Goal: Task Accomplishment & Management: Complete application form

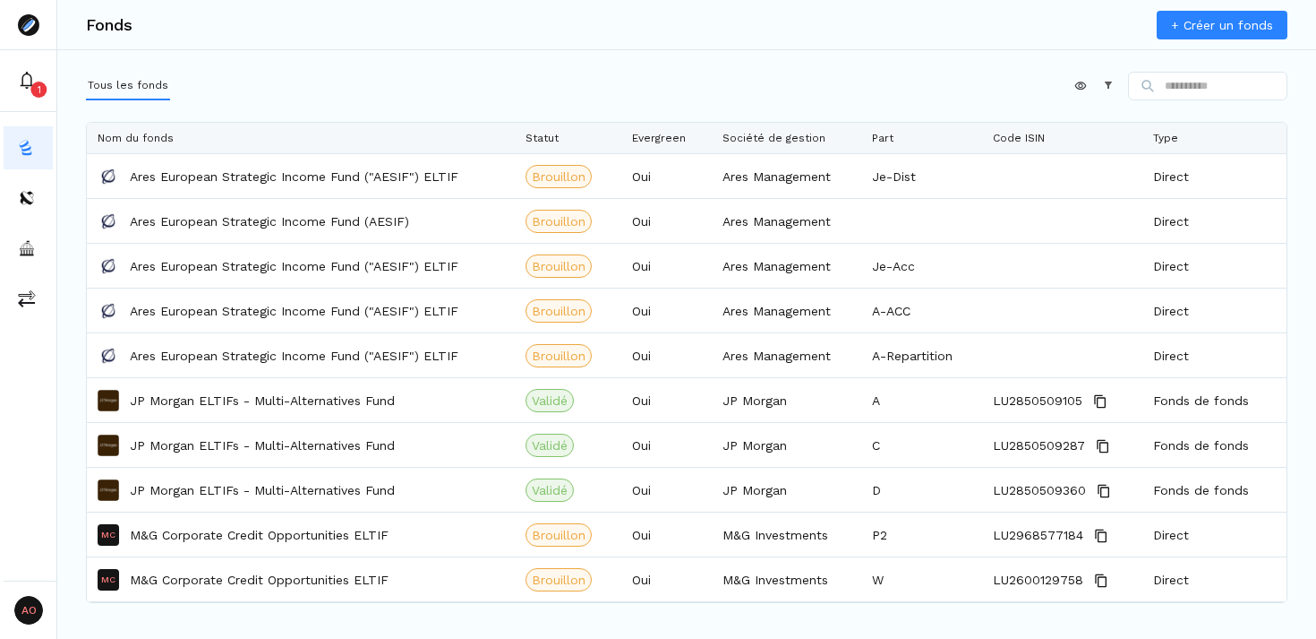
click at [1194, 30] on link "+ Créer un fonds" at bounding box center [1222, 25] width 131 height 29
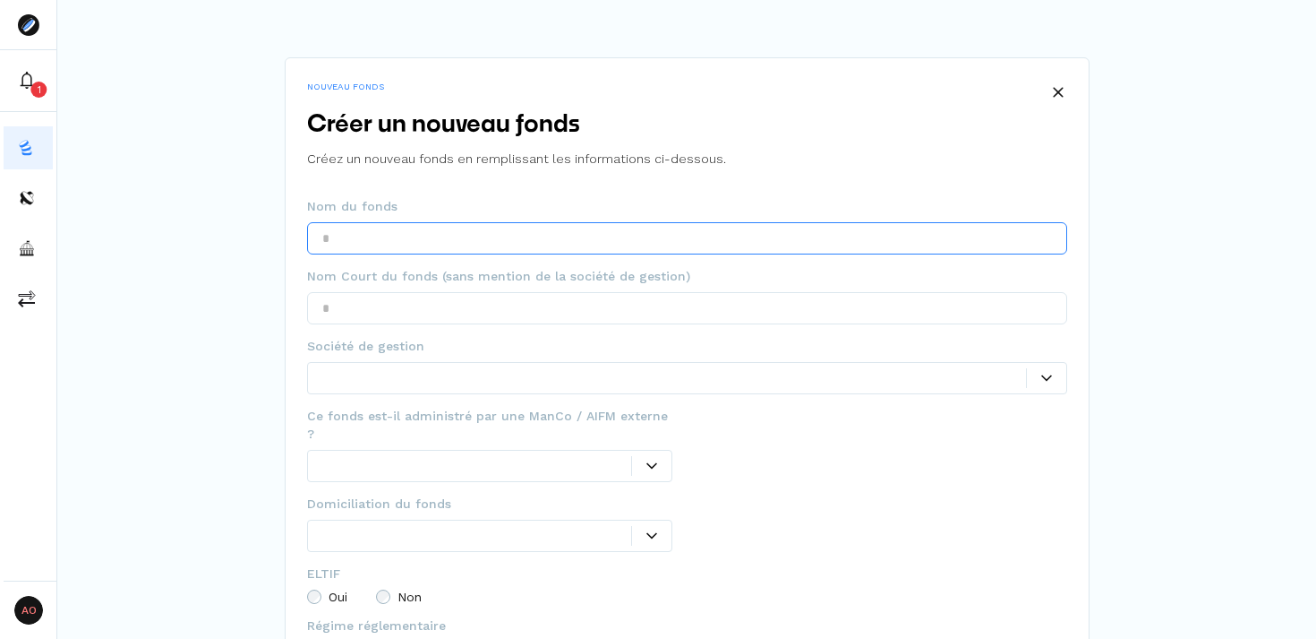
click at [630, 251] on input "text" at bounding box center [687, 238] width 760 height 32
type input "**********"
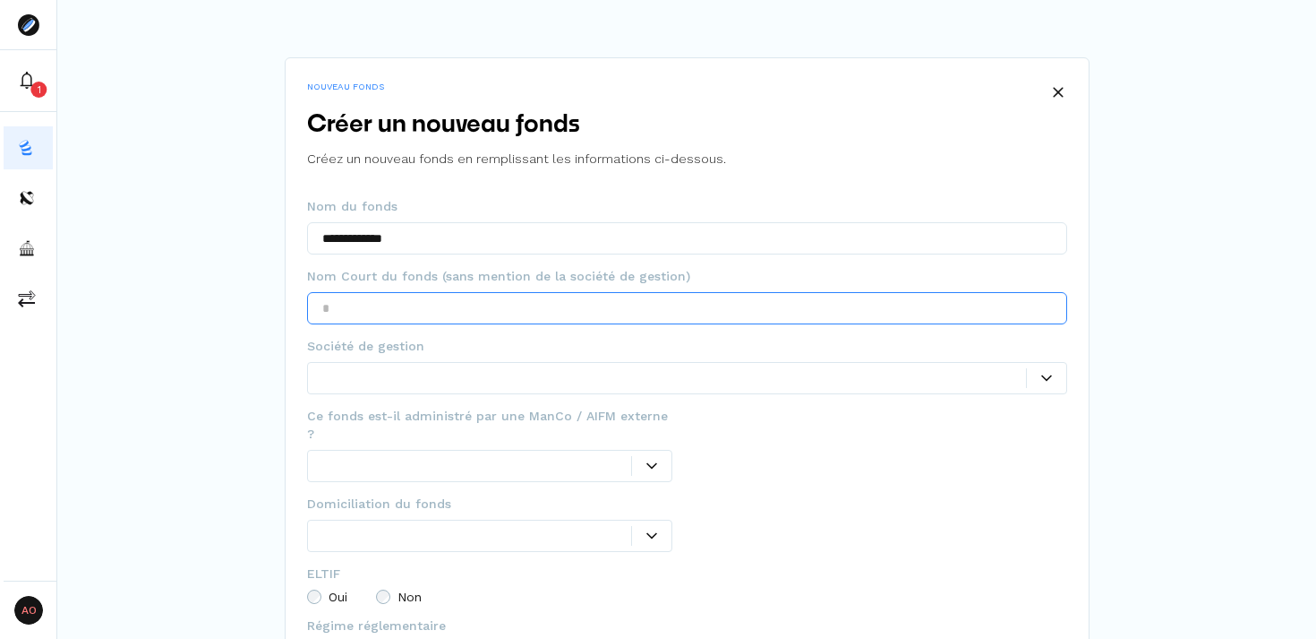
click at [782, 312] on input "text" at bounding box center [687, 308] width 760 height 32
type input "******"
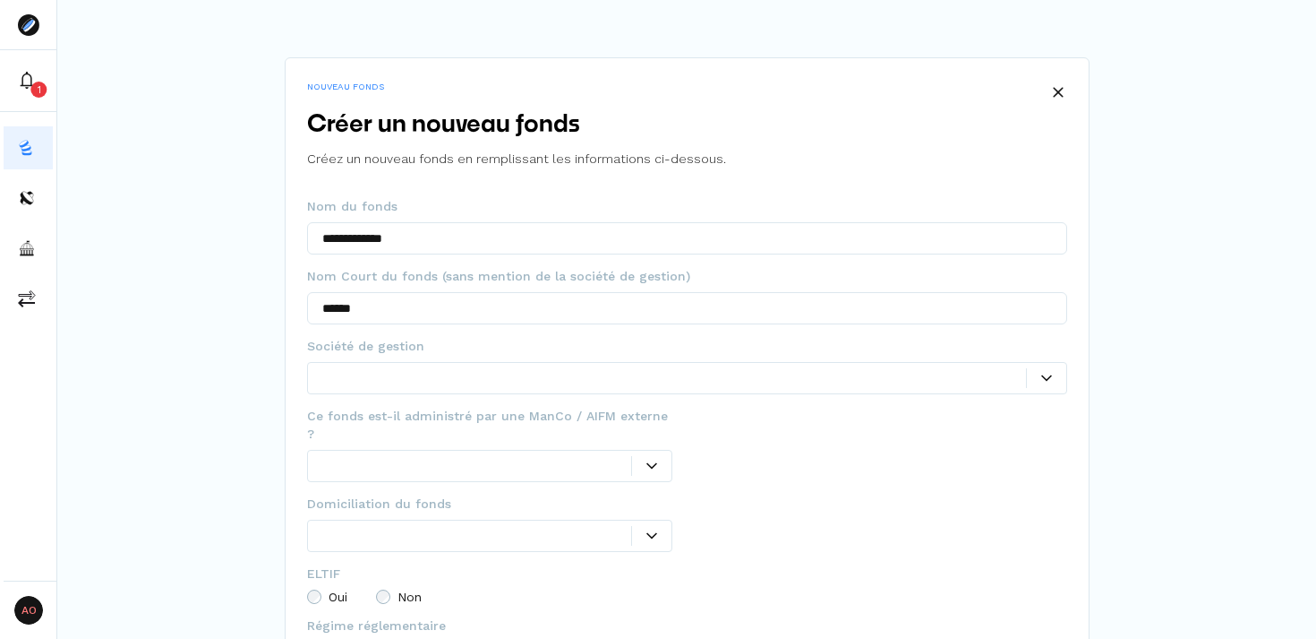
click at [809, 374] on div at bounding box center [674, 377] width 704 height 19
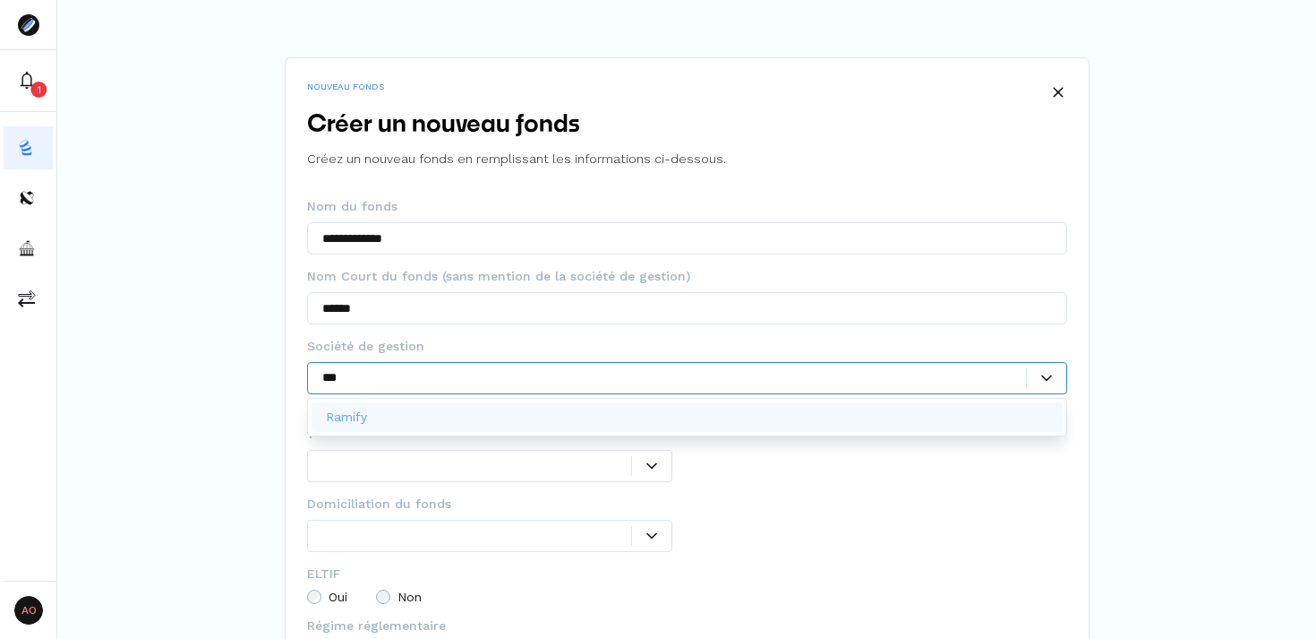
type input "****"
click at [788, 414] on div "Ramify" at bounding box center [687, 417] width 751 height 30
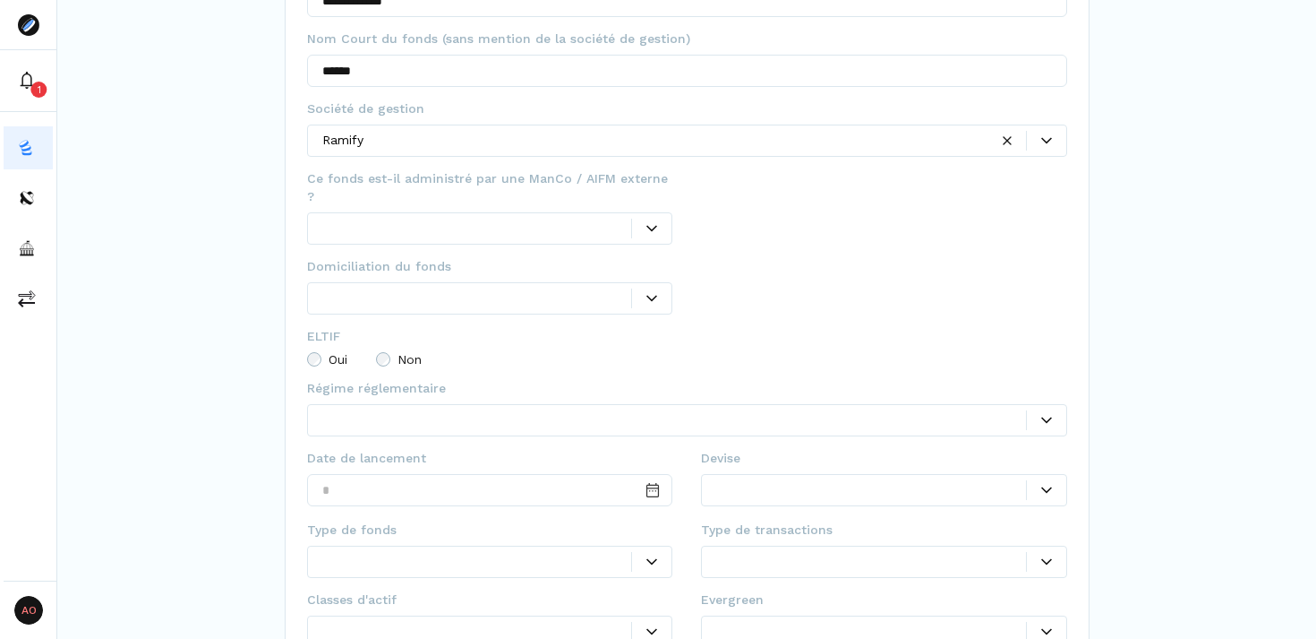
scroll to position [312, 0]
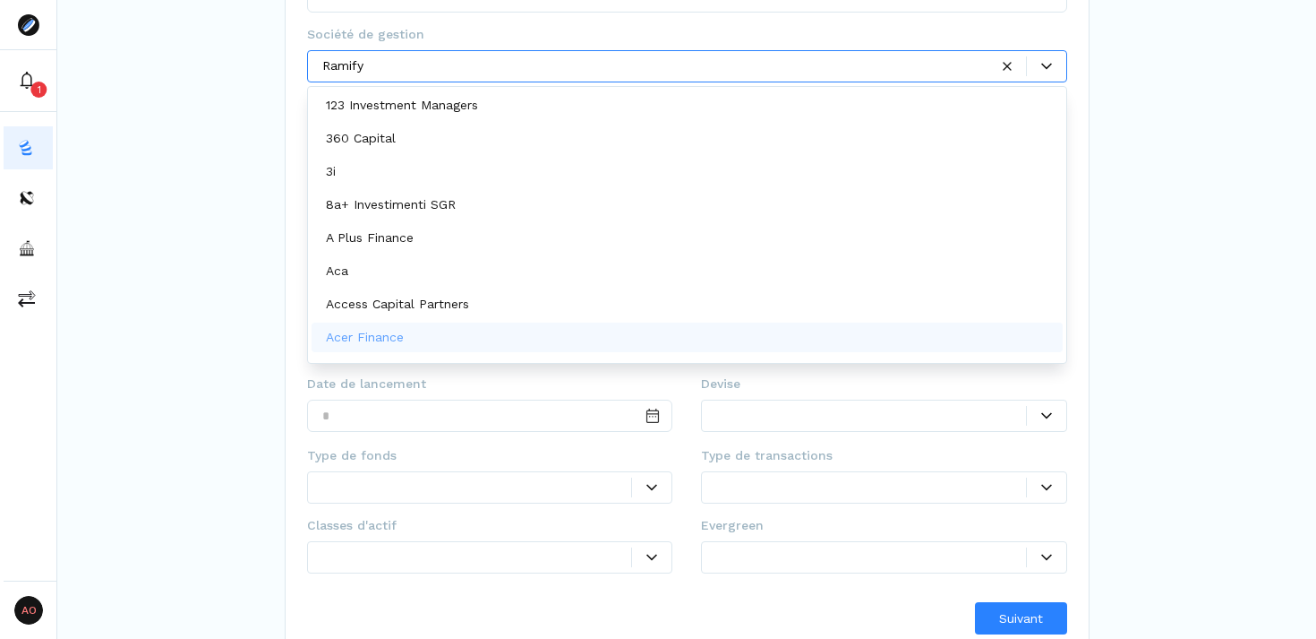
click at [1239, 344] on div "**********" at bounding box center [686, 172] width 1259 height 968
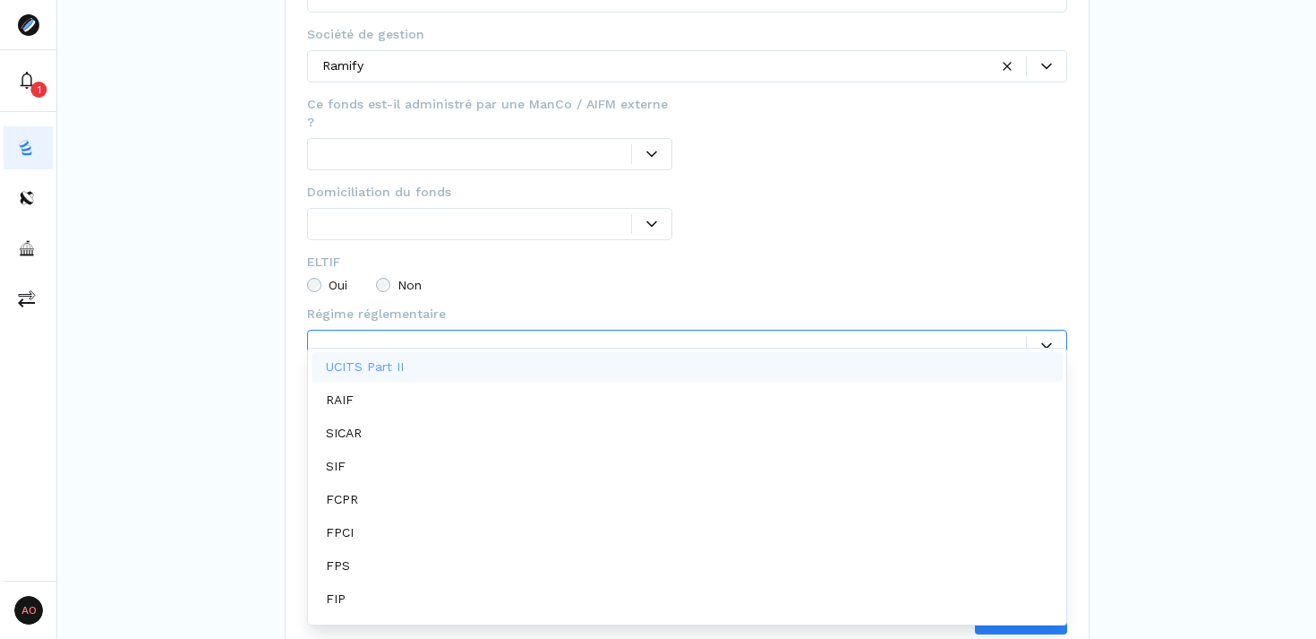
click at [1051, 340] on div at bounding box center [1046, 345] width 39 height 11
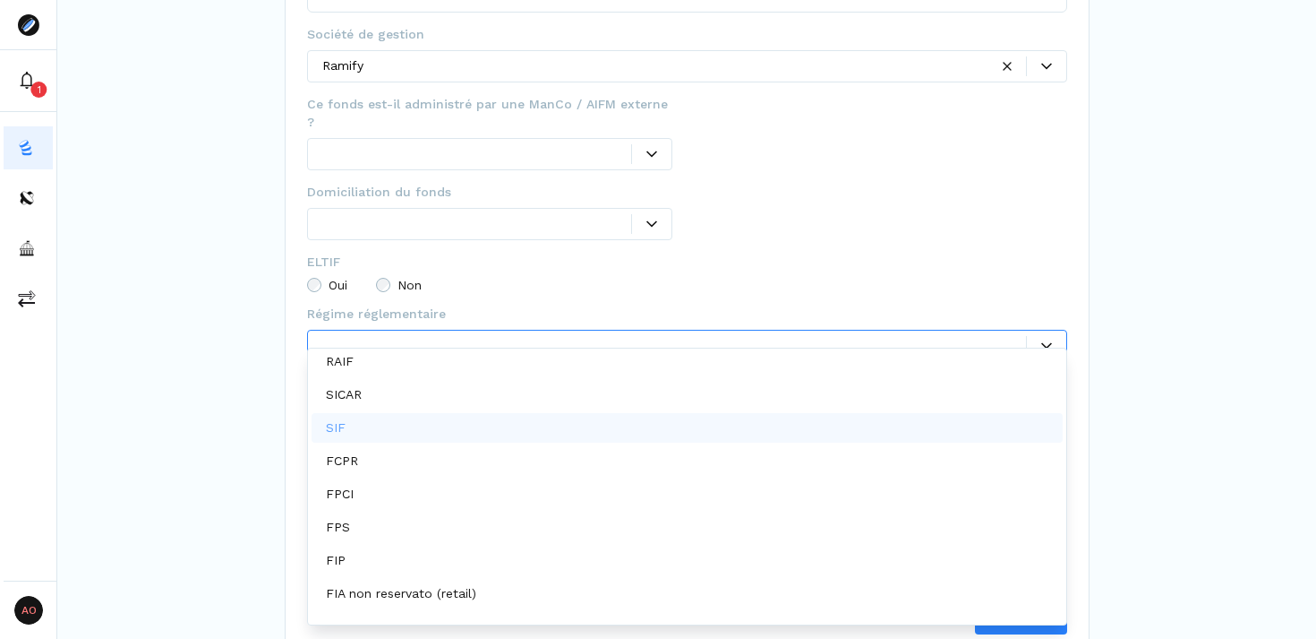
scroll to position [59, 0]
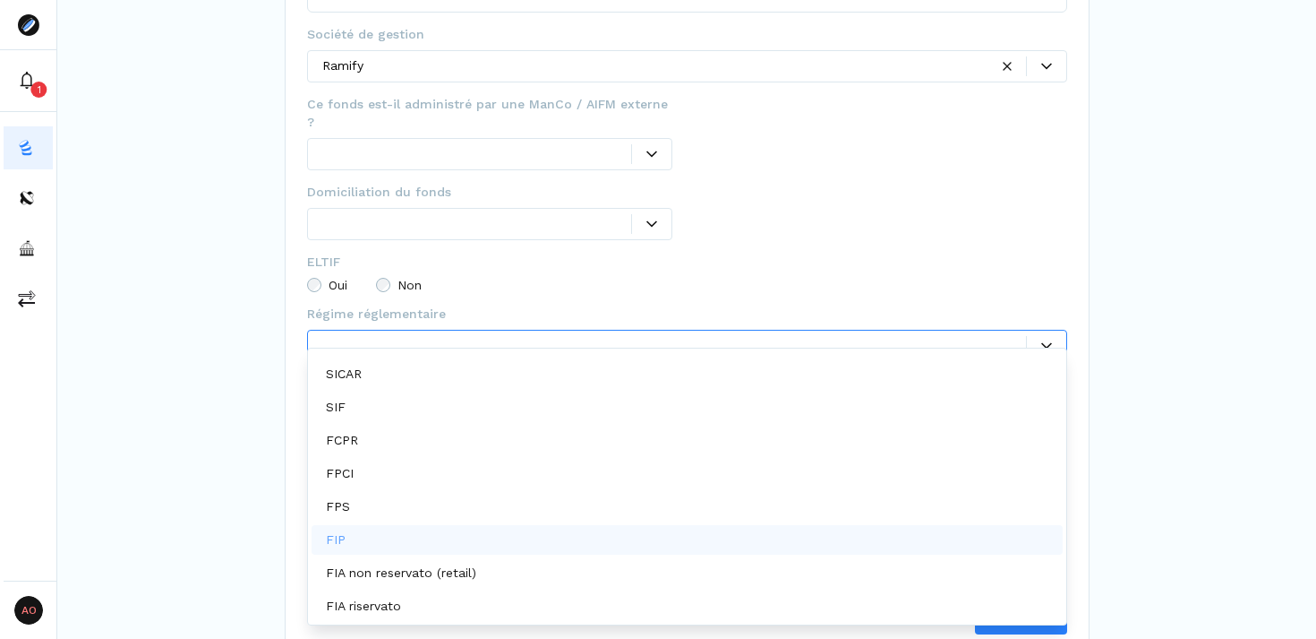
click at [578, 532] on div "FIP" at bounding box center [687, 540] width 751 height 30
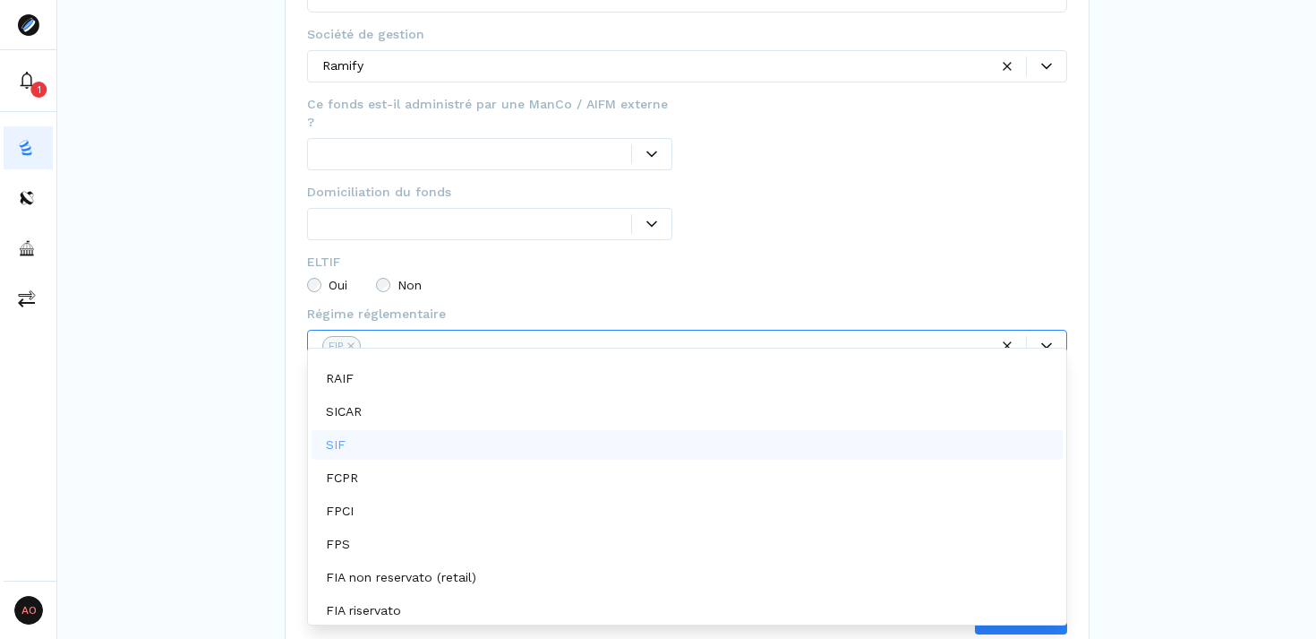
scroll to position [26, 0]
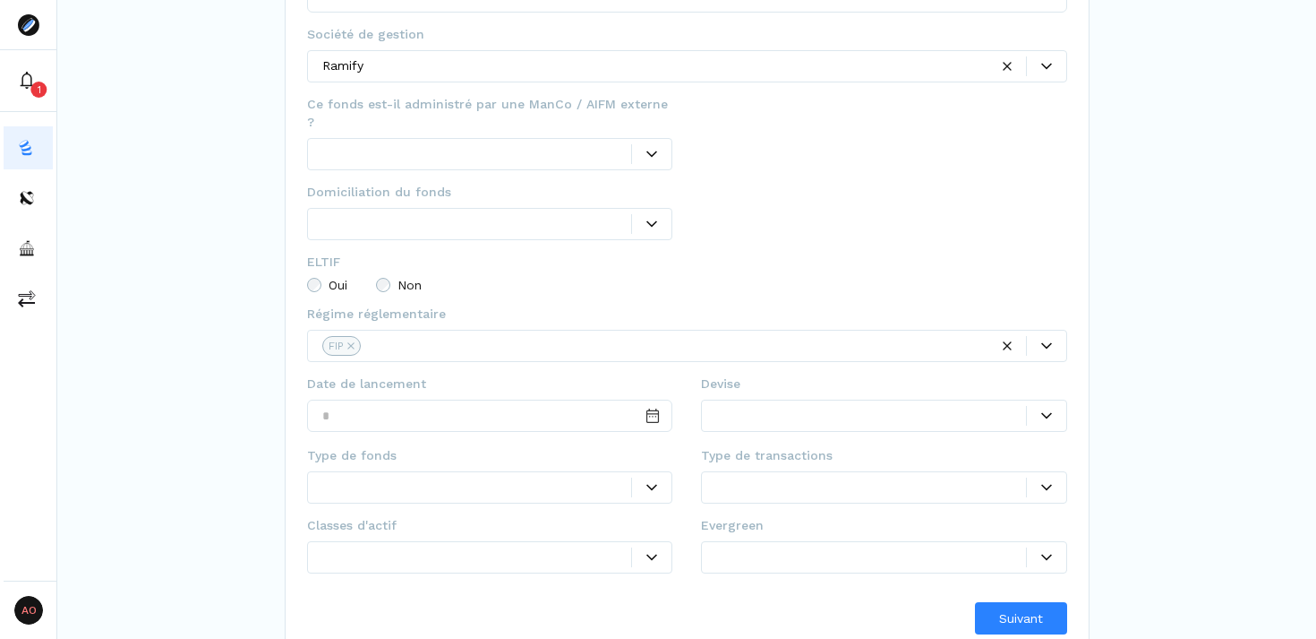
click at [814, 221] on div at bounding box center [884, 218] width 366 height 70
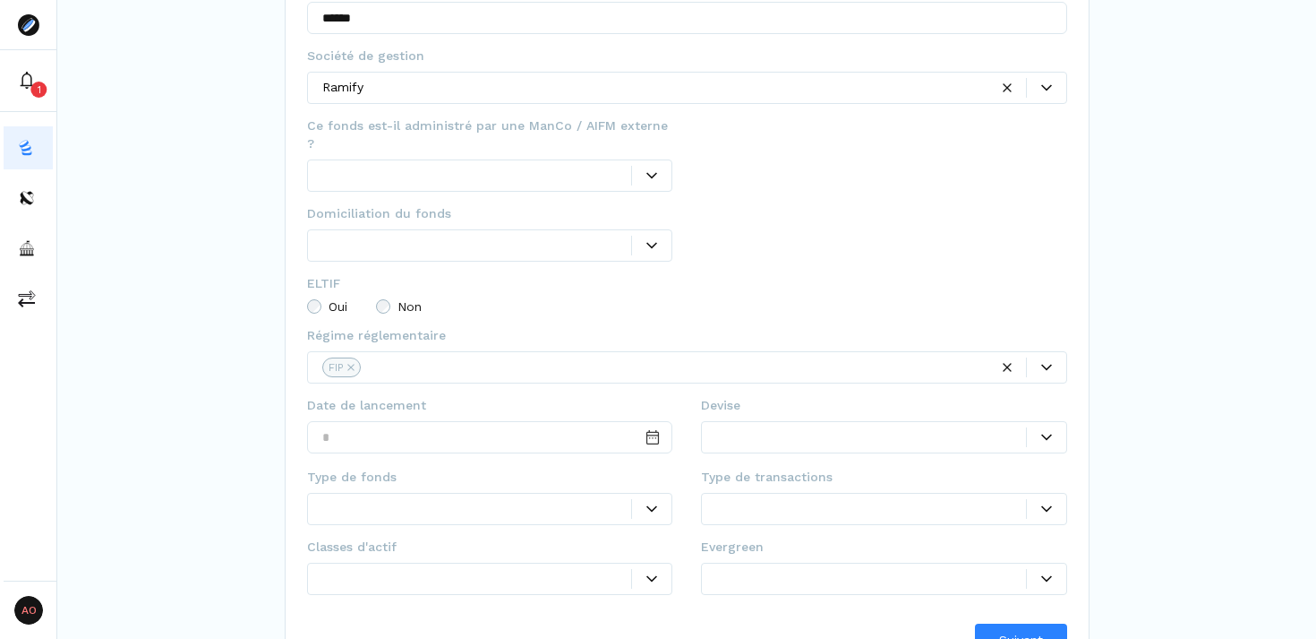
scroll to position [312, 0]
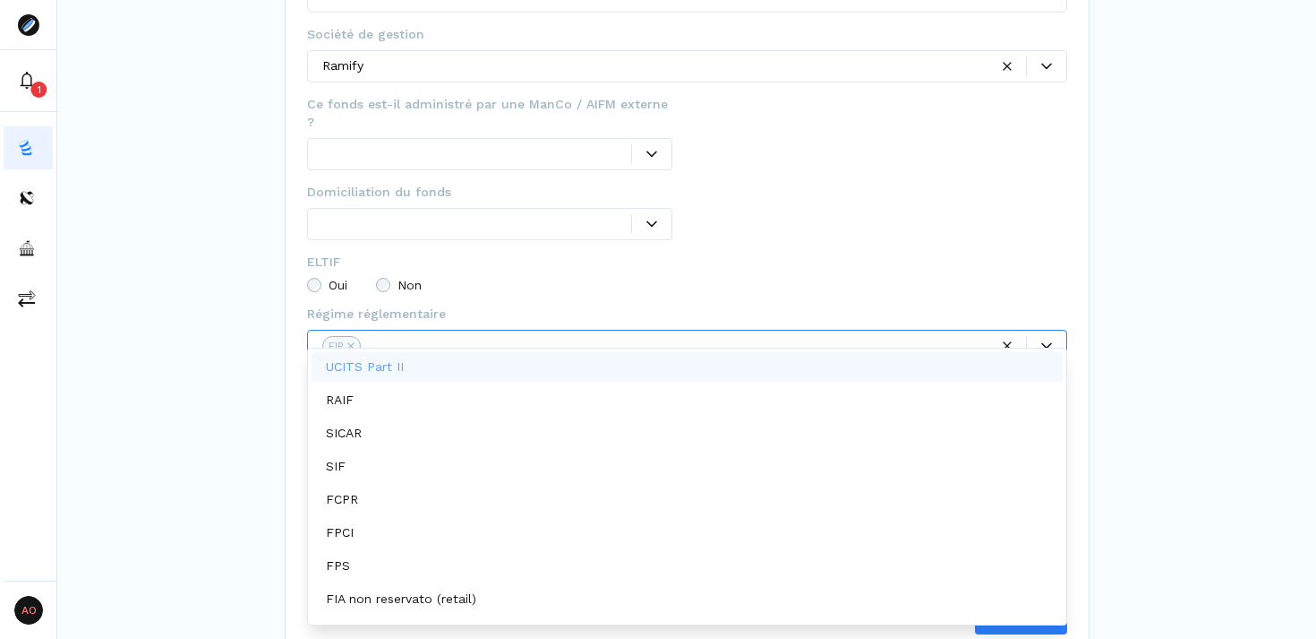
click at [1050, 342] on icon at bounding box center [1046, 345] width 11 height 6
click at [351, 342] on icon "Remove FIP" at bounding box center [350, 345] width 7 height 7
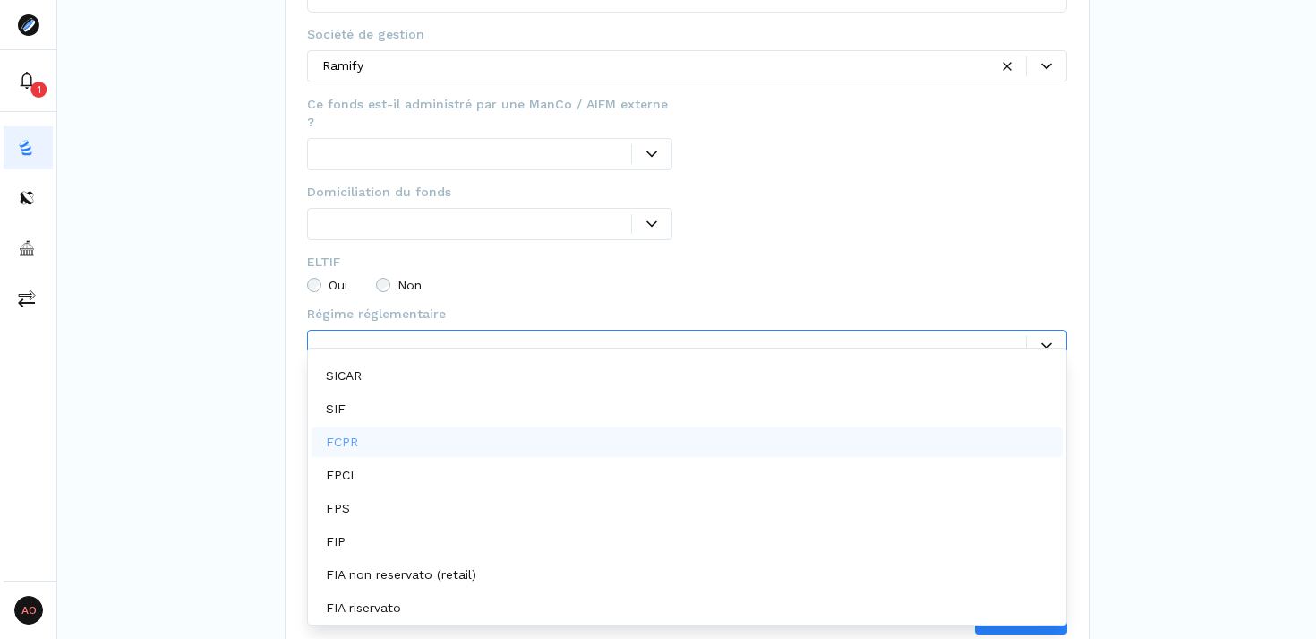
scroll to position [59, 0]
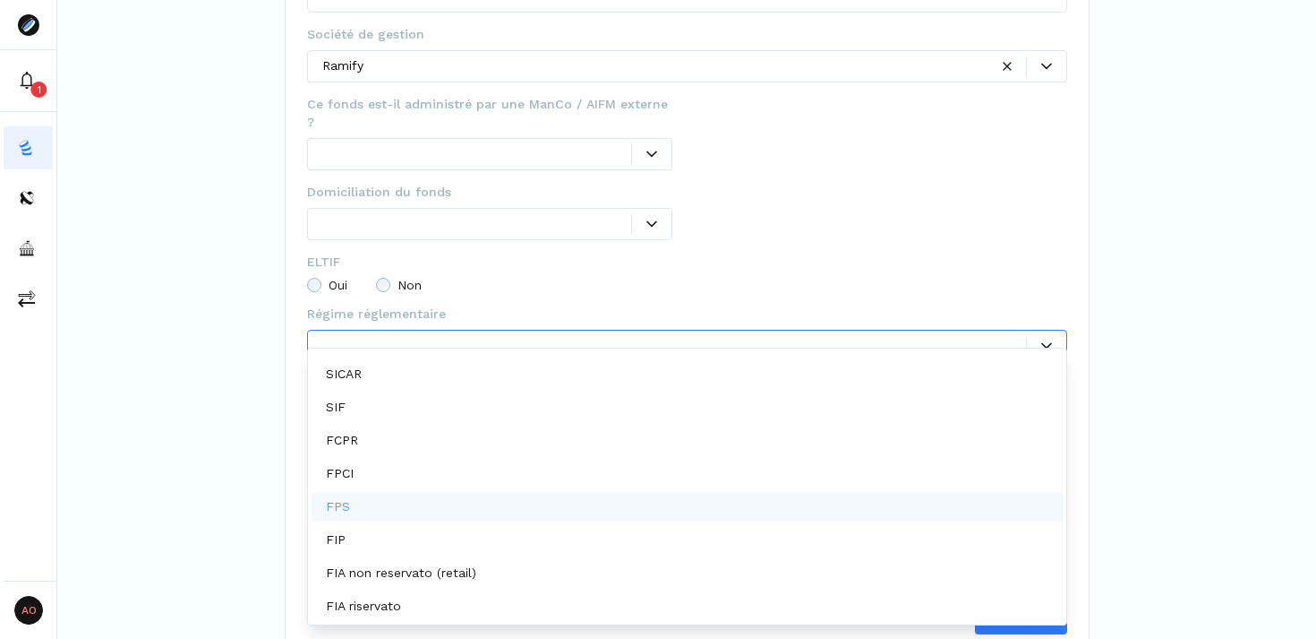
click at [461, 500] on div "FPS" at bounding box center [687, 507] width 751 height 30
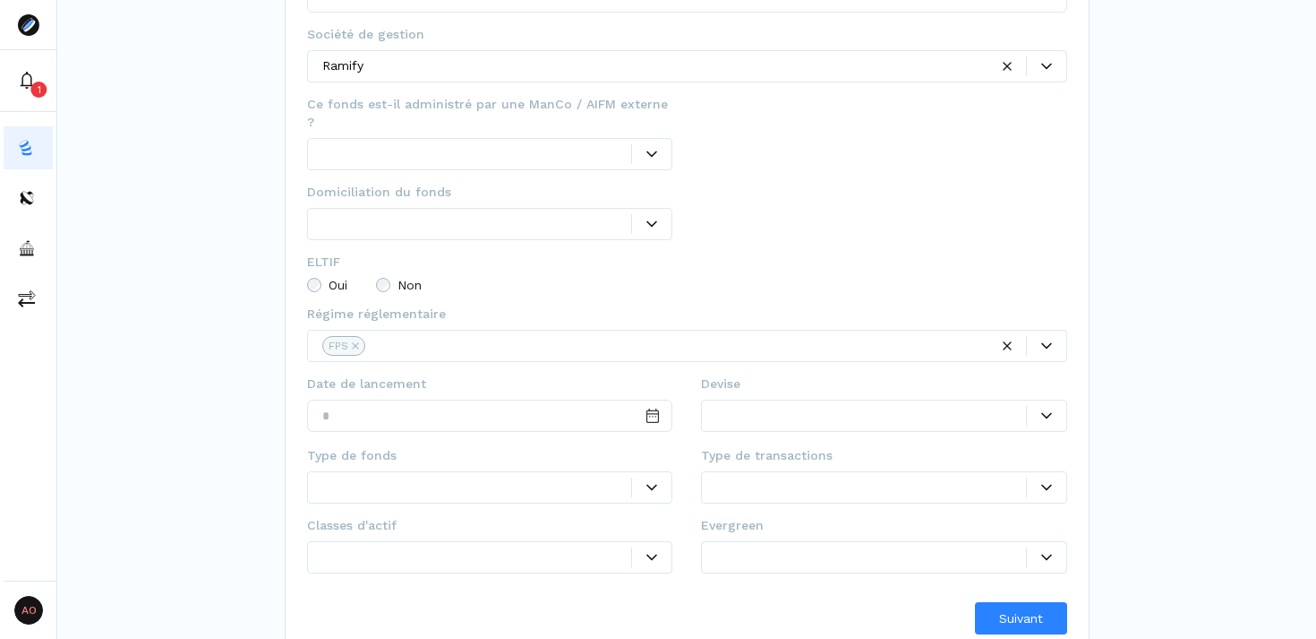
click at [798, 278] on div "Oui Non" at bounding box center [687, 285] width 760 height 14
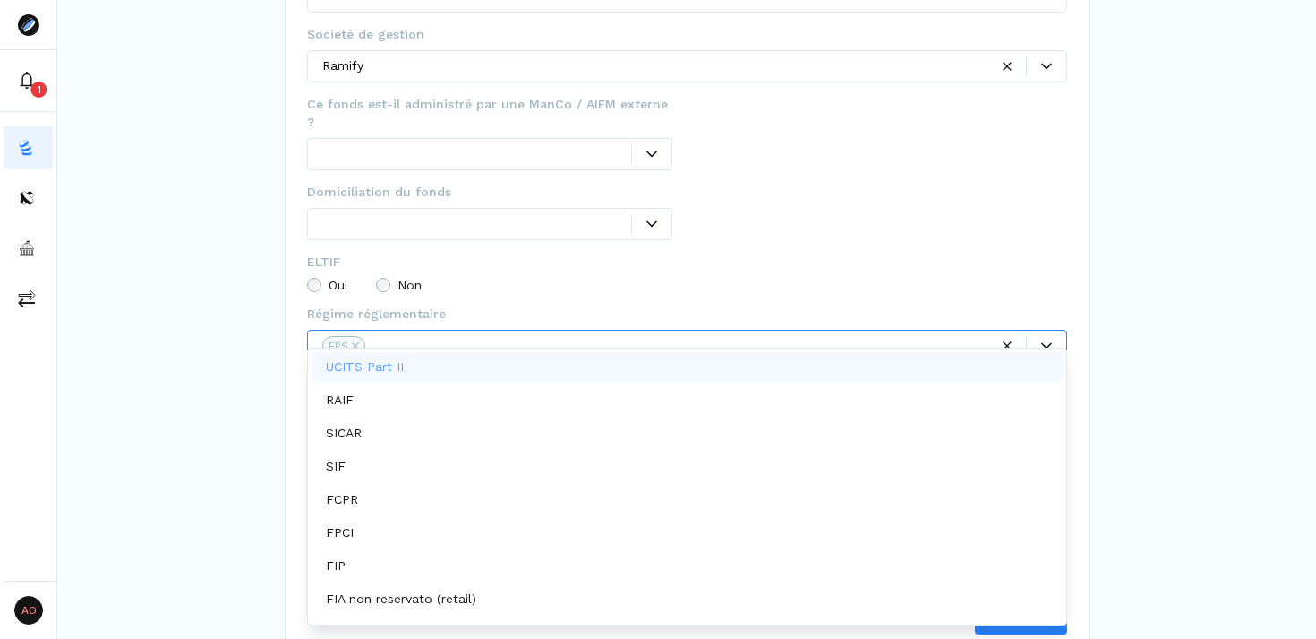
click at [1041, 340] on icon at bounding box center [1046, 345] width 11 height 11
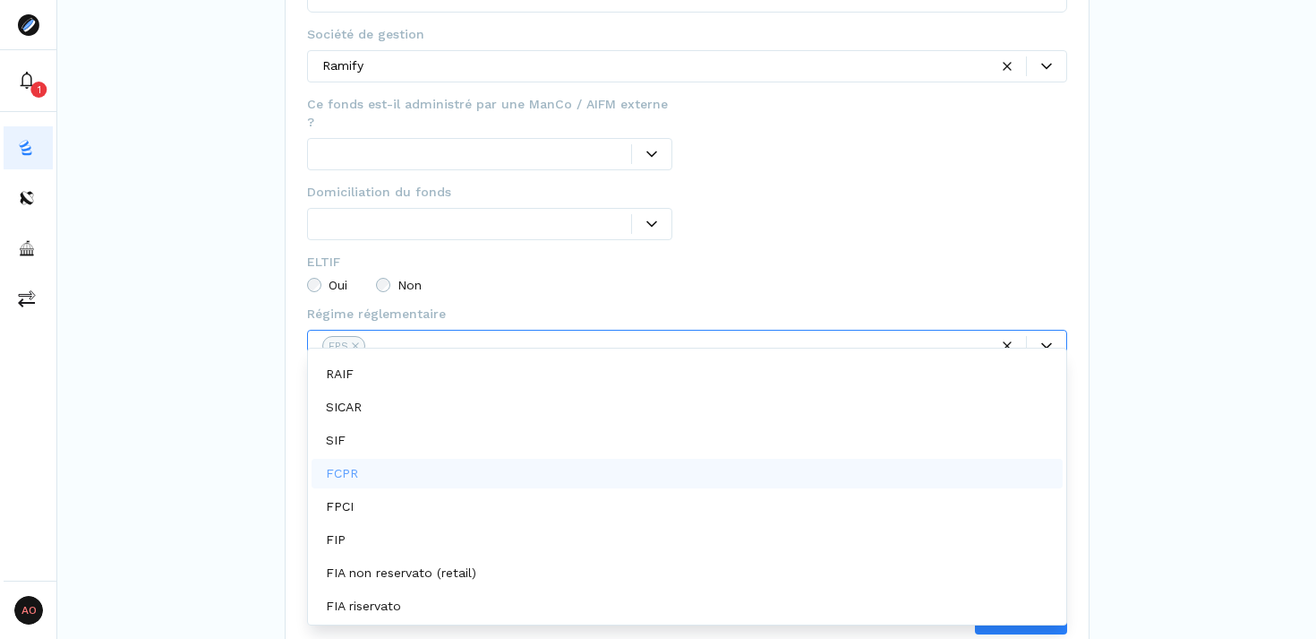
click at [724, 474] on div "FCPR" at bounding box center [687, 474] width 751 height 30
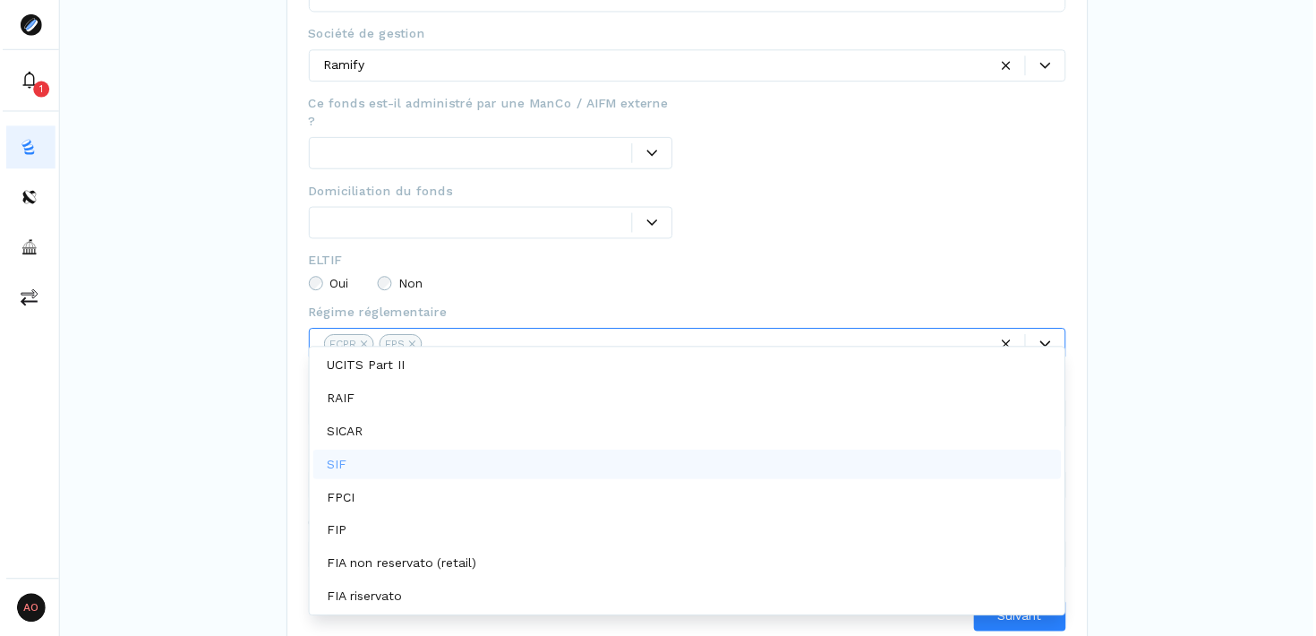
scroll to position [0, 0]
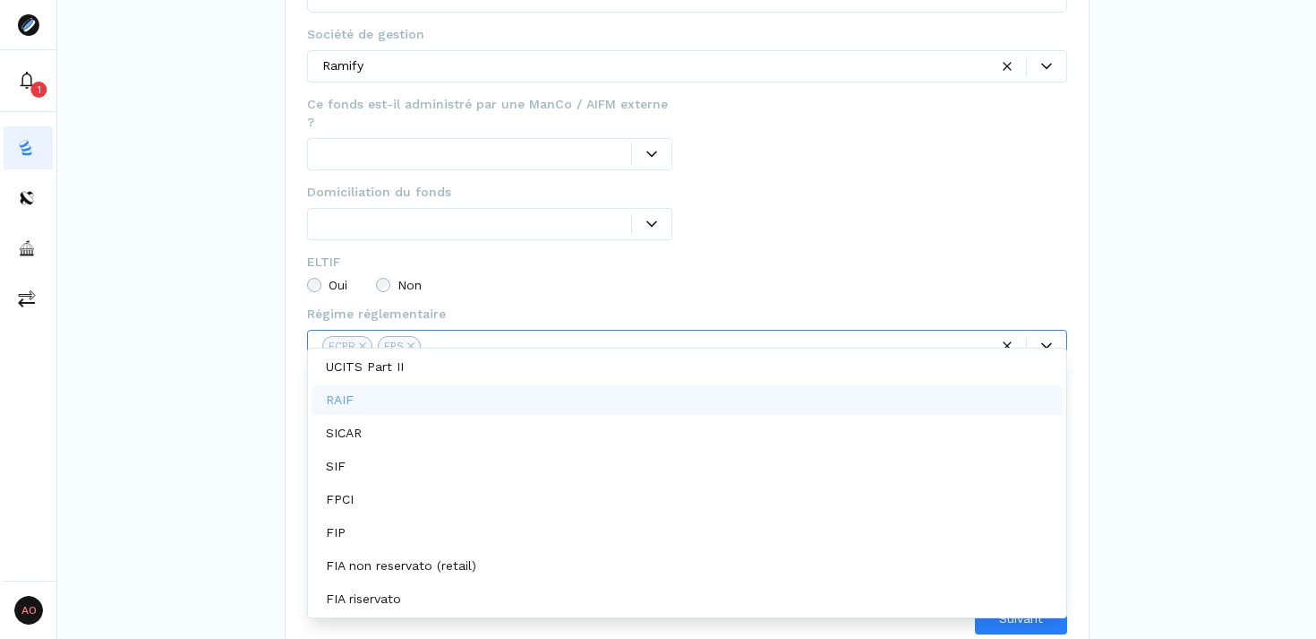
click at [865, 253] on fieldset "ELTIF Oui Non" at bounding box center [687, 279] width 760 height 52
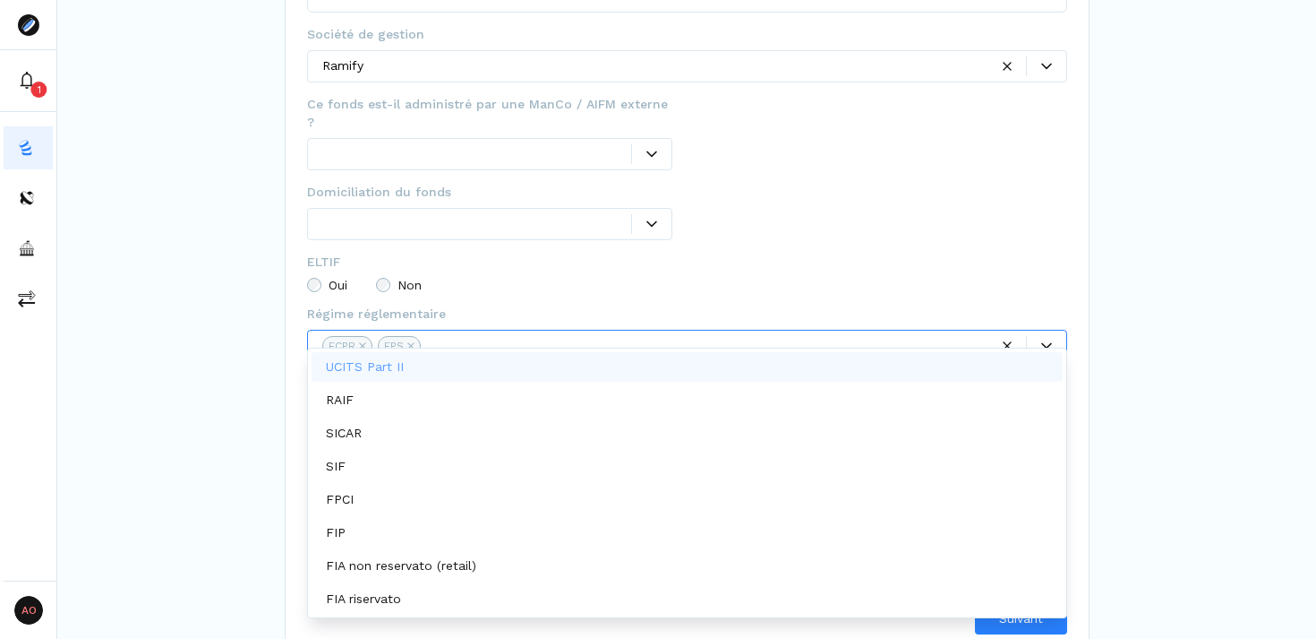
click at [773, 336] on div at bounding box center [707, 345] width 562 height 19
click at [1169, 381] on div "**********" at bounding box center [686, 172] width 1259 height 968
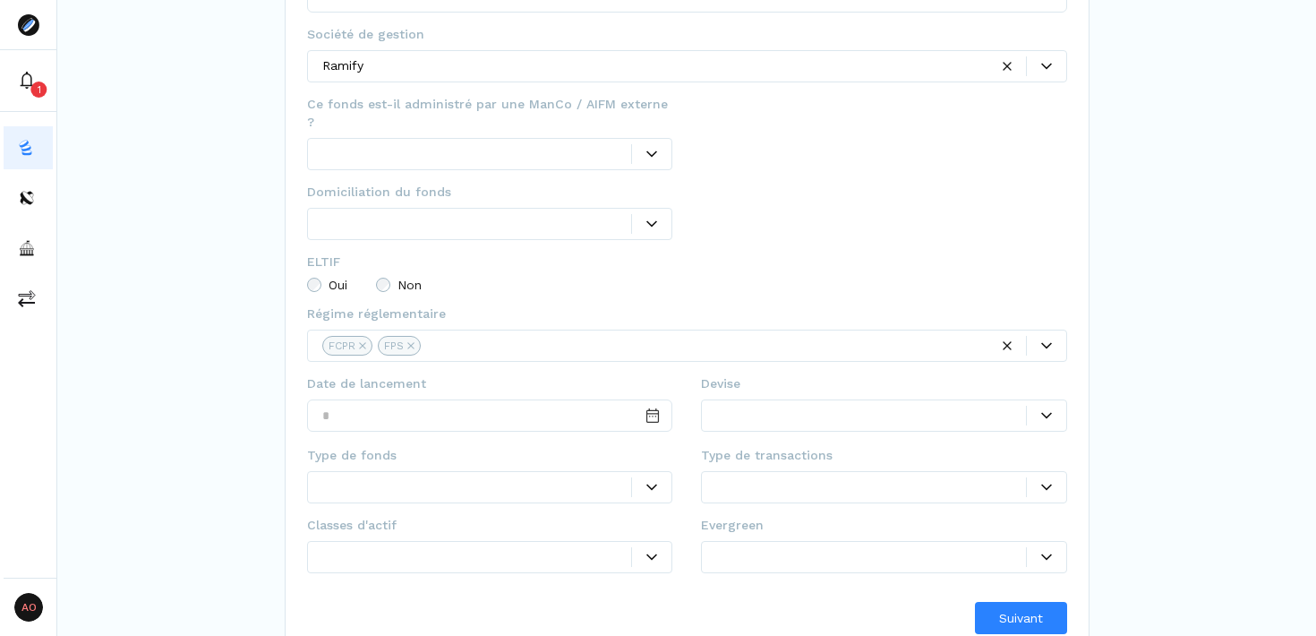
click at [1047, 342] on icon at bounding box center [1046, 345] width 11 height 6
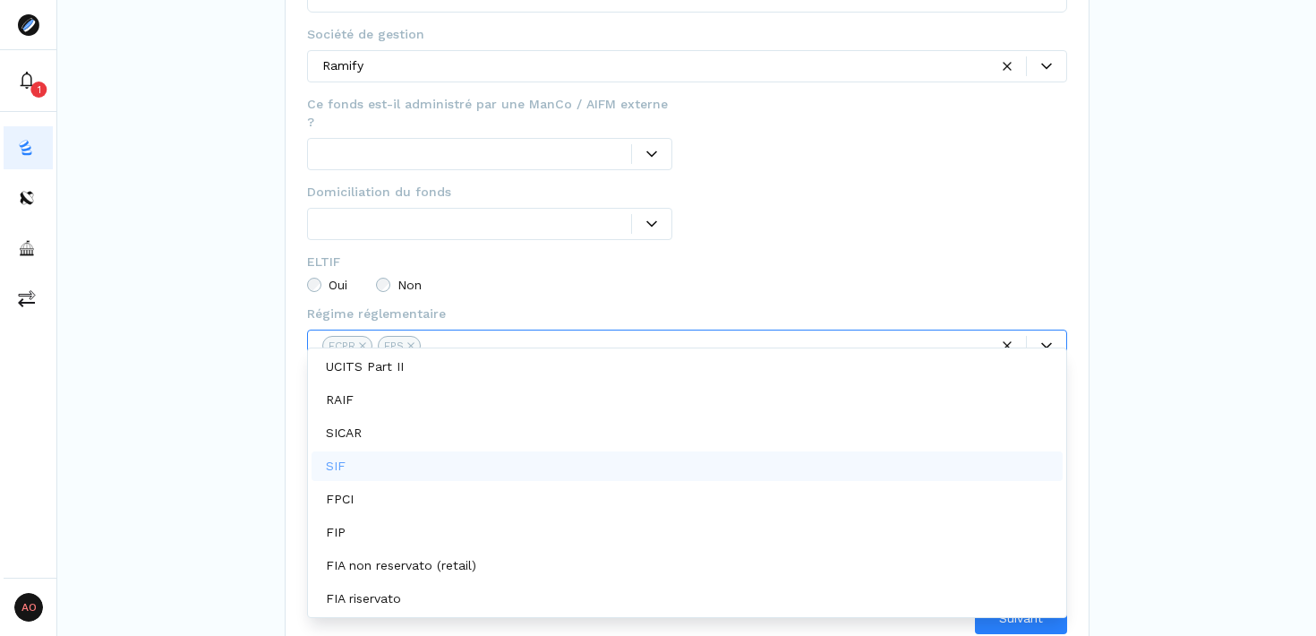
click at [1081, 441] on div "**********" at bounding box center [687, 201] width 805 height 911
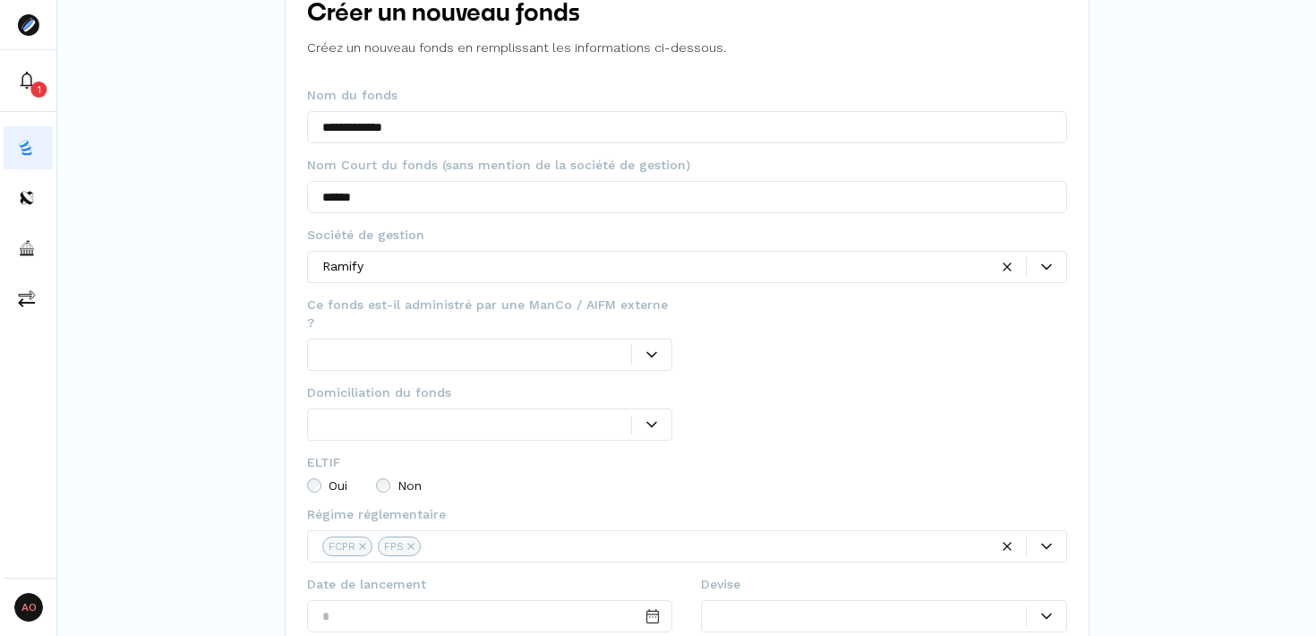
scroll to position [109, 0]
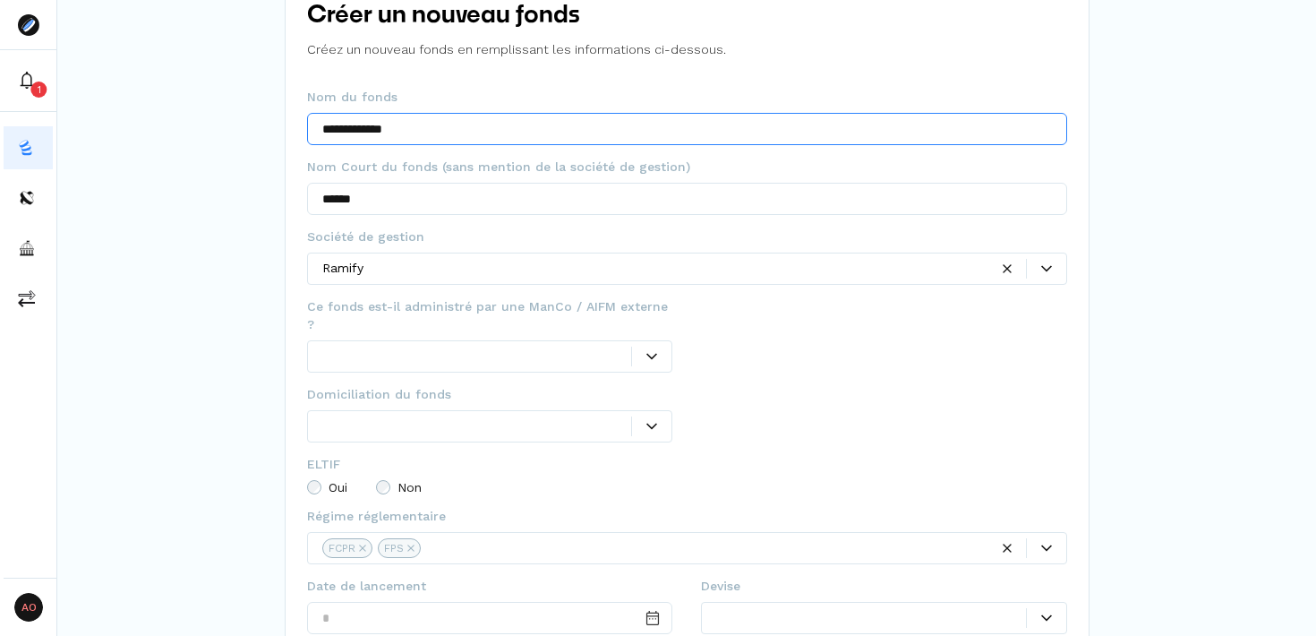
drag, startPoint x: 370, startPoint y: 131, endPoint x: 242, endPoint y: 117, distance: 128.8
click at [242, 117] on div "**********" at bounding box center [686, 375] width 1259 height 968
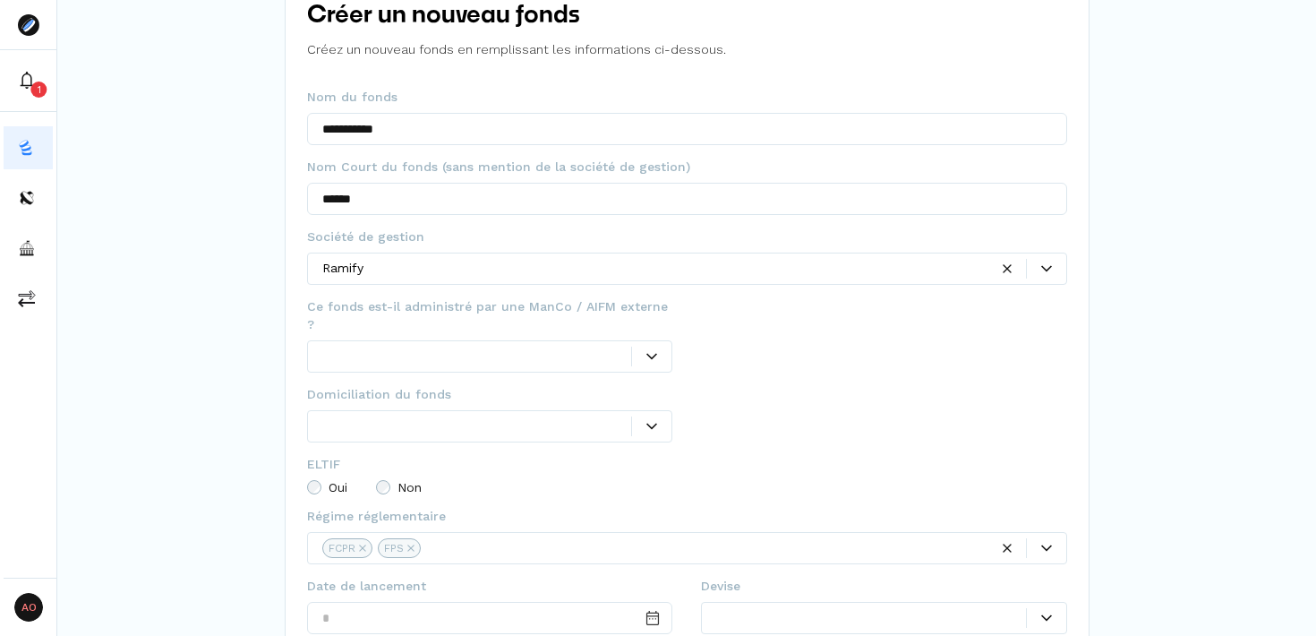
click at [853, 350] on div at bounding box center [884, 341] width 366 height 88
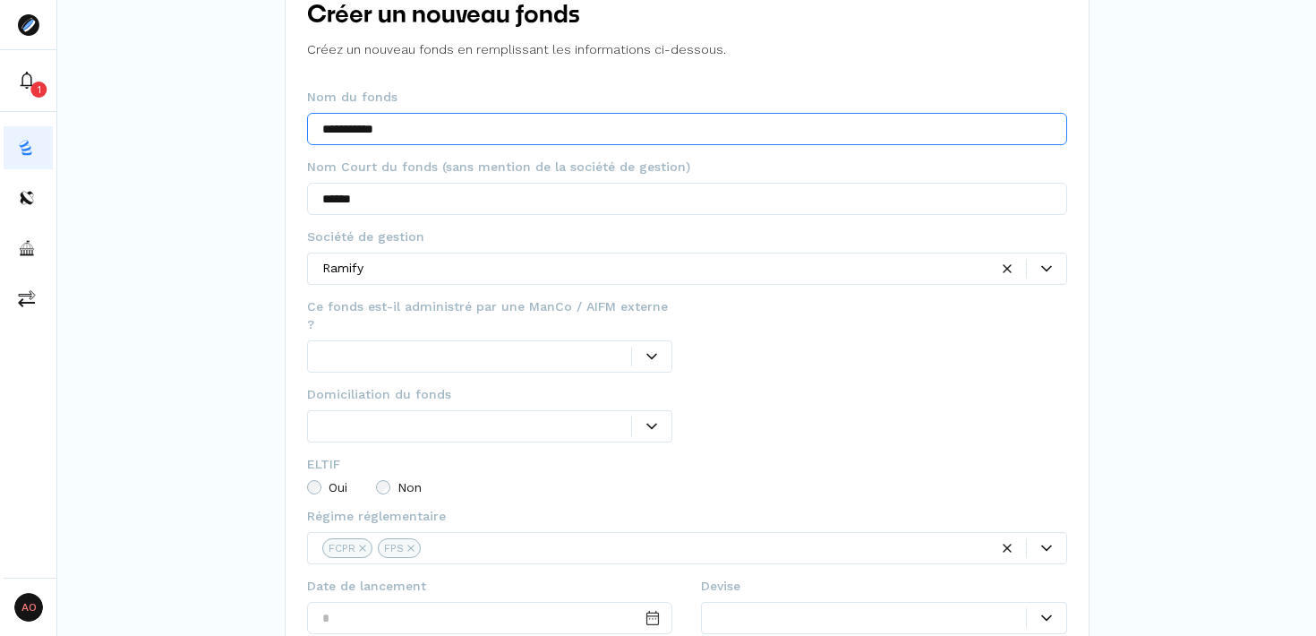
click at [353, 132] on input "**********" at bounding box center [687, 129] width 760 height 32
type input "**********"
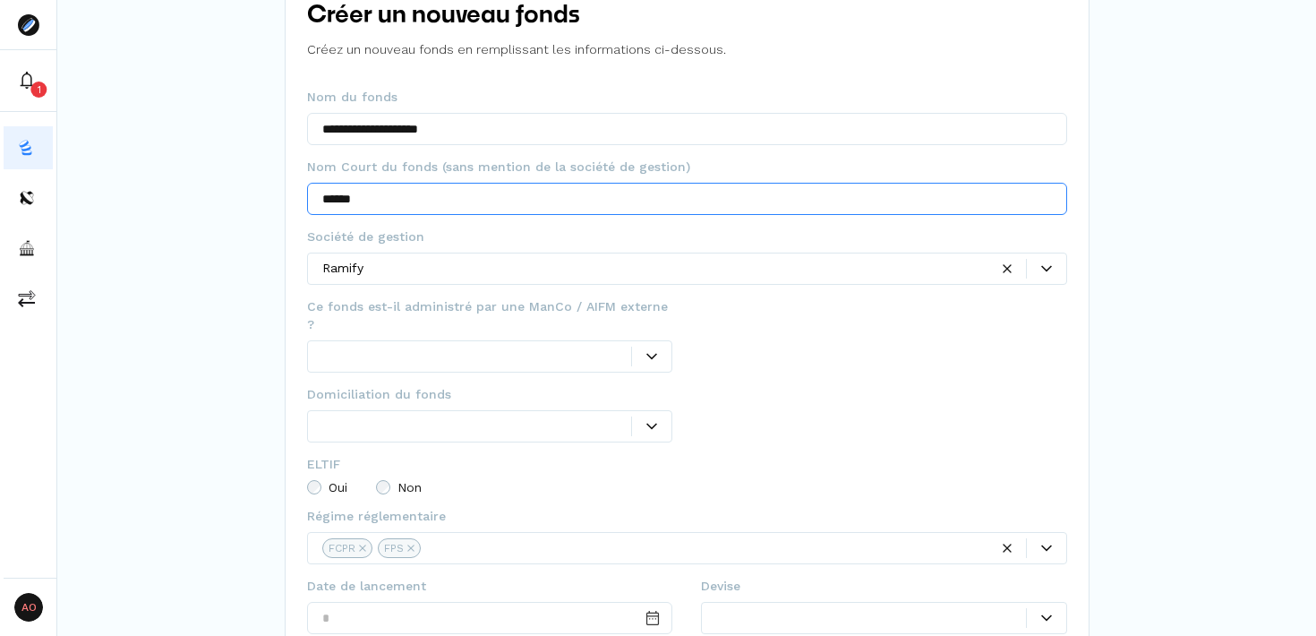
click at [423, 201] on input "******" at bounding box center [687, 199] width 760 height 32
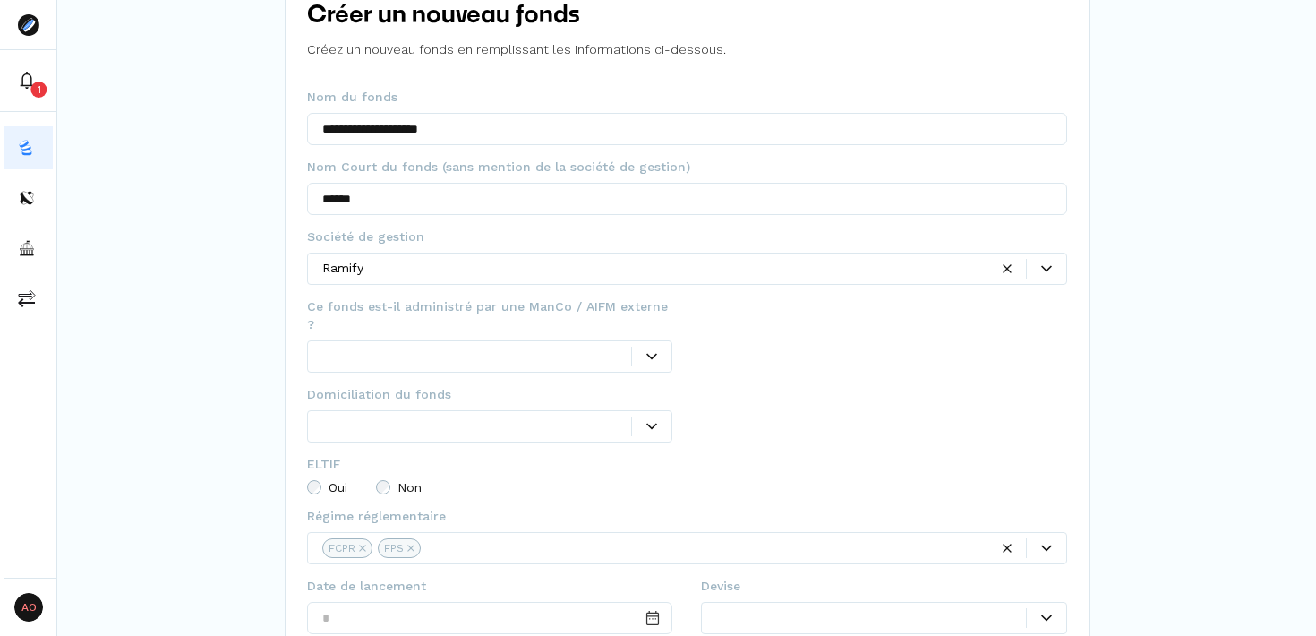
click at [388, 267] on div at bounding box center [655, 268] width 666 height 19
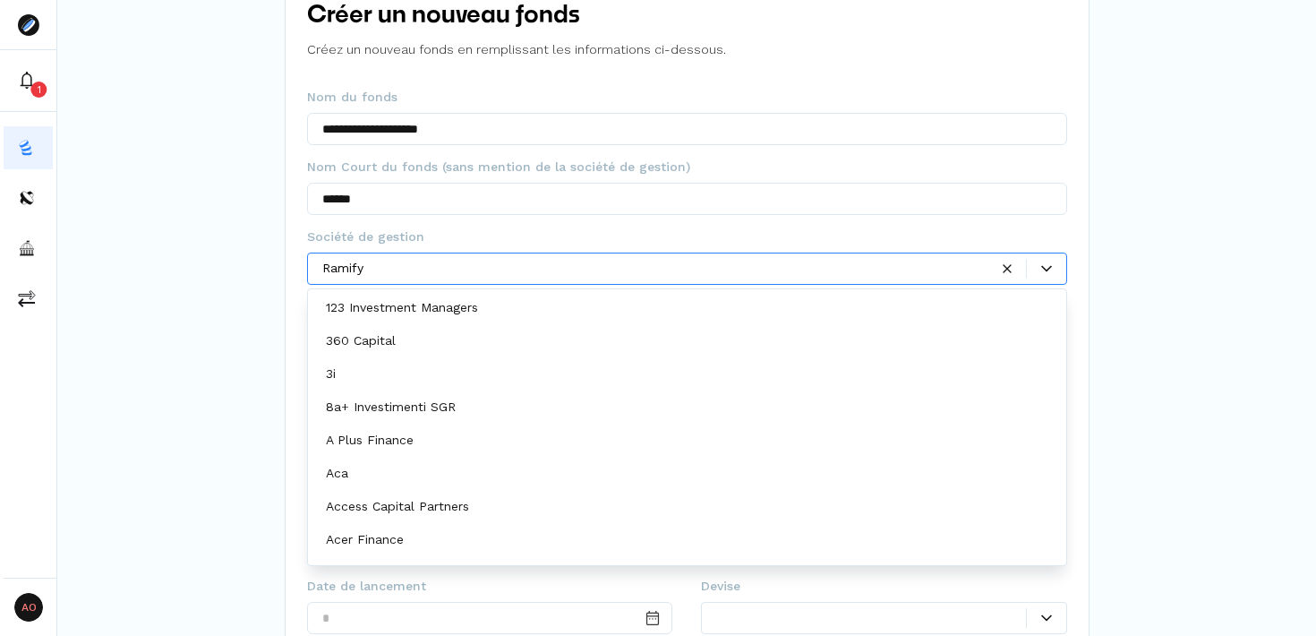
scroll to position [9415, 0]
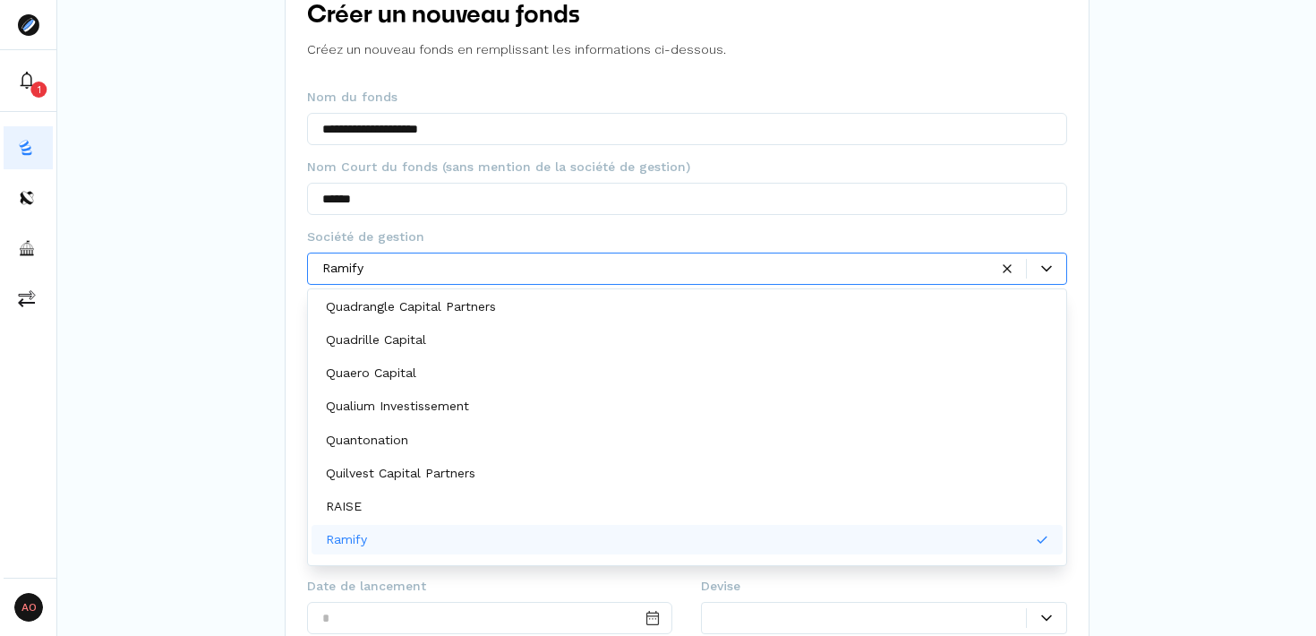
click at [390, 274] on div at bounding box center [655, 268] width 666 height 19
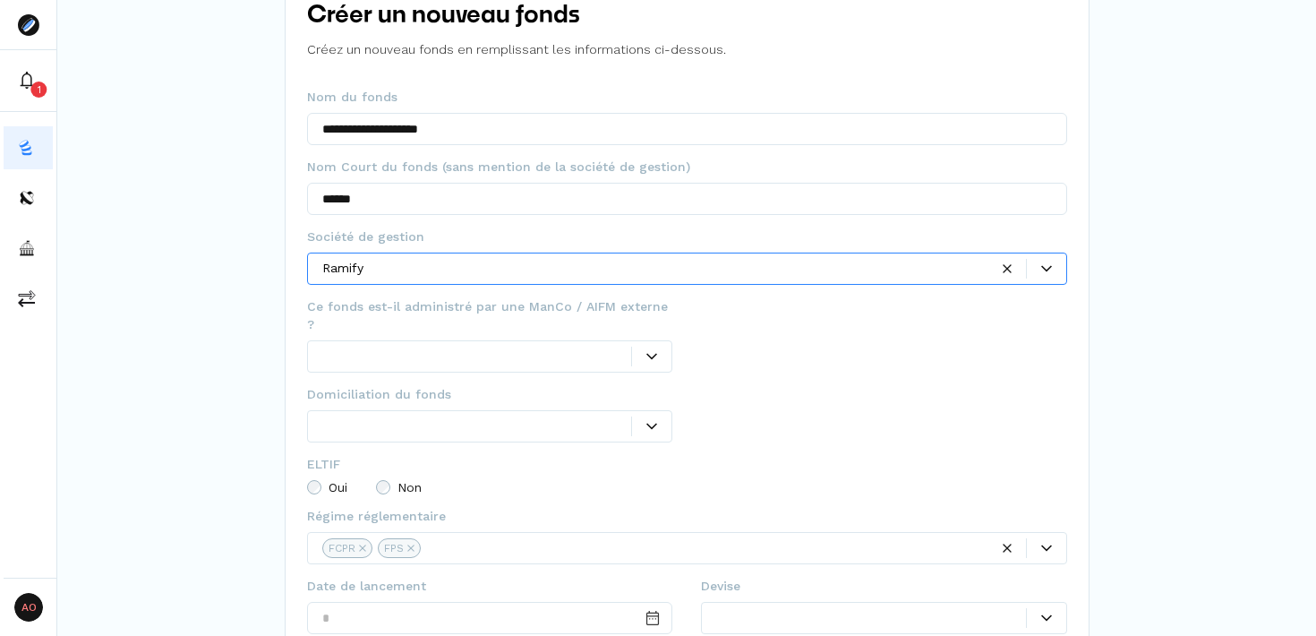
click at [390, 274] on div at bounding box center [655, 268] width 666 height 19
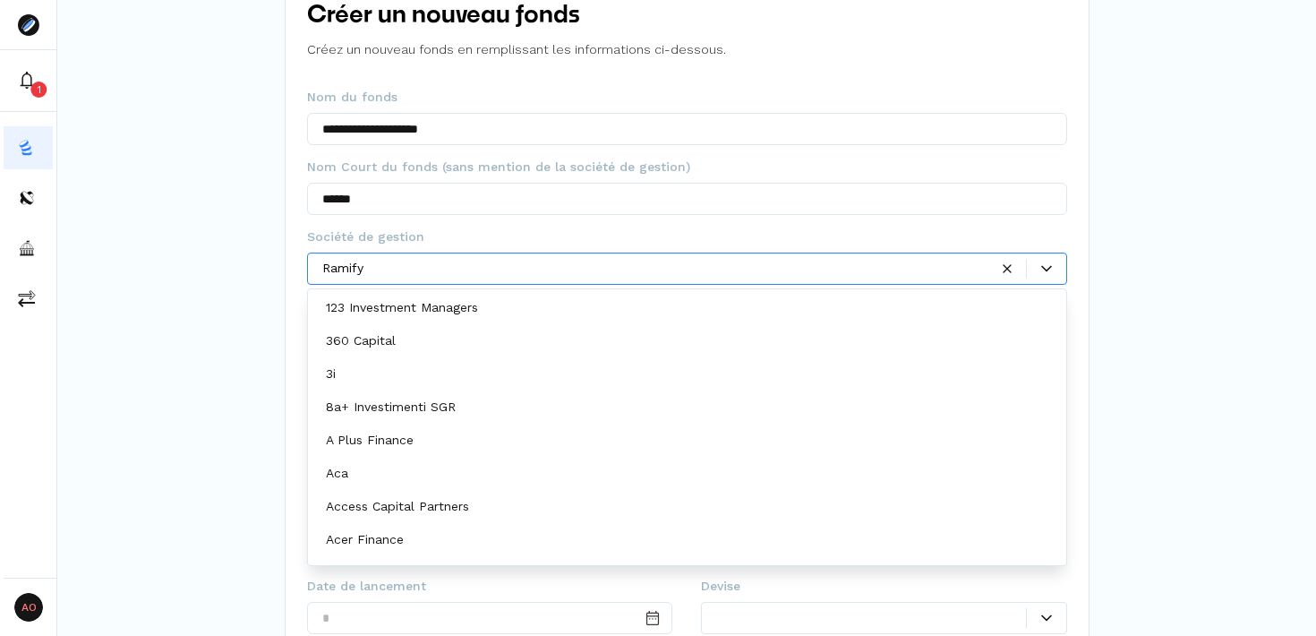
drag, startPoint x: 379, startPoint y: 271, endPoint x: 257, endPoint y: 272, distance: 121.8
click at [256, 273] on div "**********" at bounding box center [686, 375] width 1259 height 968
drag, startPoint x: 323, startPoint y: 268, endPoint x: 467, endPoint y: 264, distance: 143.3
click at [468, 265] on div at bounding box center [655, 268] width 666 height 19
click at [467, 264] on div at bounding box center [655, 268] width 666 height 19
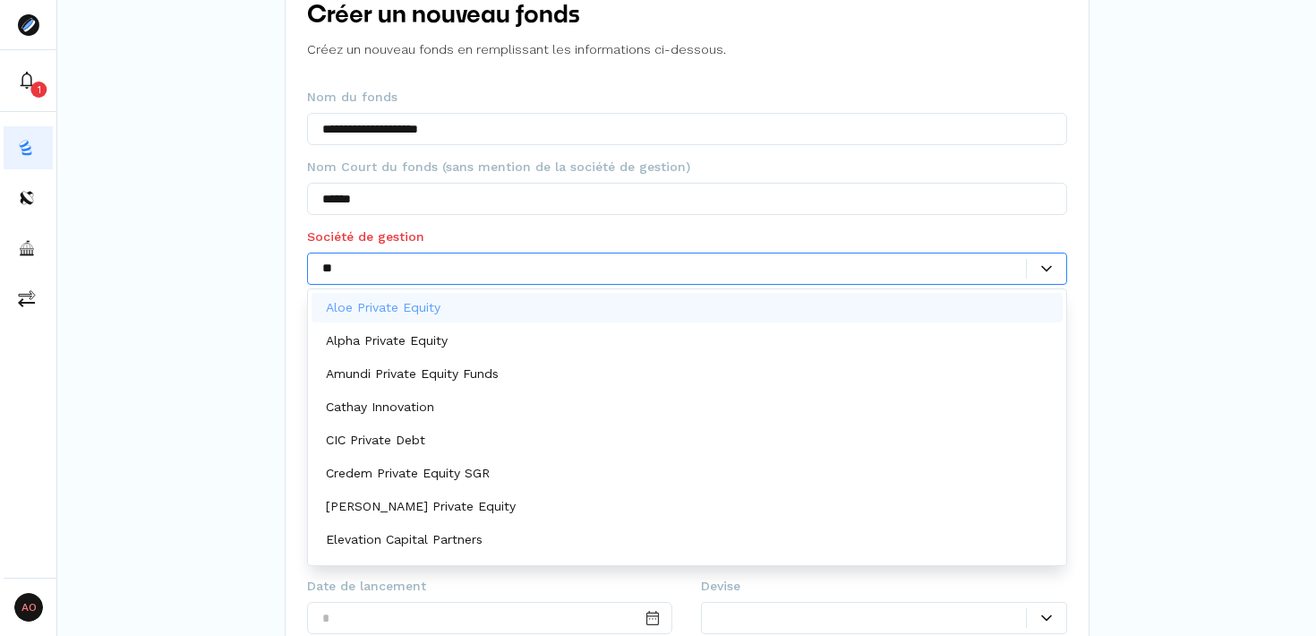
type input "***"
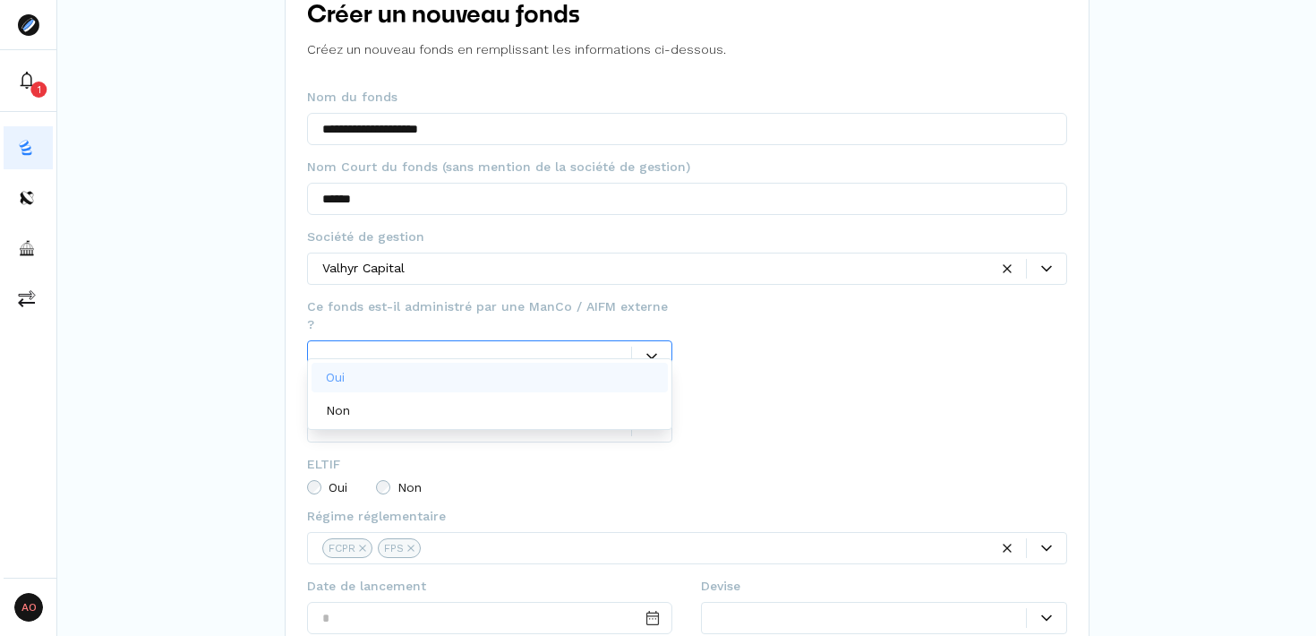
click at [600, 347] on div at bounding box center [477, 356] width 310 height 19
click at [536, 375] on div "Oui" at bounding box center [490, 378] width 357 height 30
click at [793, 347] on div at bounding box center [871, 338] width 310 height 19
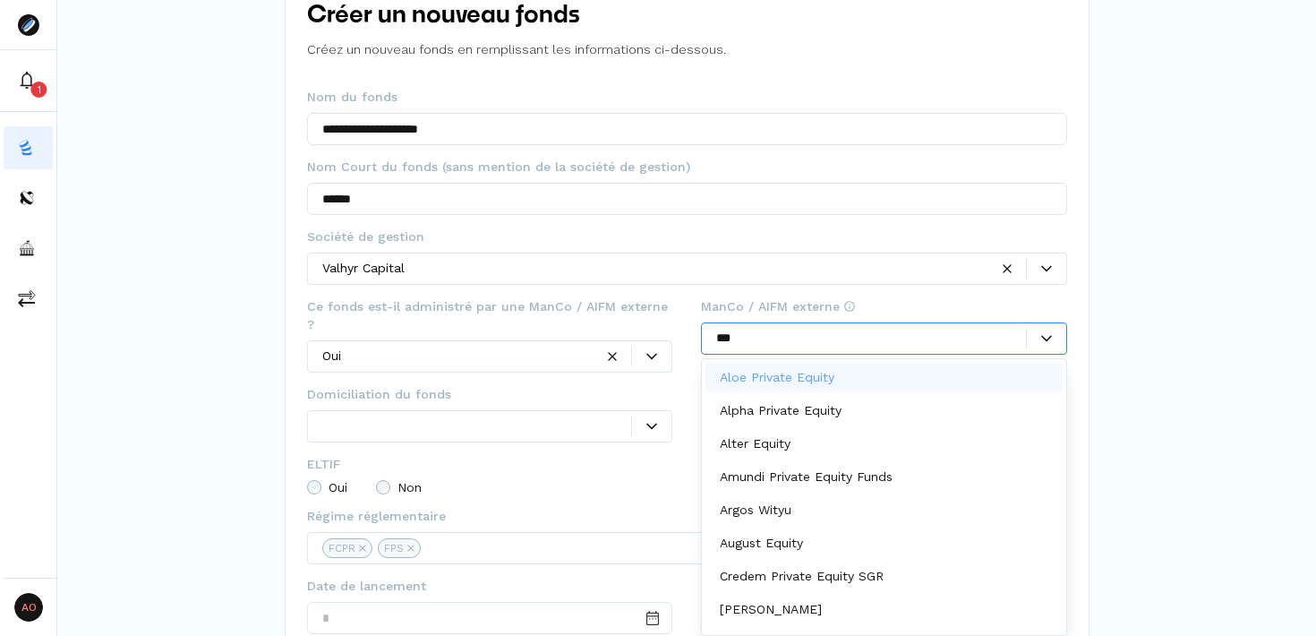
type input "****"
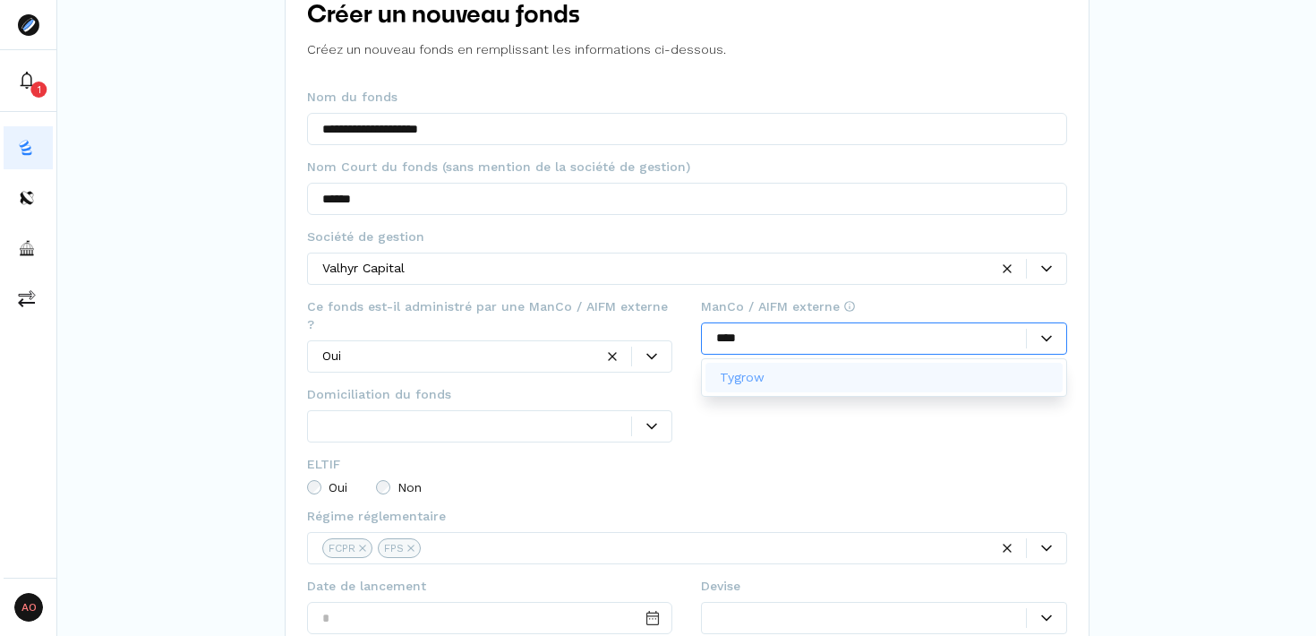
click at [819, 376] on div "Tygrow" at bounding box center [884, 378] width 357 height 30
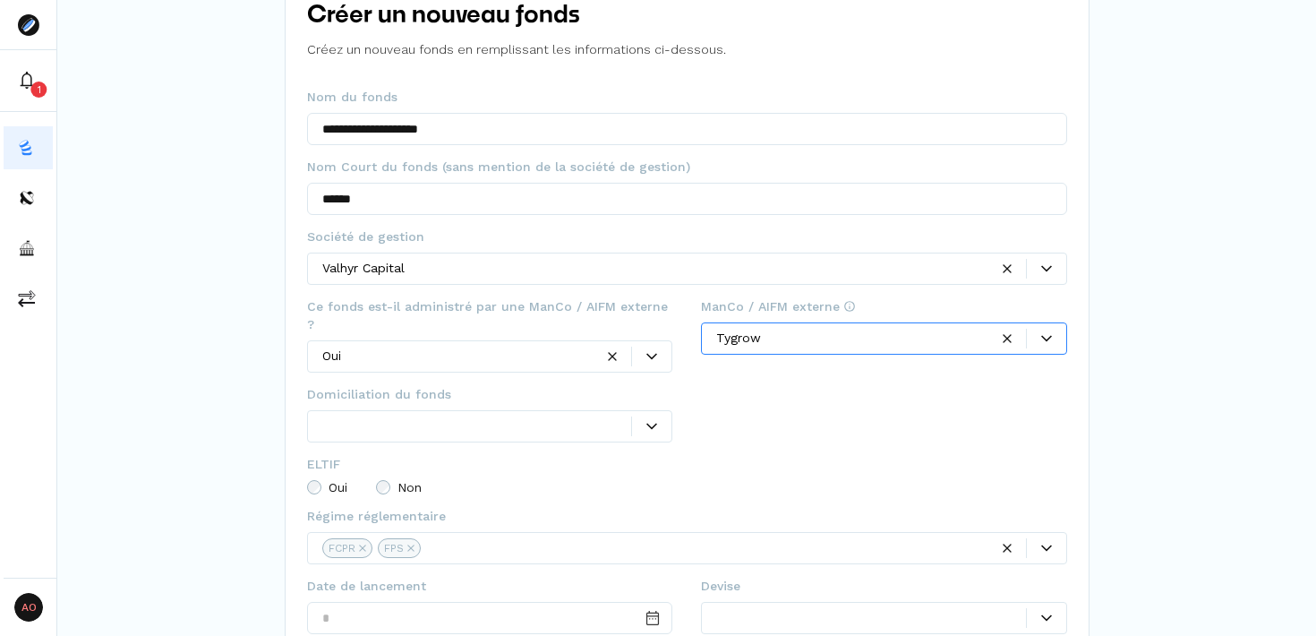
click at [650, 421] on icon at bounding box center [652, 426] width 11 height 11
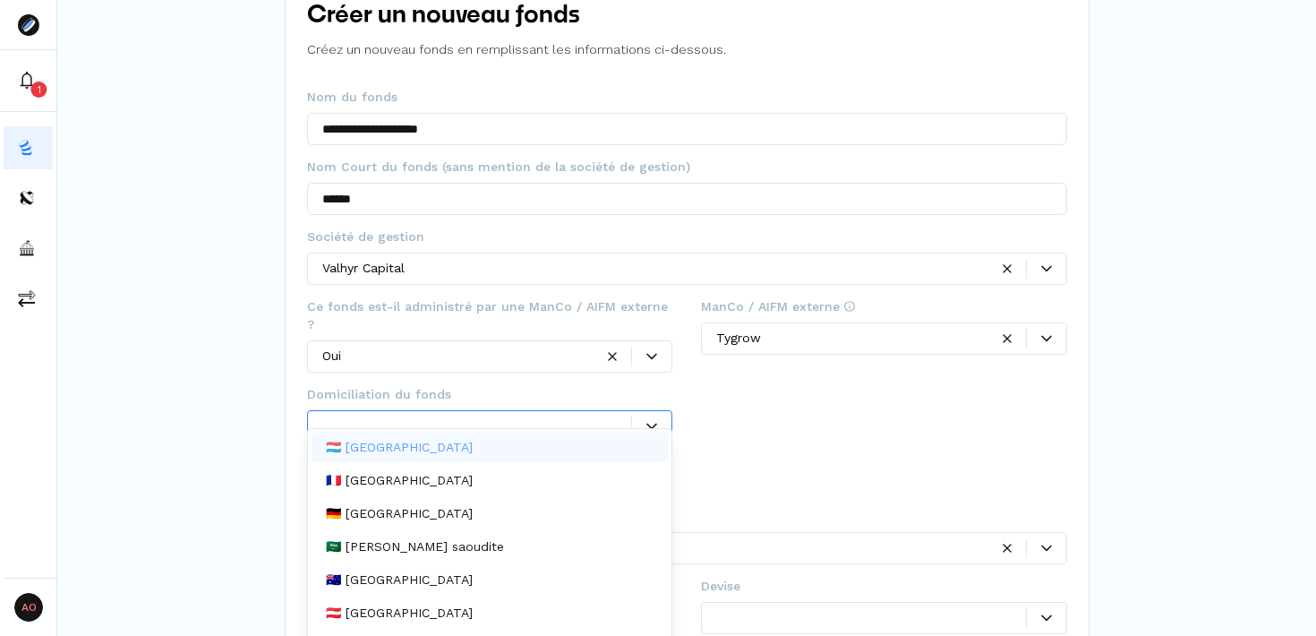
scroll to position [9, 0]
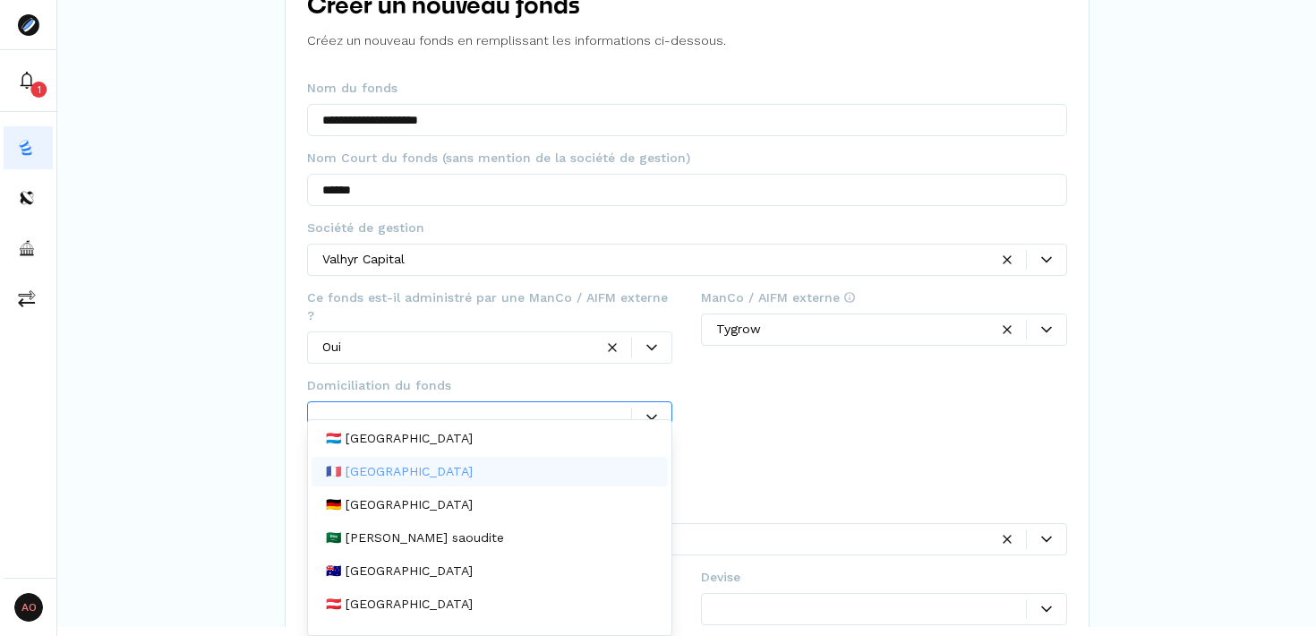
click at [499, 471] on div "🇫🇷 [GEOGRAPHIC_DATA]" at bounding box center [490, 472] width 357 height 30
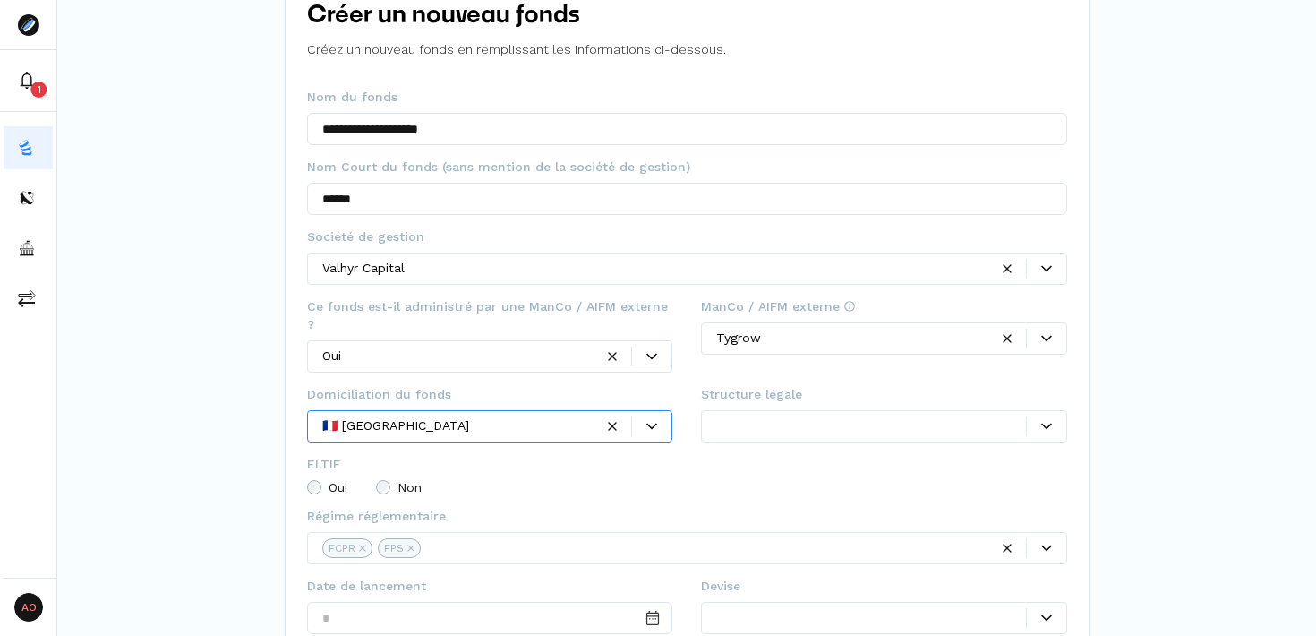
scroll to position [314, 0]
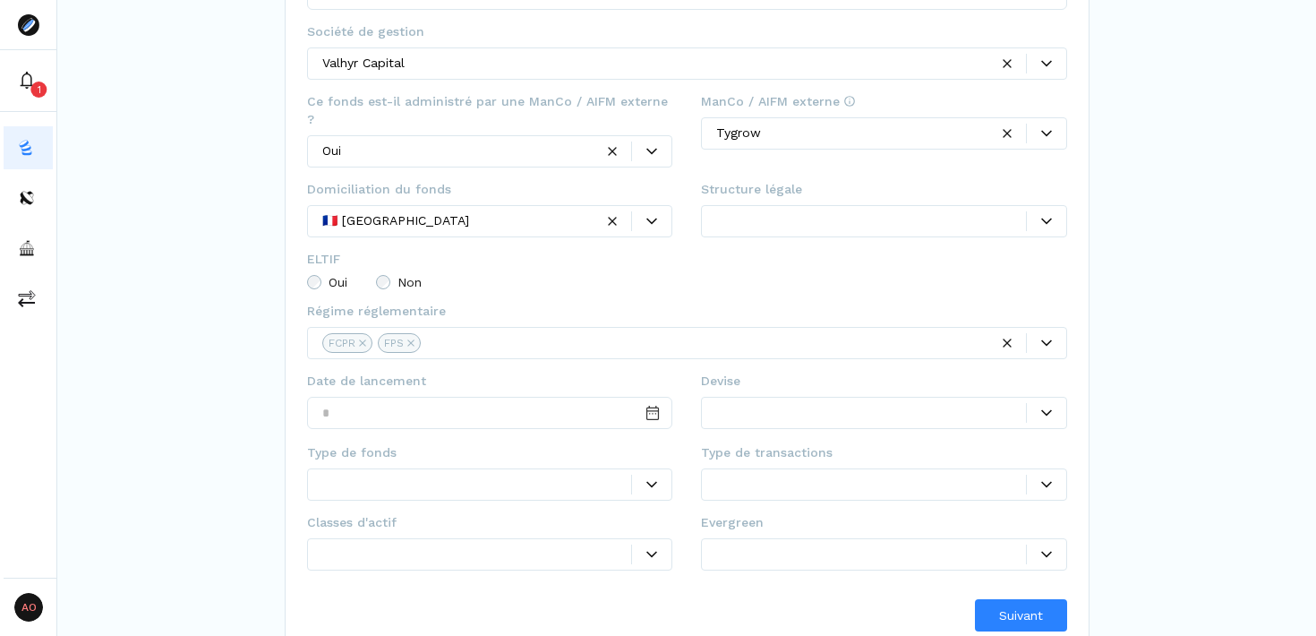
click at [770, 250] on fieldset "ELTIF Oui Non" at bounding box center [687, 276] width 760 height 52
click at [489, 397] on input "Date input" at bounding box center [490, 413] width 366 height 32
click at [1051, 549] on div at bounding box center [1046, 554] width 39 height 11
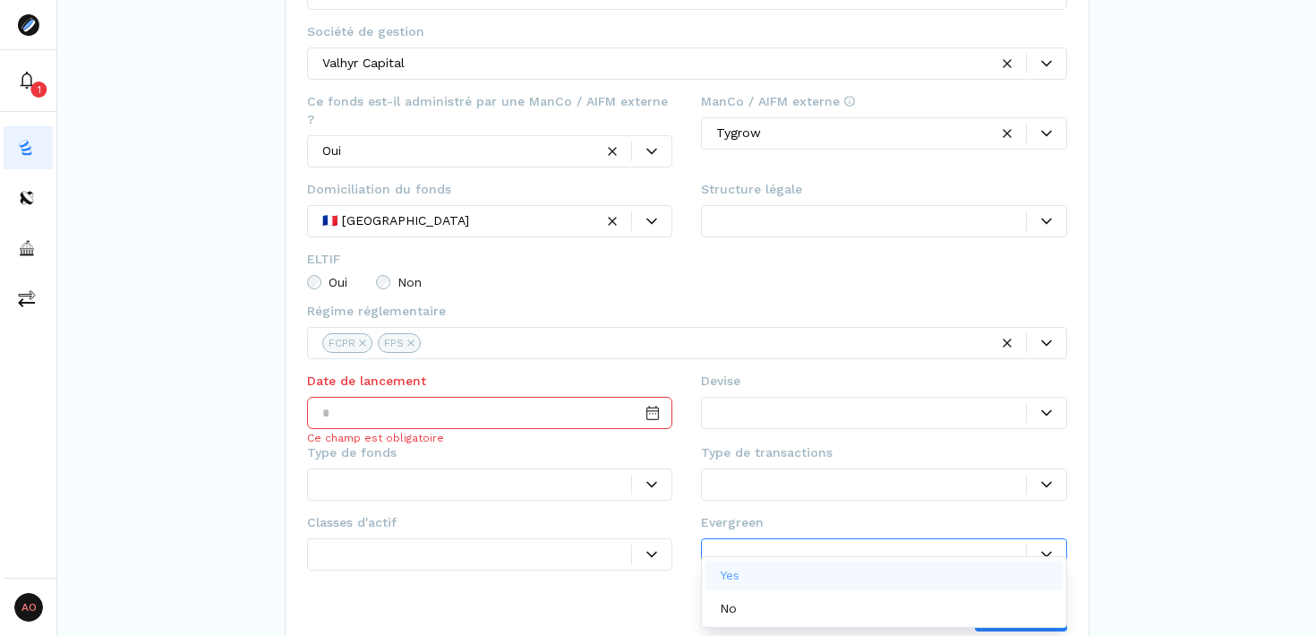
click at [896, 570] on div "Yes" at bounding box center [884, 576] width 357 height 30
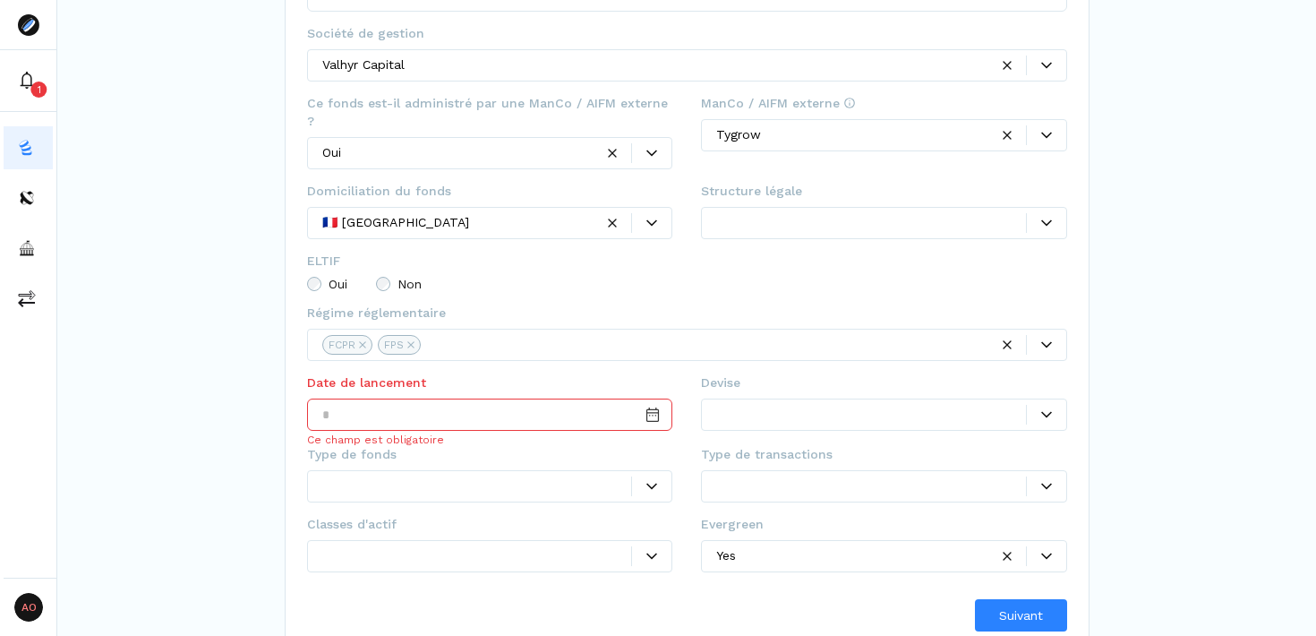
click at [386, 403] on input "Date input" at bounding box center [490, 415] width 366 height 32
type input "*"
type input "**********"
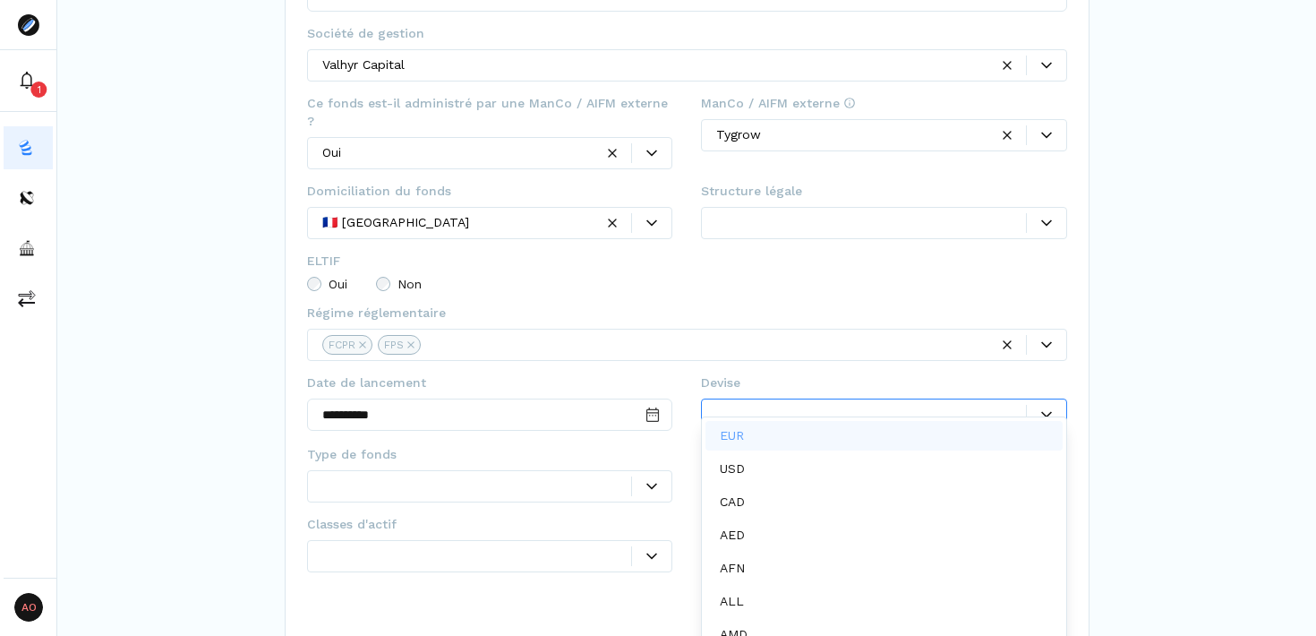
click at [861, 405] on div at bounding box center [871, 414] width 310 height 19
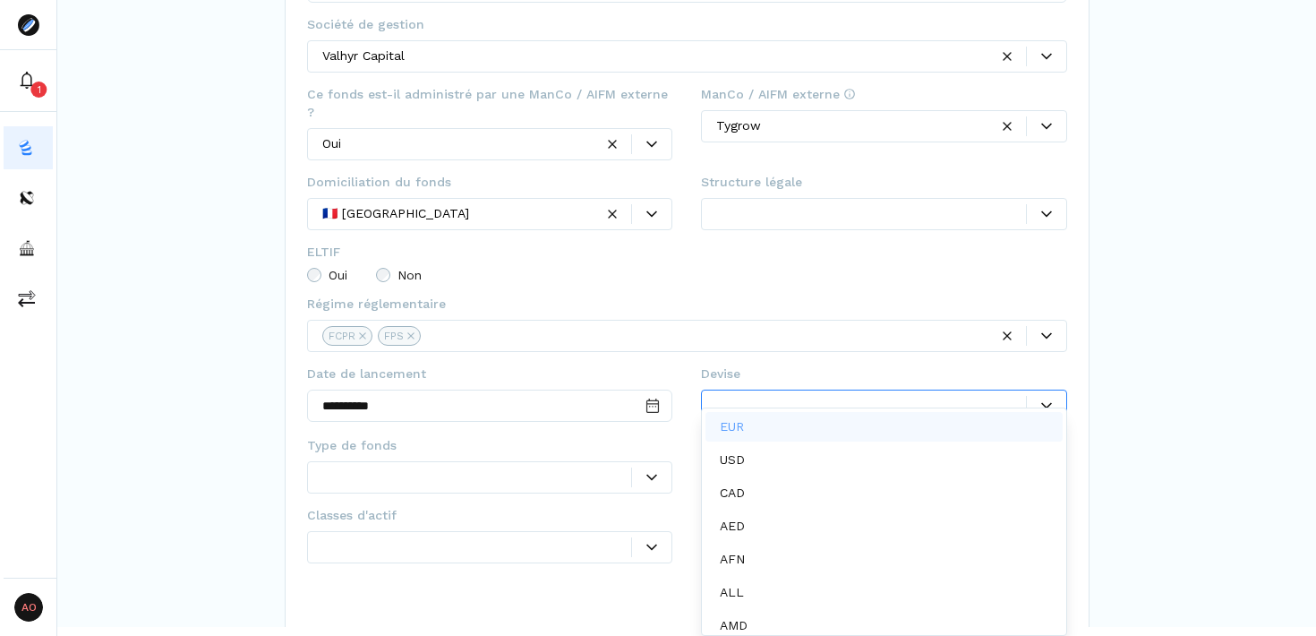
click at [812, 428] on div "EUR" at bounding box center [884, 427] width 357 height 30
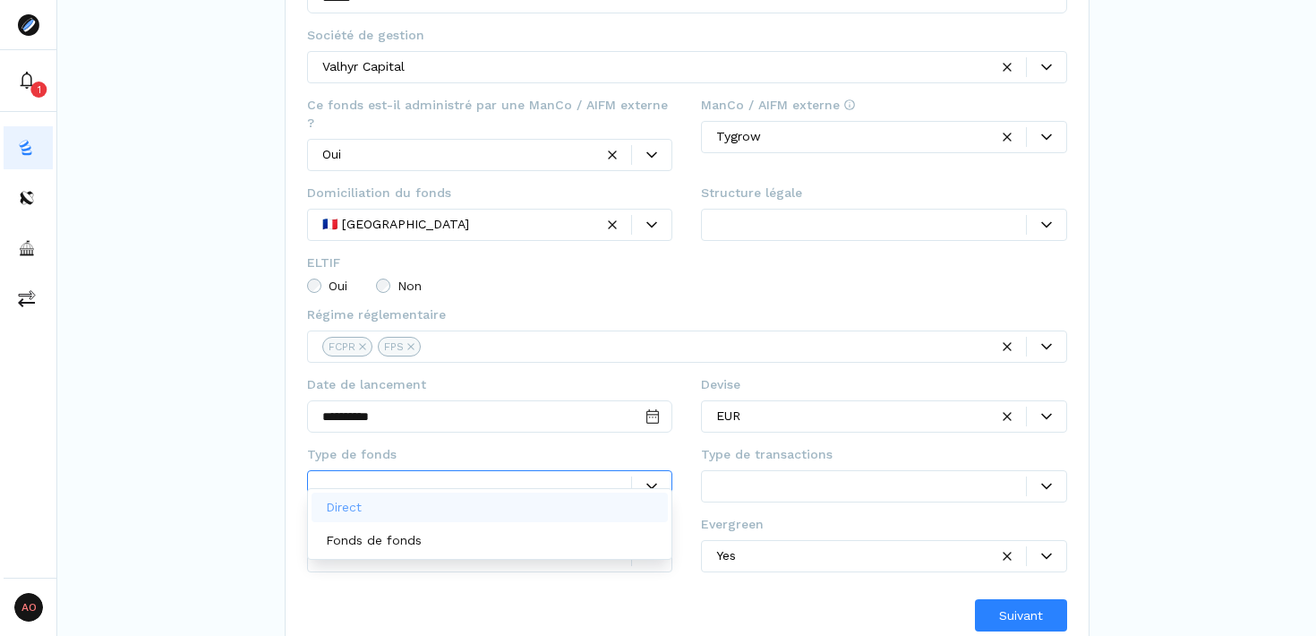
scroll to position [0, 0]
click at [551, 476] on div at bounding box center [477, 485] width 310 height 19
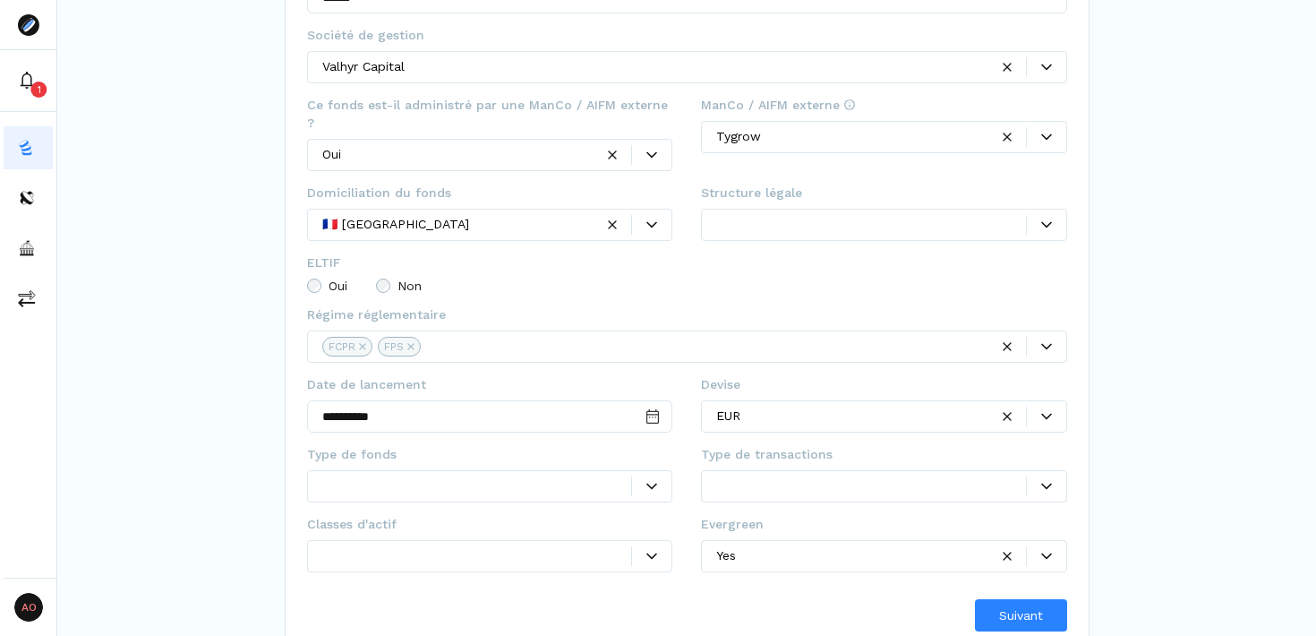
click at [567, 445] on fieldset "Type de fonds Ce champ est obligatoire" at bounding box center [490, 480] width 366 height 70
click at [531, 476] on div at bounding box center [477, 485] width 310 height 19
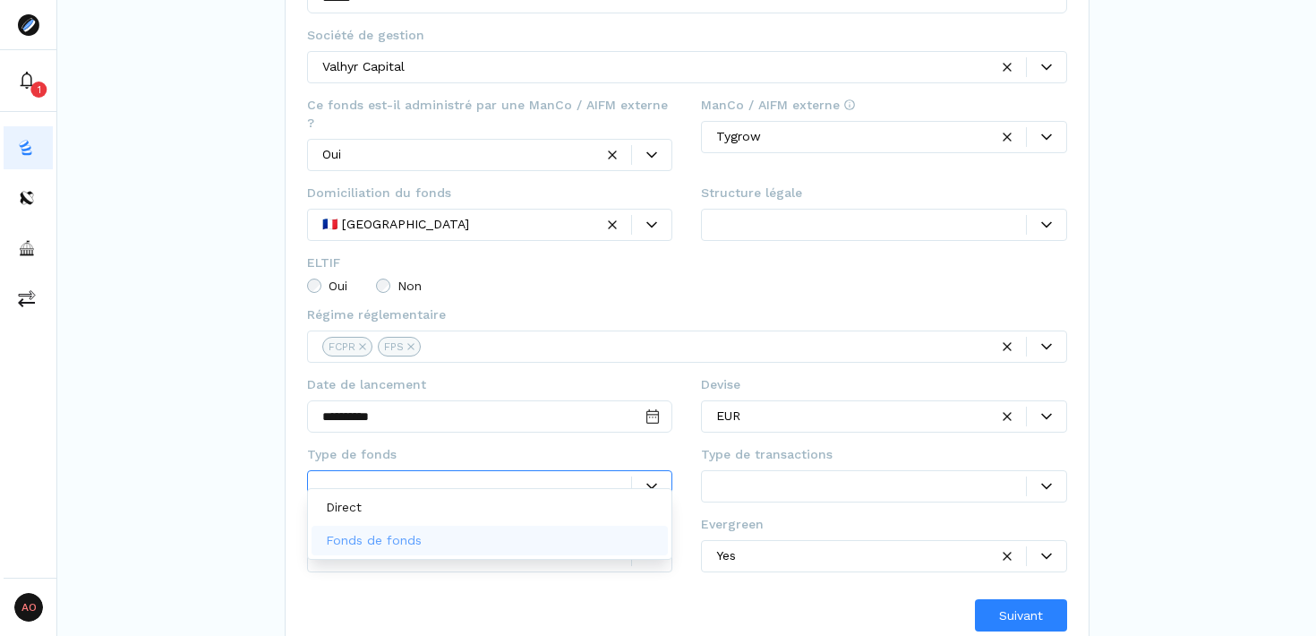
click at [474, 533] on div "Fonds de fonds" at bounding box center [490, 541] width 357 height 30
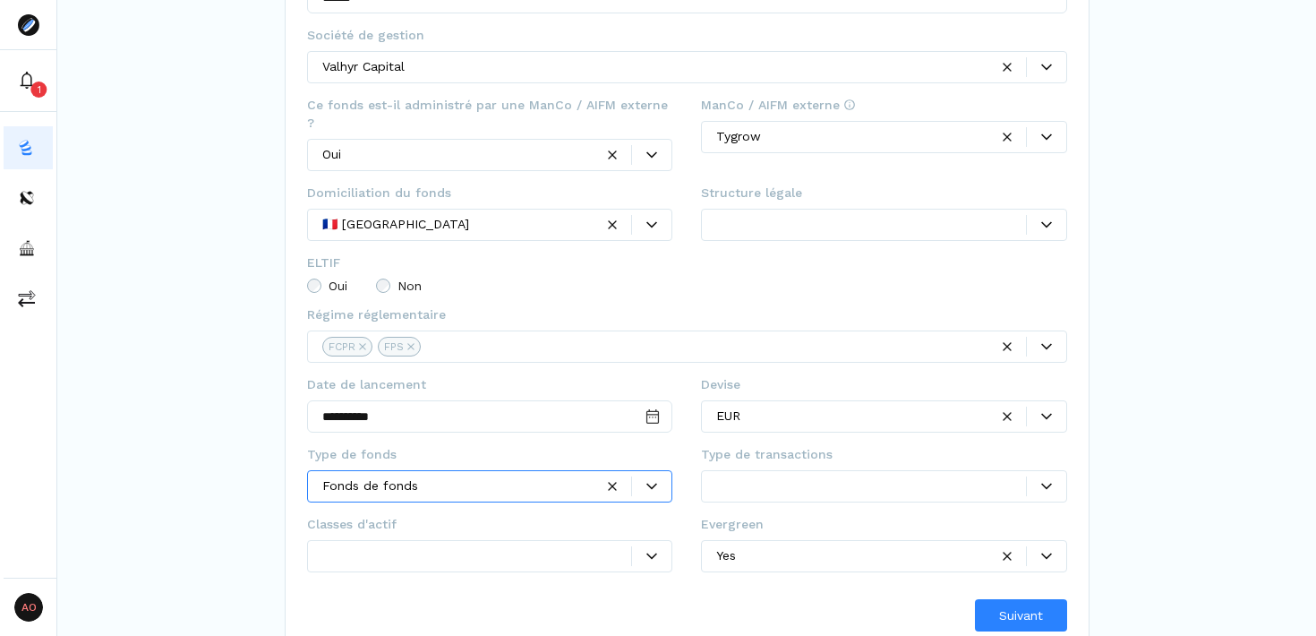
click at [913, 476] on div at bounding box center [871, 485] width 310 height 19
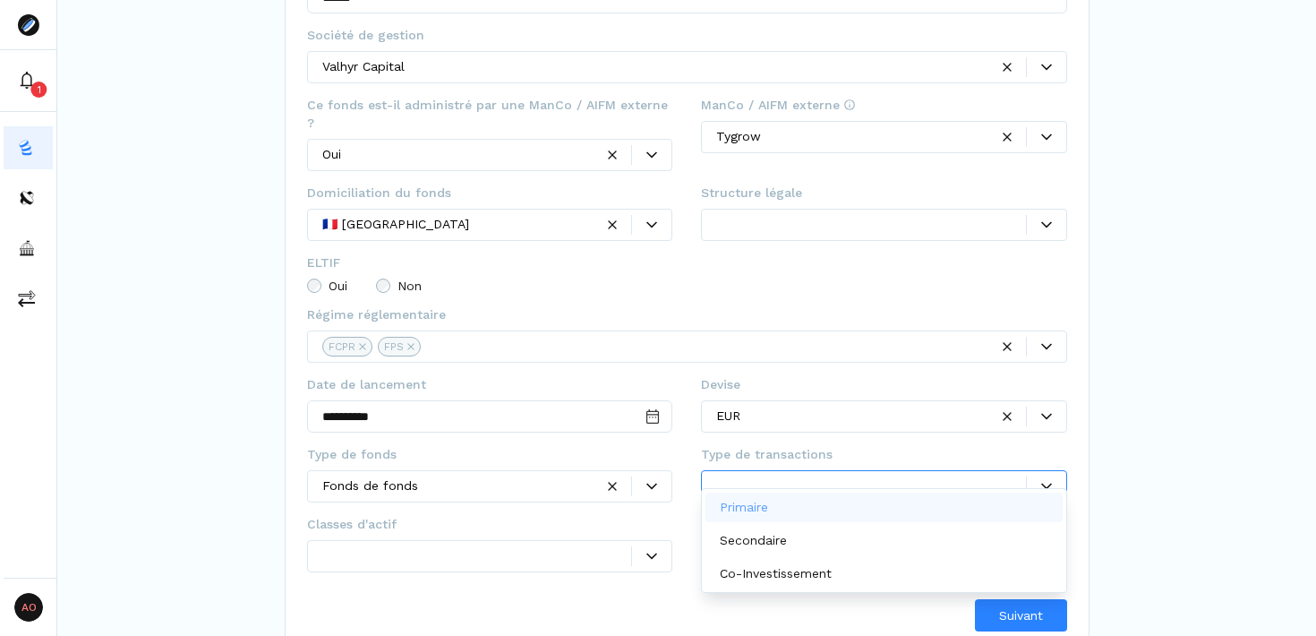
click at [790, 510] on div "Primaire" at bounding box center [884, 508] width 357 height 30
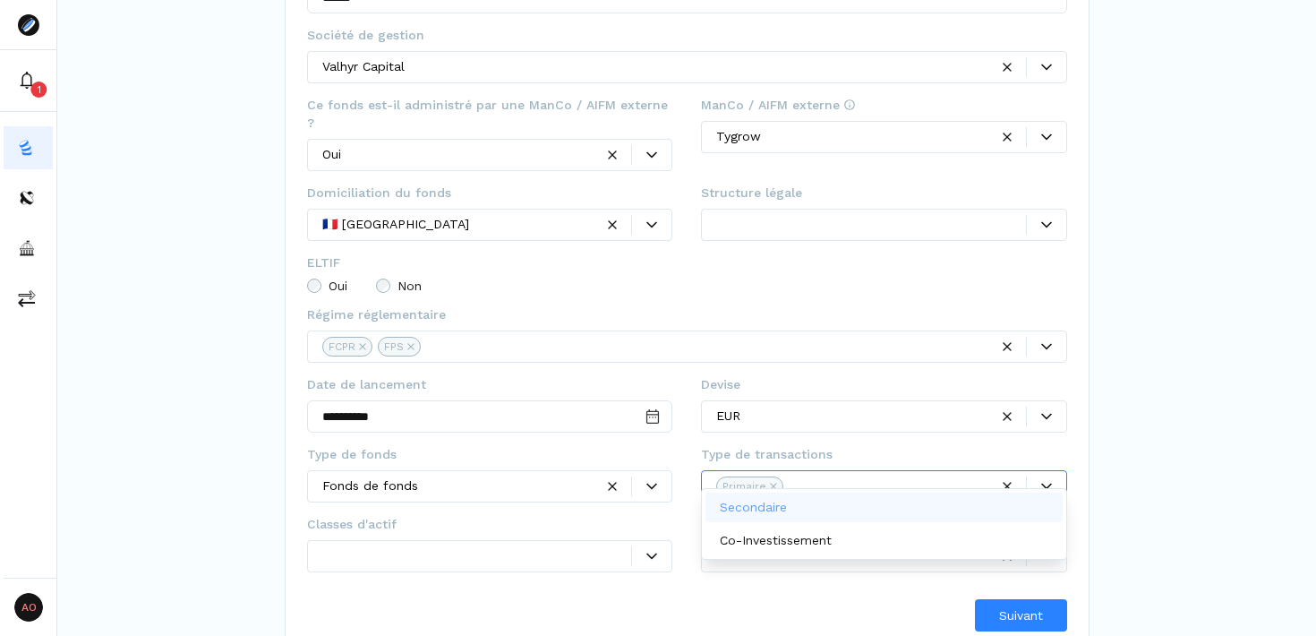
click at [790, 510] on div "Secondaire" at bounding box center [757, 507] width 74 height 19
click at [790, 510] on p "Co-Investissement" at bounding box center [776, 507] width 112 height 19
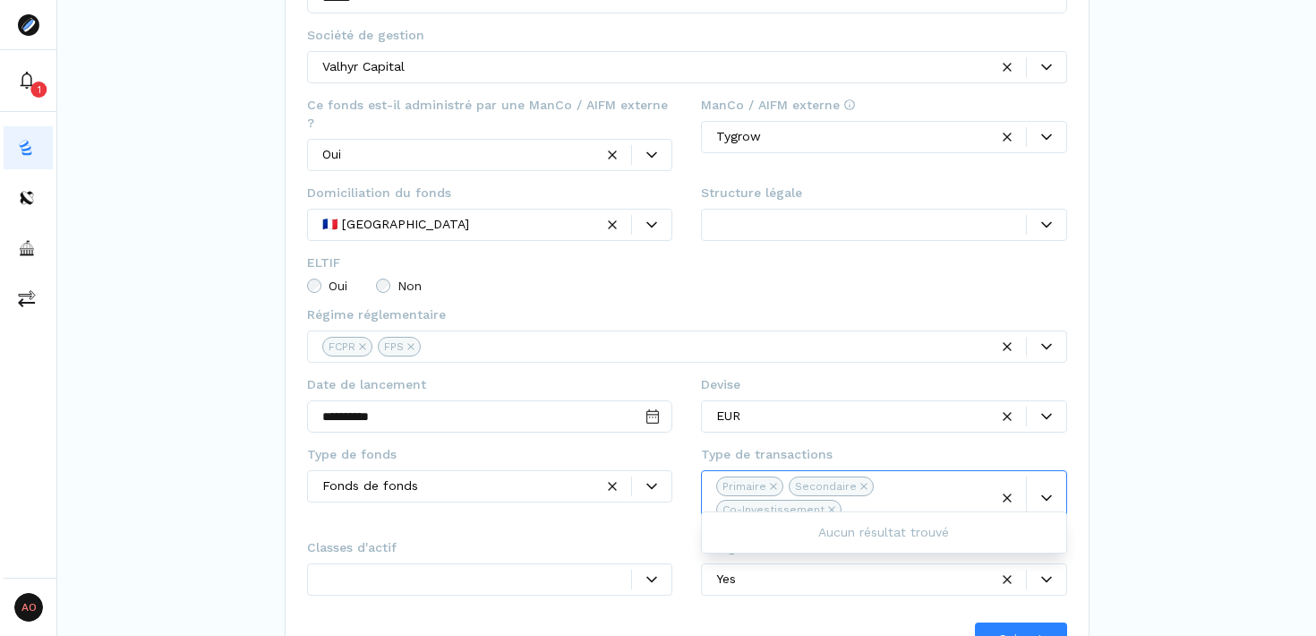
click at [596, 570] on div at bounding box center [477, 579] width 310 height 19
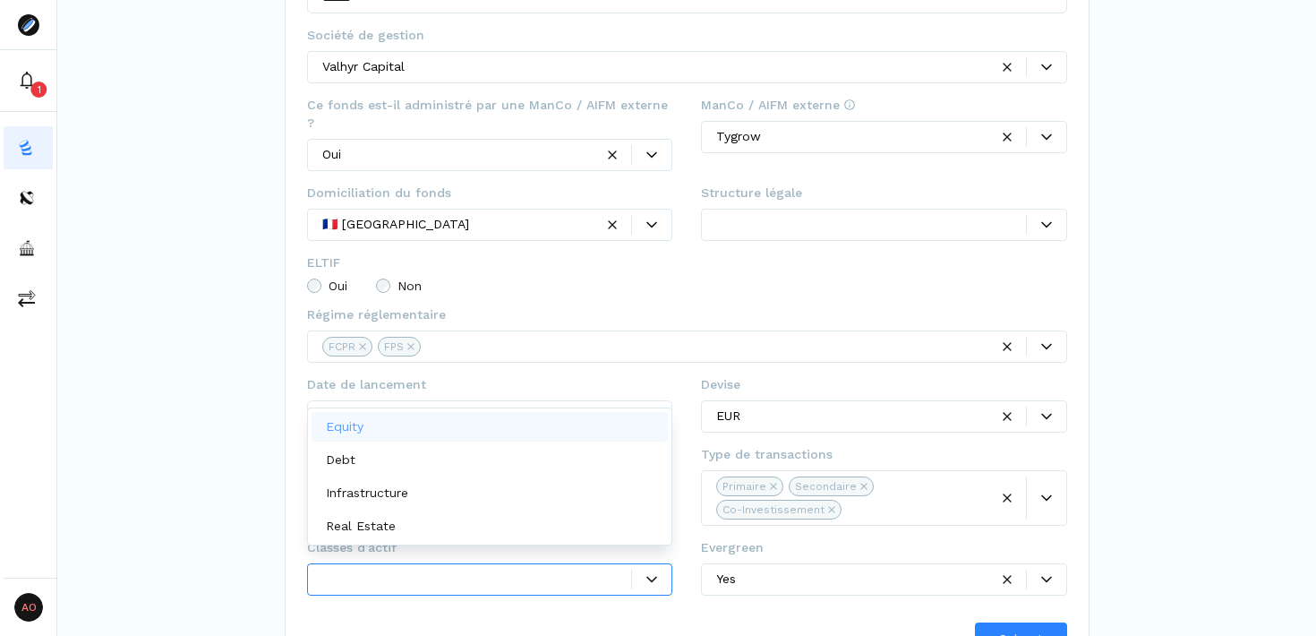
click at [435, 426] on div "Equity" at bounding box center [490, 427] width 357 height 30
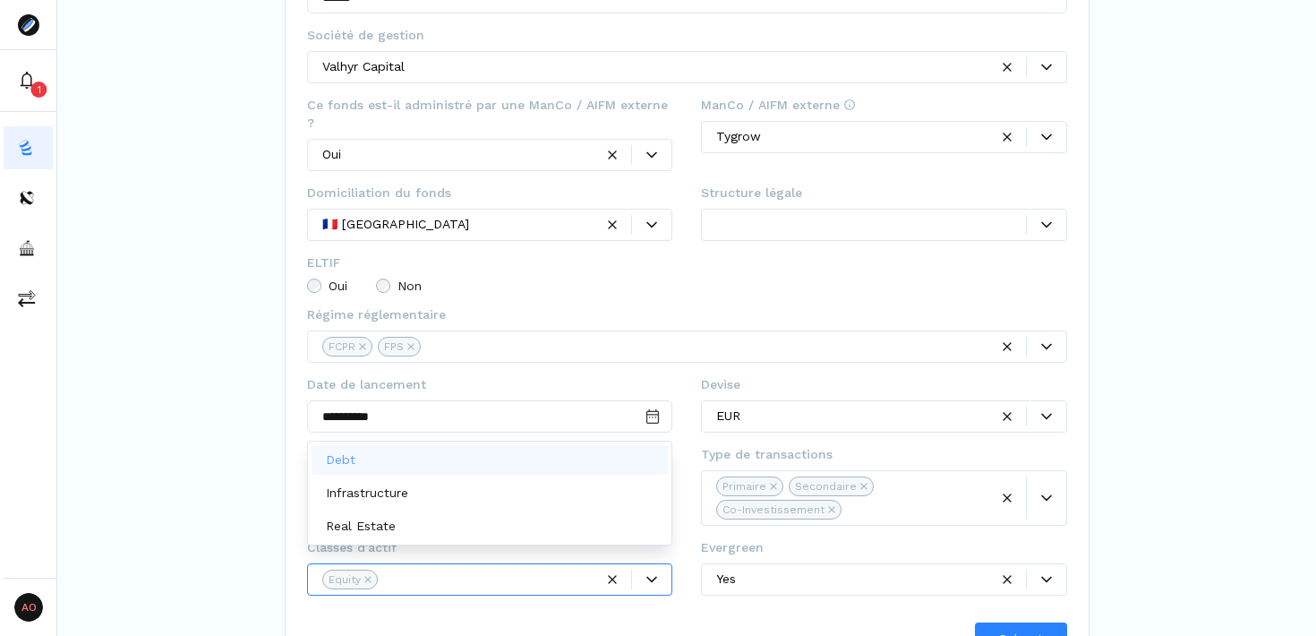
click at [425, 458] on div "Debt" at bounding box center [490, 460] width 357 height 30
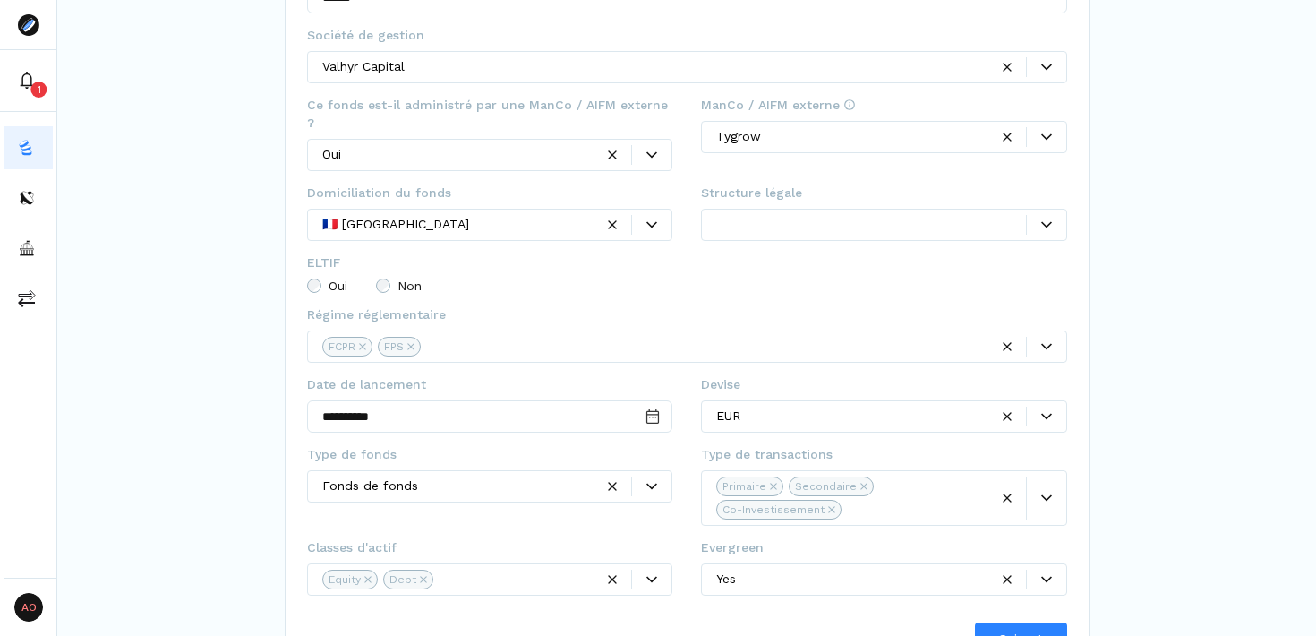
click at [147, 499] on div "**********" at bounding box center [686, 183] width 1259 height 988
click at [651, 574] on icon at bounding box center [652, 579] width 11 height 11
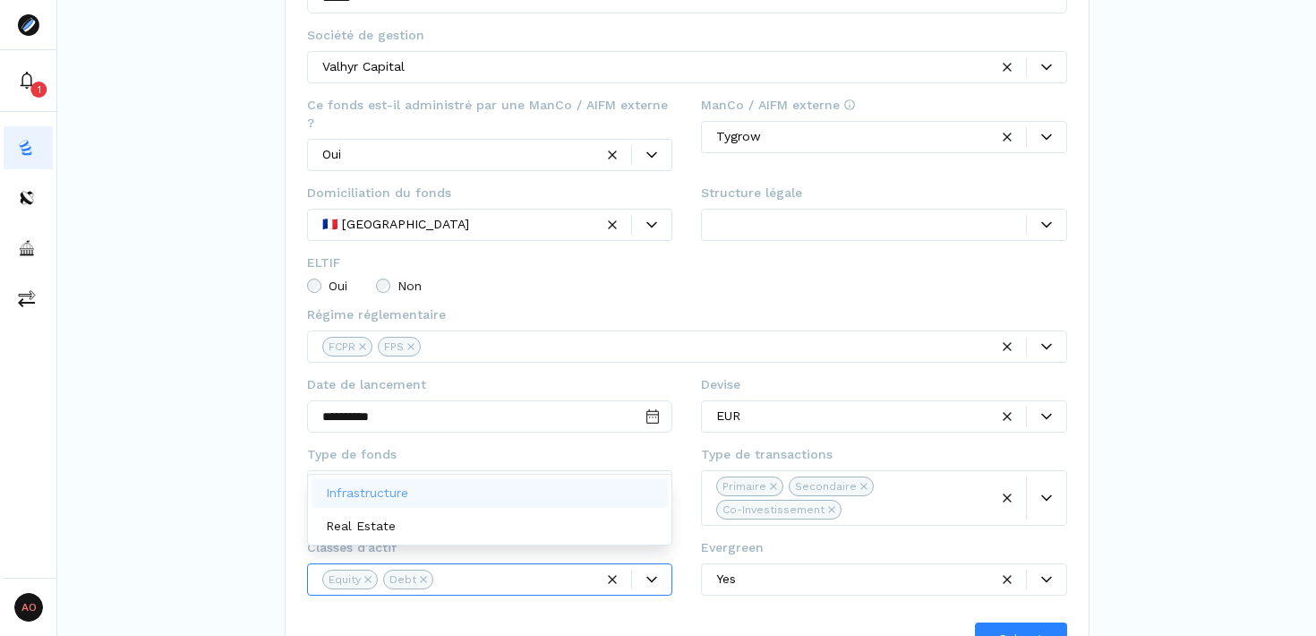
click at [1188, 424] on div "**********" at bounding box center [686, 183] width 1259 height 988
click at [653, 574] on icon at bounding box center [652, 579] width 11 height 11
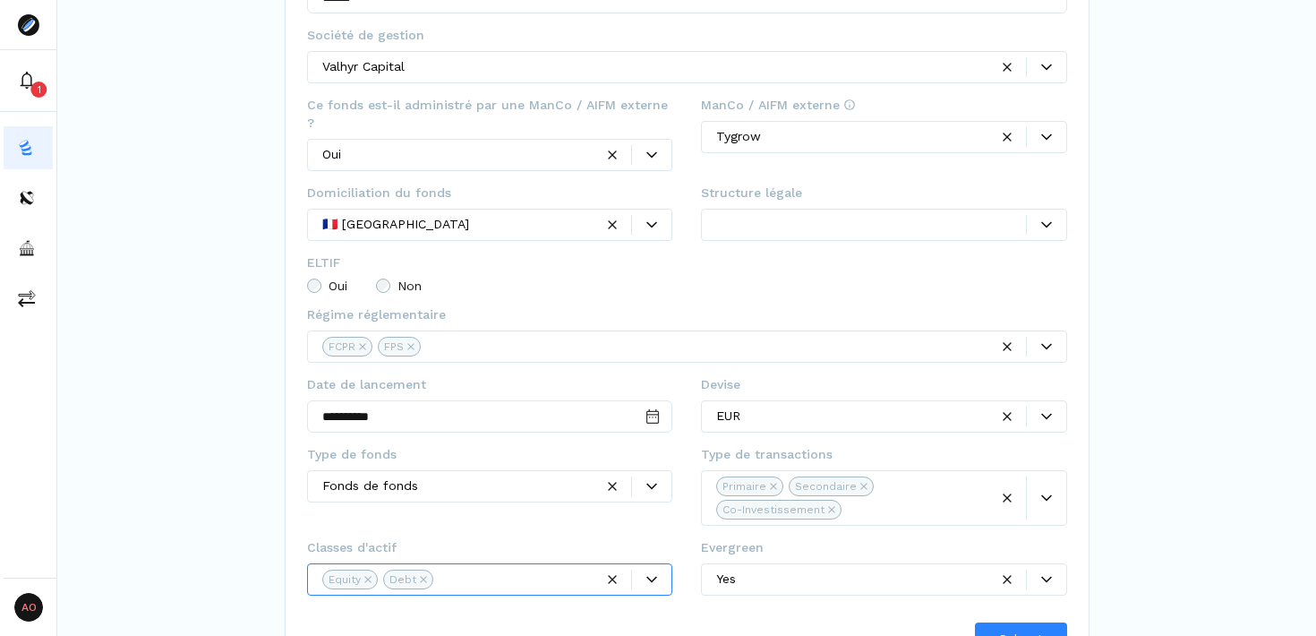
click at [653, 574] on icon at bounding box center [652, 579] width 11 height 11
click at [1014, 215] on div at bounding box center [871, 224] width 310 height 19
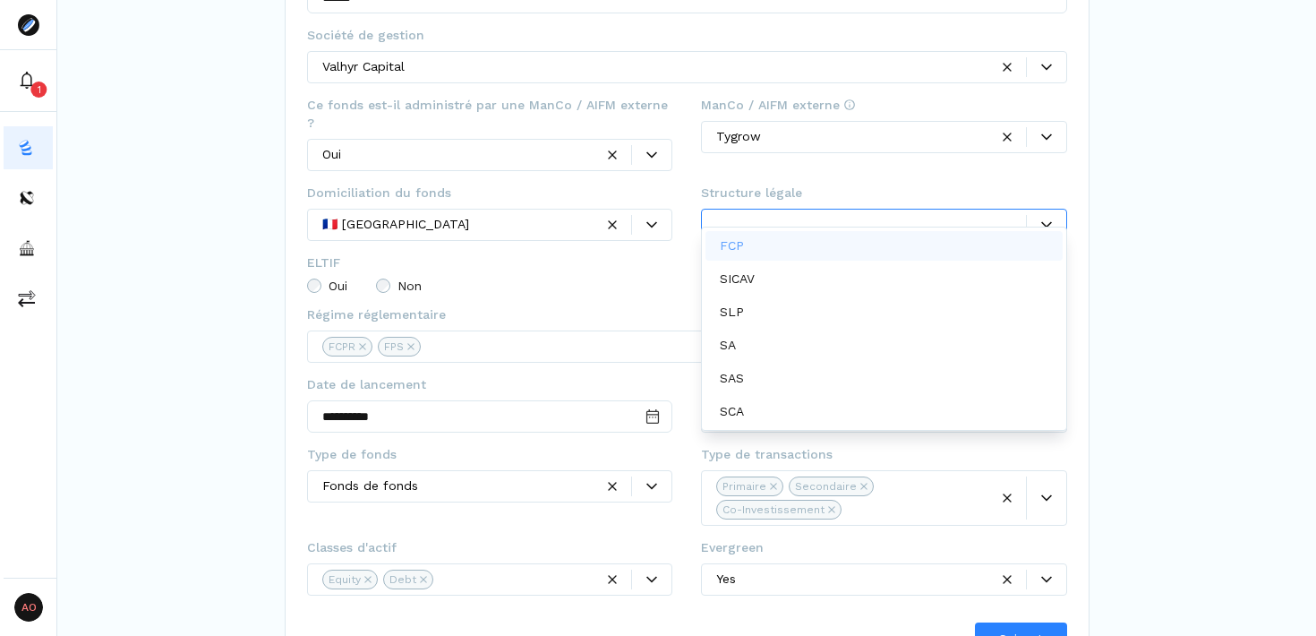
click at [861, 235] on div "FCP" at bounding box center [884, 246] width 357 height 30
click at [1040, 341] on div at bounding box center [1046, 346] width 39 height 11
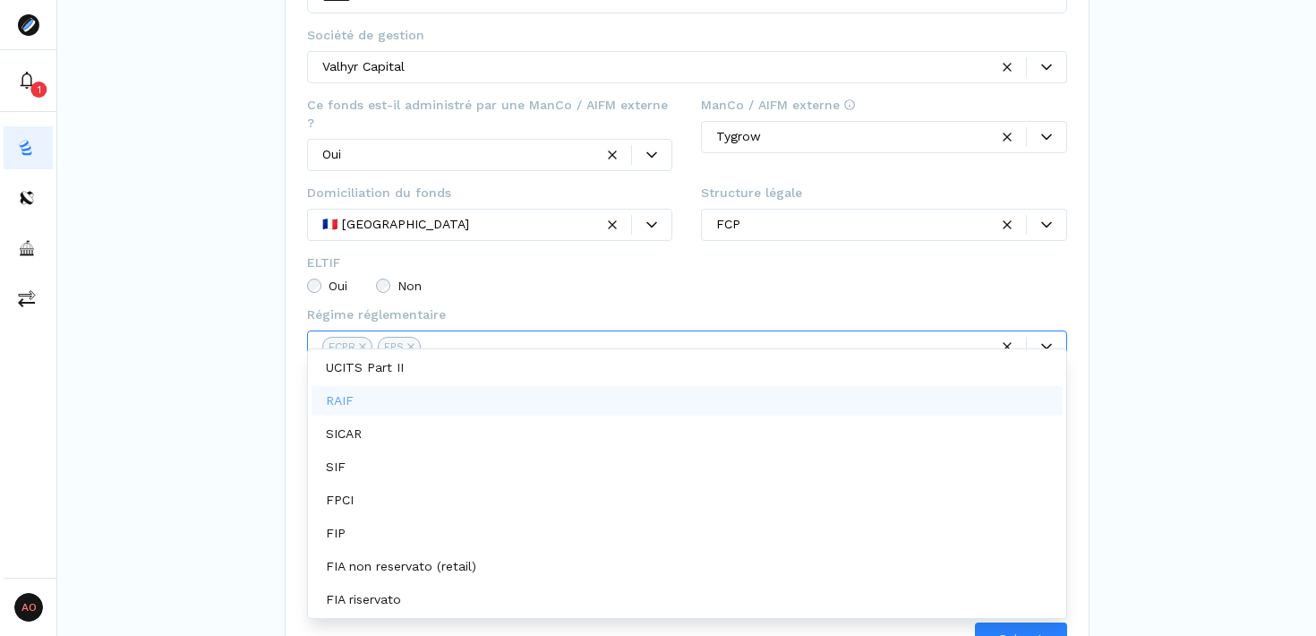
click at [634, 279] on div "Oui Non" at bounding box center [687, 286] width 760 height 14
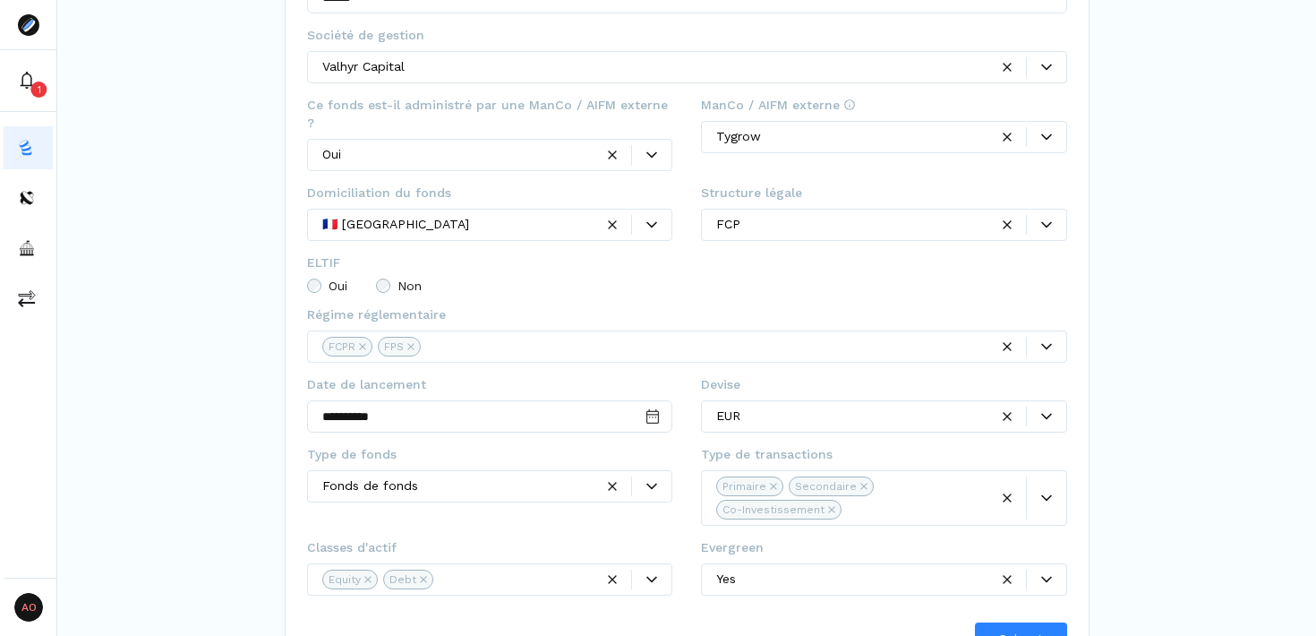
scroll to position [334, 0]
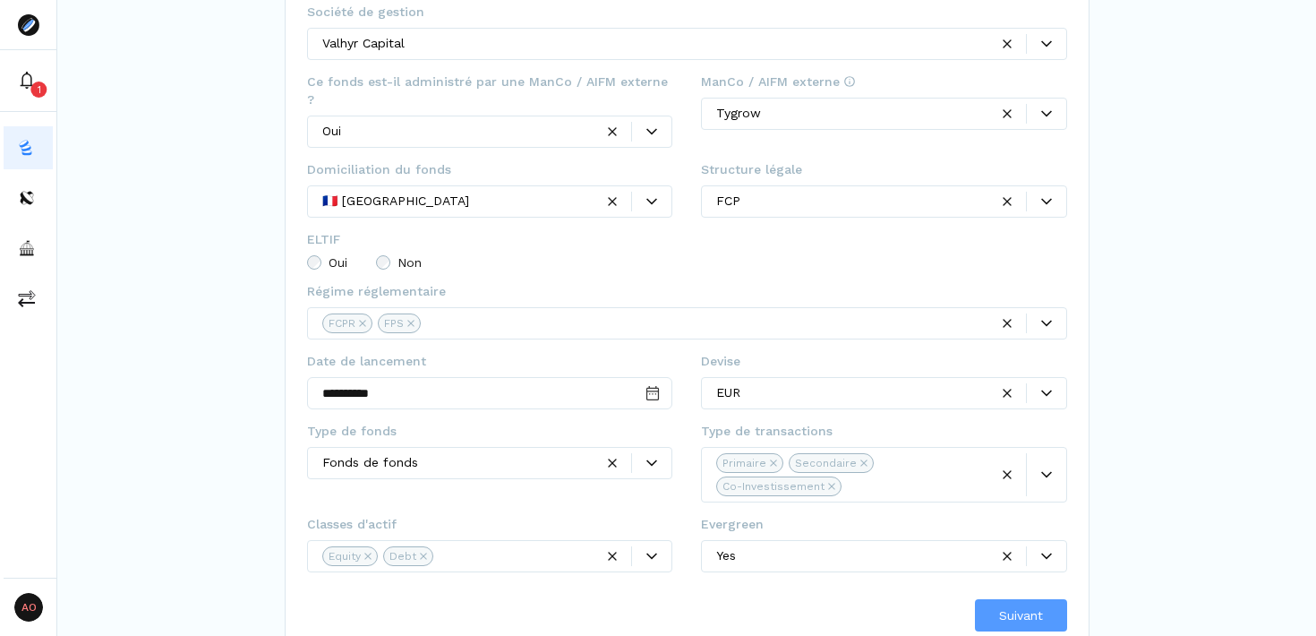
click at [1015, 606] on span "Suivant" at bounding box center [1021, 615] width 44 height 19
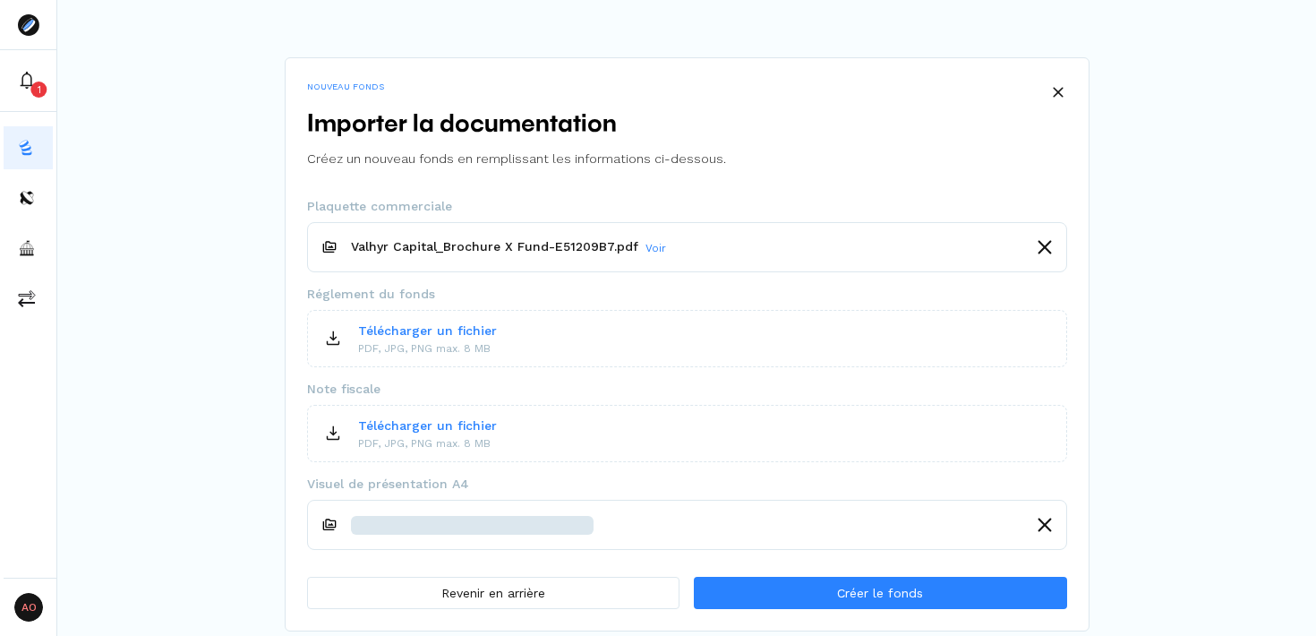
scroll to position [0, 0]
click at [955, 10] on div "NOUVEAU FONDS Importer la documentation Créez un nouveau fonds en remplissant l…" at bounding box center [686, 315] width 1259 height 631
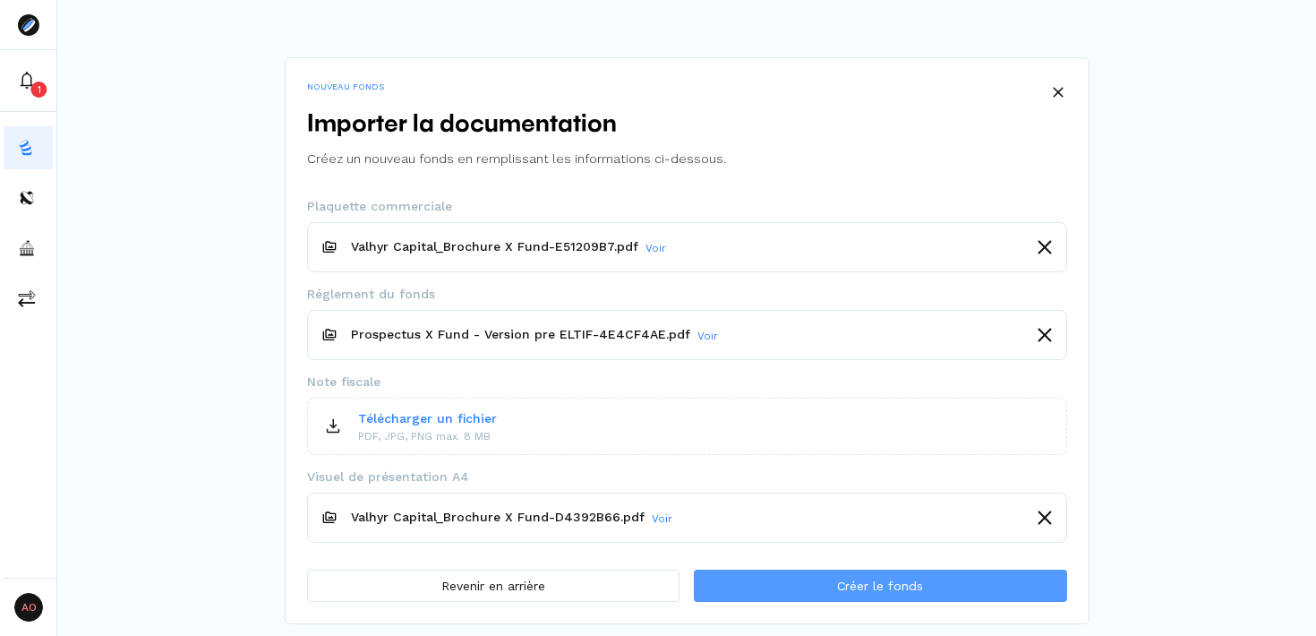
click at [849, 585] on span "Créer le fonds" at bounding box center [880, 586] width 86 height 19
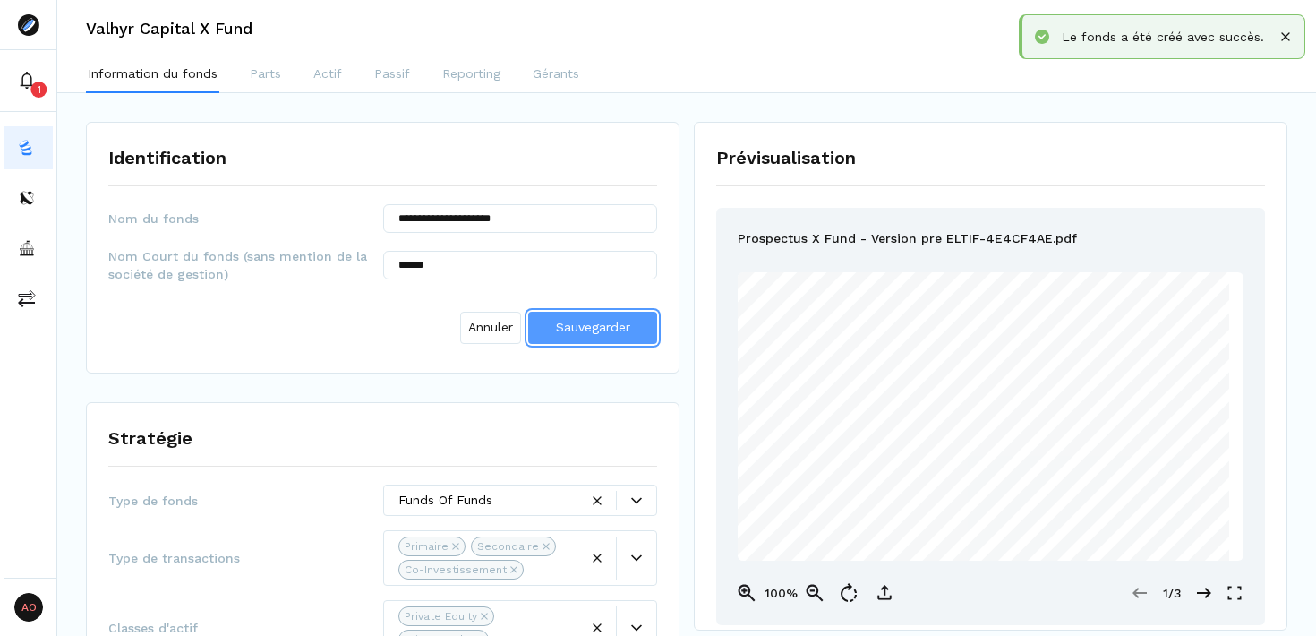
click at [631, 330] on button "Sauvegarder" at bounding box center [592, 328] width 129 height 32
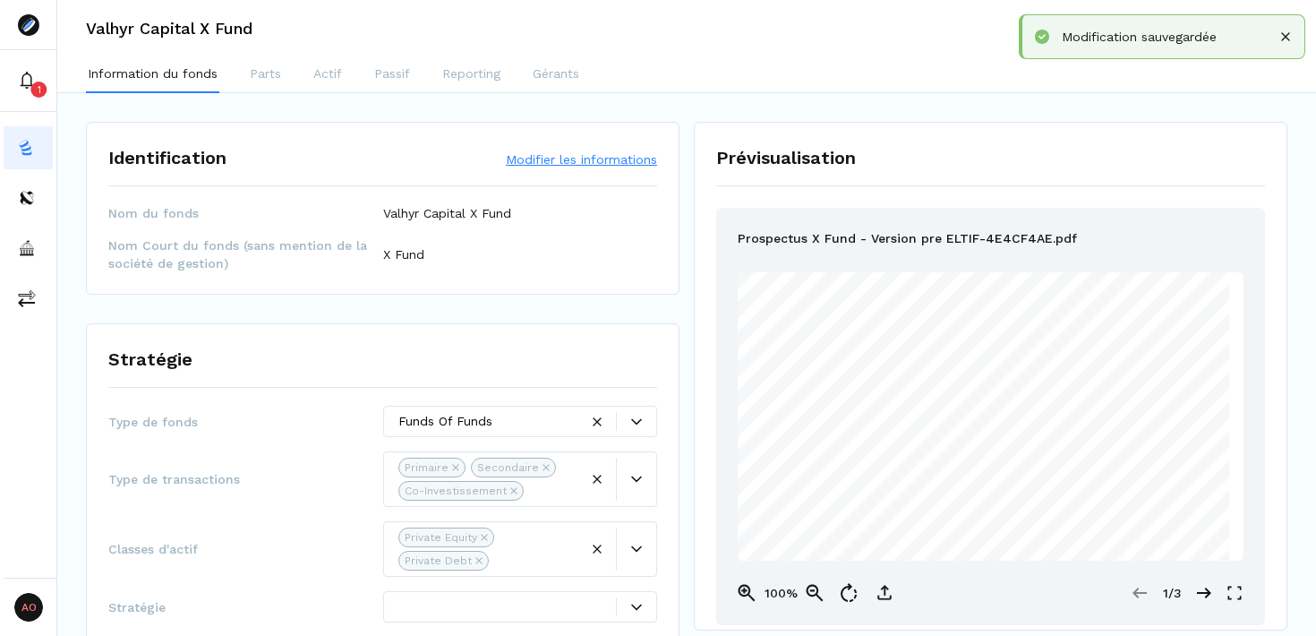
click at [560, 152] on button "Modifier les informations" at bounding box center [581, 159] width 151 height 18
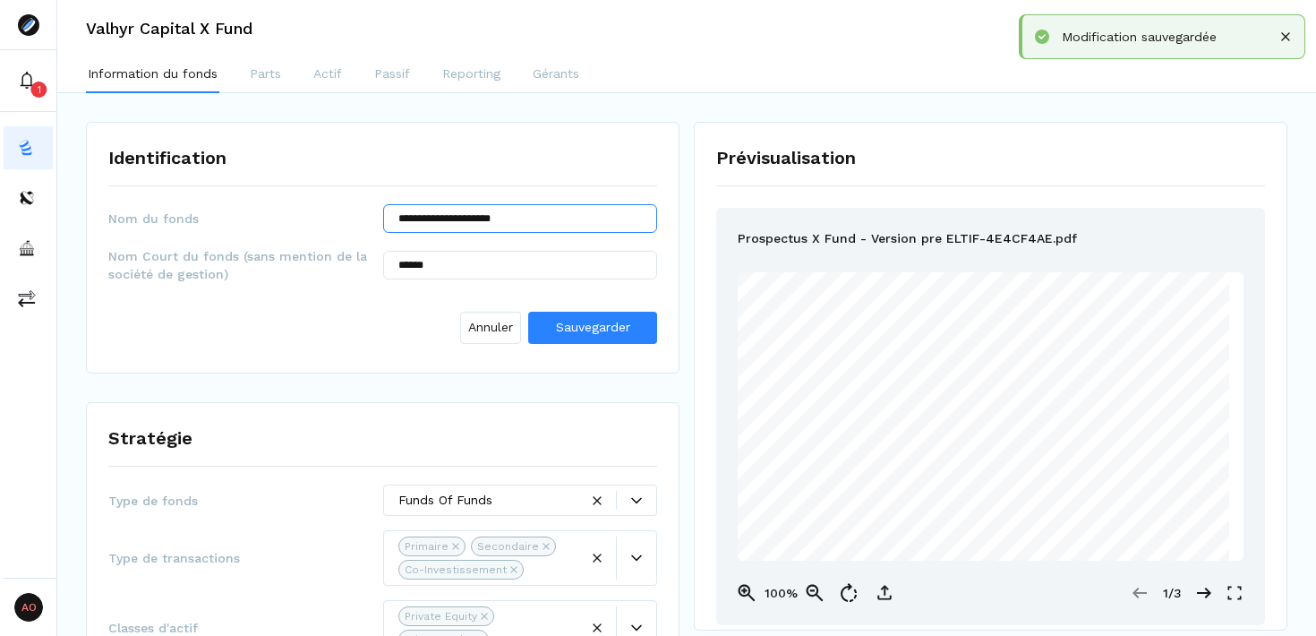
click at [572, 219] on input "**********" at bounding box center [520, 218] width 275 height 29
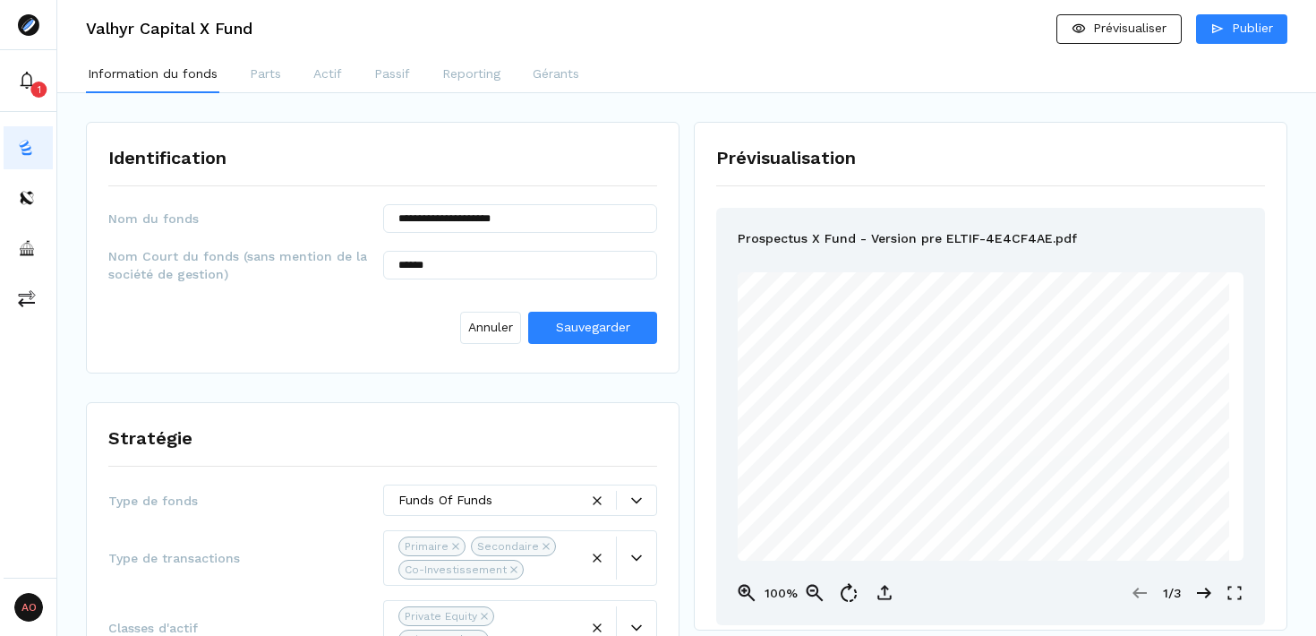
click at [564, 144] on div "Identification" at bounding box center [382, 157] width 549 height 27
click at [601, 324] on span "Sauvegarder" at bounding box center [593, 327] width 74 height 14
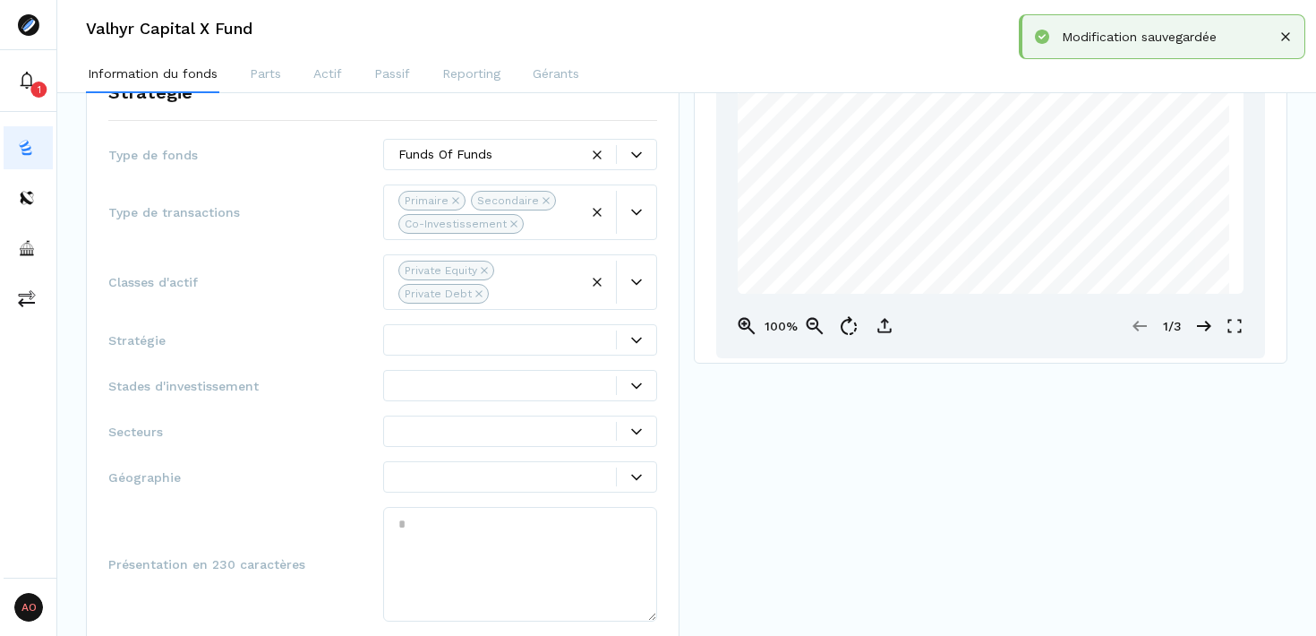
scroll to position [285, 0]
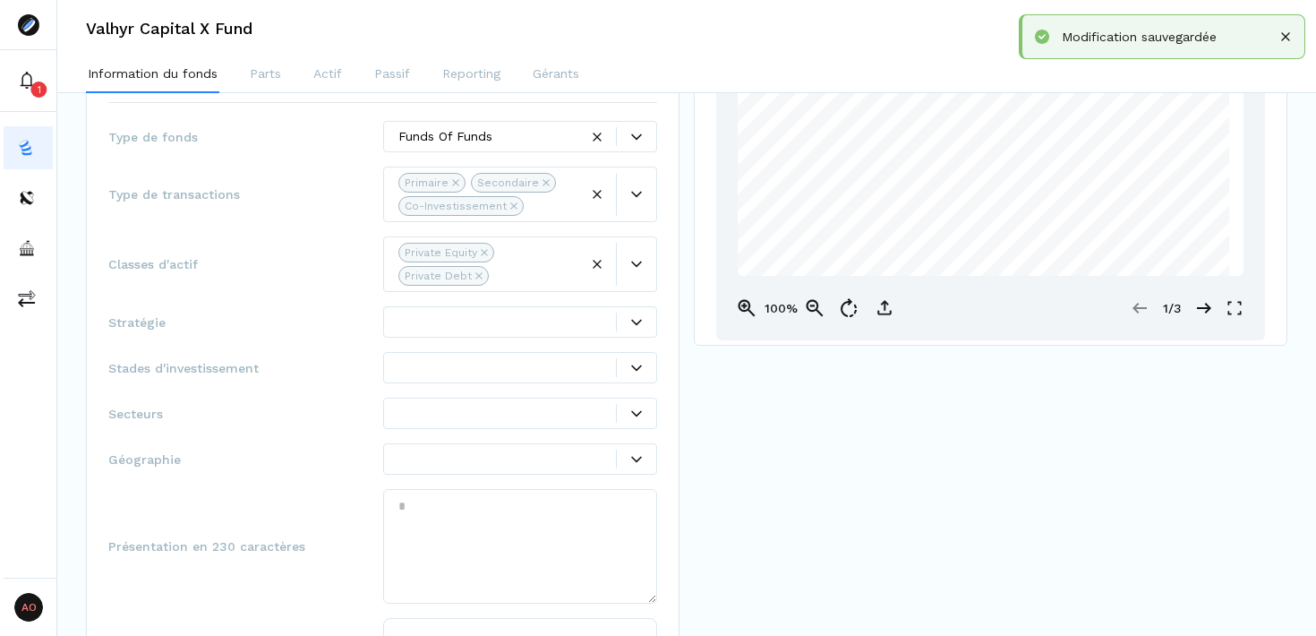
click at [657, 323] on div "Stratégie Type de fonds Funds Of Funds Type de transactions Primaire Secondaire…" at bounding box center [383, 399] width 594 height 720
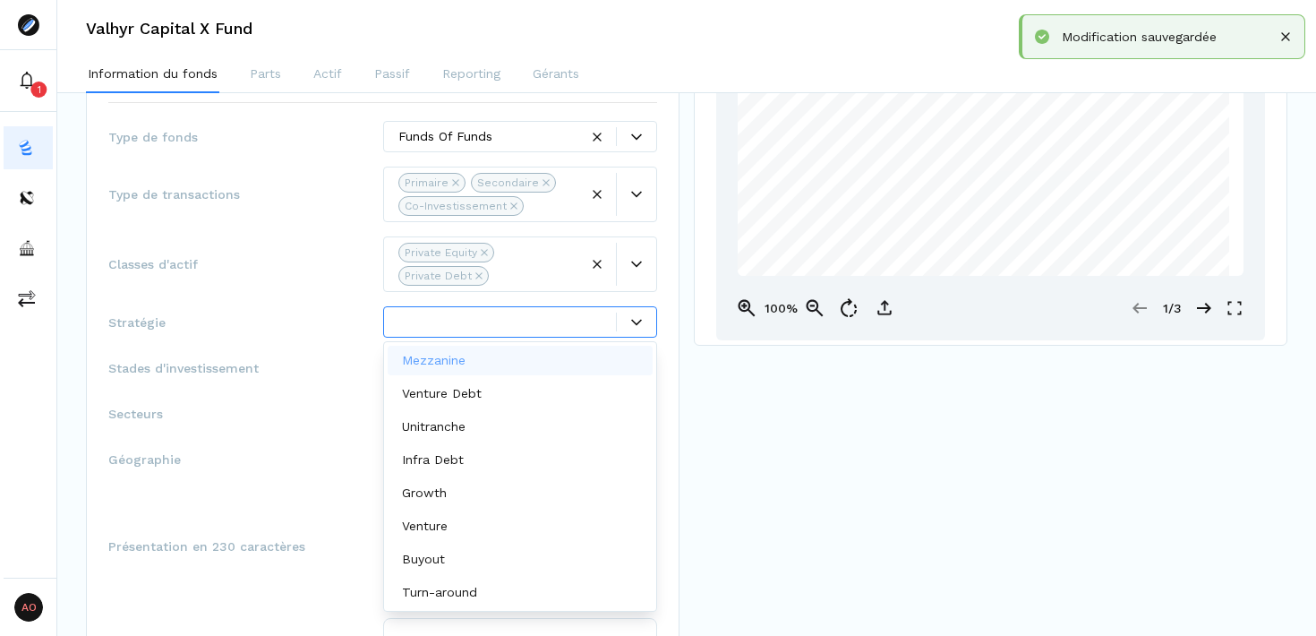
click at [641, 320] on icon at bounding box center [636, 322] width 11 height 6
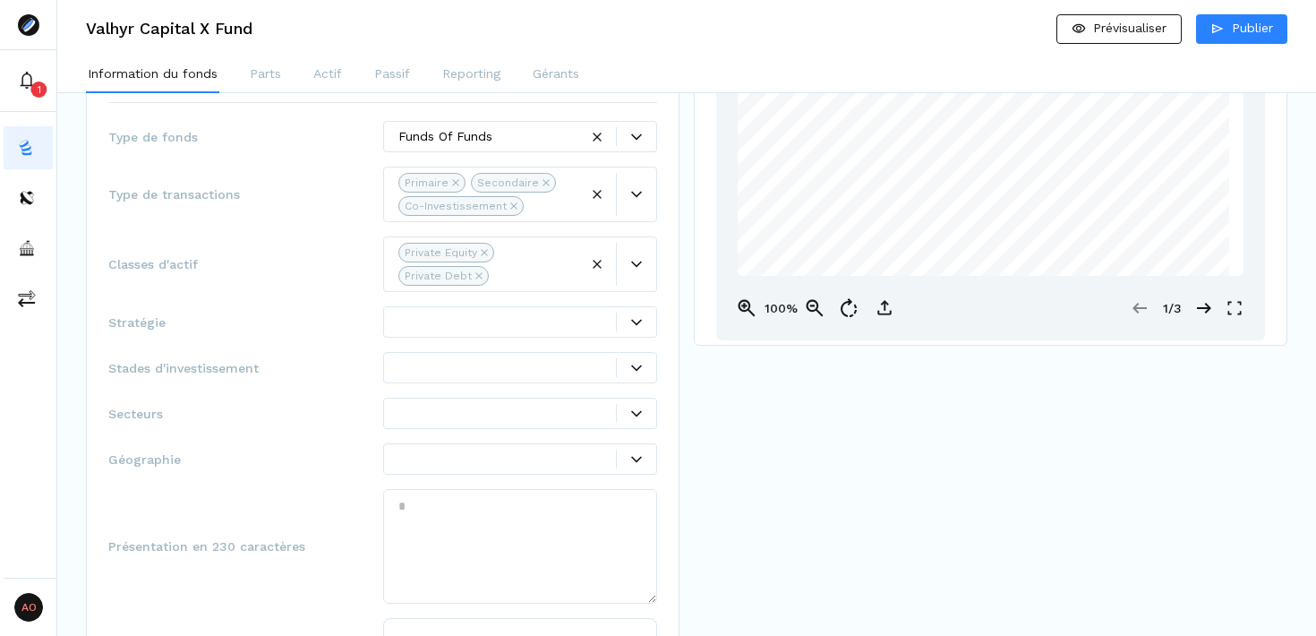
click at [641, 373] on icon at bounding box center [636, 368] width 11 height 11
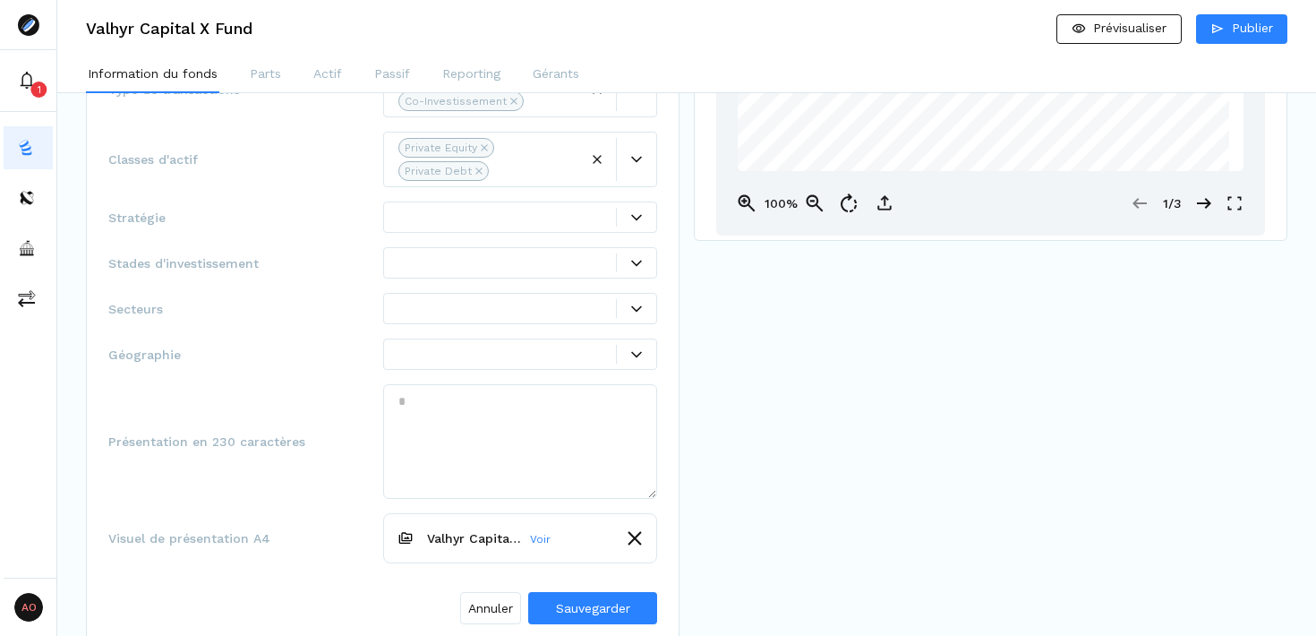
scroll to position [391, 0]
click at [634, 306] on icon at bounding box center [636, 307] width 11 height 6
click at [531, 408] on textarea at bounding box center [520, 439] width 275 height 115
paste textarea "**********"
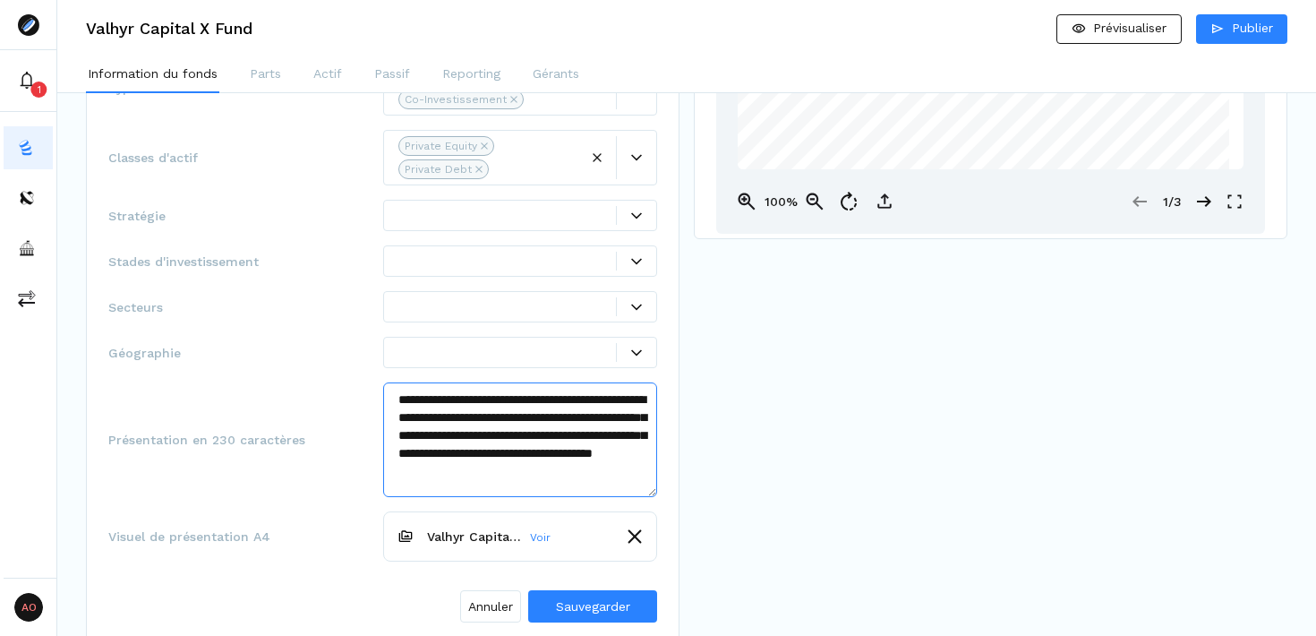
scroll to position [0, 0]
click at [399, 400] on textarea "**********" at bounding box center [520, 439] width 275 height 115
type textarea "**********"
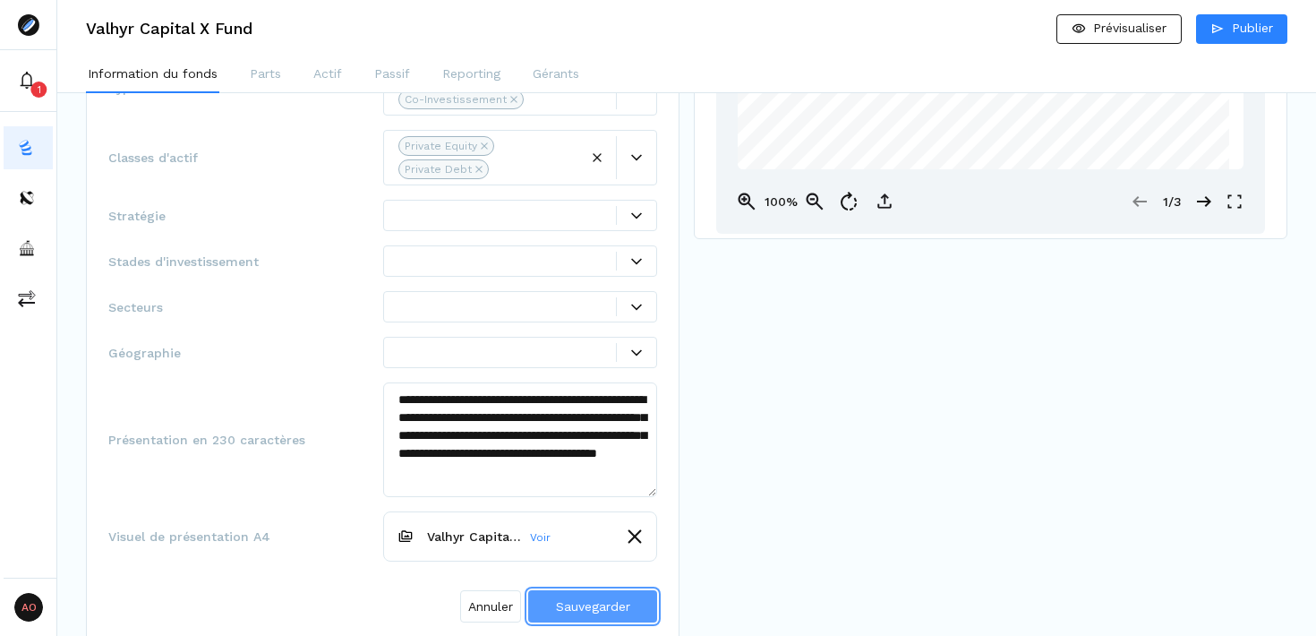
click at [579, 605] on span "Sauvegarder" at bounding box center [593, 606] width 74 height 14
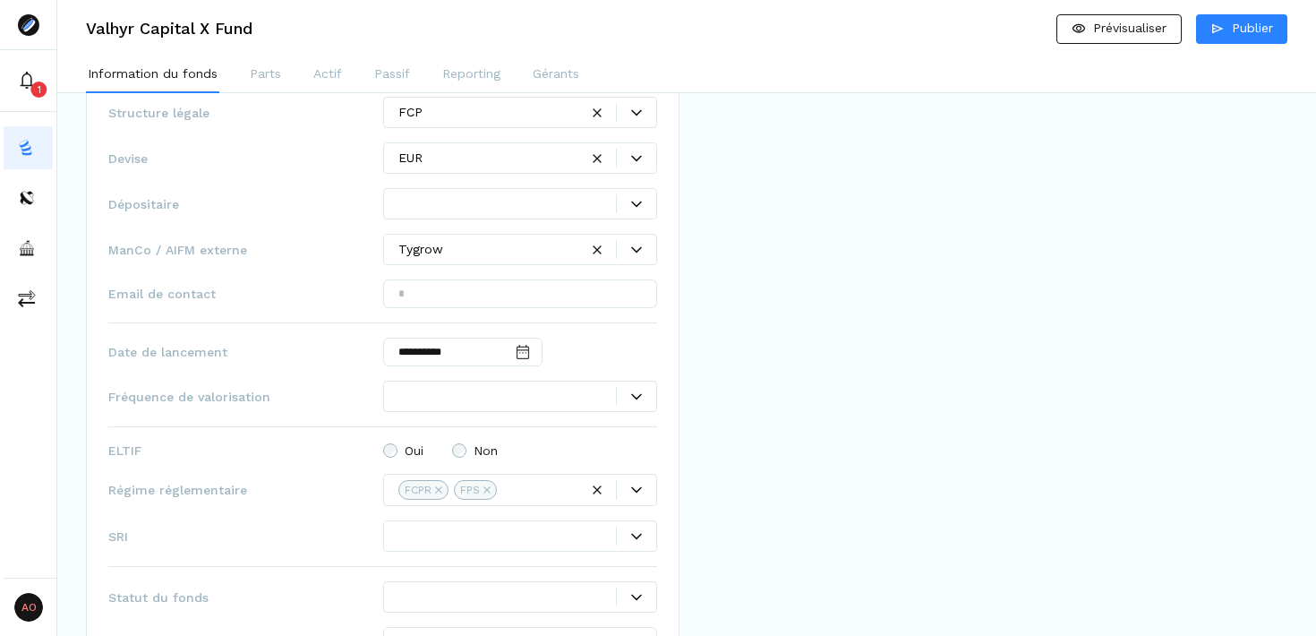
scroll to position [888, 0]
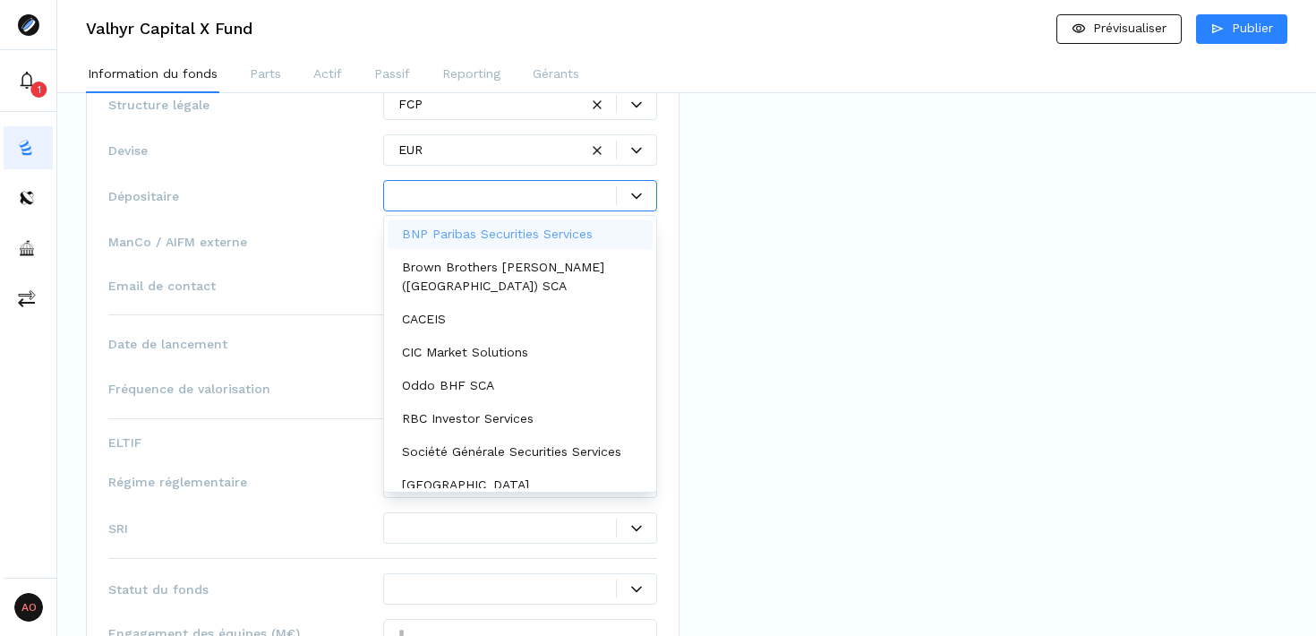
click at [635, 201] on div at bounding box center [636, 195] width 40 height 19
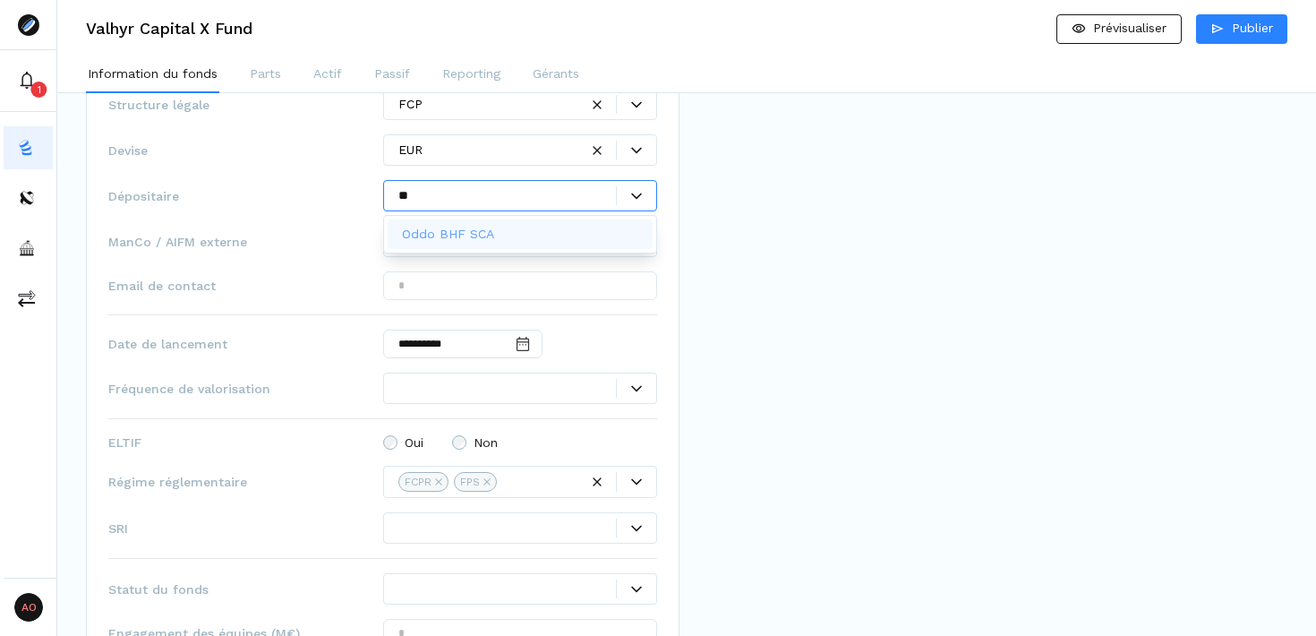
type input "***"
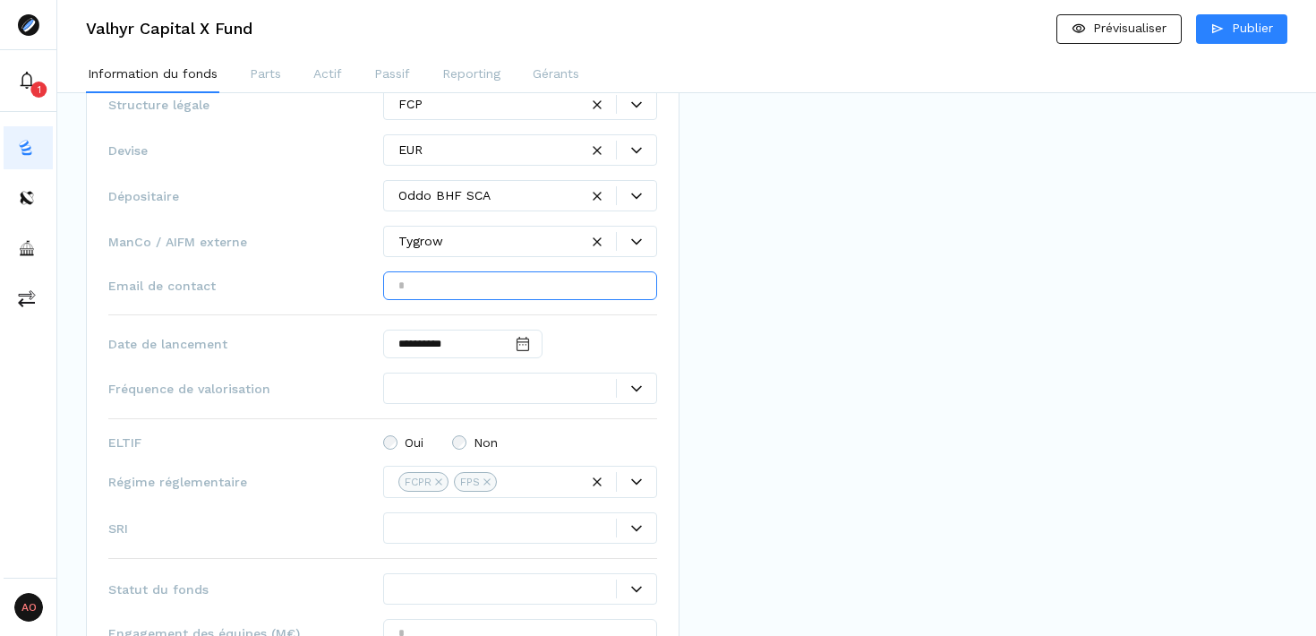
click at [554, 294] on input "text" at bounding box center [520, 285] width 275 height 29
click at [458, 280] on input "text" at bounding box center [520, 285] width 275 height 29
paste input "**********"
type input "**********"
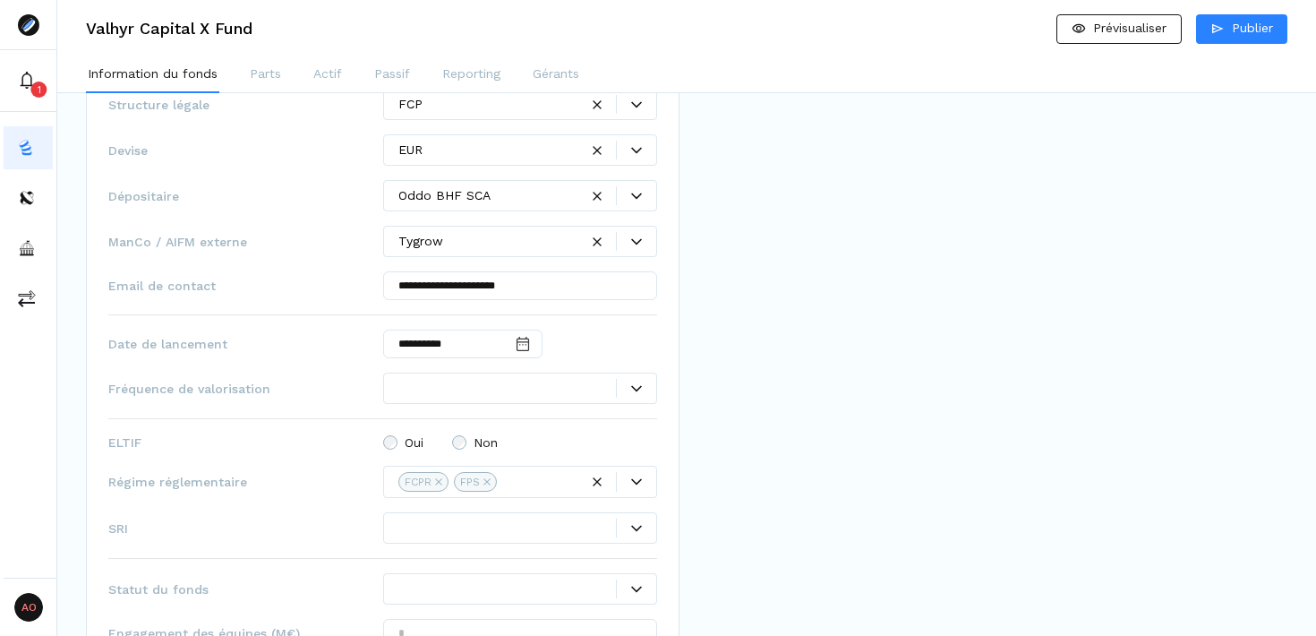
click at [644, 390] on div at bounding box center [636, 388] width 39 height 11
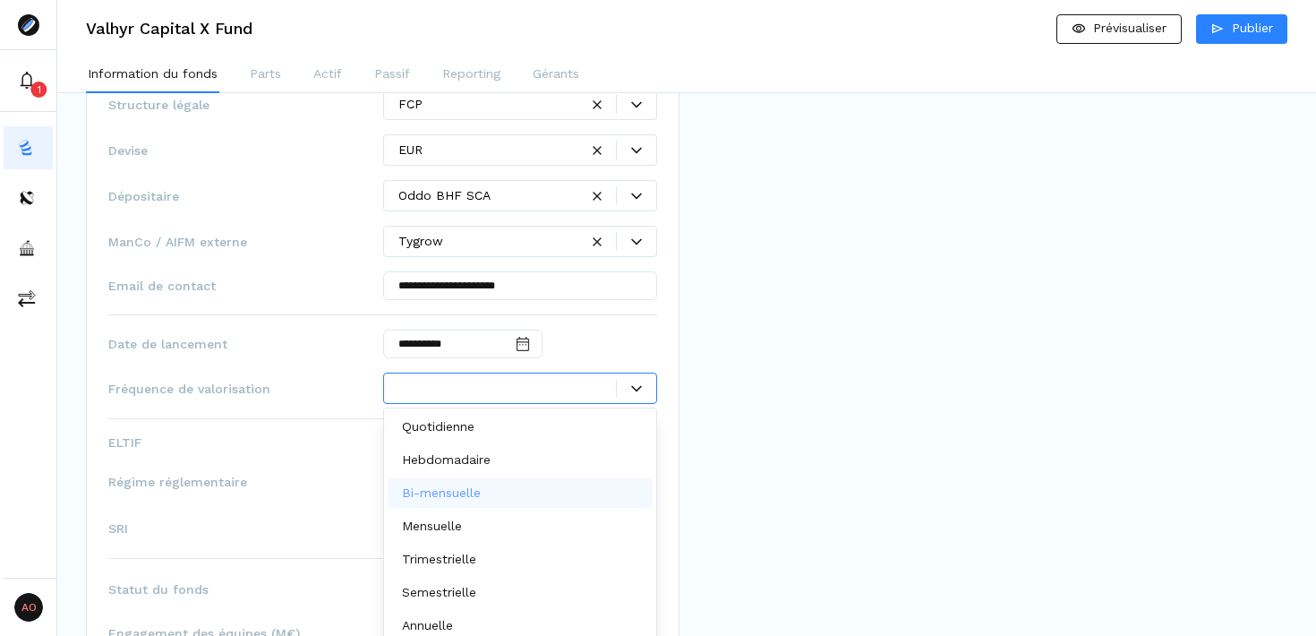
click at [555, 493] on div "Bi-mensuelle" at bounding box center [521, 493] width 266 height 30
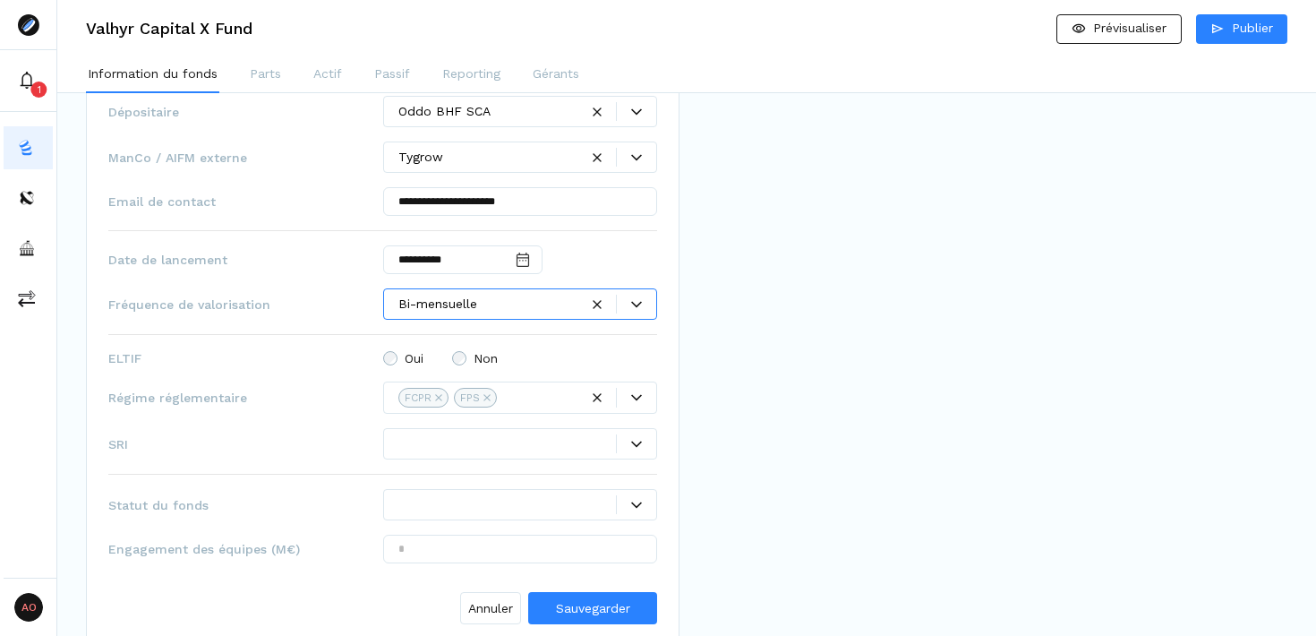
scroll to position [999, 0]
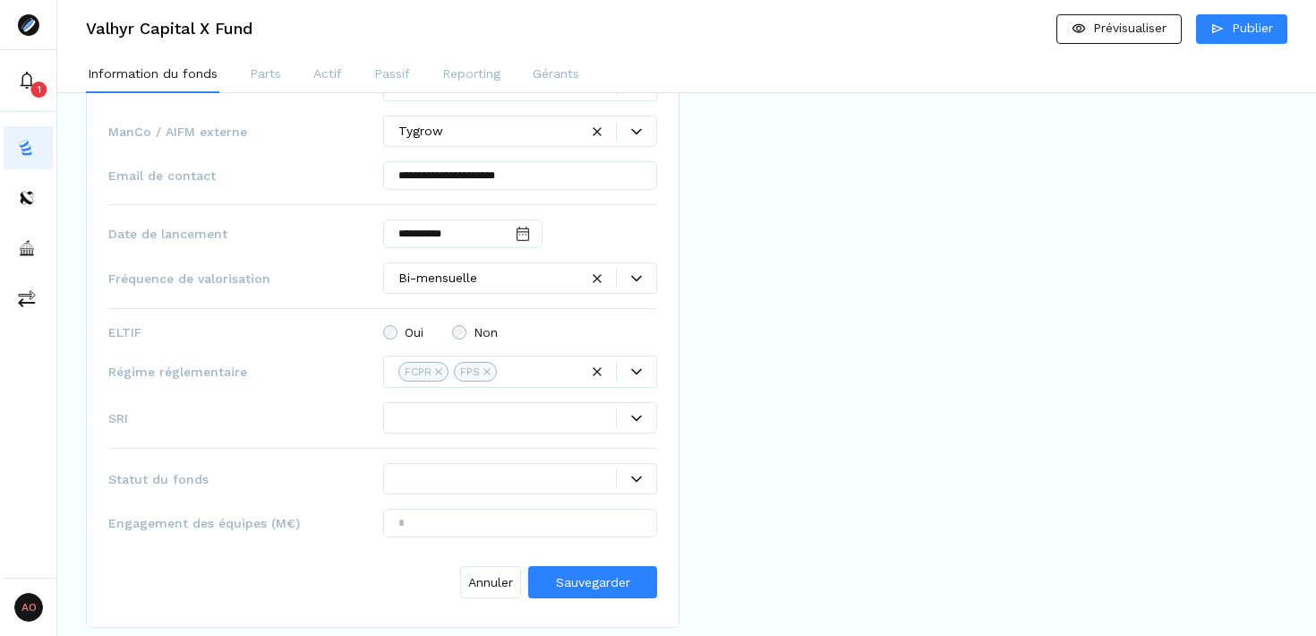
click at [637, 417] on div at bounding box center [636, 417] width 40 height 19
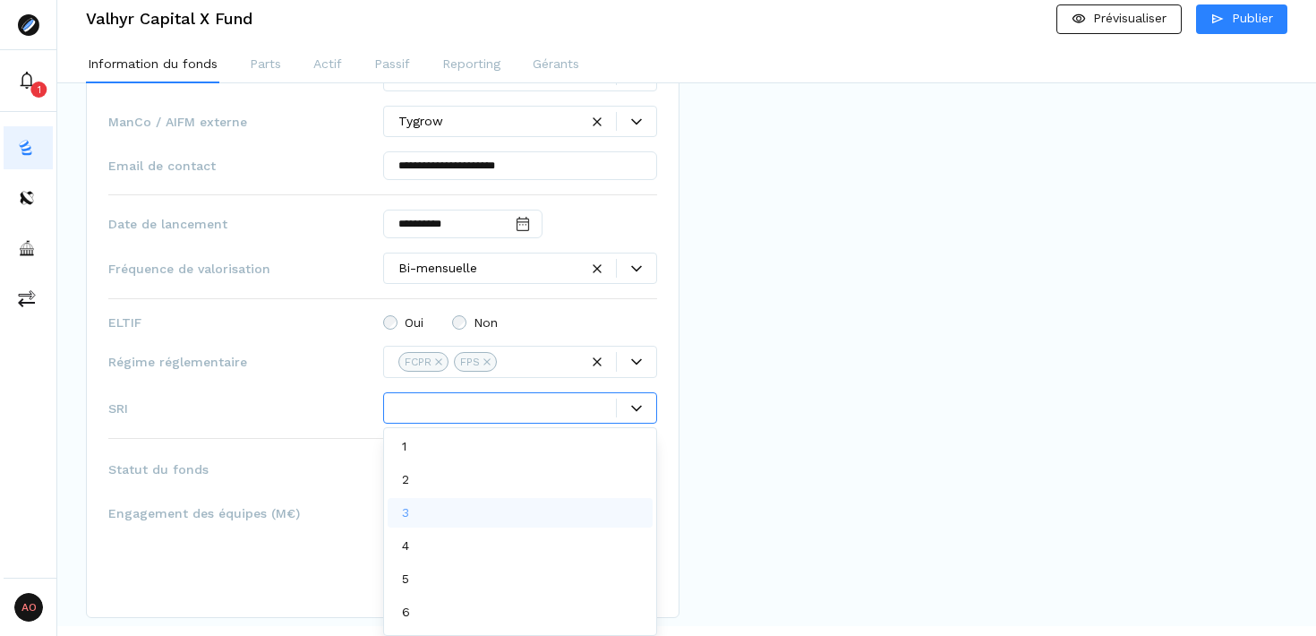
click at [509, 519] on div "3" at bounding box center [521, 513] width 266 height 30
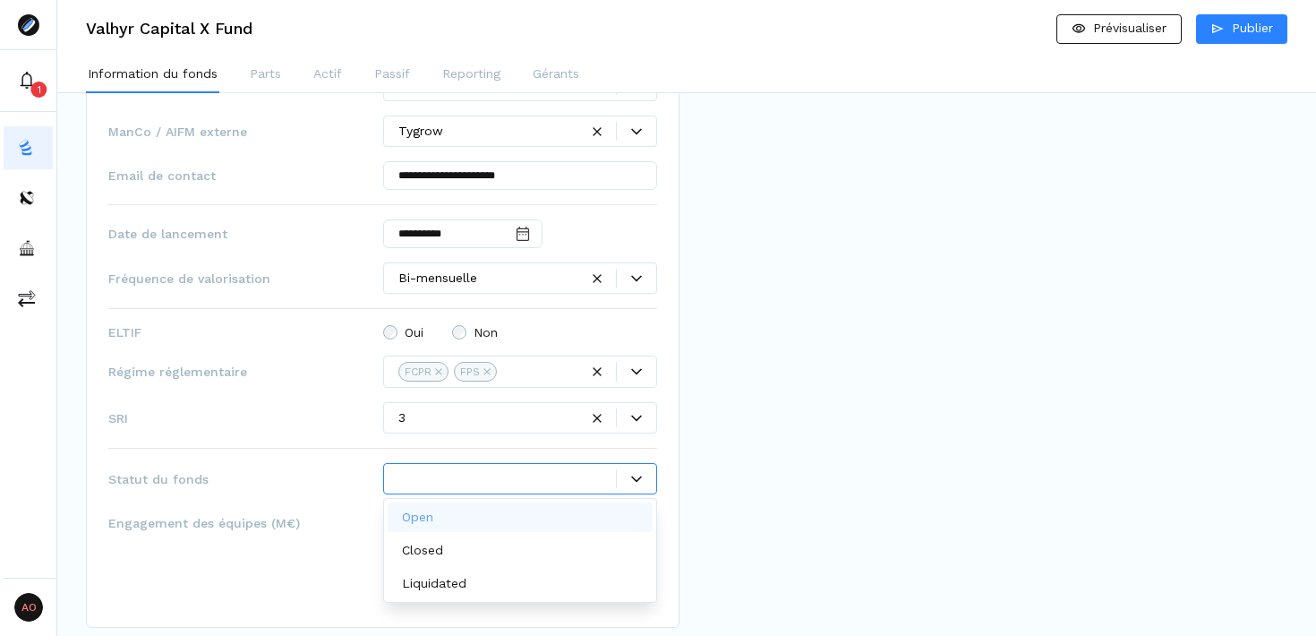
click at [643, 475] on div at bounding box center [636, 479] width 39 height 11
click at [557, 509] on div "Open" at bounding box center [521, 517] width 266 height 30
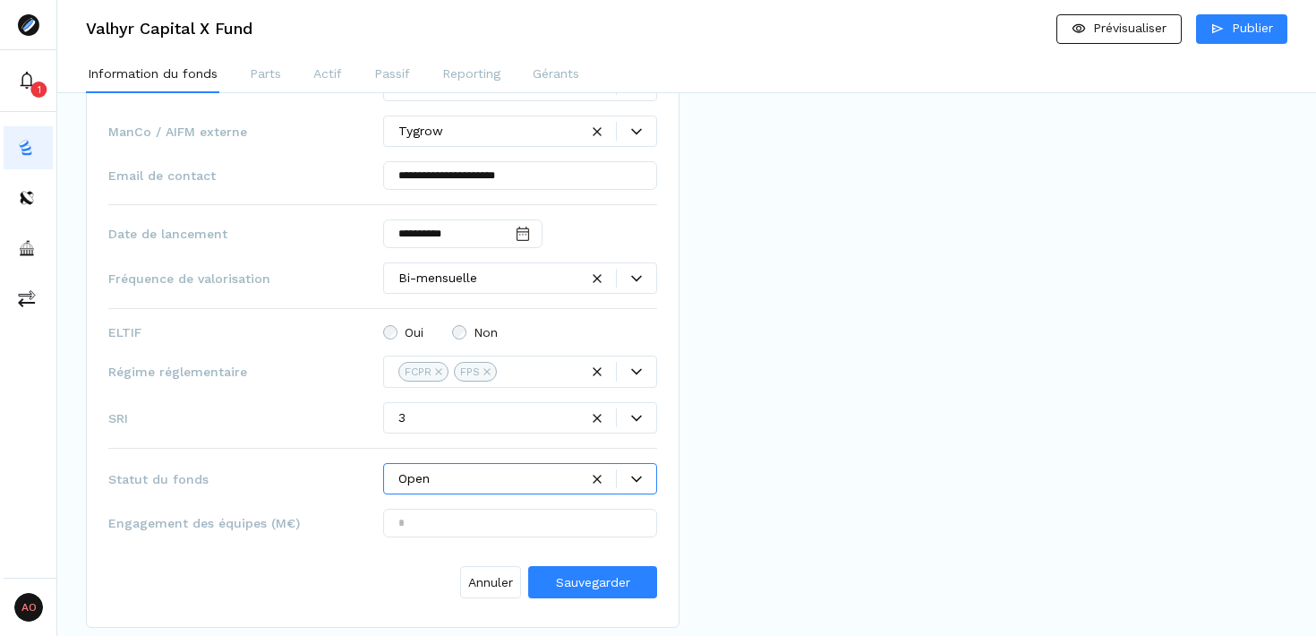
scroll to position [1134, 0]
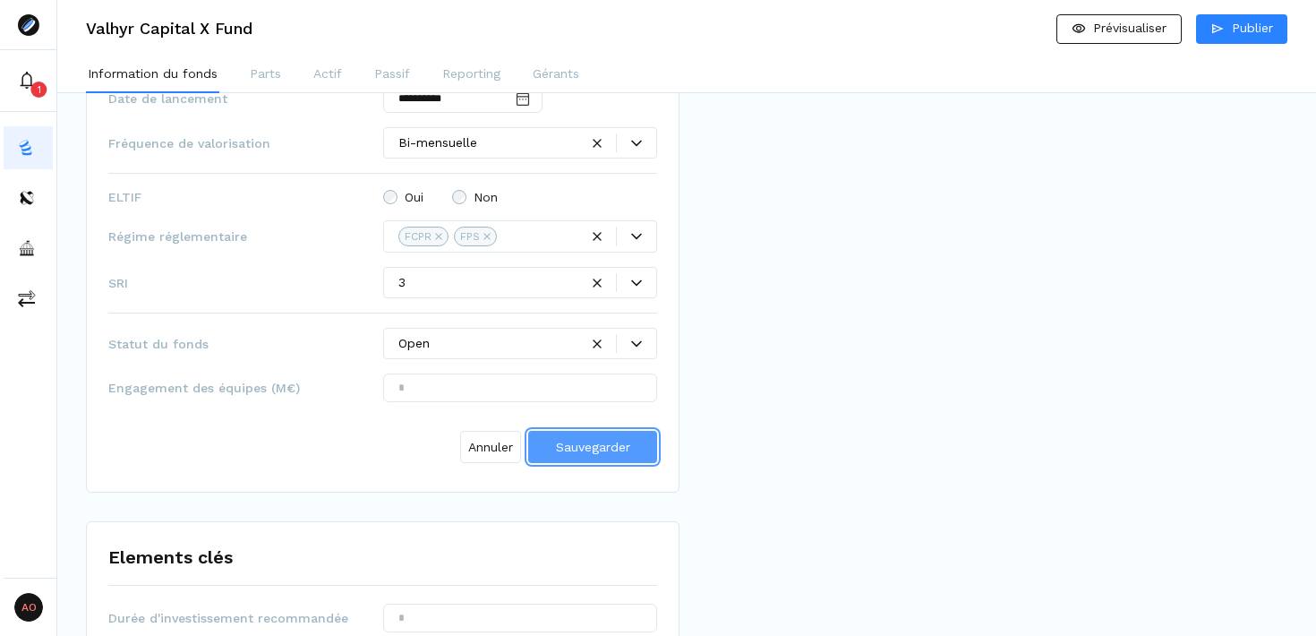
click at [581, 438] on span "Sauvegarder" at bounding box center [593, 447] width 74 height 19
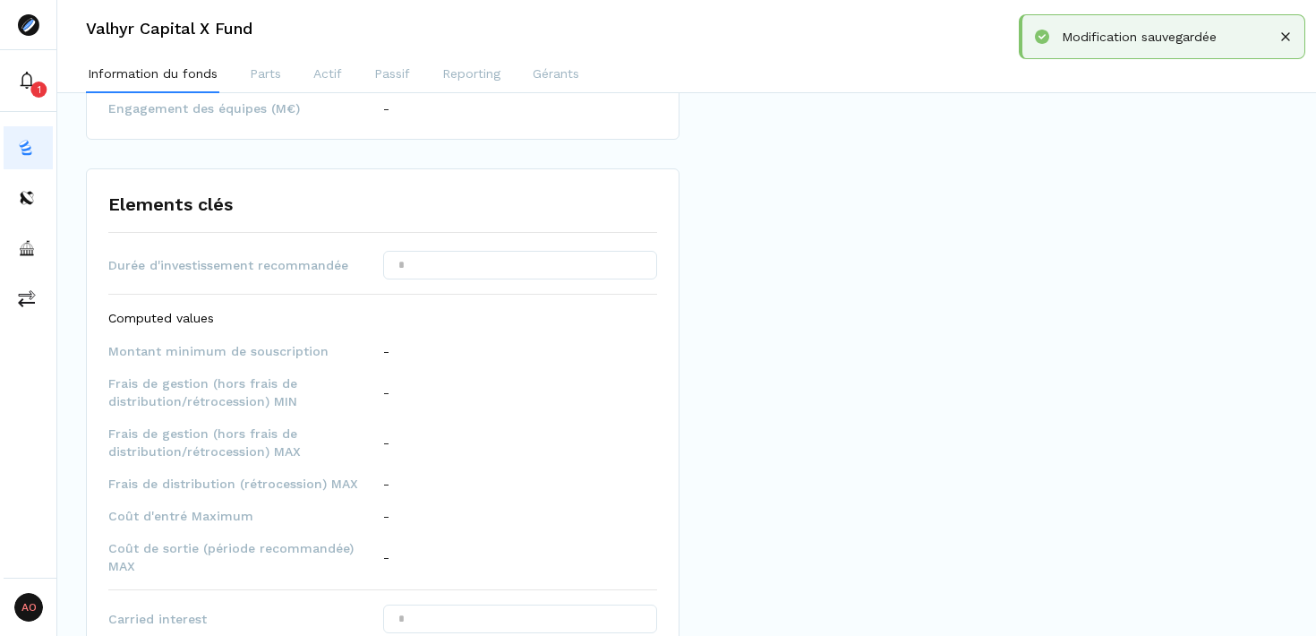
scroll to position [1273, 0]
click at [519, 270] on input "text" at bounding box center [520, 264] width 275 height 29
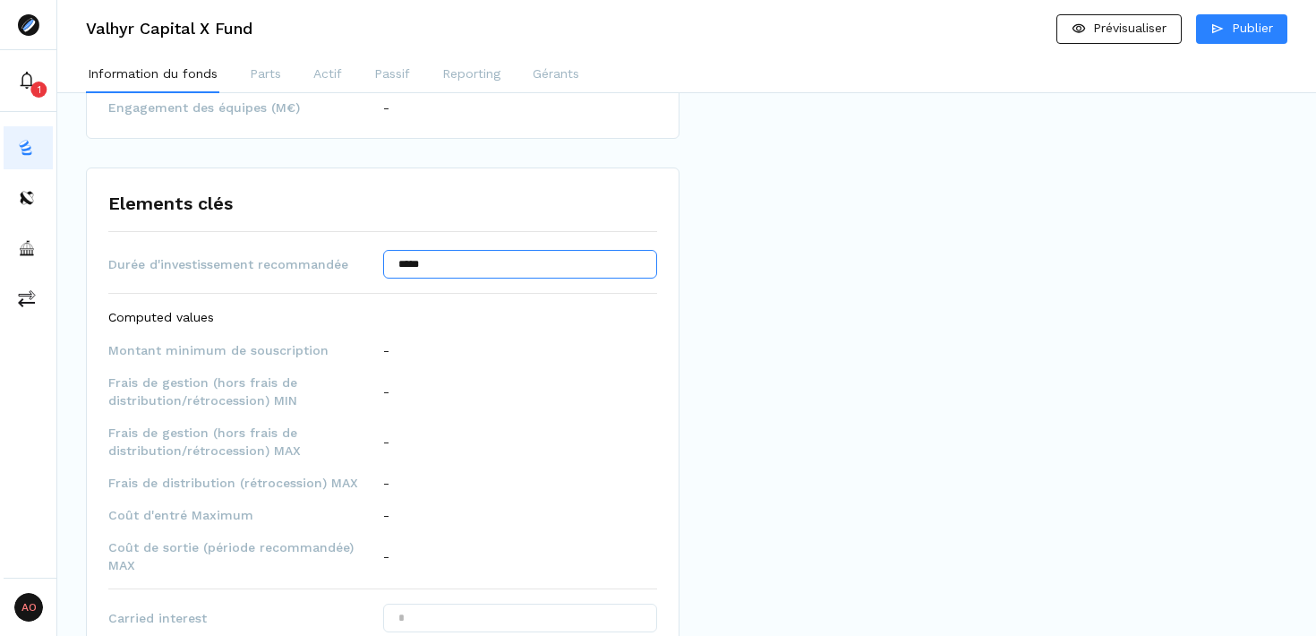
type input "*****"
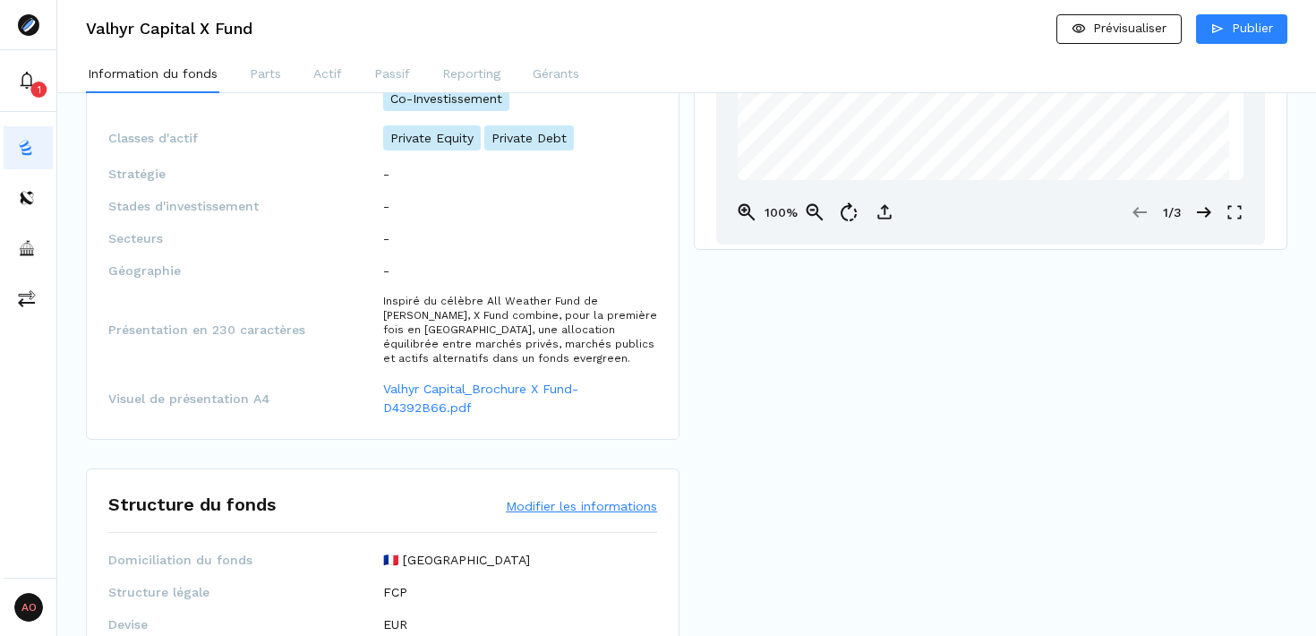
scroll to position [543, 0]
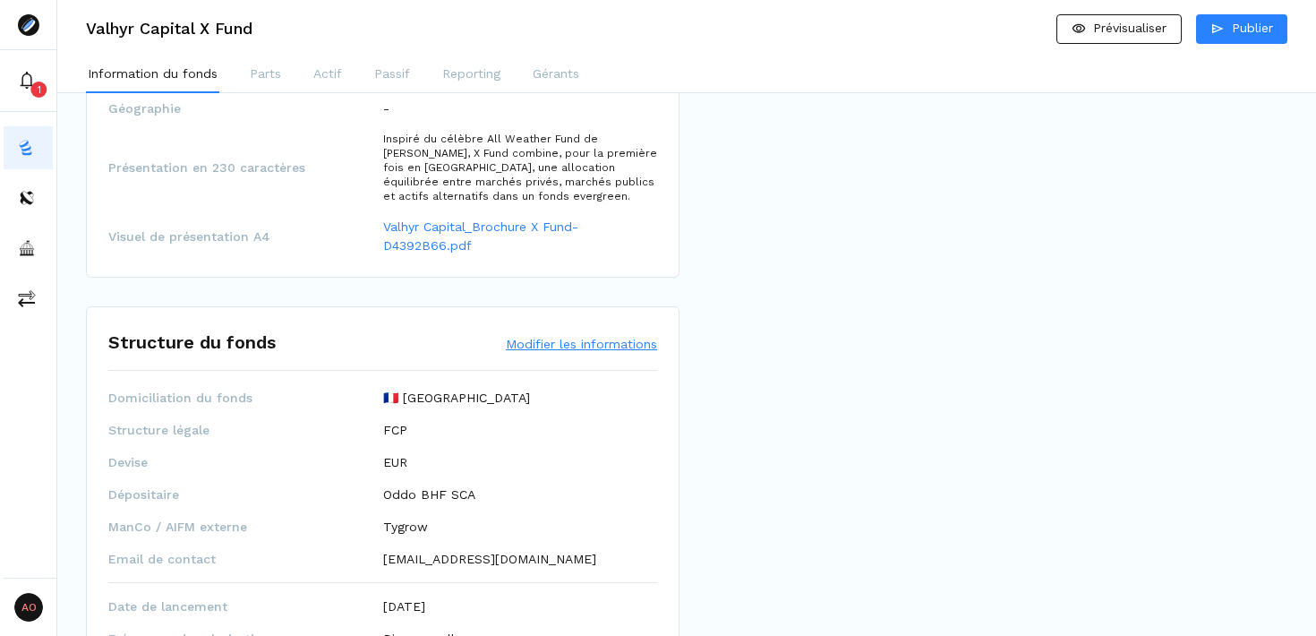
click at [451, 174] on p "Inspiré du célèbre All Weather Fund de Ray Dalio, X Fund combine, pour la premi…" at bounding box center [520, 168] width 275 height 72
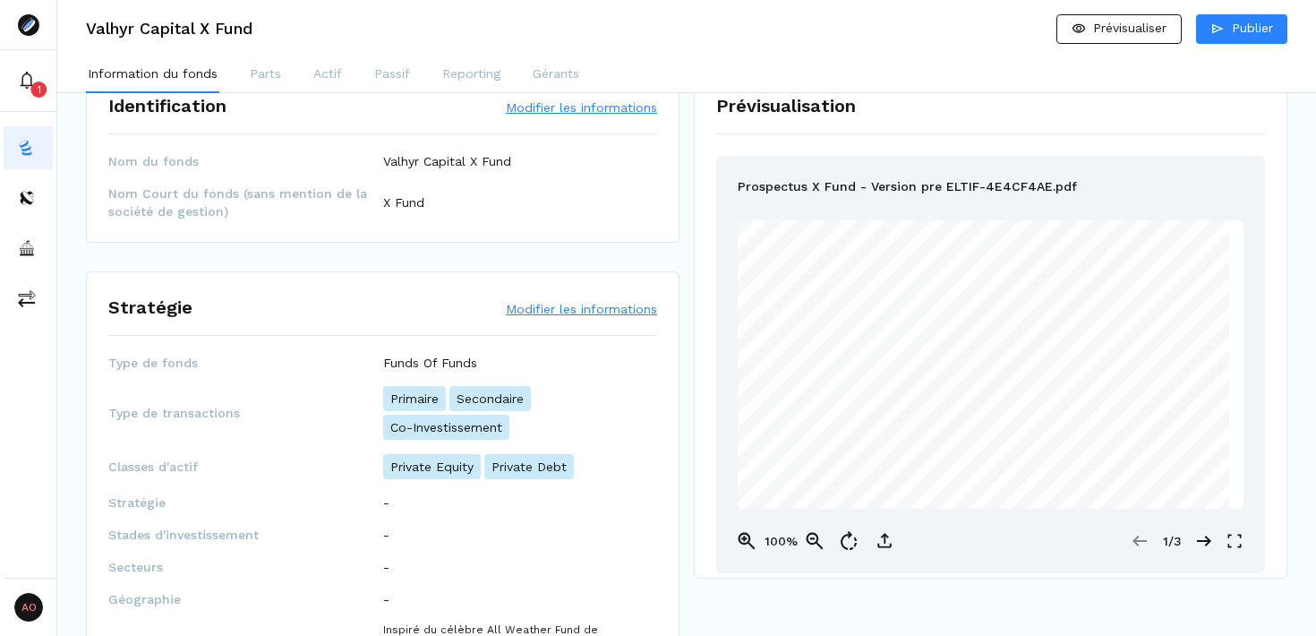
scroll to position [60, 0]
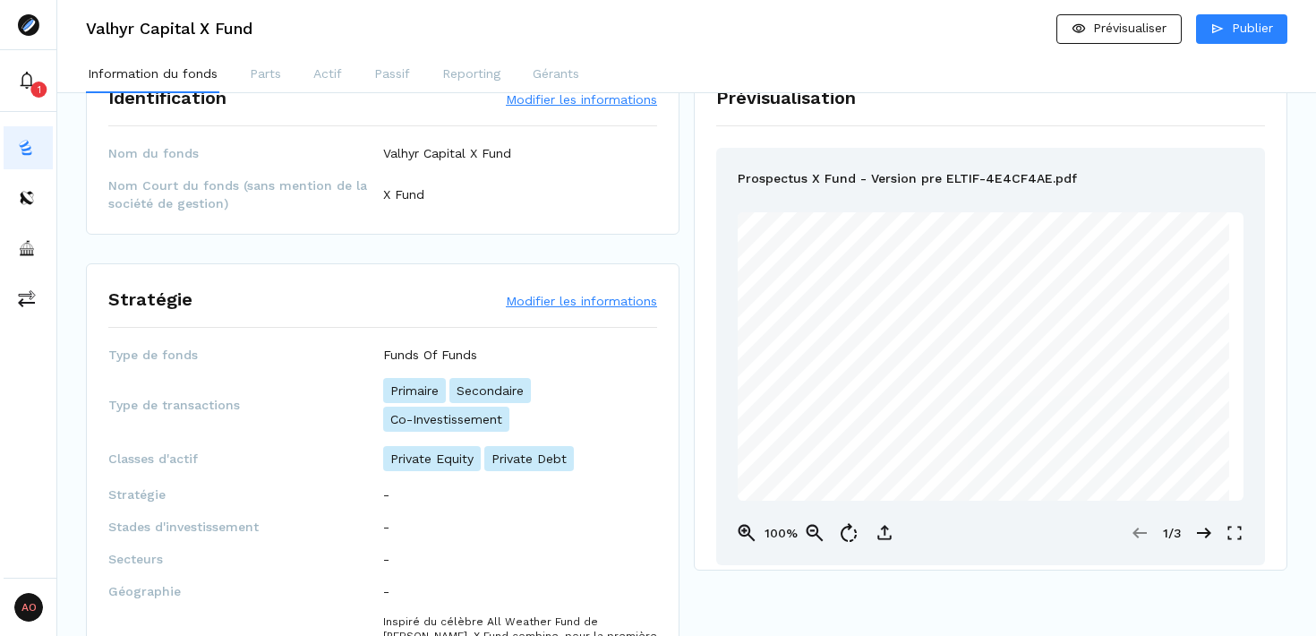
click at [572, 302] on button "Modifier les informations" at bounding box center [581, 301] width 151 height 18
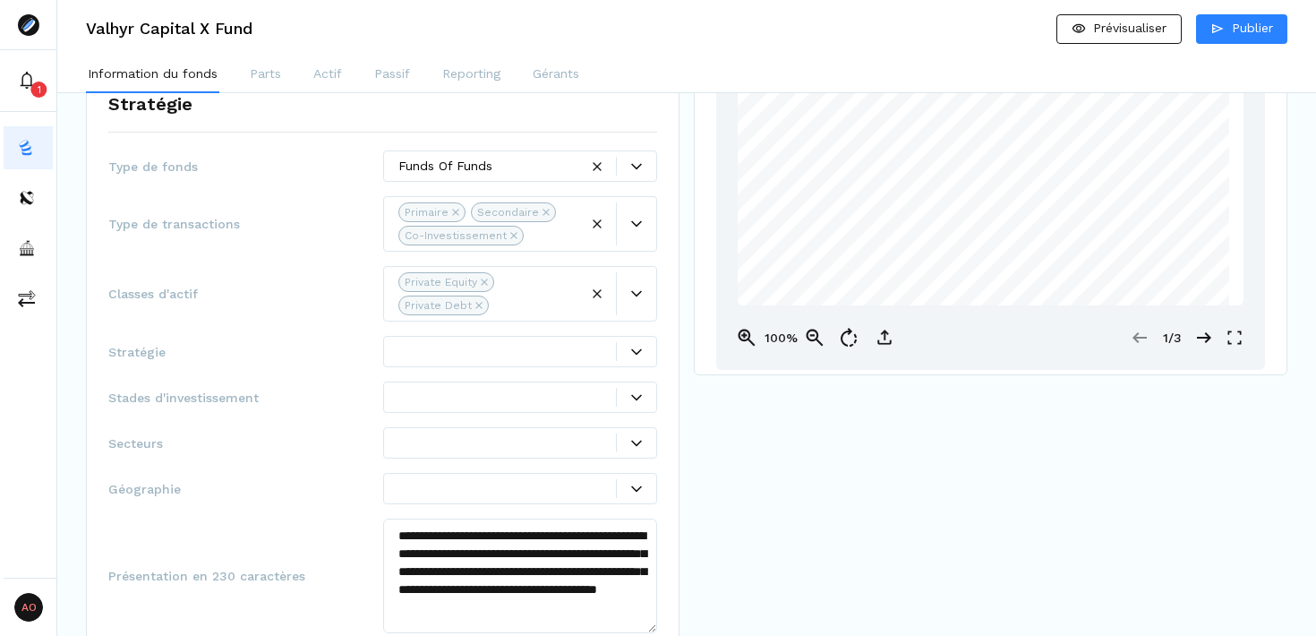
scroll to position [266, 0]
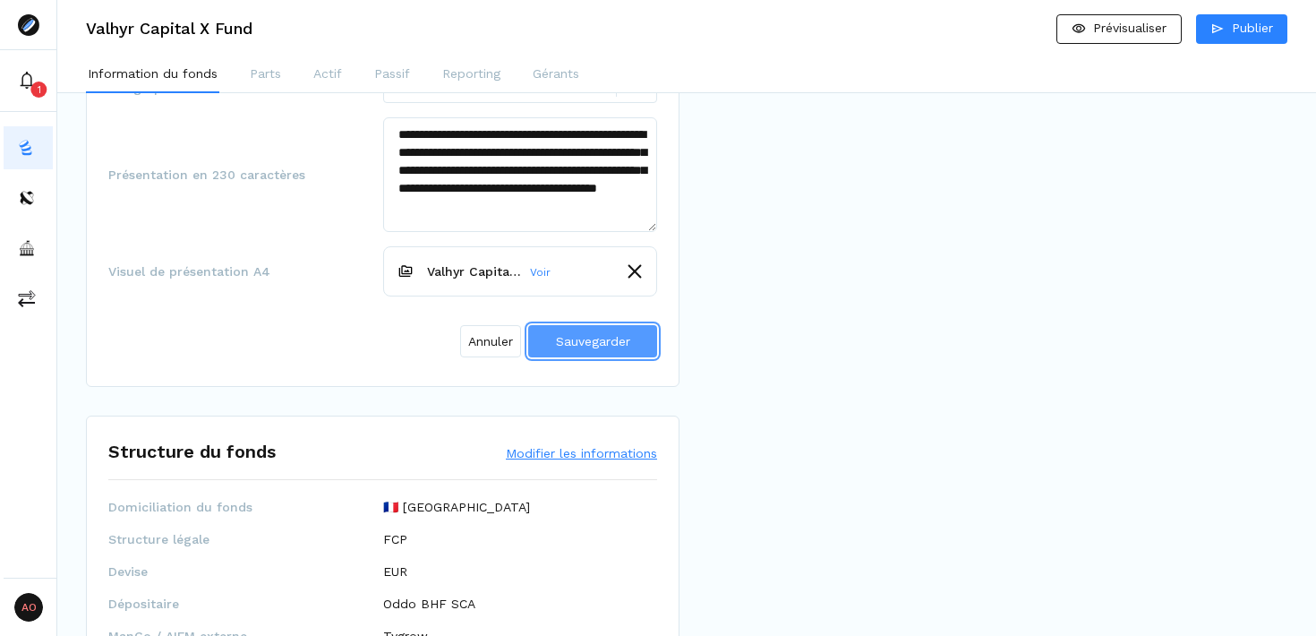
click at [579, 341] on span "Sauvegarder" at bounding box center [593, 341] width 74 height 14
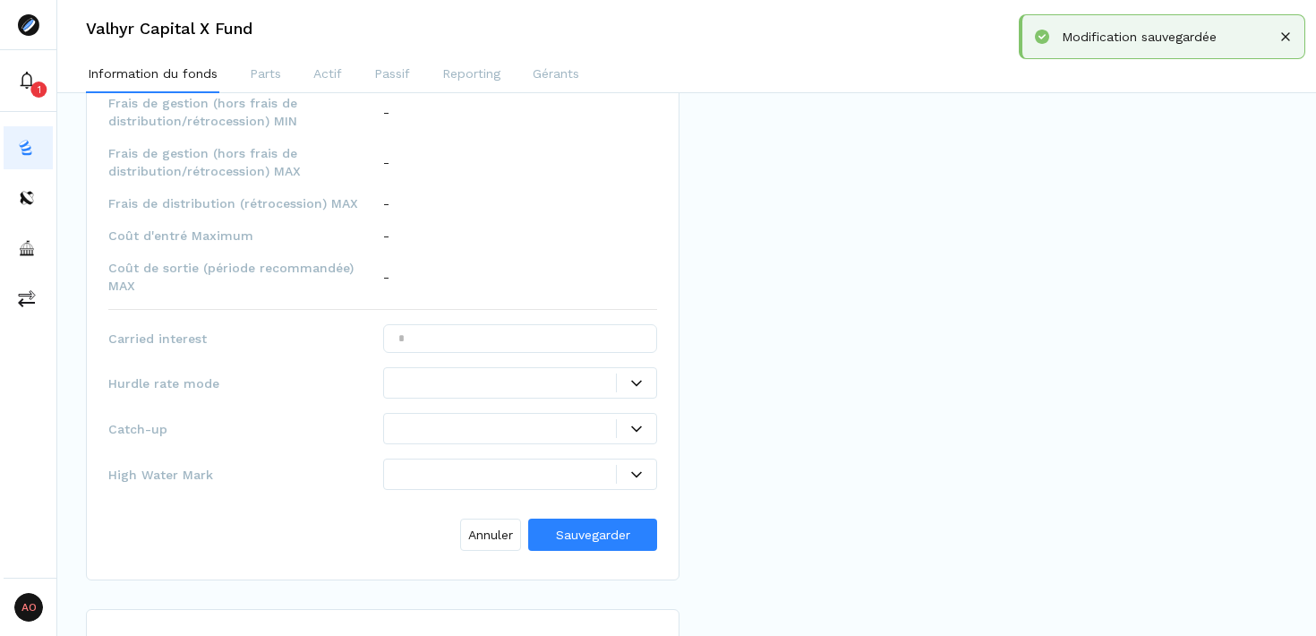
scroll to position [1571, 0]
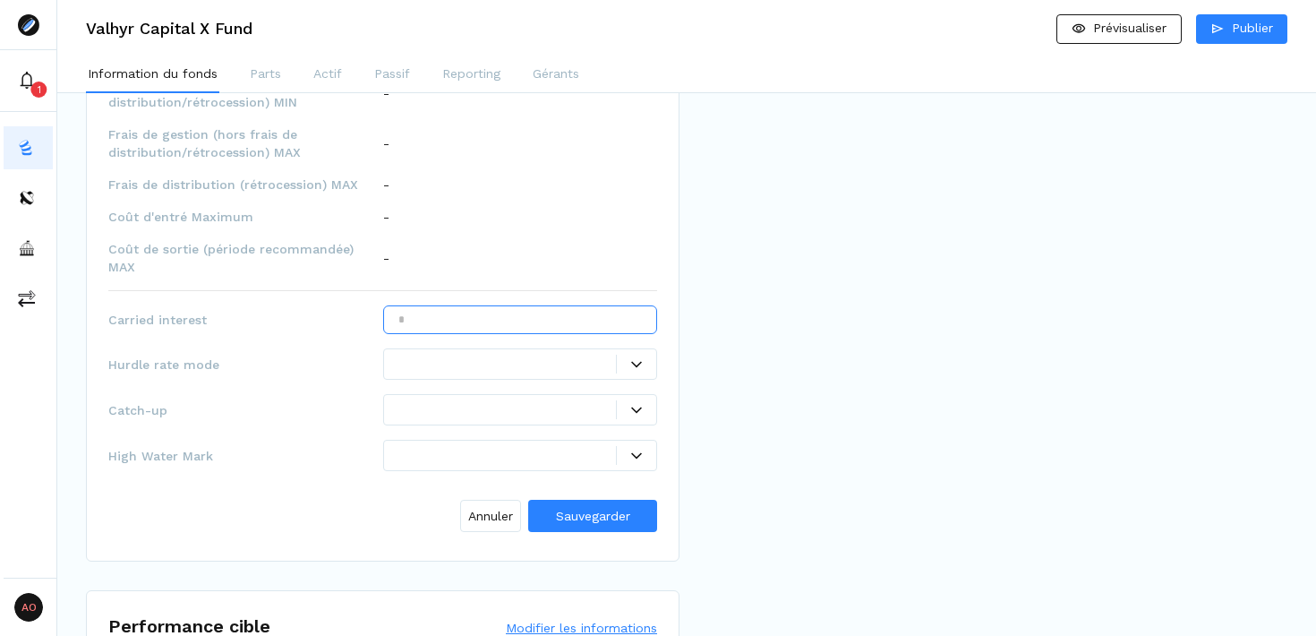
click at [516, 305] on input "text" at bounding box center [520, 319] width 275 height 29
type input "***"
click at [837, 470] on div "Prévisualisation Prospectus X Fund - Version pre ELTIF-4E4CF4AE.pdf 1 | 65 RAMI…" at bounding box center [991, 429] width 594 height 3815
click at [586, 509] on span "Sauvegarder" at bounding box center [593, 516] width 74 height 14
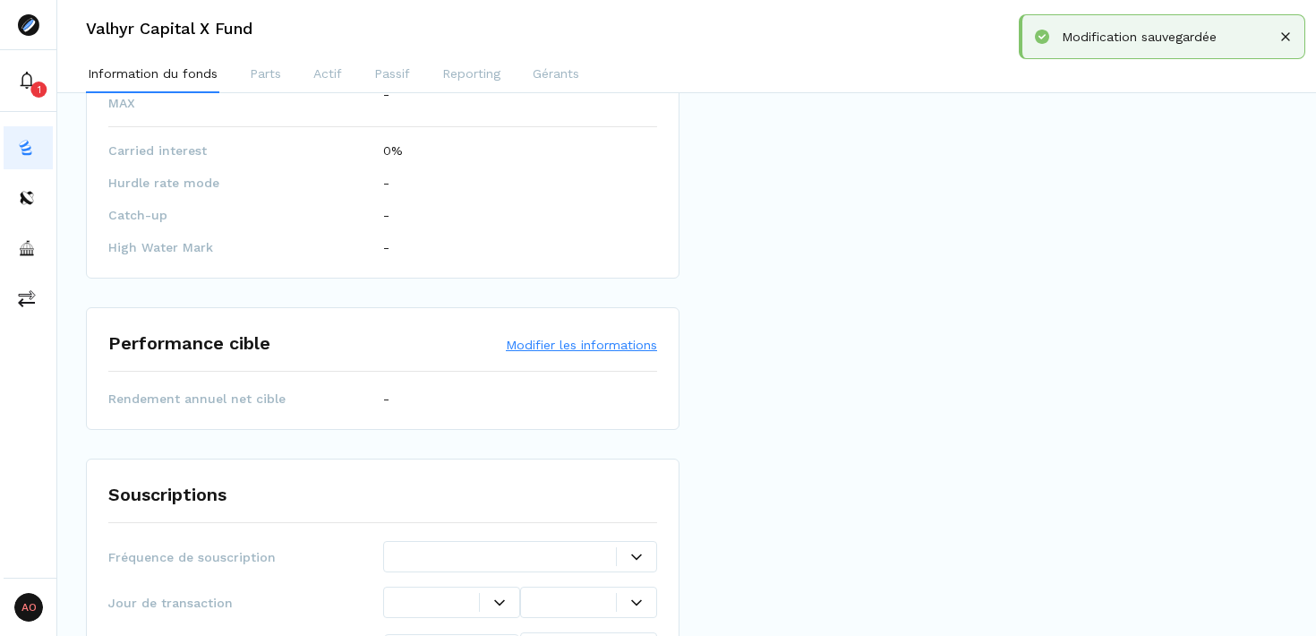
scroll to position [1783, 0]
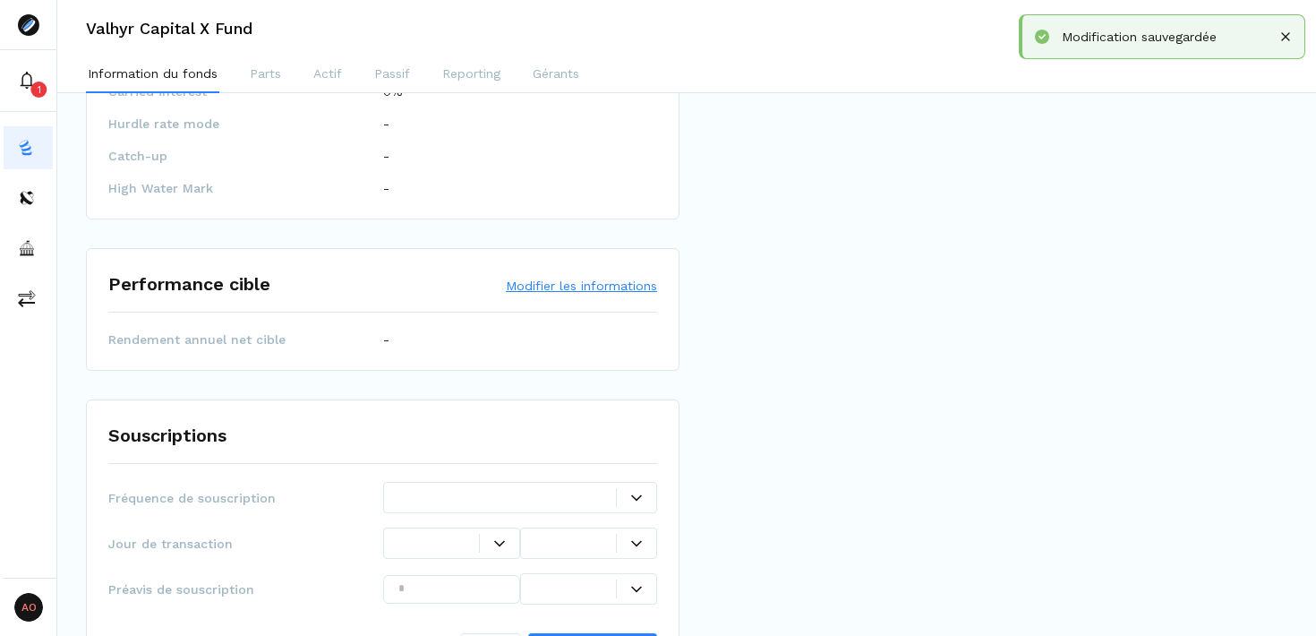
click at [550, 277] on button "Modifier les informations" at bounding box center [581, 286] width 151 height 18
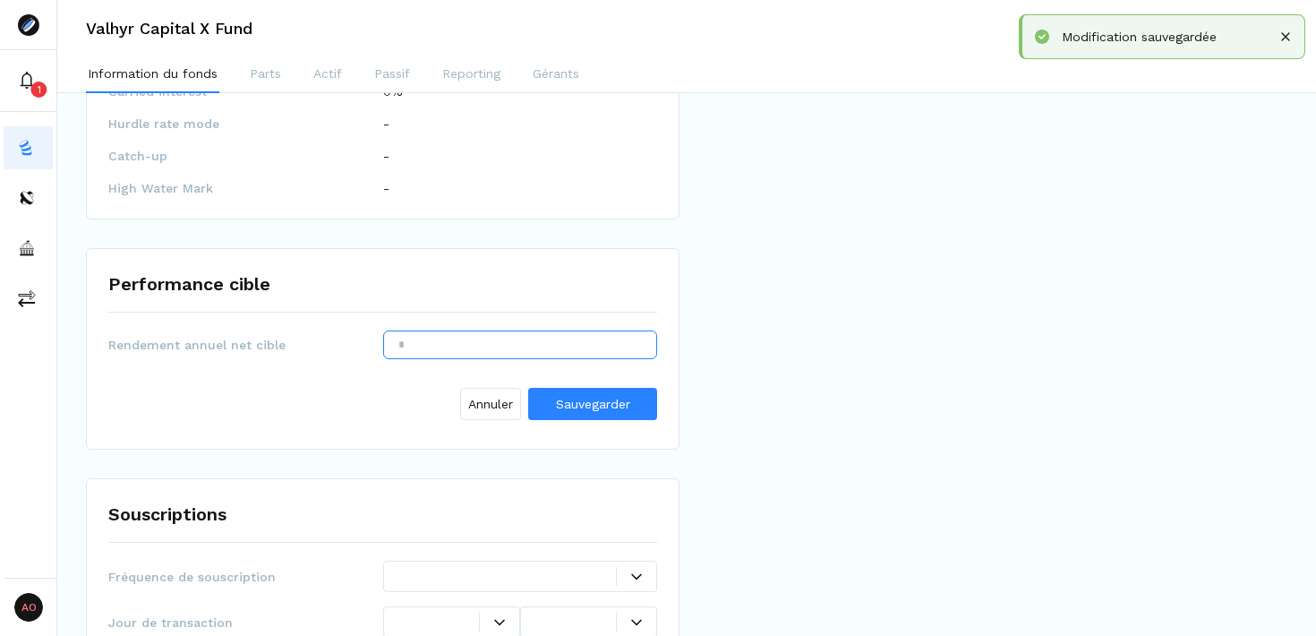
click at [535, 332] on input "text" at bounding box center [520, 344] width 275 height 29
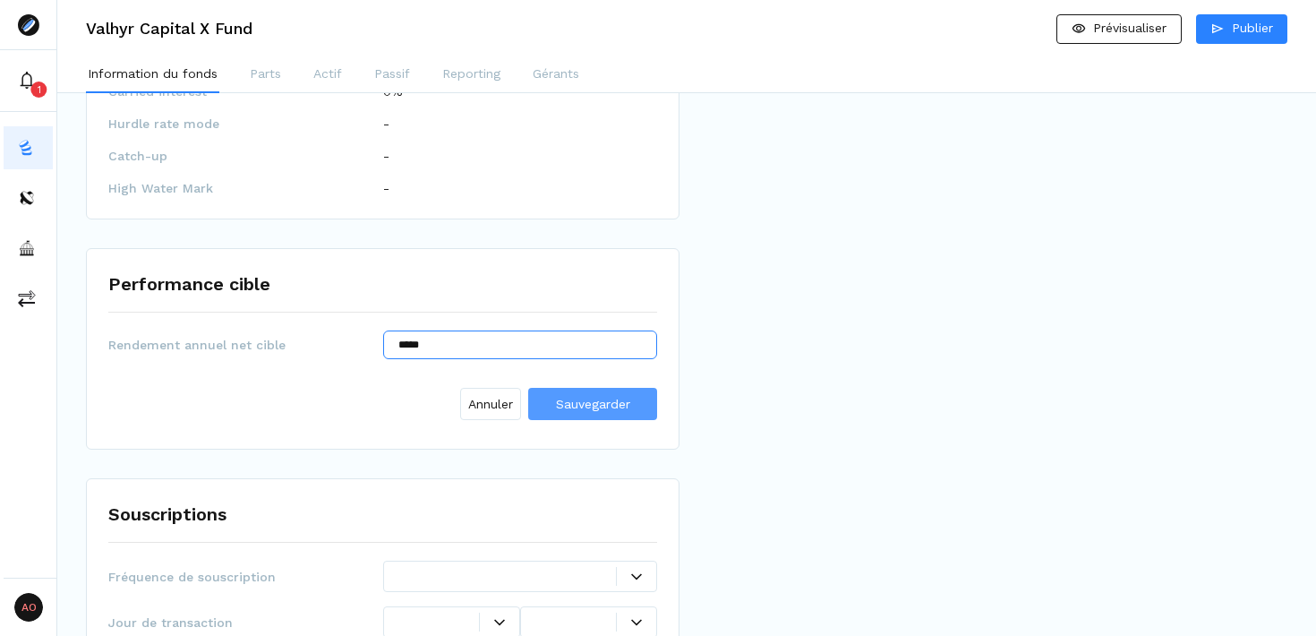
type input "*****"
click at [616, 397] on span "Sauvegarder" at bounding box center [593, 404] width 74 height 14
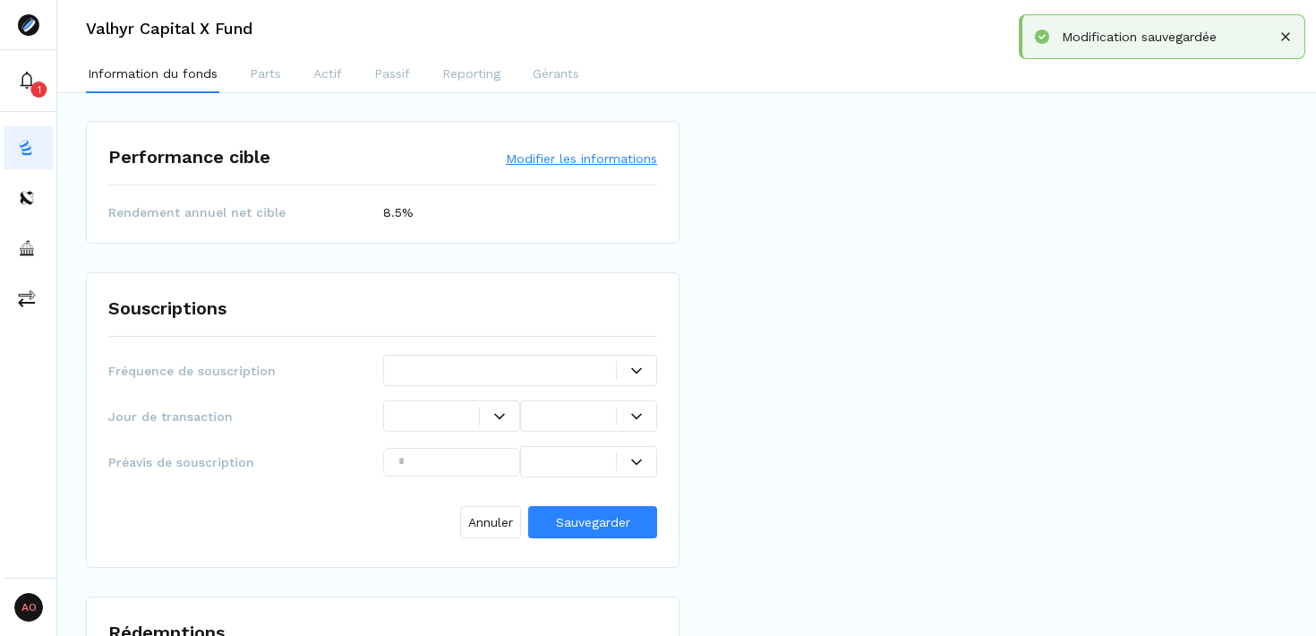
scroll to position [1959, 0]
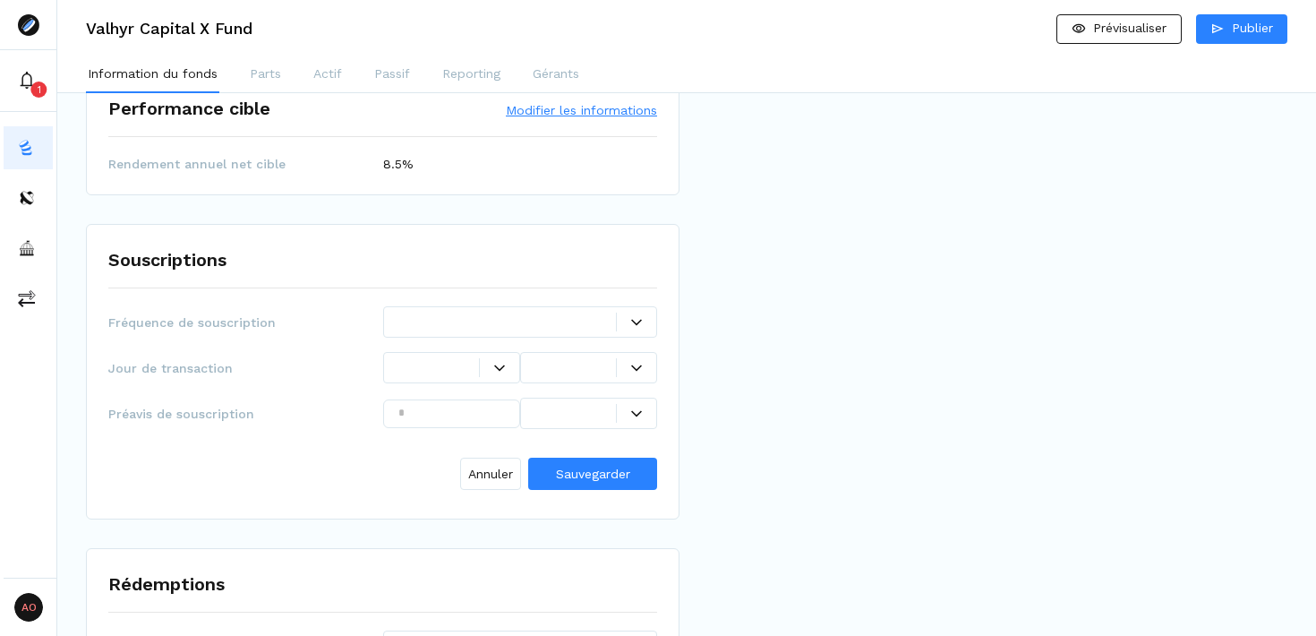
click at [563, 313] on div at bounding box center [508, 322] width 219 height 19
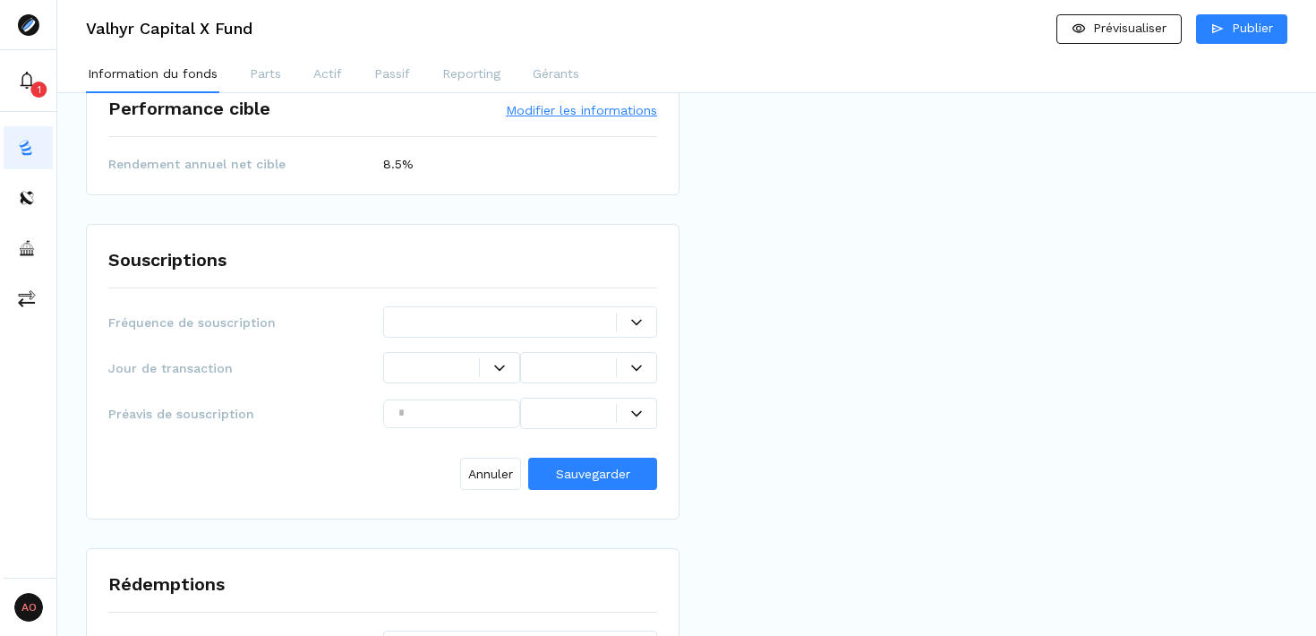
click at [631, 317] on icon at bounding box center [636, 322] width 11 height 11
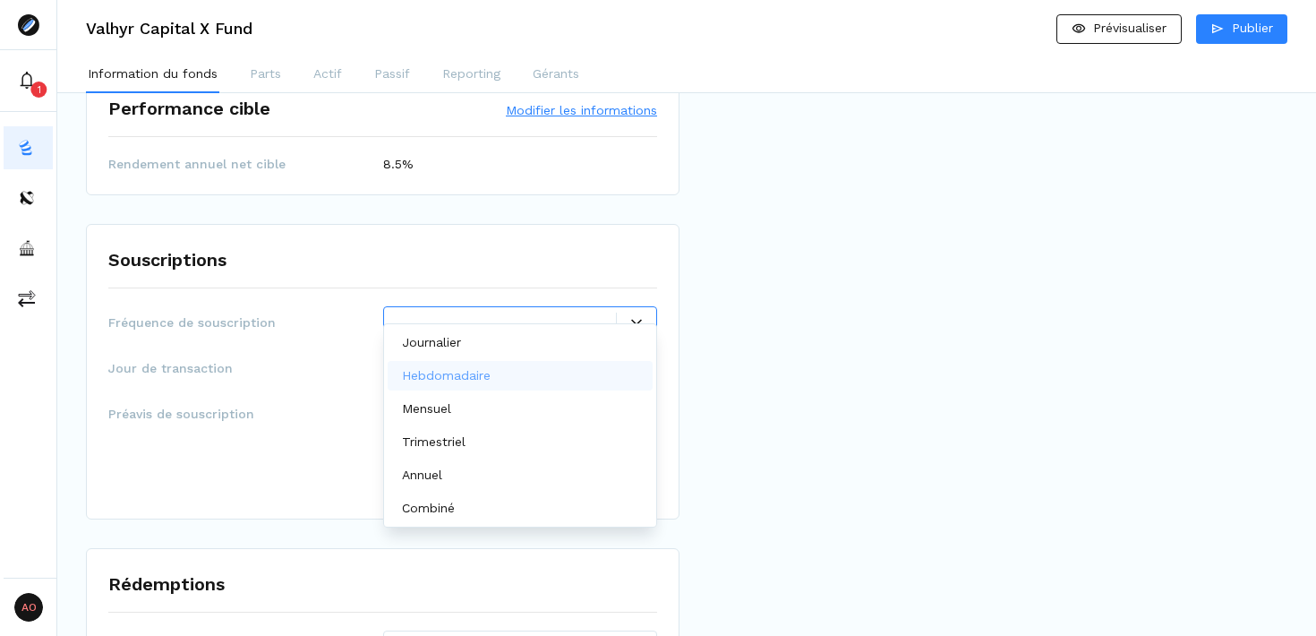
click at [531, 383] on div "Hebdomadaire" at bounding box center [521, 376] width 266 height 30
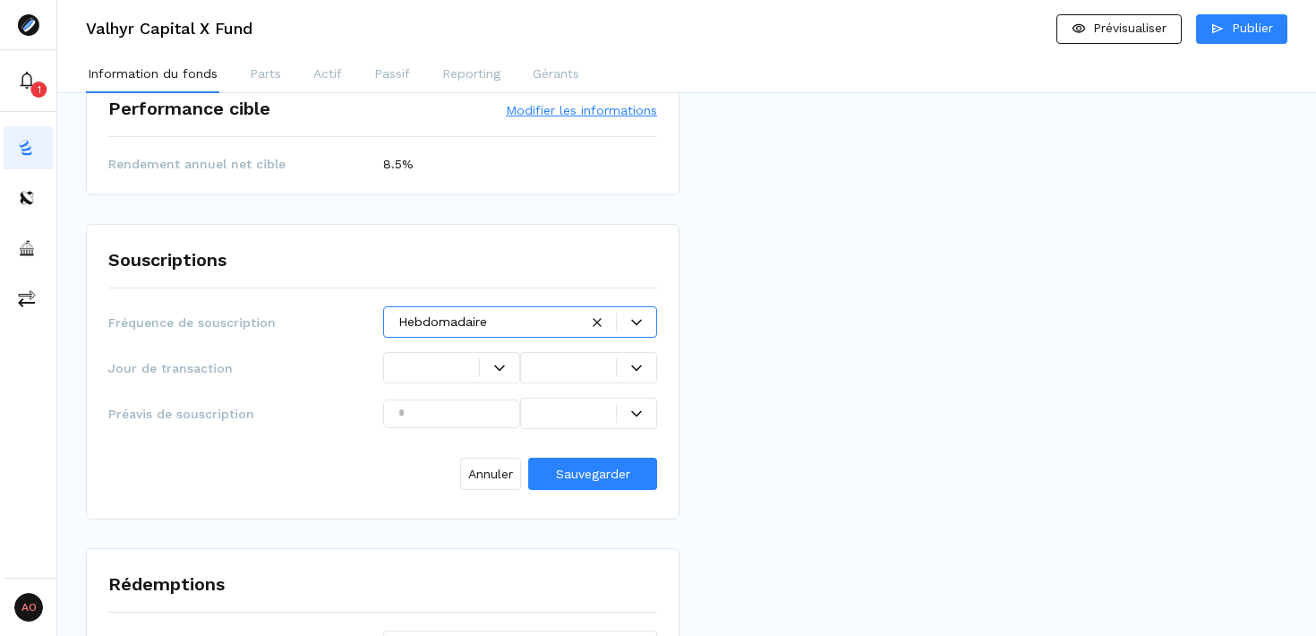
click at [502, 358] on div at bounding box center [499, 367] width 40 height 19
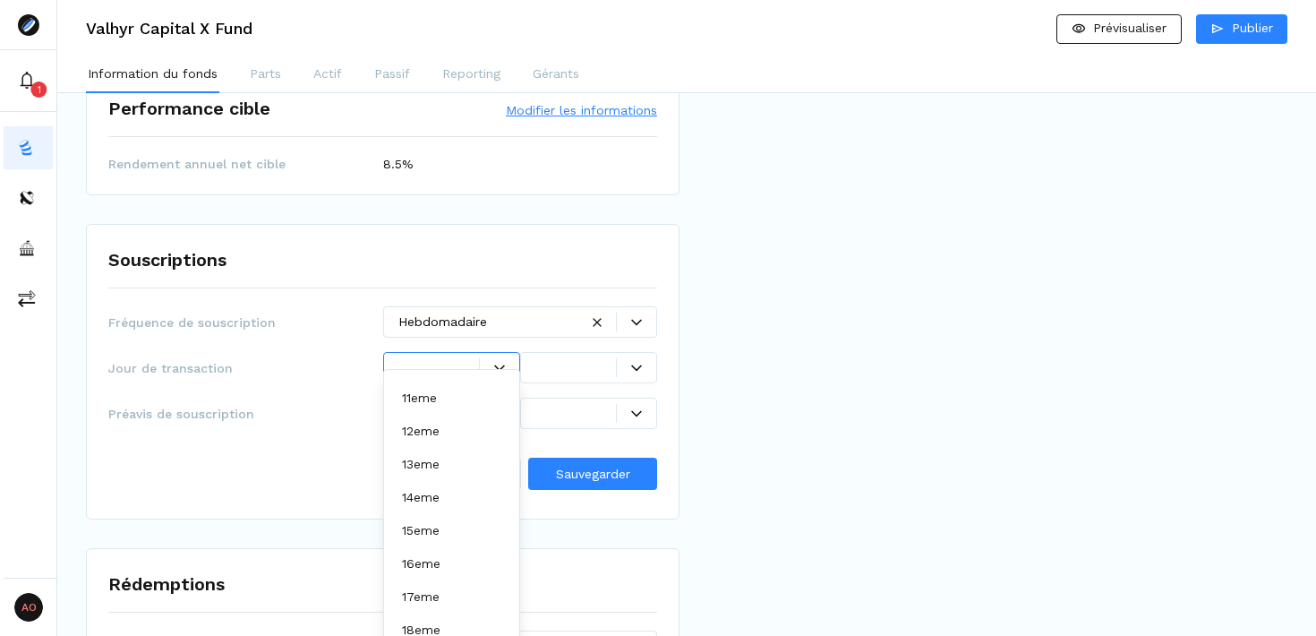
scroll to position [327, 0]
click at [454, 524] on div "15eme" at bounding box center [452, 525] width 128 height 30
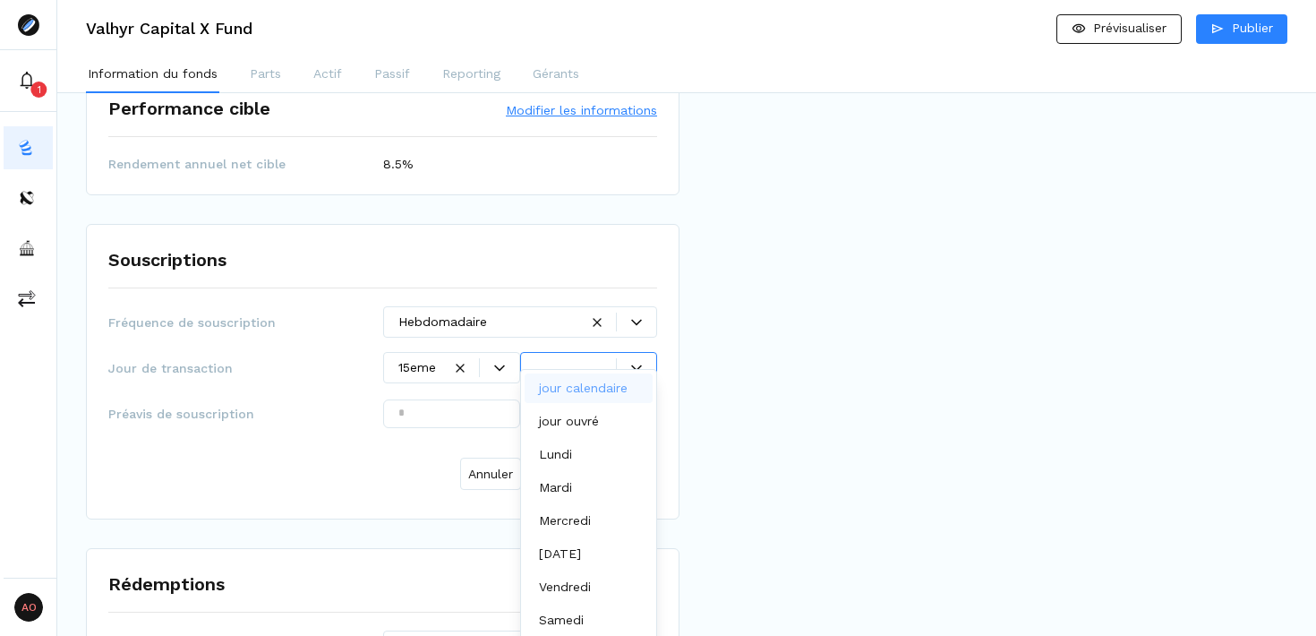
click at [635, 364] on icon at bounding box center [636, 367] width 11 height 6
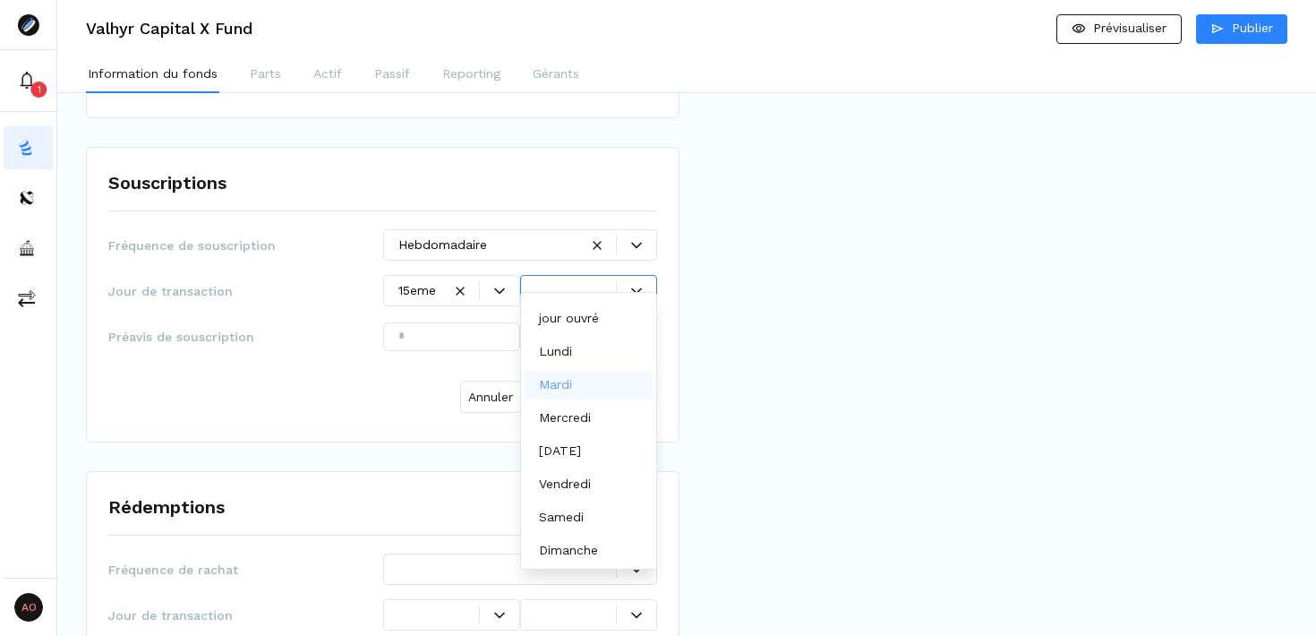
scroll to position [0, 0]
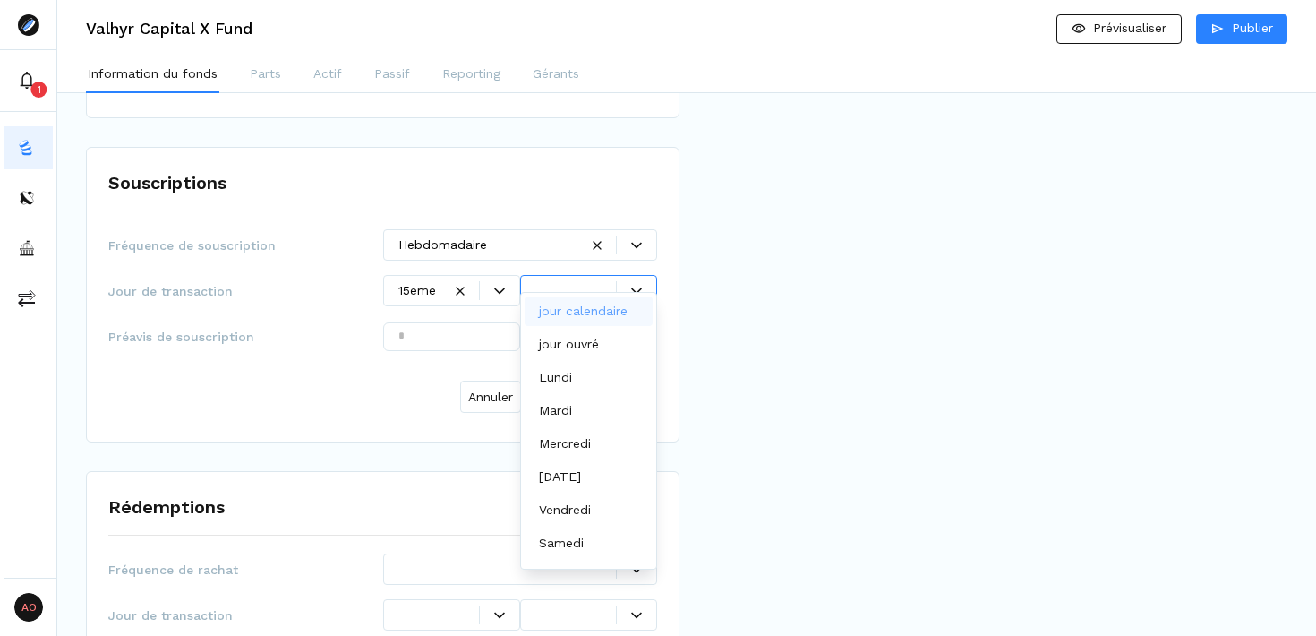
click at [596, 309] on p "jour calendaire" at bounding box center [583, 311] width 89 height 19
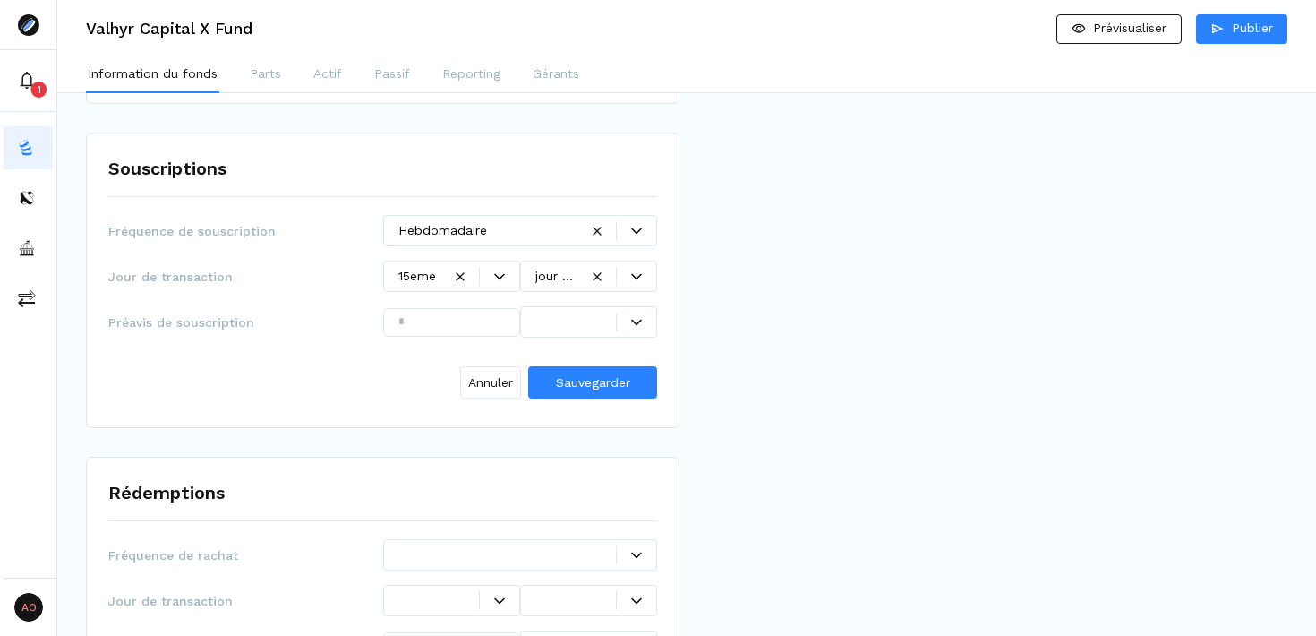
scroll to position [2047, 0]
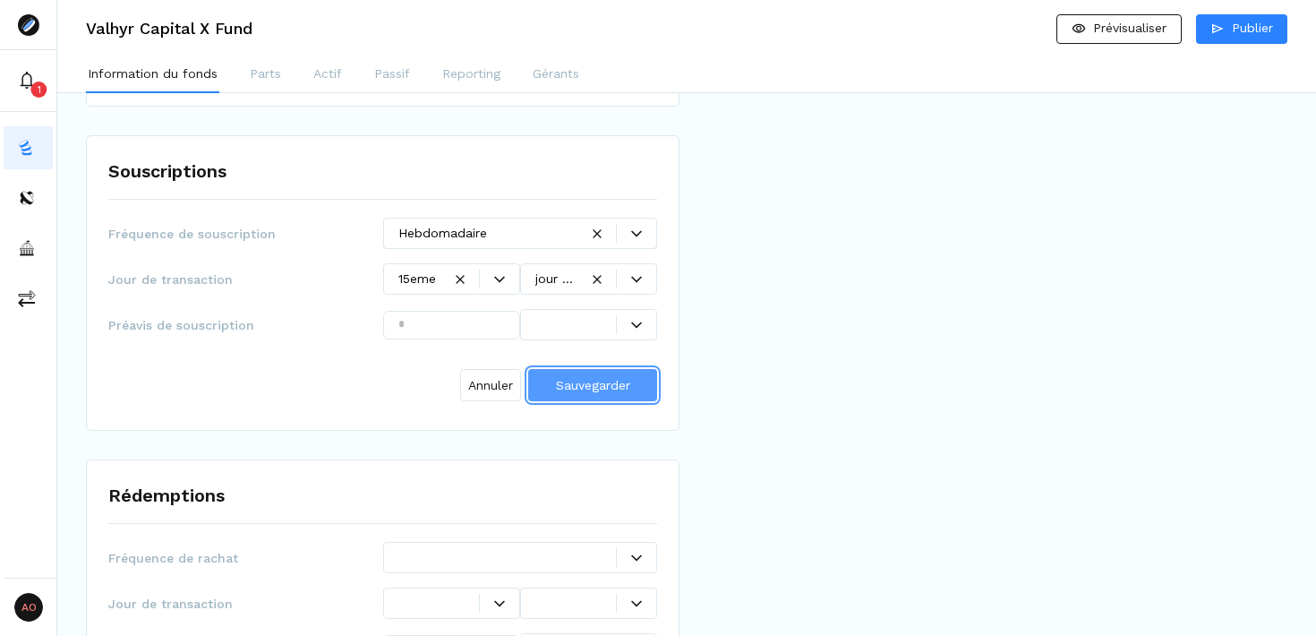
click at [602, 378] on span "Sauvegarder" at bounding box center [593, 385] width 74 height 14
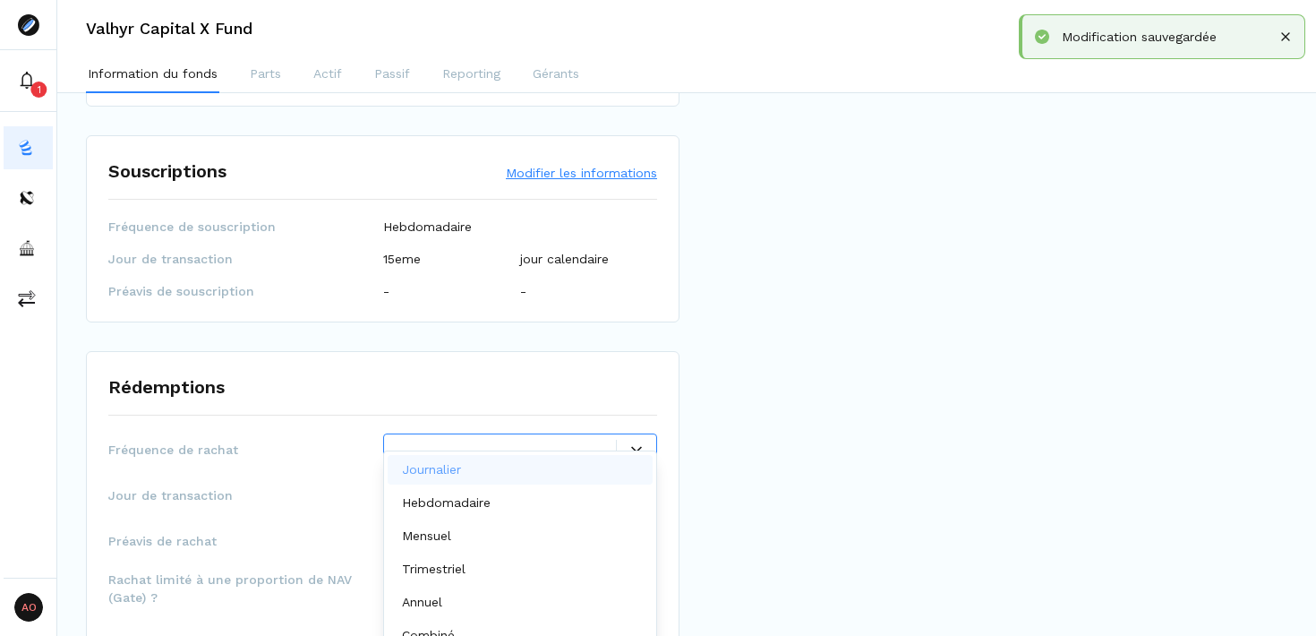
click at [623, 444] on div at bounding box center [636, 449] width 39 height 11
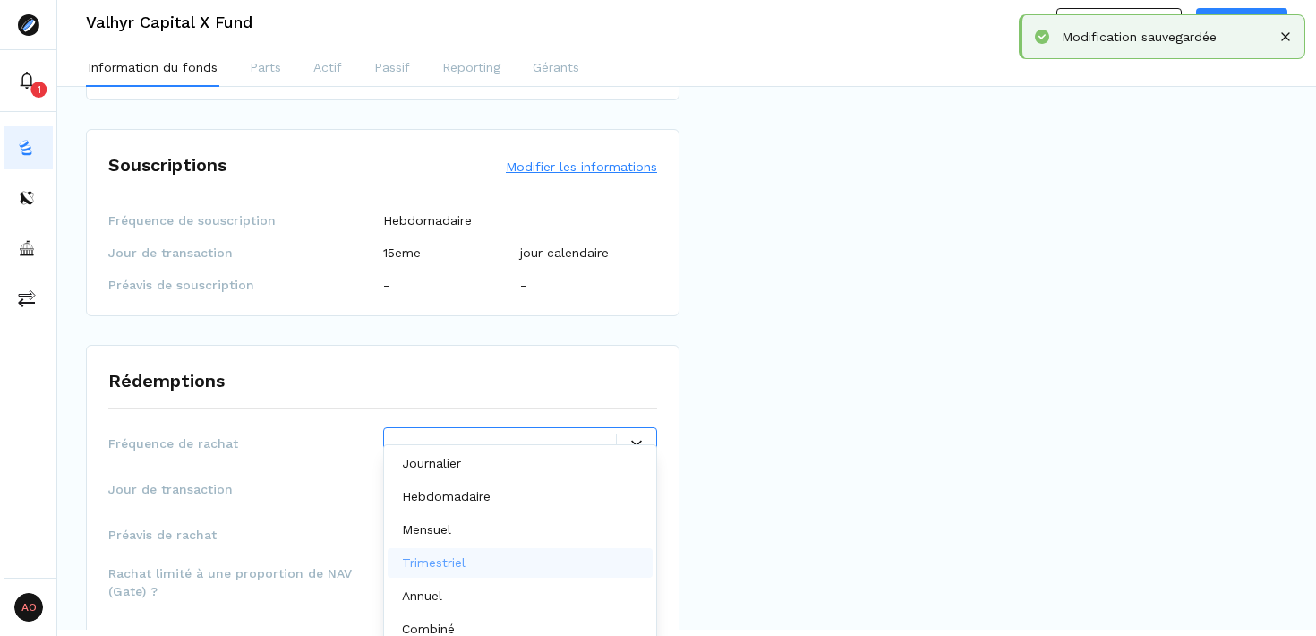
click at [476, 552] on div "Trimestriel" at bounding box center [521, 563] width 266 height 30
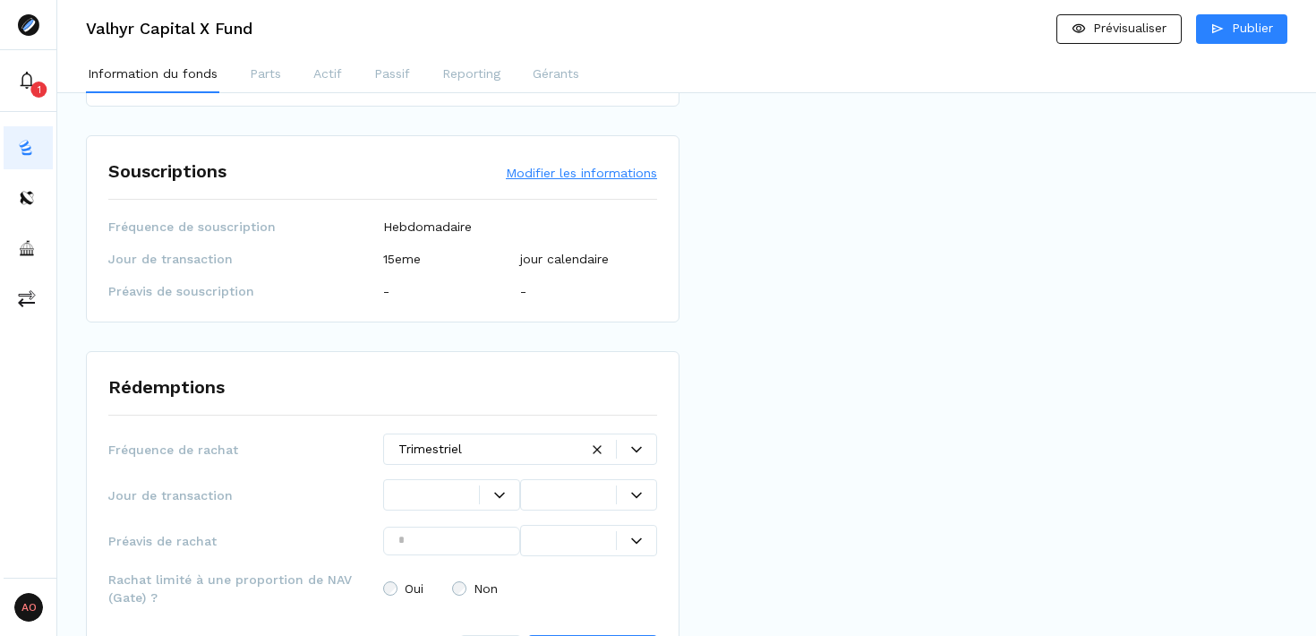
scroll to position [0, 0]
click at [494, 490] on icon at bounding box center [499, 495] width 11 height 11
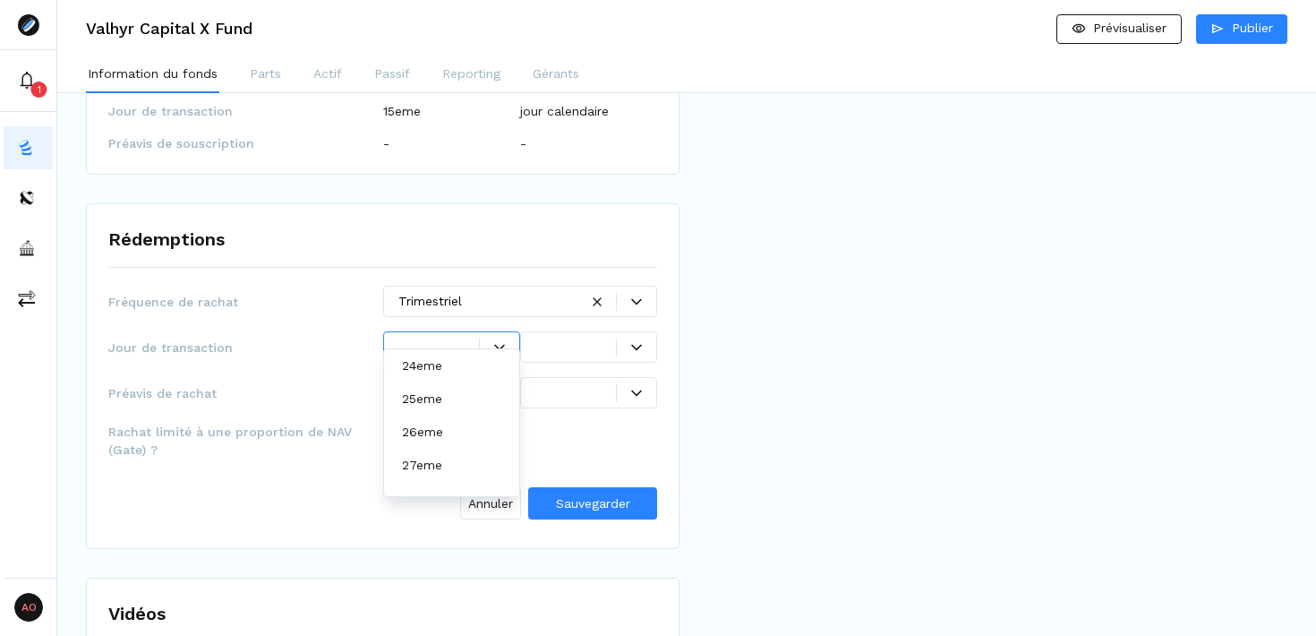
scroll to position [766, 0]
click at [596, 433] on div "Oui Non" at bounding box center [520, 440] width 275 height 14
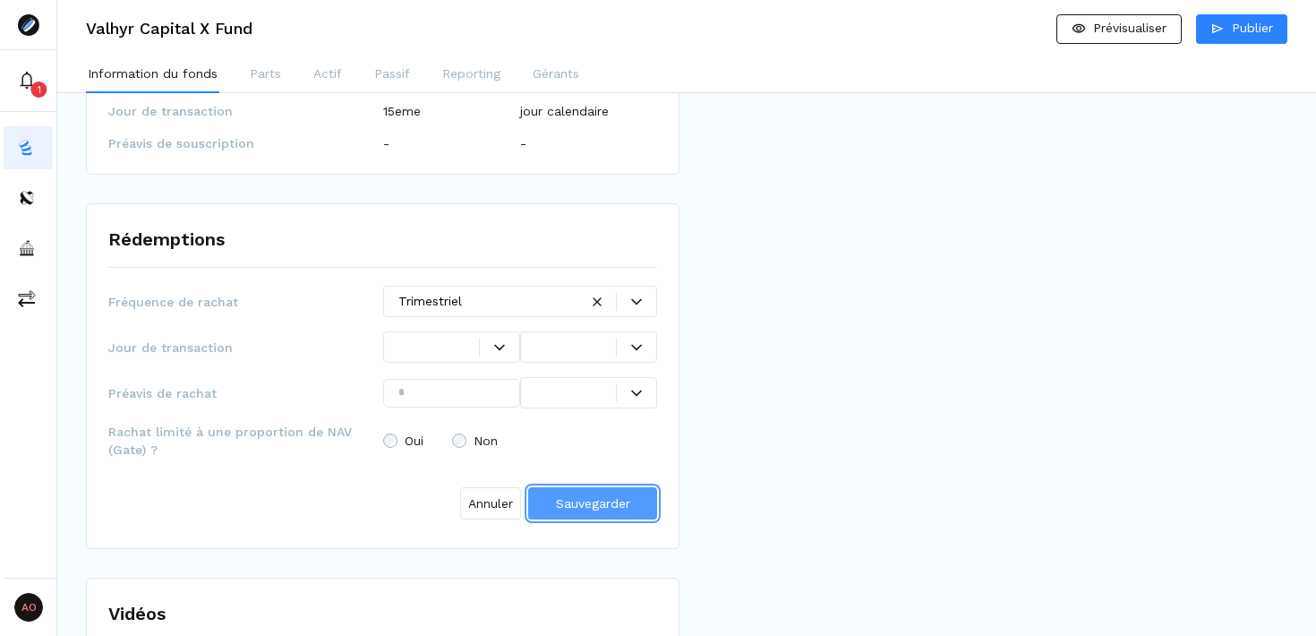
click at [603, 496] on span "Sauvegarder" at bounding box center [593, 503] width 74 height 14
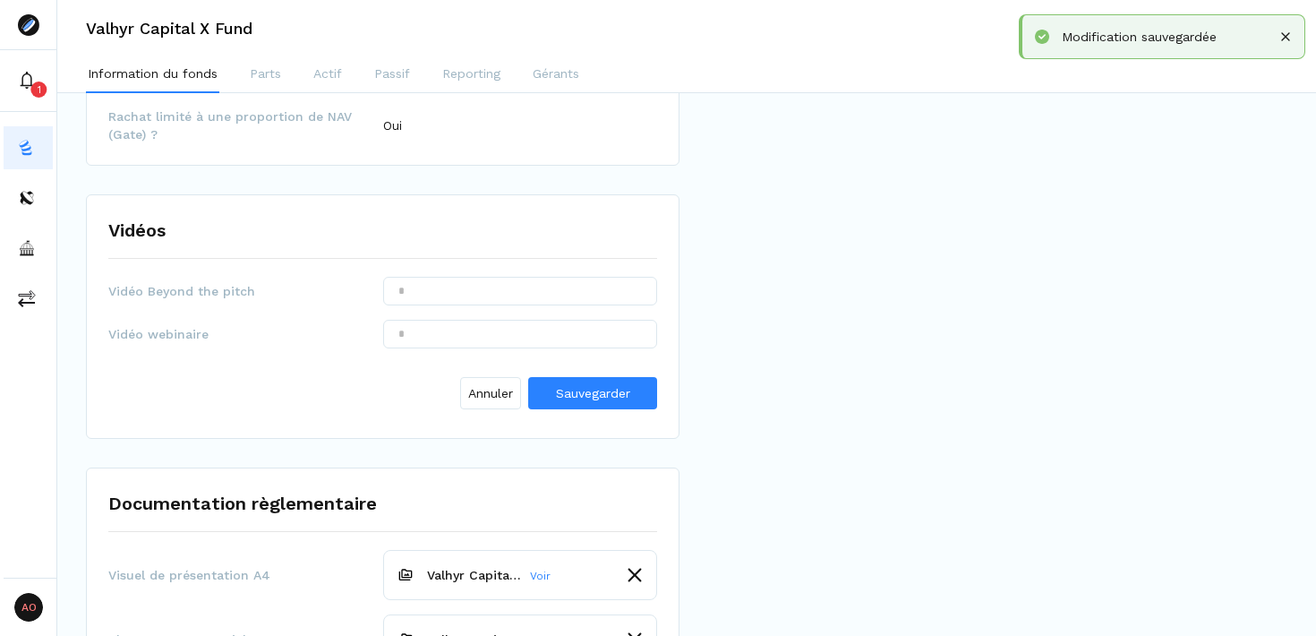
scroll to position [2505, 0]
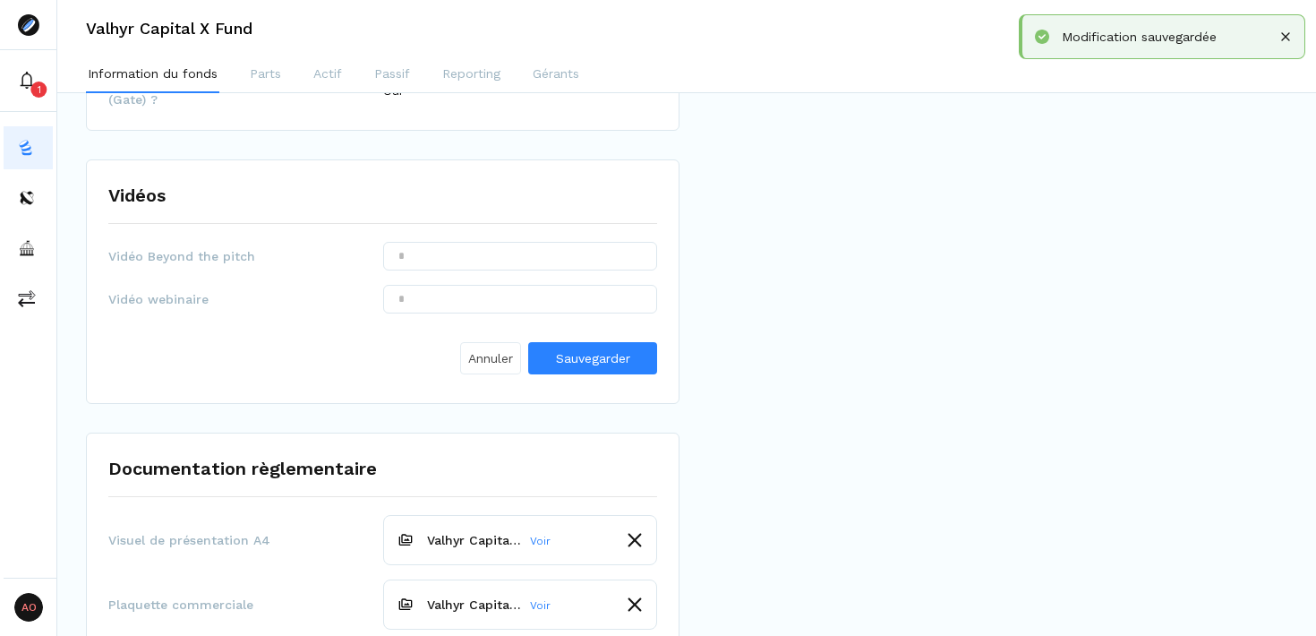
click at [490, 349] on span "Annuler" at bounding box center [490, 358] width 45 height 19
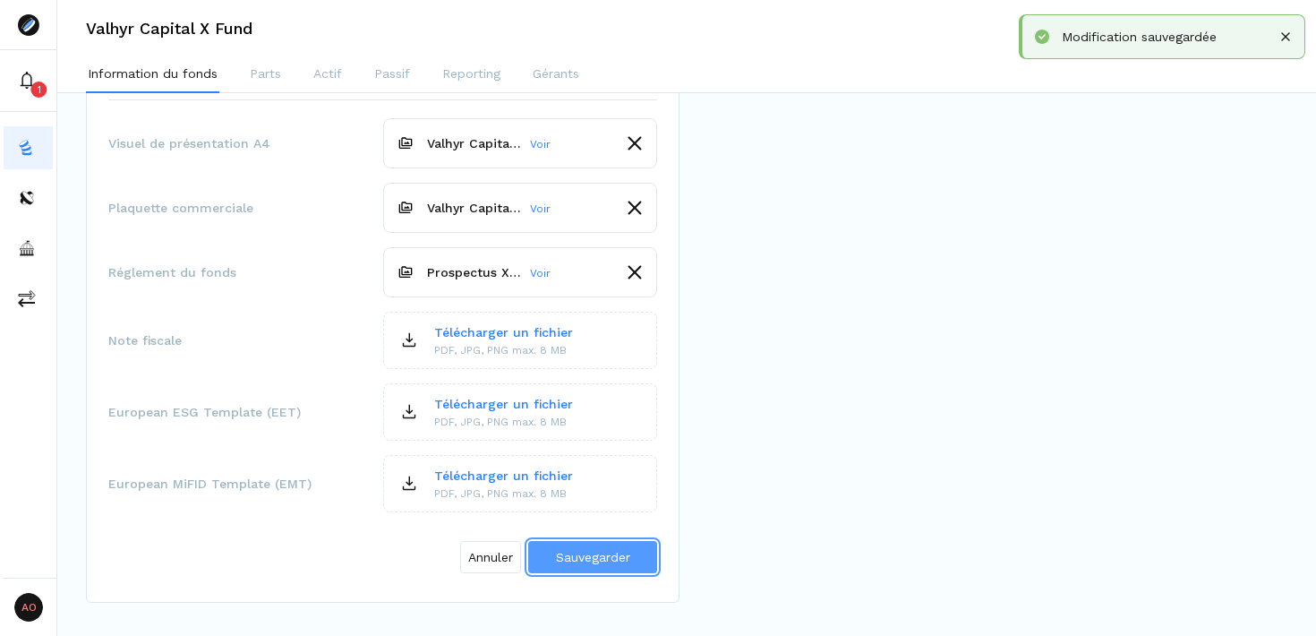
click at [584, 550] on span "Sauvegarder" at bounding box center [593, 557] width 74 height 14
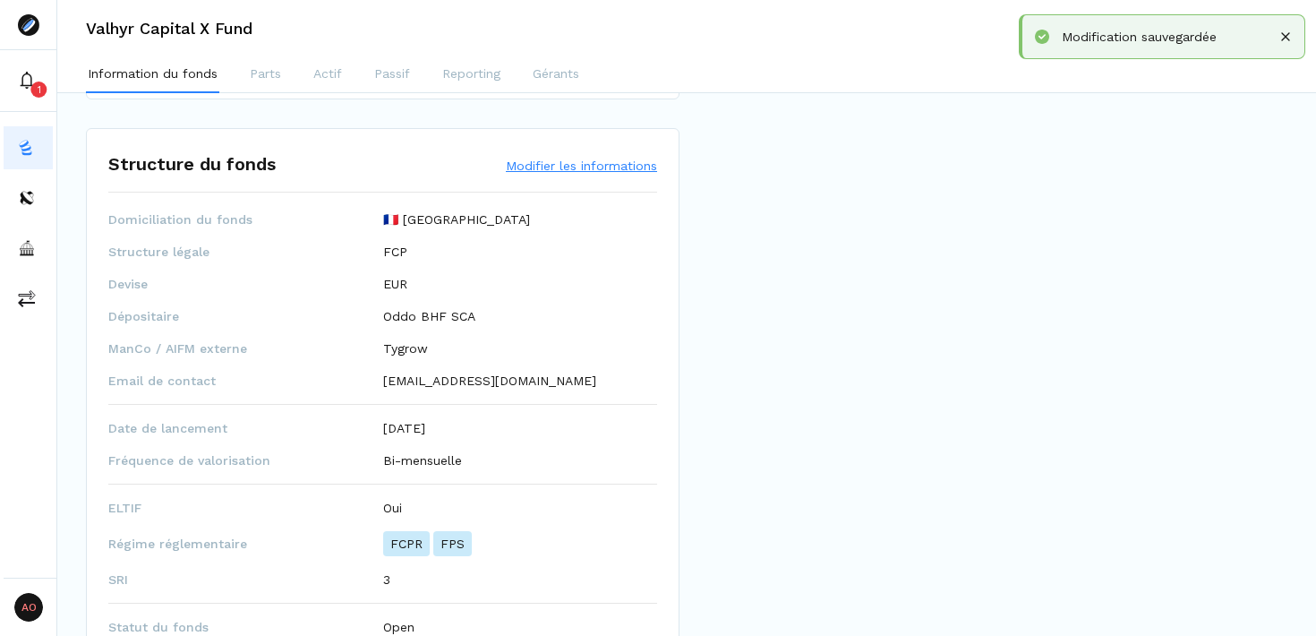
scroll to position [0, 0]
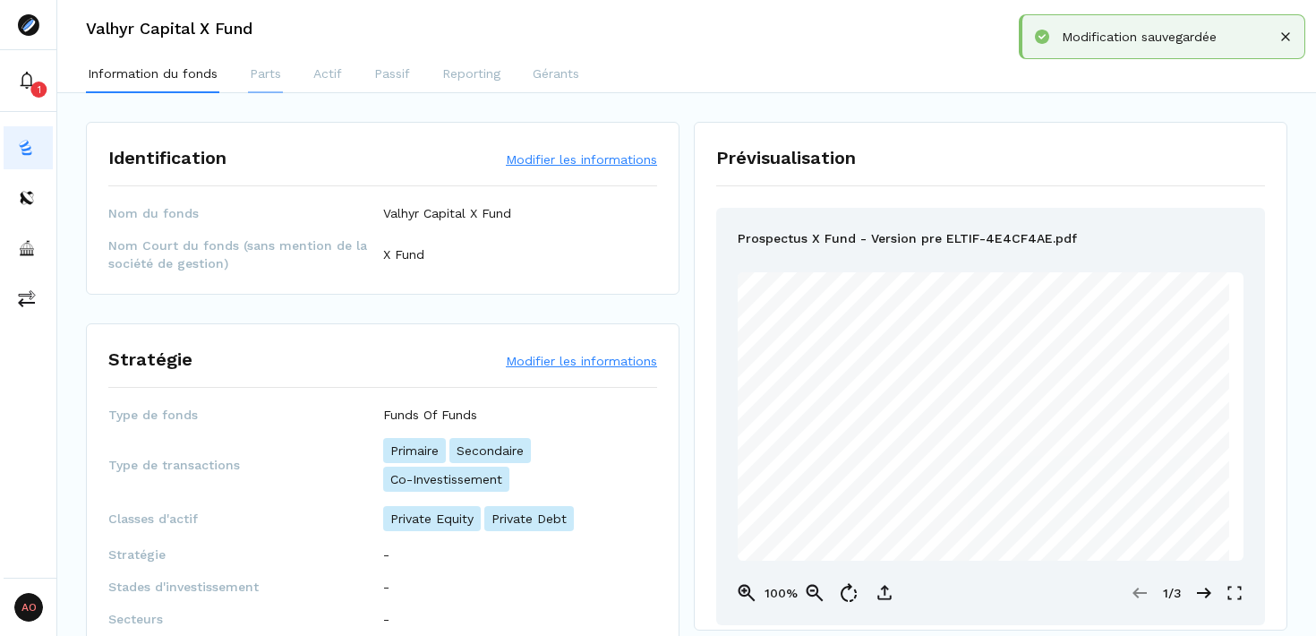
click at [266, 81] on p "Parts" at bounding box center [265, 73] width 31 height 19
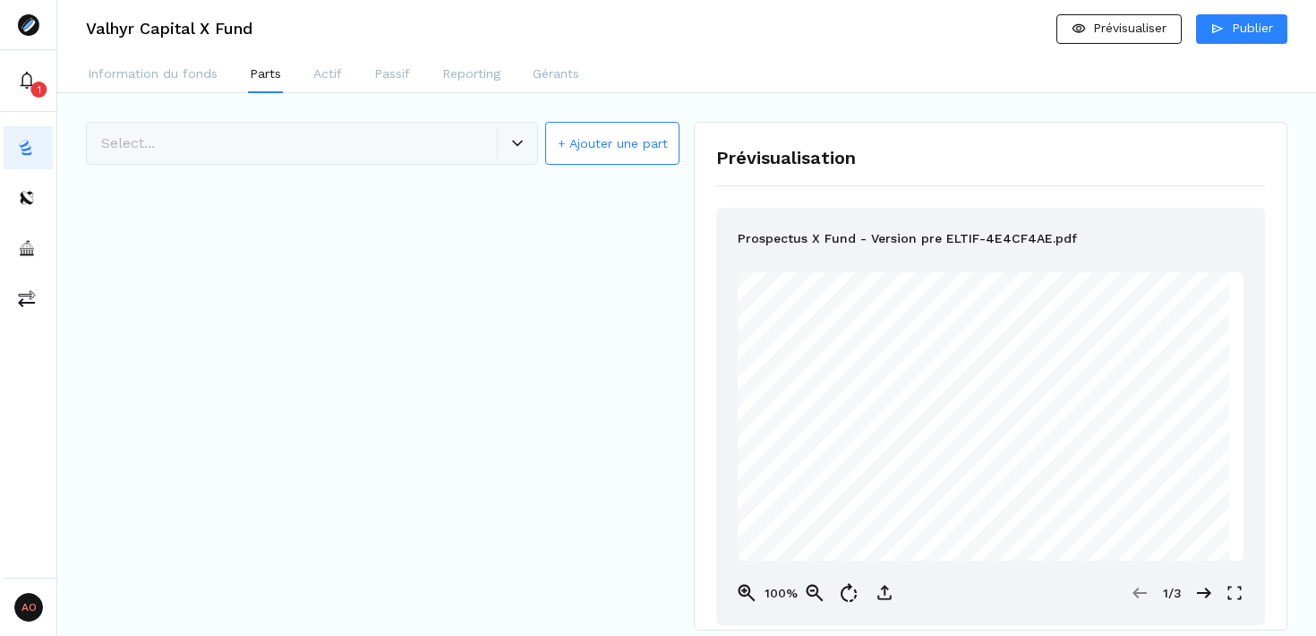
click at [594, 152] on button "+ Ajouter une part" at bounding box center [612, 143] width 134 height 43
click at [441, 222] on input "*" at bounding box center [520, 222] width 275 height 29
type input "**"
click at [591, 276] on span "Créer la part" at bounding box center [593, 273] width 76 height 14
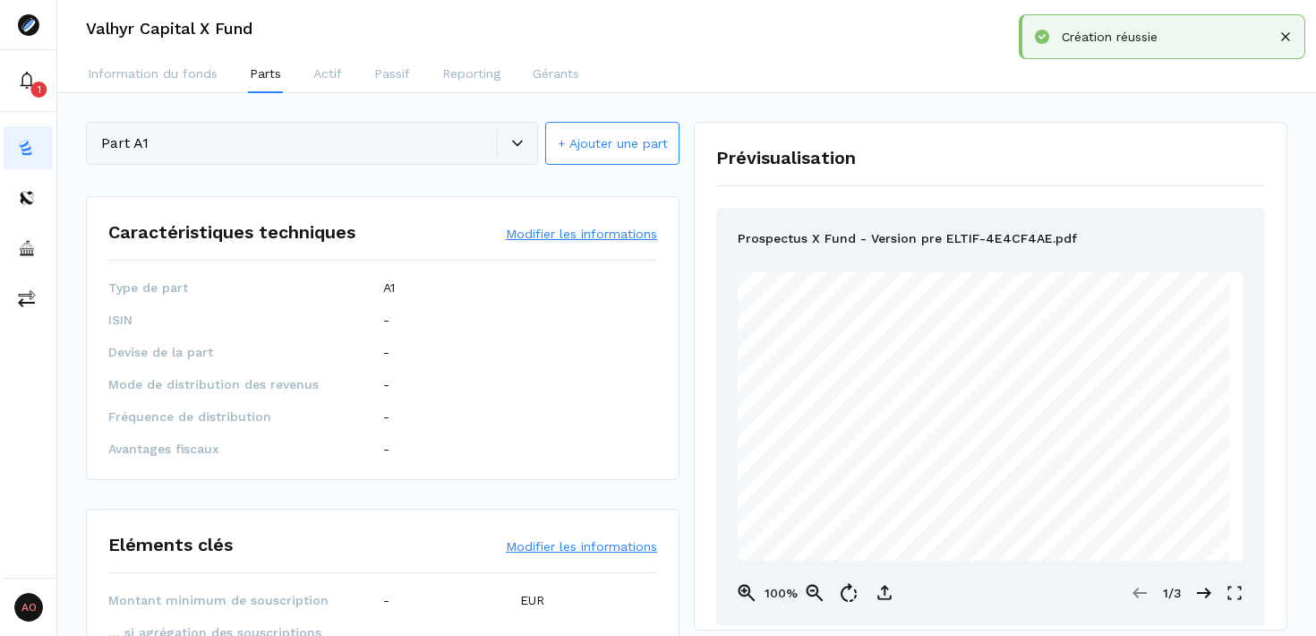
click at [562, 235] on button "Modifier les informations" at bounding box center [581, 234] width 151 height 18
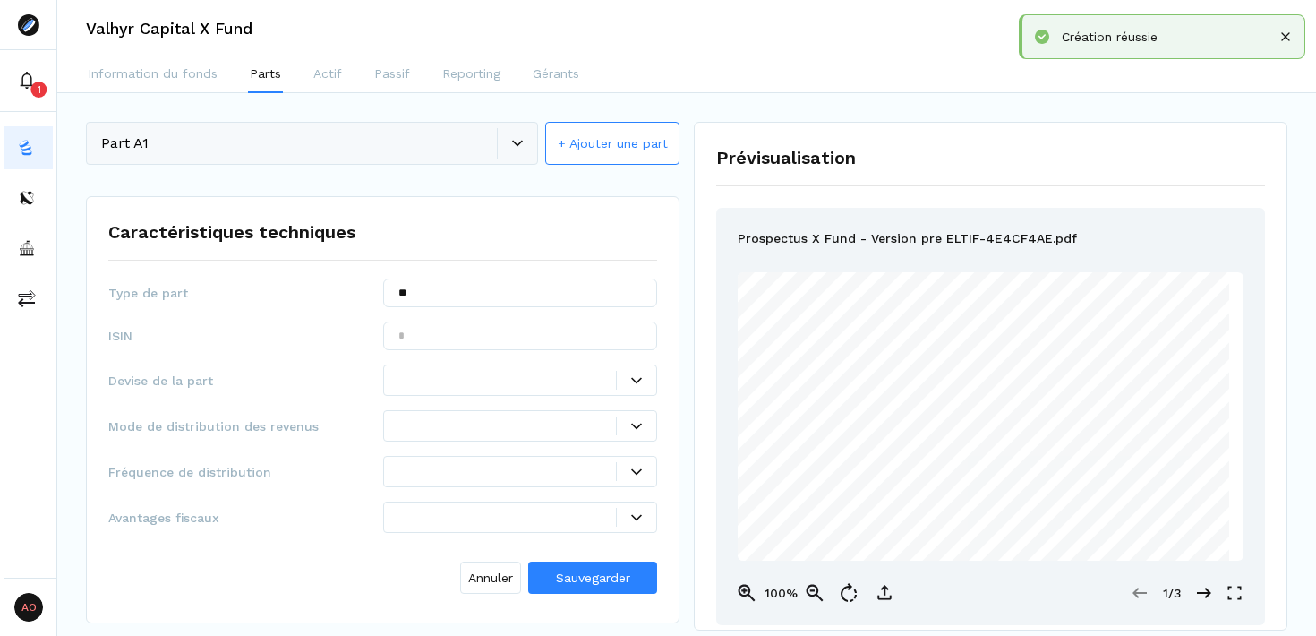
click at [637, 385] on icon at bounding box center [636, 380] width 11 height 11
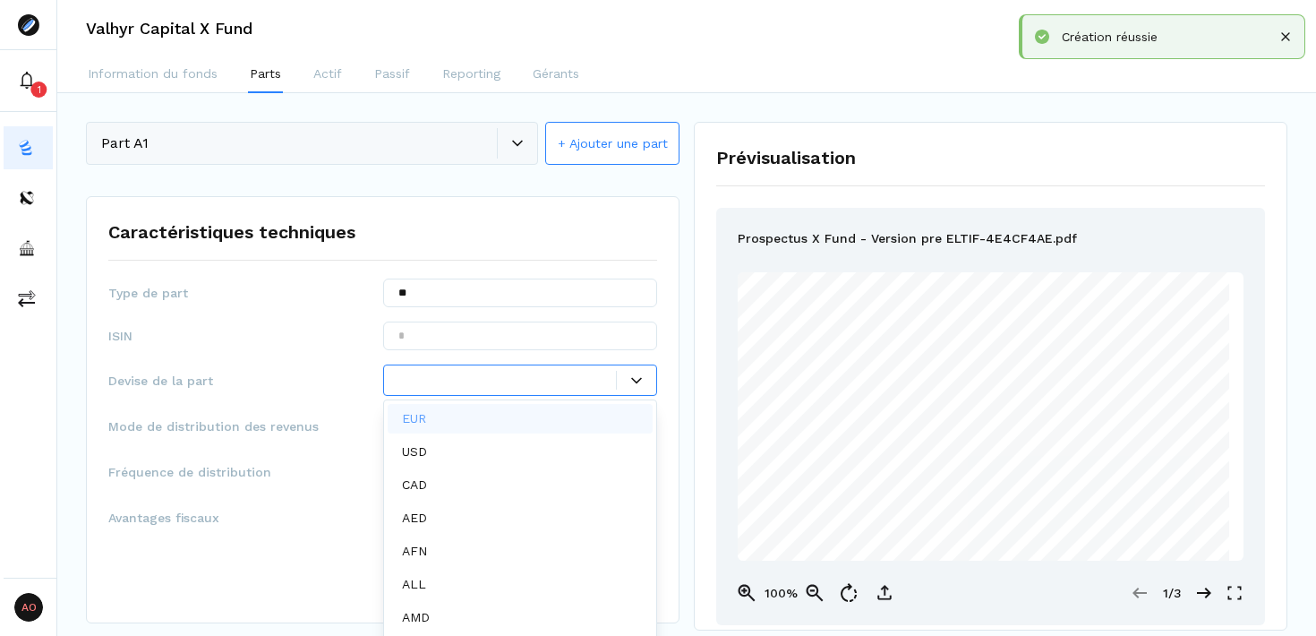
scroll to position [9, 0]
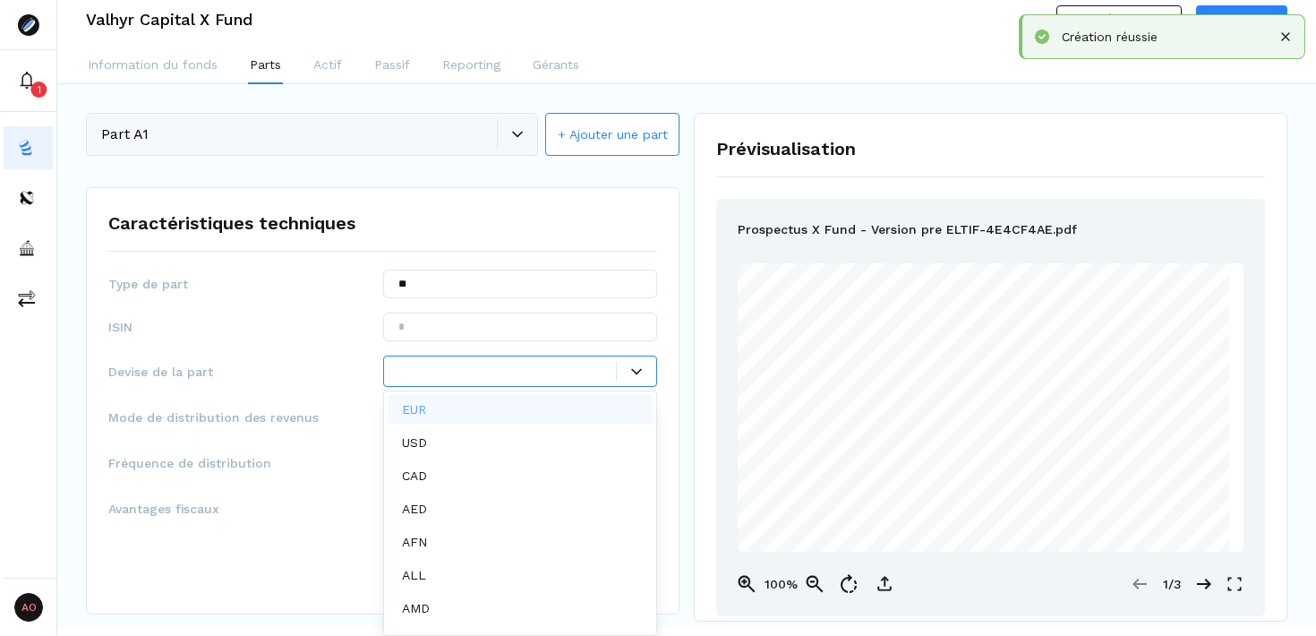
click at [542, 413] on div "EUR" at bounding box center [521, 410] width 266 height 30
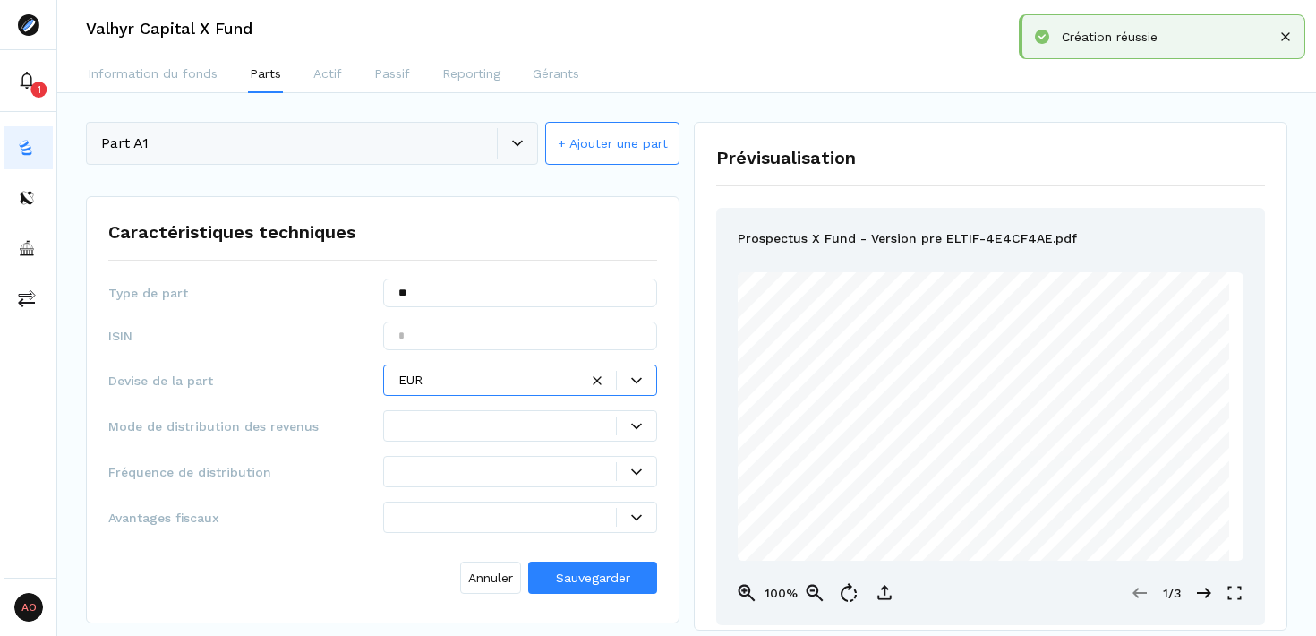
scroll to position [0, 0]
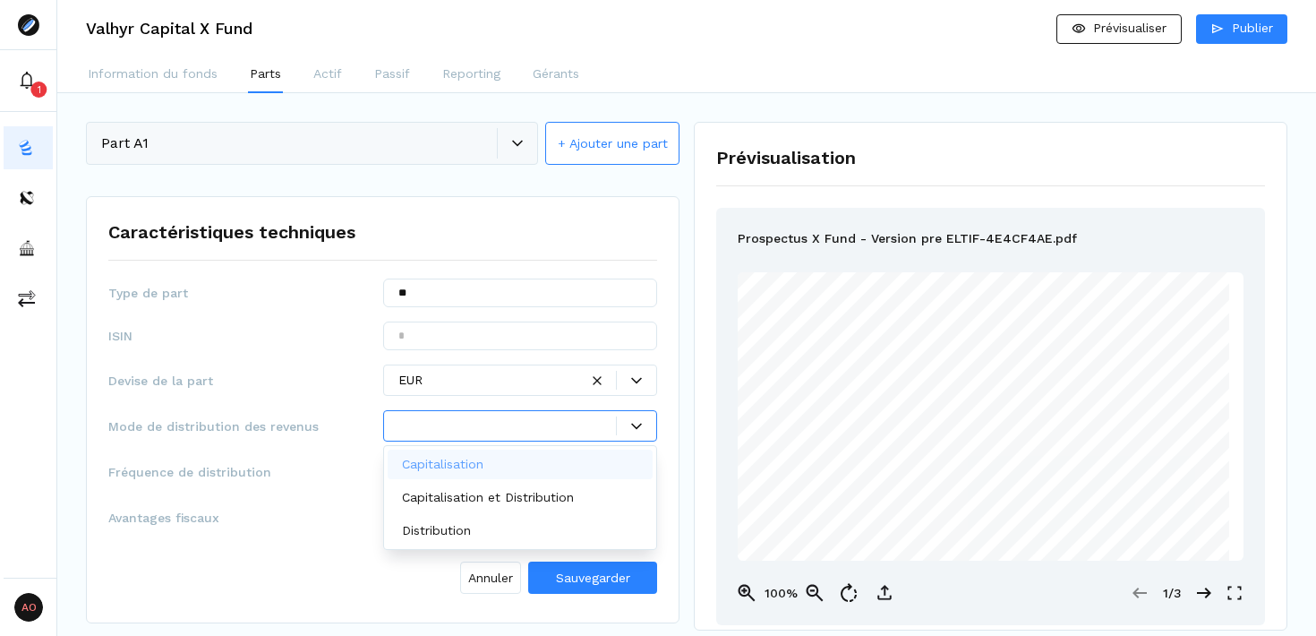
click at [636, 436] on div at bounding box center [520, 425] width 275 height 31
click at [565, 458] on div "Capitalisation" at bounding box center [521, 465] width 266 height 30
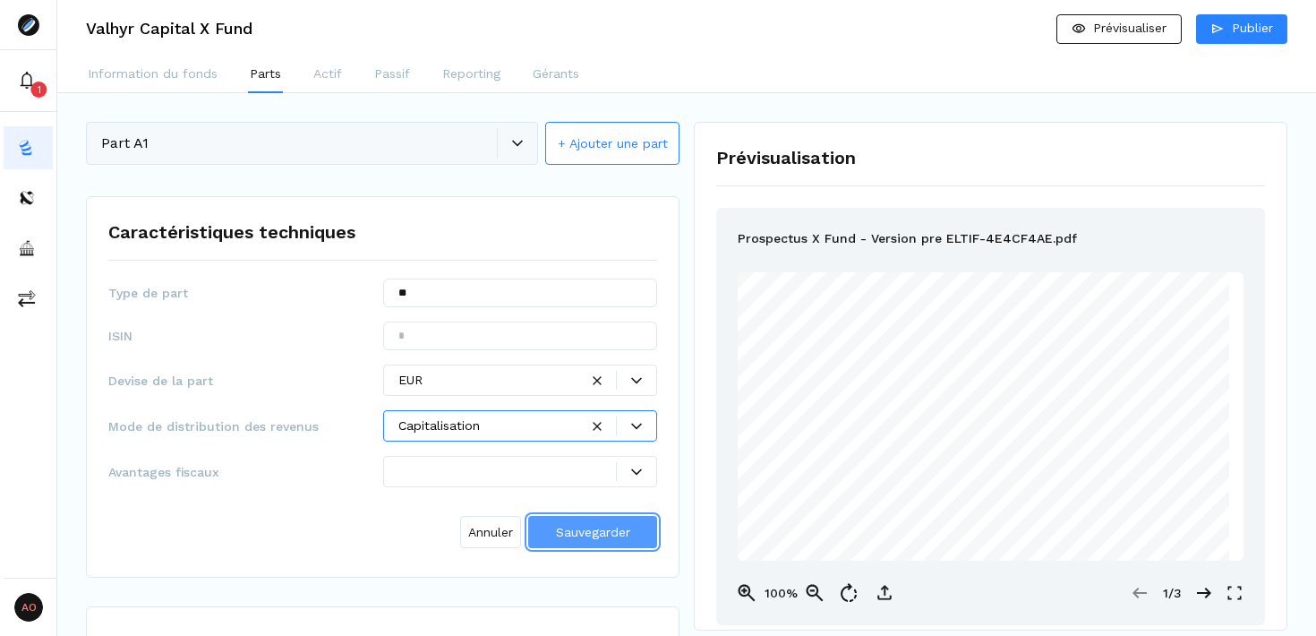
click at [622, 530] on span "Sauvegarder" at bounding box center [593, 532] width 74 height 14
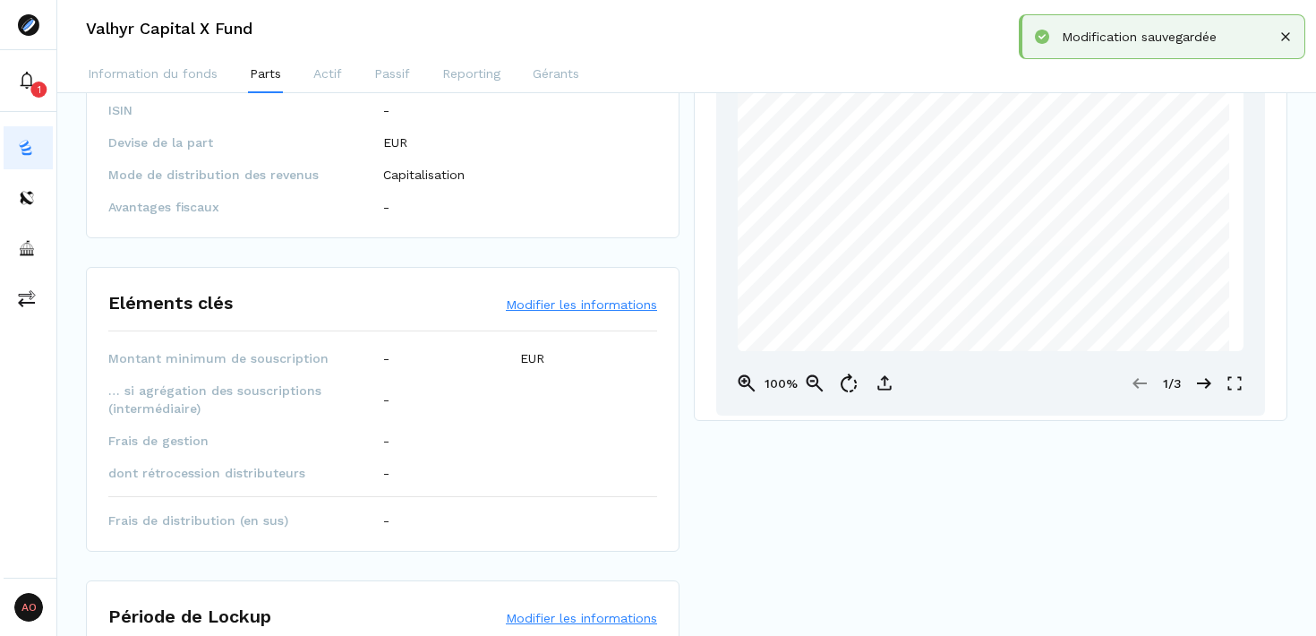
scroll to position [211, 0]
click at [557, 308] on button "Modifier les informations" at bounding box center [581, 303] width 151 height 18
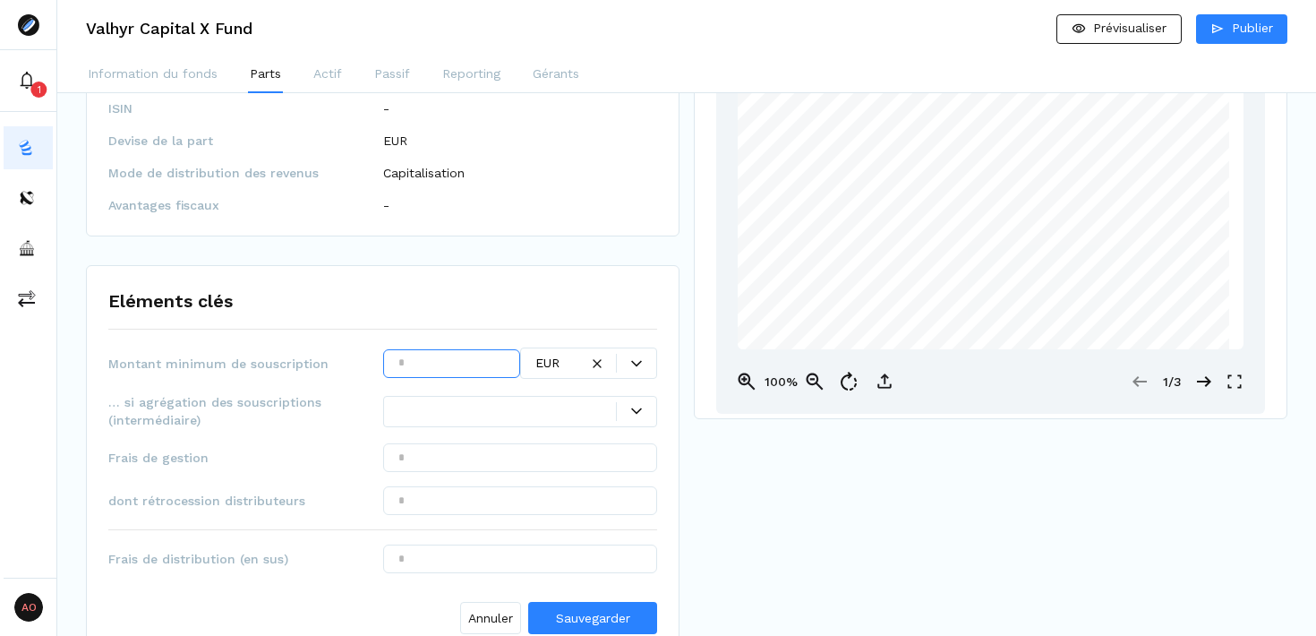
click at [472, 369] on input "text" at bounding box center [451, 363] width 137 height 29
type input "*******"
click at [631, 407] on icon at bounding box center [636, 411] width 11 height 11
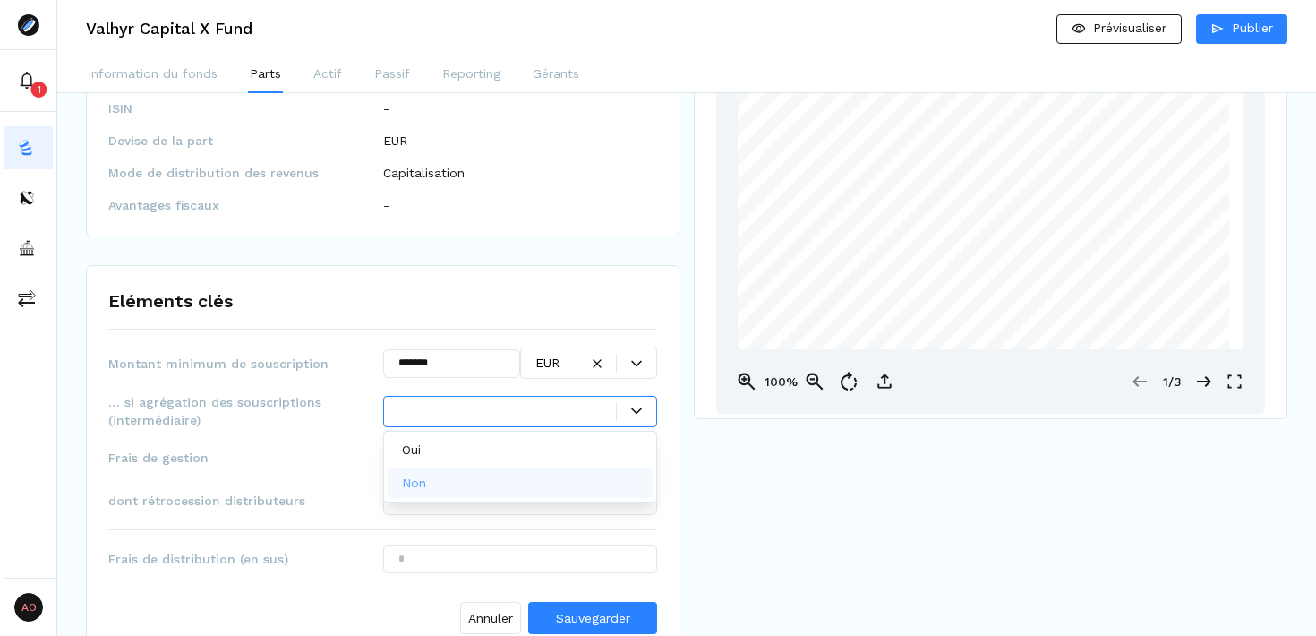
click at [484, 476] on div "Non" at bounding box center [521, 483] width 266 height 30
click at [519, 469] on input "text" at bounding box center [520, 457] width 275 height 29
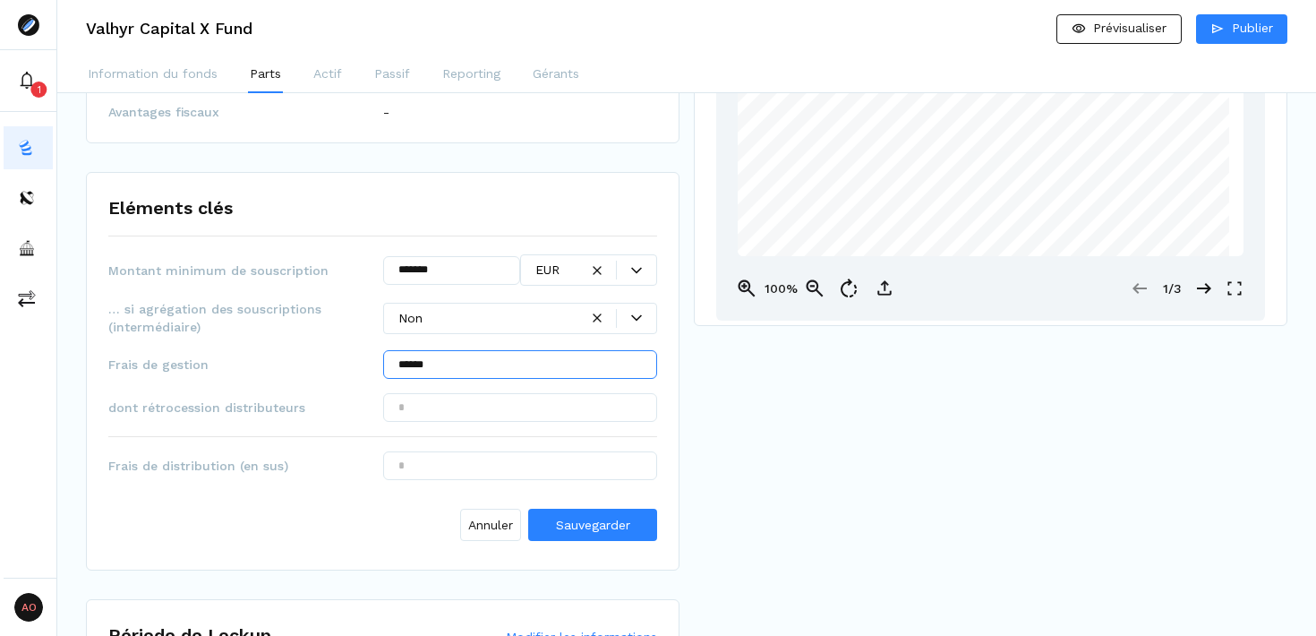
scroll to position [310, 0]
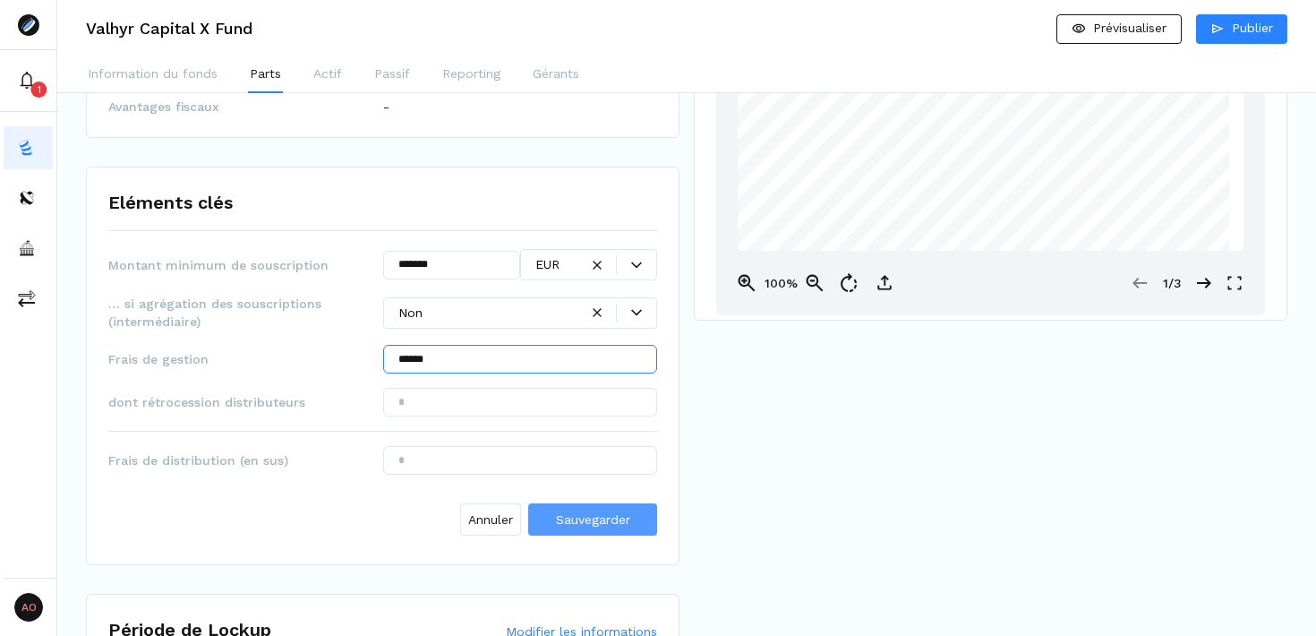
type input "******"
click at [598, 526] on span "Sauvegarder" at bounding box center [593, 519] width 74 height 14
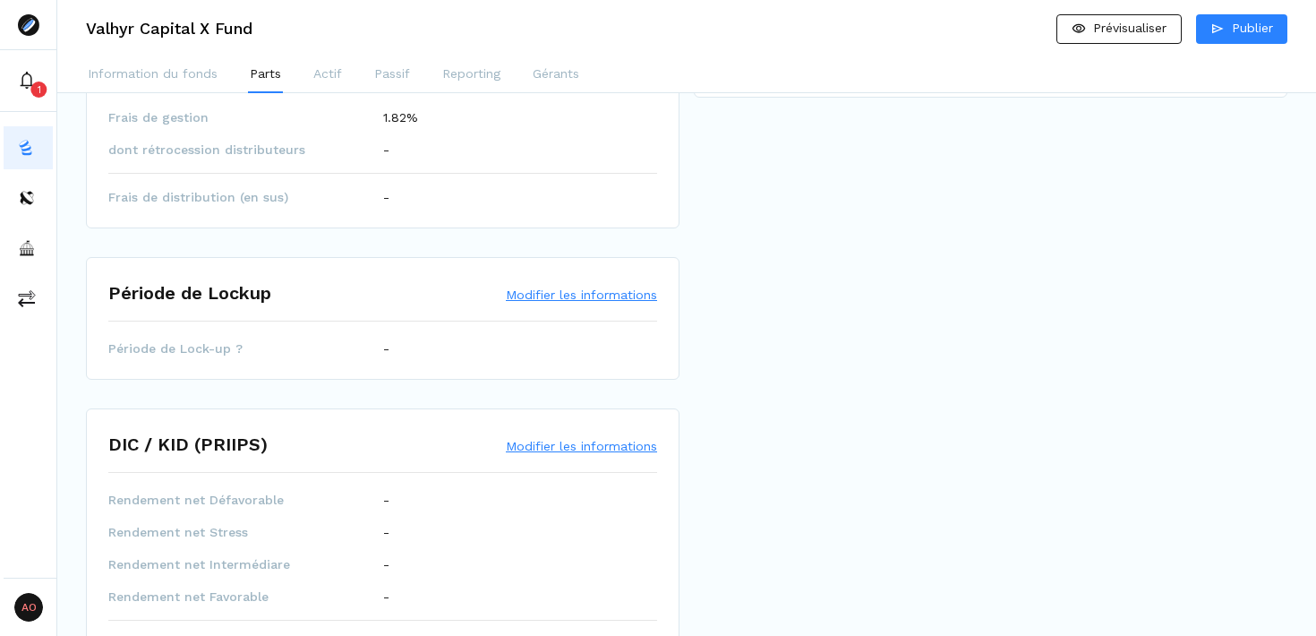
scroll to position [545, 0]
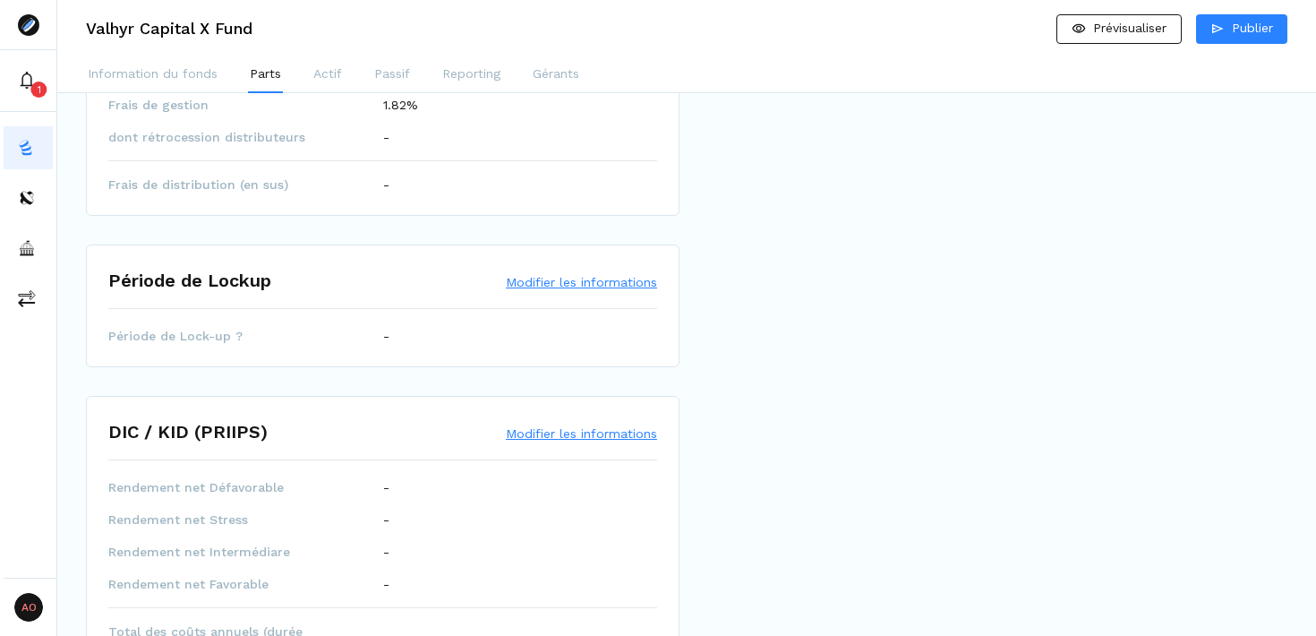
click at [570, 283] on button "Modifier les informations" at bounding box center [581, 282] width 151 height 18
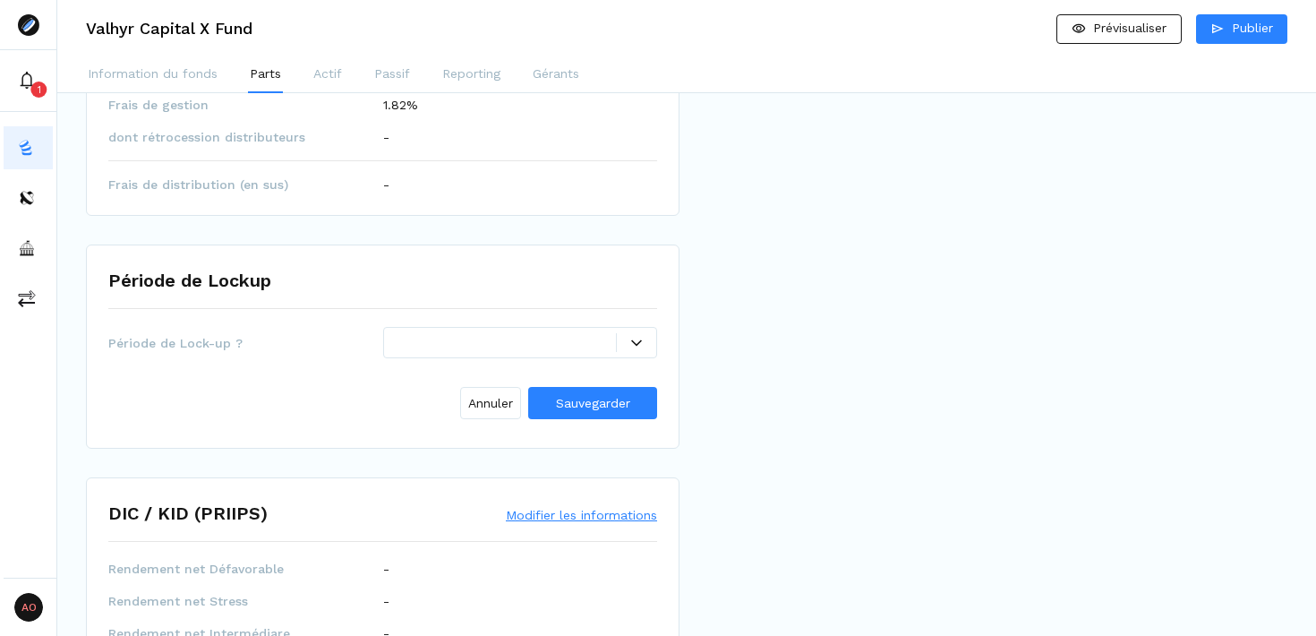
click at [526, 347] on div at bounding box center [508, 342] width 219 height 19
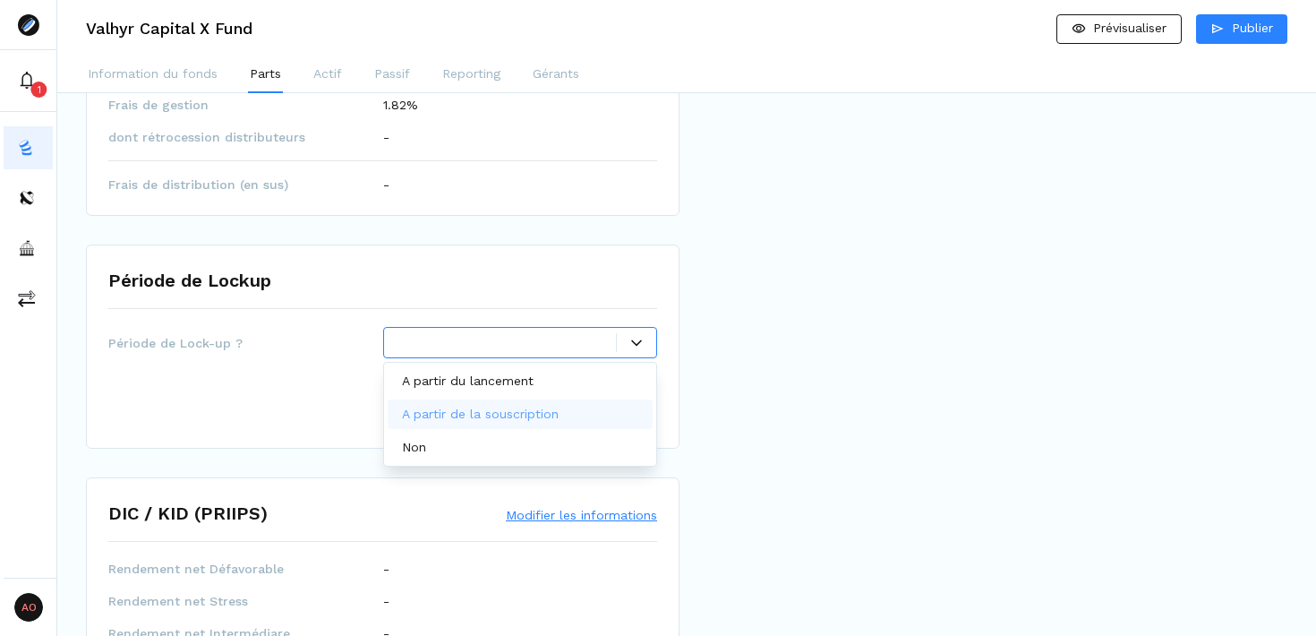
click at [523, 410] on p "A partir de la souscription" at bounding box center [480, 414] width 157 height 19
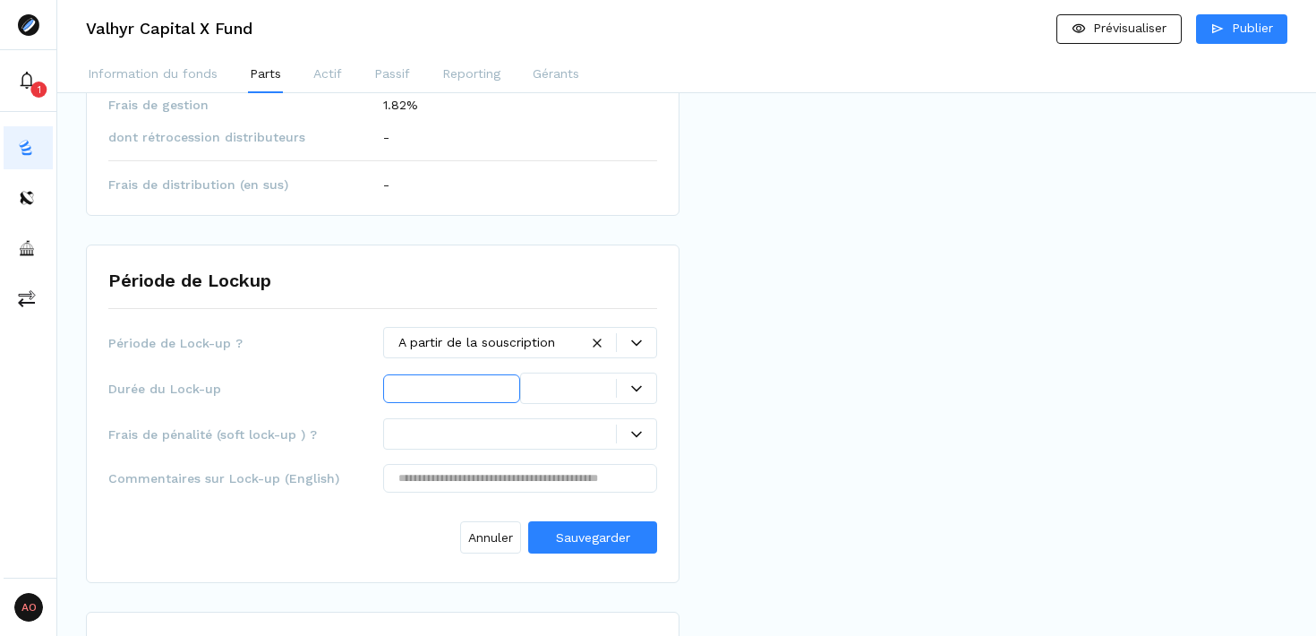
click at [474, 389] on input "text" at bounding box center [451, 388] width 137 height 29
type input "*"
click at [621, 379] on div at bounding box center [636, 388] width 40 height 19
click at [560, 488] on p "année(s)" at bounding box center [563, 493] width 49 height 19
click at [525, 450] on div "Période de Lock-up ? A partir de la souscription Durée du Lock-up * option anné…" at bounding box center [382, 444] width 549 height 234
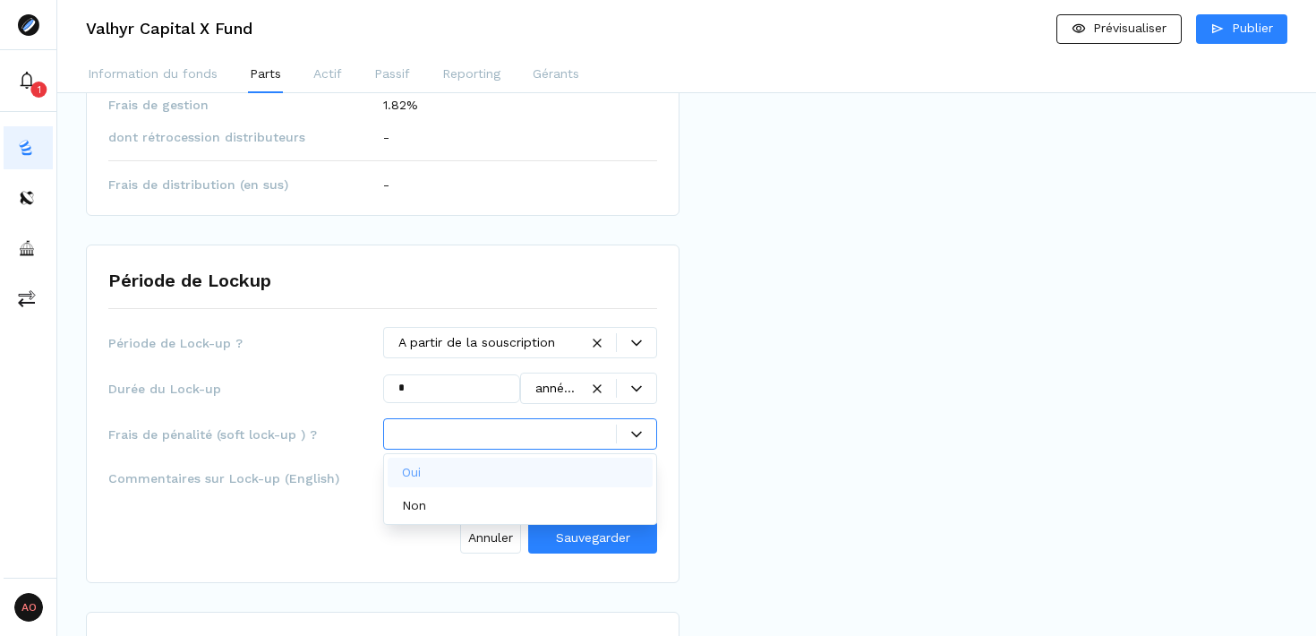
click at [524, 437] on div at bounding box center [508, 433] width 219 height 19
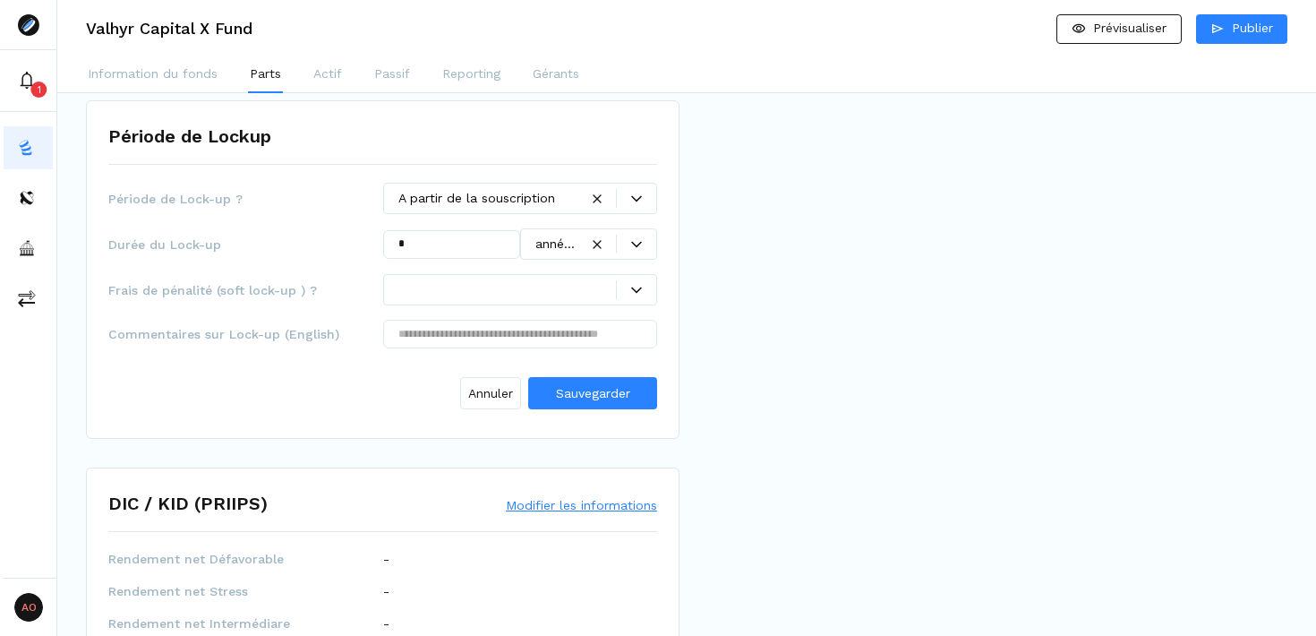
scroll to position [683, 0]
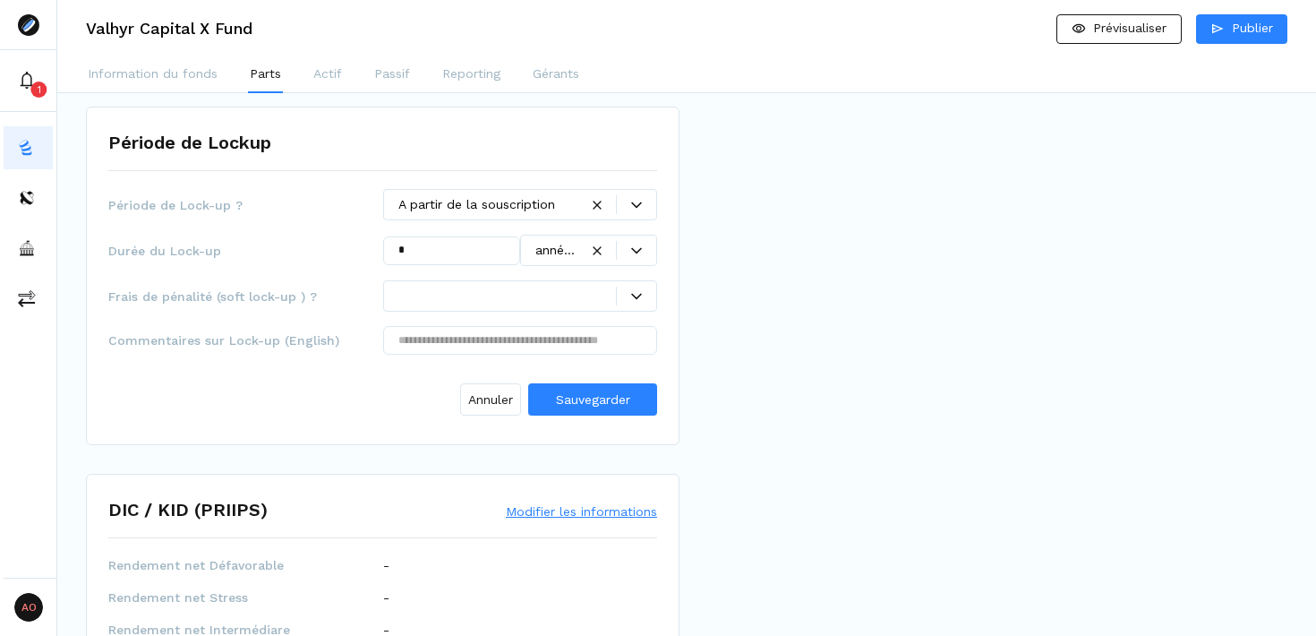
click at [767, 468] on div "Prévisualisation Prospectus X Fund - Version pre ELTIF-4E4CF4AE.pdf 1 | 65 RAMI…" at bounding box center [991, 392] width 594 height 1907
click at [634, 299] on icon at bounding box center [636, 296] width 11 height 11
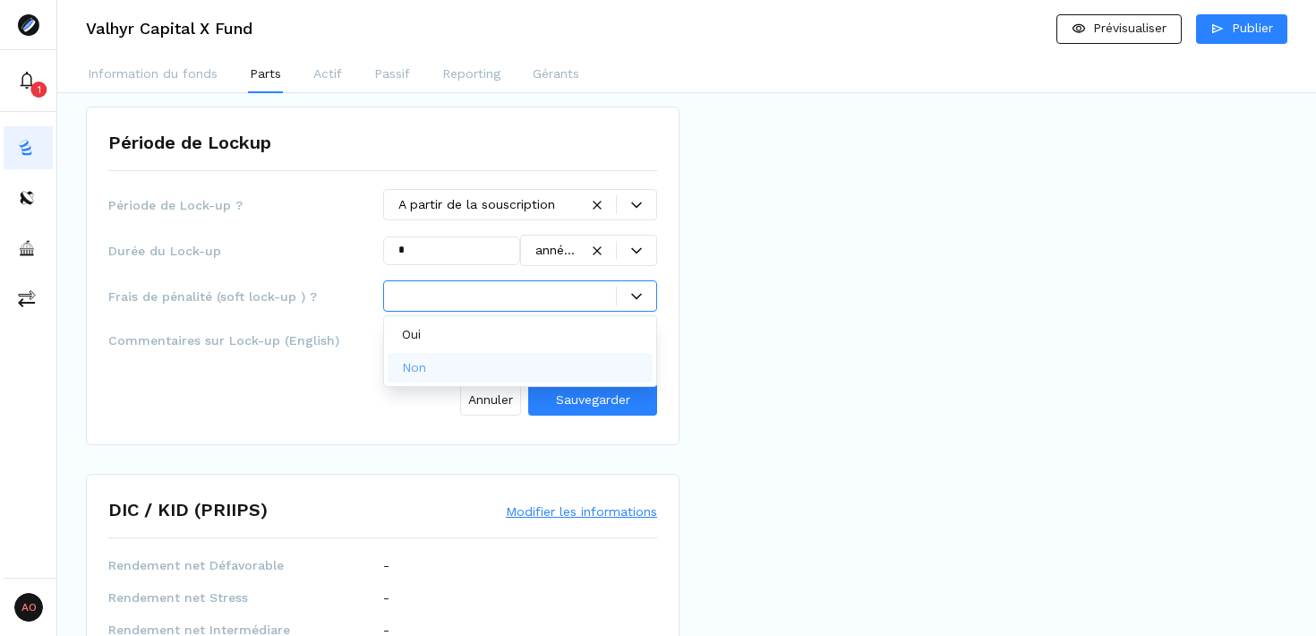
click at [454, 370] on div "Non" at bounding box center [521, 368] width 266 height 30
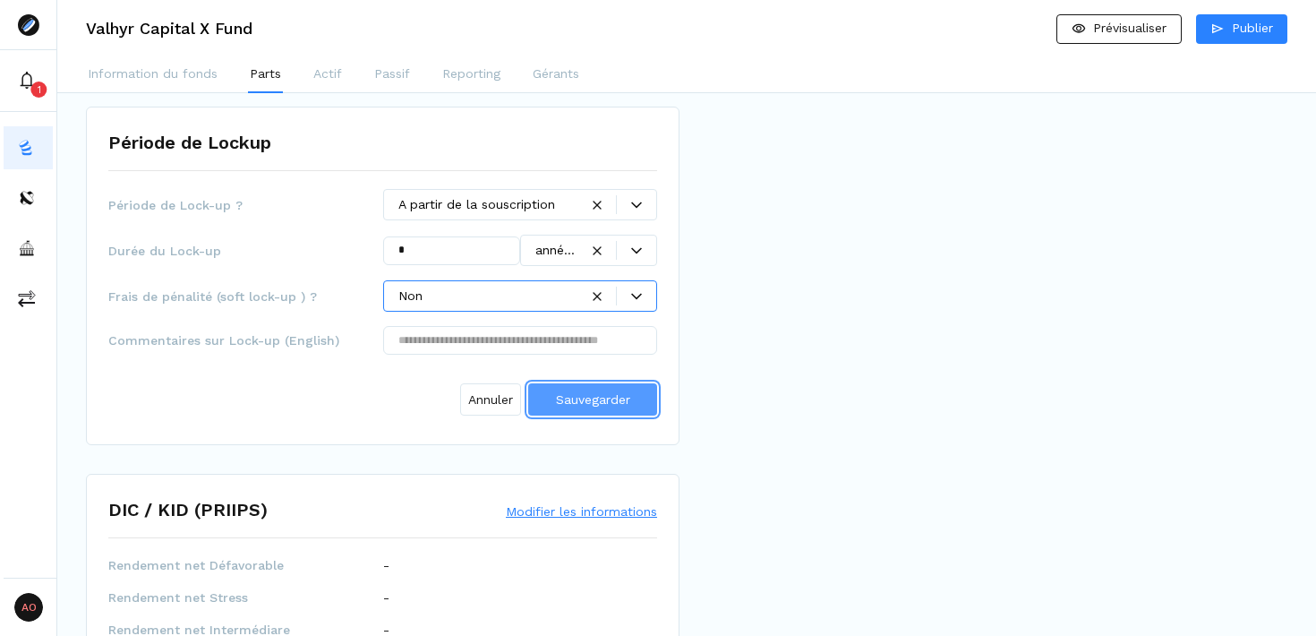
click at [570, 396] on span "Sauvegarder" at bounding box center [593, 399] width 74 height 14
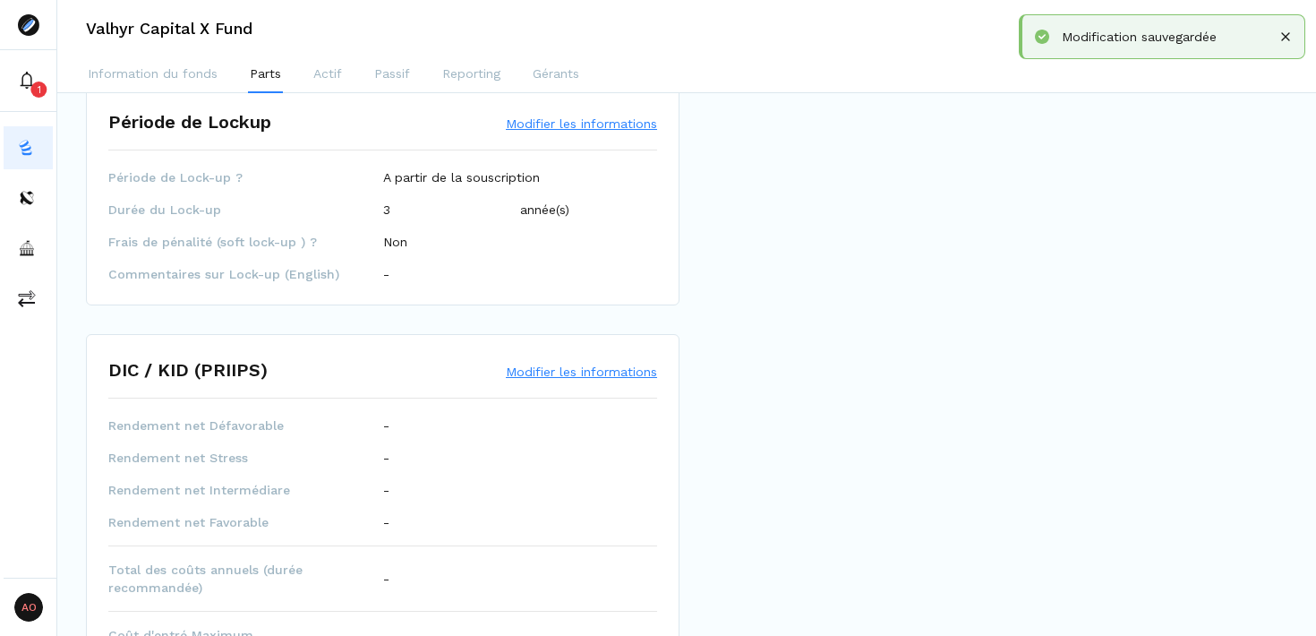
scroll to position [700, 0]
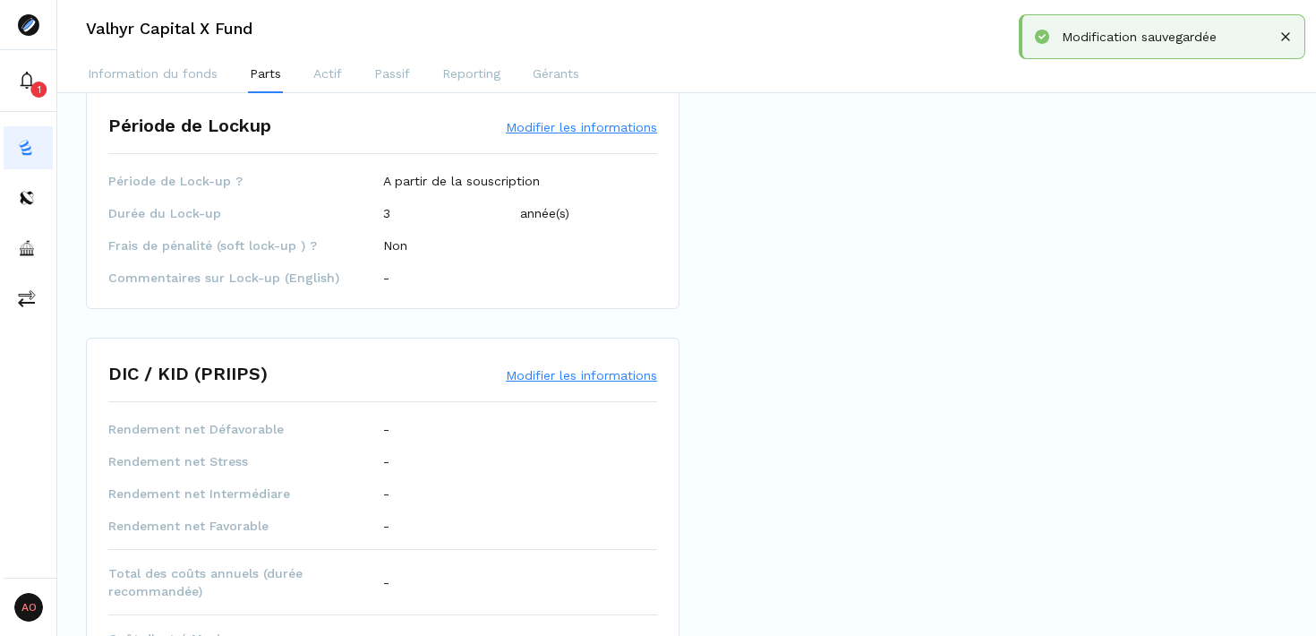
click at [567, 129] on button "Modifier les informations" at bounding box center [581, 127] width 151 height 18
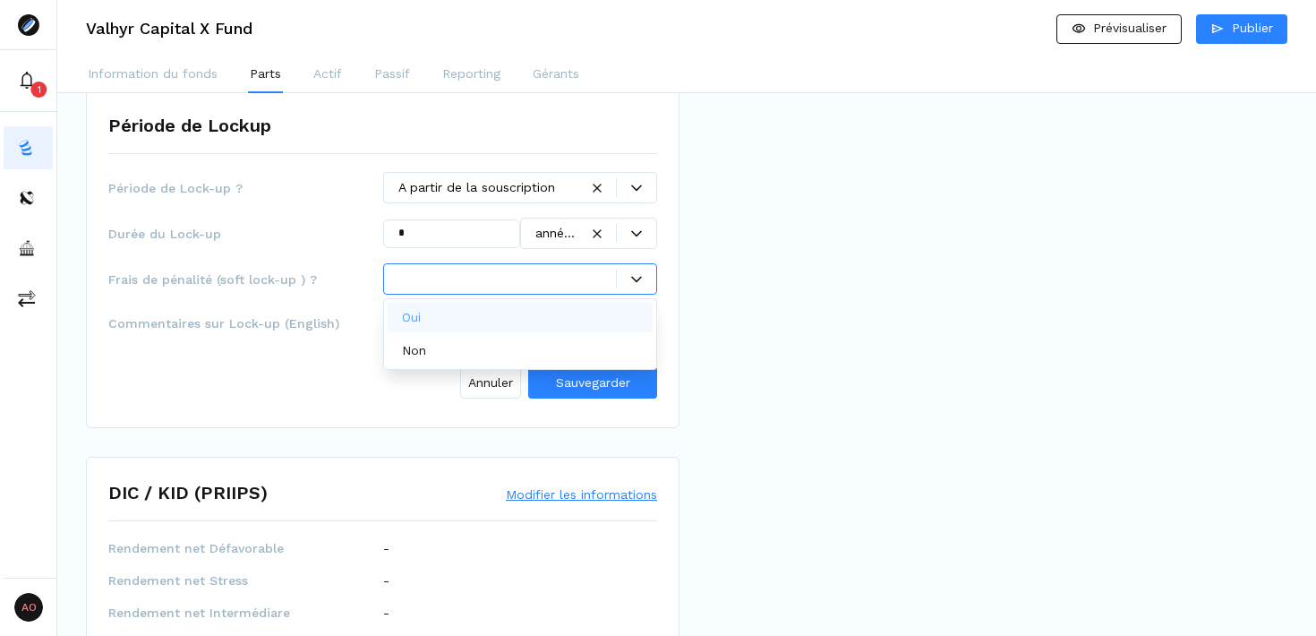
click at [778, 545] on div "Prévisualisation Prospectus X Fund - Version pre ELTIF-4E4CF4AE.pdf 1 | 65 RAMI…" at bounding box center [991, 374] width 594 height 1907
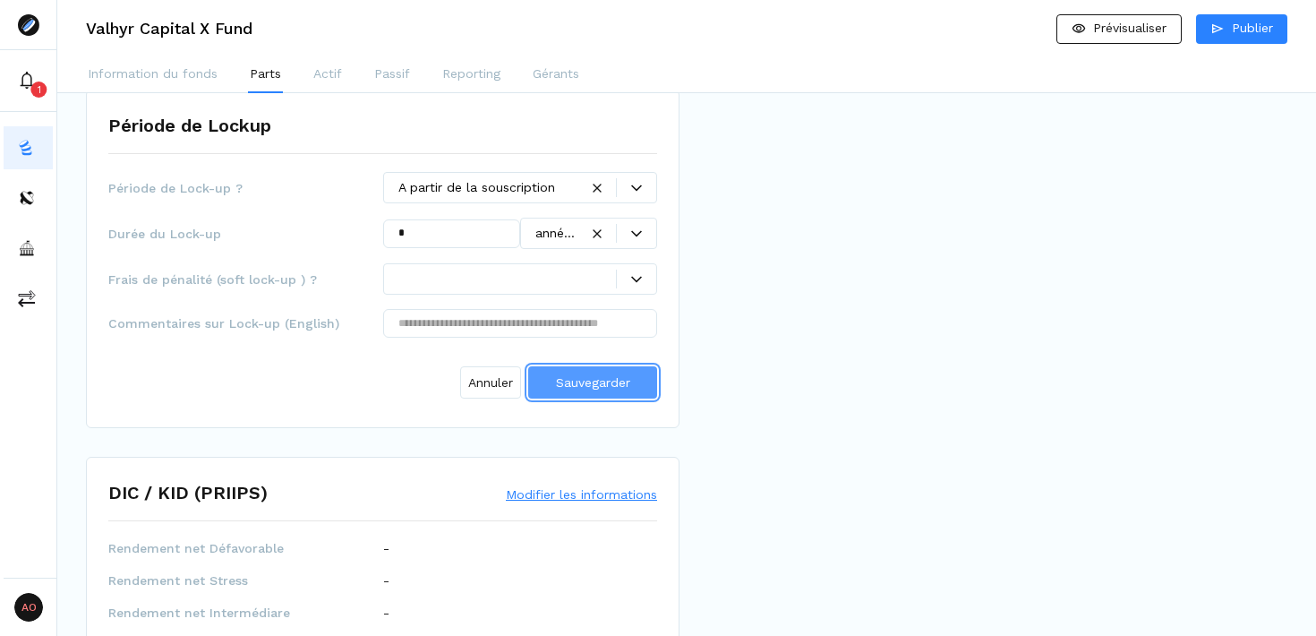
click at [605, 385] on span "Sauvegarder" at bounding box center [593, 382] width 74 height 14
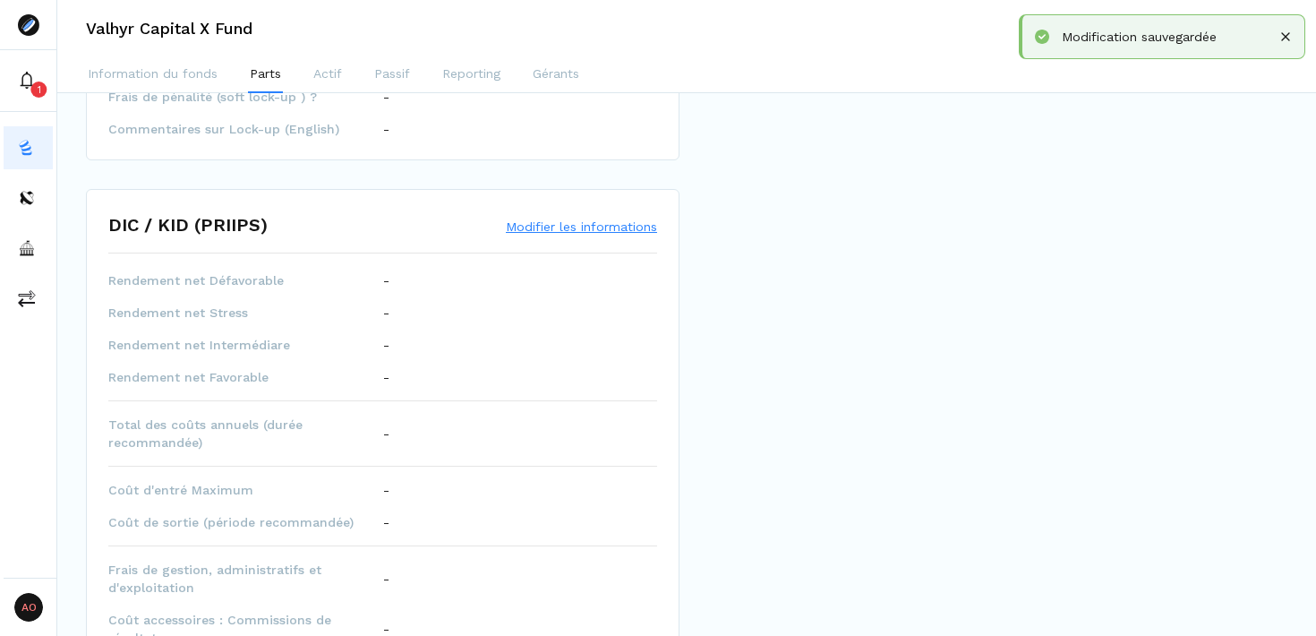
scroll to position [851, 0]
click at [567, 219] on button "Modifier les informations" at bounding box center [581, 225] width 151 height 18
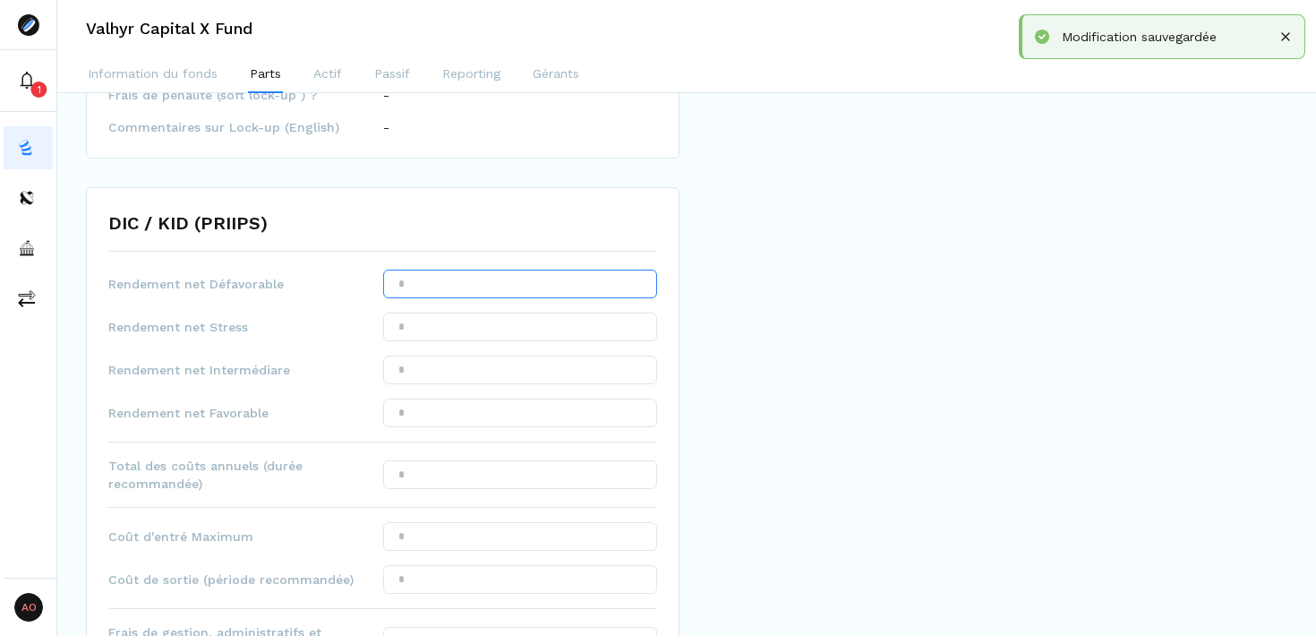
click at [471, 287] on input "text" at bounding box center [520, 284] width 275 height 29
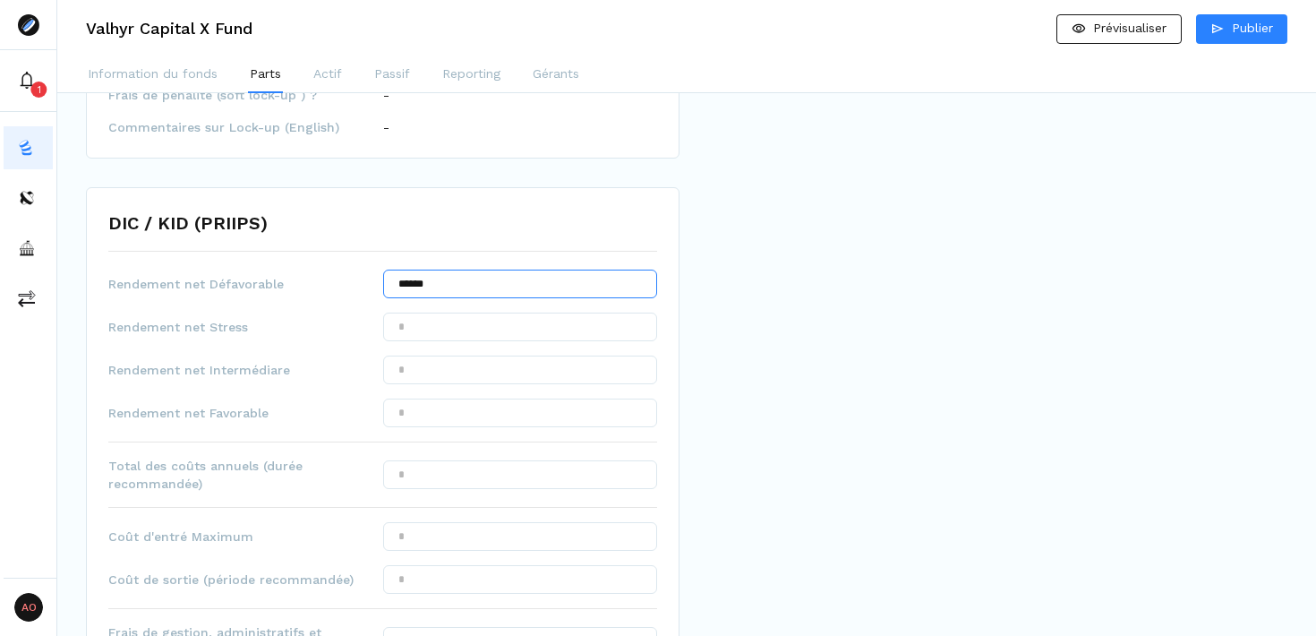
type input "******"
click at [484, 370] on input "text" at bounding box center [520, 370] width 275 height 29
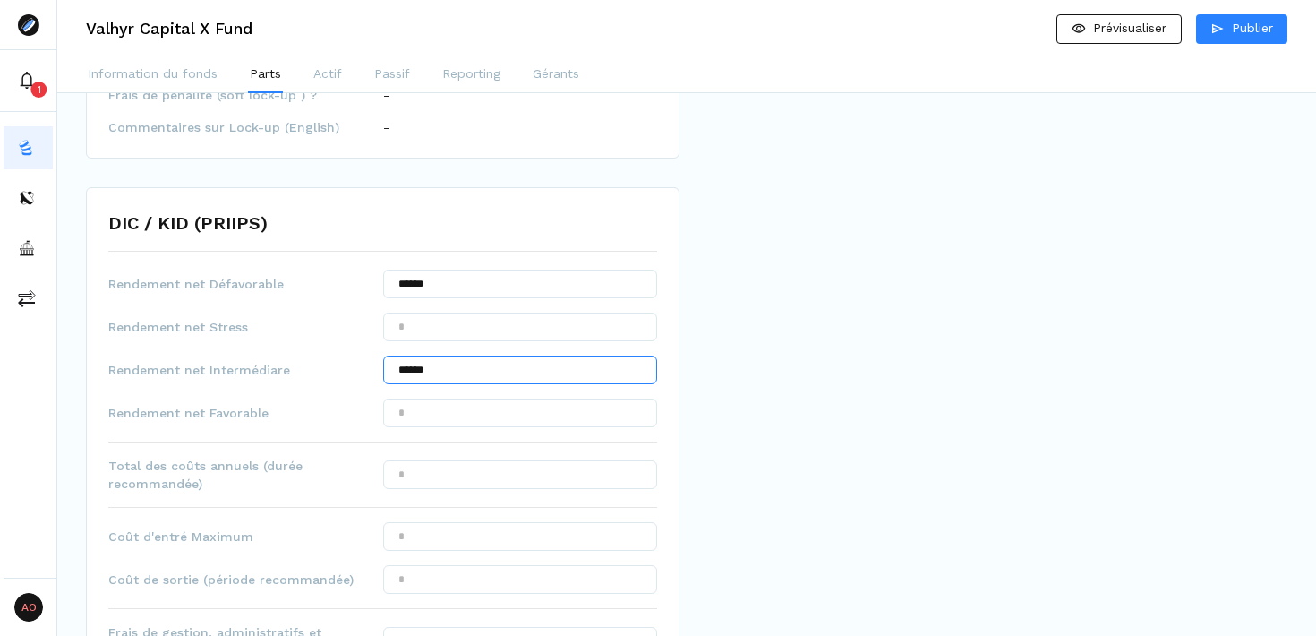
type input "******"
click at [512, 420] on input "text" at bounding box center [520, 413] width 275 height 29
type input "*******"
click at [746, 435] on div "Prévisualisation Prospectus X Fund - Version pre ELTIF-4E4CF4AE.pdf 1 | 65 RAMI…" at bounding box center [991, 231] width 594 height 1921
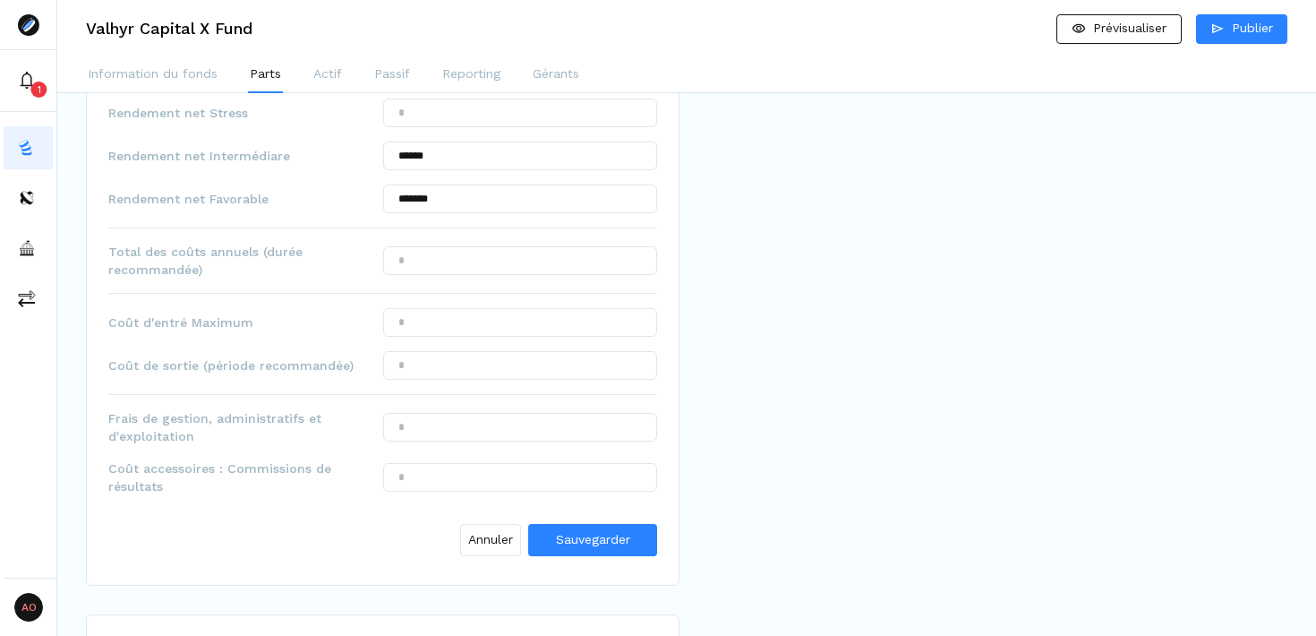
scroll to position [1076, 0]
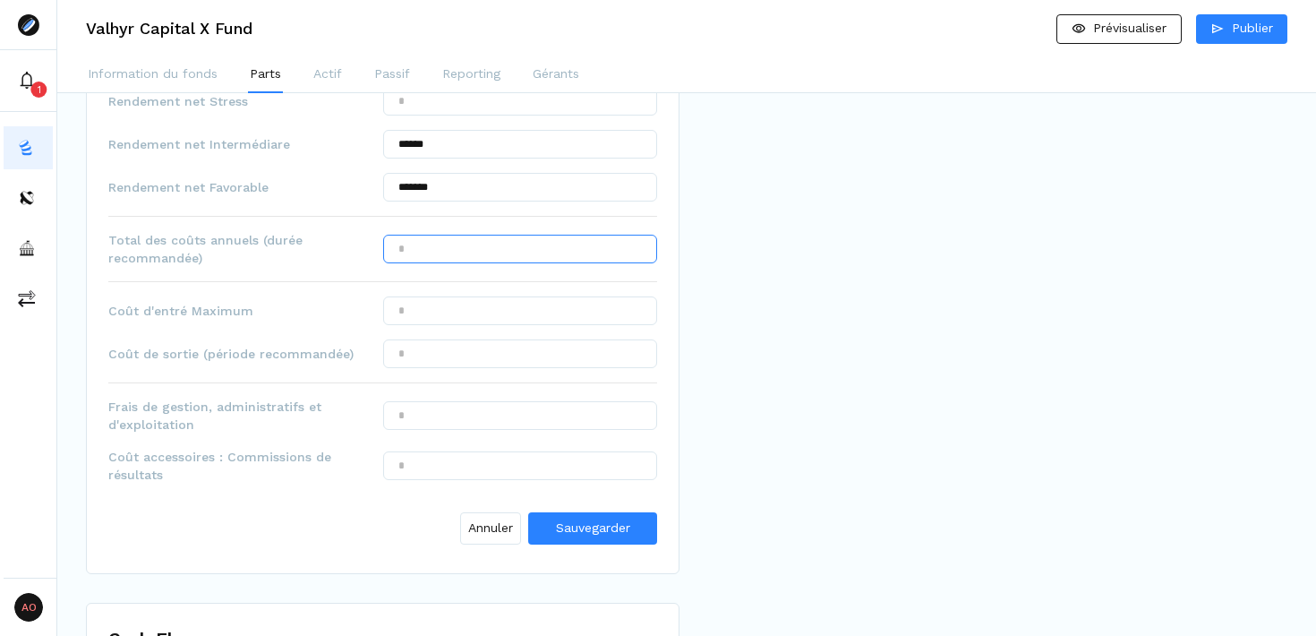
click at [501, 252] on input "text" at bounding box center [520, 249] width 275 height 29
type input "******"
click at [506, 318] on input "text" at bounding box center [520, 310] width 275 height 29
type input "*****"
click at [499, 356] on input "text" at bounding box center [520, 353] width 275 height 29
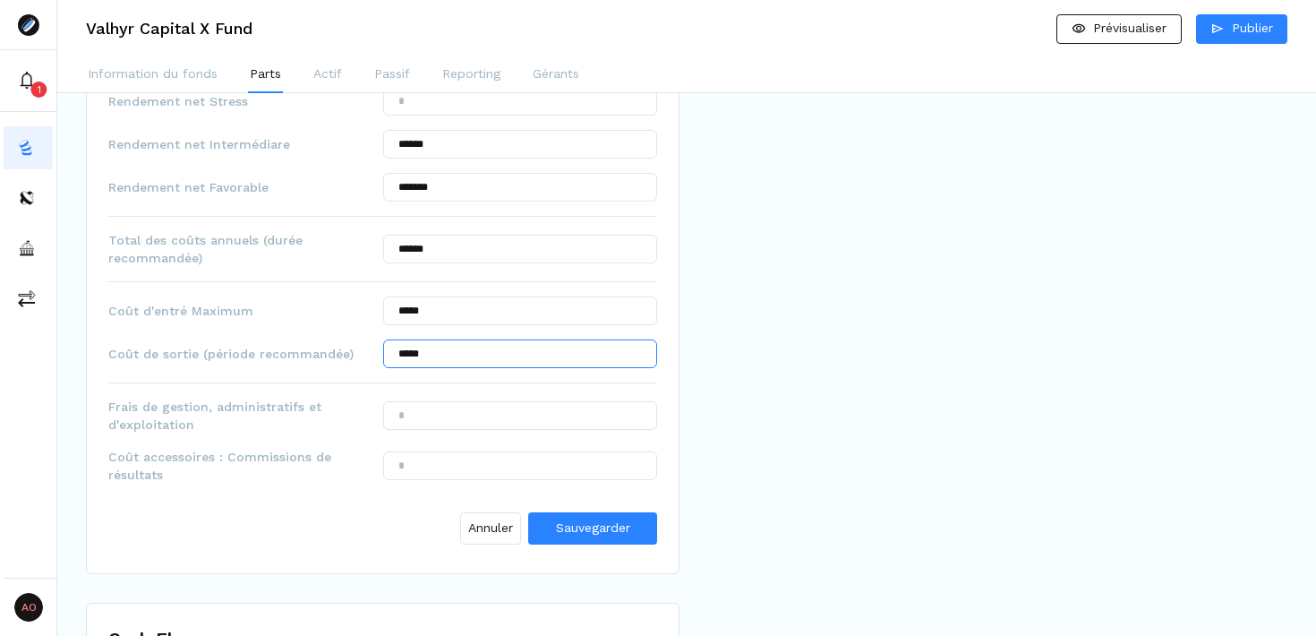
type input "*****"
click at [507, 407] on input "text" at bounding box center [520, 415] width 275 height 29
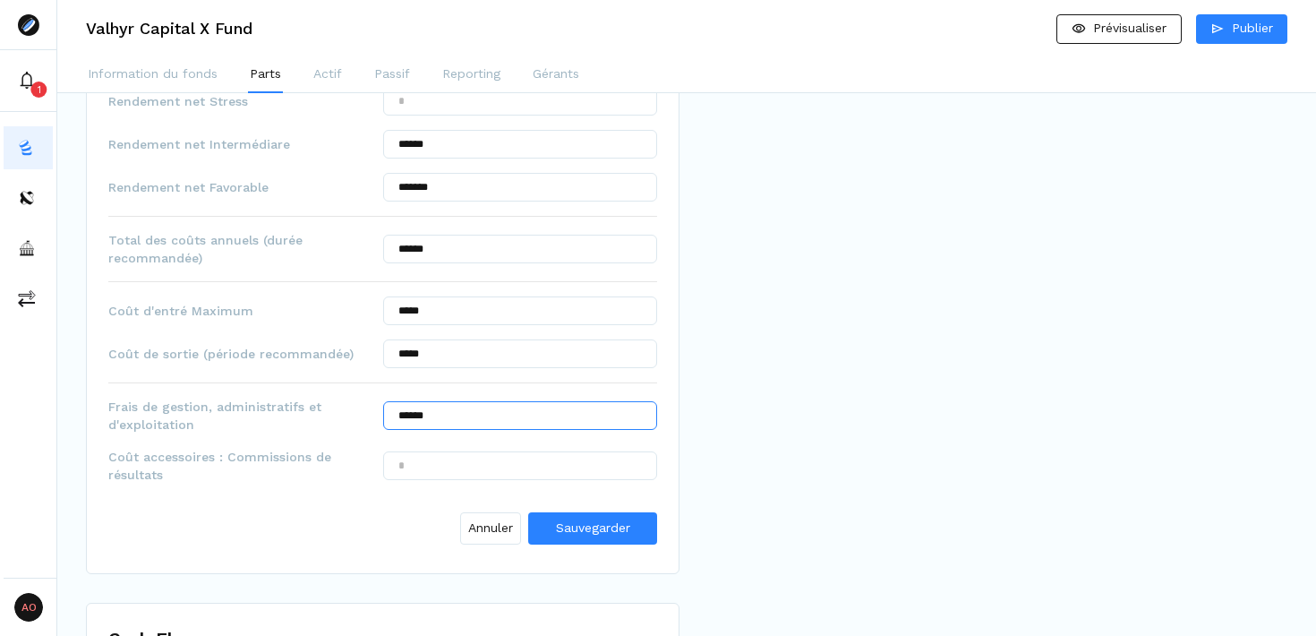
type input "******"
click at [517, 459] on input "text" at bounding box center [520, 465] width 275 height 29
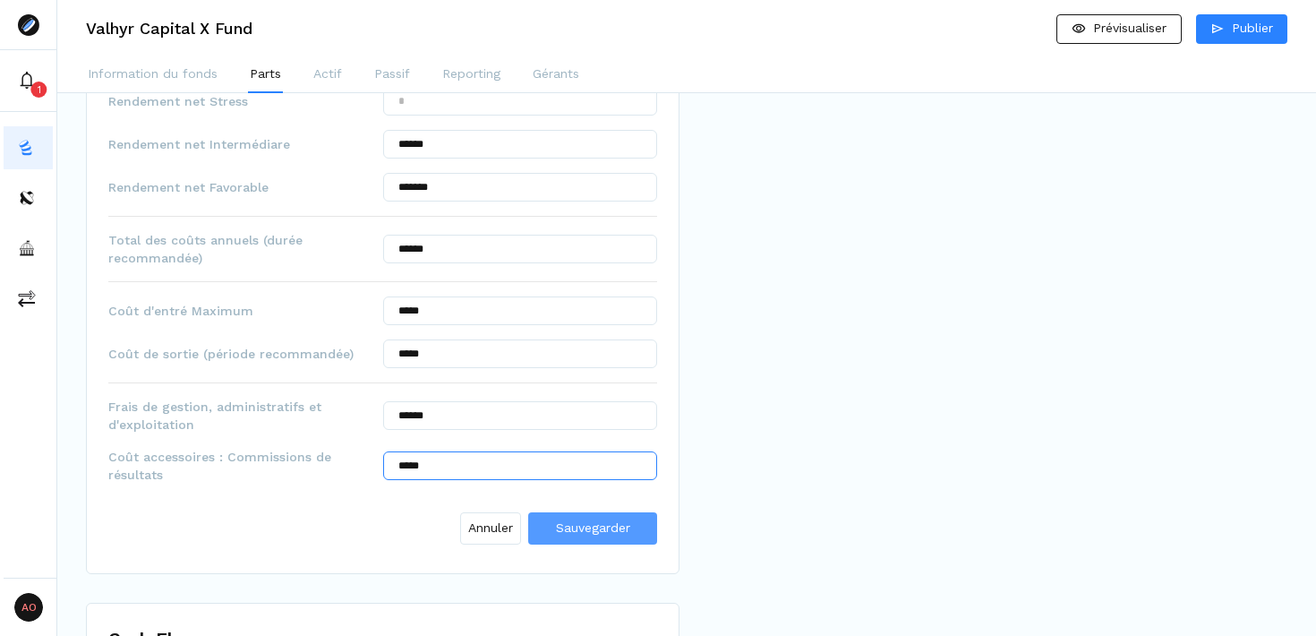
type input "*****"
click at [599, 526] on span "Sauvegarder" at bounding box center [593, 527] width 74 height 14
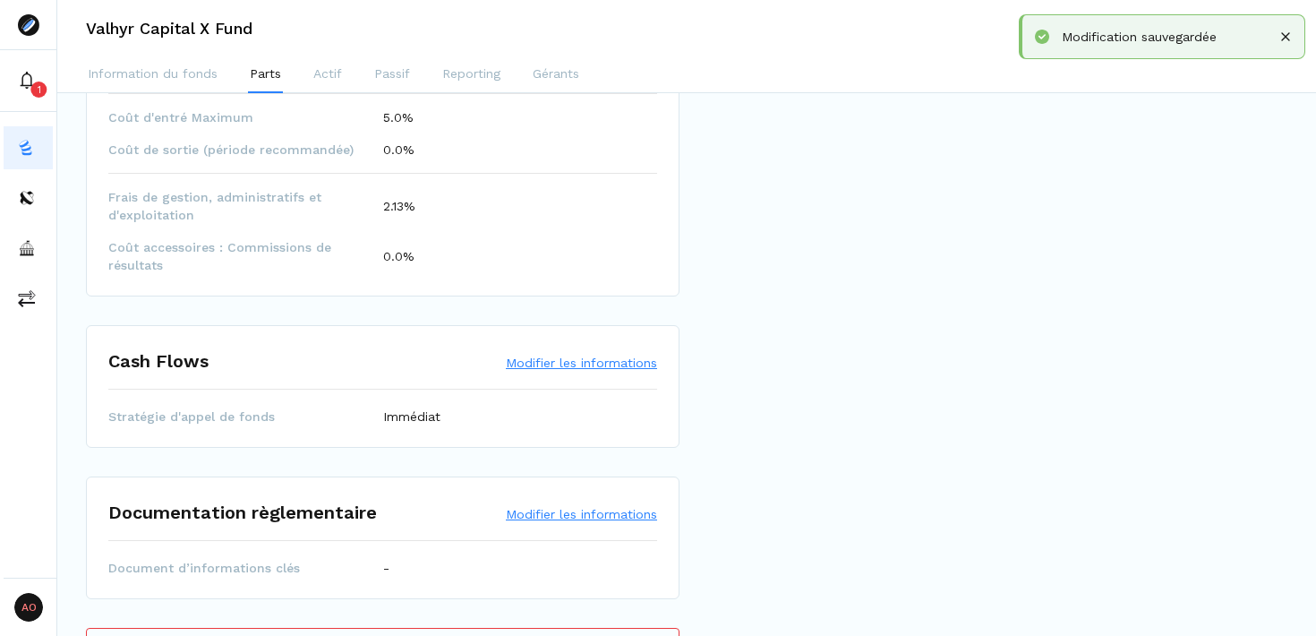
scroll to position [1274, 0]
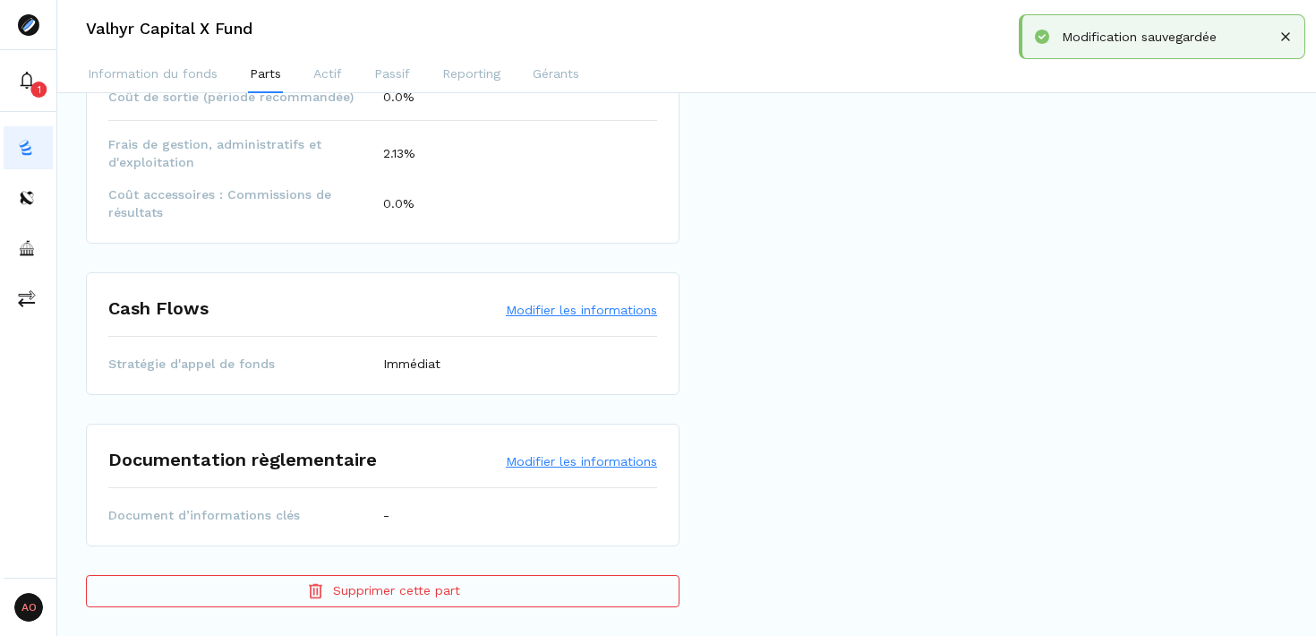
click at [621, 461] on button "Modifier les informations" at bounding box center [581, 461] width 151 height 18
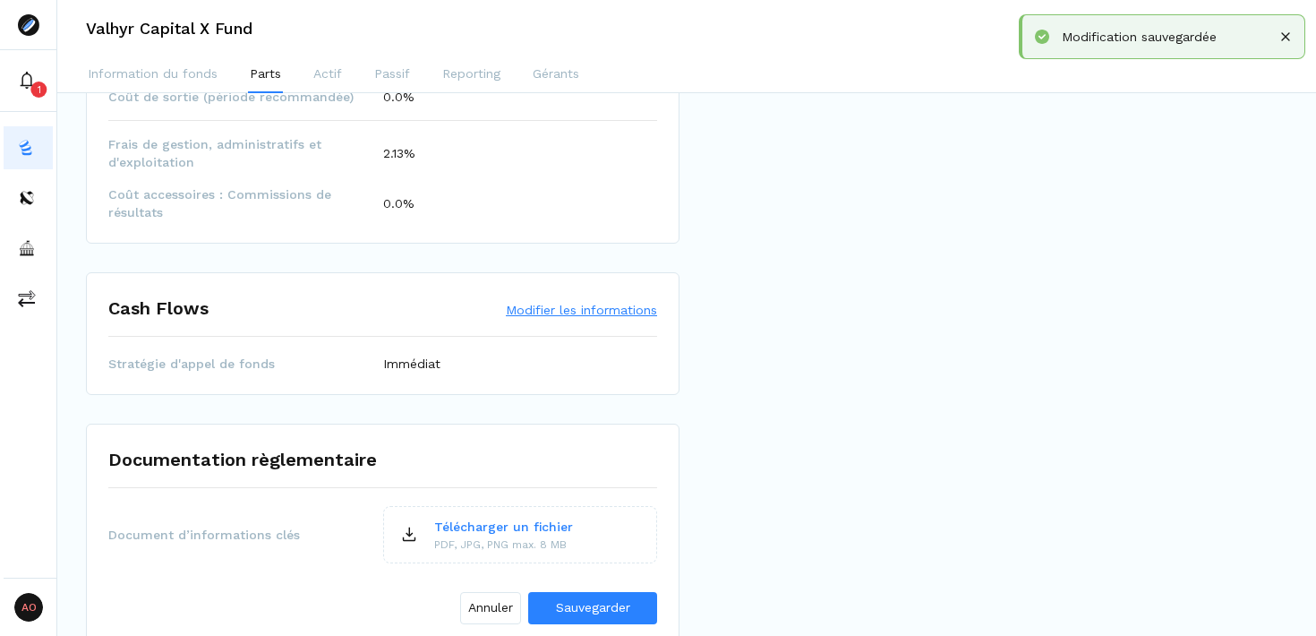
scroll to position [1382, 0]
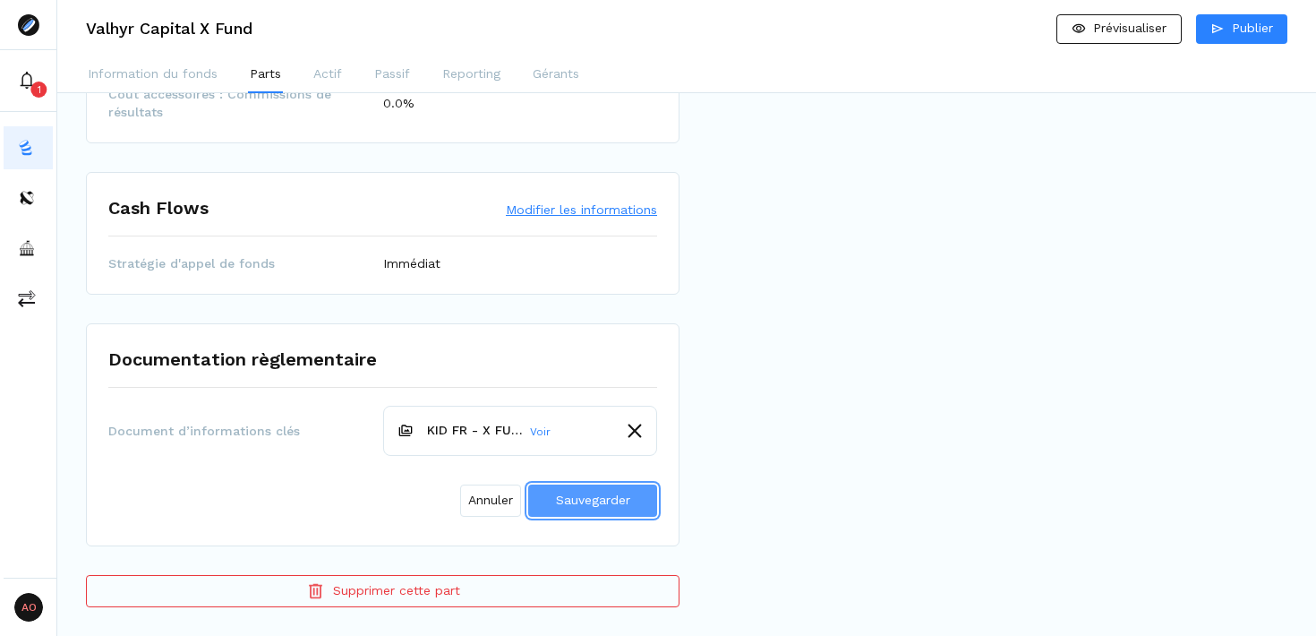
click at [584, 505] on span "Sauvegarder" at bounding box center [593, 500] width 74 height 14
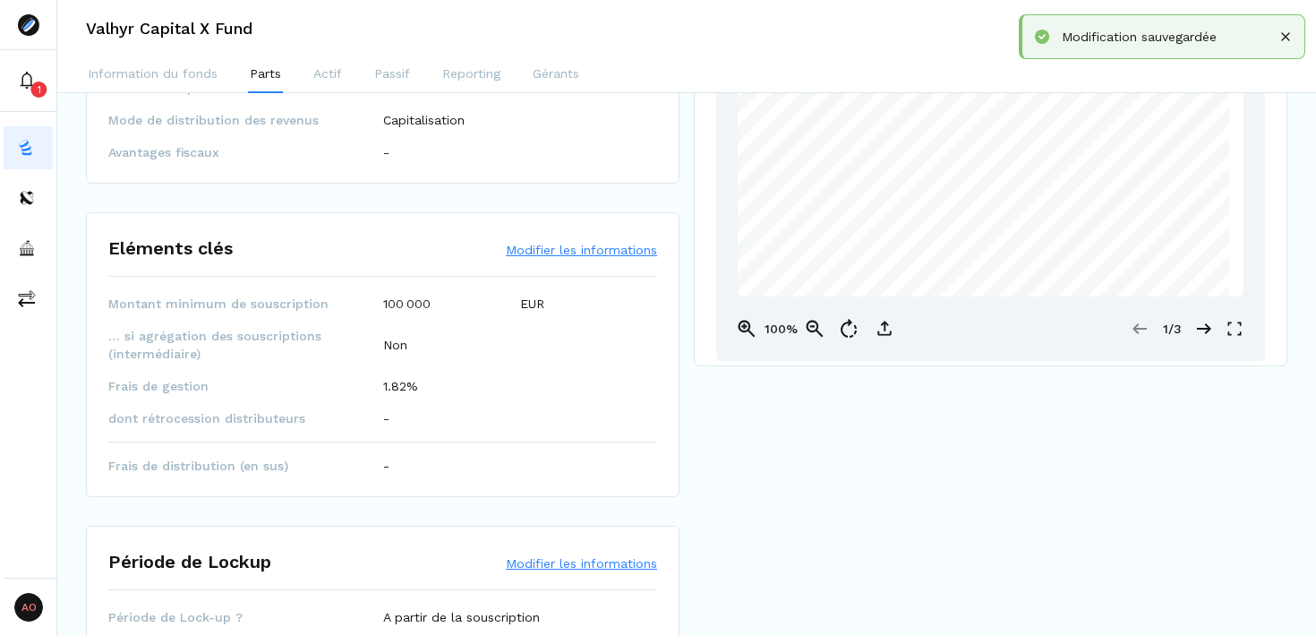
scroll to position [0, 0]
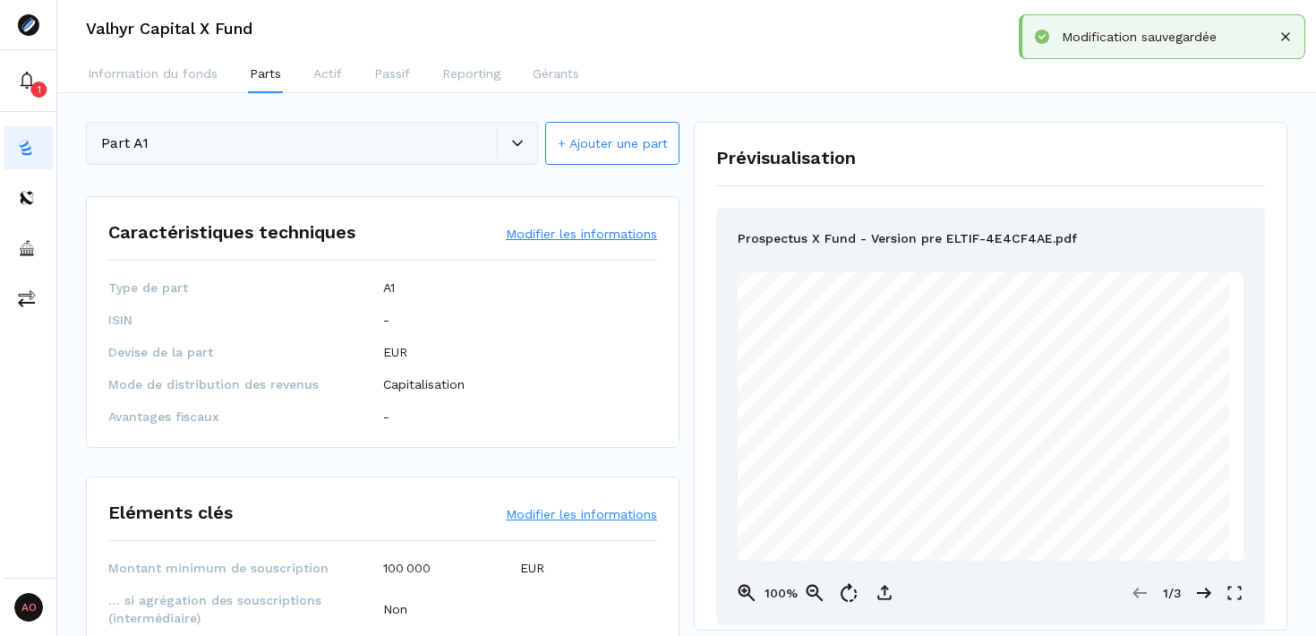
click at [607, 157] on button "+ Ajouter une part" at bounding box center [612, 143] width 134 height 43
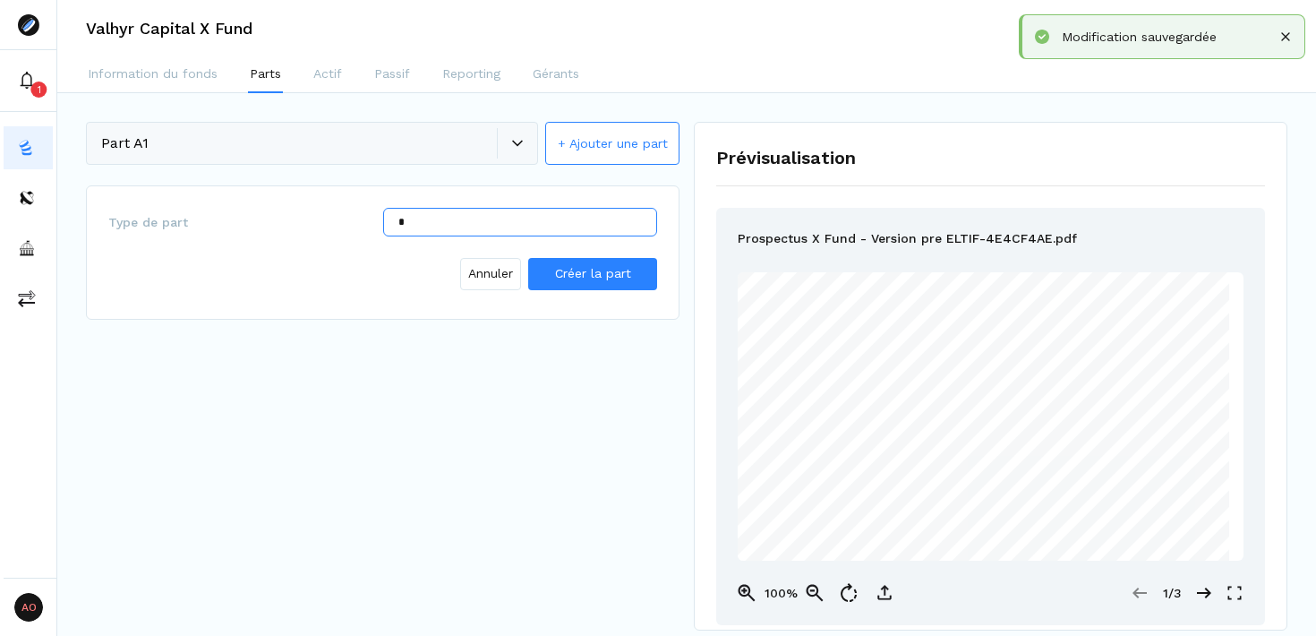
click at [509, 225] on input "*" at bounding box center [520, 222] width 275 height 29
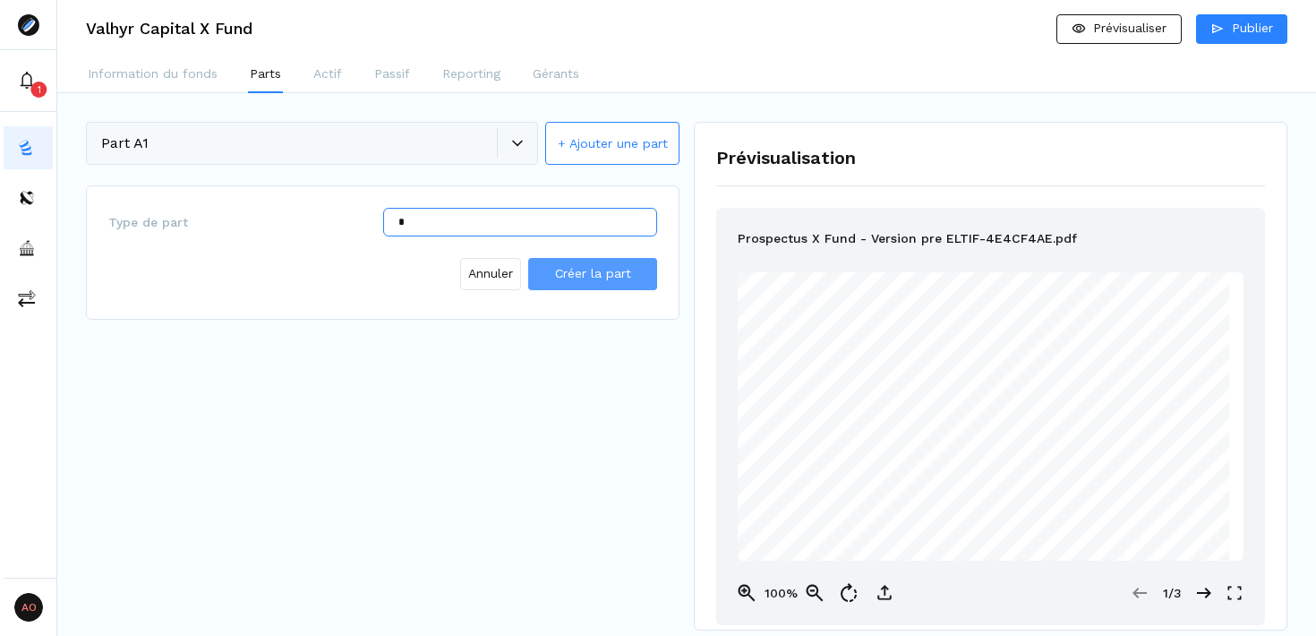
type input "*"
click at [598, 279] on span "Créer la part" at bounding box center [593, 273] width 76 height 14
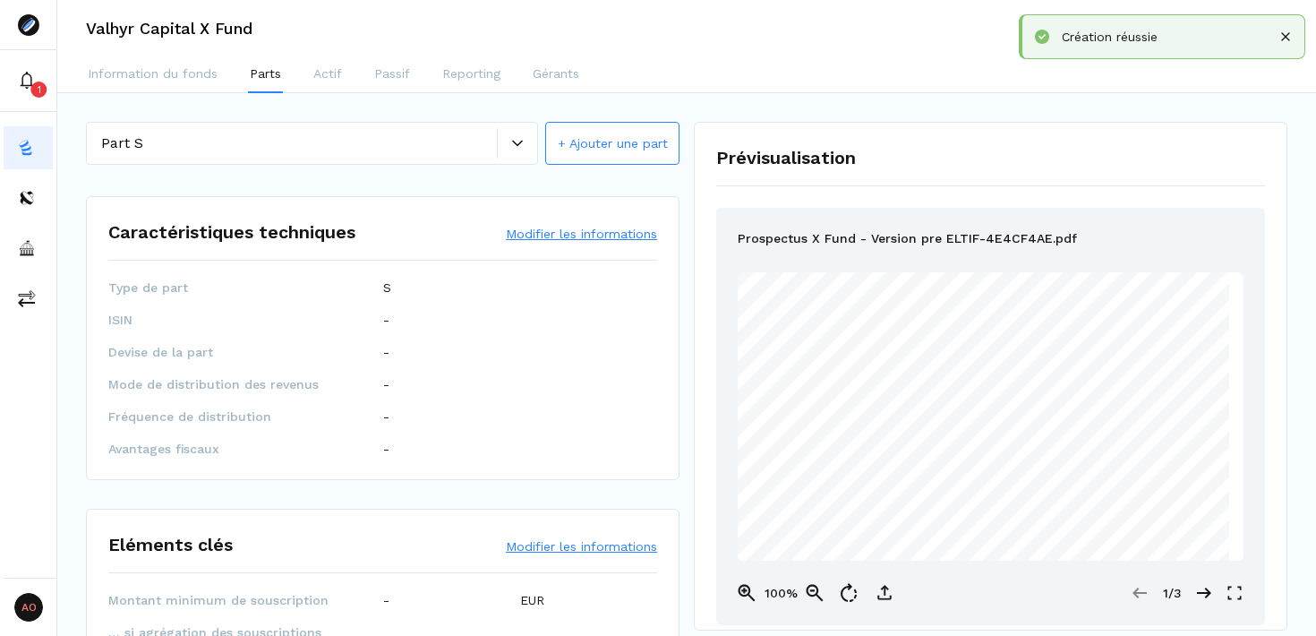
click at [560, 239] on button "Modifier les informations" at bounding box center [581, 234] width 151 height 18
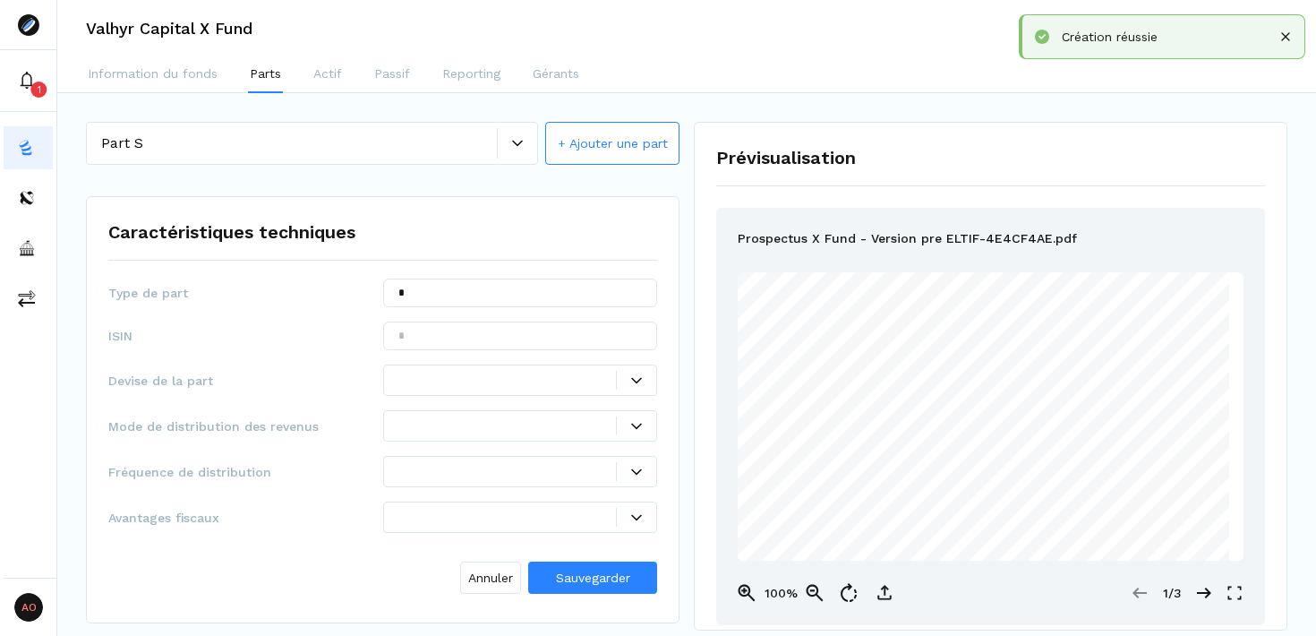
click at [476, 381] on div at bounding box center [508, 380] width 219 height 19
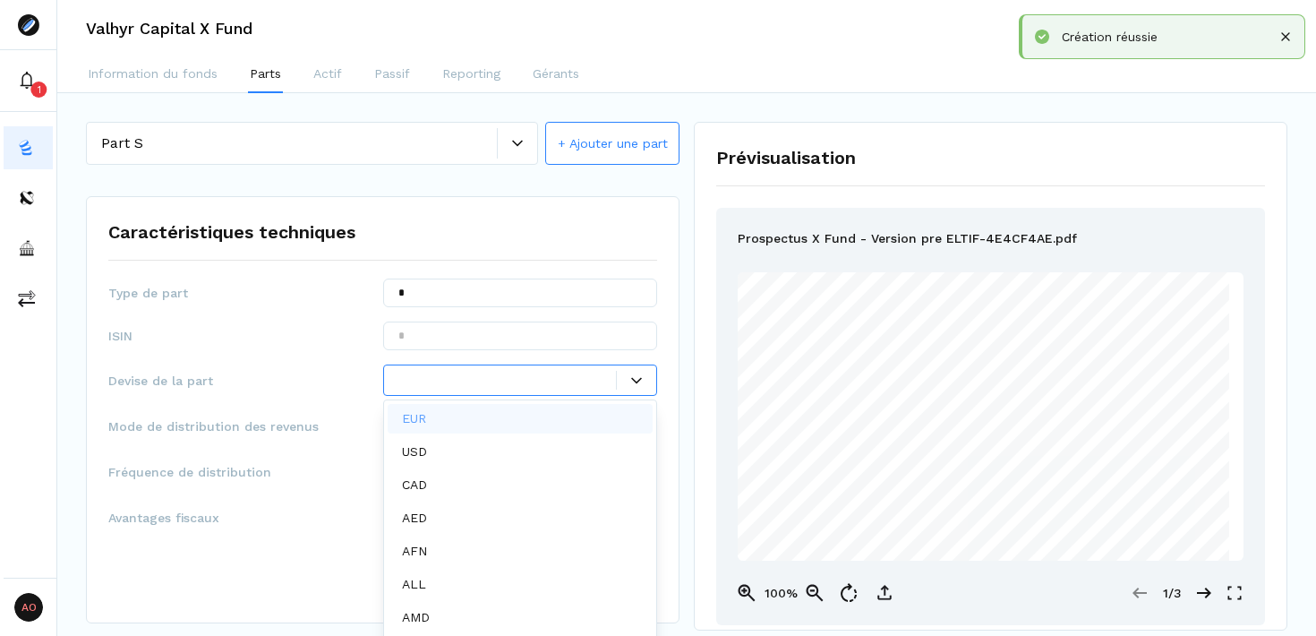
scroll to position [9, 0]
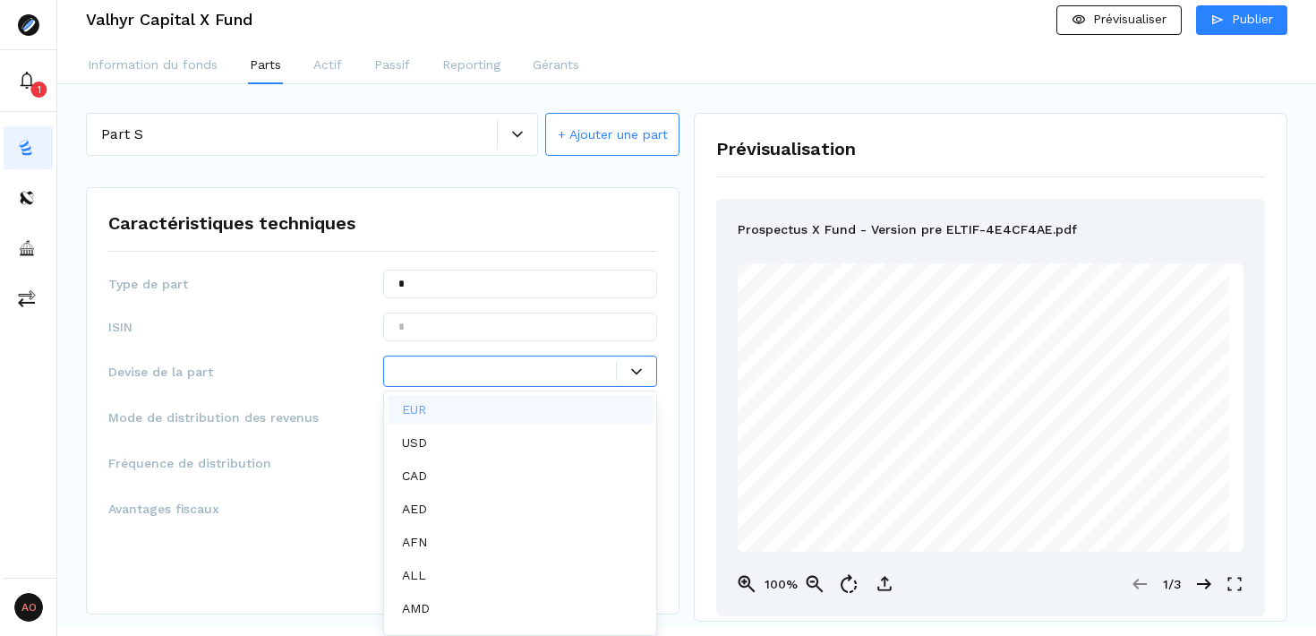
click at [459, 407] on div "EUR" at bounding box center [521, 410] width 266 height 30
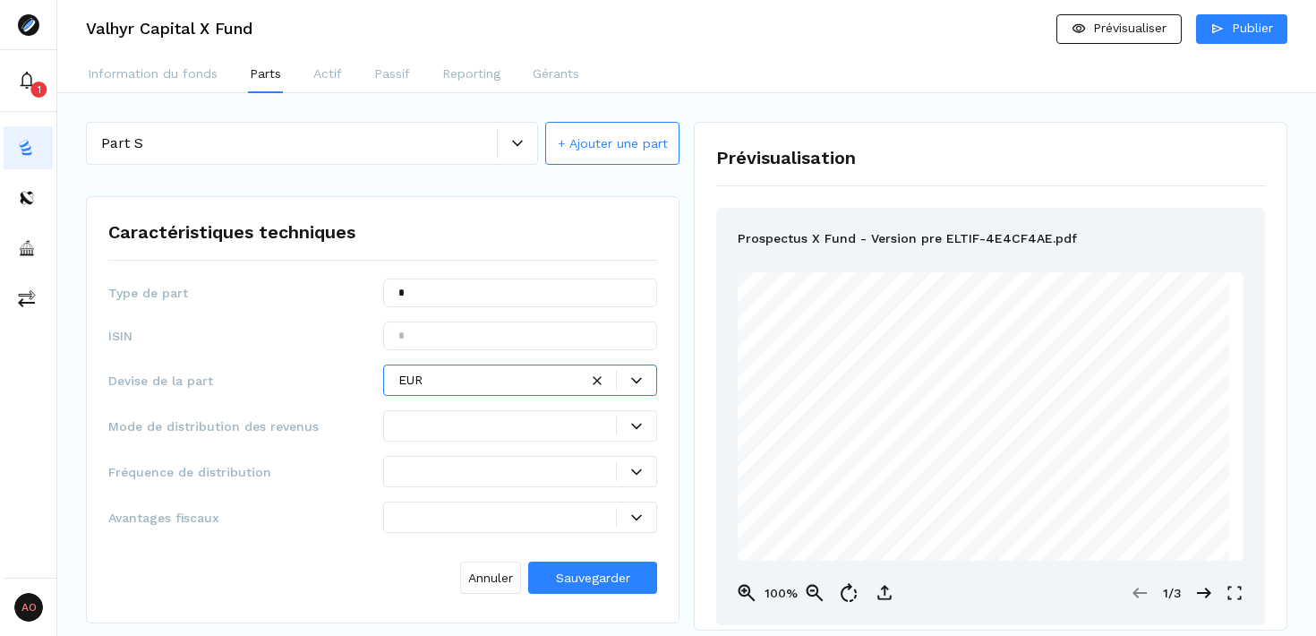
scroll to position [0, 0]
click at [624, 425] on div at bounding box center [636, 426] width 39 height 11
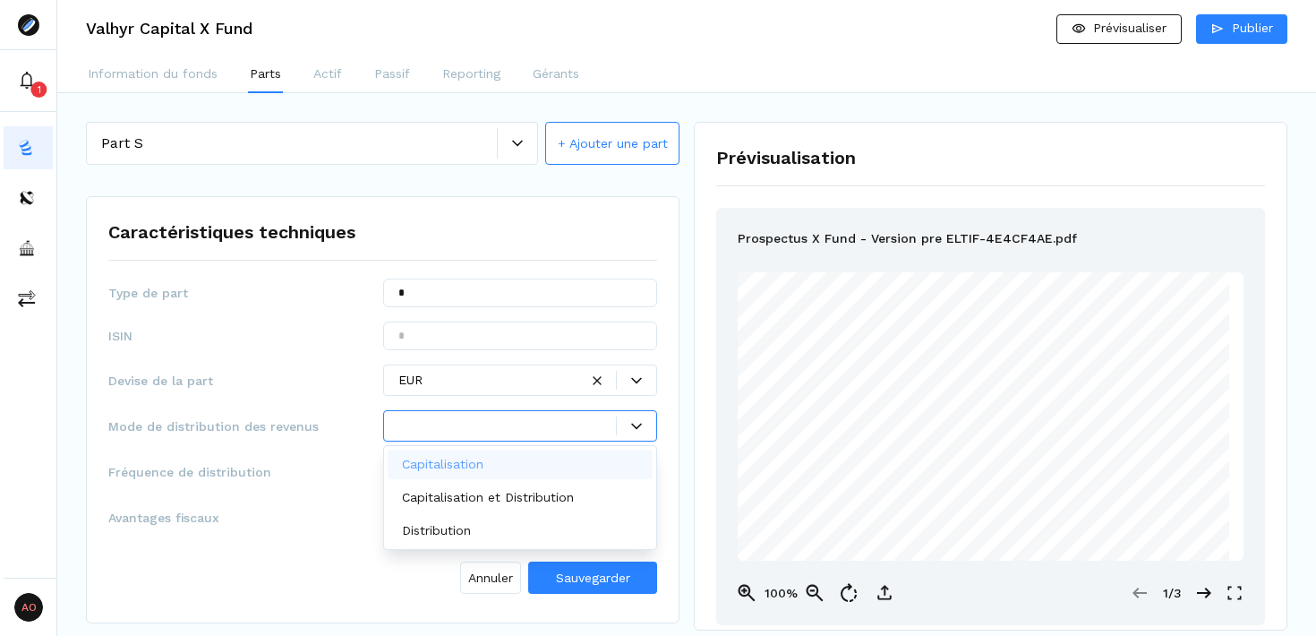
click at [525, 463] on div "Capitalisation" at bounding box center [521, 465] width 266 height 30
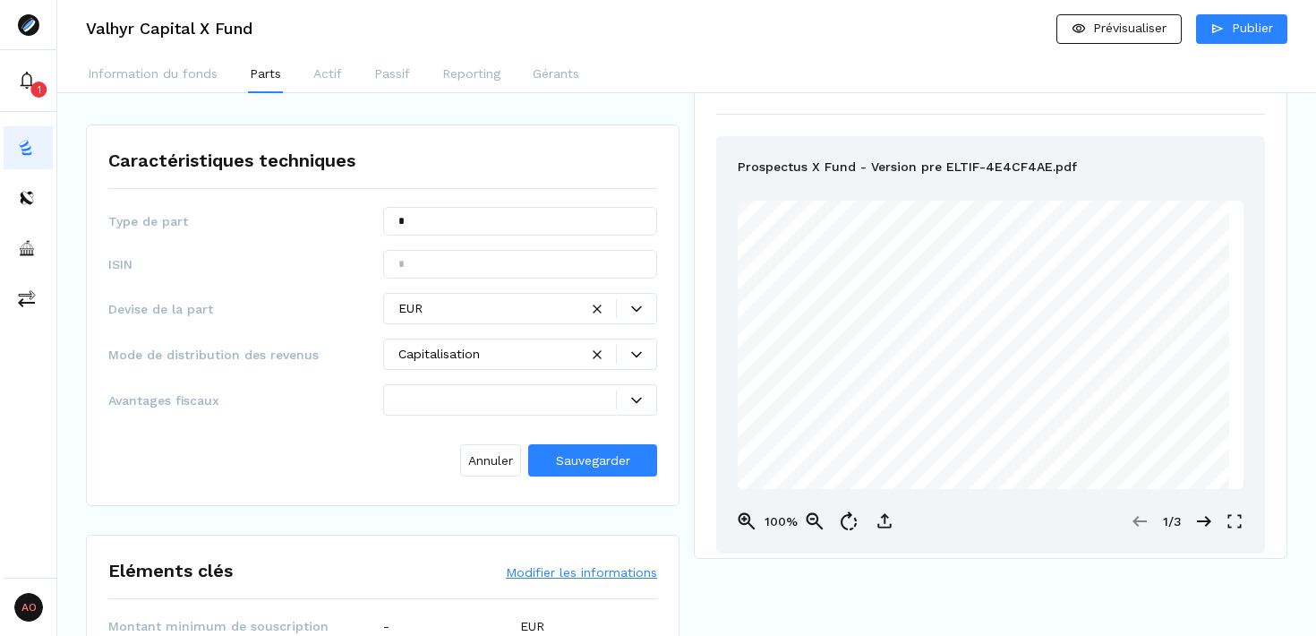
scroll to position [71, 0]
click at [605, 464] on span "Sauvegarder" at bounding box center [593, 461] width 74 height 14
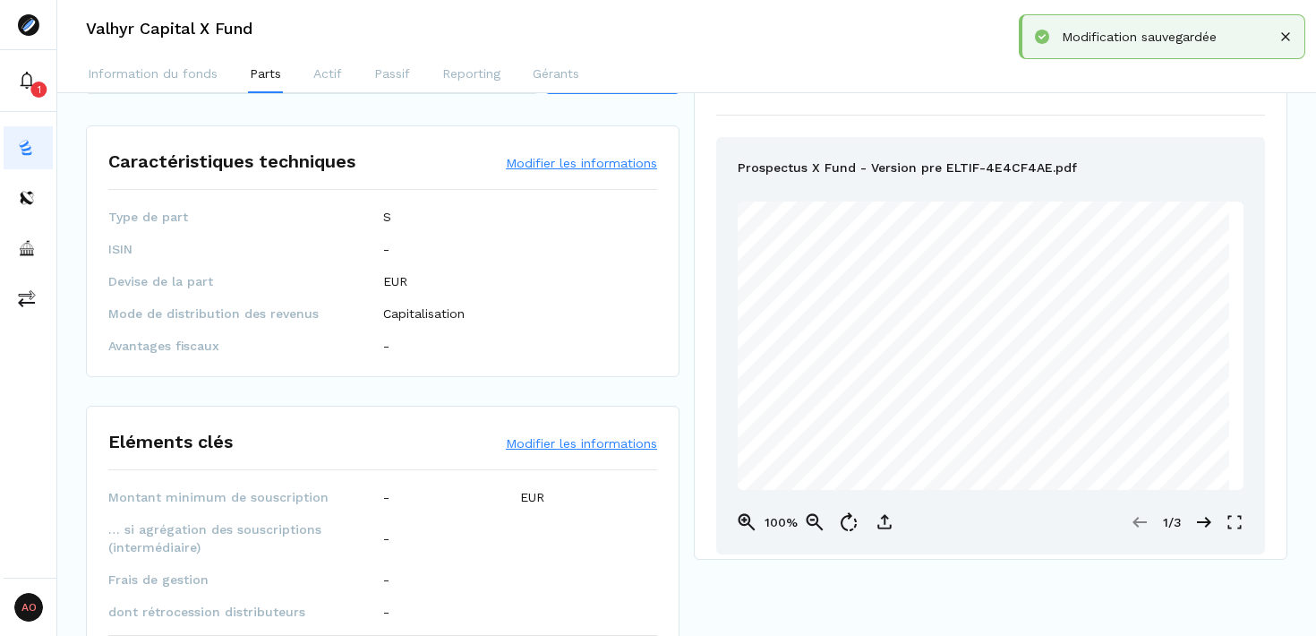
scroll to position [236, 0]
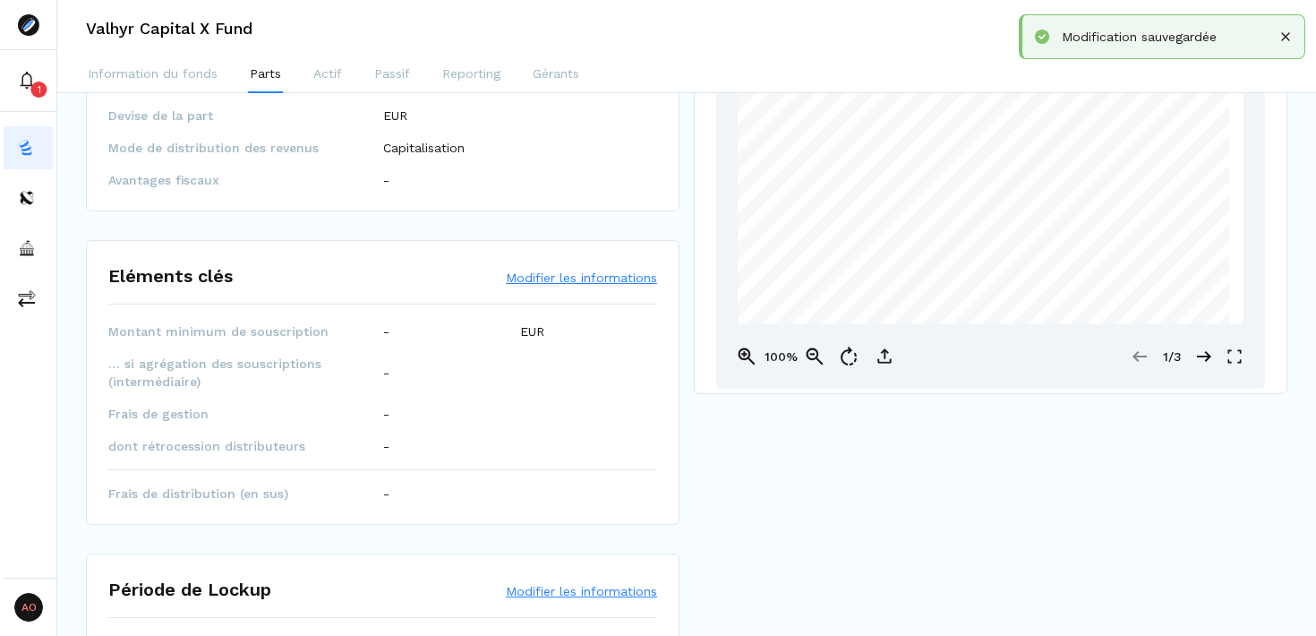
click at [567, 285] on button "Modifier les informations" at bounding box center [581, 278] width 151 height 18
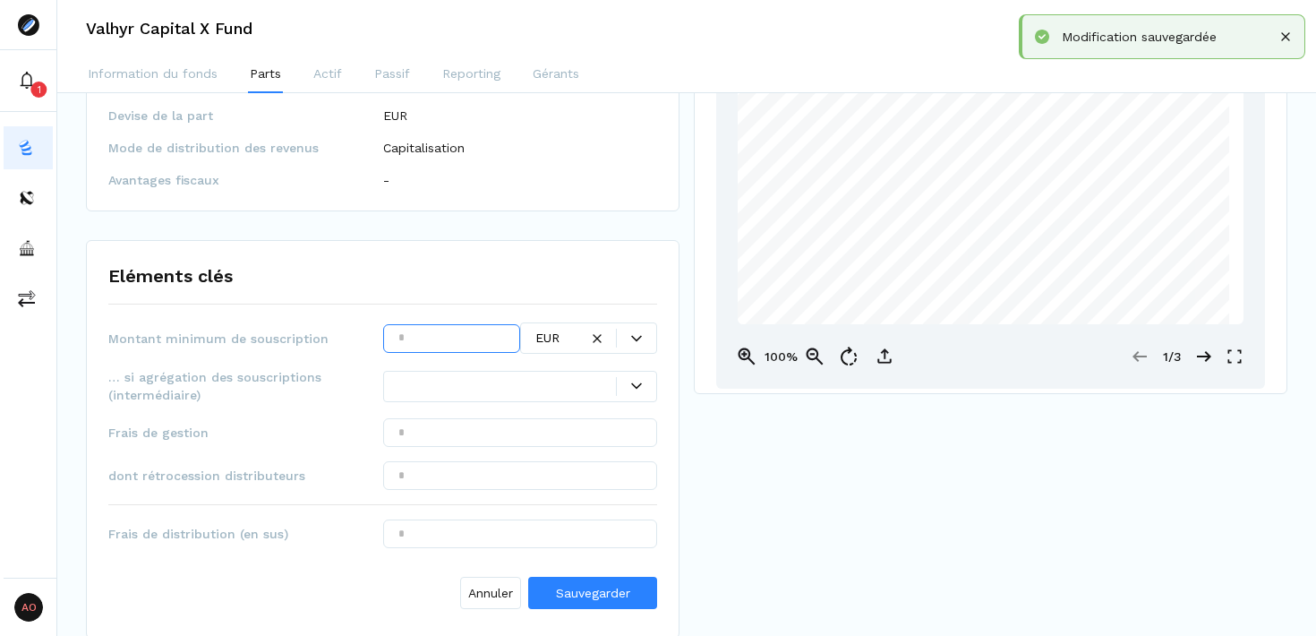
click at [442, 339] on input "text" at bounding box center [451, 338] width 137 height 29
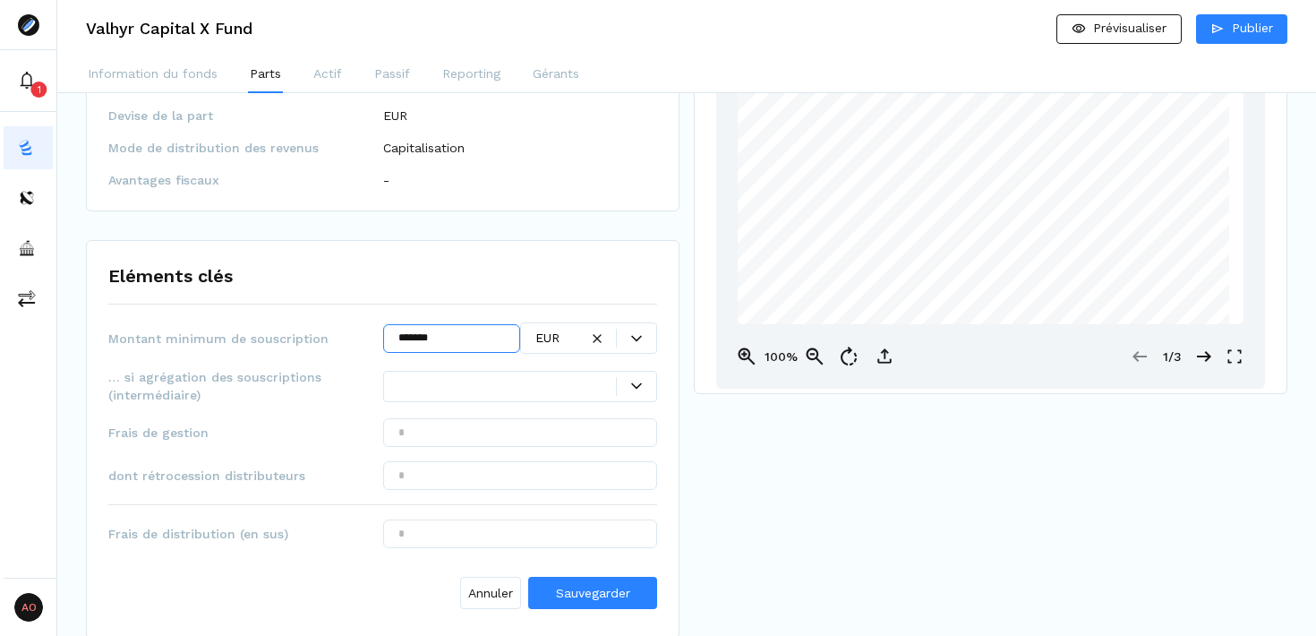
type input "*******"
click at [492, 384] on div at bounding box center [508, 386] width 219 height 19
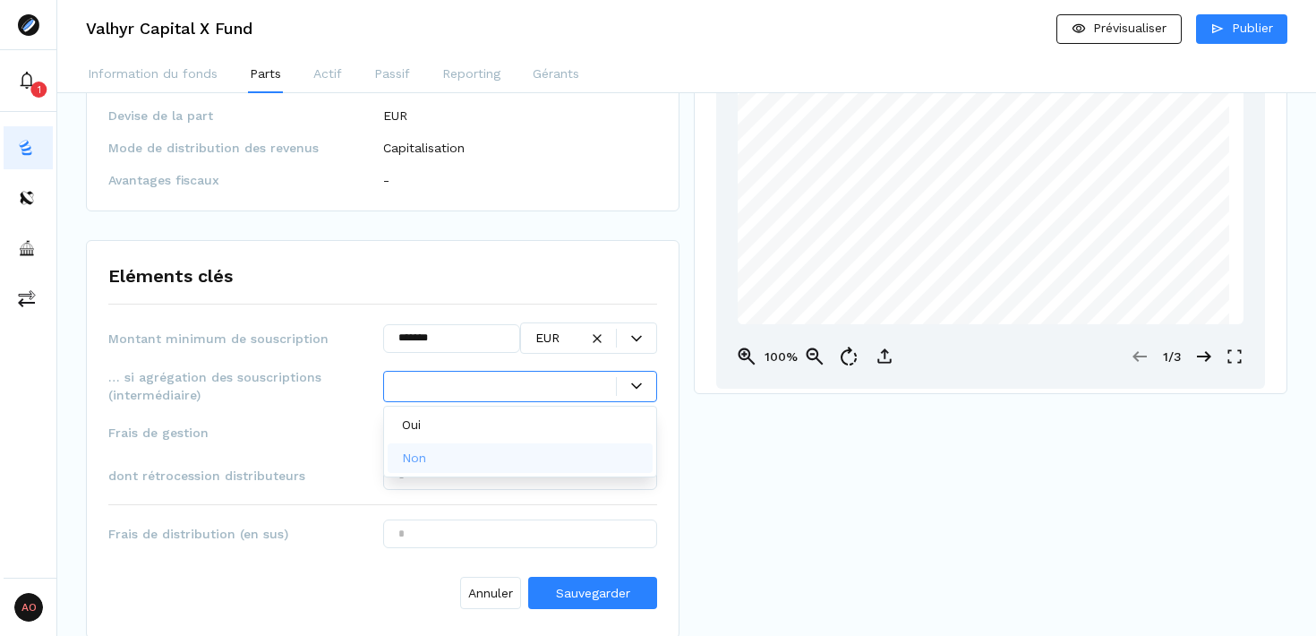
click at [452, 460] on div "Non" at bounding box center [521, 458] width 266 height 30
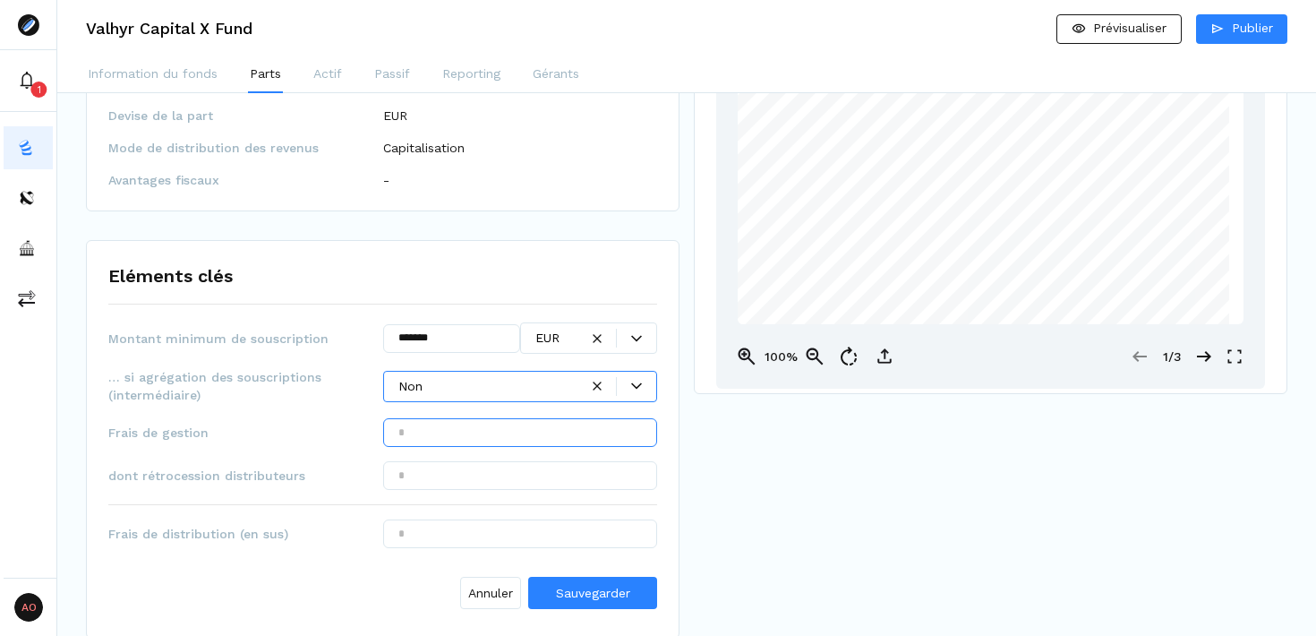
click at [583, 436] on input "text" at bounding box center [520, 432] width 275 height 29
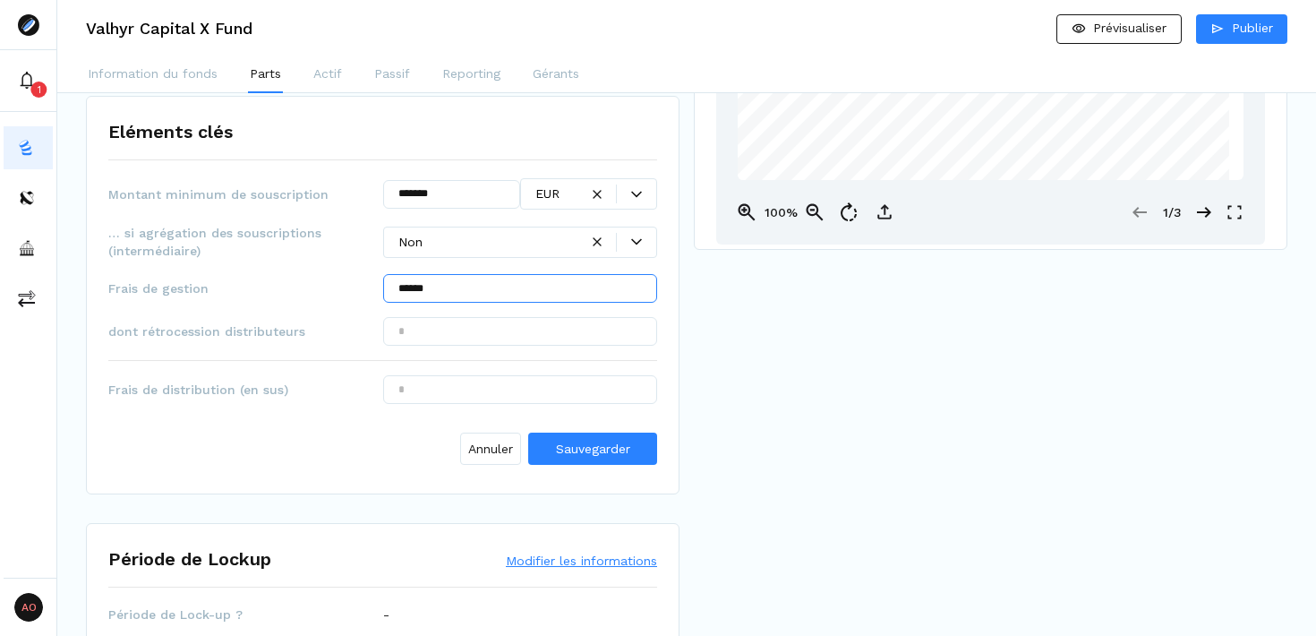
scroll to position [366, 0]
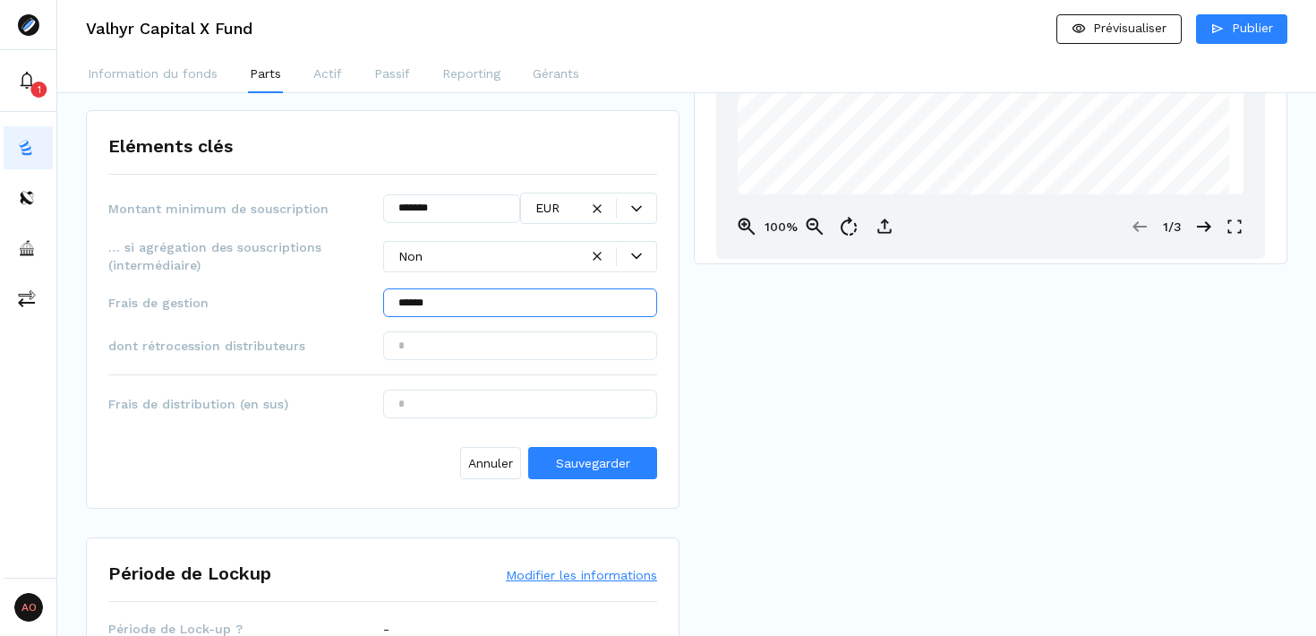
type input "******"
click at [472, 349] on input "text" at bounding box center [520, 345] width 275 height 29
click at [595, 457] on span "Sauvegarder" at bounding box center [593, 463] width 74 height 14
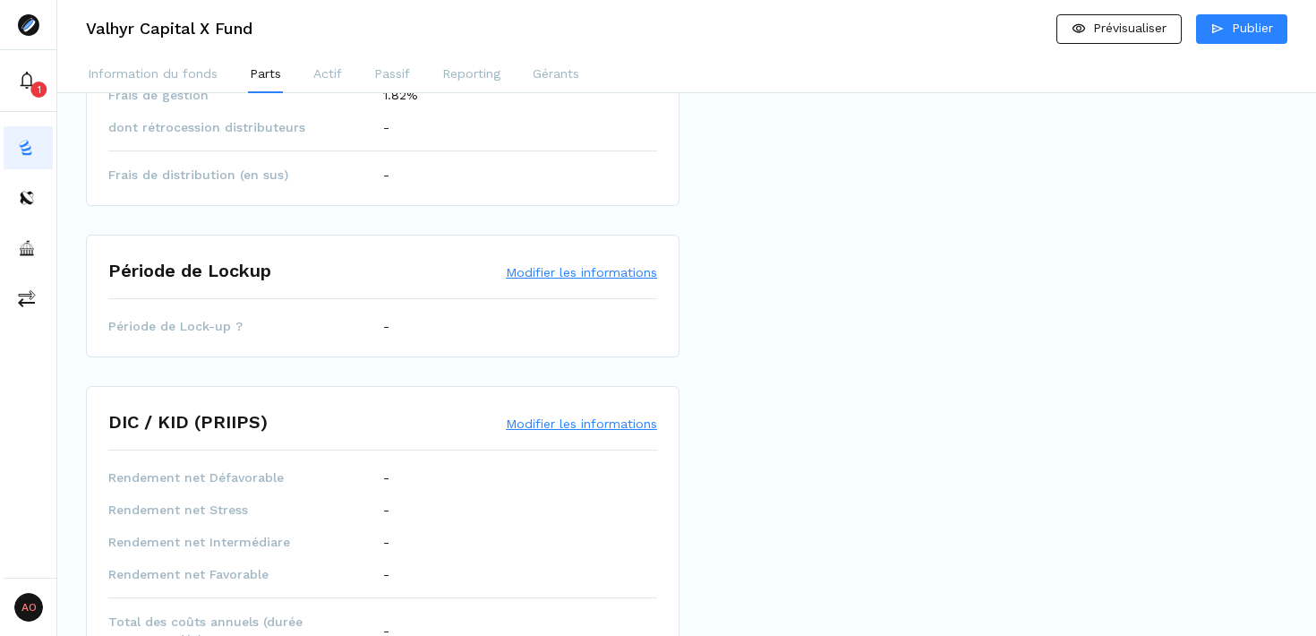
scroll to position [552, 0]
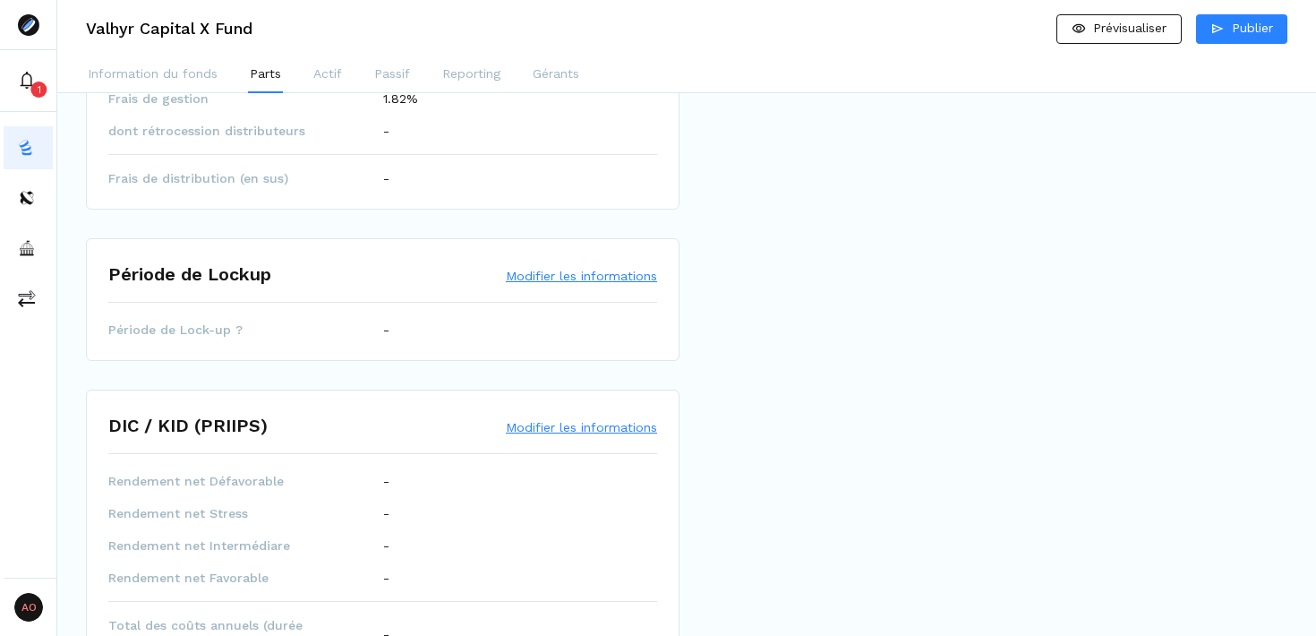
click at [561, 277] on button "Modifier les informations" at bounding box center [581, 276] width 151 height 18
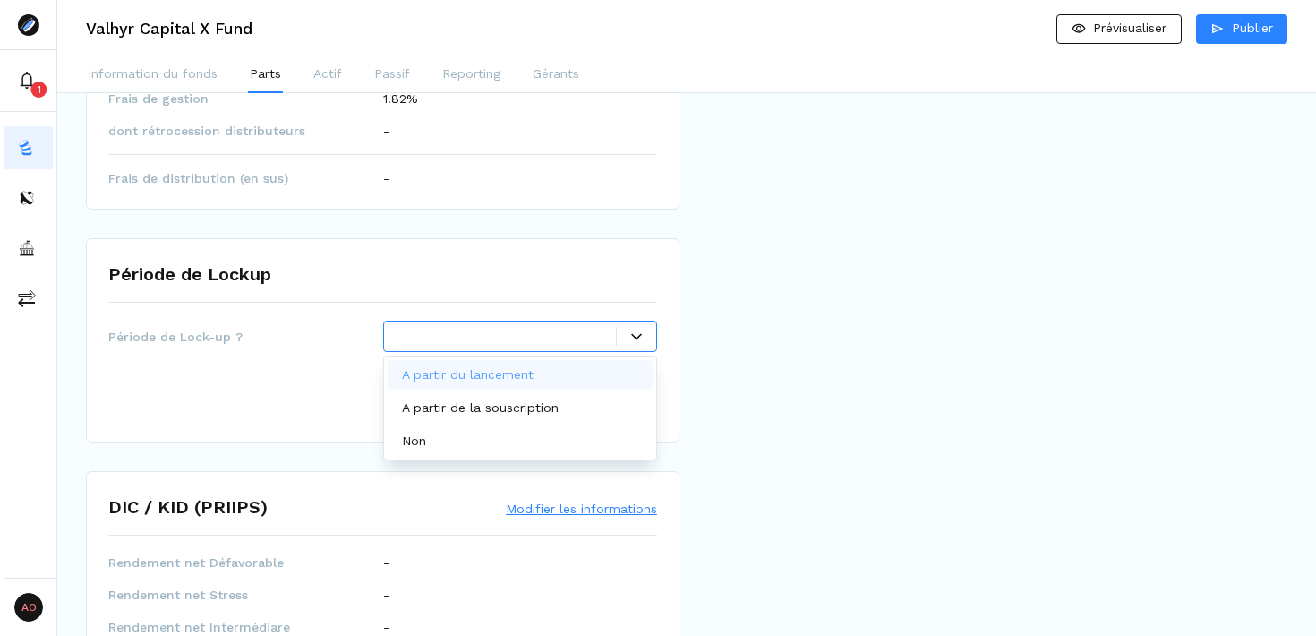
click at [643, 331] on div at bounding box center [636, 336] width 39 height 11
click at [510, 410] on p "A partir de la souscription" at bounding box center [480, 408] width 157 height 19
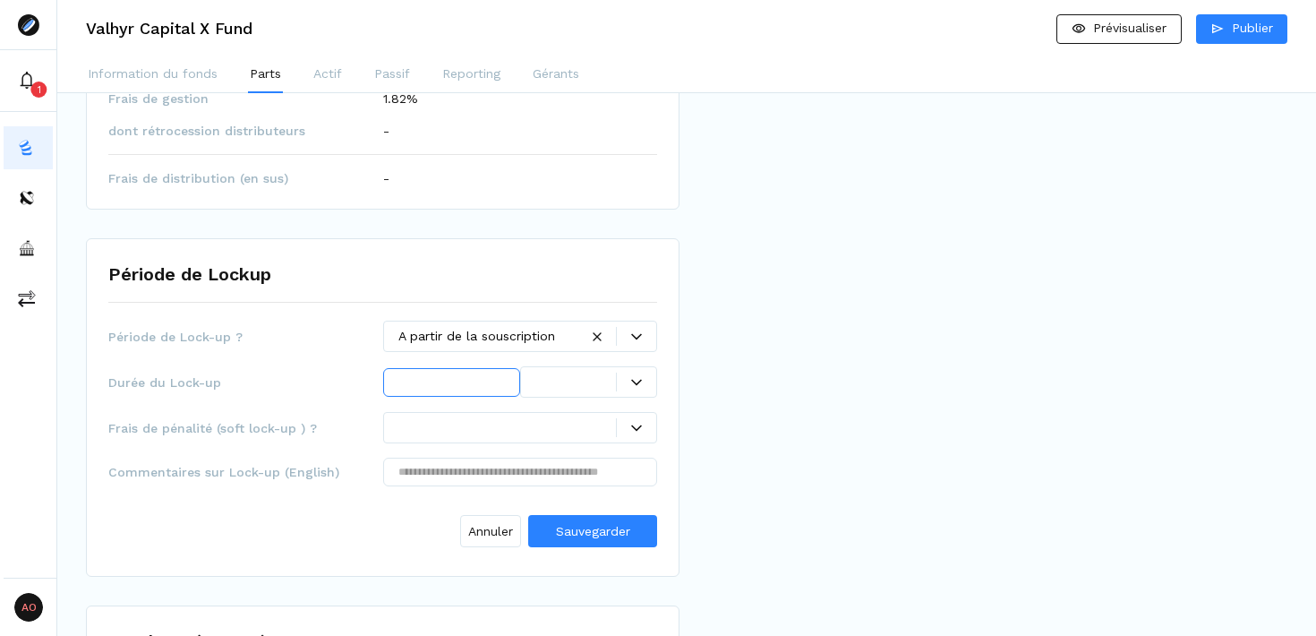
click at [473, 387] on input "text" at bounding box center [451, 382] width 137 height 29
type input "*"
click at [631, 381] on icon at bounding box center [636, 382] width 11 height 11
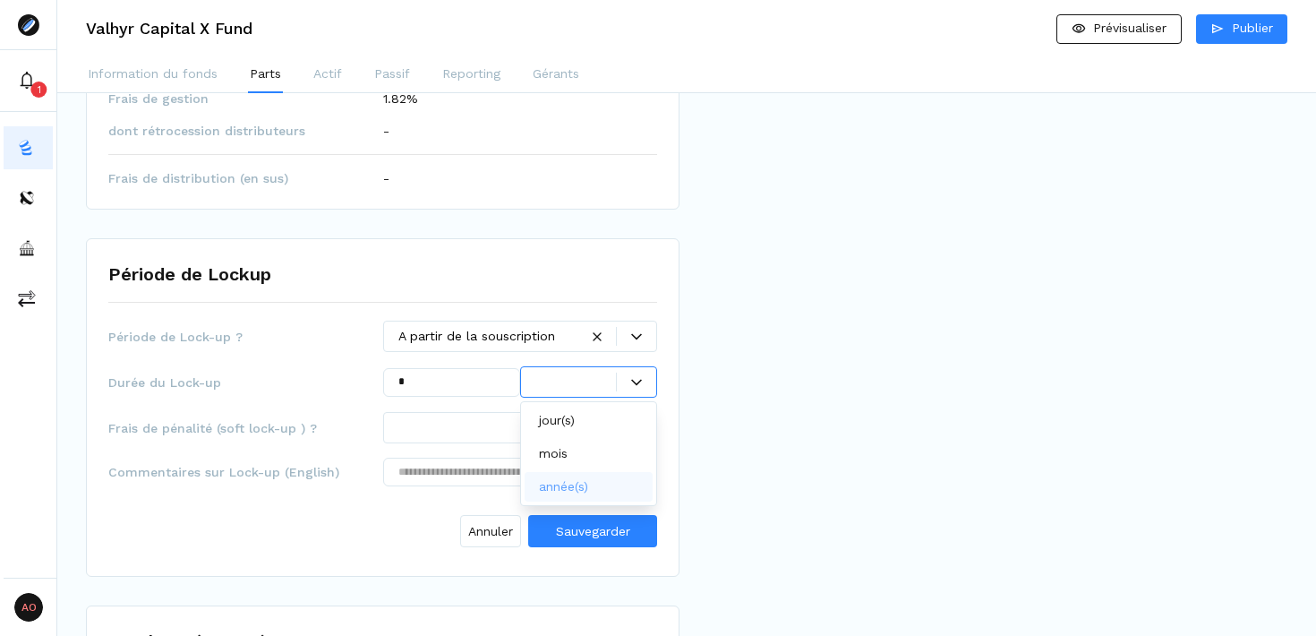
click at [571, 485] on p "année(s)" at bounding box center [563, 486] width 49 height 19
click at [775, 473] on div "Prévisualisation Prospectus X Fund - Version pre ELTIF-4E4CF4AE.pdf 1 | 65 RAMI…" at bounding box center [991, 523] width 594 height 1907
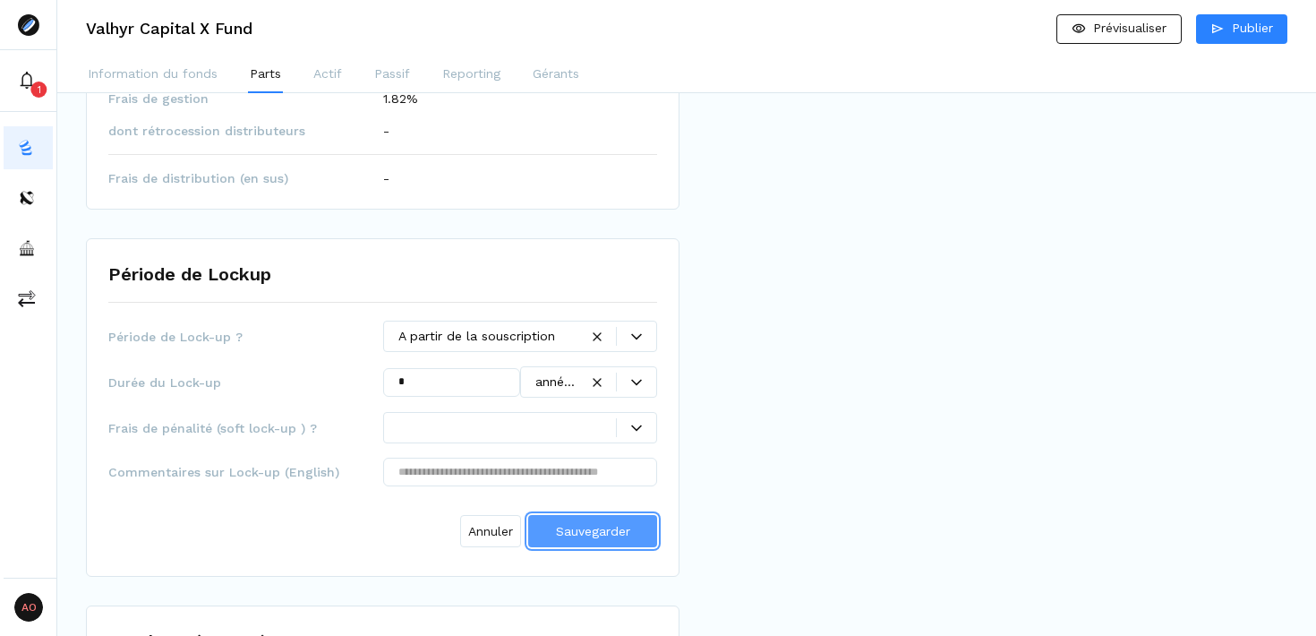
click at [584, 533] on span "Sauvegarder" at bounding box center [593, 531] width 74 height 14
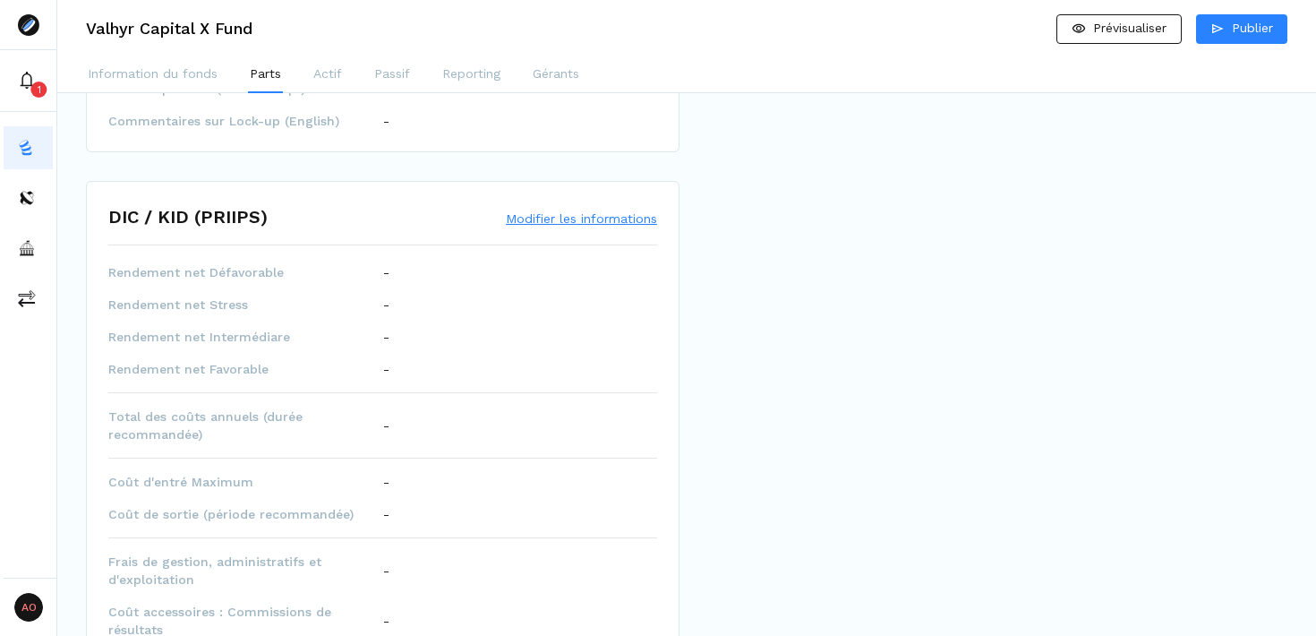
scroll to position [853, 0]
click at [579, 210] on div "DIC / KID (PRIIPS) Modifier les informations" at bounding box center [382, 227] width 549 height 41
click at [581, 222] on button "Modifier les informations" at bounding box center [581, 222] width 151 height 18
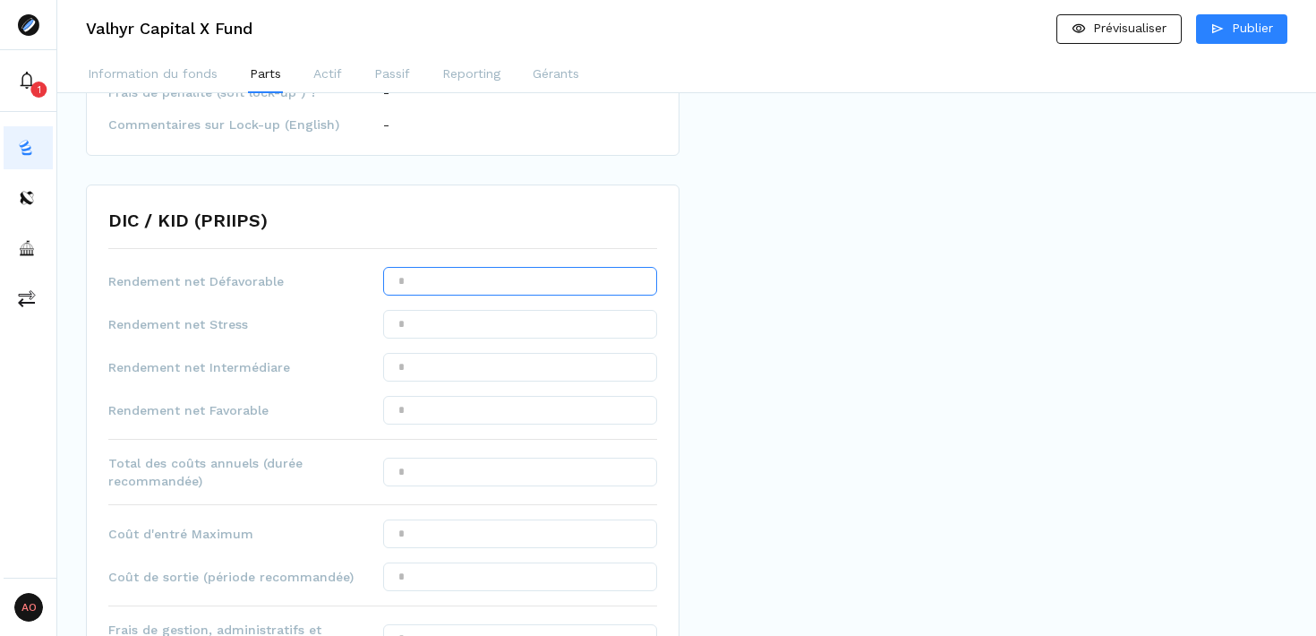
click at [535, 275] on input "text" at bounding box center [520, 281] width 275 height 29
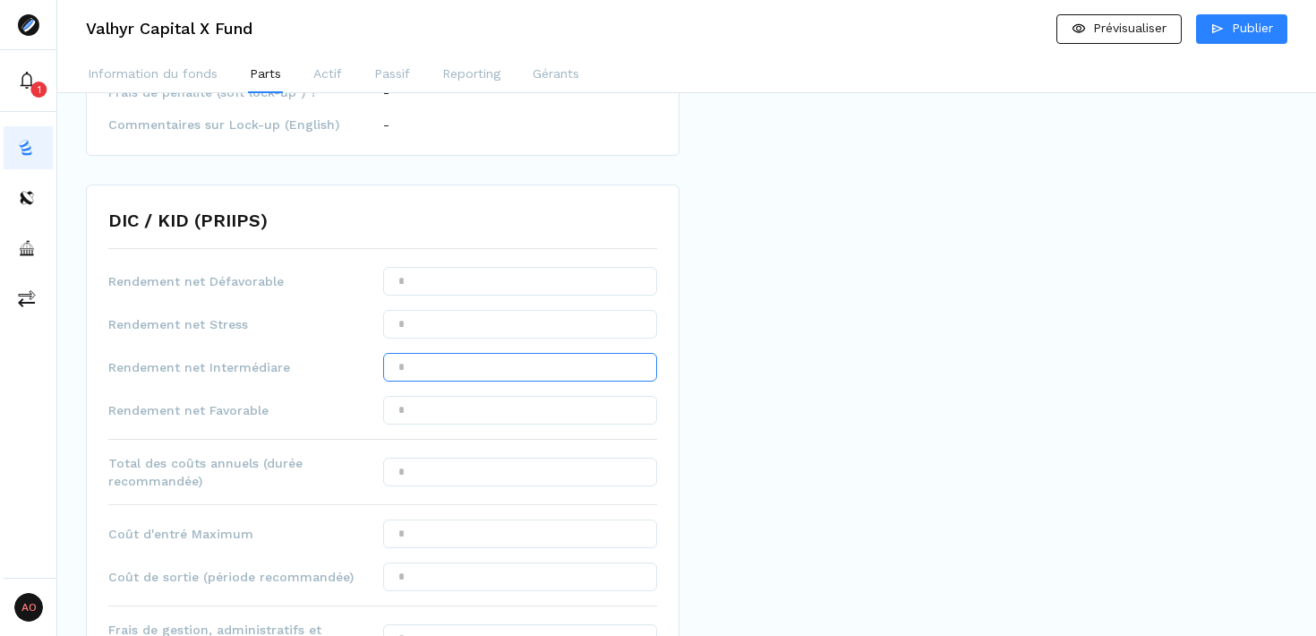
click at [460, 368] on input "text" at bounding box center [520, 367] width 275 height 29
type input "*****"
click at [498, 411] on input "text" at bounding box center [520, 410] width 275 height 29
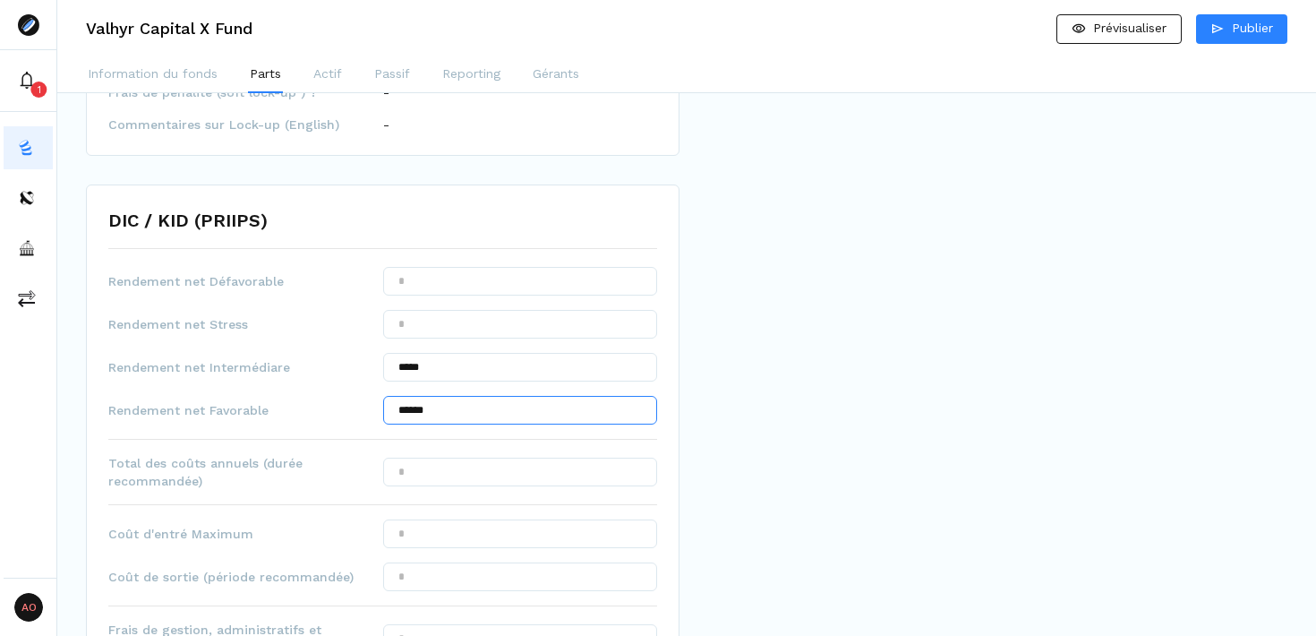
type input "******"
click at [555, 467] on input "text" at bounding box center [520, 472] width 275 height 29
type input "******"
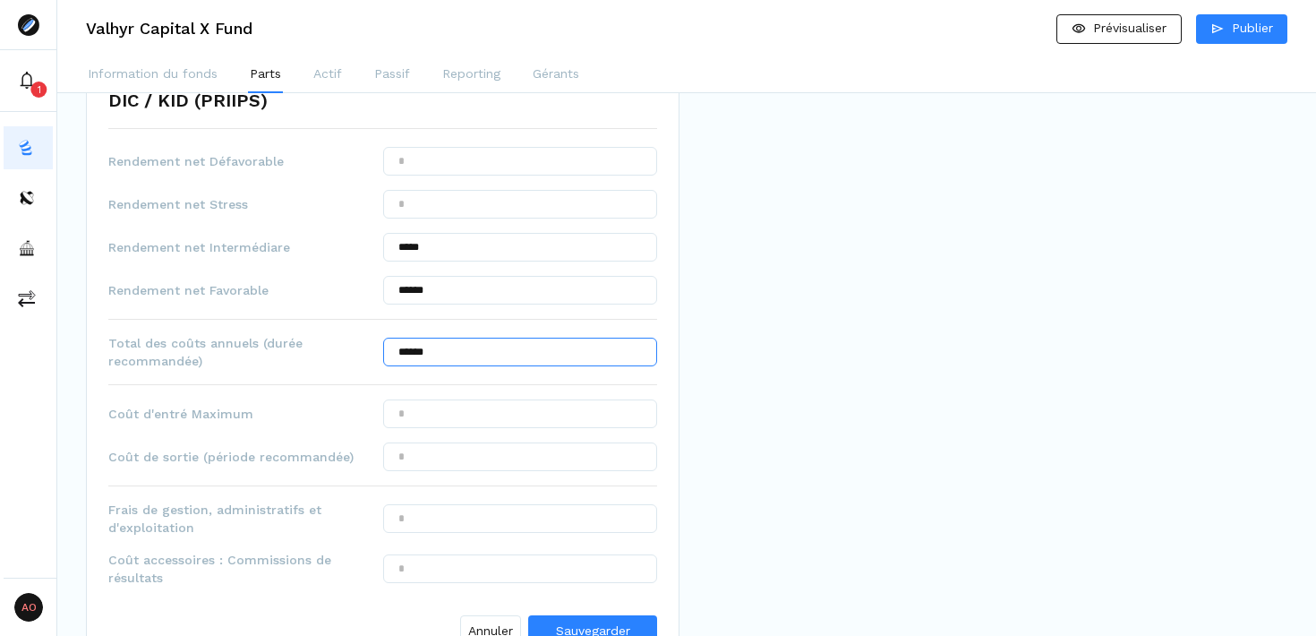
scroll to position [992, 0]
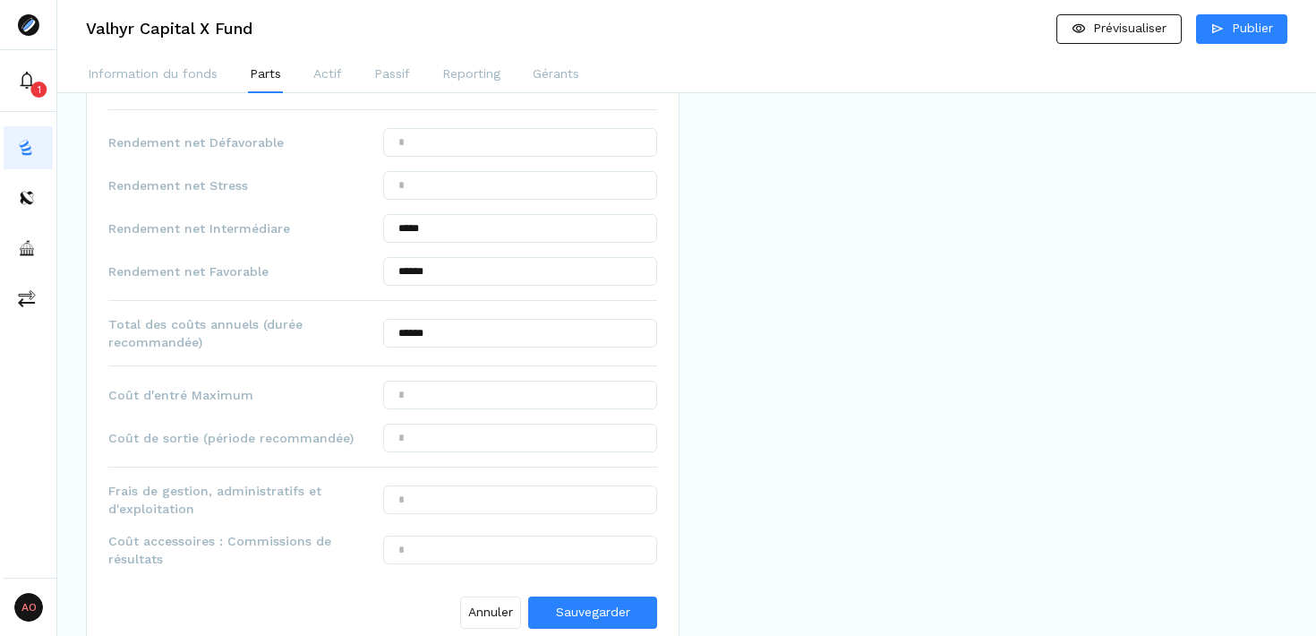
click at [536, 409] on div "Rendement net Défavorable Rendement net Stress Rendement net Intermédiare *****…" at bounding box center [382, 382] width 549 height 508
click at [536, 395] on input "text" at bounding box center [520, 395] width 275 height 29
click at [503, 504] on input "text" at bounding box center [520, 499] width 275 height 29
type input "***"
click at [503, 552] on input "text" at bounding box center [520, 550] width 275 height 29
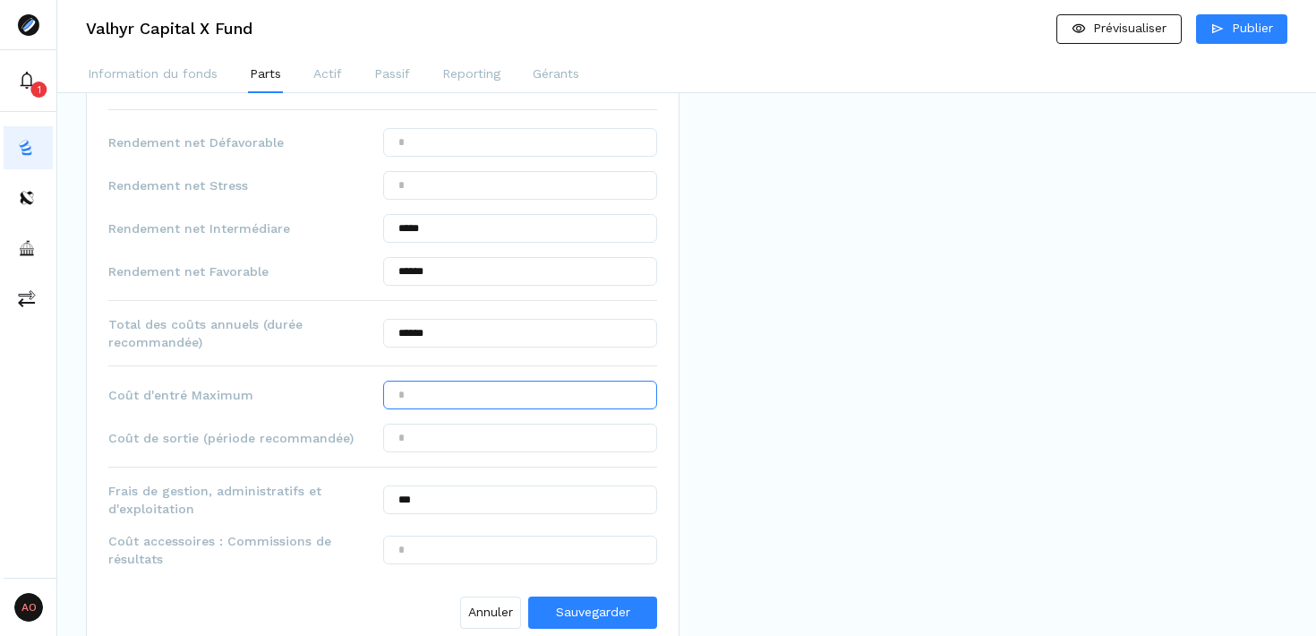
click at [476, 393] on input "text" at bounding box center [520, 395] width 275 height 29
click at [473, 437] on input "text" at bounding box center [520, 438] width 275 height 29
type input "*****"
click at [476, 399] on input "text" at bounding box center [520, 395] width 275 height 29
type input "*****"
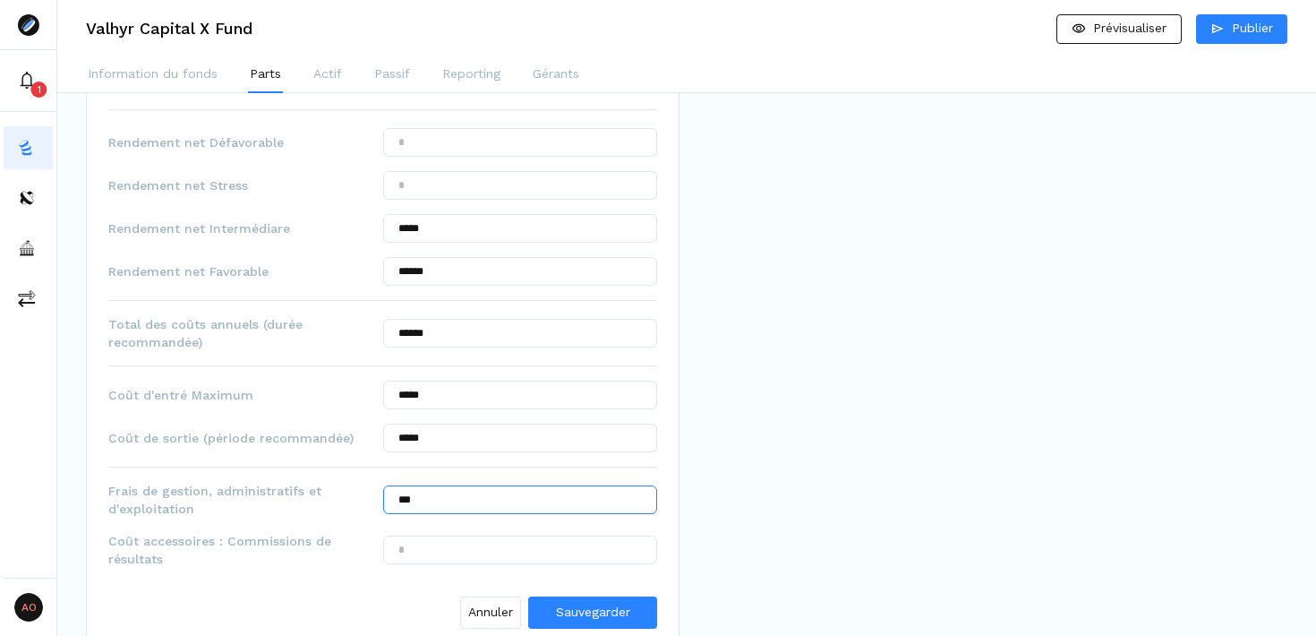
click at [473, 499] on input "***" at bounding box center [520, 499] width 275 height 29
type input "******"
click at [784, 462] on div "Prévisualisation Prospectus X Fund - Version pre ELTIF-4E4CF4AE.pdf 1 | 65 RAMI…" at bounding box center [991, 90] width 594 height 1921
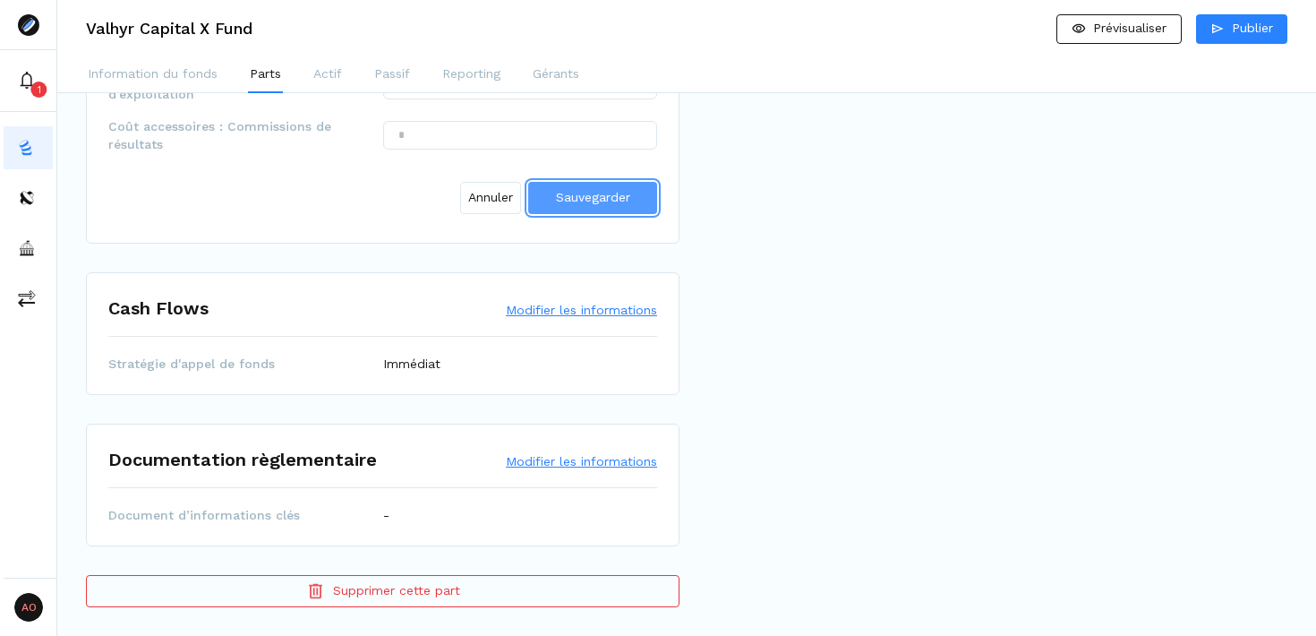
click at [571, 203] on span "Sauvegarder" at bounding box center [593, 197] width 74 height 14
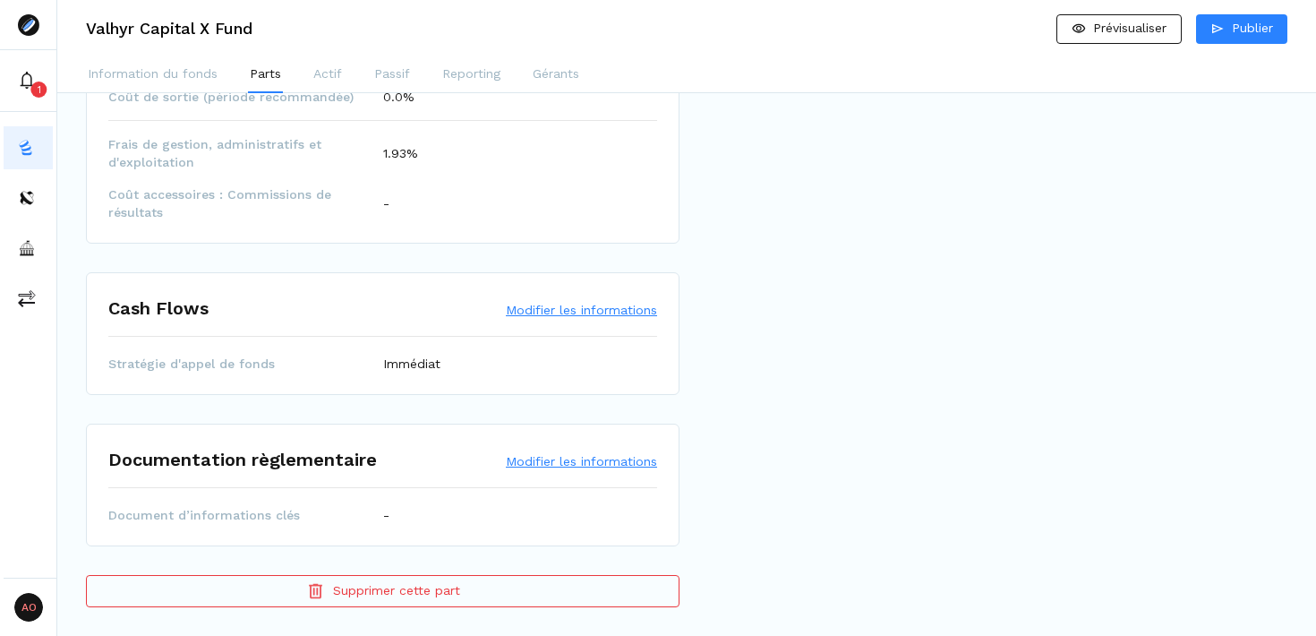
scroll to position [1274, 0]
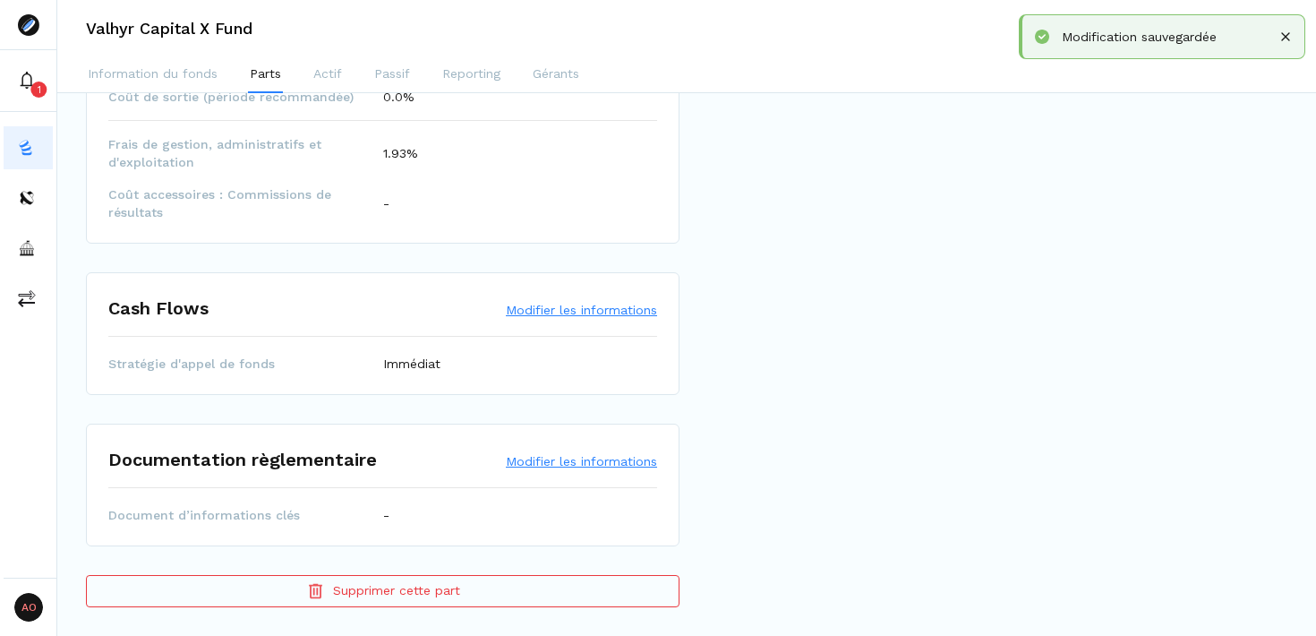
click at [574, 458] on button "Modifier les informations" at bounding box center [581, 461] width 151 height 18
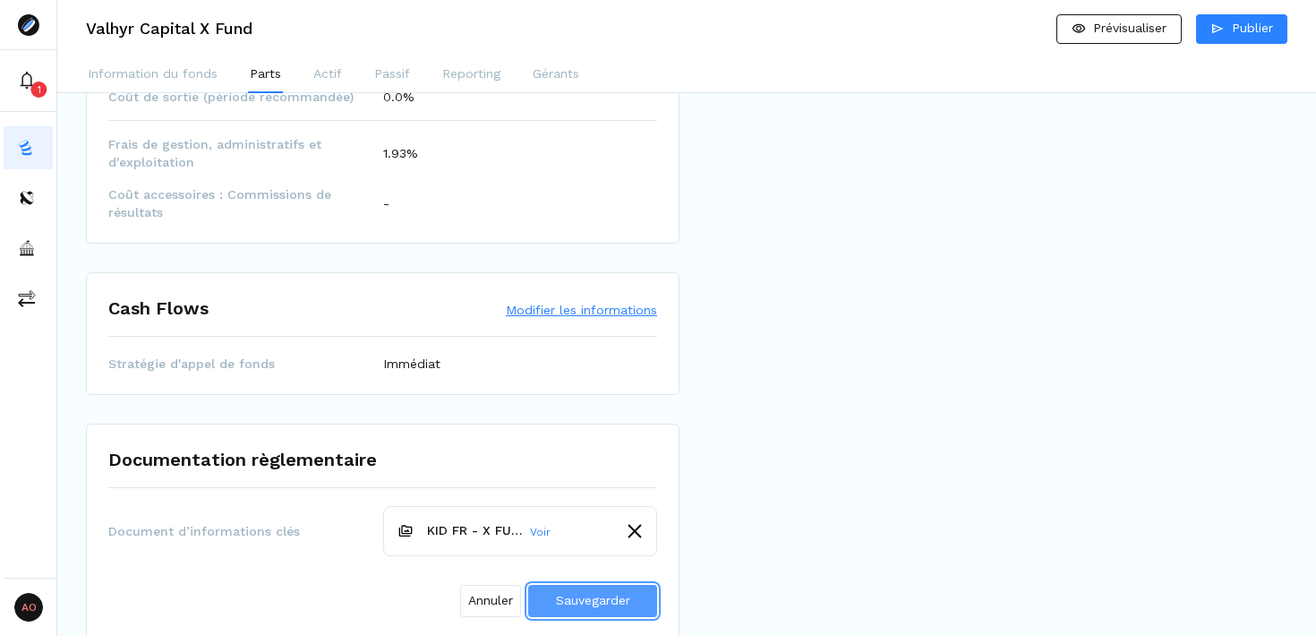
click at [587, 605] on span "Sauvegarder" at bounding box center [593, 600] width 74 height 14
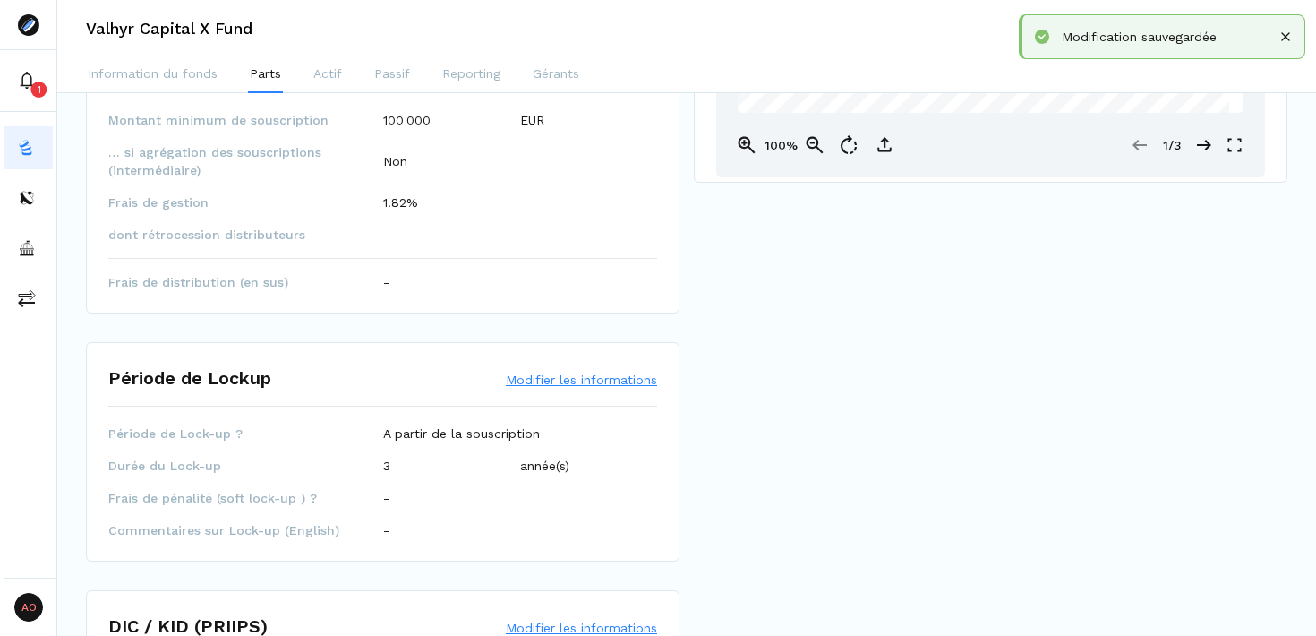
scroll to position [0, 0]
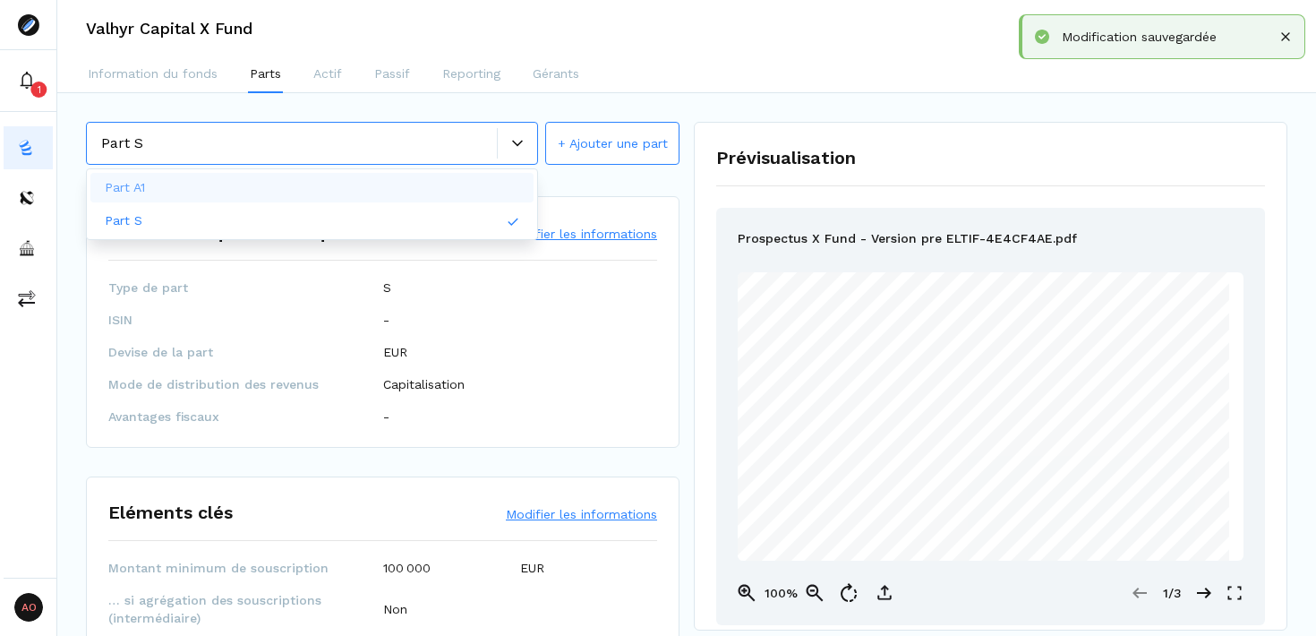
click at [515, 141] on icon at bounding box center [517, 143] width 11 height 11
click at [1282, 34] on icon at bounding box center [1285, 36] width 9 height 9
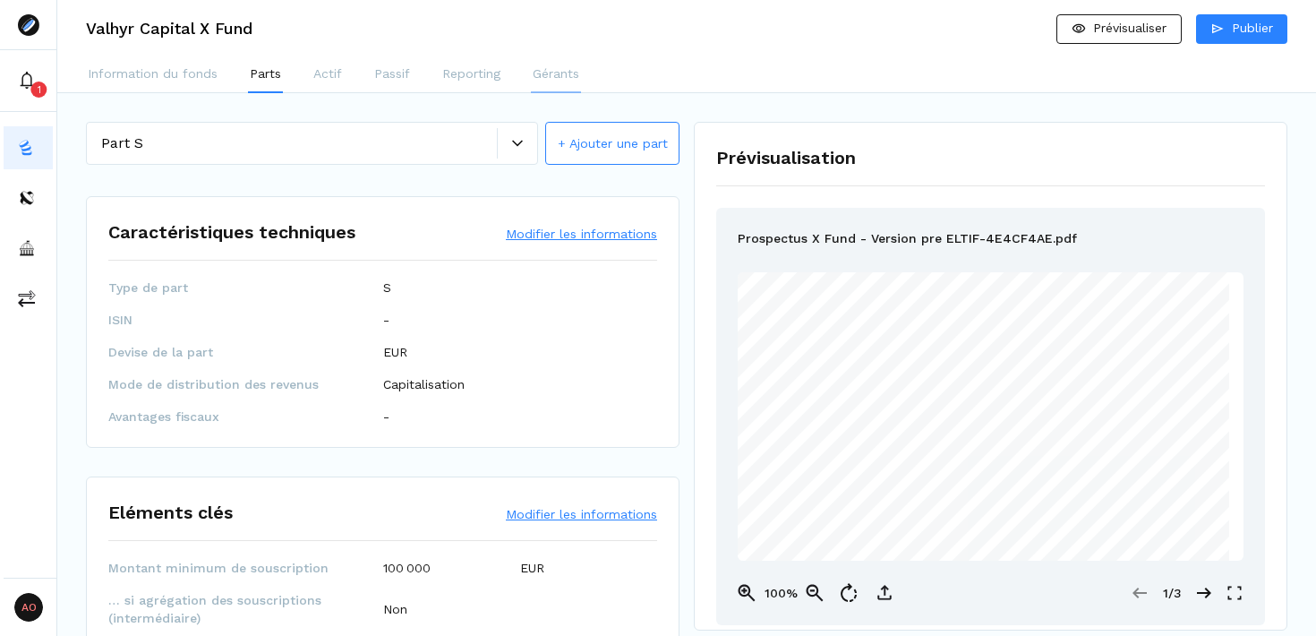
click at [572, 73] on p "Gérants" at bounding box center [556, 73] width 47 height 19
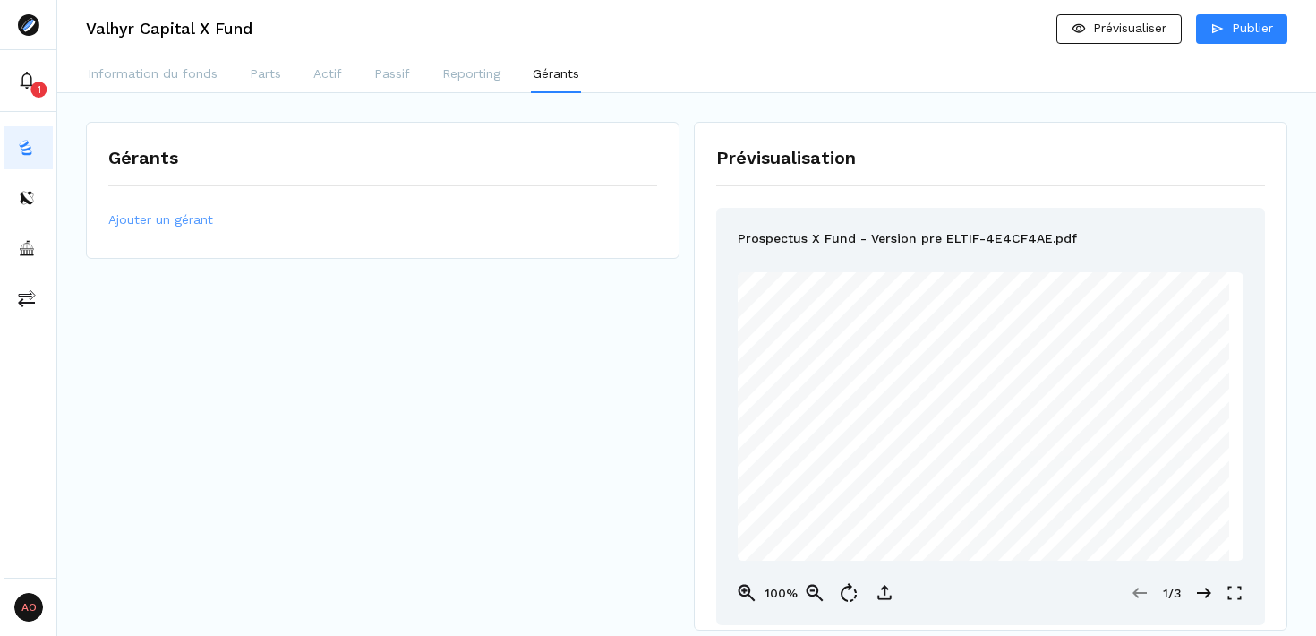
click at [192, 219] on span "Ajouter un gérant" at bounding box center [160, 219] width 105 height 19
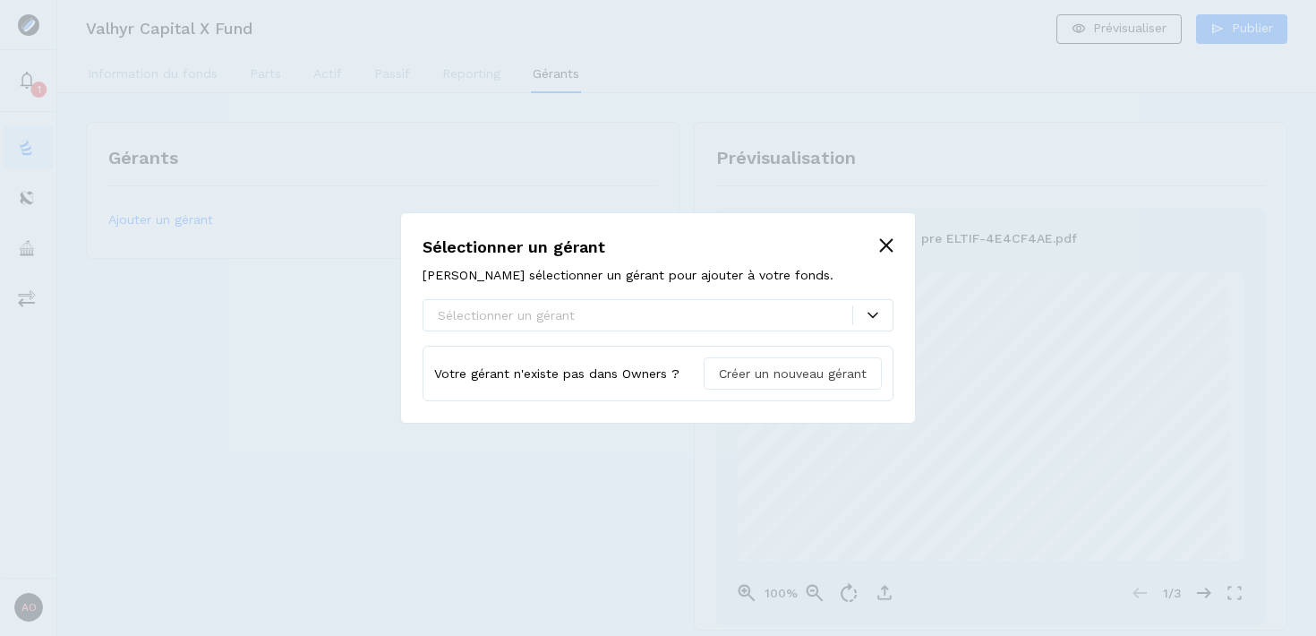
click at [806, 377] on span "Créer un nouveau gérant" at bounding box center [793, 373] width 148 height 19
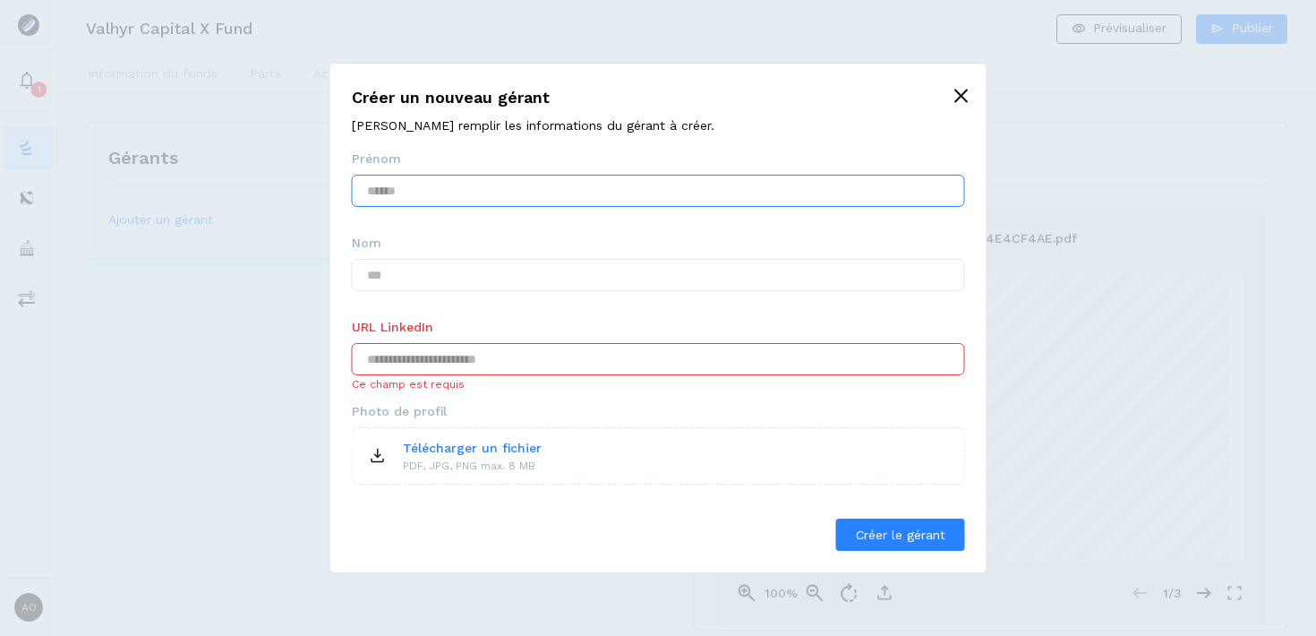
click at [552, 196] on input "text" at bounding box center [658, 191] width 613 height 32
type input "*******"
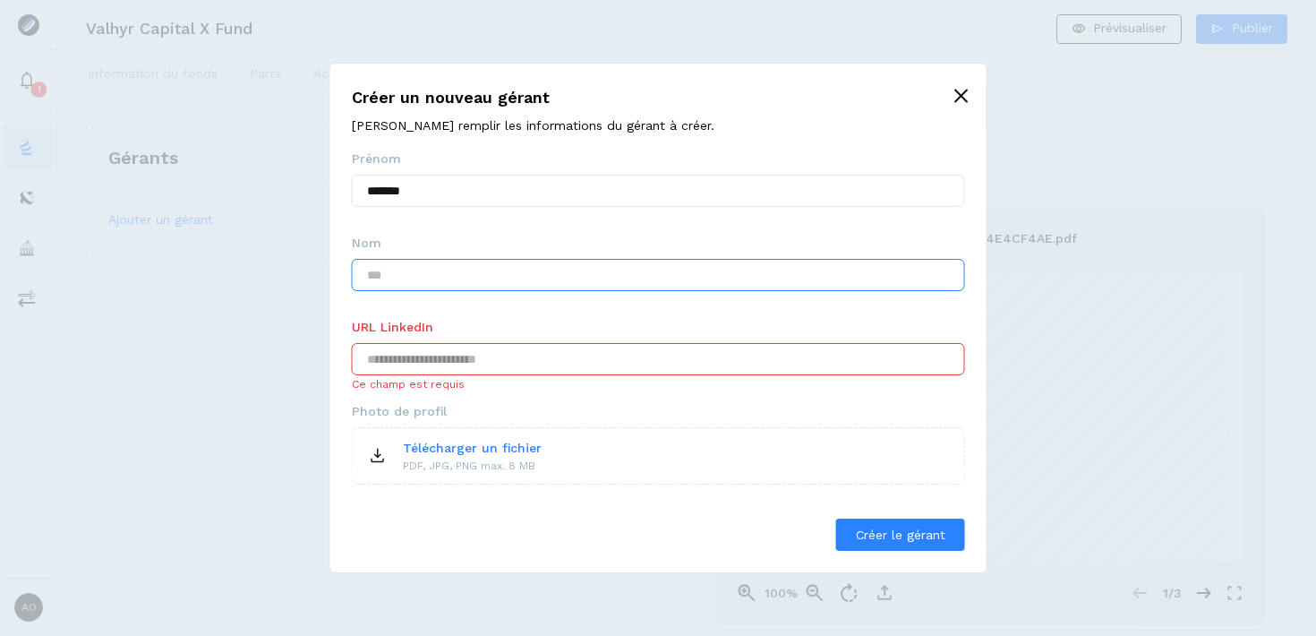
click at [560, 286] on input "text" at bounding box center [658, 275] width 613 height 32
type input "*******"
click at [582, 351] on input "text" at bounding box center [658, 359] width 613 height 32
paste input "**********"
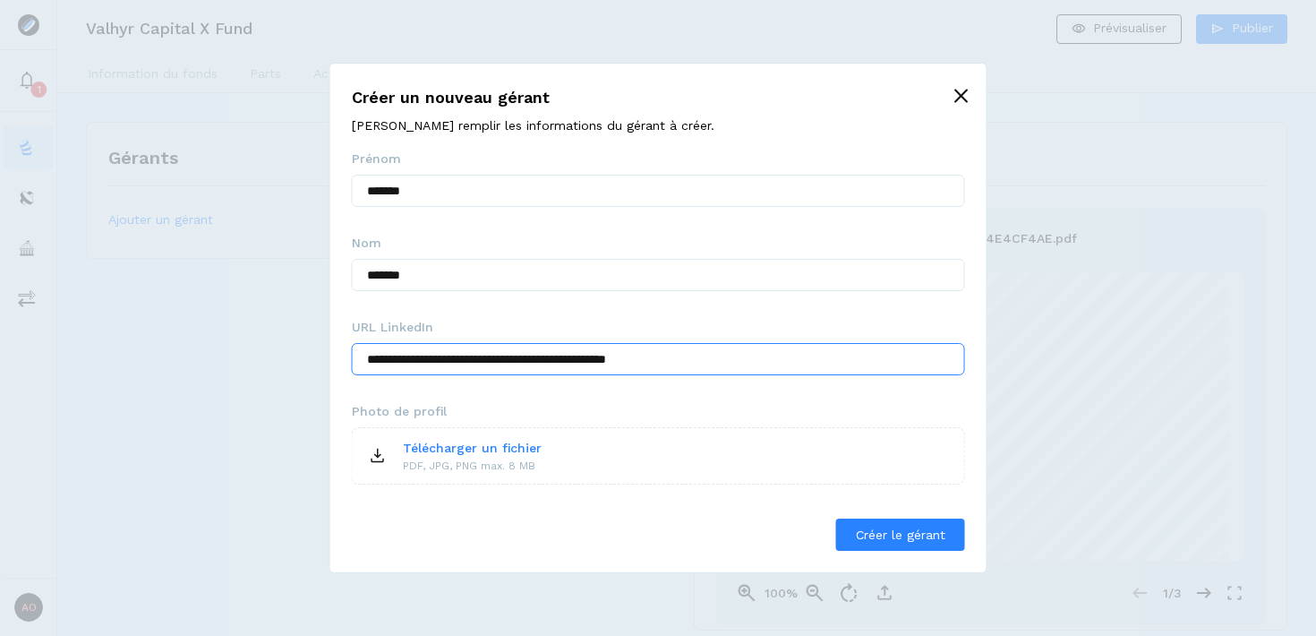
type input "**********"
click at [380, 454] on icon at bounding box center [377, 454] width 7 height 10
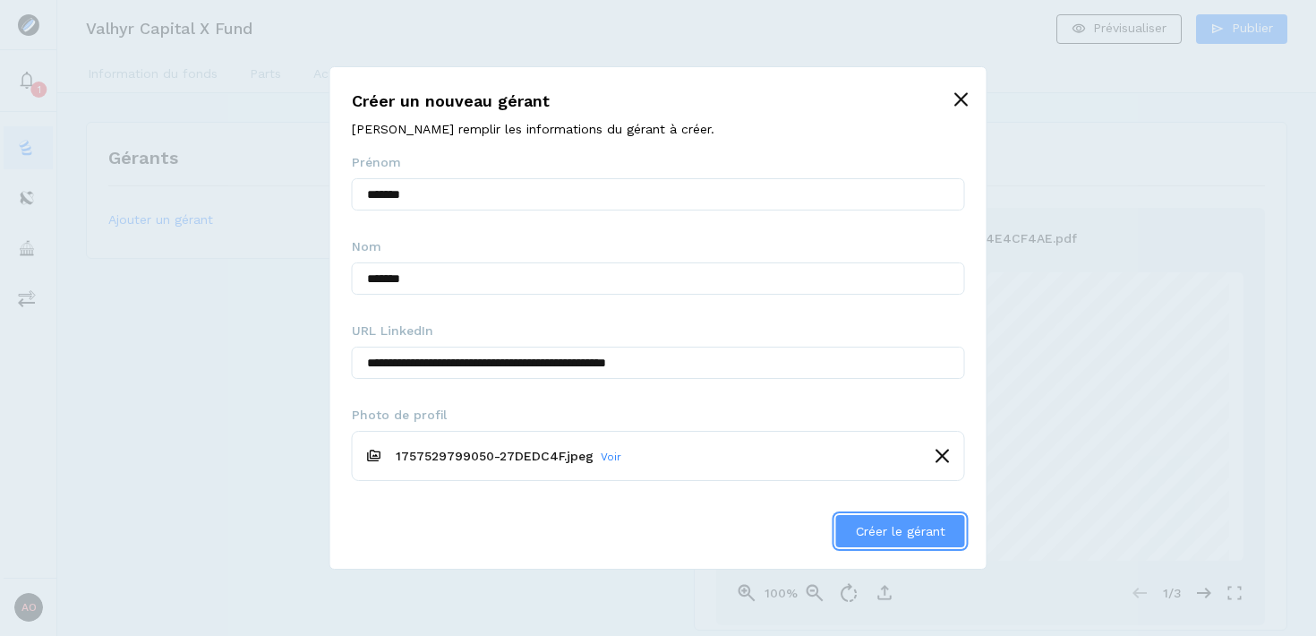
click at [882, 526] on span "Créer le gérant" at bounding box center [901, 531] width 90 height 14
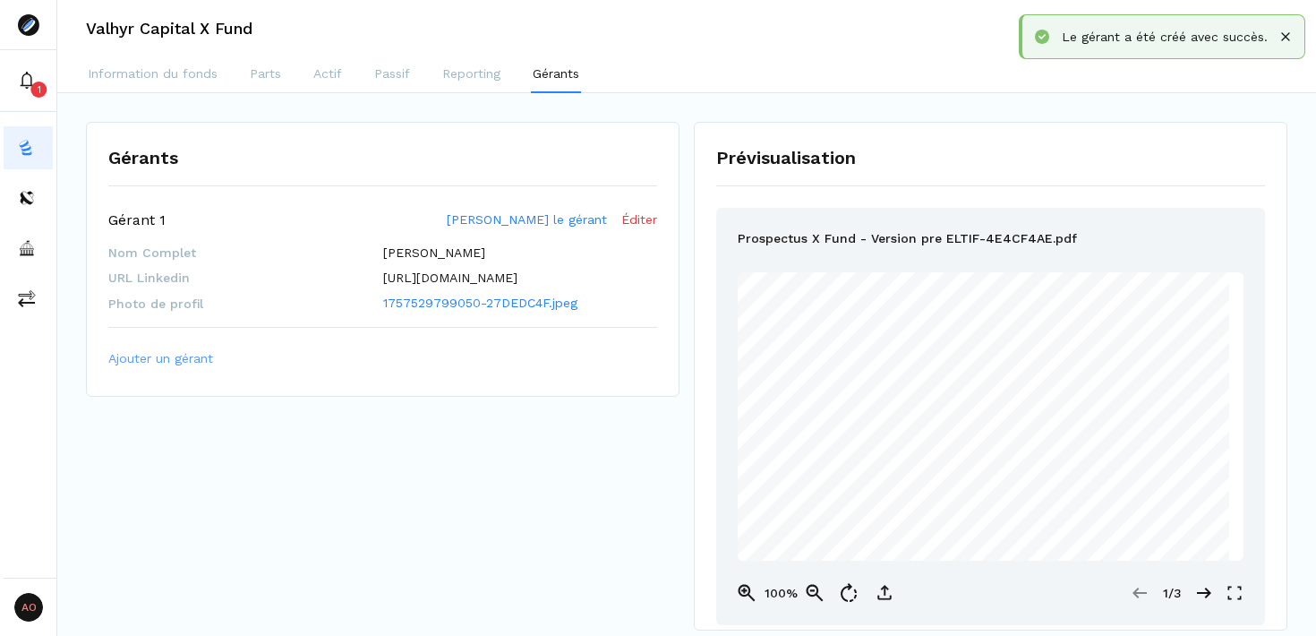
click at [150, 368] on span "Ajouter un gérant" at bounding box center [160, 358] width 105 height 19
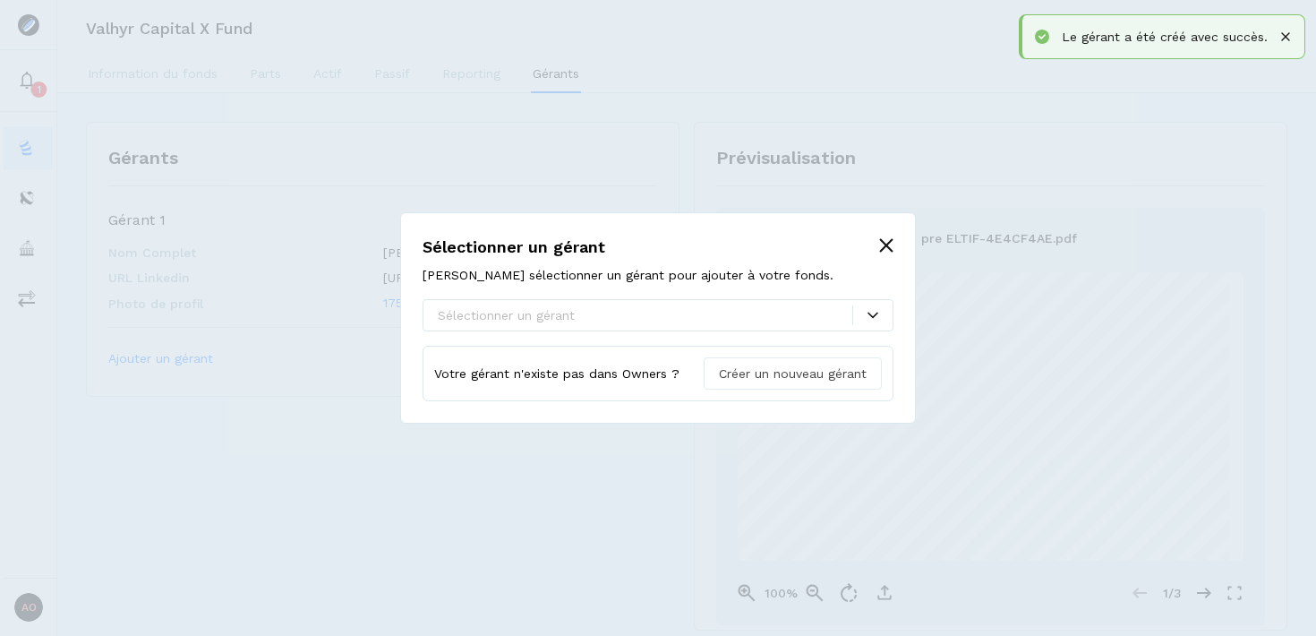
click at [747, 376] on span "Créer un nouveau gérant" at bounding box center [793, 373] width 148 height 19
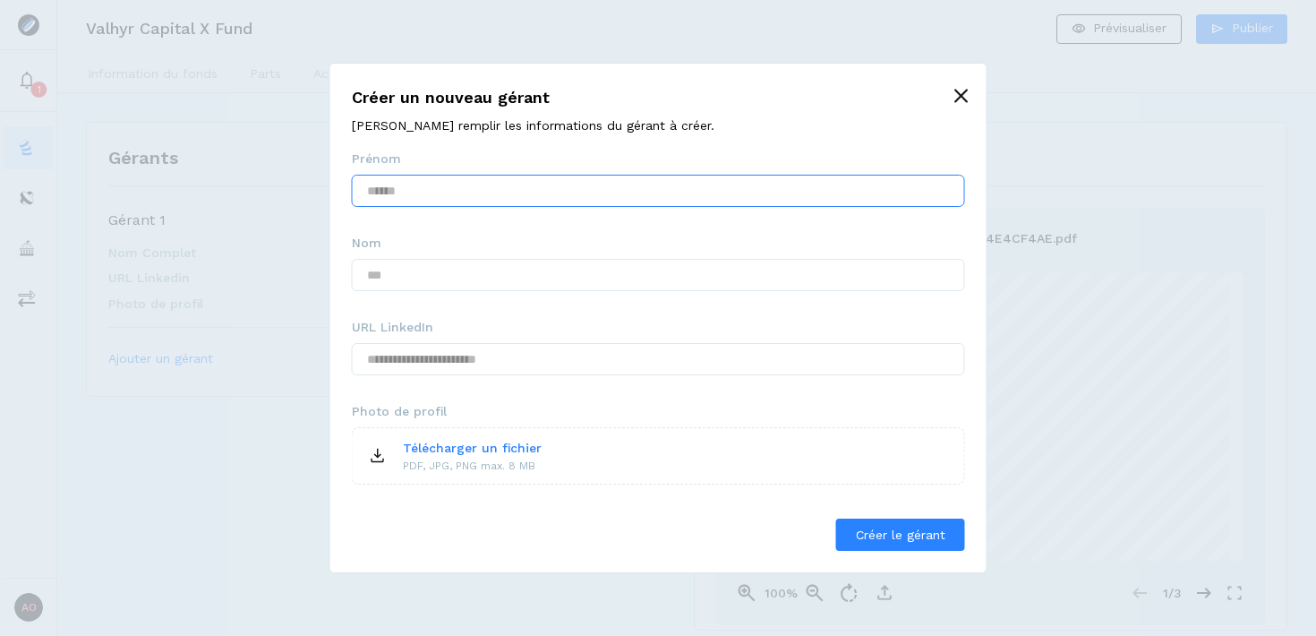
click at [558, 199] on input "text" at bounding box center [658, 191] width 613 height 32
type input "******"
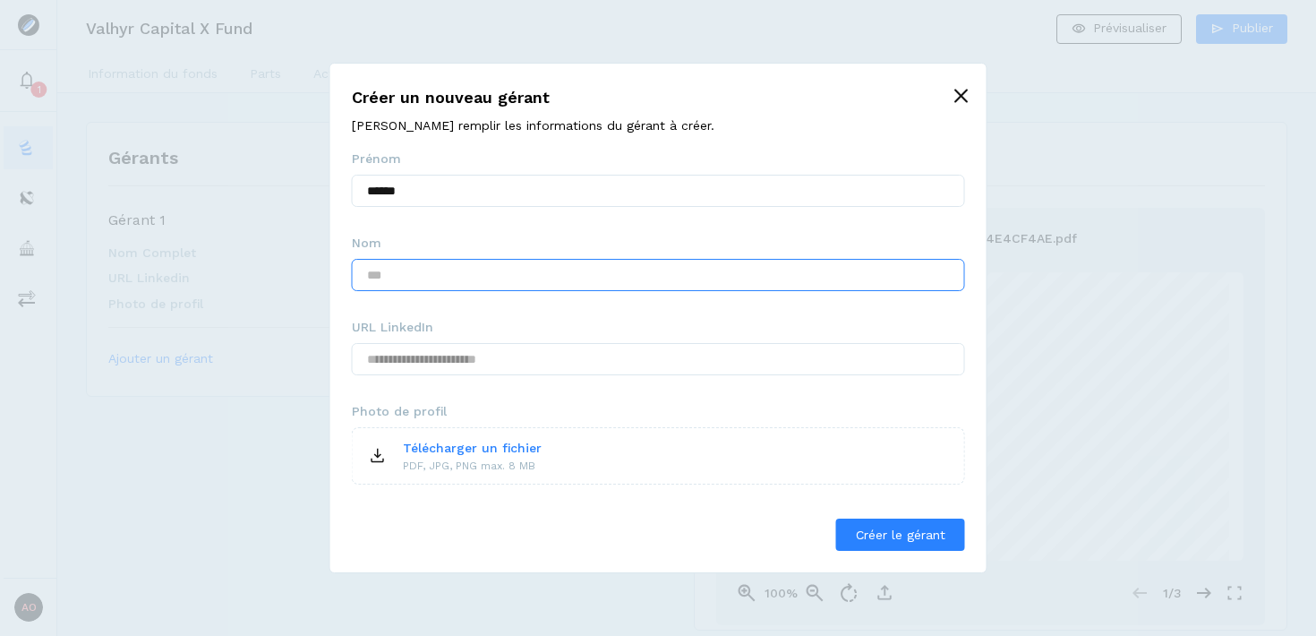
click at [553, 277] on input "text" at bounding box center [658, 275] width 613 height 32
type input "*******"
click at [587, 364] on input "text" at bounding box center [658, 359] width 613 height 32
paste input "**********"
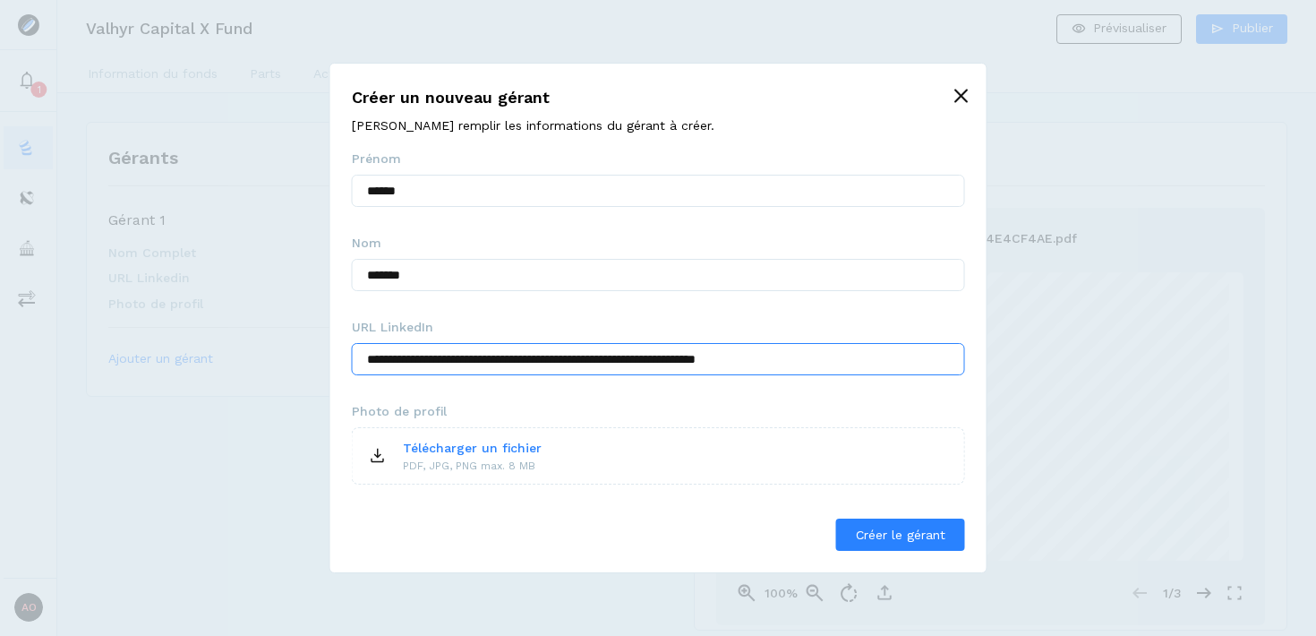
type input "**********"
click at [384, 456] on icon at bounding box center [377, 455] width 21 height 21
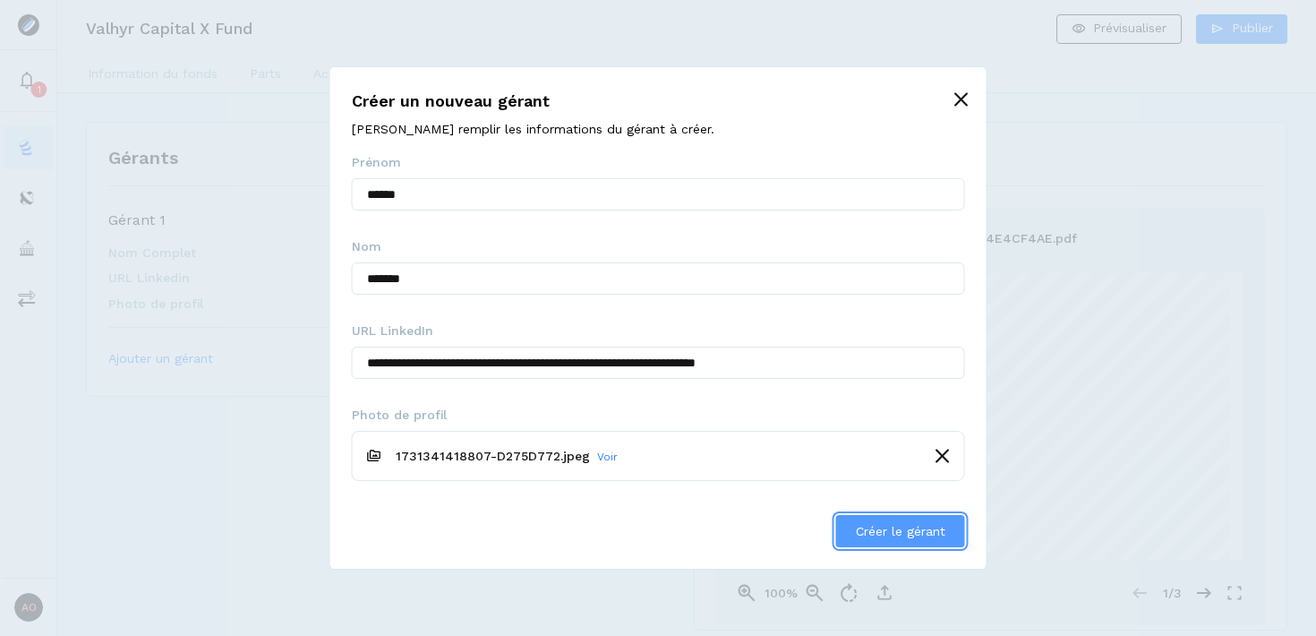
click at [904, 537] on span "Créer le gérant" at bounding box center [901, 531] width 90 height 14
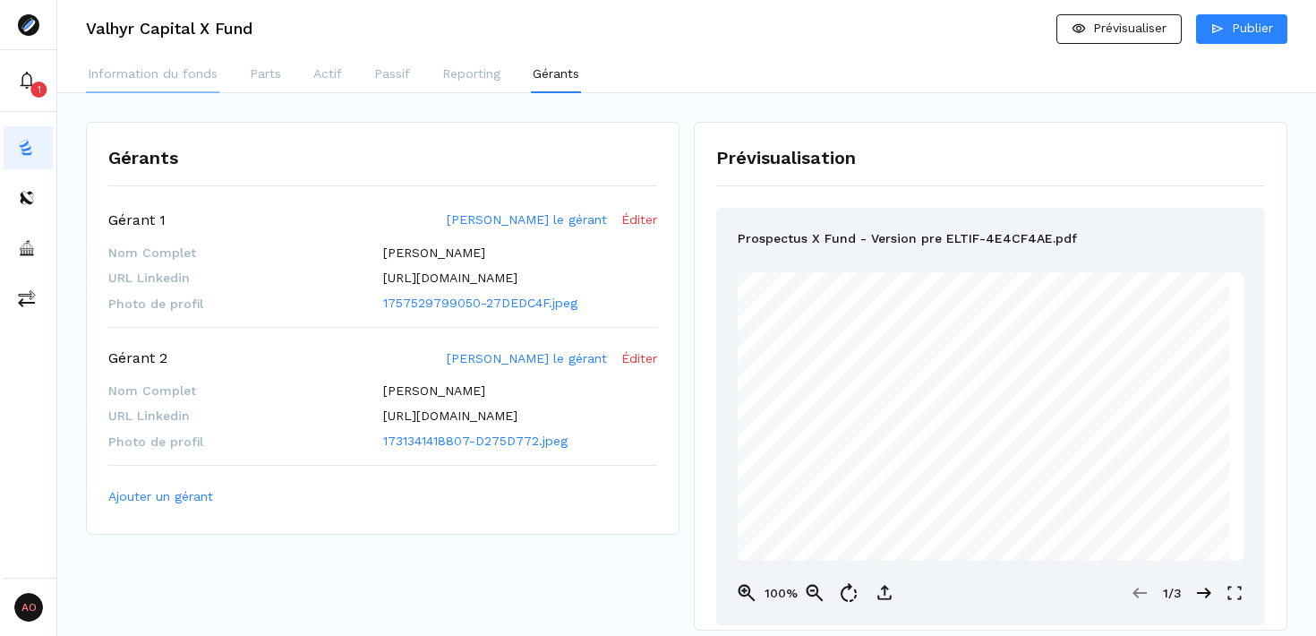
click at [153, 76] on p "Information du fonds" at bounding box center [153, 73] width 130 height 19
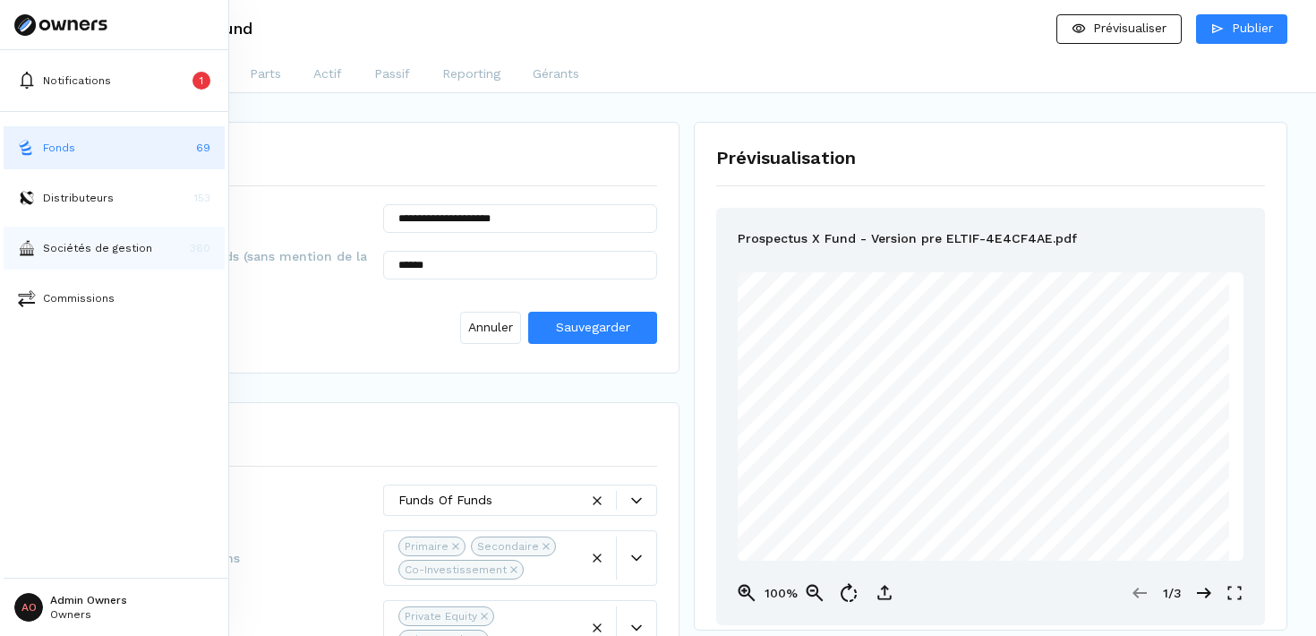
click at [112, 241] on p "Sociétés de gestion" at bounding box center [97, 248] width 109 height 16
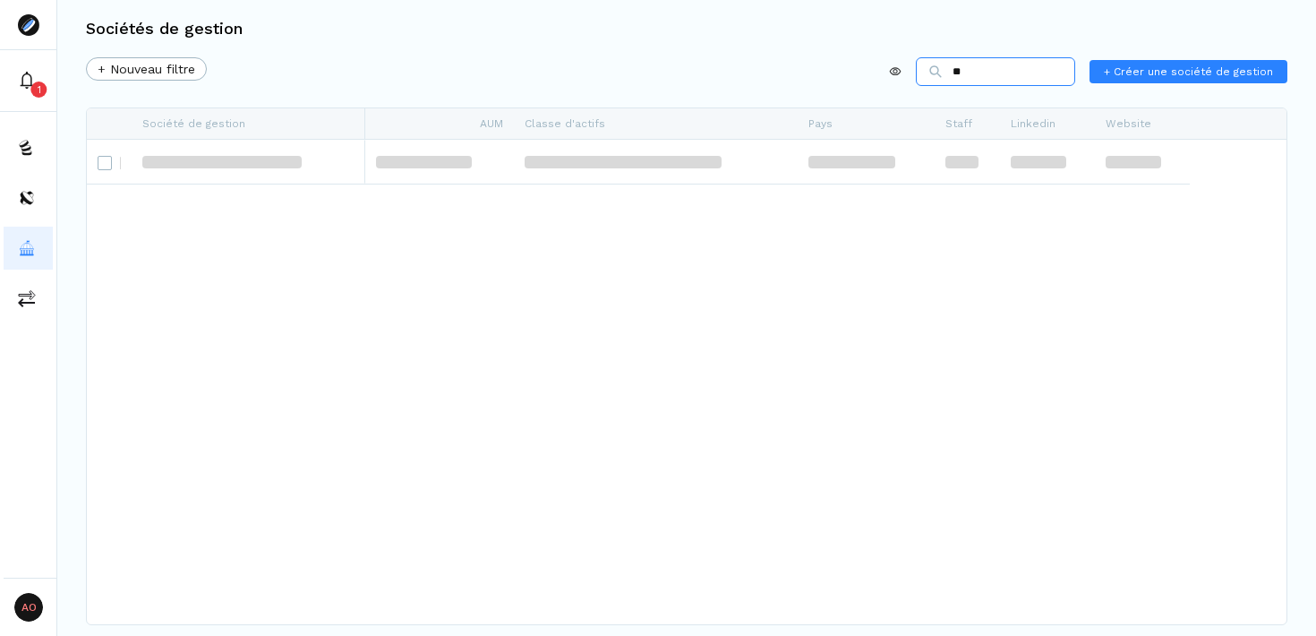
type input "*"
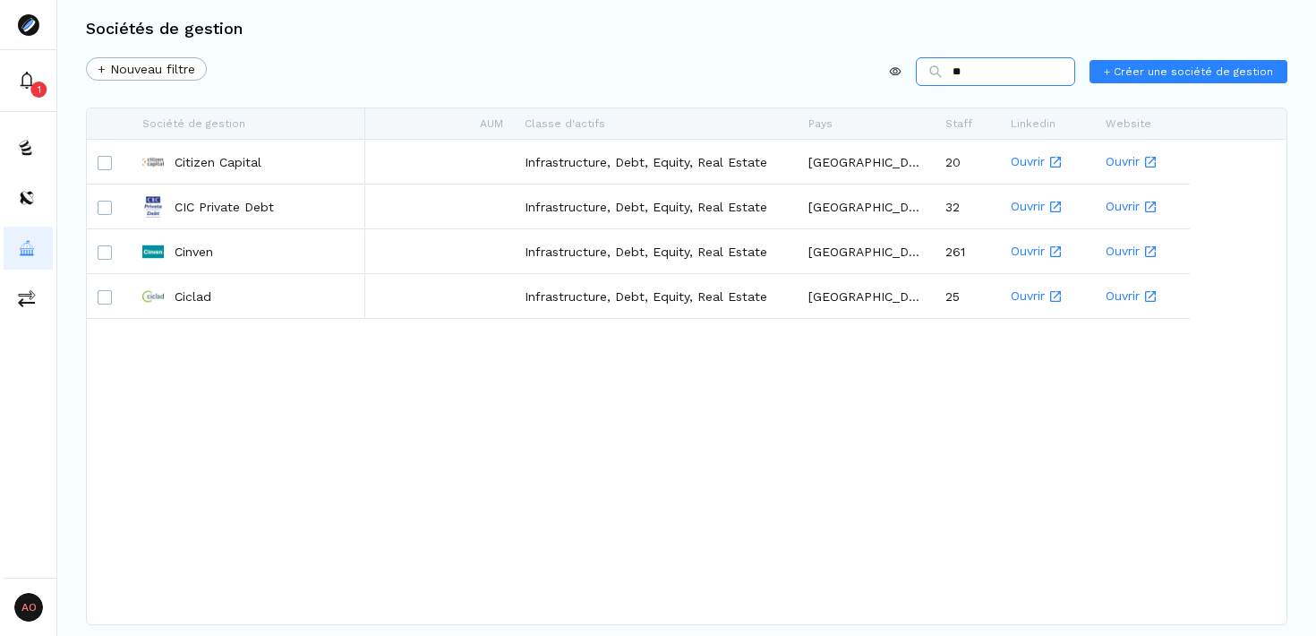
type input "*"
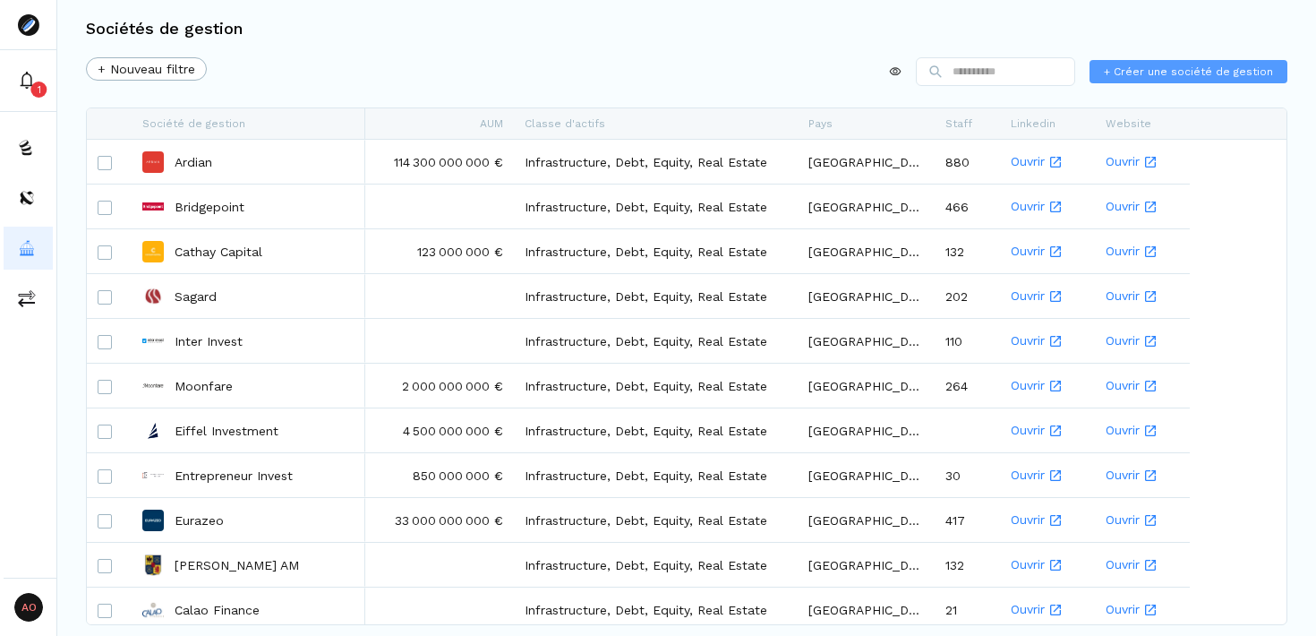
click at [1187, 70] on span "+ Créer une société de gestion" at bounding box center [1188, 72] width 169 height 16
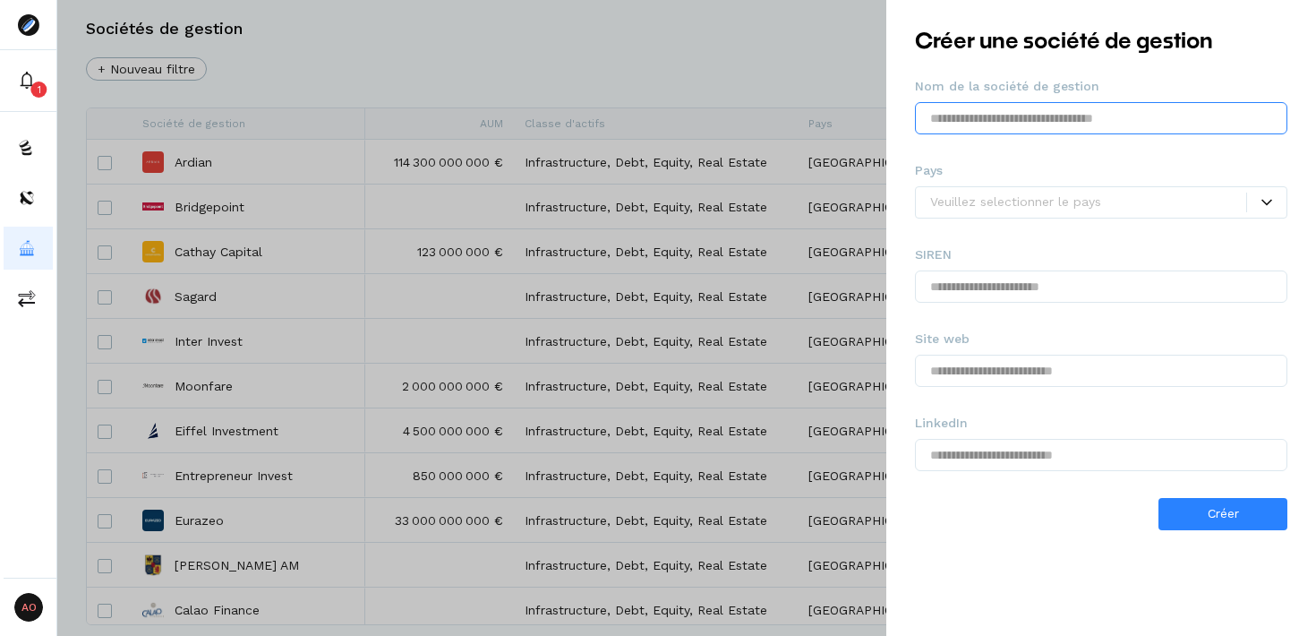
click at [1059, 122] on input "text" at bounding box center [1101, 118] width 373 height 32
click at [1276, 202] on div at bounding box center [1266, 202] width 39 height 11
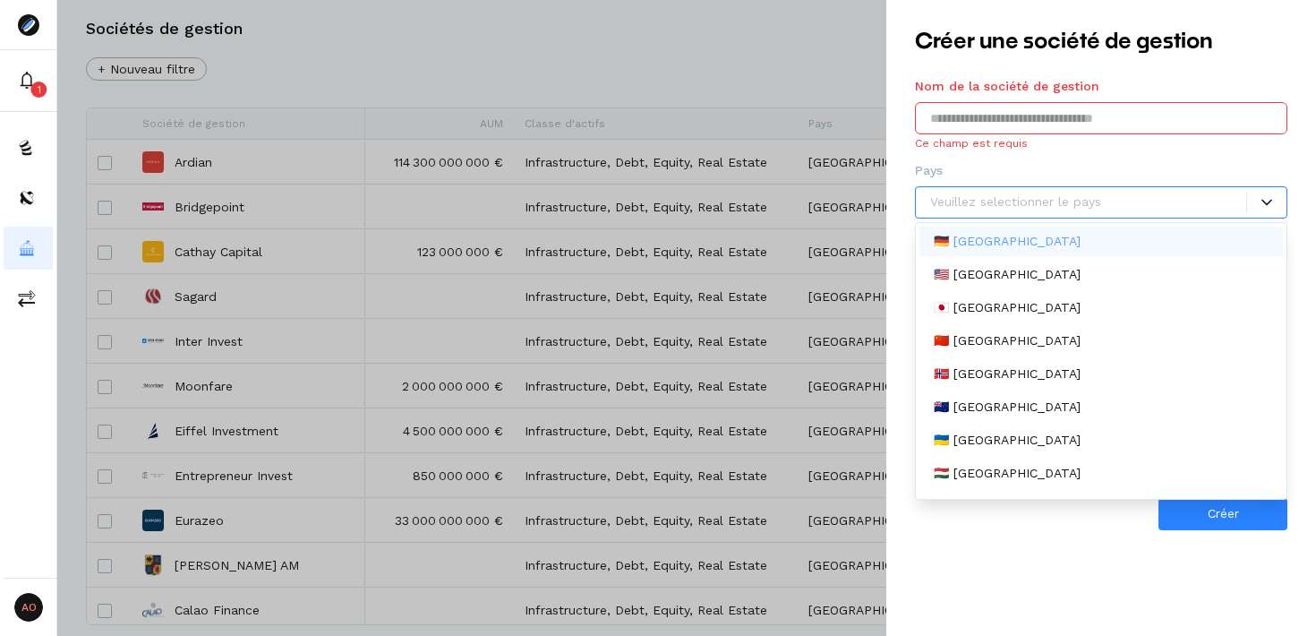
click at [1276, 202] on div at bounding box center [1266, 202] width 39 height 11
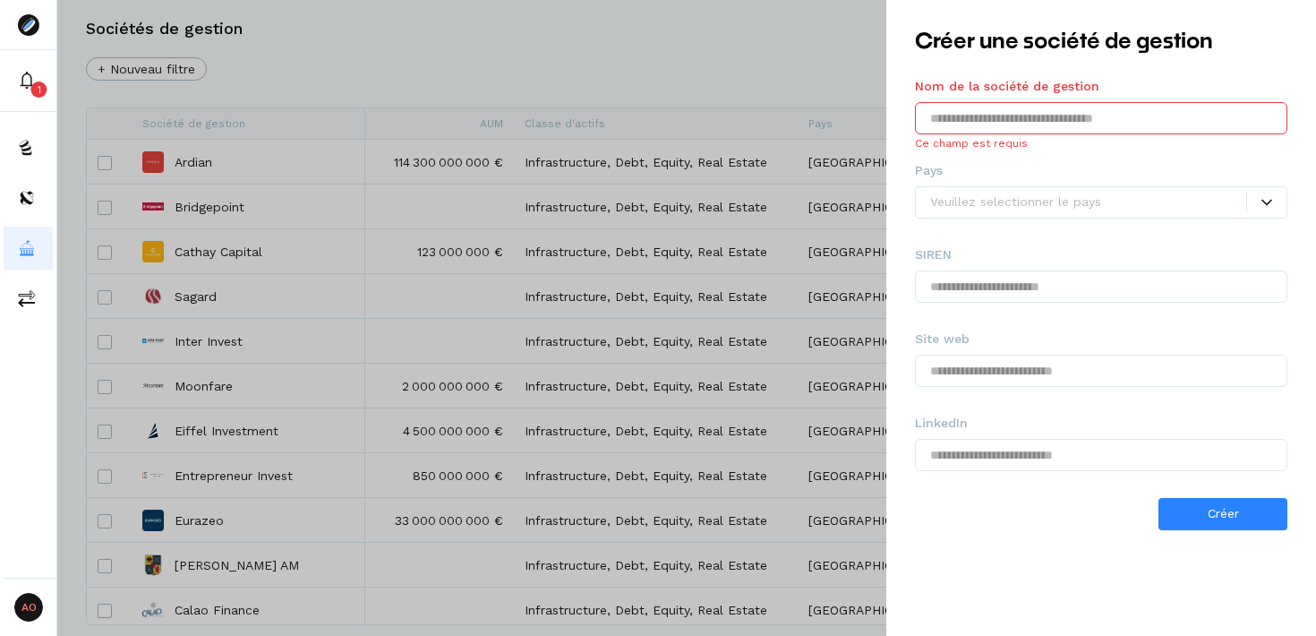
click at [1110, 108] on input "text" at bounding box center [1101, 118] width 373 height 32
paste input "**********"
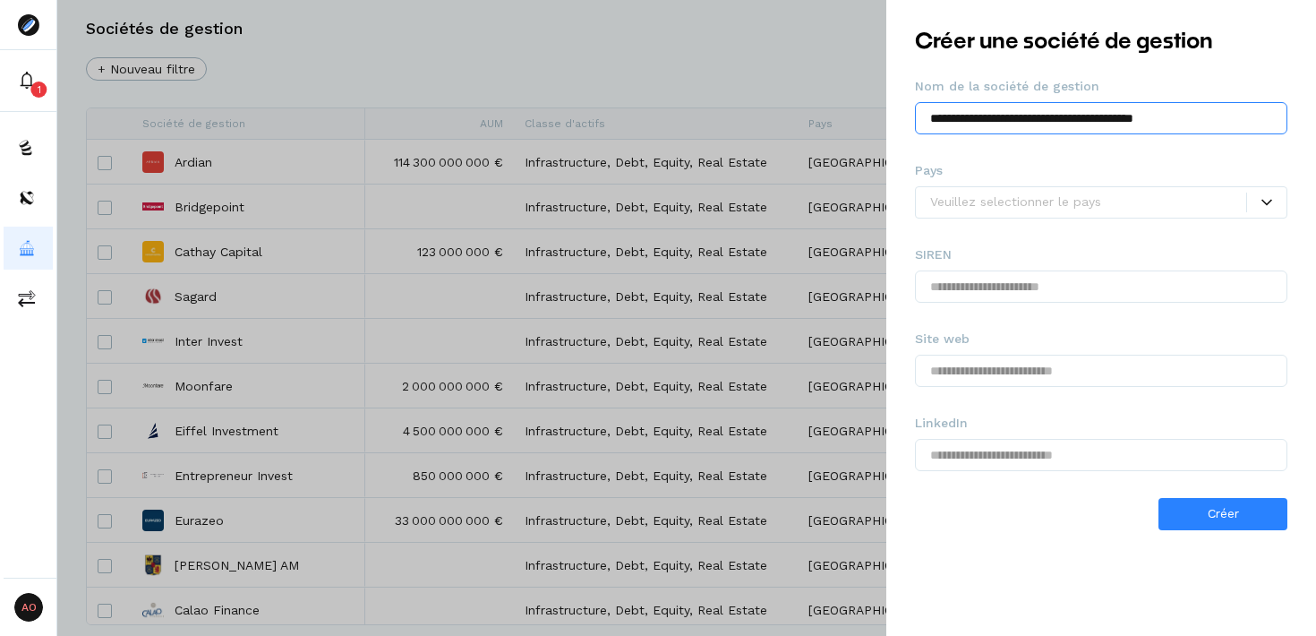
drag, startPoint x: 1097, startPoint y: 118, endPoint x: 1267, endPoint y: 119, distance: 170.2
click at [1268, 120] on input "**********" at bounding box center [1101, 118] width 373 height 32
type input "**********"
click at [1158, 208] on div at bounding box center [1088, 202] width 316 height 19
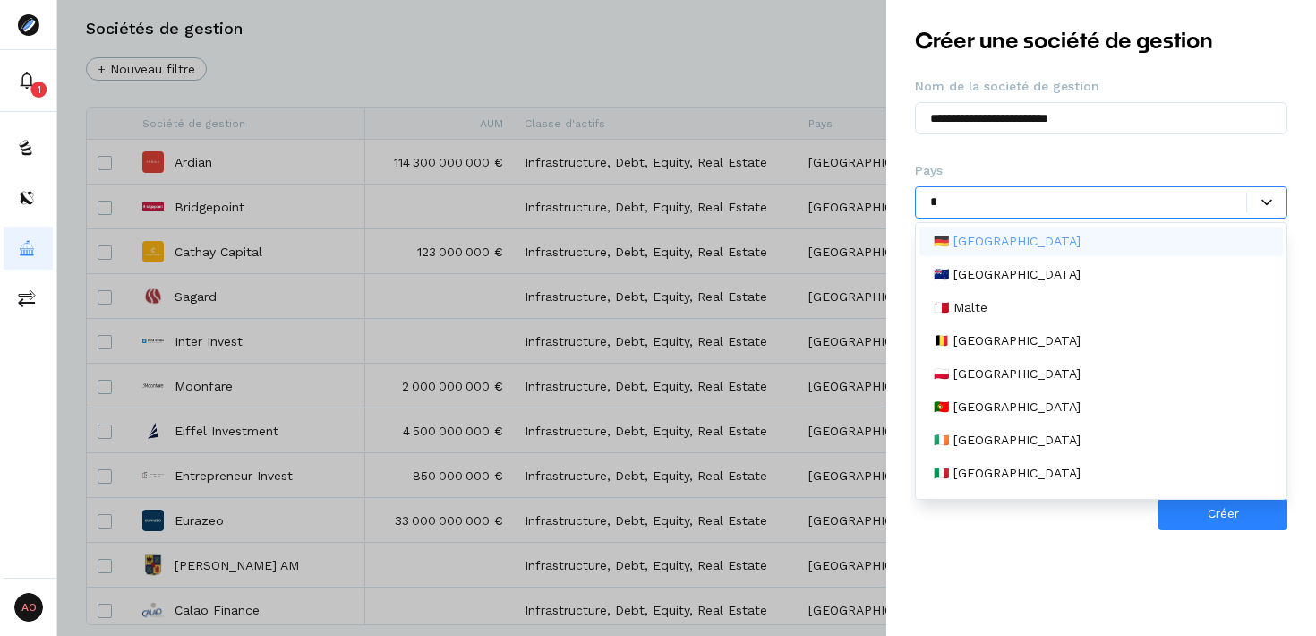
type input "**"
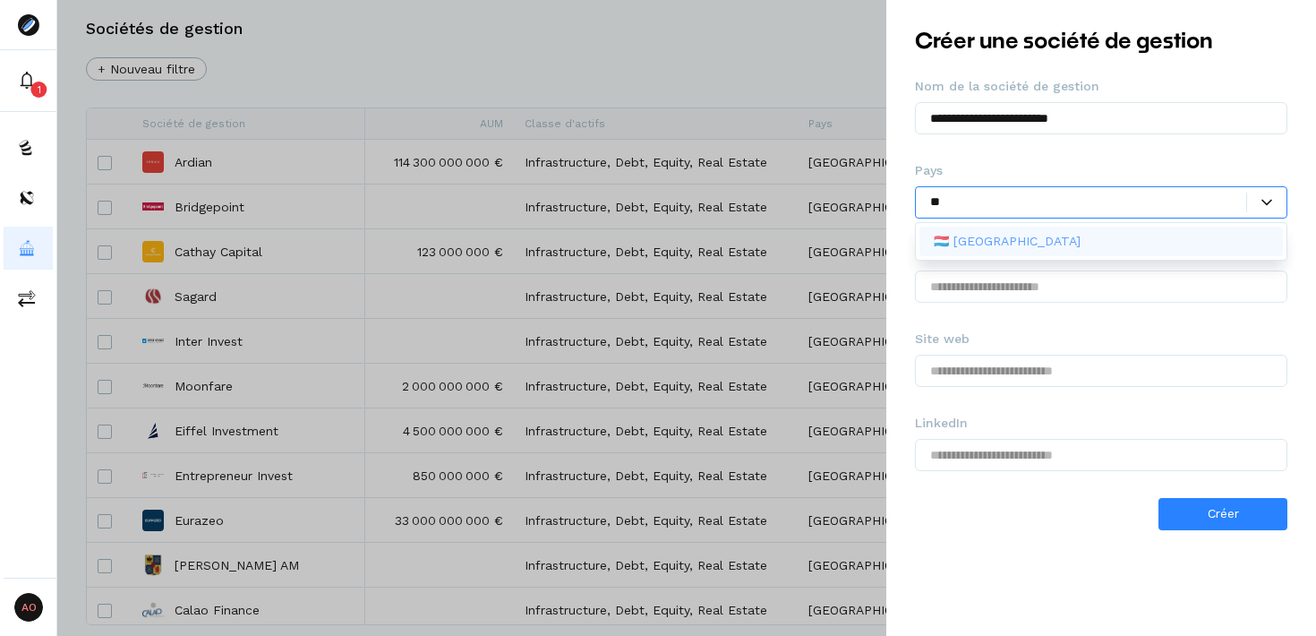
click at [1130, 236] on div "🇱🇺 Luxembourg" at bounding box center [1102, 242] width 364 height 30
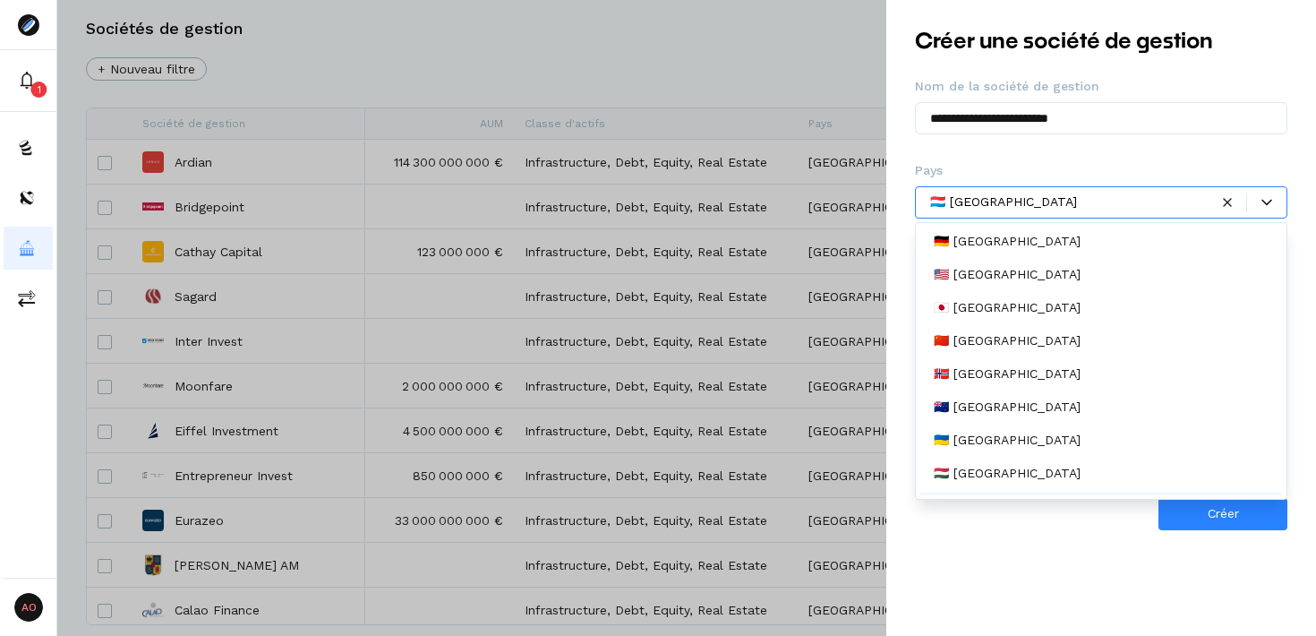
click at [1059, 558] on div "**********" at bounding box center [1102, 318] width 430 height 636
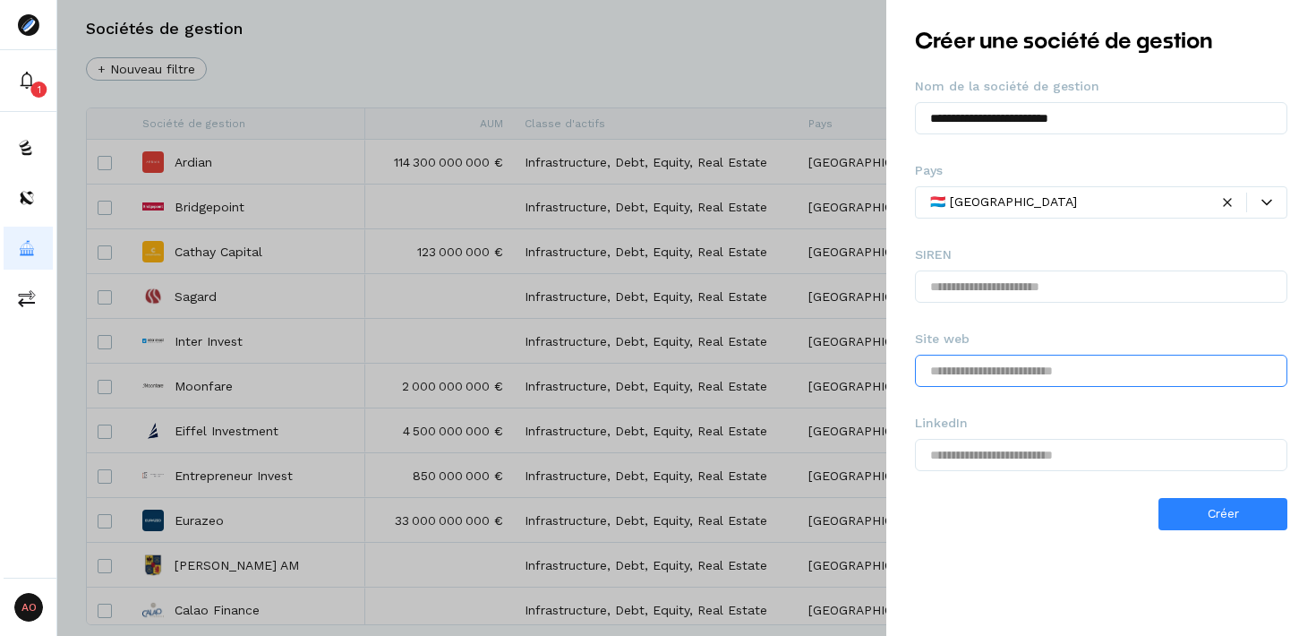
click at [1095, 373] on input "text" at bounding box center [1101, 371] width 373 height 32
paste input "**********"
type input "**********"
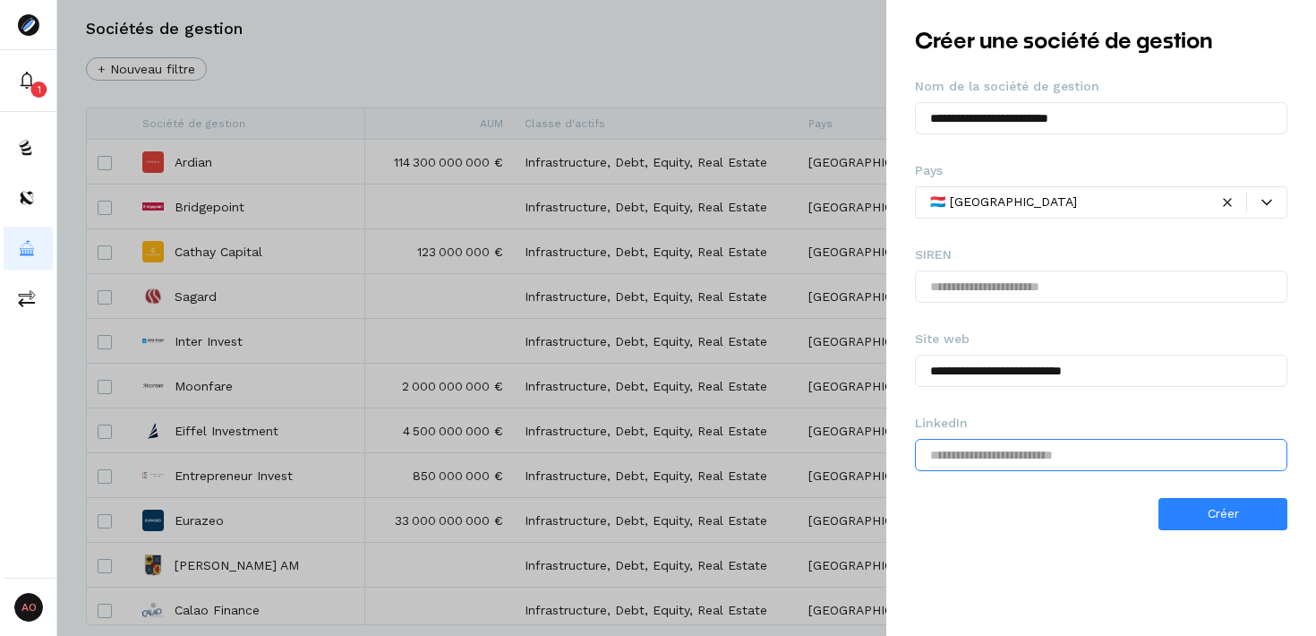
click at [1039, 450] on input "text" at bounding box center [1101, 455] width 373 height 32
paste input "**********"
type input "**********"
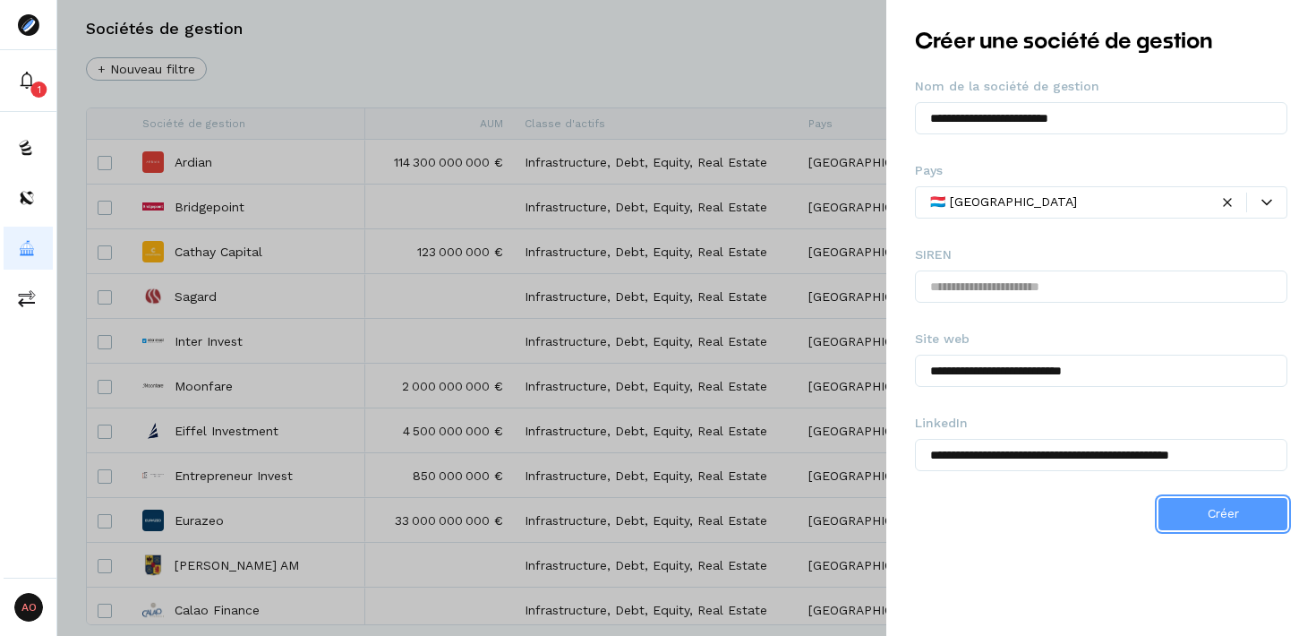
click at [1208, 517] on span "Créer" at bounding box center [1223, 513] width 31 height 14
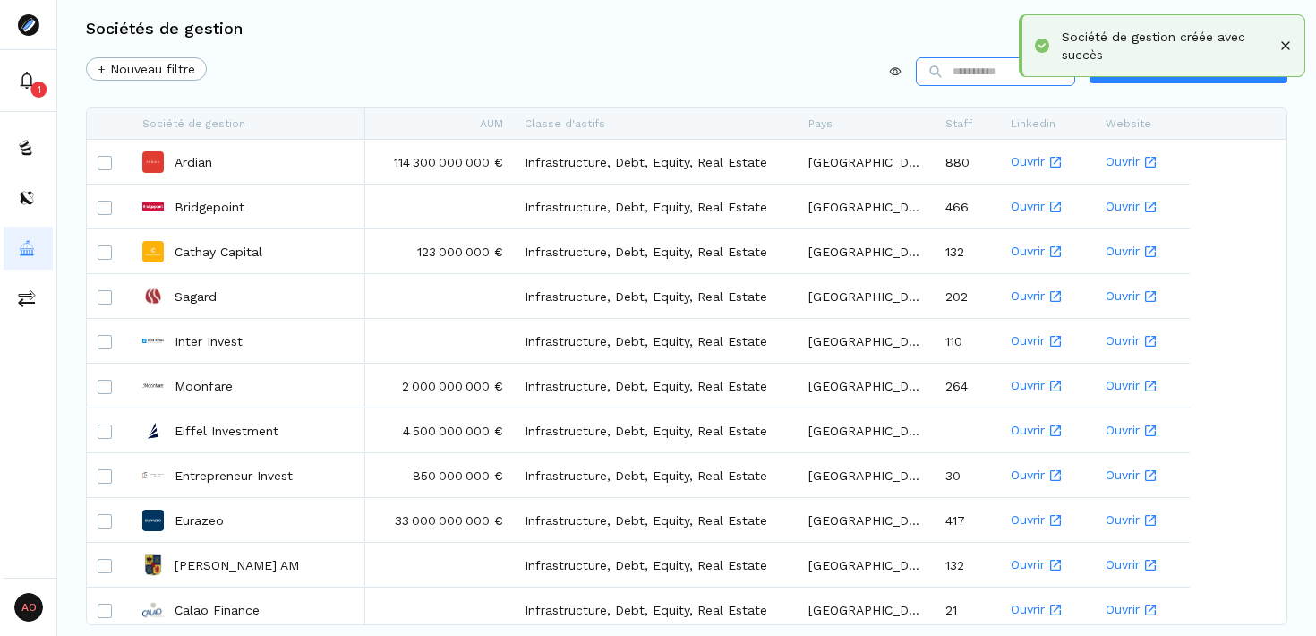
click at [992, 78] on input at bounding box center [995, 71] width 159 height 29
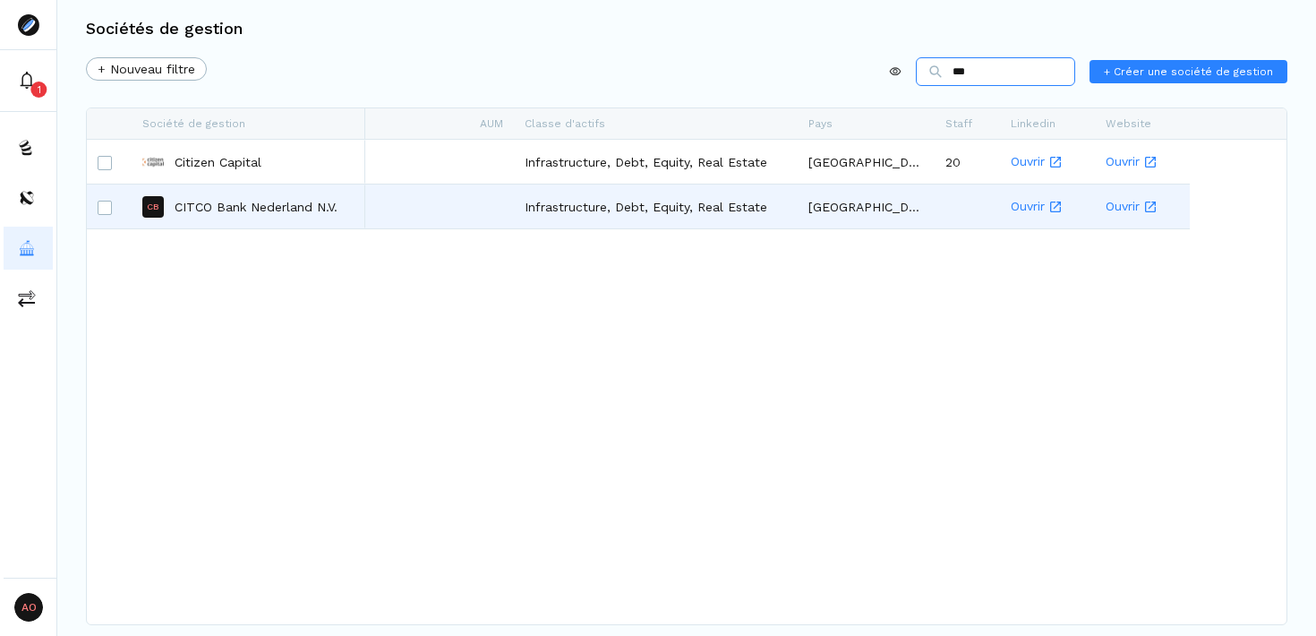
type input "***"
click at [284, 209] on p "CITCO Bank Nederland N.V." at bounding box center [256, 207] width 163 height 18
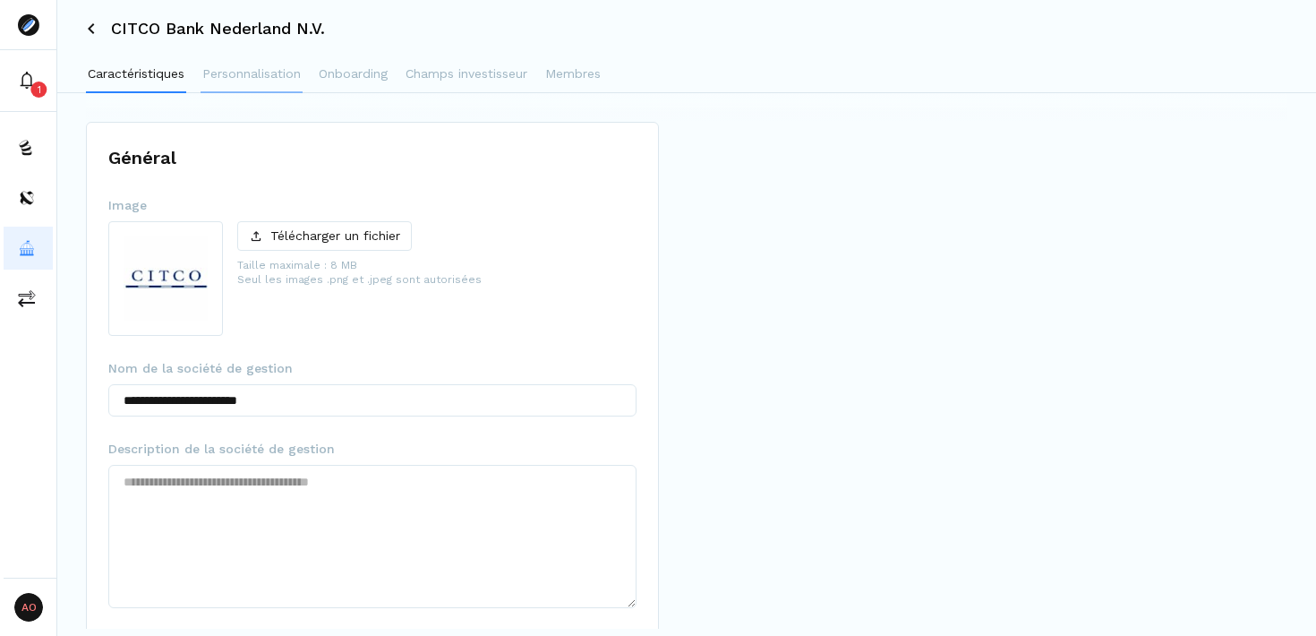
click at [251, 80] on p "Personnalisation" at bounding box center [251, 73] width 99 height 19
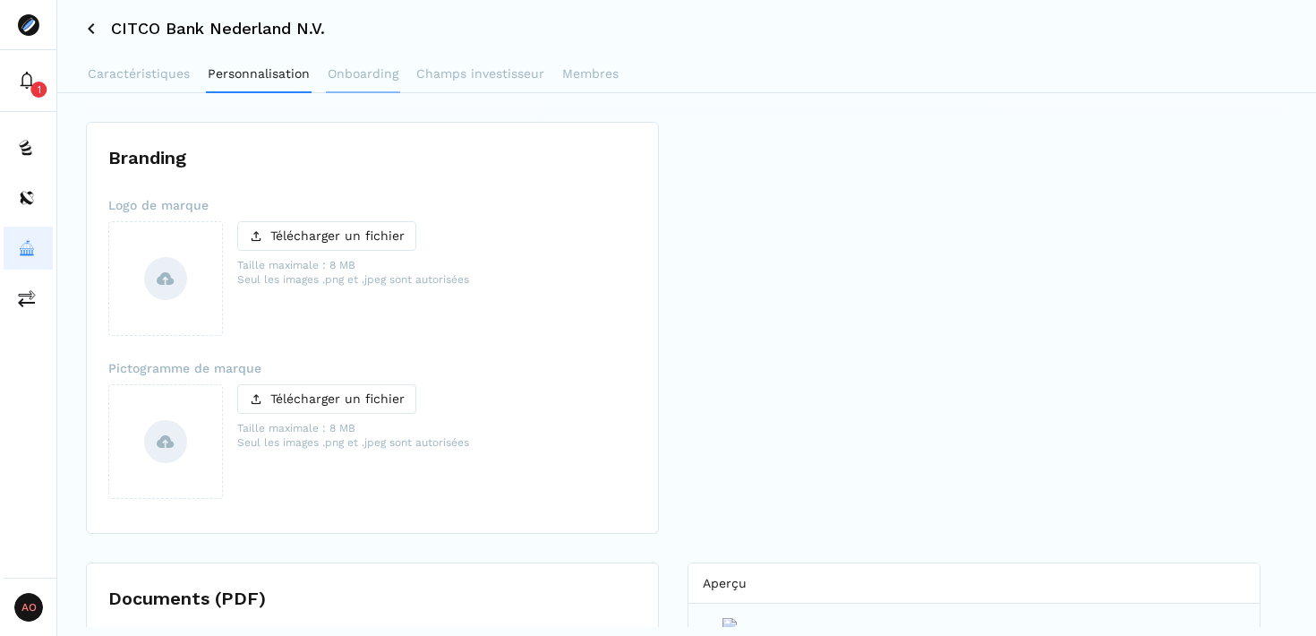
click at [388, 78] on p "Onboarding" at bounding box center [363, 73] width 71 height 19
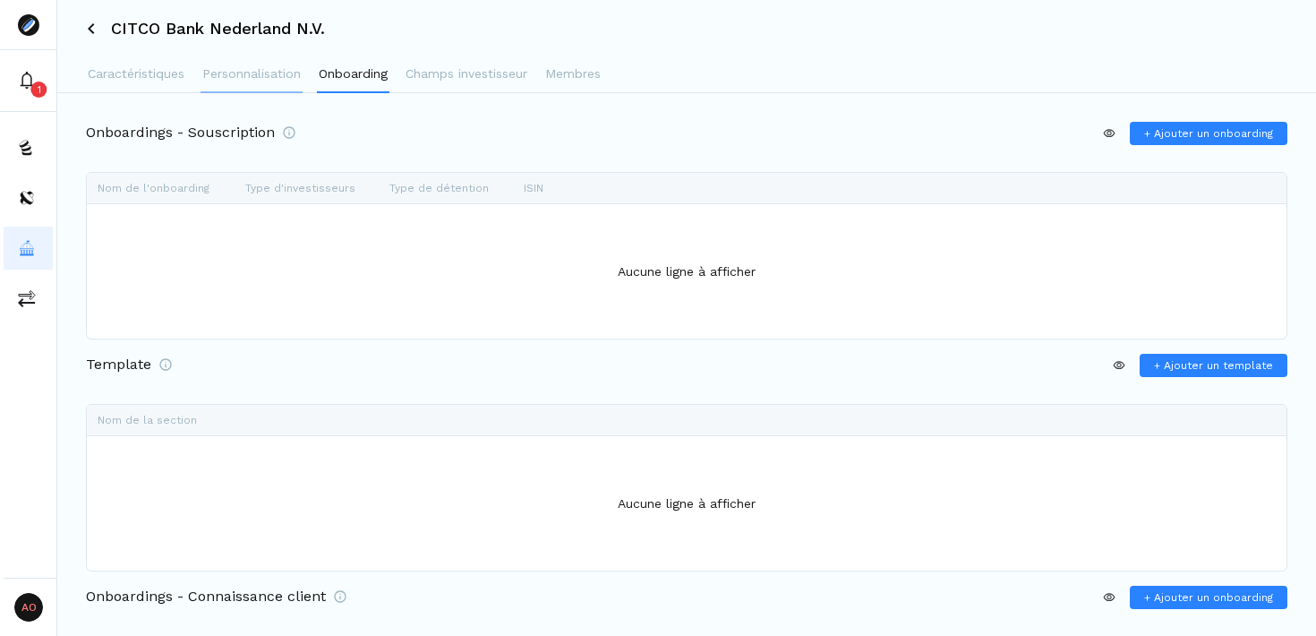
click at [260, 68] on p "Personnalisation" at bounding box center [251, 73] width 99 height 19
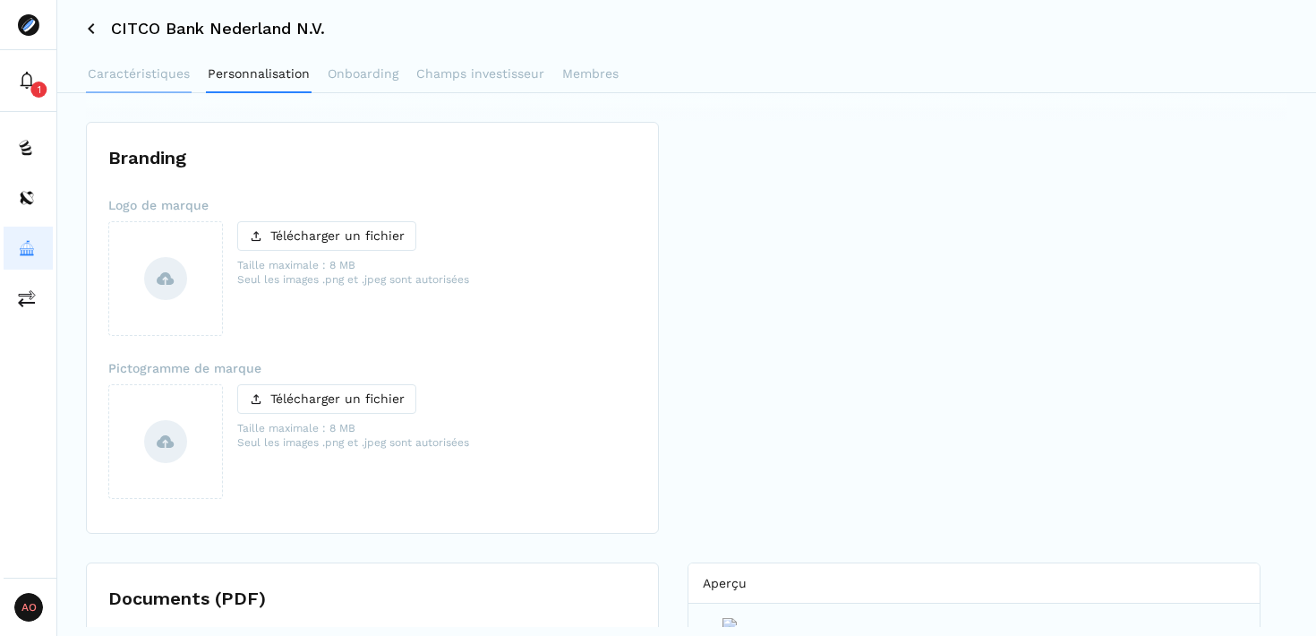
click at [133, 67] on p "Caractéristiques" at bounding box center [139, 73] width 102 height 19
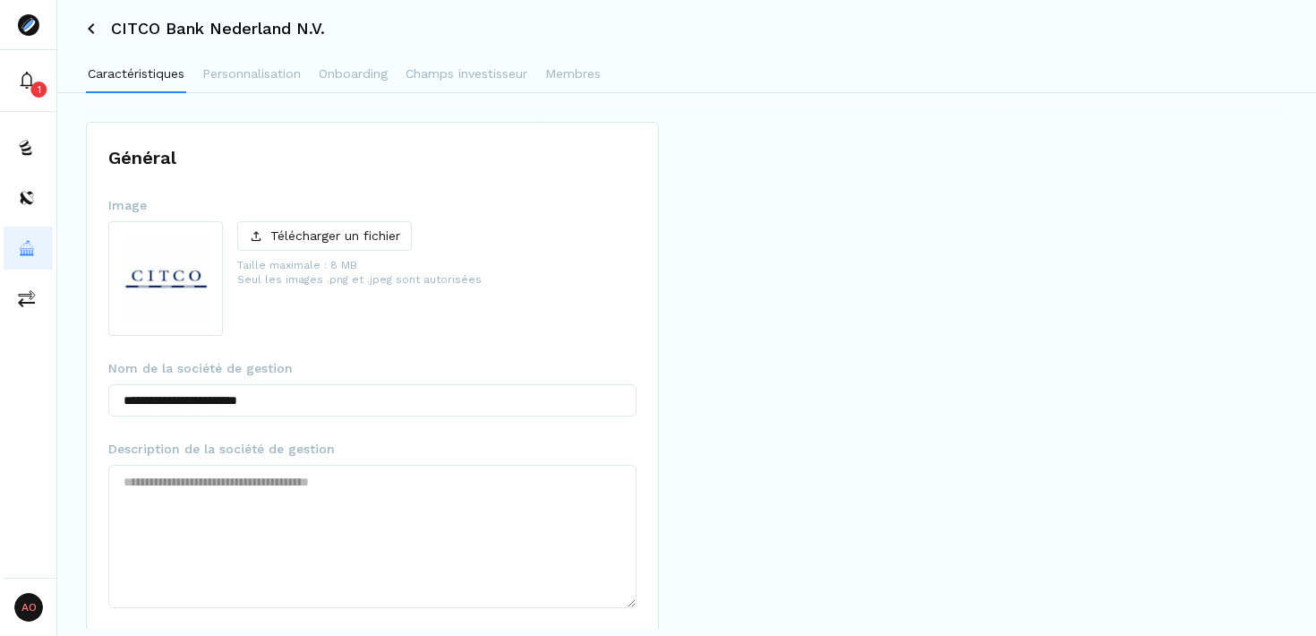
click at [88, 24] on icon at bounding box center [91, 28] width 11 height 11
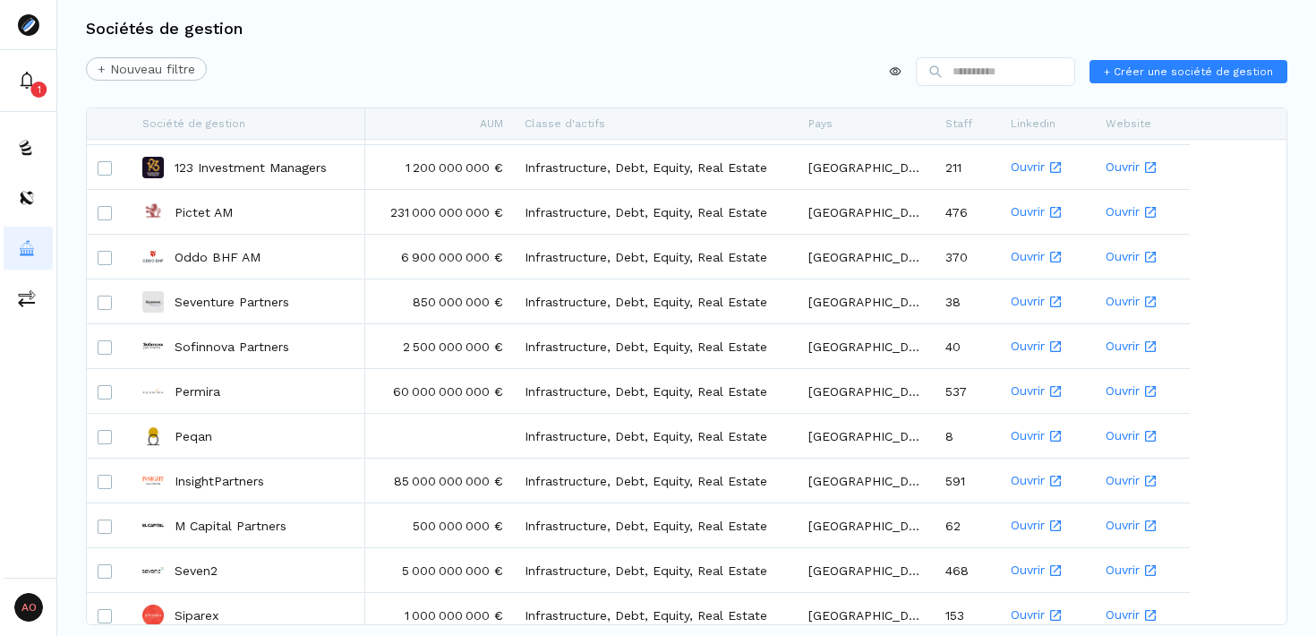
scroll to position [596, 0]
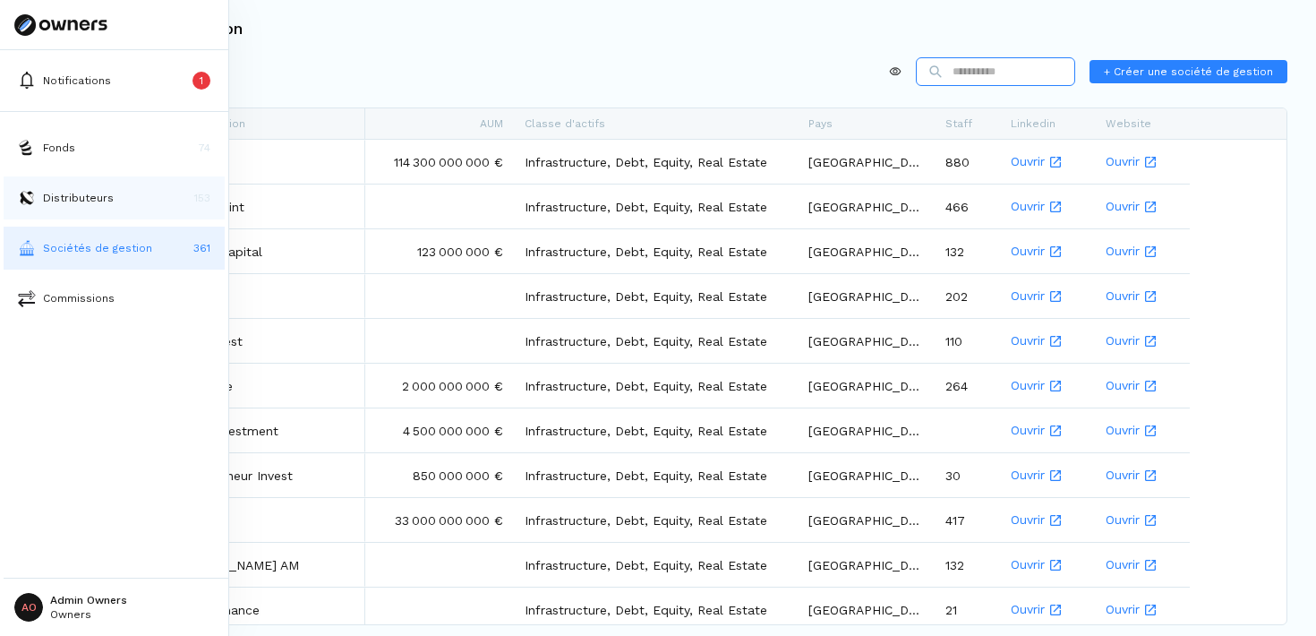
click at [26, 208] on button "Distributeurs 153" at bounding box center [114, 197] width 221 height 43
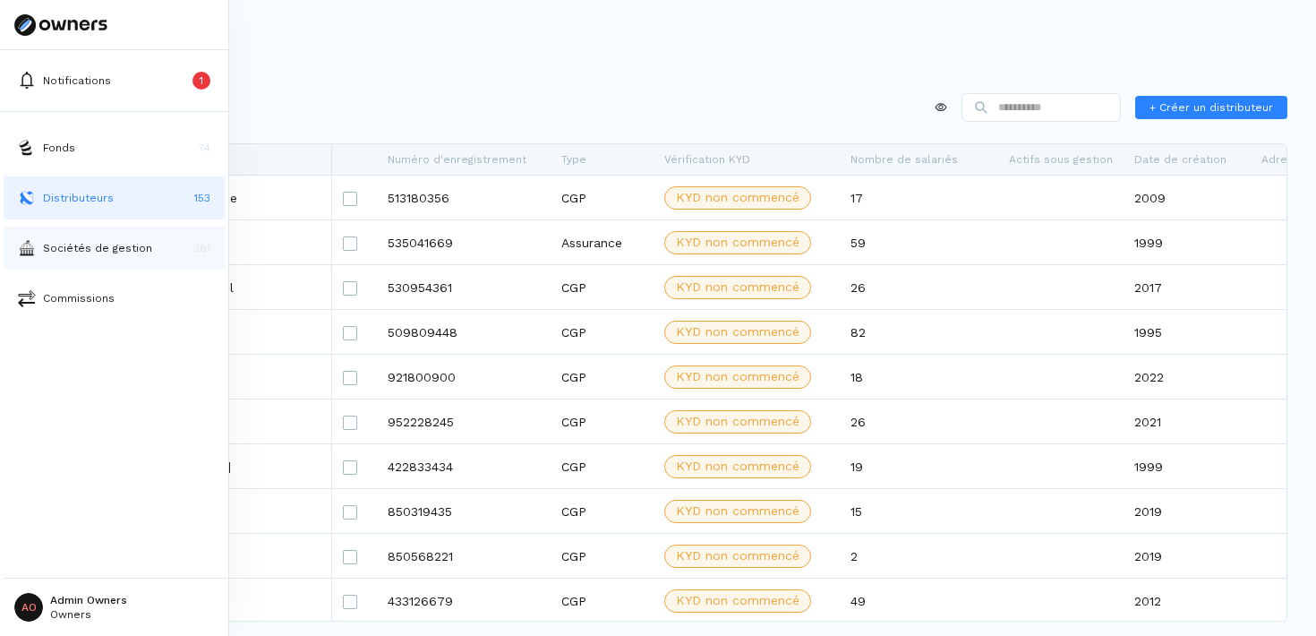
click at [77, 244] on p "Sociétés de gestion" at bounding box center [97, 248] width 109 height 16
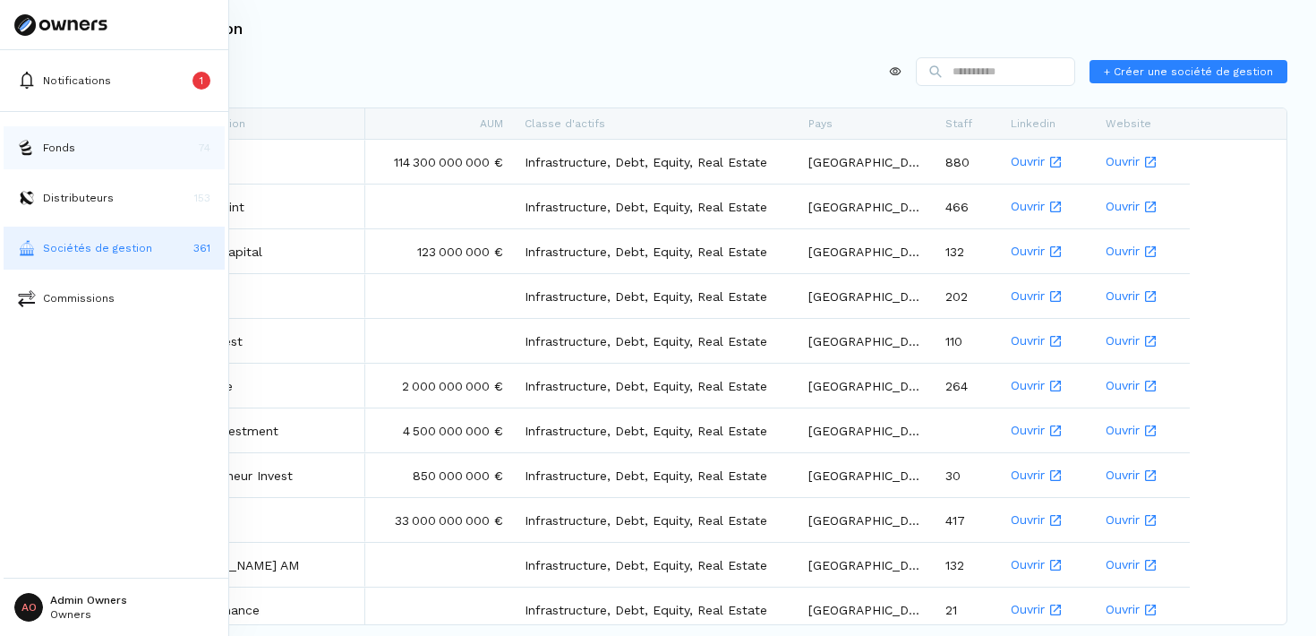
click at [64, 149] on p "Fonds" at bounding box center [59, 148] width 32 height 16
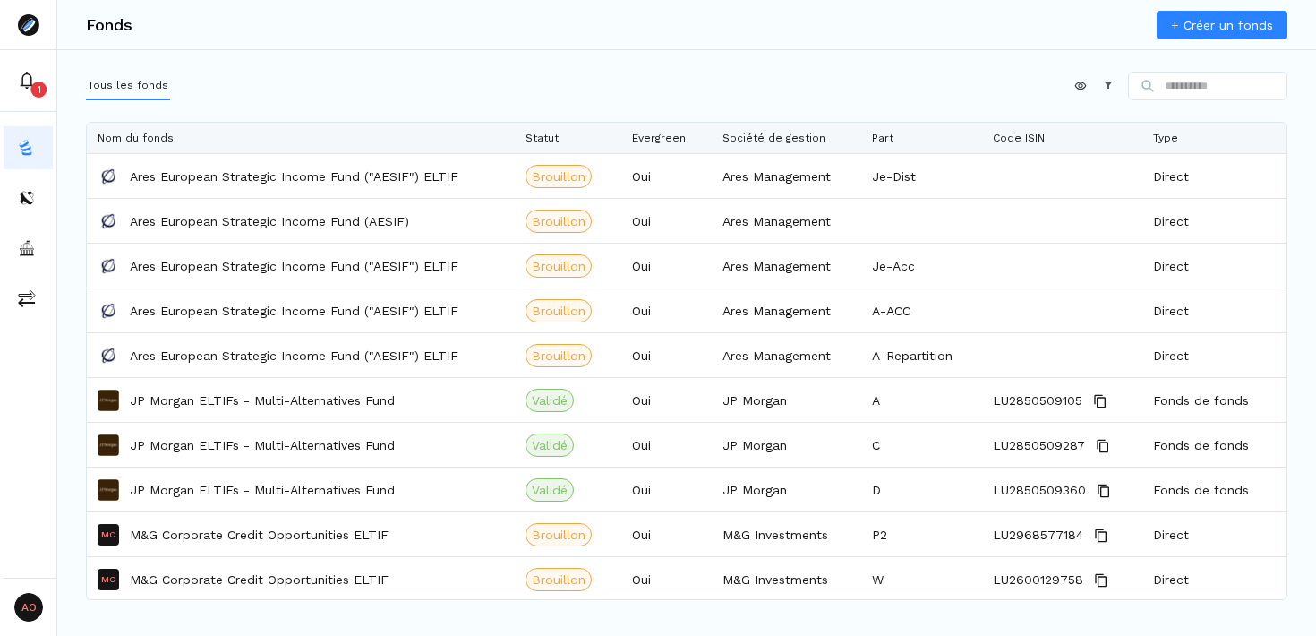
click at [1202, 23] on link "+ Créer un fonds" at bounding box center [1222, 25] width 131 height 29
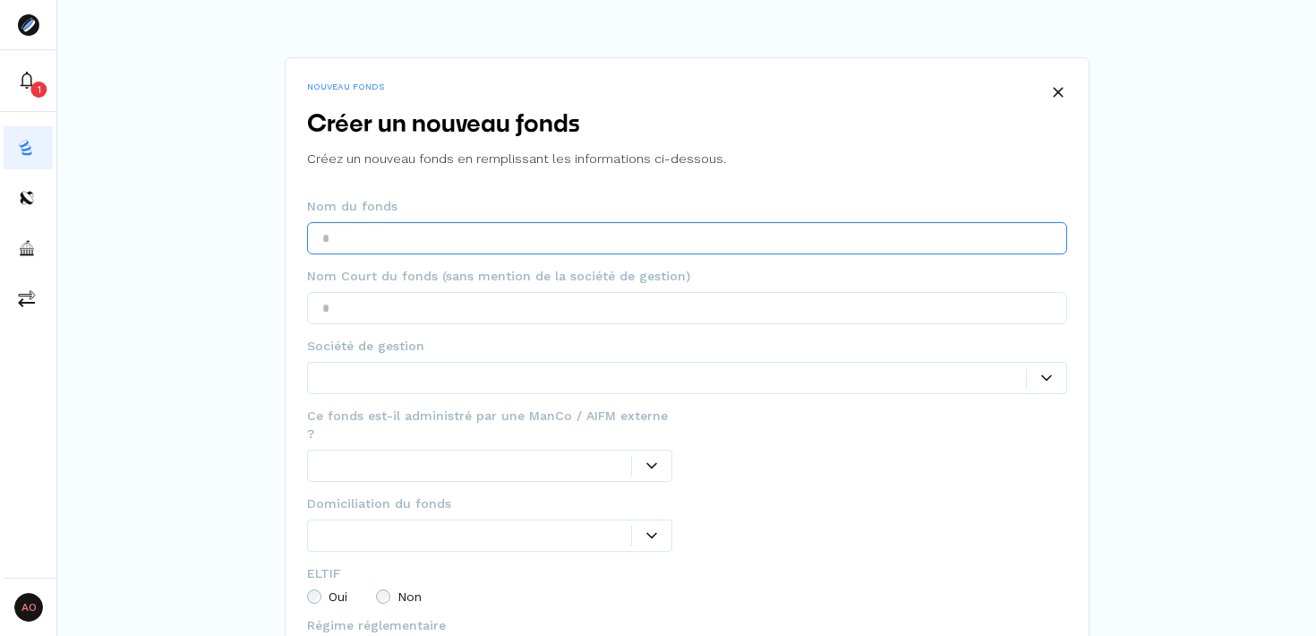
click at [545, 234] on input "text" at bounding box center [687, 238] width 760 height 32
paste input "**********"
type input "**********"
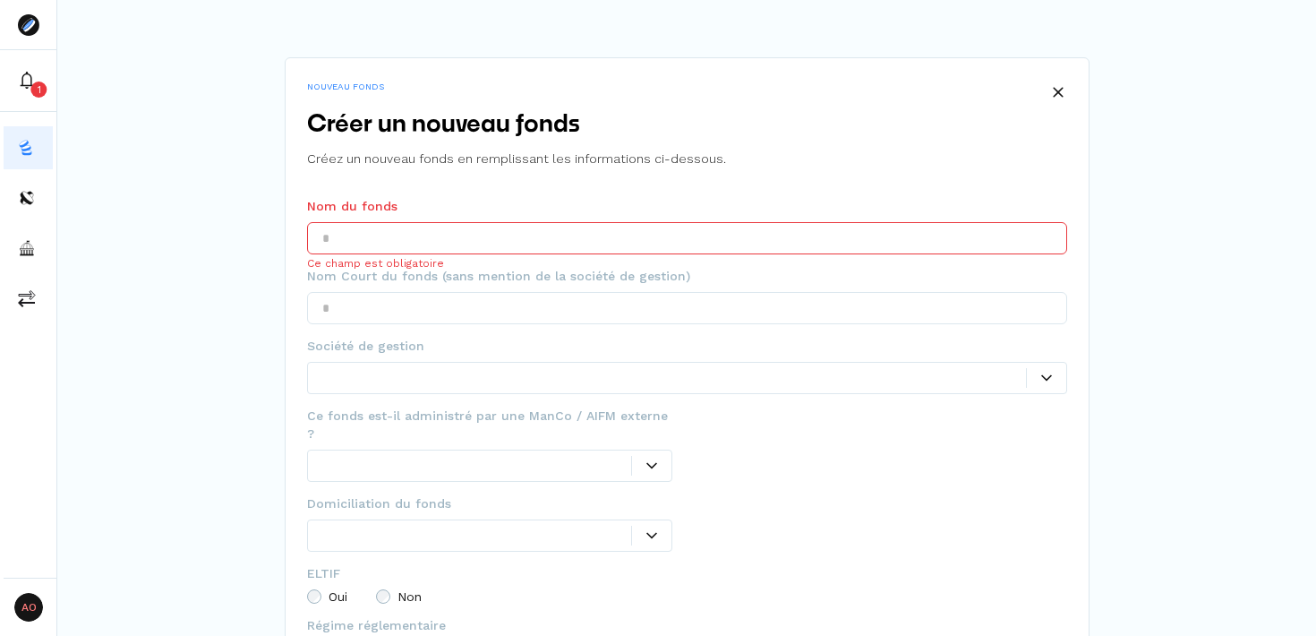
paste input "**********"
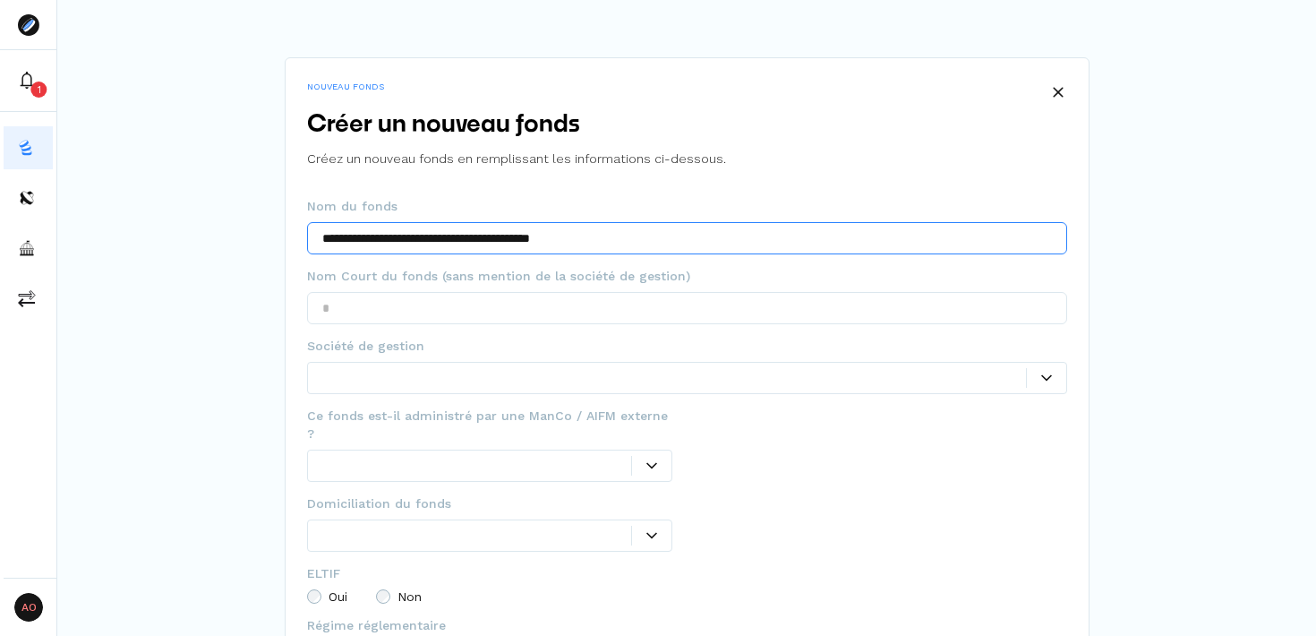
type input "**********"
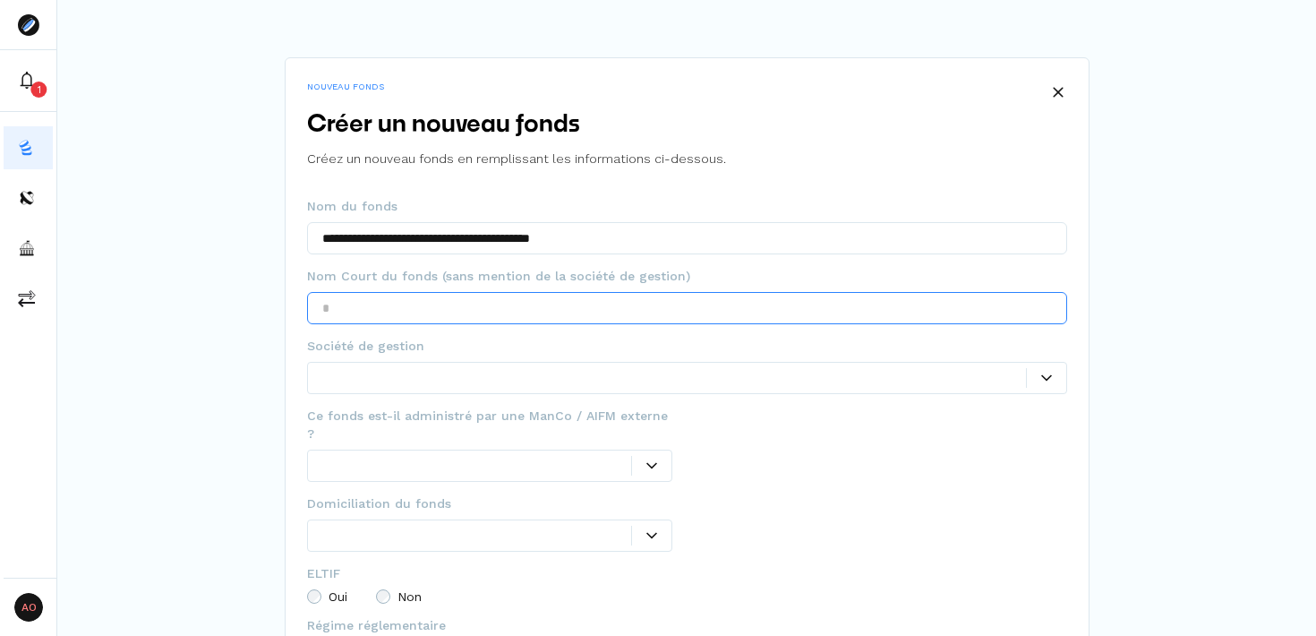
click at [606, 313] on input "text" at bounding box center [687, 308] width 760 height 32
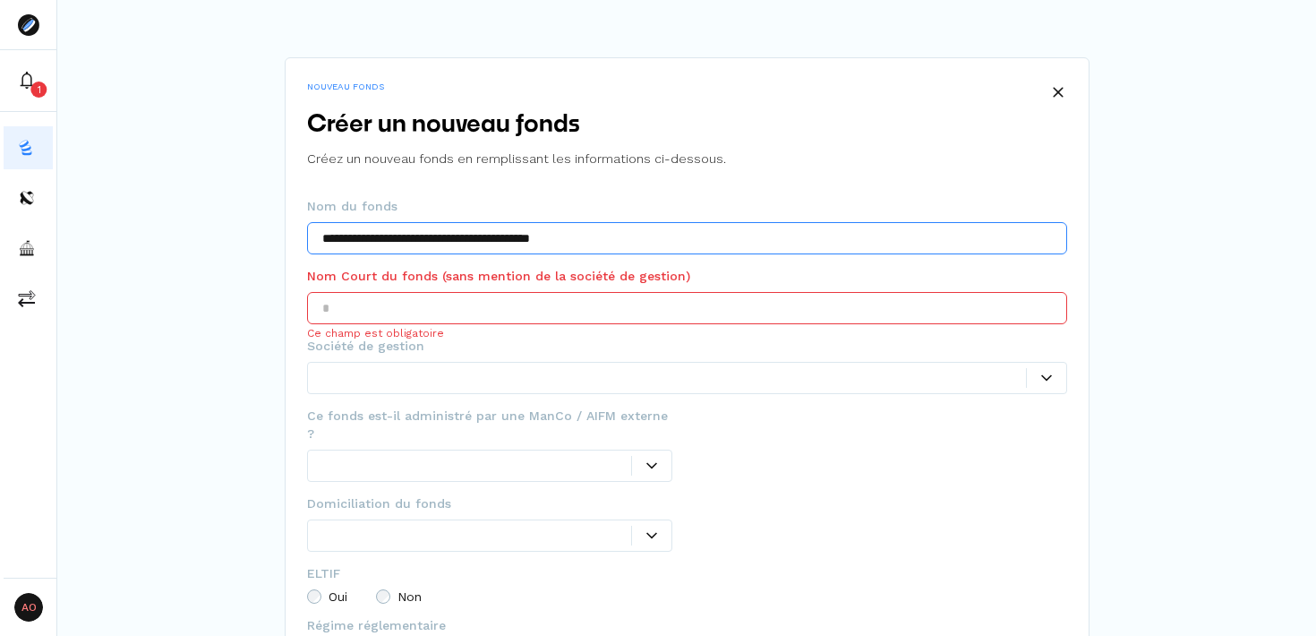
drag, startPoint x: 366, startPoint y: 237, endPoint x: 577, endPoint y: 240, distance: 210.5
click at [577, 240] on input "**********" at bounding box center [687, 238] width 760 height 32
click at [469, 304] on input "text" at bounding box center [687, 308] width 760 height 32
paste input "**********"
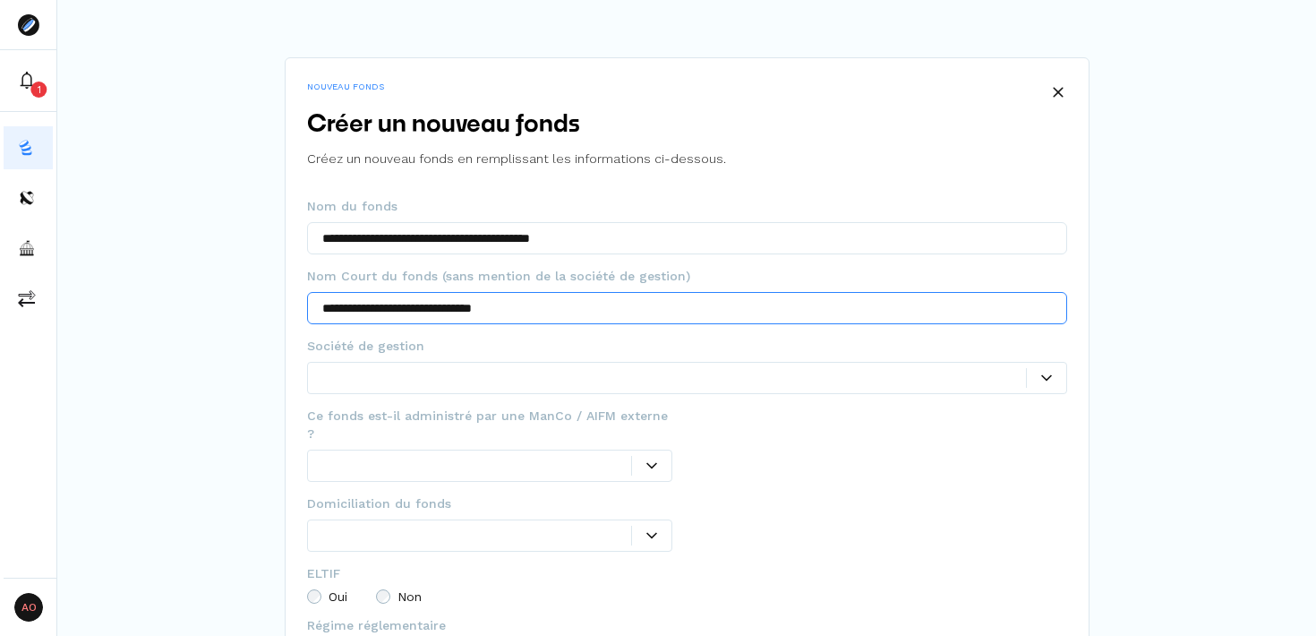
type input "**********"
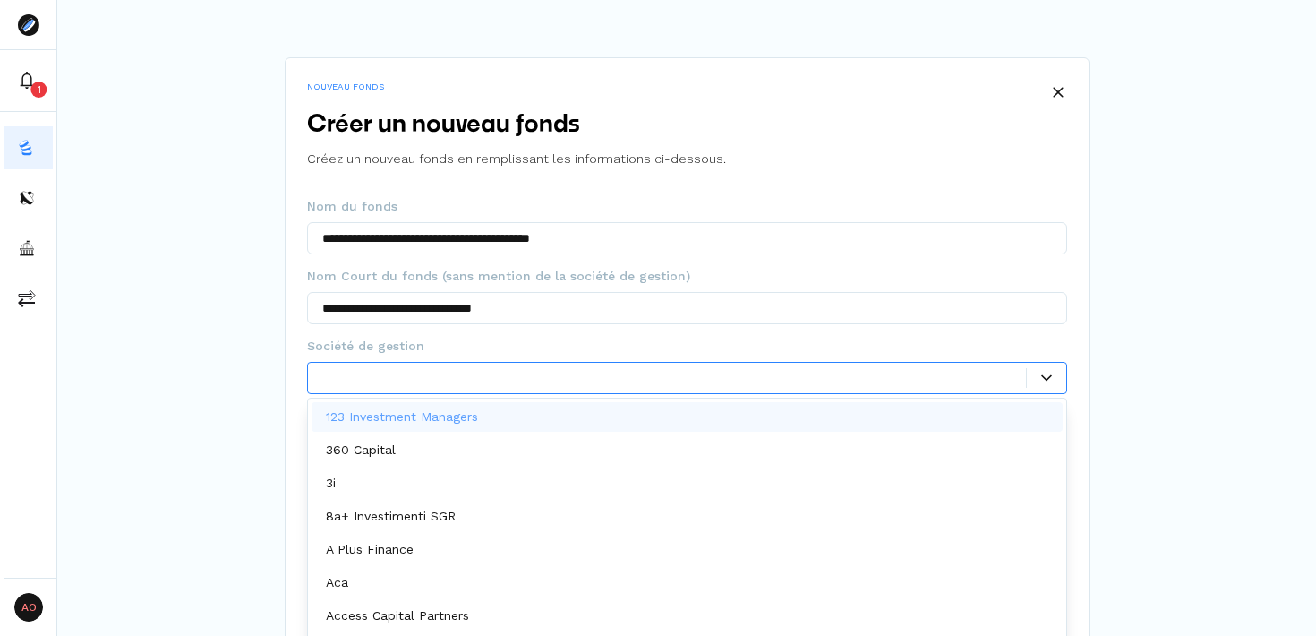
click at [472, 384] on div at bounding box center [674, 377] width 704 height 19
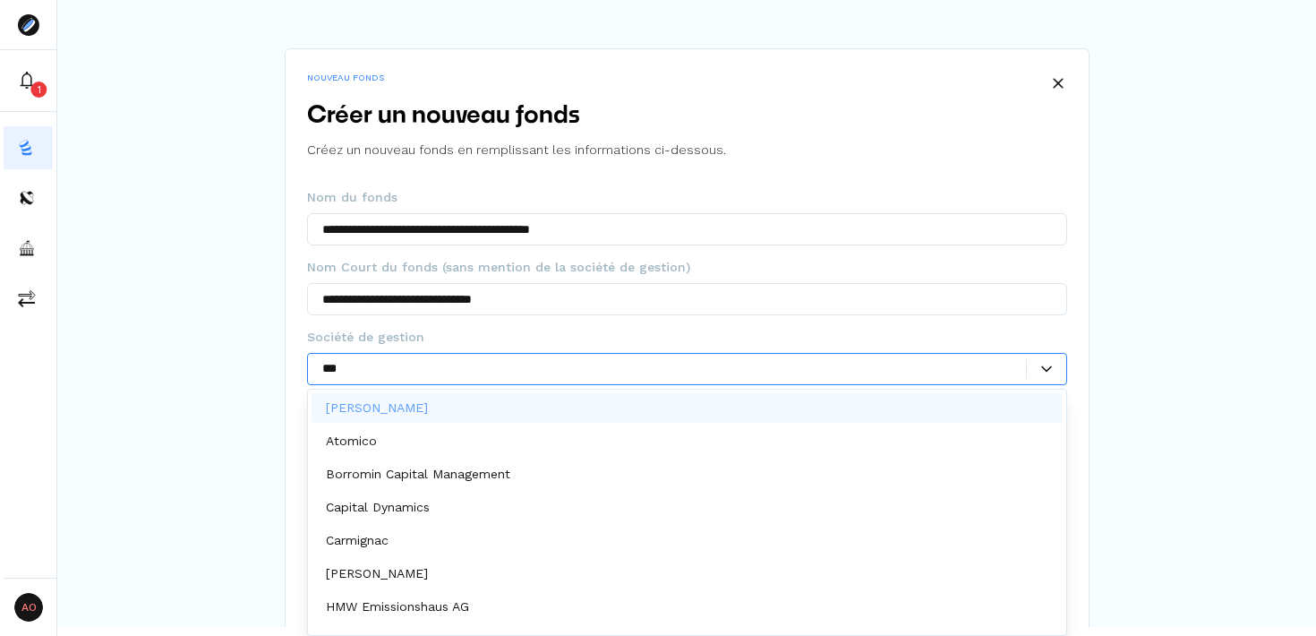
type input "****"
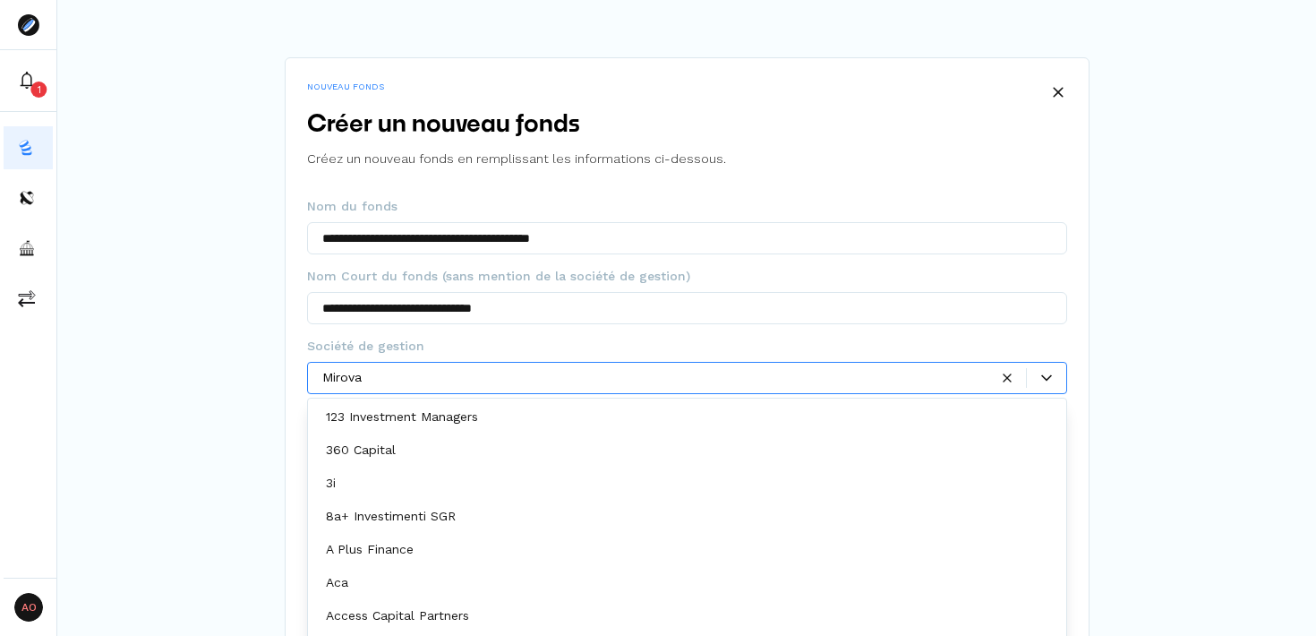
click at [344, 419] on p "123 Investment Managers" at bounding box center [402, 416] width 152 height 19
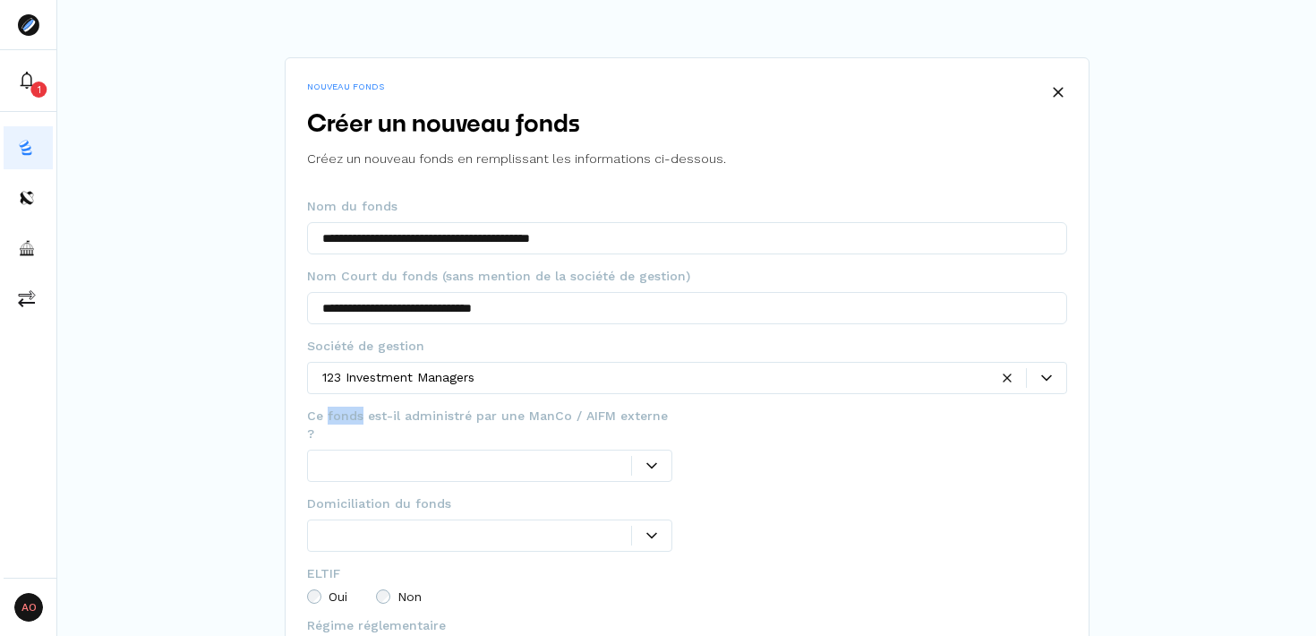
click at [344, 419] on span "Ce fonds est-il administré par une ManCo / AIFM externe ?" at bounding box center [490, 425] width 366 height 36
copy span "Ce fonds est-il administré par une ManCo / AIFM externe ?"
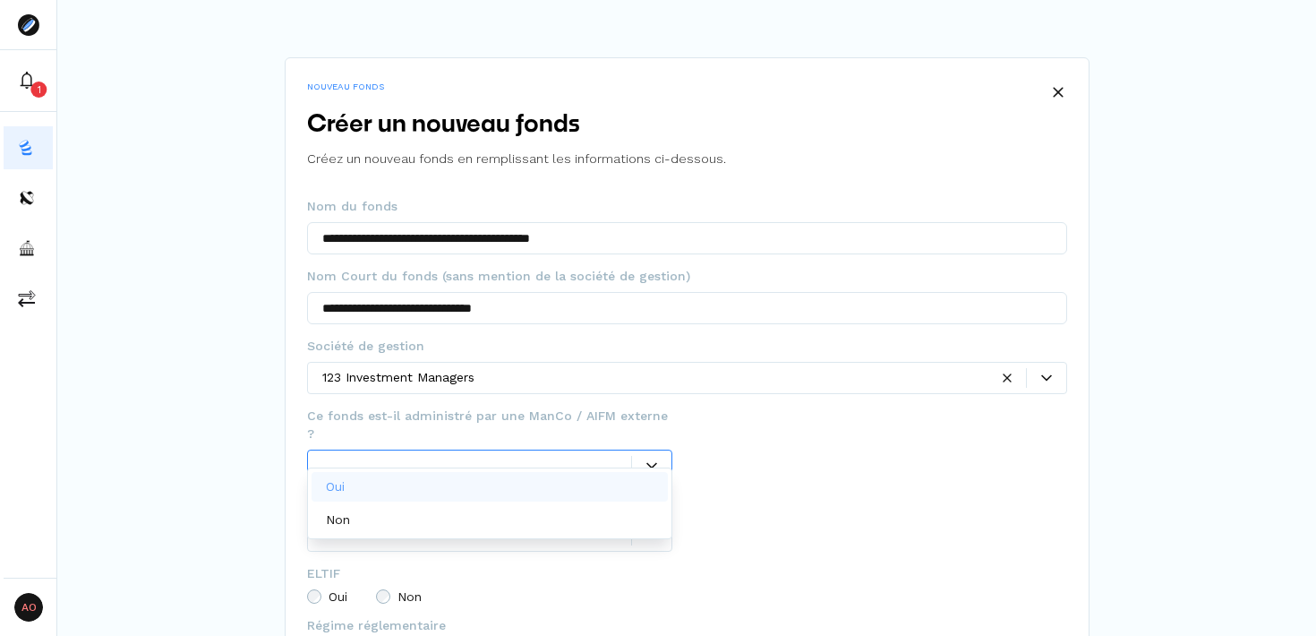
click at [666, 456] on div at bounding box center [651, 466] width 40 height 20
click at [574, 477] on div "Oui" at bounding box center [490, 487] width 357 height 30
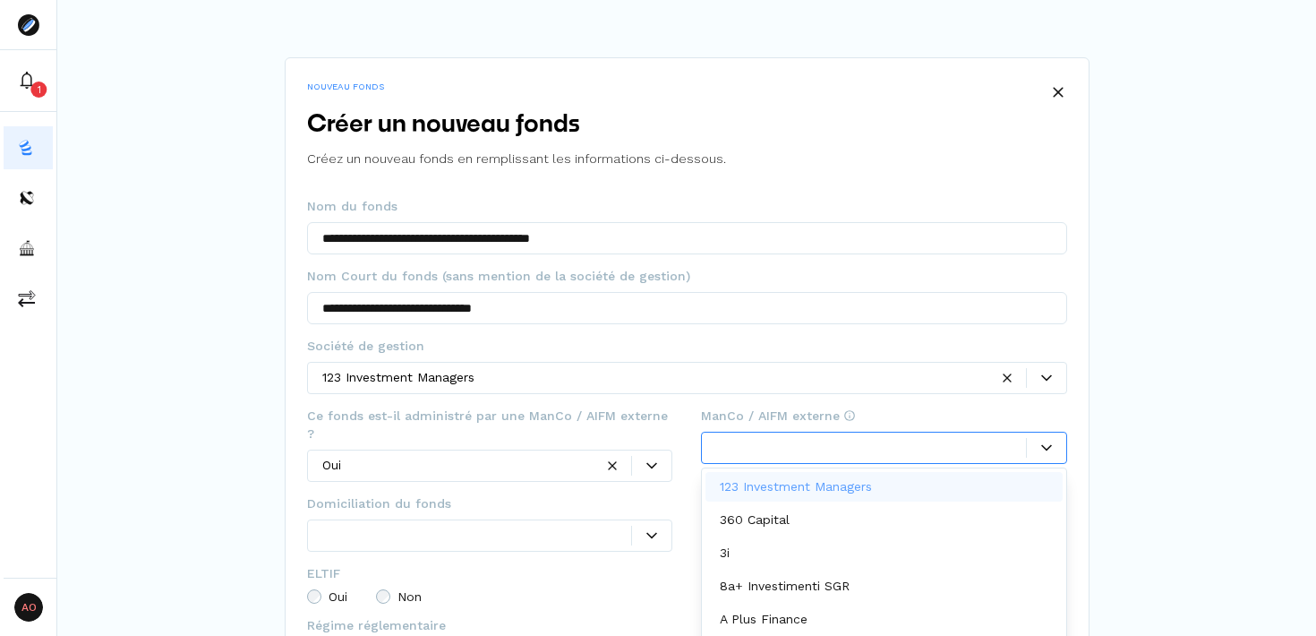
click at [827, 432] on div at bounding box center [884, 448] width 366 height 32
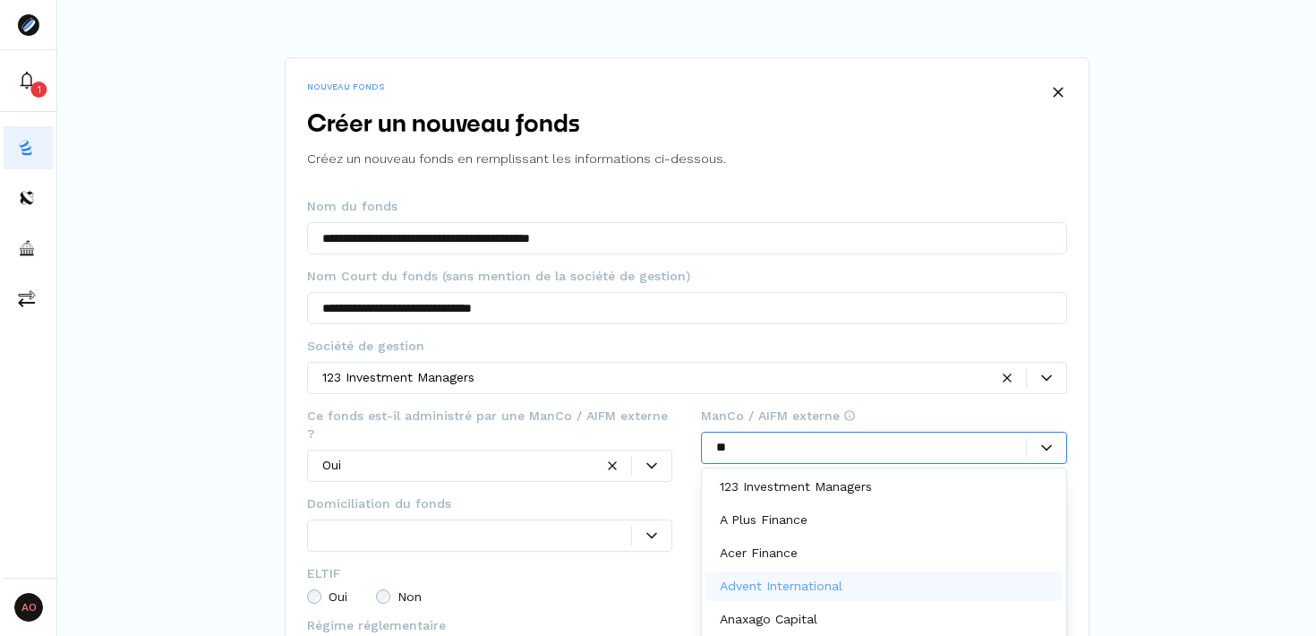
type input "*"
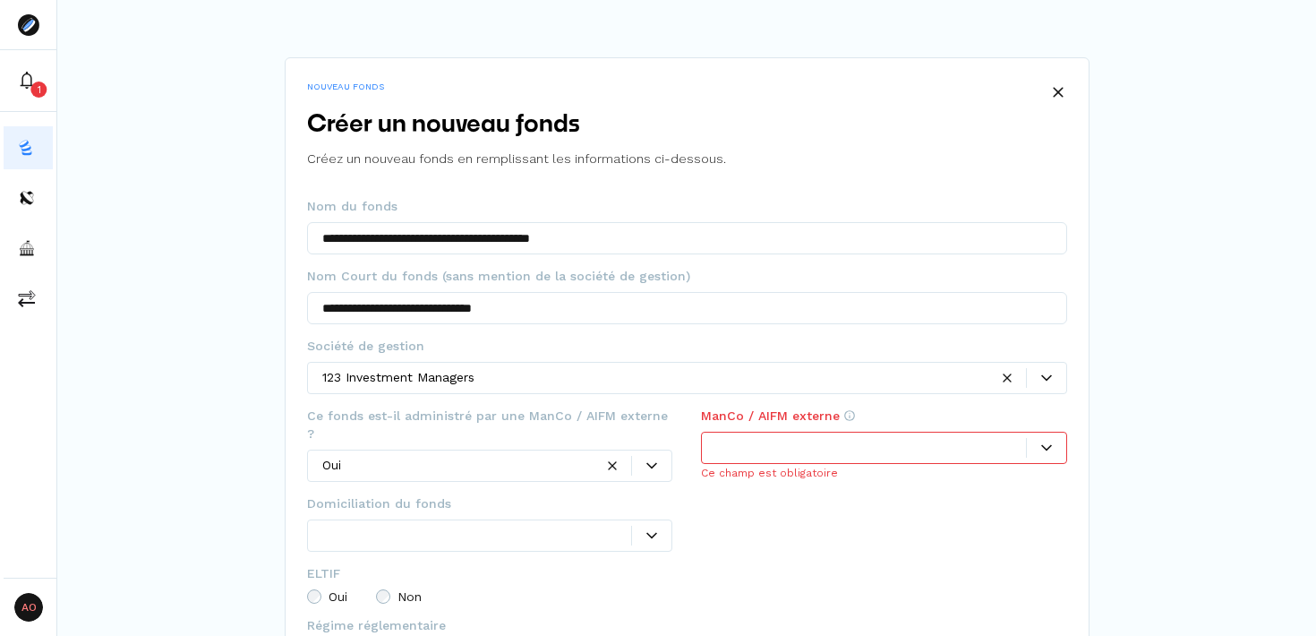
click at [1132, 411] on div "**********" at bounding box center [686, 484] width 1259 height 968
click at [1032, 444] on div at bounding box center [1046, 447] width 39 height 11
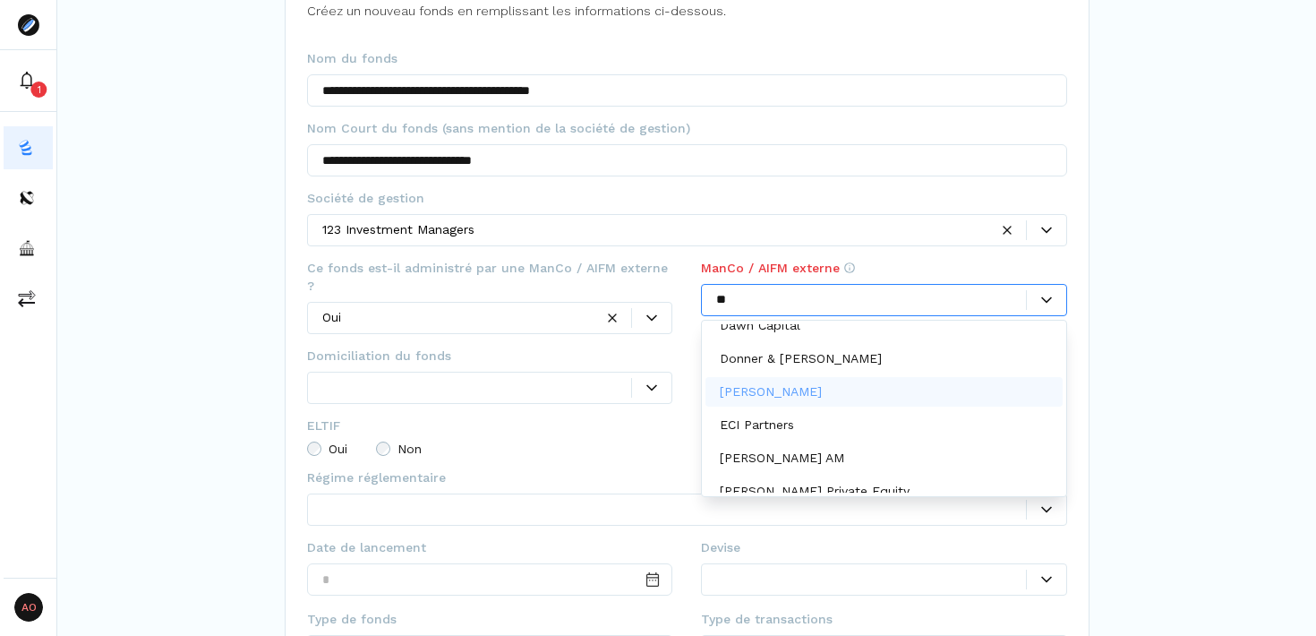
scroll to position [854, 0]
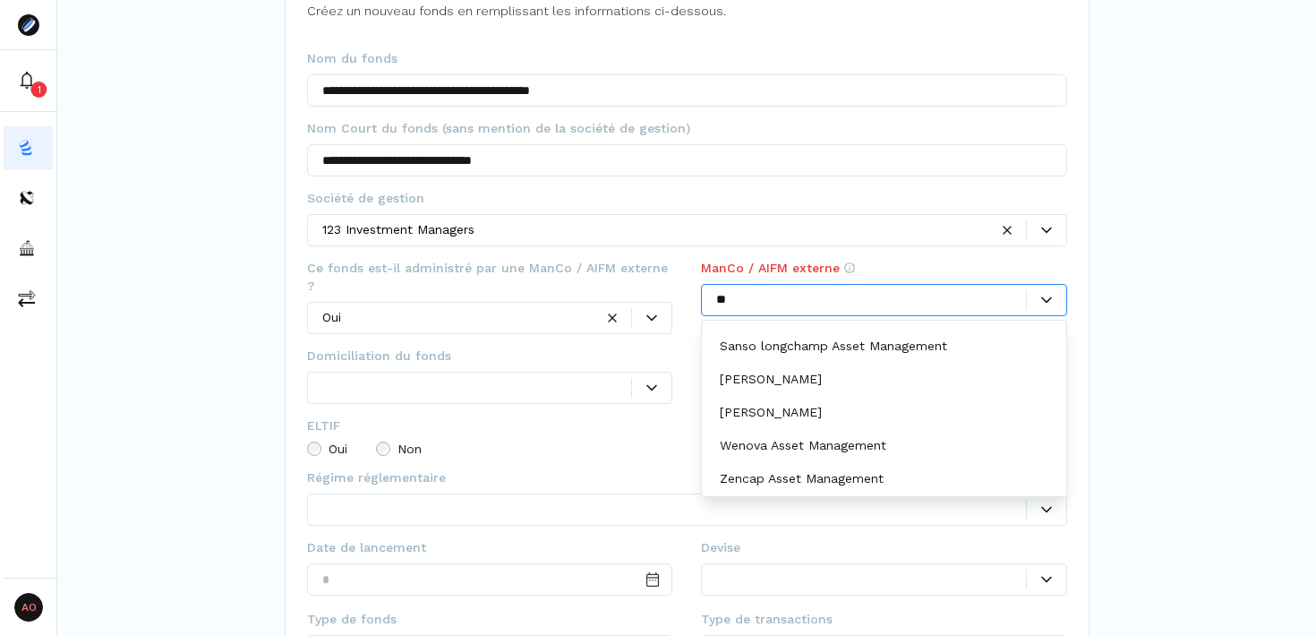
type input "***"
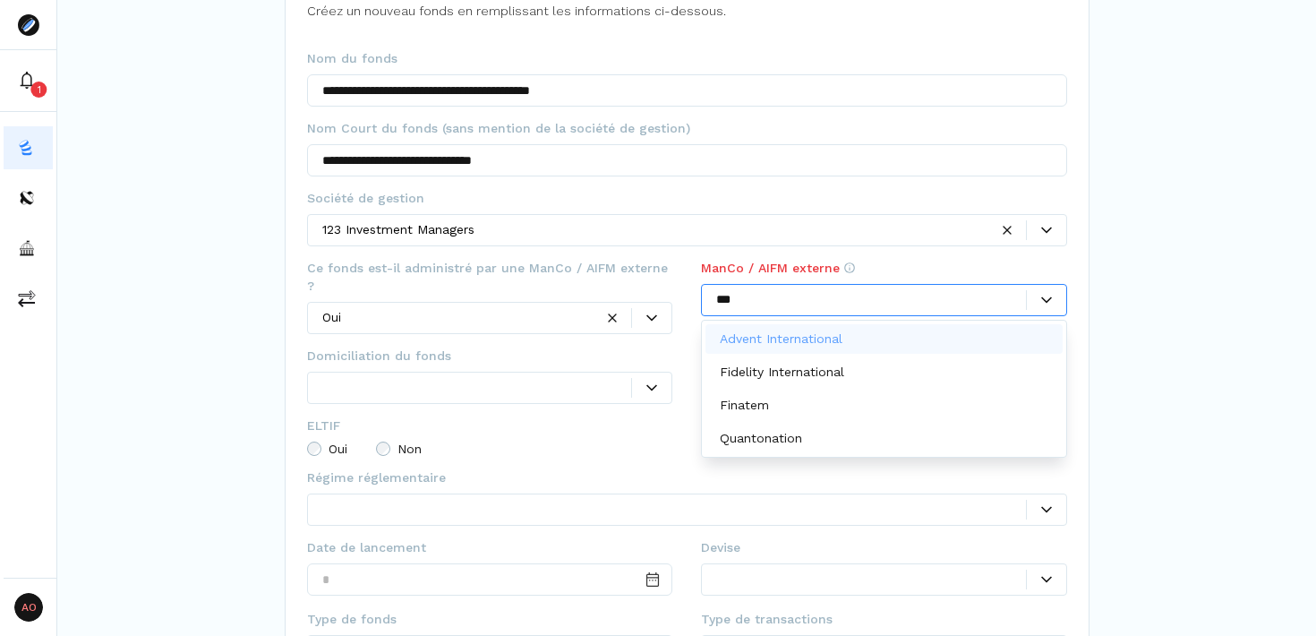
scroll to position [0, 0]
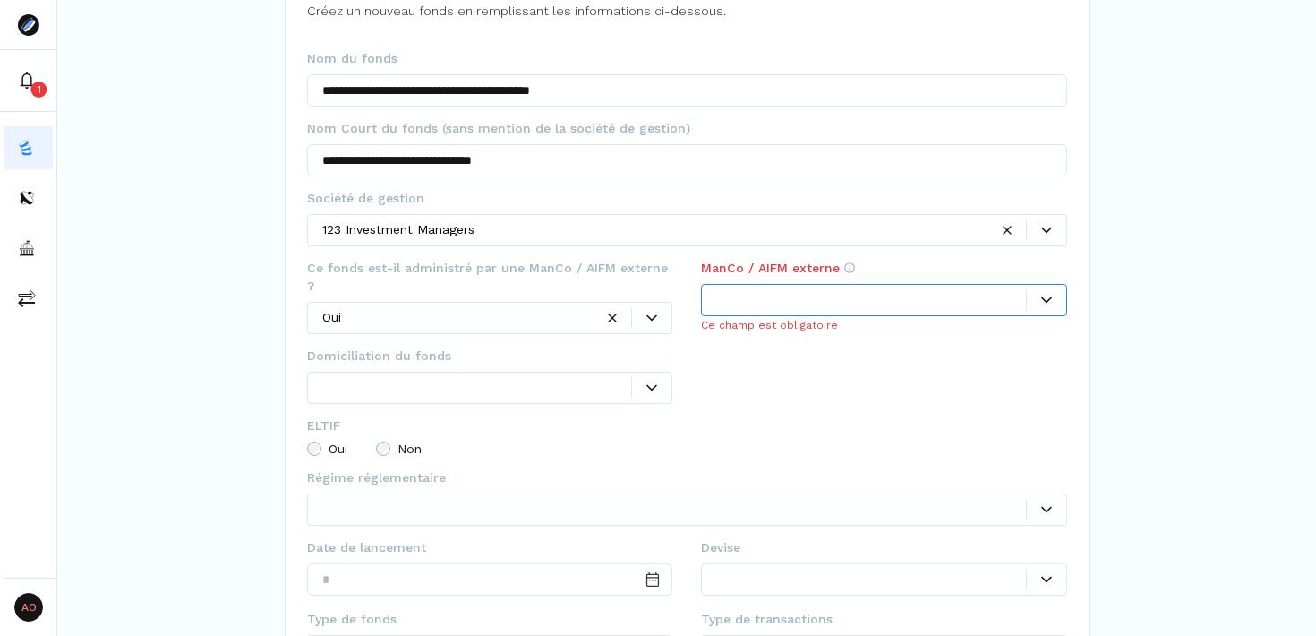
click at [768, 299] on div at bounding box center [871, 299] width 310 height 19
click at [1168, 390] on div "**********" at bounding box center [686, 336] width 1259 height 968
drag, startPoint x: 523, startPoint y: 265, endPoint x: 660, endPoint y: 267, distance: 137.0
click at [660, 267] on span "Ce fonds est-il administré par une ManCo / AIFM externe ?" at bounding box center [490, 277] width 366 height 36
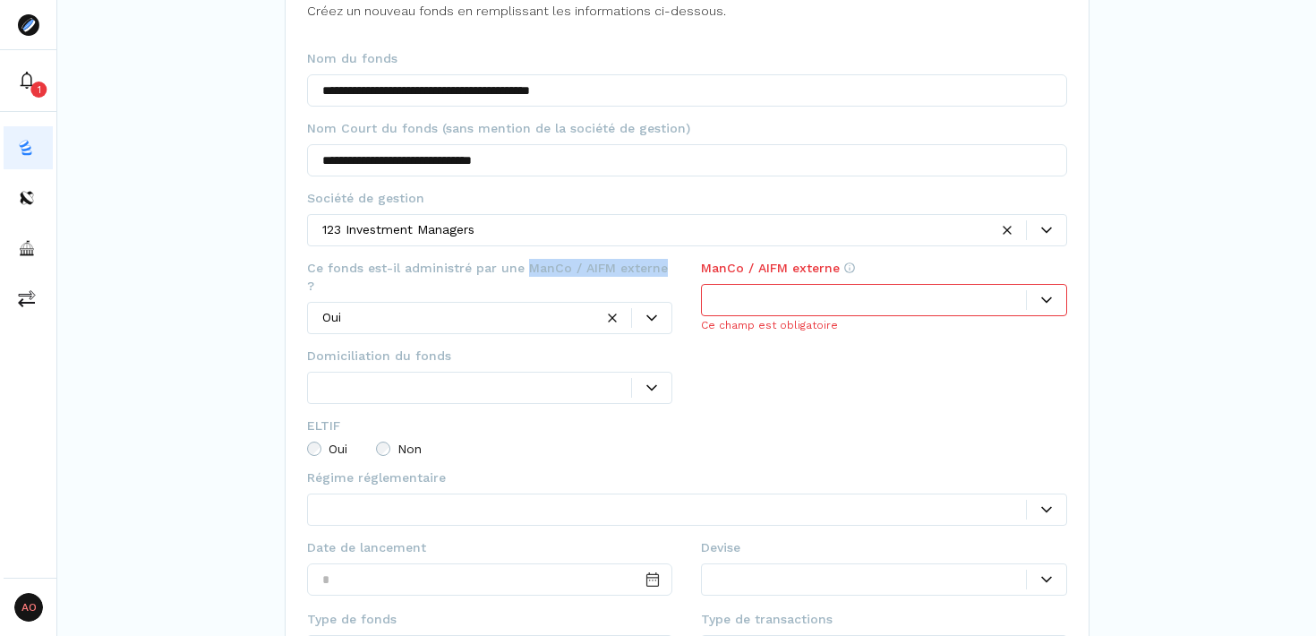
copy span "ManCo / AIFM externe"
click at [929, 299] on div at bounding box center [871, 299] width 310 height 19
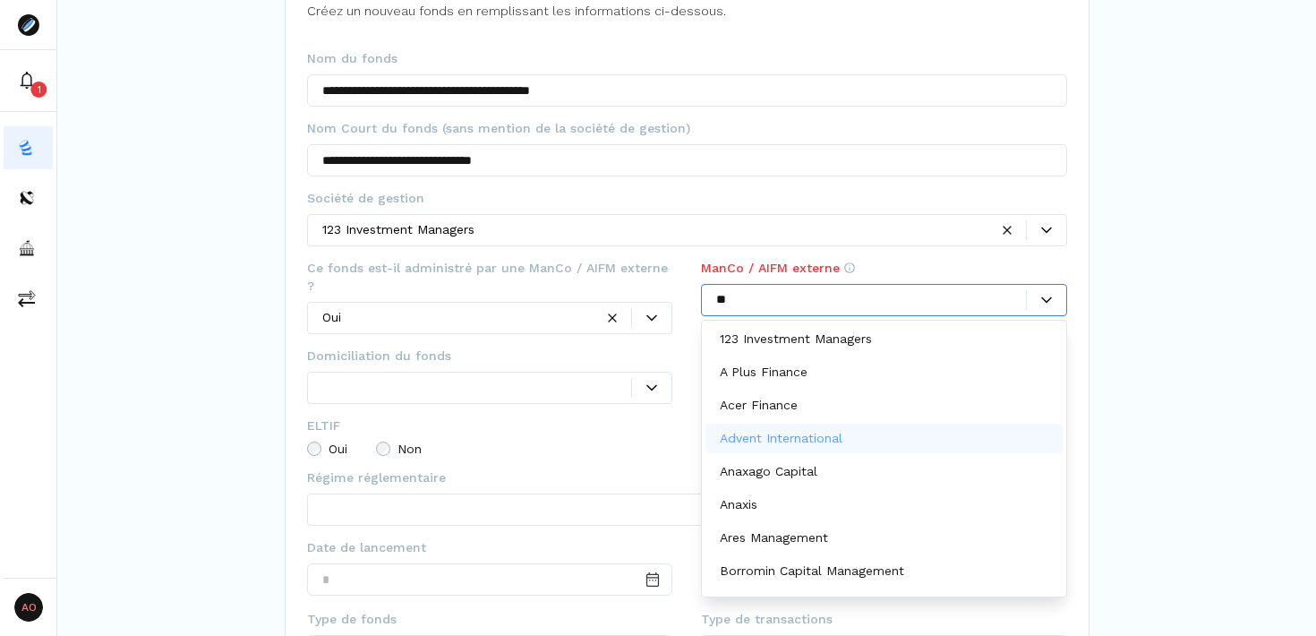
type input "*"
click at [639, 313] on div at bounding box center [651, 318] width 39 height 11
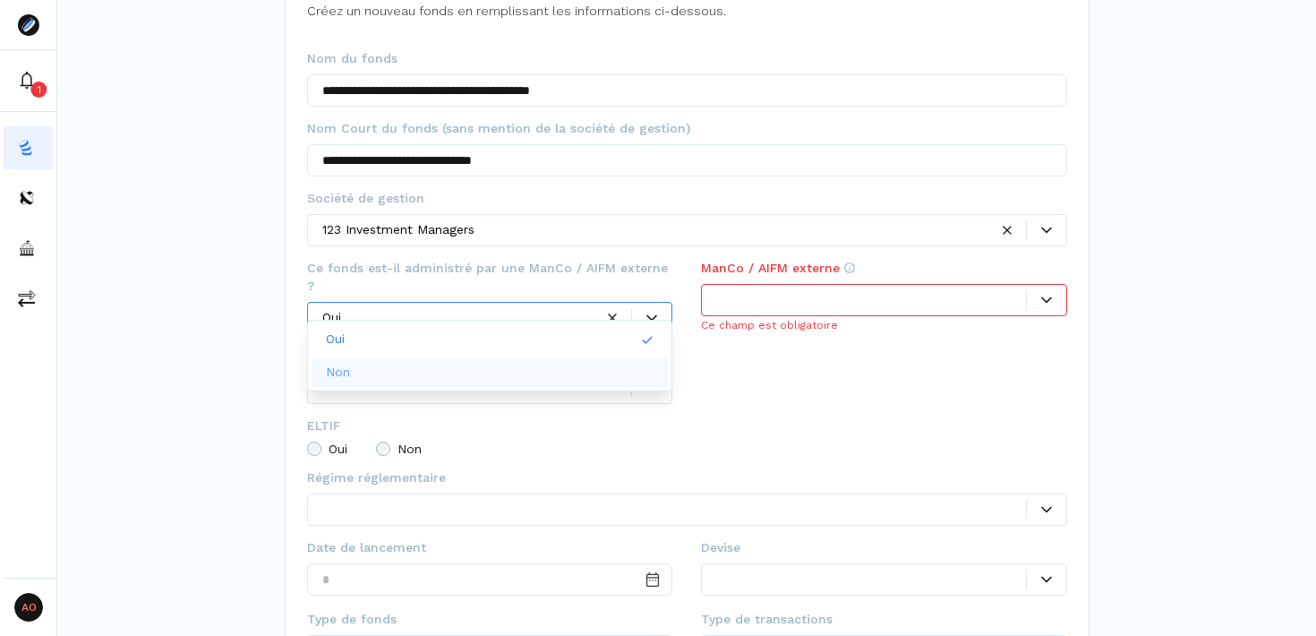
click at [508, 375] on div "Non" at bounding box center [490, 372] width 357 height 30
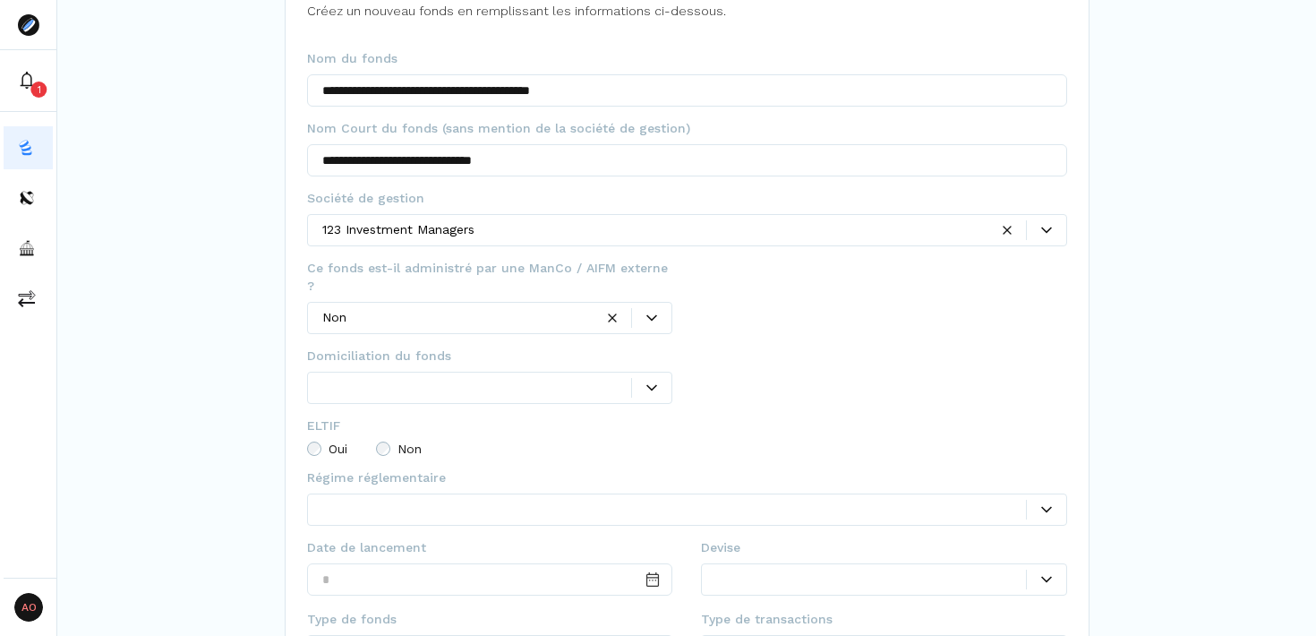
click at [794, 395] on div at bounding box center [884, 382] width 366 height 70
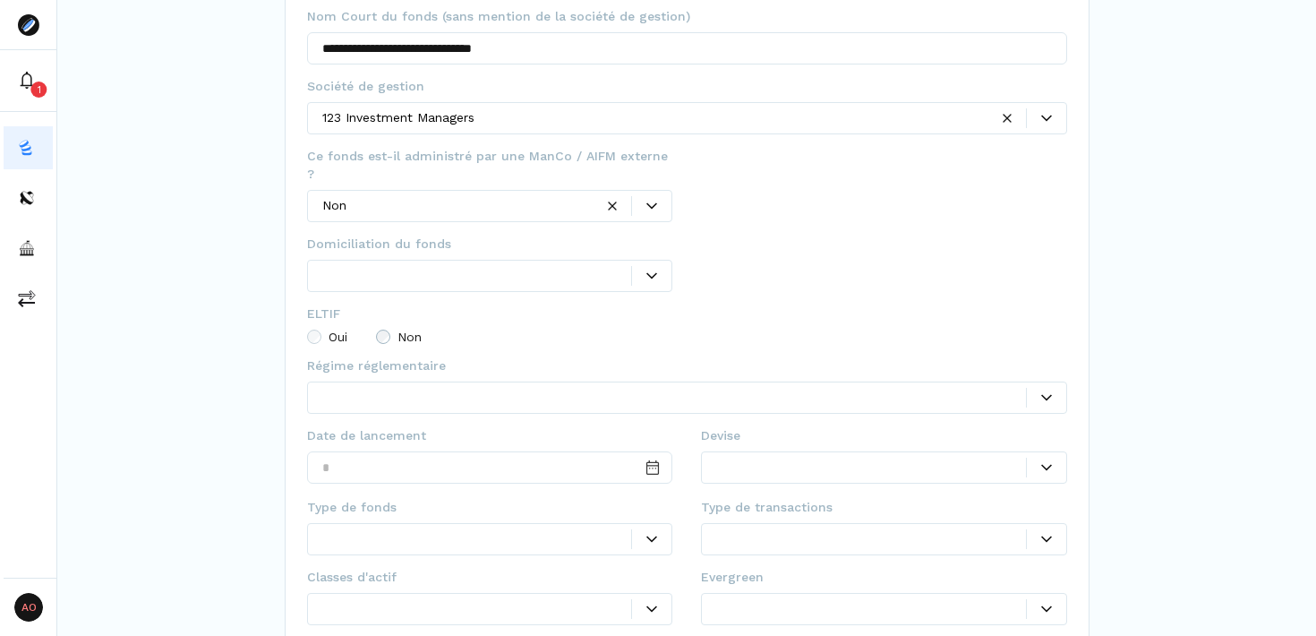
scroll to position [314, 0]
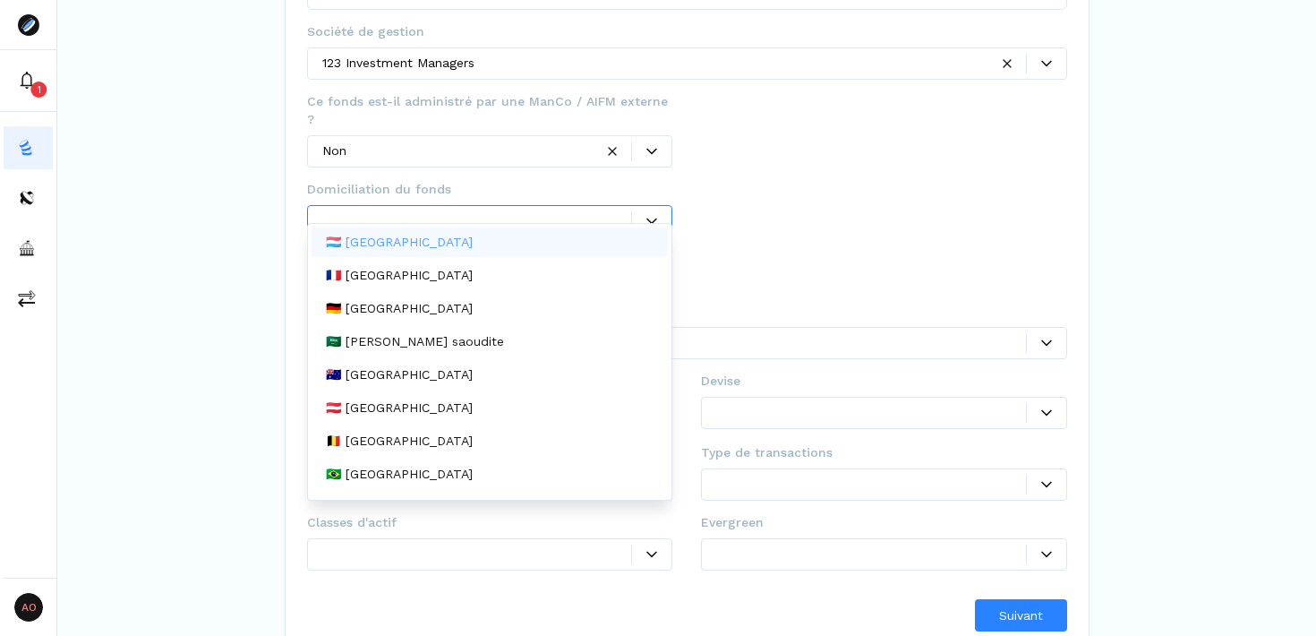
click at [656, 214] on div at bounding box center [490, 221] width 366 height 32
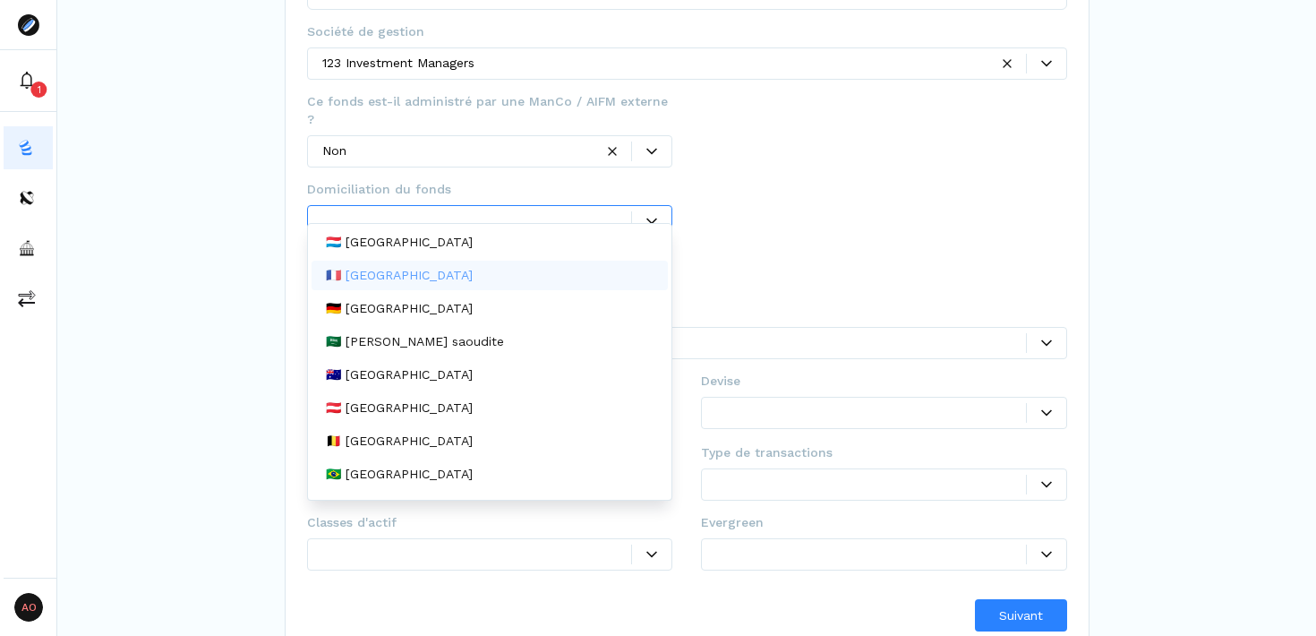
click at [525, 283] on div "🇫🇷 [GEOGRAPHIC_DATA]" at bounding box center [490, 276] width 357 height 30
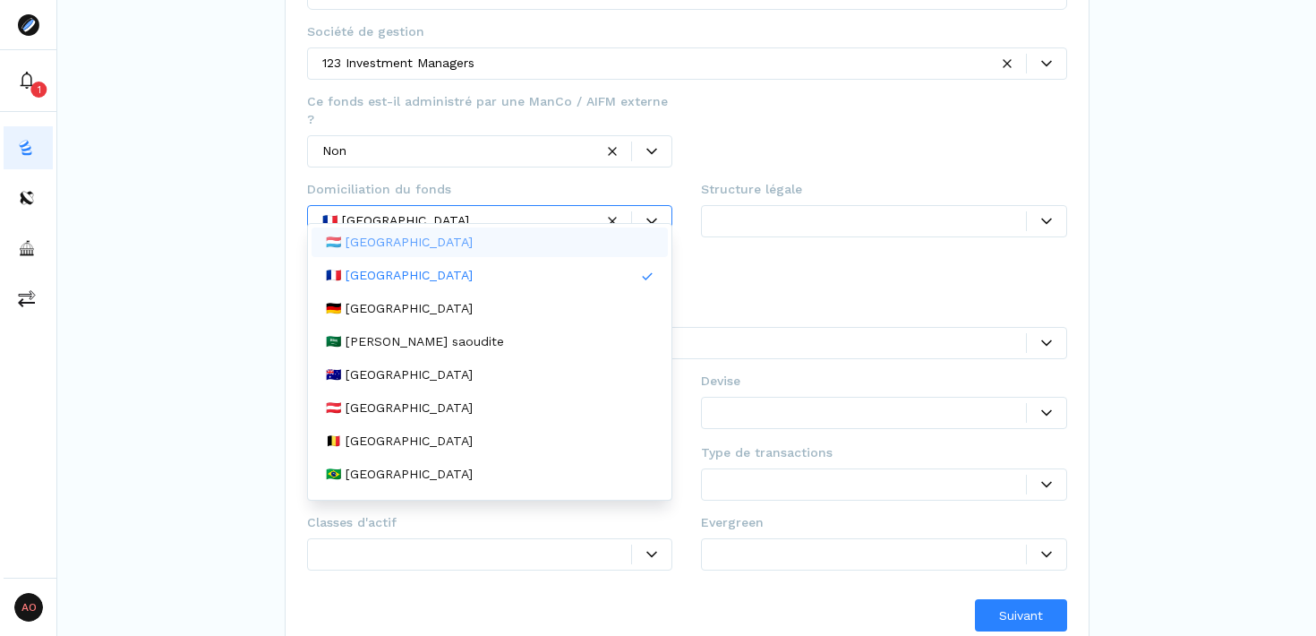
click at [1047, 549] on icon at bounding box center [1046, 554] width 11 height 11
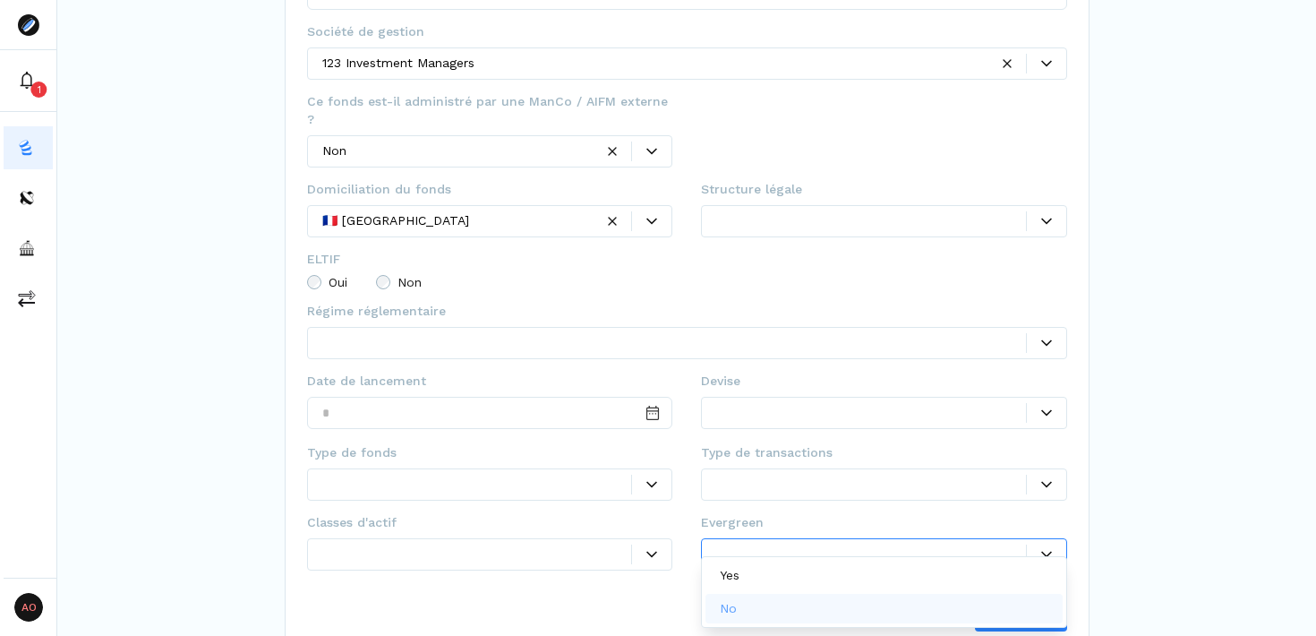
click at [846, 596] on div "No" at bounding box center [884, 609] width 357 height 30
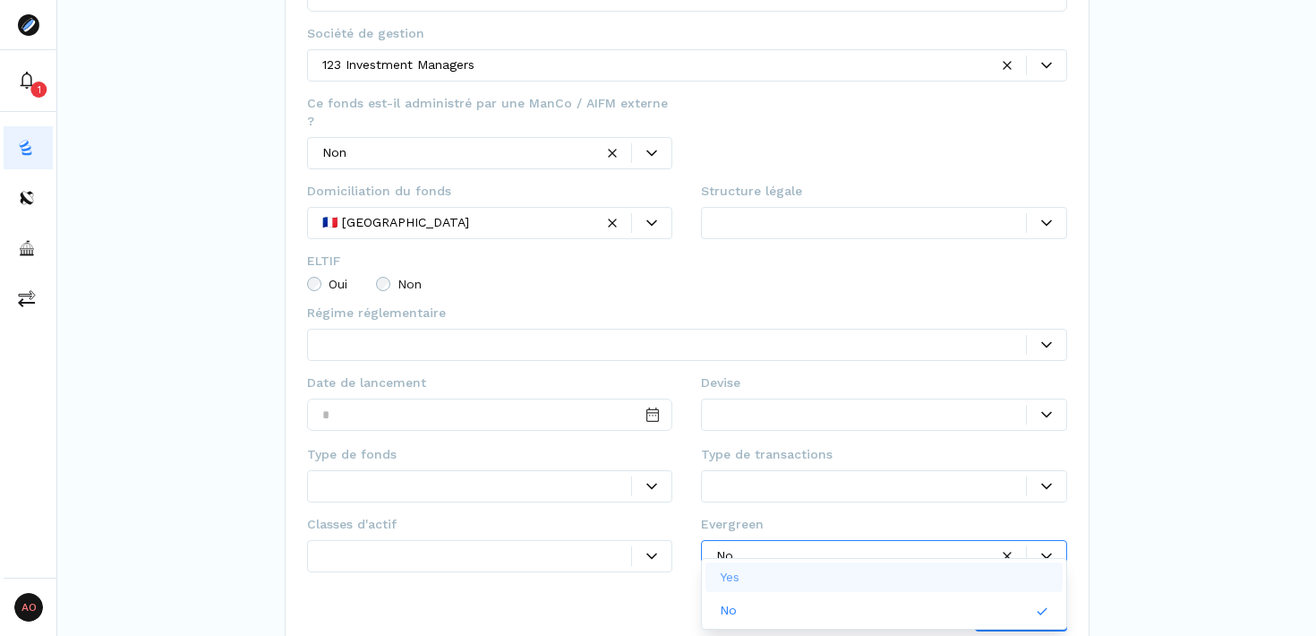
click at [1017, 213] on div at bounding box center [871, 222] width 310 height 19
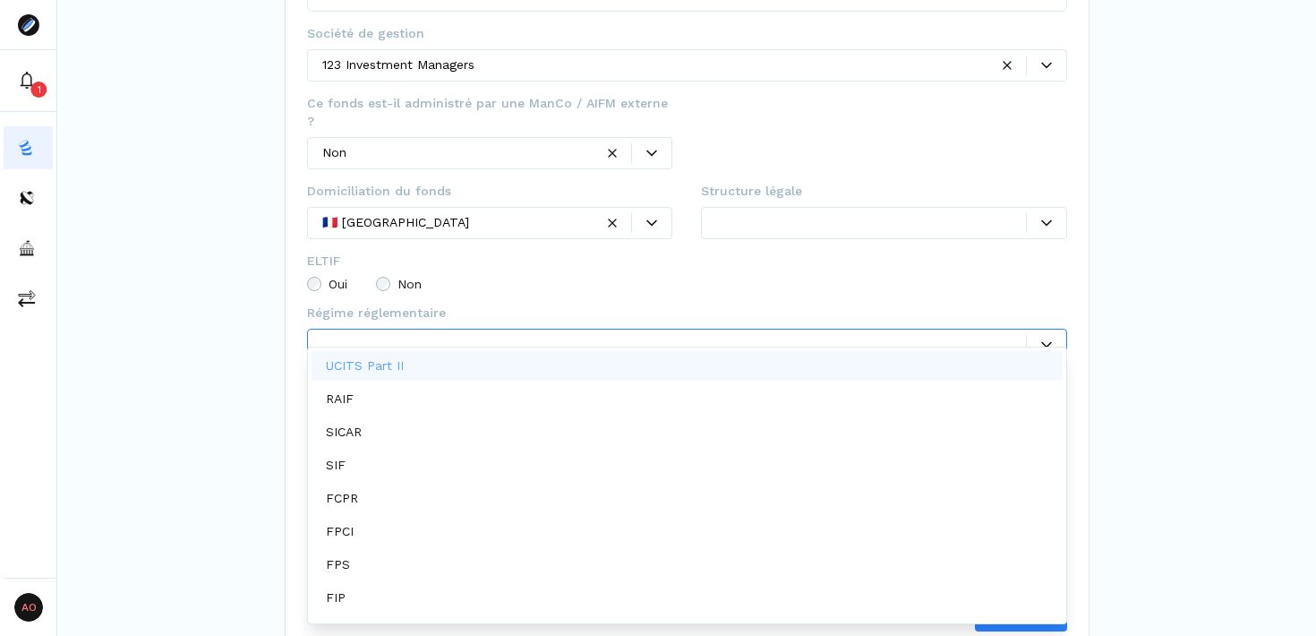
click at [605, 335] on div at bounding box center [674, 344] width 704 height 19
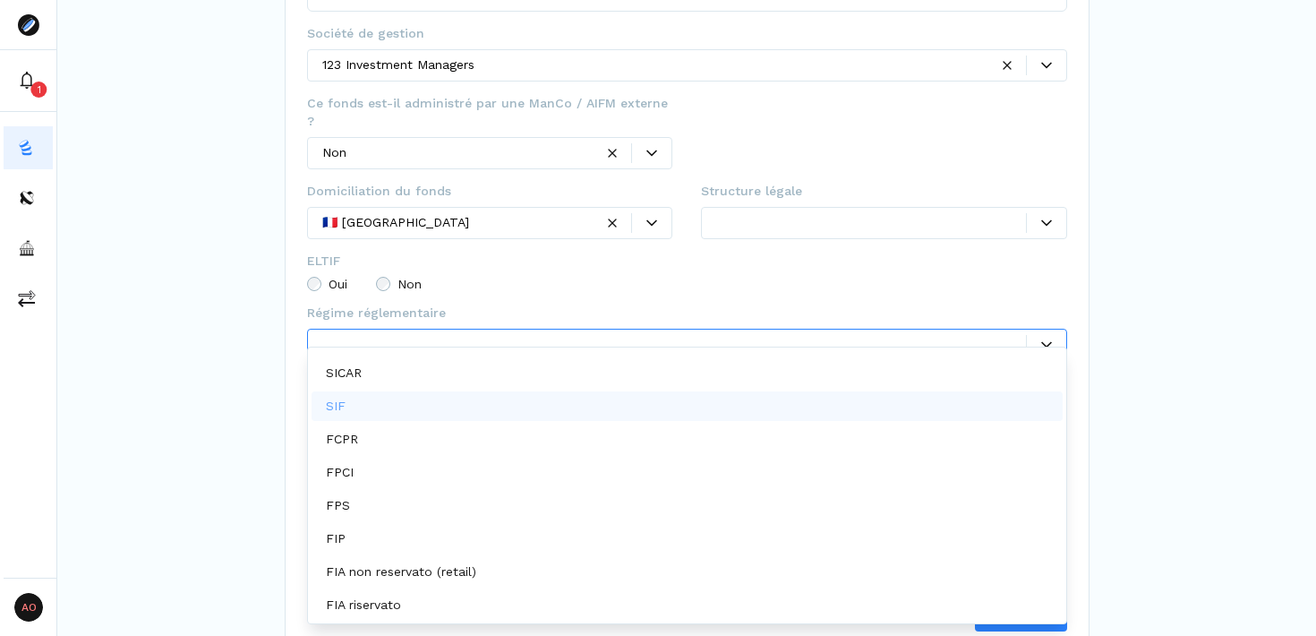
scroll to position [0, 0]
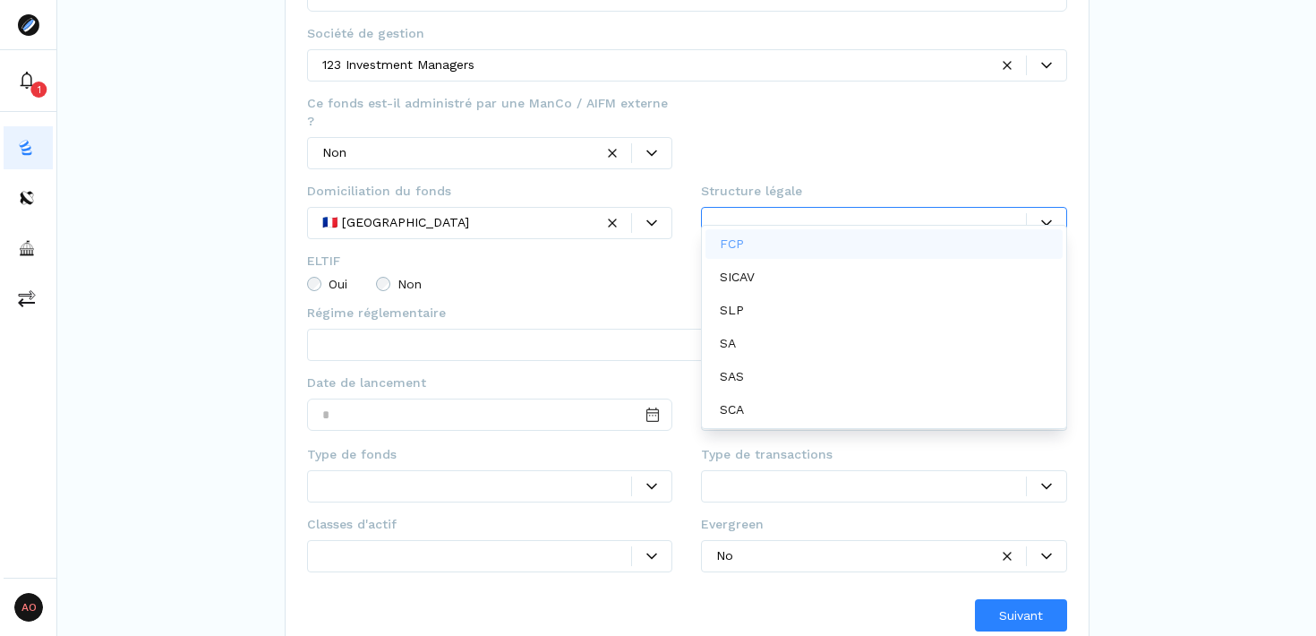
click at [980, 213] on div at bounding box center [871, 222] width 310 height 19
click at [817, 303] on div "SLP" at bounding box center [884, 311] width 357 height 30
click at [570, 277] on div "Oui Non" at bounding box center [687, 284] width 760 height 14
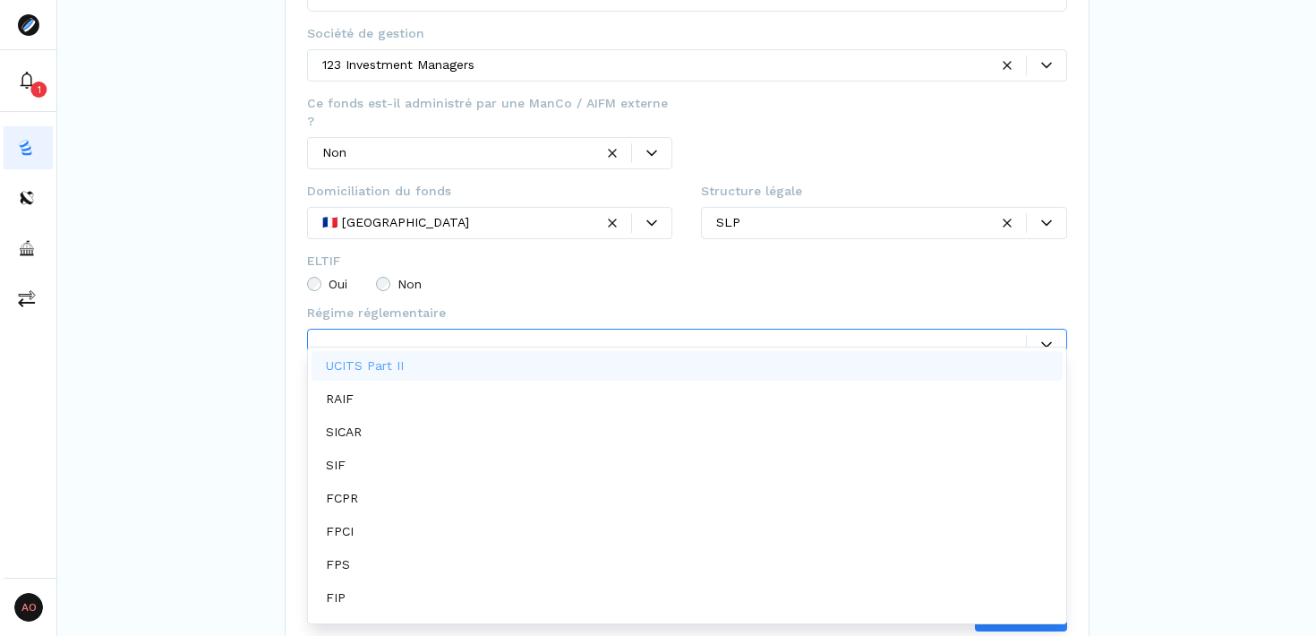
click at [603, 335] on div at bounding box center [674, 344] width 704 height 19
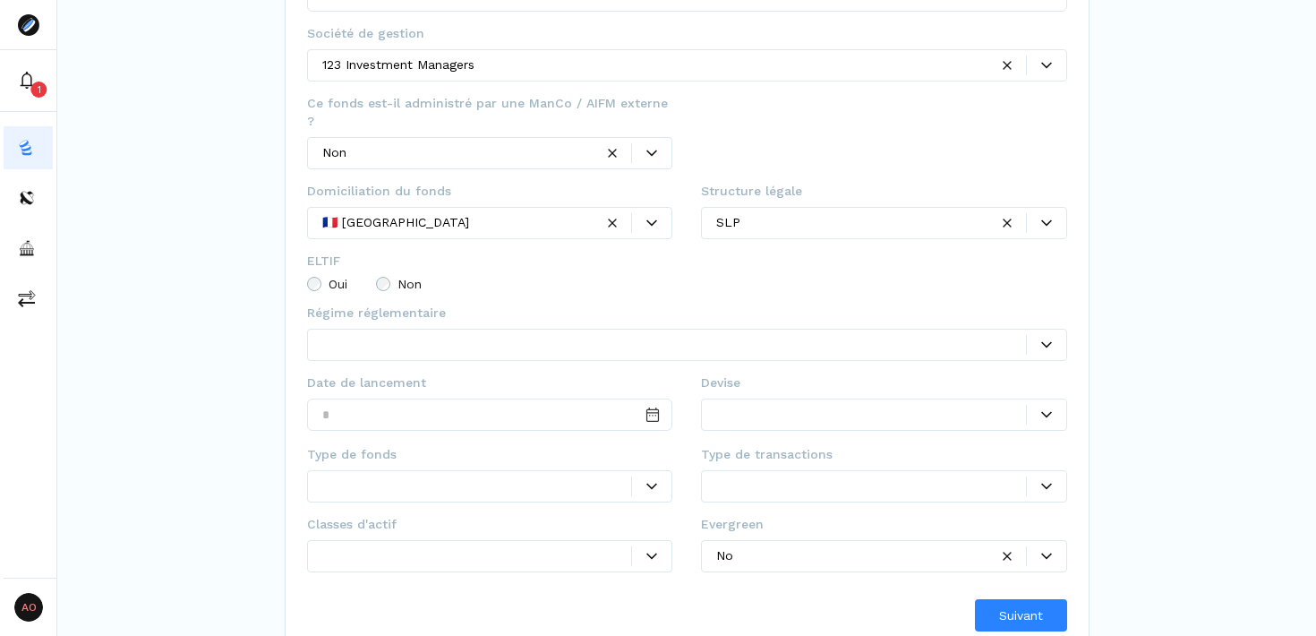
click at [579, 252] on fieldset "ELTIF Oui Non" at bounding box center [687, 278] width 760 height 52
click at [557, 404] on input "Date input" at bounding box center [490, 415] width 366 height 32
type input "**********"
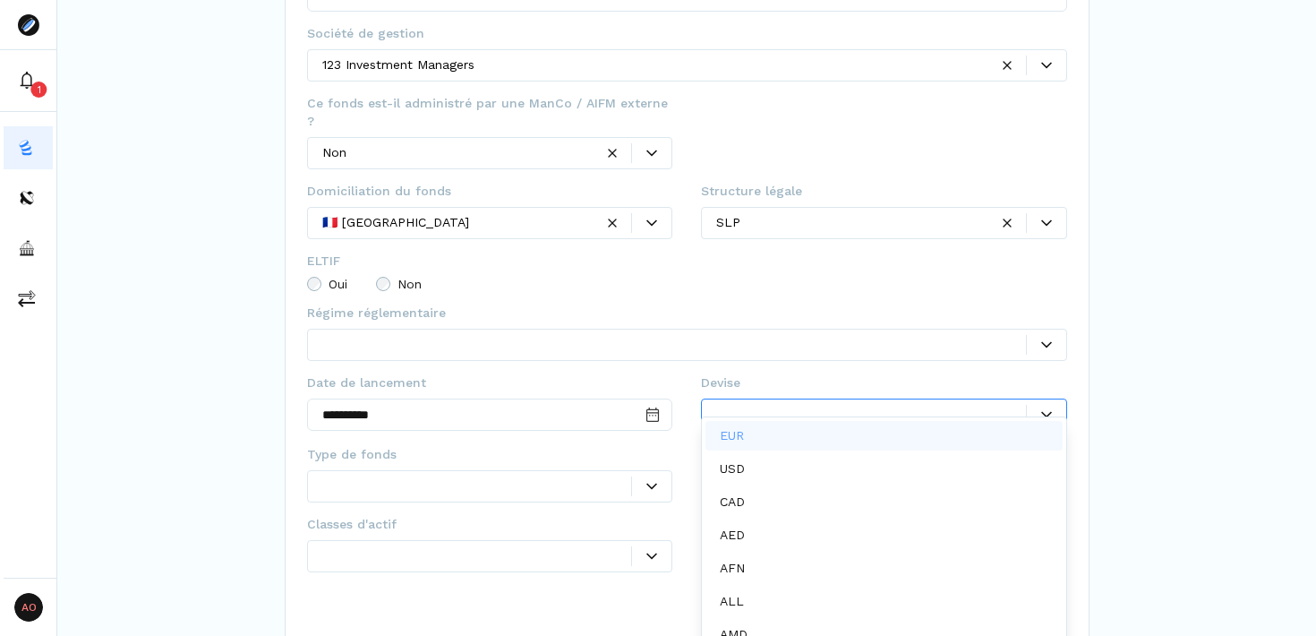
click at [907, 405] on div at bounding box center [871, 414] width 310 height 19
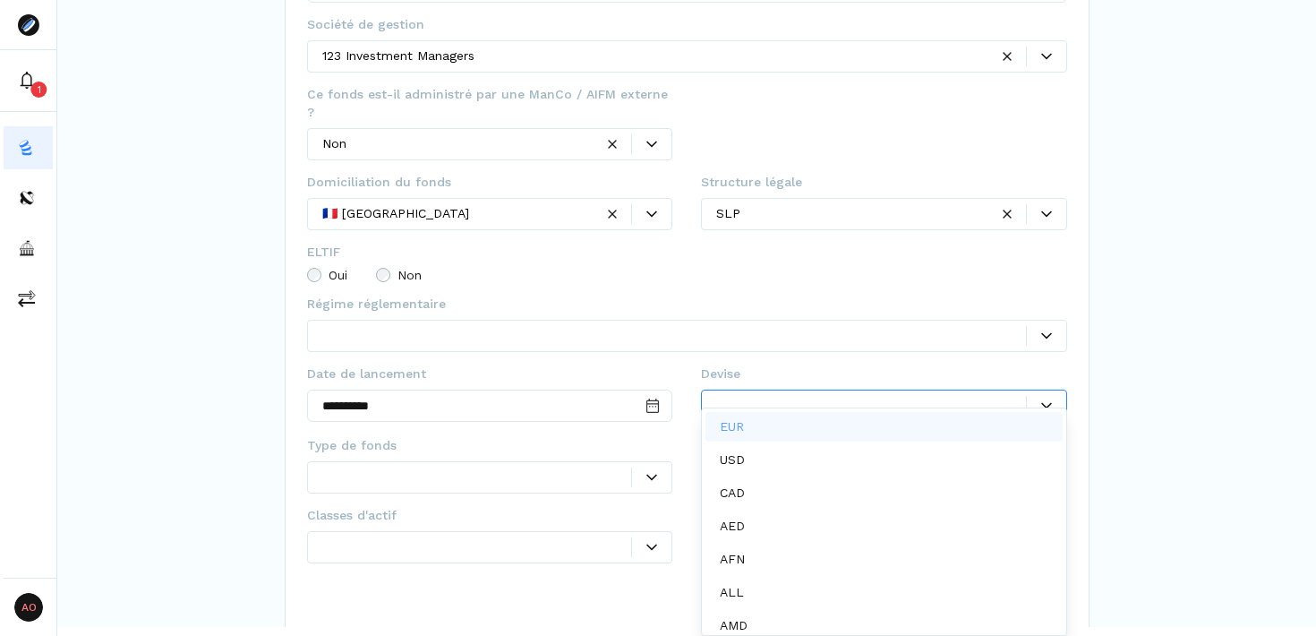
click at [863, 413] on div "EUR" at bounding box center [884, 427] width 357 height 30
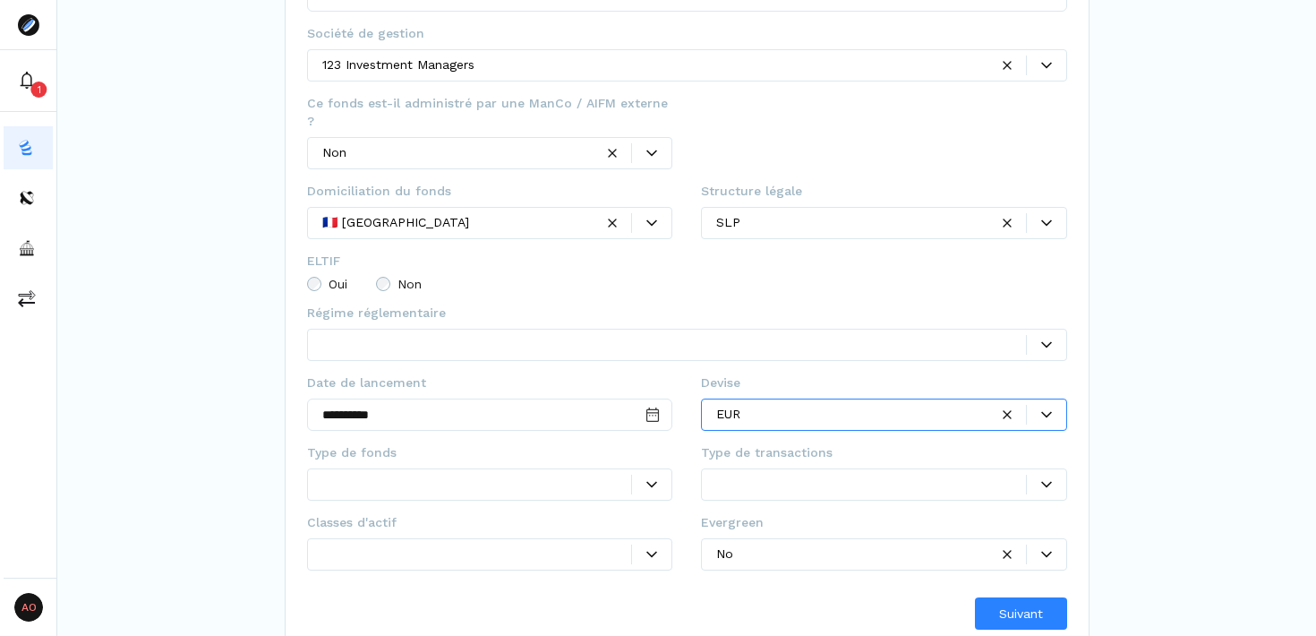
scroll to position [0, 0]
click at [572, 476] on div at bounding box center [477, 485] width 310 height 19
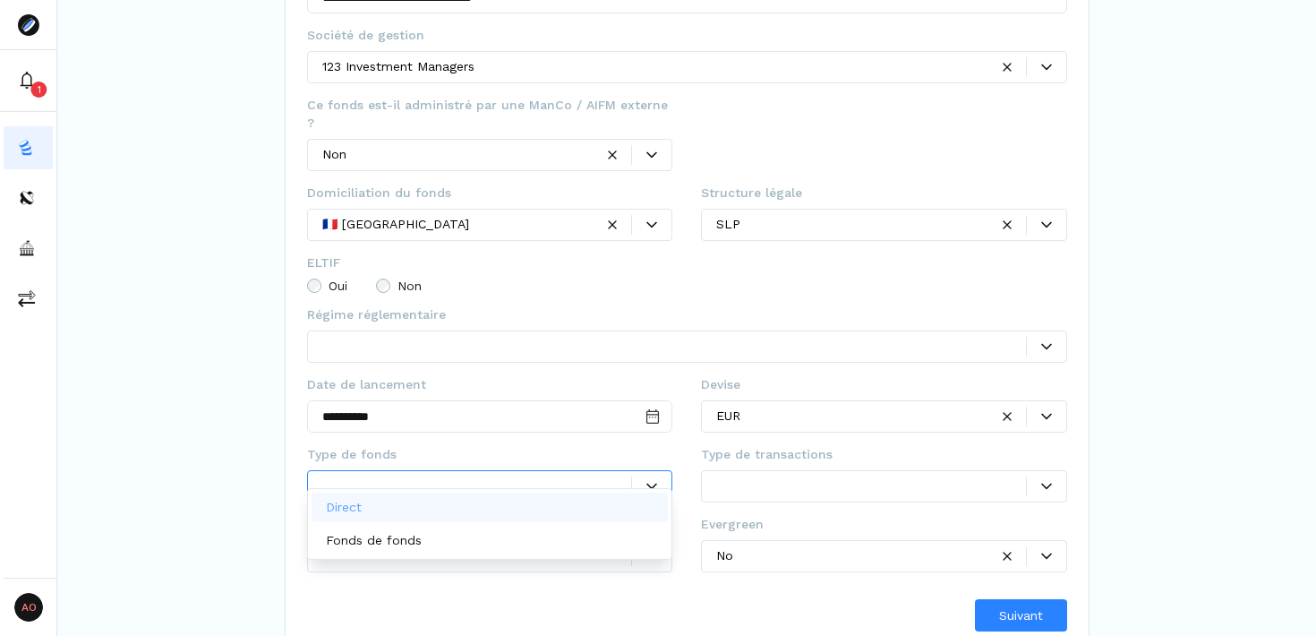
click at [572, 476] on div at bounding box center [477, 485] width 310 height 19
click at [494, 502] on div "Direct" at bounding box center [490, 508] width 357 height 30
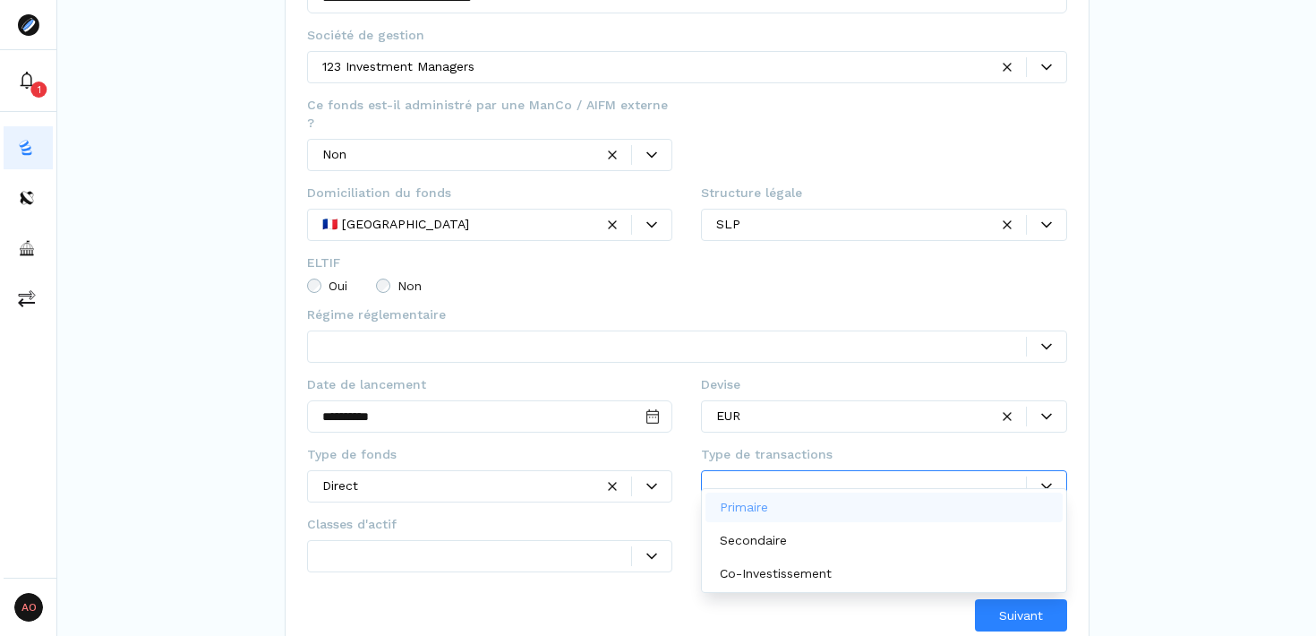
click at [942, 470] on div at bounding box center [884, 486] width 366 height 32
click at [867, 508] on div "Primaire" at bounding box center [884, 508] width 357 height 30
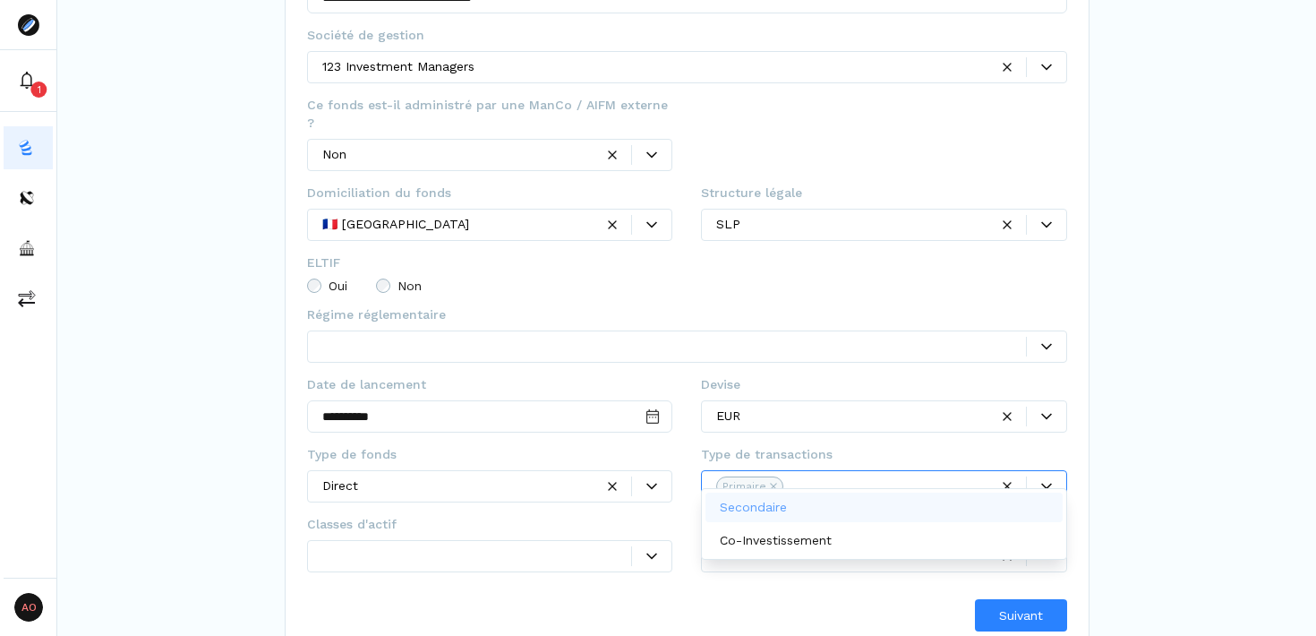
click at [867, 506] on div "Secondaire" at bounding box center [884, 508] width 357 height 30
click at [867, 500] on div "Co-Investissement" at bounding box center [884, 508] width 357 height 30
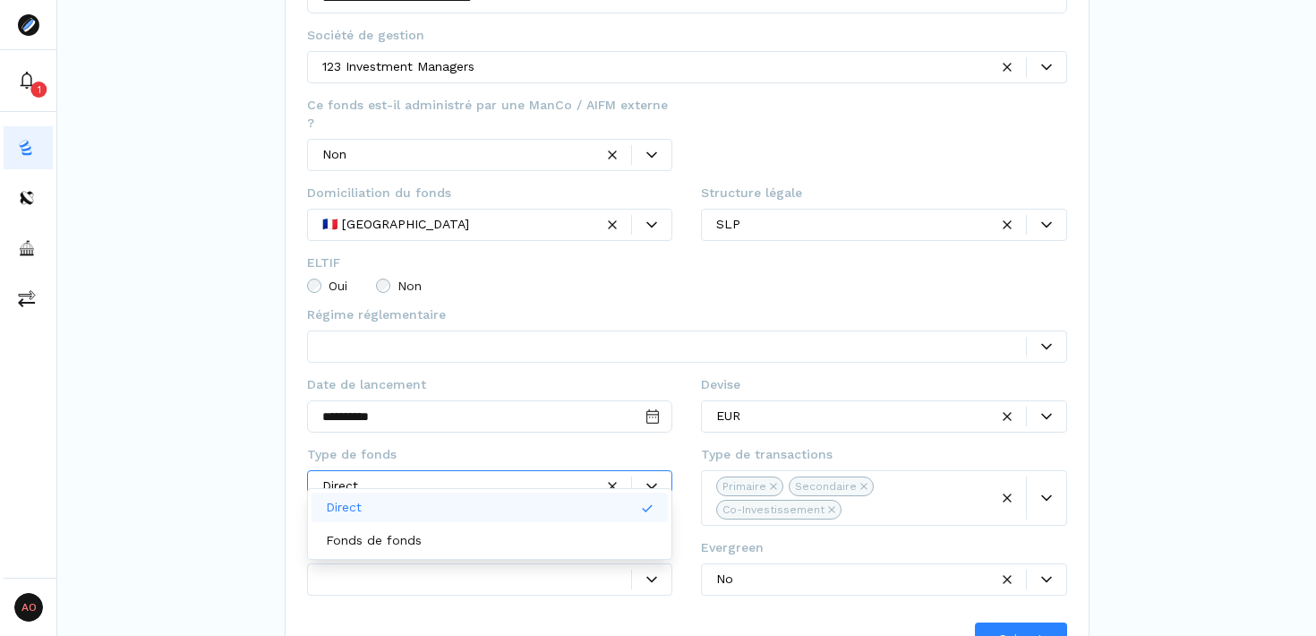
click at [501, 480] on div "Direct" at bounding box center [490, 486] width 366 height 32
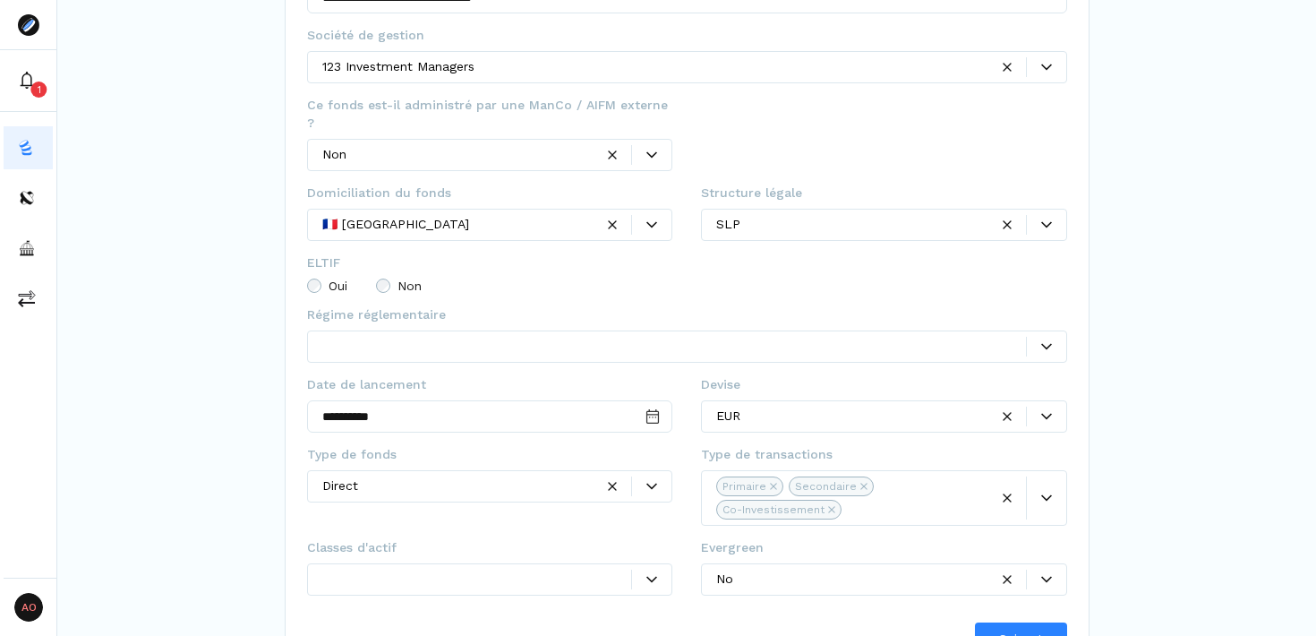
click at [681, 596] on div "**********" at bounding box center [687, 226] width 760 height 858
click at [654, 574] on icon at bounding box center [652, 579] width 11 height 11
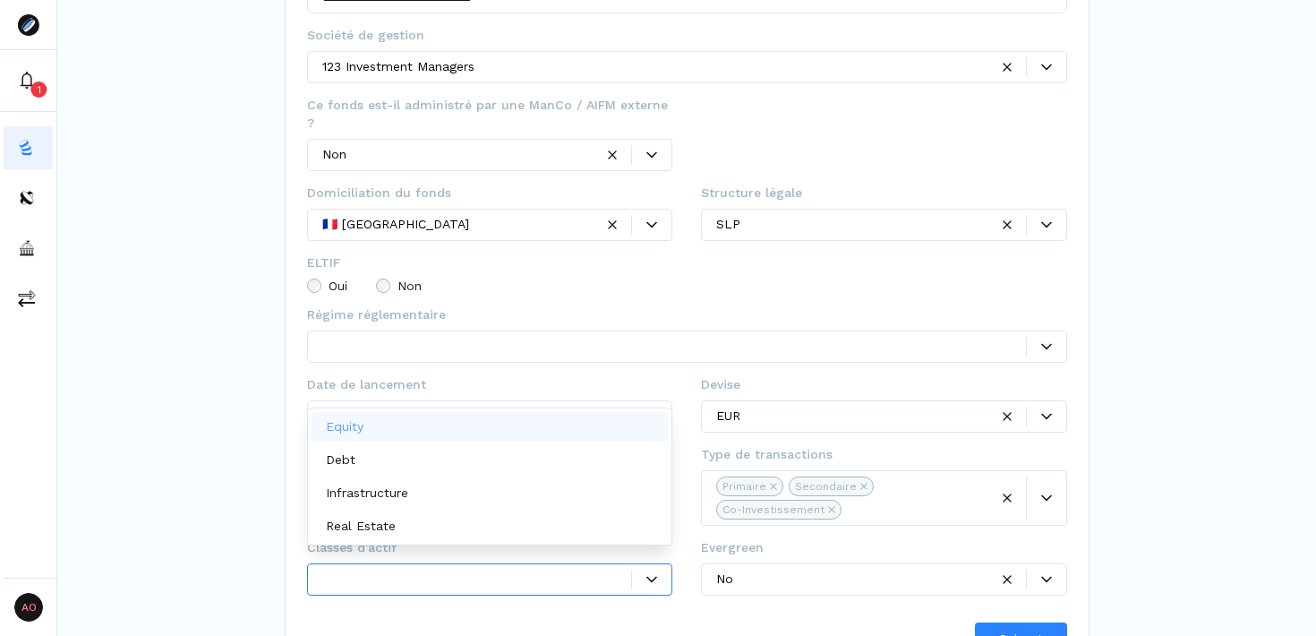
click at [528, 430] on div "Equity" at bounding box center [490, 427] width 357 height 30
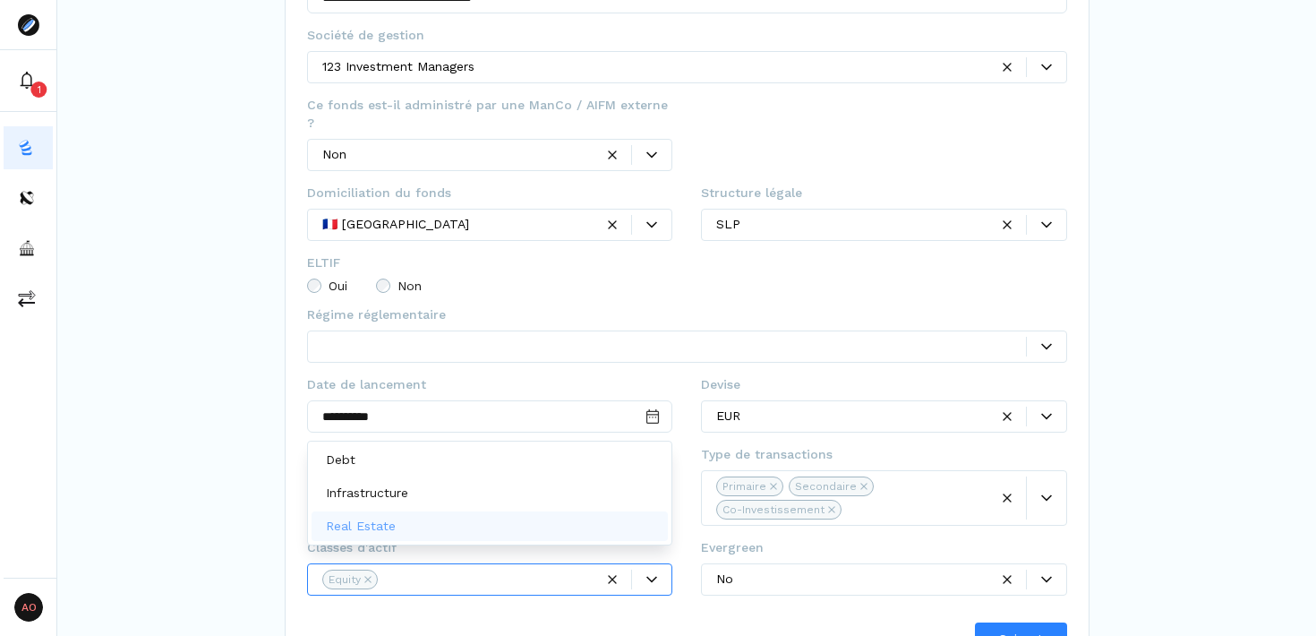
click at [514, 622] on div "Suivant" at bounding box center [687, 638] width 760 height 32
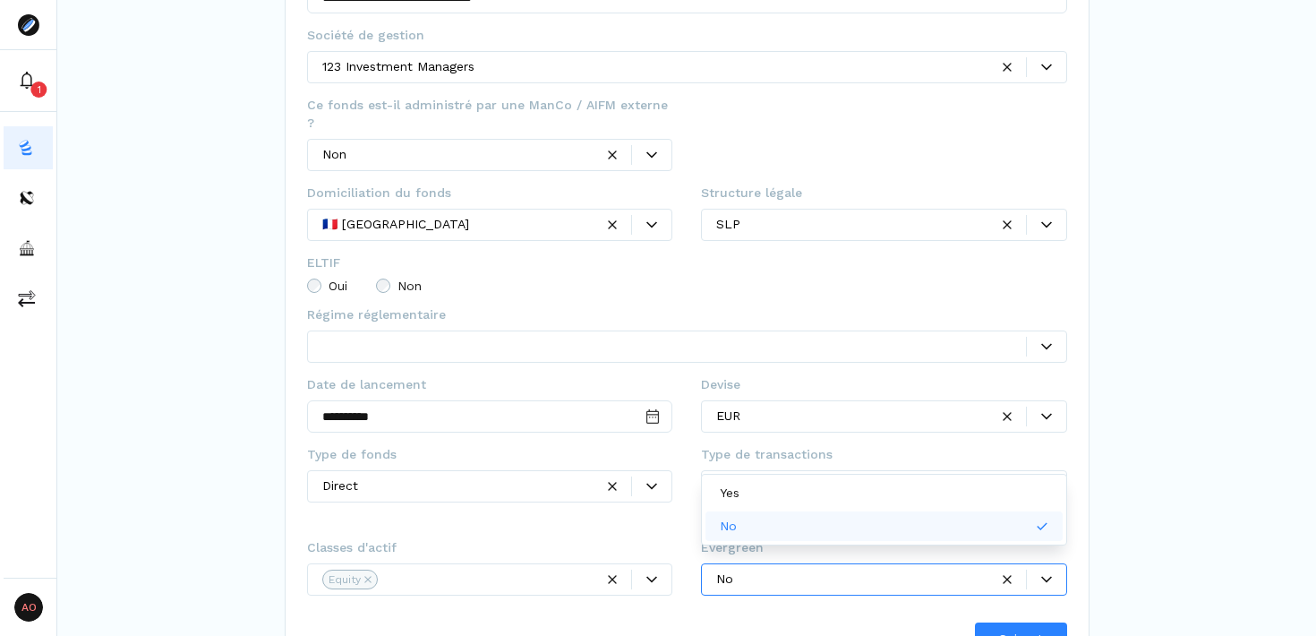
click at [884, 570] on div at bounding box center [852, 579] width 272 height 19
click at [1179, 537] on div "**********" at bounding box center [686, 183] width 1259 height 988
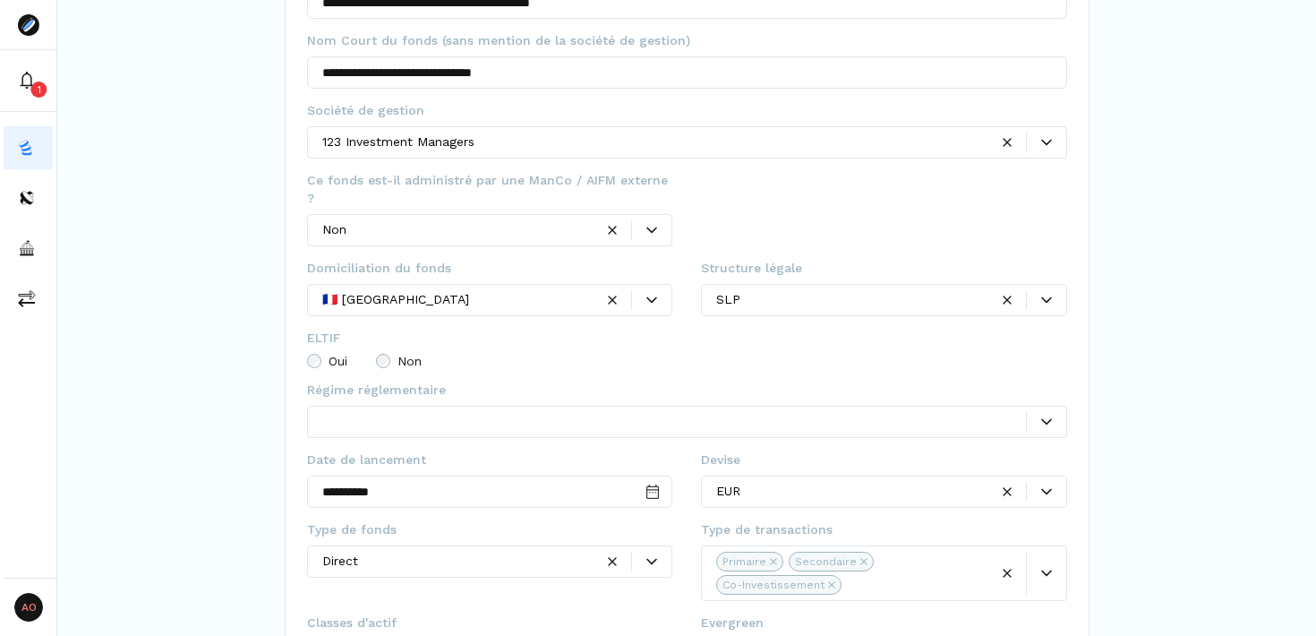
scroll to position [334, 0]
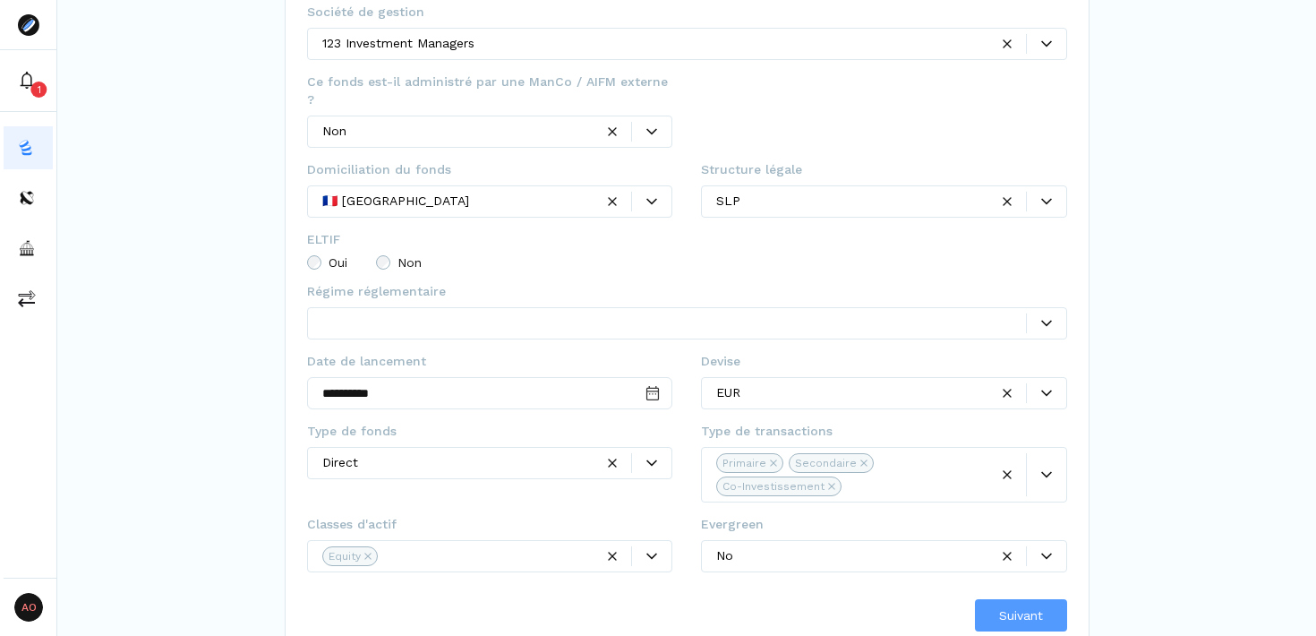
click at [1022, 606] on span "Suivant" at bounding box center [1021, 615] width 44 height 19
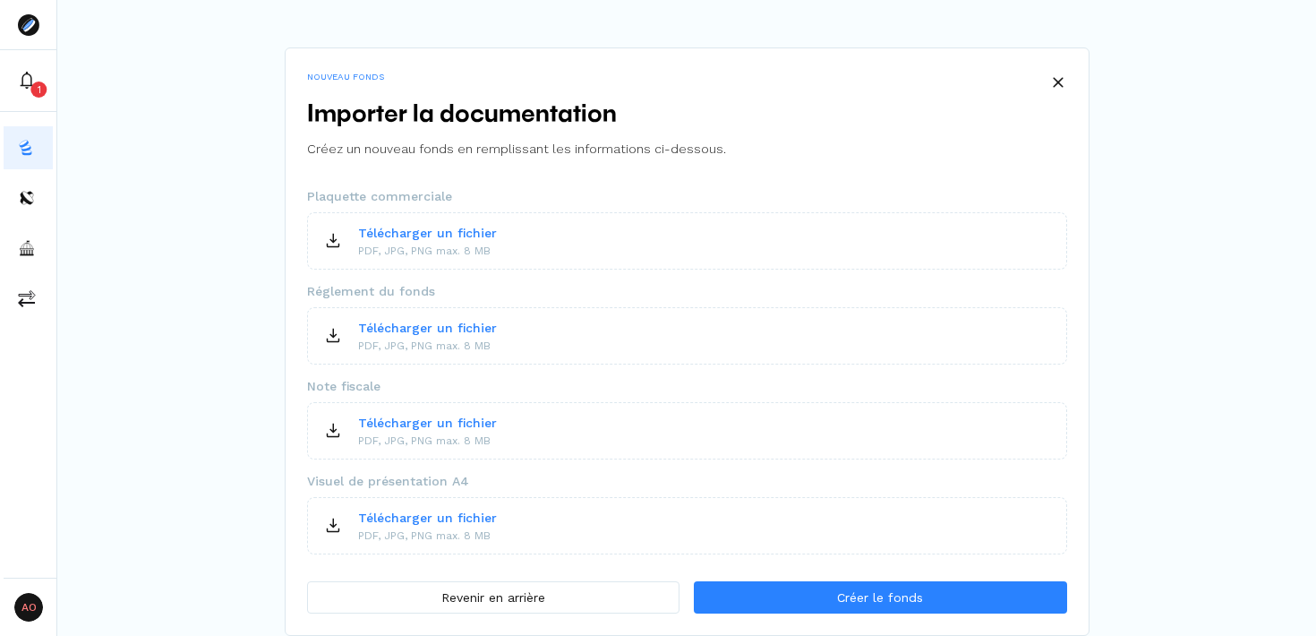
scroll to position [10, 0]
click at [1152, 72] on div "NOUVEAU FONDS Importer la documentation Créez un nouveau fonds en remplissant l…" at bounding box center [686, 313] width 1259 height 646
click at [1170, 99] on div "NOUVEAU FONDS Importer la documentation Créez un nouveau fonds en remplissant l…" at bounding box center [686, 313] width 1259 height 646
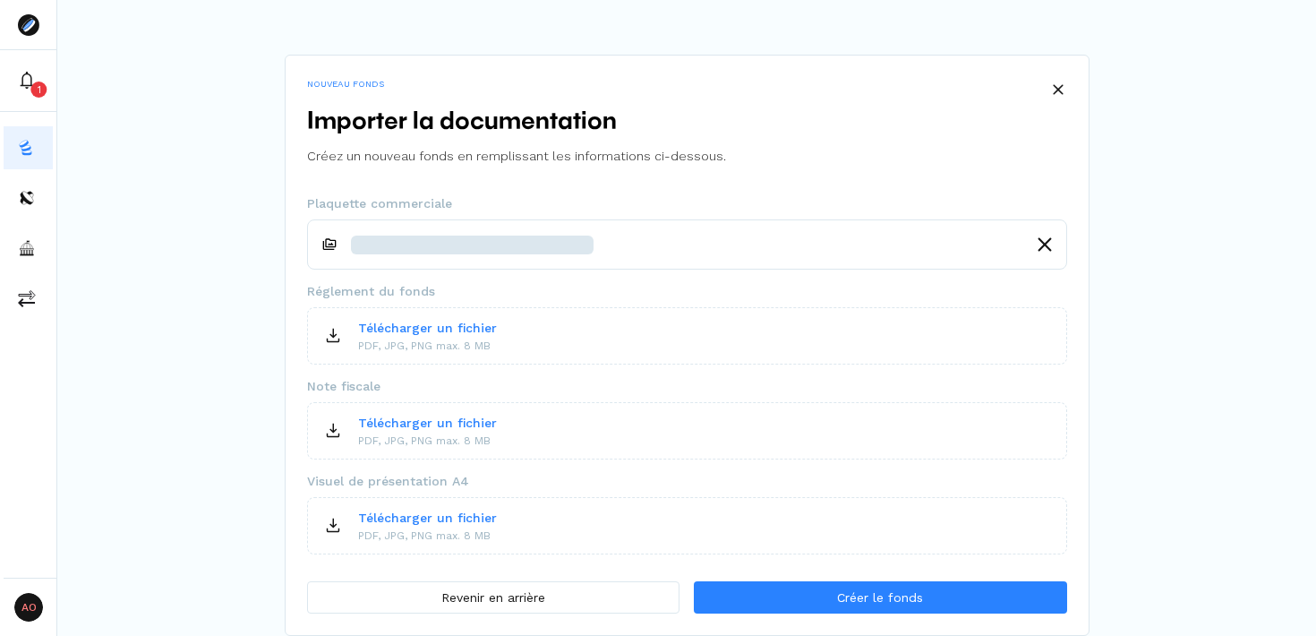
scroll to position [3, 0]
click at [1033, 23] on div "NOUVEAU FONDS Importer la documentation Créez un nouveau fonds en remplissant l…" at bounding box center [686, 316] width 1259 height 639
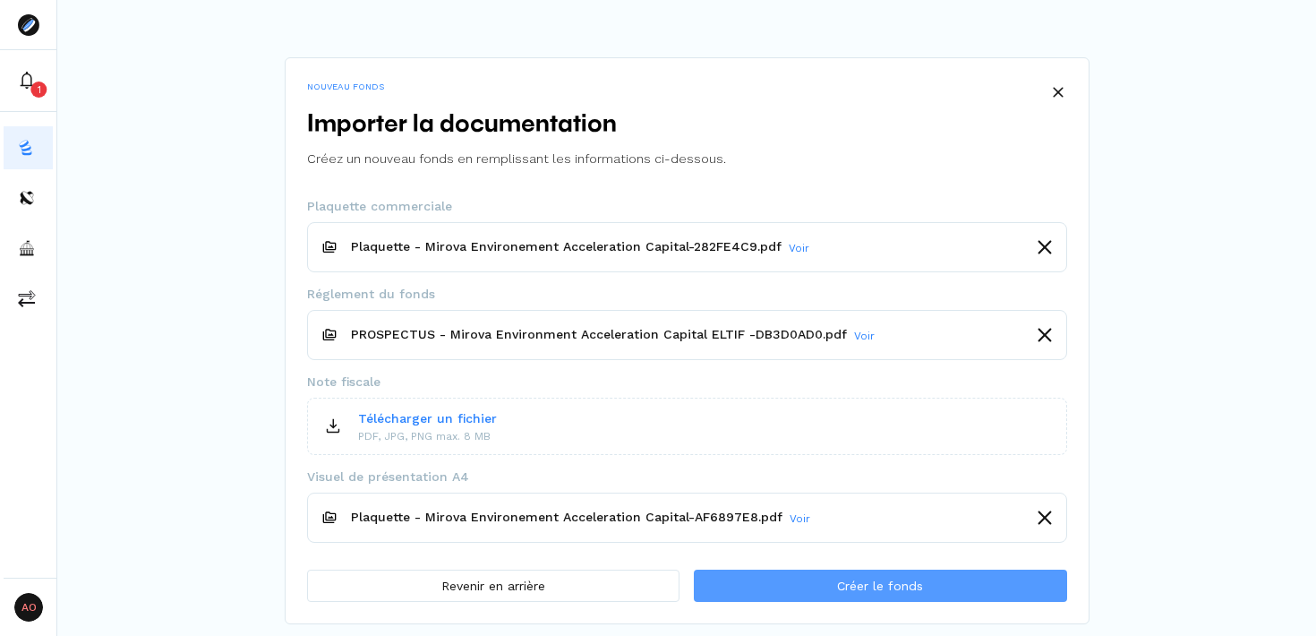
click at [915, 595] on span "Créer le fonds" at bounding box center [880, 586] width 86 height 19
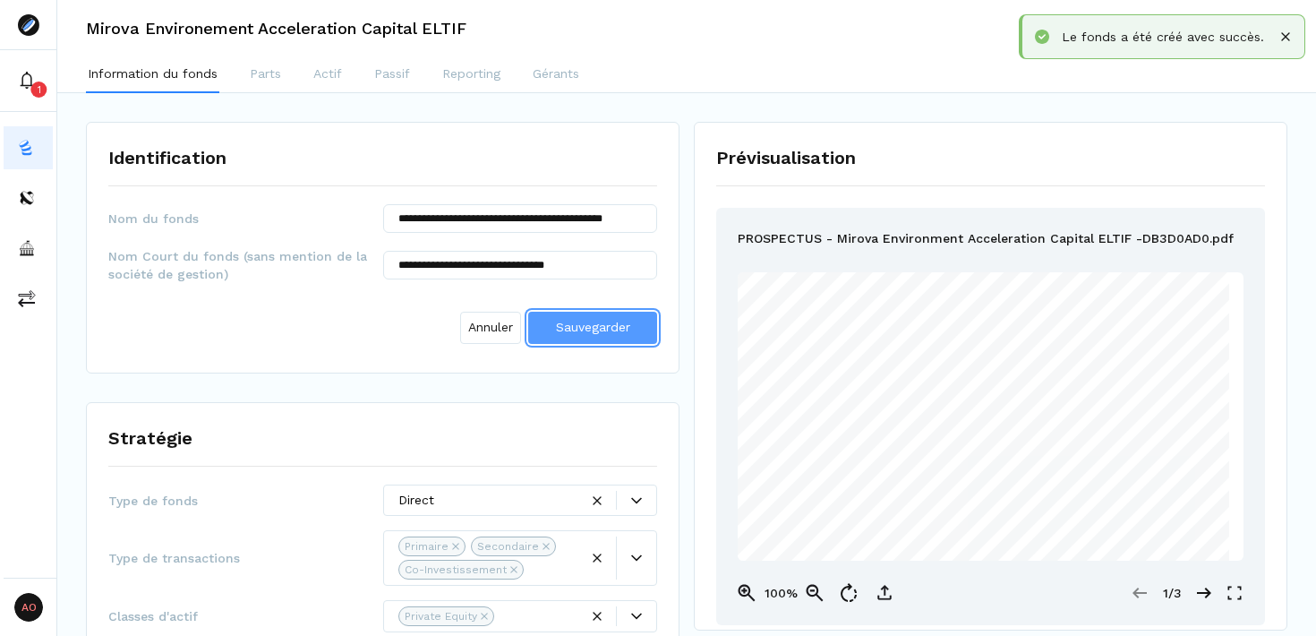
click at [589, 332] on span "Sauvegarder" at bounding box center [593, 327] width 74 height 14
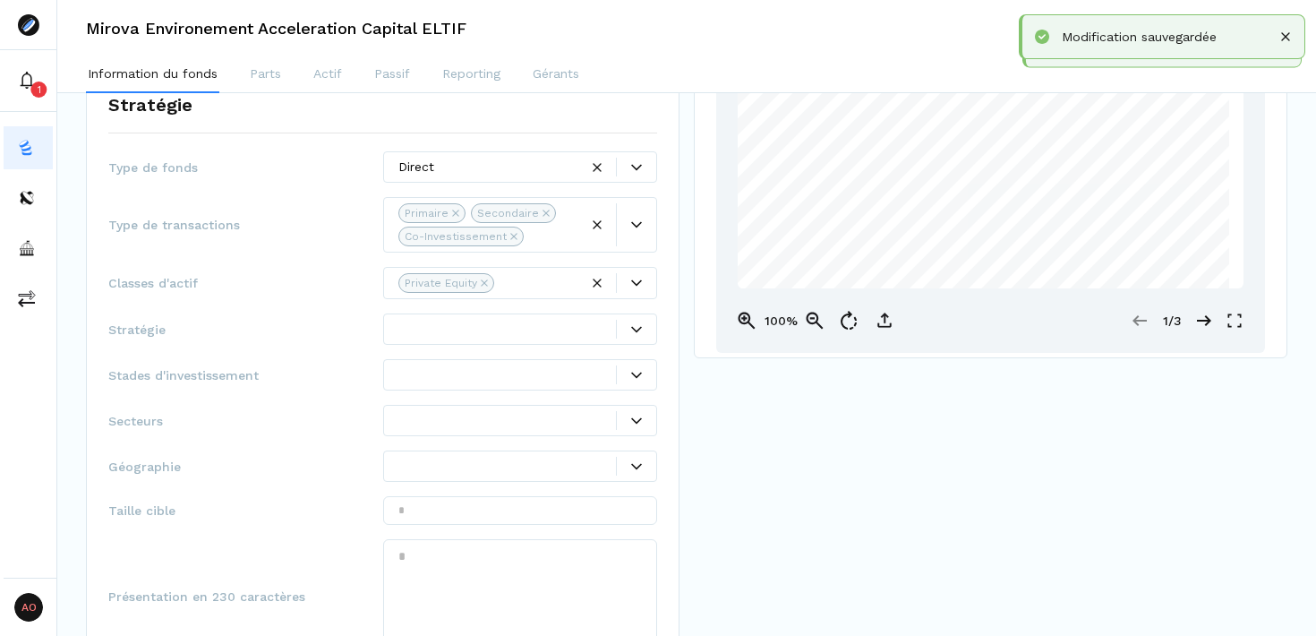
scroll to position [280, 0]
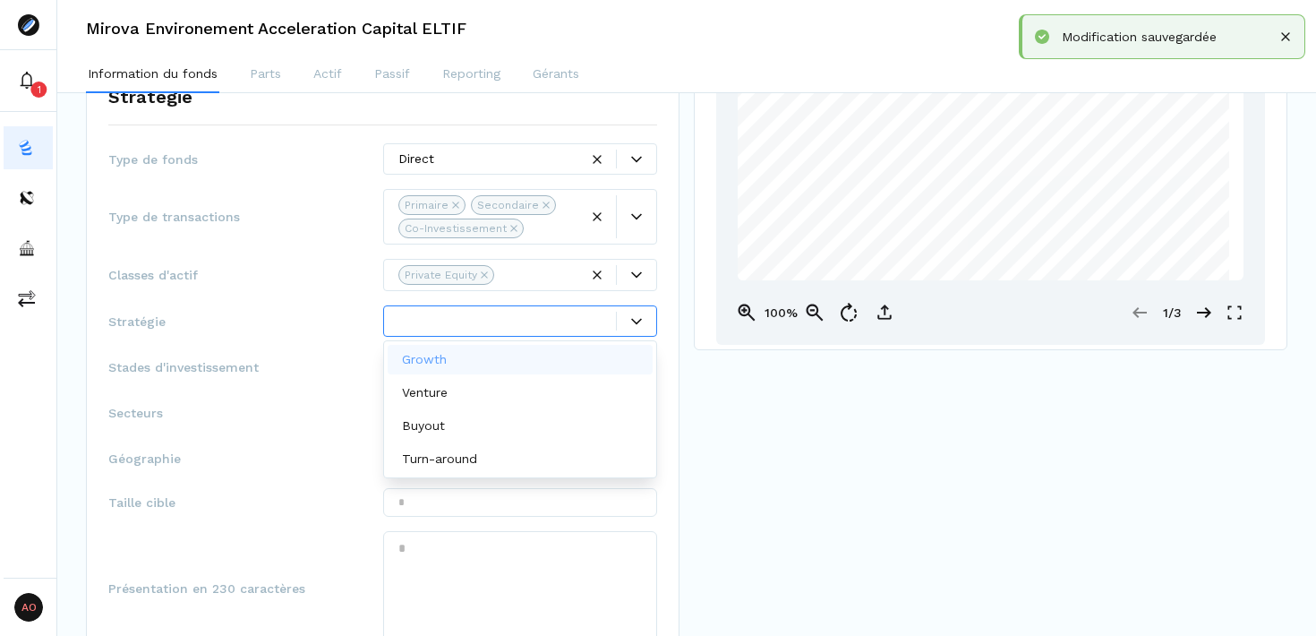
click at [616, 325] on span at bounding box center [616, 321] width 1 height 19
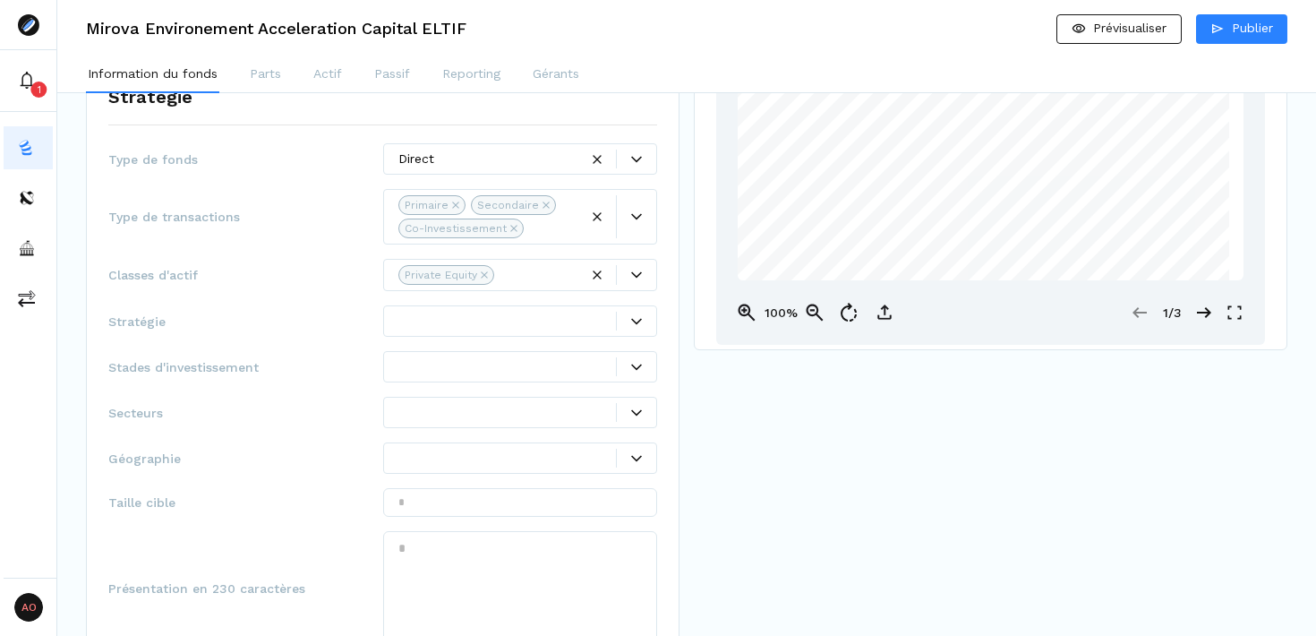
click at [639, 424] on div at bounding box center [520, 412] width 275 height 31
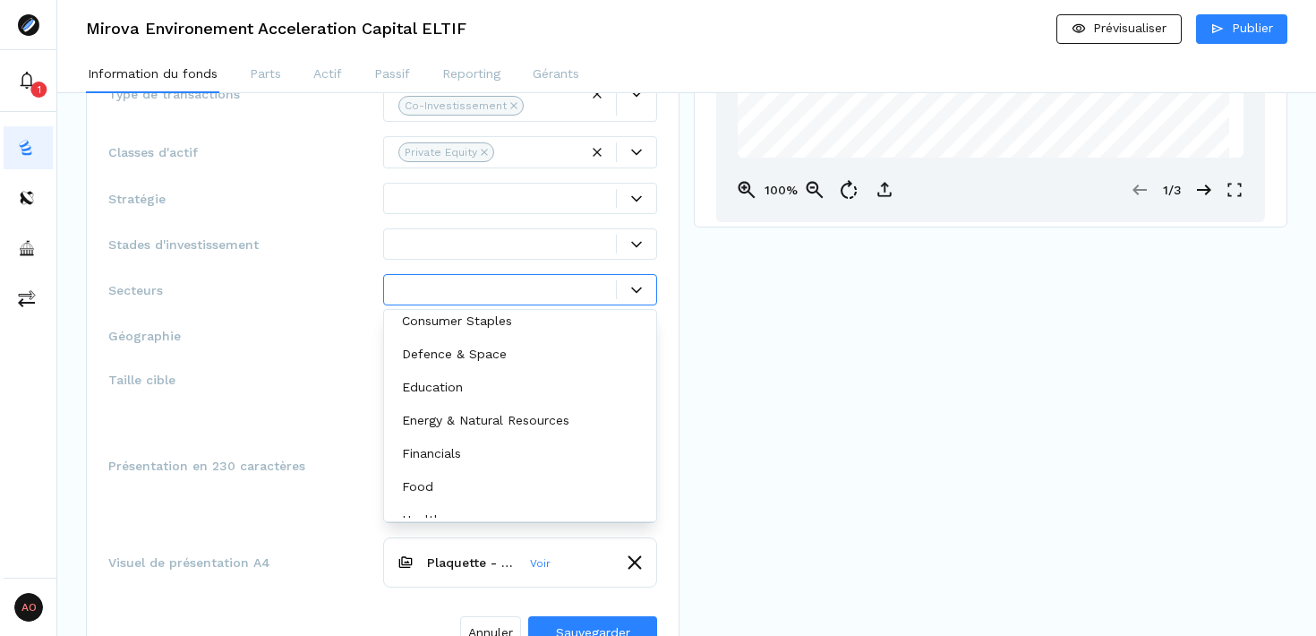
scroll to position [112, 0]
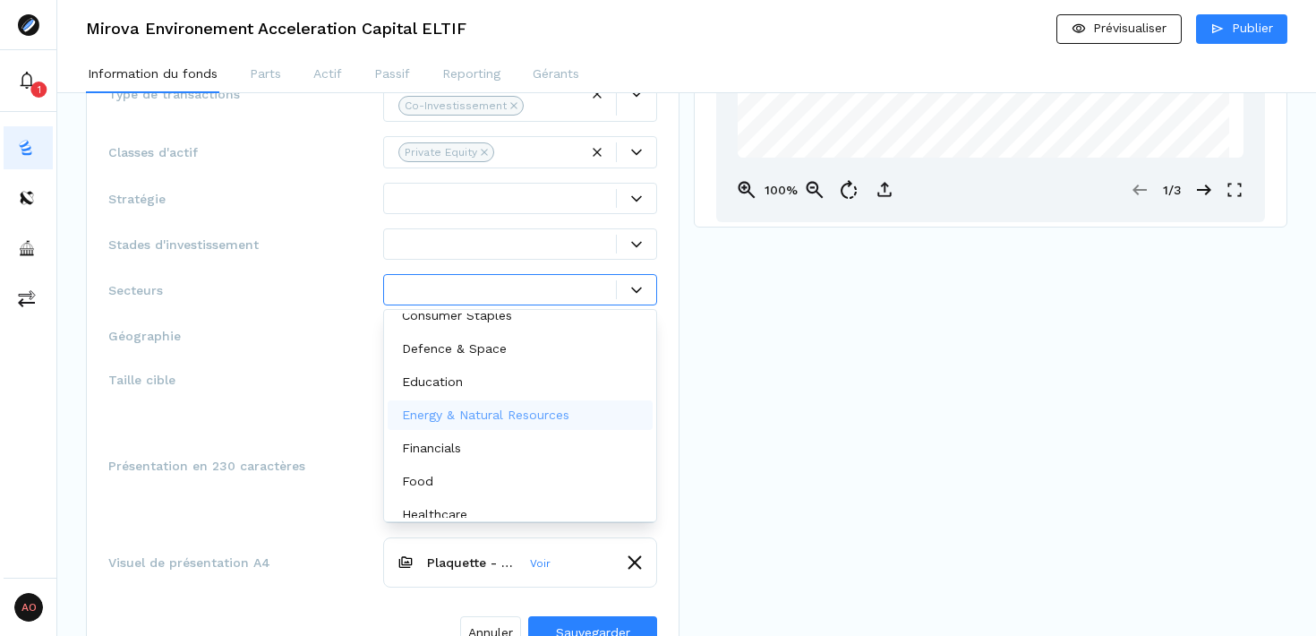
click at [584, 417] on div "Energy & Natural Resources" at bounding box center [521, 415] width 266 height 30
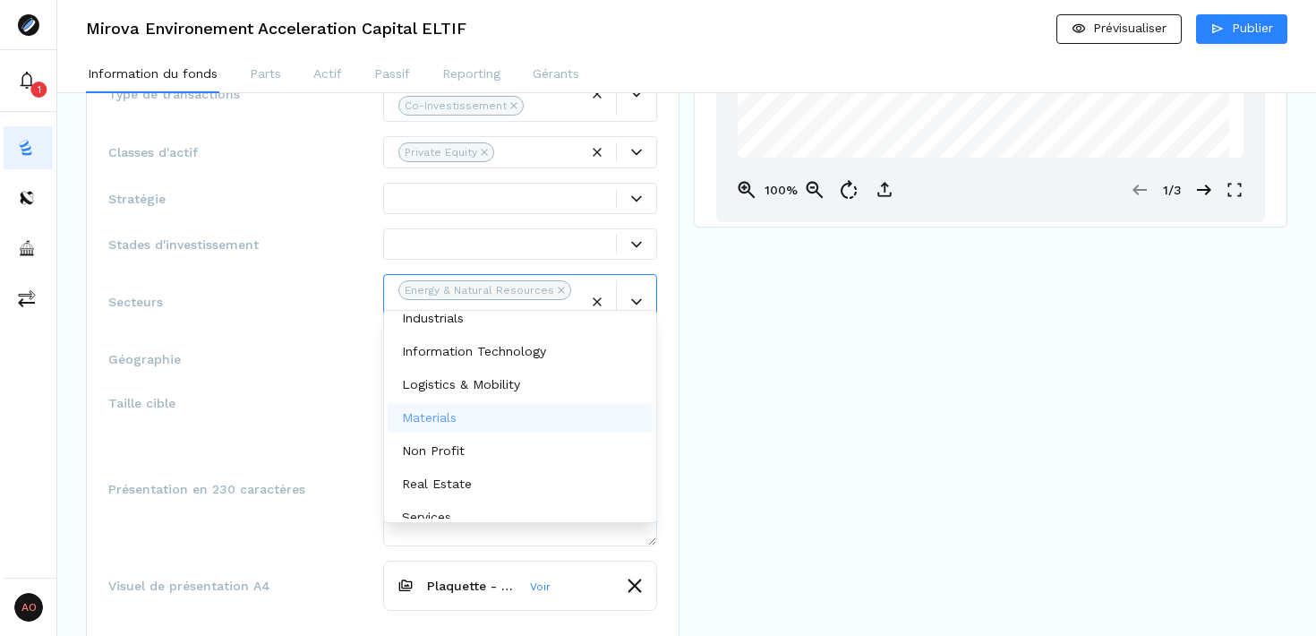
scroll to position [322, 0]
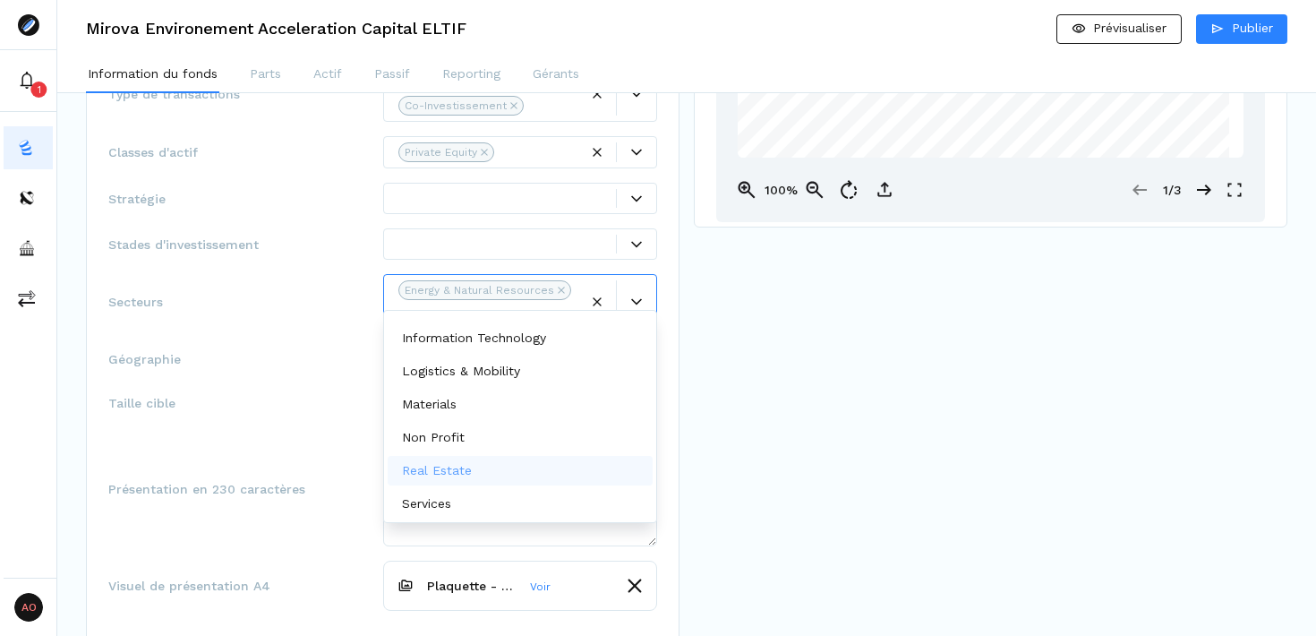
click at [544, 462] on div "Real Estate" at bounding box center [521, 471] width 266 height 30
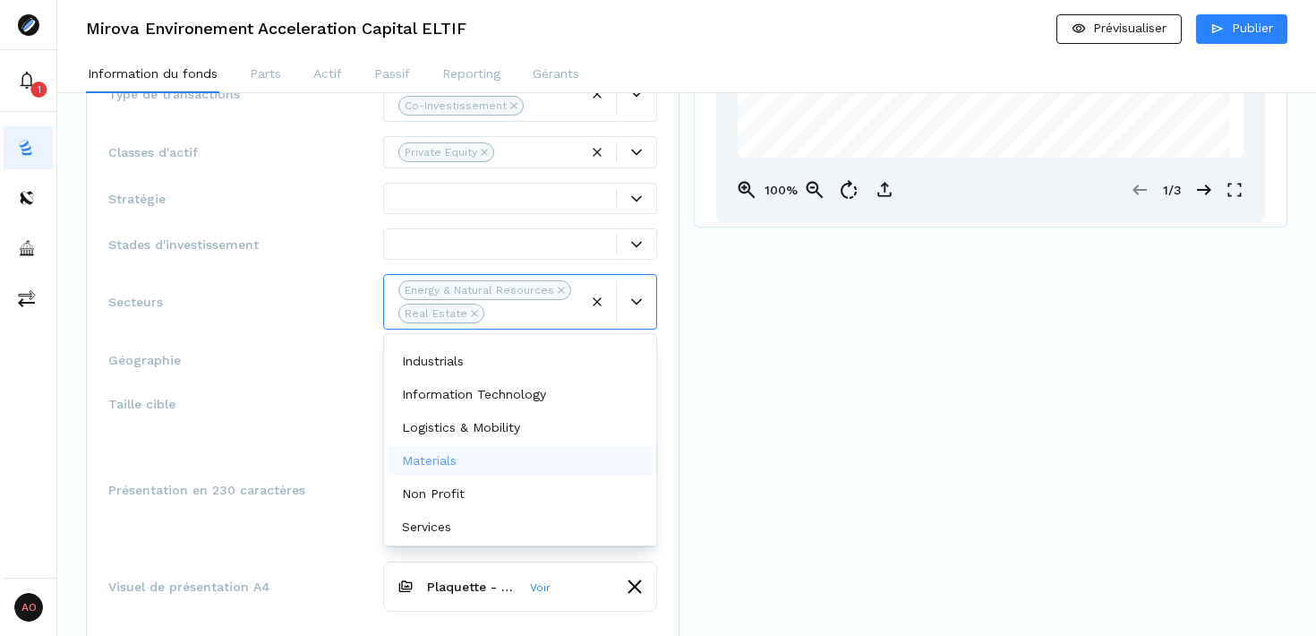
scroll to position [289, 0]
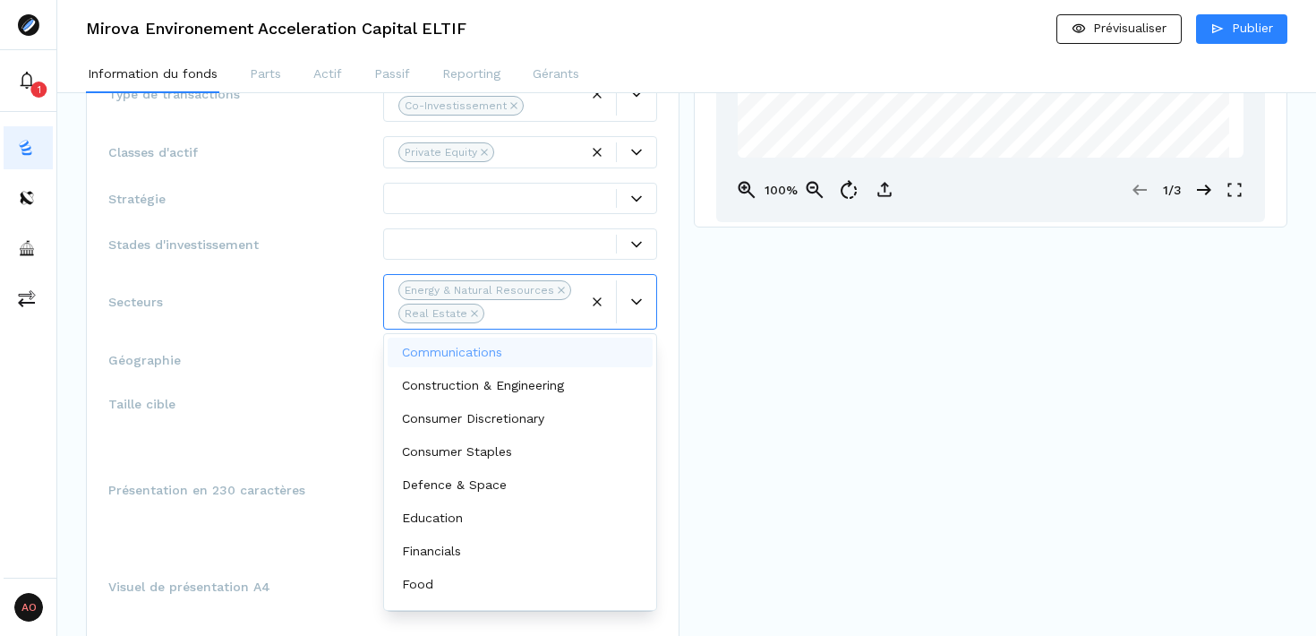
click at [475, 313] on div "Real Estate" at bounding box center [442, 314] width 86 height 20
click at [471, 313] on icon "Remove Real Estate" at bounding box center [474, 313] width 6 height 6
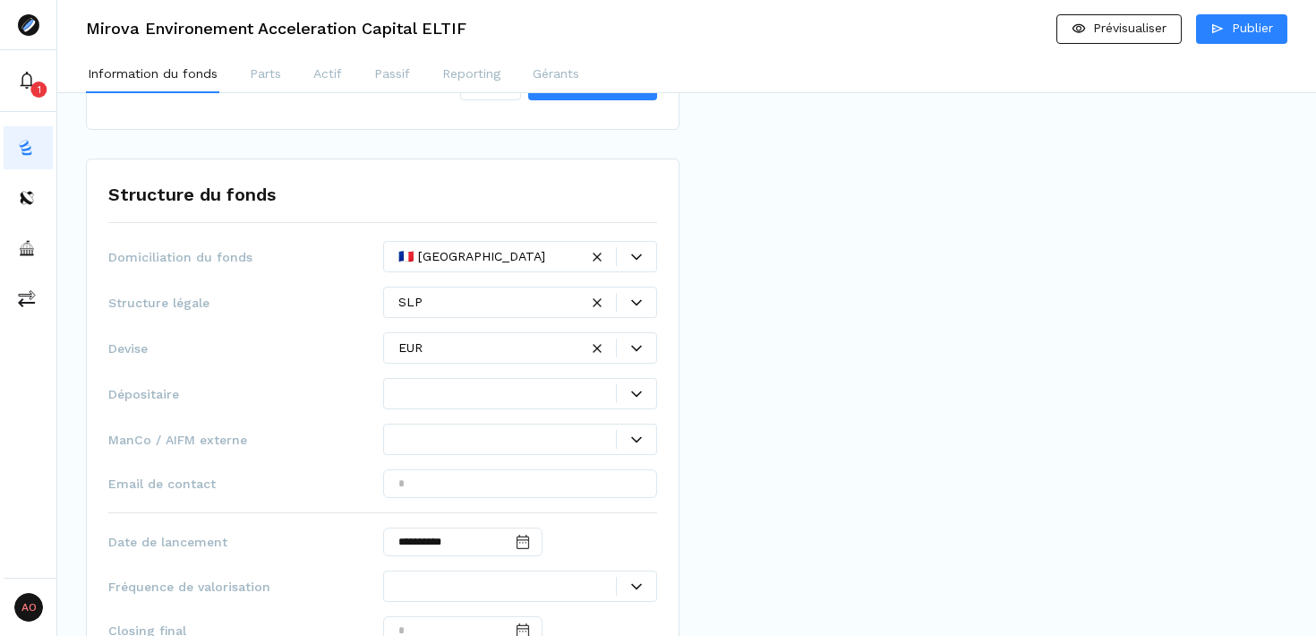
scroll to position [973, 0]
click at [513, 386] on div at bounding box center [508, 395] width 219 height 19
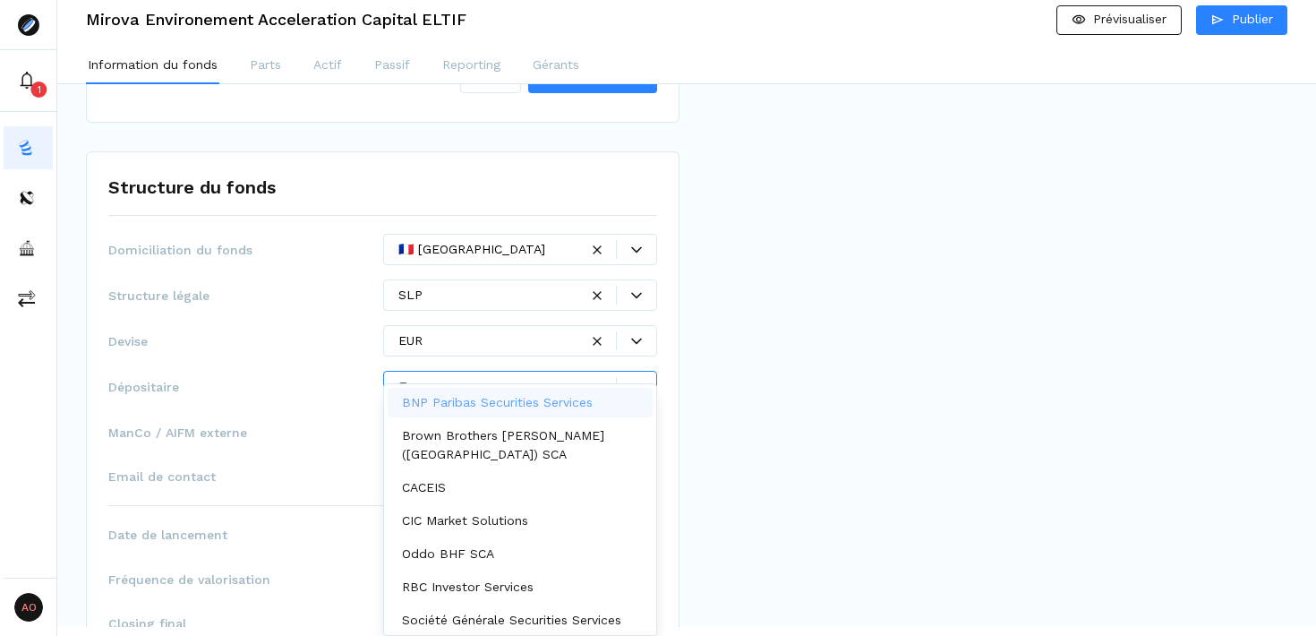
scroll to position [0, 0]
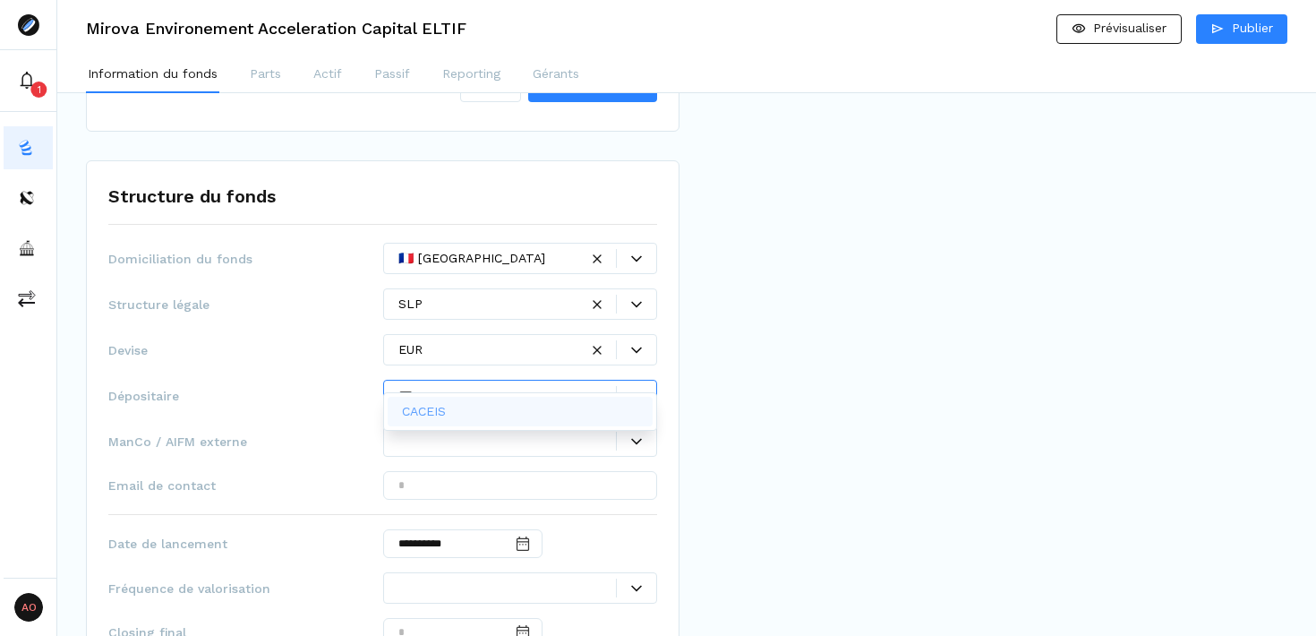
type input "****"
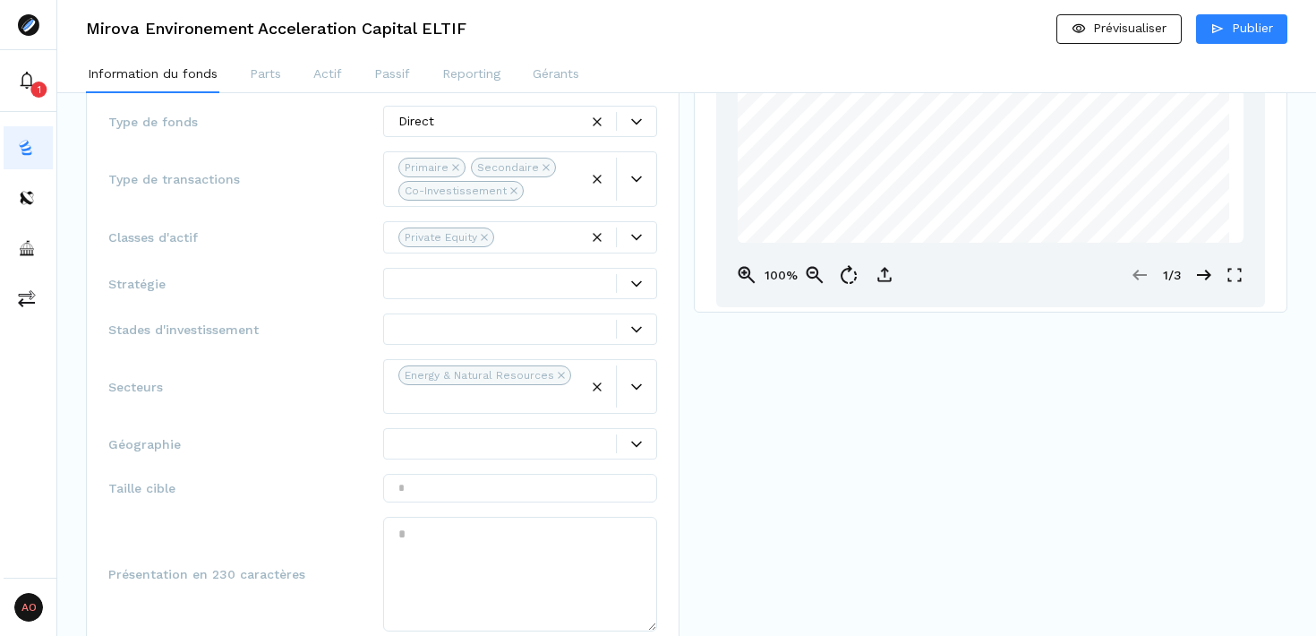
scroll to position [312, 0]
click at [639, 441] on div at bounding box center [636, 450] width 40 height 19
click at [629, 445] on div at bounding box center [636, 450] width 39 height 11
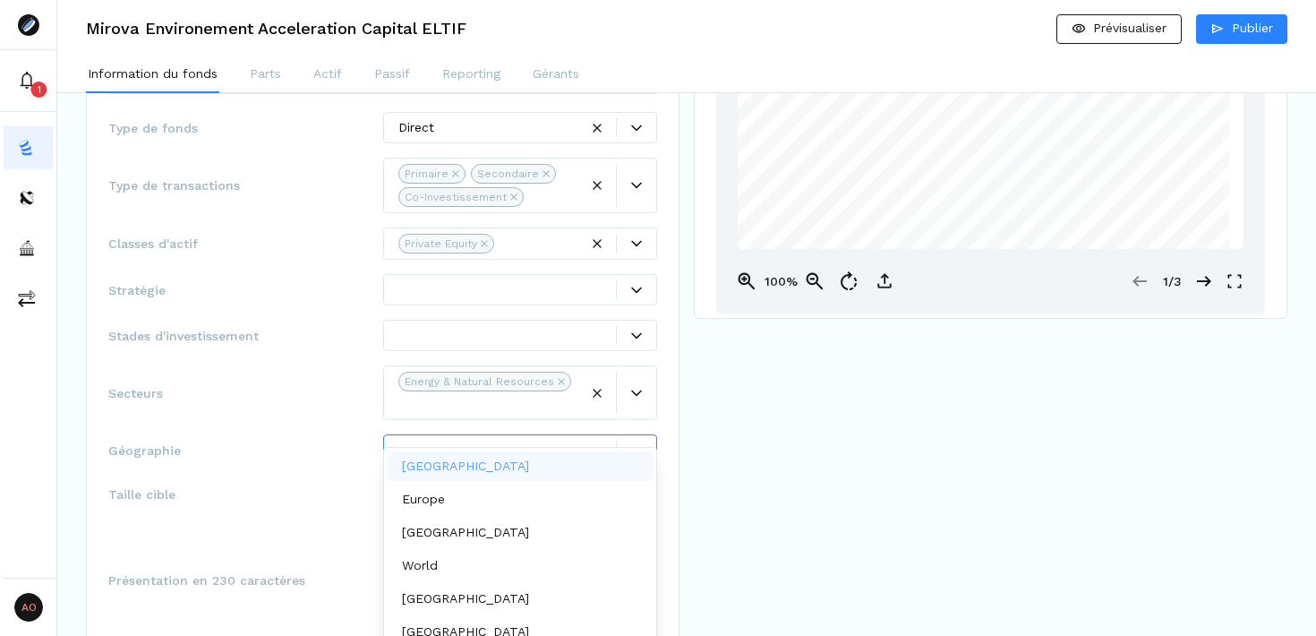
scroll to position [9, 0]
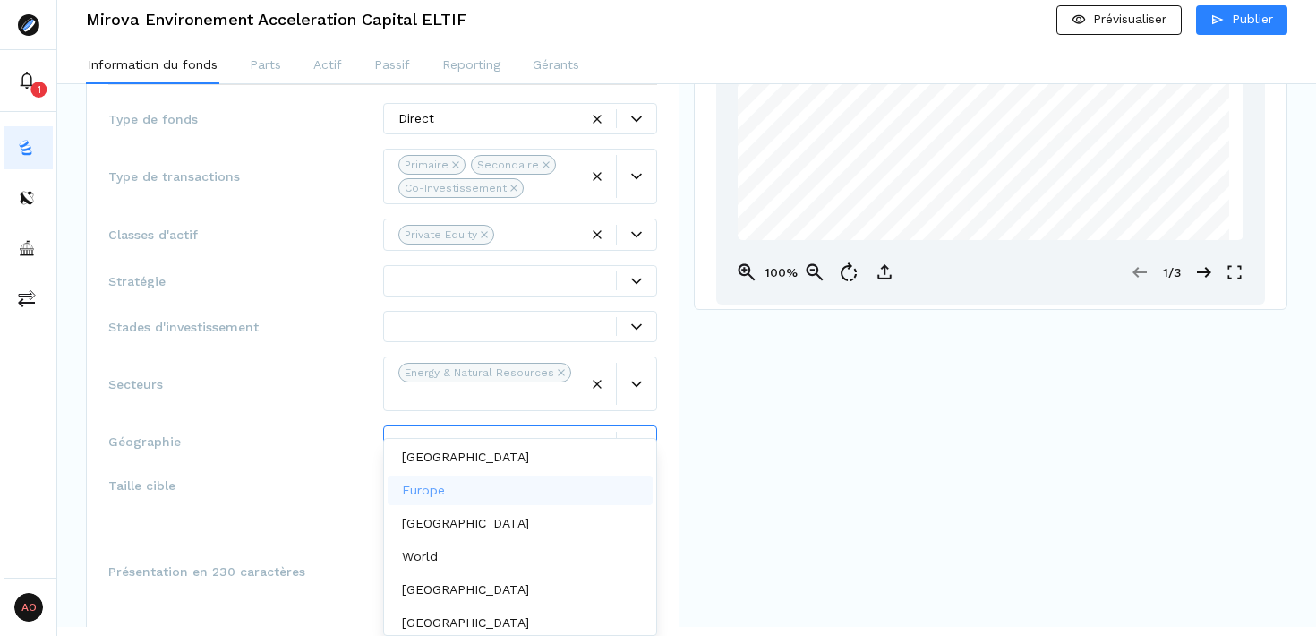
click at [514, 490] on div "Europe" at bounding box center [521, 491] width 266 height 30
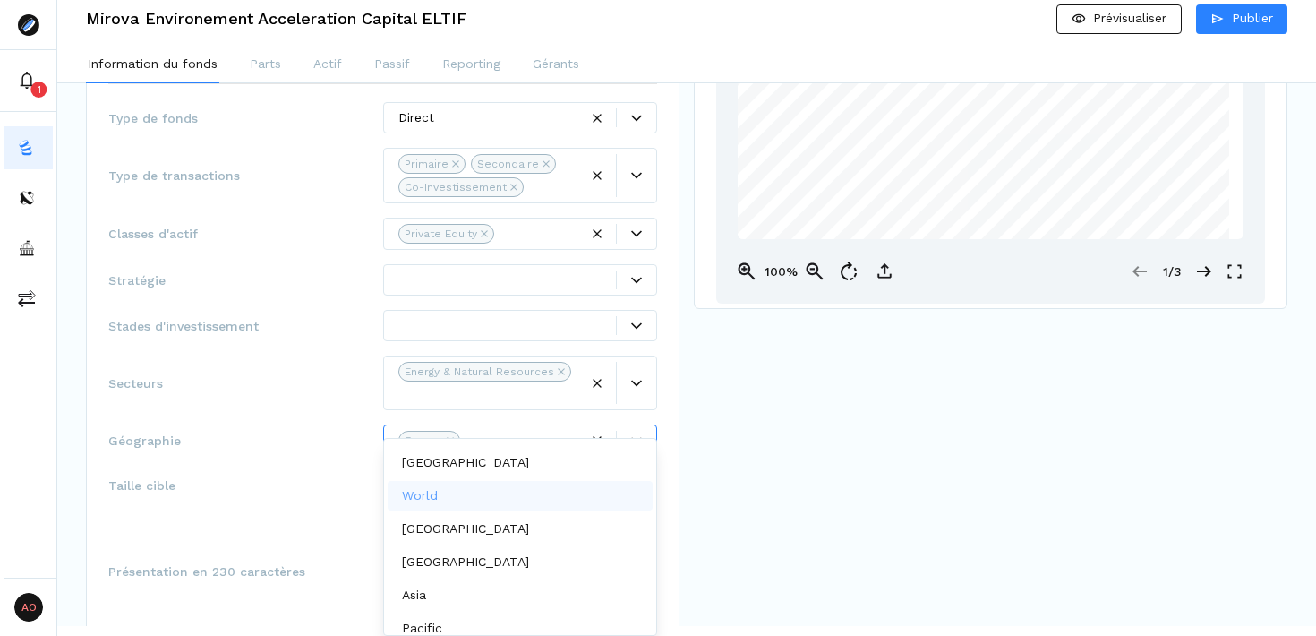
click at [449, 501] on div "World" at bounding box center [521, 496] width 266 height 30
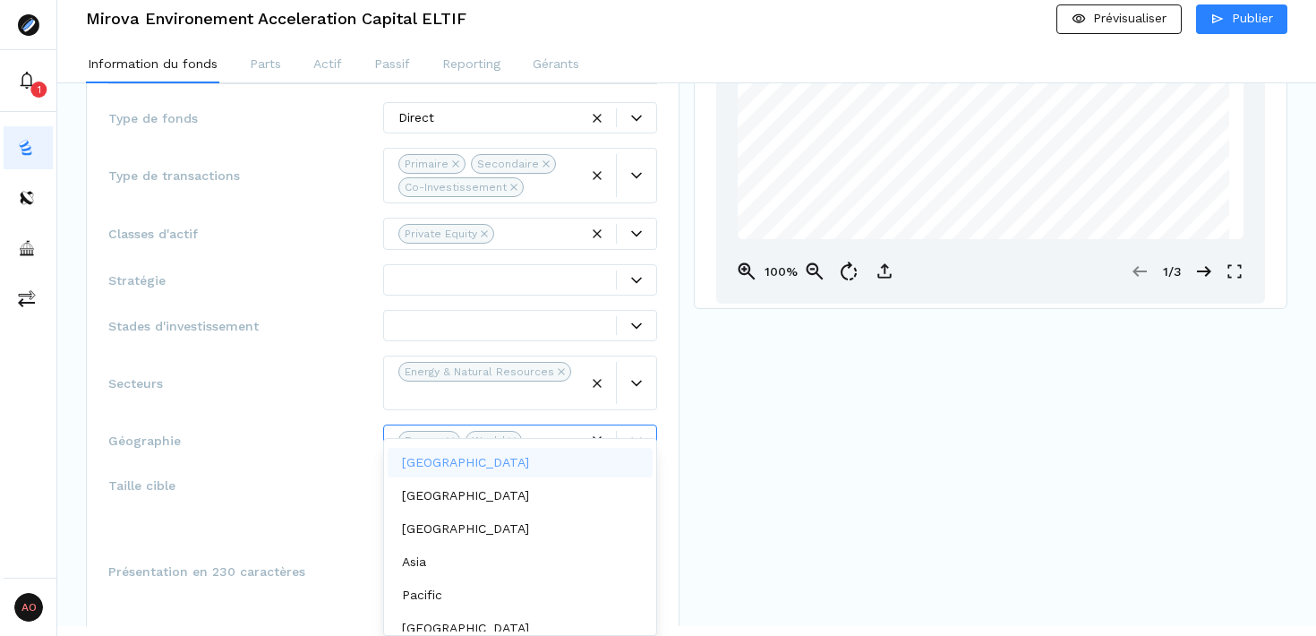
scroll to position [0, 0]
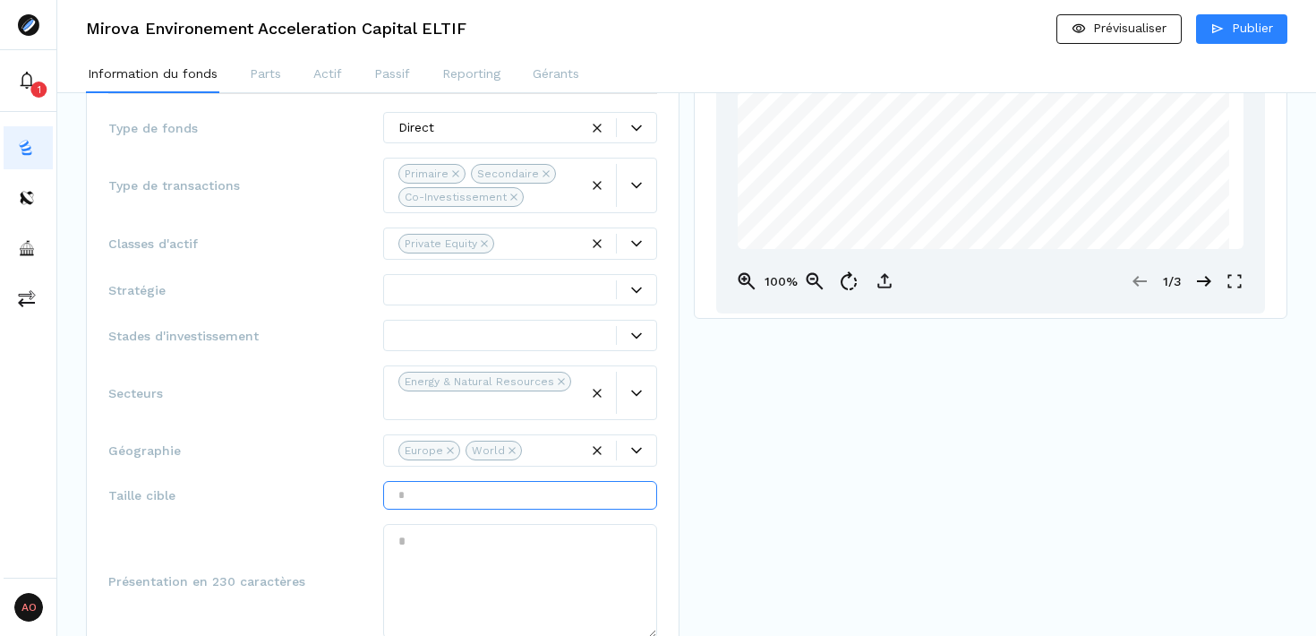
click at [468, 481] on input "text" at bounding box center [520, 495] width 275 height 29
type input "******"
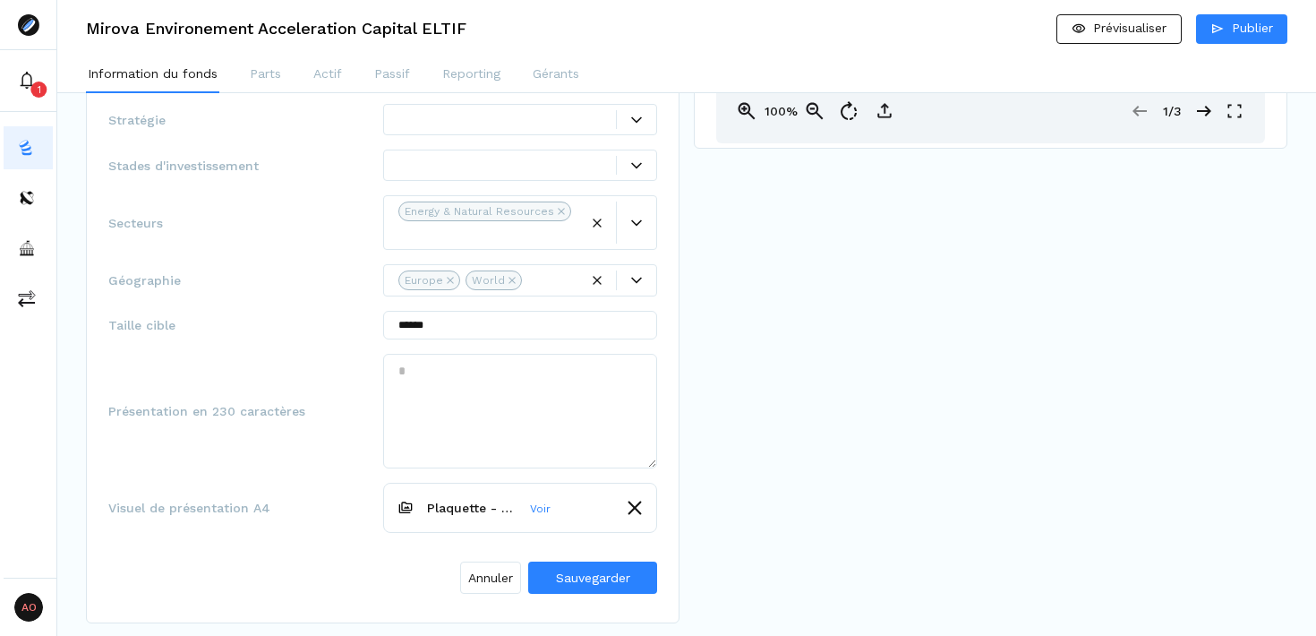
scroll to position [485, 0]
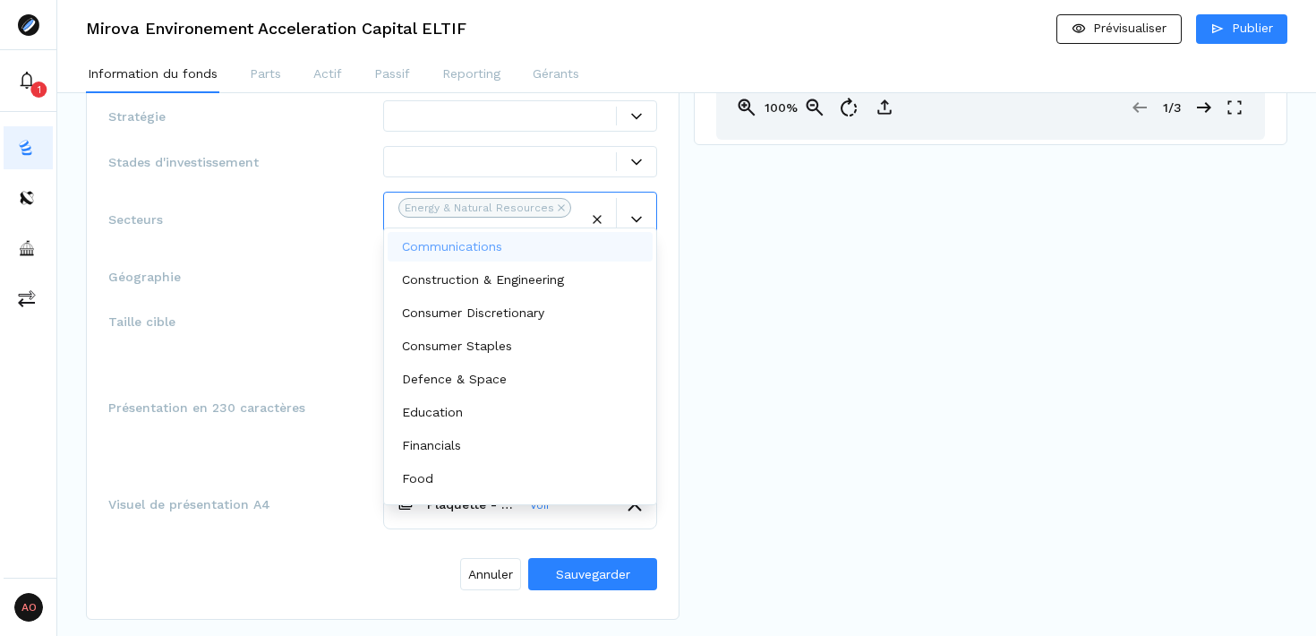
click at [642, 214] on div at bounding box center [636, 219] width 39 height 11
click at [489, 483] on div "Food" at bounding box center [521, 479] width 266 height 30
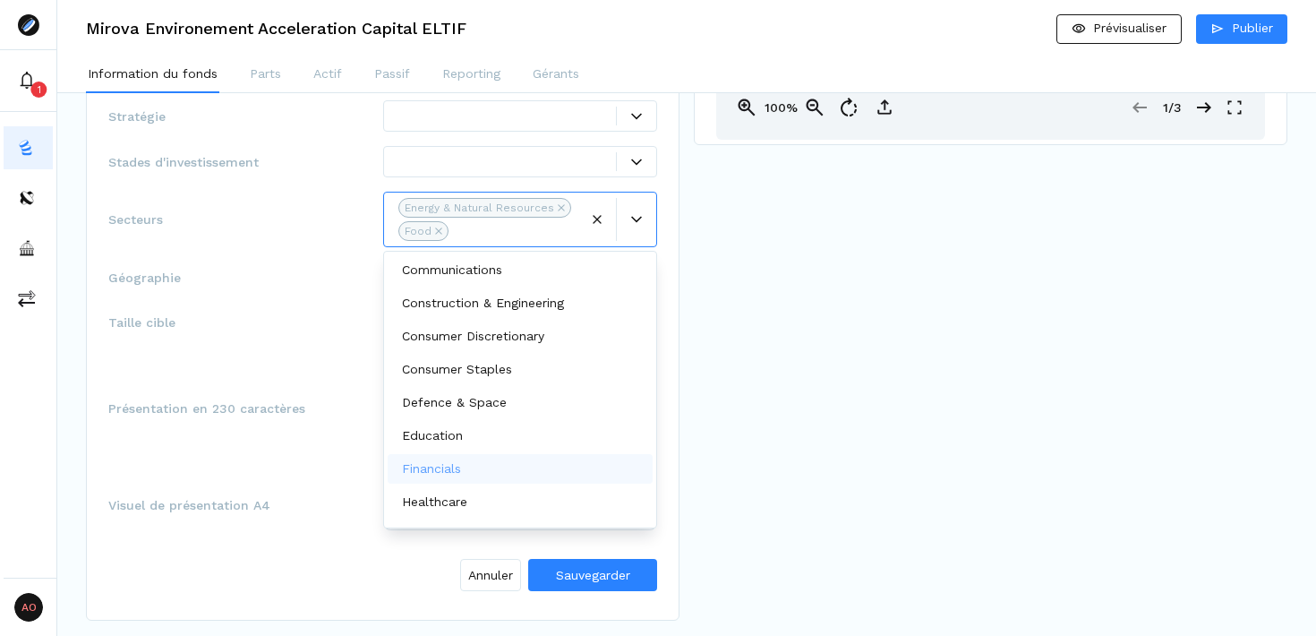
click at [632, 221] on icon at bounding box center [636, 219] width 11 height 11
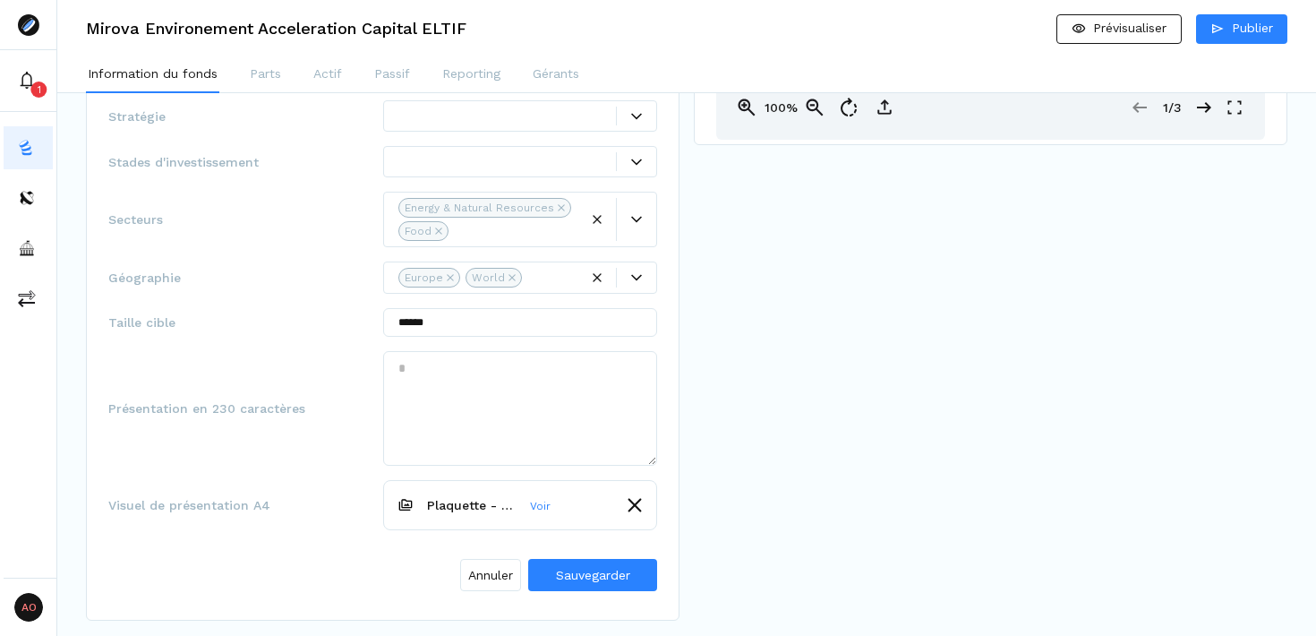
click at [436, 229] on icon "Remove Food" at bounding box center [438, 230] width 6 height 6
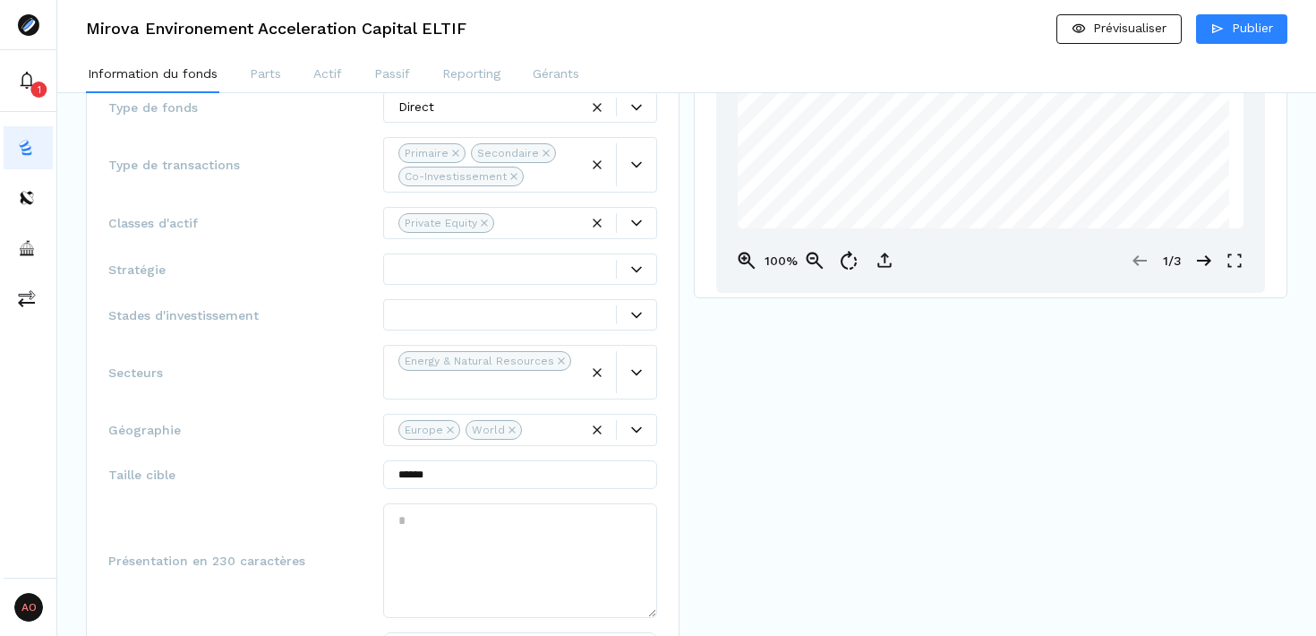
scroll to position [328, 0]
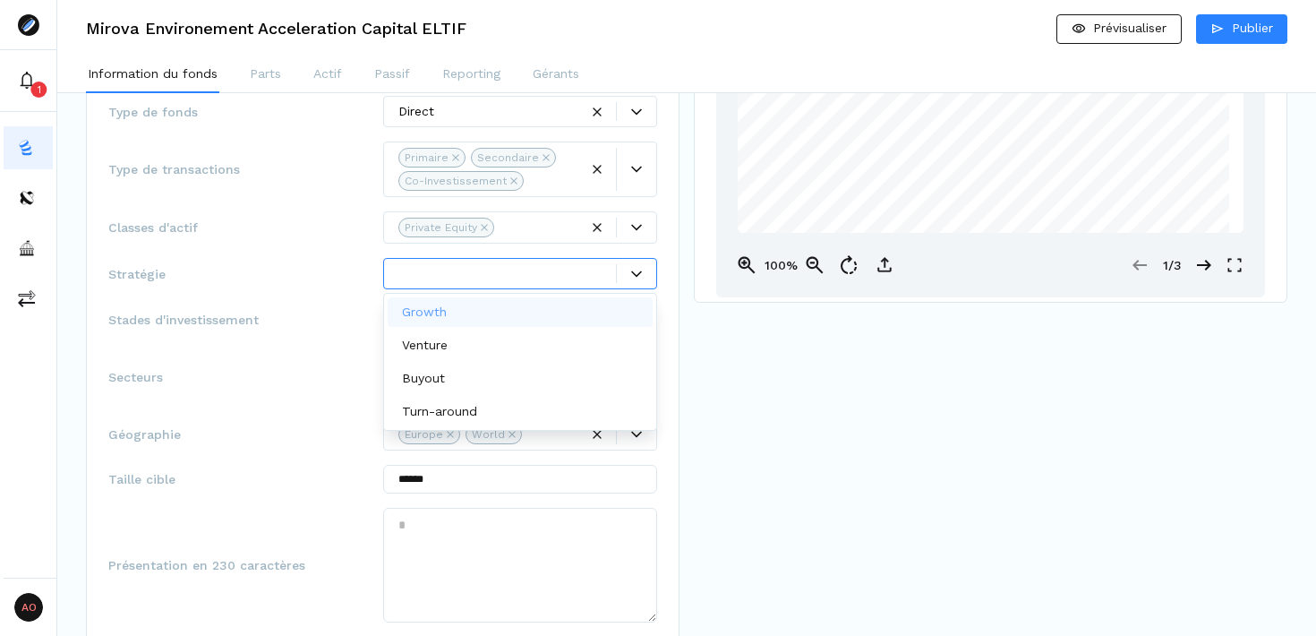
click at [634, 273] on icon at bounding box center [636, 273] width 11 height 6
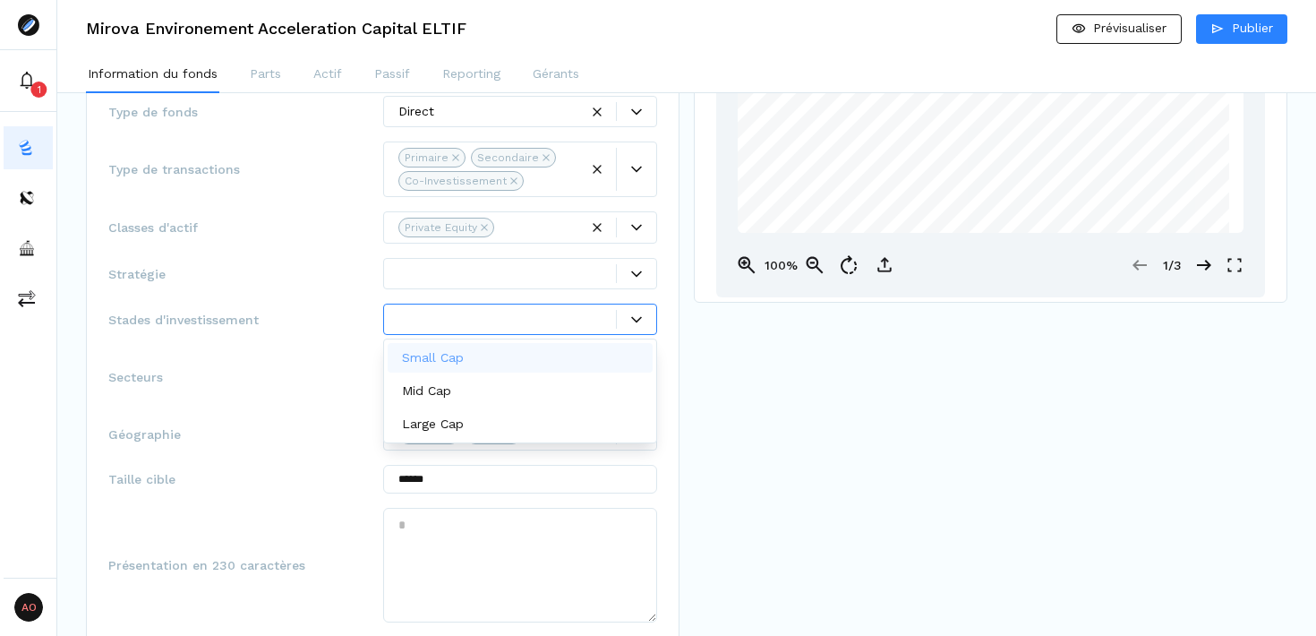
click at [637, 319] on icon at bounding box center [636, 319] width 11 height 11
click at [529, 348] on div "Small Cap" at bounding box center [521, 358] width 266 height 30
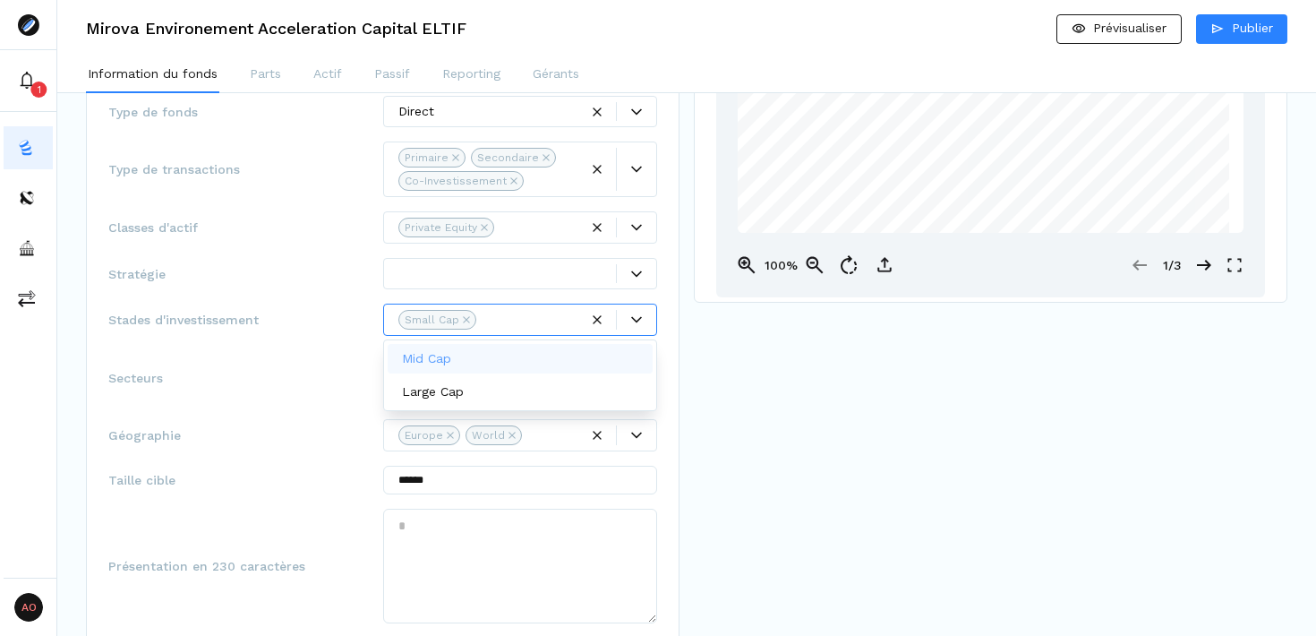
click at [528, 349] on div "Mid Cap" at bounding box center [521, 359] width 266 height 30
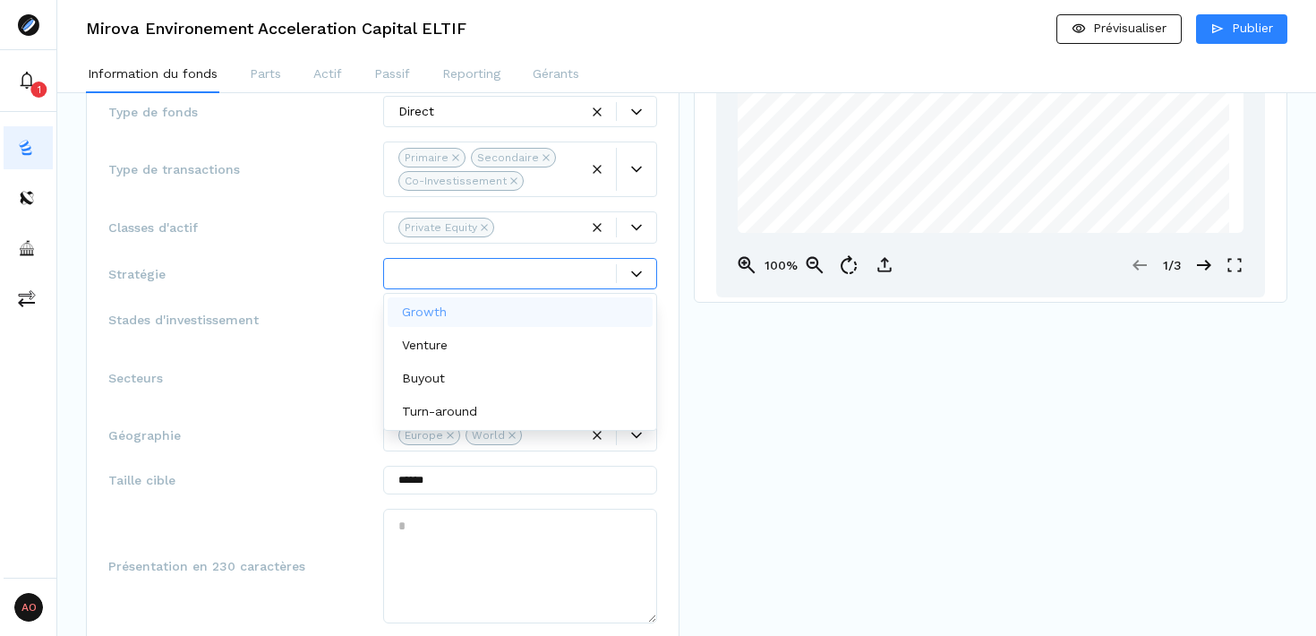
click at [639, 273] on icon at bounding box center [636, 273] width 11 height 6
click at [504, 309] on div "Growth" at bounding box center [521, 312] width 266 height 30
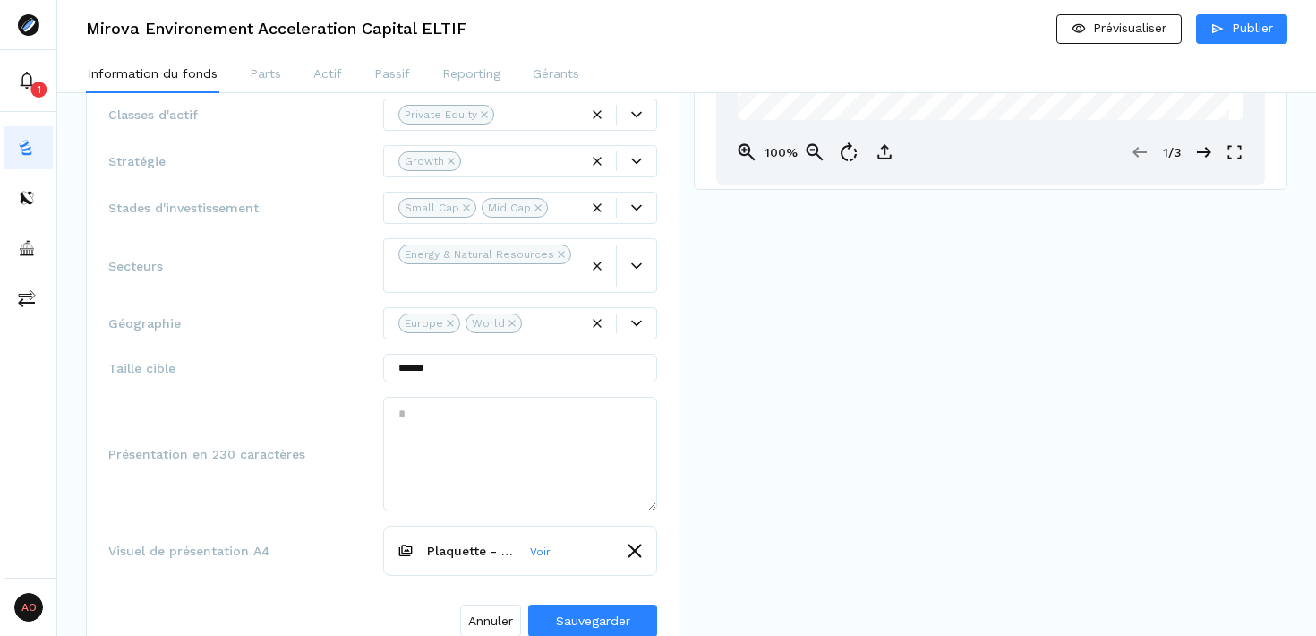
scroll to position [454, 0]
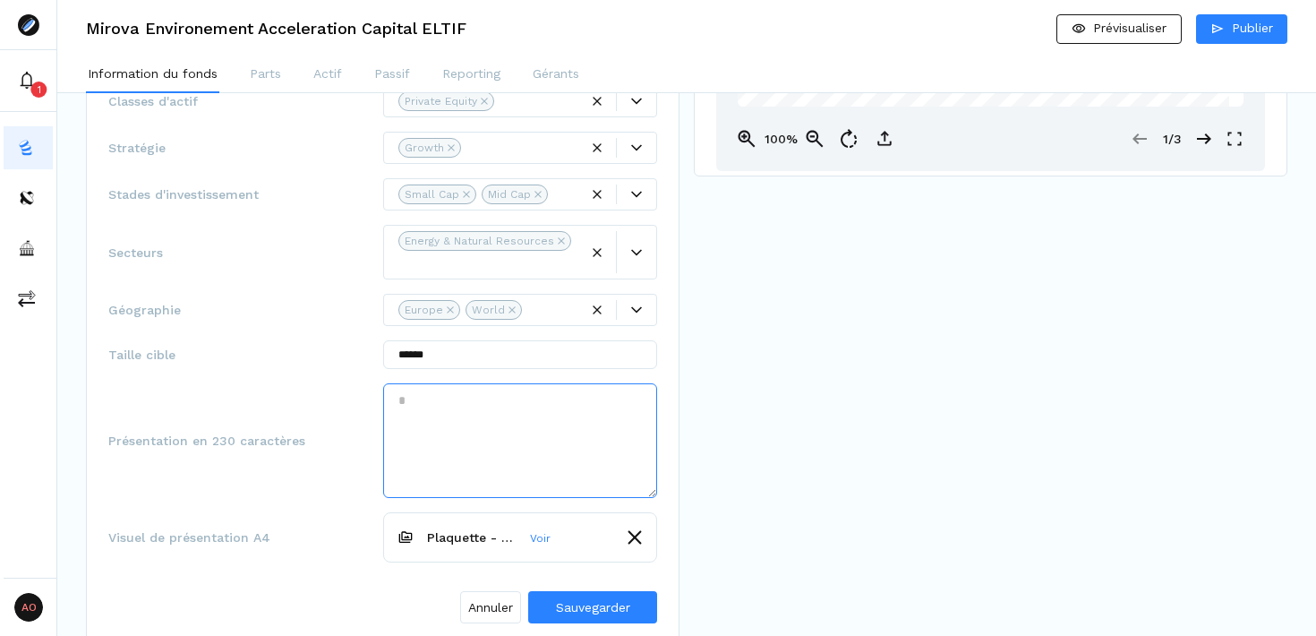
click at [500, 383] on textarea at bounding box center [520, 440] width 275 height 115
paste textarea "**********"
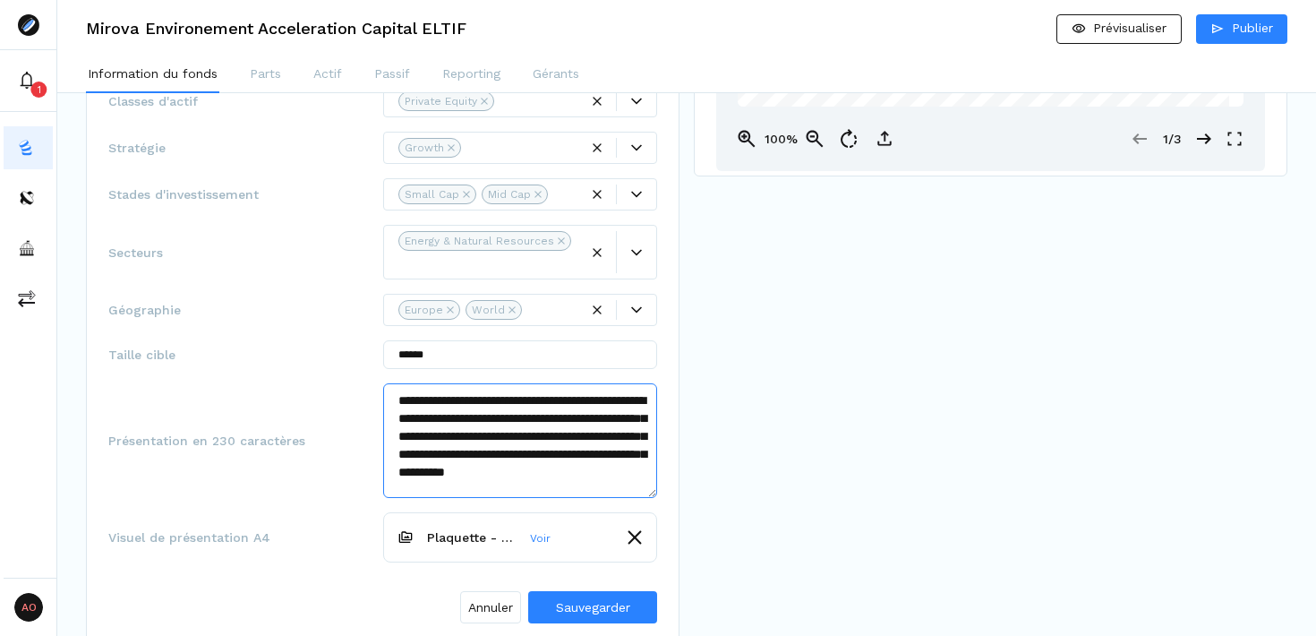
scroll to position [0, 0]
drag, startPoint x: 491, startPoint y: 395, endPoint x: 378, endPoint y: 366, distance: 116.4
click at [378, 383] on div "**********" at bounding box center [382, 440] width 549 height 115
click at [519, 459] on textarea "**********" at bounding box center [520, 440] width 275 height 115
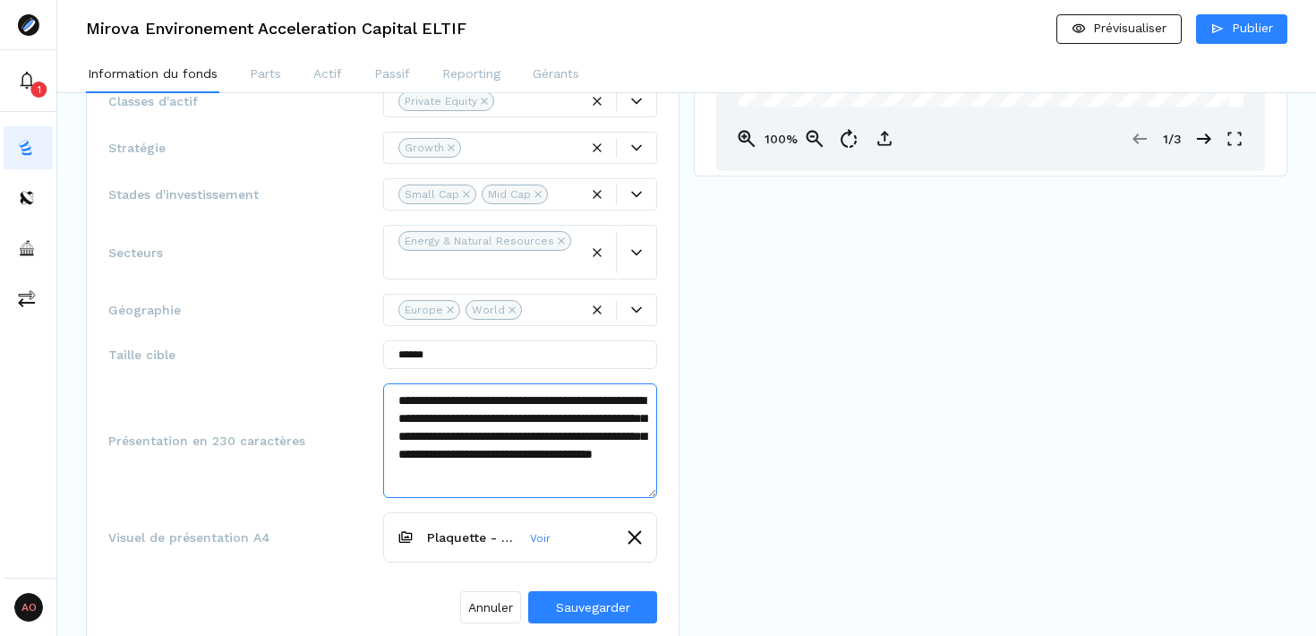
scroll to position [0, 0]
type textarea "**********"
click at [592, 600] on span "Sauvegarder" at bounding box center [593, 607] width 74 height 14
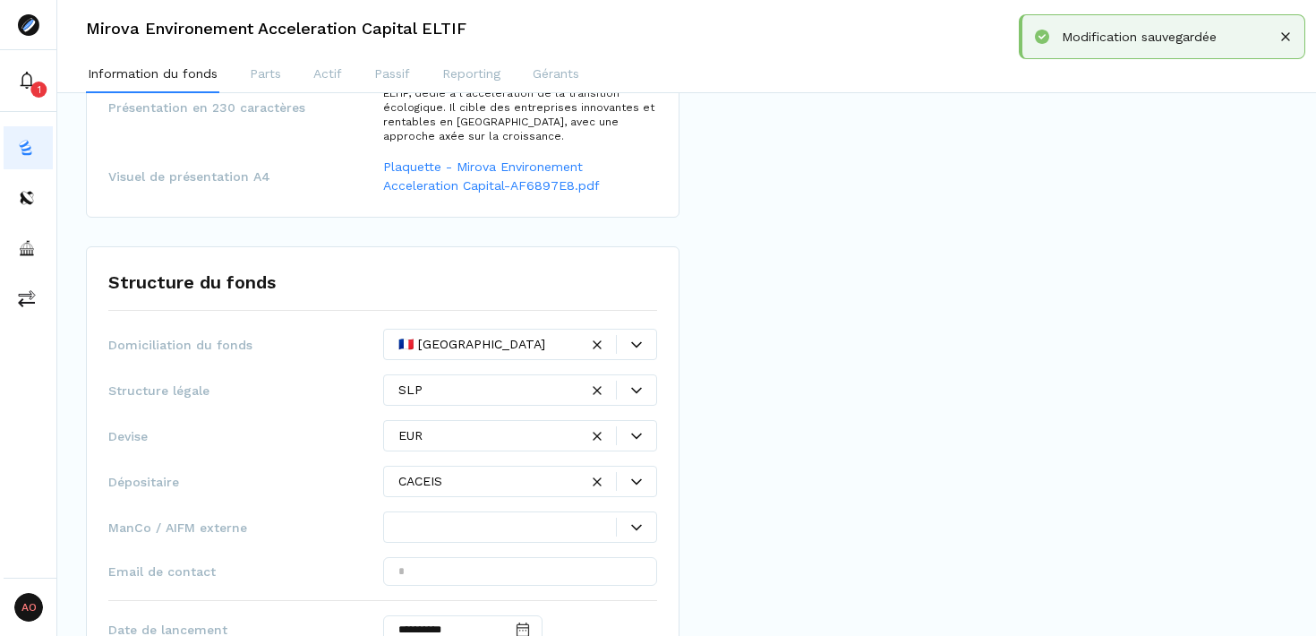
scroll to position [917, 0]
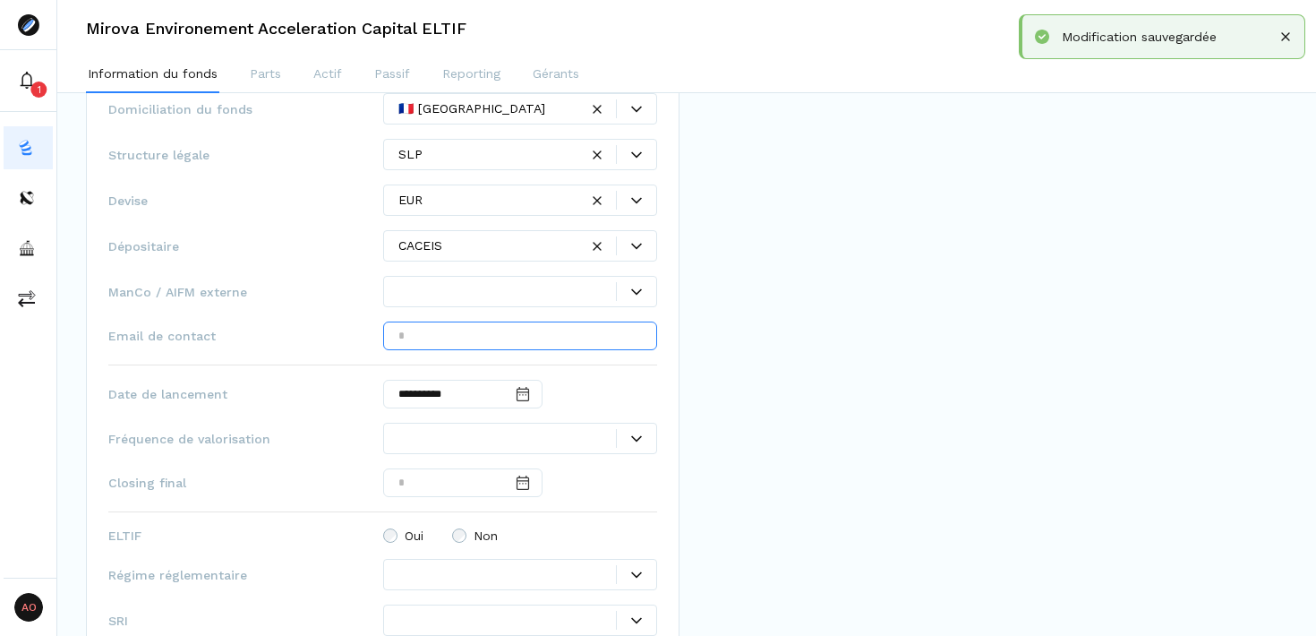
click at [557, 347] on input "text" at bounding box center [520, 335] width 275 height 29
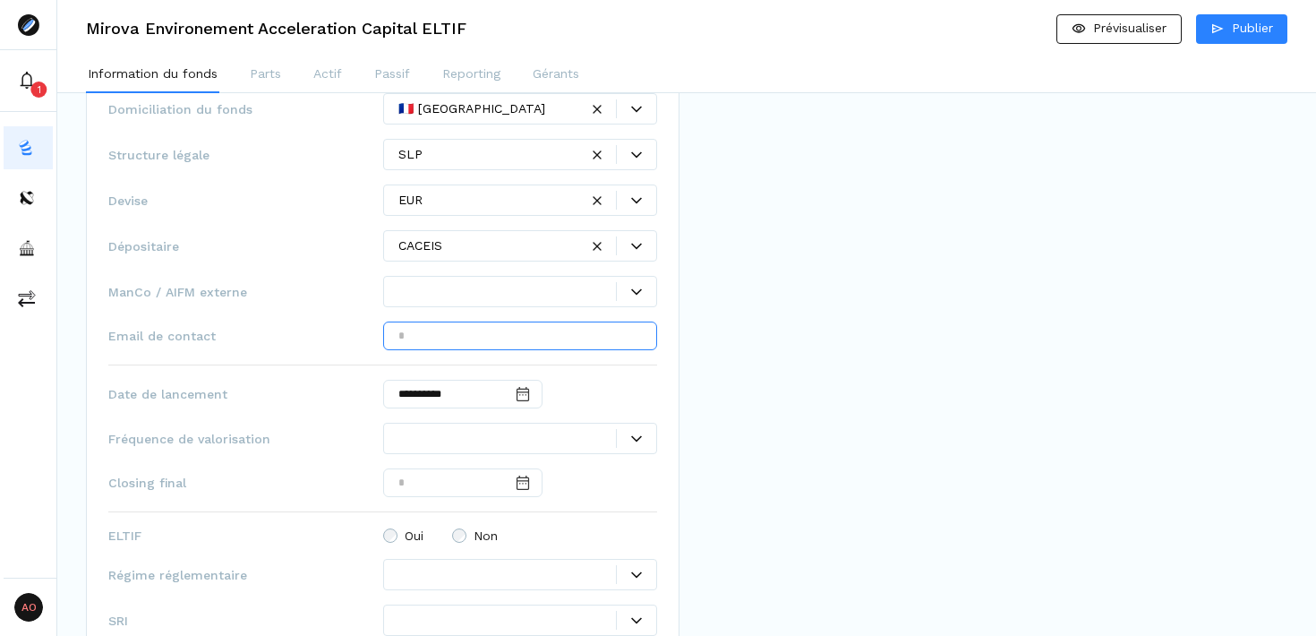
paste input "**********"
type input "**********"
click at [639, 440] on icon at bounding box center [636, 438] width 11 height 11
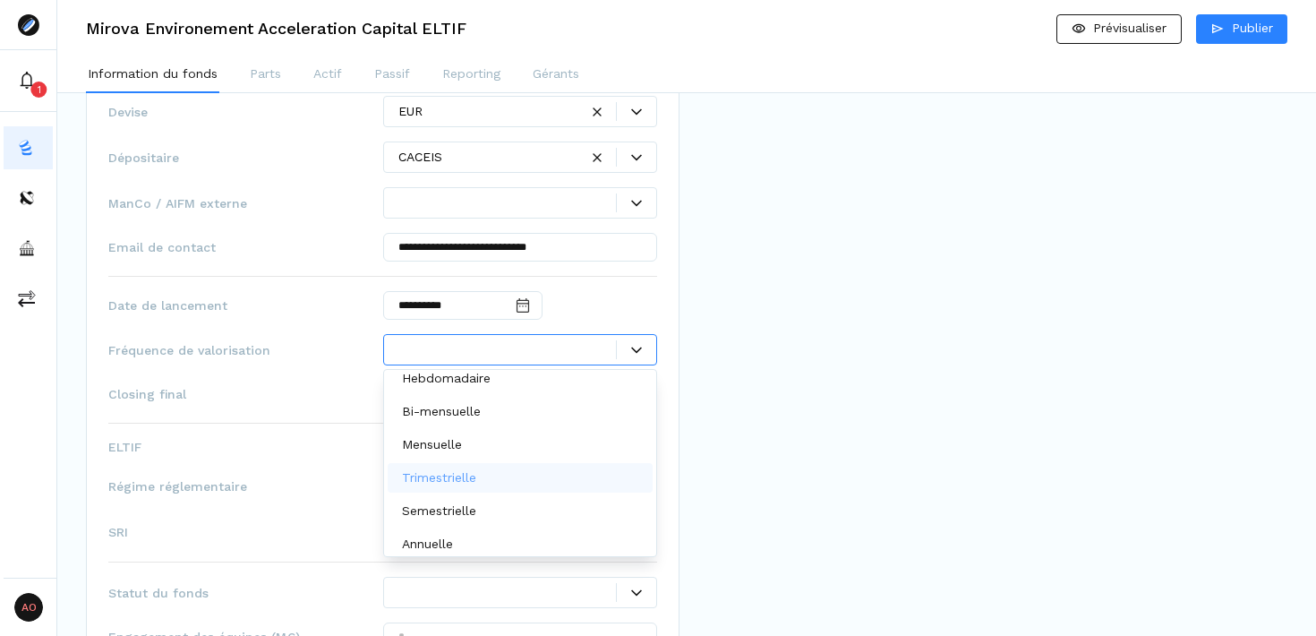
scroll to position [44, 0]
click at [491, 502] on div "Semestrielle" at bounding box center [521, 510] width 266 height 30
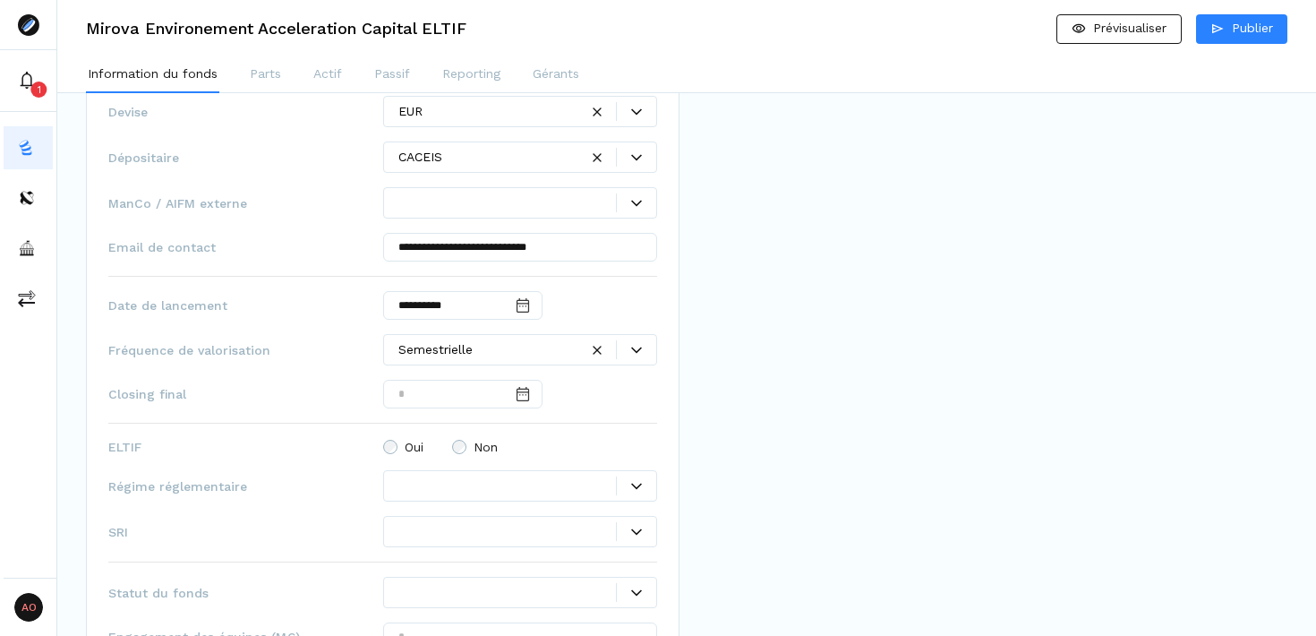
click at [532, 394] on icon at bounding box center [523, 394] width 18 height 18
click at [518, 394] on input "Date input" at bounding box center [462, 394] width 159 height 29
type input "*"
type input "***"
click at [465, 393] on input "***" at bounding box center [462, 394] width 159 height 29
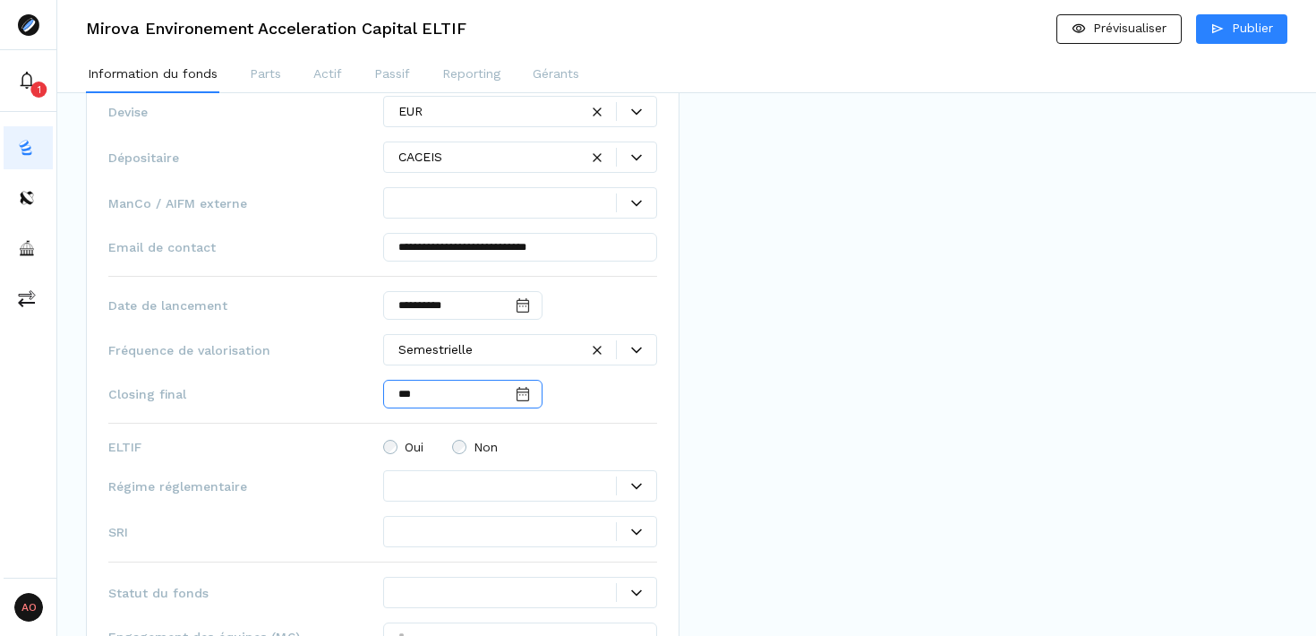
click at [465, 393] on input "***" at bounding box center [462, 394] width 159 height 29
type input "**********"
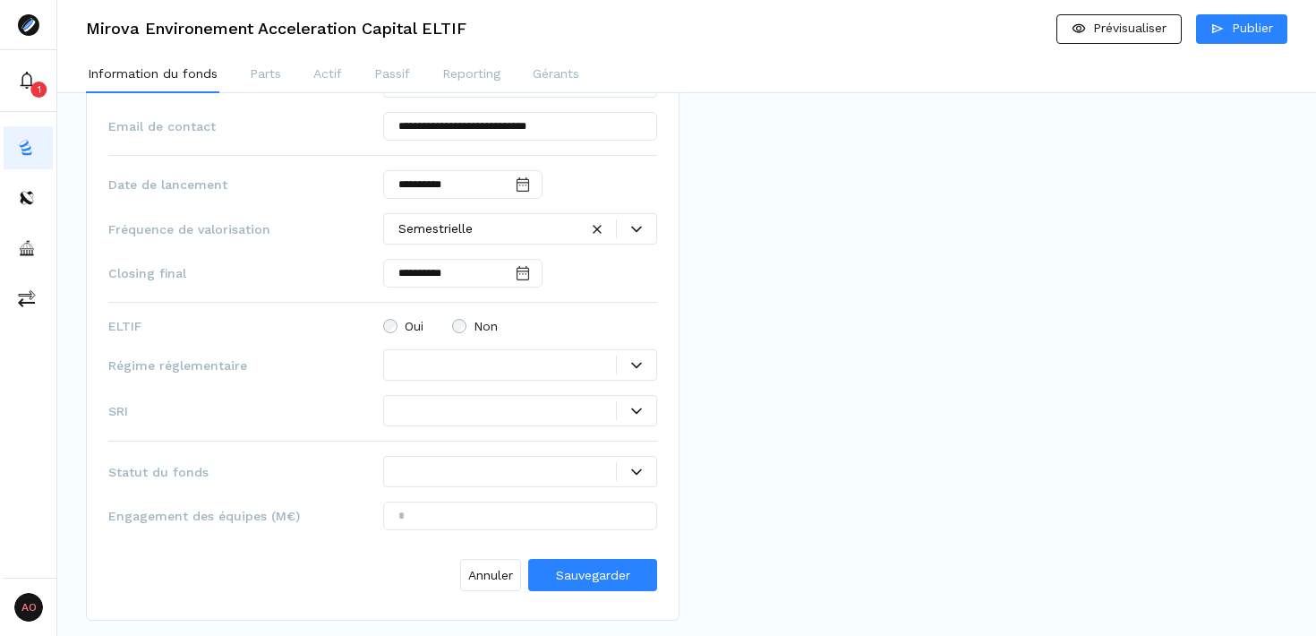
scroll to position [1126, 0]
click at [636, 407] on icon at bounding box center [636, 412] width 11 height 11
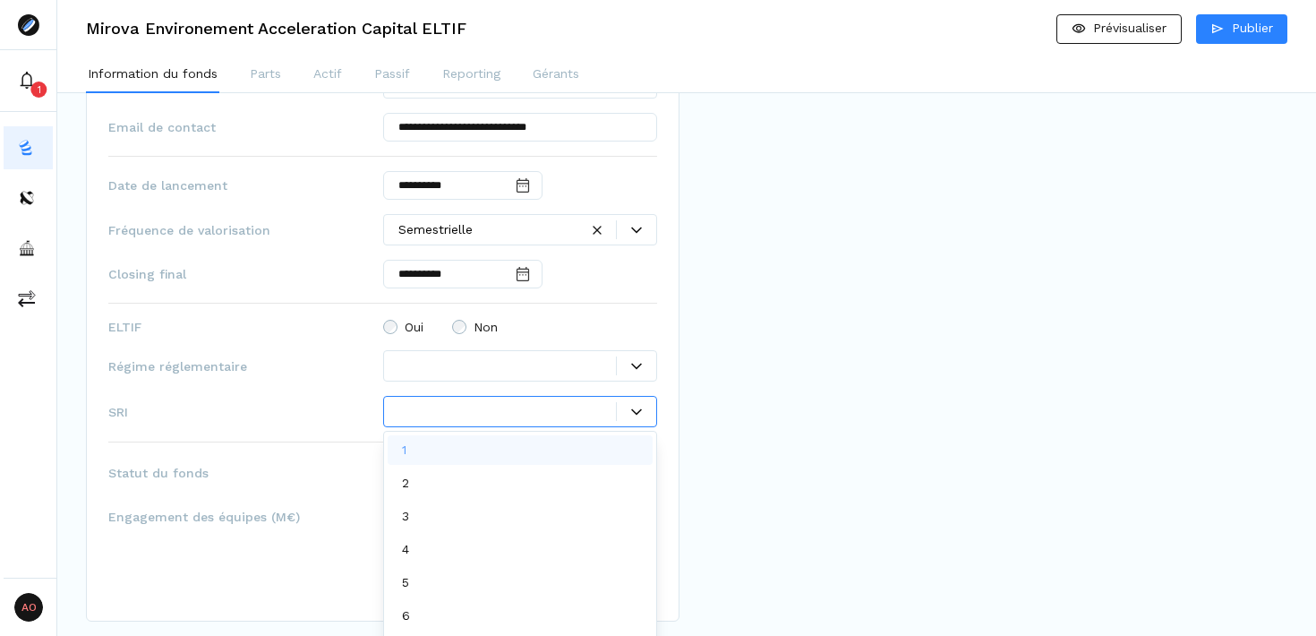
scroll to position [10, 0]
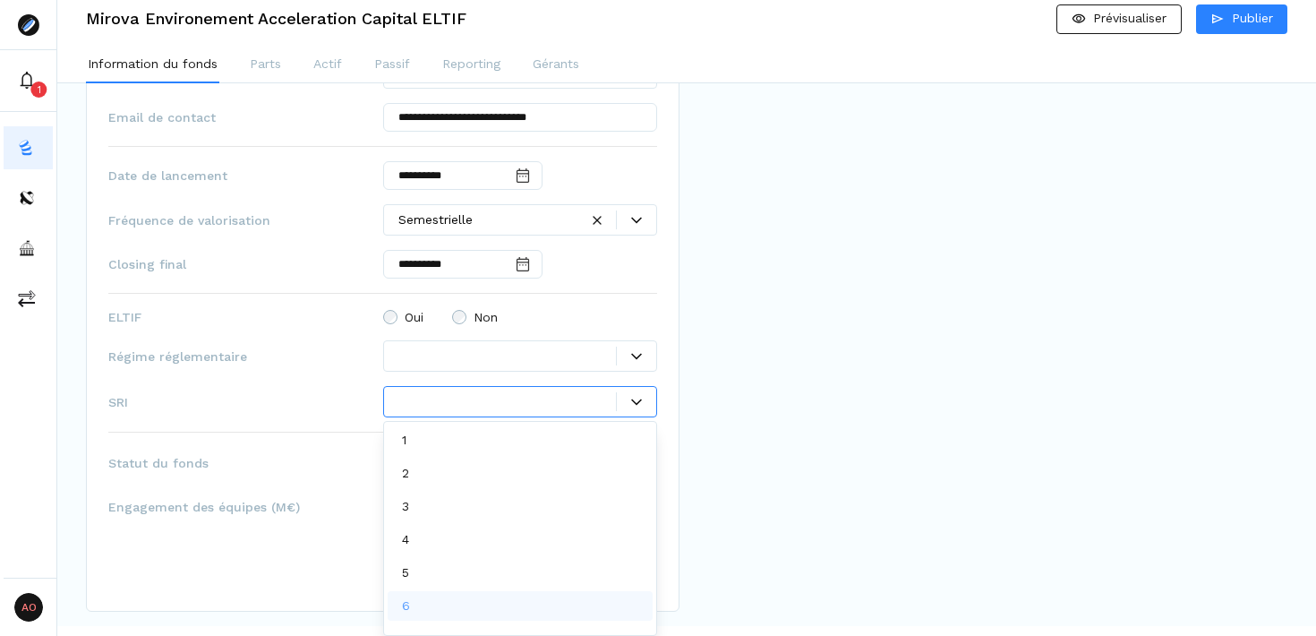
click at [481, 602] on div "6" at bounding box center [521, 606] width 266 height 30
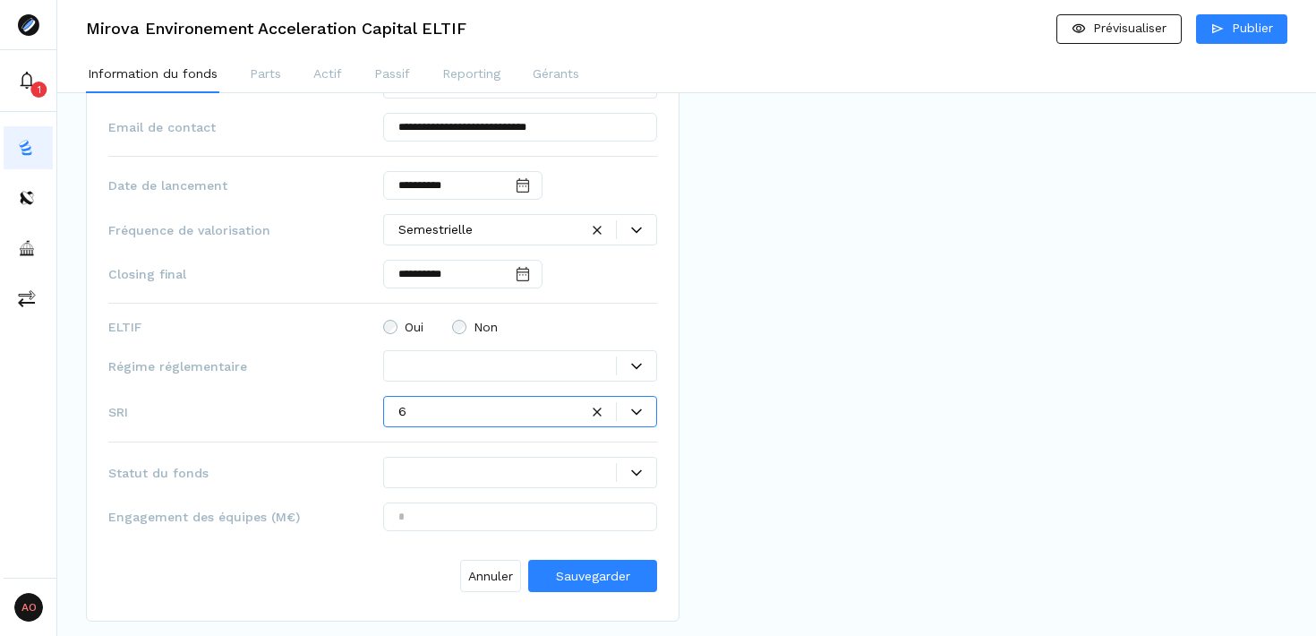
click at [624, 470] on div at bounding box center [636, 472] width 39 height 11
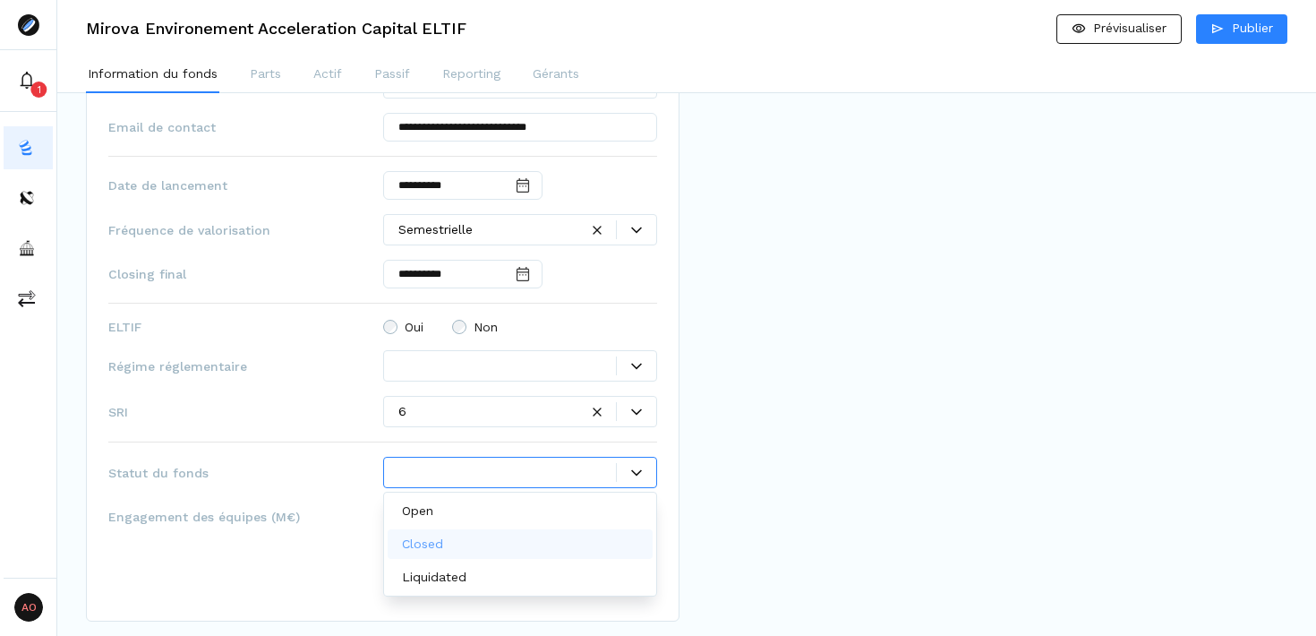
click at [492, 536] on div "Closed" at bounding box center [521, 544] width 266 height 30
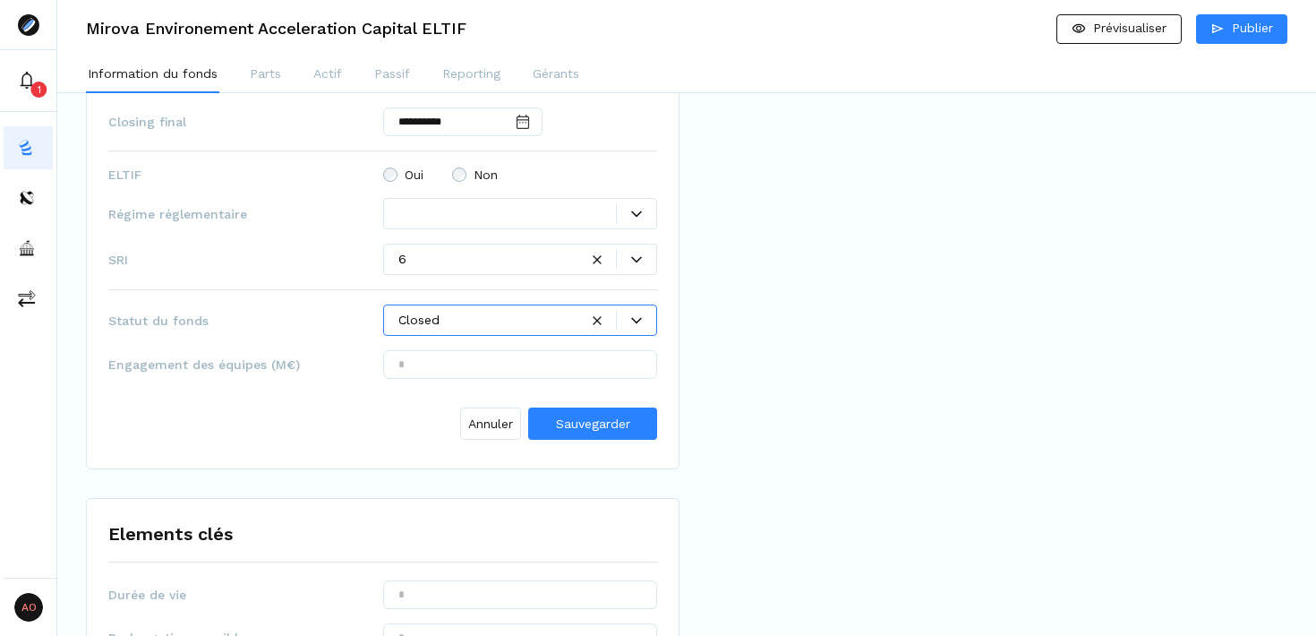
scroll to position [1316, 0]
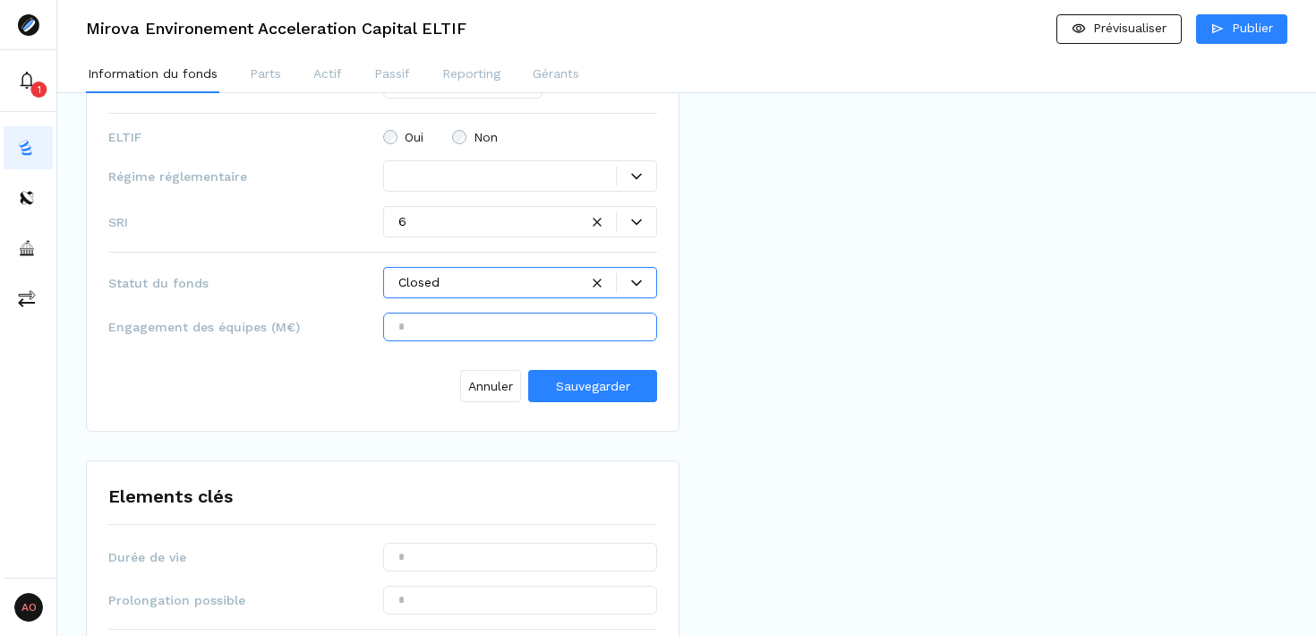
click at [512, 330] on input "text" at bounding box center [520, 327] width 275 height 29
type input "*****"
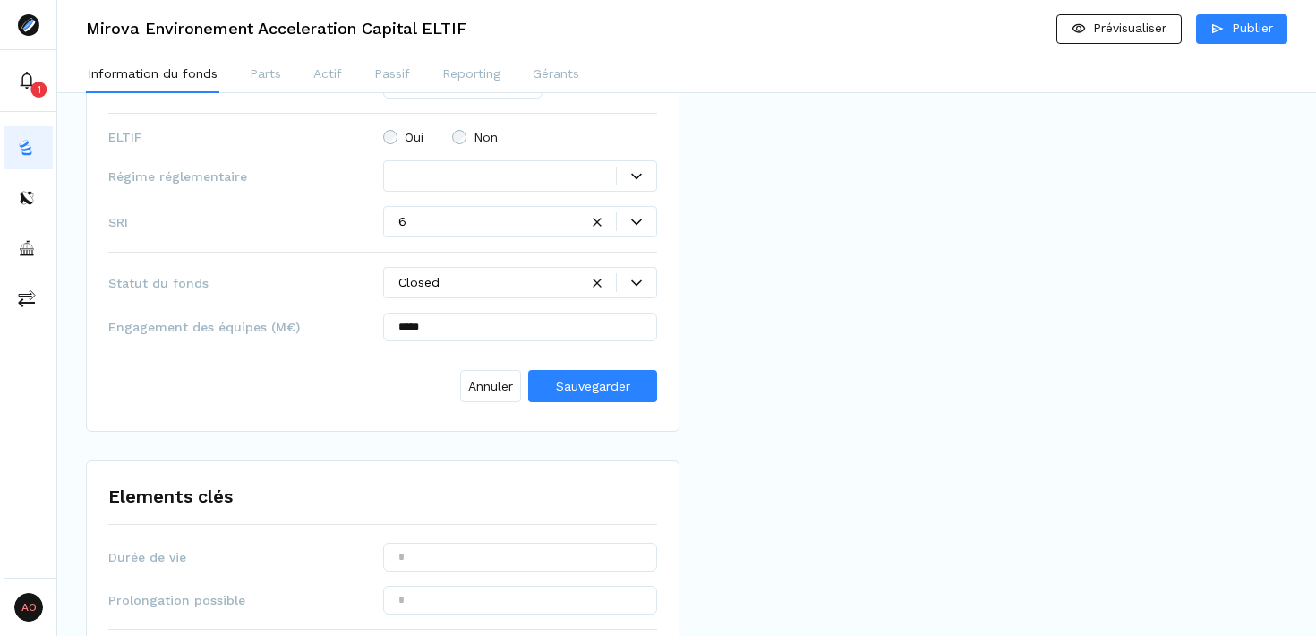
click at [946, 383] on div "Prévisualisation PROSPECTUS - Mirova Environment Acceleration Capital ELTIF -DB…" at bounding box center [991, 541] width 594 height 3527
click at [573, 389] on span "Sauvegarder" at bounding box center [593, 386] width 74 height 14
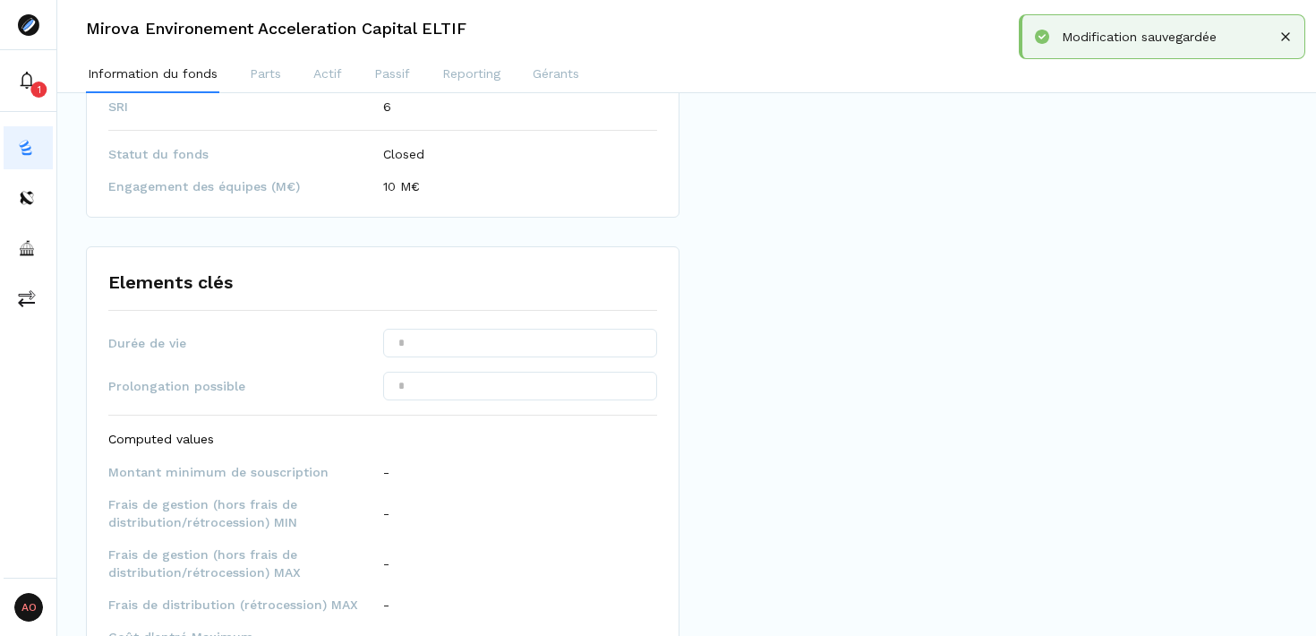
scroll to position [1304, 0]
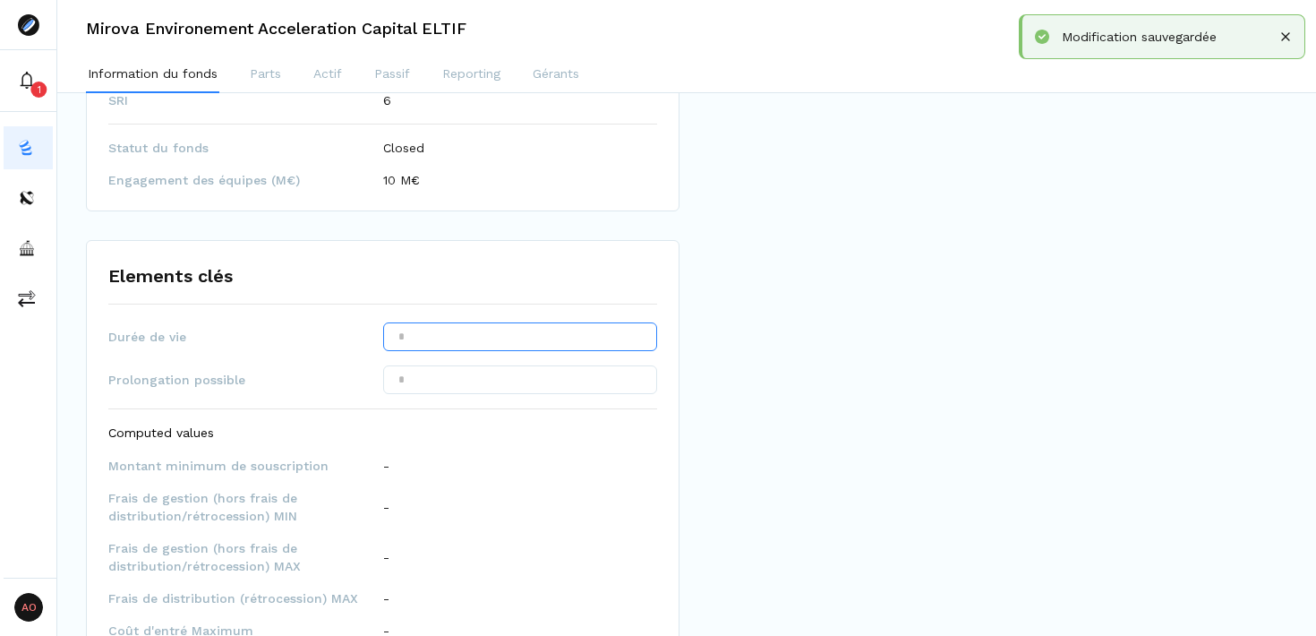
click at [569, 342] on input "text" at bounding box center [520, 336] width 275 height 29
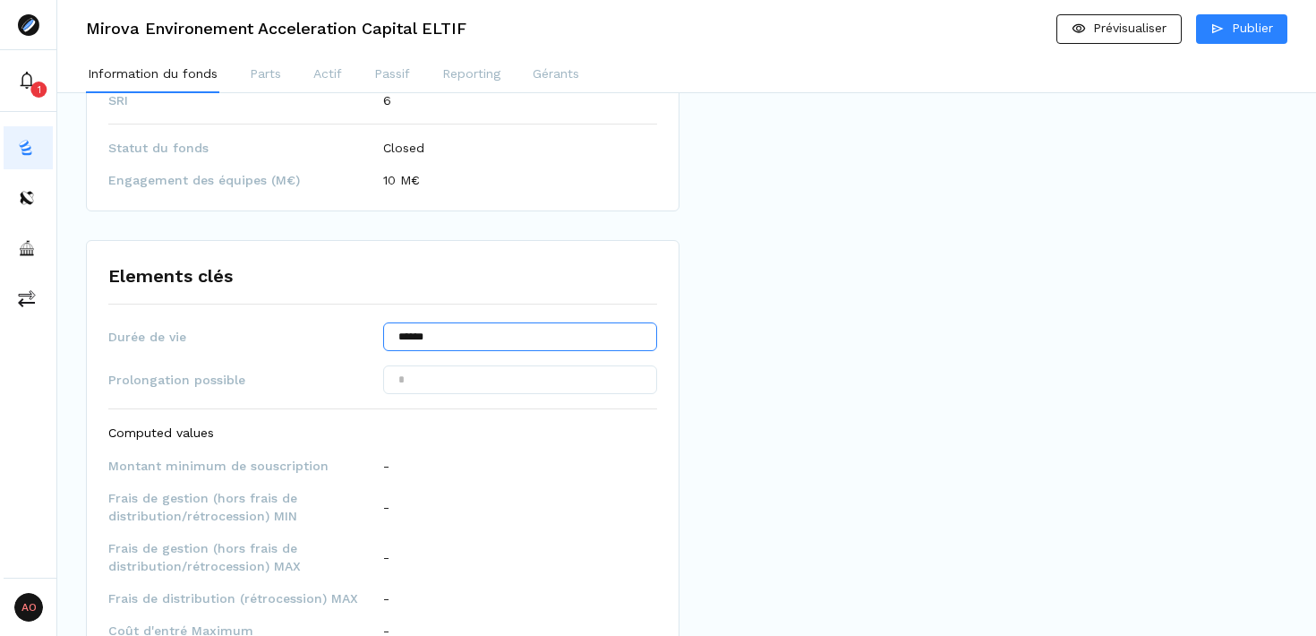
type input "******"
click at [587, 376] on input "text" at bounding box center [520, 379] width 275 height 29
type input "*****"
click at [824, 450] on div "Prévisualisation PROSPECTUS - Mirova Environment Acceleration Capital ELTIF -DB…" at bounding box center [991, 437] width 594 height 3296
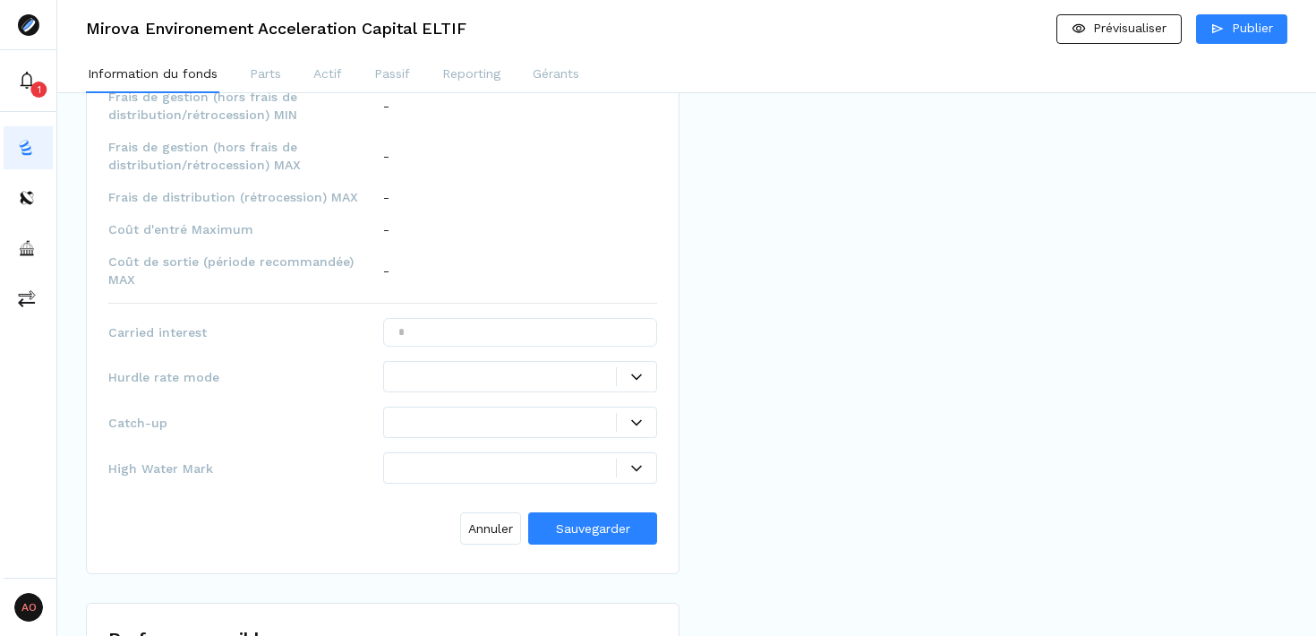
scroll to position [1750, 0]
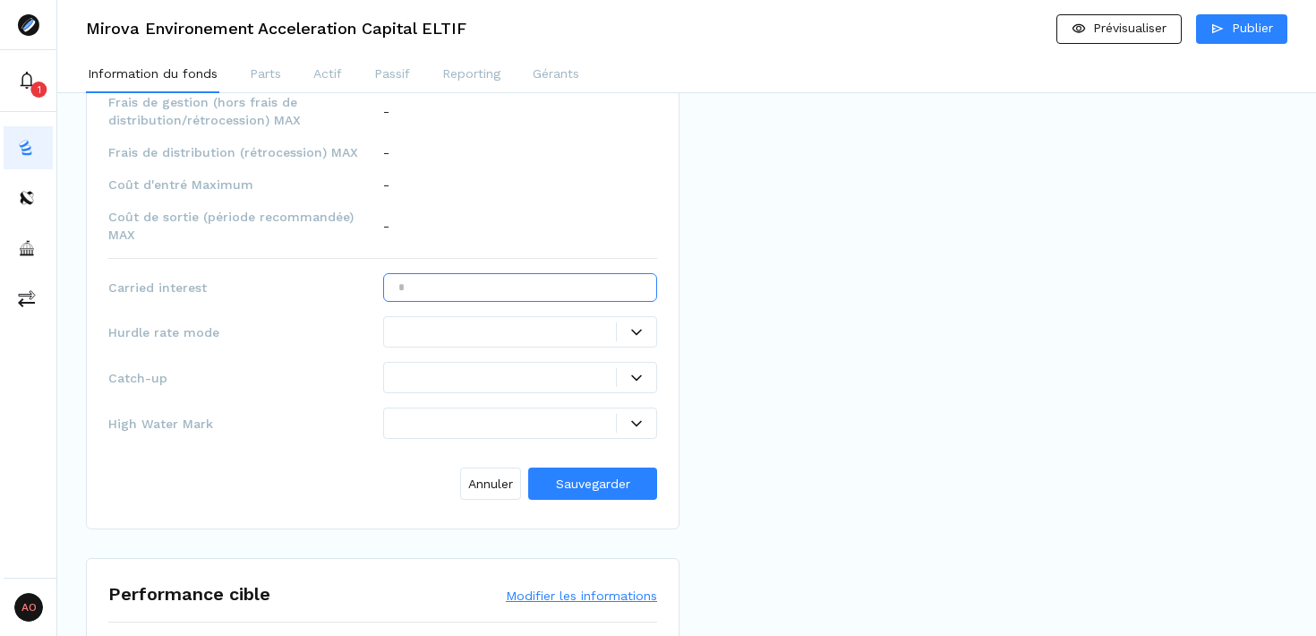
click at [627, 273] on input "text" at bounding box center [520, 287] width 275 height 29
type input "****"
click at [635, 327] on icon at bounding box center [636, 332] width 11 height 11
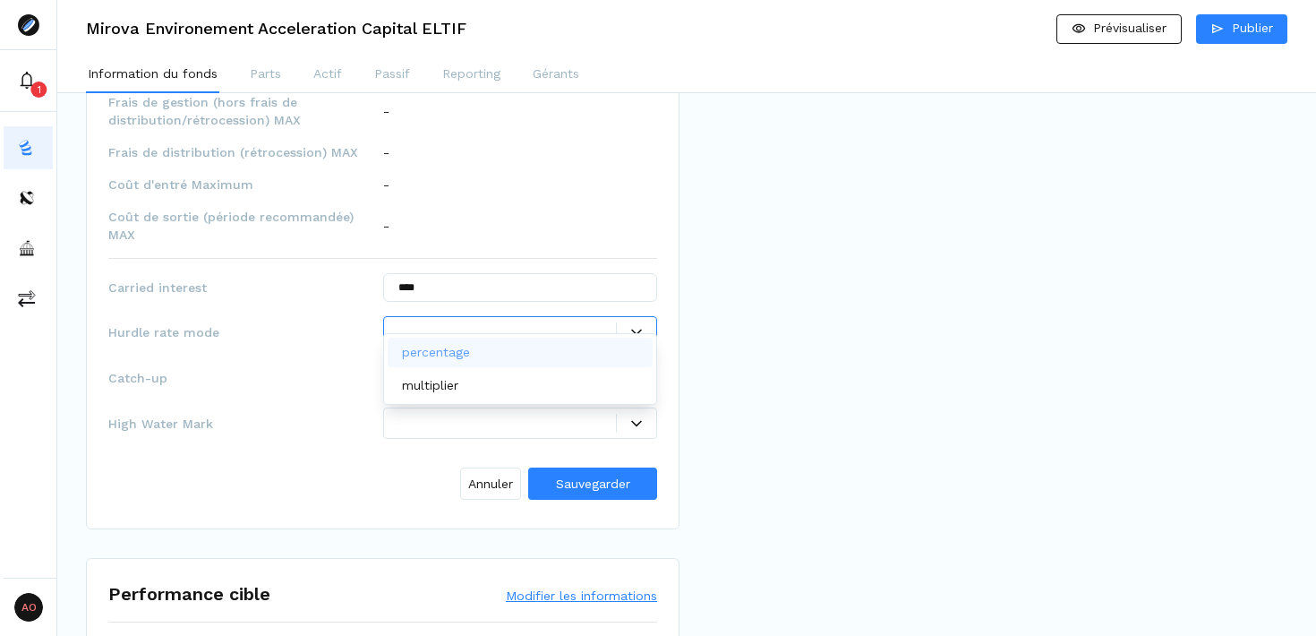
click at [523, 356] on div "percentage" at bounding box center [521, 353] width 266 height 30
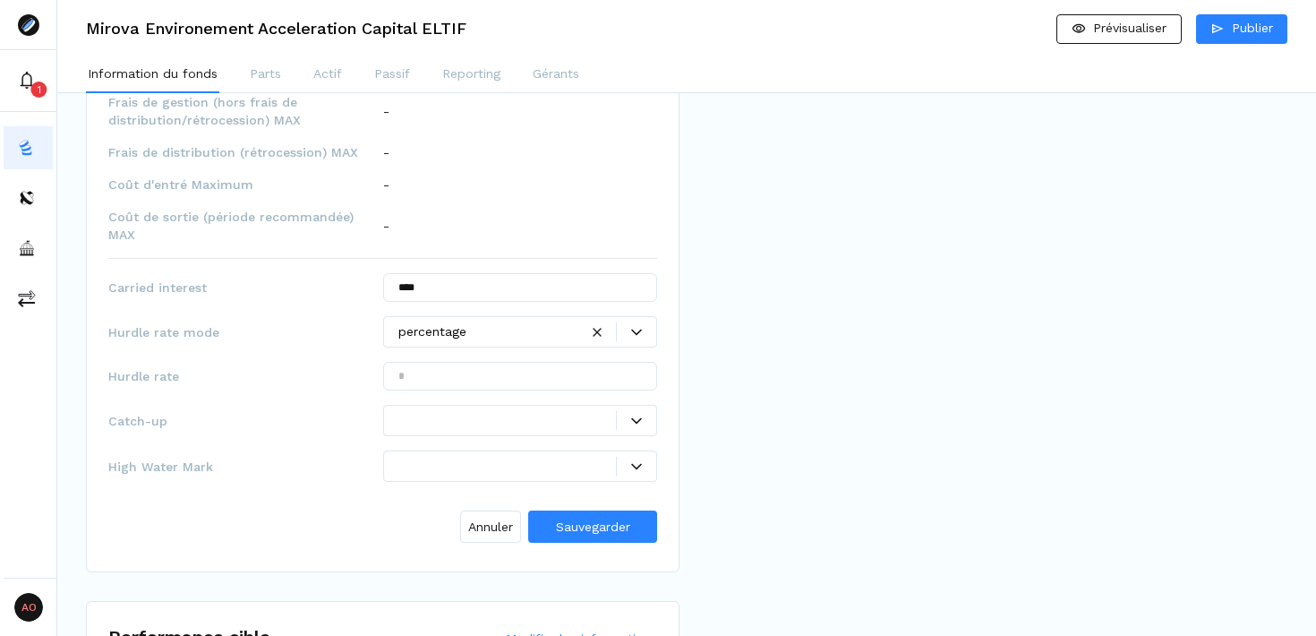
click at [510, 342] on div "Durée de vie ****** Prolongation possible ***** Computed values Montant minimum…" at bounding box center [382, 212] width 549 height 673
click at [513, 362] on input "text" at bounding box center [520, 376] width 275 height 29
type input "***"
click at [784, 364] on div "Prévisualisation PROSPECTUS - Mirova Environment Acceleration Capital ELTIF -DB…" at bounding box center [991, 12] width 594 height 3339
click at [643, 414] on div at bounding box center [520, 420] width 275 height 31
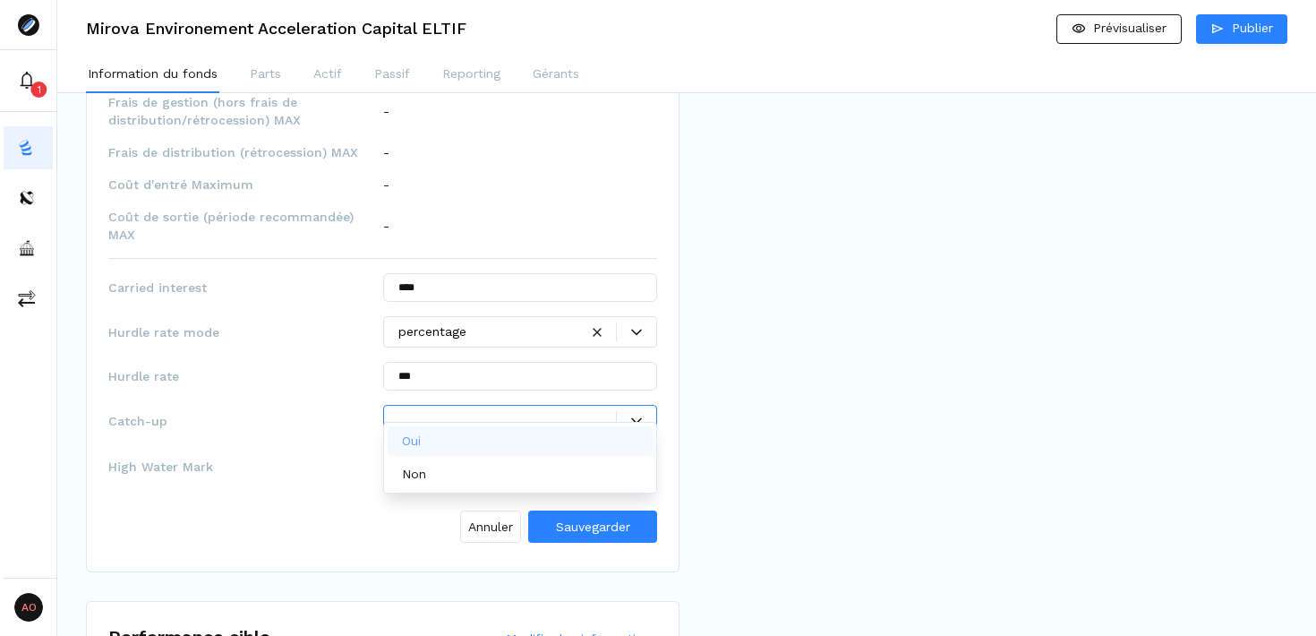
click at [537, 439] on div "Oui" at bounding box center [521, 441] width 266 height 30
click at [645, 461] on div at bounding box center [636, 466] width 39 height 11
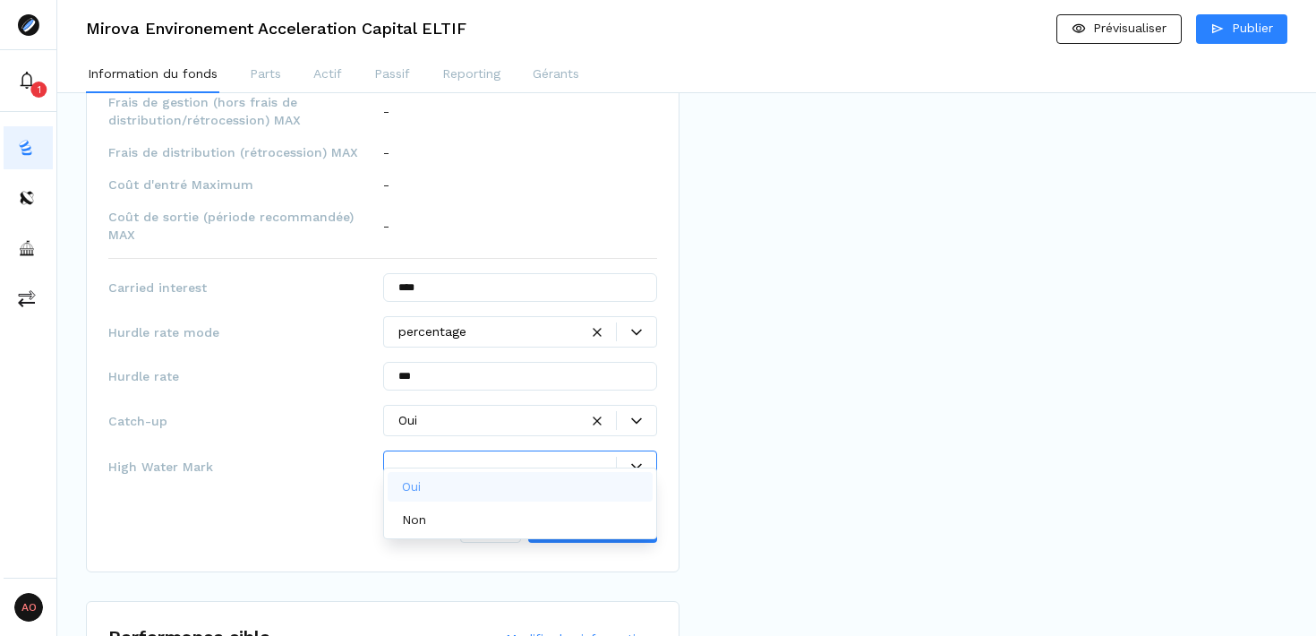
click at [527, 481] on div "Oui" at bounding box center [521, 487] width 266 height 30
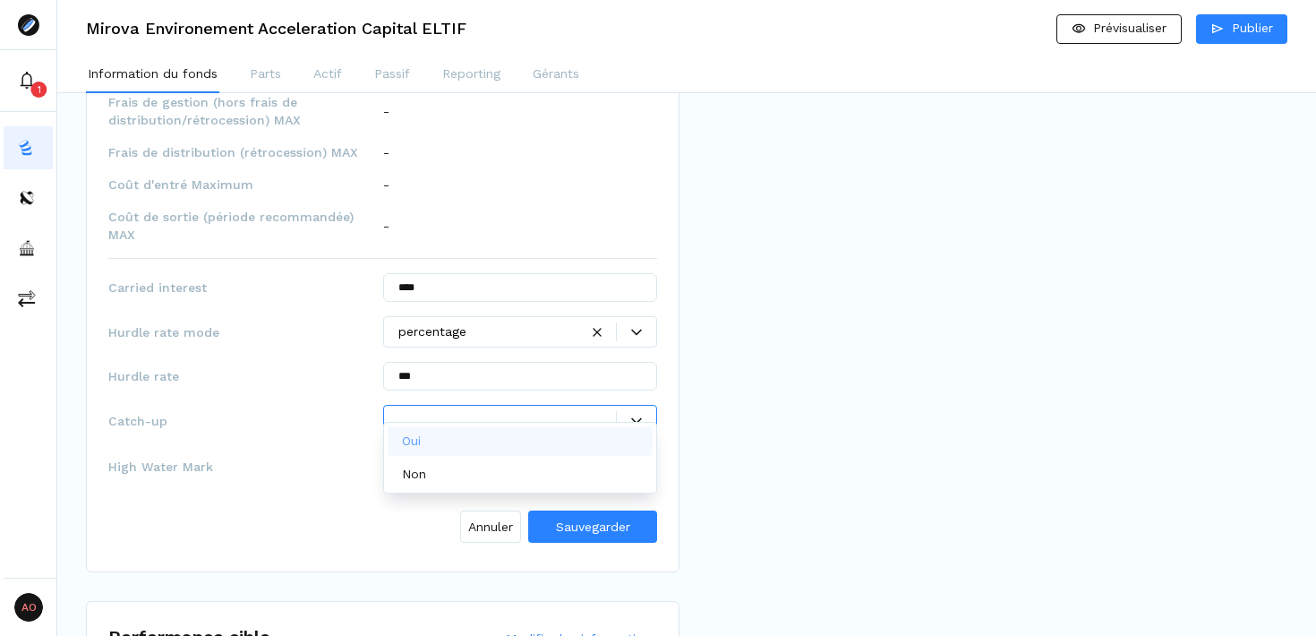
click at [750, 420] on div "Prévisualisation PROSPECTUS - Mirova Environment Acceleration Capital ELTIF -DB…" at bounding box center [991, 12] width 594 height 3339
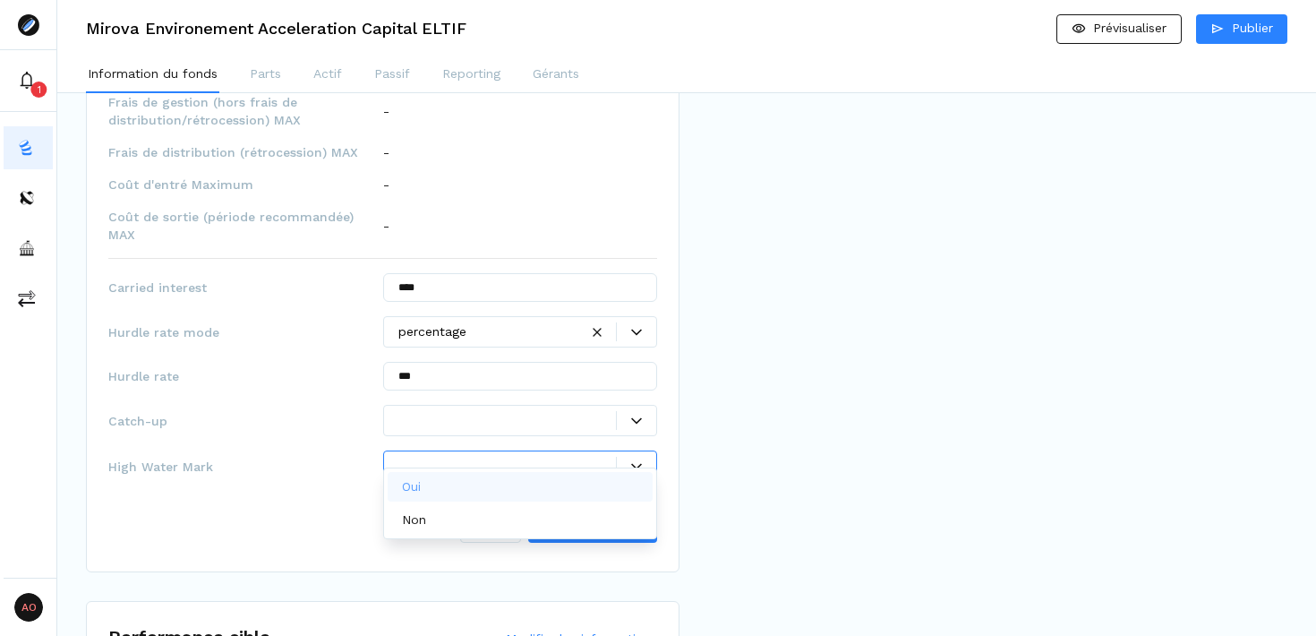
click at [837, 368] on div "Prévisualisation PROSPECTUS - Mirova Environment Acceleration Capital ELTIF -DB…" at bounding box center [991, 12] width 594 height 3339
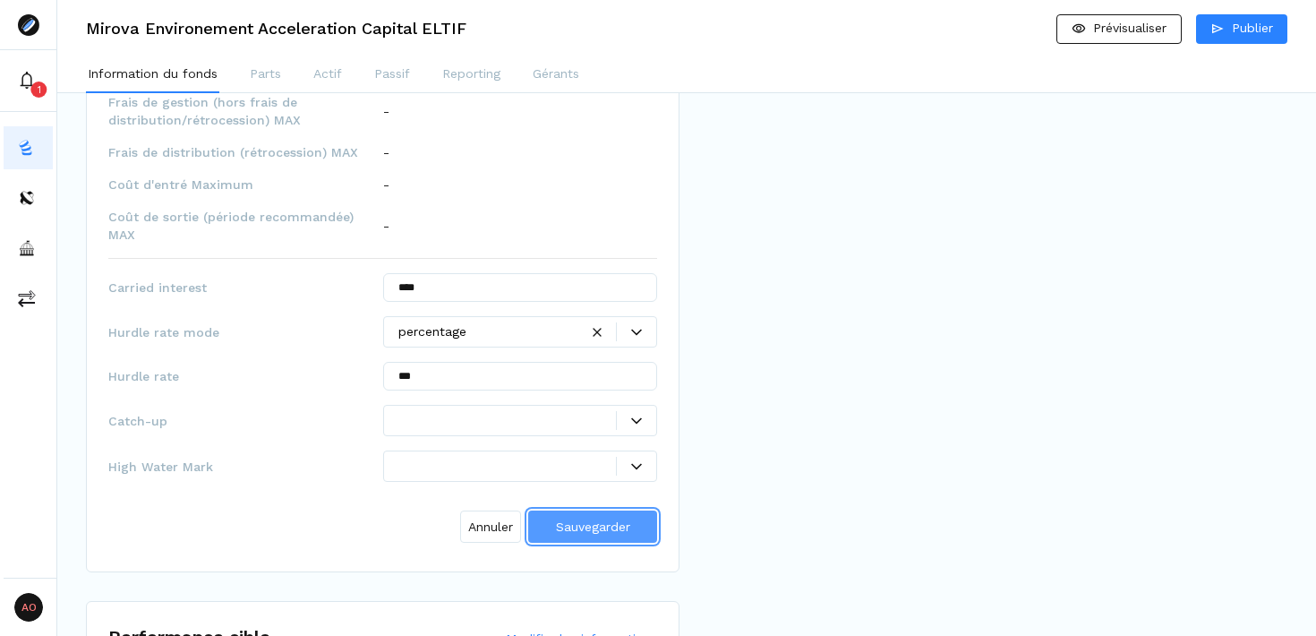
click at [604, 519] on span "Sauvegarder" at bounding box center [593, 526] width 74 height 14
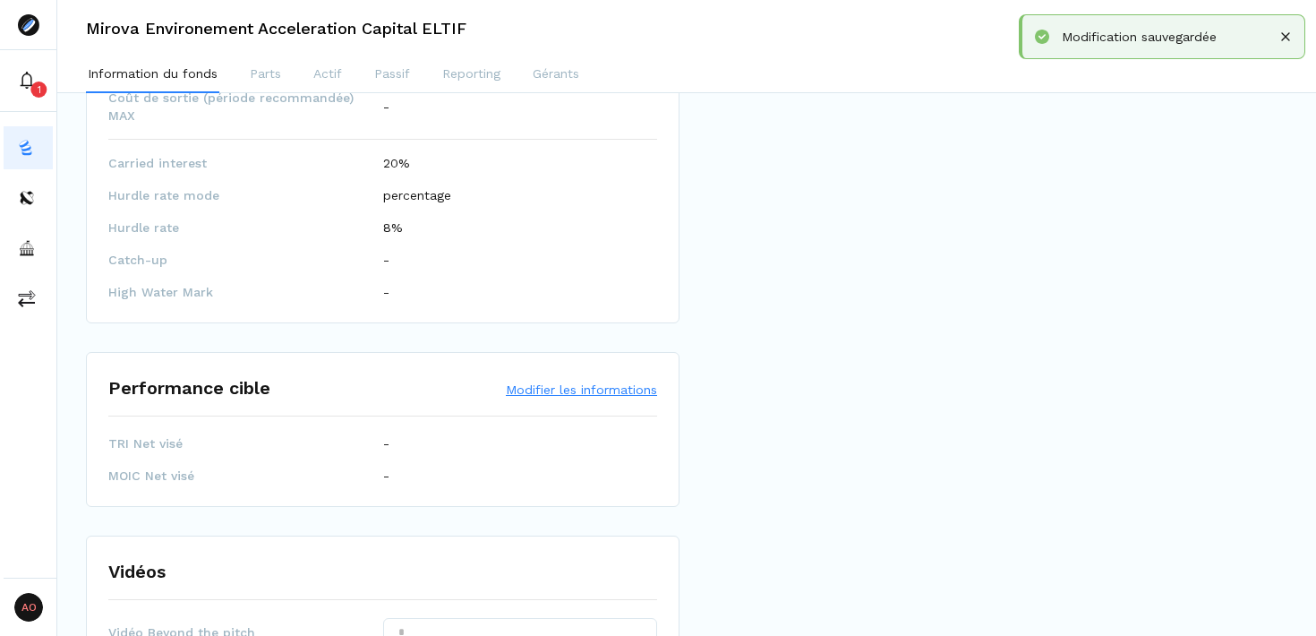
scroll to position [1850, 0]
click at [152, 432] on span "TRI Net visé" at bounding box center [245, 441] width 275 height 18
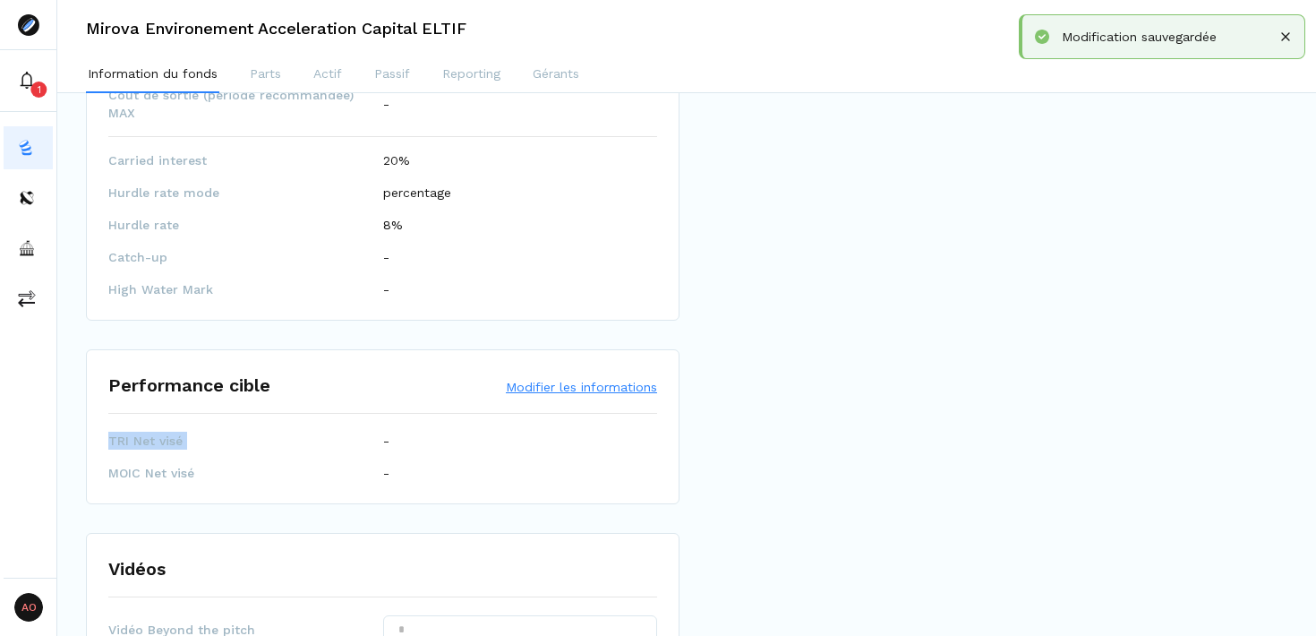
copy span "TRI Net visé"
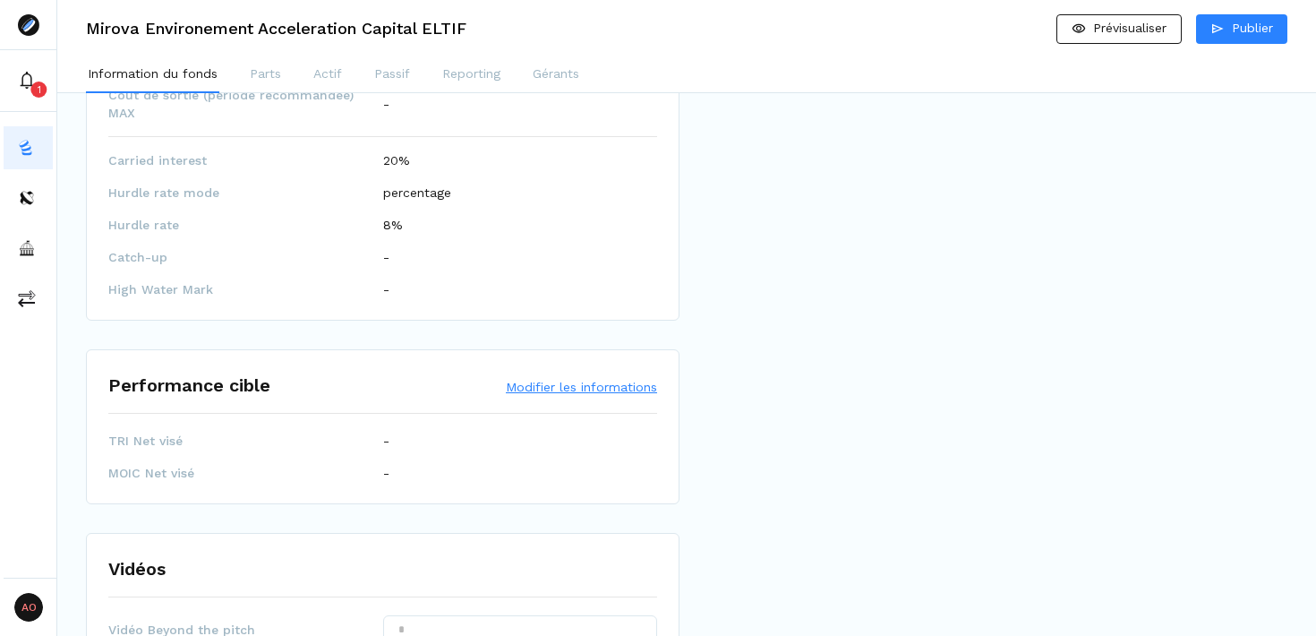
click at [577, 432] on div "-" at bounding box center [520, 441] width 275 height 18
click at [555, 378] on button "Modifier les informations" at bounding box center [581, 387] width 151 height 18
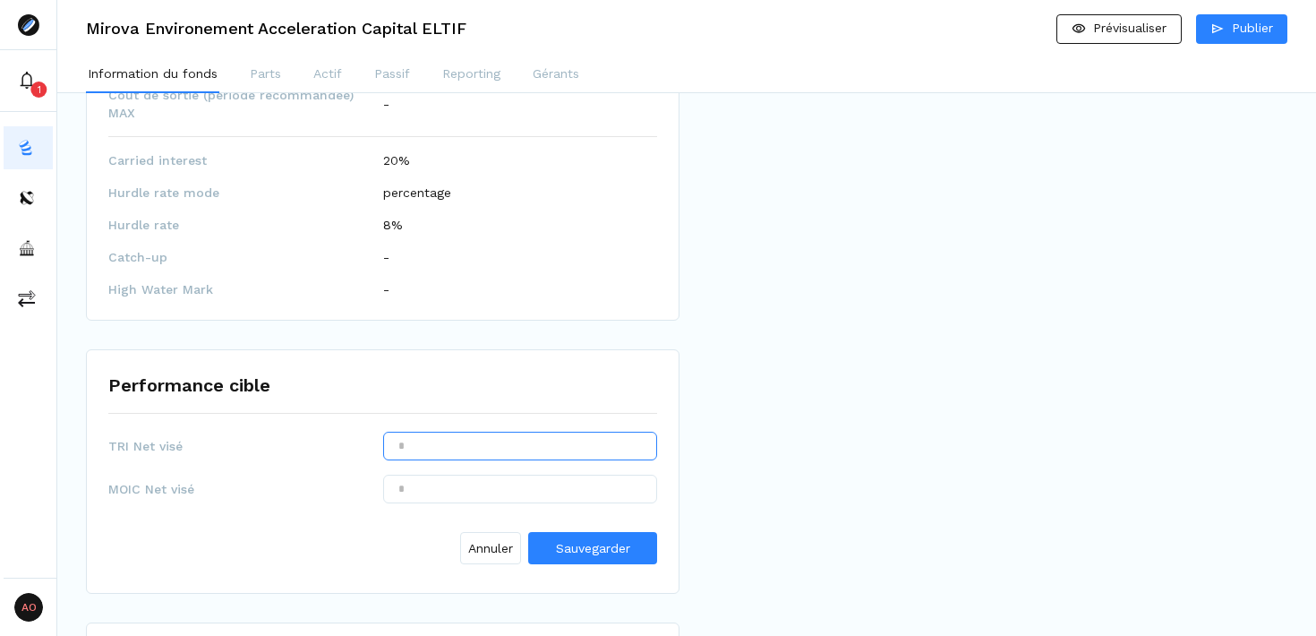
click at [519, 432] on input "text" at bounding box center [520, 446] width 275 height 29
type input "******"
click at [520, 475] on input "text" at bounding box center [520, 489] width 275 height 29
click at [459, 479] on input "*****" at bounding box center [520, 489] width 275 height 29
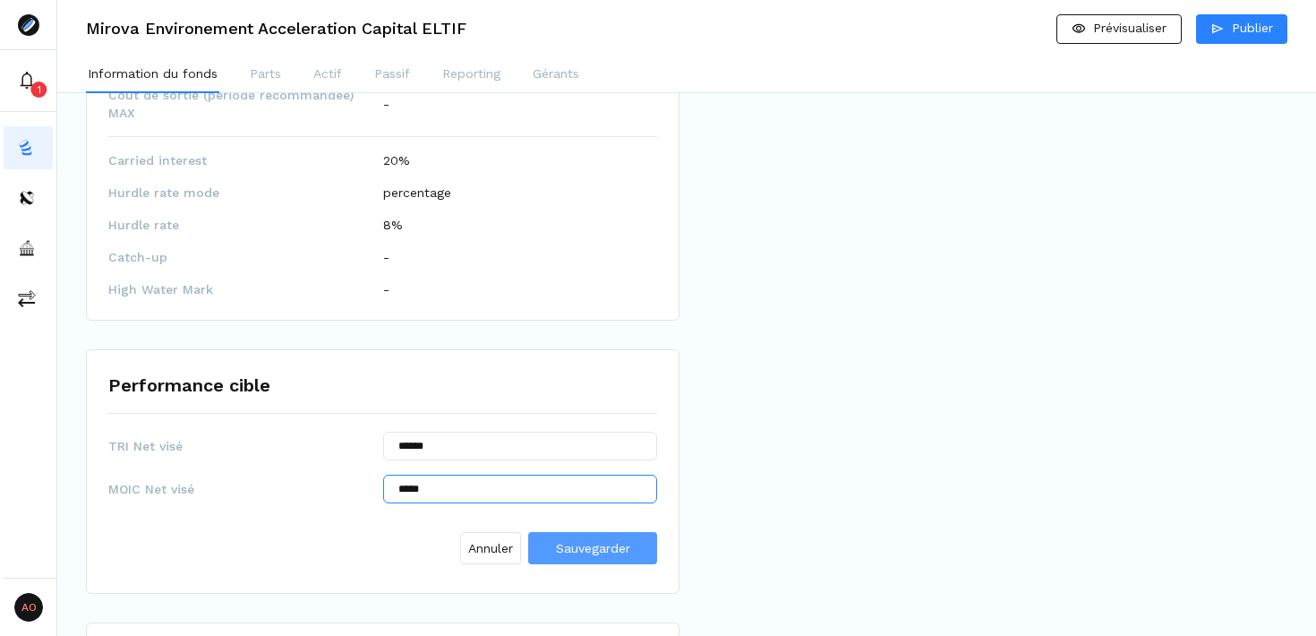
type input "*****"
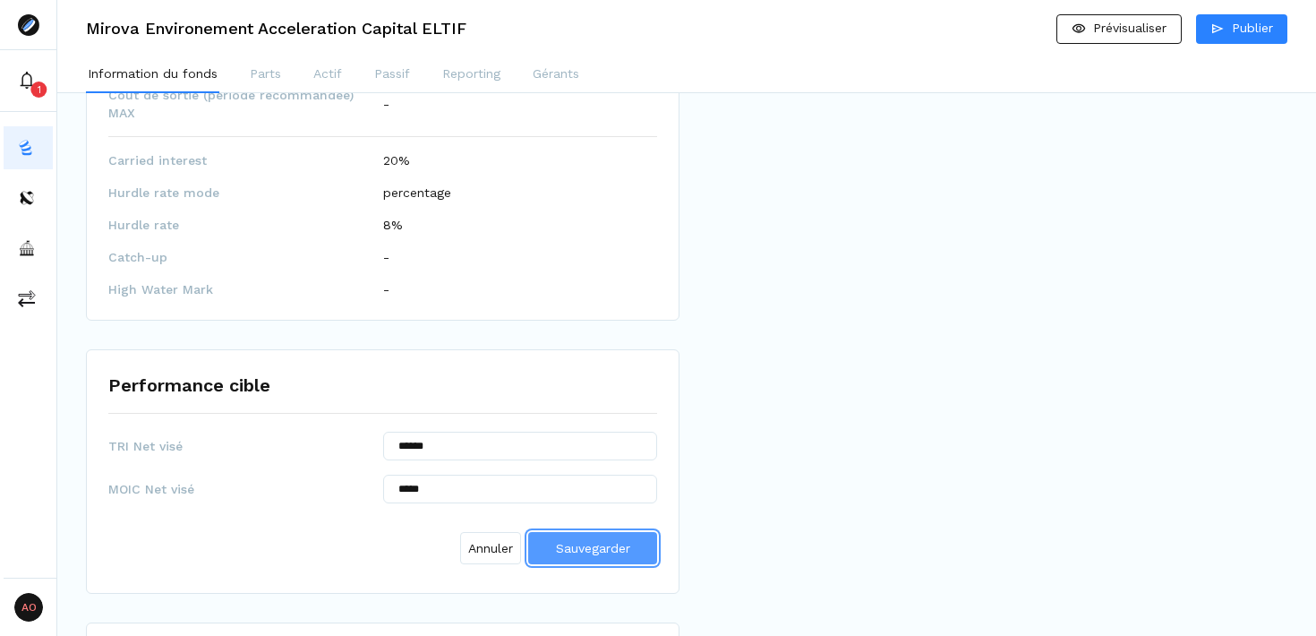
click at [587, 541] on span "Sauvegarder" at bounding box center [593, 548] width 74 height 14
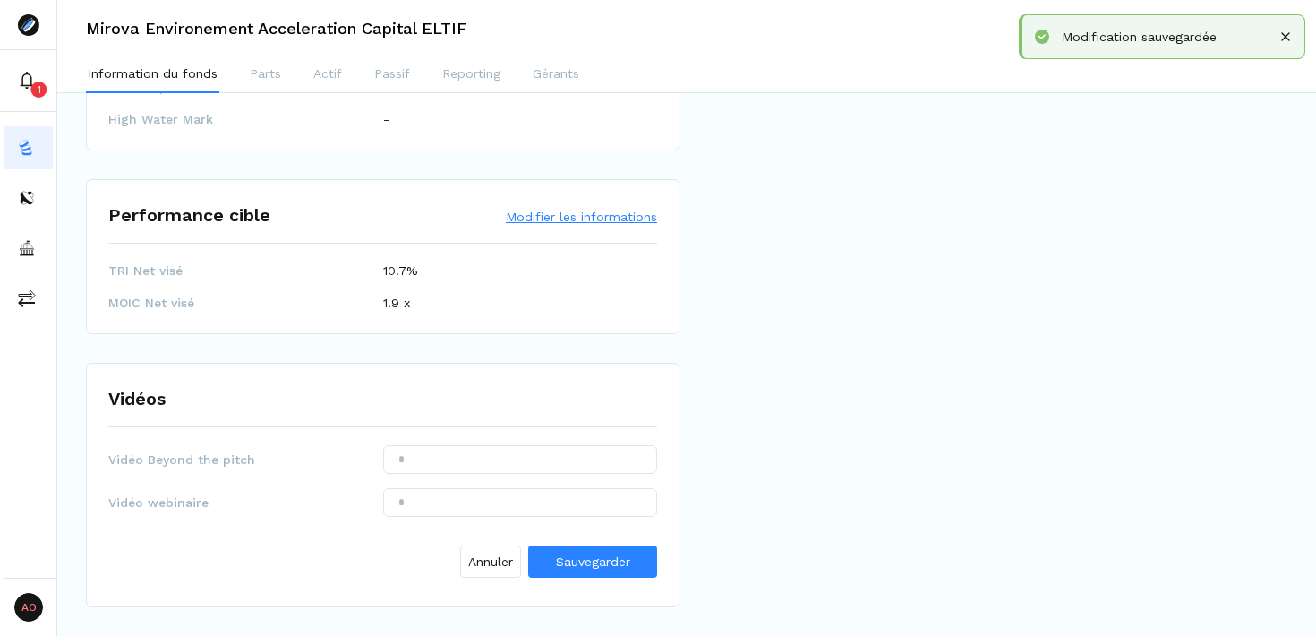
scroll to position [2058, 0]
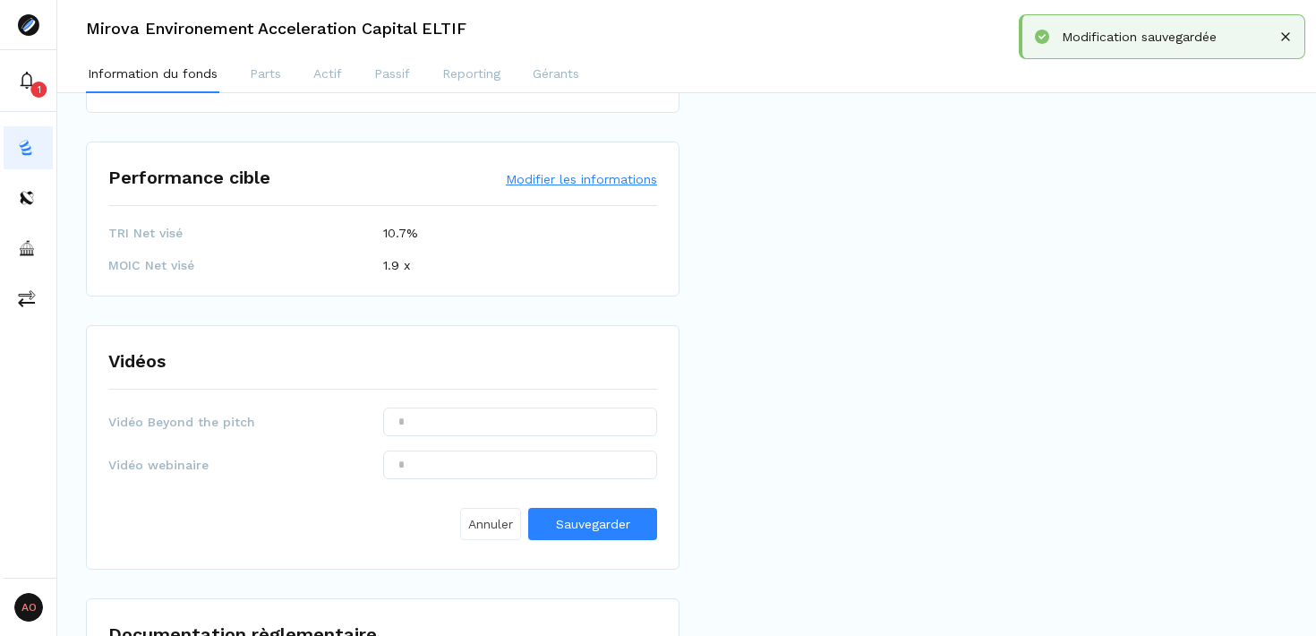
click at [492, 515] on span "Annuler" at bounding box center [490, 524] width 45 height 19
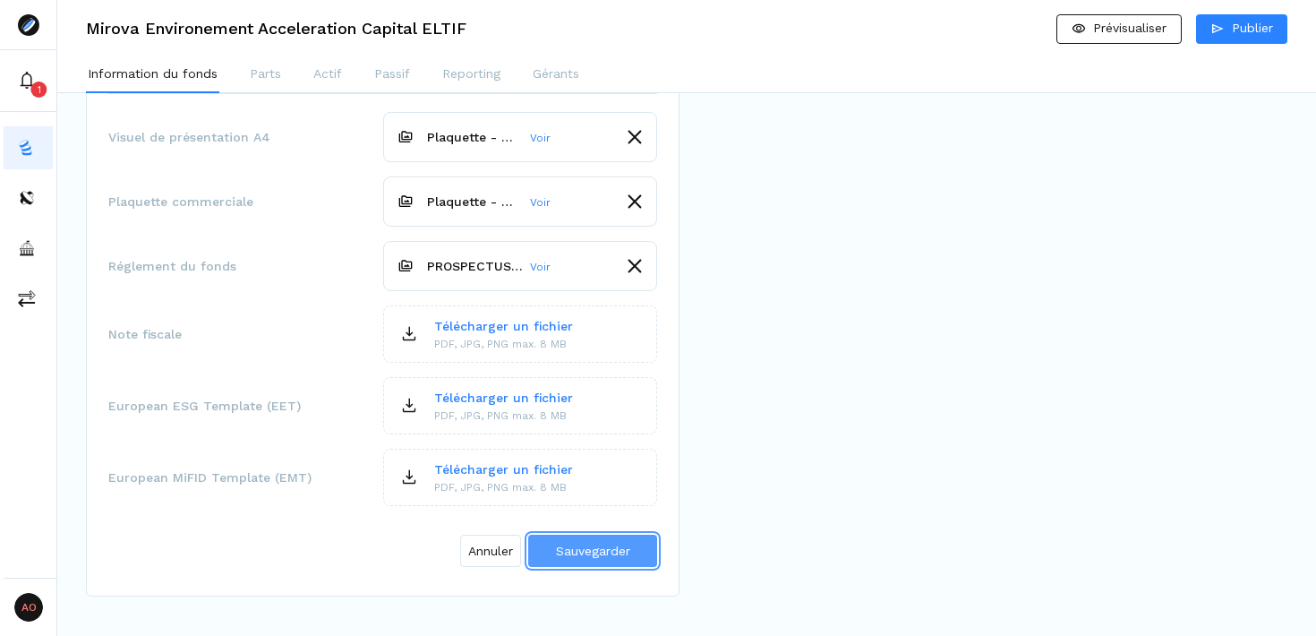
click at [574, 544] on span "Sauvegarder" at bounding box center [593, 551] width 74 height 14
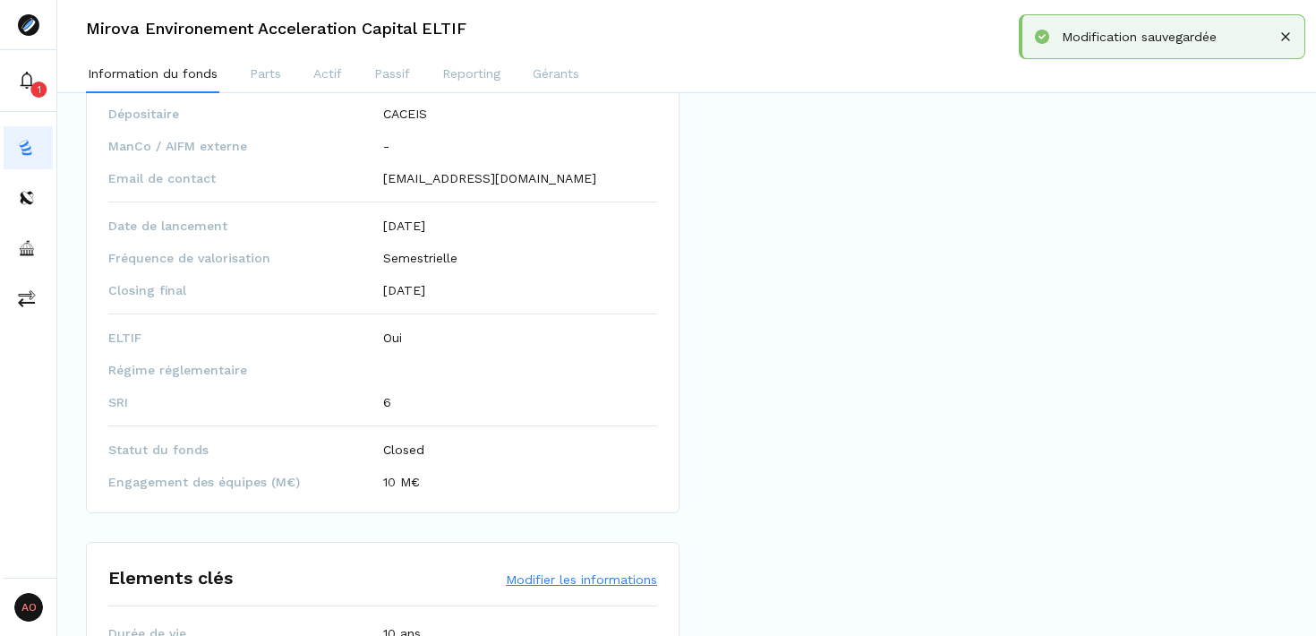
scroll to position [0, 0]
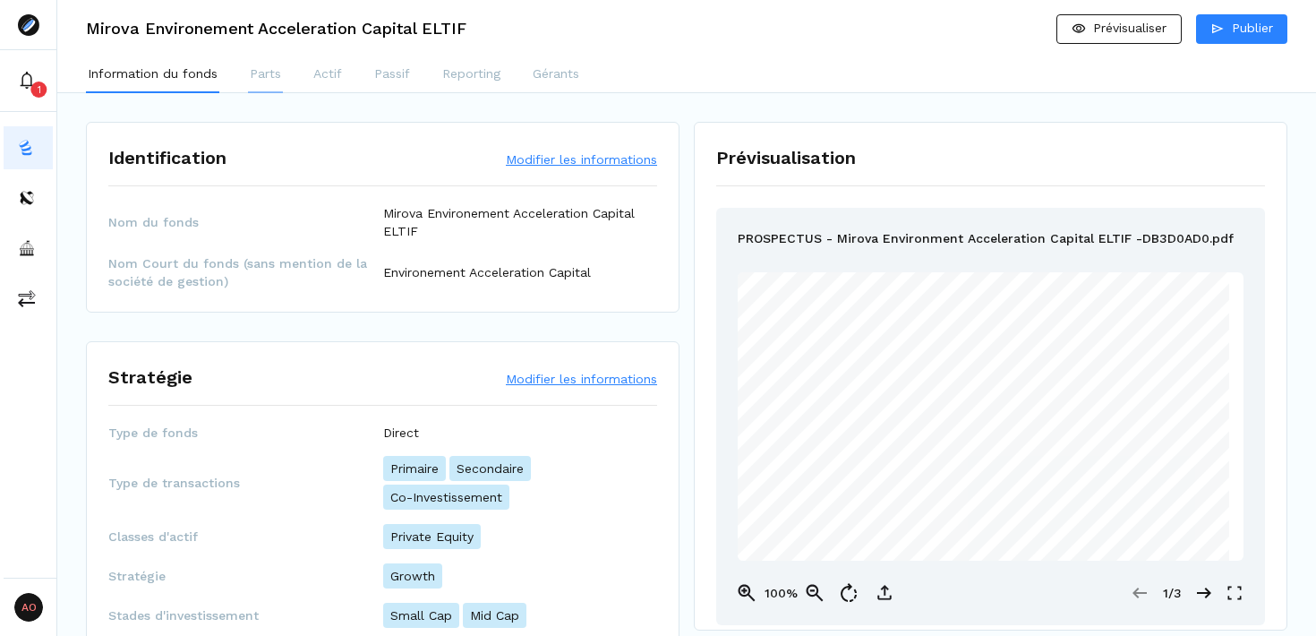
click at [270, 70] on p "Parts" at bounding box center [265, 73] width 31 height 19
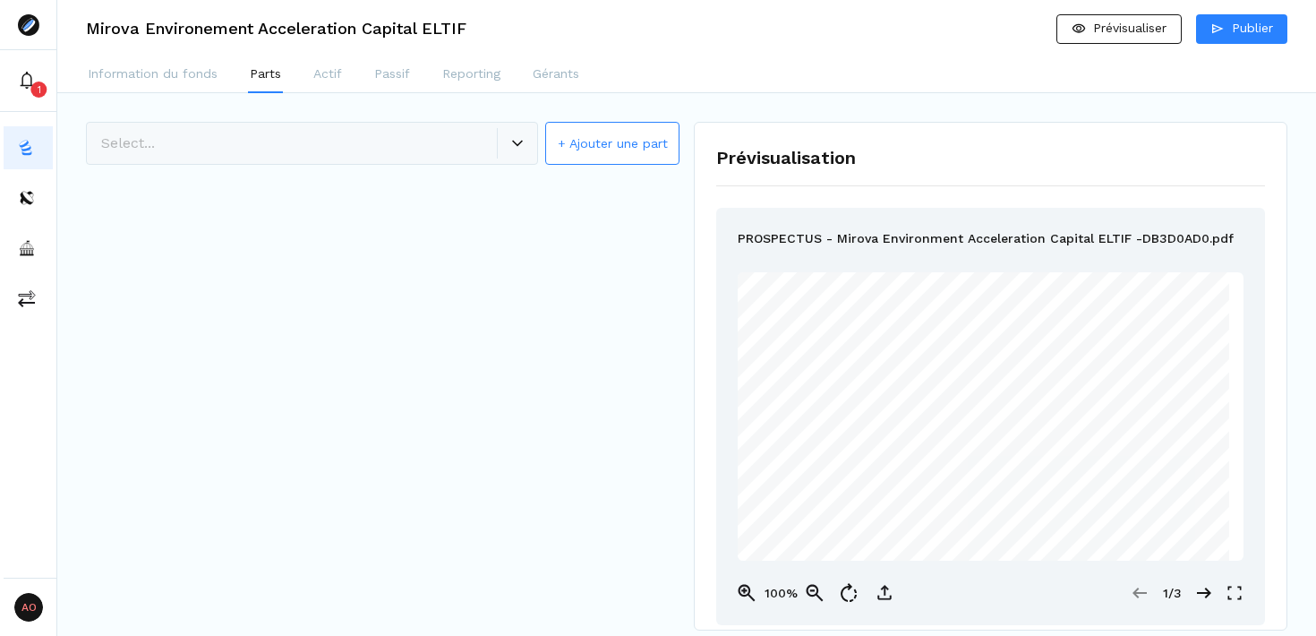
click at [594, 143] on button "+ Ajouter une part" at bounding box center [612, 143] width 134 height 43
click at [445, 219] on input "*" at bounding box center [520, 222] width 275 height 29
type input "*********"
click at [596, 277] on span "Créer la part" at bounding box center [593, 273] width 76 height 14
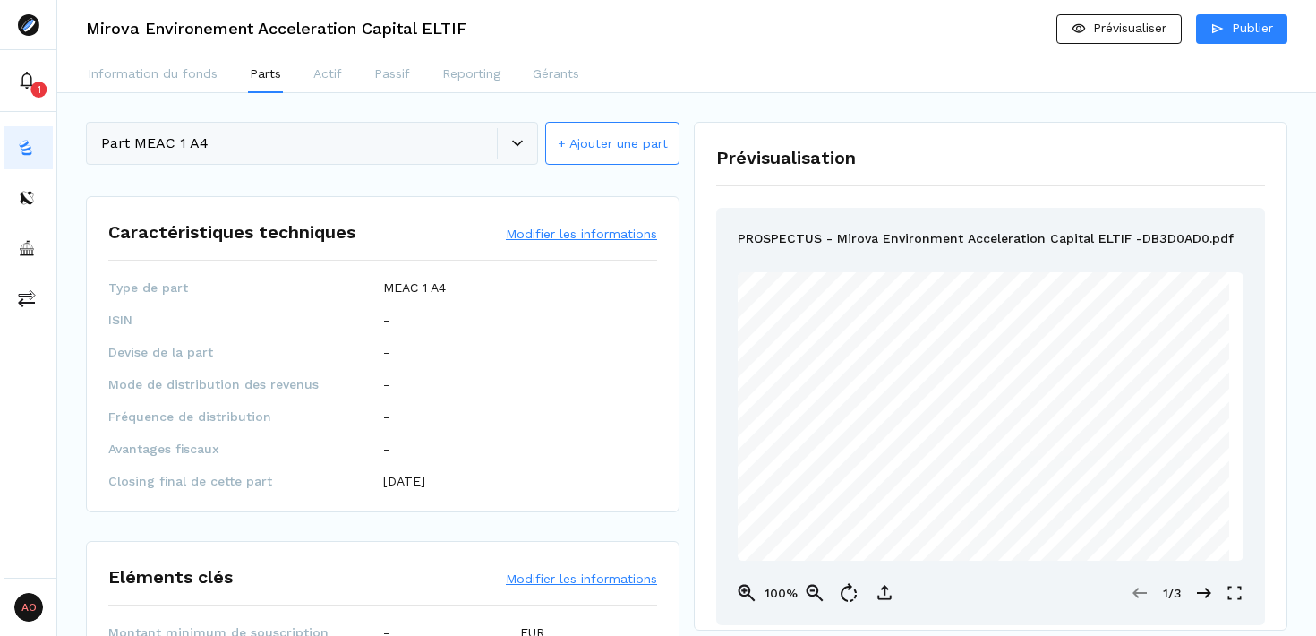
click at [601, 236] on button "Modifier les informations" at bounding box center [581, 234] width 151 height 18
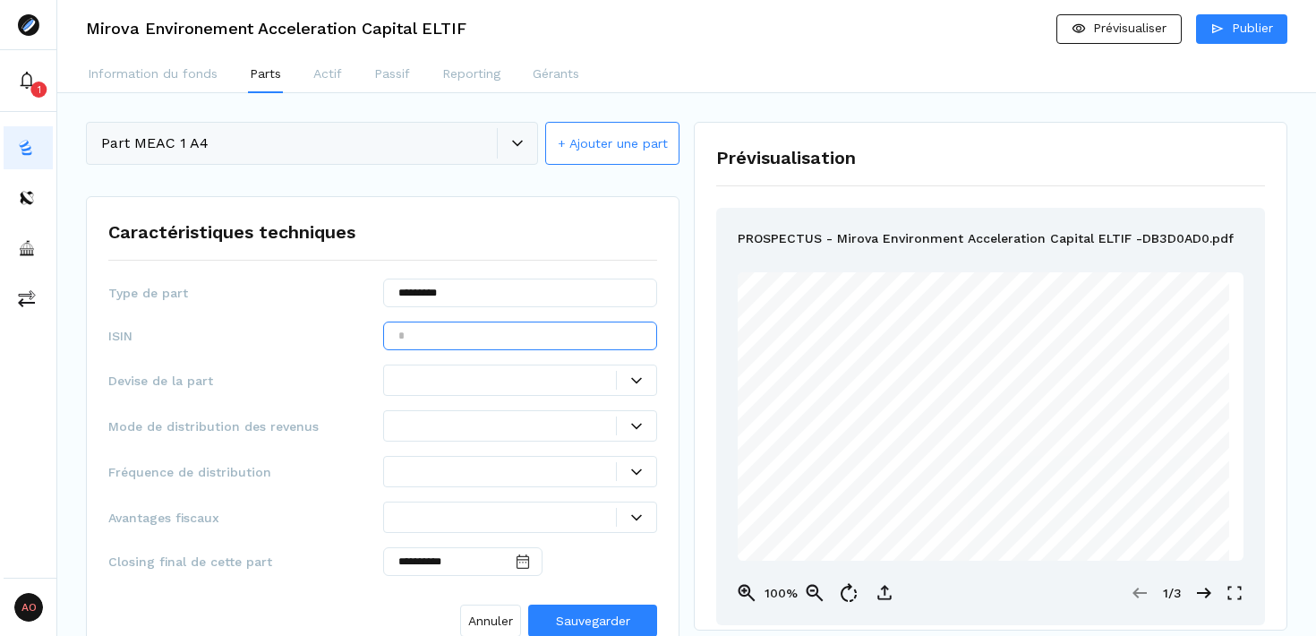
click at [446, 336] on input "text" at bounding box center [520, 335] width 275 height 29
paste input "**********"
type input "**********"
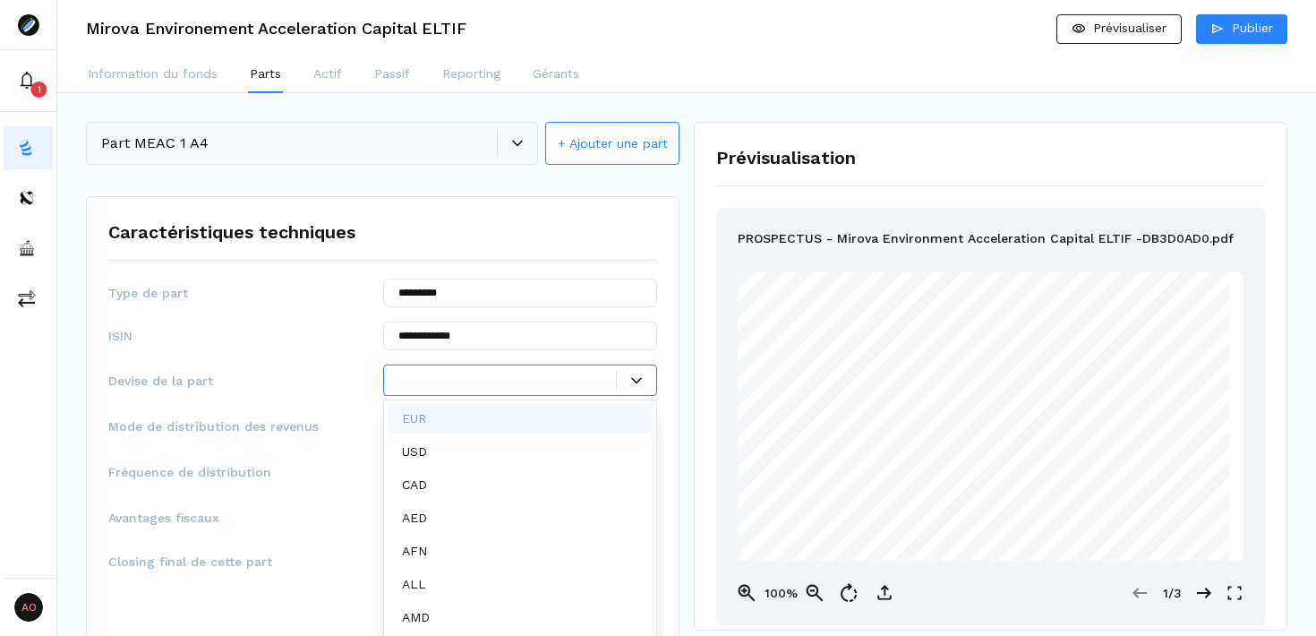
click at [637, 385] on icon at bounding box center [636, 380] width 11 height 11
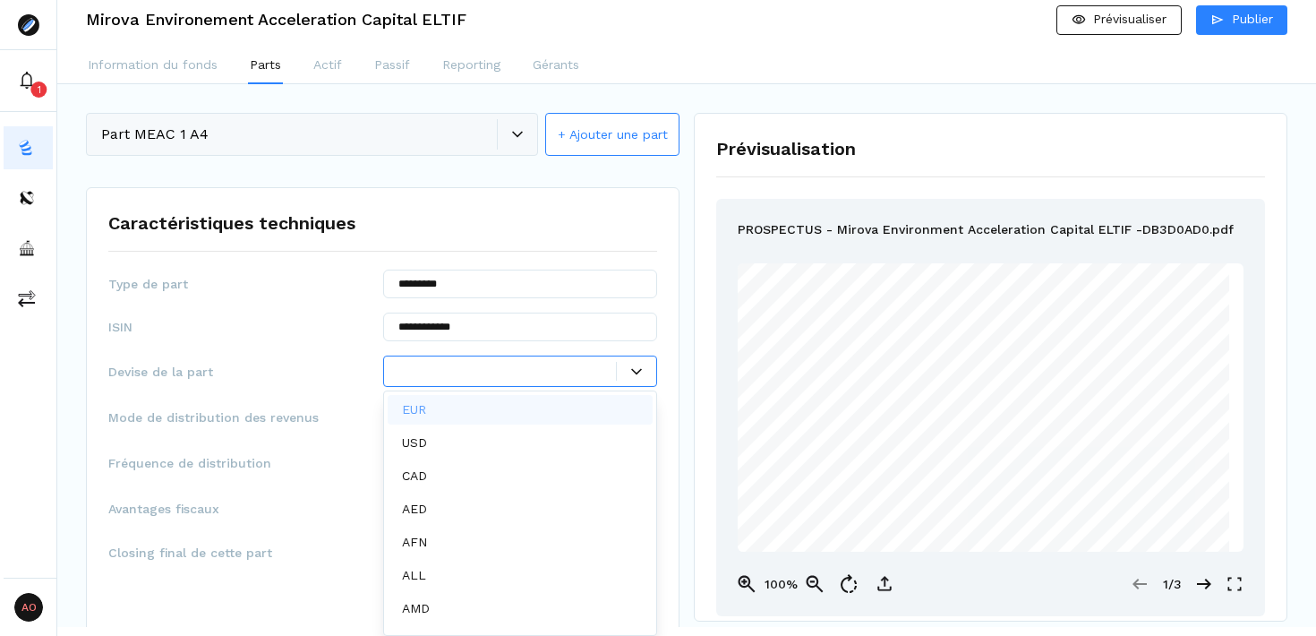
click at [540, 412] on div "EUR" at bounding box center [521, 410] width 266 height 30
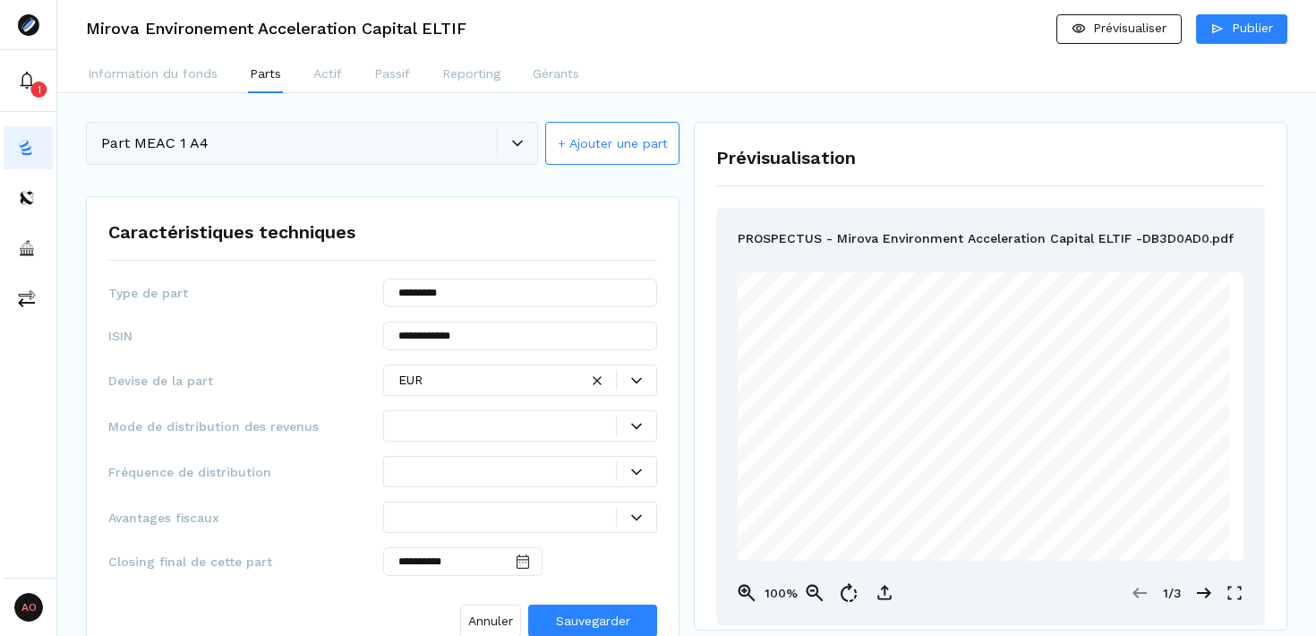
click at [712, 480] on div "Prévisualisation PROSPECTUS - Mirova Environment Acceleration Capital ELTIF -DB…" at bounding box center [991, 376] width 594 height 509
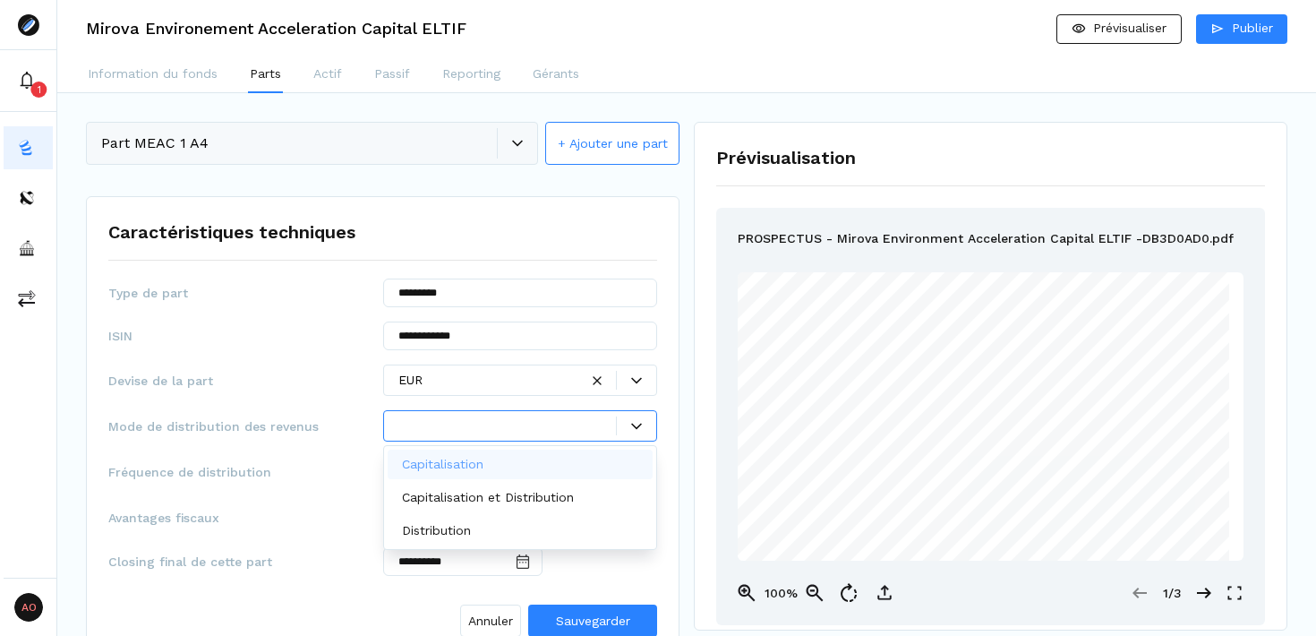
click at [647, 427] on div at bounding box center [636, 426] width 39 height 11
click at [542, 498] on p "Capitalisation et Distribution" at bounding box center [488, 497] width 172 height 19
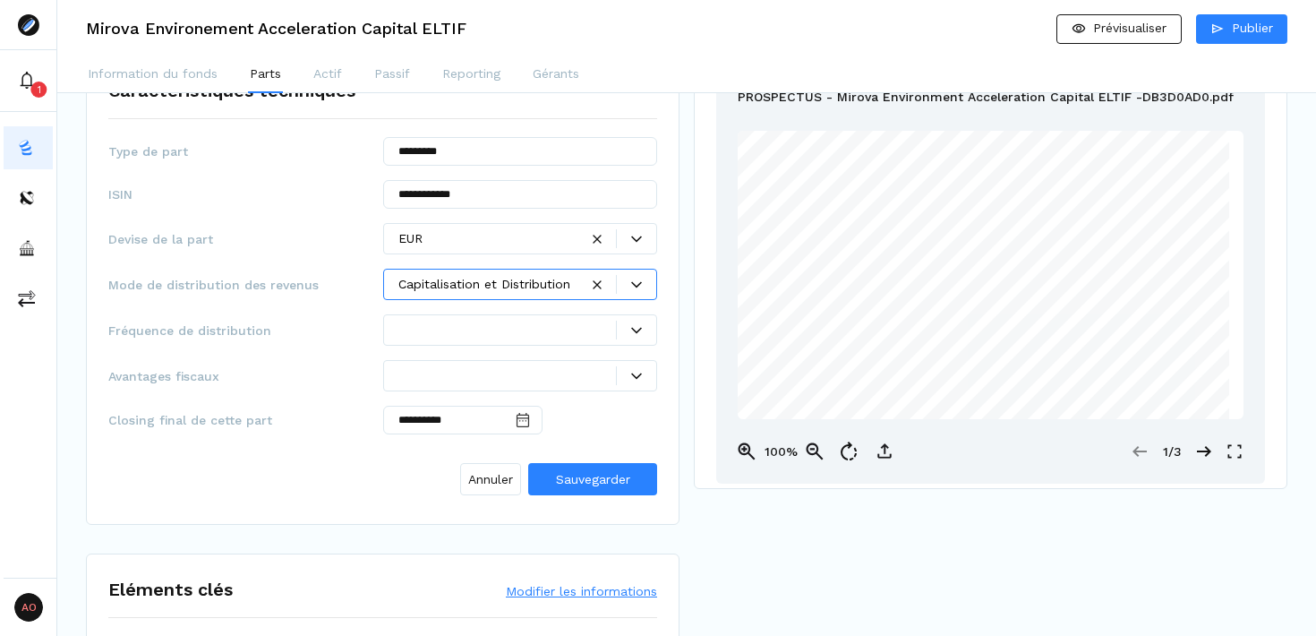
scroll to position [150, 0]
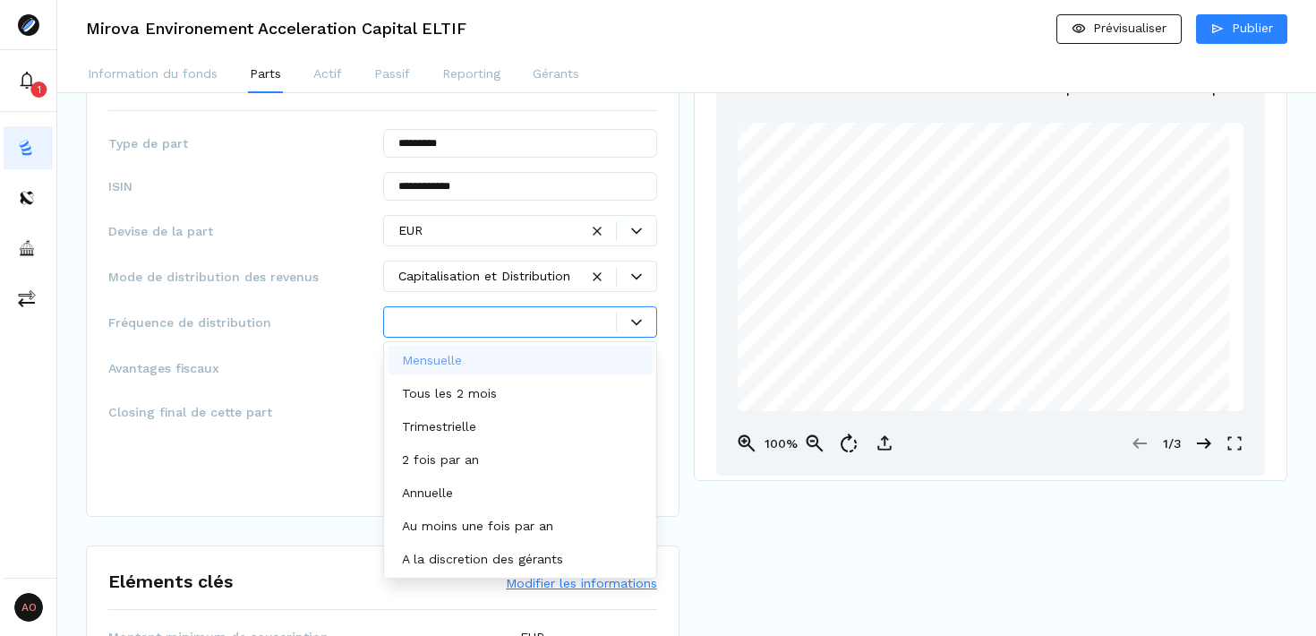
click at [632, 325] on icon at bounding box center [636, 322] width 11 height 11
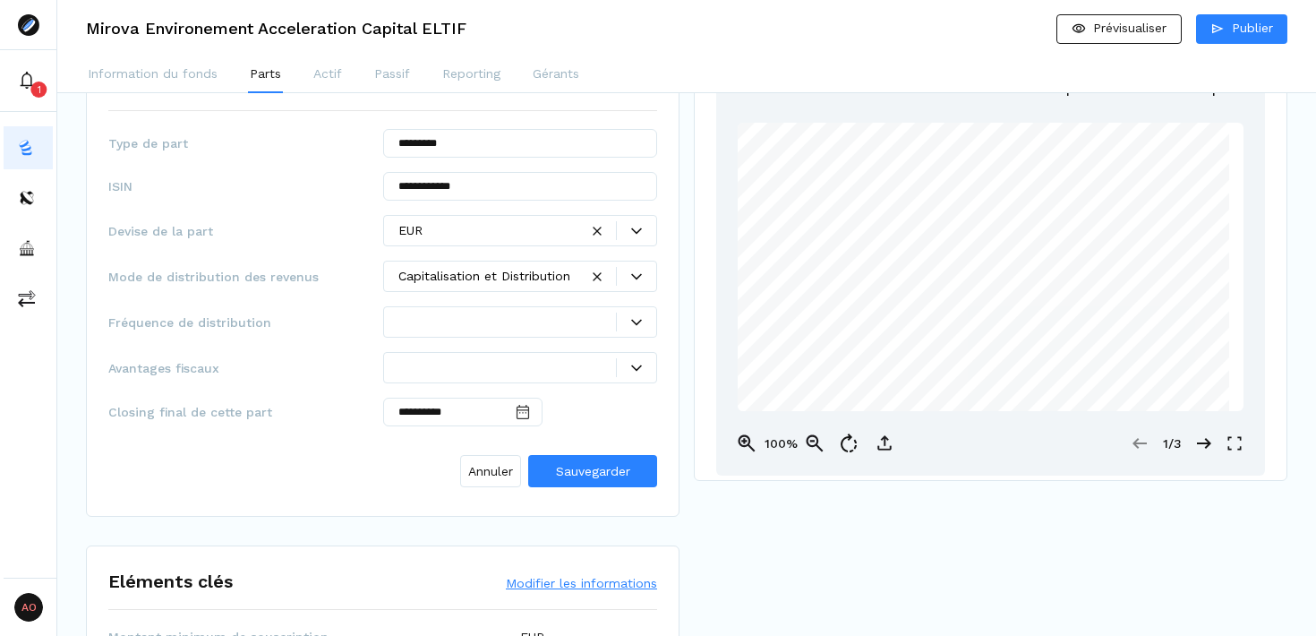
click at [238, 294] on div "**********" at bounding box center [382, 311] width 549 height 365
click at [228, 408] on span "Closing final de cette part" at bounding box center [245, 412] width 275 height 18
copy span "Closing final de cette part"
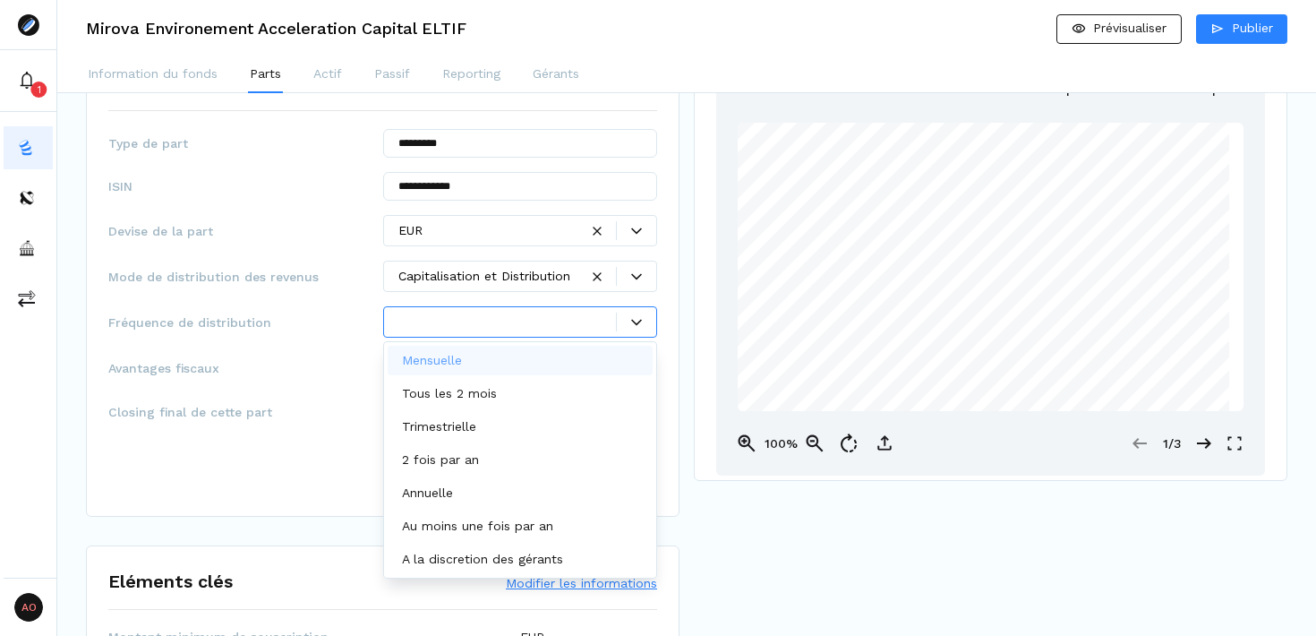
click at [628, 321] on div at bounding box center [636, 322] width 39 height 11
click at [489, 498] on div "Annuelle" at bounding box center [521, 493] width 266 height 30
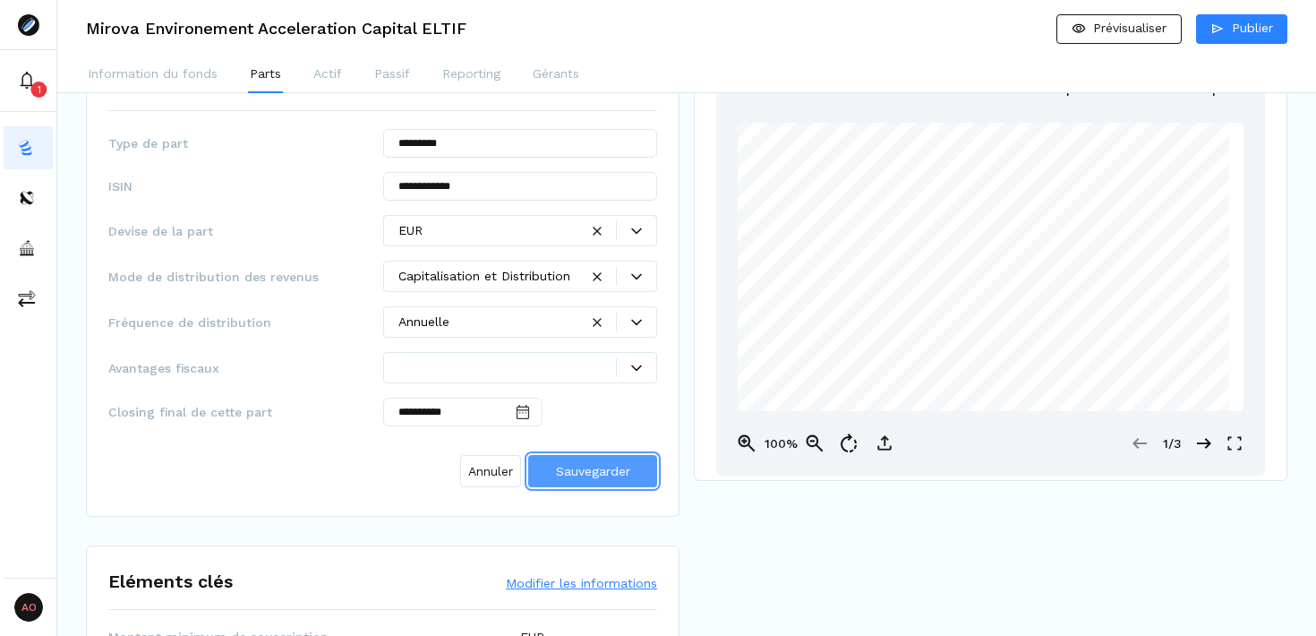
click at [598, 475] on span "Sauvegarder" at bounding box center [593, 471] width 74 height 14
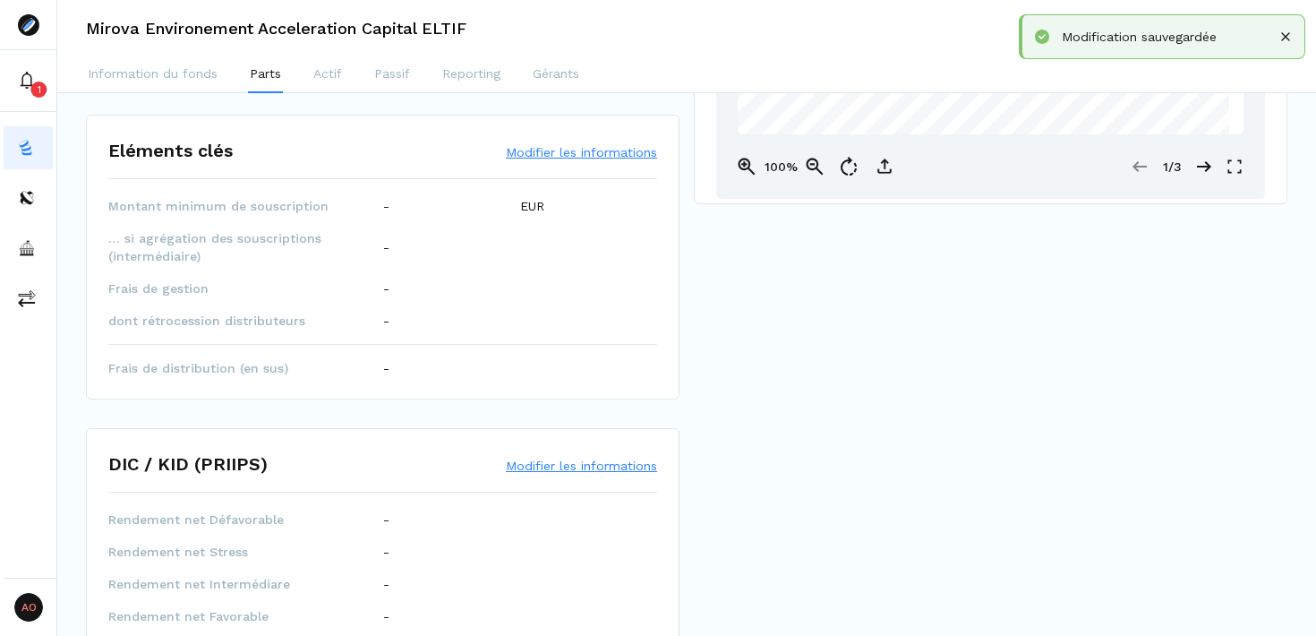
scroll to position [431, 0]
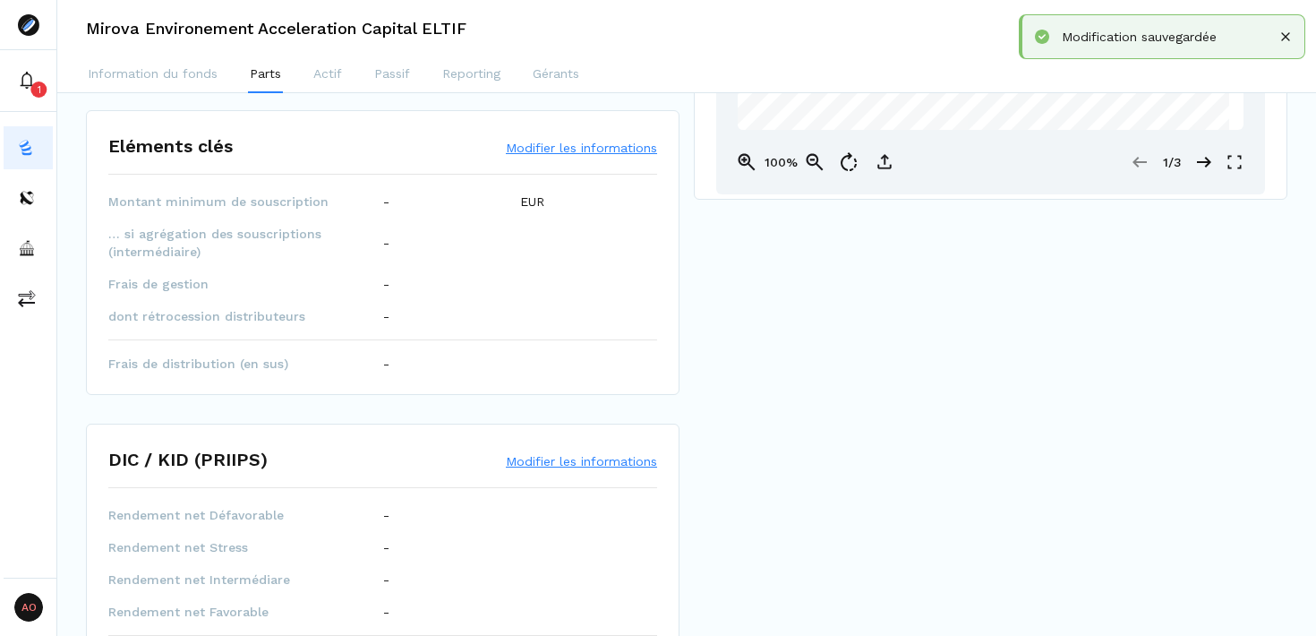
click at [603, 142] on button "Modifier les informations" at bounding box center [581, 148] width 151 height 18
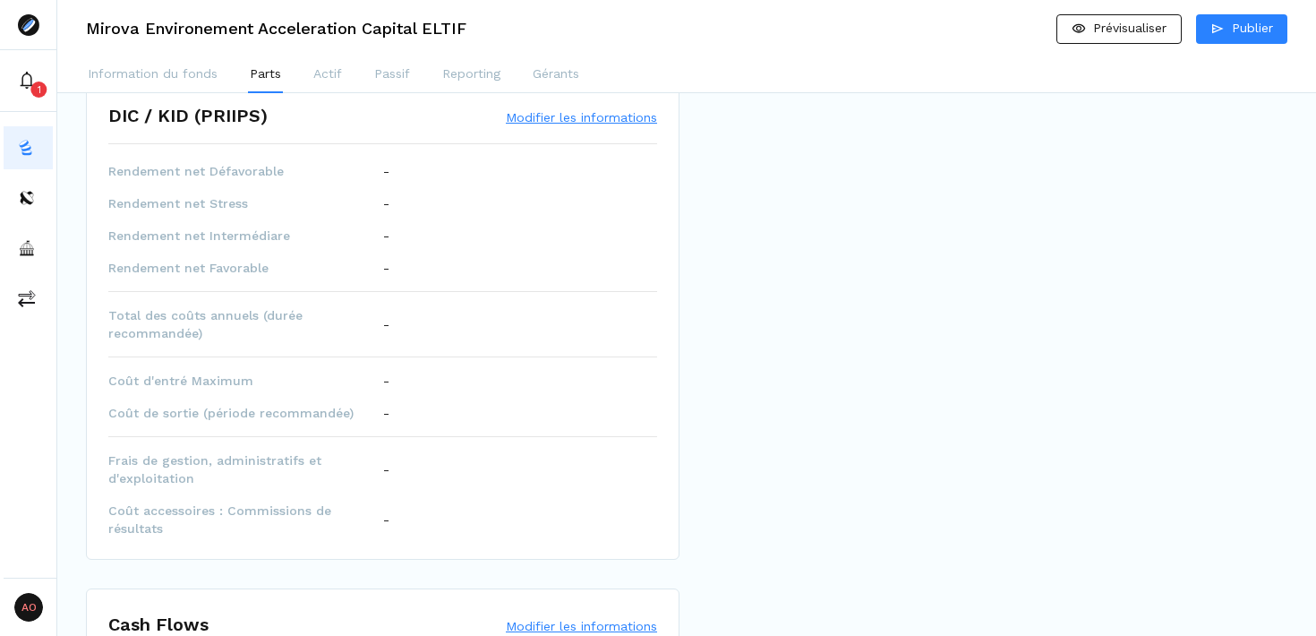
scroll to position [808, 0]
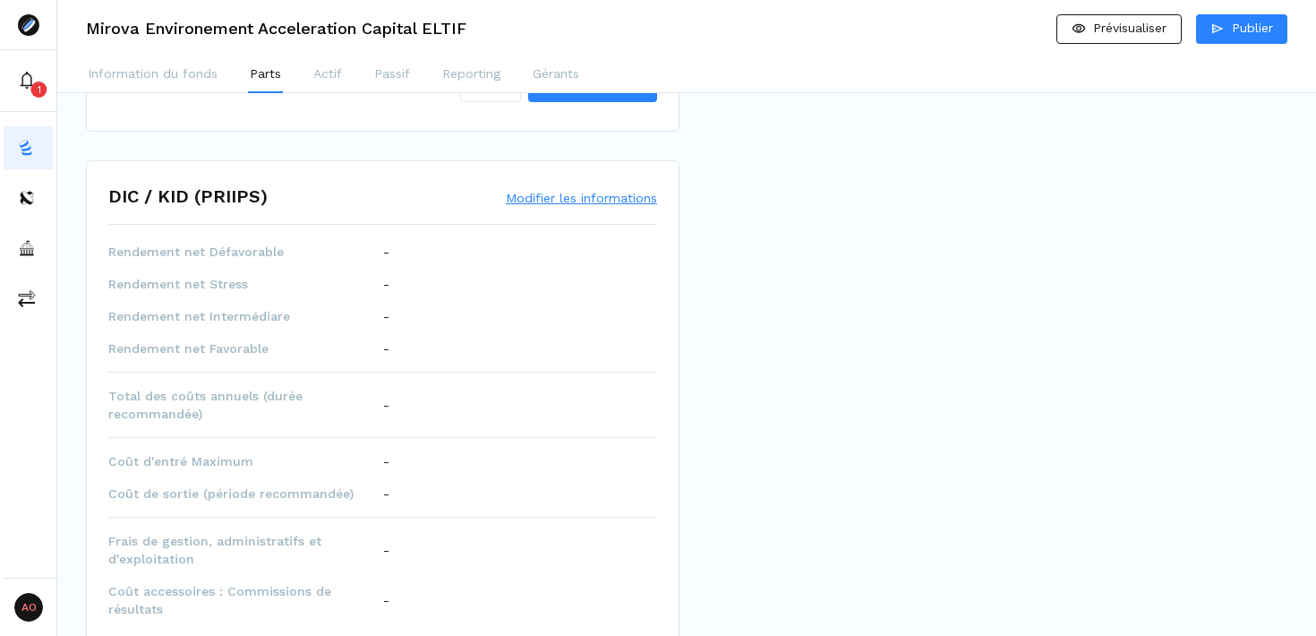
click at [602, 201] on button "Modifier les informations" at bounding box center [581, 198] width 151 height 18
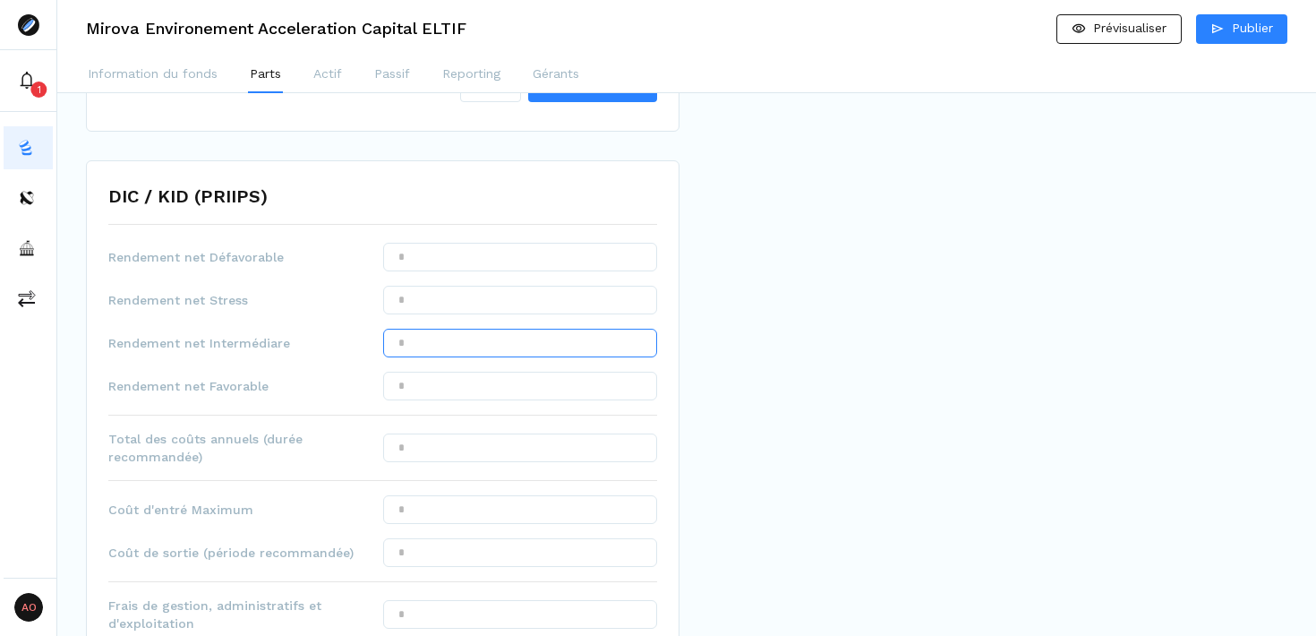
click at [497, 343] on input "text" at bounding box center [520, 343] width 275 height 29
type input "******"
click at [509, 390] on input "text" at bounding box center [520, 386] width 275 height 29
type input "******"
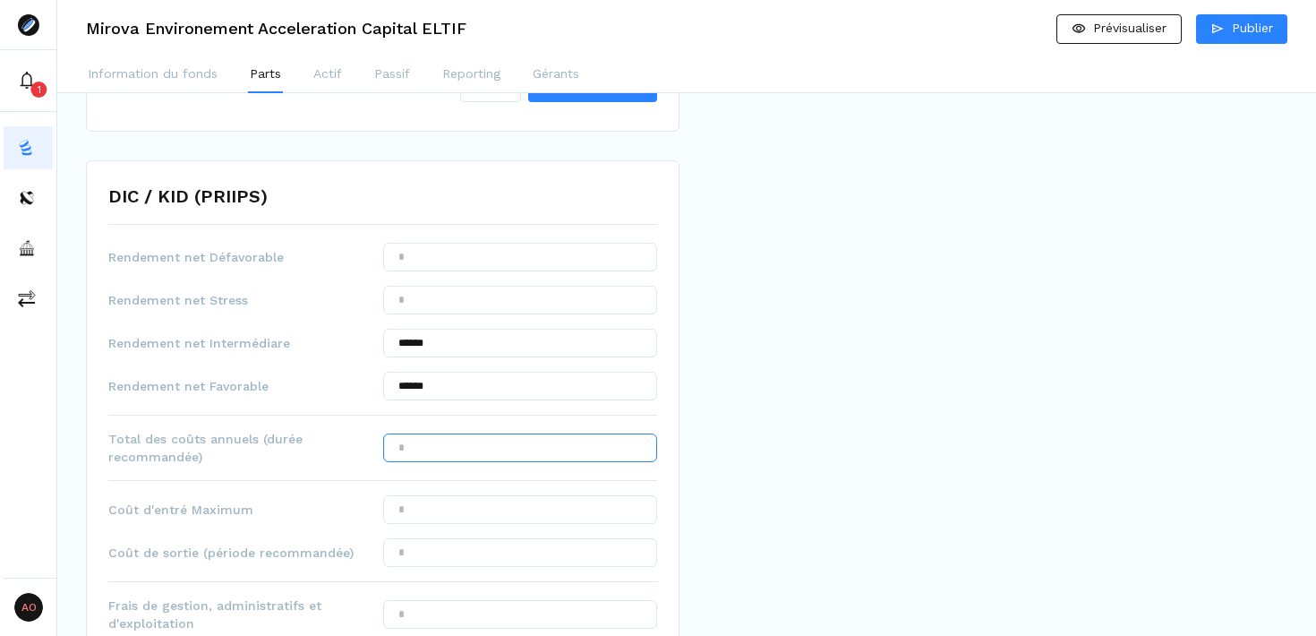
click at [552, 446] on input "text" at bounding box center [520, 447] width 275 height 29
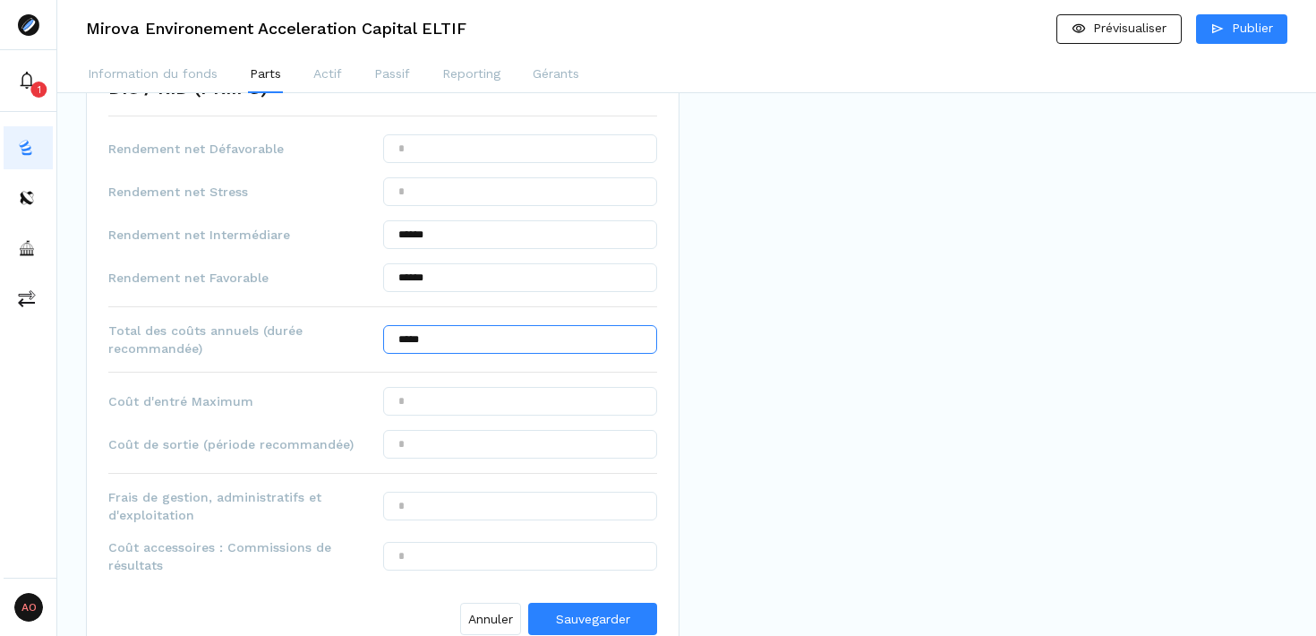
scroll to position [917, 0]
type input "*****"
click at [501, 407] on input "text" at bounding box center [520, 400] width 275 height 29
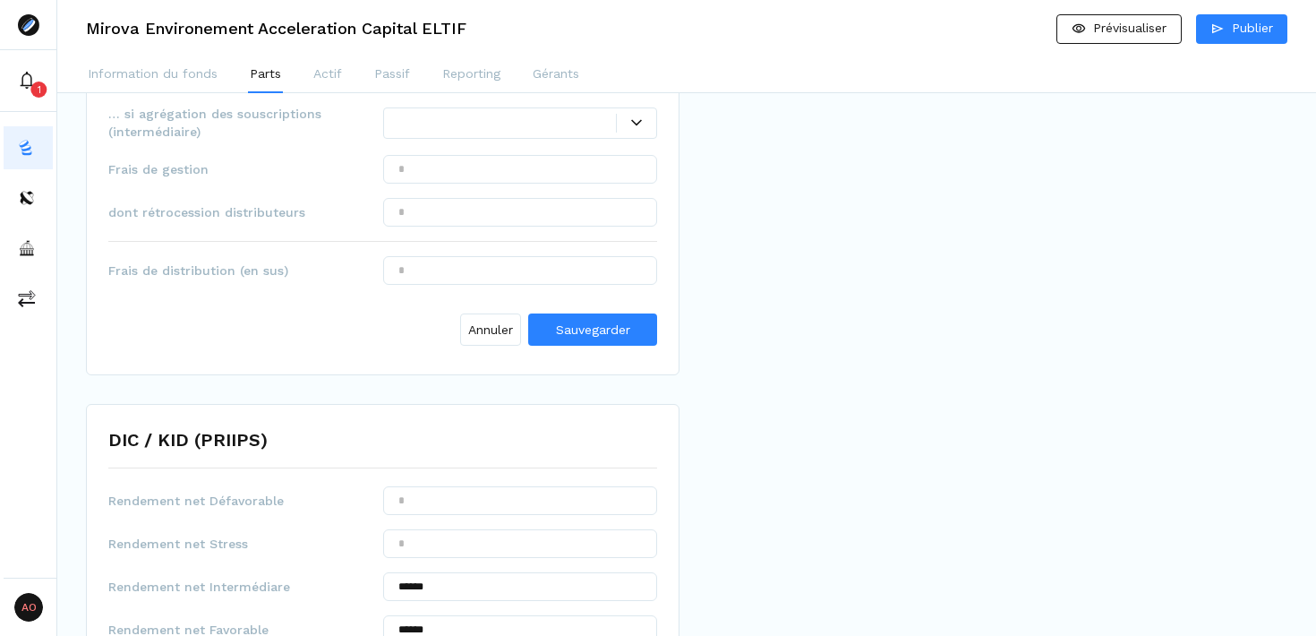
scroll to position [416, 0]
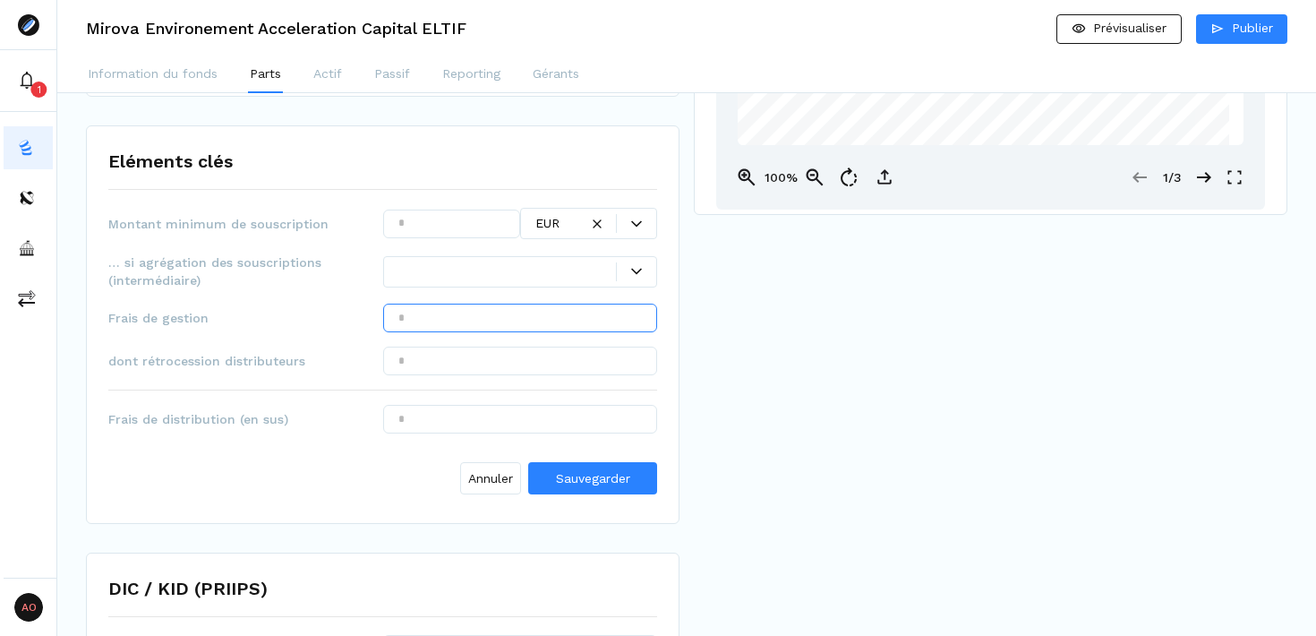
click at [465, 313] on input "text" at bounding box center [520, 318] width 275 height 29
click at [486, 349] on input "text" at bounding box center [520, 361] width 275 height 29
click at [473, 317] on input "******" at bounding box center [520, 318] width 275 height 29
type input "***"
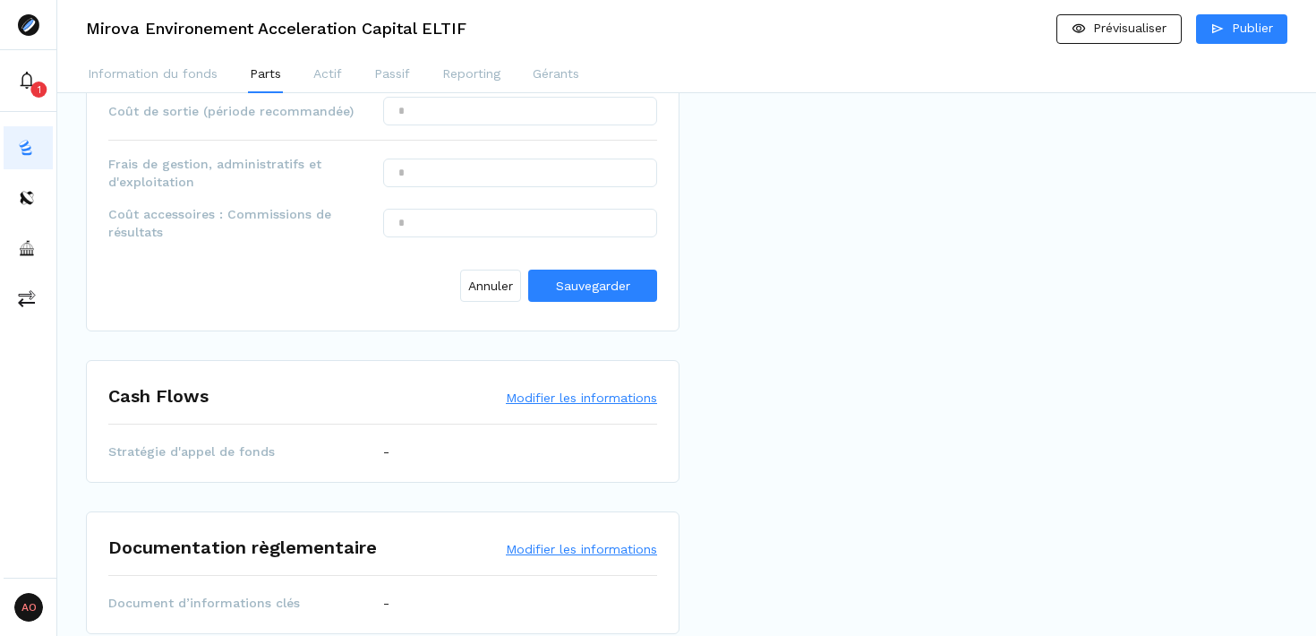
scroll to position [1337, 0]
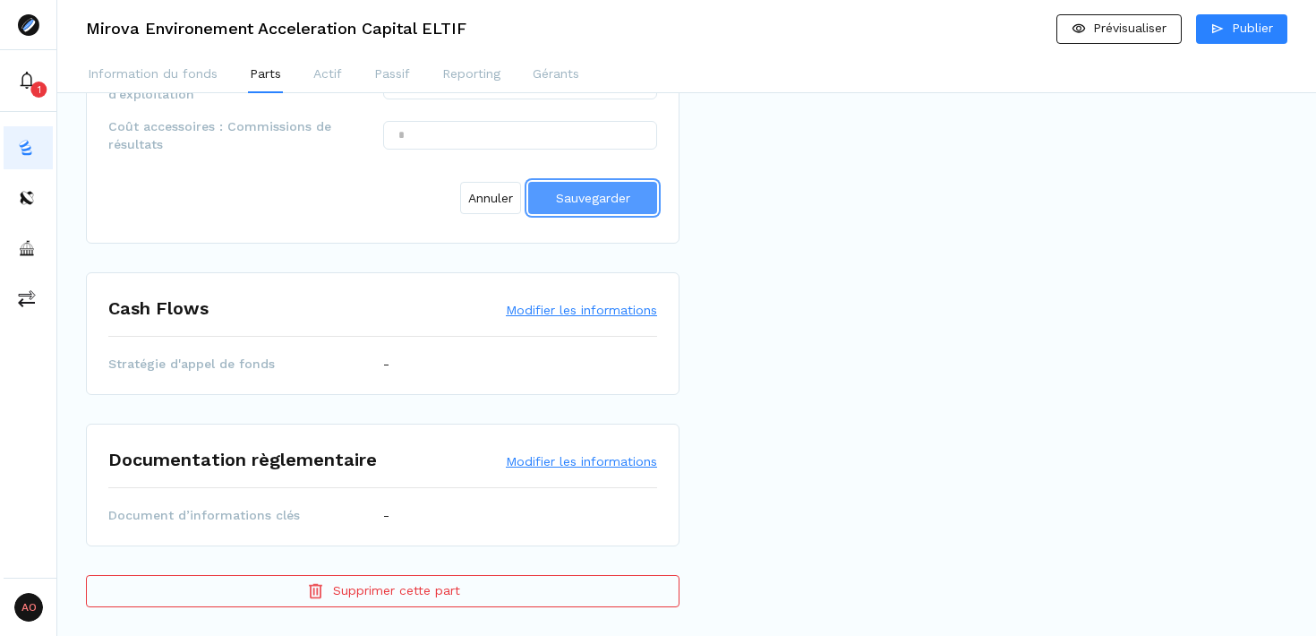
click at [590, 211] on button "Sauvegarder" at bounding box center [592, 198] width 129 height 32
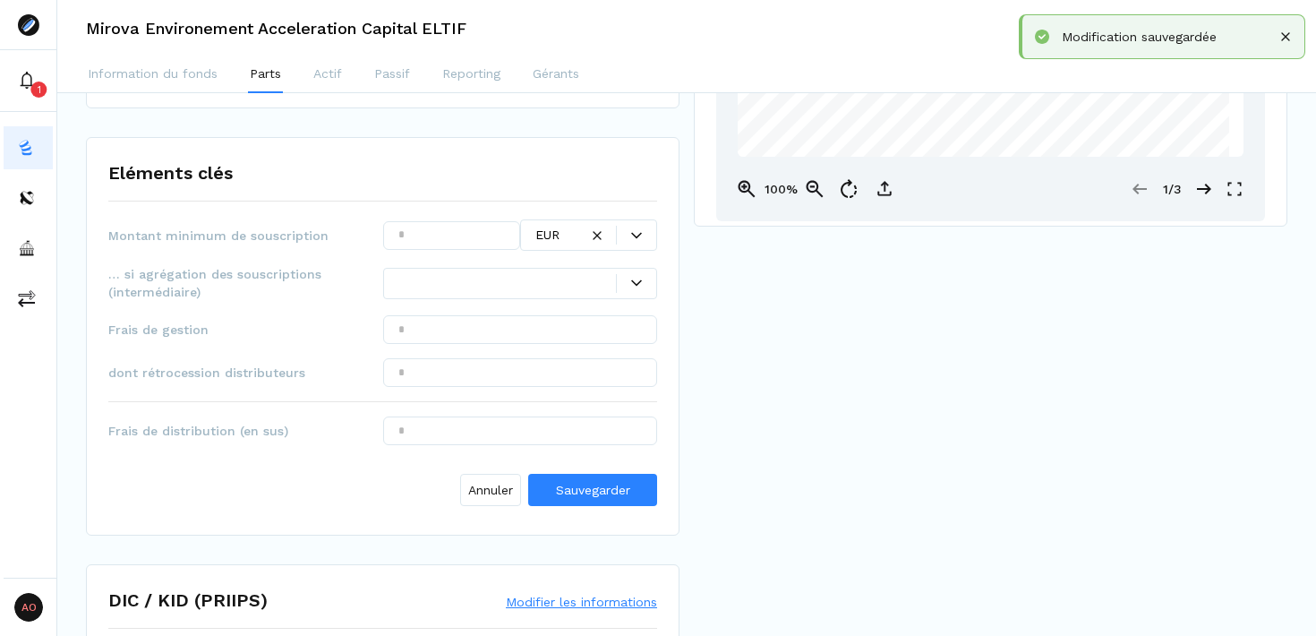
scroll to position [386, 0]
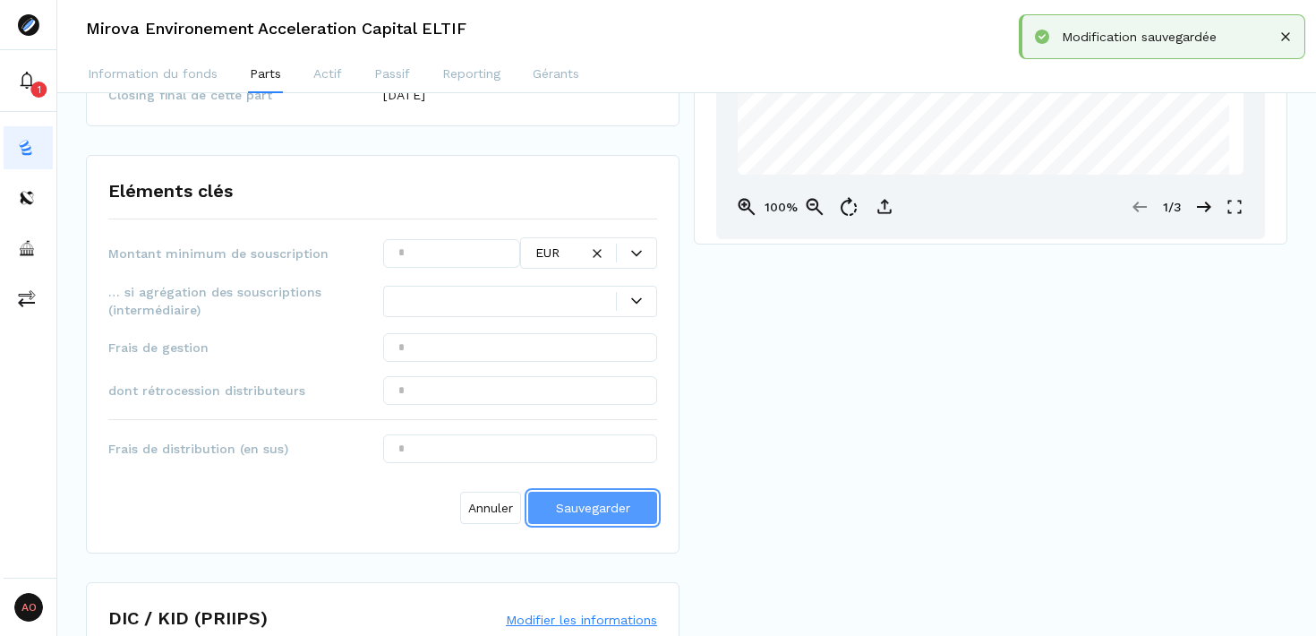
click at [618, 502] on span "Sauvegarder" at bounding box center [593, 508] width 74 height 14
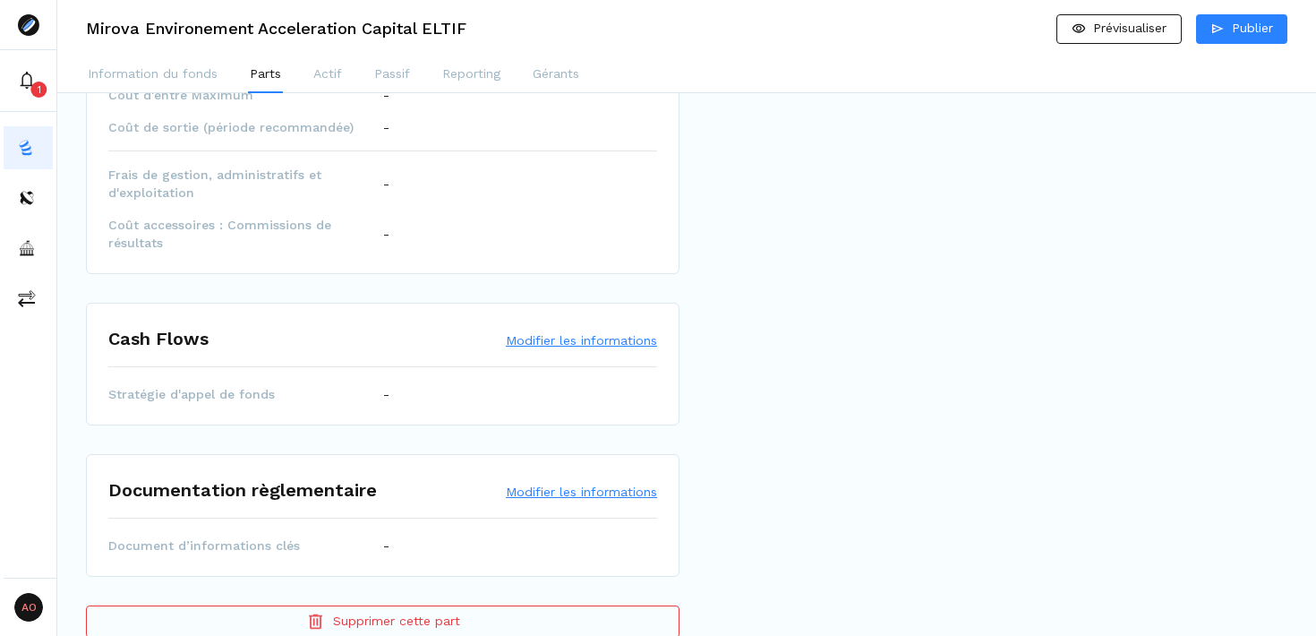
scroll to position [1091, 0]
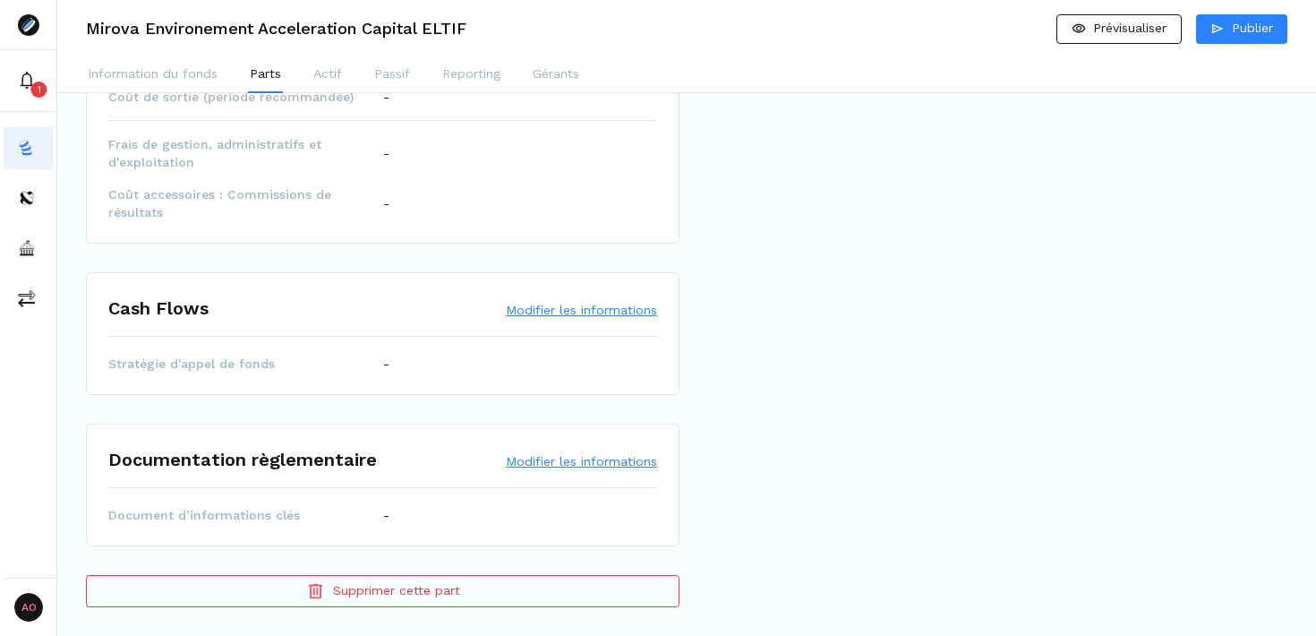
click at [552, 307] on button "Modifier les informations" at bounding box center [581, 310] width 151 height 18
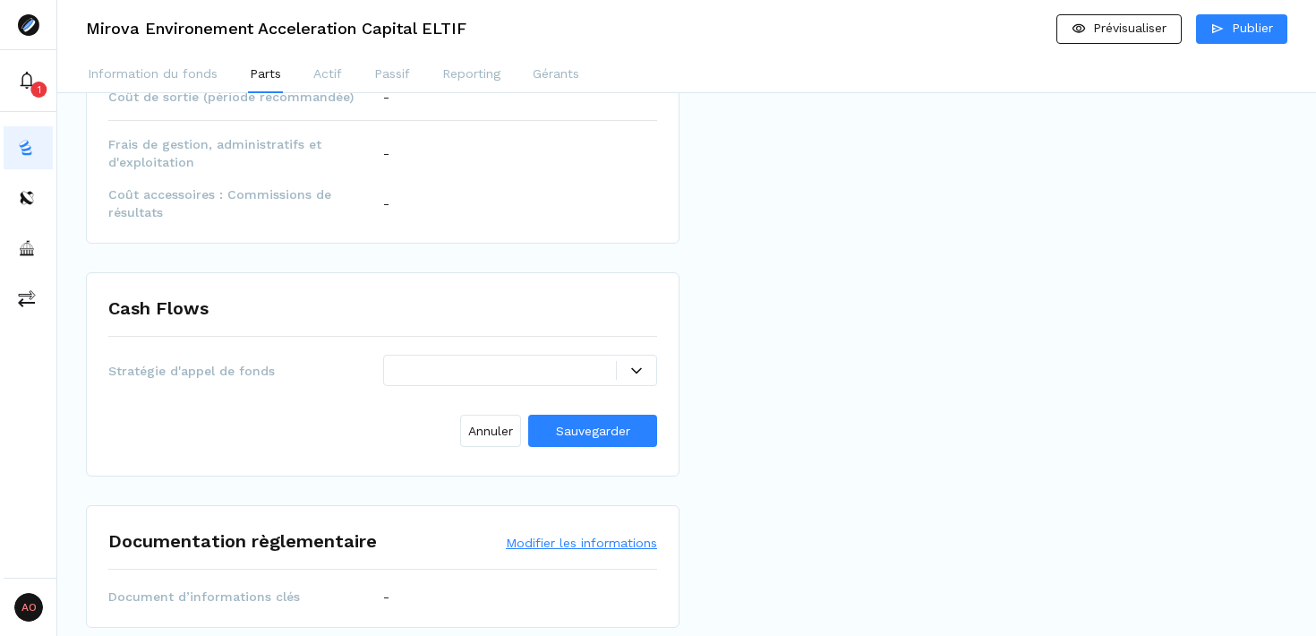
click at [573, 368] on div at bounding box center [508, 370] width 219 height 19
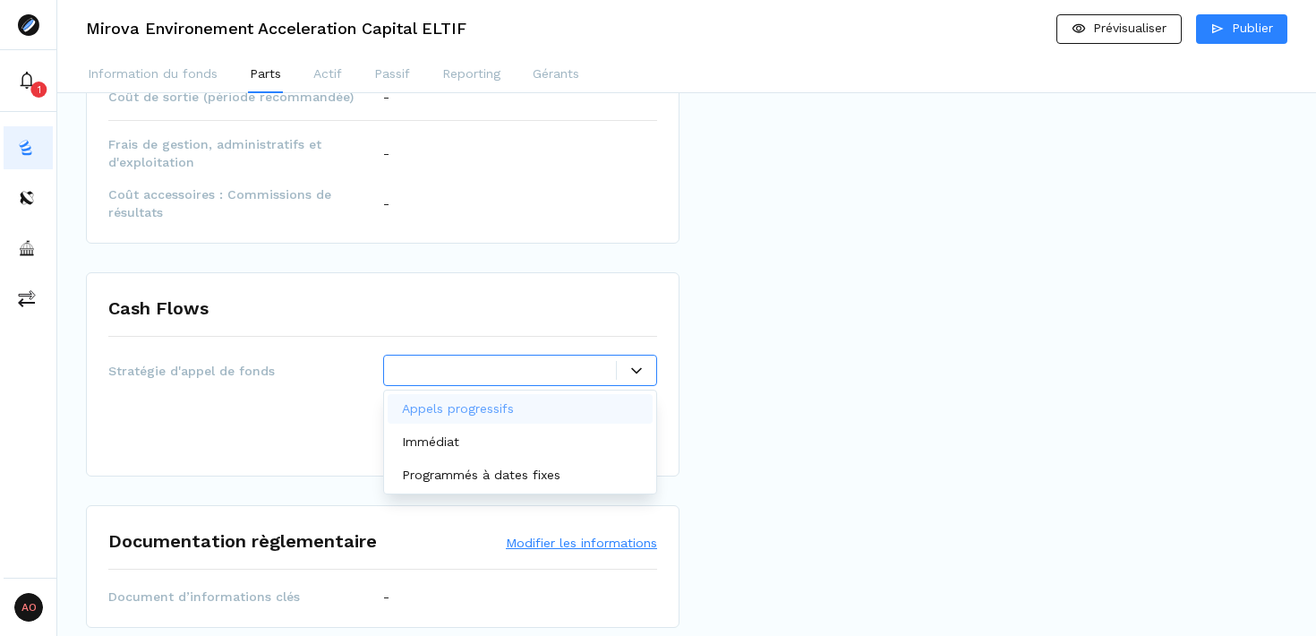
click at [515, 407] on div "Appels progressifs" at bounding box center [461, 408] width 119 height 19
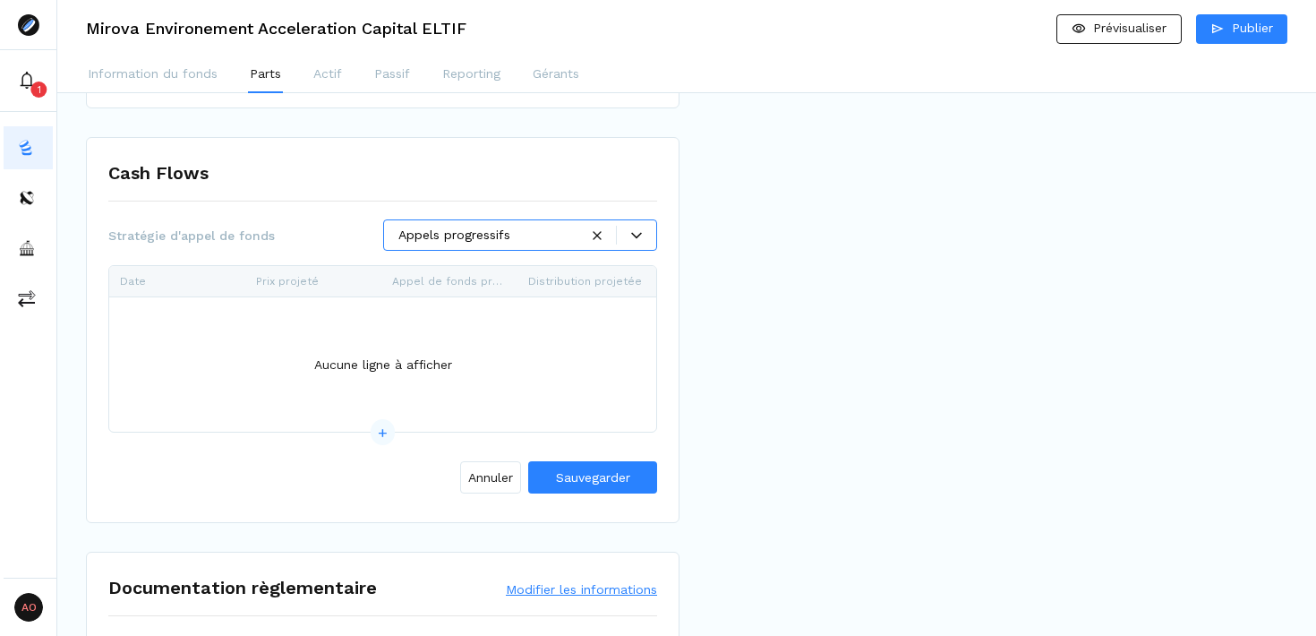
scroll to position [1227, 0]
click at [376, 431] on span "+" at bounding box center [383, 431] width 24 height 26
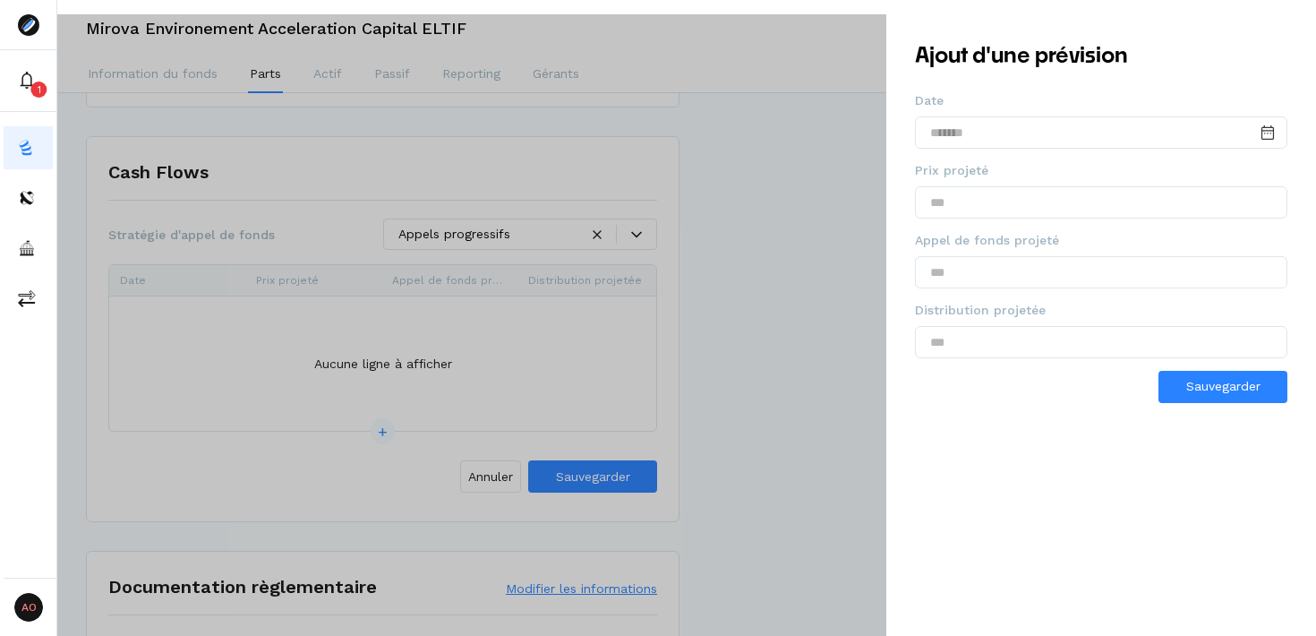
click at [825, 317] on div at bounding box center [658, 332] width 1316 height 636
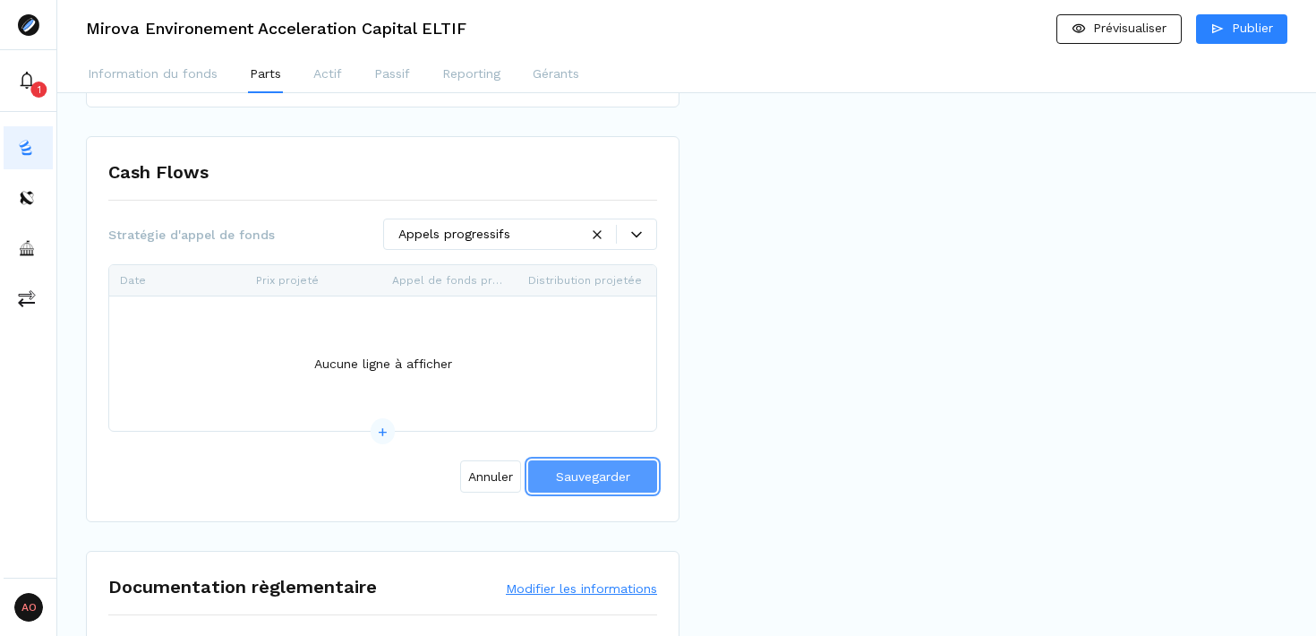
click at [616, 475] on span "Sauvegarder" at bounding box center [593, 476] width 74 height 14
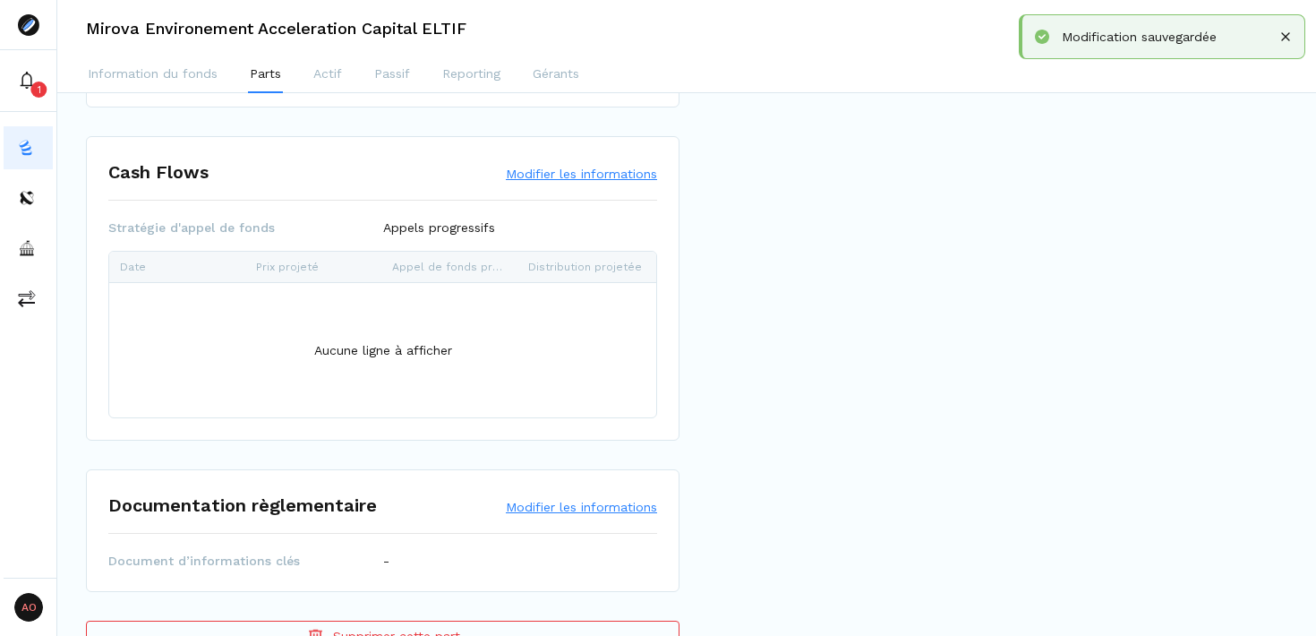
scroll to position [1273, 0]
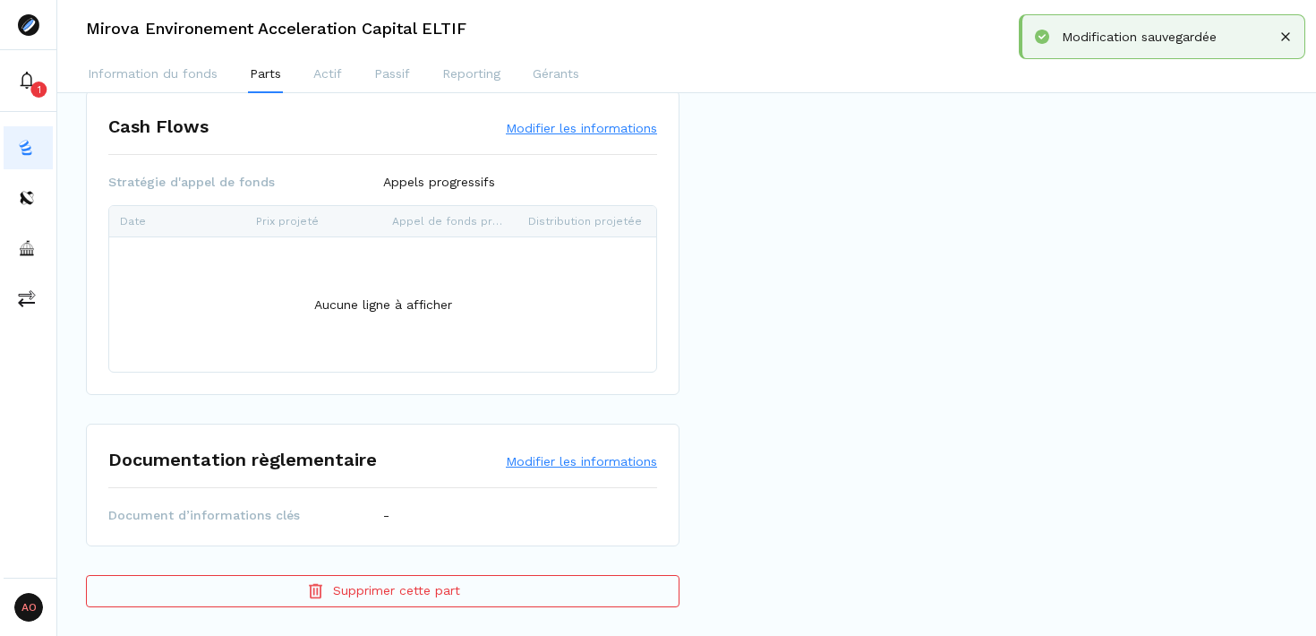
click at [588, 464] on button "Modifier les informations" at bounding box center [581, 461] width 151 height 18
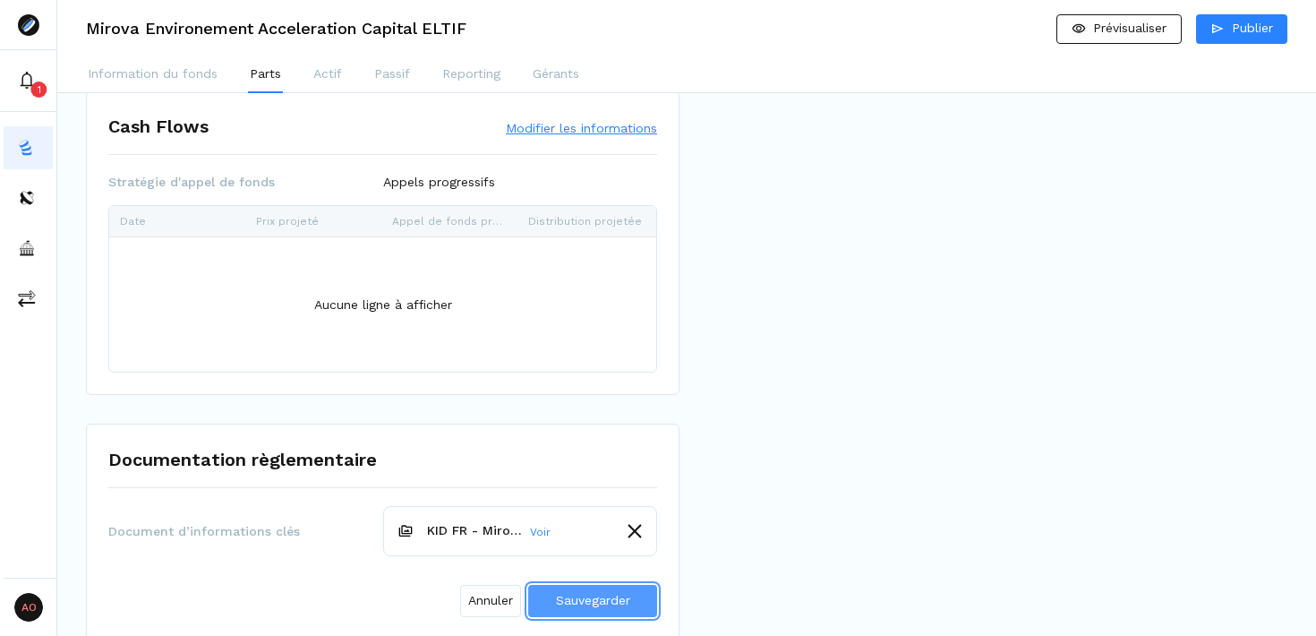
click at [604, 599] on span "Sauvegarder" at bounding box center [593, 600] width 74 height 14
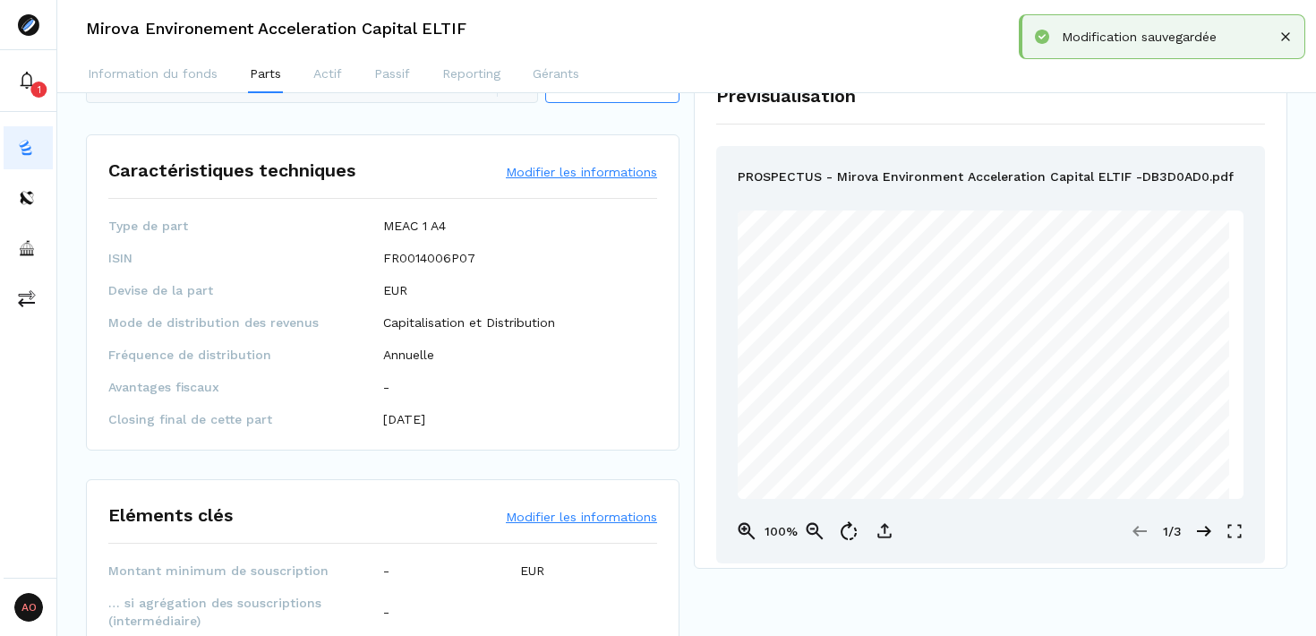
scroll to position [0, 0]
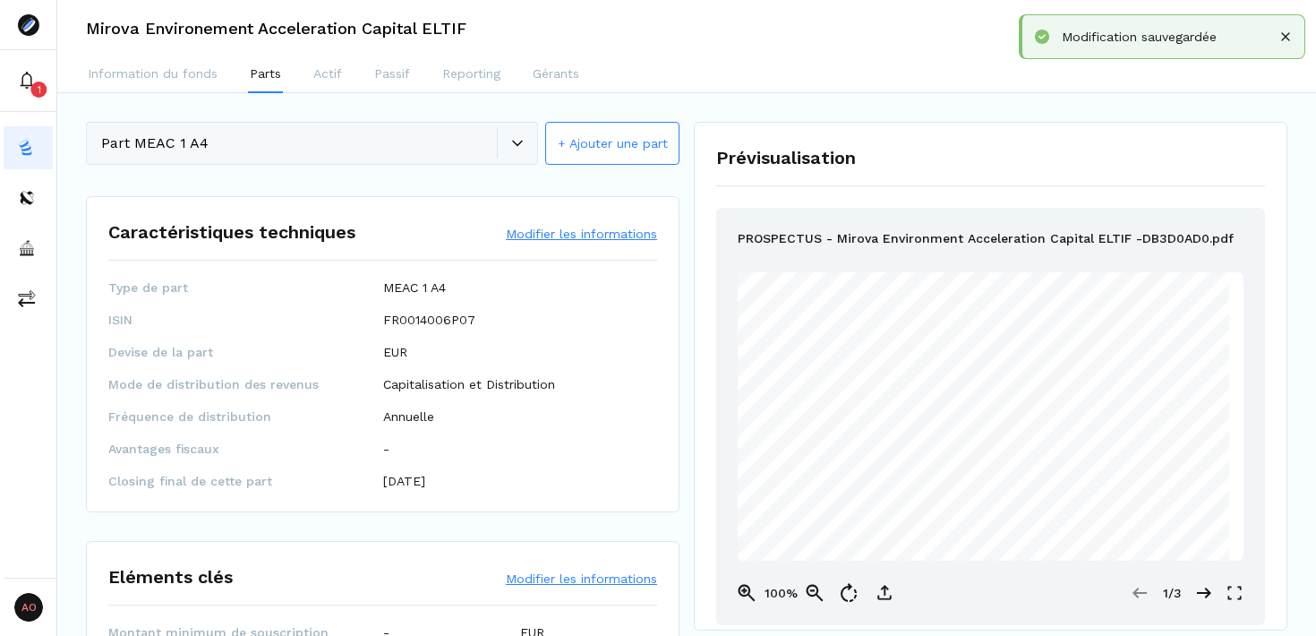
click at [641, 143] on button "+ Ajouter une part" at bounding box center [612, 143] width 134 height 43
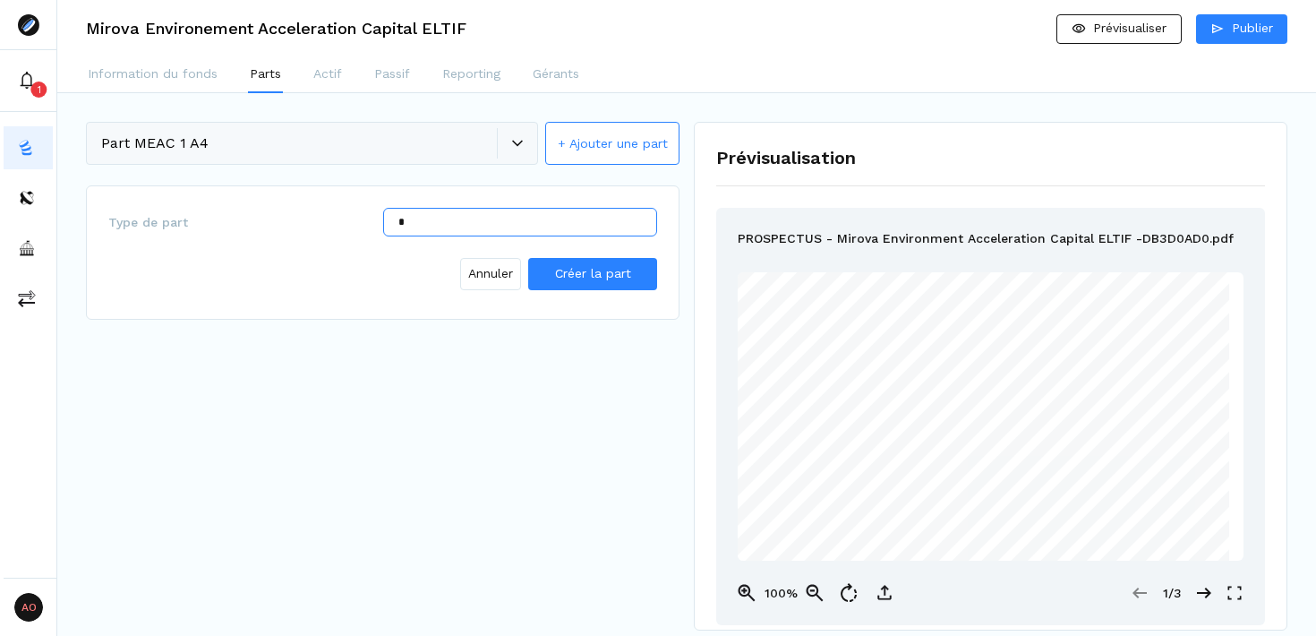
click at [439, 225] on input "*" at bounding box center [520, 222] width 275 height 29
click at [482, 273] on span "Annuler" at bounding box center [490, 273] width 45 height 19
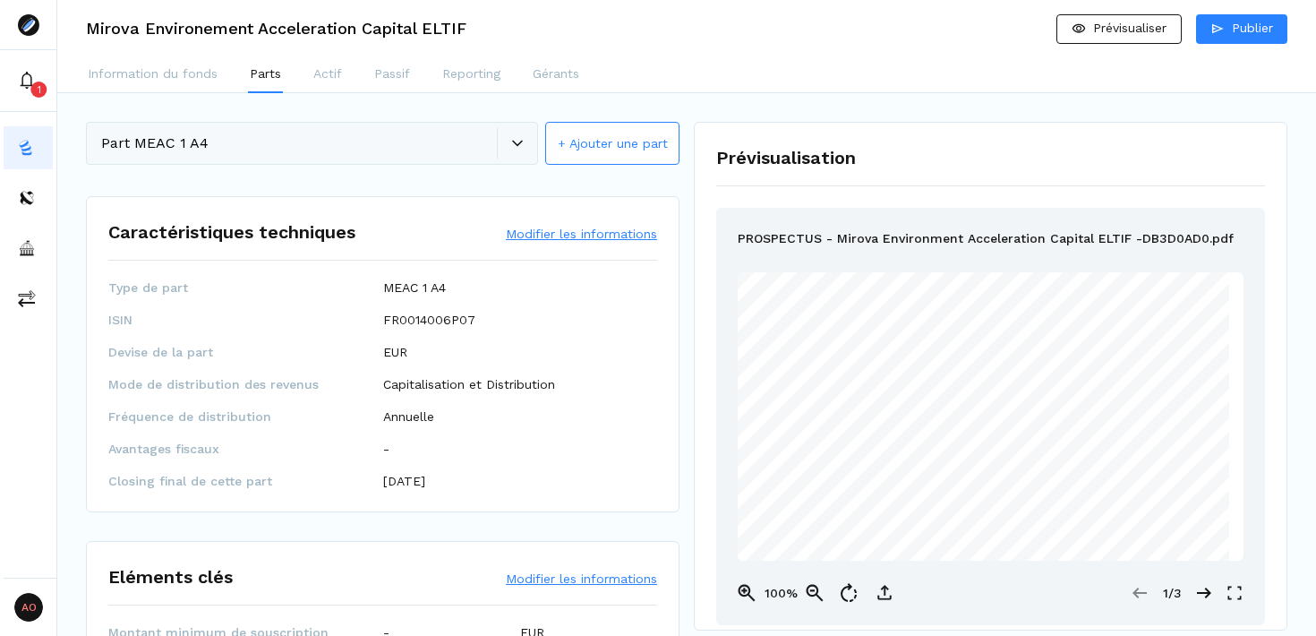
click at [518, 147] on div "Part MEAC 1 A4 + Ajouter une part" at bounding box center [383, 145] width 594 height 46
click at [504, 143] on div "Part MEAC 1 A4 + Ajouter une part" at bounding box center [383, 145] width 594 height 46
click at [515, 133] on div "Part MEAC 1 A4 + Ajouter une part" at bounding box center [383, 145] width 594 height 46
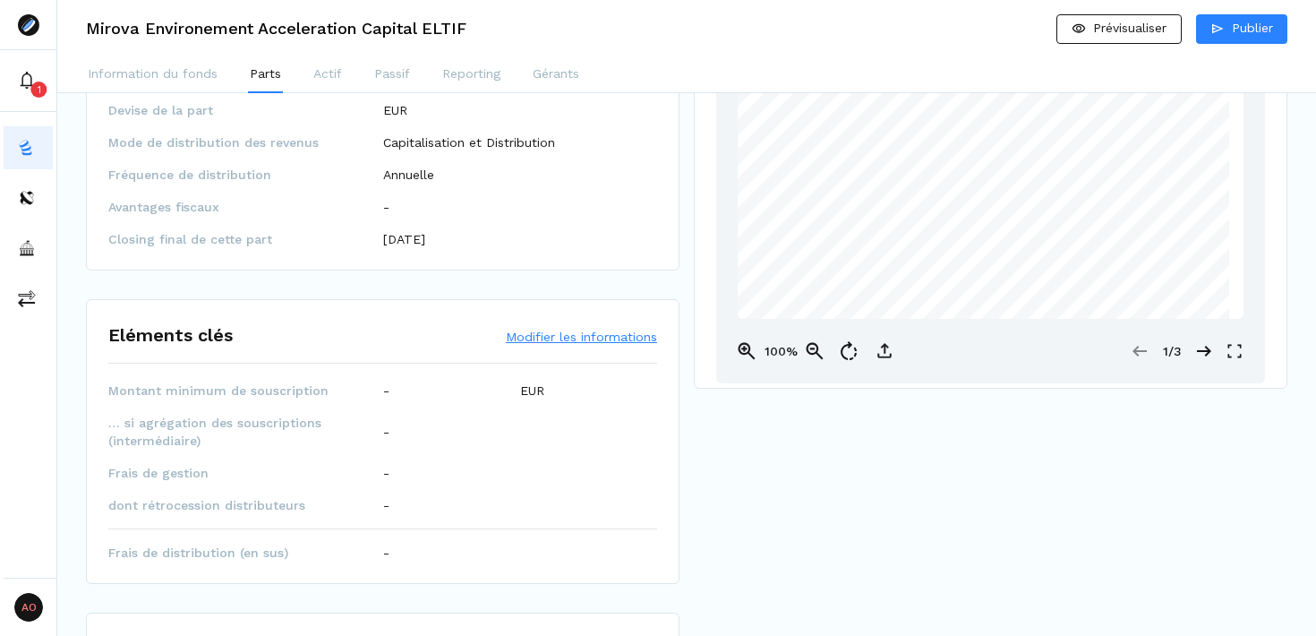
scroll to position [314, 0]
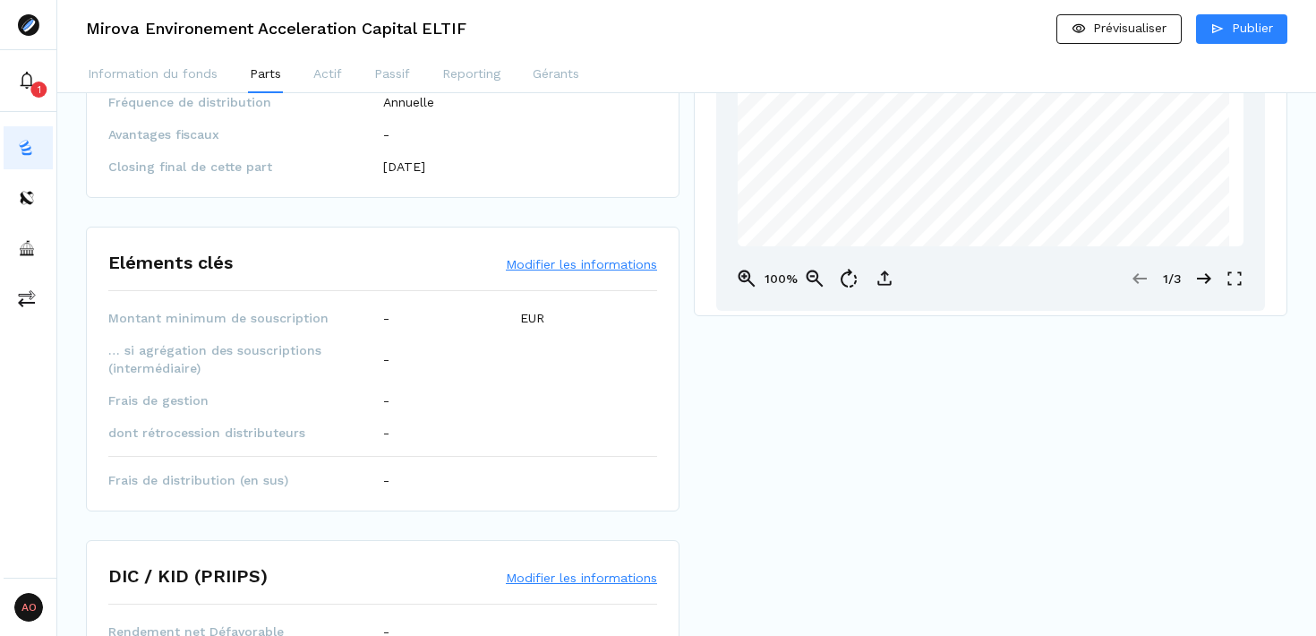
click at [588, 257] on button "Modifier les informations" at bounding box center [581, 264] width 151 height 18
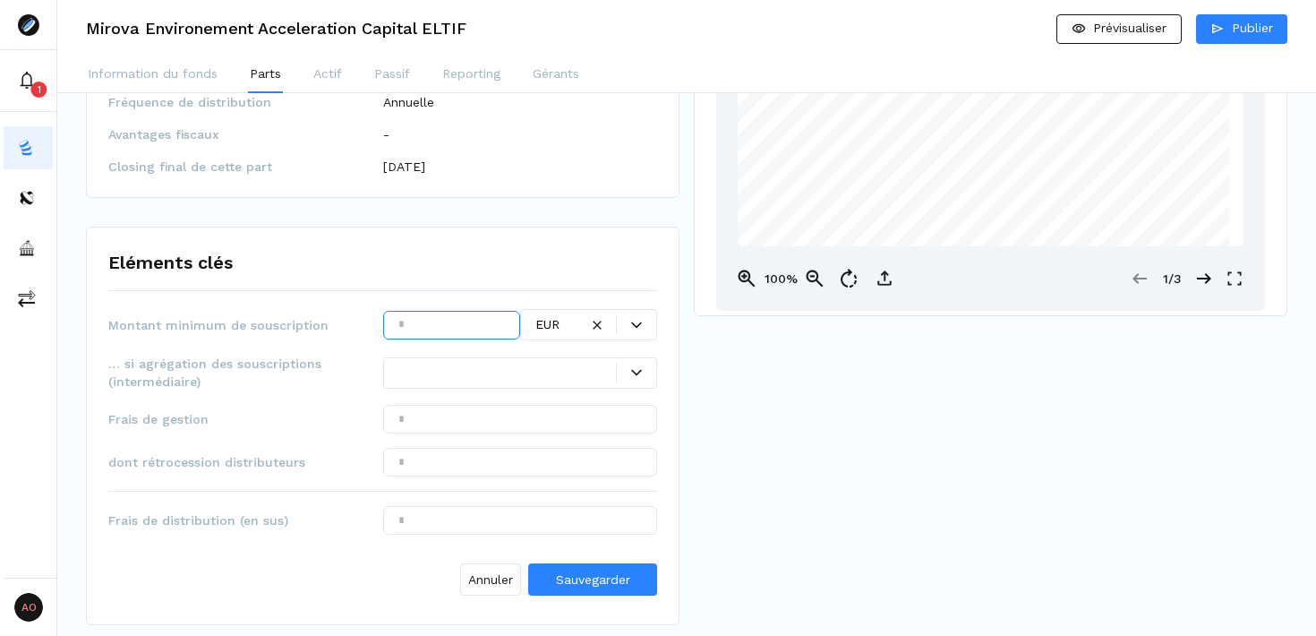
click at [441, 328] on input "text" at bounding box center [451, 325] width 137 height 29
type input "******"
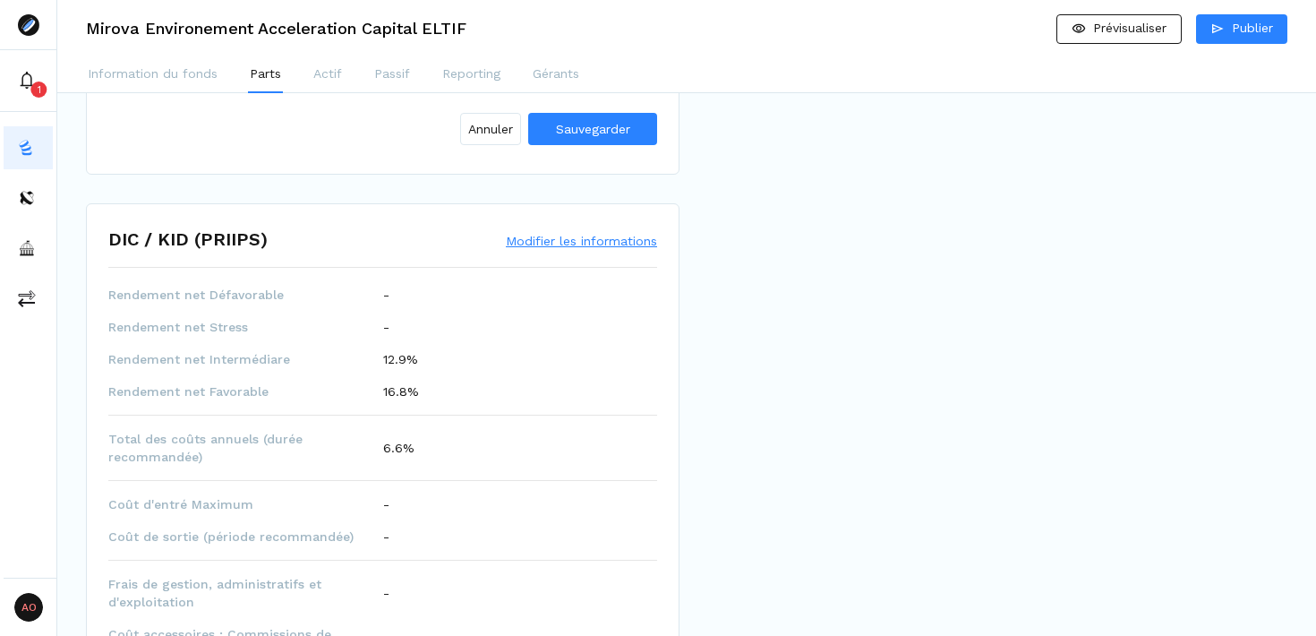
scroll to position [764, 0]
click at [571, 244] on button "Modifier les informations" at bounding box center [581, 242] width 151 height 18
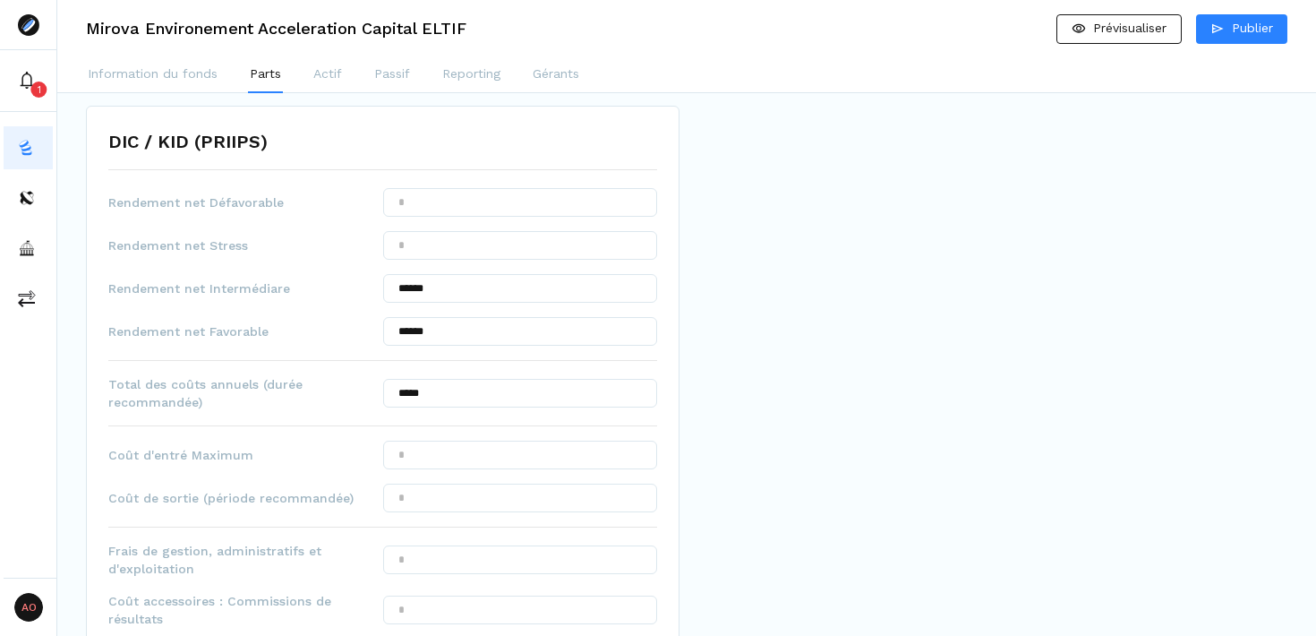
scroll to position [899, 0]
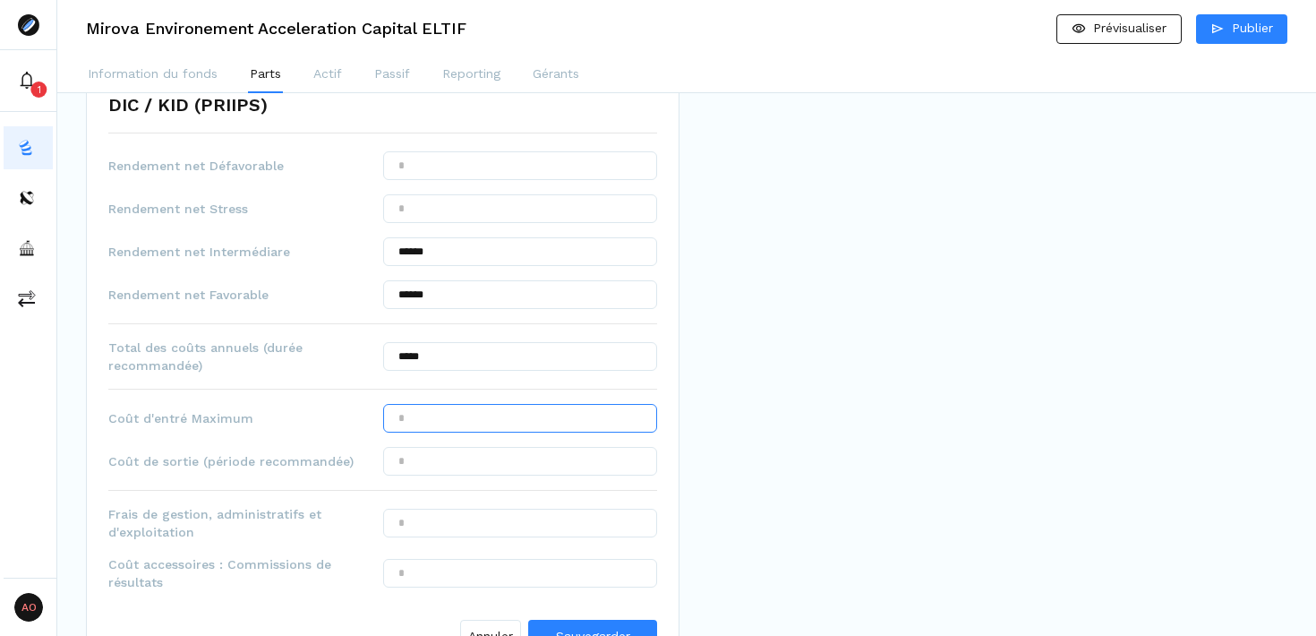
click at [475, 425] on input "text" at bounding box center [520, 418] width 275 height 29
type input "*****"
click at [801, 447] on div "Prévisualisation PROSPECTUS - Mirova Environment Acceleration Capital ELTIF -DB…" at bounding box center [991, 258] width 594 height 2071
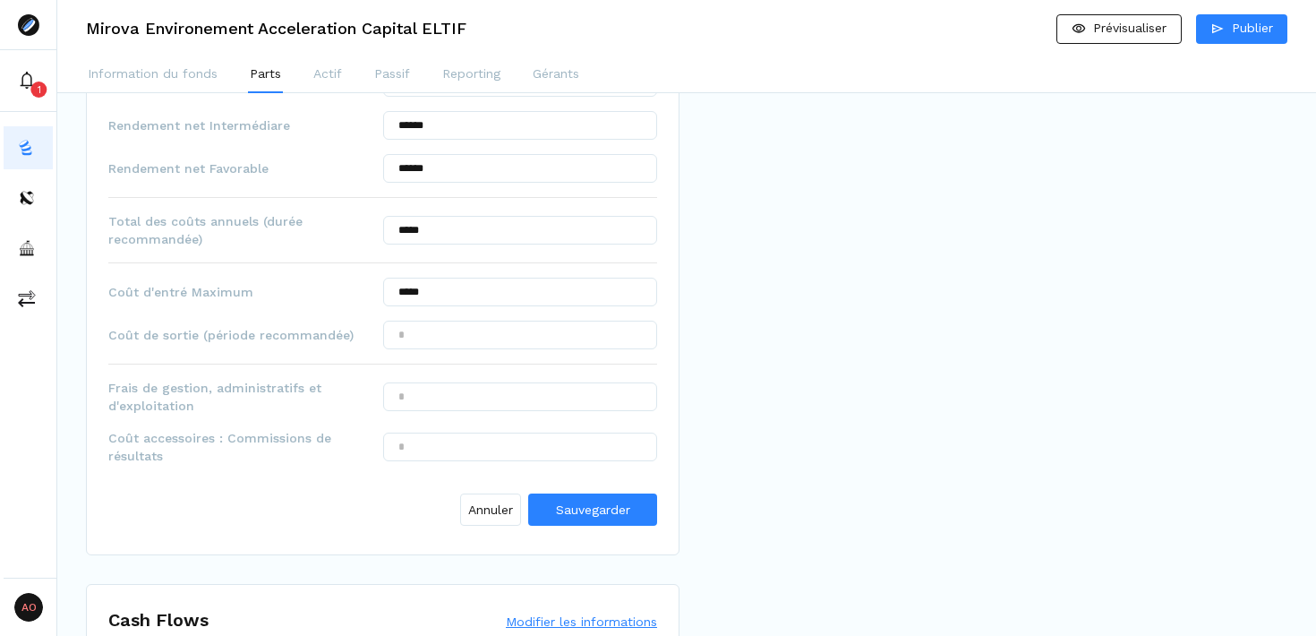
scroll to position [1049, 0]
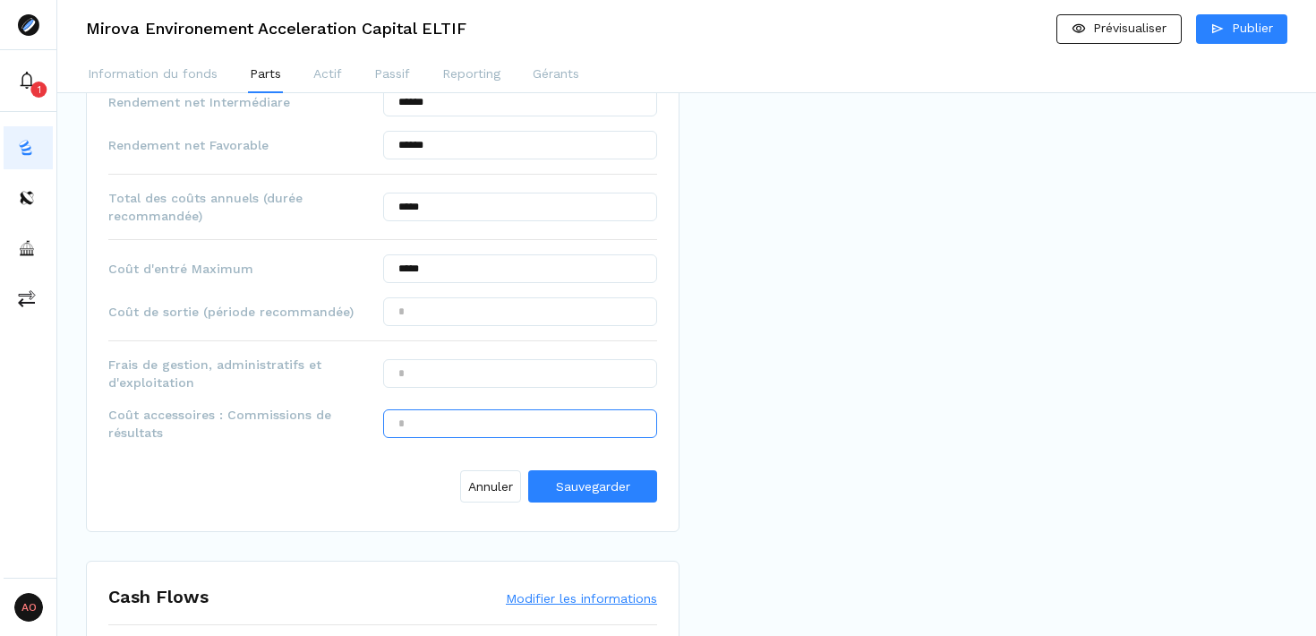
click at [448, 424] on input "text" at bounding box center [520, 423] width 275 height 29
type input "*****"
click at [452, 374] on input "text" at bounding box center [520, 373] width 275 height 29
type input "*****"
click at [782, 361] on div "Prévisualisation PROSPECTUS - Mirova Environment Acceleration Capital ELTIF -DB…" at bounding box center [991, 108] width 594 height 2071
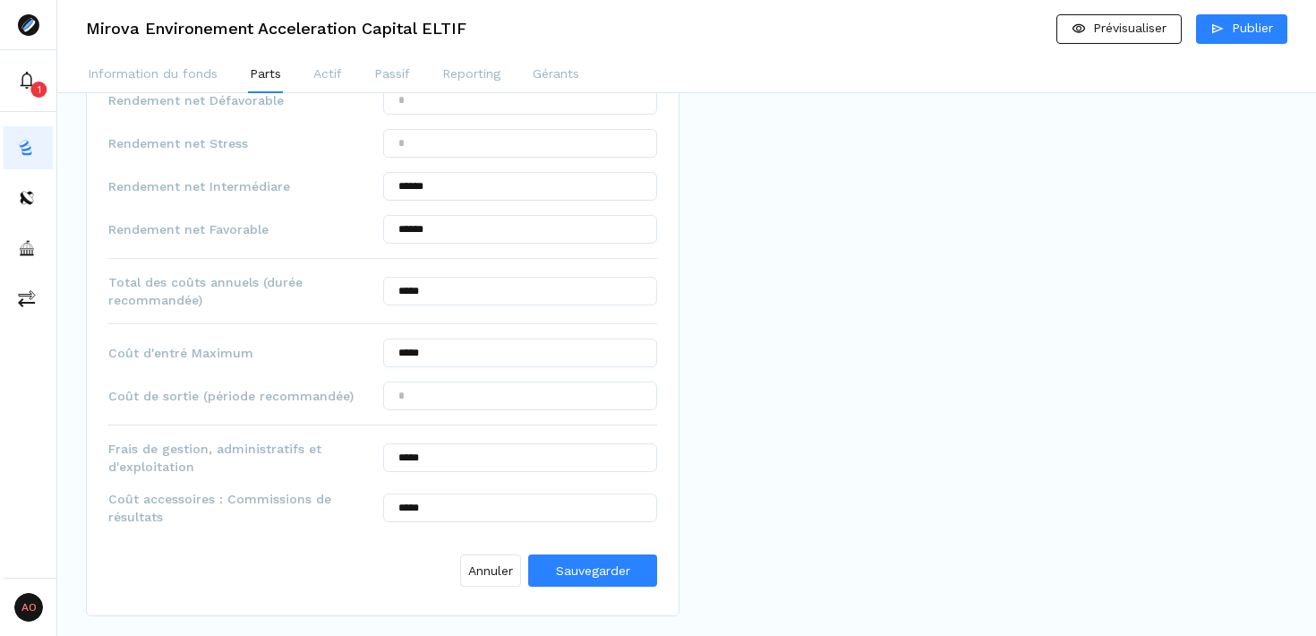
scroll to position [1031, 0]
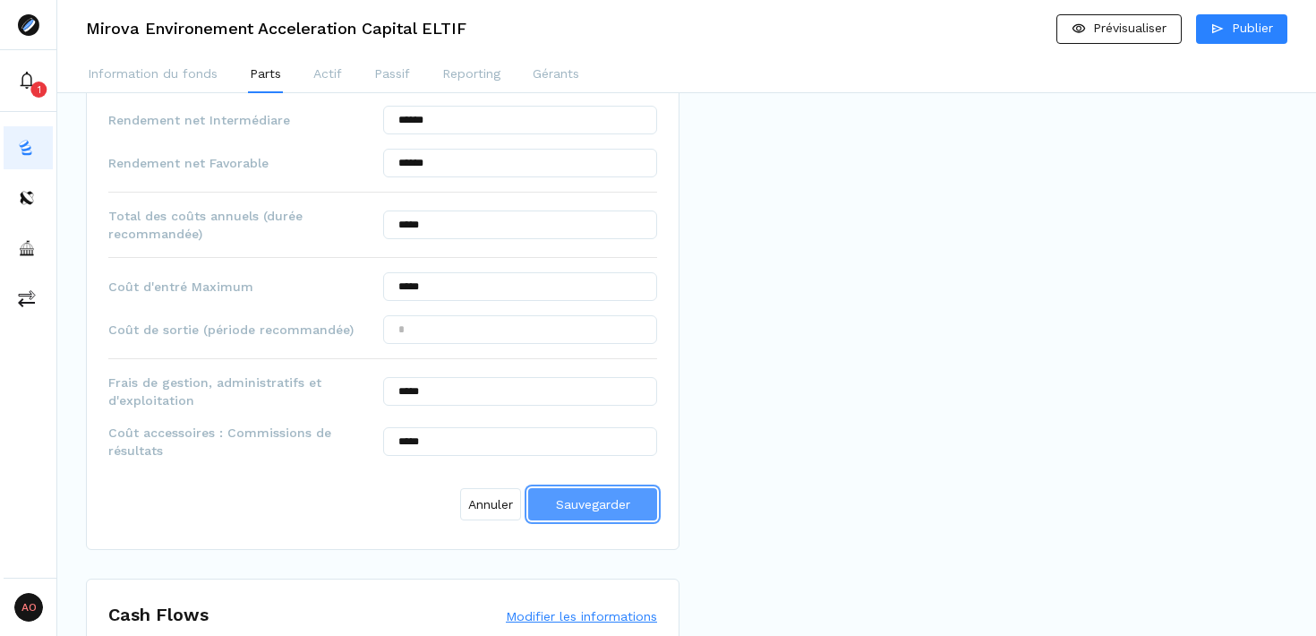
click at [606, 506] on span "Sauvegarder" at bounding box center [593, 504] width 74 height 14
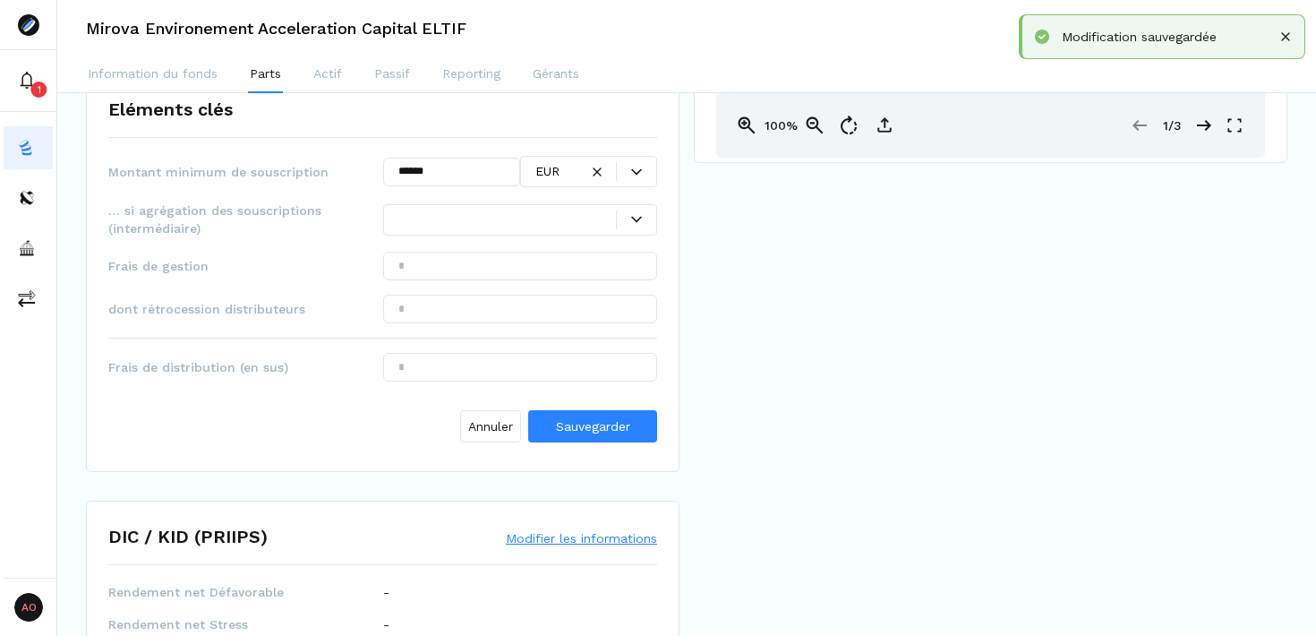
scroll to position [458, 0]
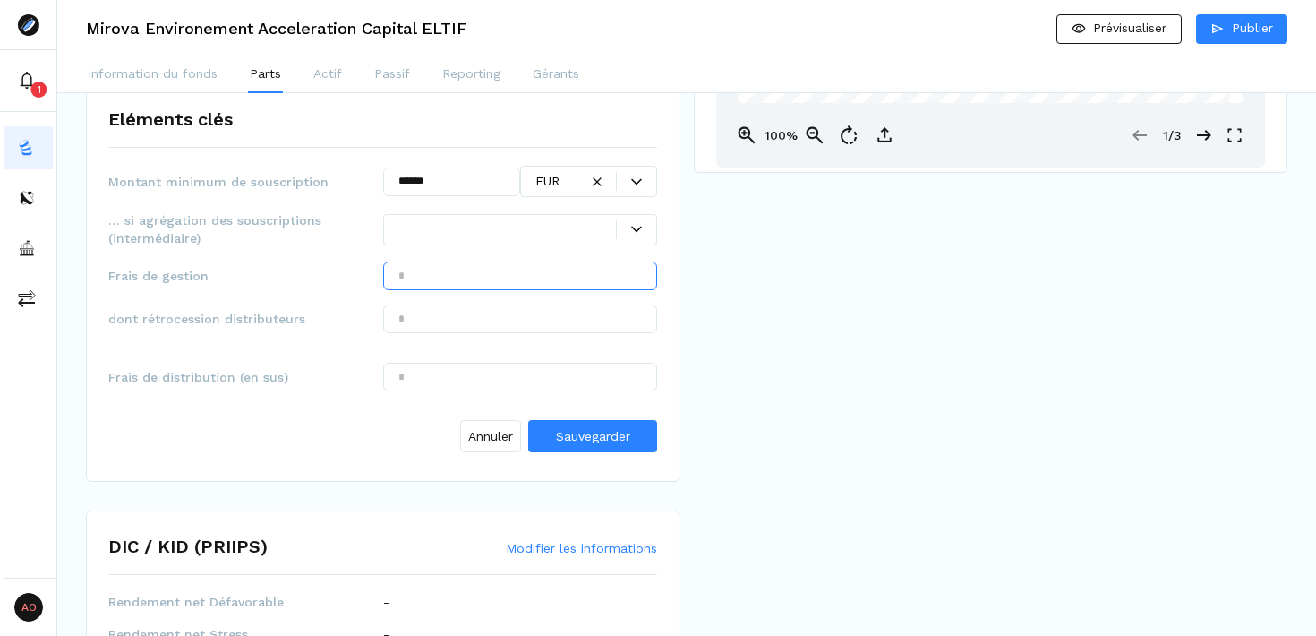
click at [430, 278] on input "text" at bounding box center [520, 275] width 275 height 29
type input "******"
click at [418, 384] on input "text" at bounding box center [520, 377] width 275 height 29
type input "******"
click at [771, 381] on div "Prévisualisation PROSPECTUS - Mirova Environment Acceleration Capital ELTIF -DB…" at bounding box center [991, 633] width 594 height 1939
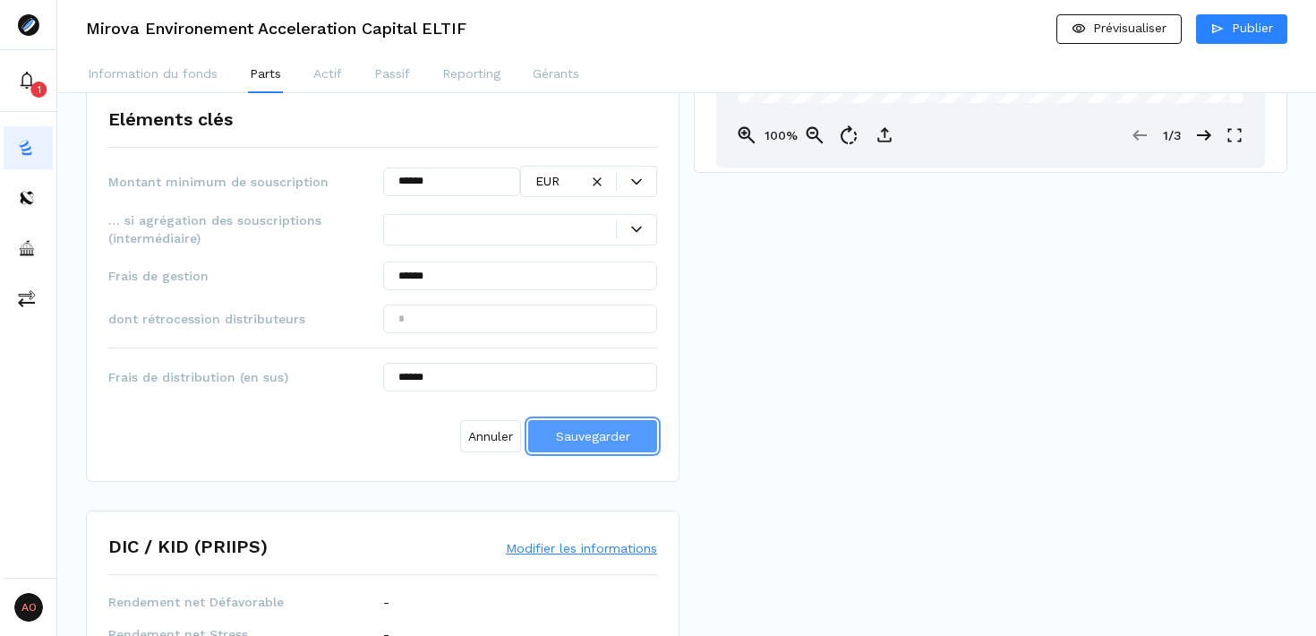
click at [604, 437] on span "Sauvegarder" at bounding box center [593, 436] width 74 height 14
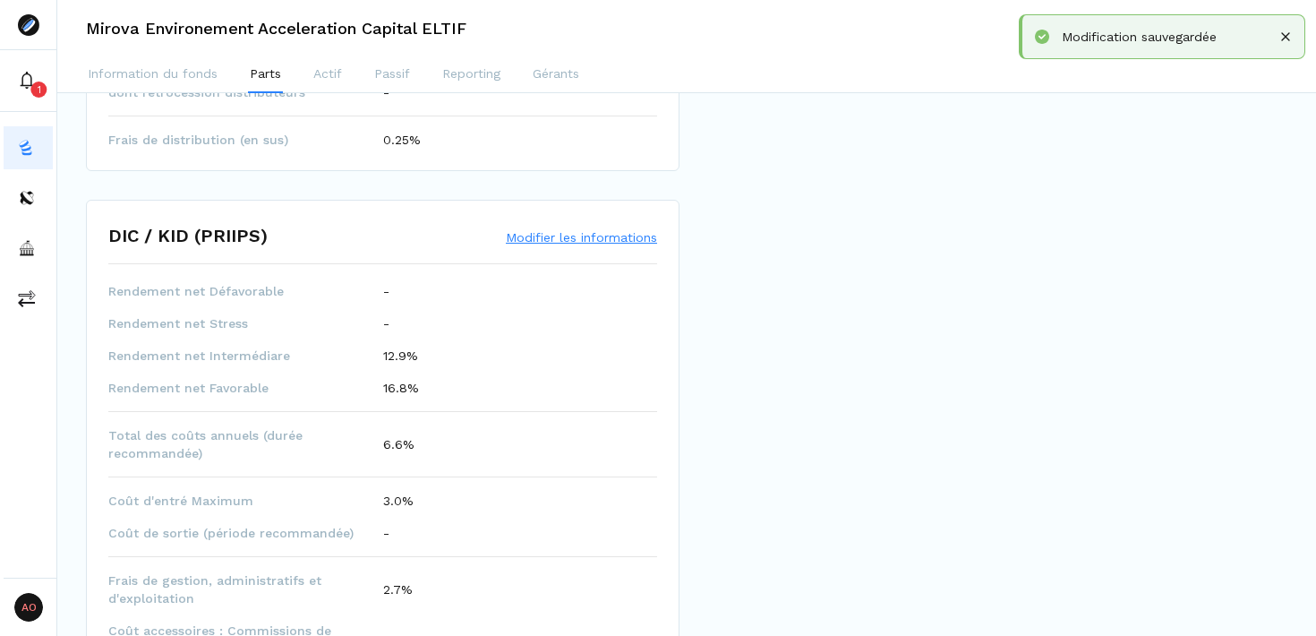
scroll to position [0, 0]
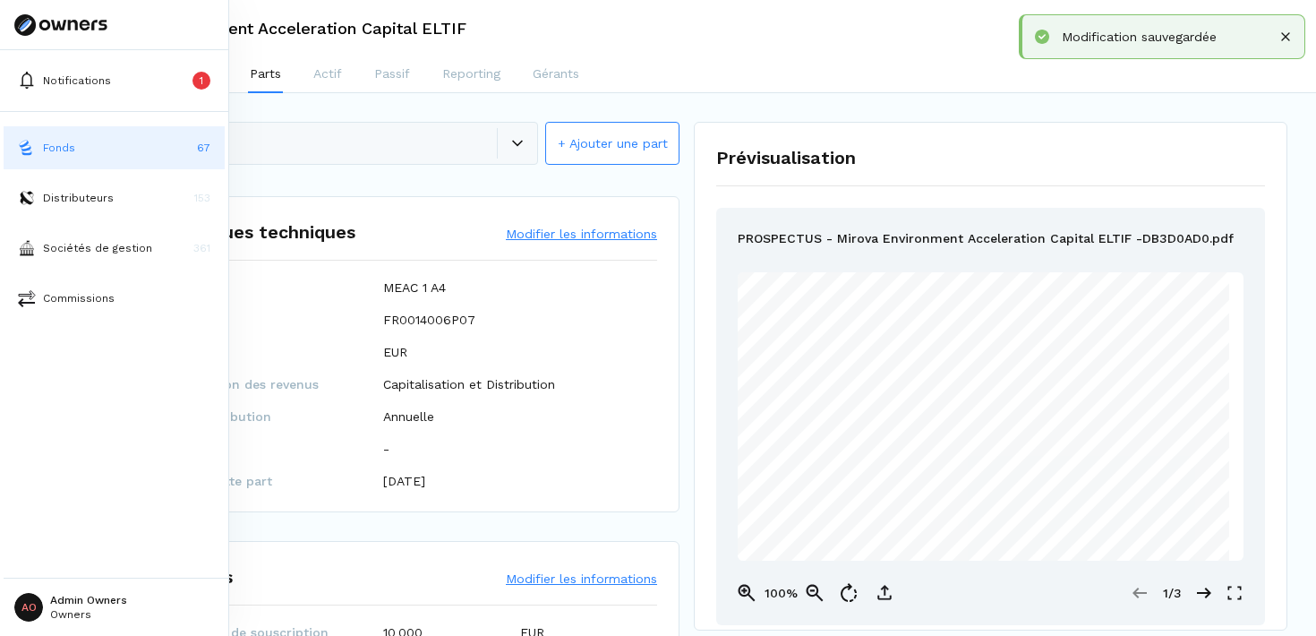
click at [117, 150] on button "Fonds 67" at bounding box center [114, 147] width 221 height 43
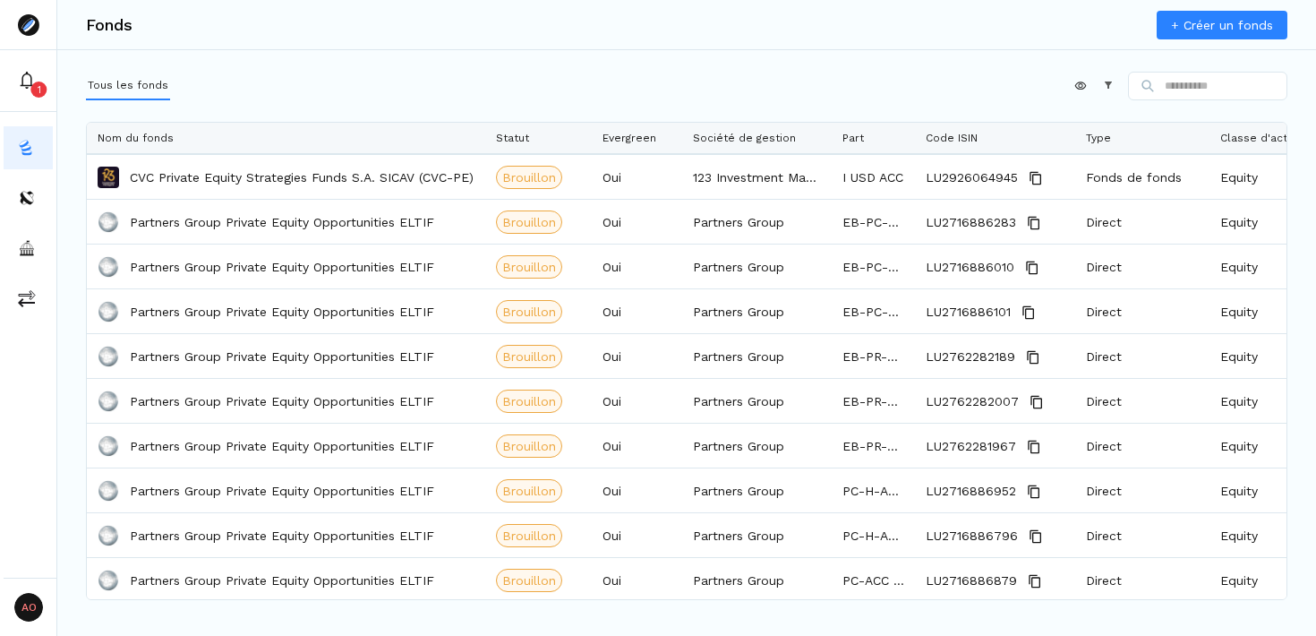
scroll to position [1970, 0]
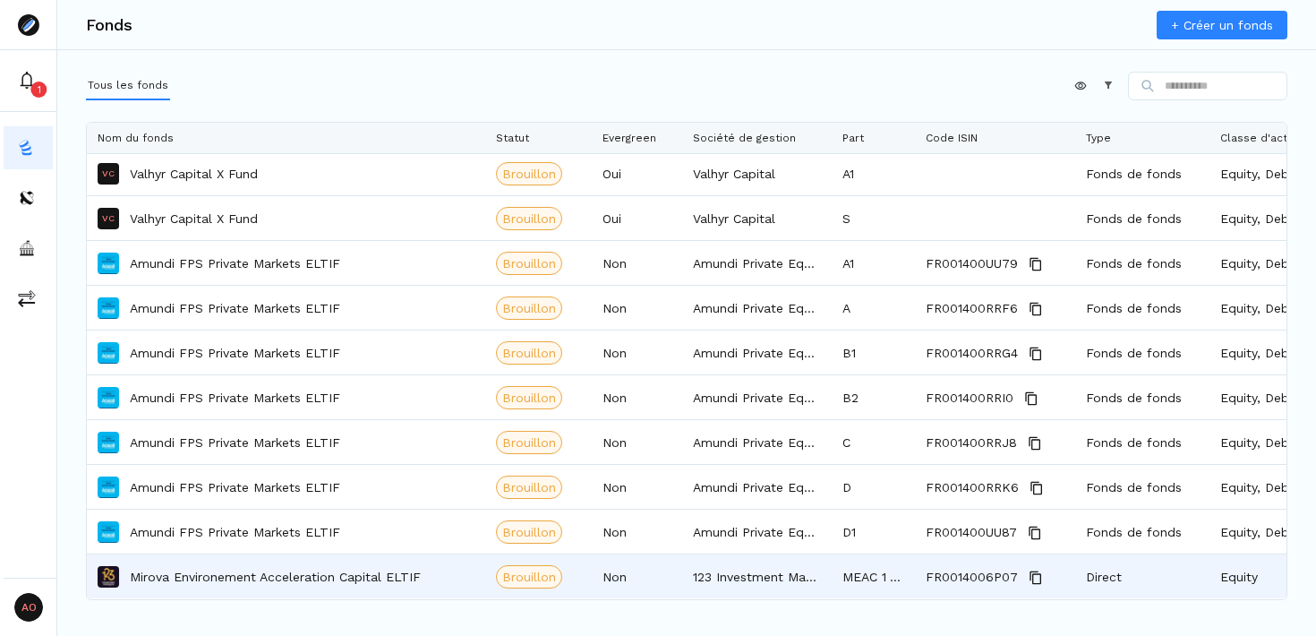
click at [252, 572] on p "Mirova Environement Acceleration Capital ELTIF" at bounding box center [275, 577] width 291 height 18
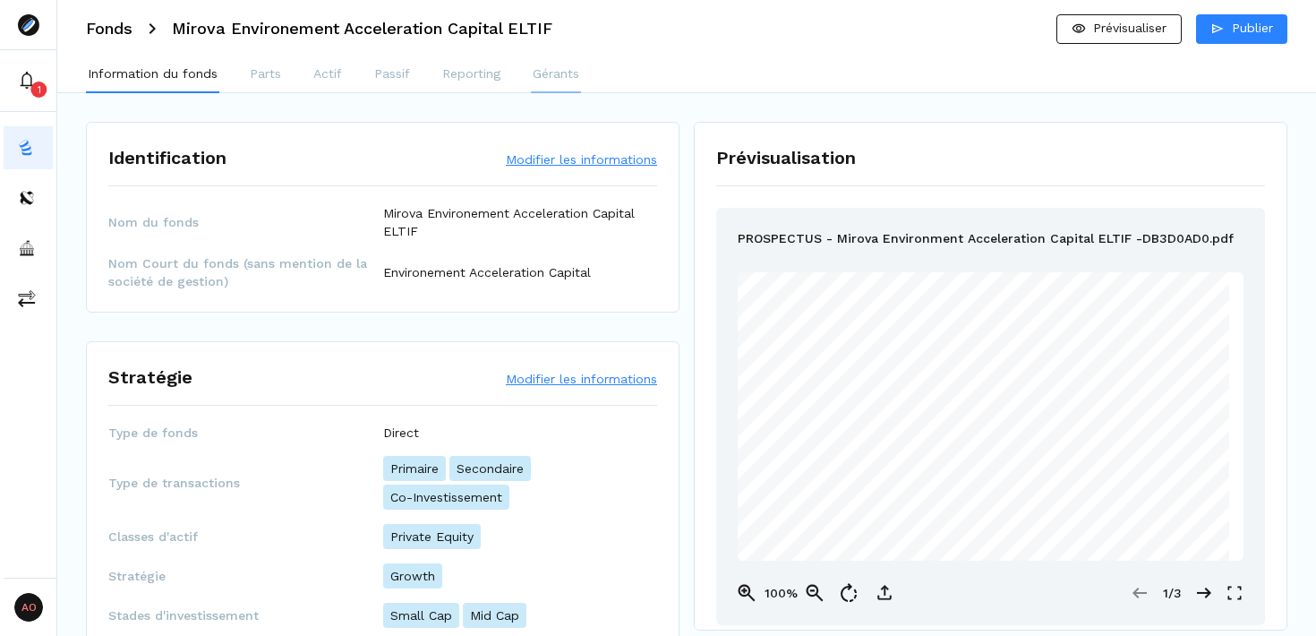
click at [558, 70] on p "Gérants" at bounding box center [556, 73] width 47 height 19
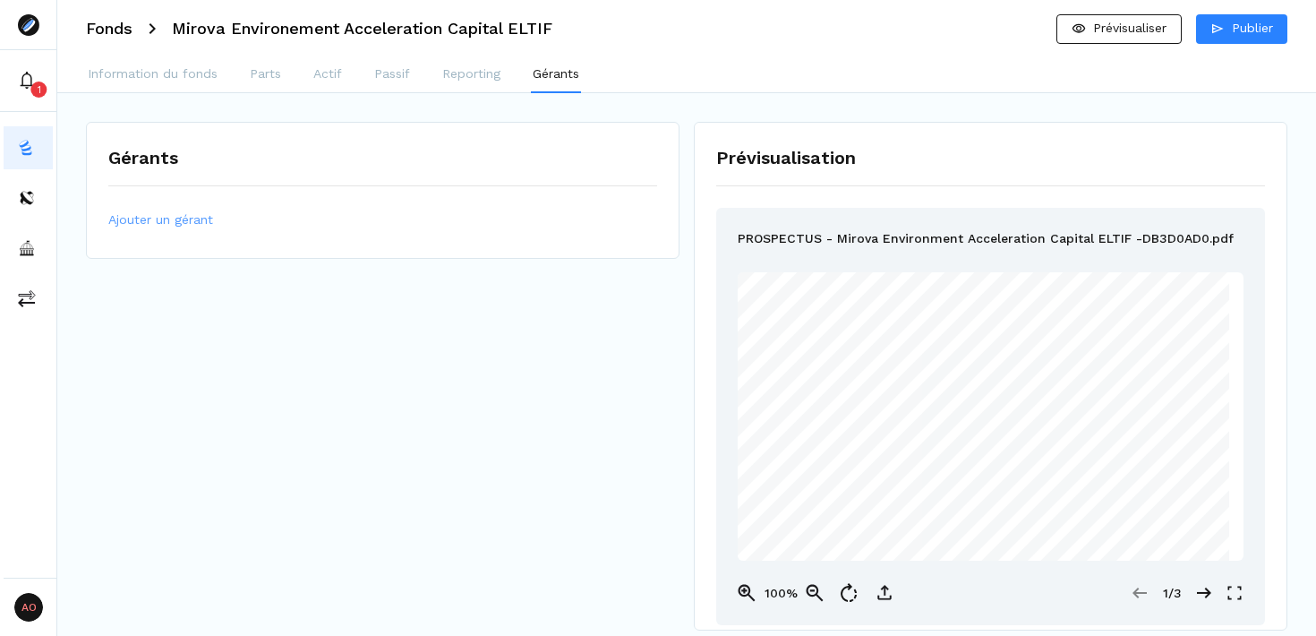
click at [167, 223] on span "Ajouter un gérant" at bounding box center [160, 219] width 105 height 19
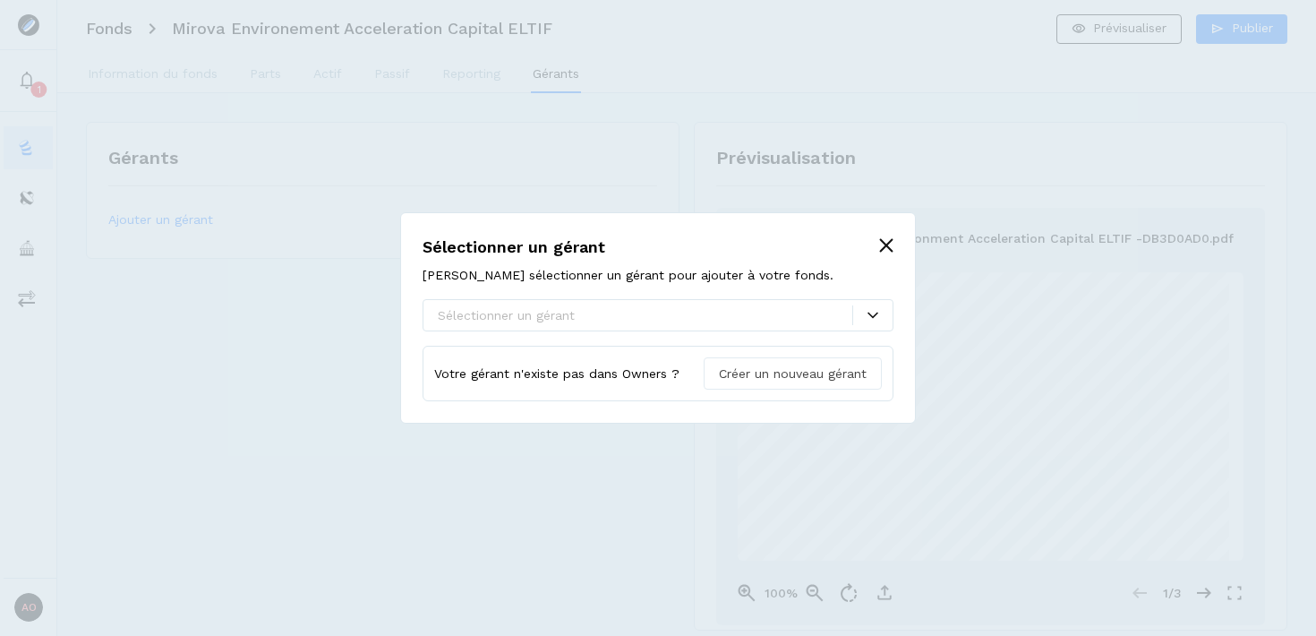
click at [810, 376] on span "Créer un nouveau gérant" at bounding box center [793, 373] width 148 height 19
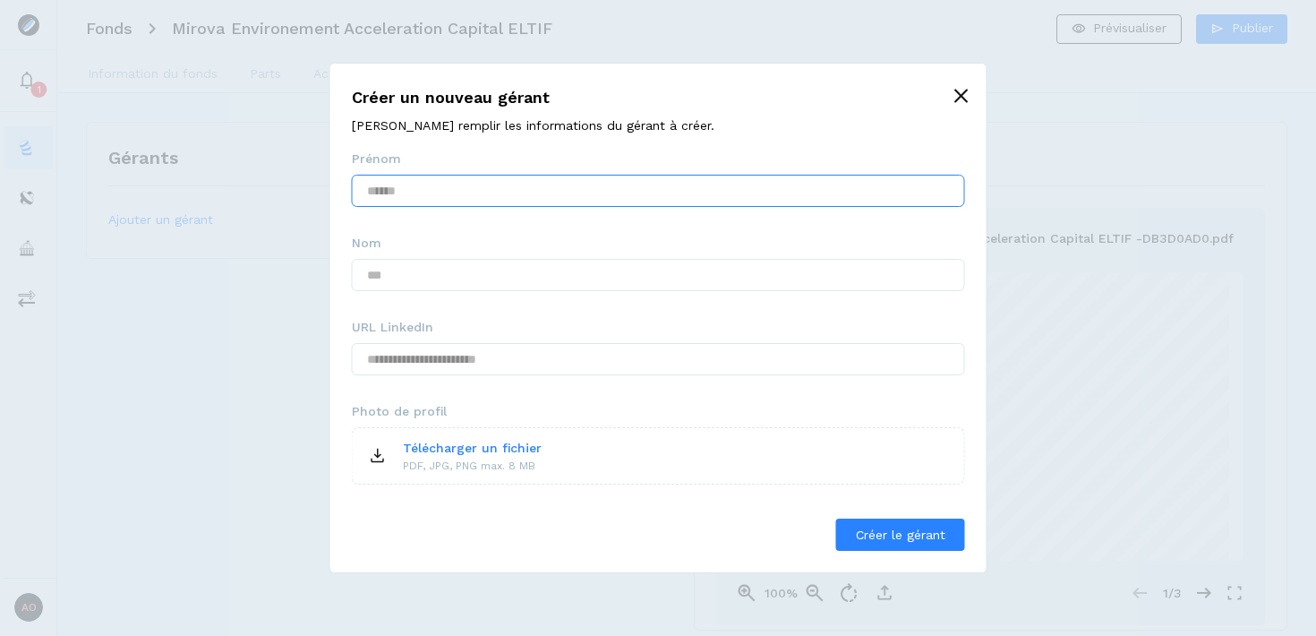
click at [553, 194] on input "text" at bounding box center [658, 191] width 613 height 32
type input "****"
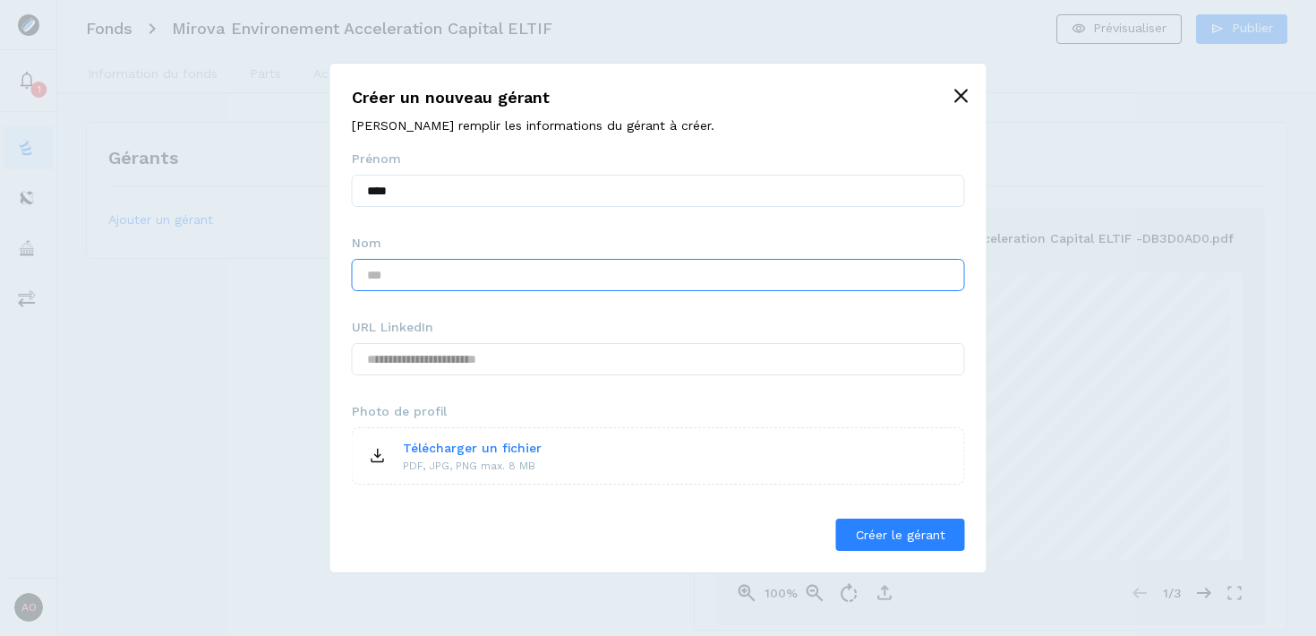
click at [546, 263] on input "text" at bounding box center [658, 275] width 613 height 32
type input "******"
click at [540, 365] on input "text" at bounding box center [658, 359] width 613 height 32
paste input "**********"
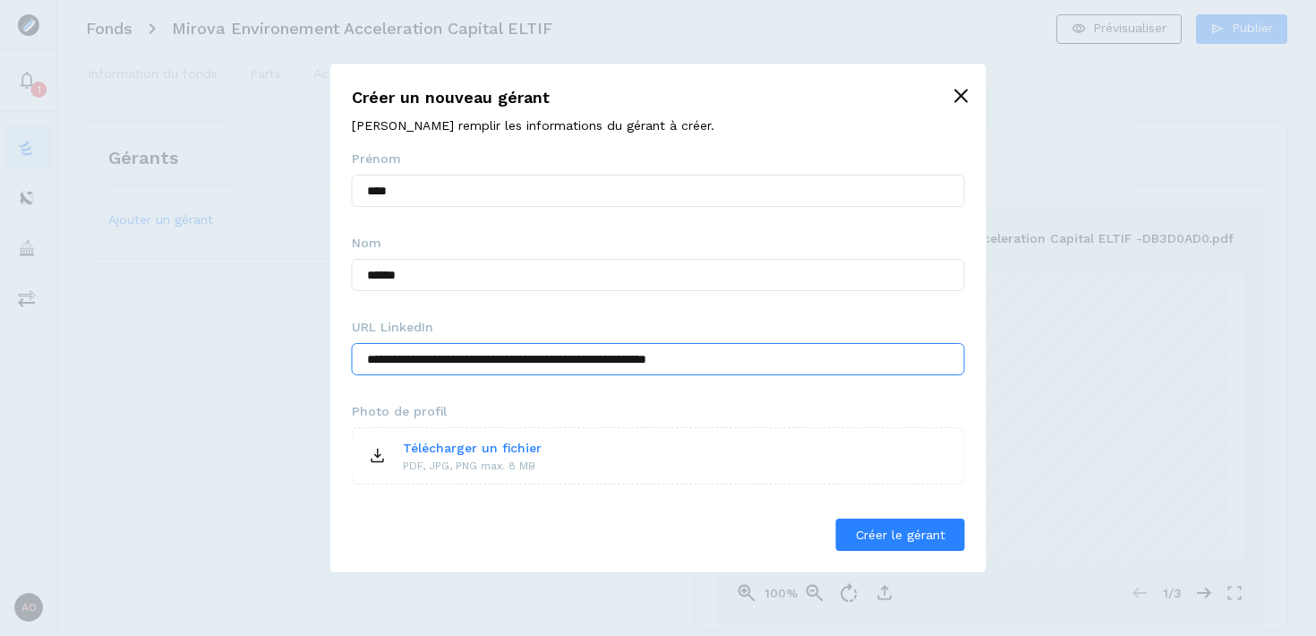
type input "**********"
click at [522, 452] on p "Télécharger un fichier" at bounding box center [472, 448] width 139 height 19
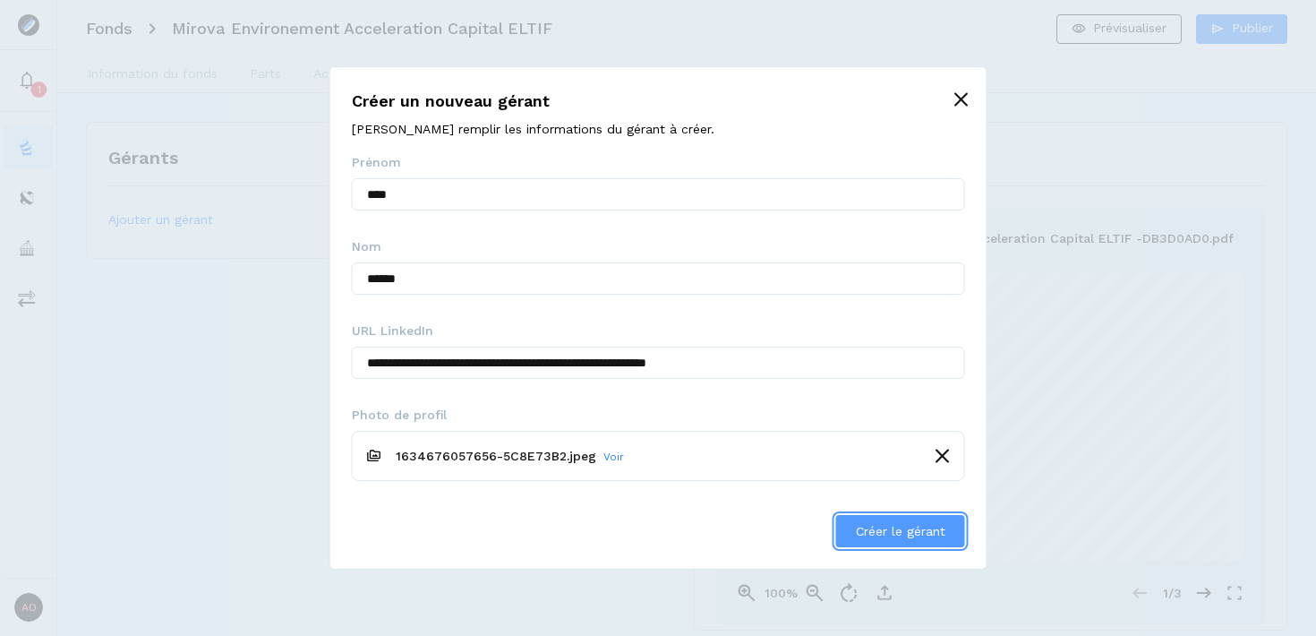
click at [902, 536] on span "Créer le gérant" at bounding box center [901, 531] width 90 height 14
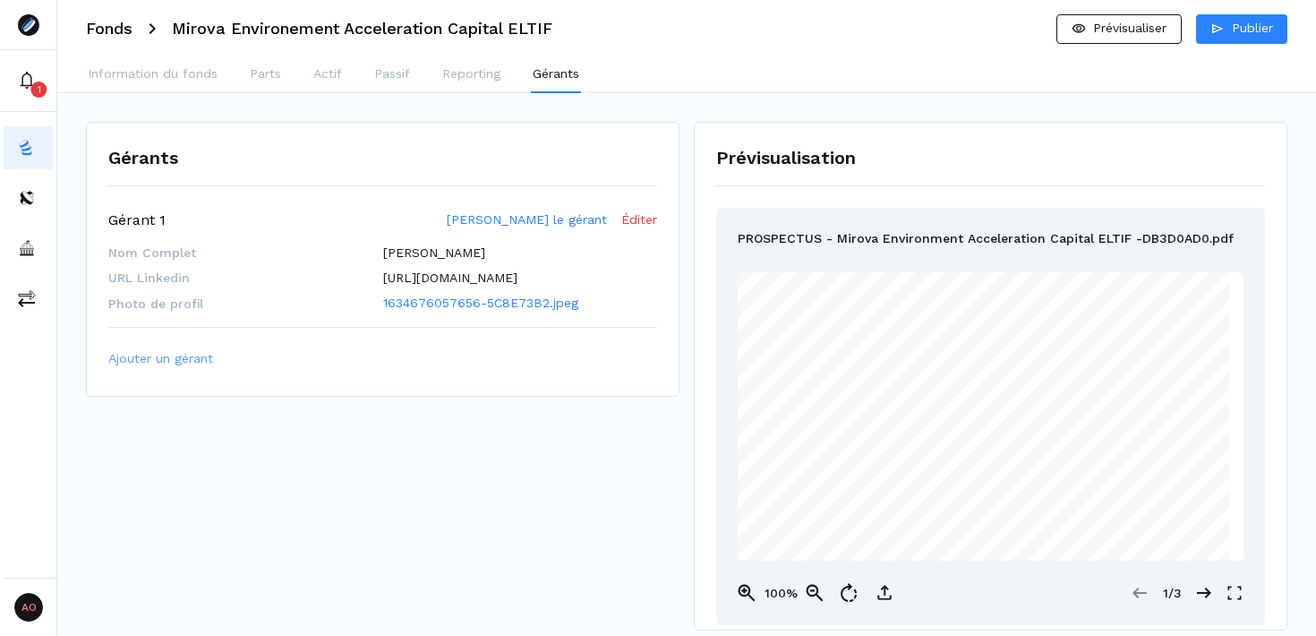
click at [162, 368] on span "Ajouter un gérant" at bounding box center [160, 358] width 105 height 19
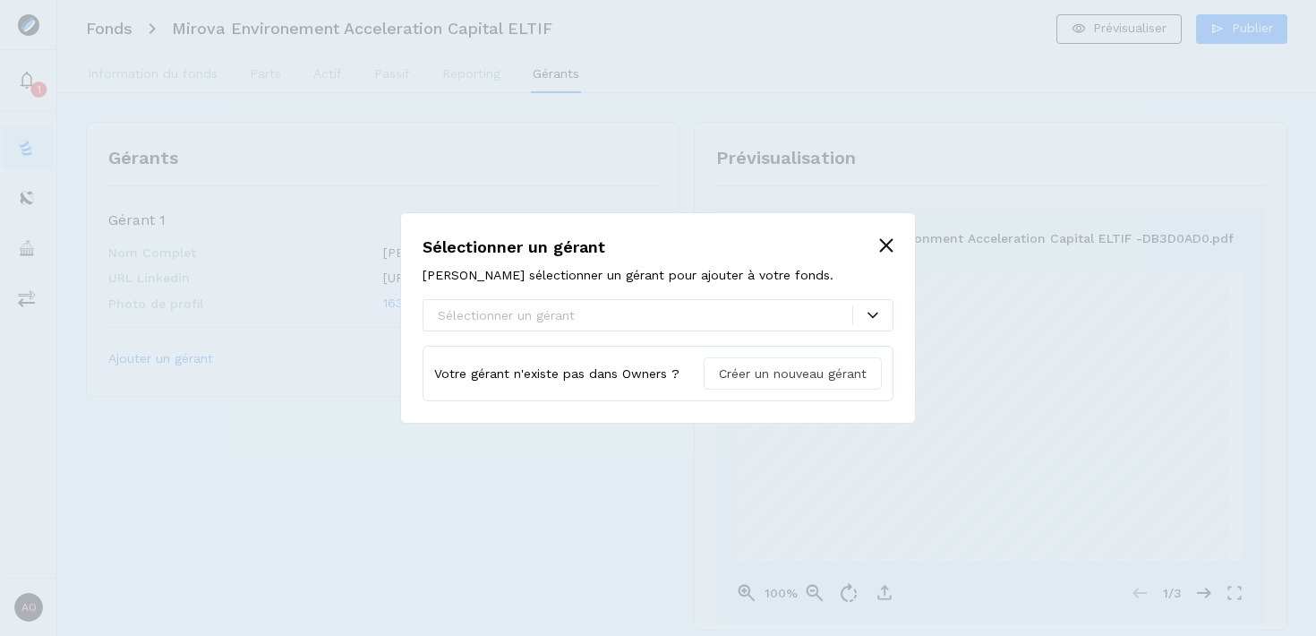
click at [791, 381] on span "Créer un nouveau gérant" at bounding box center [793, 373] width 148 height 19
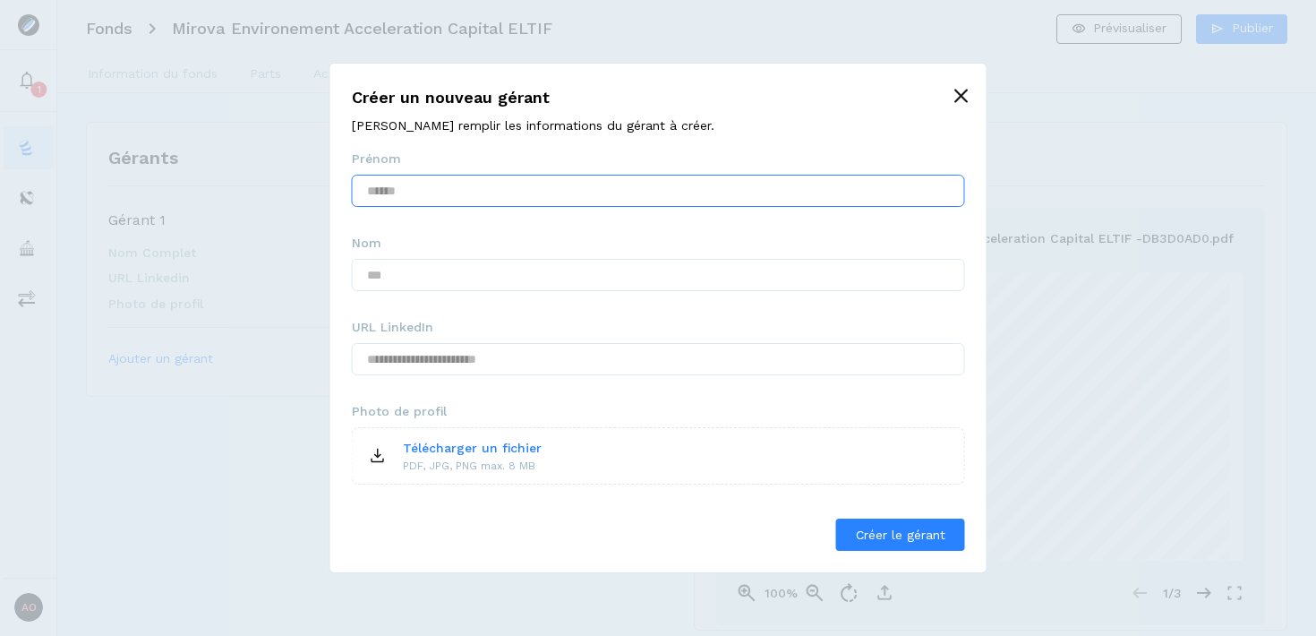
click at [612, 190] on input "text" at bounding box center [658, 191] width 613 height 32
type input "******"
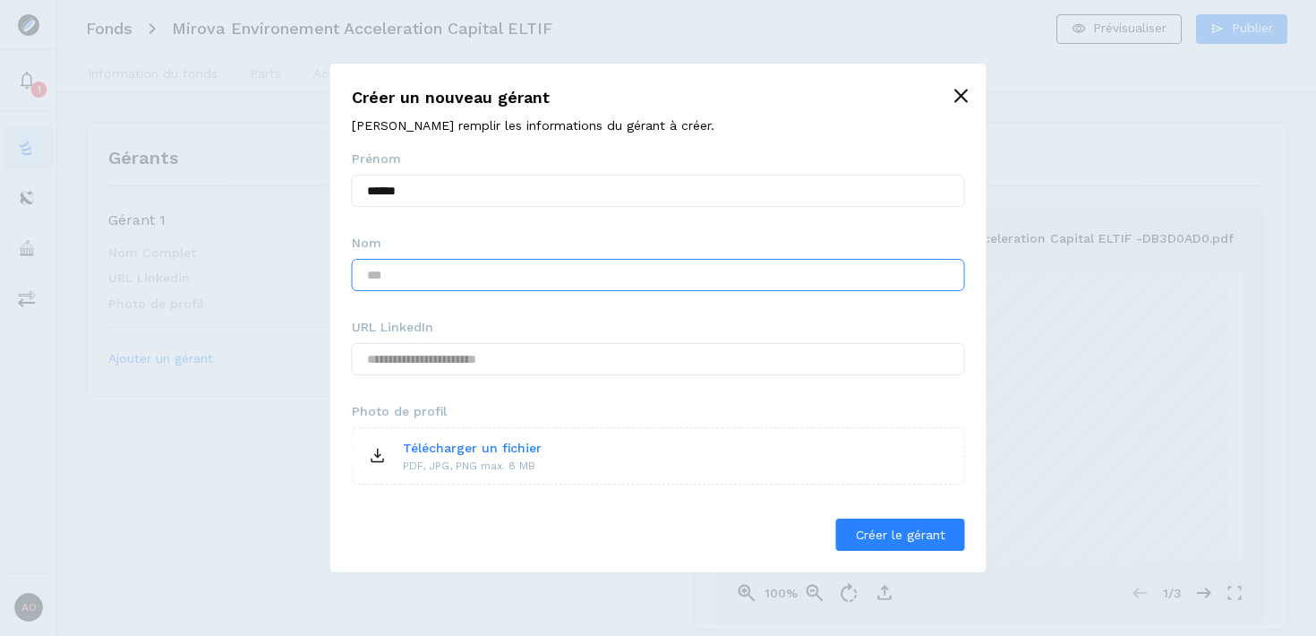
click at [621, 272] on input "text" at bounding box center [658, 275] width 613 height 32
type input "******"
click at [639, 356] on input "text" at bounding box center [658, 359] width 613 height 32
paste input "**********"
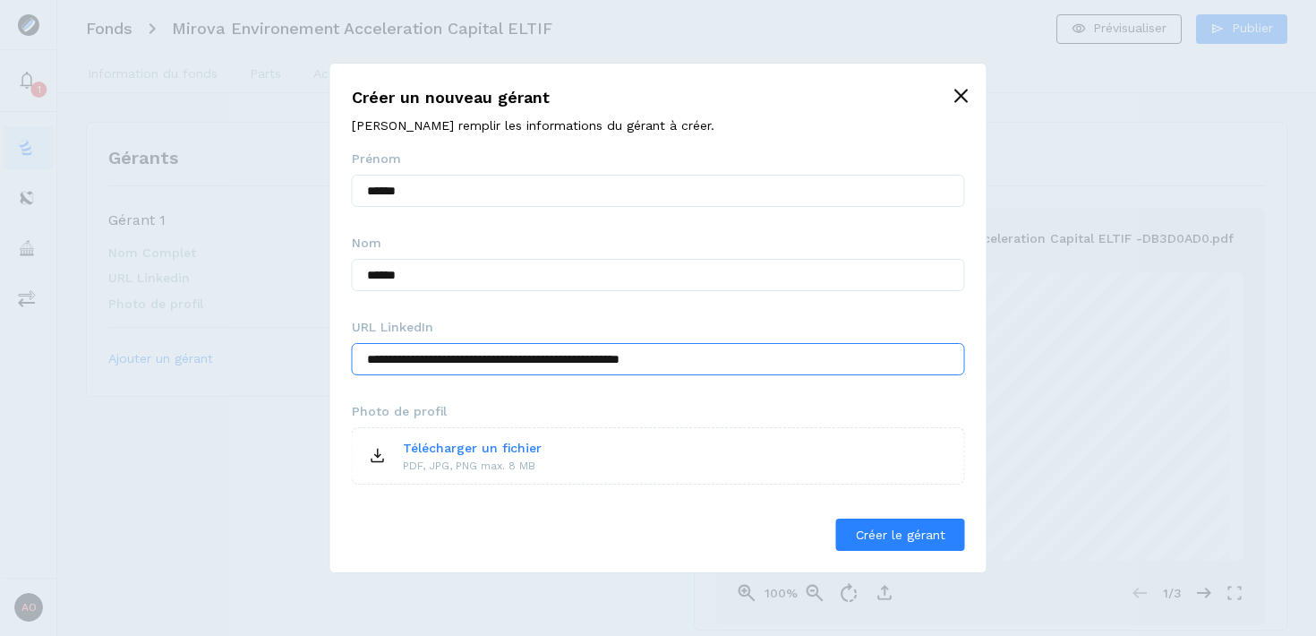
type input "**********"
click at [377, 450] on icon at bounding box center [377, 454] width 7 height 10
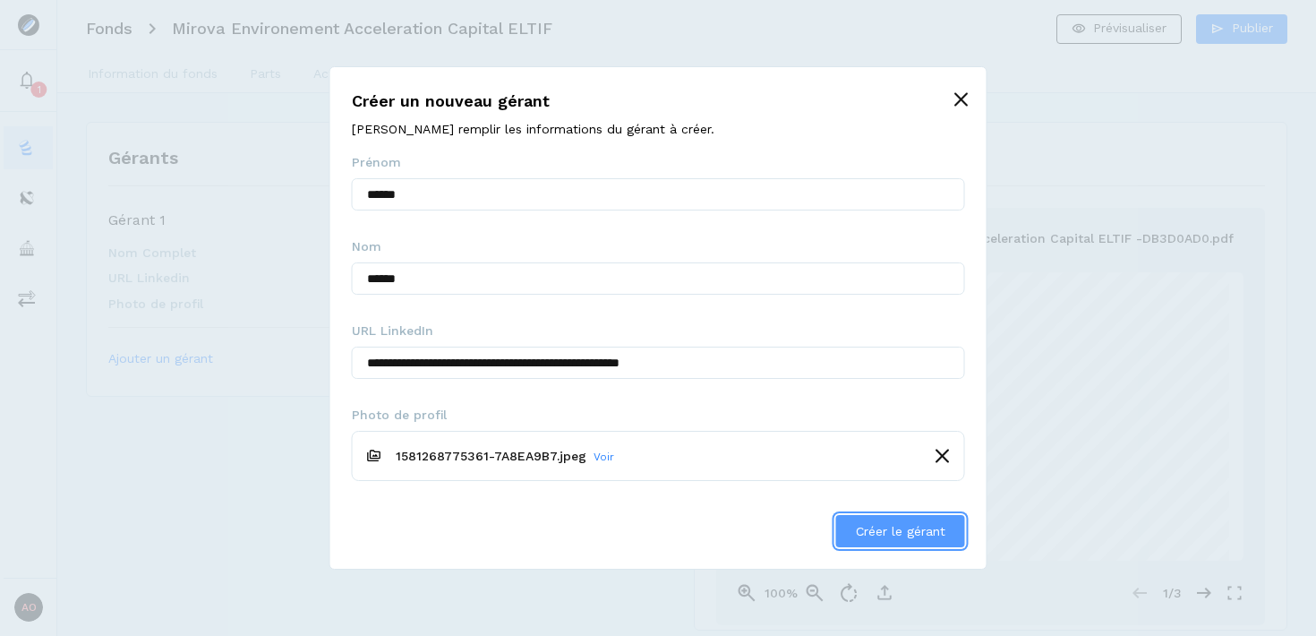
click at [893, 529] on span "Créer le gérant" at bounding box center [901, 531] width 90 height 14
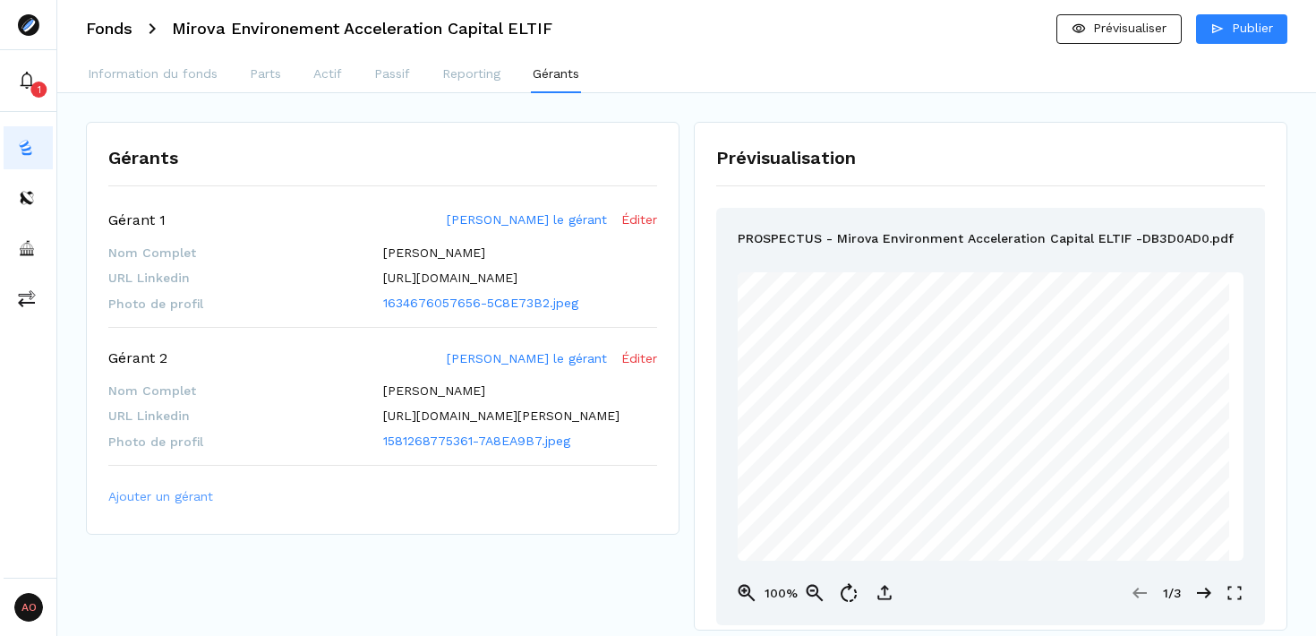
click at [157, 506] on span "Ajouter un gérant" at bounding box center [160, 496] width 105 height 19
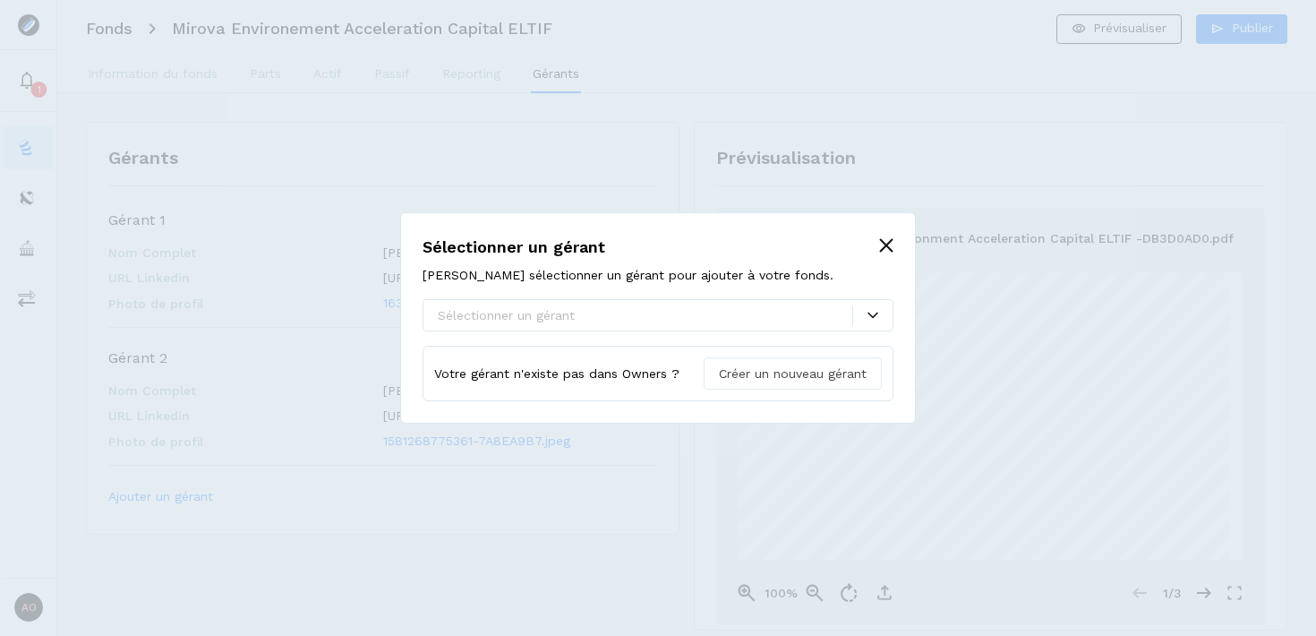
click at [843, 375] on span "Créer un nouveau gérant" at bounding box center [793, 373] width 148 height 19
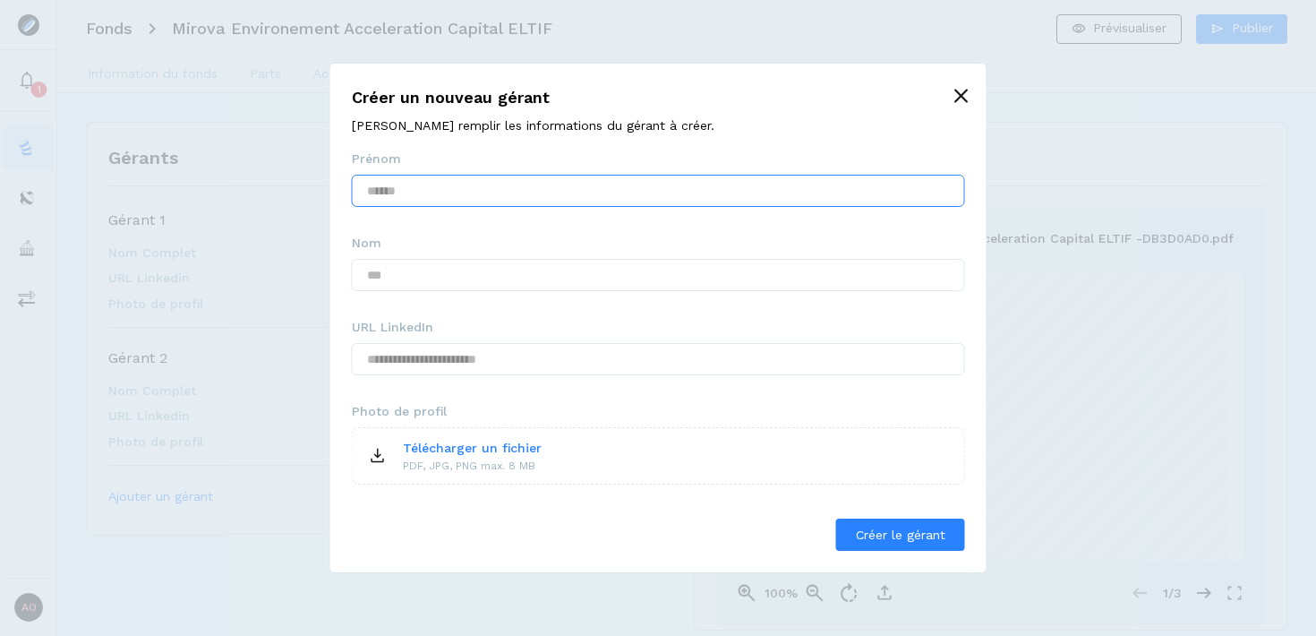
click at [542, 187] on input "text" at bounding box center [658, 191] width 613 height 32
type input "*******"
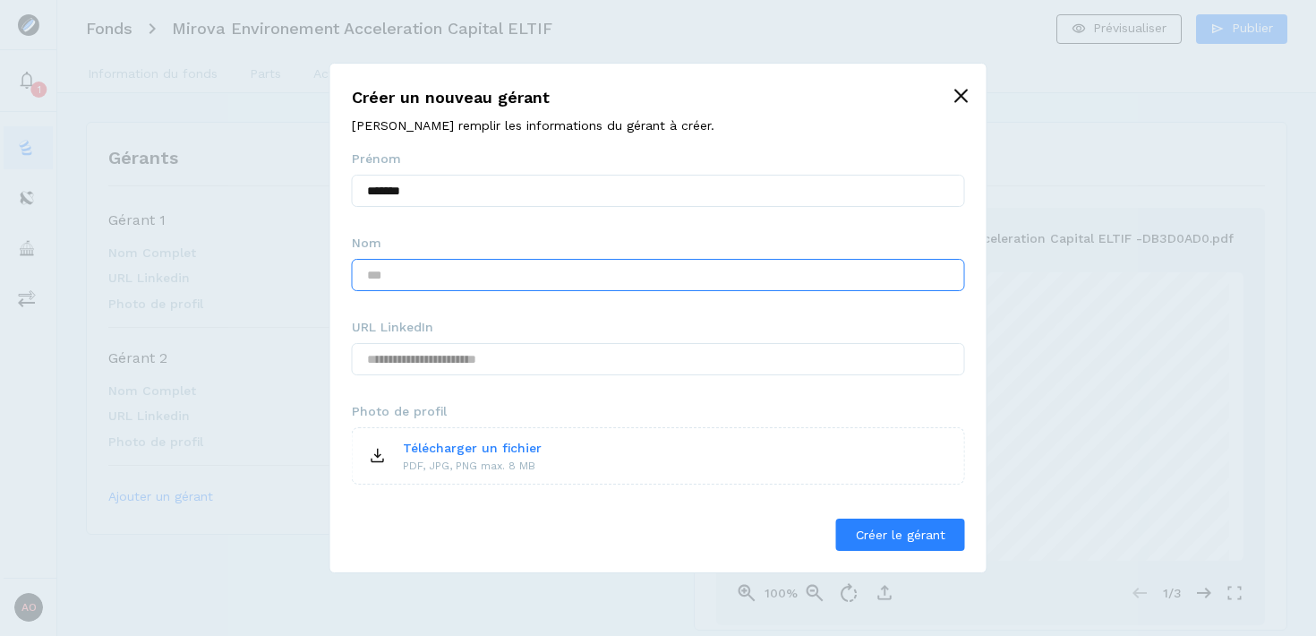
click at [532, 277] on input "text" at bounding box center [658, 275] width 613 height 32
type input "*******"
click at [582, 358] on input "text" at bounding box center [658, 359] width 613 height 32
paste input "**********"
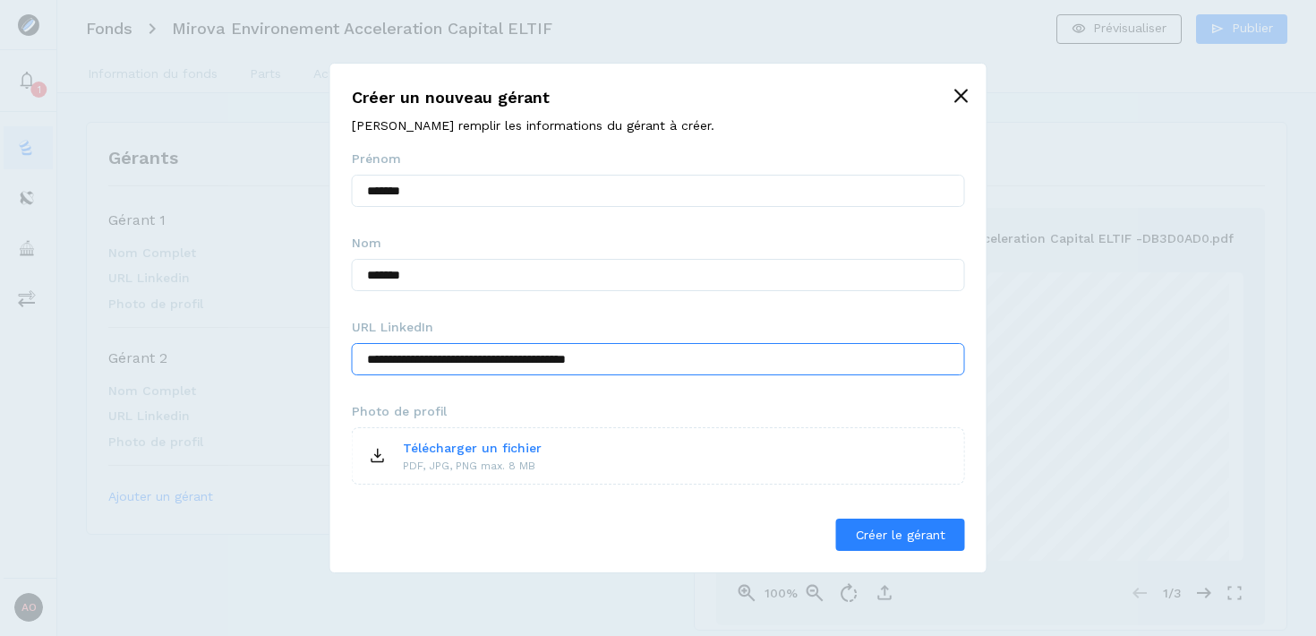
type input "**********"
click at [546, 396] on div "**********" at bounding box center [658, 350] width 613 height 401
click at [377, 456] on icon at bounding box center [377, 454] width 7 height 10
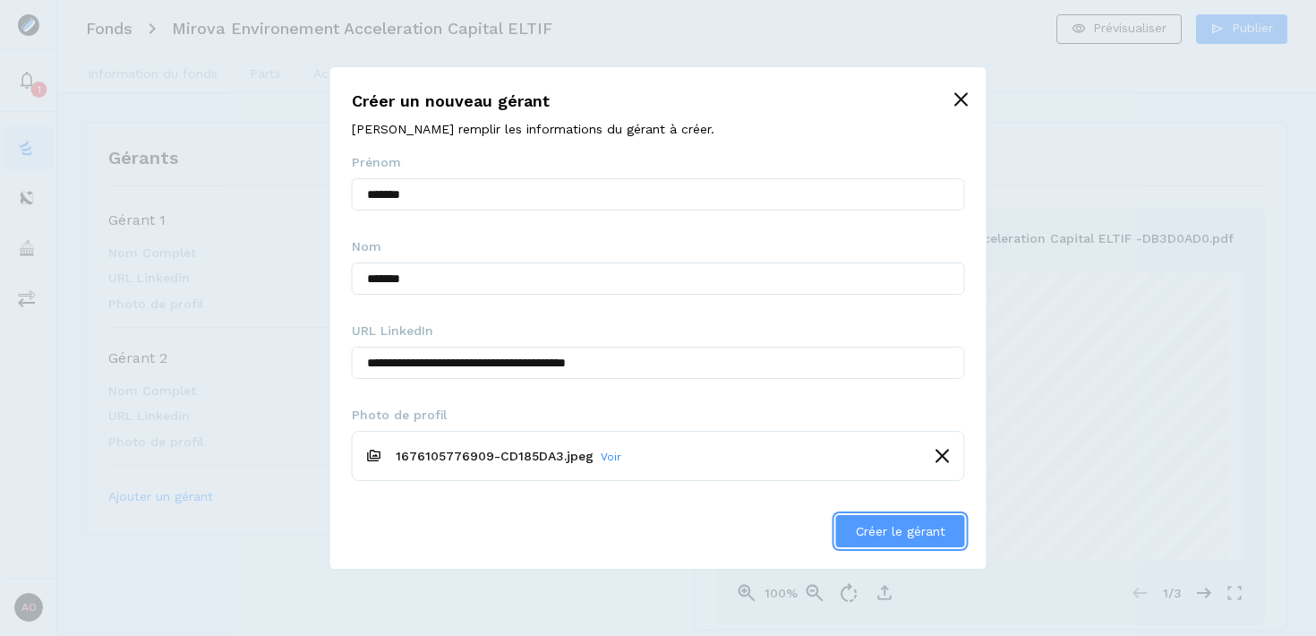
click at [894, 532] on span "Créer le gérant" at bounding box center [901, 531] width 90 height 14
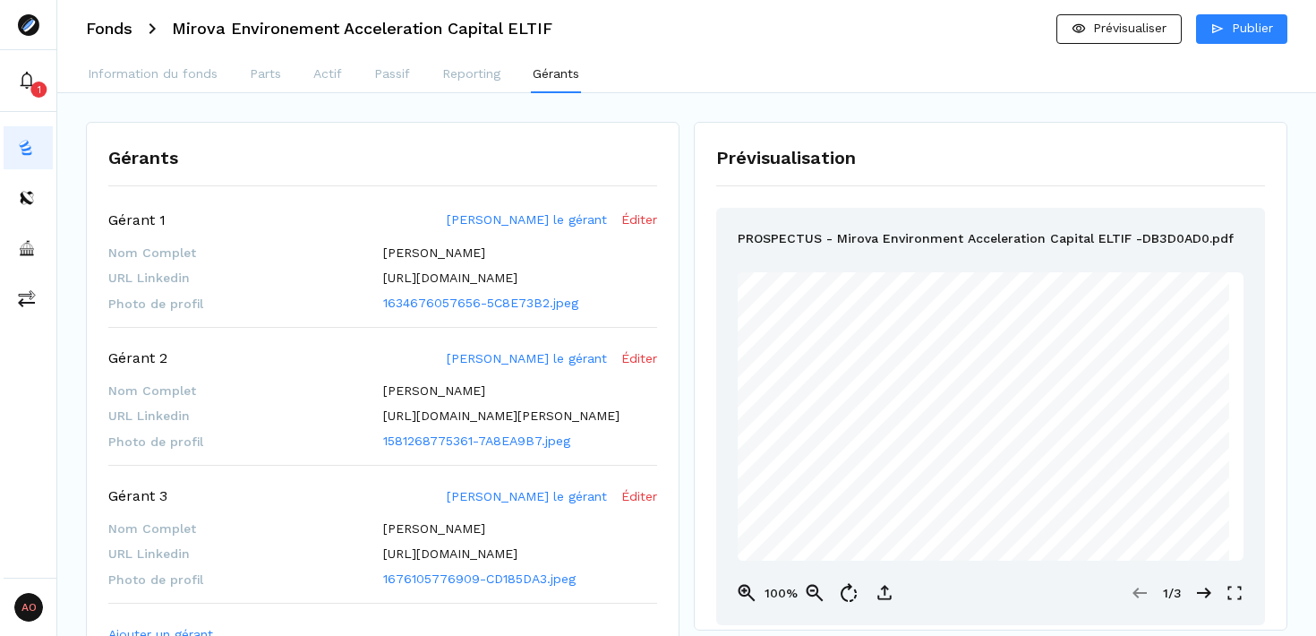
scroll to position [105, 0]
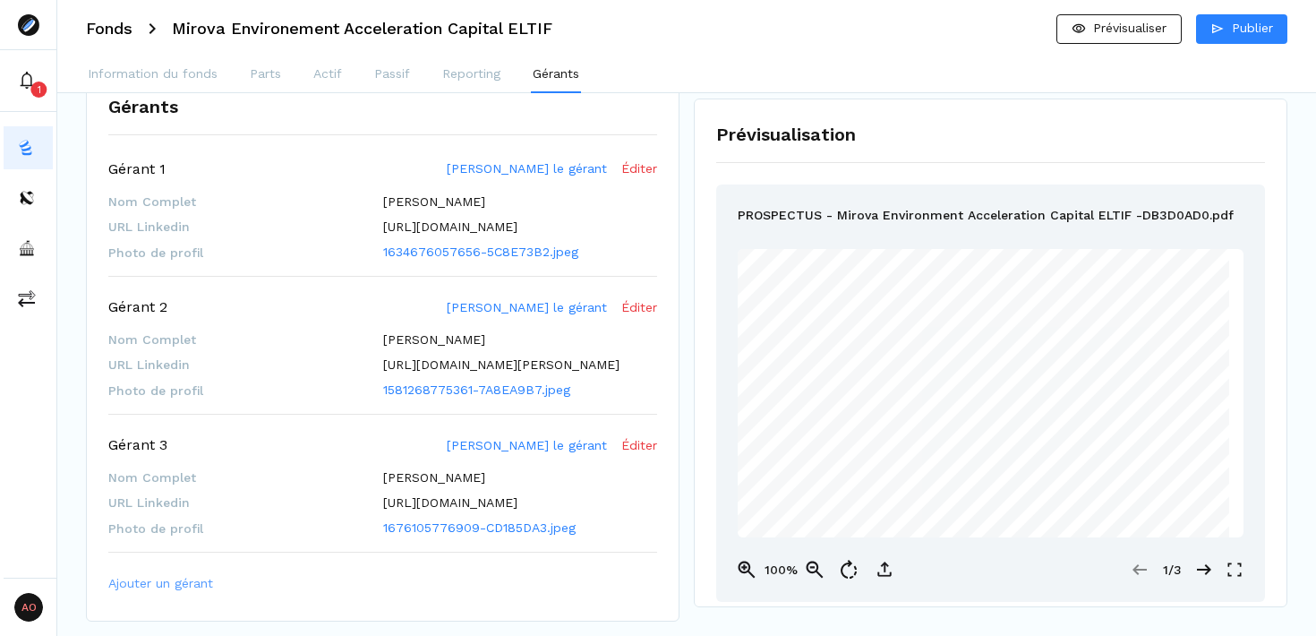
click at [154, 582] on span "Ajouter un gérant" at bounding box center [160, 583] width 105 height 19
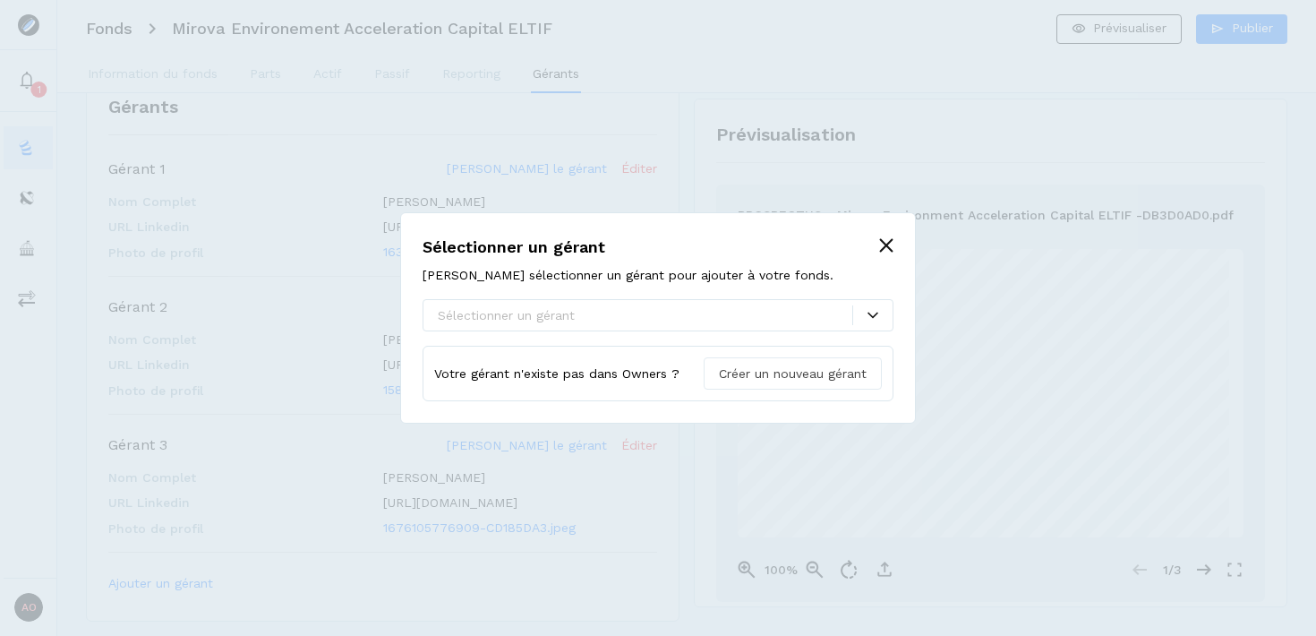
click at [777, 373] on span "Créer un nouveau gérant" at bounding box center [793, 373] width 148 height 19
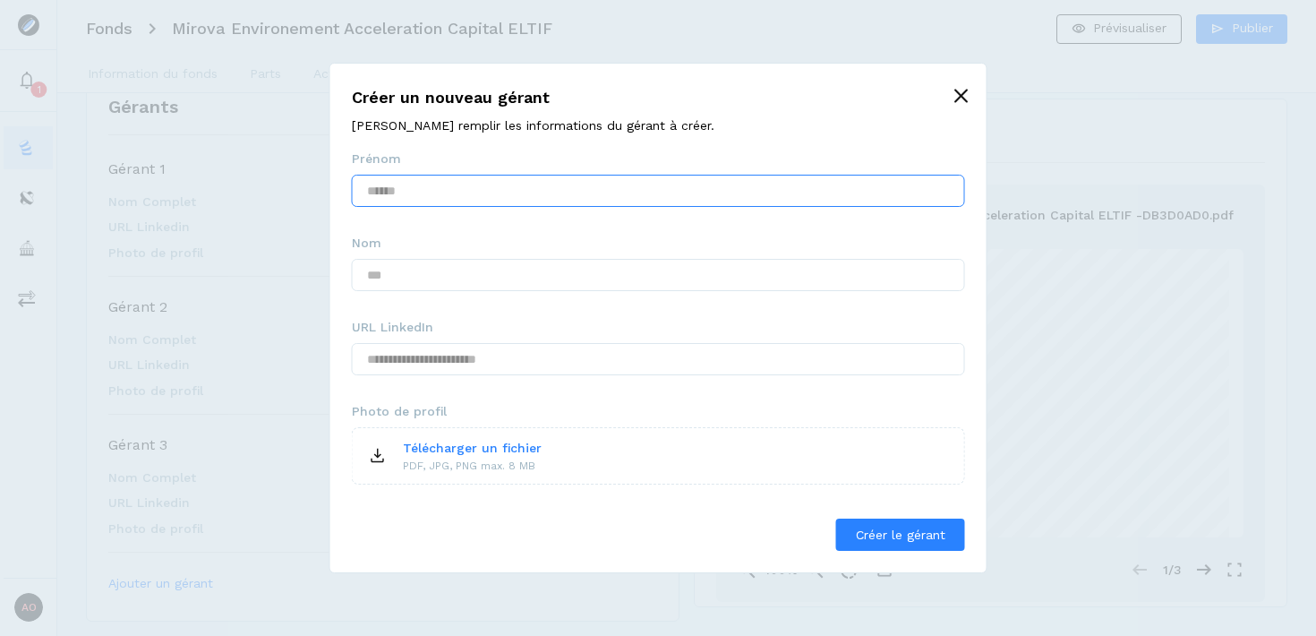
click at [536, 189] on input "text" at bounding box center [658, 191] width 613 height 32
type input "****"
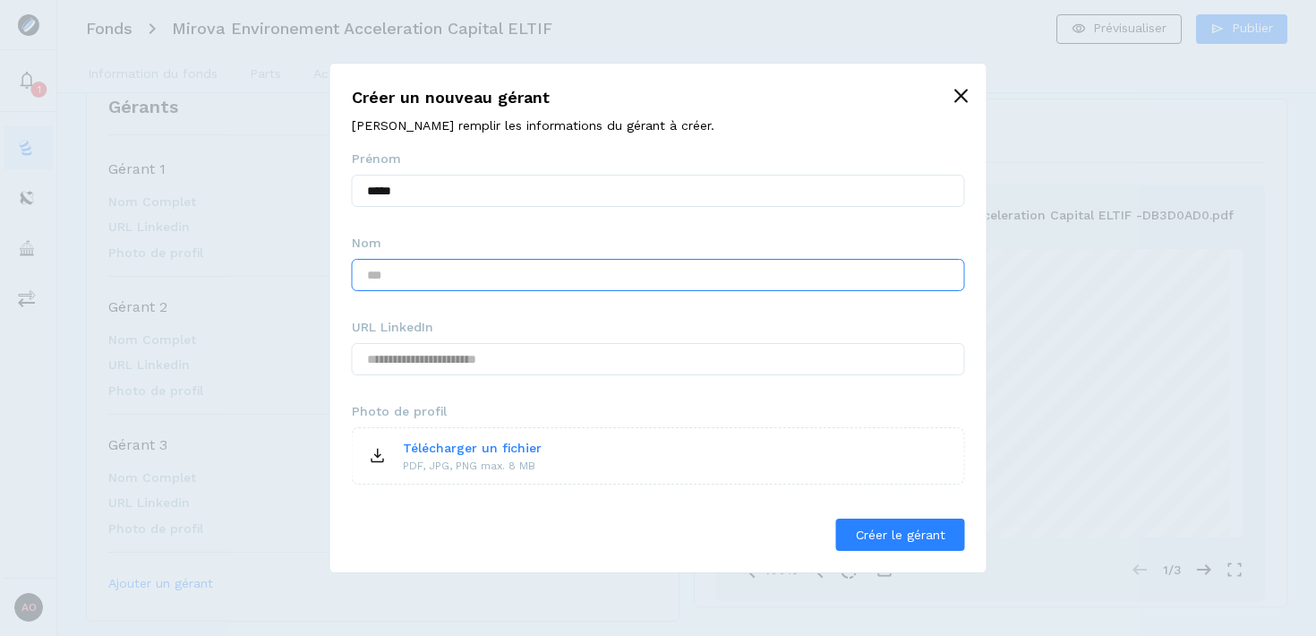
click at [515, 277] on input "text" at bounding box center [658, 275] width 613 height 32
type input "******"
click at [538, 356] on input "text" at bounding box center [658, 359] width 613 height 32
paste input "**********"
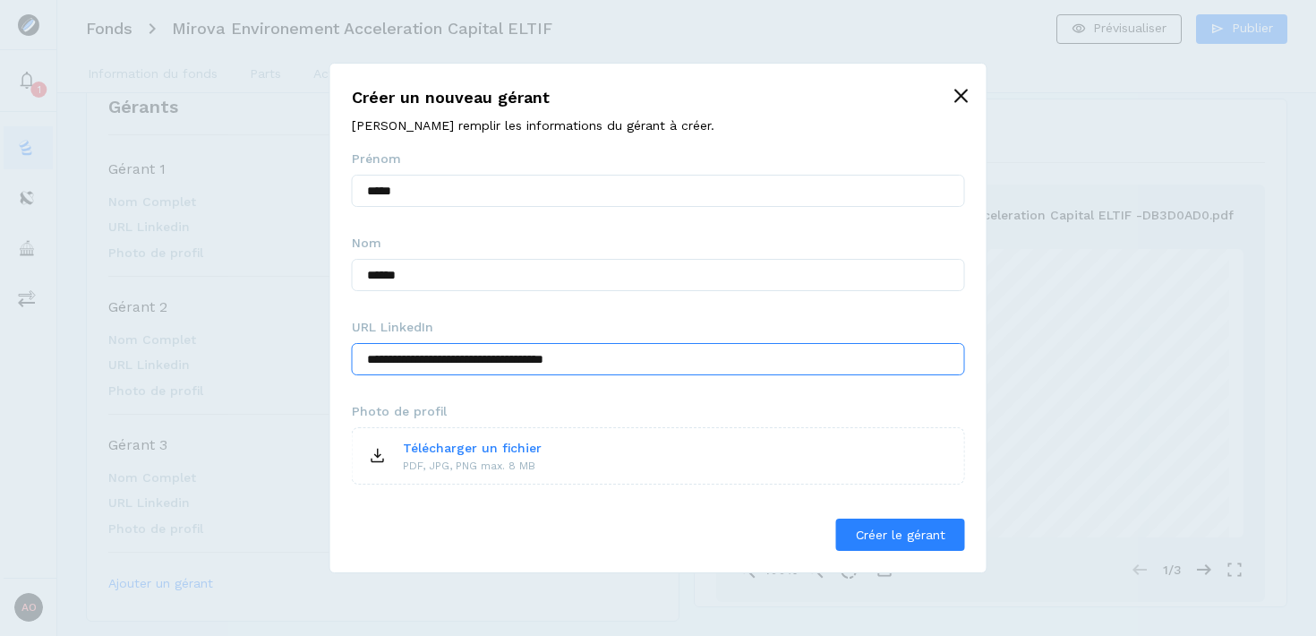
type input "**********"
click at [386, 457] on icon at bounding box center [377, 455] width 21 height 21
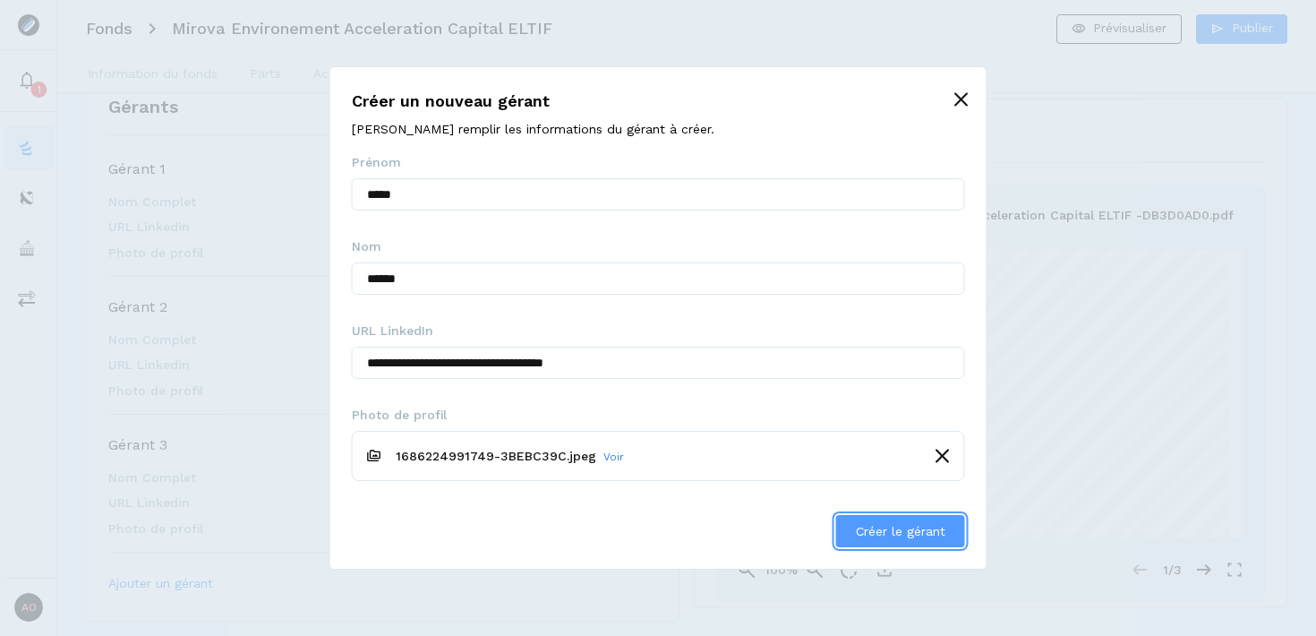
click at [896, 530] on span "Créer le gérant" at bounding box center [901, 531] width 90 height 14
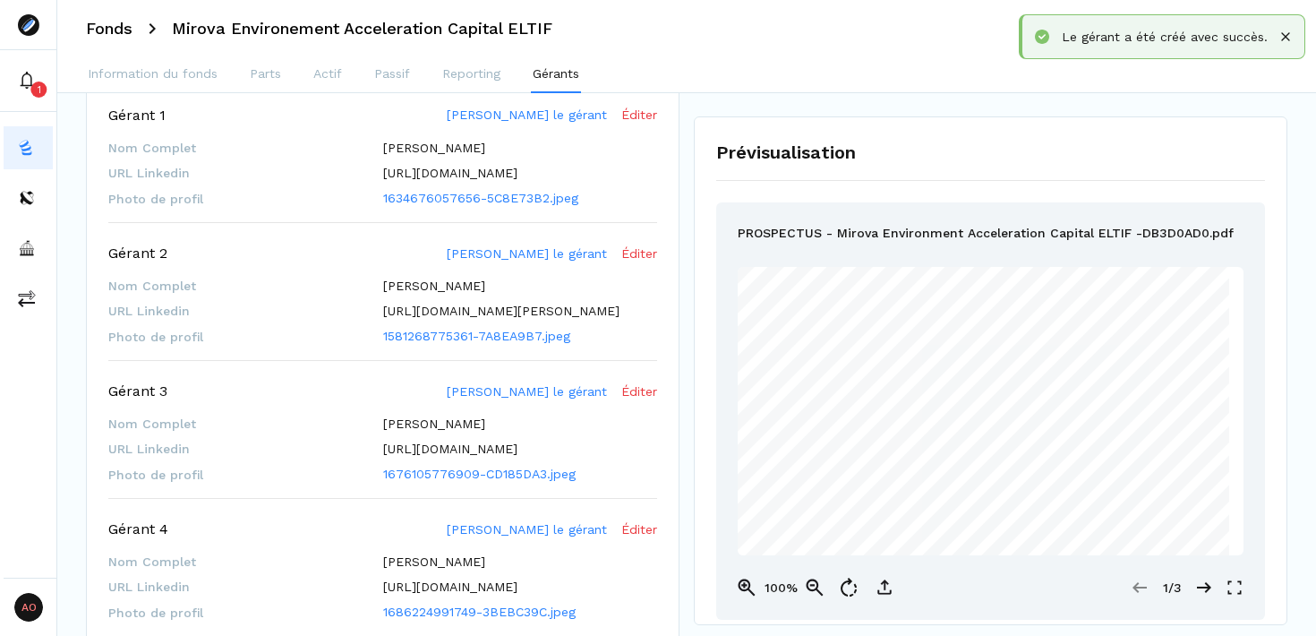
scroll to position [0, 0]
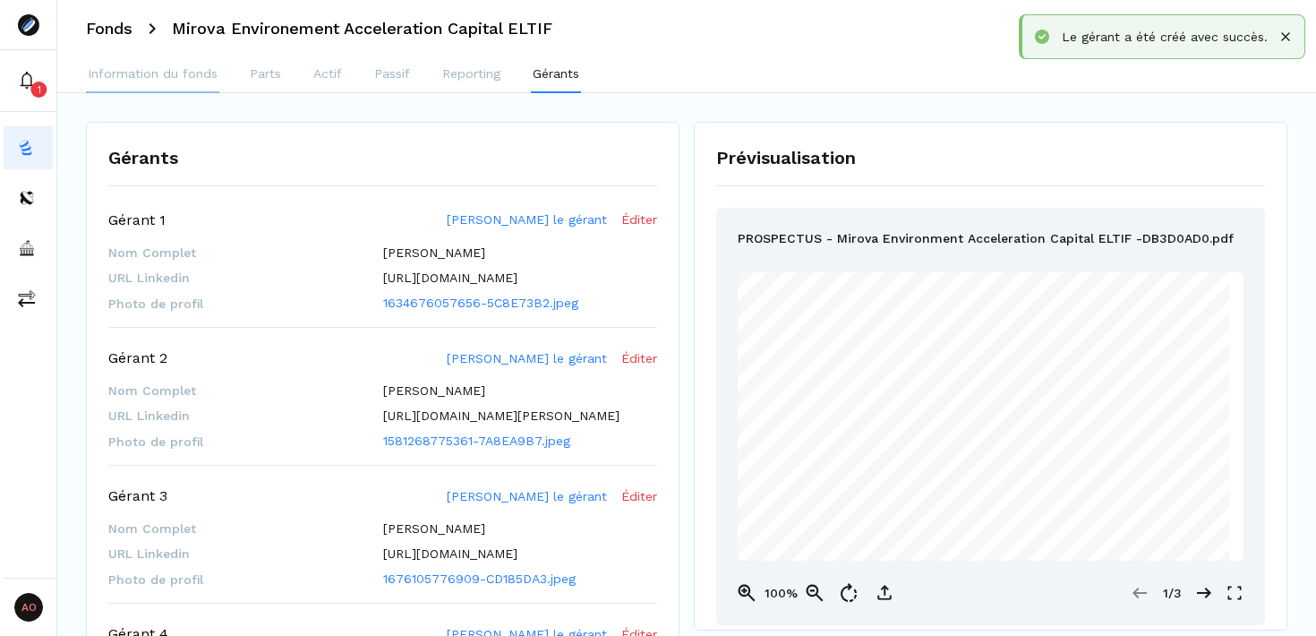
click at [141, 77] on p "Information du fonds" at bounding box center [153, 73] width 130 height 19
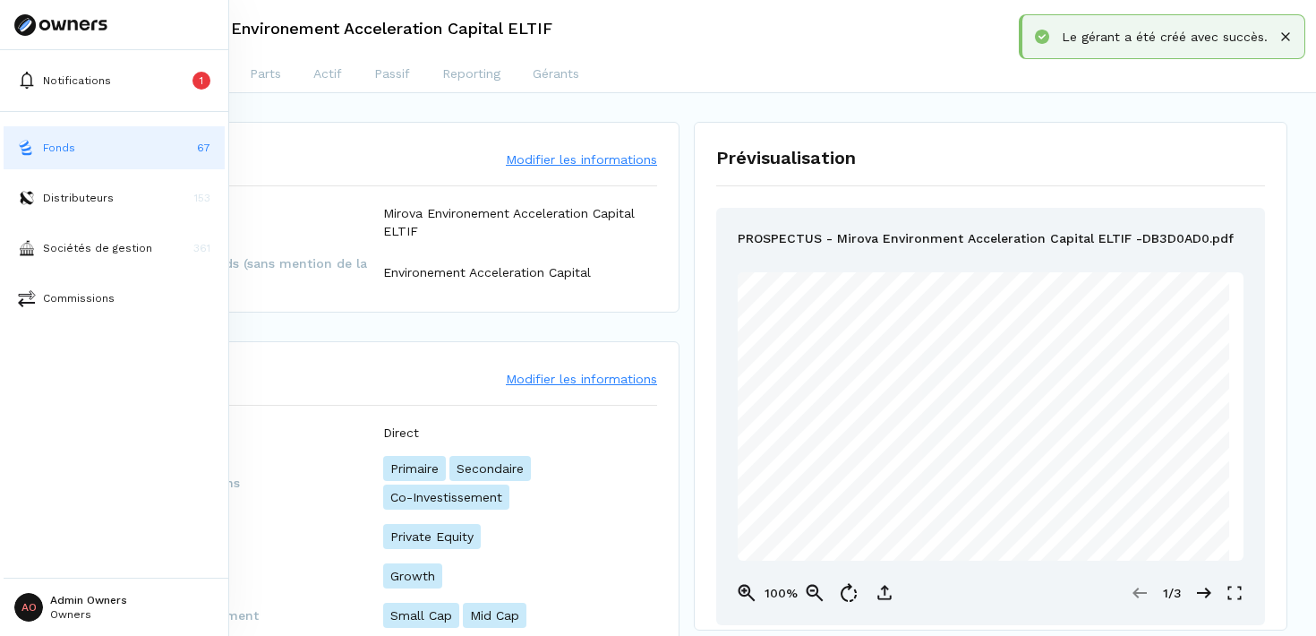
click at [153, 147] on button "Fonds 67" at bounding box center [114, 147] width 221 height 43
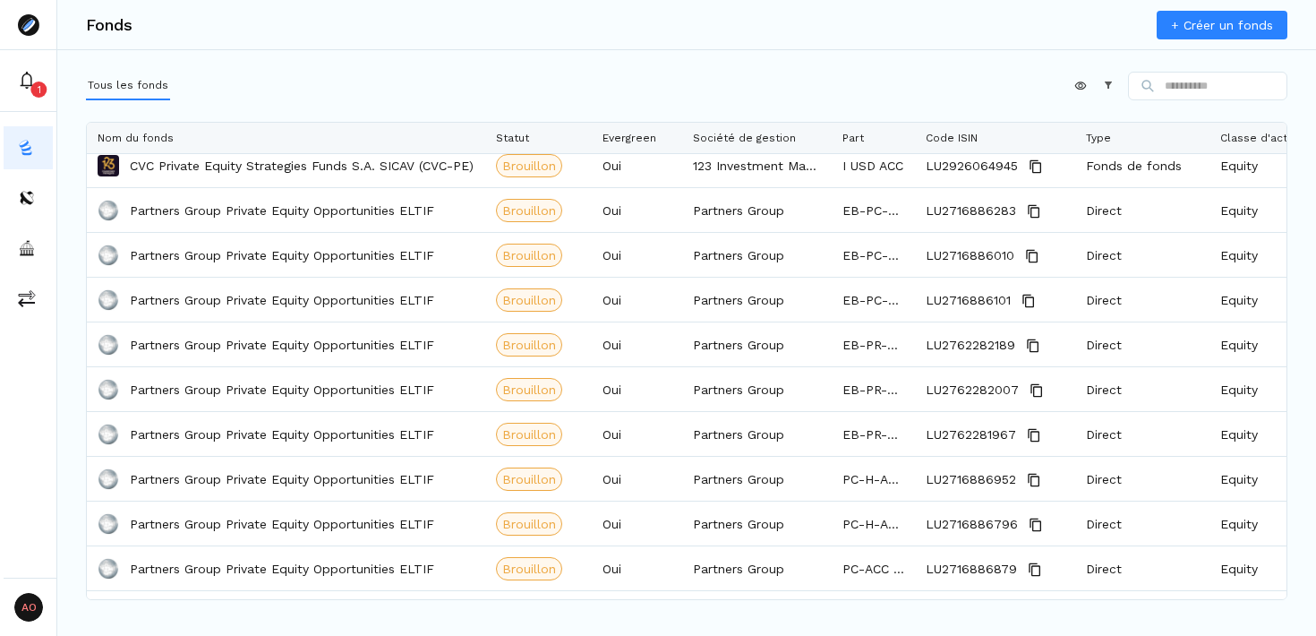
scroll to position [2073, 0]
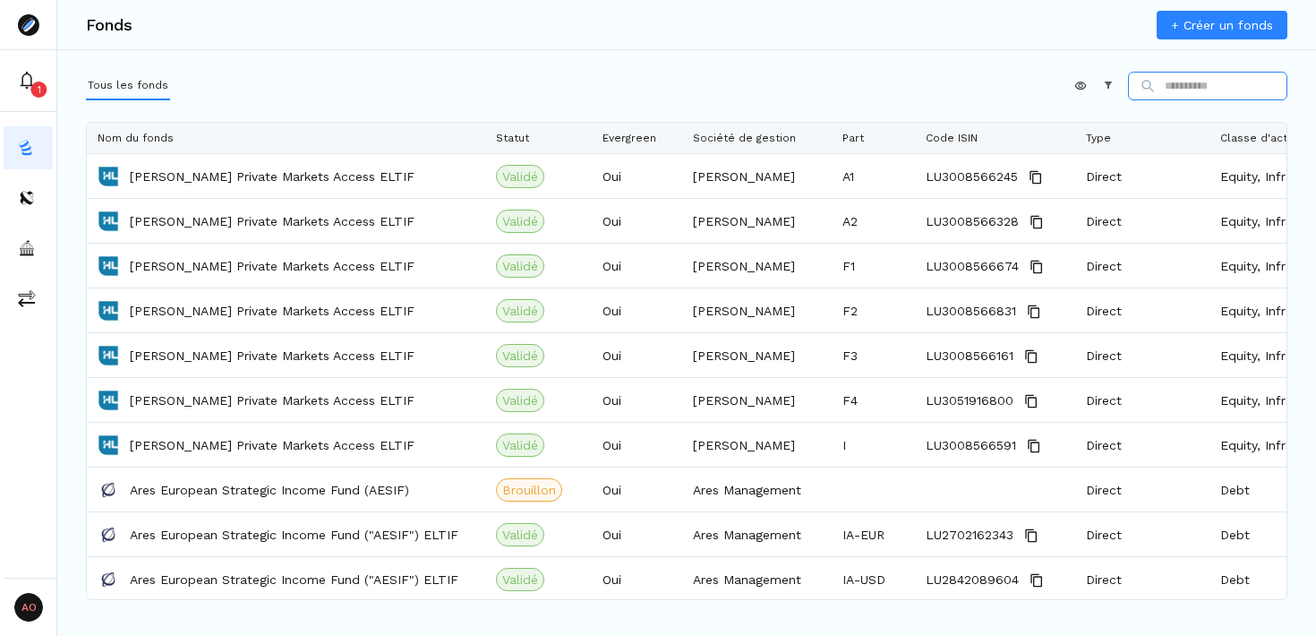
click at [1178, 89] on input at bounding box center [1207, 86] width 159 height 29
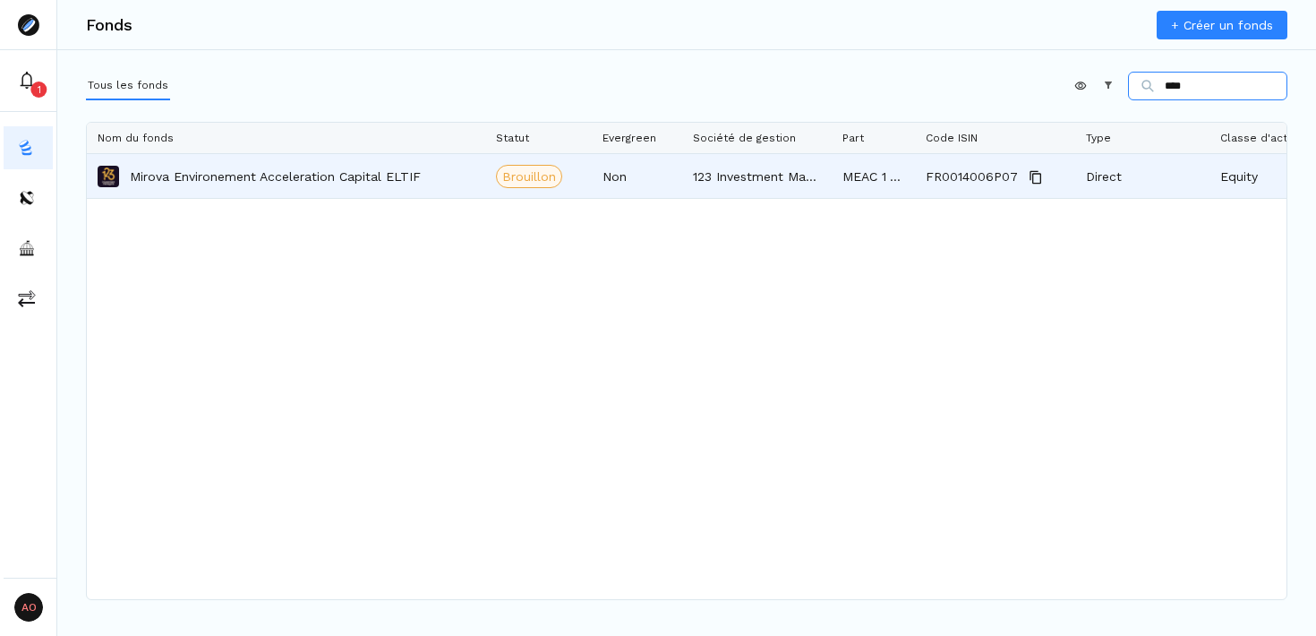
type input "****"
click at [373, 178] on p "Mirova Environement Acceleration Capital ELTIF" at bounding box center [275, 176] width 291 height 18
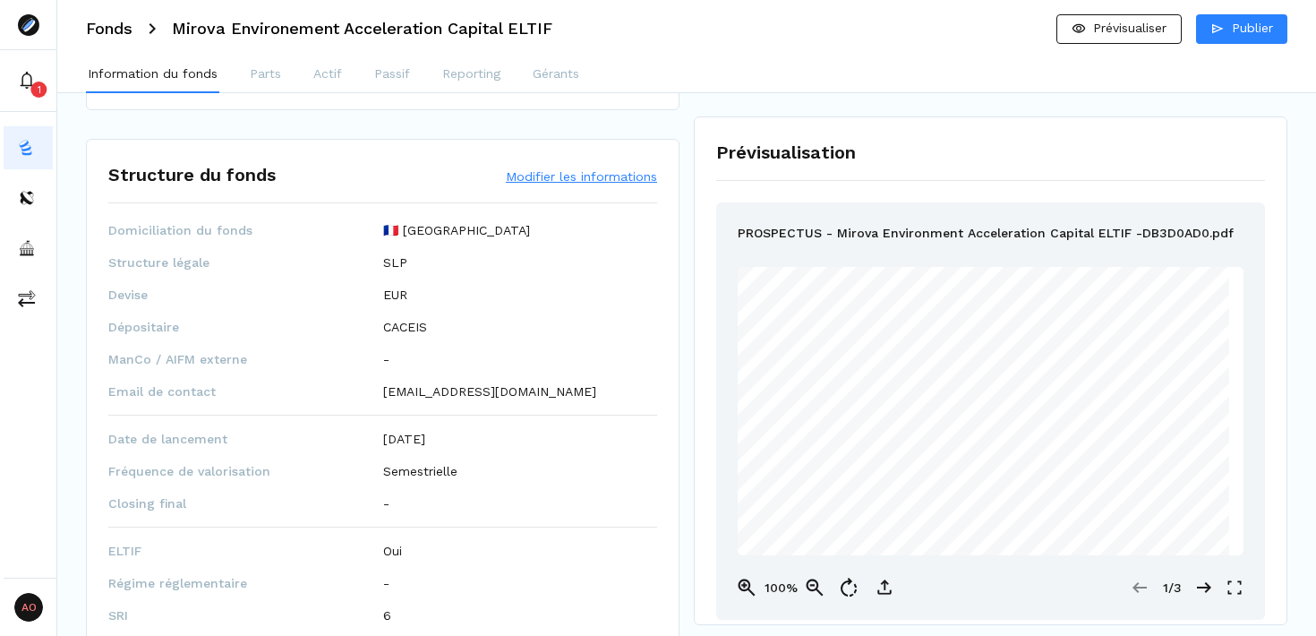
click at [603, 178] on button "Modifier les informations" at bounding box center [581, 176] width 151 height 18
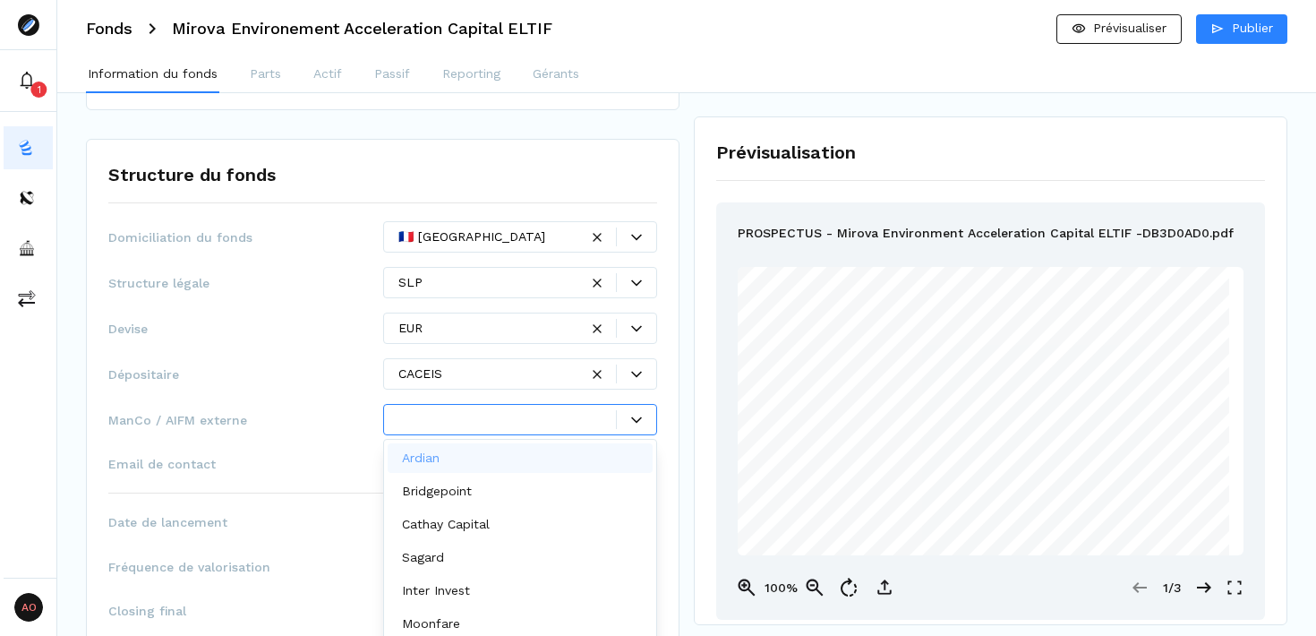
click at [559, 418] on div at bounding box center [508, 419] width 219 height 19
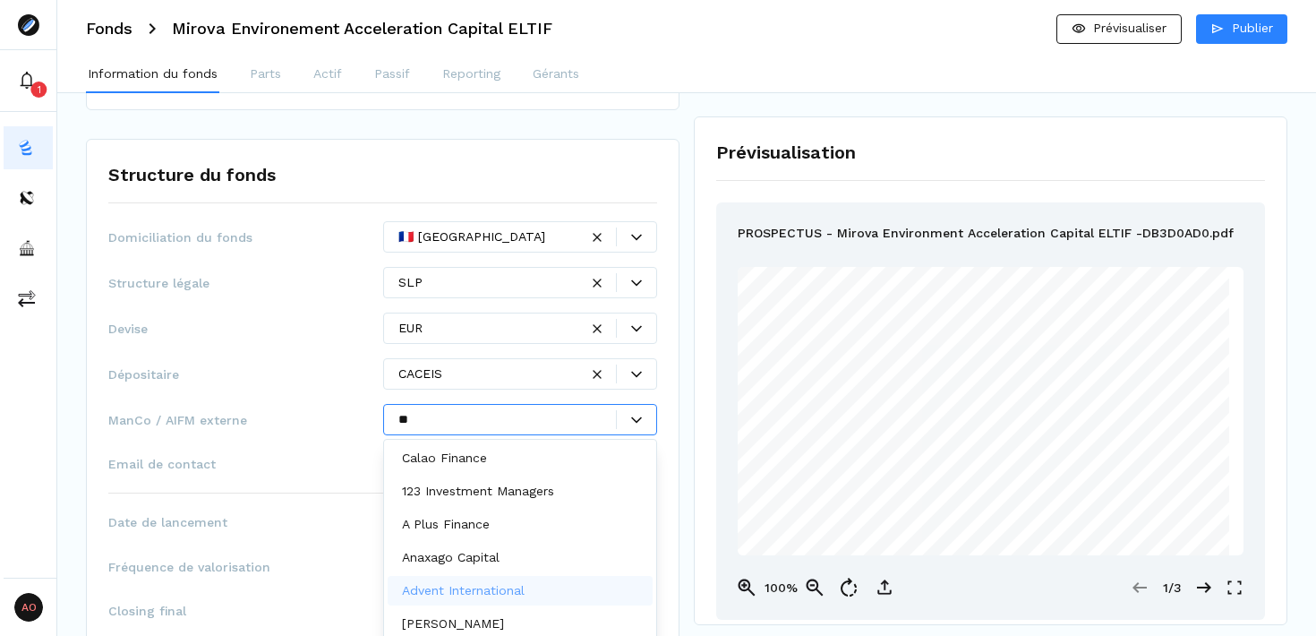
type input "*"
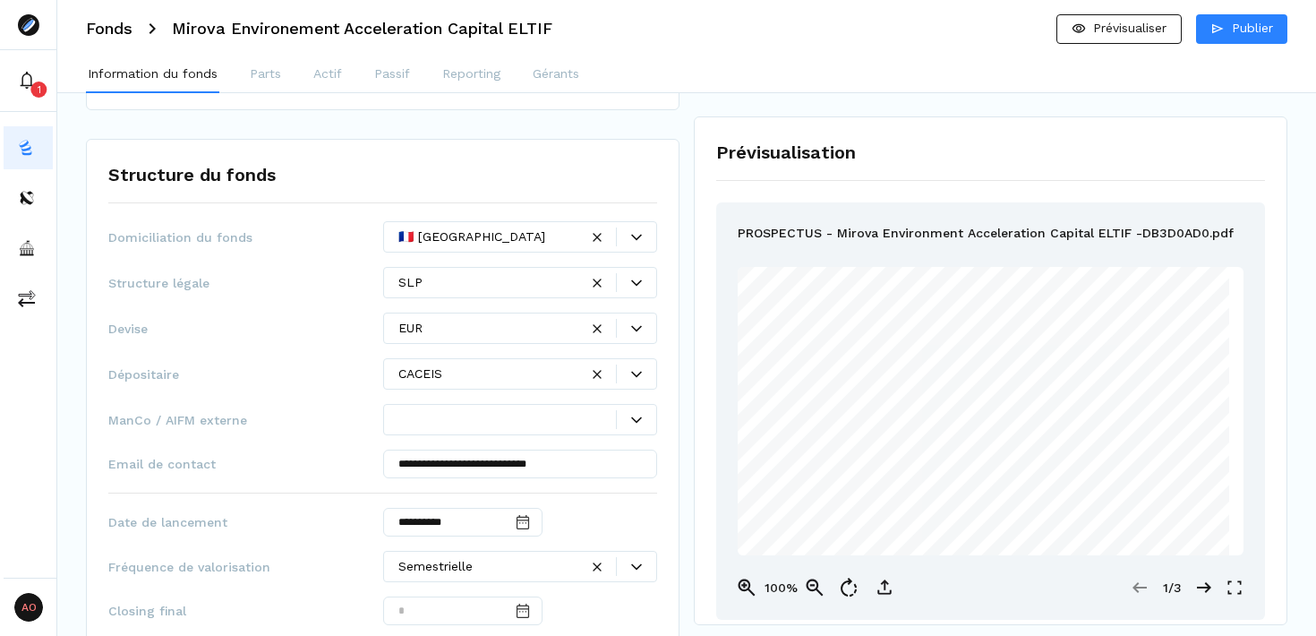
click at [339, 364] on div "Dépositaire CACEIS" at bounding box center [382, 373] width 549 height 31
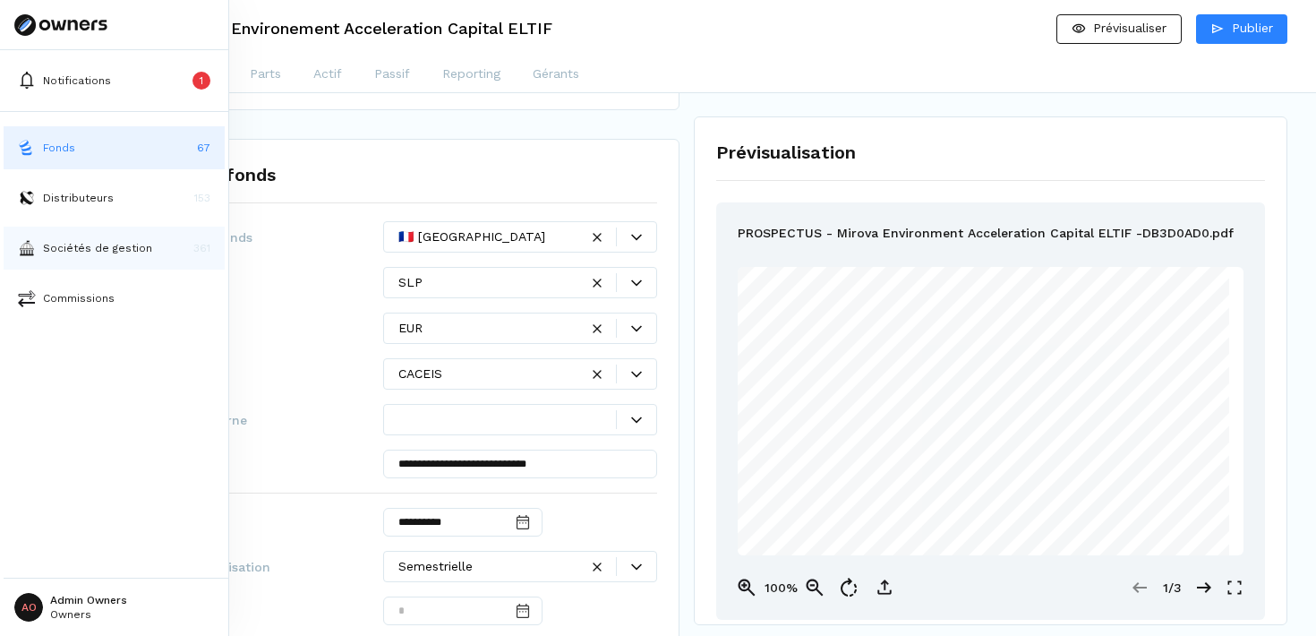
click at [113, 237] on button "Sociétés de gestion 361" at bounding box center [114, 248] width 221 height 43
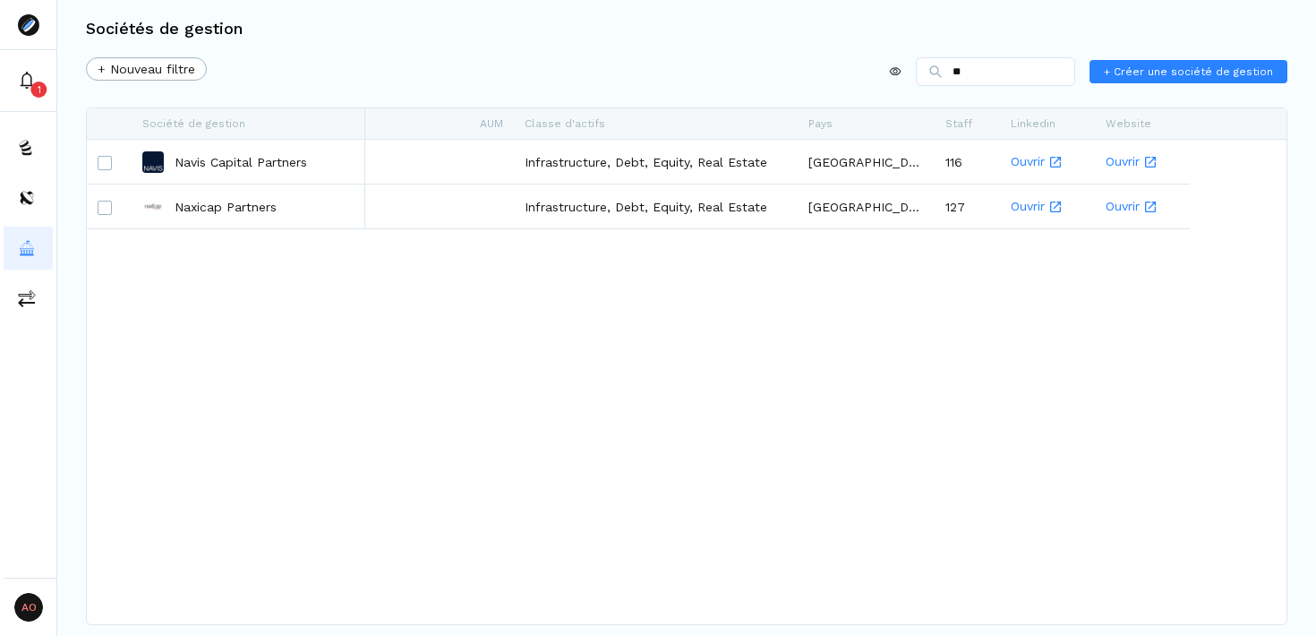
type input "*"
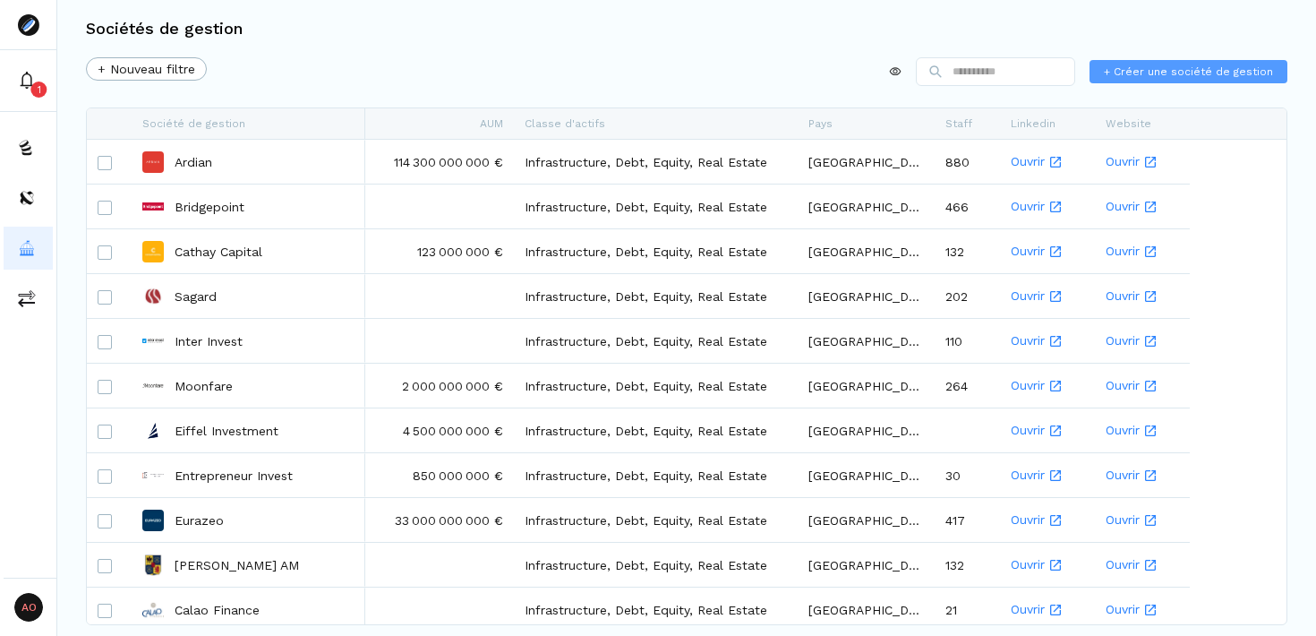
click at [1198, 68] on span "+ Créer une société de gestion" at bounding box center [1188, 72] width 169 height 16
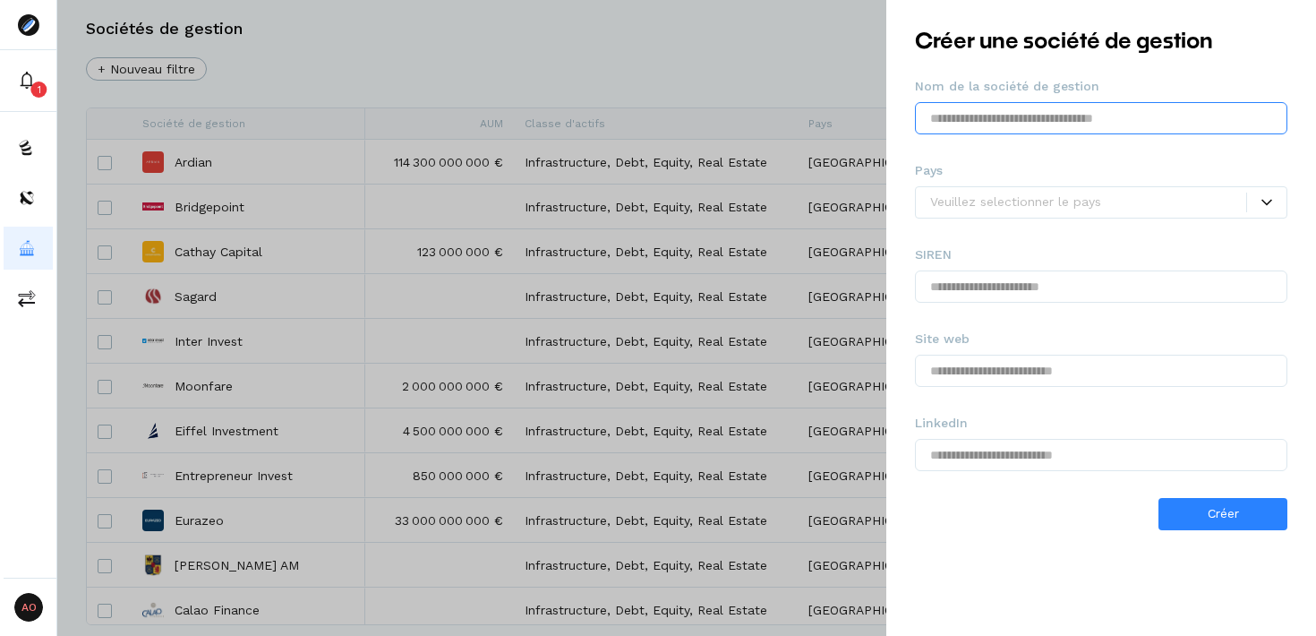
click at [1030, 124] on input "text" at bounding box center [1101, 118] width 373 height 32
type input "**********"
click at [1040, 205] on div at bounding box center [1088, 202] width 316 height 19
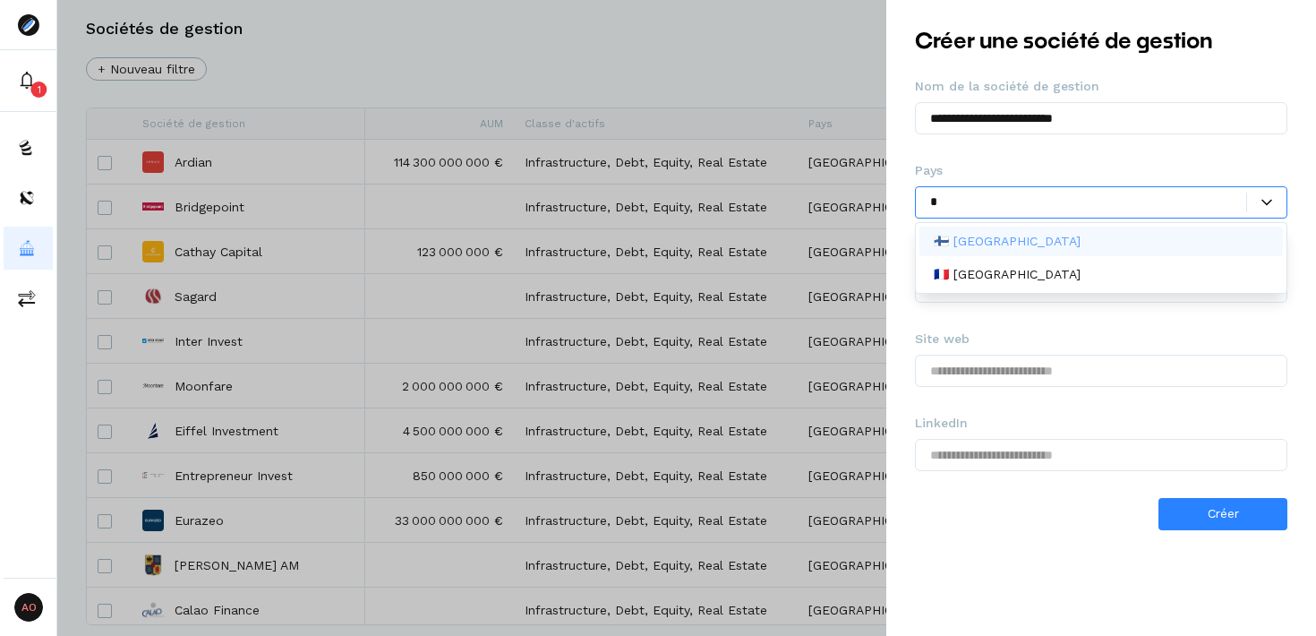
type input "**"
click at [1057, 239] on div "🇫🇷 [GEOGRAPHIC_DATA]" at bounding box center [1102, 242] width 364 height 30
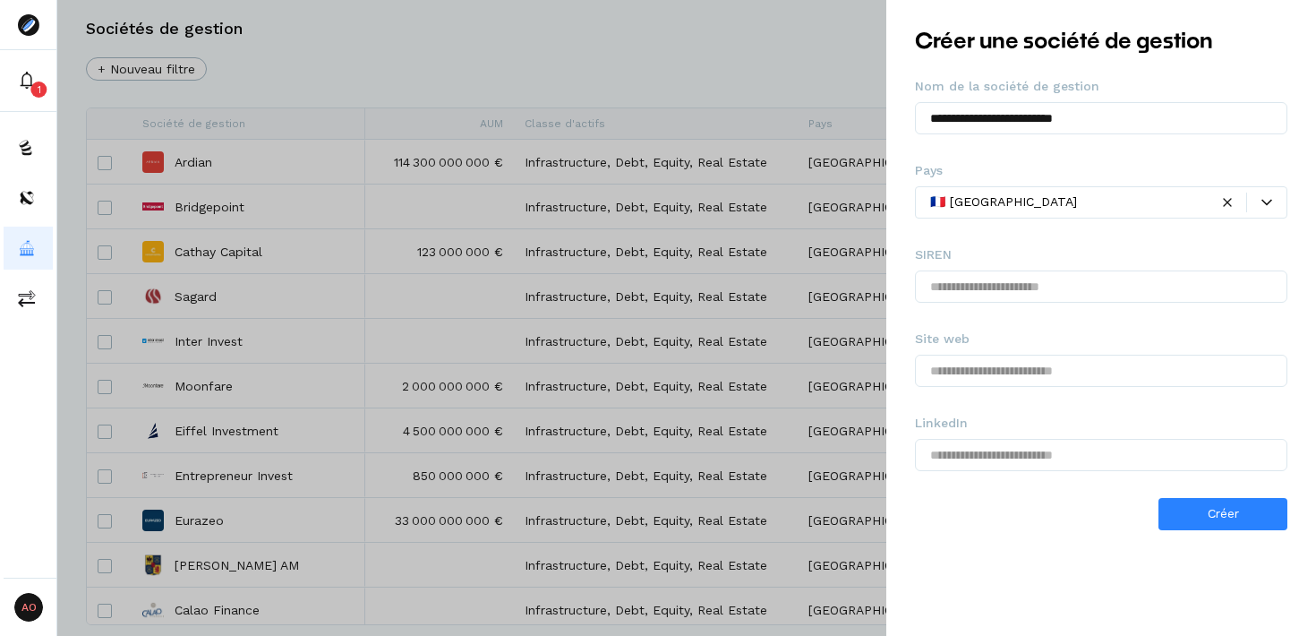
click at [1057, 614] on div "**********" at bounding box center [1102, 318] width 430 height 636
click at [1033, 380] on input "text" at bounding box center [1101, 371] width 373 height 32
paste input "**********"
type input "**********"
click at [1032, 446] on input "text" at bounding box center [1101, 455] width 373 height 32
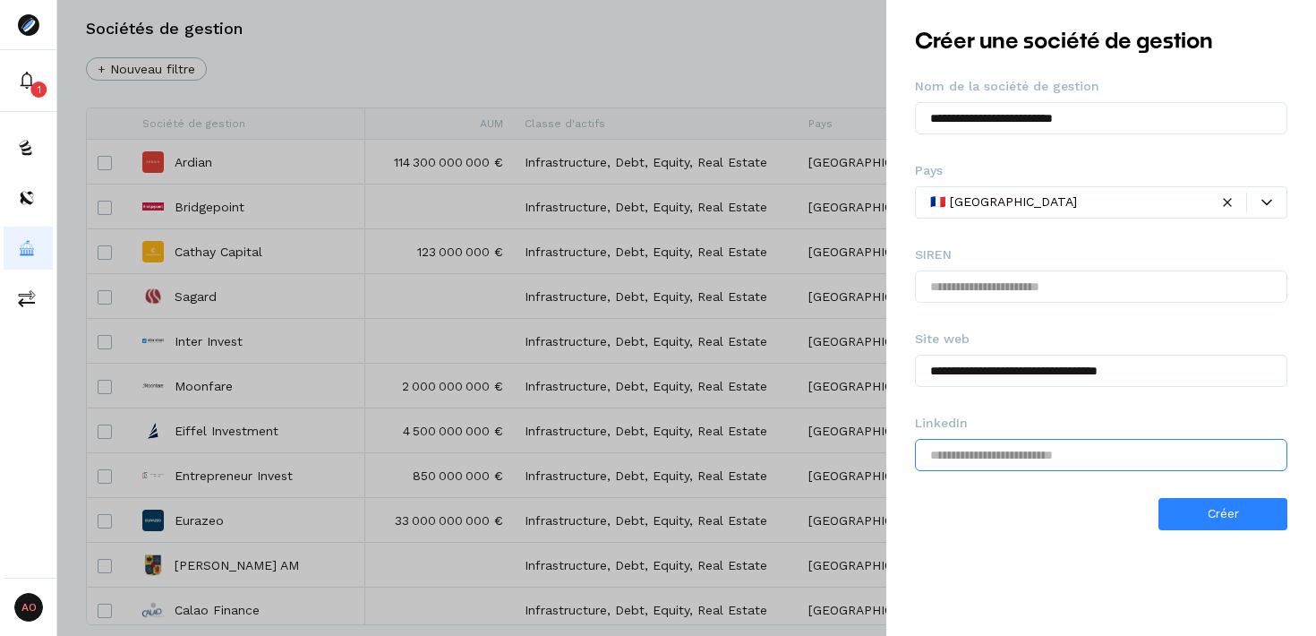
paste input "**********"
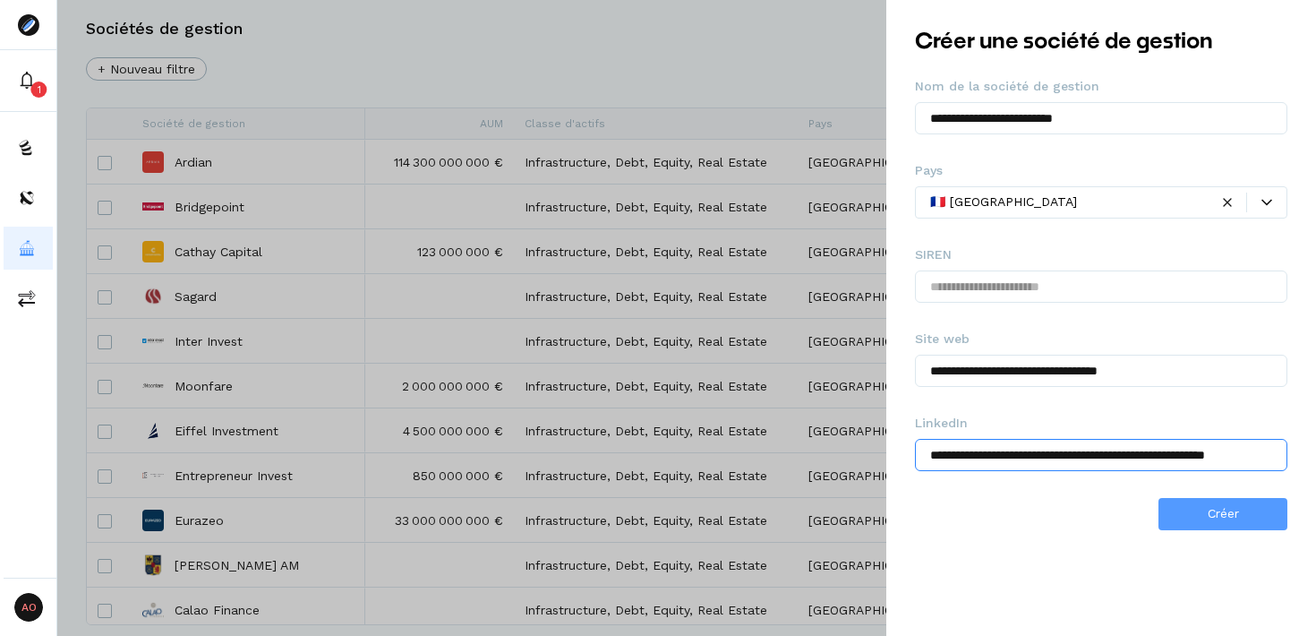
type input "**********"
click at [1198, 512] on button "Créer" at bounding box center [1223, 514] width 129 height 32
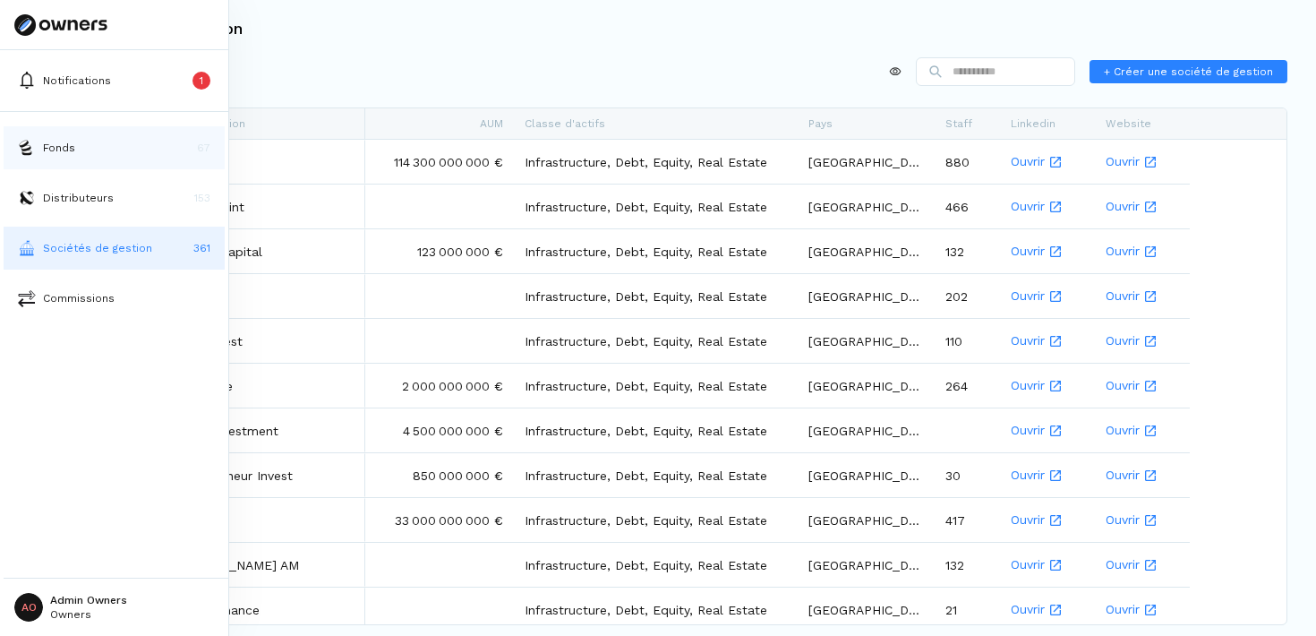
click at [138, 146] on button "Fonds 67" at bounding box center [114, 147] width 221 height 43
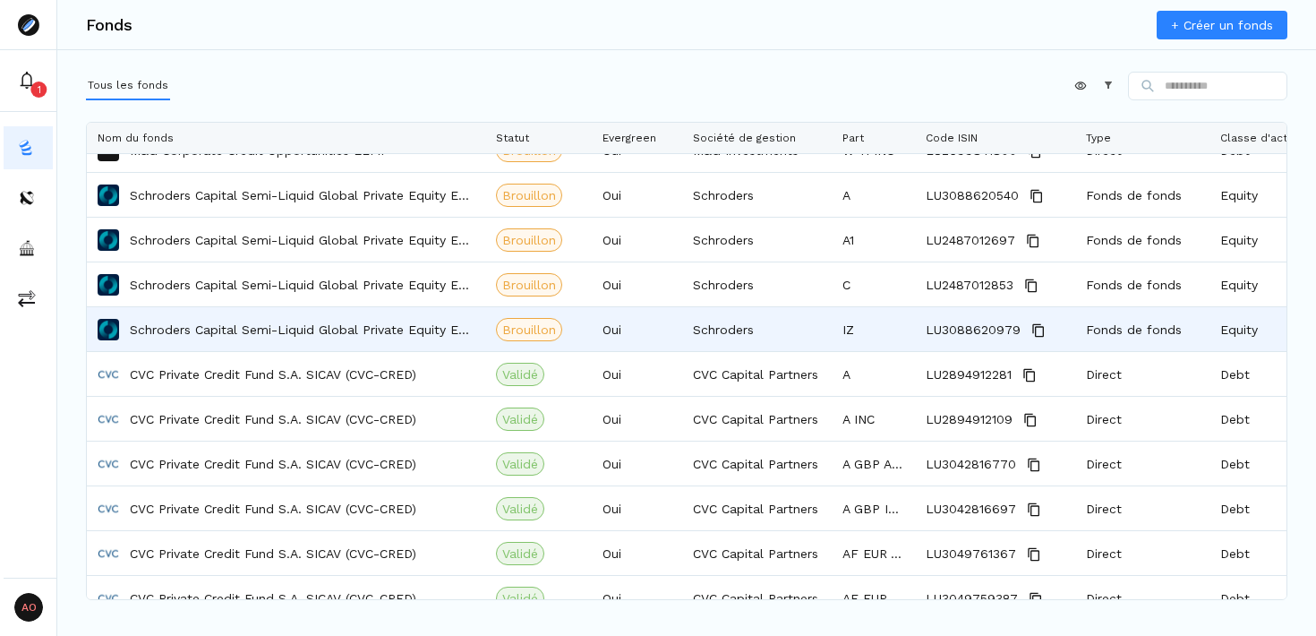
scroll to position [1112, 0]
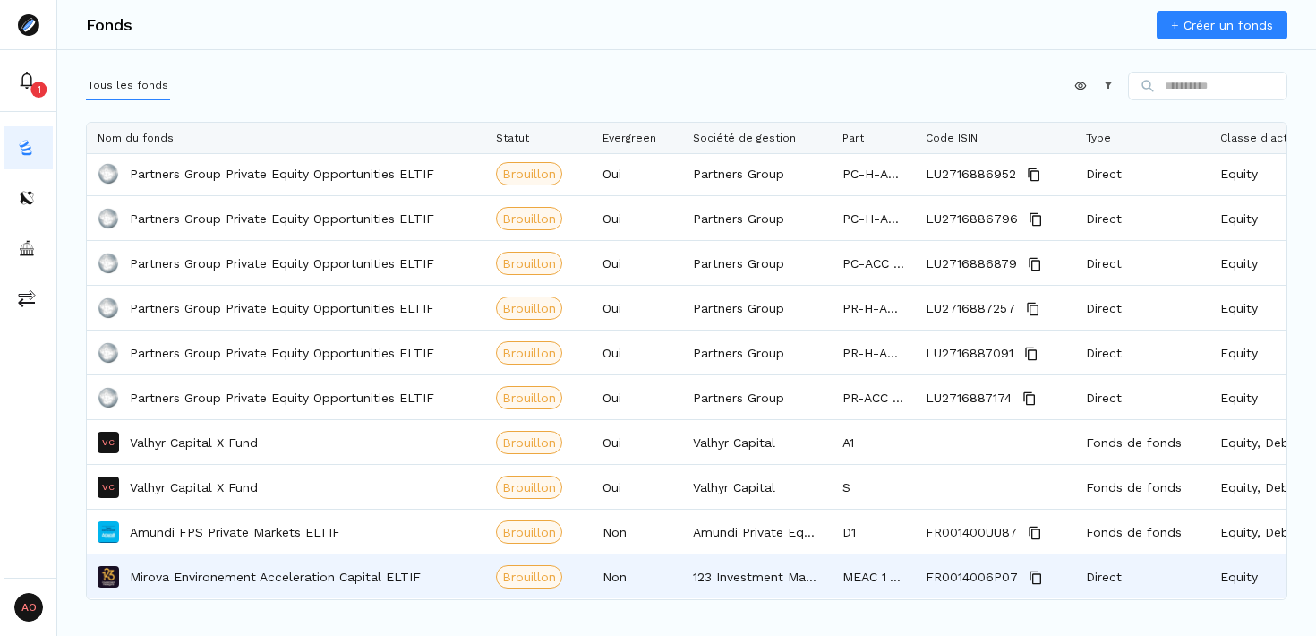
click at [310, 565] on div "Mirova Environement Acceleration Capital ELTIF" at bounding box center [286, 576] width 377 height 42
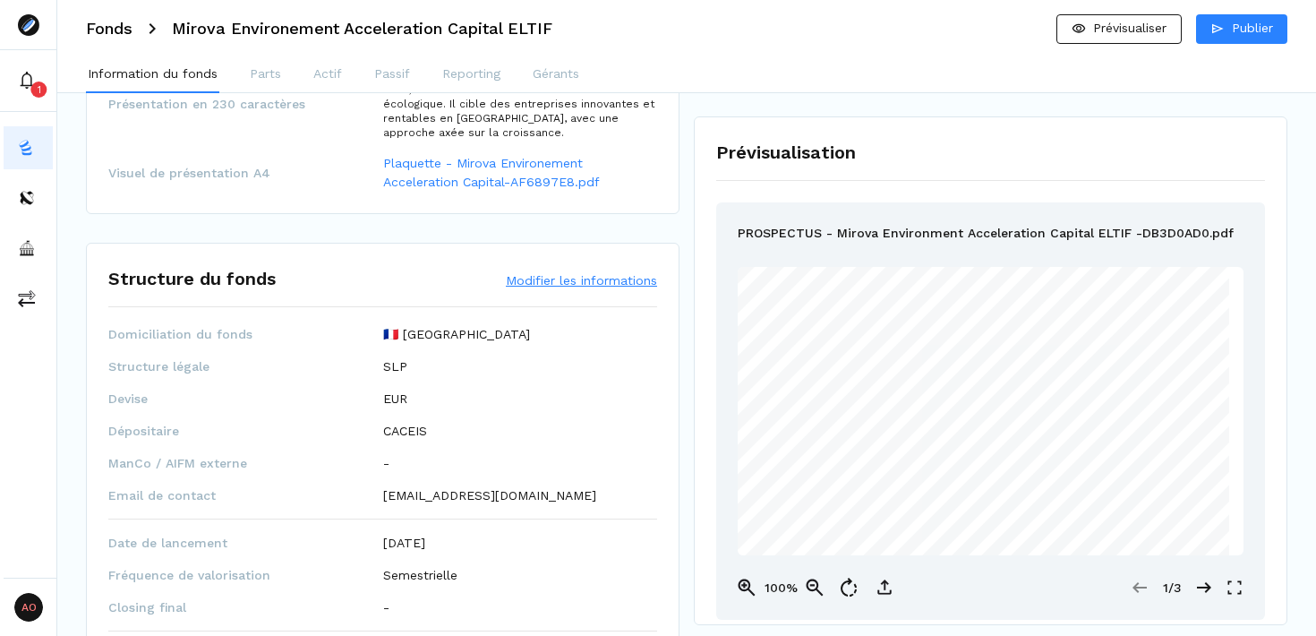
scroll to position [776, 0]
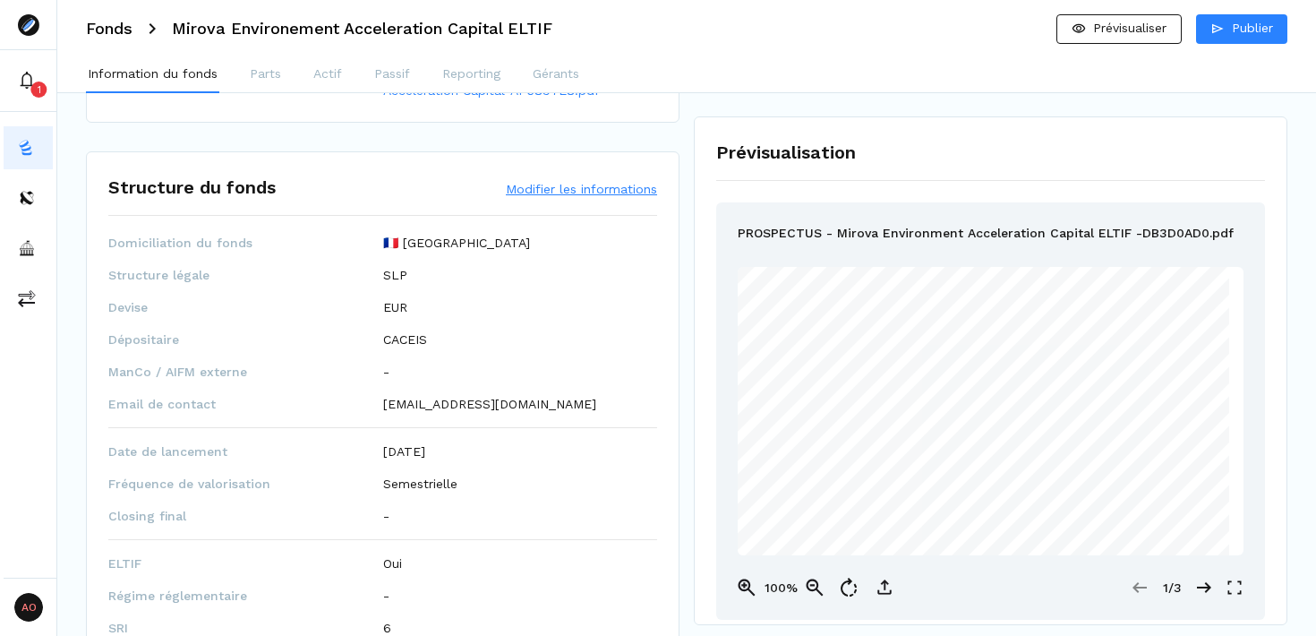
click at [578, 184] on button "Modifier les informations" at bounding box center [581, 189] width 151 height 18
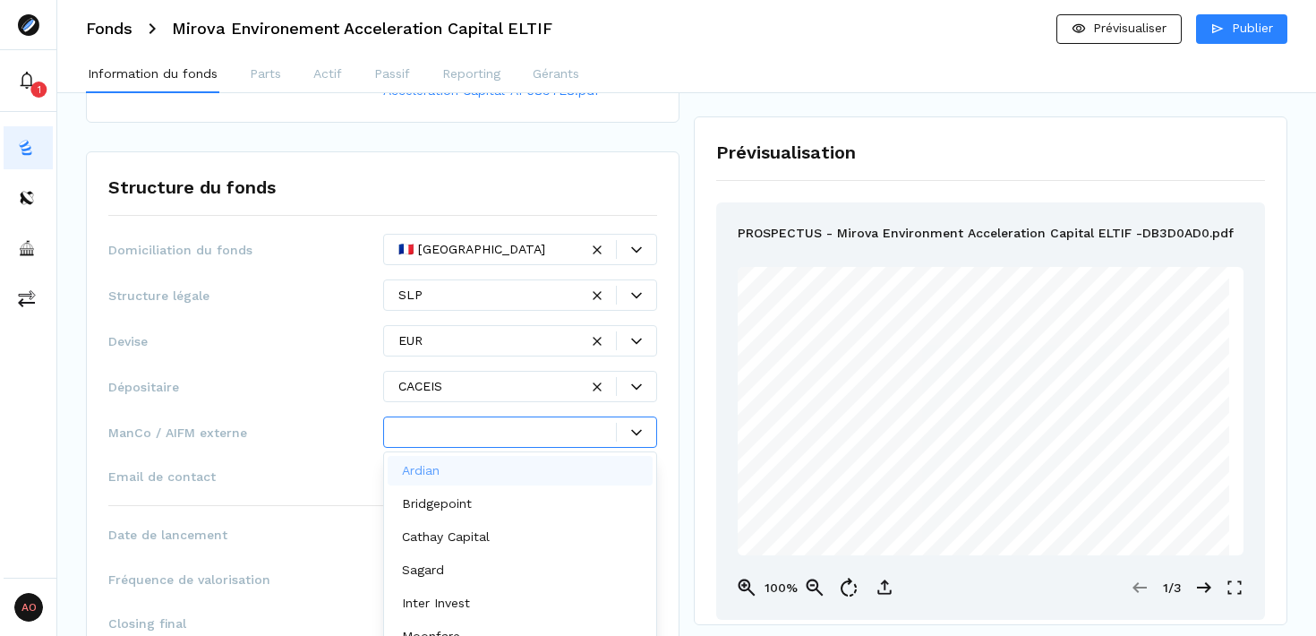
click at [631, 433] on icon at bounding box center [636, 432] width 11 height 11
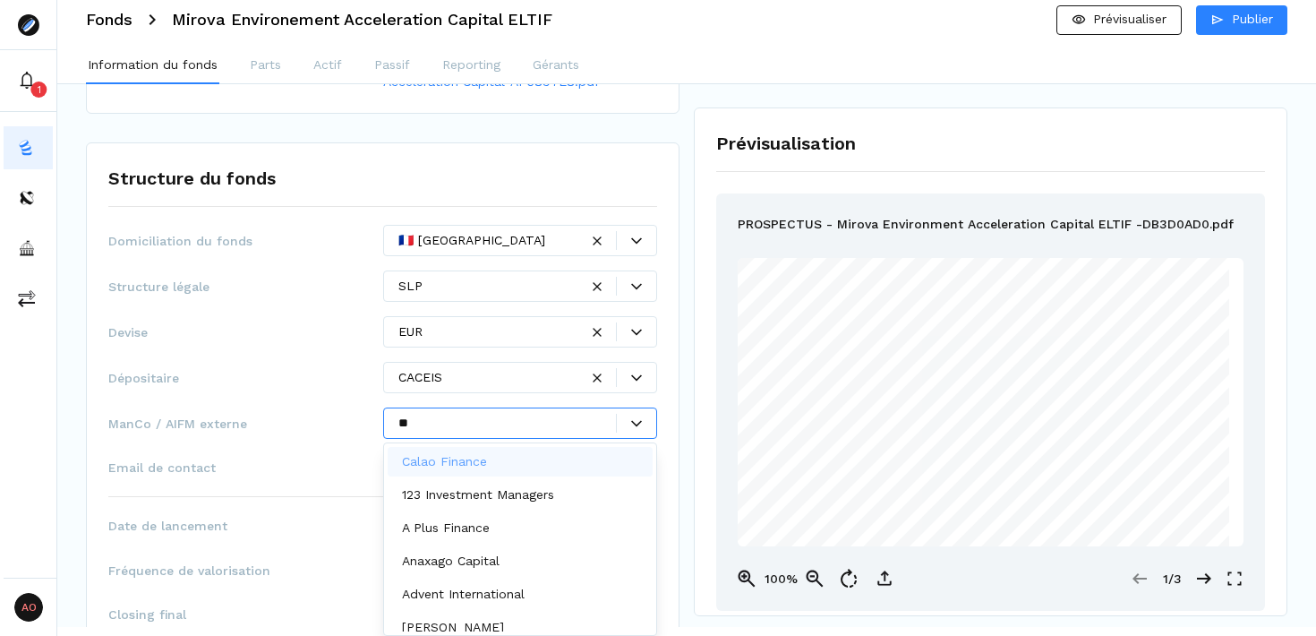
scroll to position [0, 0]
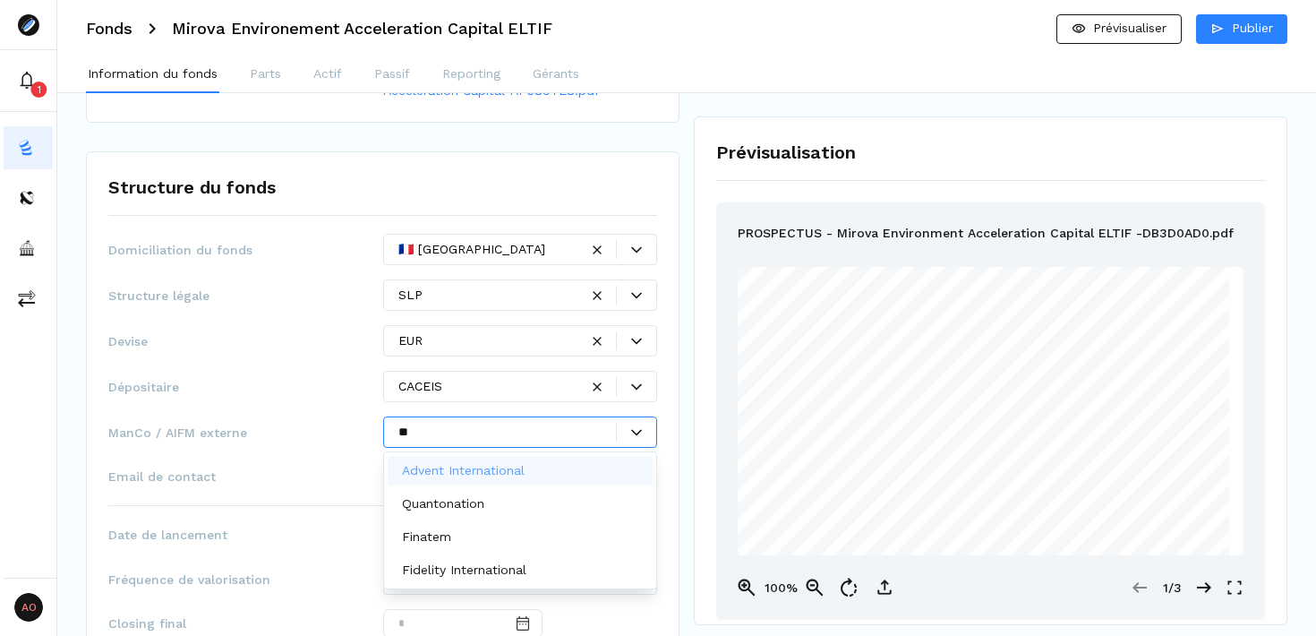
type input "*"
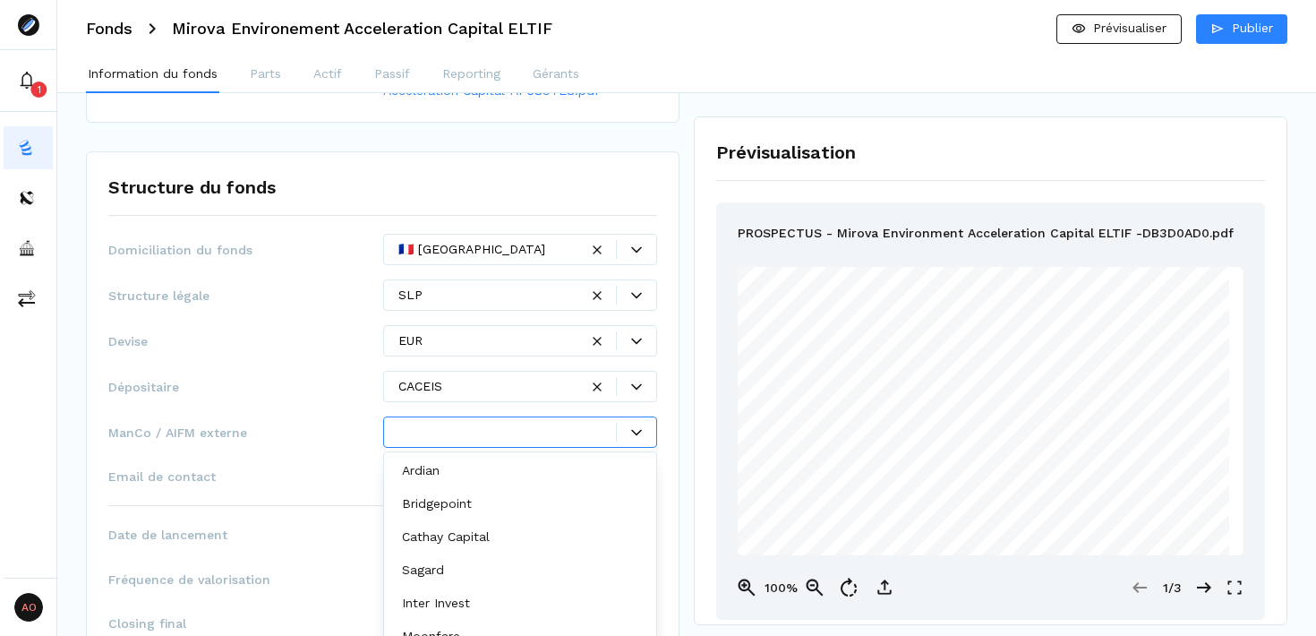
click at [317, 410] on div "**********" at bounding box center [382, 591] width 549 height 715
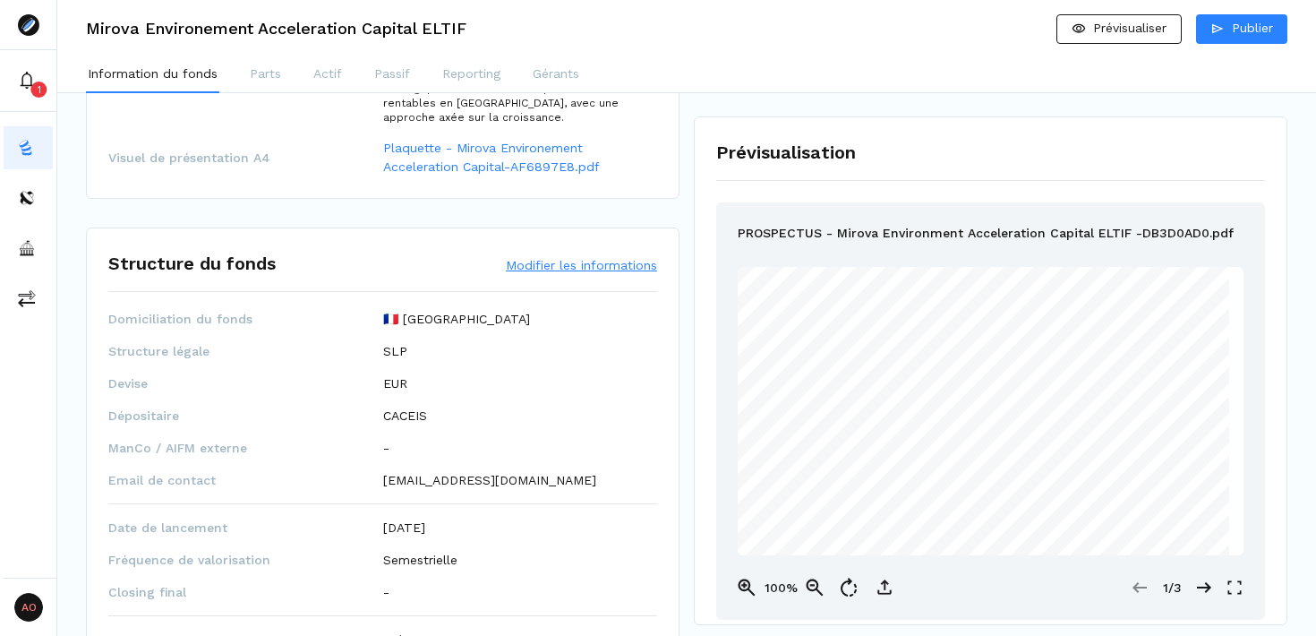
scroll to position [680, 0]
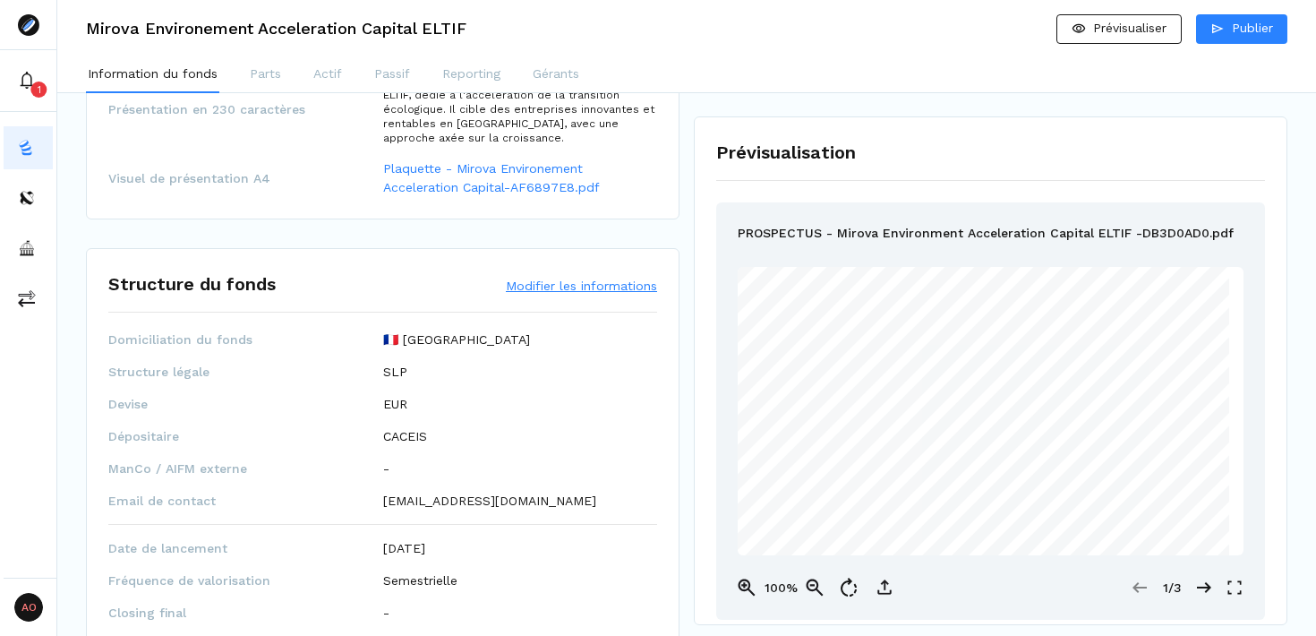
click at [579, 285] on button "Modifier les informations" at bounding box center [581, 286] width 151 height 18
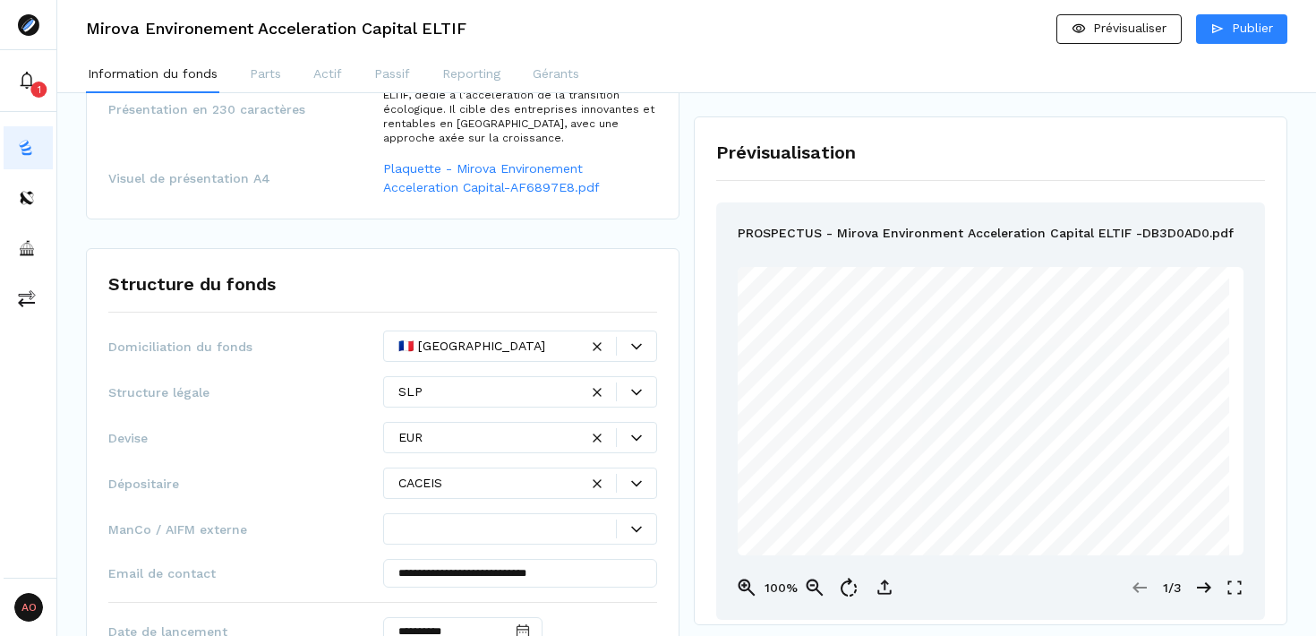
click at [571, 536] on div at bounding box center [508, 528] width 219 height 19
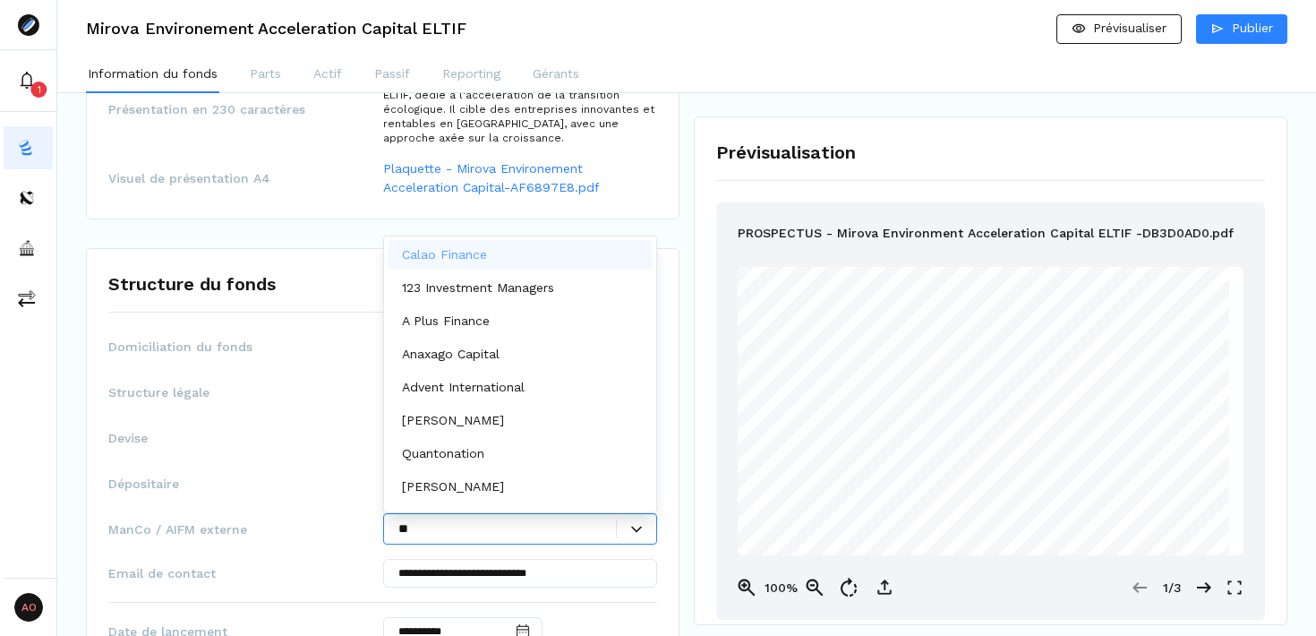
type input "***"
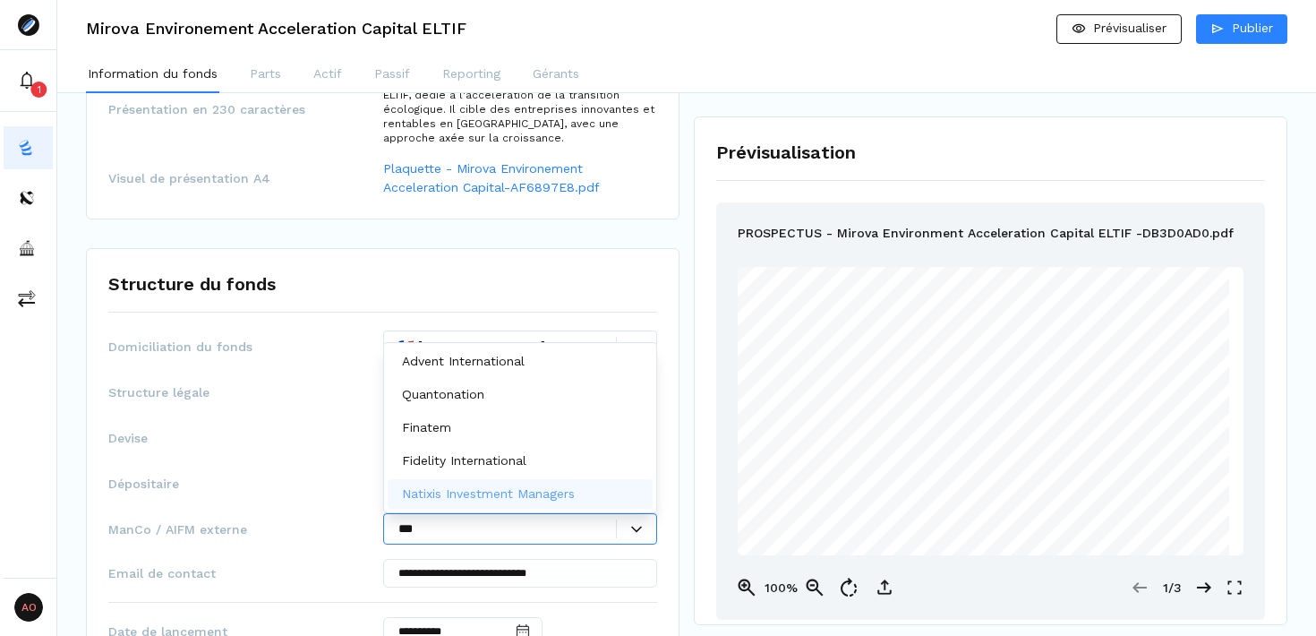
click at [560, 498] on p "Natixis Investment Managers" at bounding box center [488, 493] width 173 height 19
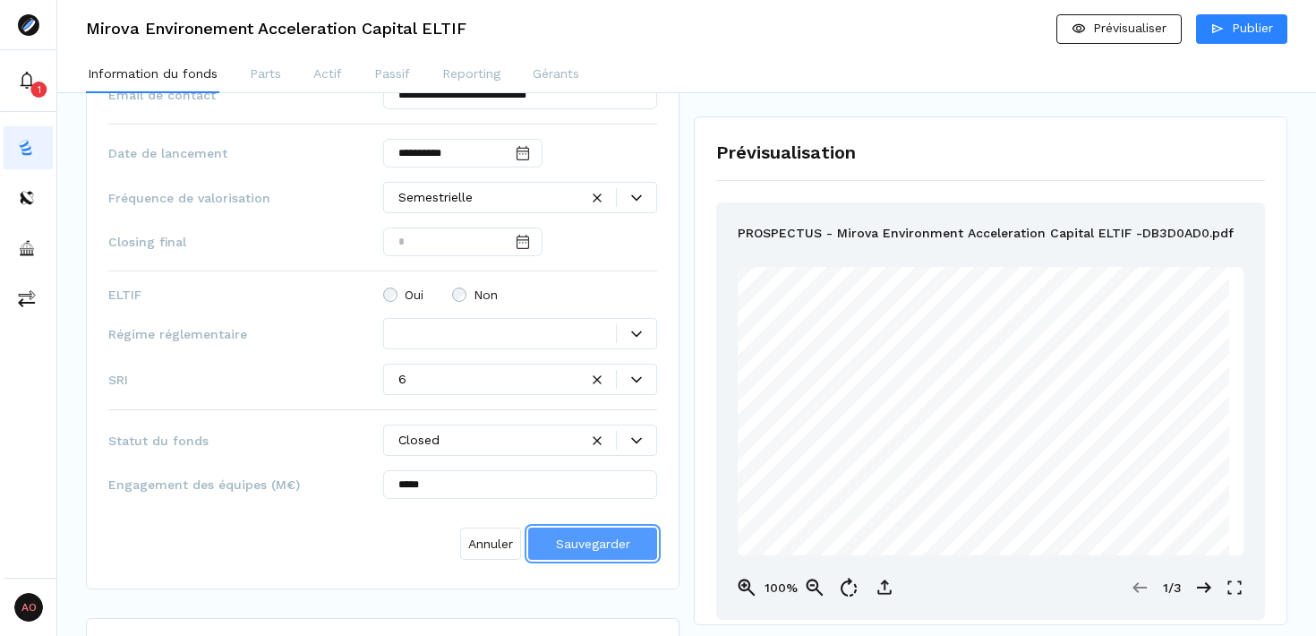
click at [605, 541] on span "Sauvegarder" at bounding box center [593, 543] width 74 height 14
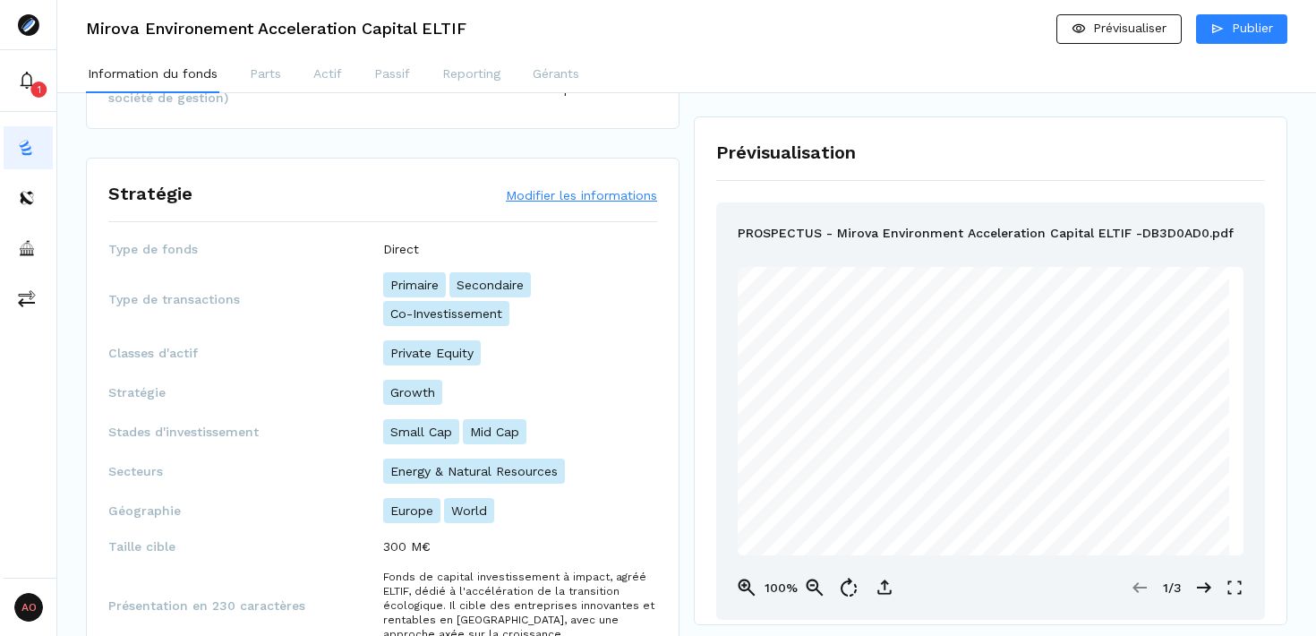
scroll to position [0, 0]
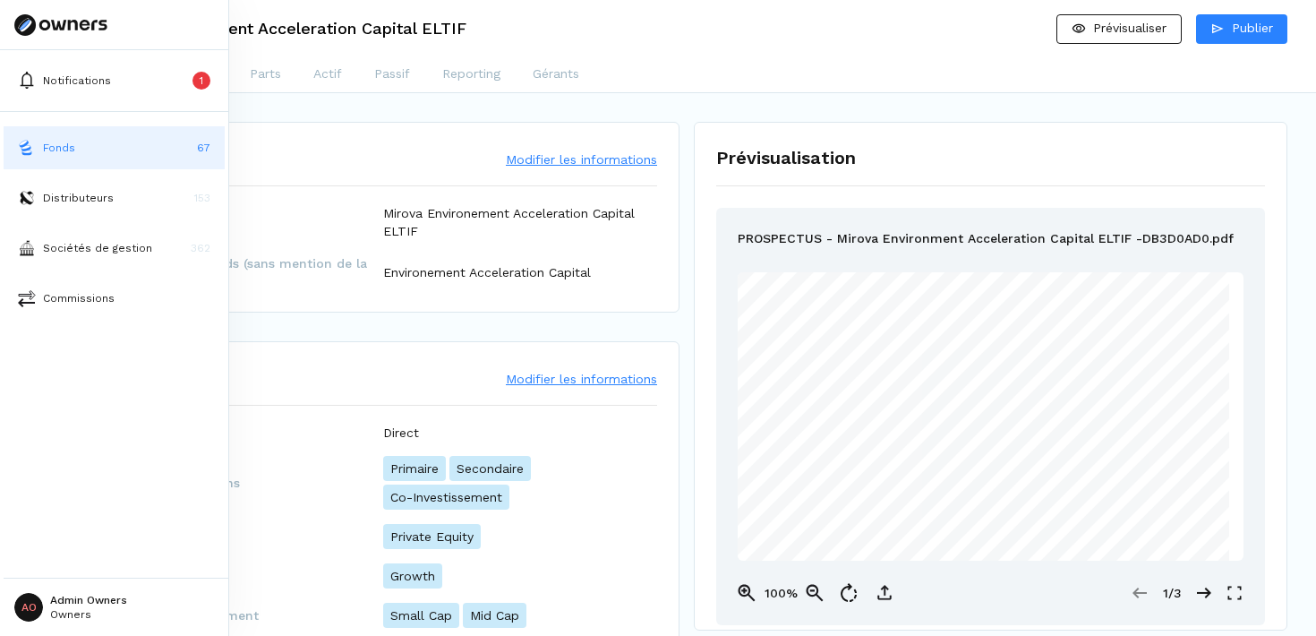
click at [88, 150] on button "Fonds 67" at bounding box center [114, 147] width 221 height 43
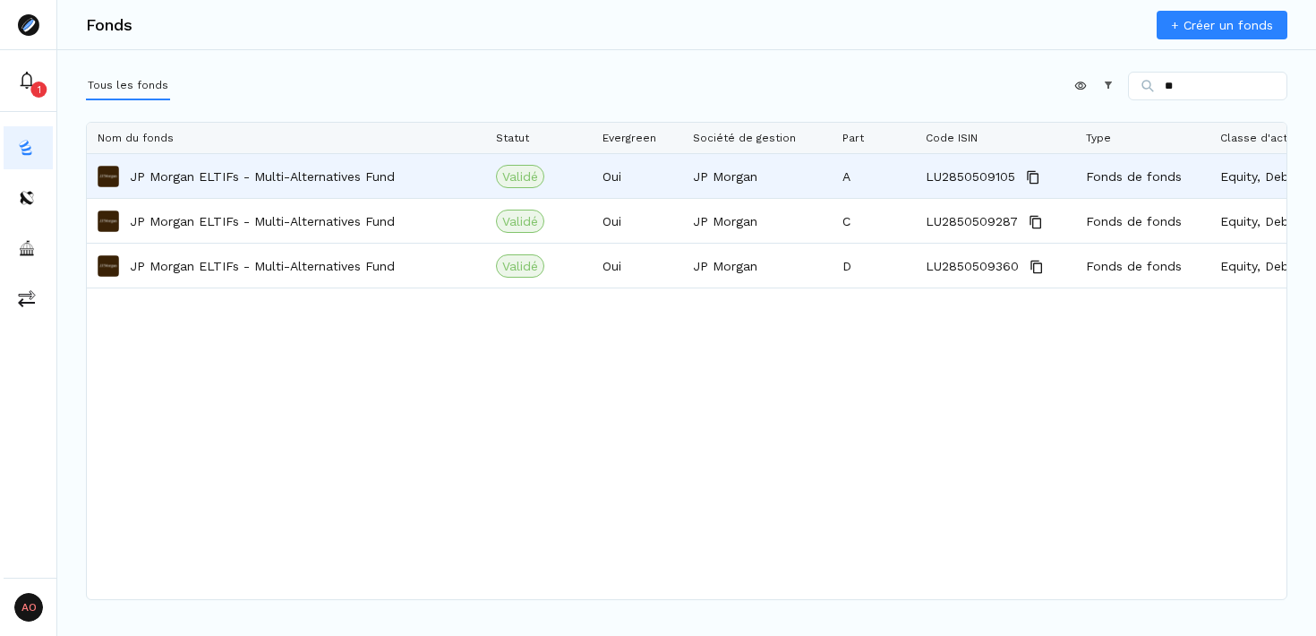
type input "**"
click at [403, 176] on div "JP Morgan ELTIFs - Multi-Alternatives Fund" at bounding box center [286, 176] width 377 height 42
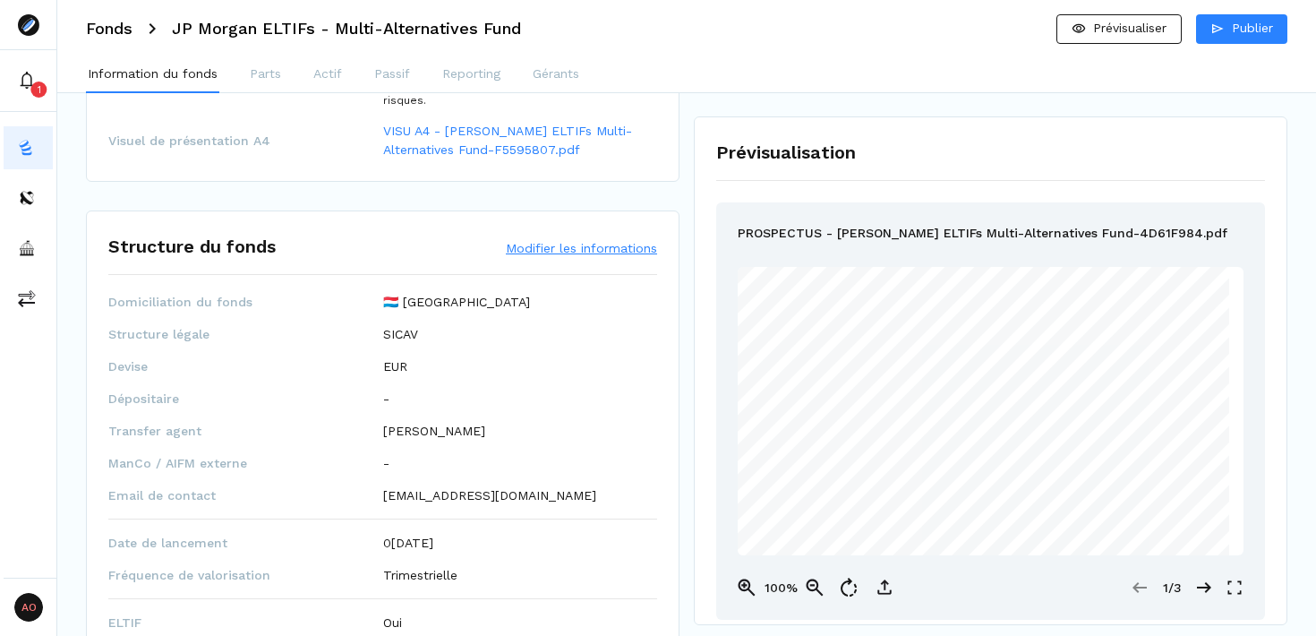
scroll to position [652, 0]
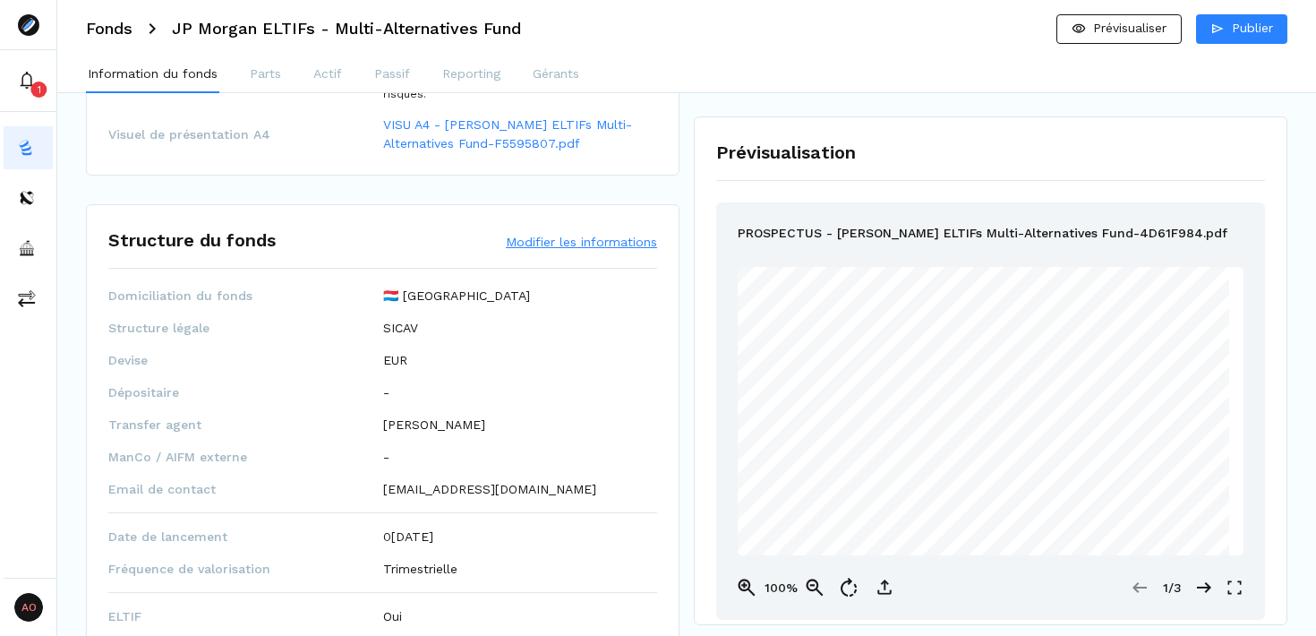
click at [574, 243] on button "Modifier les informations" at bounding box center [581, 242] width 151 height 18
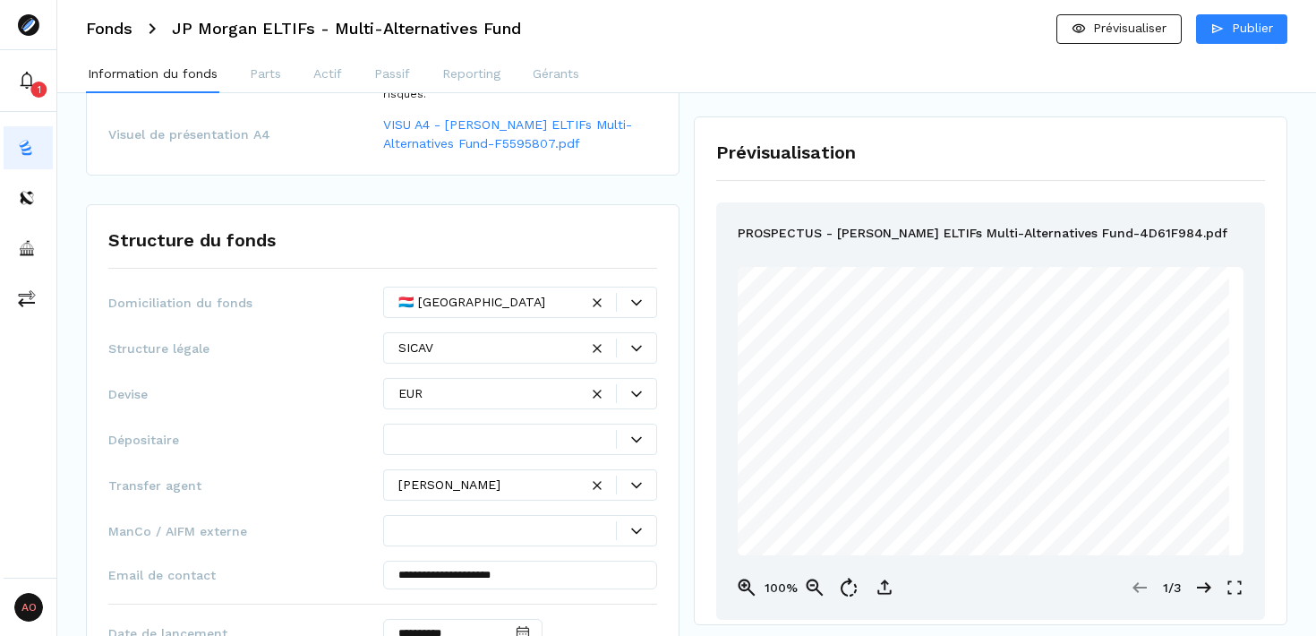
click at [636, 441] on icon at bounding box center [636, 439] width 11 height 6
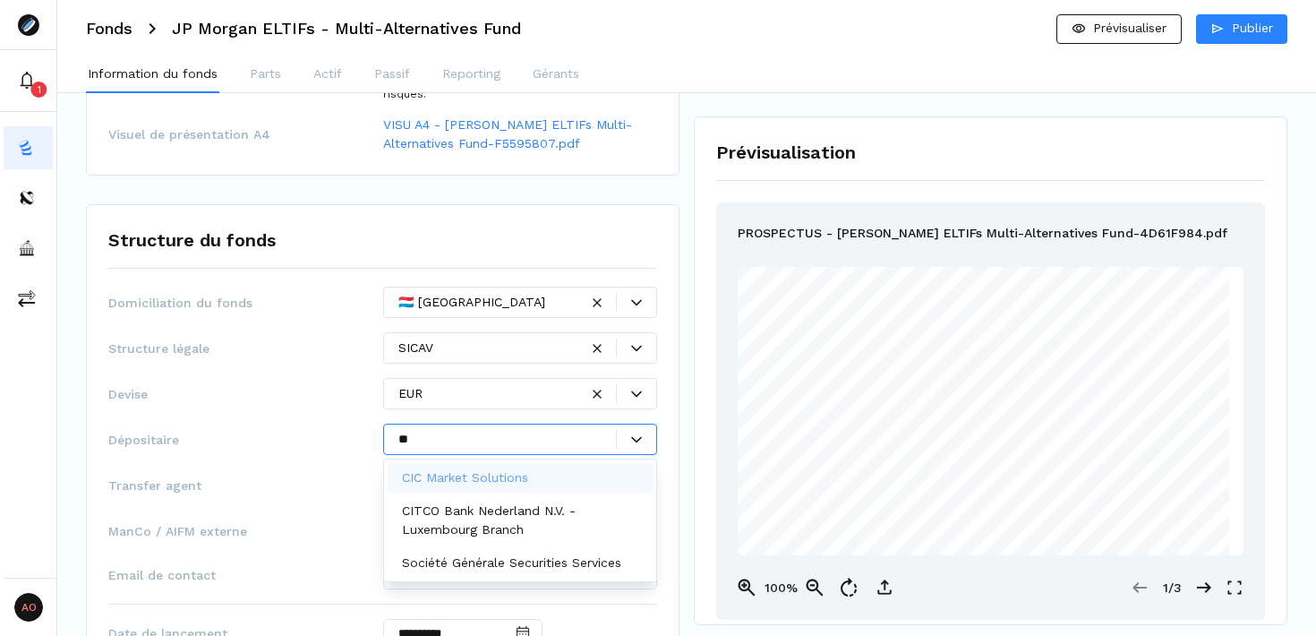
scroll to position [0, 0]
type input "***"
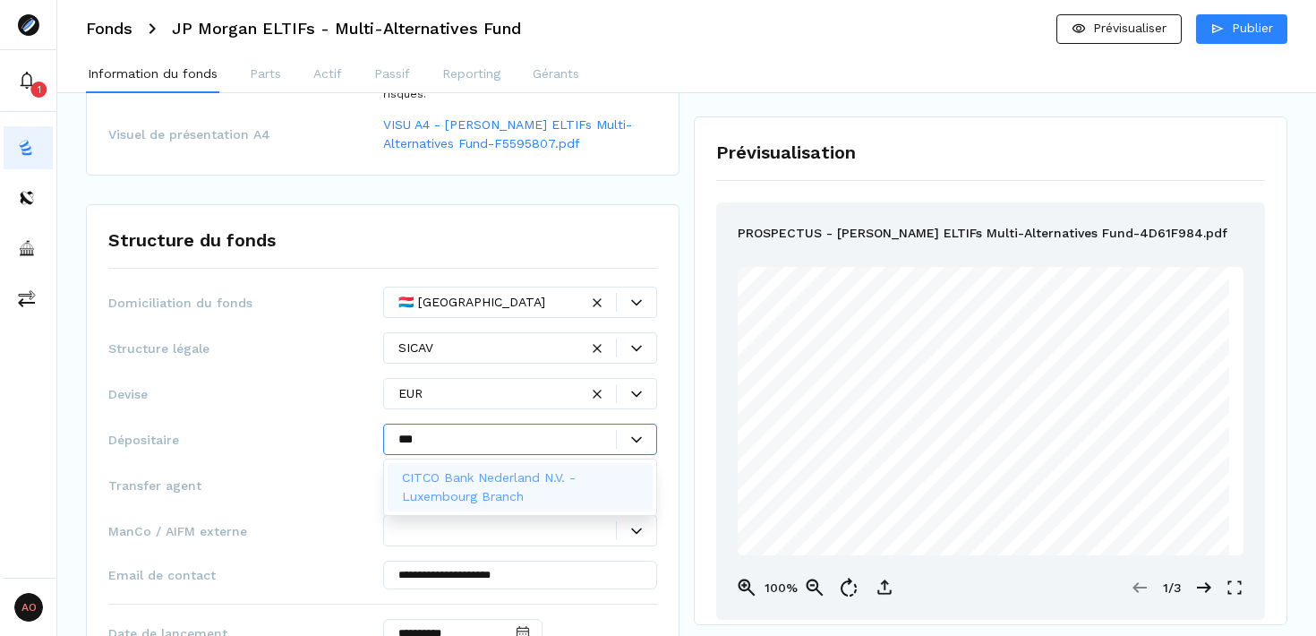
click at [534, 488] on p "CITCO Bank Nederland N.V. - Luxembourg Branch" at bounding box center [517, 487] width 230 height 38
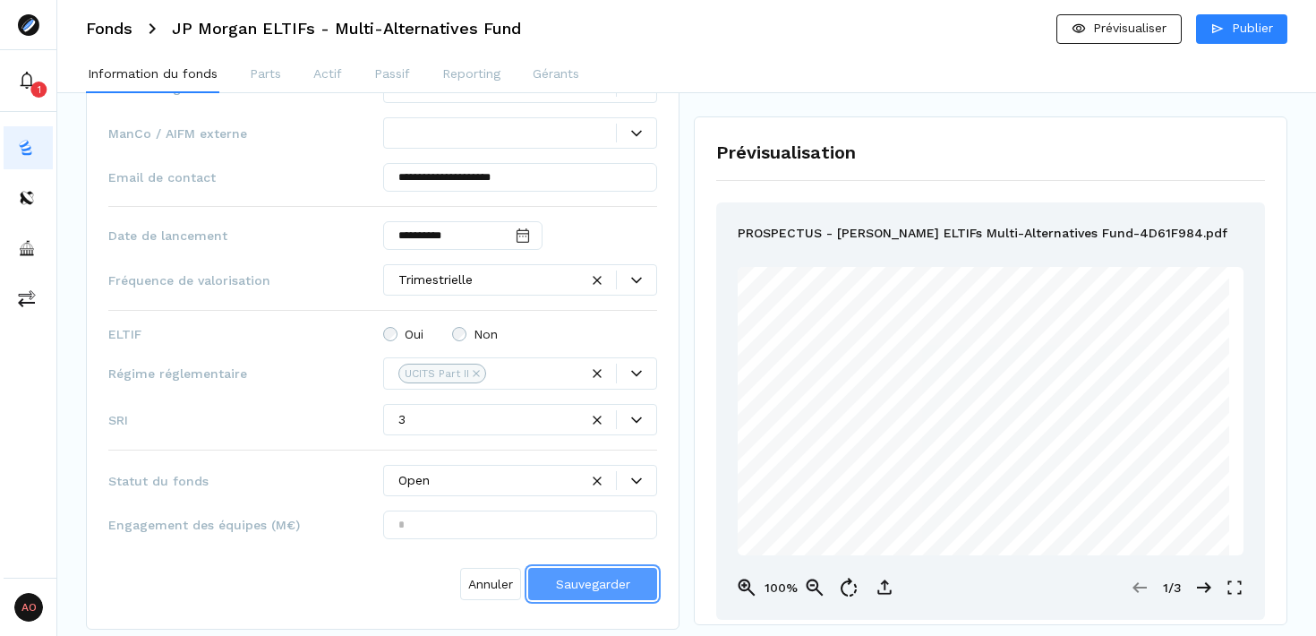
click at [602, 586] on span "Sauvegarder" at bounding box center [593, 584] width 74 height 14
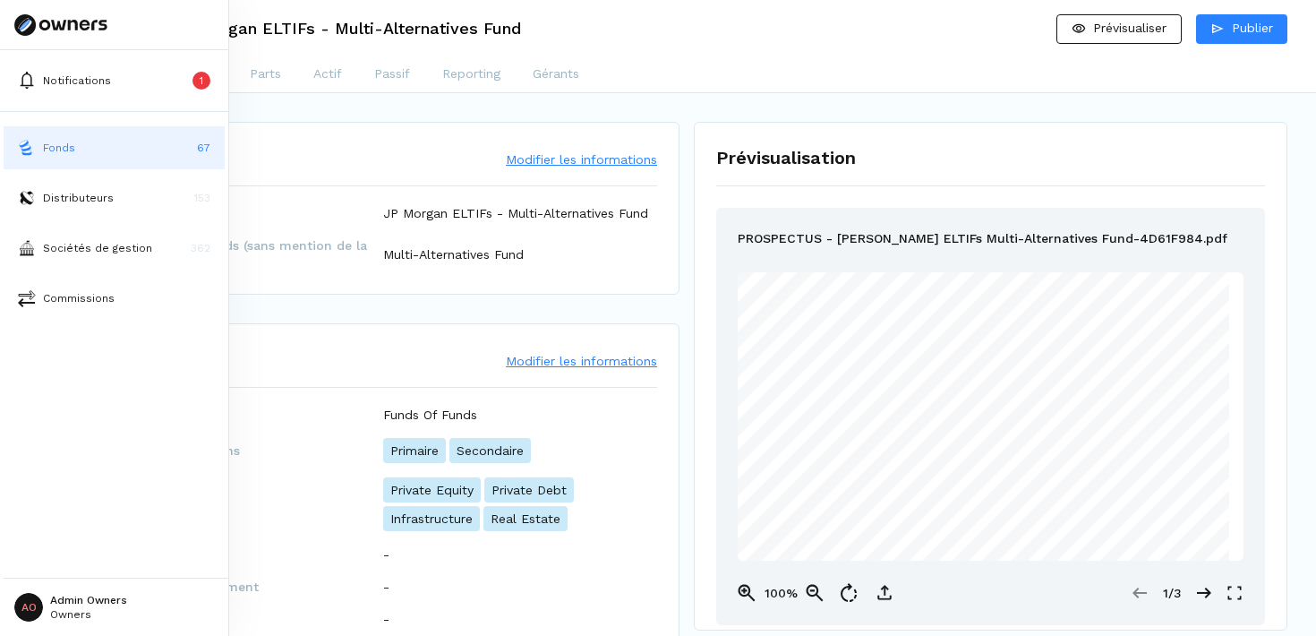
click at [30, 152] on img at bounding box center [27, 148] width 18 height 18
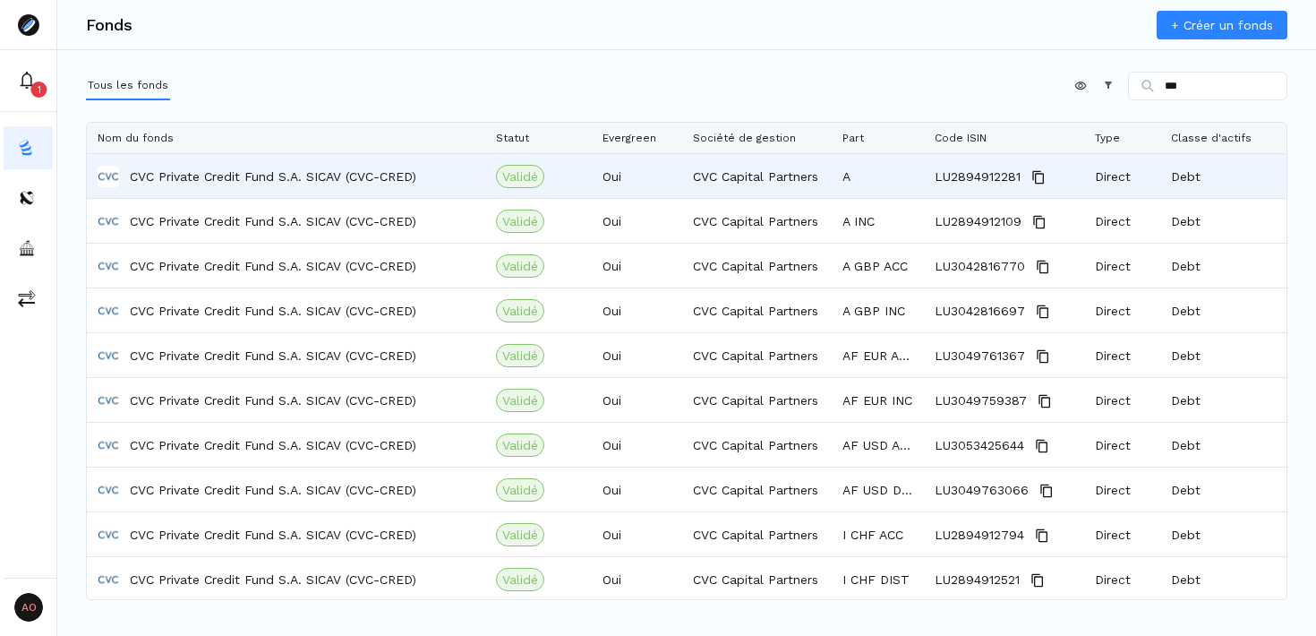
type input "***"
click at [313, 177] on p "CVC Private Credit Fund S.A. SICAV (CVC-CRED)" at bounding box center [273, 176] width 287 height 18
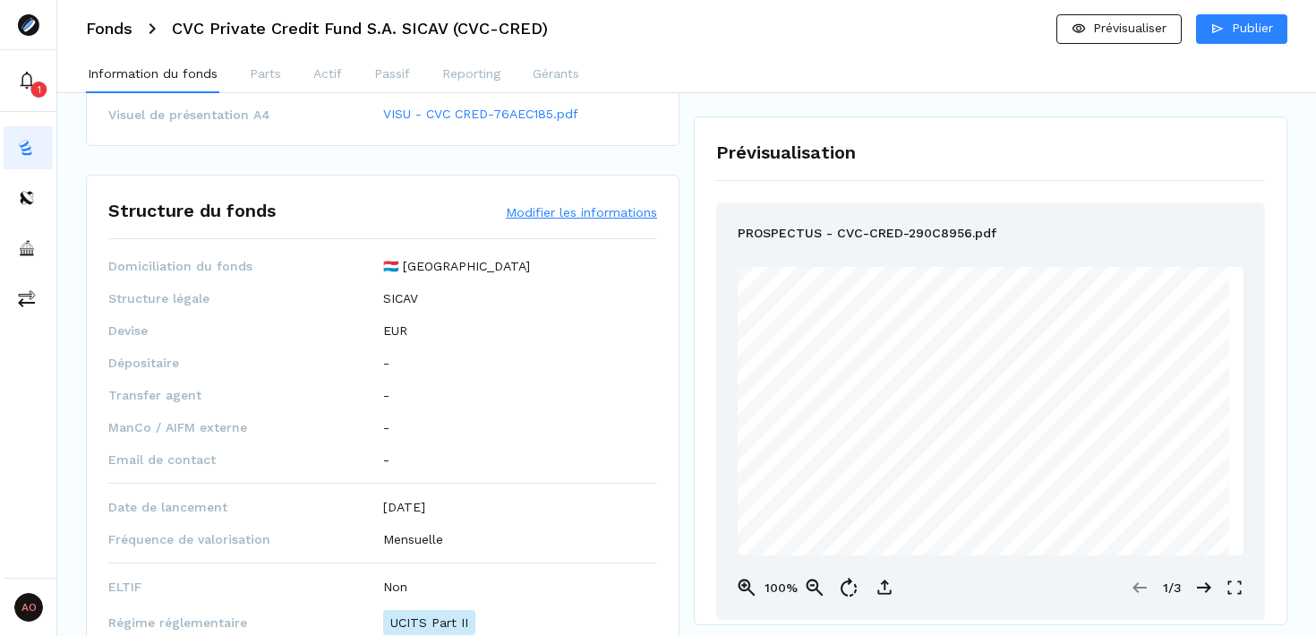
scroll to position [722, 0]
click at [591, 205] on button "Modifier les informations" at bounding box center [581, 214] width 151 height 18
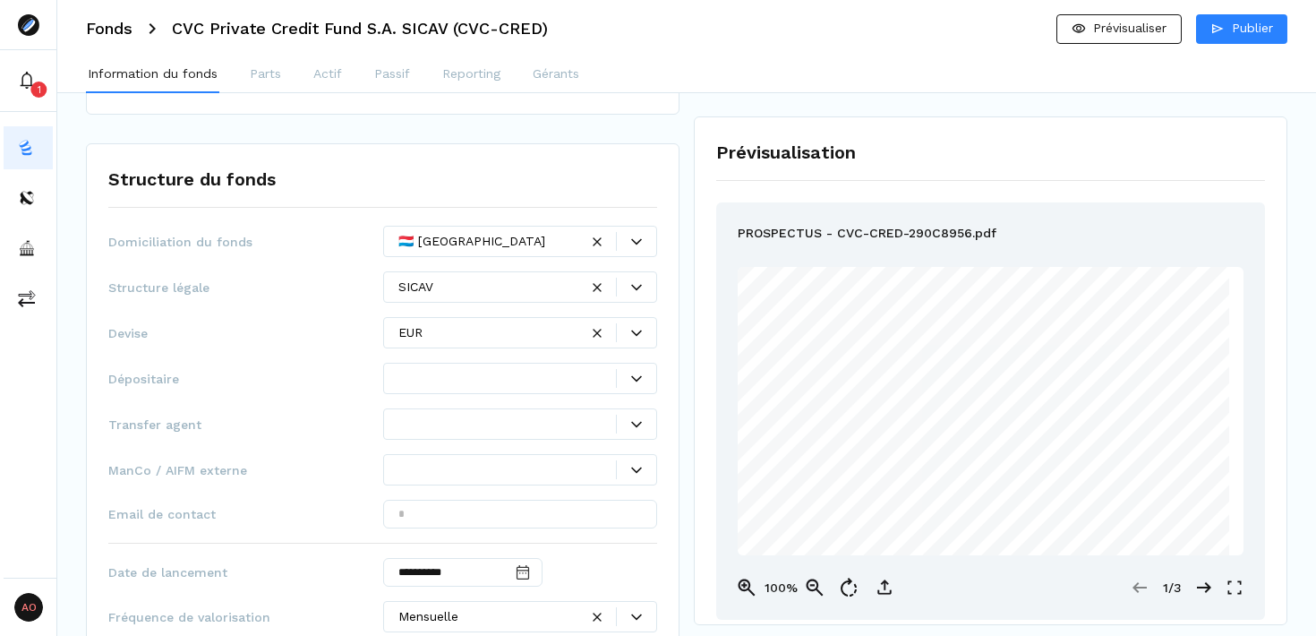
scroll to position [759, 0]
click at [583, 365] on div at bounding box center [508, 374] width 219 height 19
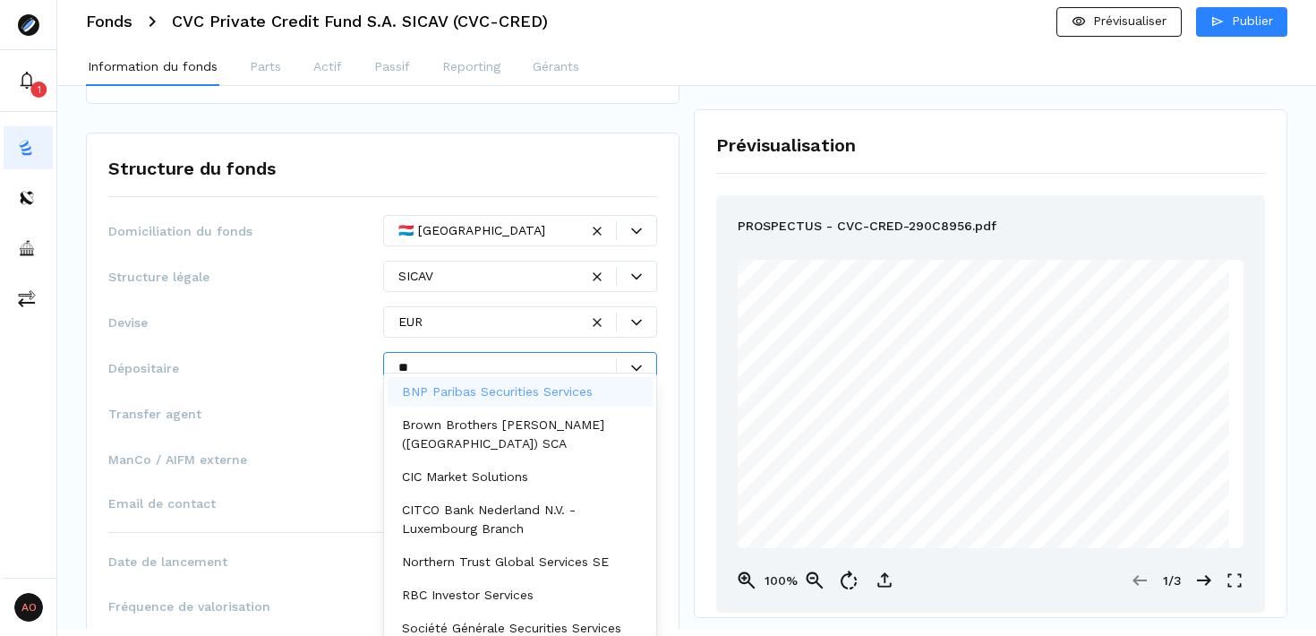
scroll to position [0, 0]
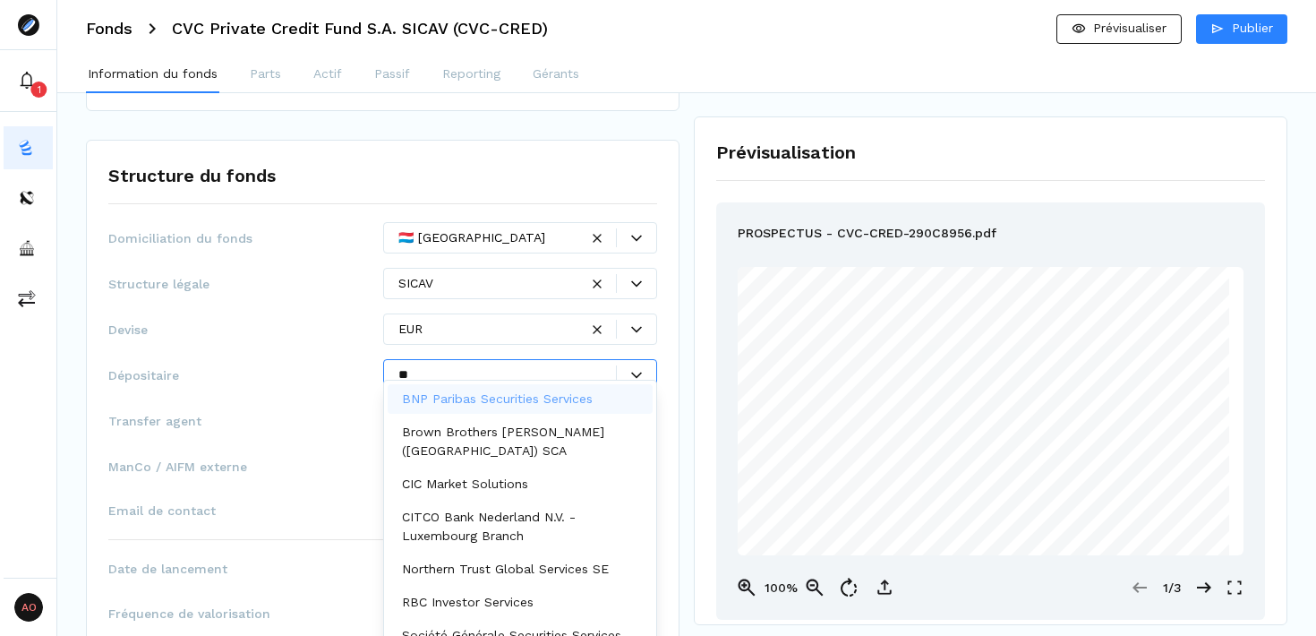
type input "***"
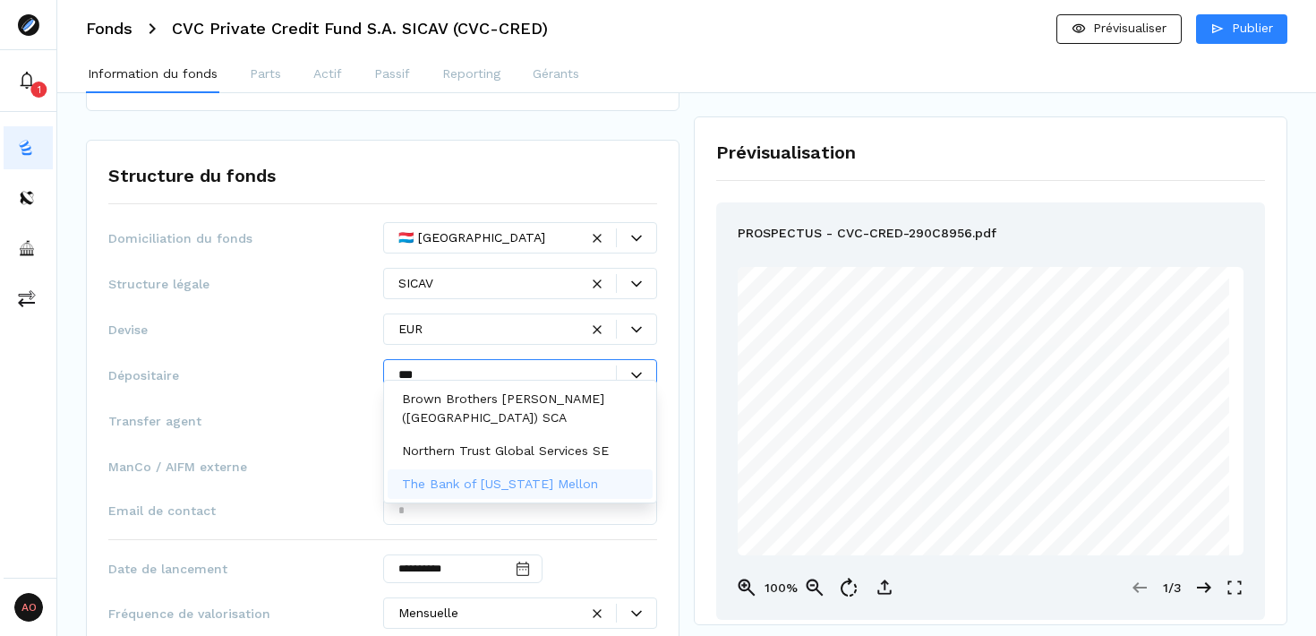
click at [557, 481] on p "The Bank of [US_STATE] Mellon" at bounding box center [500, 484] width 196 height 19
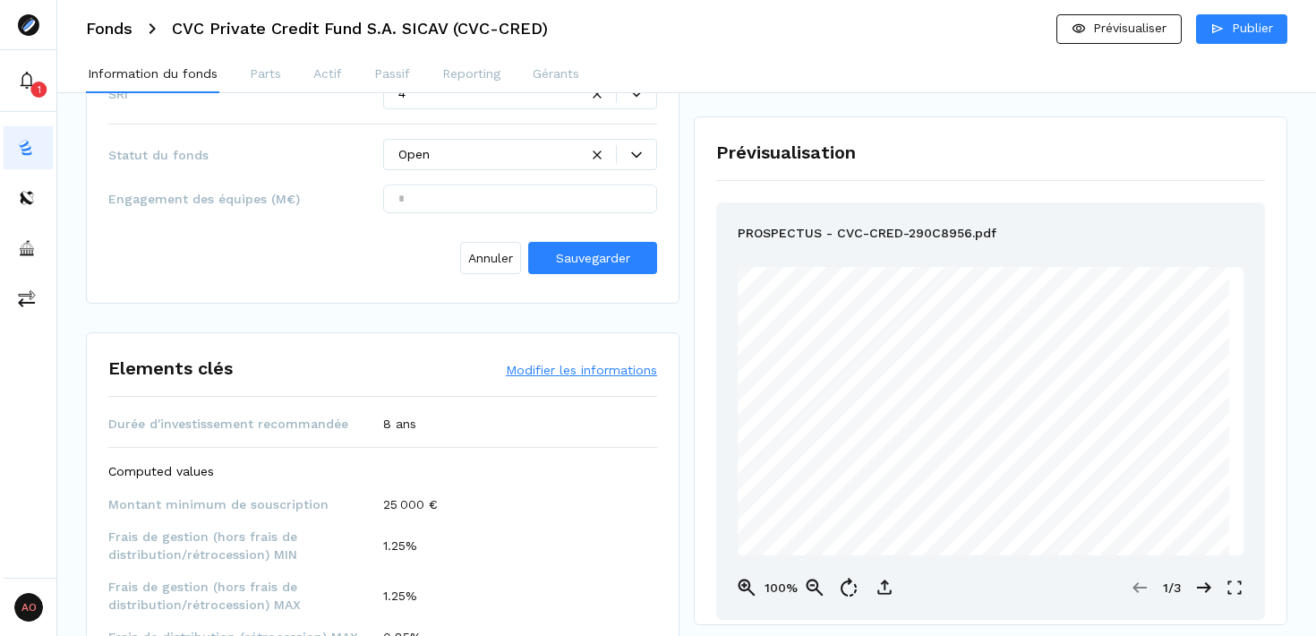
scroll to position [1424, 0]
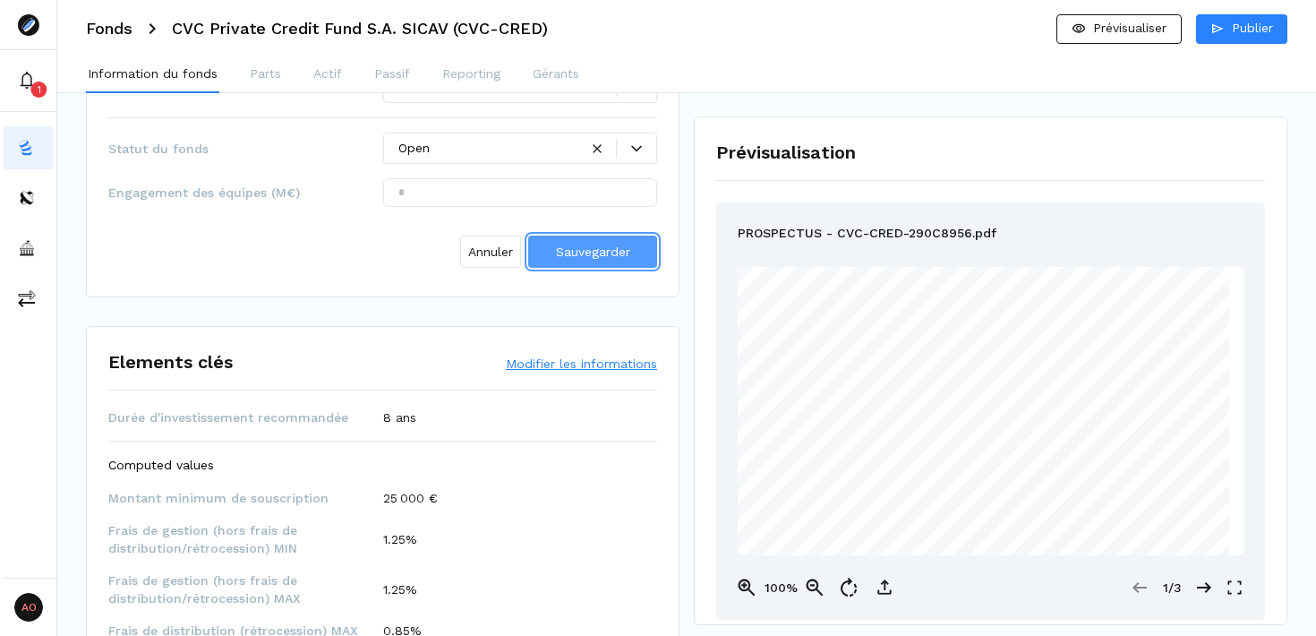
click at [596, 244] on span "Sauvegarder" at bounding box center [593, 251] width 74 height 14
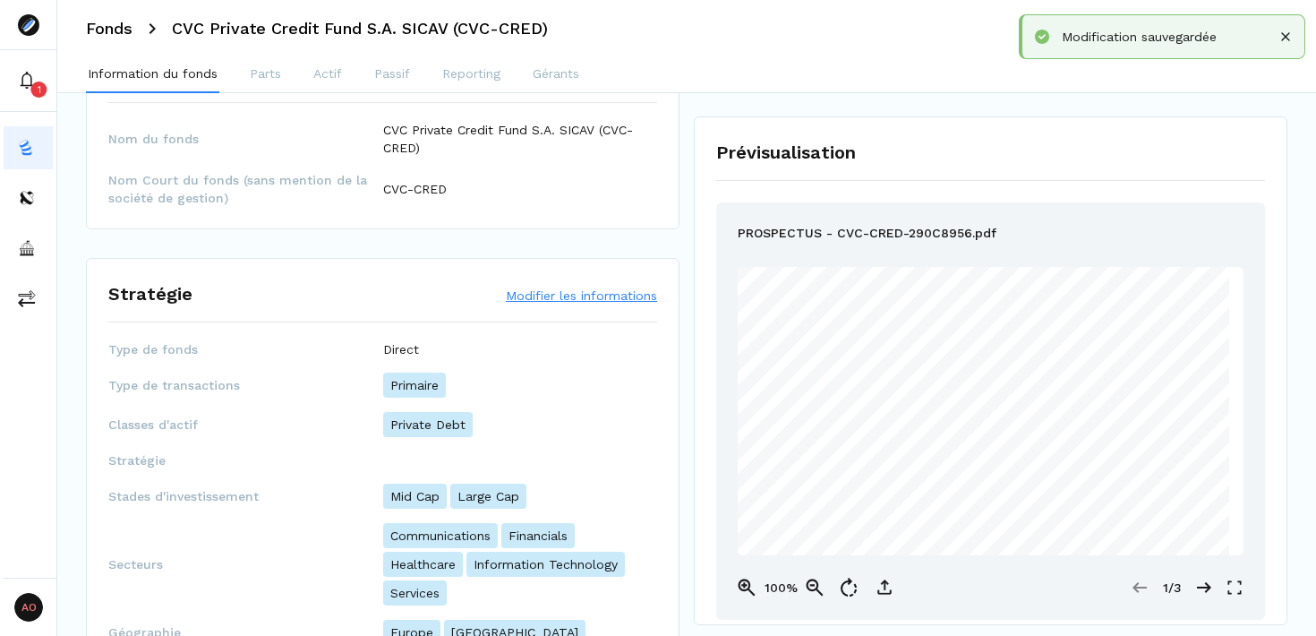
scroll to position [82, 0]
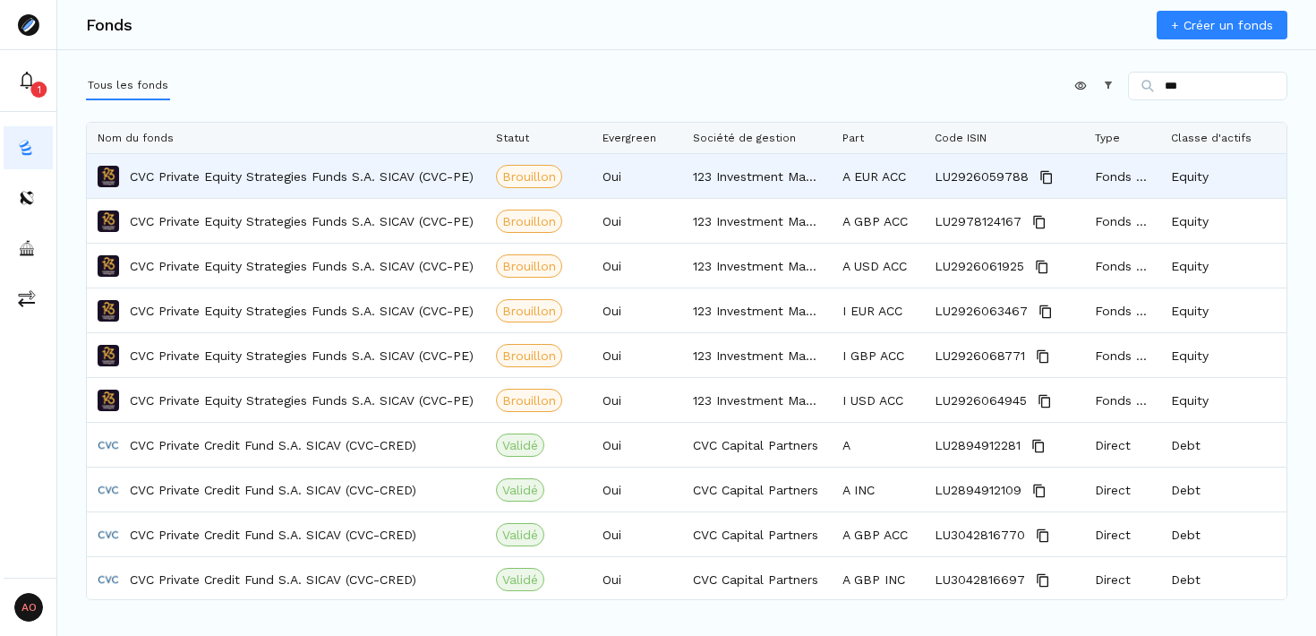
type input "***"
click at [354, 176] on p "CVC Private Equity Strategies Funds S.A. SICAV (CVC-PE)" at bounding box center [302, 176] width 344 height 18
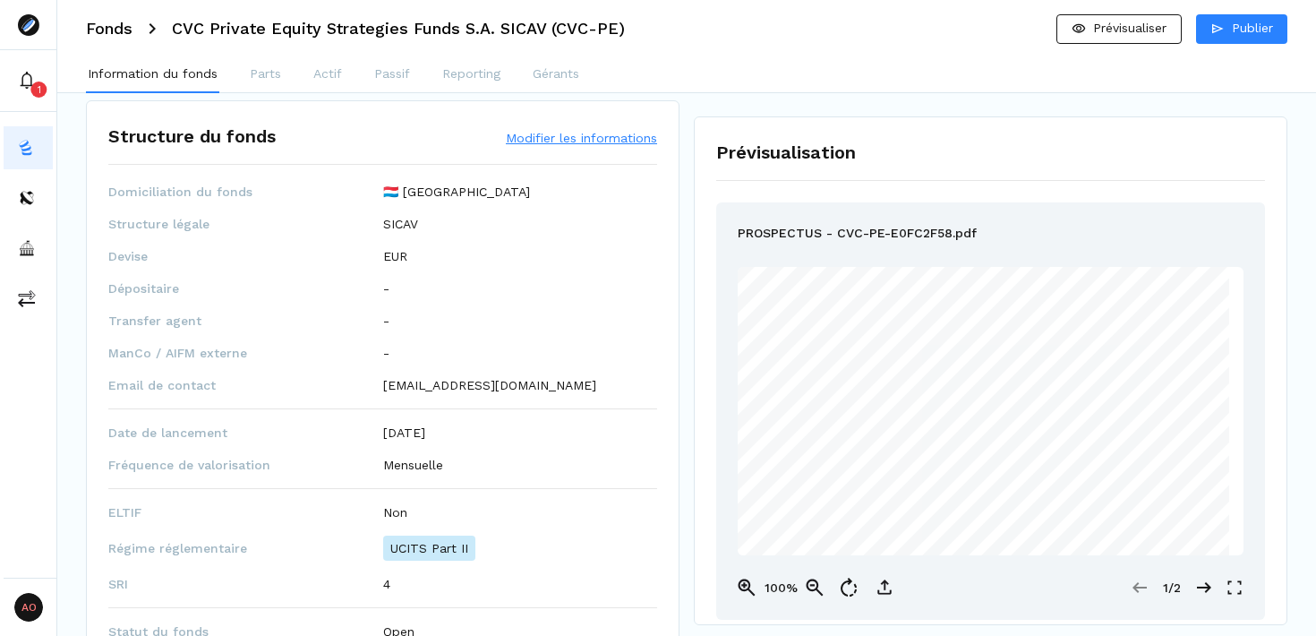
scroll to position [852, 0]
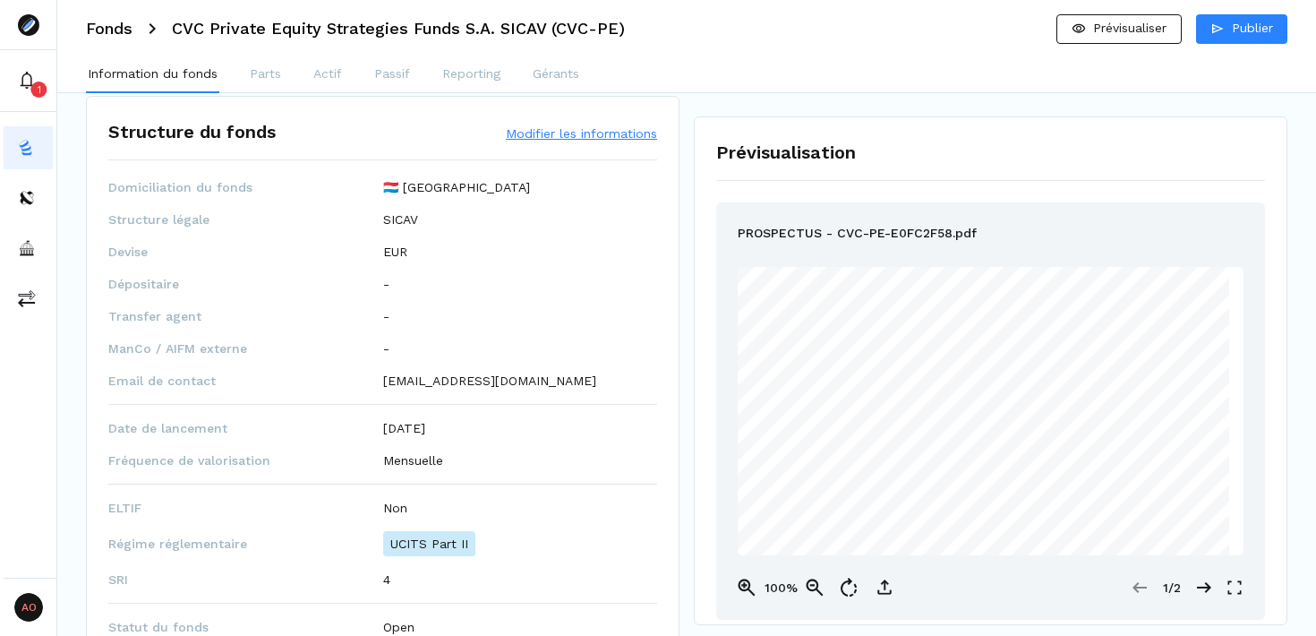
click at [577, 135] on button "Modifier les informations" at bounding box center [581, 133] width 151 height 18
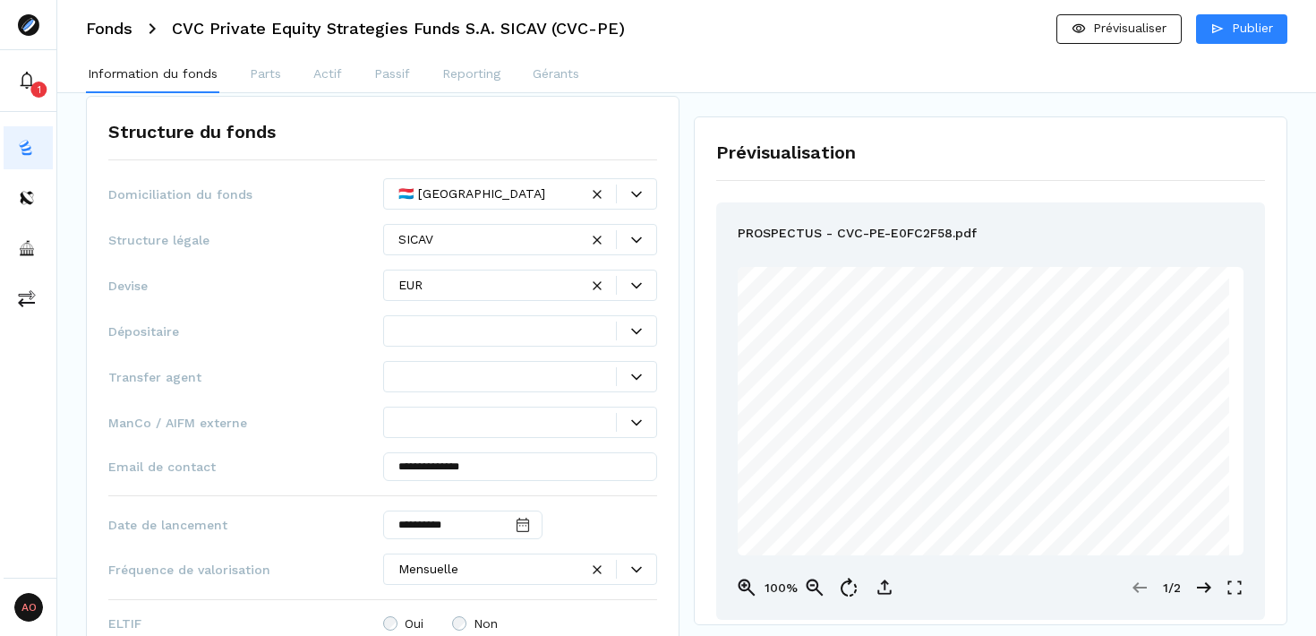
click at [516, 332] on div at bounding box center [508, 330] width 219 height 19
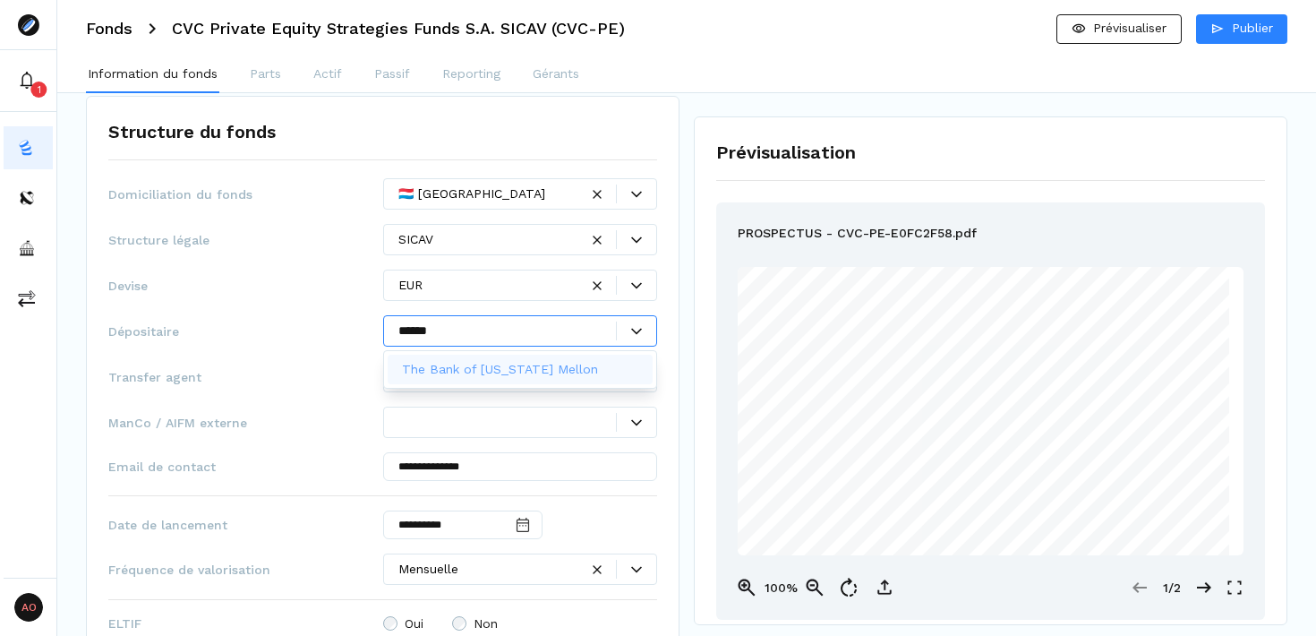
type input "*******"
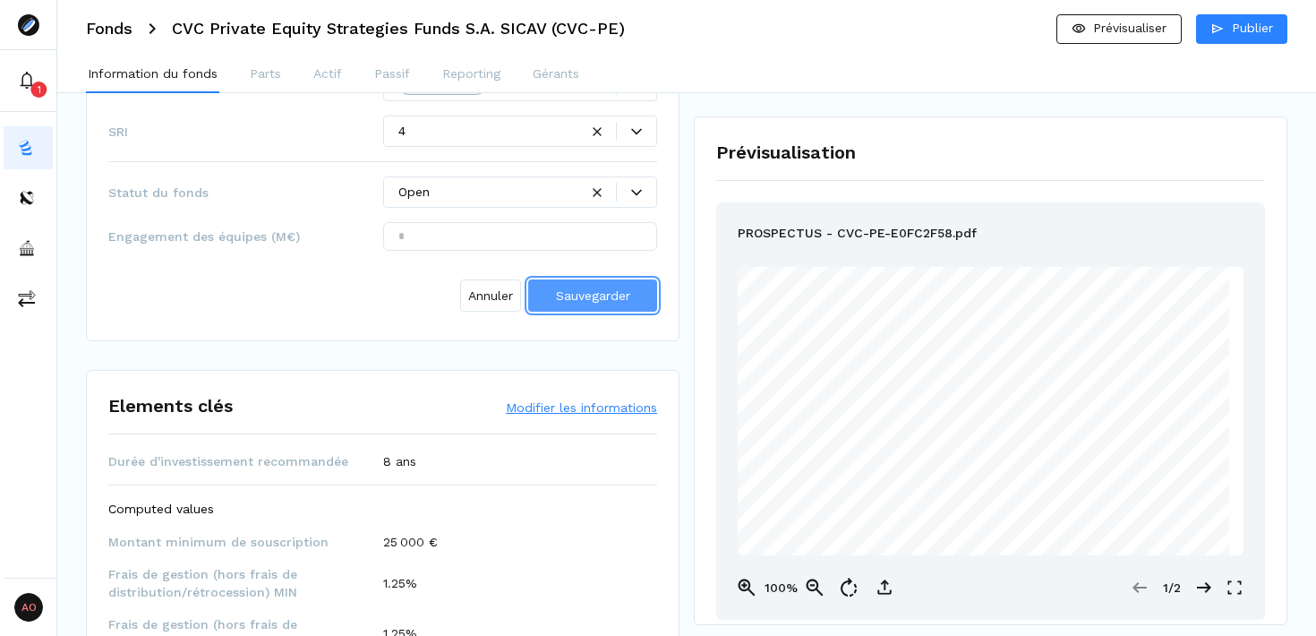
click at [587, 296] on span "Sauvegarder" at bounding box center [593, 295] width 74 height 14
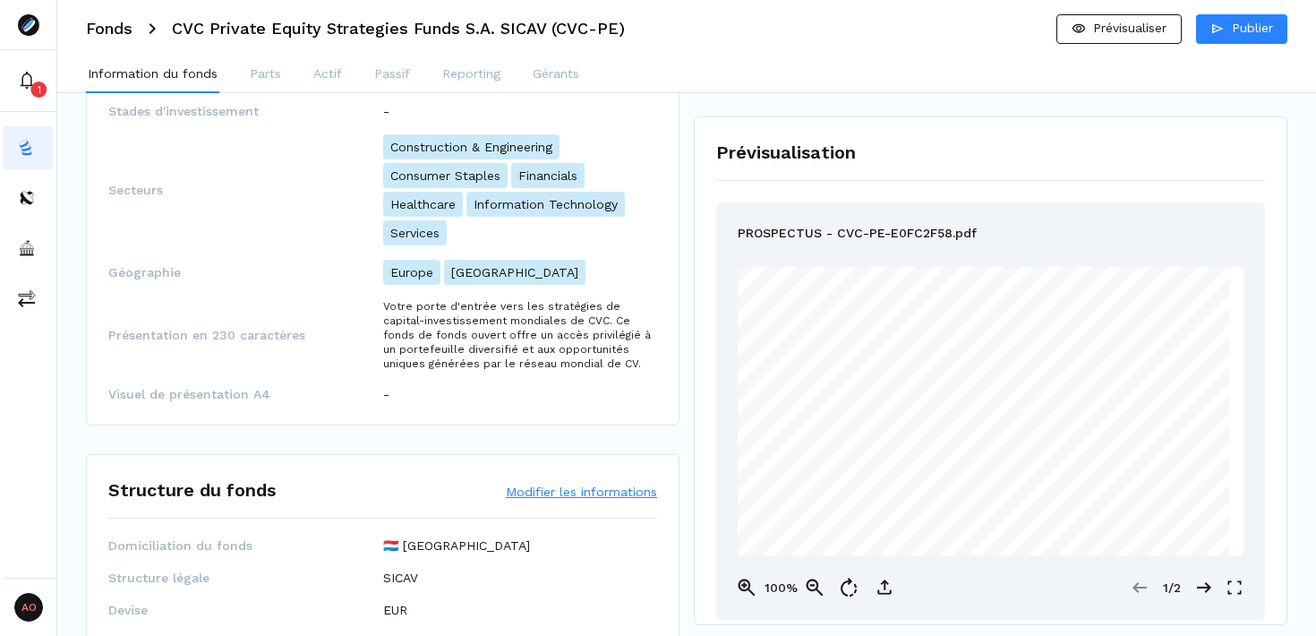
scroll to position [105, 0]
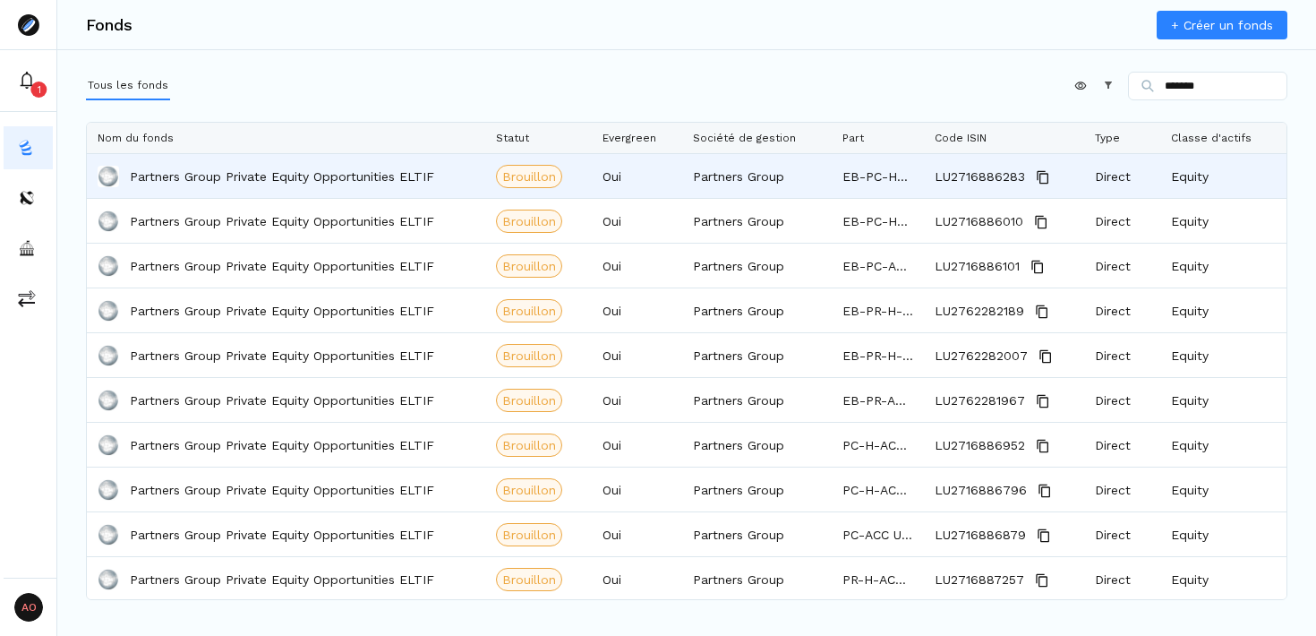
type input "*******"
click at [416, 178] on p "Partners Group Private Equity Opportunities ELTIF" at bounding box center [282, 176] width 304 height 18
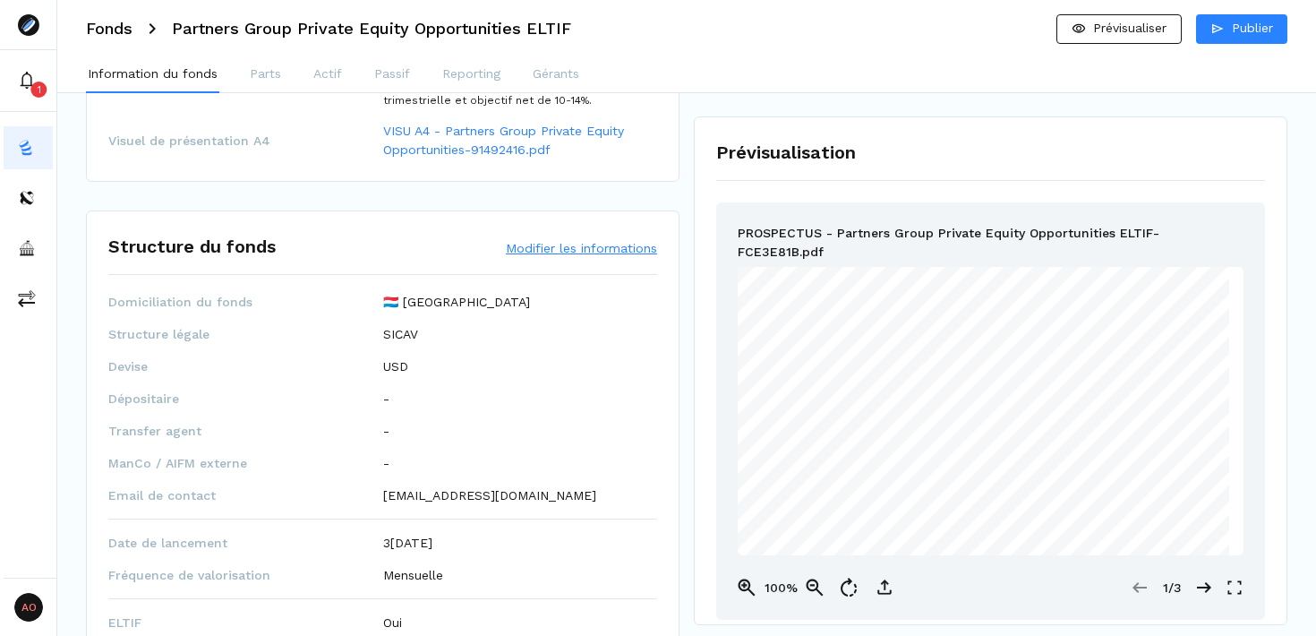
scroll to position [748, 0]
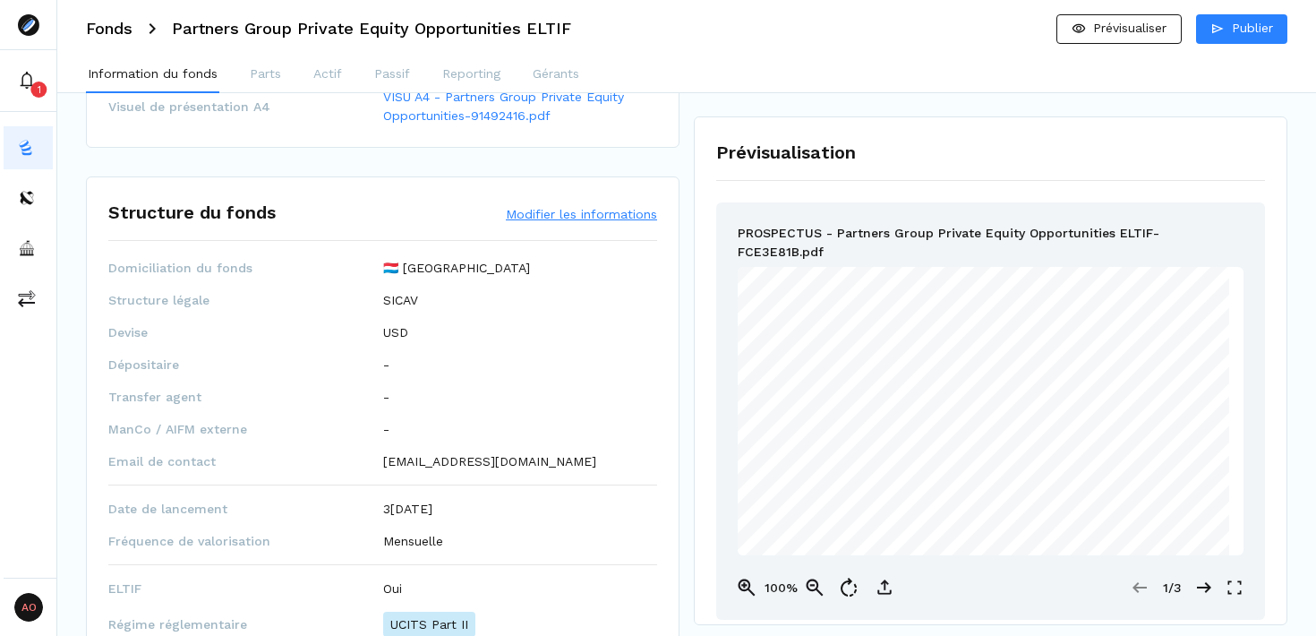
click at [557, 213] on button "Modifier les informations" at bounding box center [581, 214] width 151 height 18
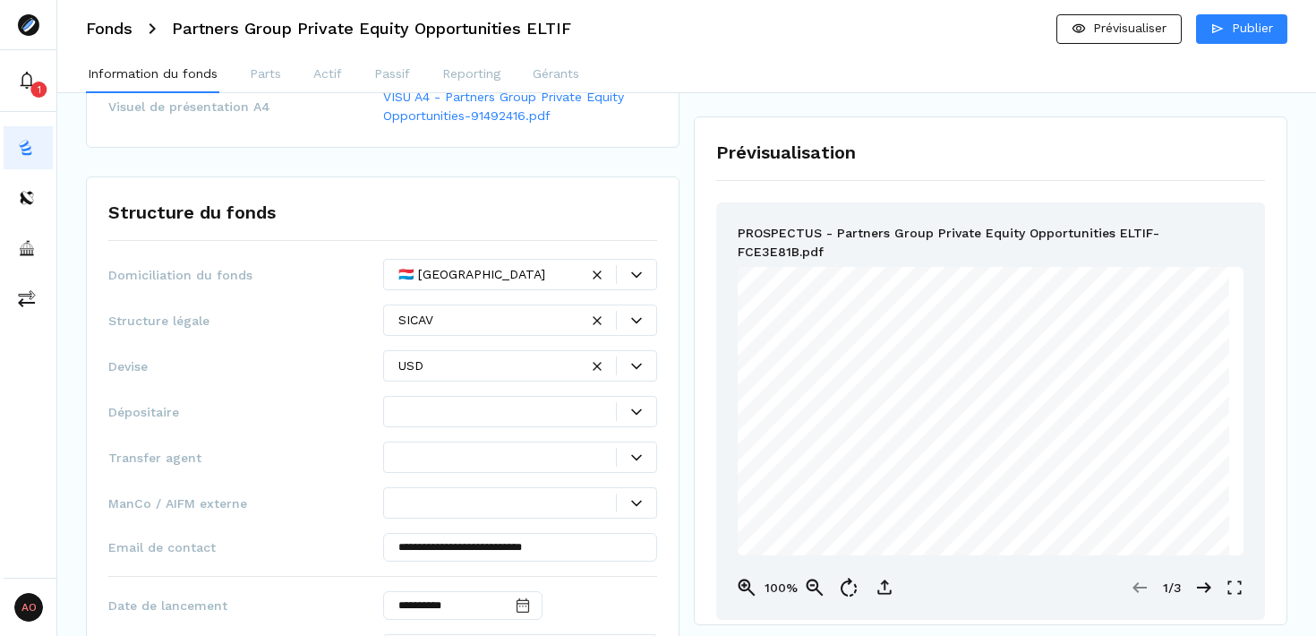
click at [494, 415] on div at bounding box center [520, 411] width 275 height 31
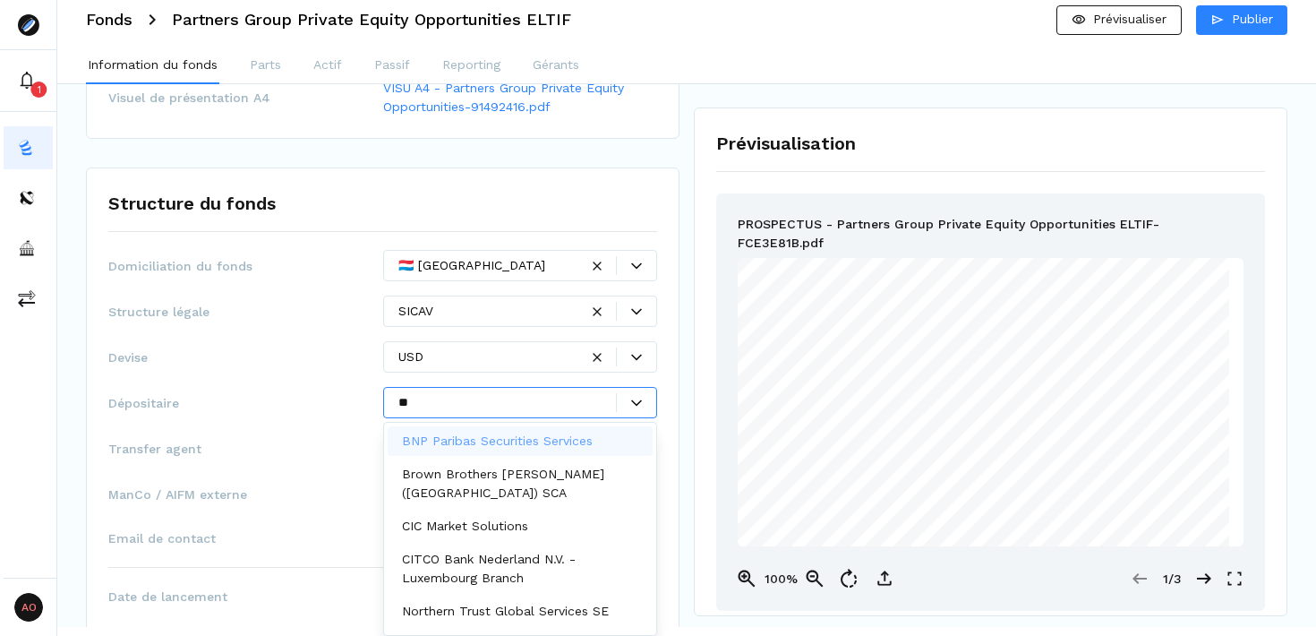
scroll to position [0, 0]
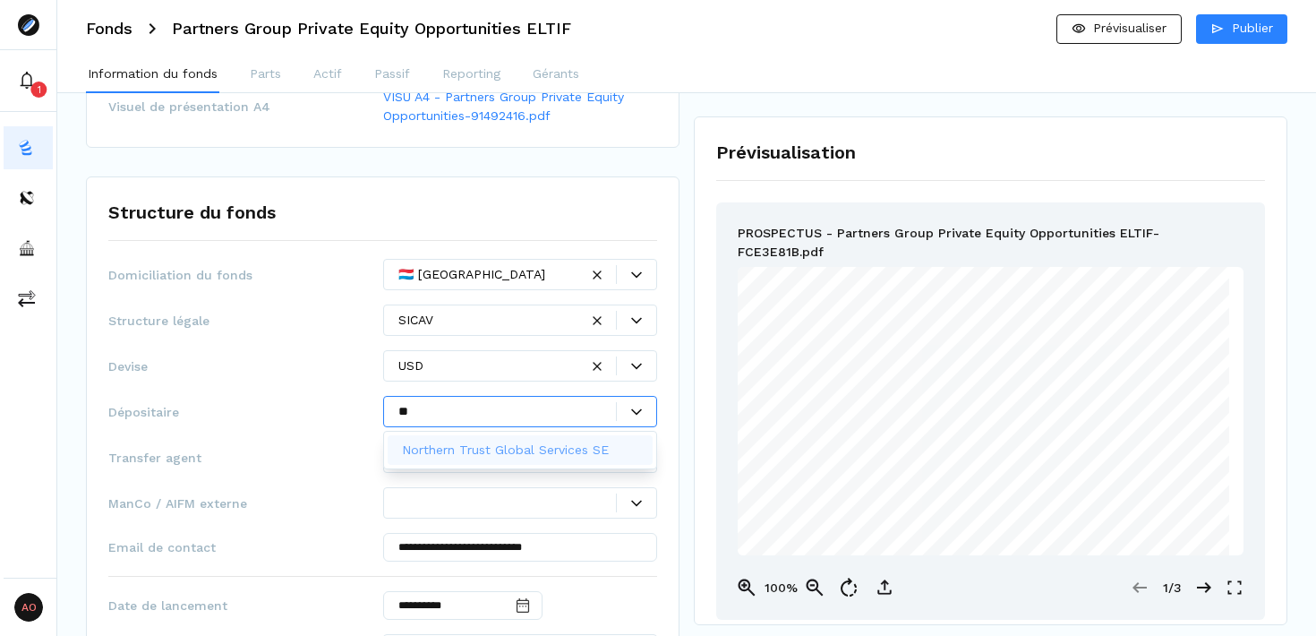
type input "***"
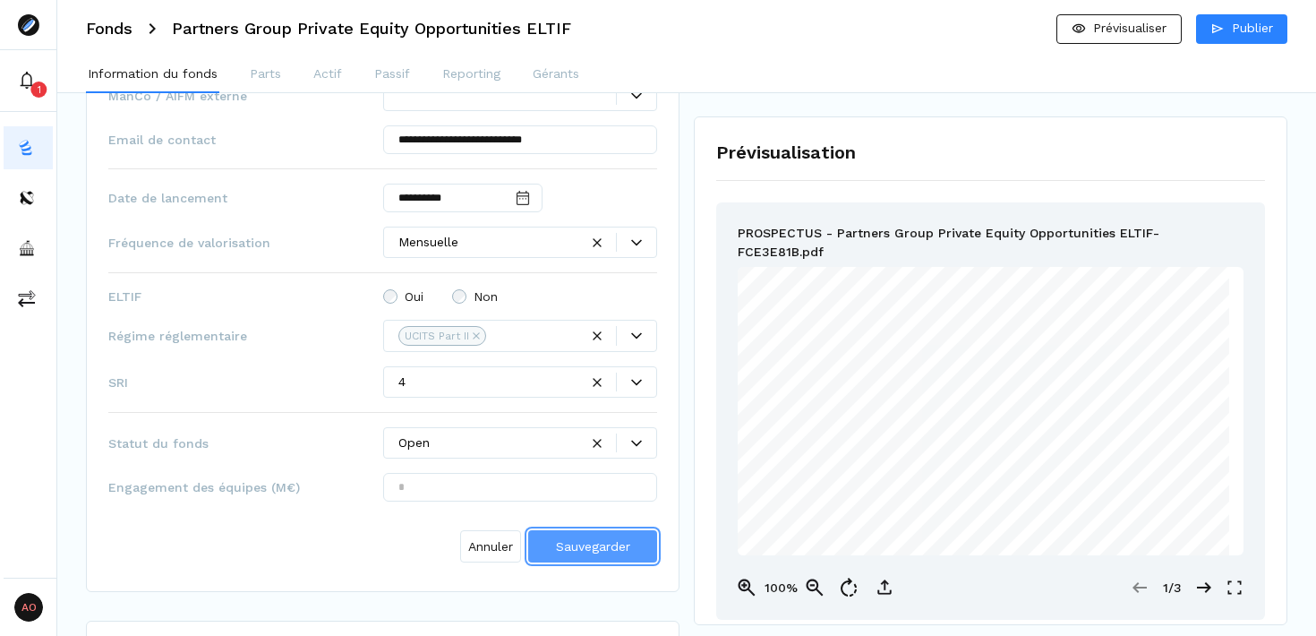
click at [594, 548] on span "Sauvegarder" at bounding box center [593, 546] width 74 height 14
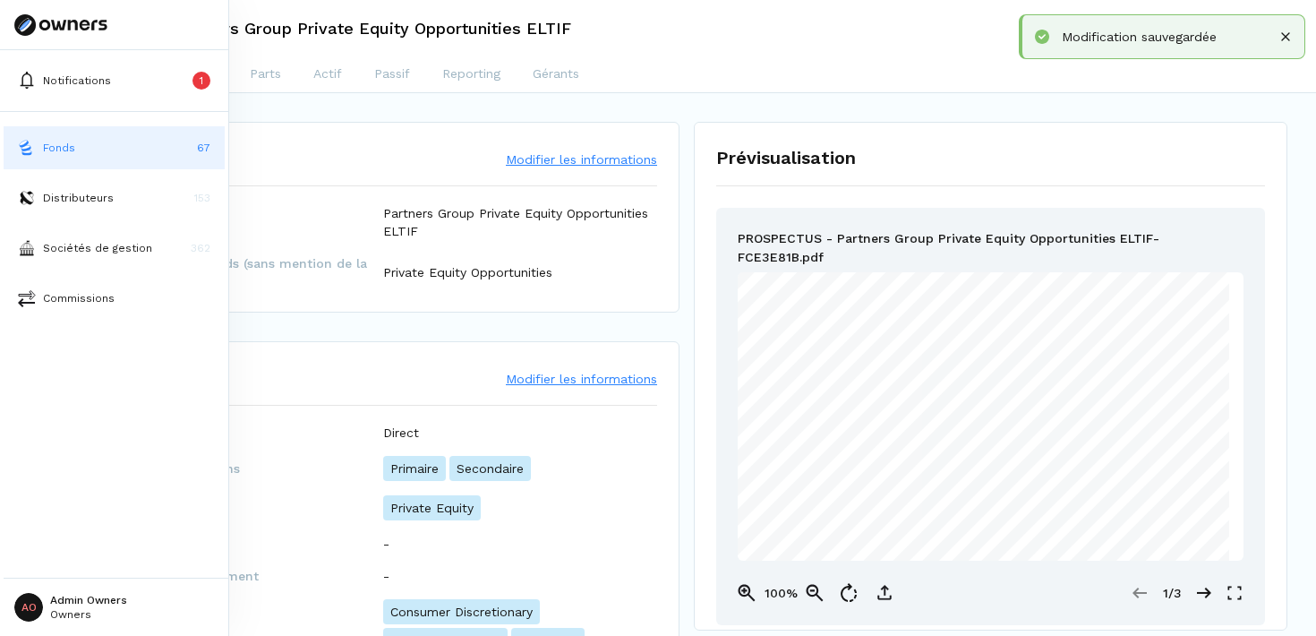
click at [97, 153] on button "Fonds 67" at bounding box center [114, 147] width 221 height 43
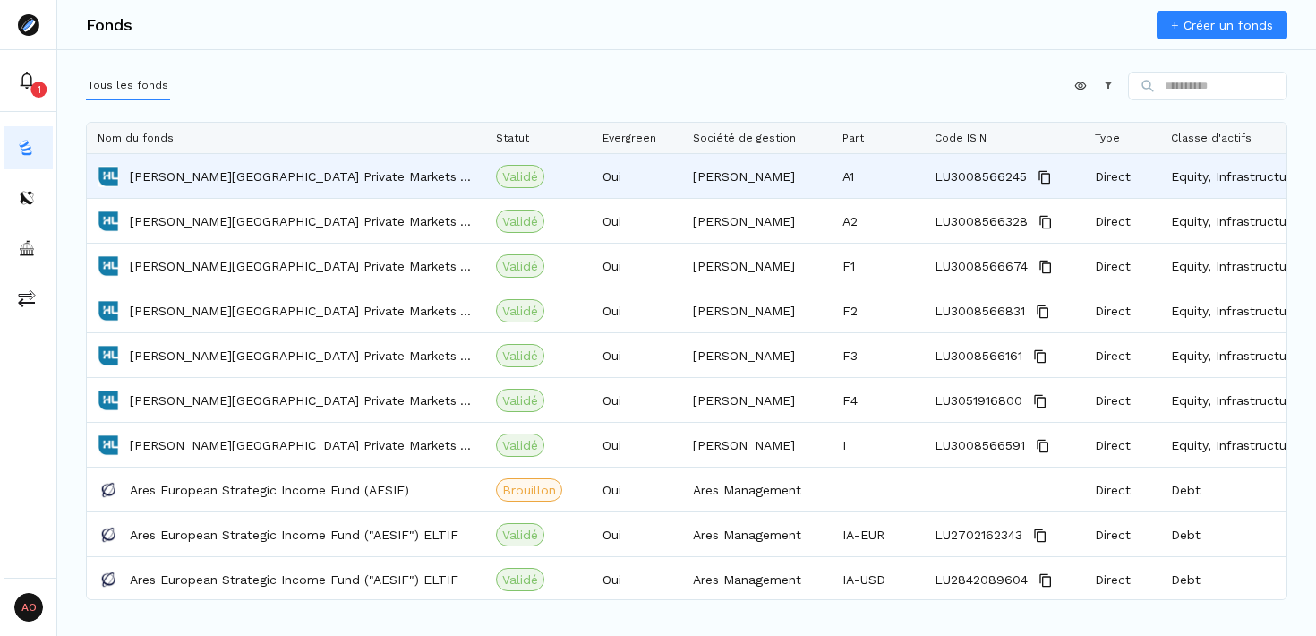
click at [291, 180] on p "[PERSON_NAME][GEOGRAPHIC_DATA] Private Markets Access ELTIF" at bounding box center [302, 176] width 345 height 18
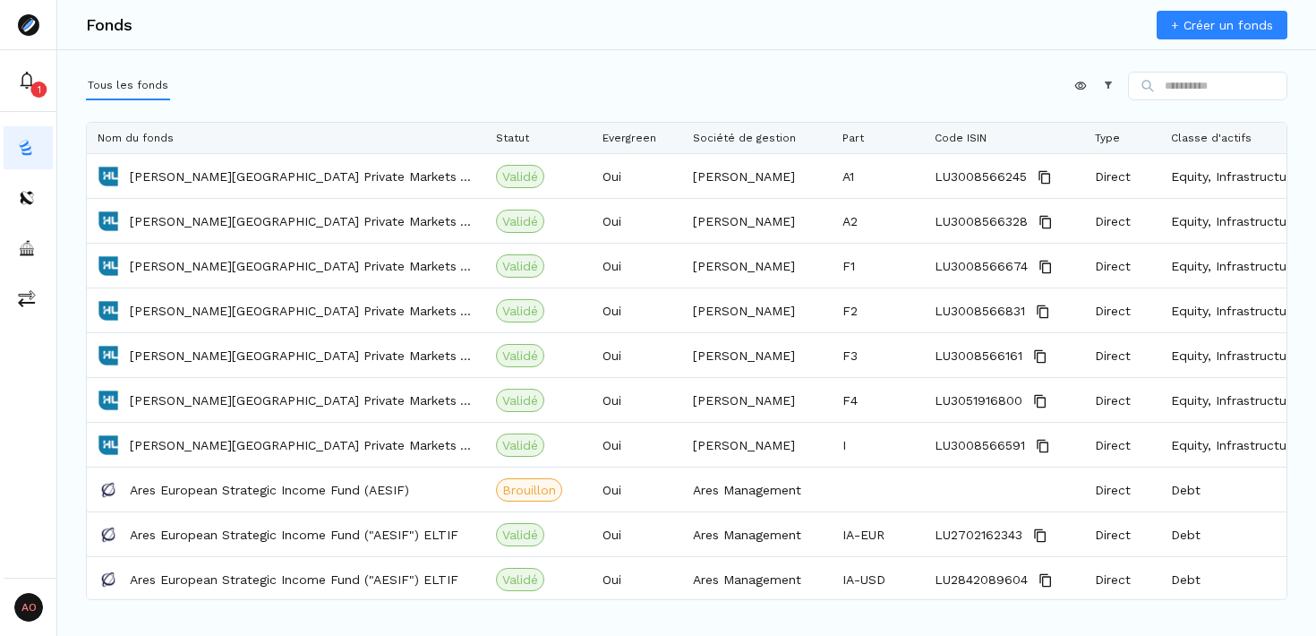
click at [1198, 21] on link "+ Créer un fonds" at bounding box center [1222, 25] width 131 height 29
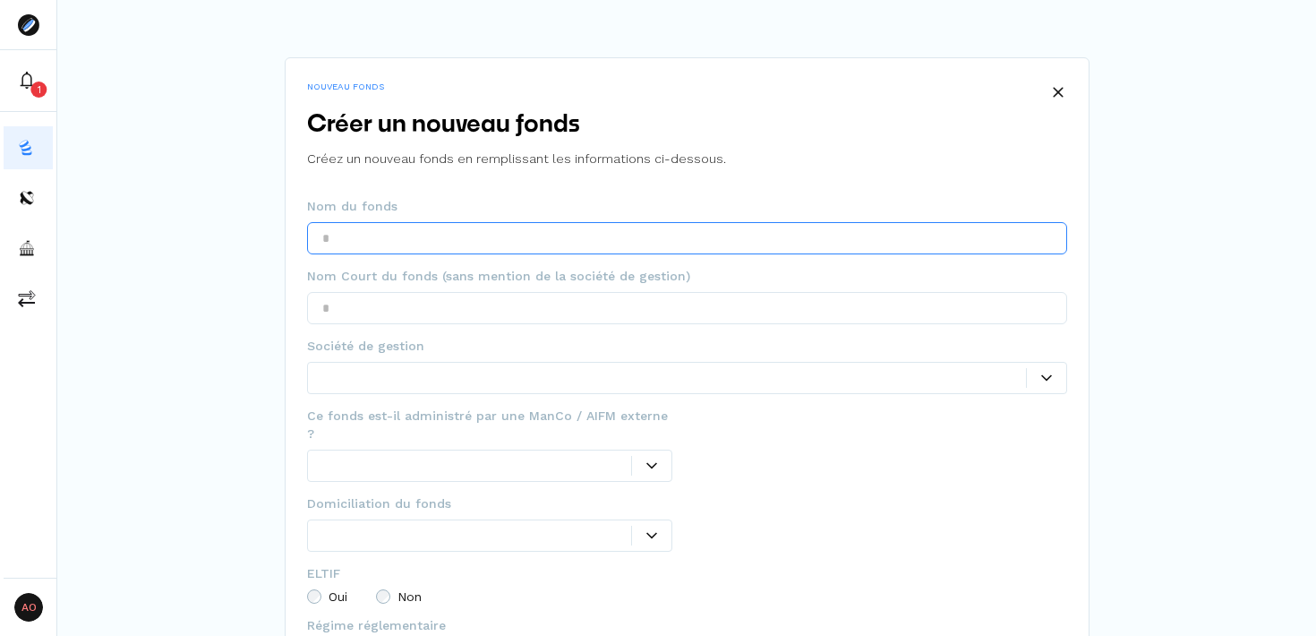
click at [565, 240] on input "text" at bounding box center [687, 238] width 760 height 32
click at [413, 229] on input "******" at bounding box center [687, 238] width 760 height 32
paste input "**********"
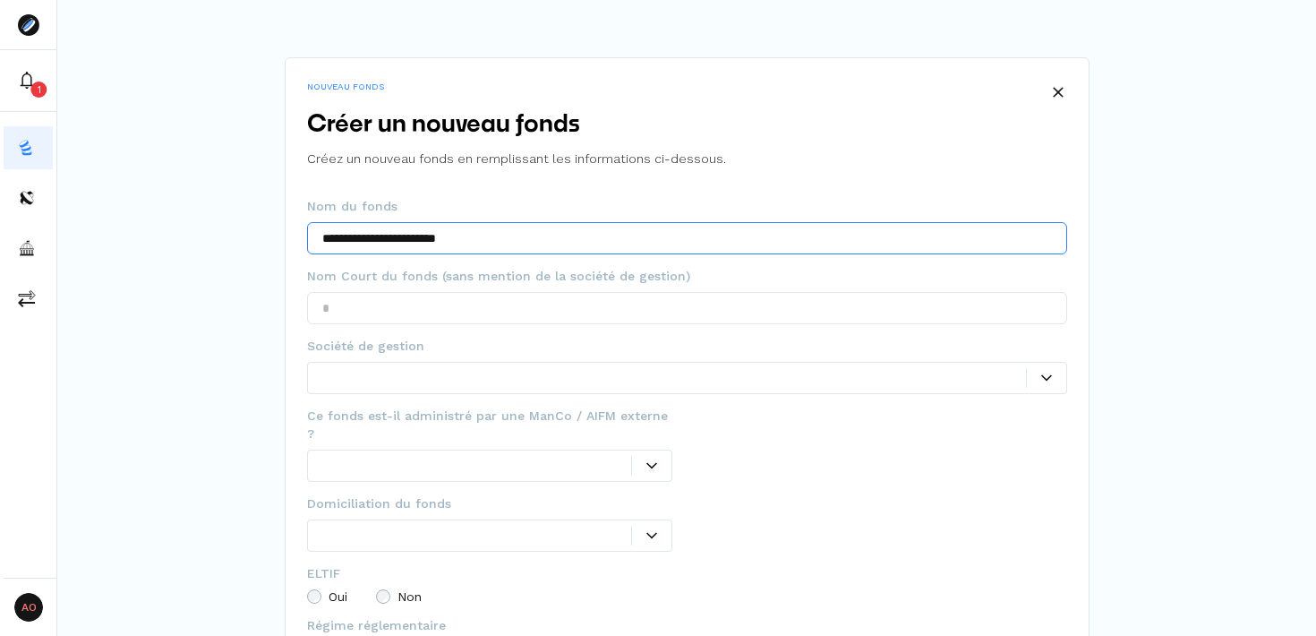
type input "**********"
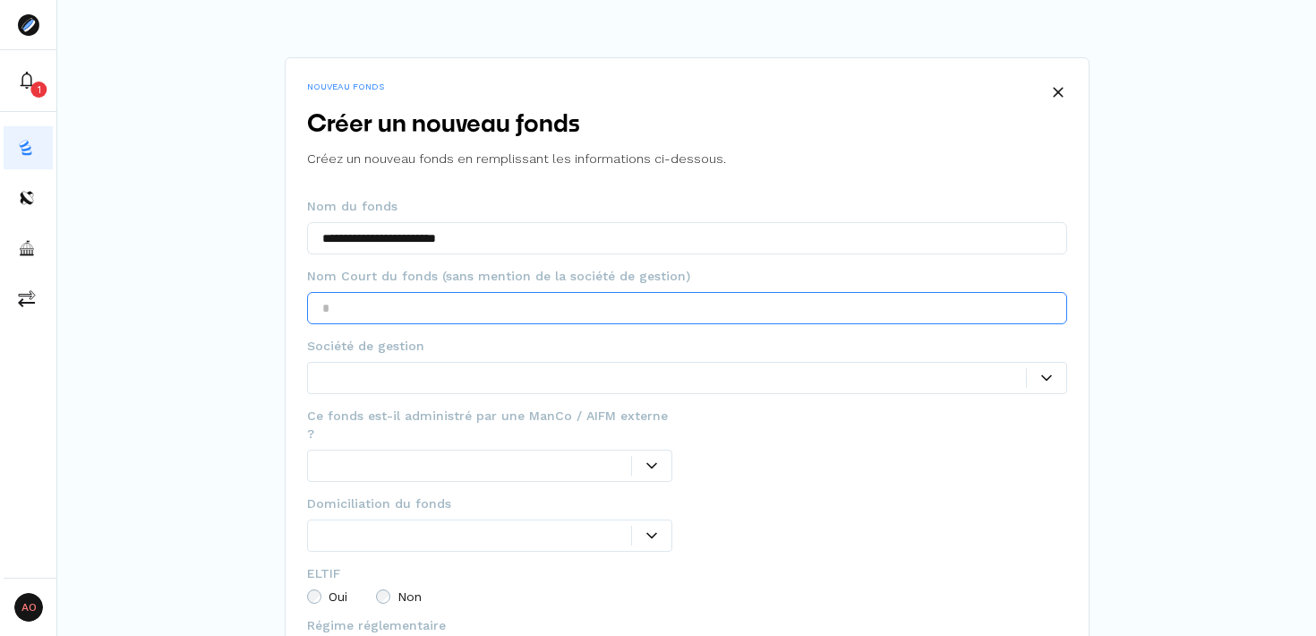
click at [438, 299] on input "text" at bounding box center [687, 308] width 760 height 32
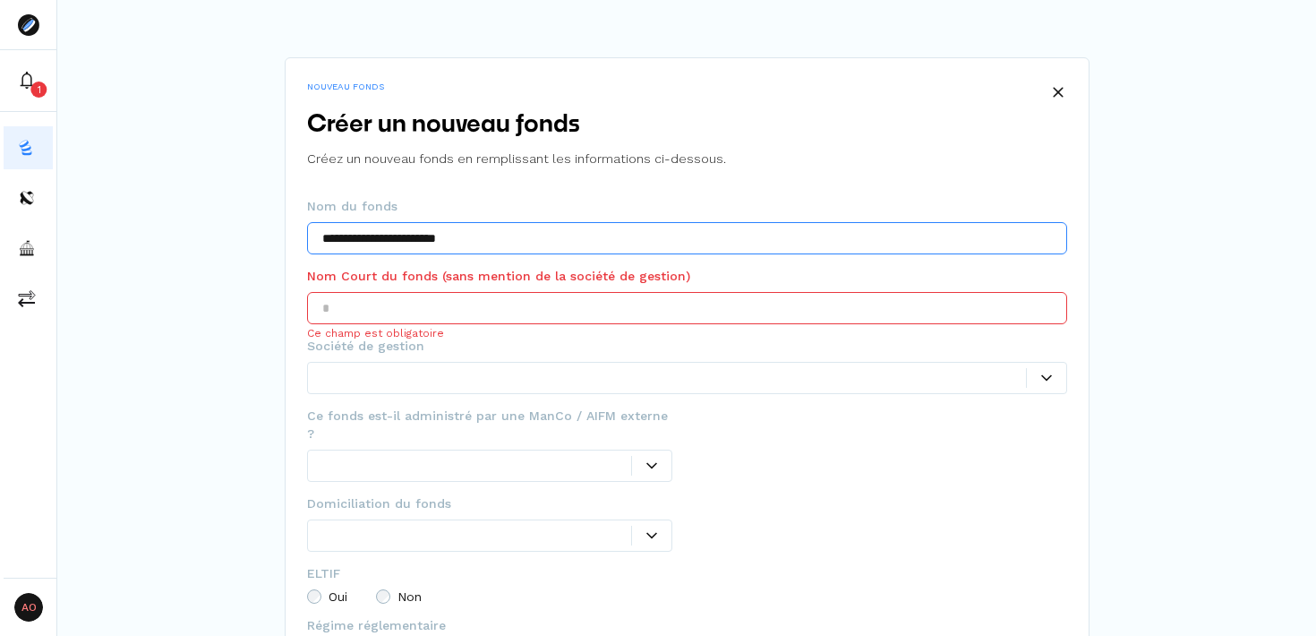
drag, startPoint x: 441, startPoint y: 239, endPoint x: 313, endPoint y: 232, distance: 128.3
click at [313, 232] on input "**********" at bounding box center [687, 238] width 760 height 32
click at [376, 304] on input "text" at bounding box center [687, 308] width 760 height 32
paste input "**********"
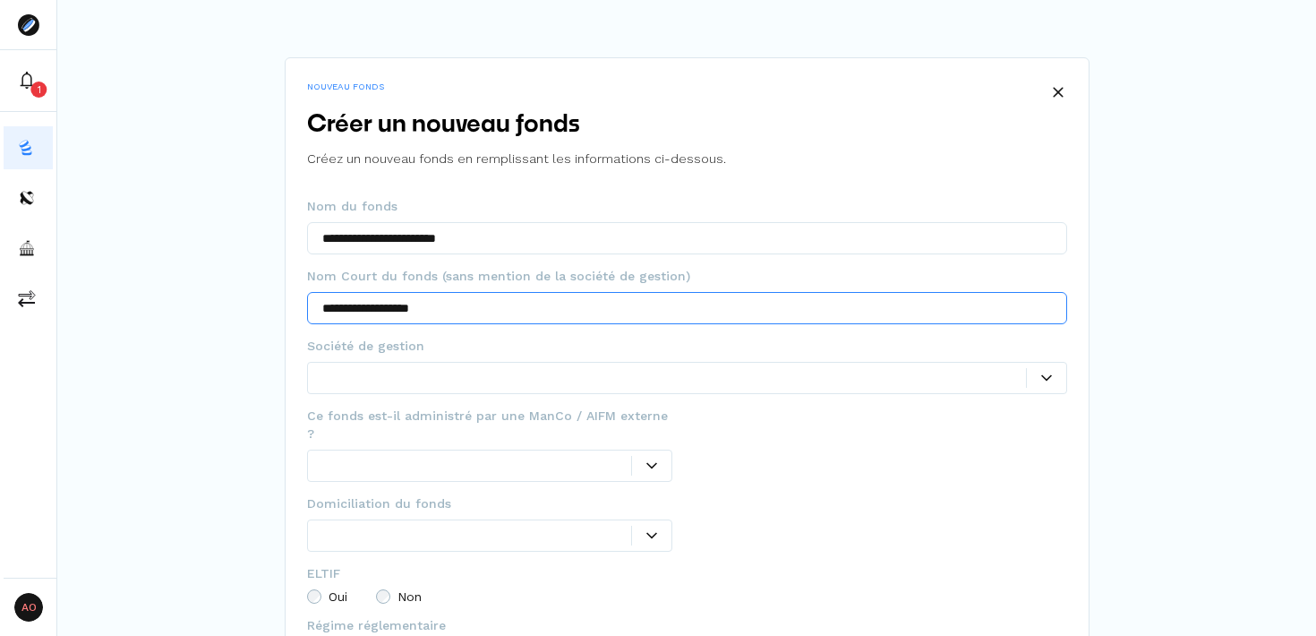
type input "**********"
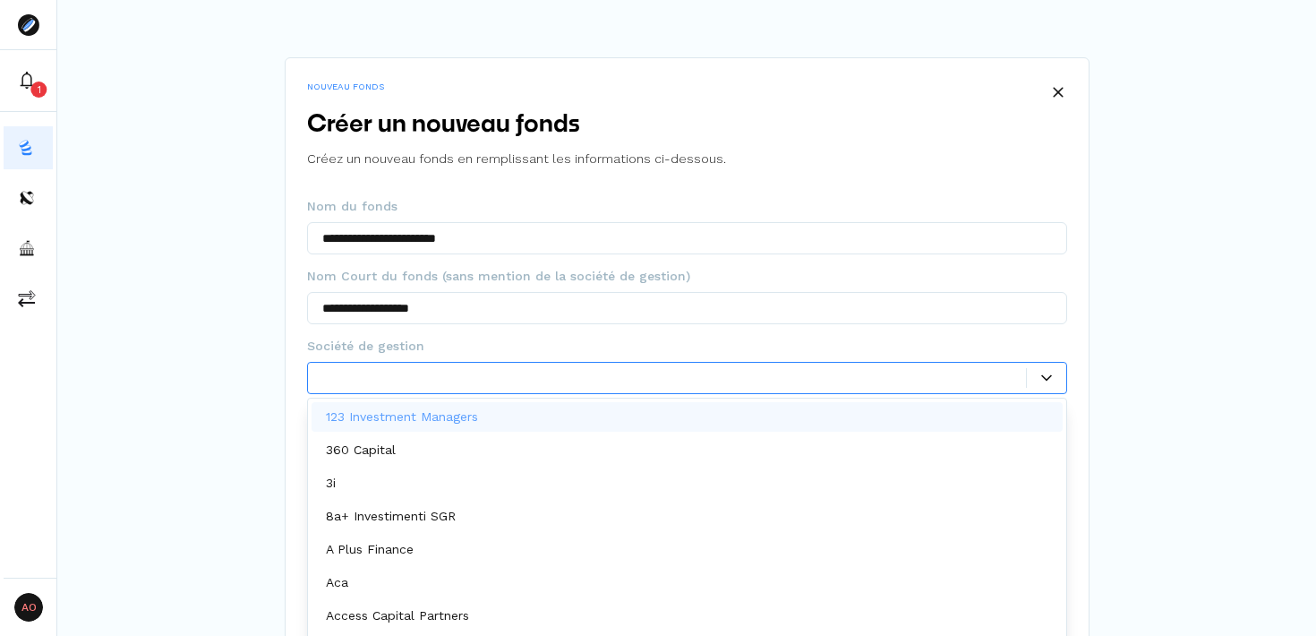
click at [475, 381] on div at bounding box center [674, 377] width 704 height 19
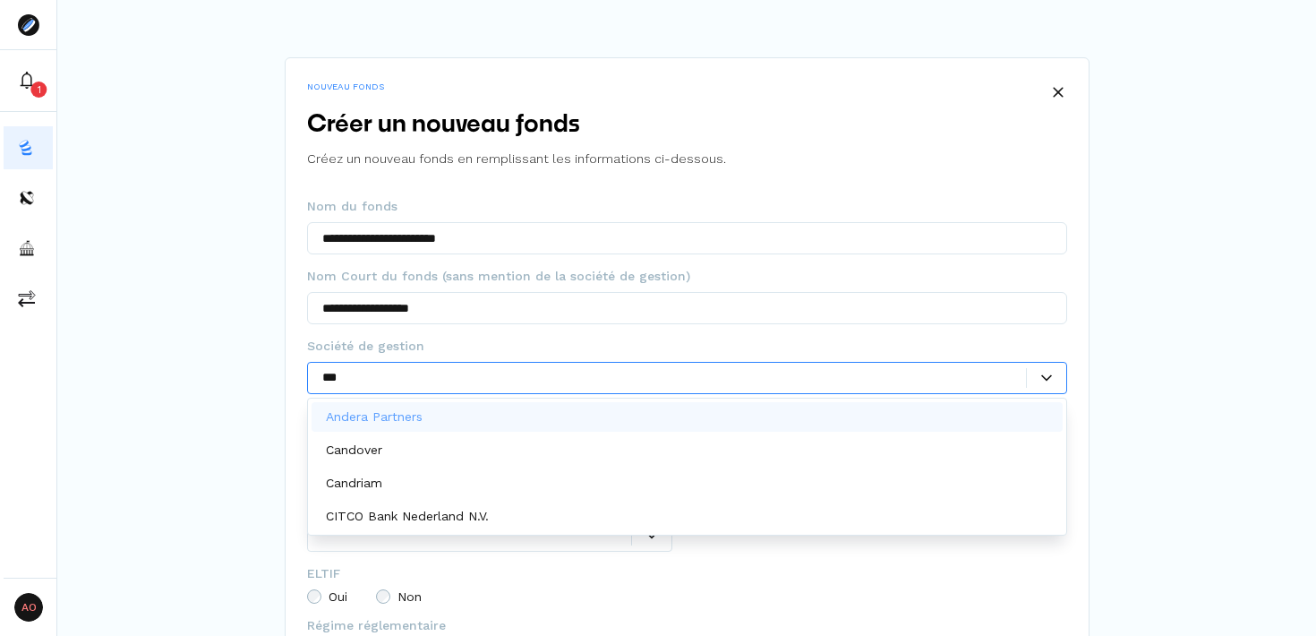
type input "****"
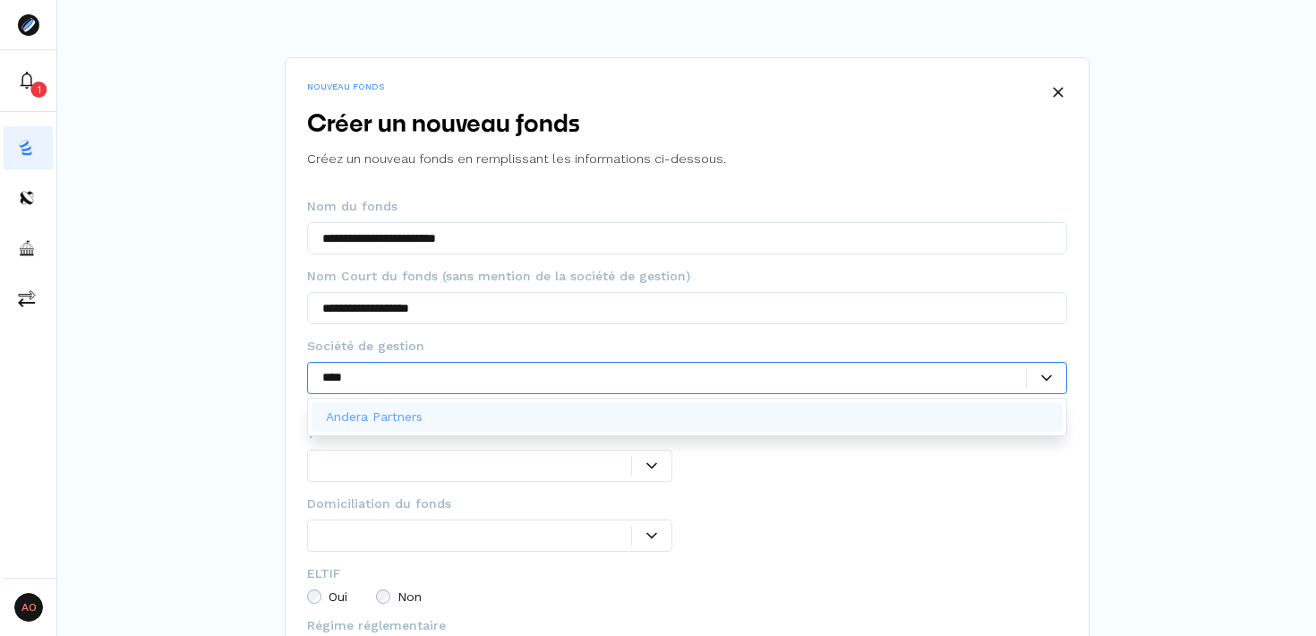
click at [483, 414] on div "Andera Partners" at bounding box center [687, 417] width 751 height 30
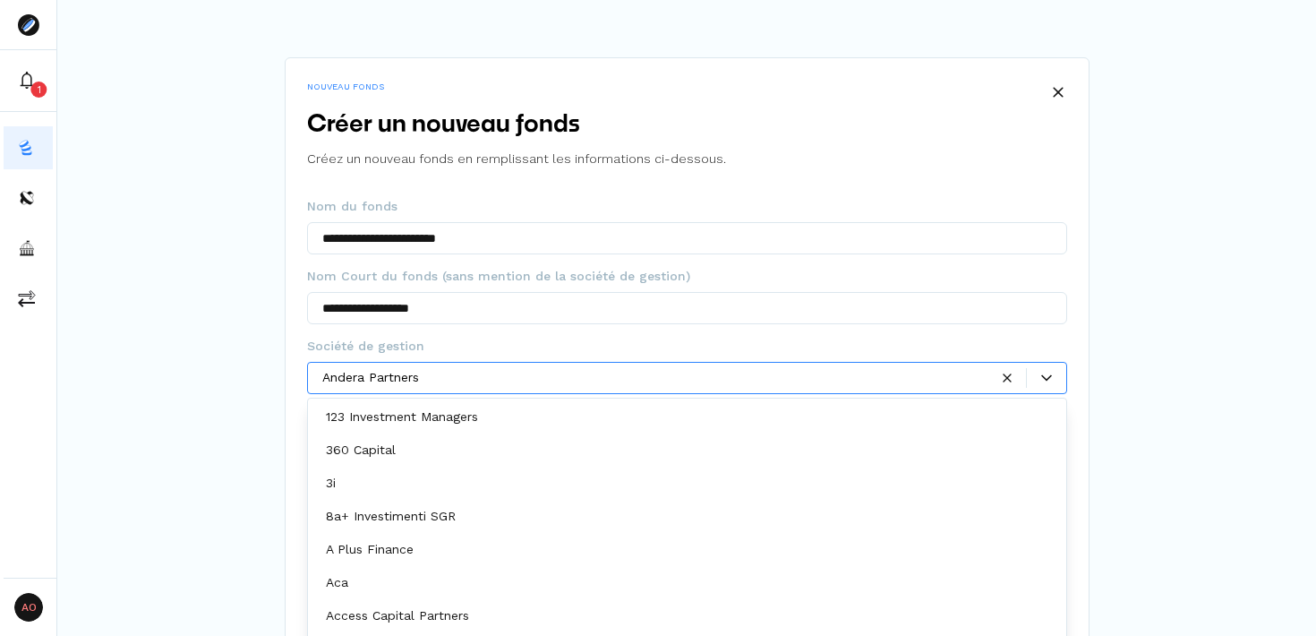
click at [510, 414] on div "123 Investment Managers" at bounding box center [687, 417] width 751 height 30
click at [510, 414] on span "Ce fonds est-il administré par une ManCo / AIFM externe ?" at bounding box center [490, 425] width 366 height 36
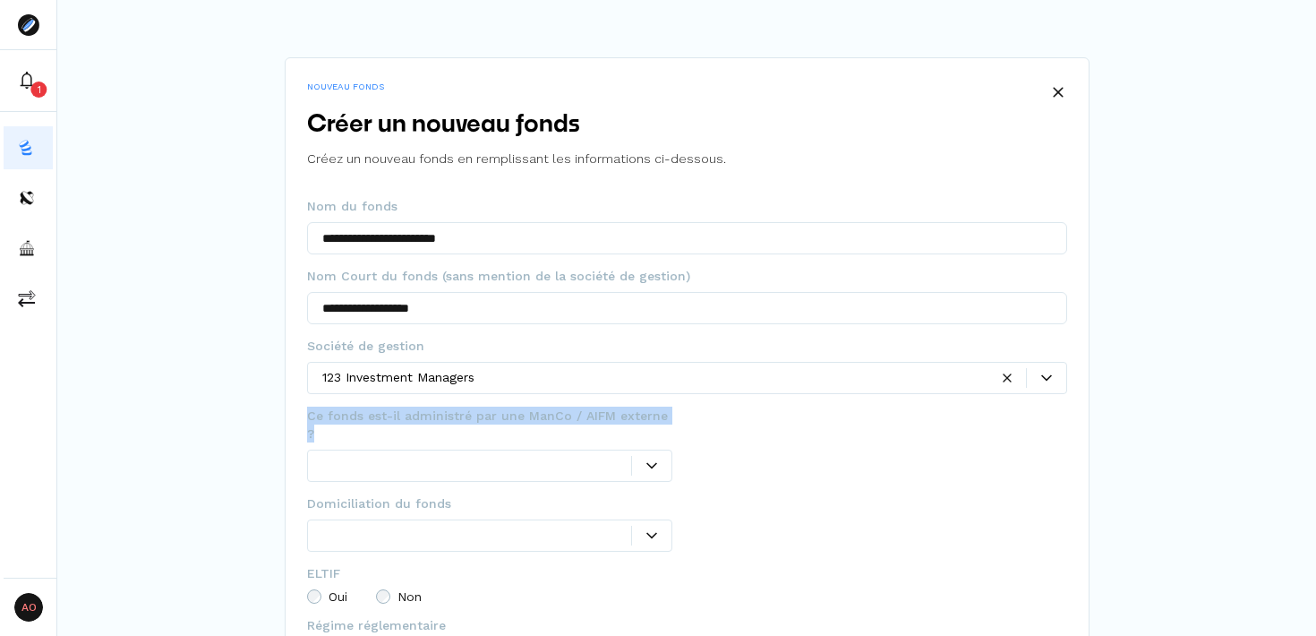
click at [510, 414] on span "Ce fonds est-il administré par une ManCo / AIFM externe ?" at bounding box center [490, 425] width 366 height 36
copy span "Ce fonds est-il administré par une ManCo / AIFM externe ?"
click at [651, 460] on icon at bounding box center [652, 465] width 11 height 11
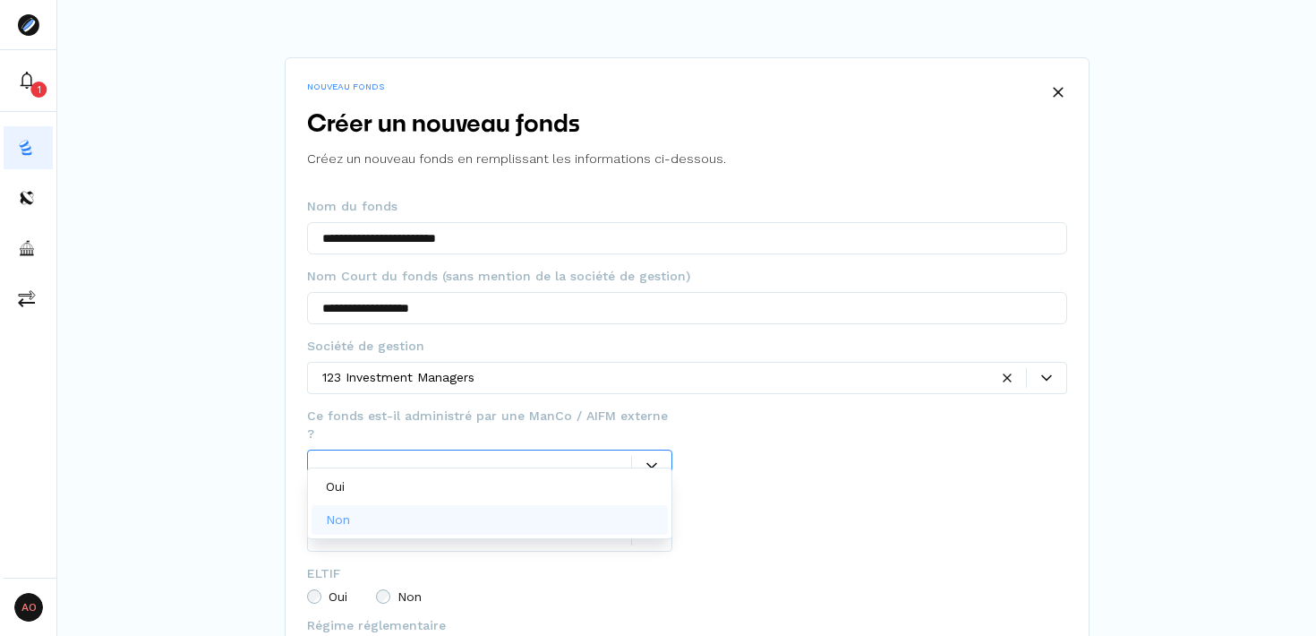
click at [525, 511] on div "Non" at bounding box center [490, 520] width 357 height 30
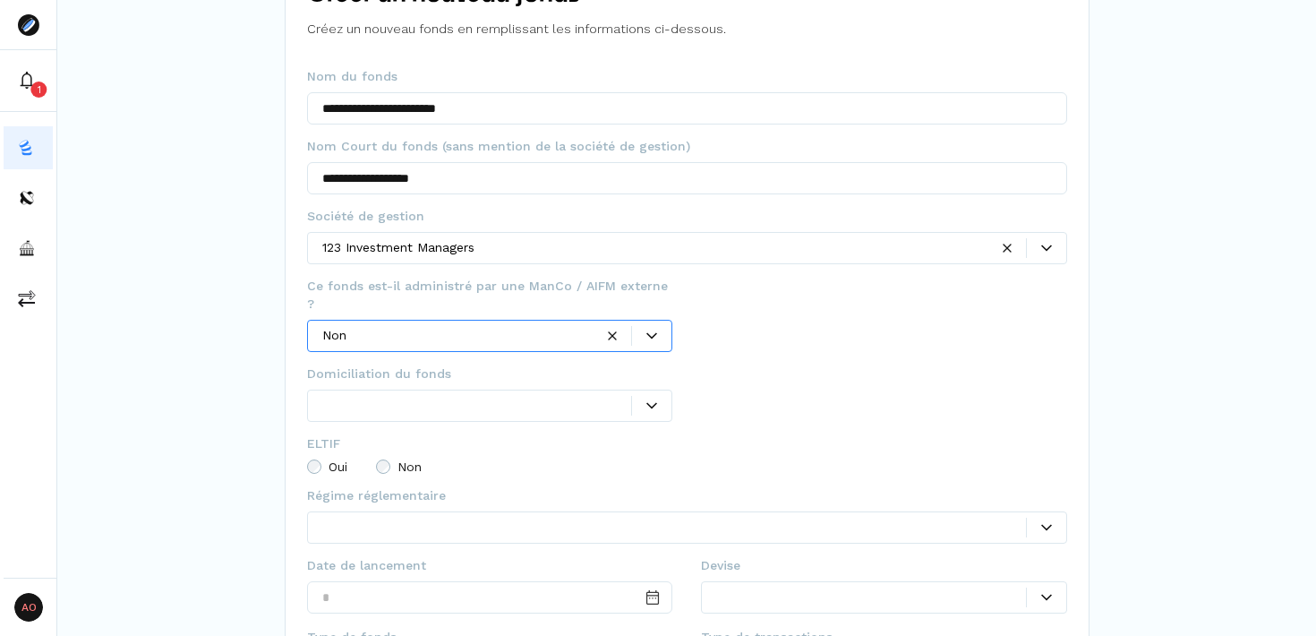
scroll to position [132, 0]
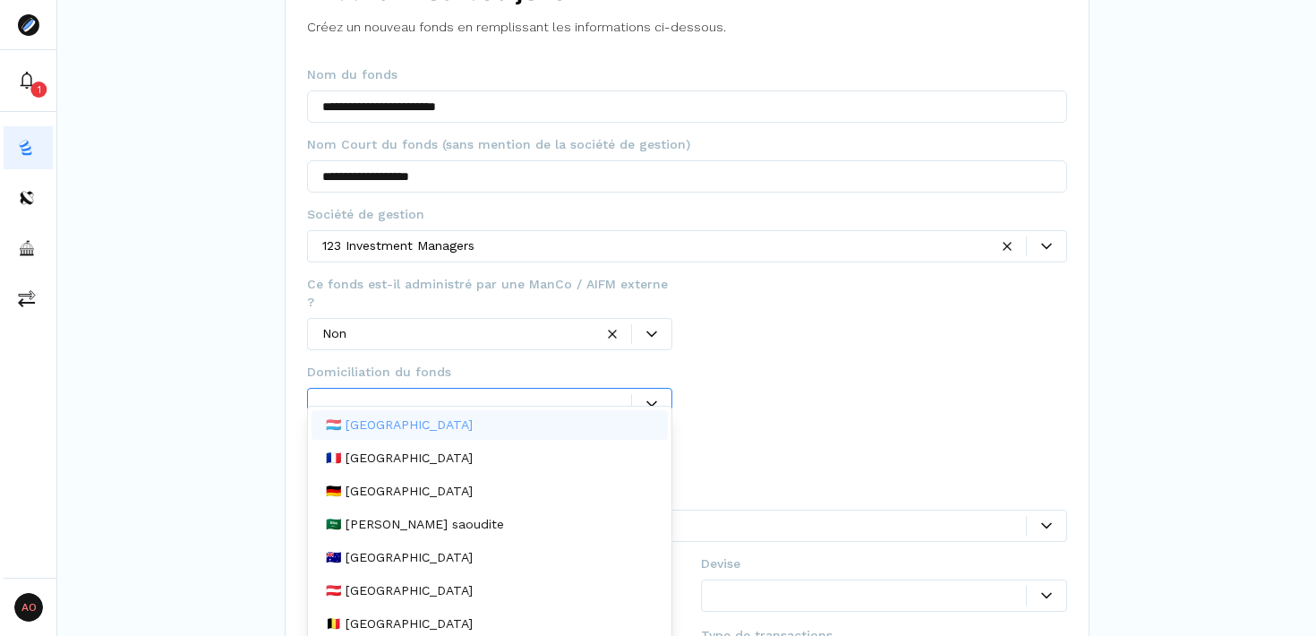
click at [658, 399] on div at bounding box center [651, 404] width 39 height 11
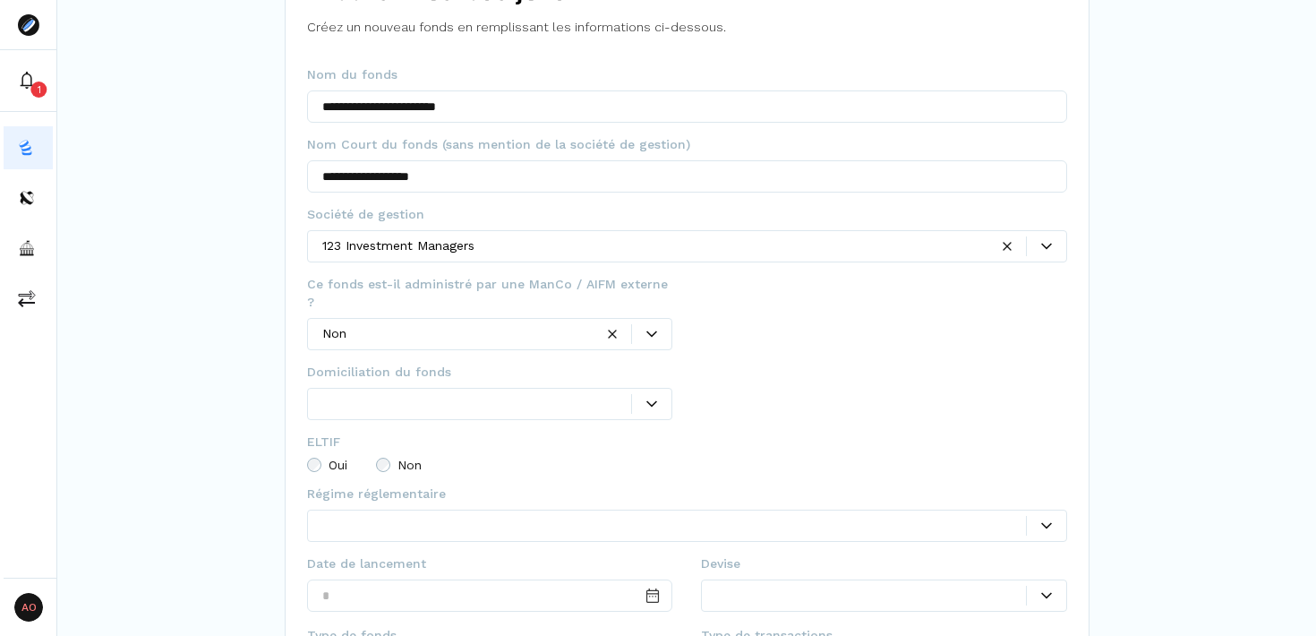
scroll to position [0, 0]
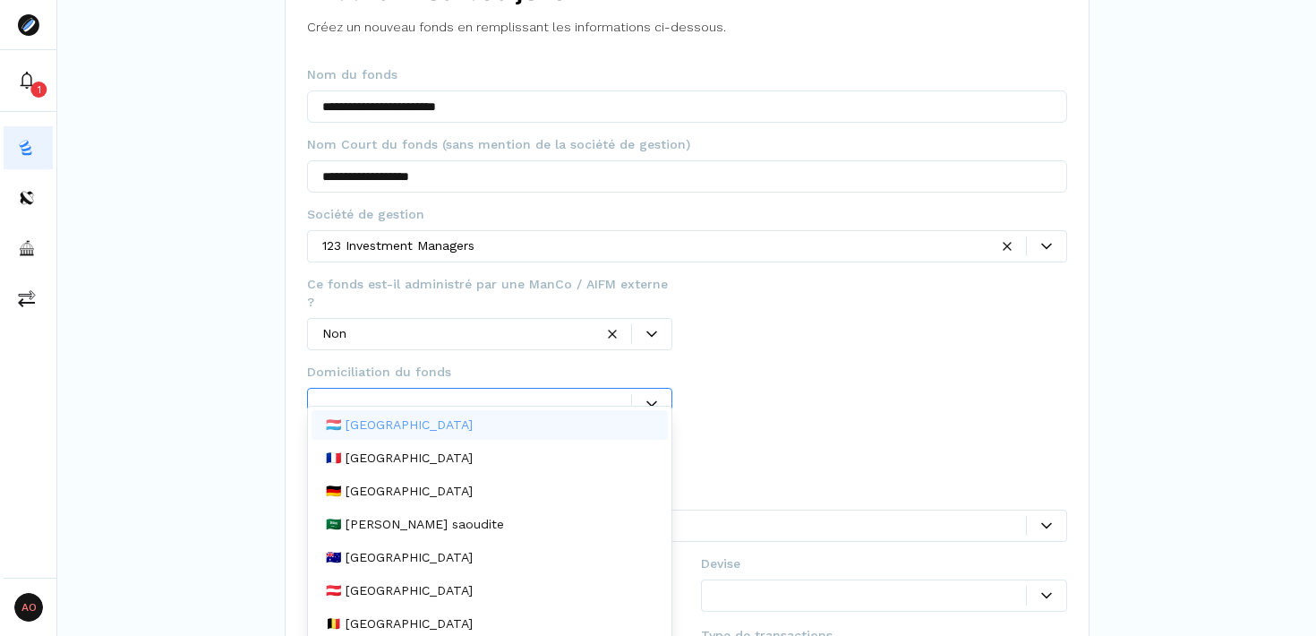
click at [429, 363] on span "Domiciliation du fonds" at bounding box center [379, 372] width 144 height 18
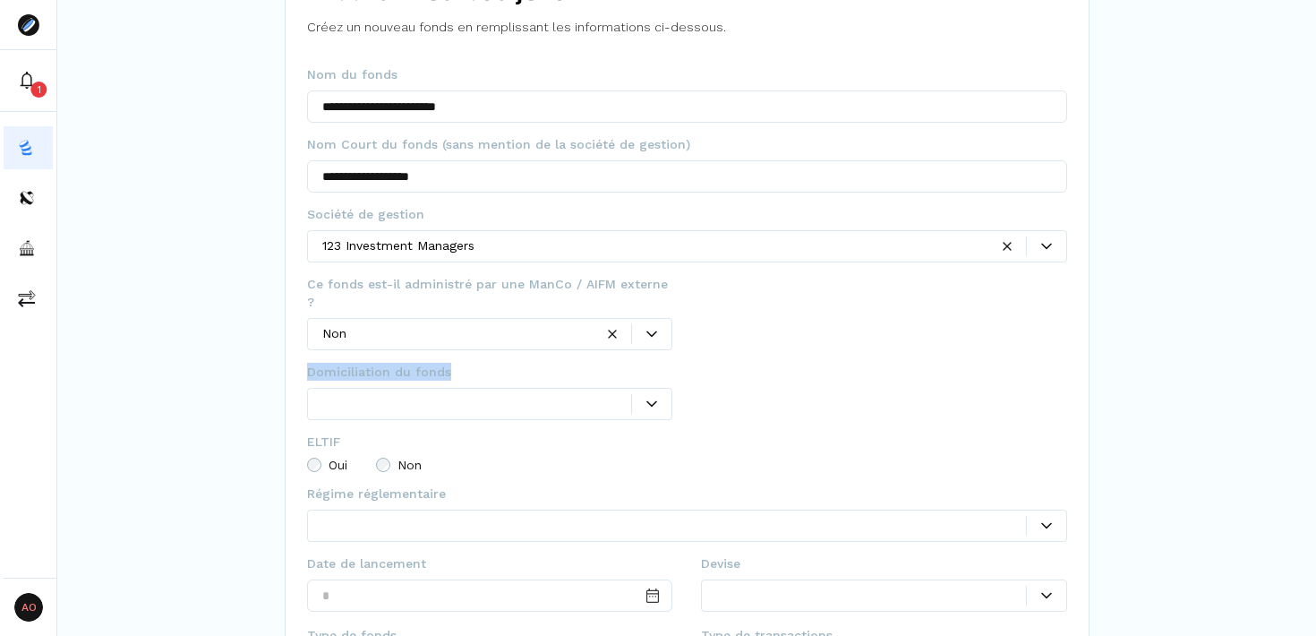
click at [429, 363] on span "Domiciliation du fonds" at bounding box center [379, 372] width 144 height 18
copy span "Domiciliation du fonds"
click at [812, 363] on div at bounding box center [884, 398] width 366 height 70
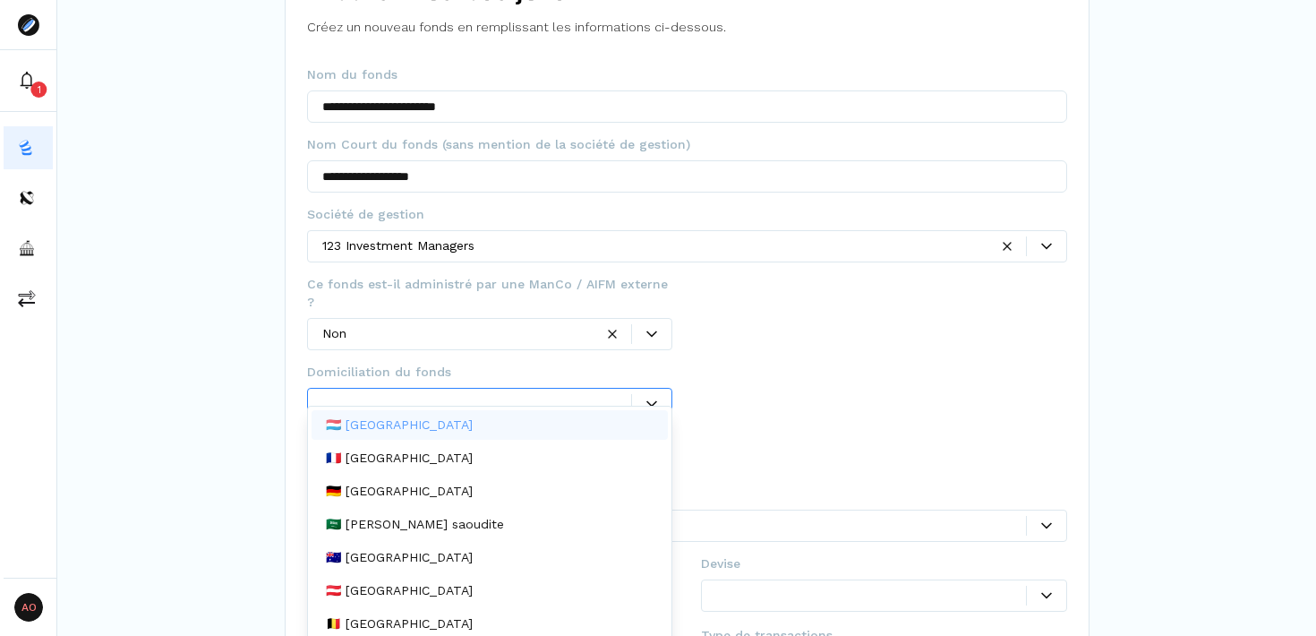
click at [649, 399] on icon at bounding box center [652, 404] width 11 height 11
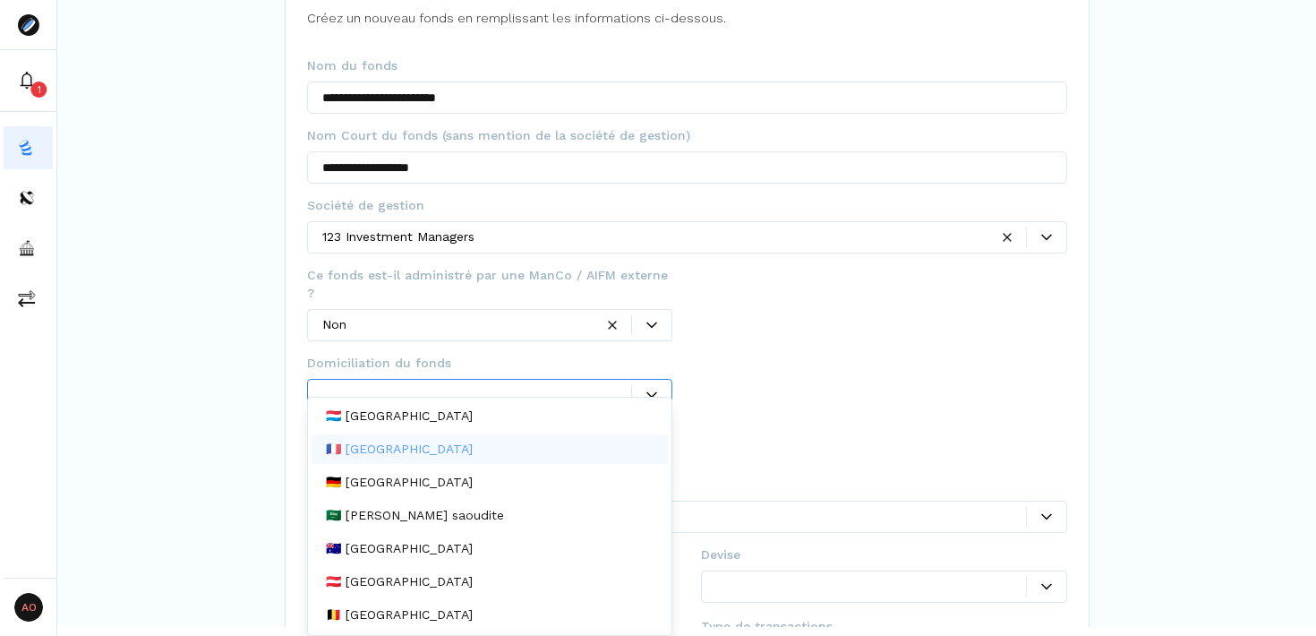
click at [482, 449] on div "🇫🇷 [GEOGRAPHIC_DATA]" at bounding box center [490, 449] width 357 height 30
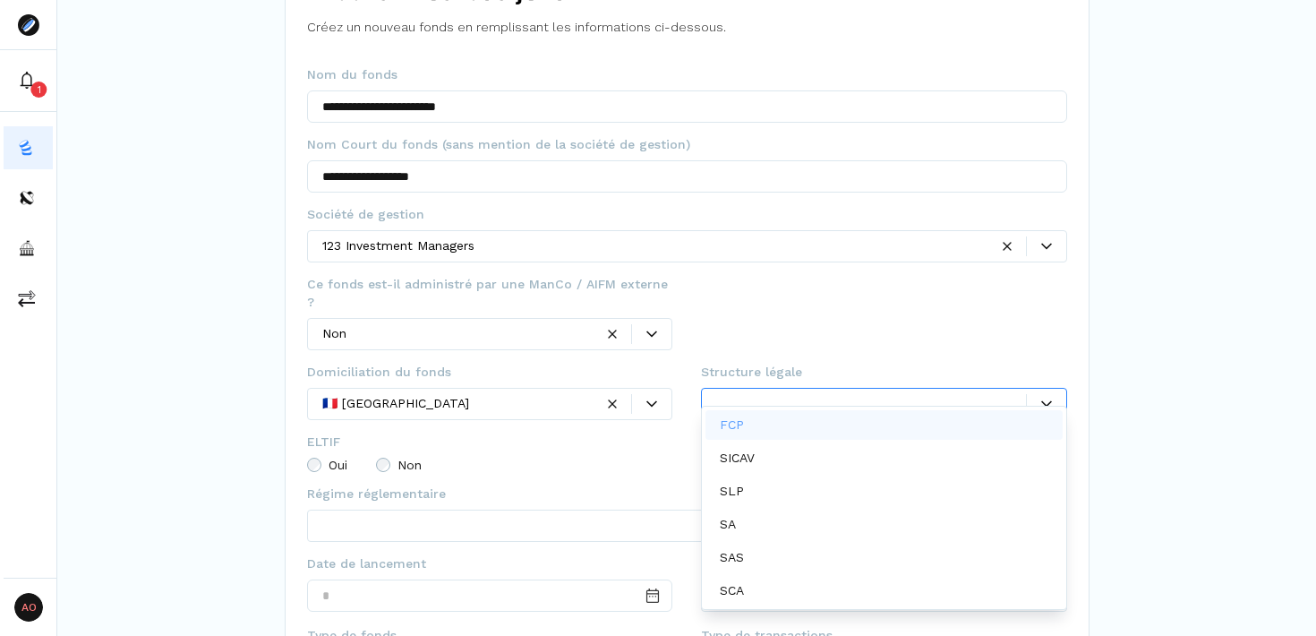
click at [1018, 394] on div at bounding box center [871, 403] width 310 height 19
click at [901, 421] on div "FCP" at bounding box center [884, 425] width 357 height 30
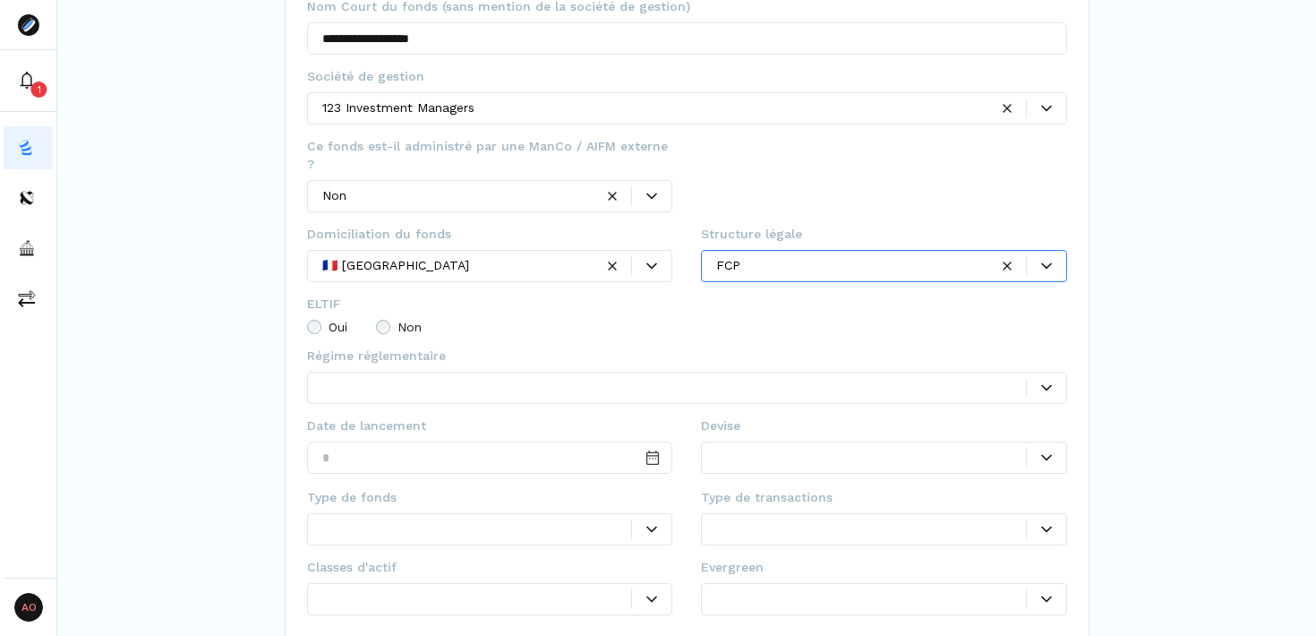
scroll to position [270, 0]
click at [399, 346] on span "Régime réglementaire" at bounding box center [376, 355] width 139 height 18
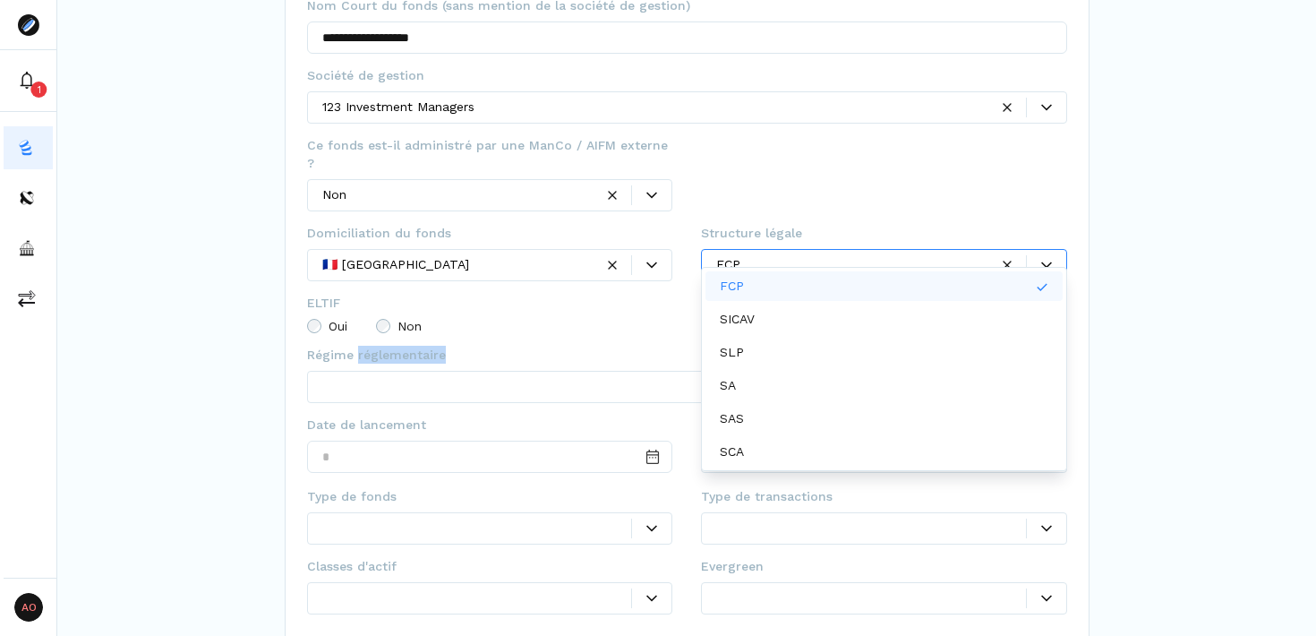
click at [399, 346] on span "Régime réglementaire" at bounding box center [376, 355] width 139 height 18
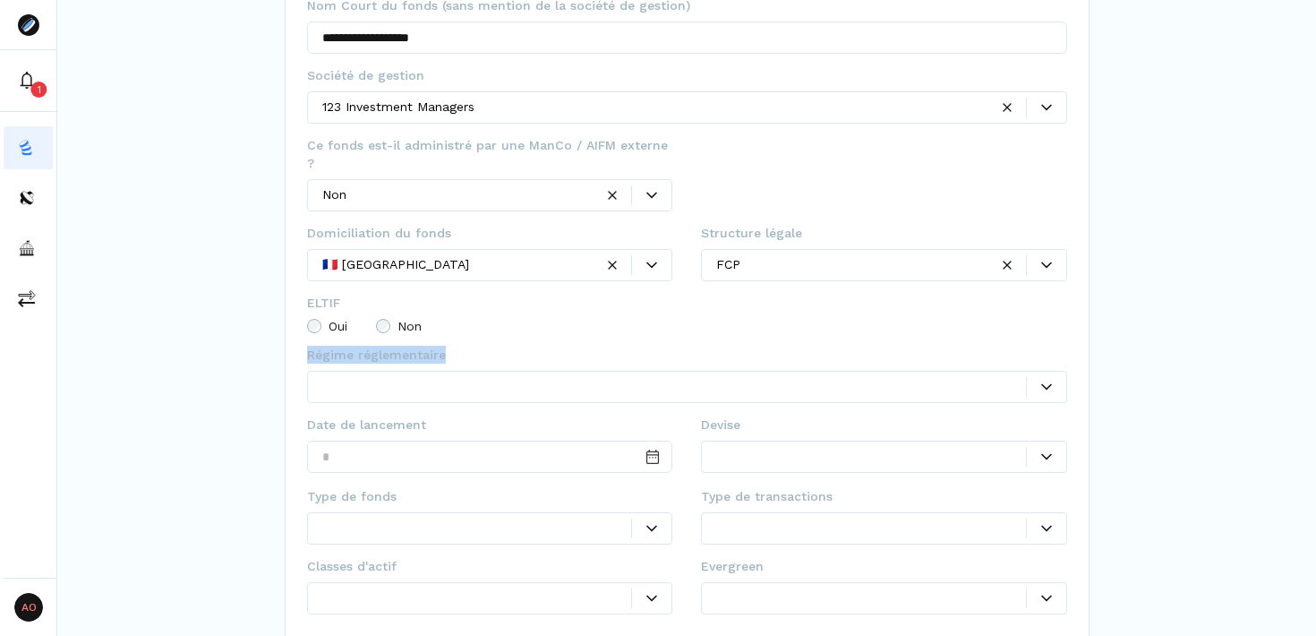
click at [399, 346] on span "Régime réglementaire" at bounding box center [376, 355] width 139 height 18
copy span "Régime réglementaire"
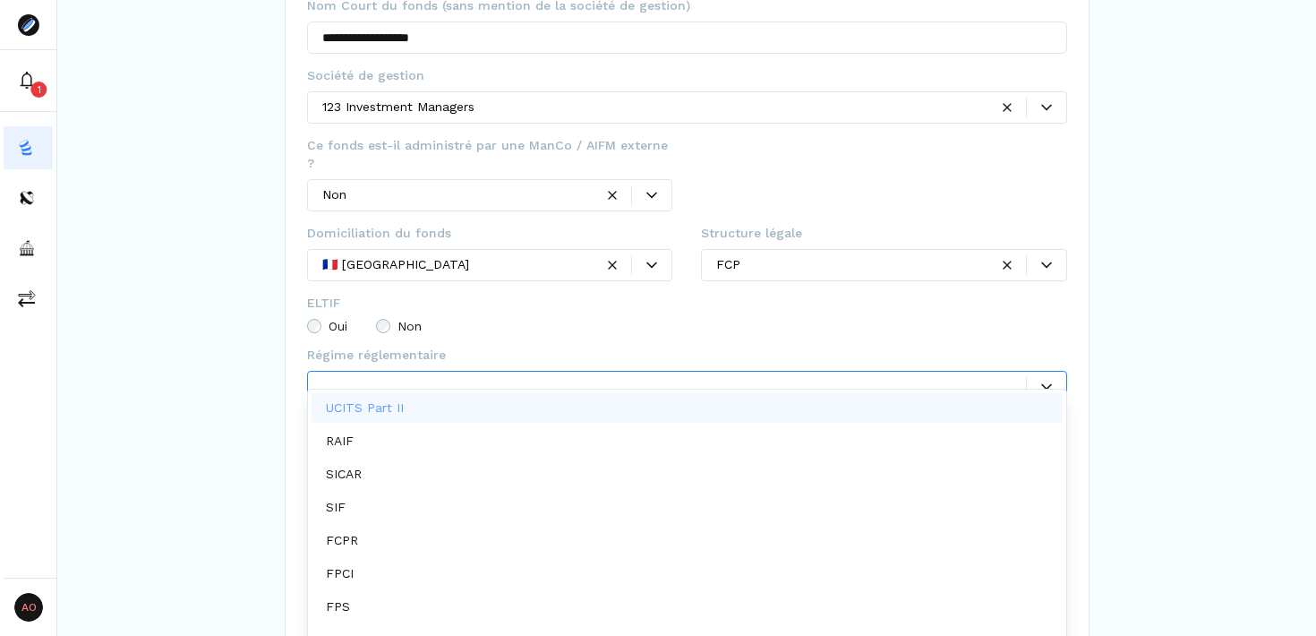
click at [593, 377] on div at bounding box center [674, 386] width 704 height 19
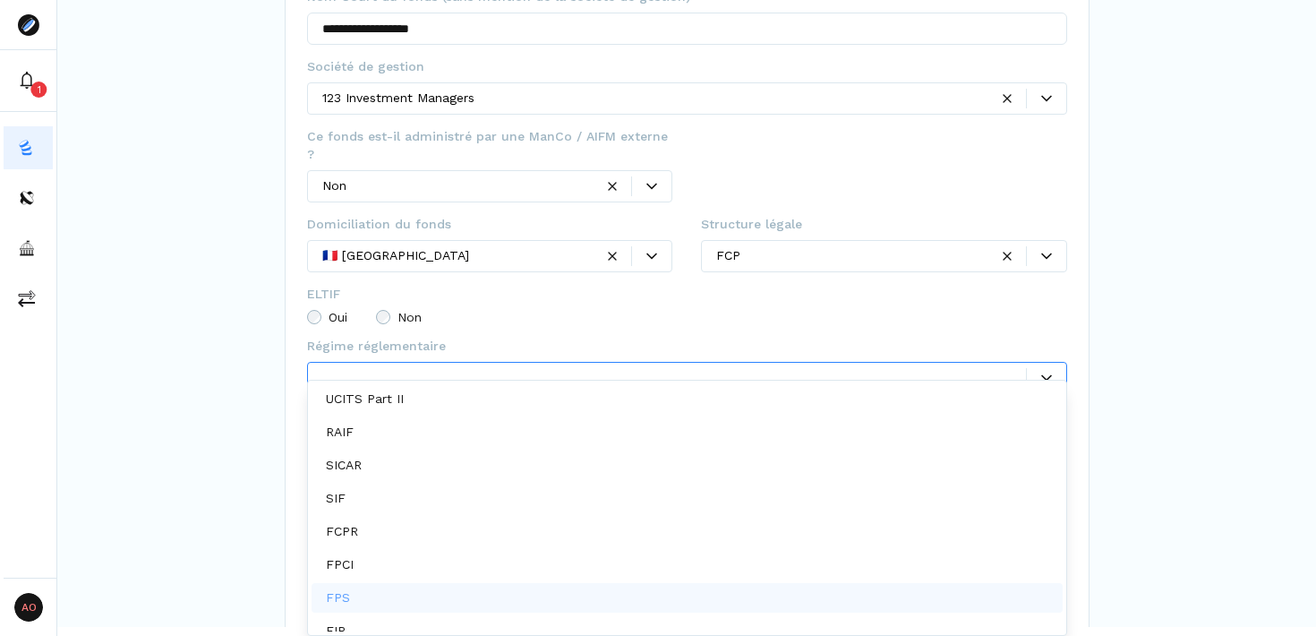
click at [582, 587] on div "FPS" at bounding box center [687, 598] width 751 height 30
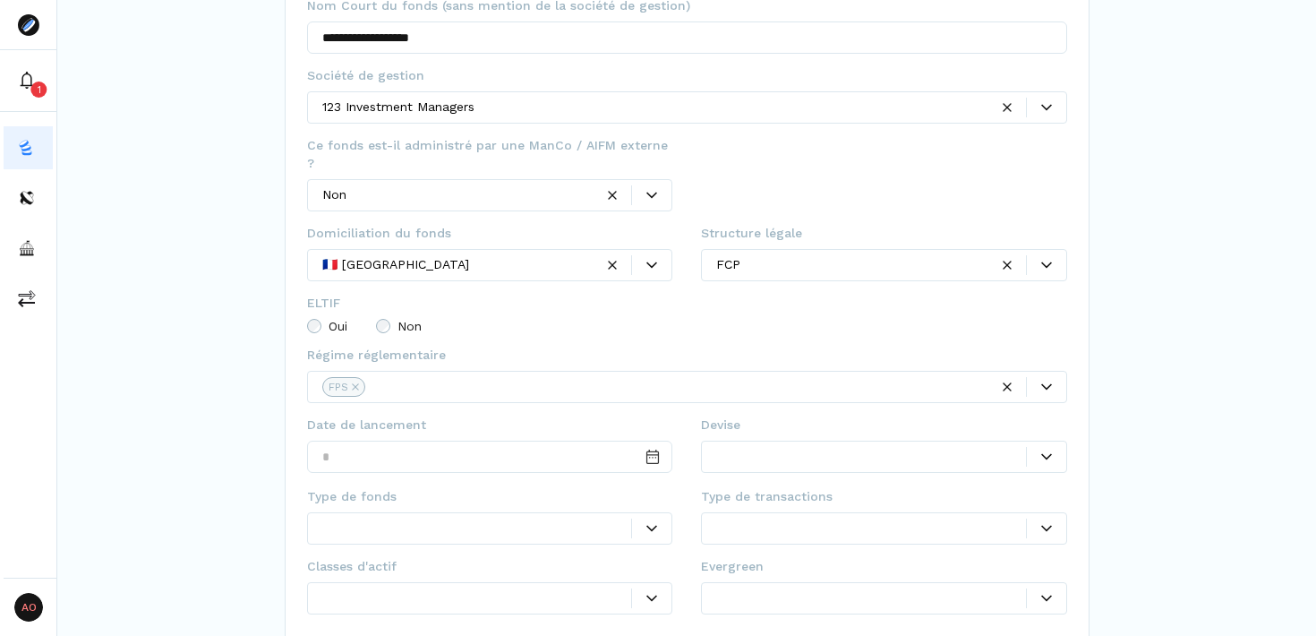
scroll to position [0, 0]
click at [1174, 331] on div "**********" at bounding box center [686, 214] width 1259 height 968
click at [396, 416] on span "Date de lancement" at bounding box center [366, 425] width 119 height 18
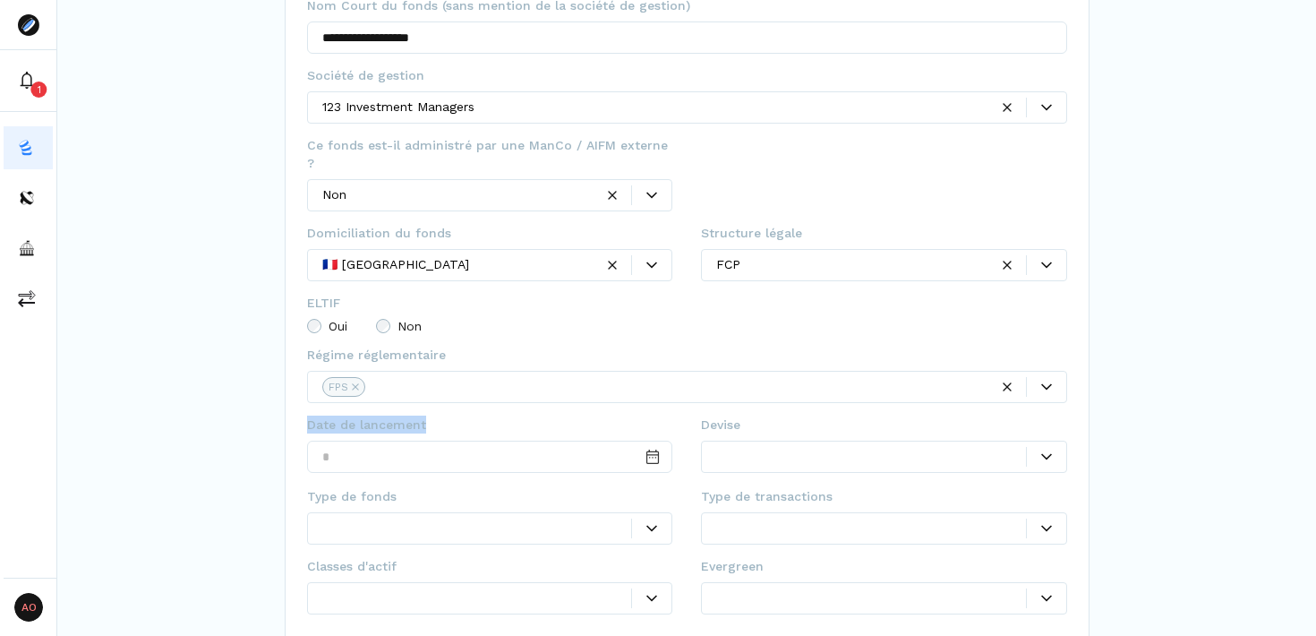
copy span "Date de lancement"
click at [497, 441] on input "Date input" at bounding box center [490, 457] width 366 height 32
type input "**********"
click at [811, 451] on div at bounding box center [884, 457] width 366 height 32
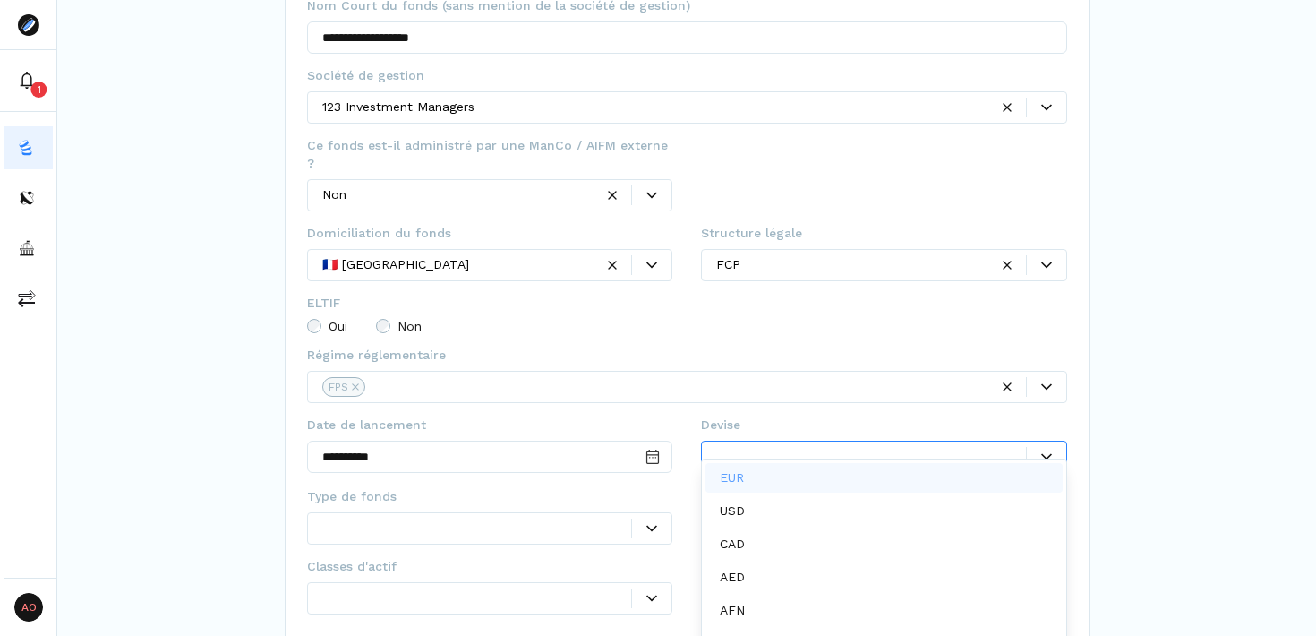
scroll to position [9, 0]
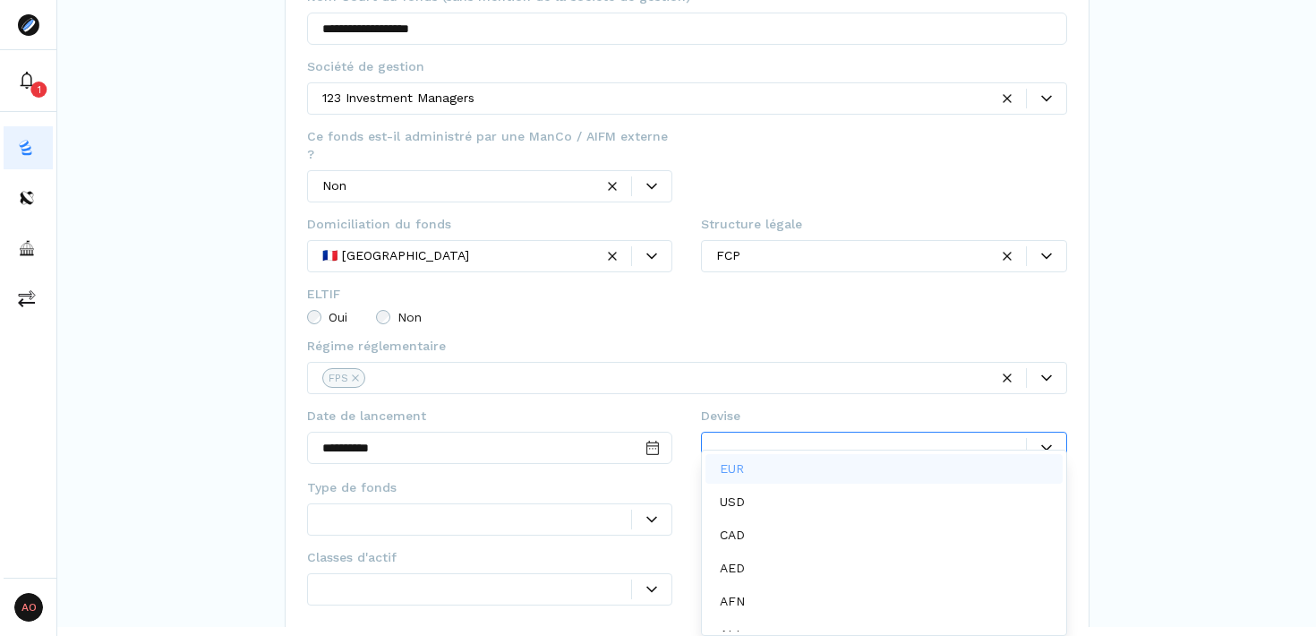
click at [805, 475] on div "EUR" at bounding box center [884, 469] width 357 height 30
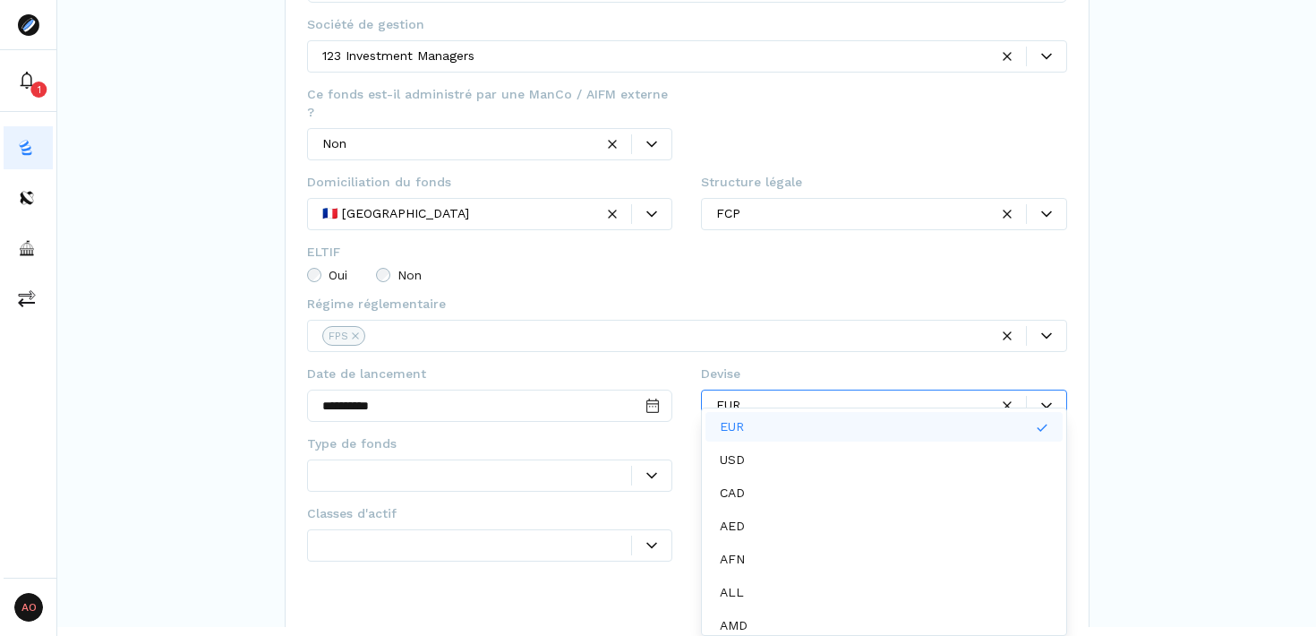
scroll to position [0, 0]
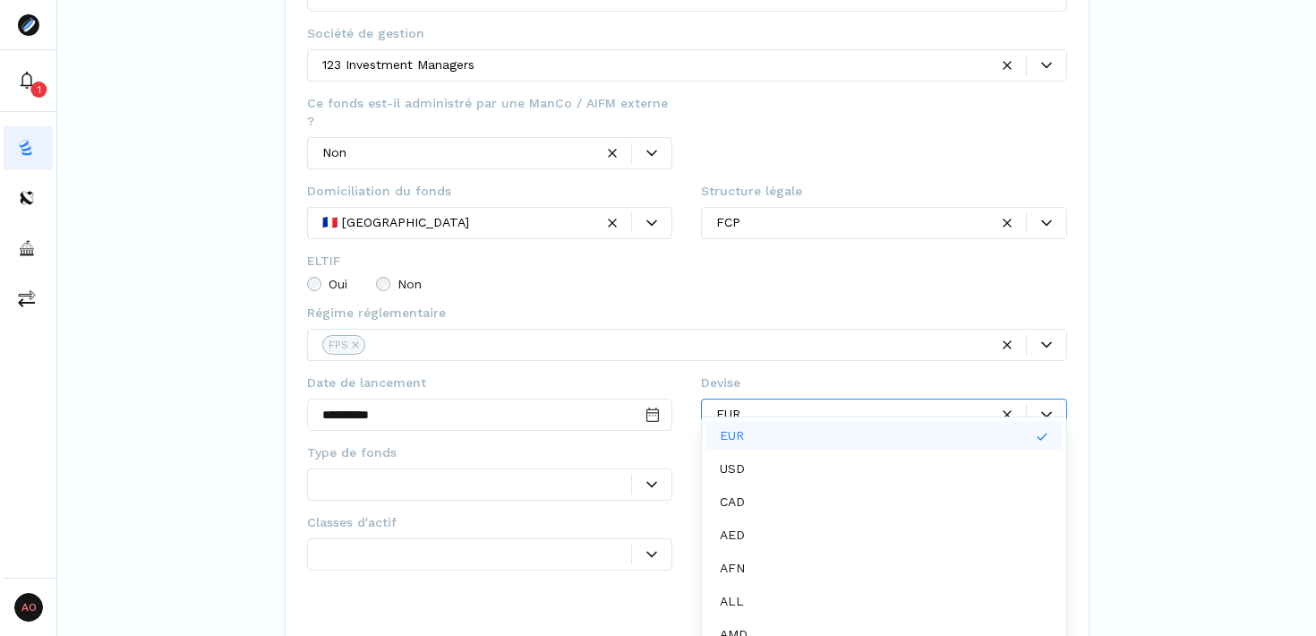
click at [630, 475] on div at bounding box center [477, 484] width 310 height 19
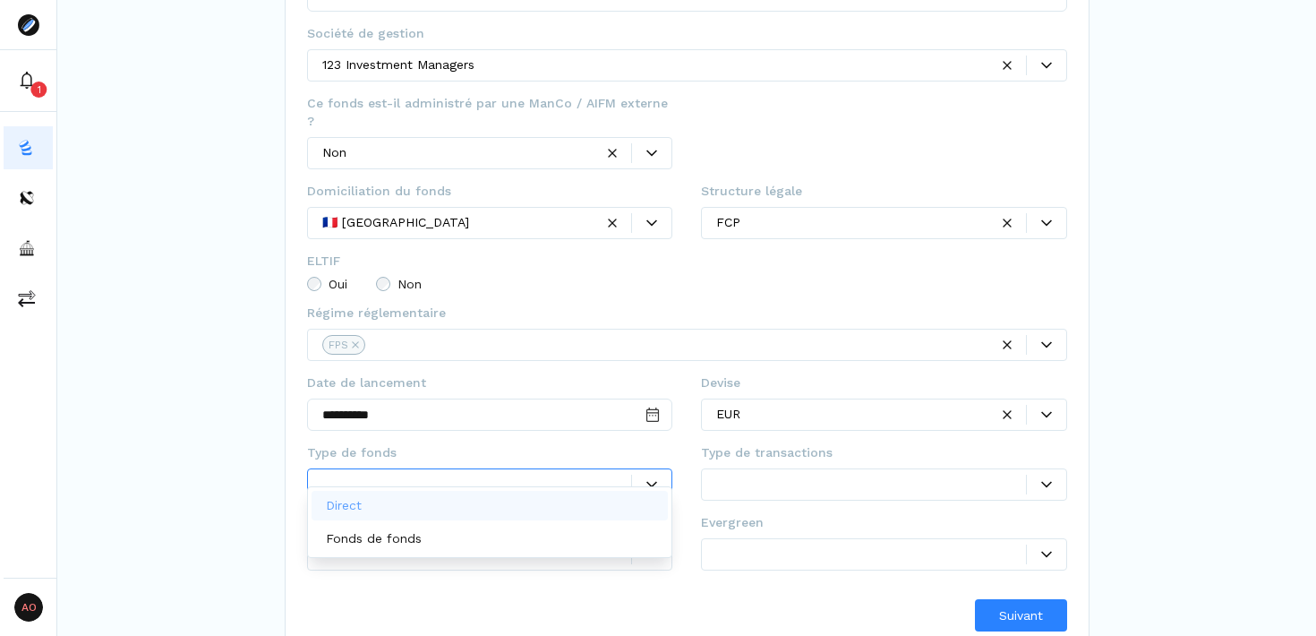
click at [490, 504] on div "Direct" at bounding box center [490, 506] width 357 height 30
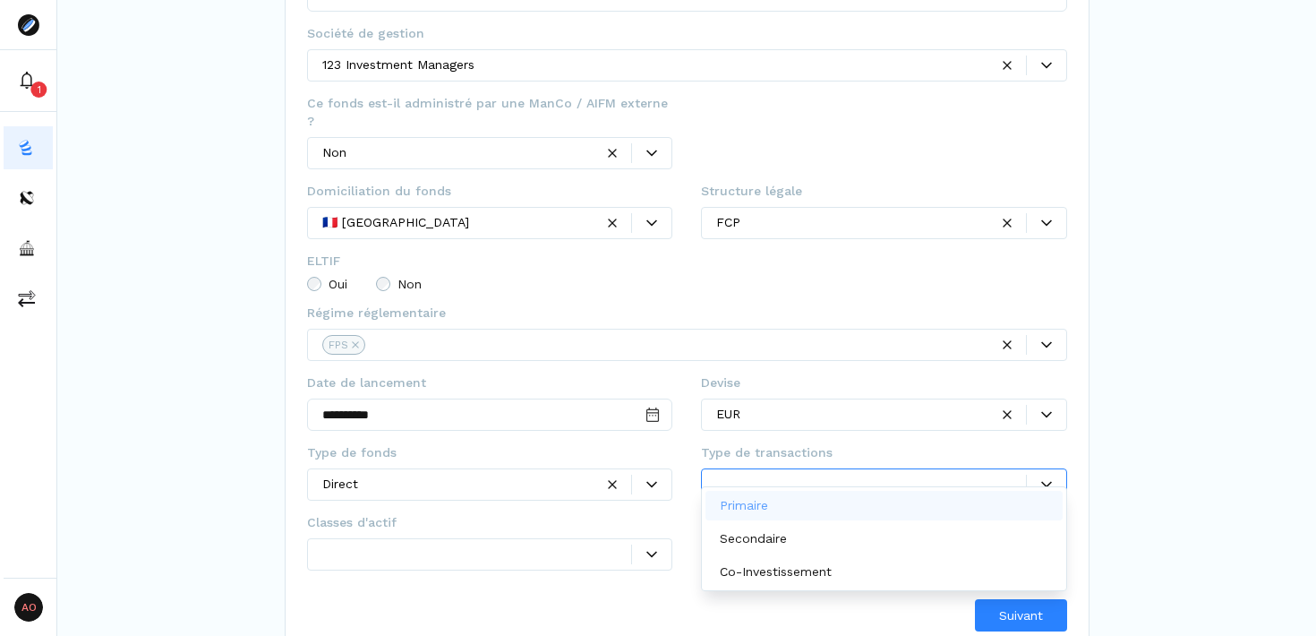
click at [966, 468] on div at bounding box center [884, 484] width 366 height 32
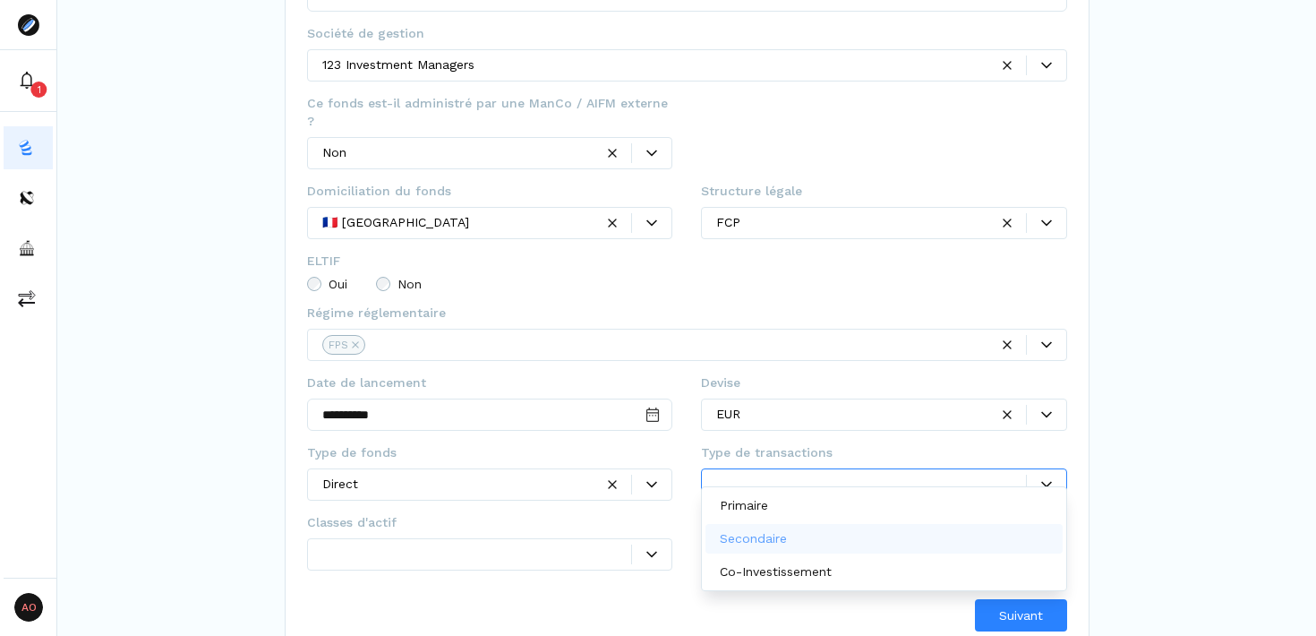
click at [897, 536] on div "Secondaire" at bounding box center [884, 539] width 357 height 30
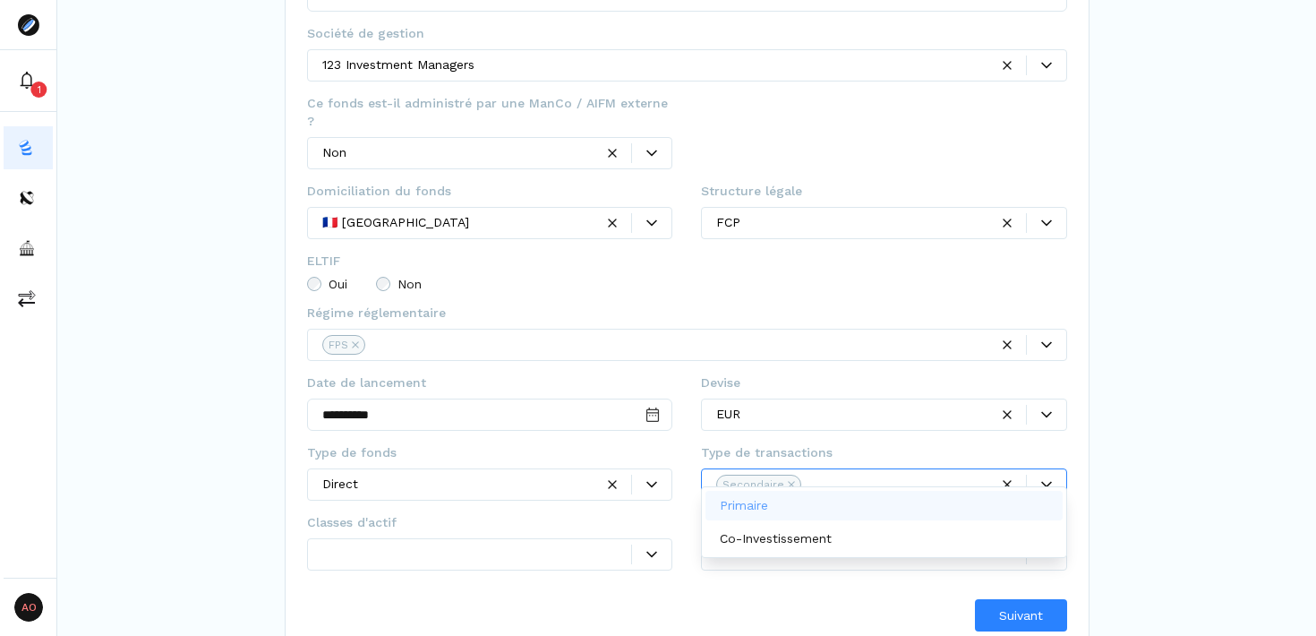
click at [1153, 478] on div "**********" at bounding box center [686, 170] width 1259 height 966
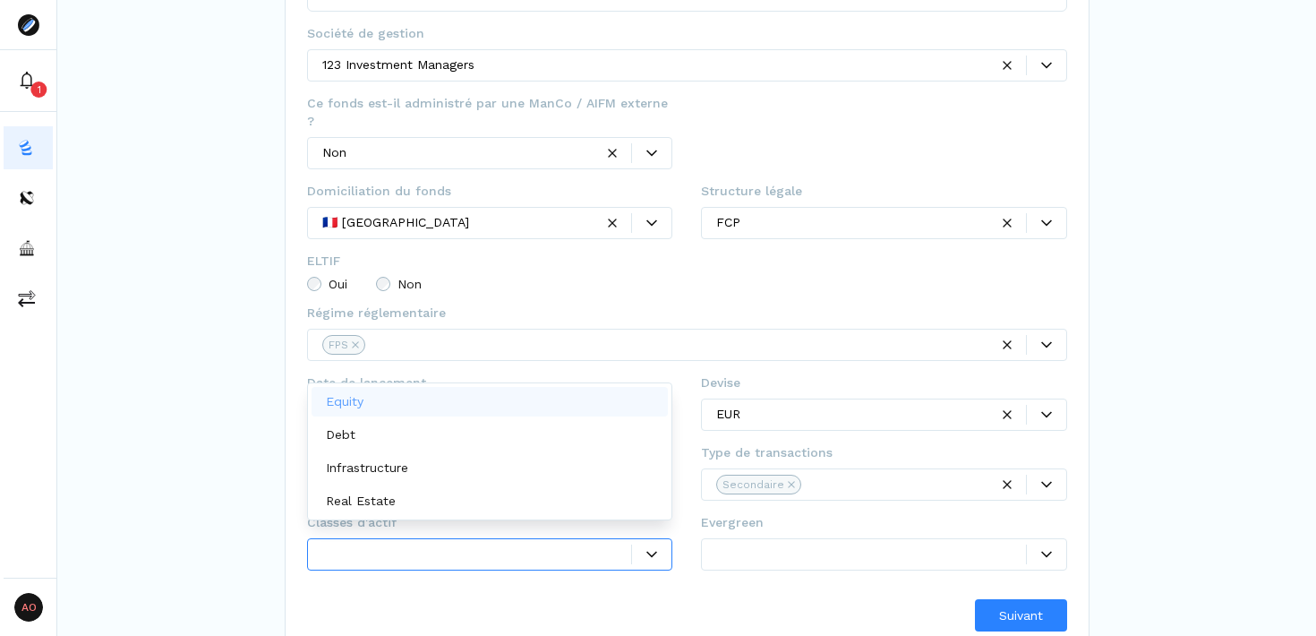
click at [648, 549] on icon at bounding box center [652, 554] width 11 height 11
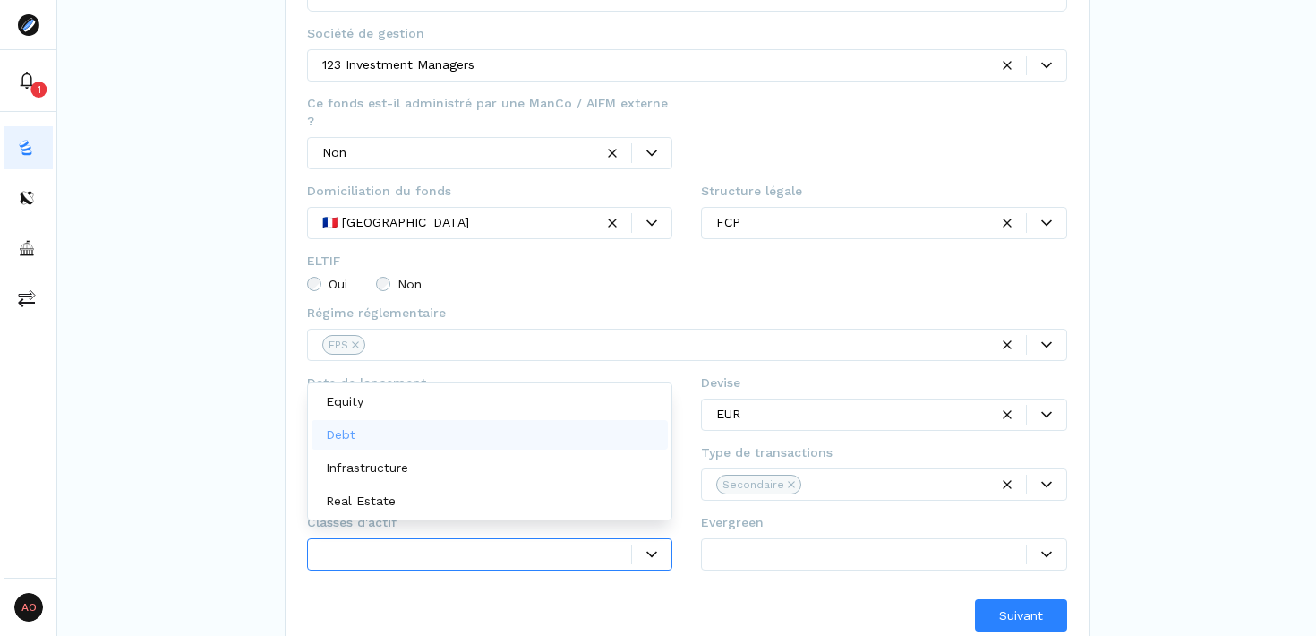
click at [519, 431] on div "Debt" at bounding box center [490, 435] width 357 height 30
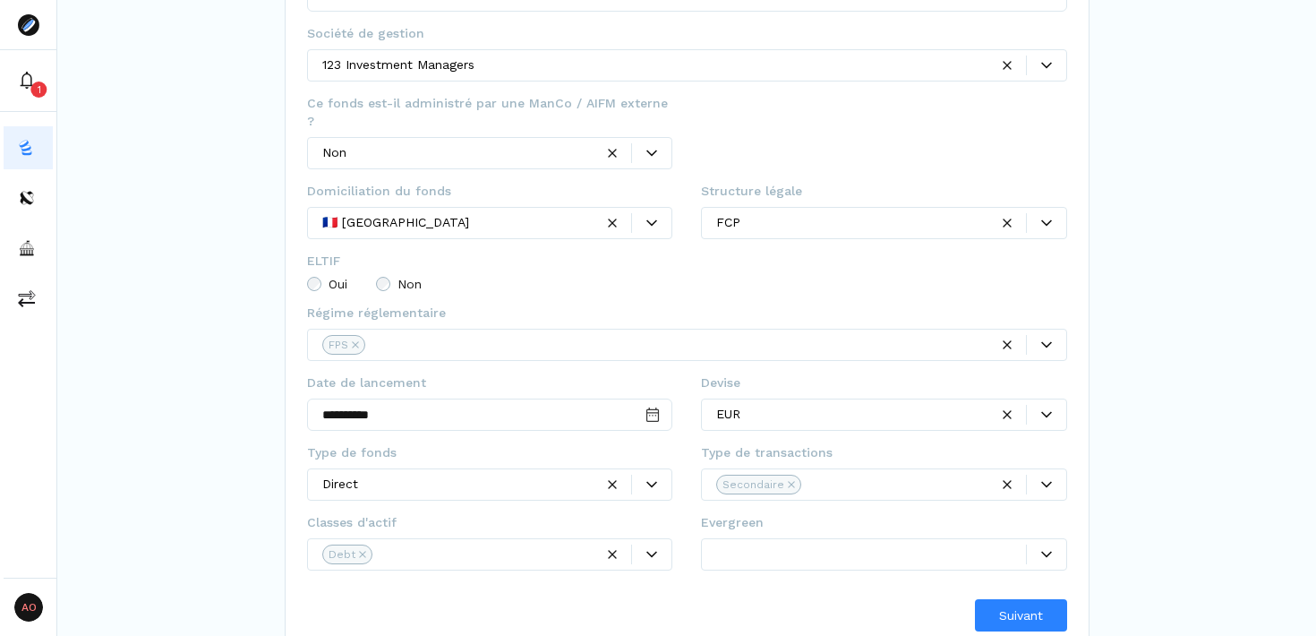
click at [853, 599] on div "Suivant" at bounding box center [687, 615] width 760 height 32
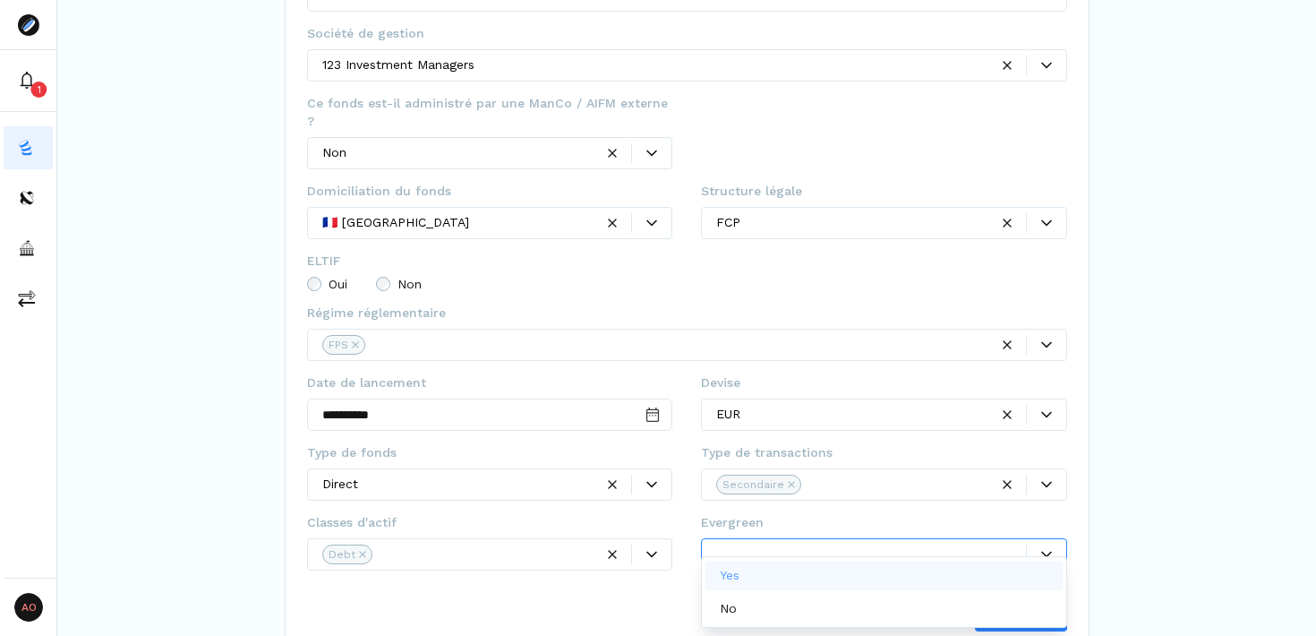
click at [1040, 549] on div at bounding box center [1046, 554] width 39 height 11
click at [870, 574] on div "Yes" at bounding box center [884, 576] width 357 height 30
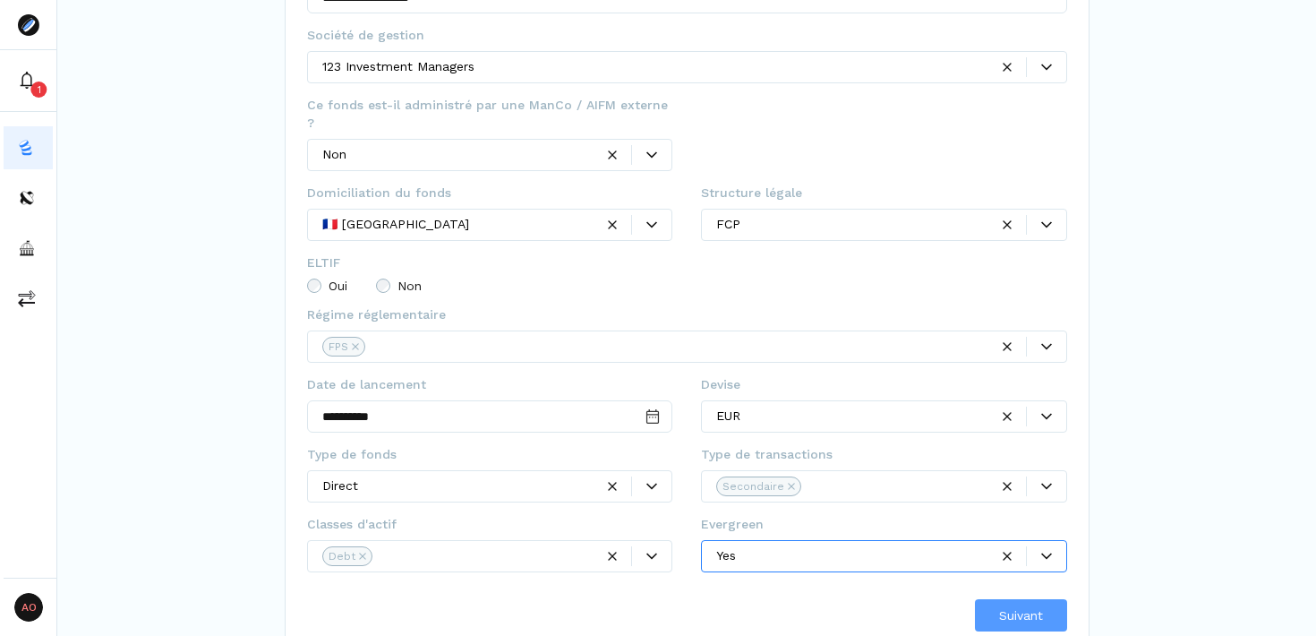
click at [1021, 606] on span "Suivant" at bounding box center [1021, 615] width 44 height 19
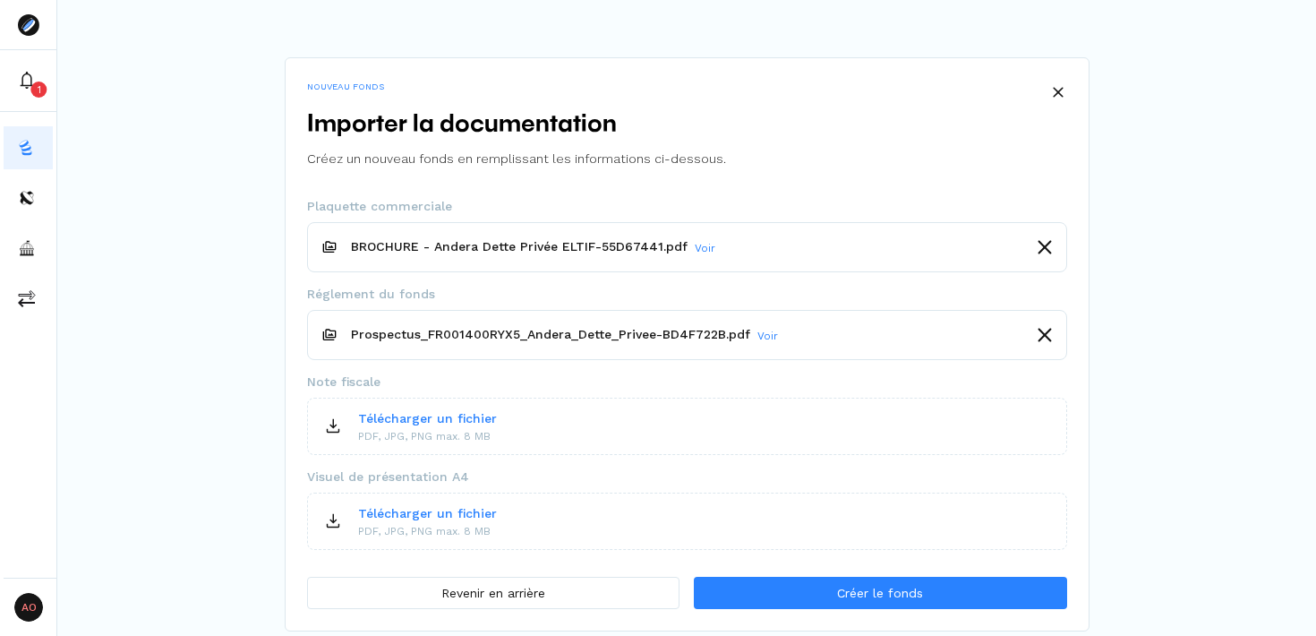
click at [1153, 78] on div "NOUVEAU FONDS Importer la documentation Créez un nouveau fonds en remplissant l…" at bounding box center [686, 315] width 1259 height 631
click at [339, 519] on icon at bounding box center [332, 520] width 21 height 21
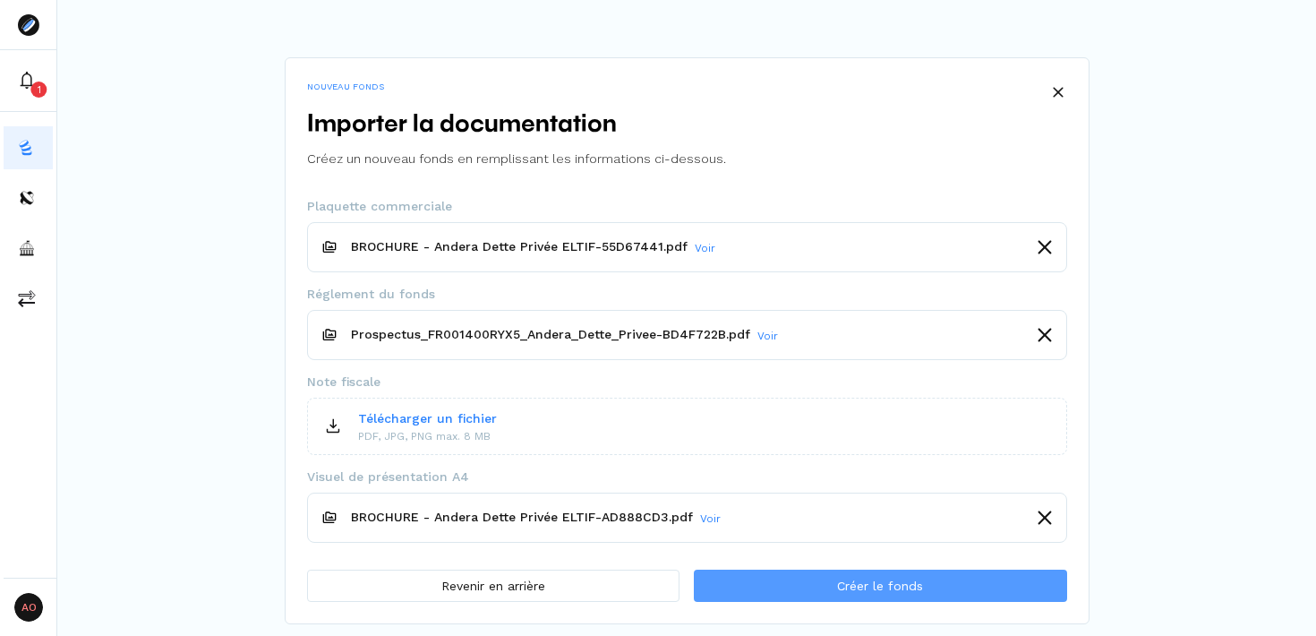
click at [876, 591] on span "Créer le fonds" at bounding box center [880, 586] width 86 height 19
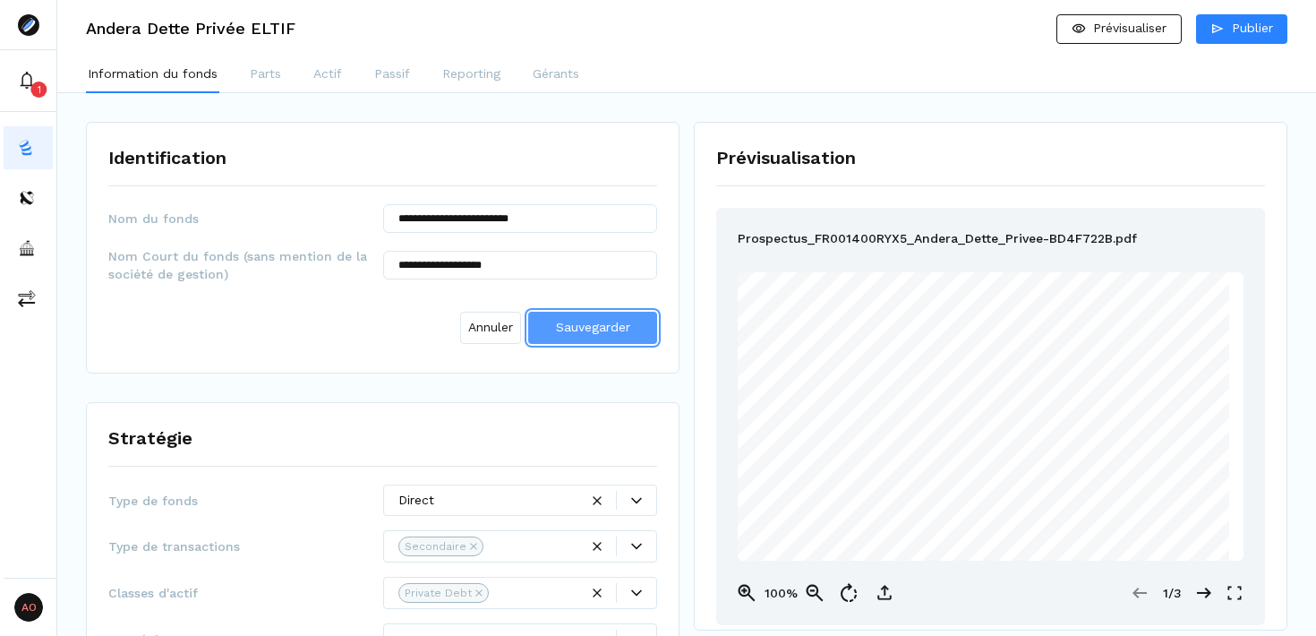
click at [600, 324] on span "Sauvegarder" at bounding box center [593, 327] width 74 height 14
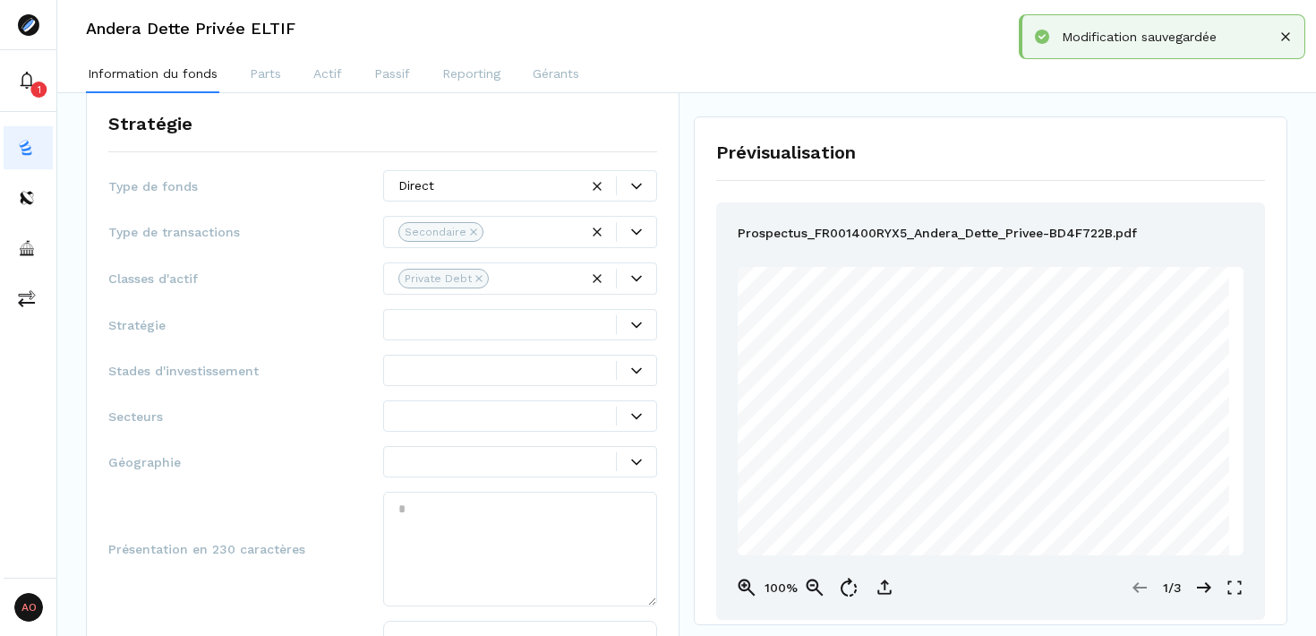
scroll to position [238, 0]
click at [640, 321] on icon at bounding box center [636, 322] width 11 height 11
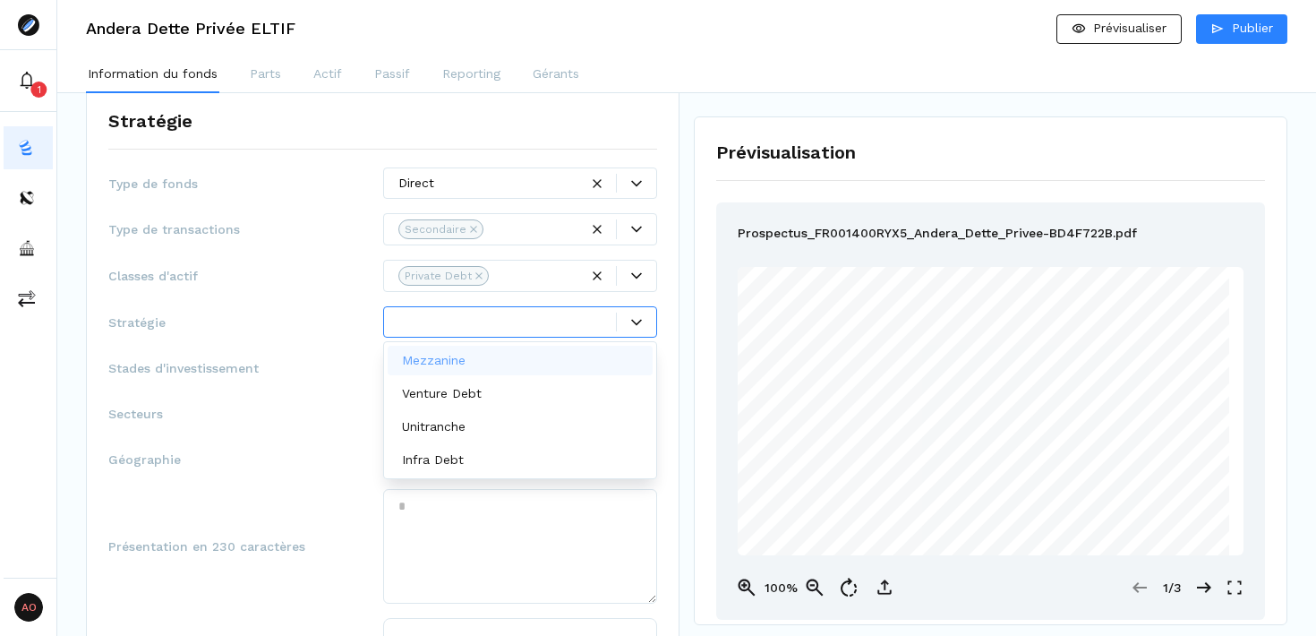
click at [519, 370] on div "Mezzanine" at bounding box center [521, 361] width 266 height 30
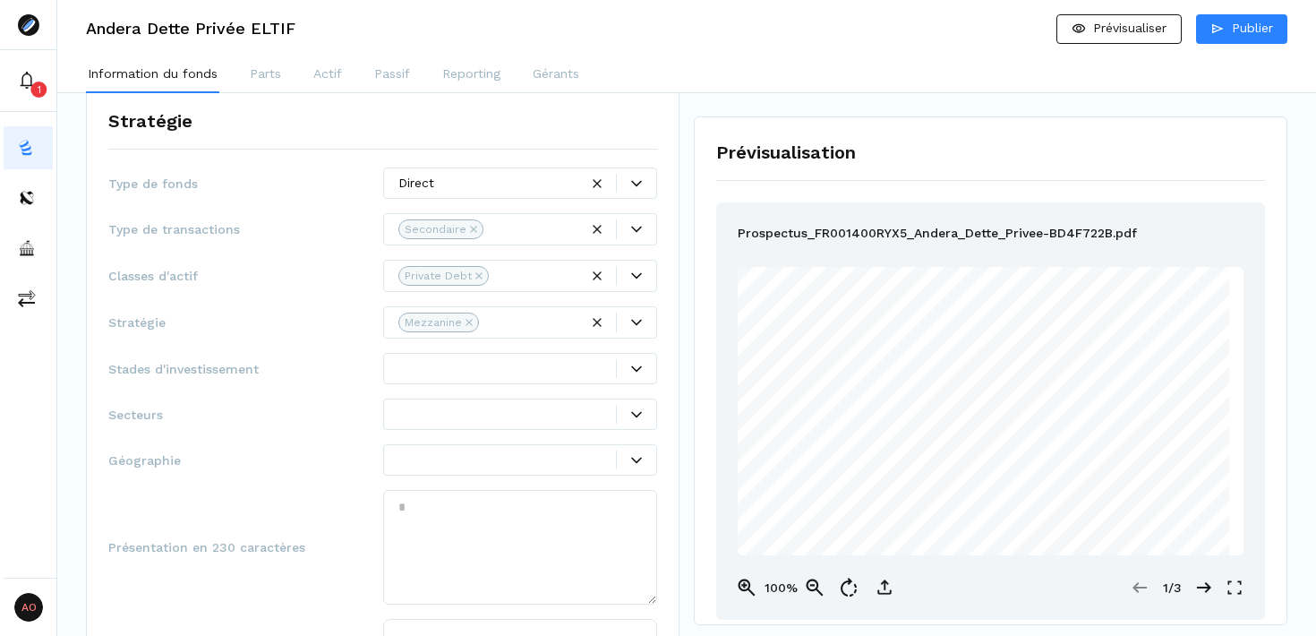
click at [341, 314] on span "Stratégie" at bounding box center [245, 322] width 275 height 18
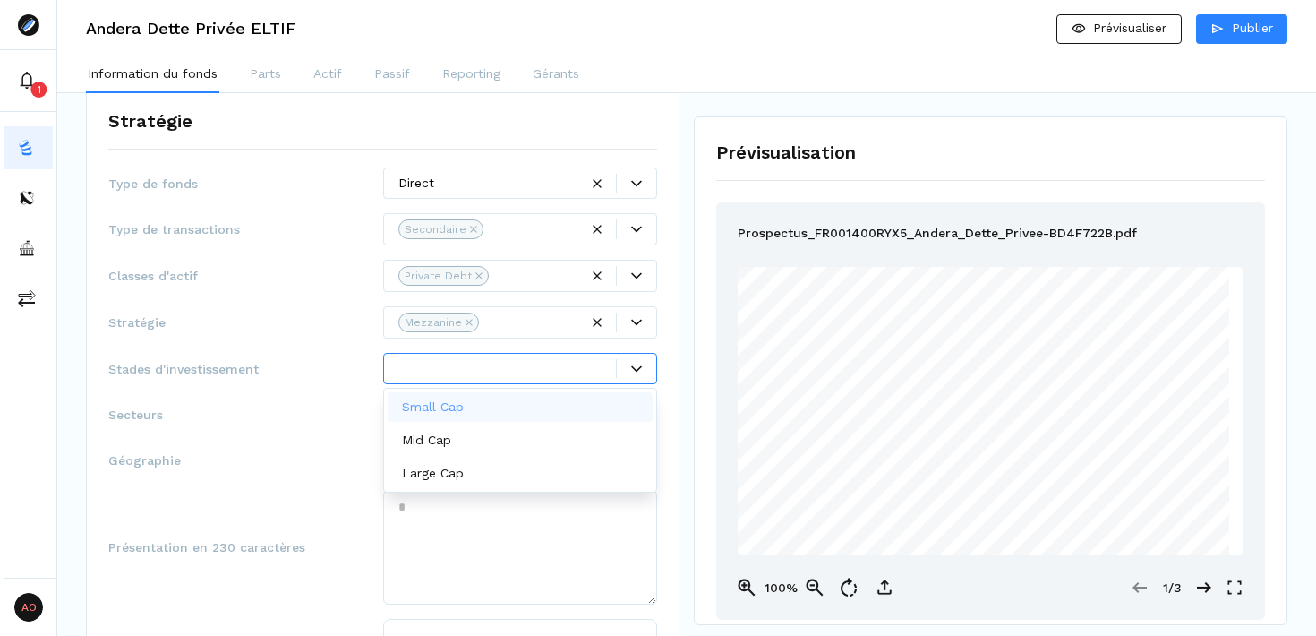
click at [647, 376] on div at bounding box center [636, 368] width 40 height 19
click at [313, 258] on div "Type de fonds Direct Type de transactions Secondaire Classes d'actif Private De…" at bounding box center [382, 452] width 549 height 570
click at [639, 375] on div at bounding box center [636, 368] width 40 height 19
click at [539, 405] on div "Small Cap" at bounding box center [521, 407] width 266 height 30
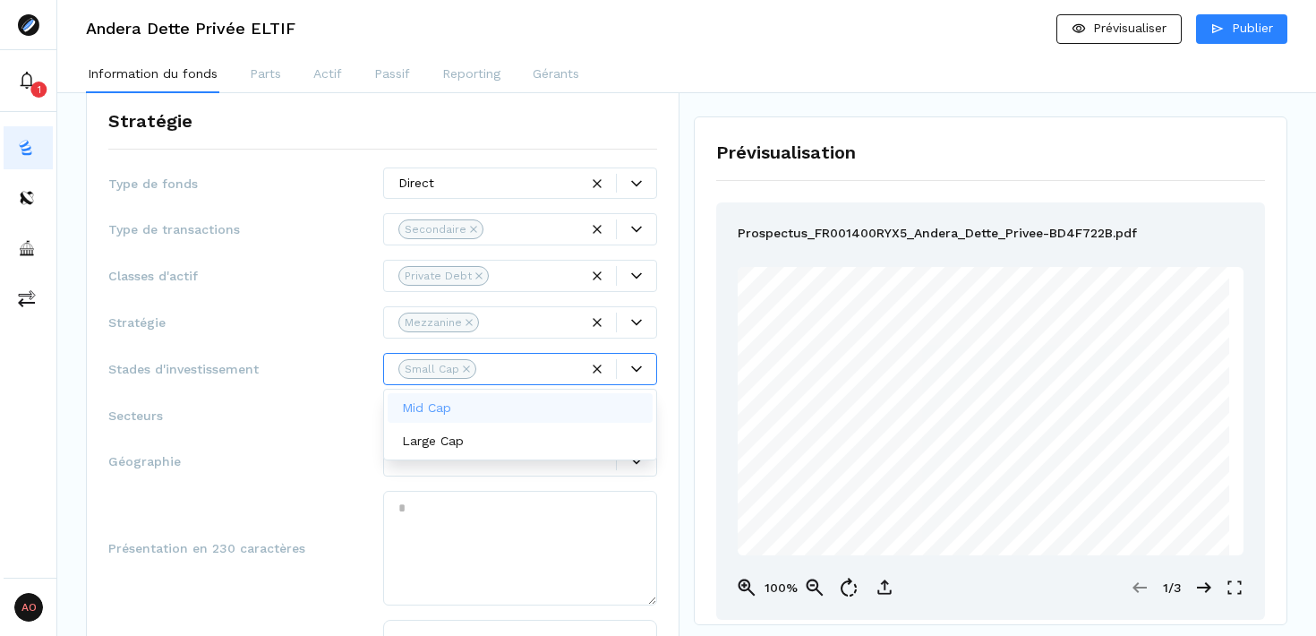
click at [539, 401] on div "Mid Cap" at bounding box center [521, 408] width 266 height 30
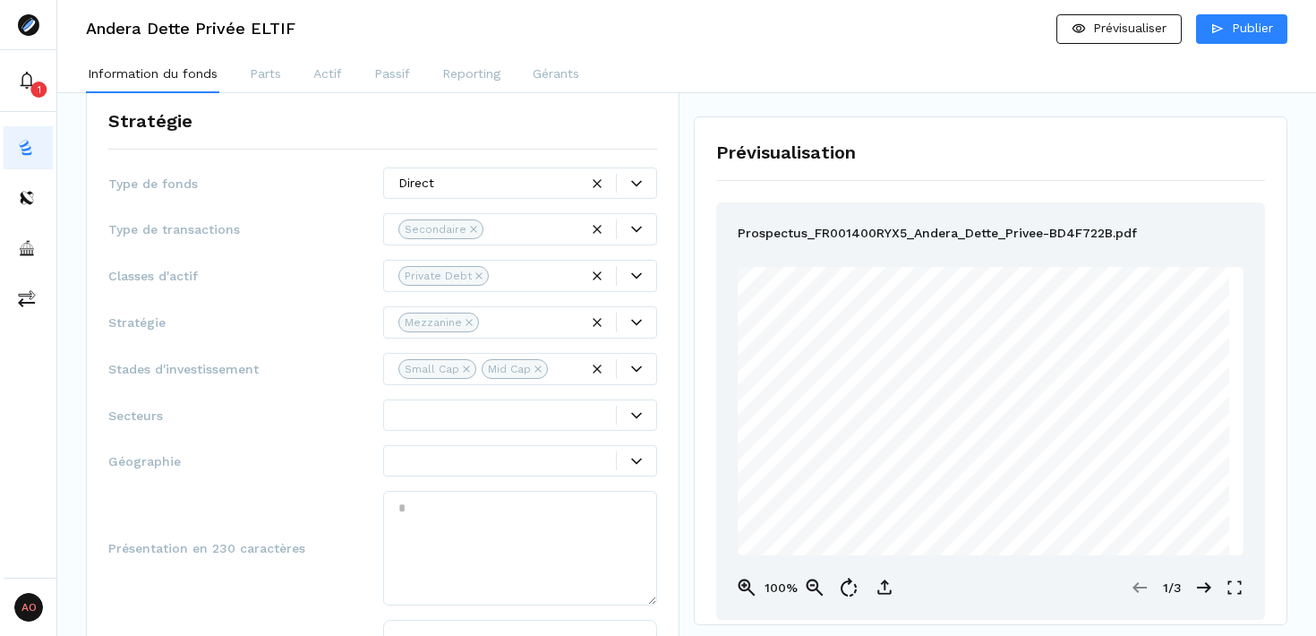
click at [308, 373] on span "Stades d'investissement" at bounding box center [245, 369] width 275 height 18
click at [635, 414] on div at bounding box center [636, 415] width 40 height 19
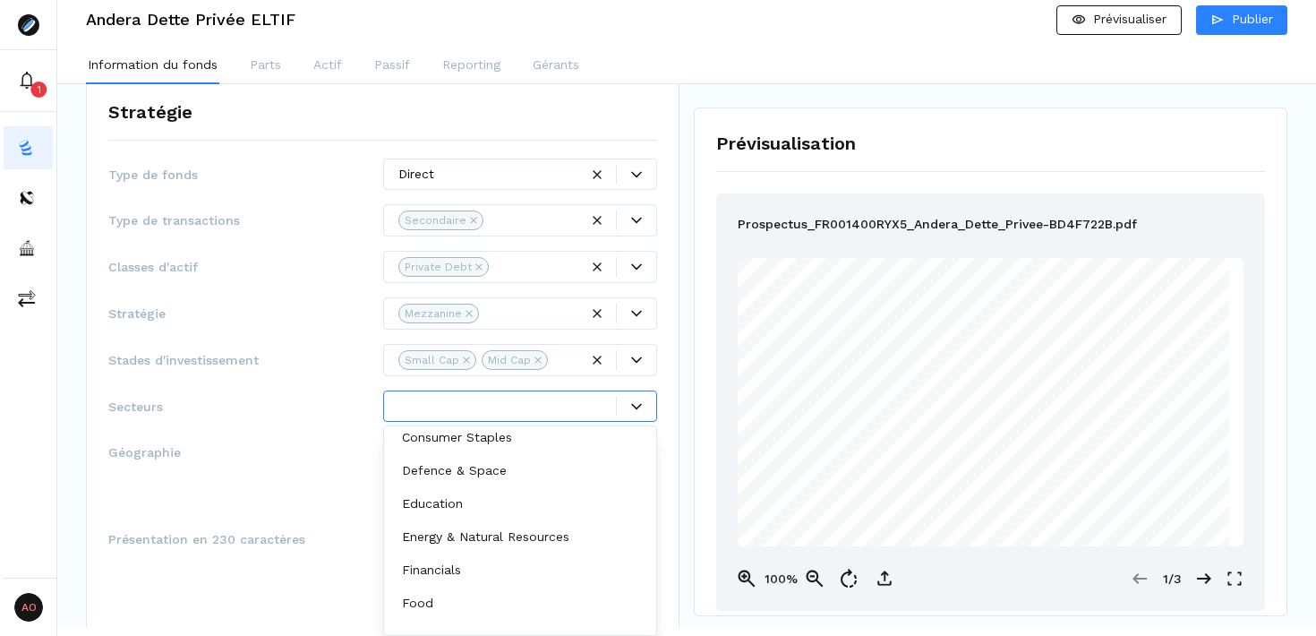
scroll to position [112, 0]
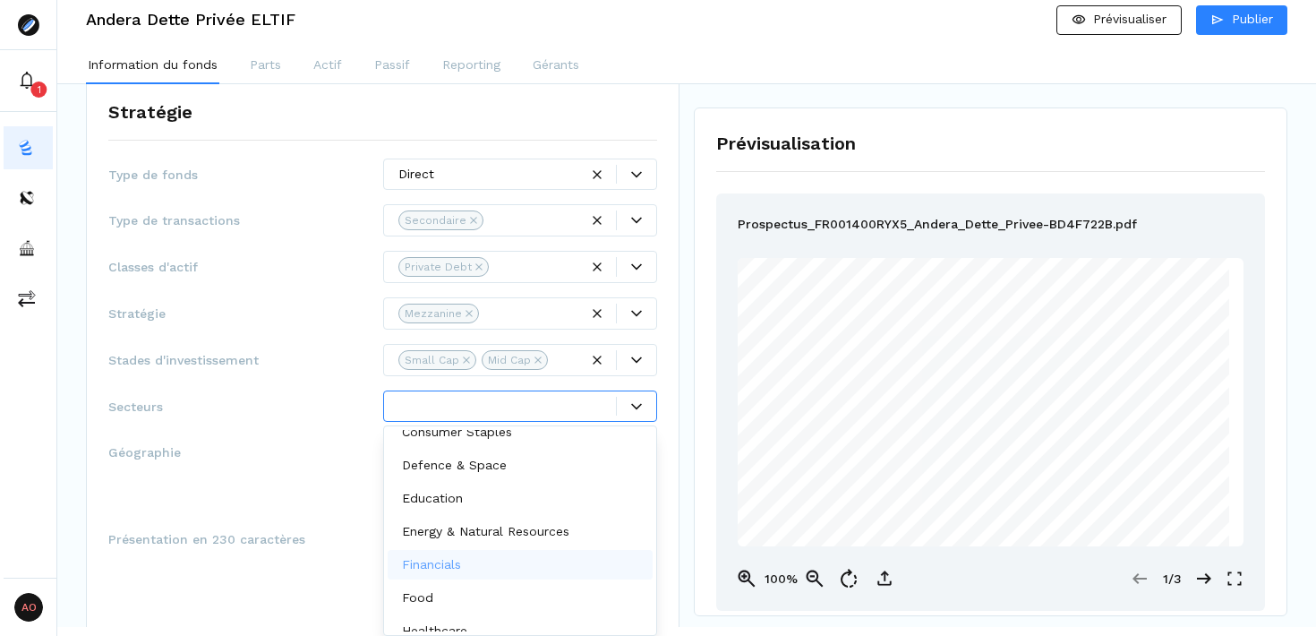
click at [490, 567] on div "Financials" at bounding box center [521, 565] width 266 height 30
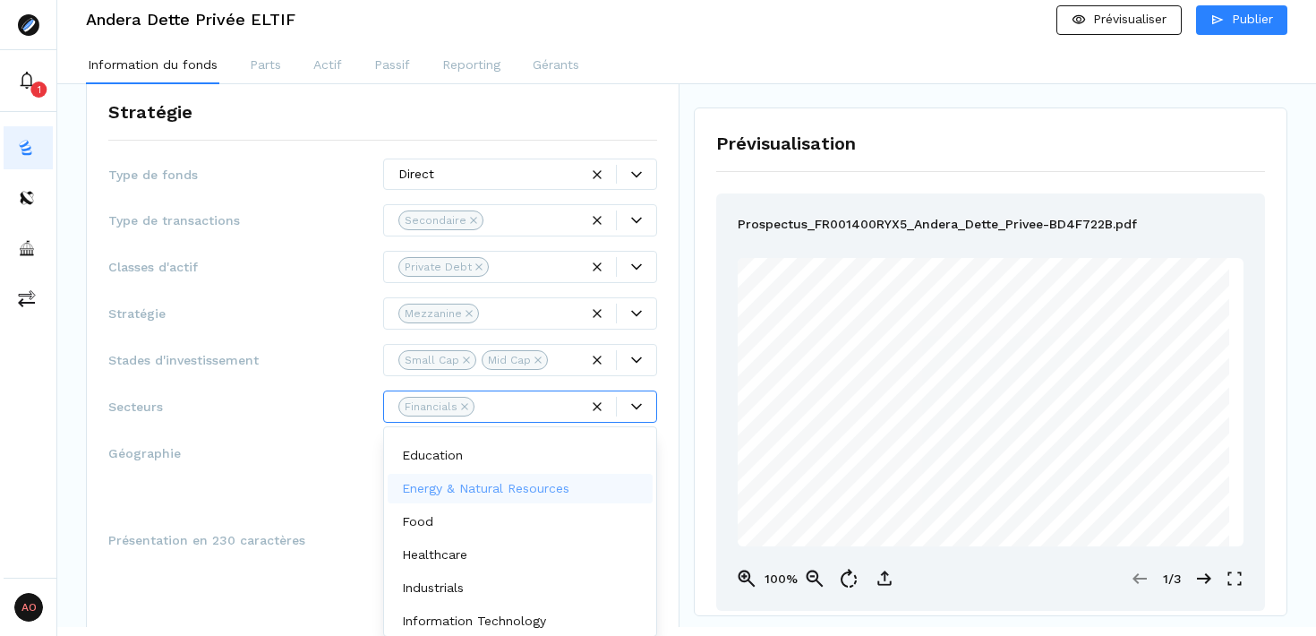
scroll to position [178, 0]
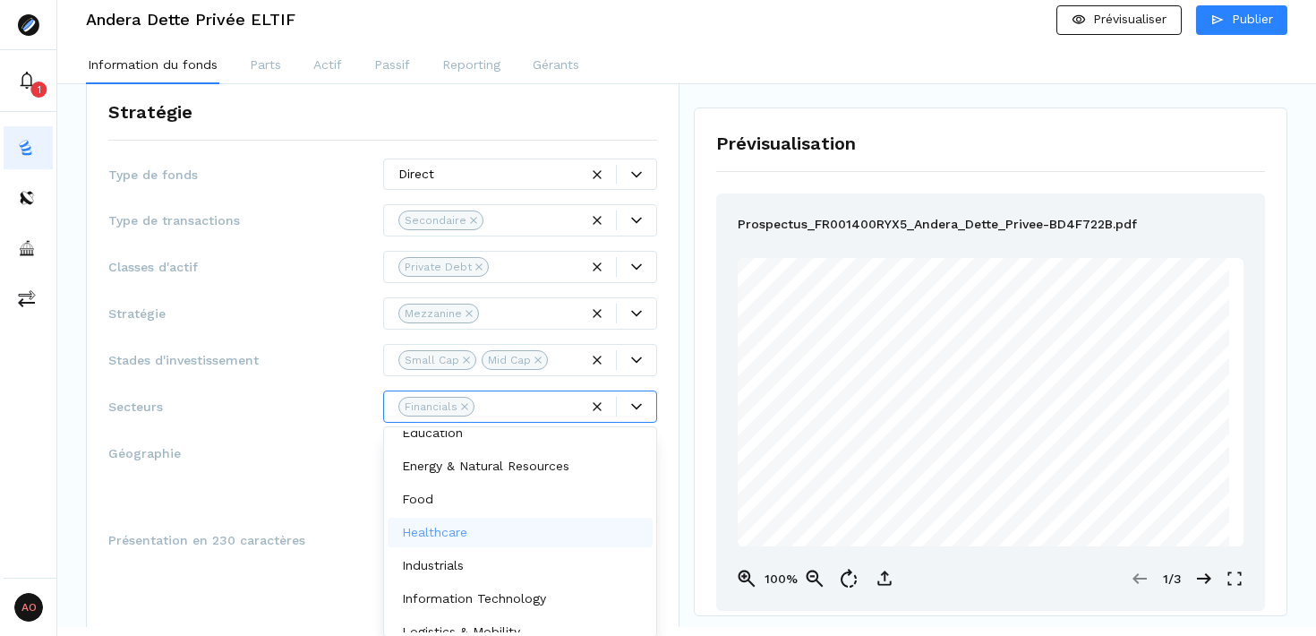
click at [506, 541] on div "Healthcare" at bounding box center [521, 533] width 266 height 30
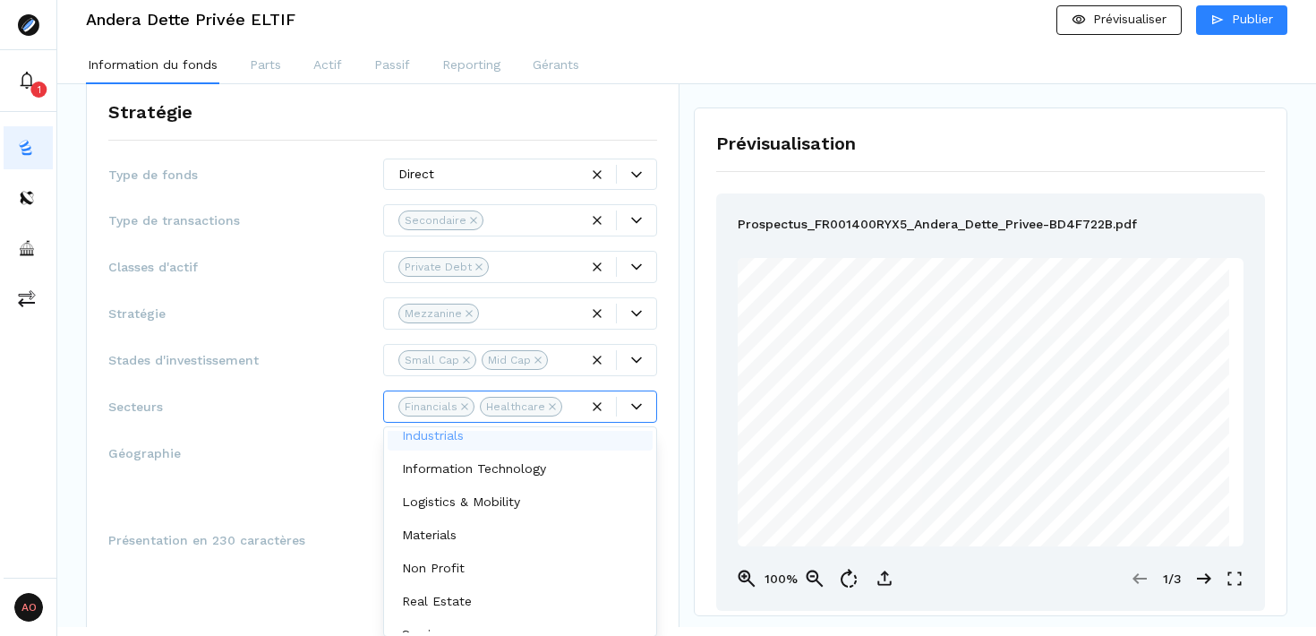
scroll to position [292, 0]
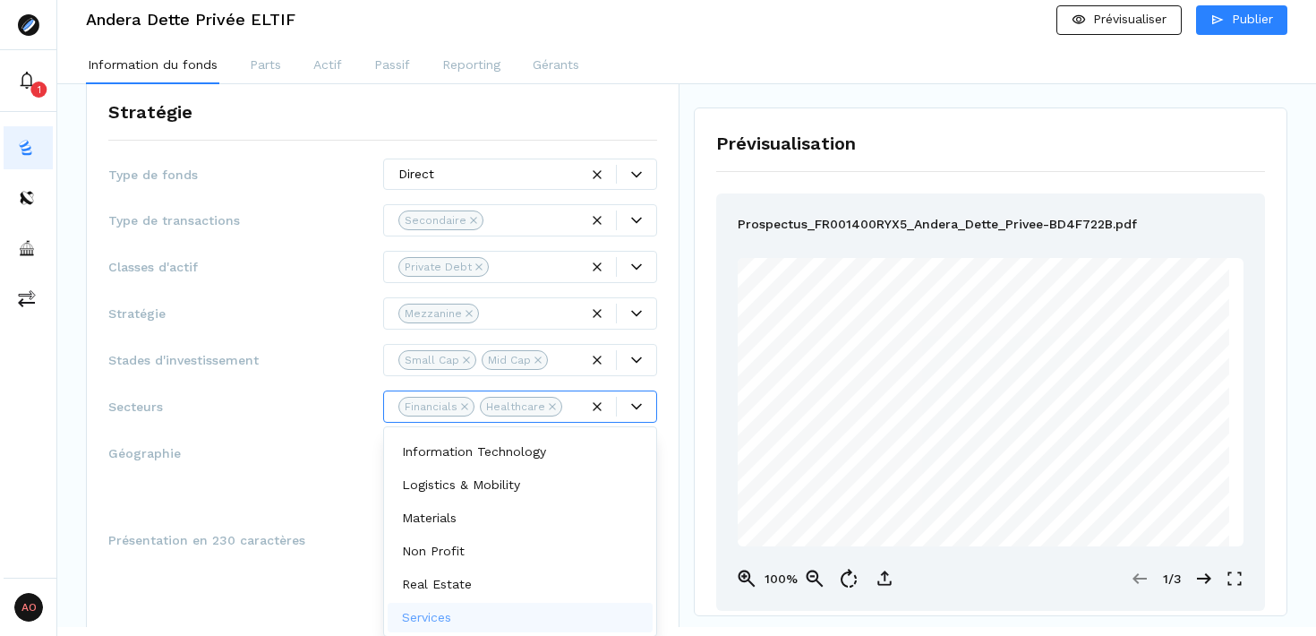
click at [510, 613] on div "Services" at bounding box center [521, 618] width 266 height 30
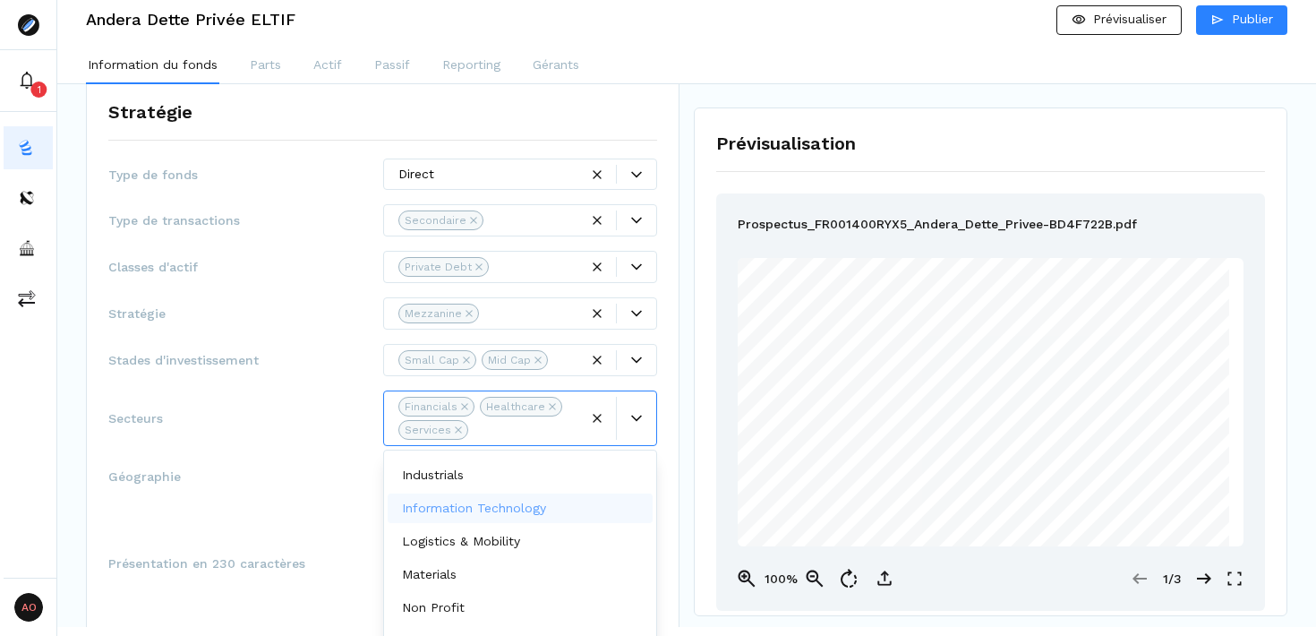
click at [577, 511] on div "Information Technology" at bounding box center [521, 508] width 266 height 30
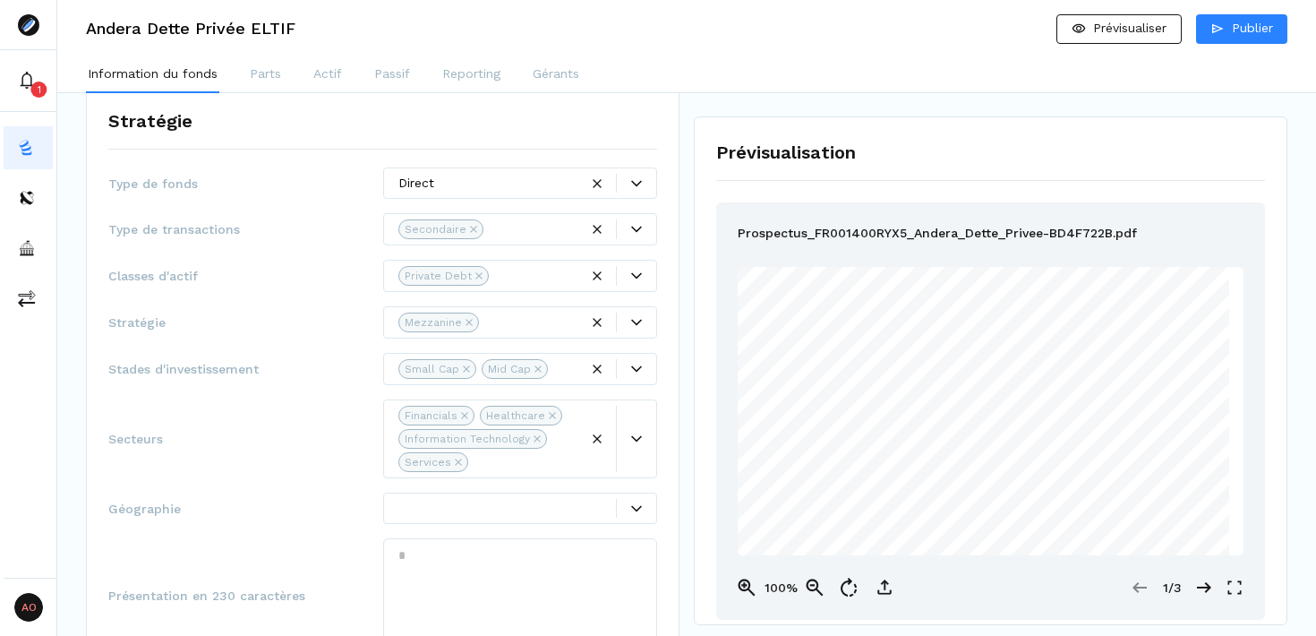
scroll to position [0, 0]
click at [298, 431] on span "Secteurs" at bounding box center [245, 439] width 275 height 18
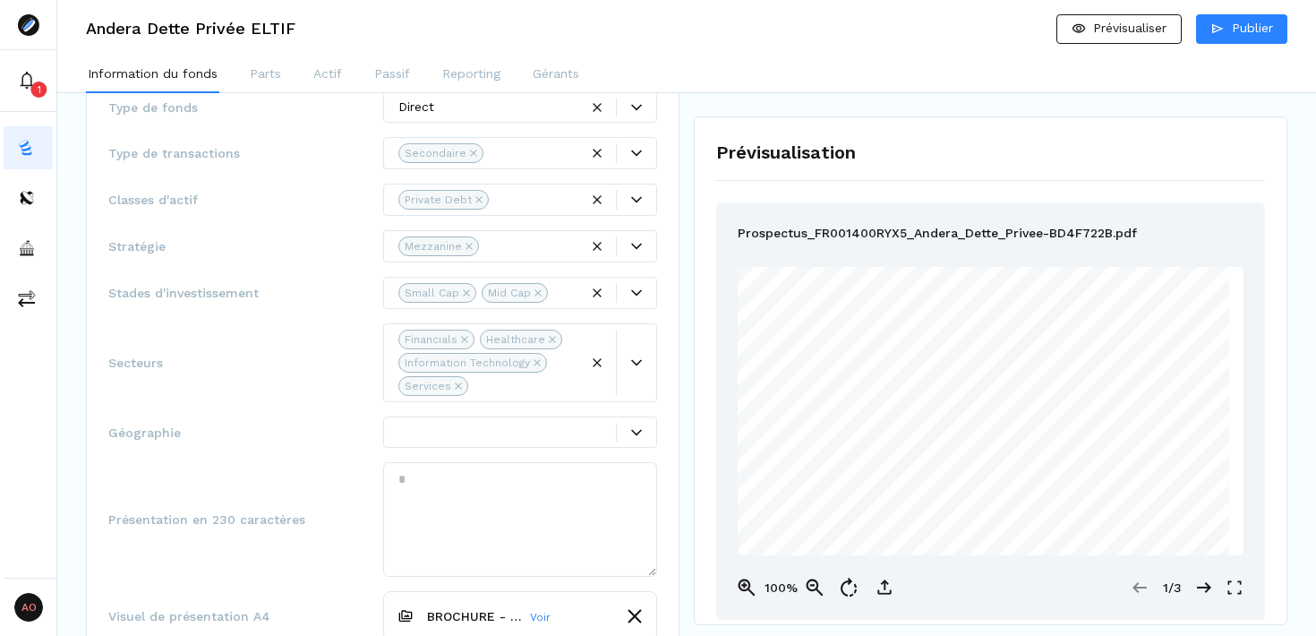
scroll to position [317, 0]
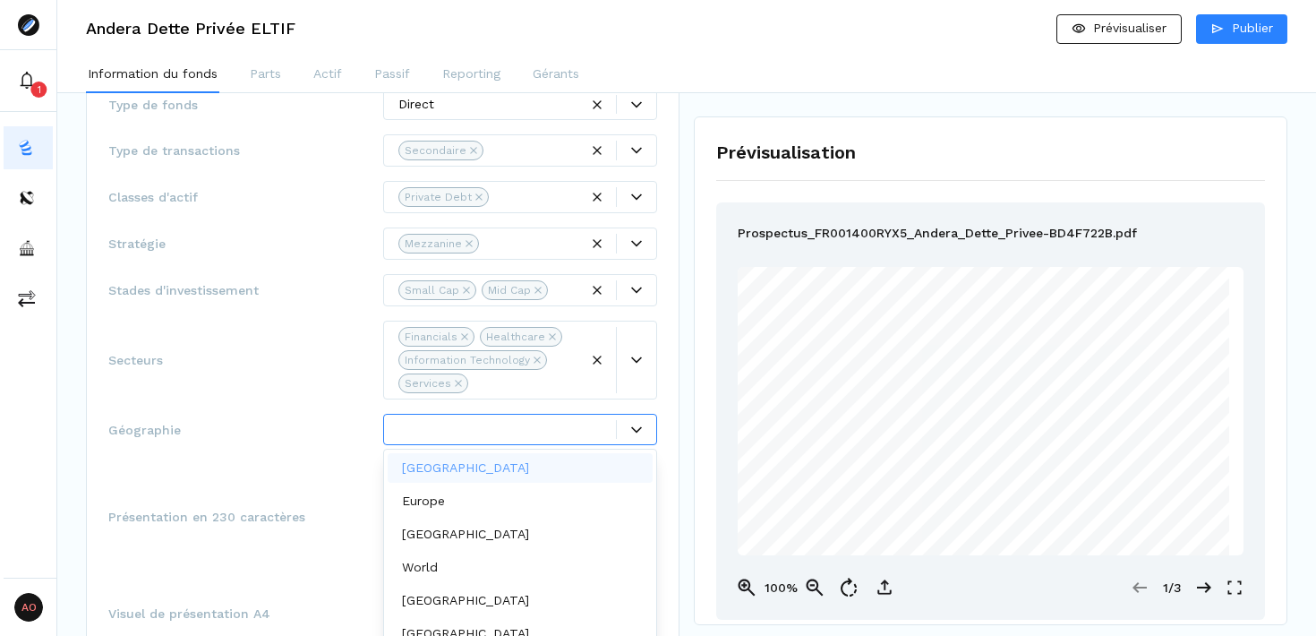
click at [637, 432] on icon at bounding box center [636, 429] width 11 height 11
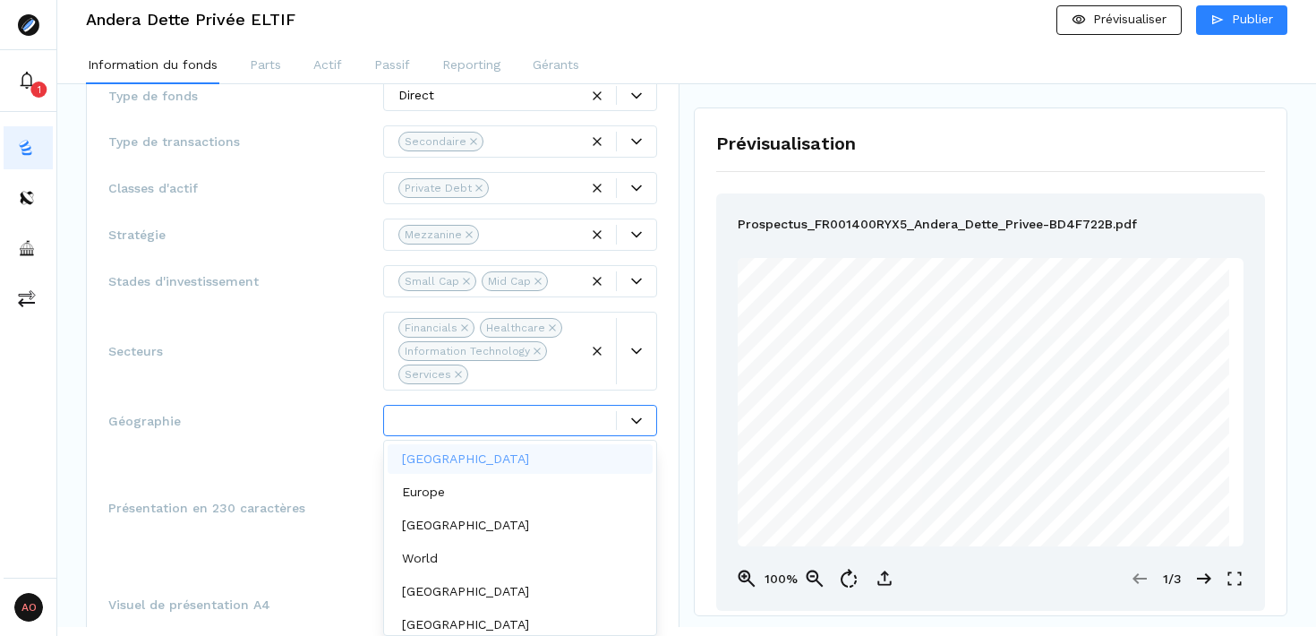
click at [554, 451] on div "France" at bounding box center [521, 459] width 266 height 30
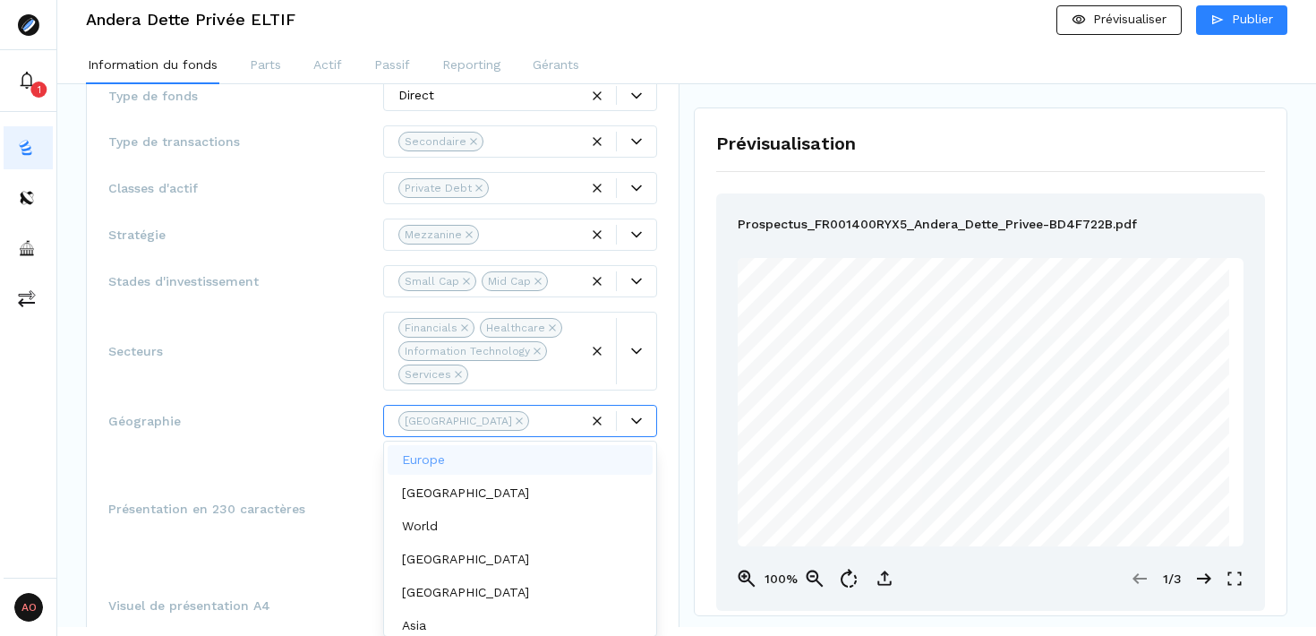
click at [536, 452] on div "Europe" at bounding box center [521, 460] width 266 height 30
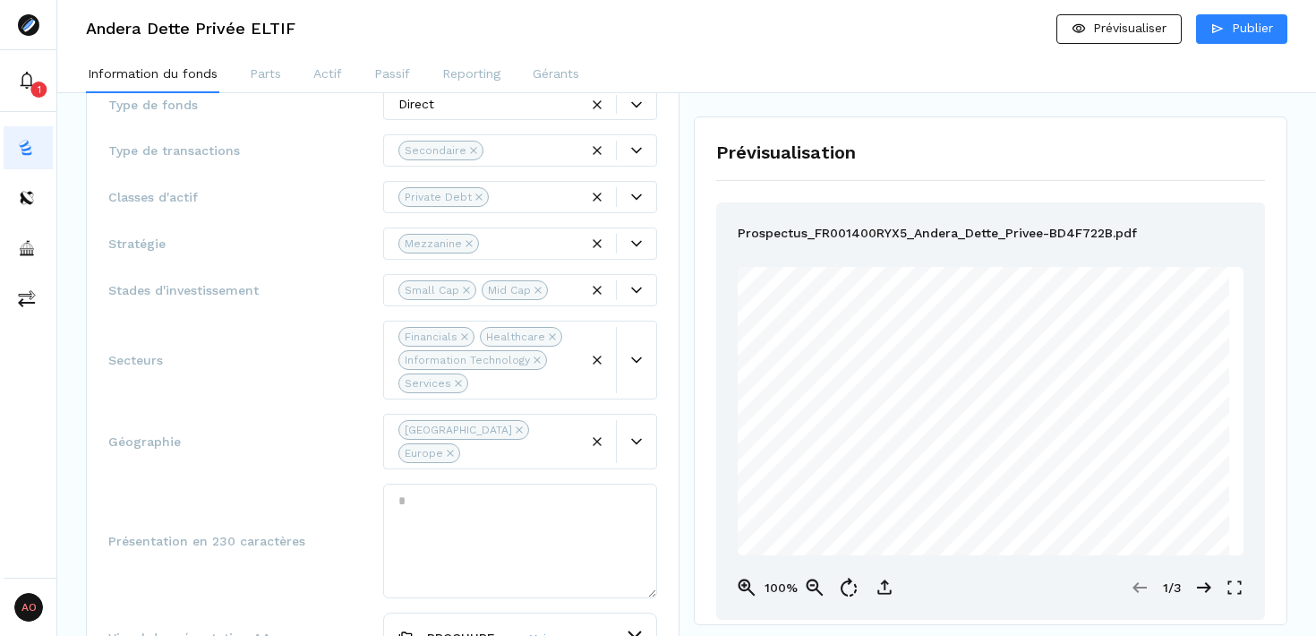
click at [291, 371] on div "Secteurs Financials Healthcare Information Technology Services" at bounding box center [382, 360] width 549 height 79
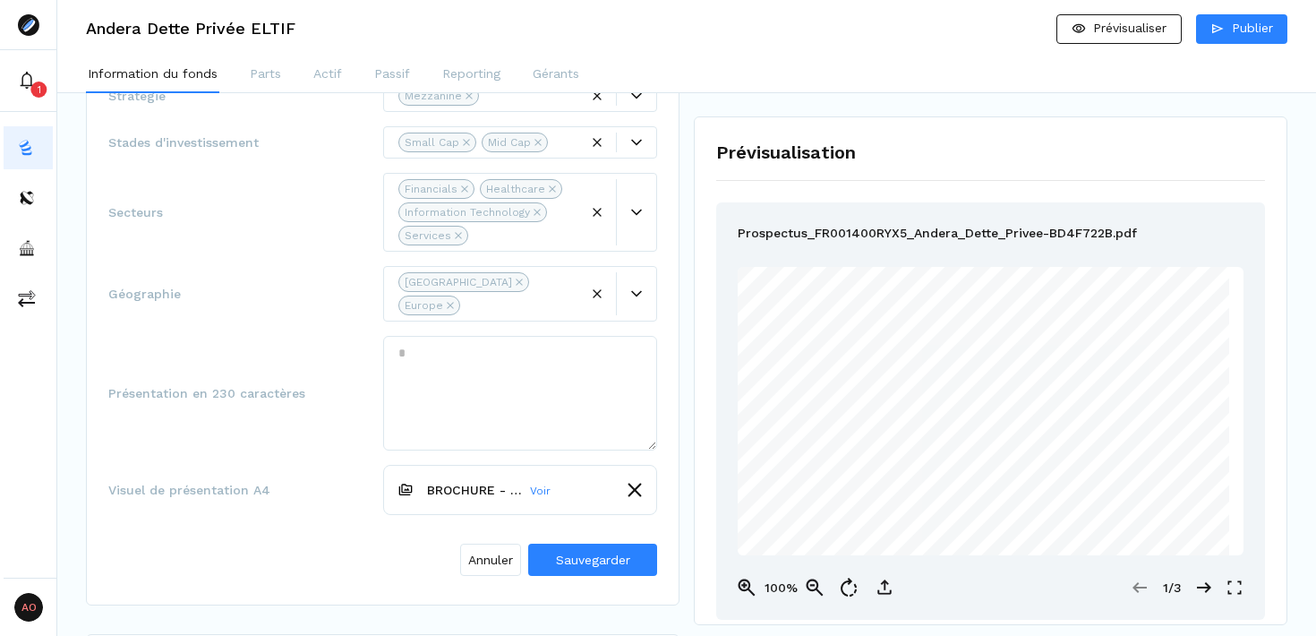
scroll to position [469, 0]
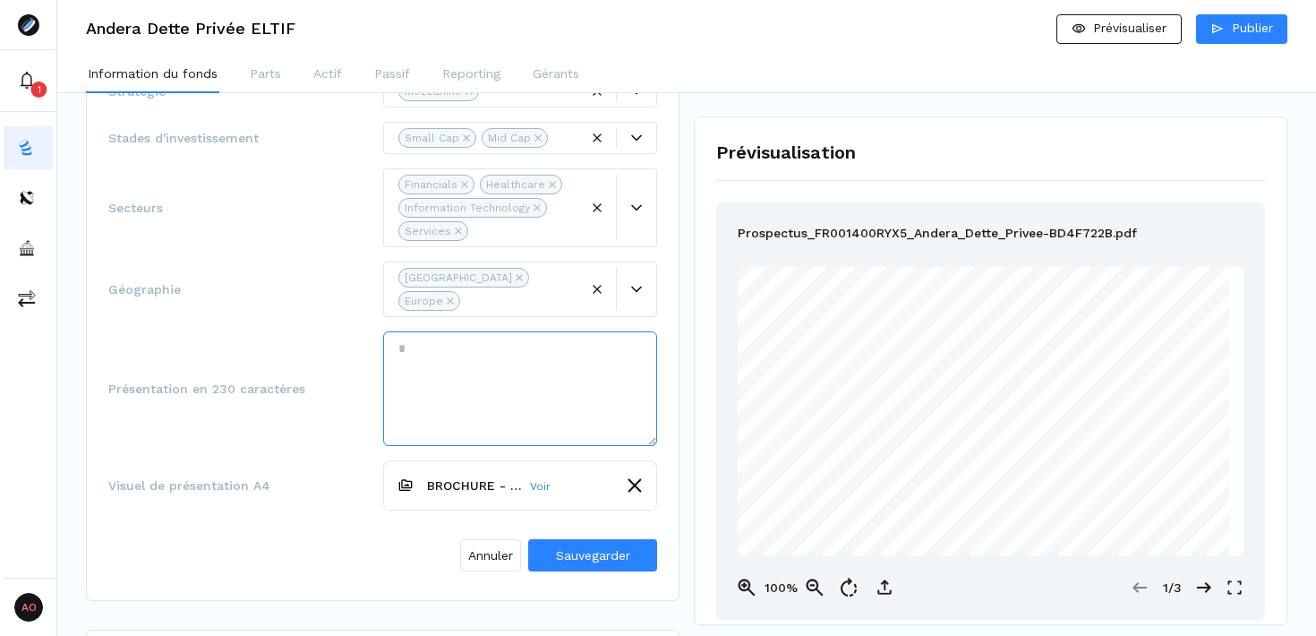
click at [508, 331] on textarea at bounding box center [520, 388] width 275 height 115
paste textarea "**********"
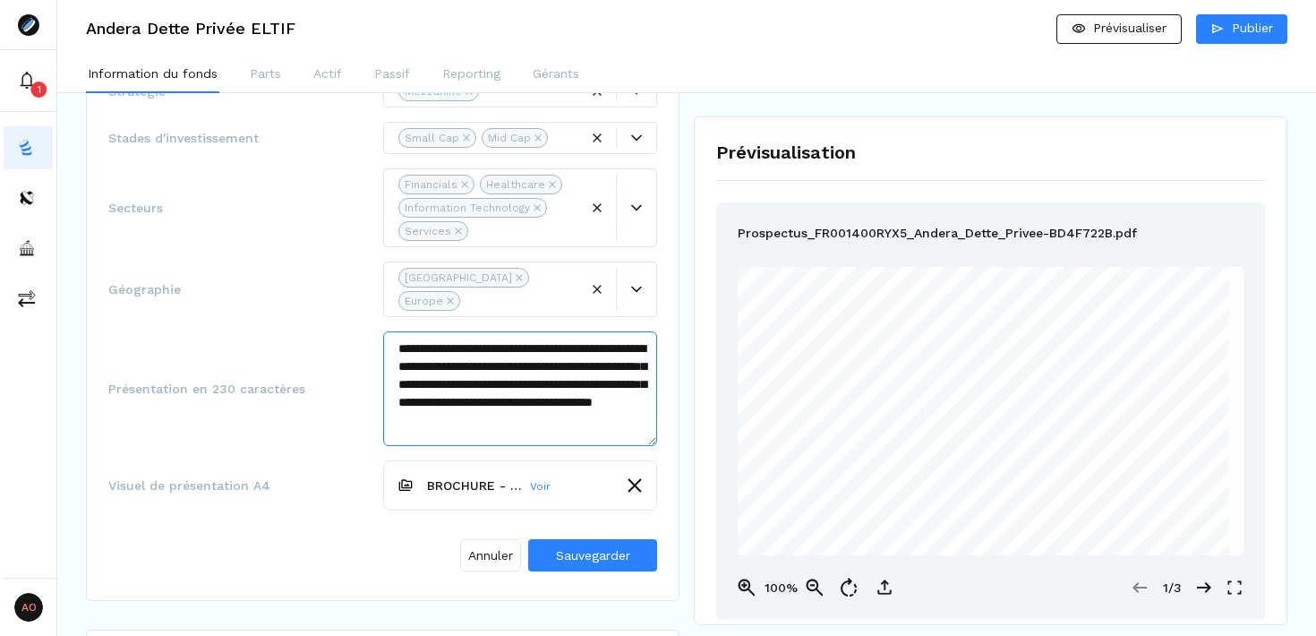
scroll to position [27, 0]
type textarea "**********"
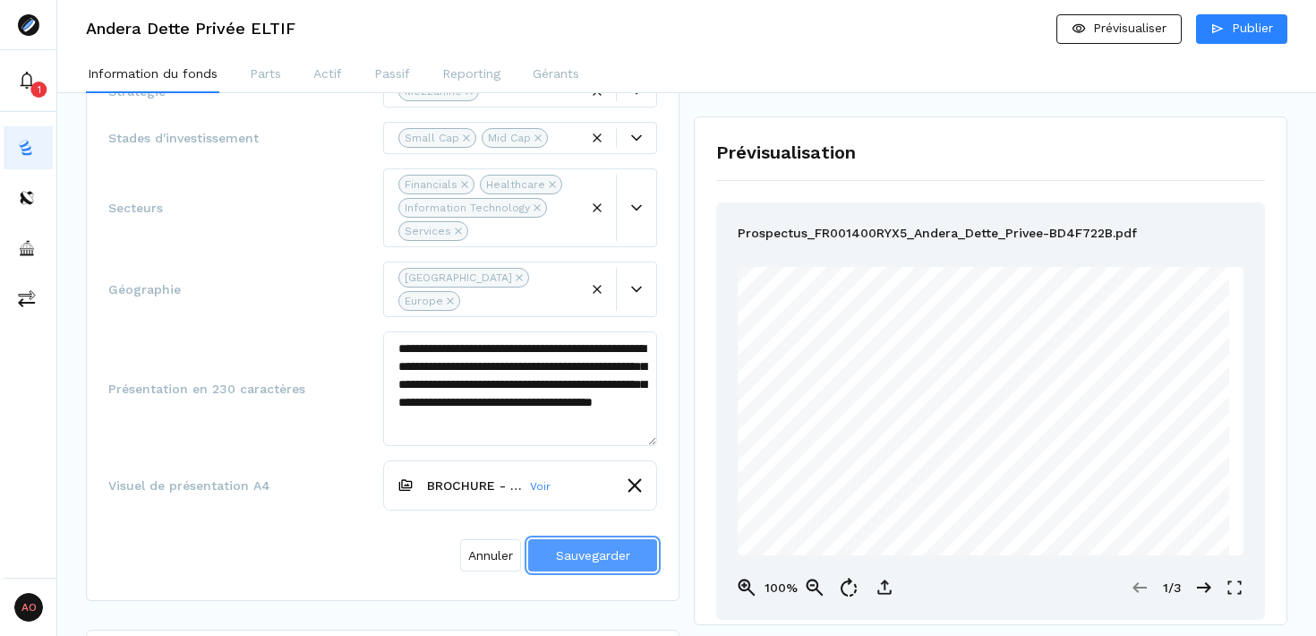
click at [579, 548] on span "Sauvegarder" at bounding box center [593, 555] width 74 height 14
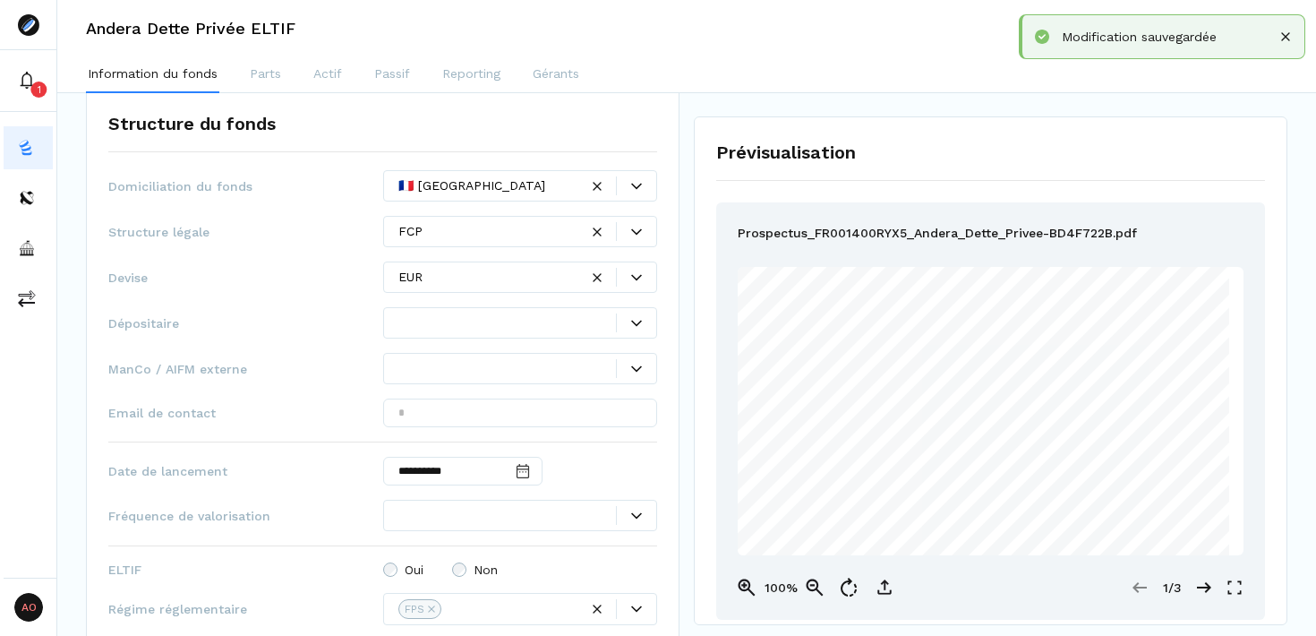
scroll to position [862, 0]
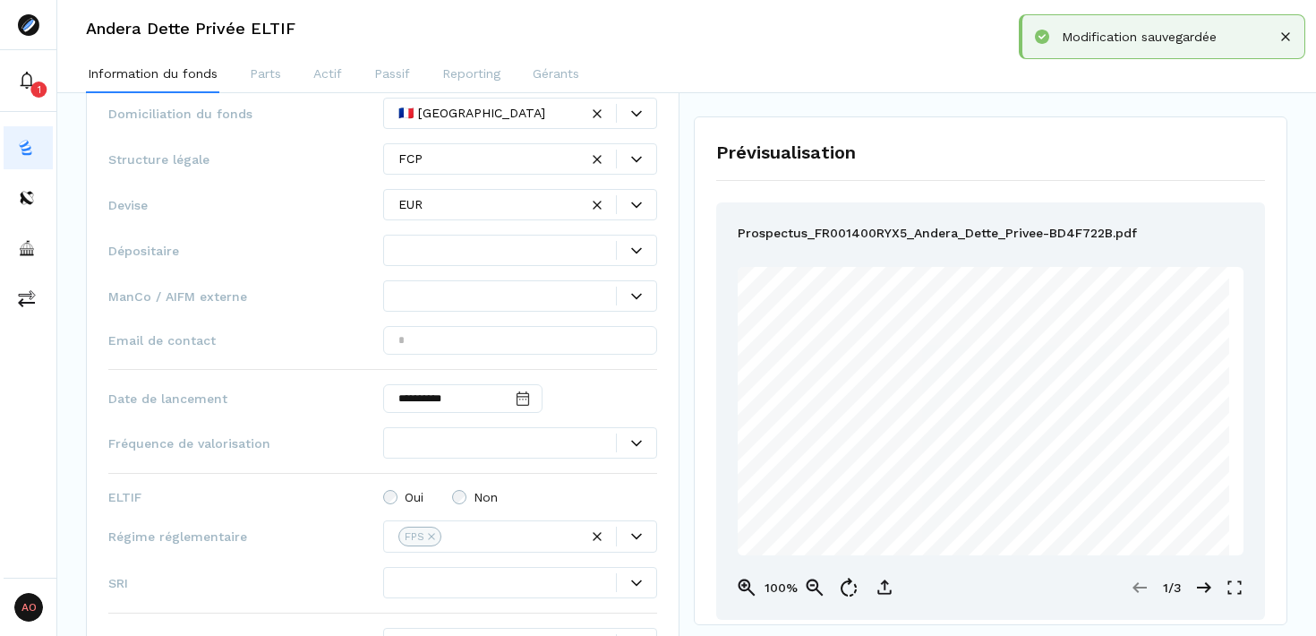
click at [624, 254] on div at bounding box center [636, 250] width 39 height 11
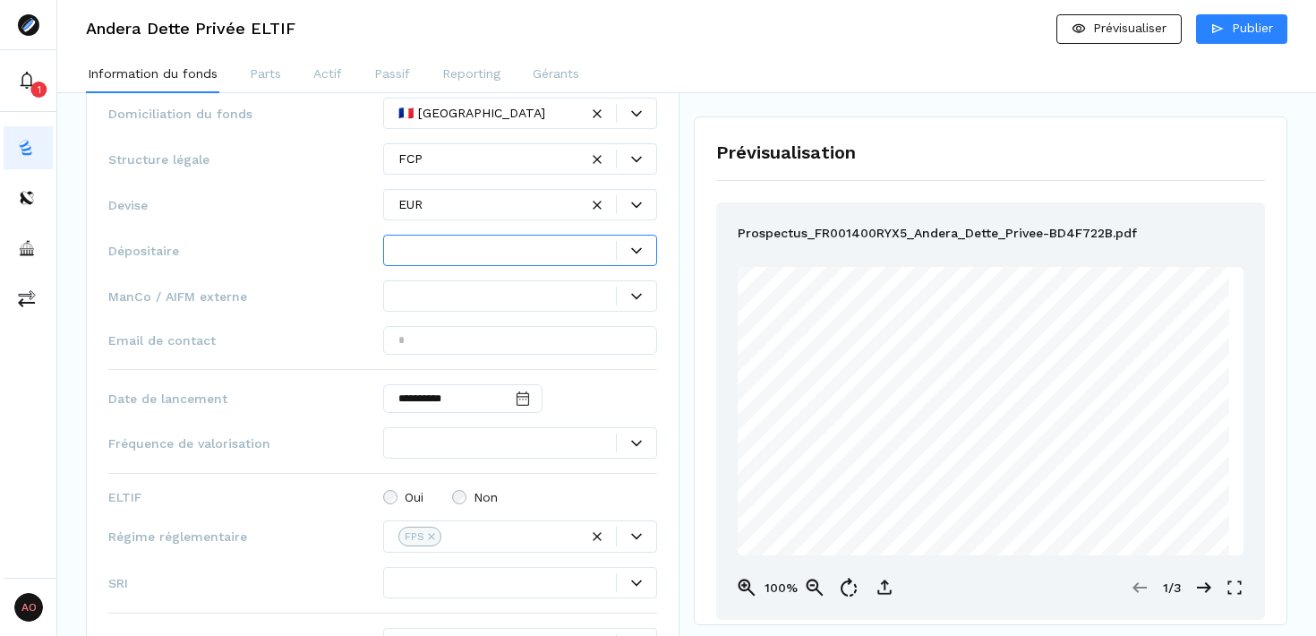
click at [637, 251] on icon at bounding box center [636, 250] width 11 height 6
type input "****"
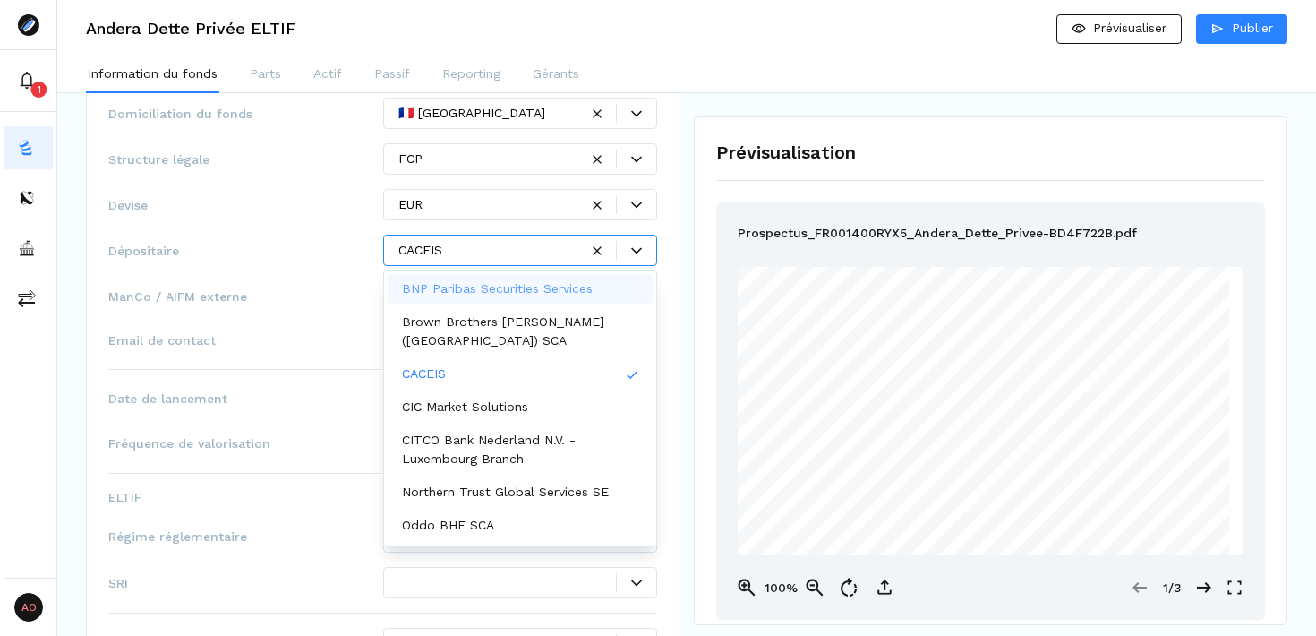
click at [180, 333] on span "Email de contact" at bounding box center [245, 340] width 275 height 18
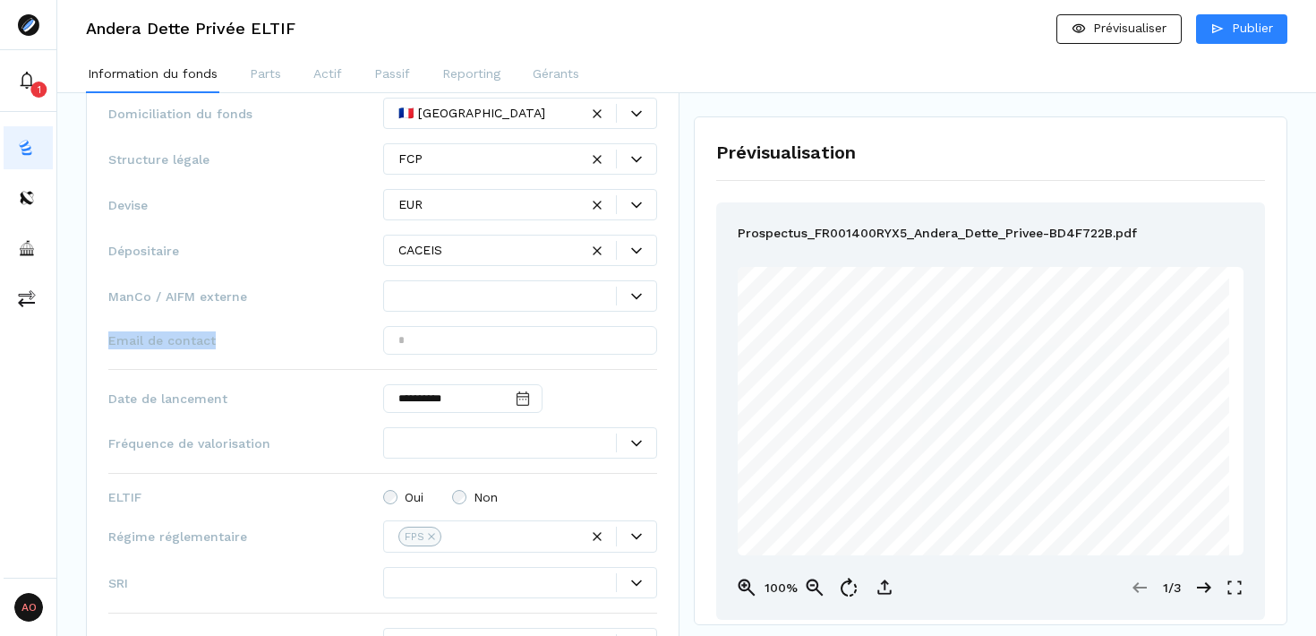
click at [180, 333] on span "Email de contact" at bounding box center [245, 340] width 275 height 18
copy span "Email de contact"
click at [419, 339] on input "text" at bounding box center [520, 340] width 275 height 29
paste input "**********"
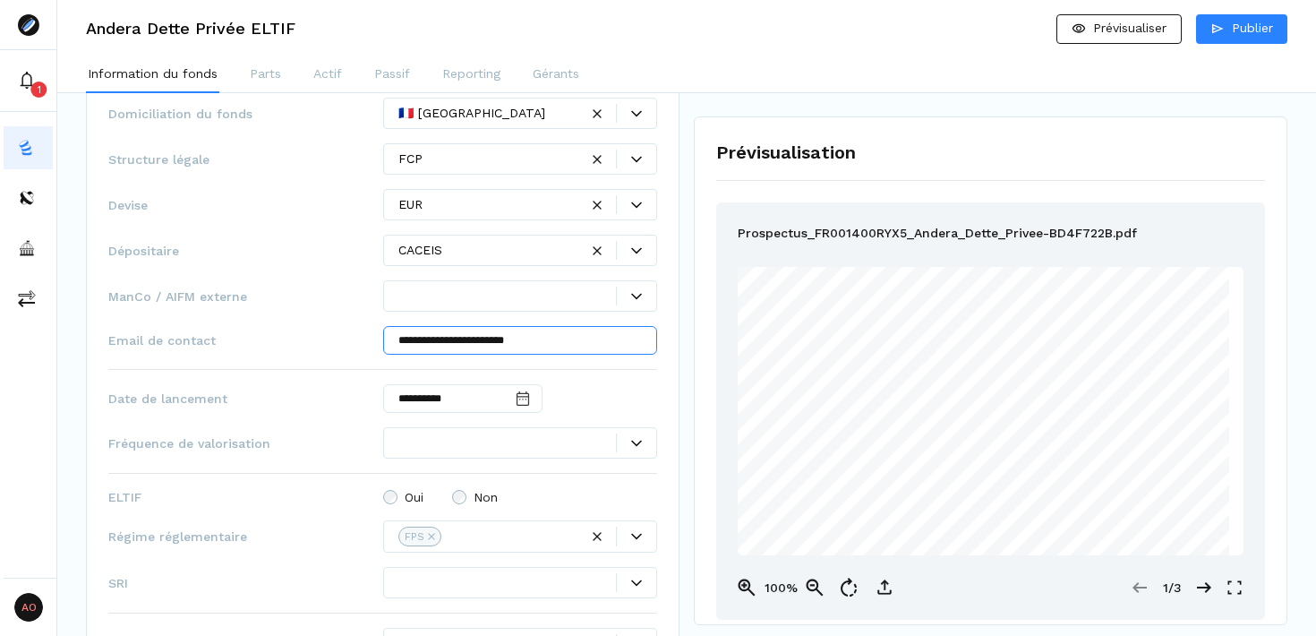
type input "**********"
click at [607, 388] on div "**********" at bounding box center [520, 398] width 275 height 29
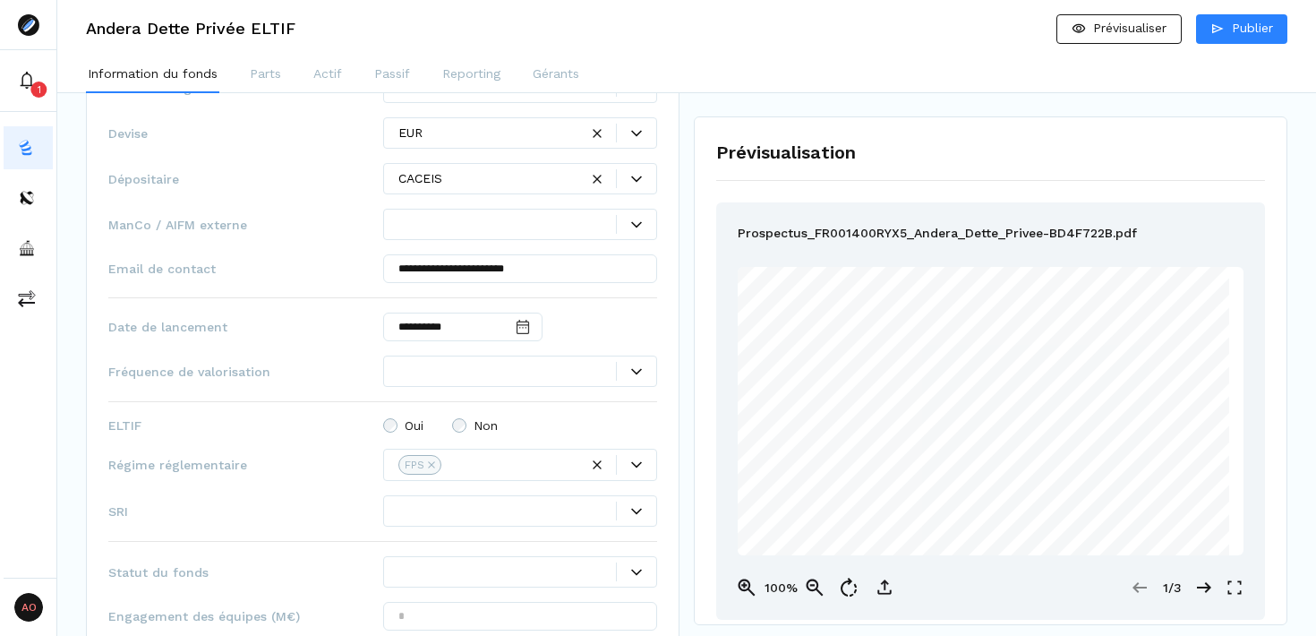
scroll to position [939, 0]
click at [184, 367] on span "Fréquence de valorisation" at bounding box center [245, 366] width 275 height 18
copy span "Fréquence de valorisation"
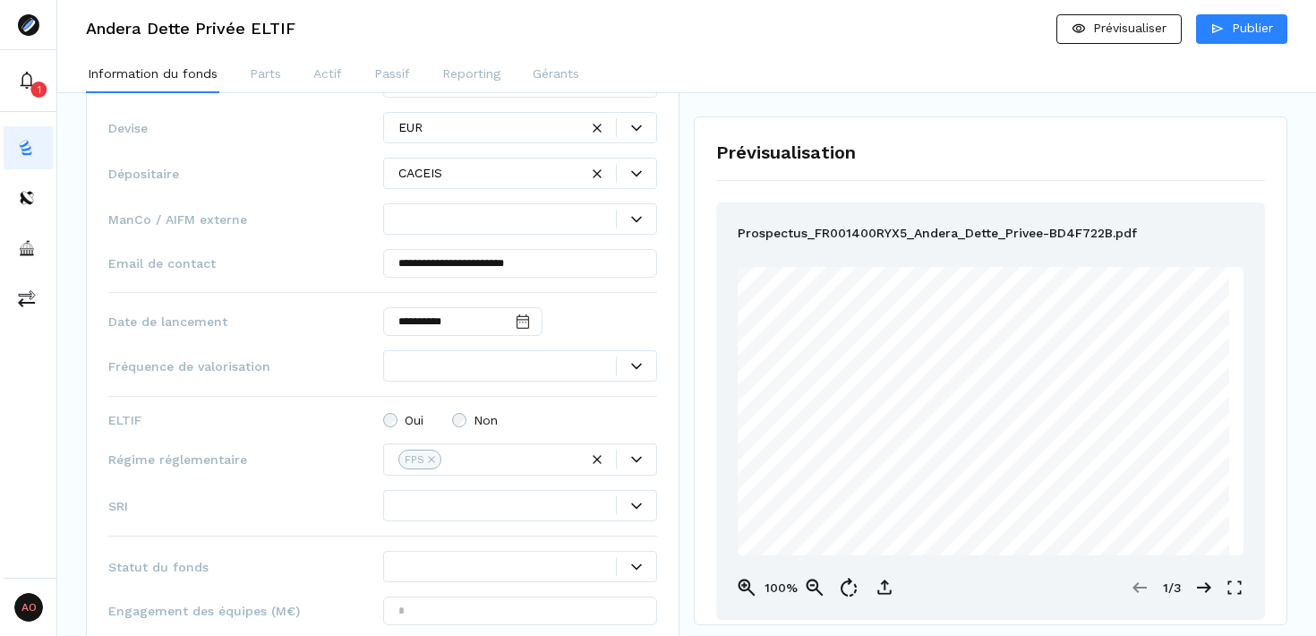
click at [638, 510] on icon at bounding box center [636, 506] width 11 height 11
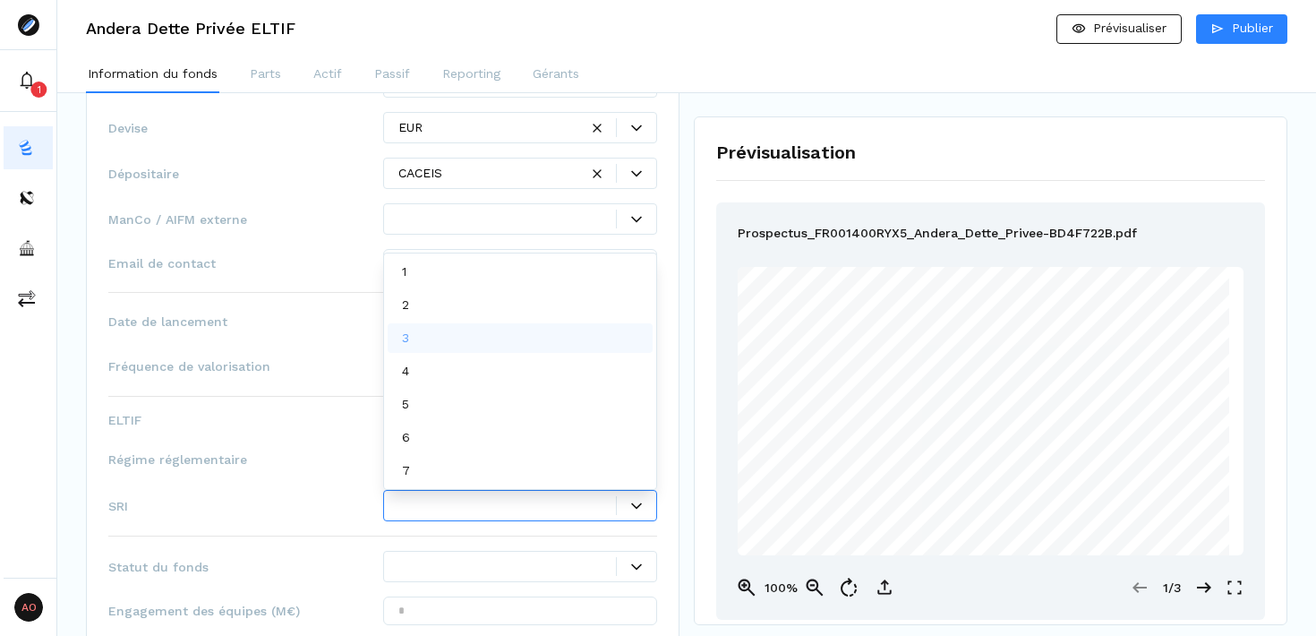
click at [507, 349] on div "3" at bounding box center [521, 338] width 266 height 30
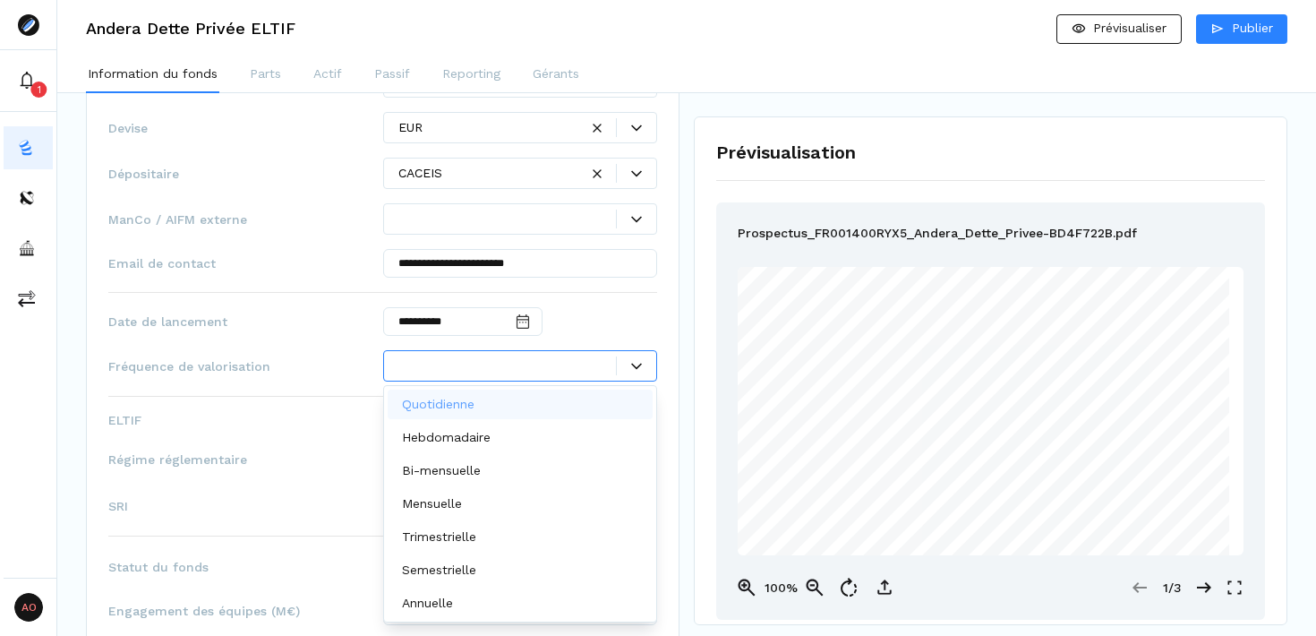
click at [626, 366] on div at bounding box center [636, 366] width 39 height 11
click at [561, 473] on div "Bi-mensuelle" at bounding box center [521, 471] width 266 height 30
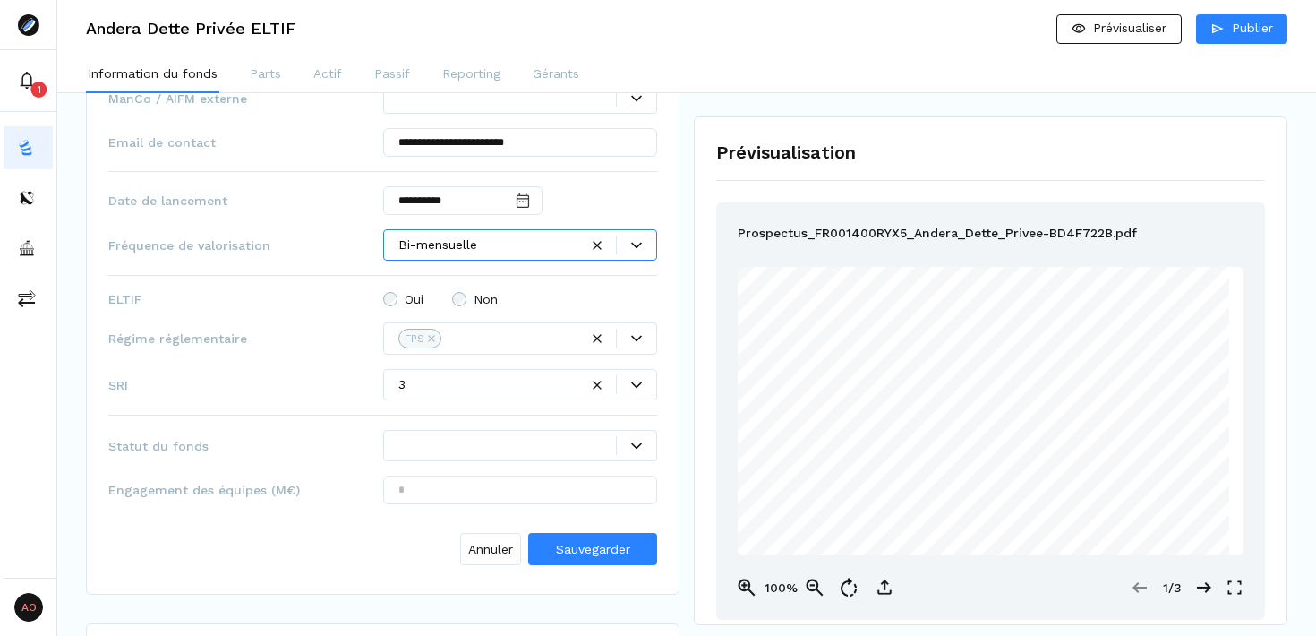
scroll to position [1135, 0]
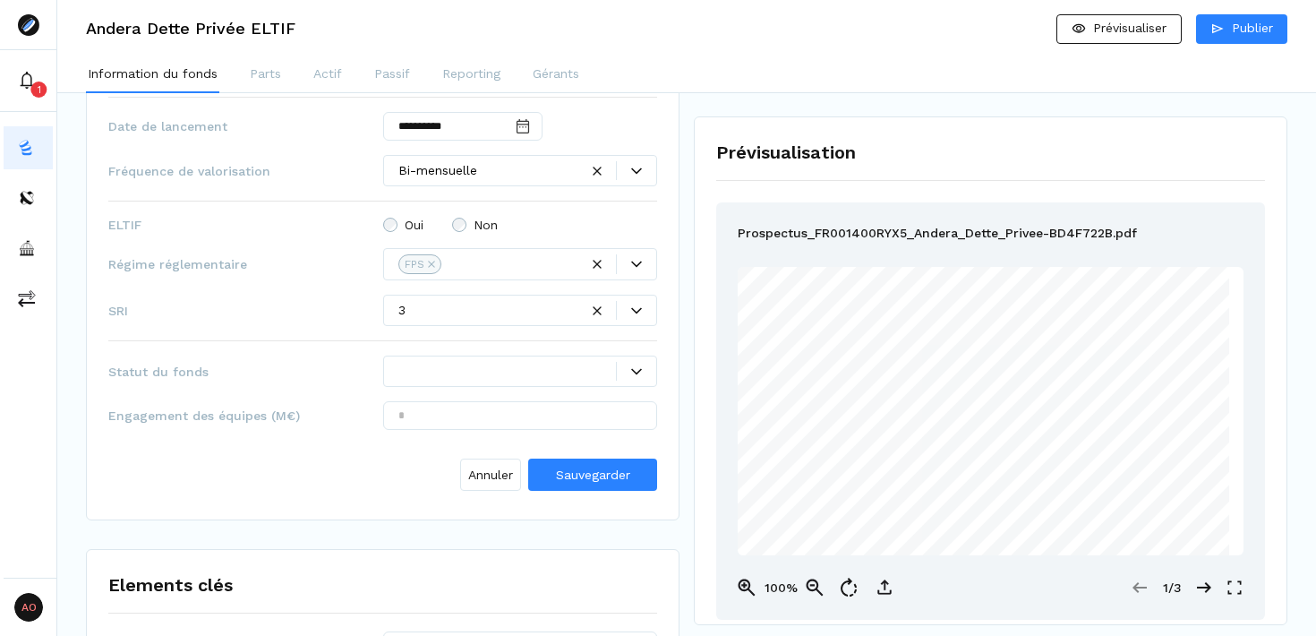
click at [302, 439] on div "**********" at bounding box center [382, 161] width 549 height 673
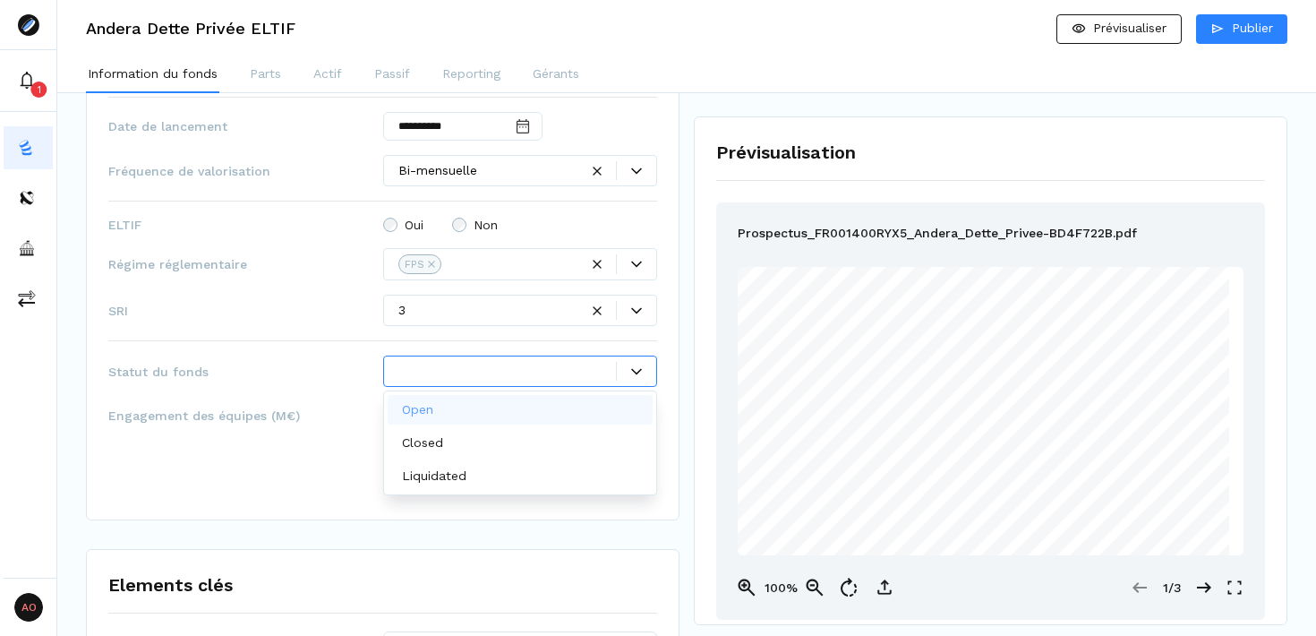
click at [637, 373] on icon at bounding box center [636, 371] width 11 height 6
click at [531, 408] on div "Open" at bounding box center [521, 410] width 266 height 30
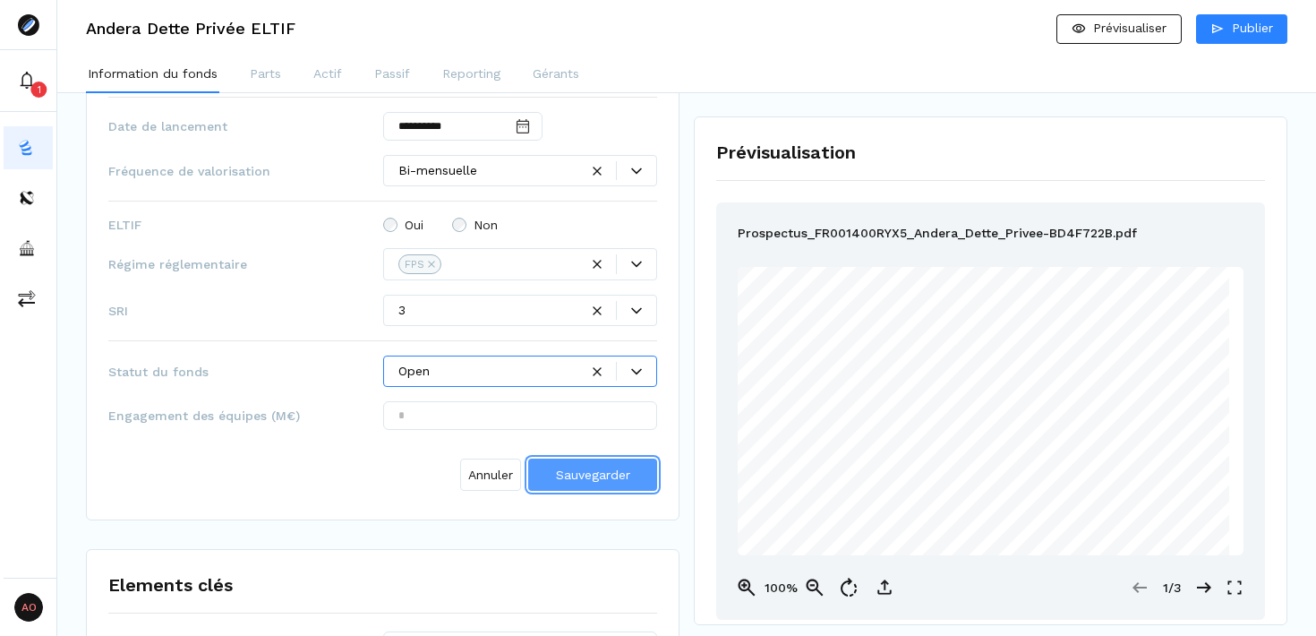
click at [593, 467] on span "Sauvegarder" at bounding box center [593, 474] width 74 height 14
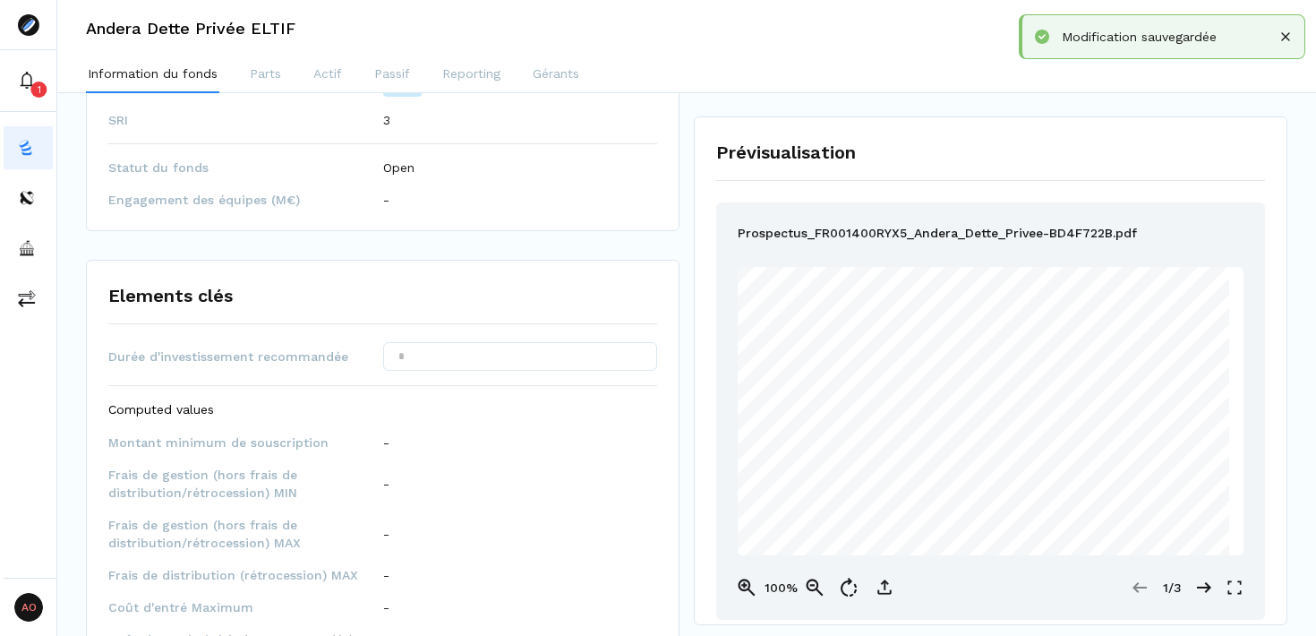
scroll to position [1247, 0]
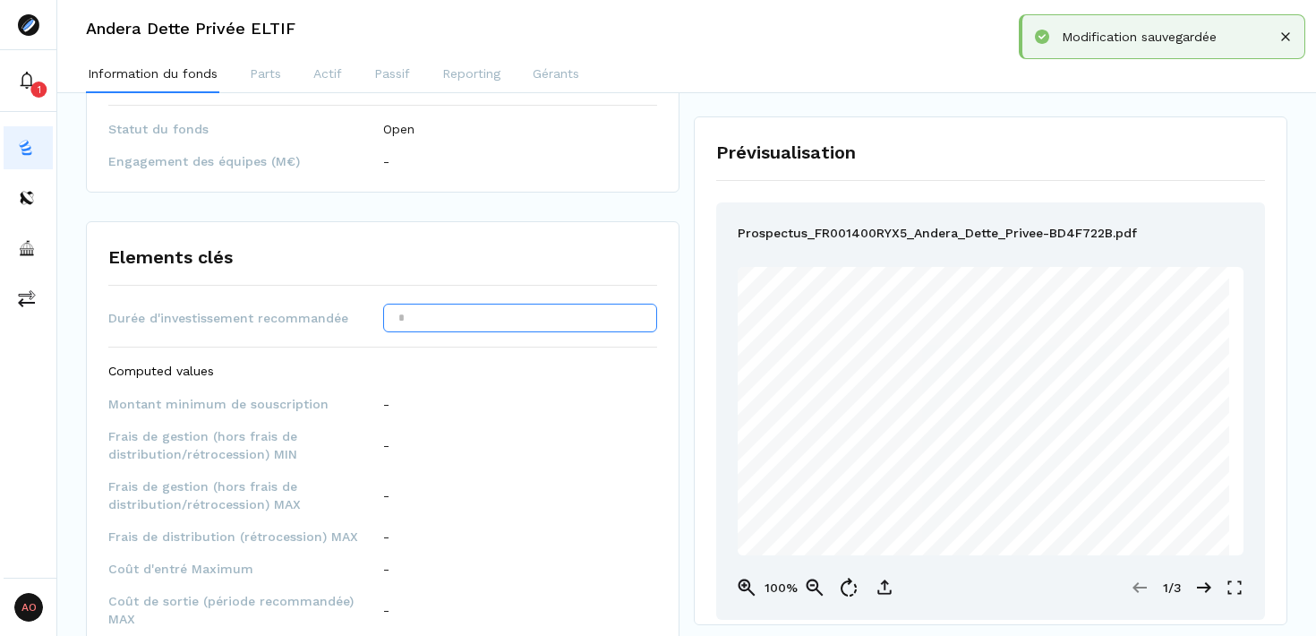
click at [564, 325] on input "text" at bounding box center [520, 318] width 275 height 29
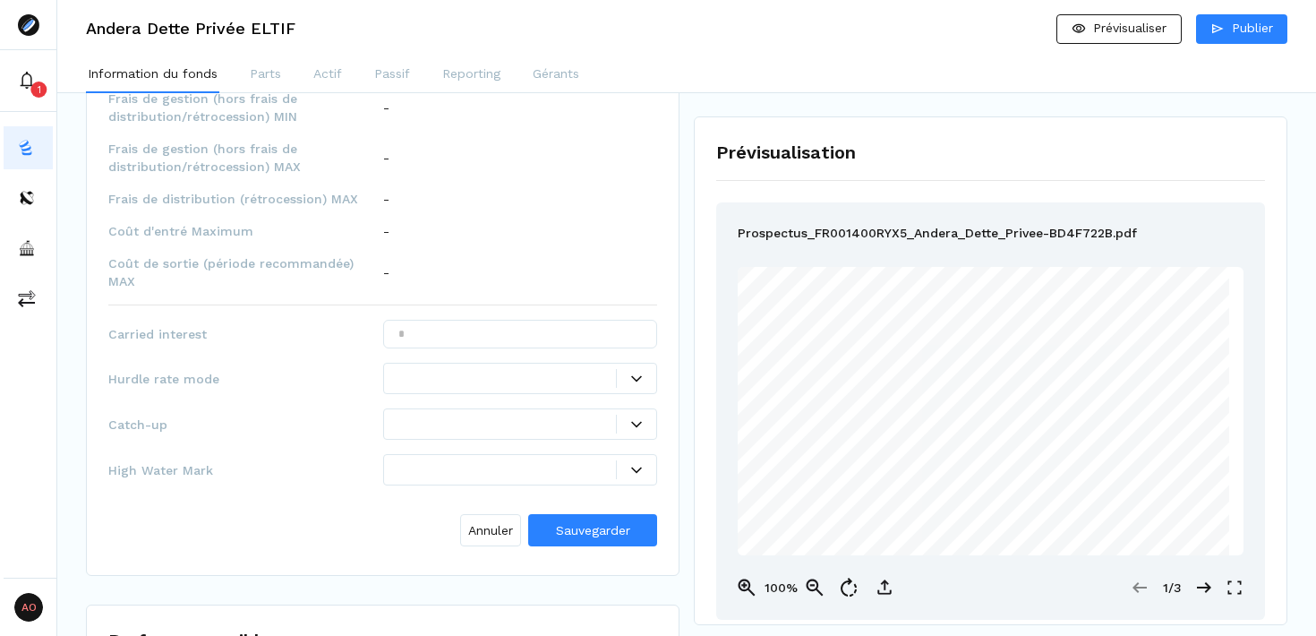
scroll to position [1589, 0]
type input "*****"
click at [519, 316] on input "text" at bounding box center [520, 330] width 275 height 29
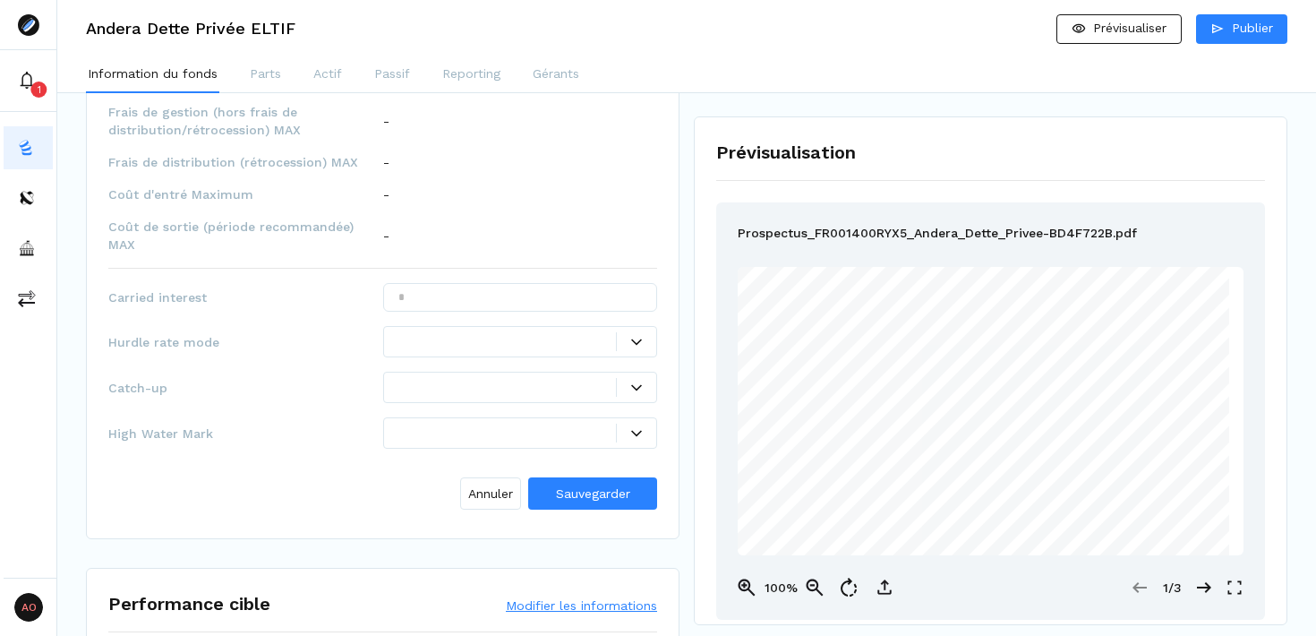
scroll to position [1624, 0]
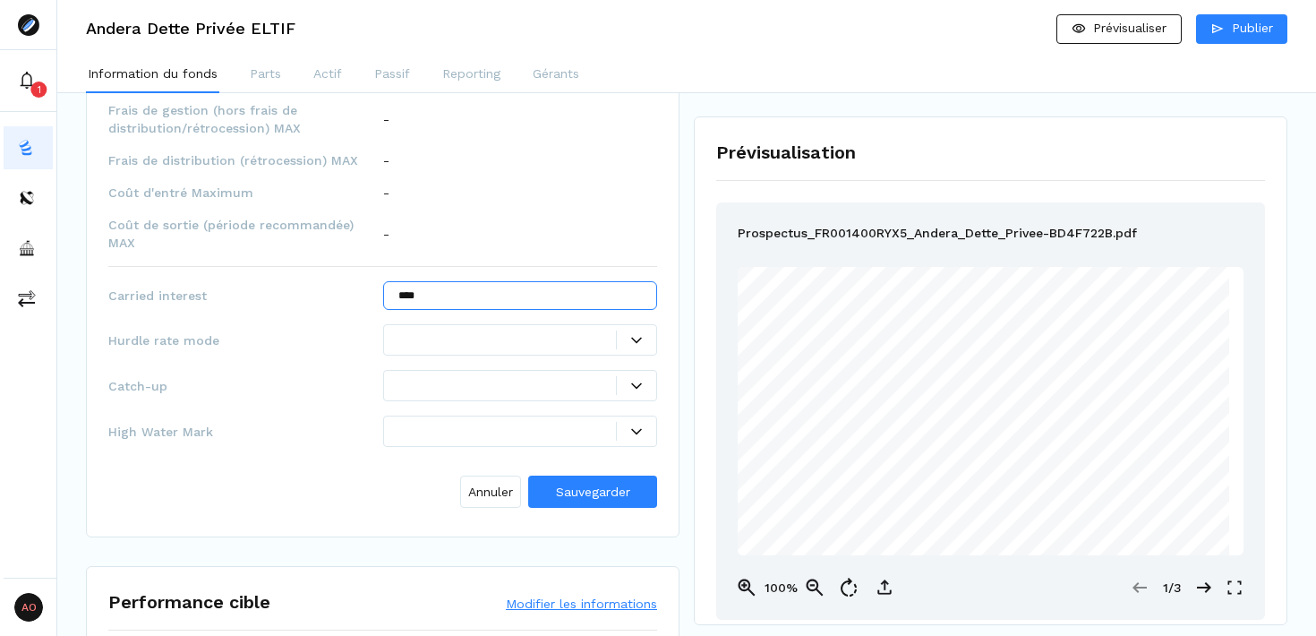
type input "****"
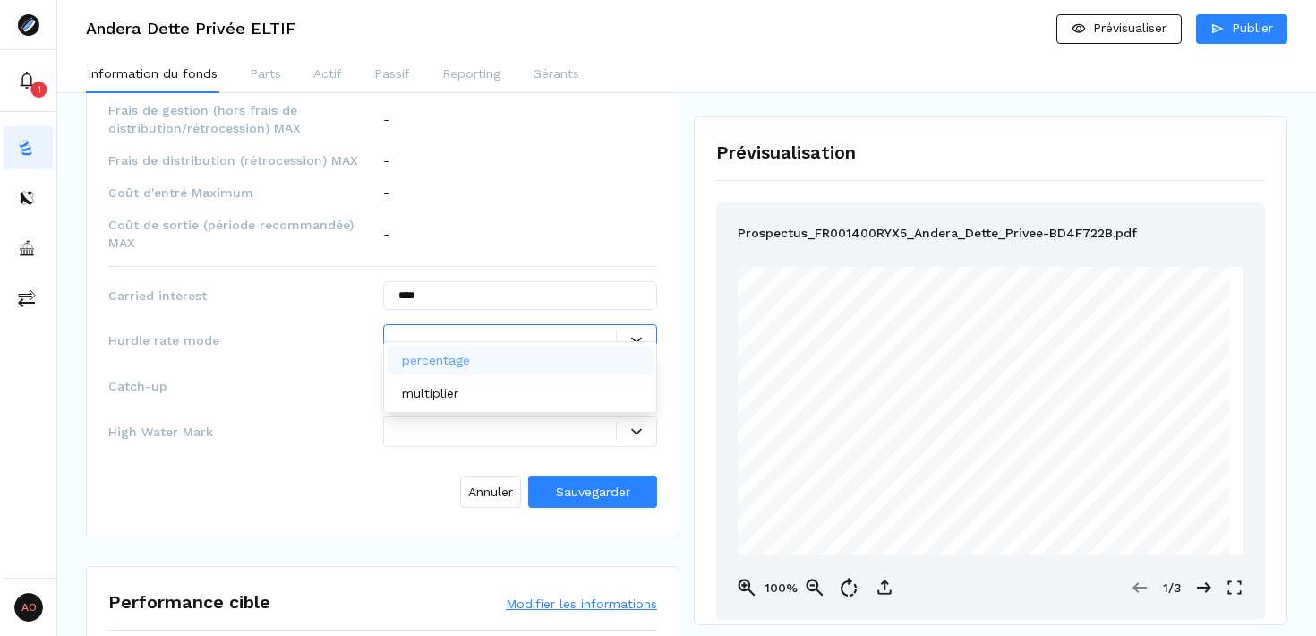
click at [495, 330] on div at bounding box center [508, 339] width 219 height 19
click at [489, 361] on div "percentage" at bounding box center [521, 361] width 266 height 30
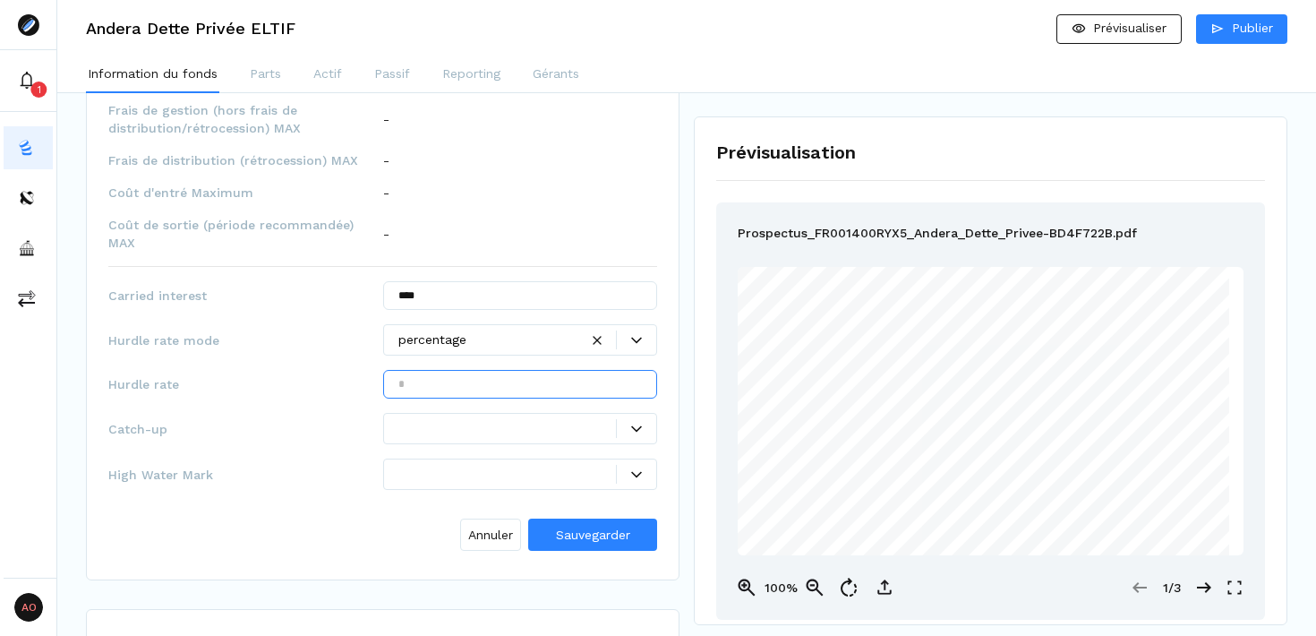
click at [493, 376] on input "text" at bounding box center [520, 384] width 275 height 29
type input "***"
click at [631, 424] on icon at bounding box center [636, 429] width 11 height 11
click at [294, 375] on span "Hurdle rate" at bounding box center [245, 384] width 275 height 18
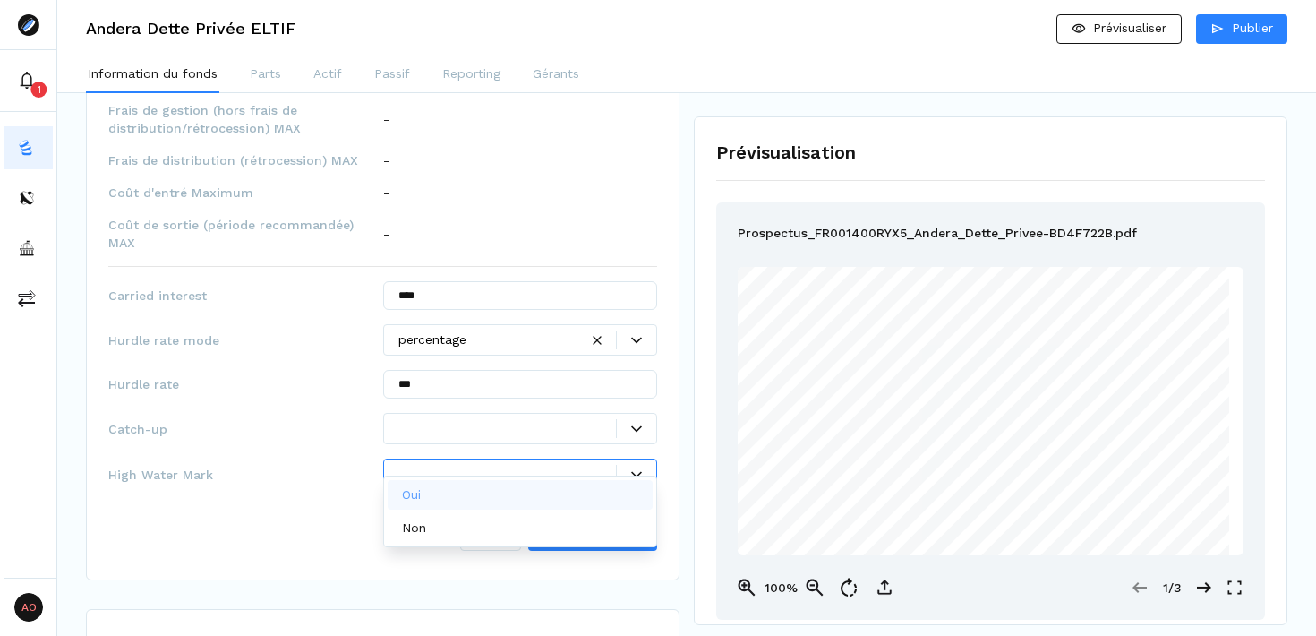
click at [641, 469] on icon at bounding box center [636, 474] width 11 height 11
click at [526, 493] on div "Oui" at bounding box center [521, 495] width 266 height 30
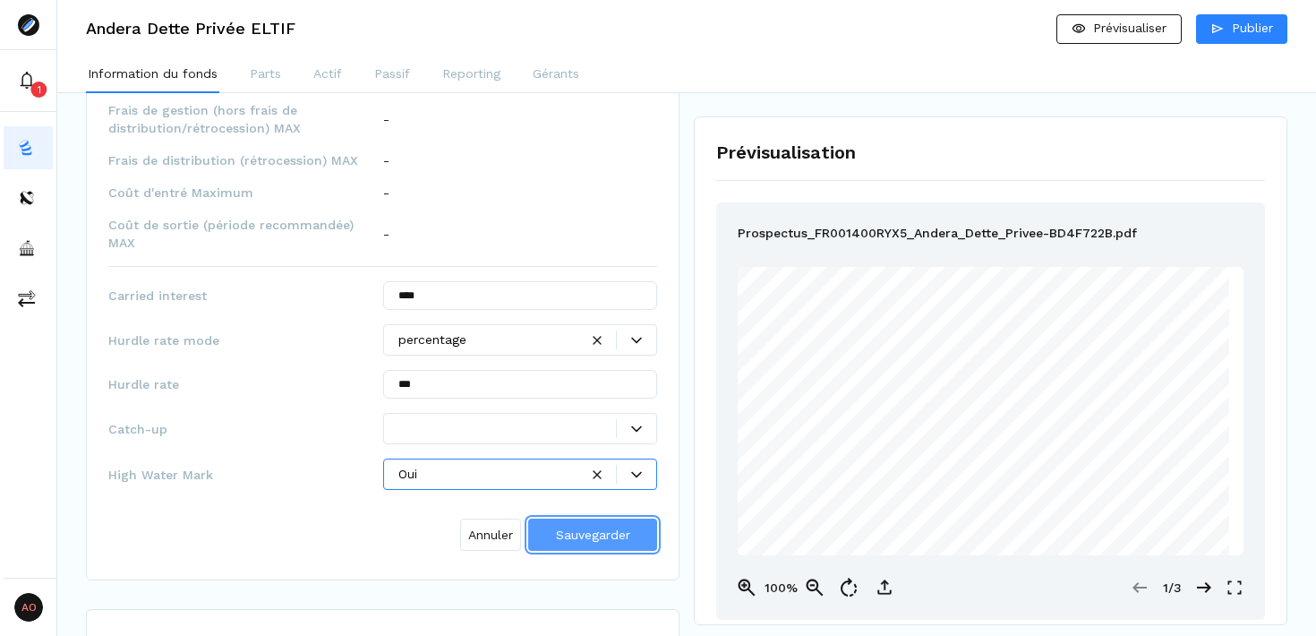
click at [578, 527] on span "Sauvegarder" at bounding box center [593, 534] width 74 height 14
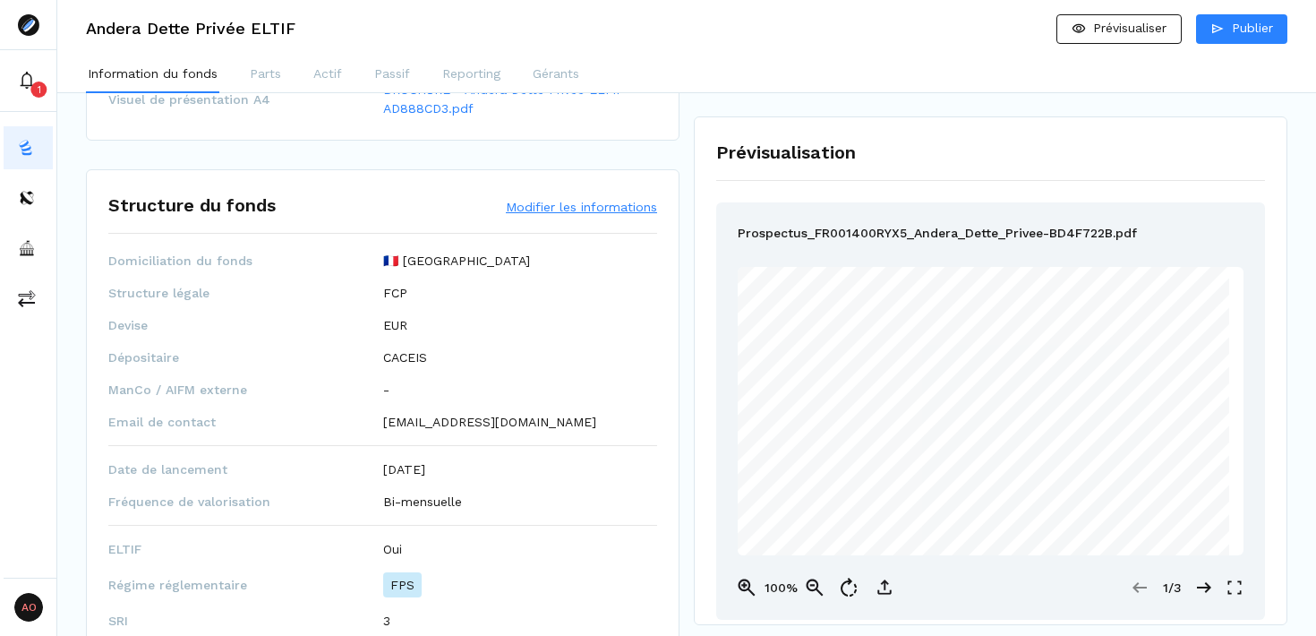
scroll to position [699, 0]
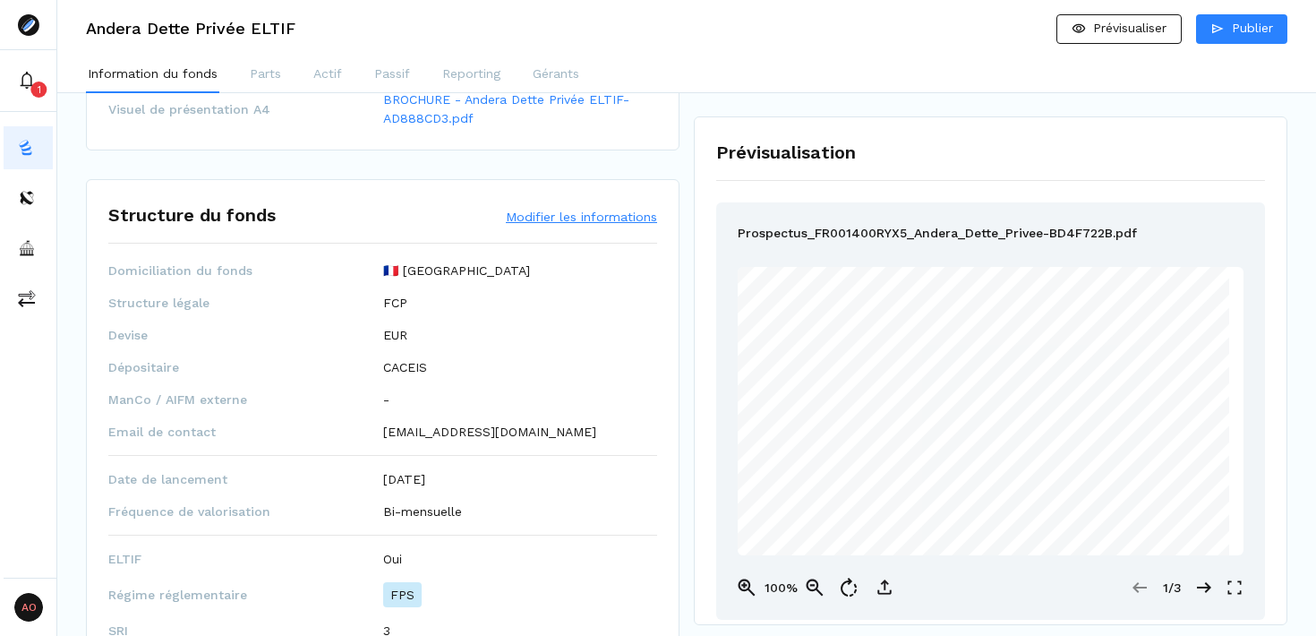
click at [553, 218] on button "Modifier les informations" at bounding box center [581, 217] width 151 height 18
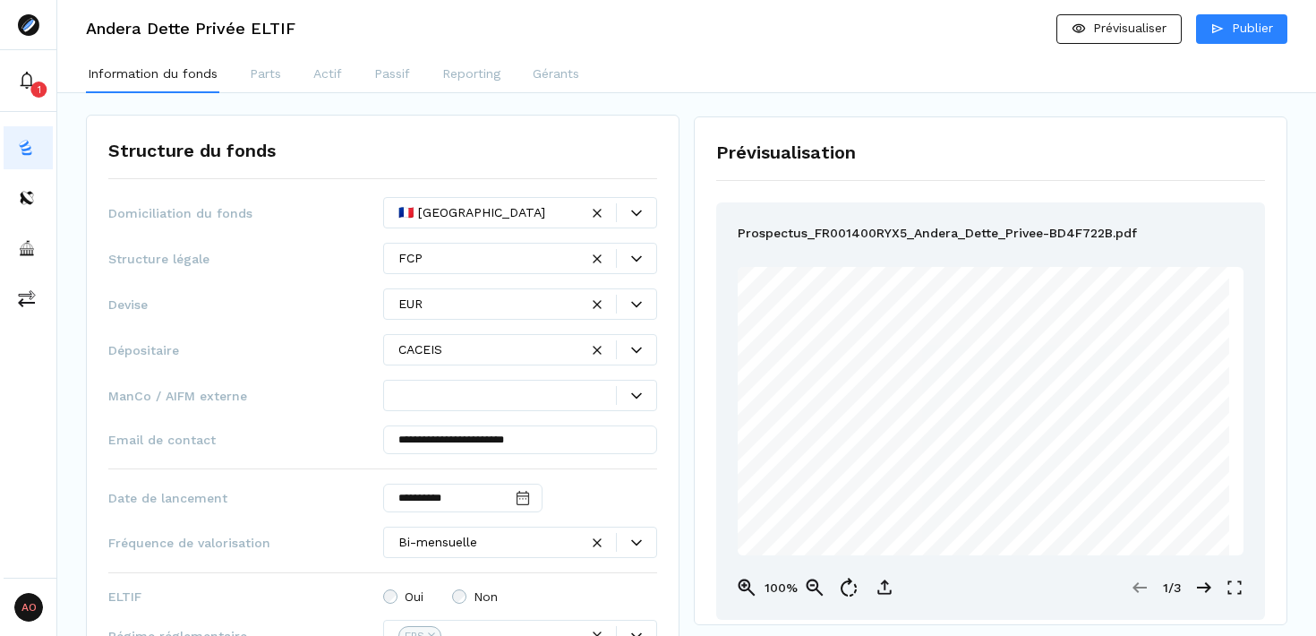
scroll to position [783, 0]
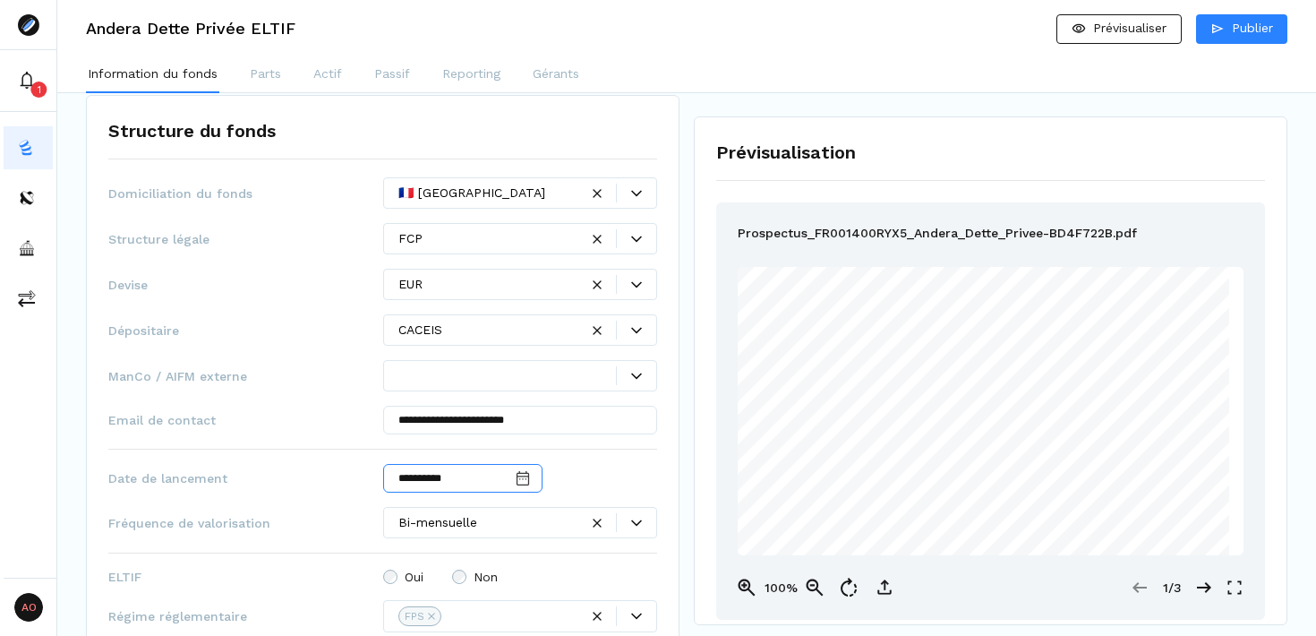
click at [467, 468] on input "**********" at bounding box center [462, 478] width 159 height 29
type input "*"
type input "**********"
click at [610, 462] on div "**********" at bounding box center [382, 513] width 549 height 673
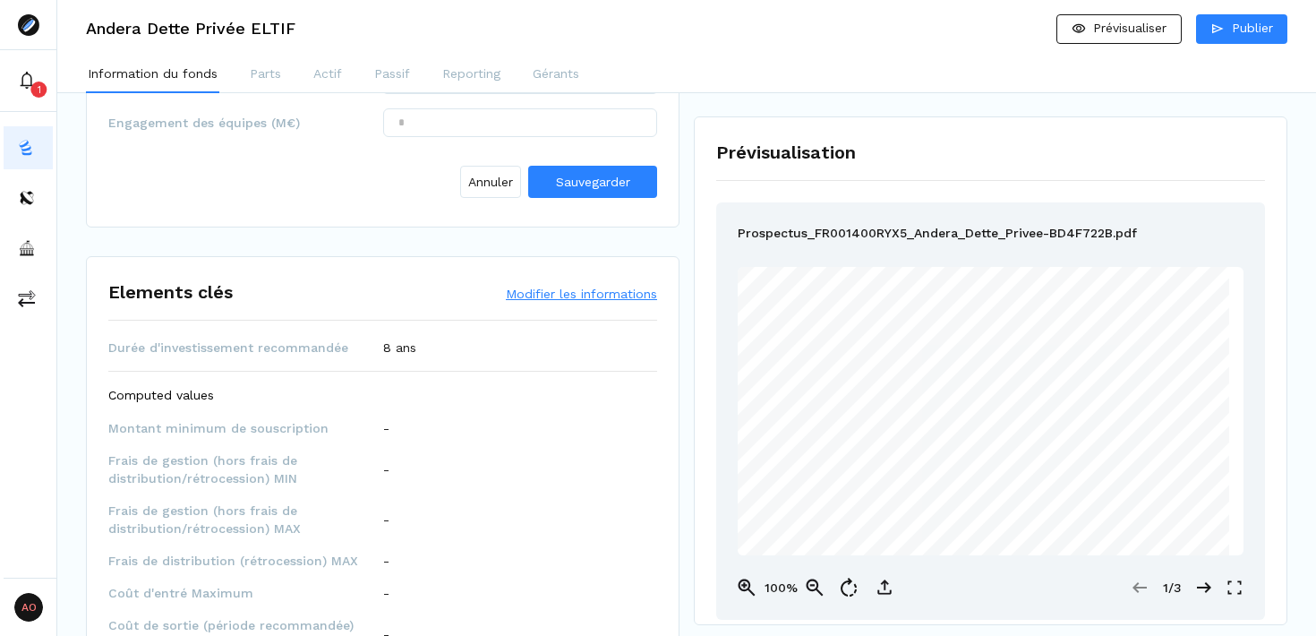
scroll to position [1412, 0]
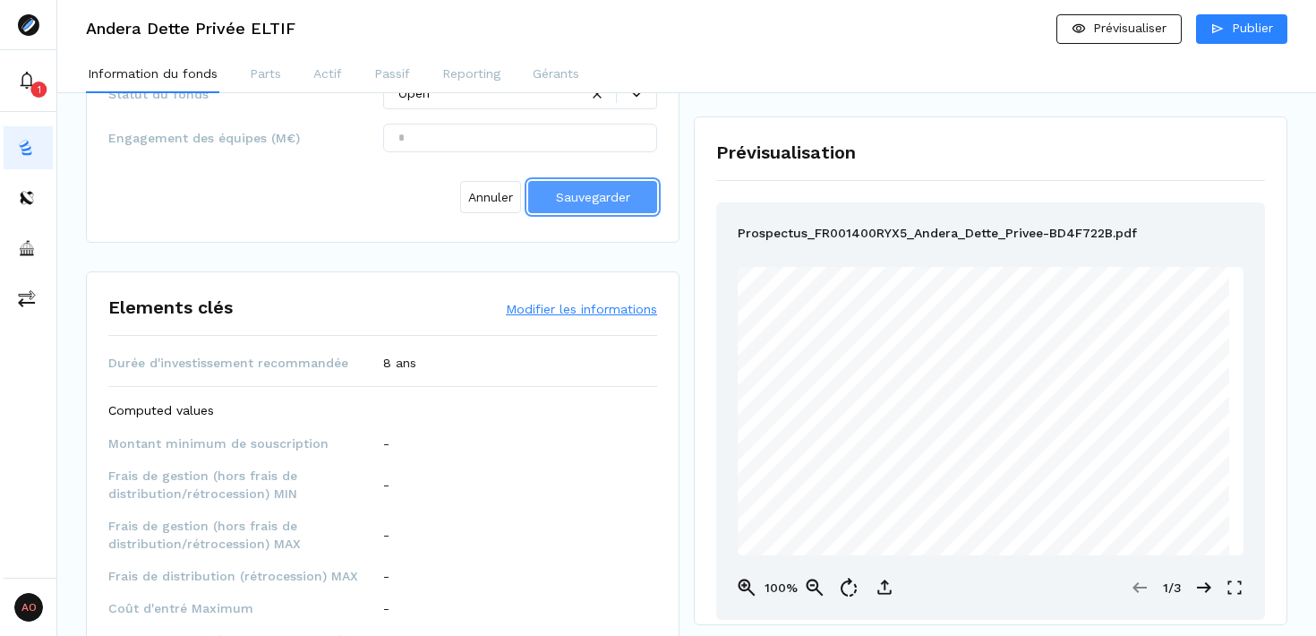
click at [587, 196] on span "Sauvegarder" at bounding box center [593, 197] width 74 height 14
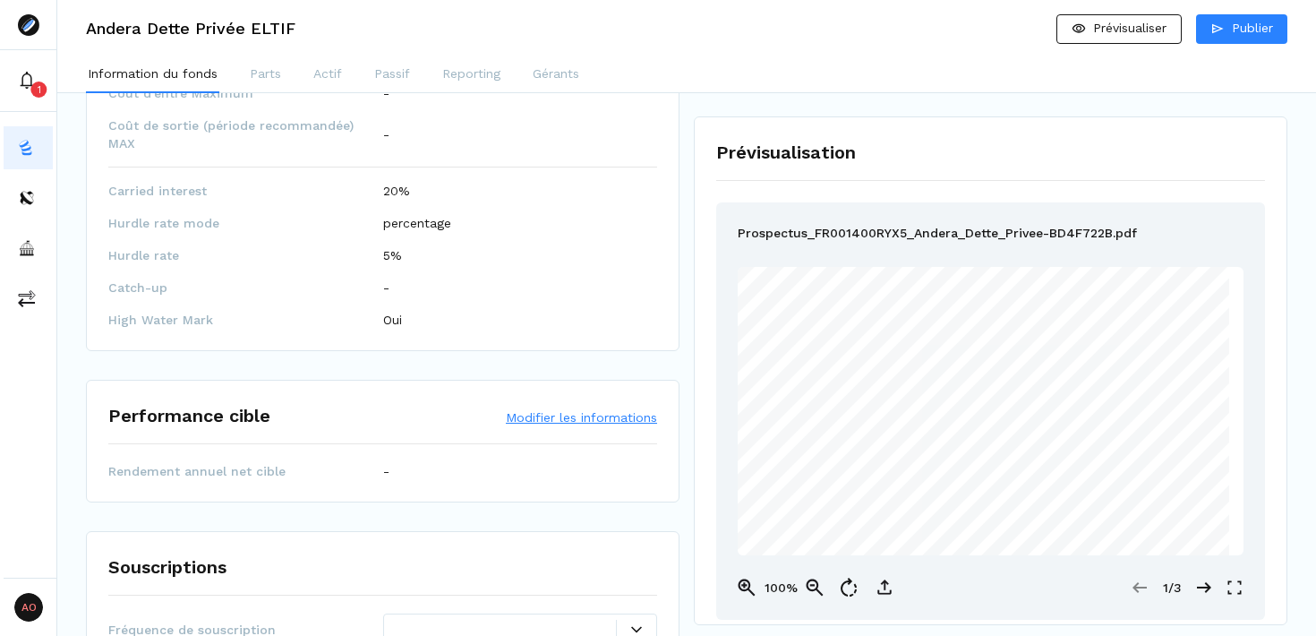
scroll to position [1835, 0]
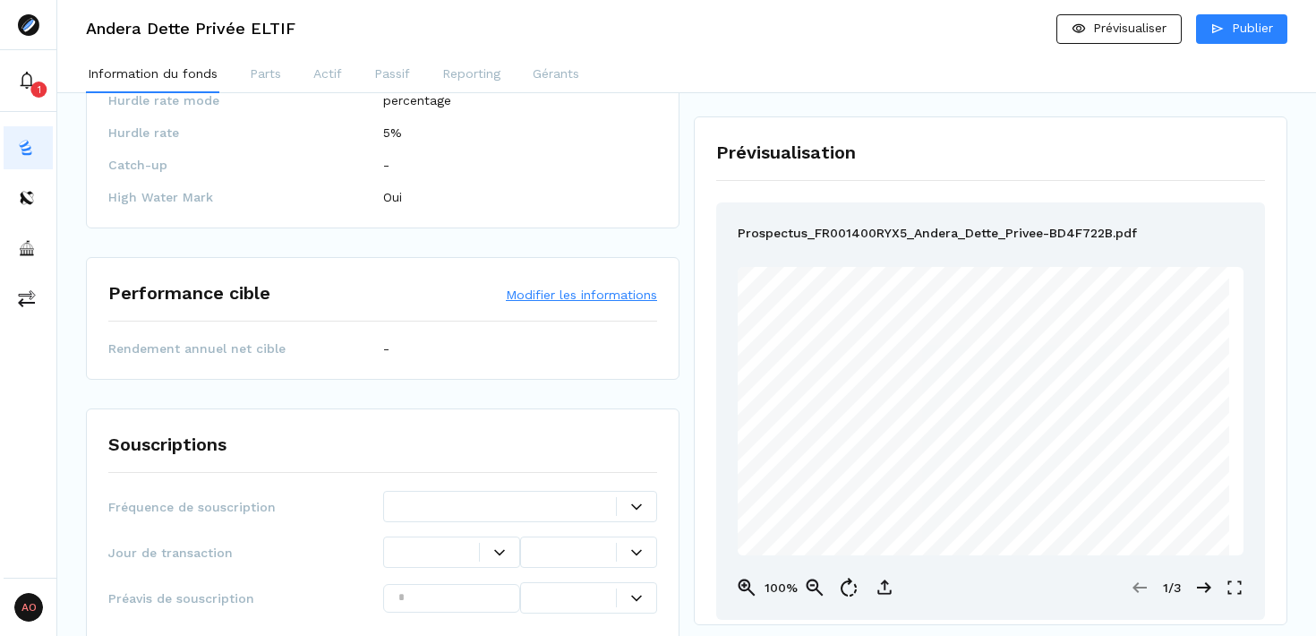
click at [568, 286] on button "Modifier les informations" at bounding box center [581, 295] width 151 height 18
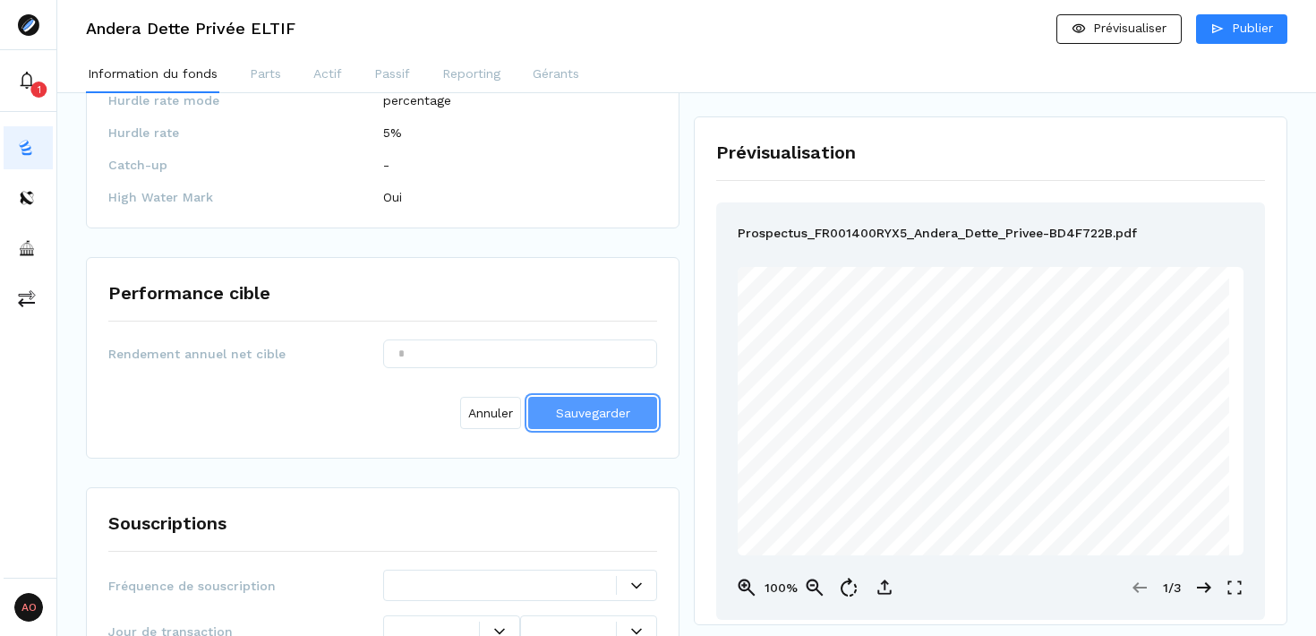
click at [575, 406] on span "Sauvegarder" at bounding box center [593, 413] width 74 height 14
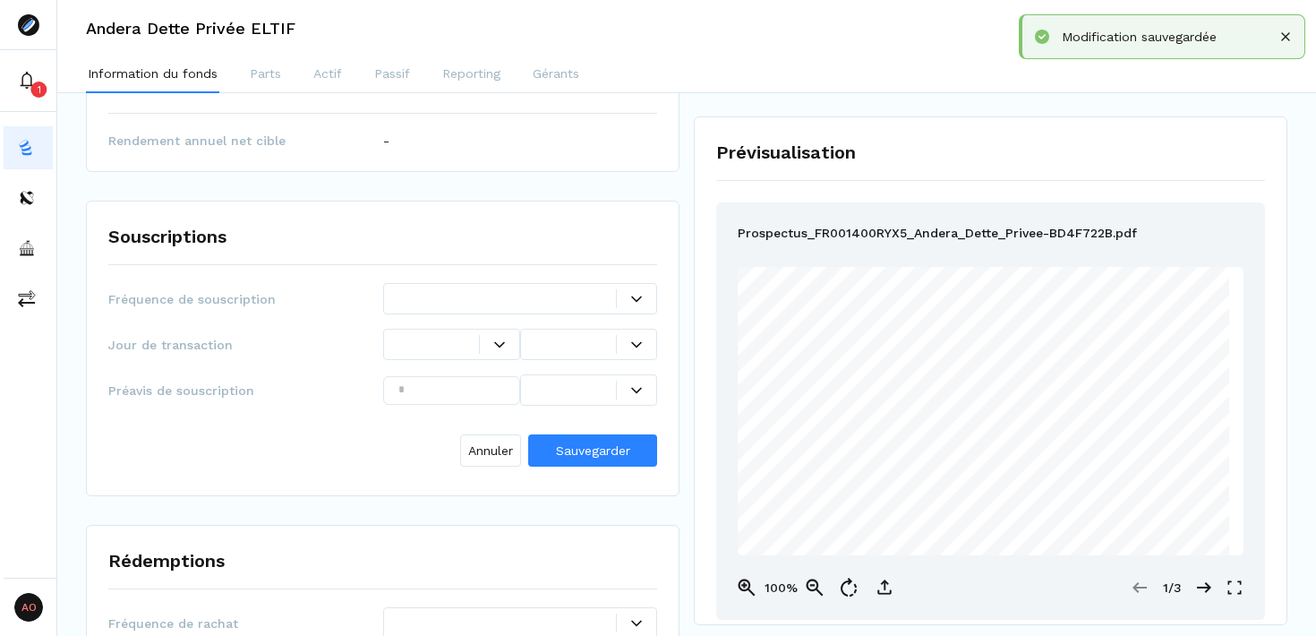
scroll to position [2044, 0]
drag, startPoint x: 285, startPoint y: 283, endPoint x: 105, endPoint y: 273, distance: 180.3
click at [105, 273] on div "Souscriptions Fréquence de souscription Jour de transaction Préavis de souscrip…" at bounding box center [383, 347] width 594 height 296
copy span "Fréquence de souscription"
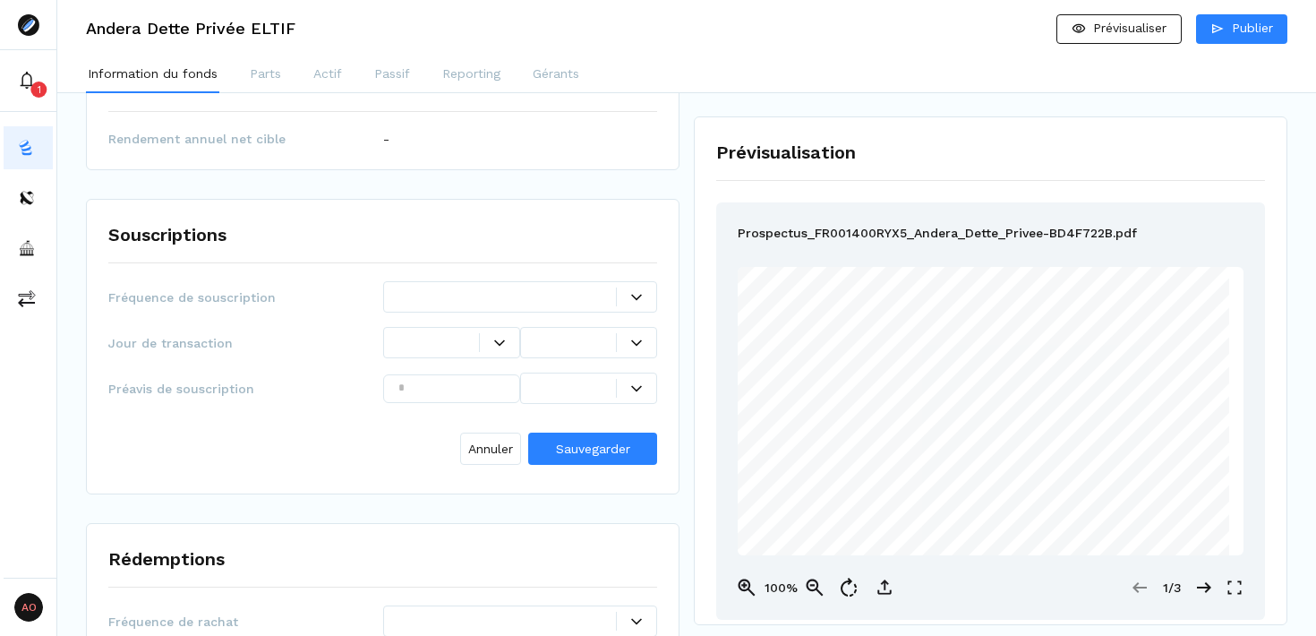
click at [570, 234] on div "Souscriptions Fréquence de souscription Jour de transaction Préavis de souscrip…" at bounding box center [383, 347] width 594 height 296
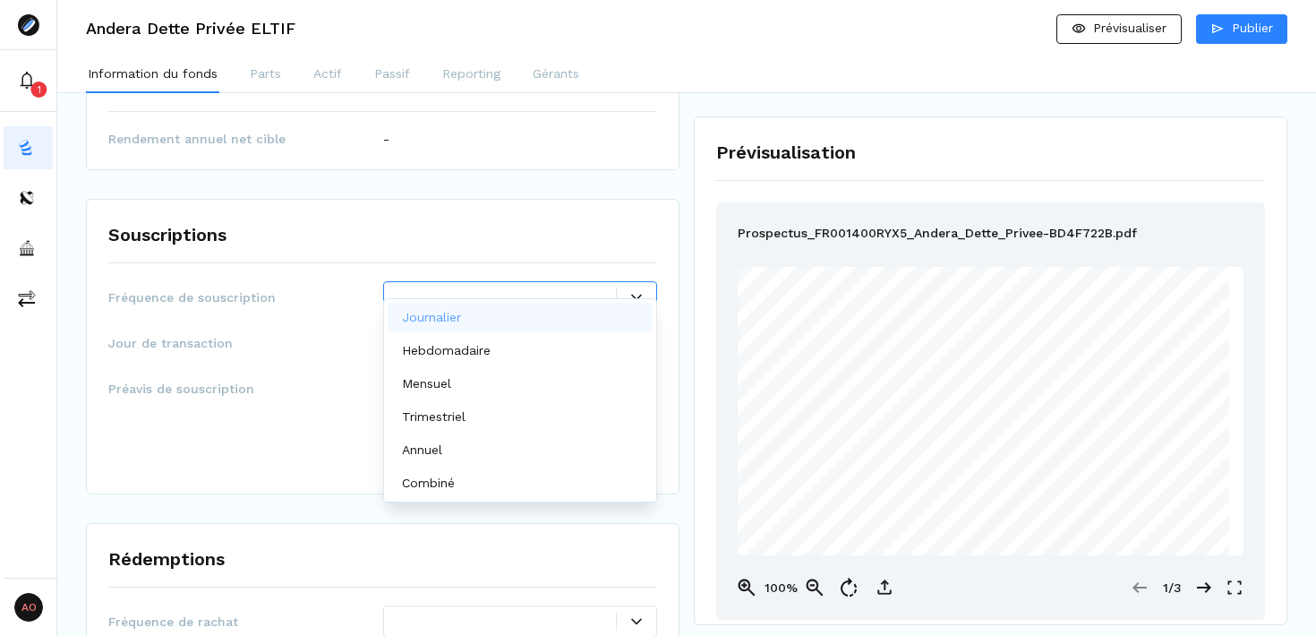
click at [628, 292] on div at bounding box center [636, 297] width 39 height 11
click at [504, 387] on div "Mensuel" at bounding box center [521, 384] width 266 height 30
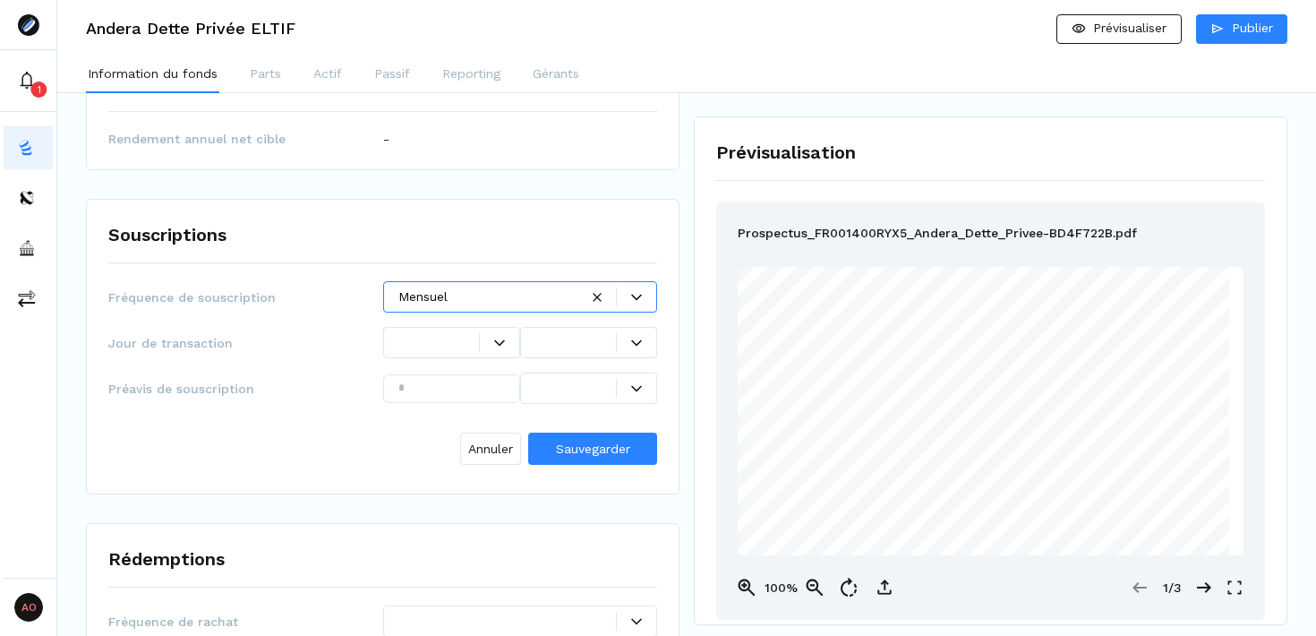
click at [500, 333] on div at bounding box center [499, 342] width 40 height 19
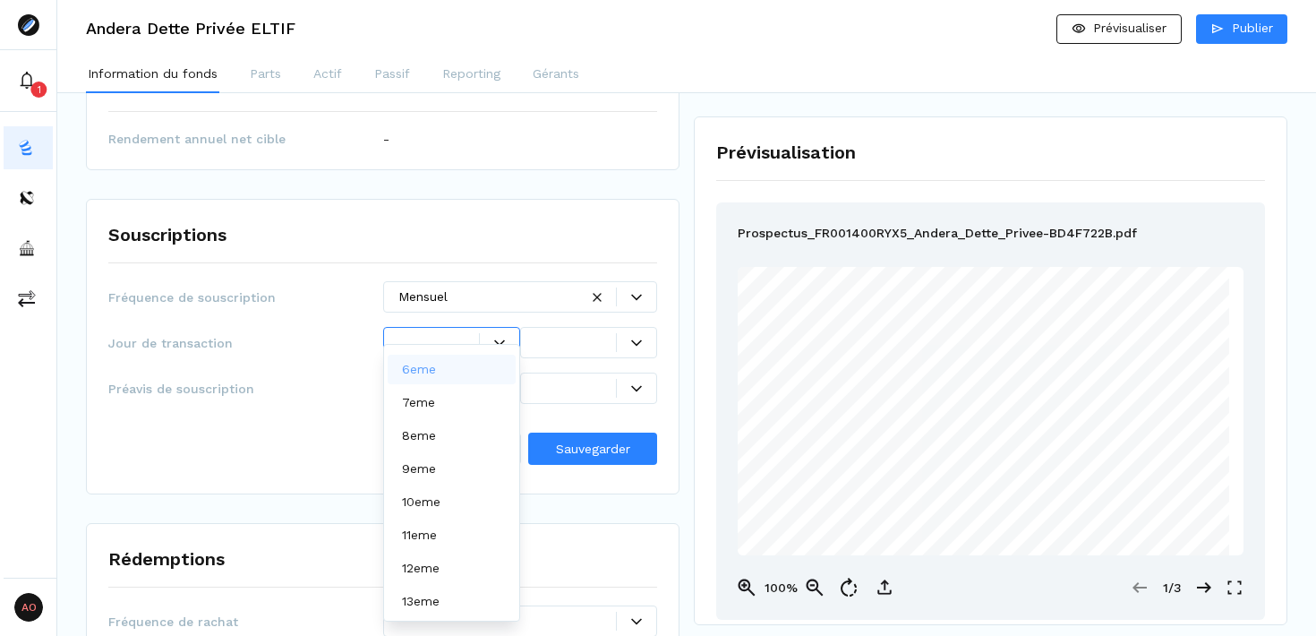
scroll to position [162, 0]
click at [451, 598] on div "13eme" at bounding box center [452, 599] width 128 height 30
click at [639, 338] on icon at bounding box center [636, 343] width 11 height 11
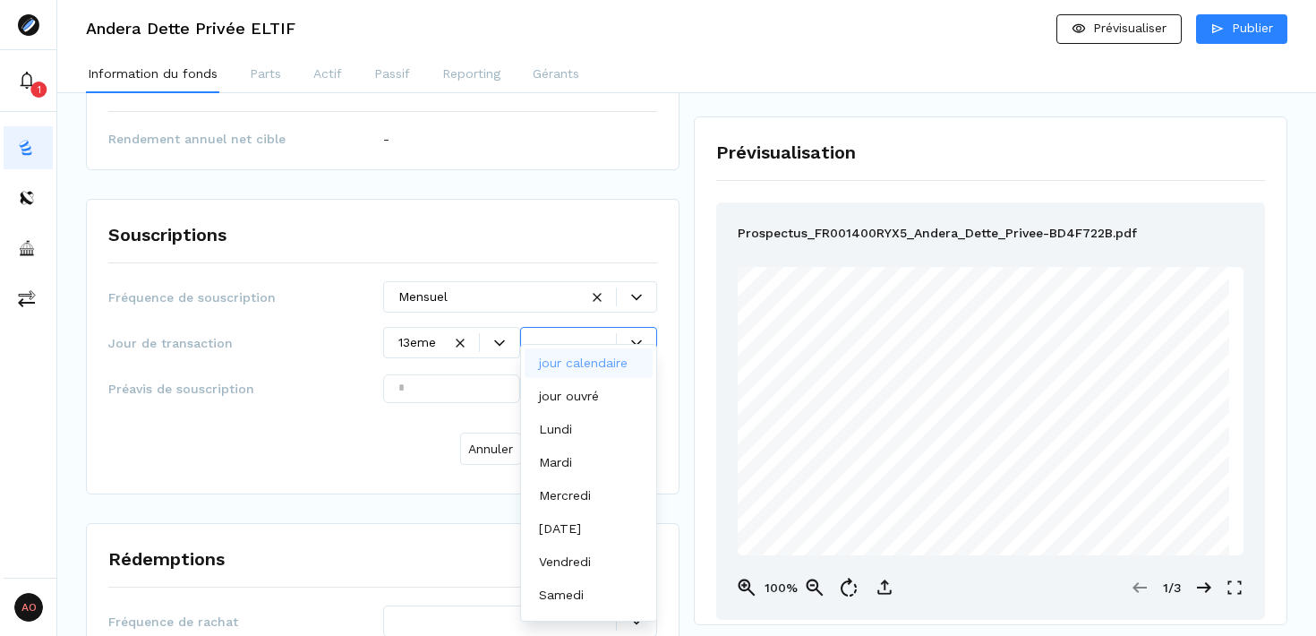
click at [604, 362] on p "jour calendaire" at bounding box center [583, 363] width 89 height 19
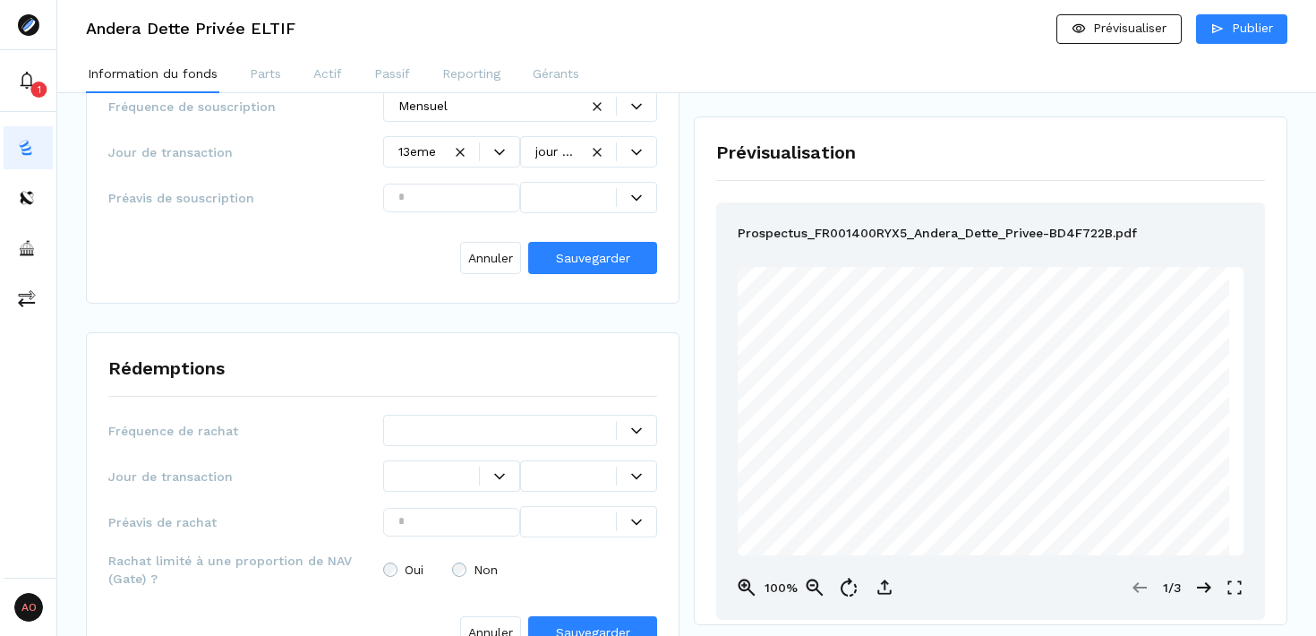
scroll to position [2244, 0]
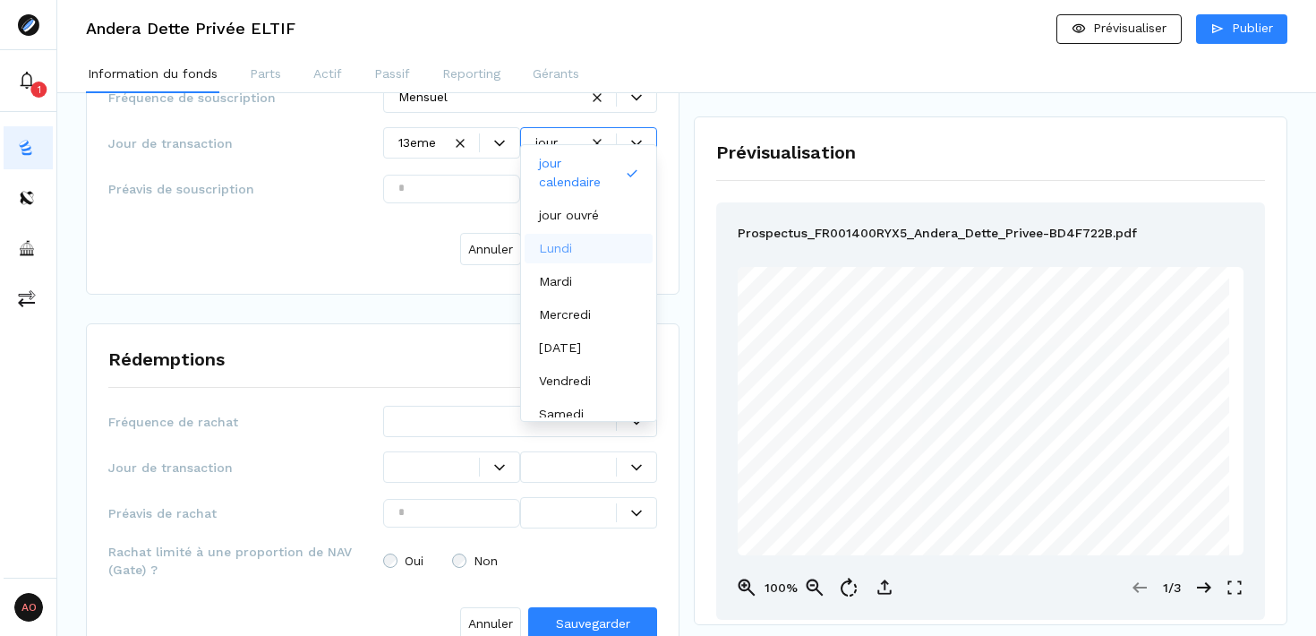
click at [412, 259] on div "Souscriptions Fréquence de souscription Mensuel Jour de transaction 13eme Lundi…" at bounding box center [383, 147] width 594 height 296
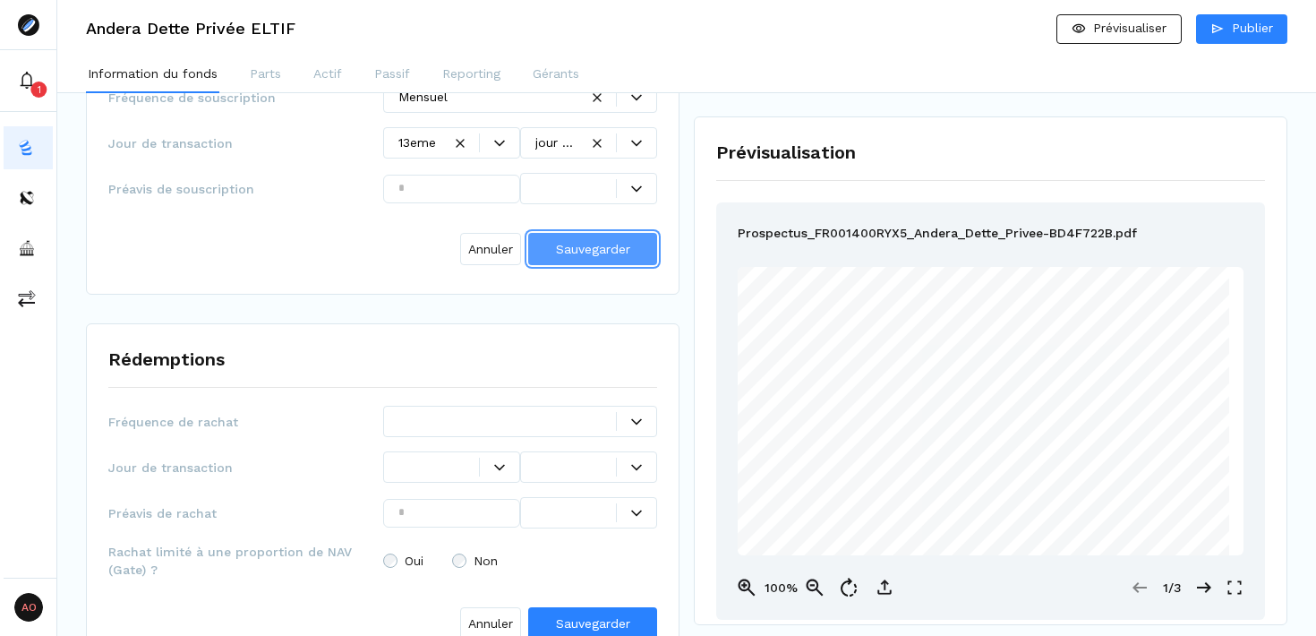
click at [636, 233] on button "Sauvegarder" at bounding box center [592, 249] width 129 height 32
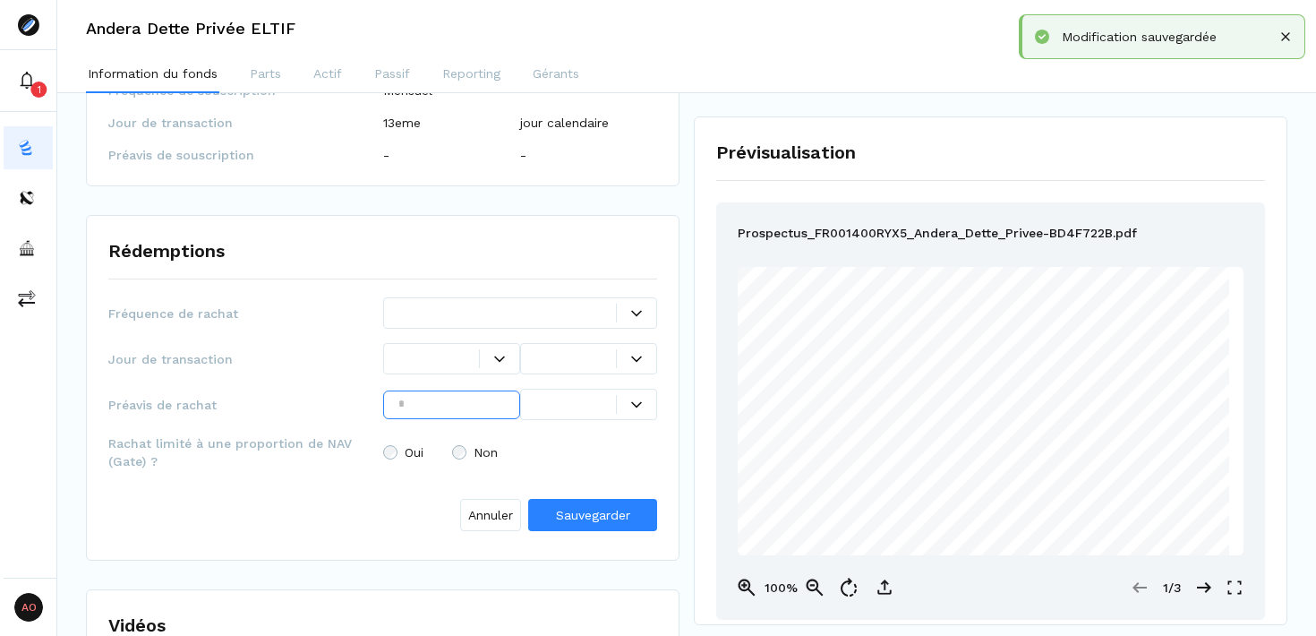
click at [457, 393] on input "text" at bounding box center [451, 404] width 137 height 29
type input "*"
click at [608, 395] on div at bounding box center [576, 404] width 81 height 19
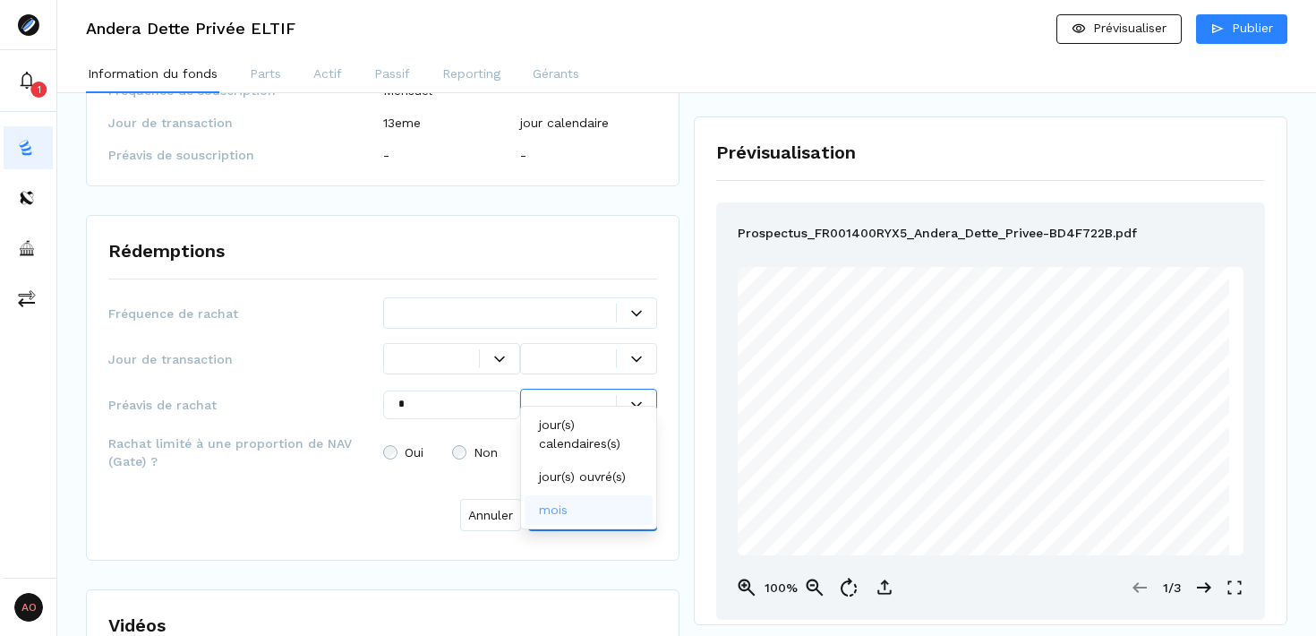
click at [573, 501] on div "mois" at bounding box center [557, 510] width 36 height 19
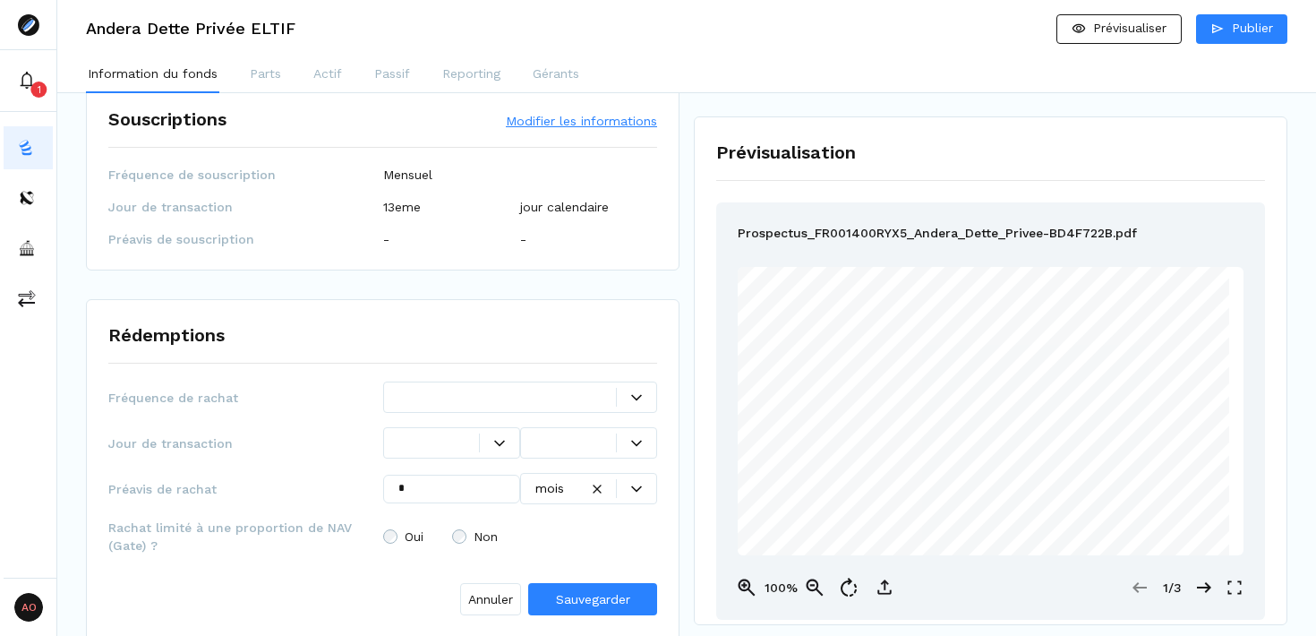
scroll to position [2138, 0]
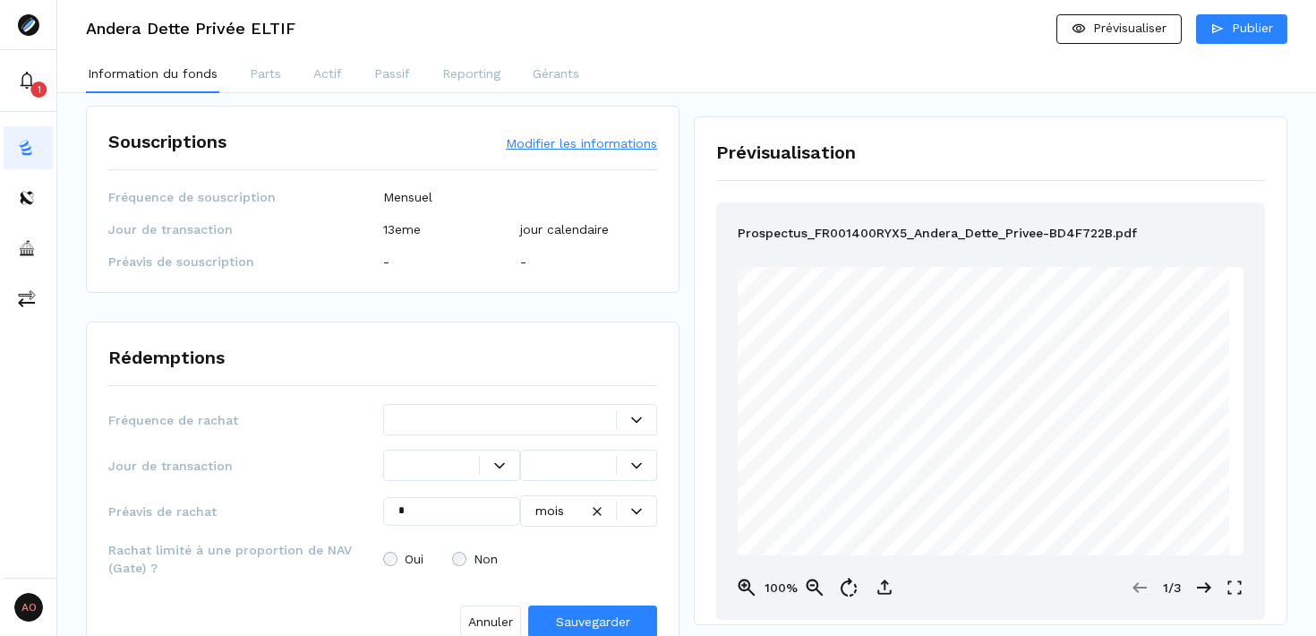
click at [553, 134] on button "Modifier les informations" at bounding box center [581, 143] width 151 height 18
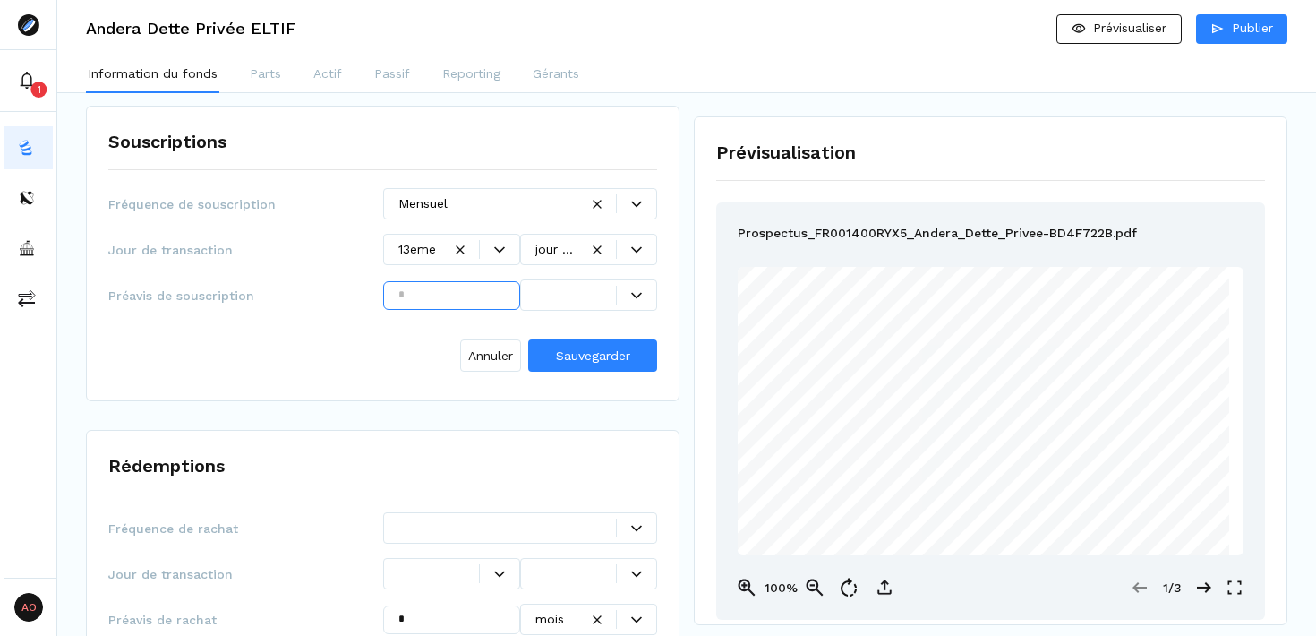
click at [467, 284] on input "text" at bounding box center [451, 295] width 137 height 29
type input "*"
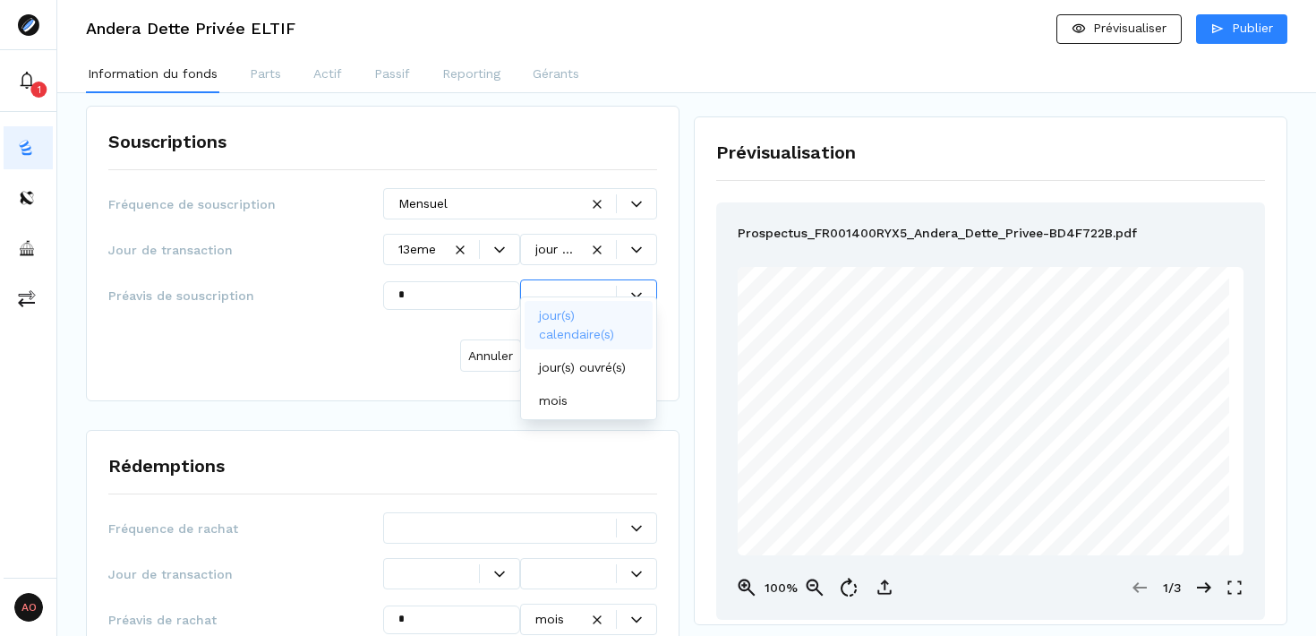
click at [645, 290] on div at bounding box center [636, 295] width 39 height 11
click at [582, 373] on p "jour(s) ouvré(s)" at bounding box center [582, 367] width 87 height 19
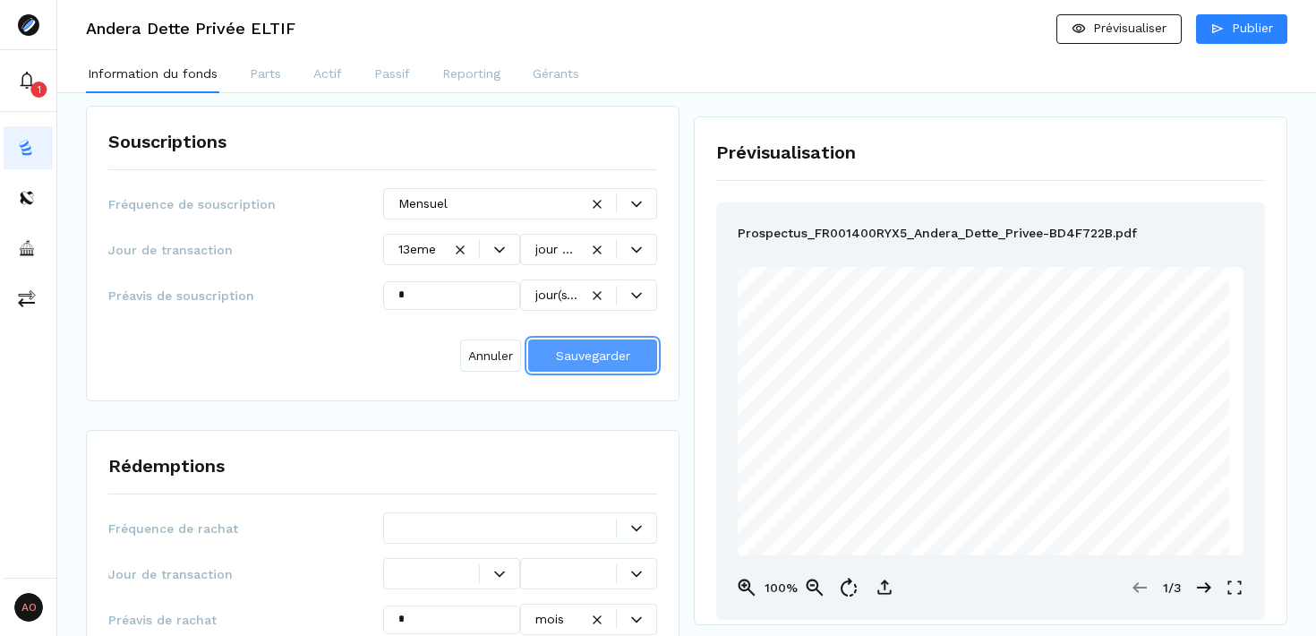
click at [622, 348] on span "Sauvegarder" at bounding box center [593, 355] width 74 height 14
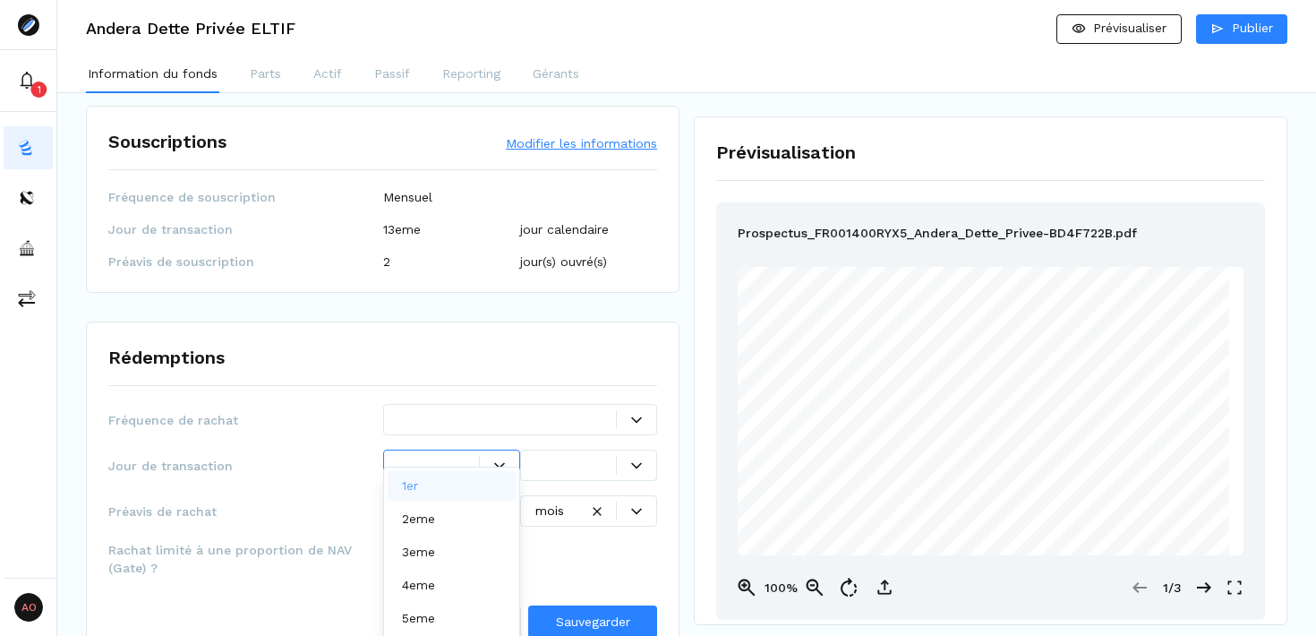
click at [497, 460] on icon at bounding box center [499, 465] width 11 height 11
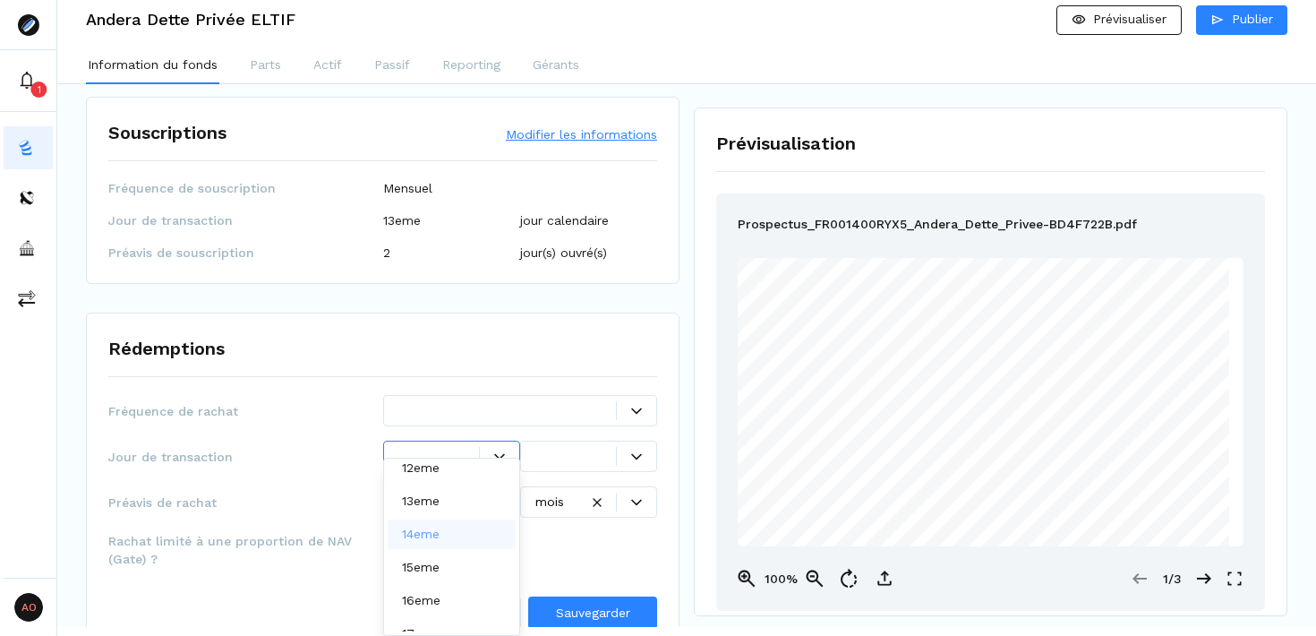
scroll to position [375, 0]
click at [448, 569] on div "15eme" at bounding box center [452, 566] width 128 height 30
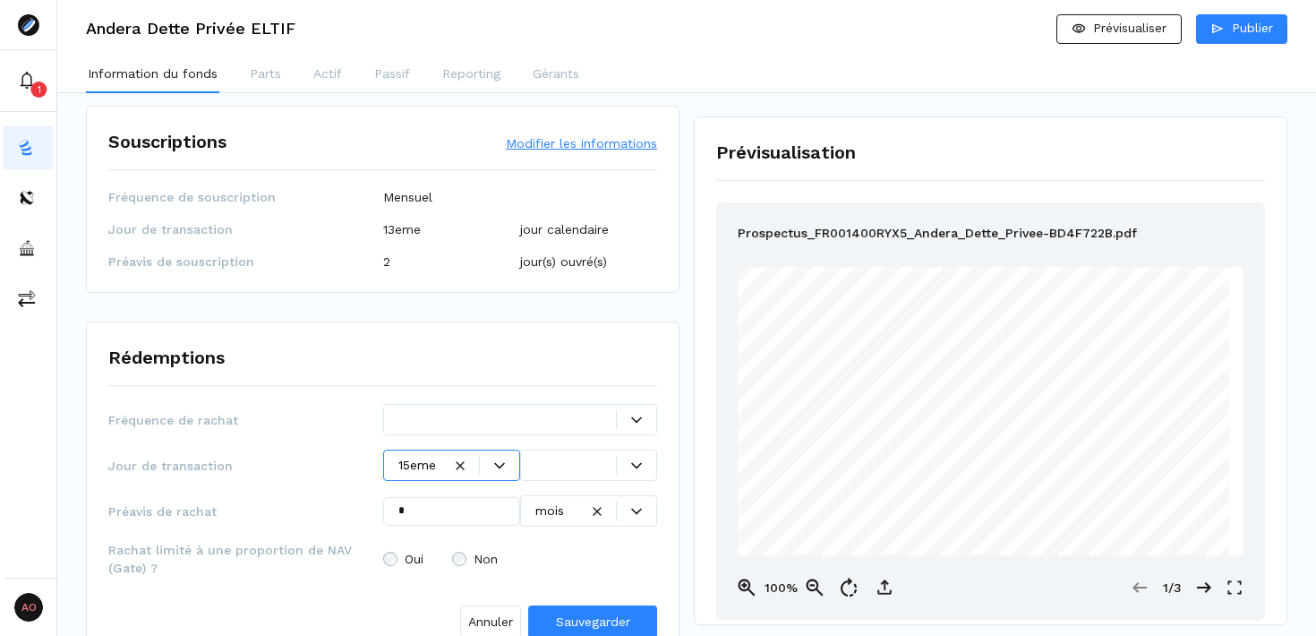
click at [636, 456] on div at bounding box center [636, 465] width 40 height 19
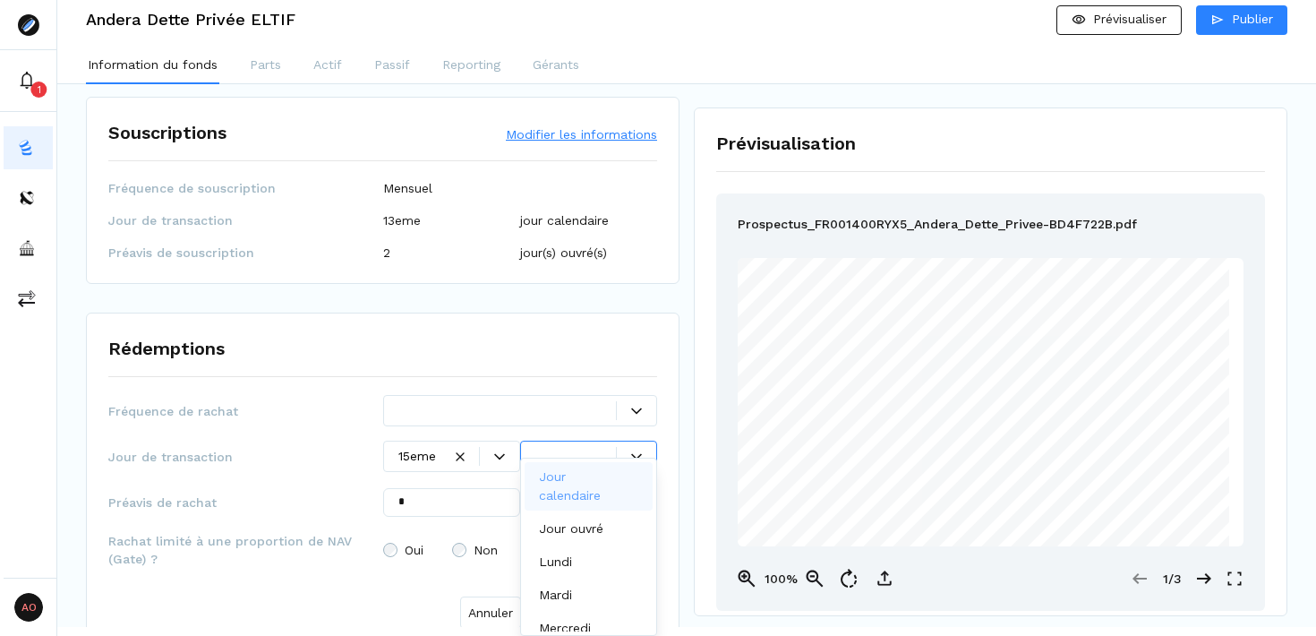
scroll to position [9, 0]
click at [599, 491] on p "Jour calendaire" at bounding box center [585, 486] width 92 height 38
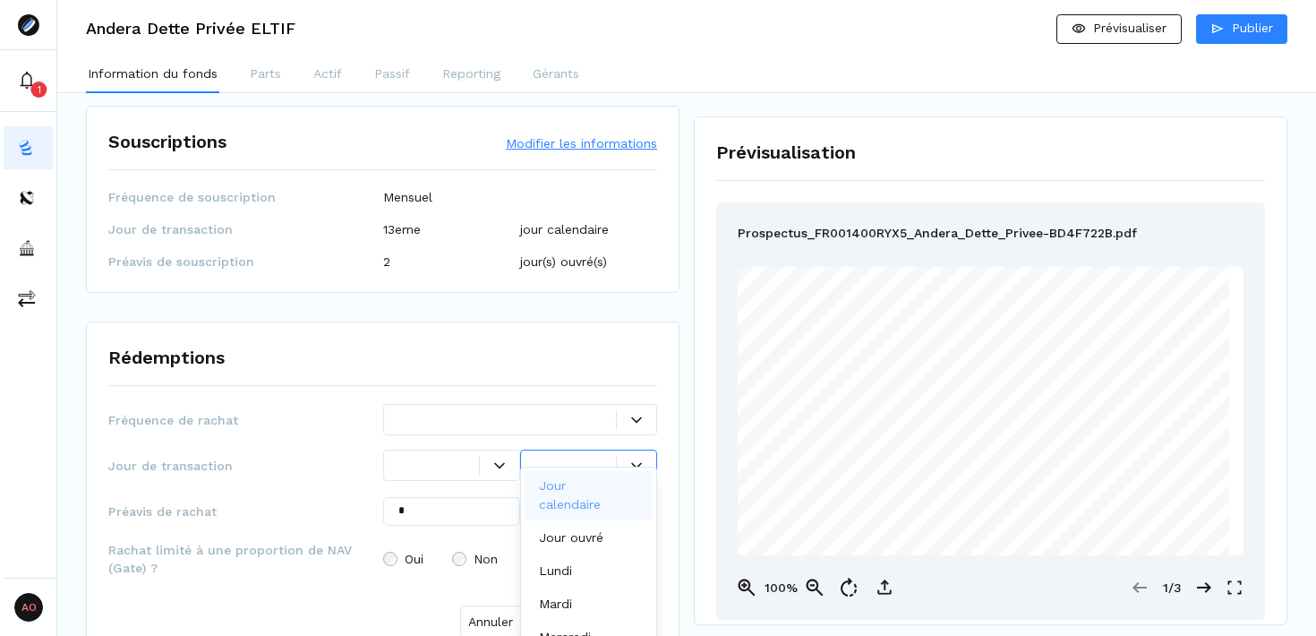
click at [632, 404] on div at bounding box center [520, 419] width 275 height 31
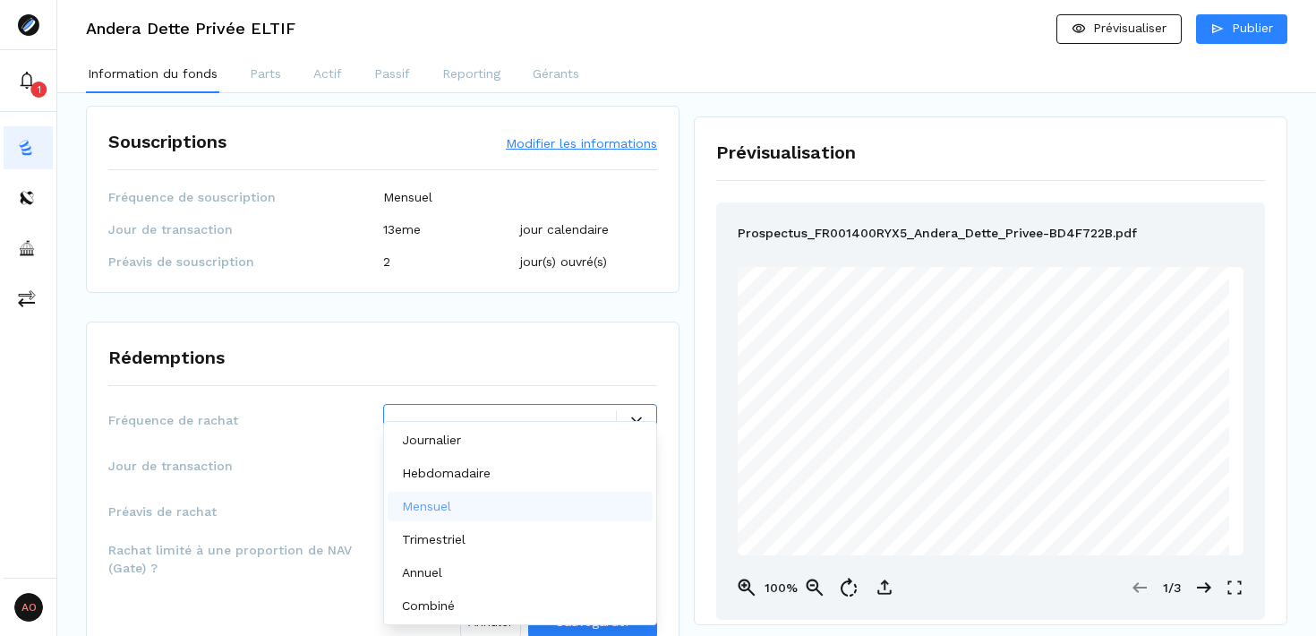
click at [508, 510] on div "Mensuel" at bounding box center [521, 507] width 266 height 30
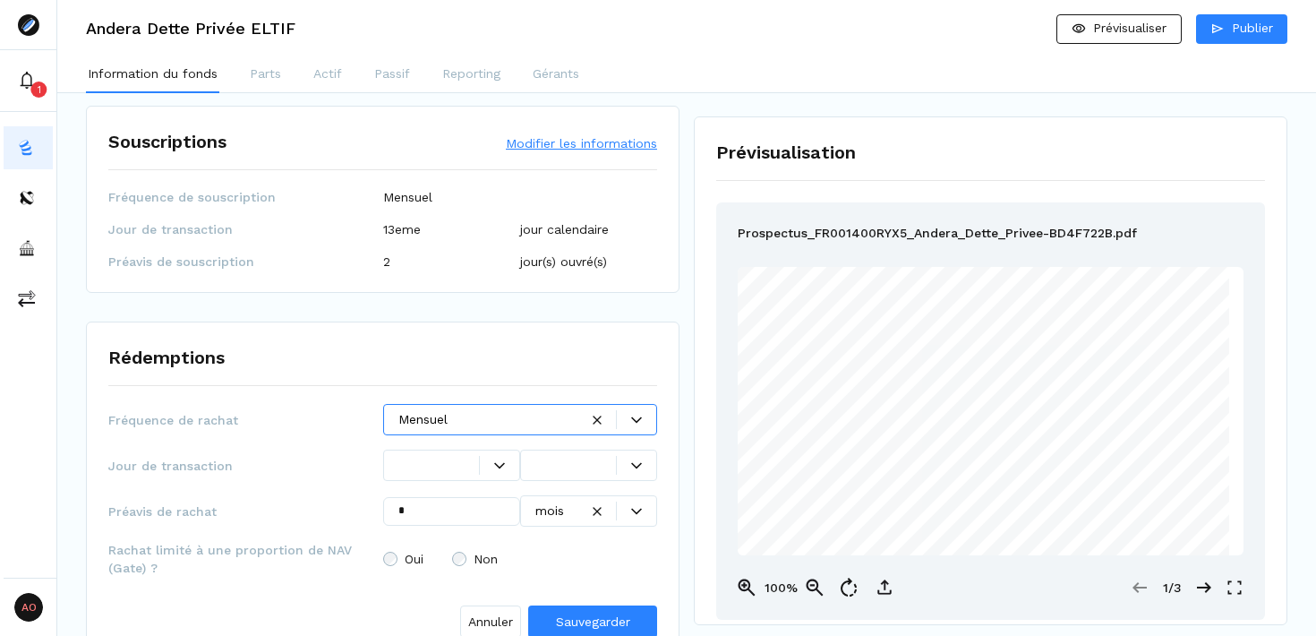
click at [494, 460] on icon at bounding box center [499, 465] width 11 height 11
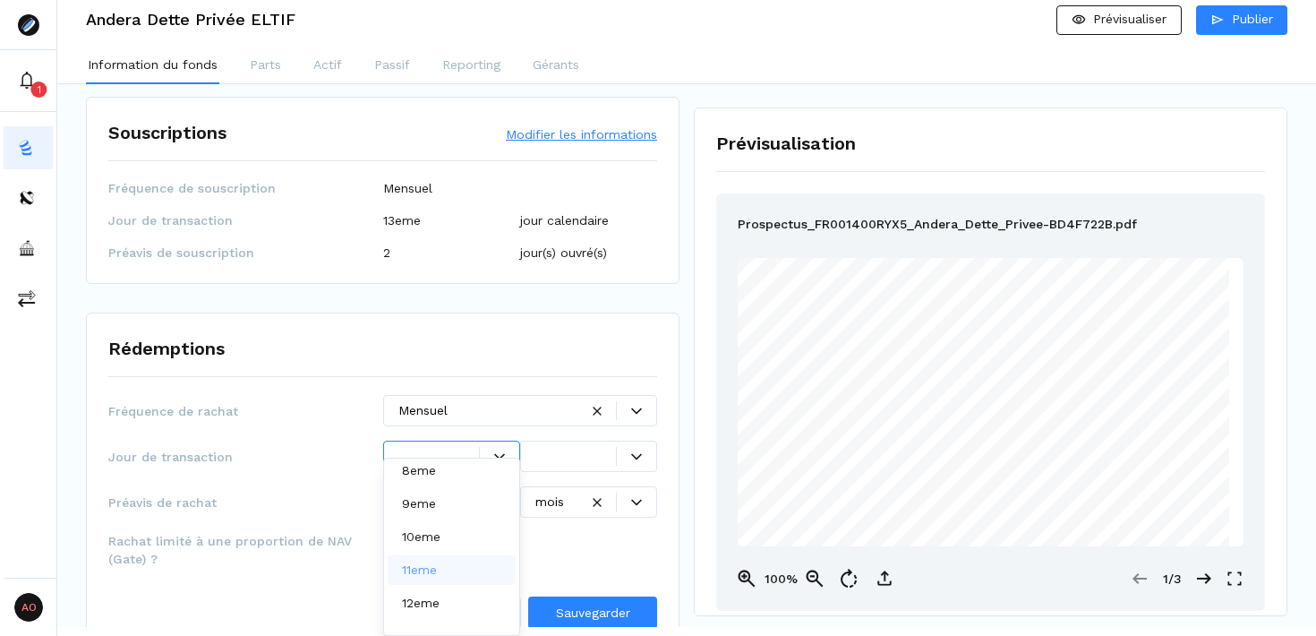
scroll to position [265, 0]
click at [436, 610] on p "13eme" at bounding box center [421, 609] width 38 height 19
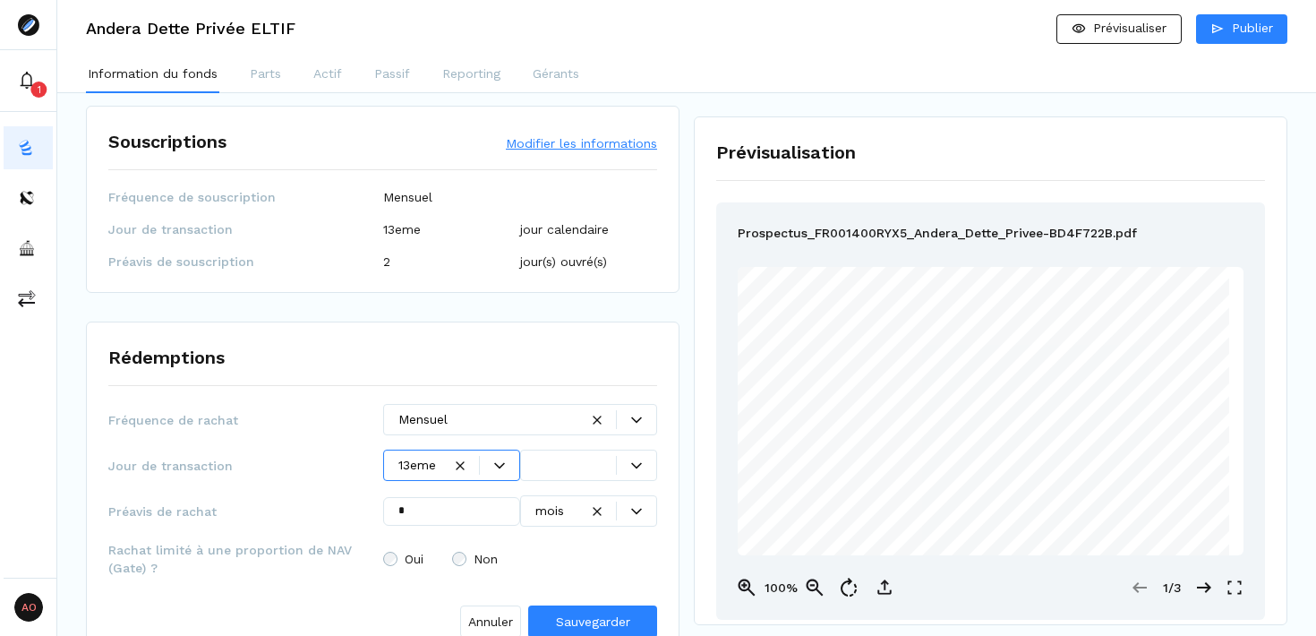
click at [624, 460] on div at bounding box center [636, 465] width 39 height 11
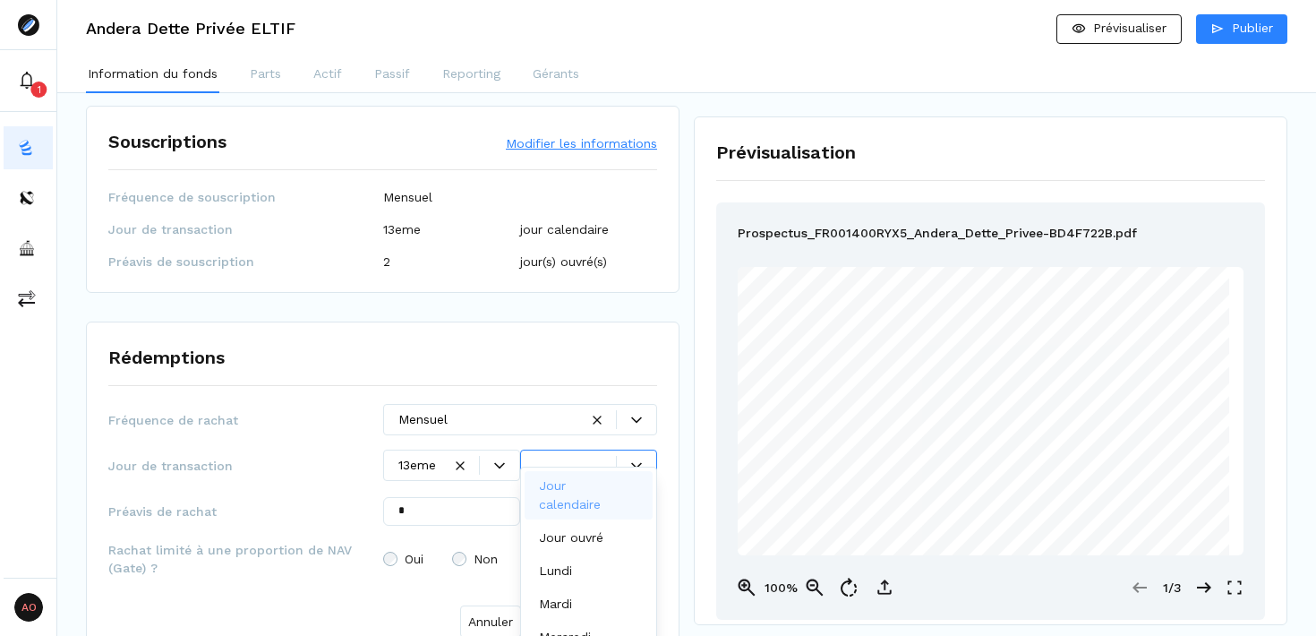
scroll to position [9, 0]
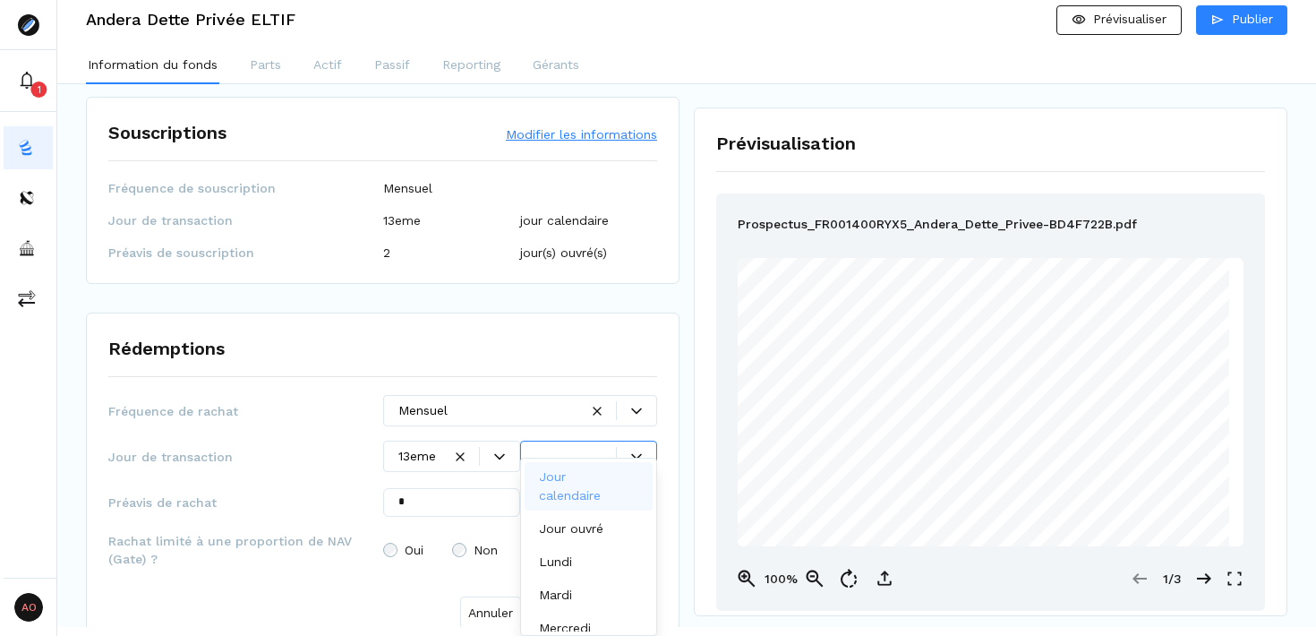
click at [580, 486] on p "Jour calendaire" at bounding box center [585, 486] width 92 height 38
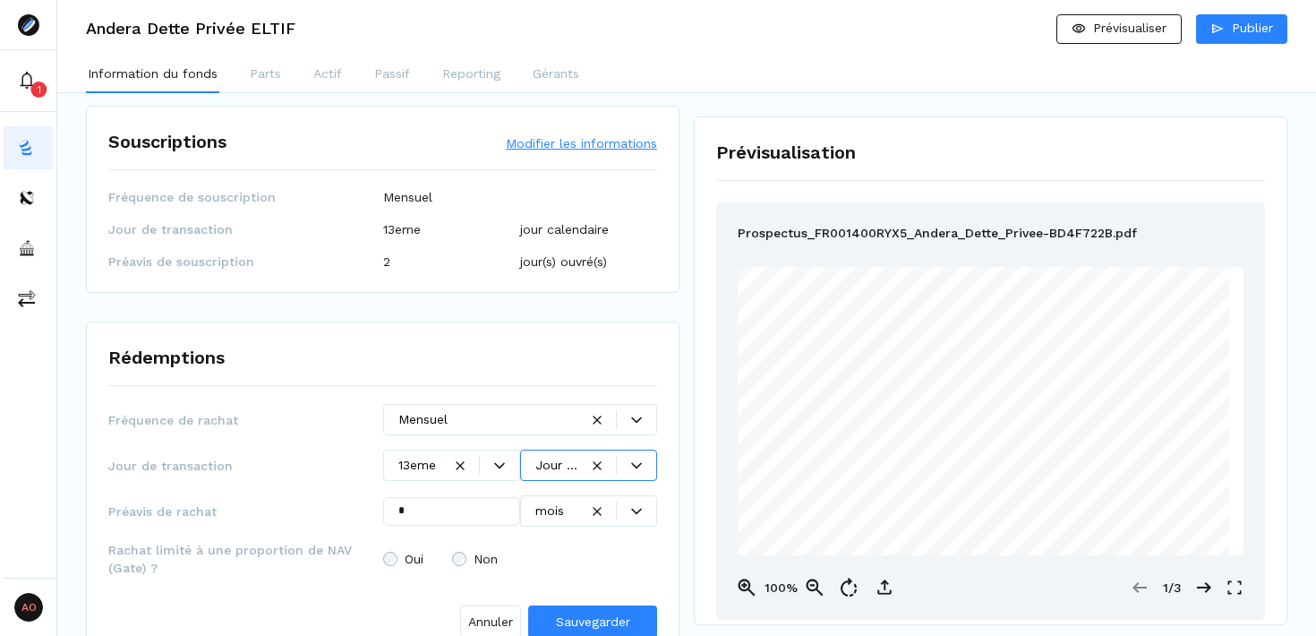
scroll to position [0, 0]
click at [333, 459] on div "Jour de transaction 13eme Jour calendaire" at bounding box center [382, 465] width 549 height 31
click at [273, 541] on span "Rachat limité à une proportion de NAV (Gate) ?" at bounding box center [245, 559] width 275 height 36
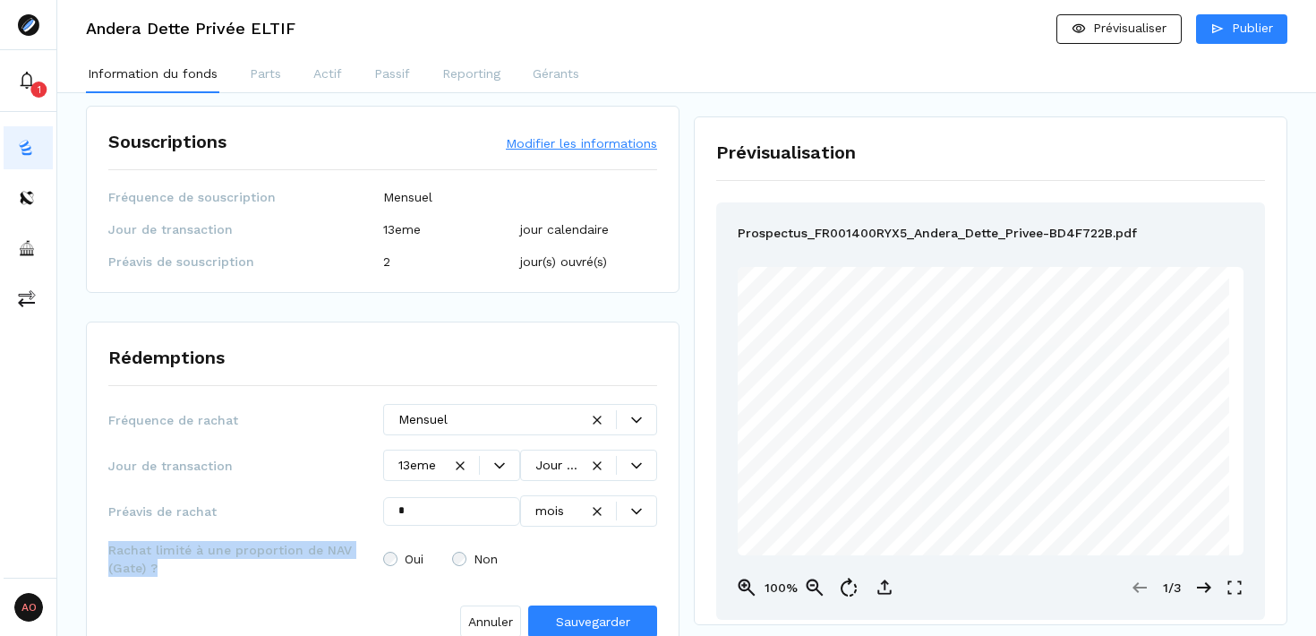
copy span "Rachat limité à une proportion de NAV (Gate) ?"
click at [595, 614] on span "Sauvegarder" at bounding box center [593, 621] width 74 height 14
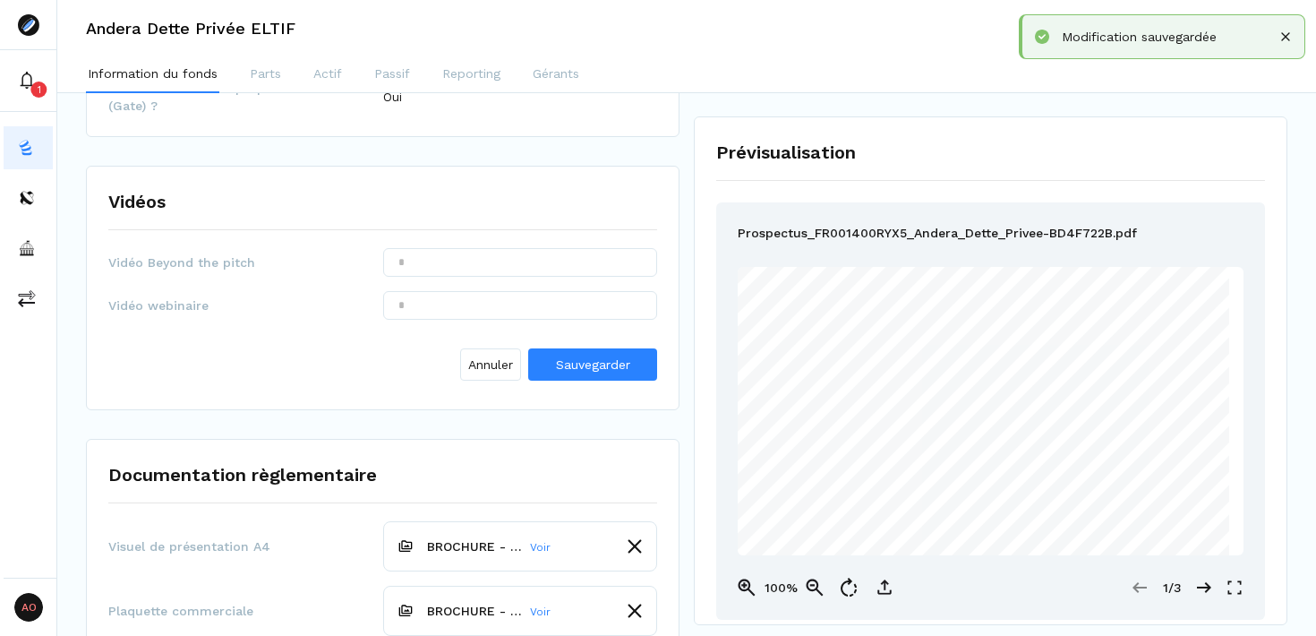
scroll to position [2584, 0]
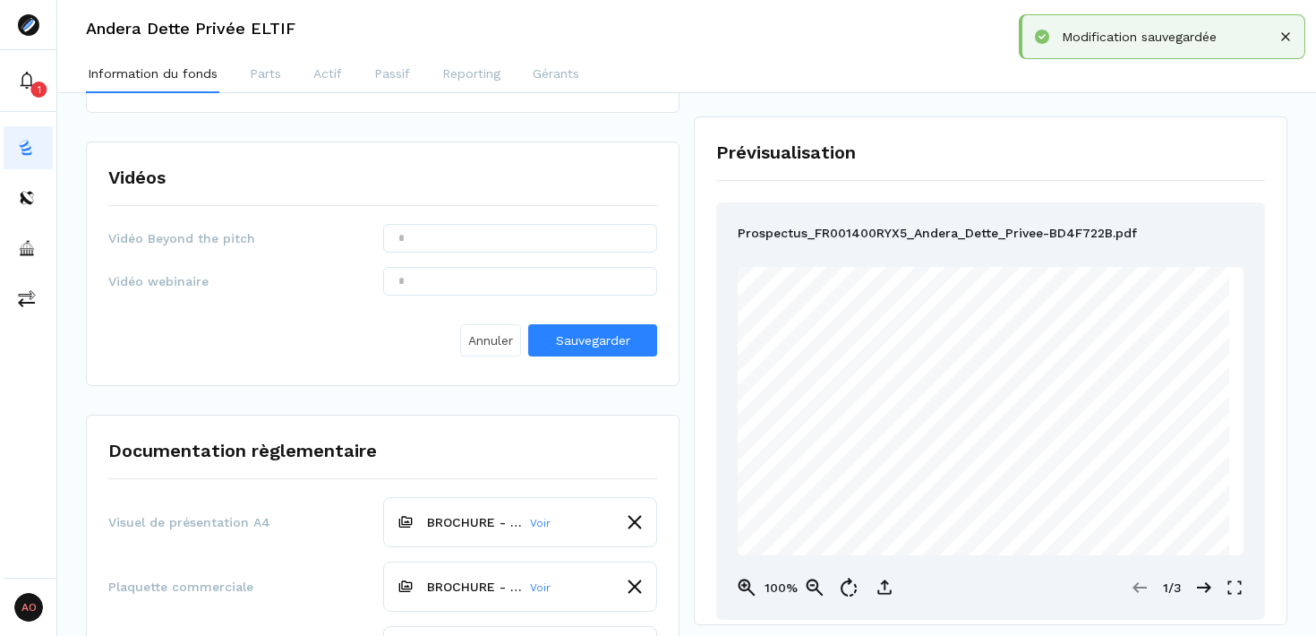
click at [500, 331] on span "Annuler" at bounding box center [490, 340] width 45 height 19
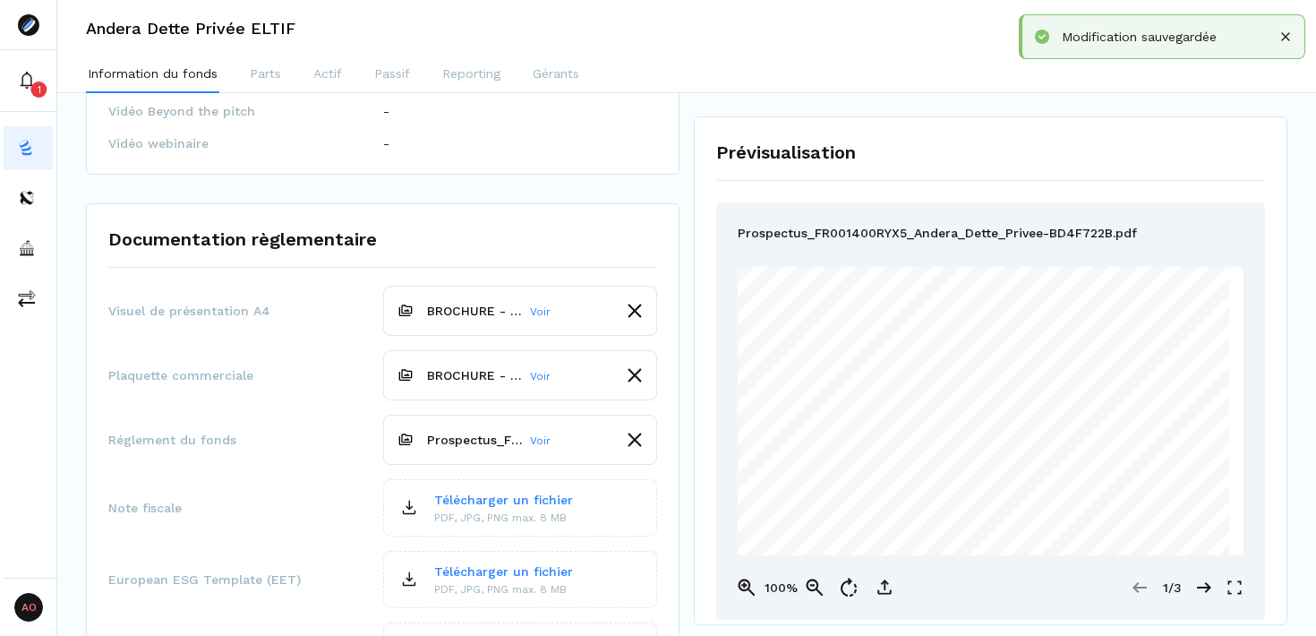
scroll to position [2879, 0]
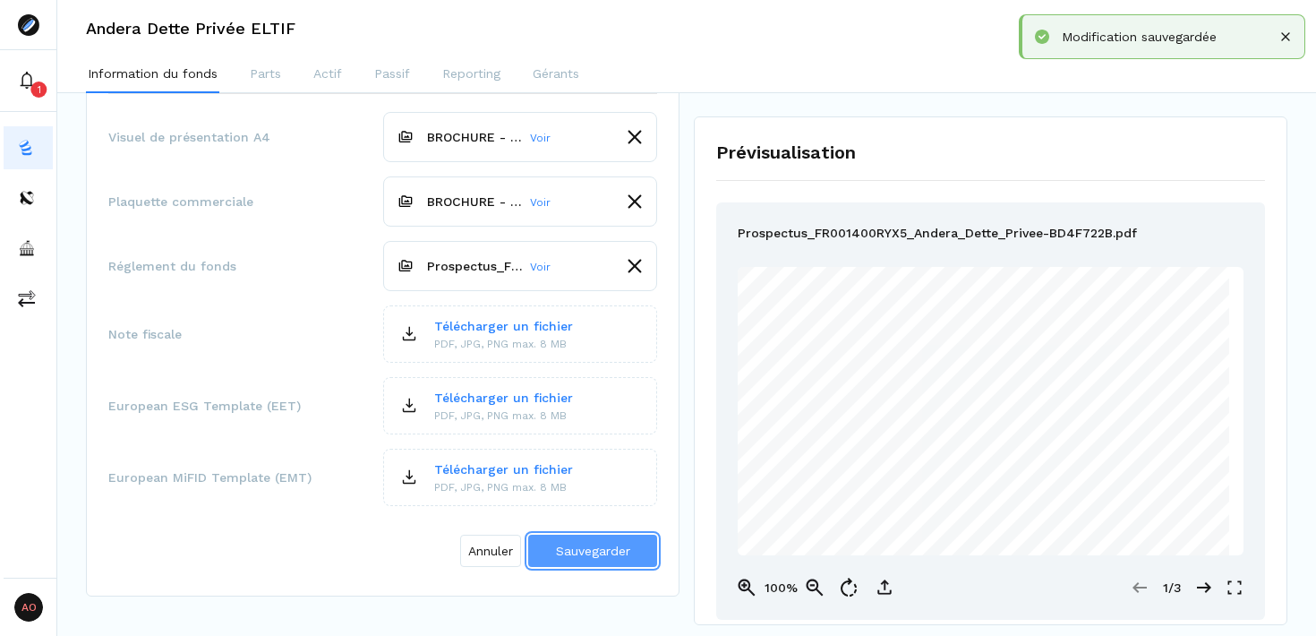
click at [609, 544] on span "Sauvegarder" at bounding box center [593, 551] width 74 height 14
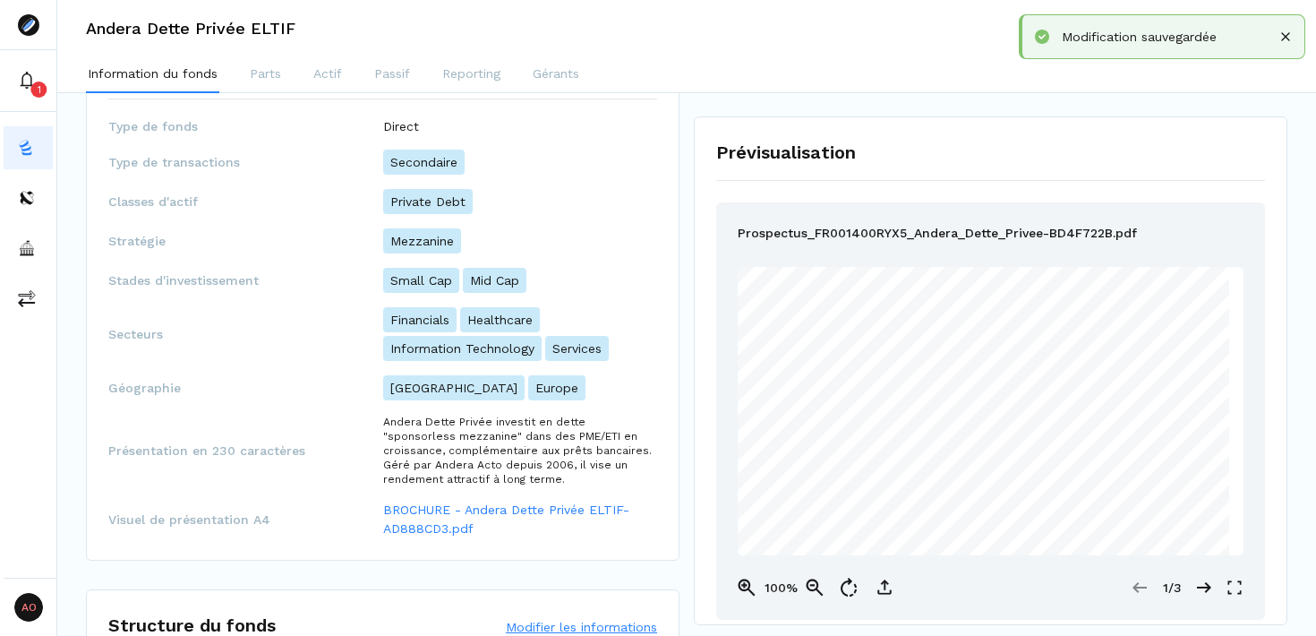
scroll to position [0, 0]
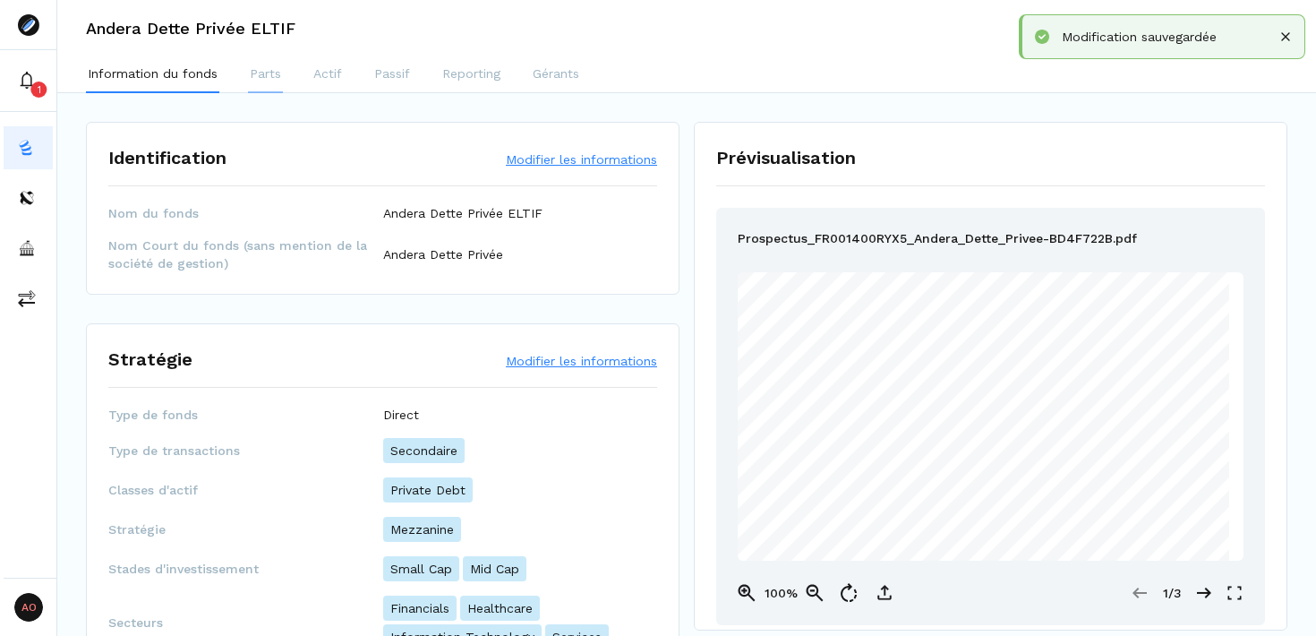
click at [271, 70] on p "Parts" at bounding box center [265, 73] width 31 height 19
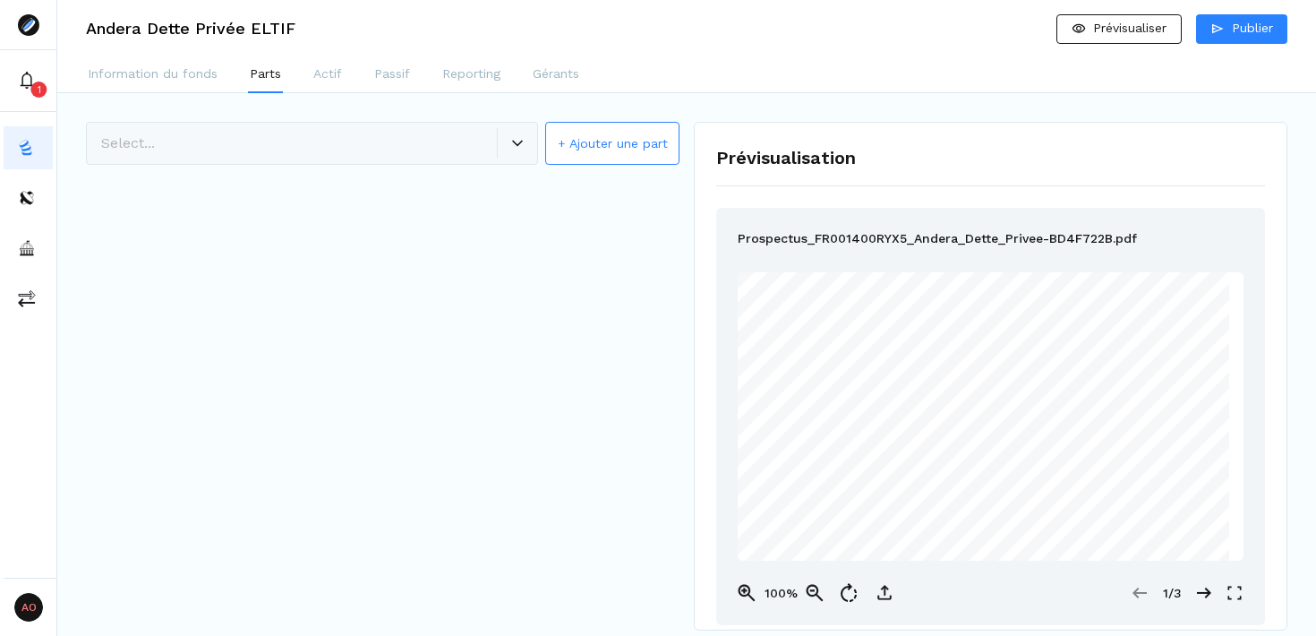
click at [603, 142] on button "+ Ajouter une part" at bounding box center [612, 143] width 134 height 43
click at [596, 279] on span "Créer la part" at bounding box center [593, 273] width 76 height 14
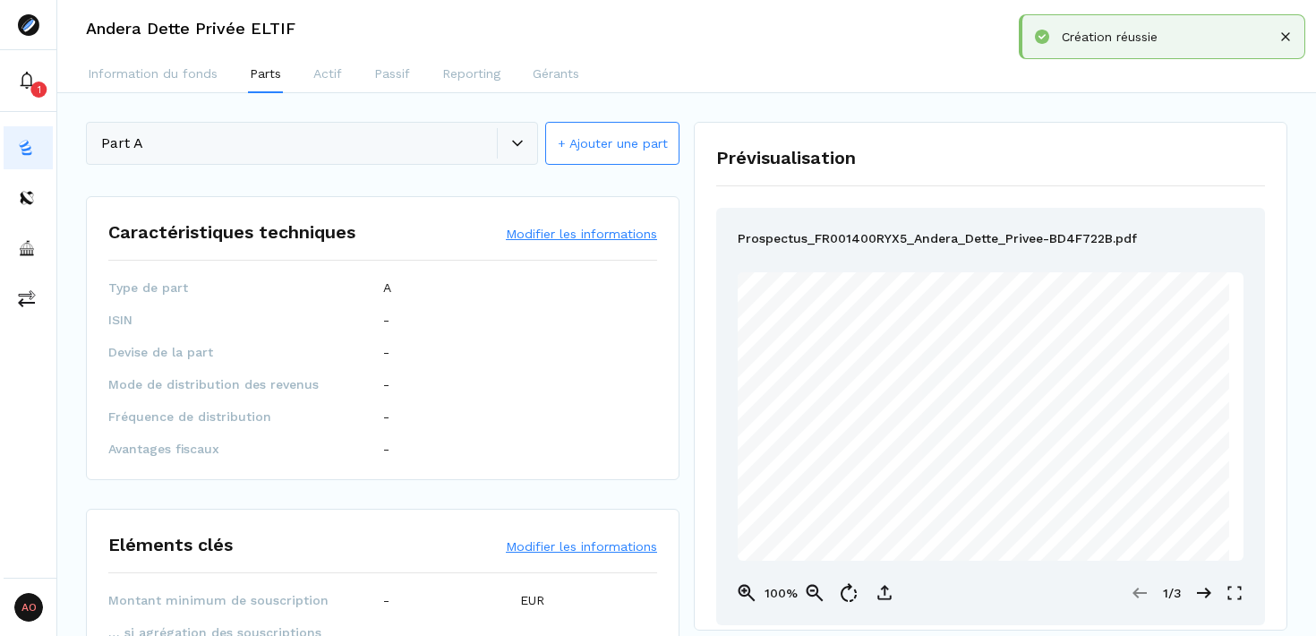
click at [579, 236] on button "Modifier les informations" at bounding box center [581, 234] width 151 height 18
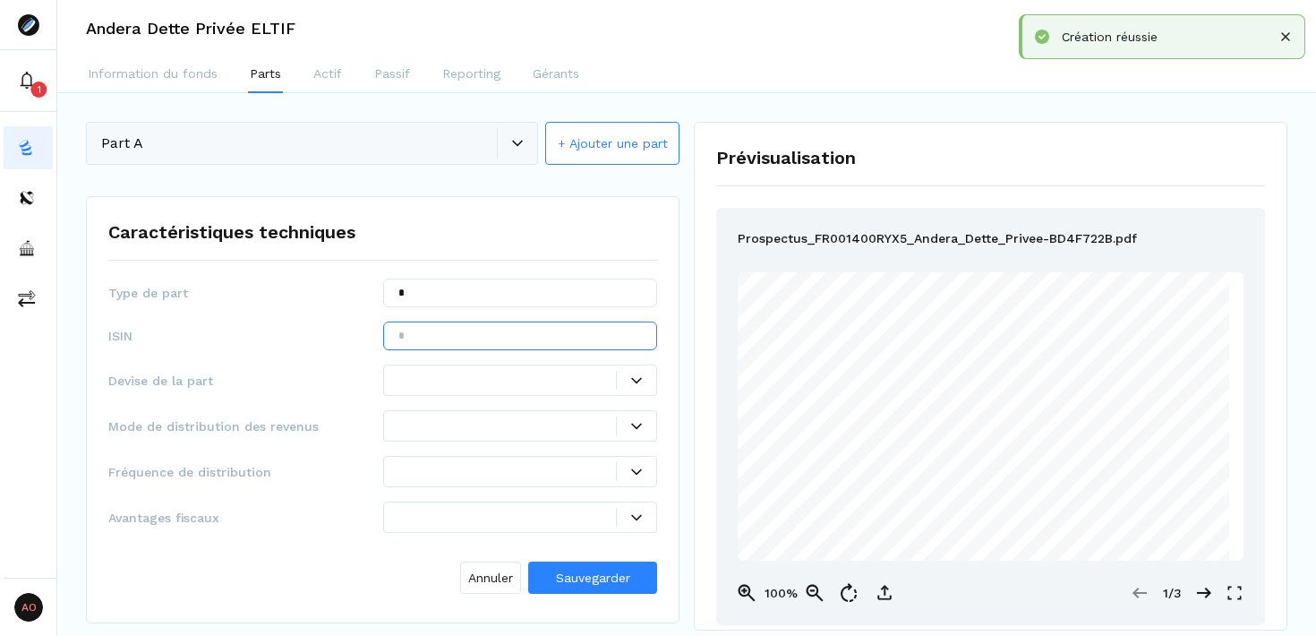
click at [494, 339] on input "text" at bounding box center [520, 335] width 275 height 29
paste input "**********"
type input "**********"
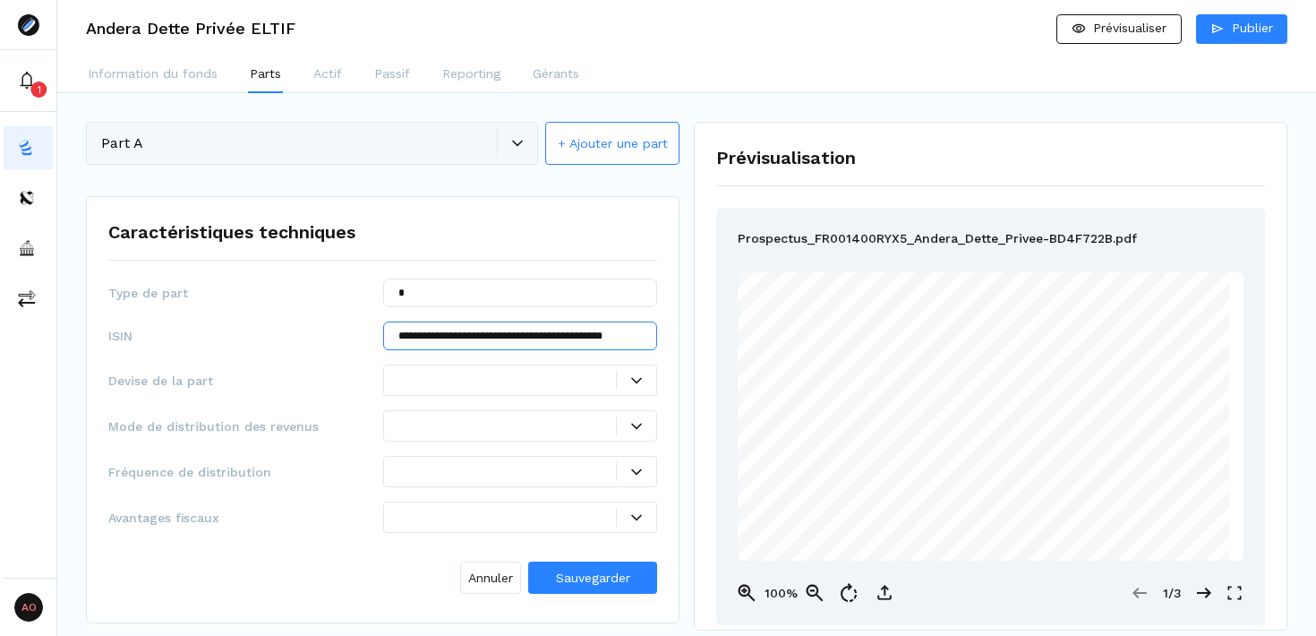
click at [579, 334] on input "**********" at bounding box center [520, 335] width 275 height 29
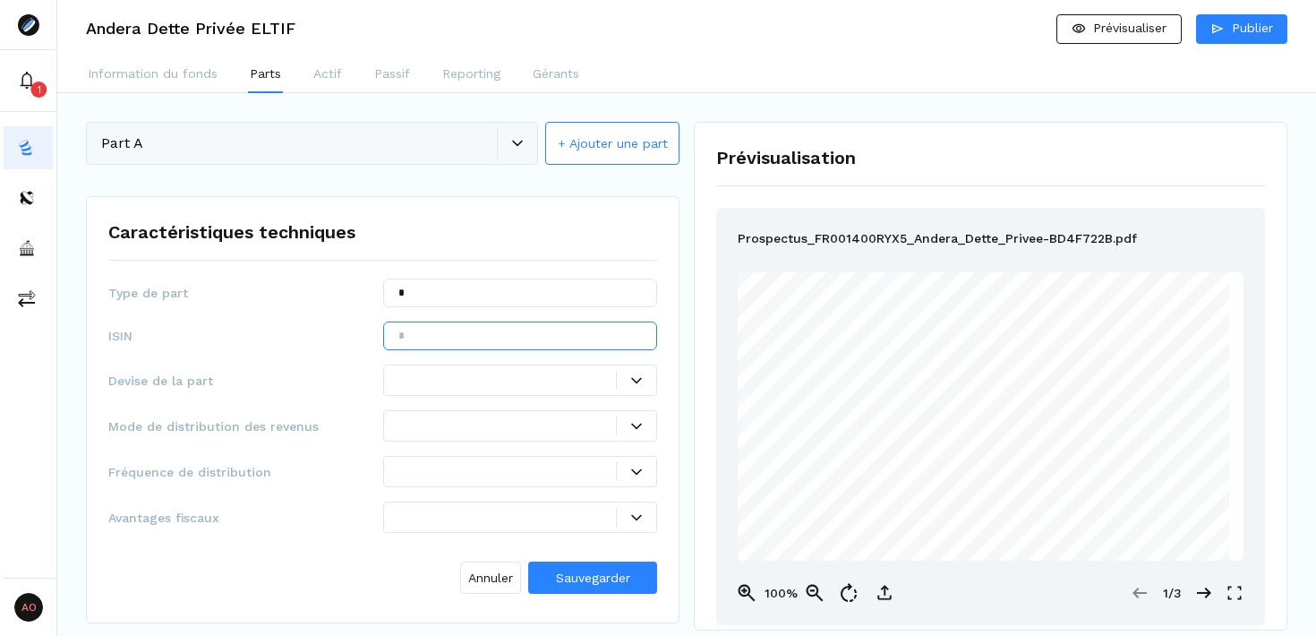
paste input "**********"
type input "**********"
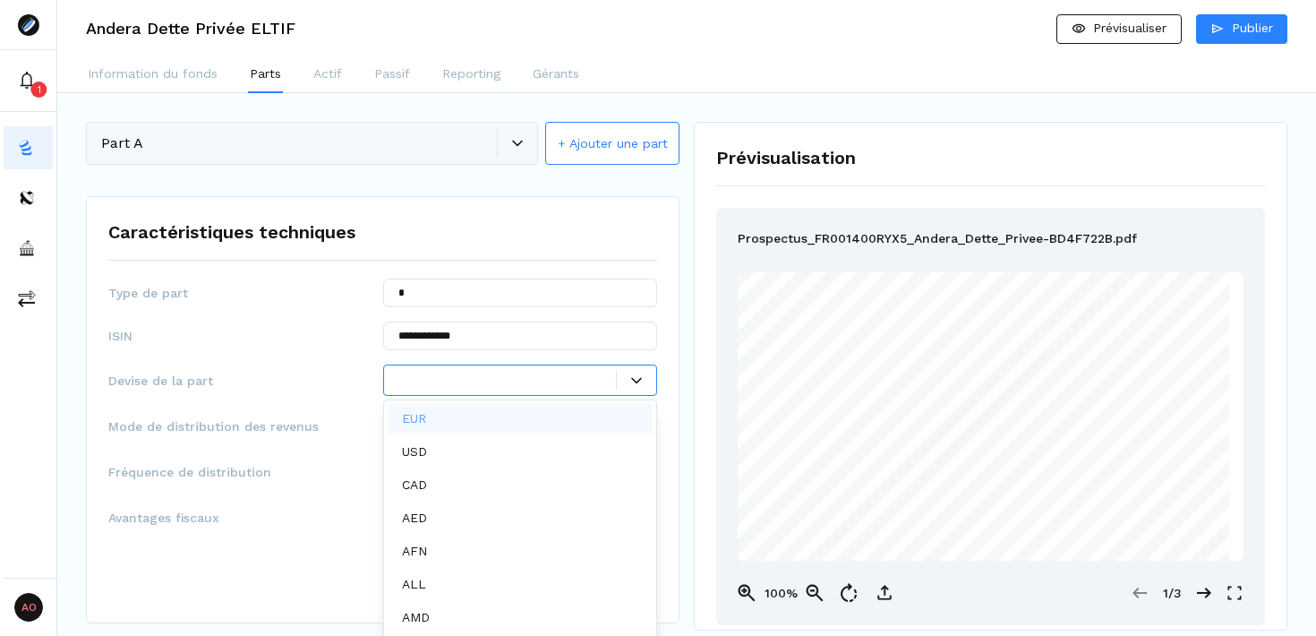
click at [631, 381] on icon at bounding box center [636, 380] width 11 height 11
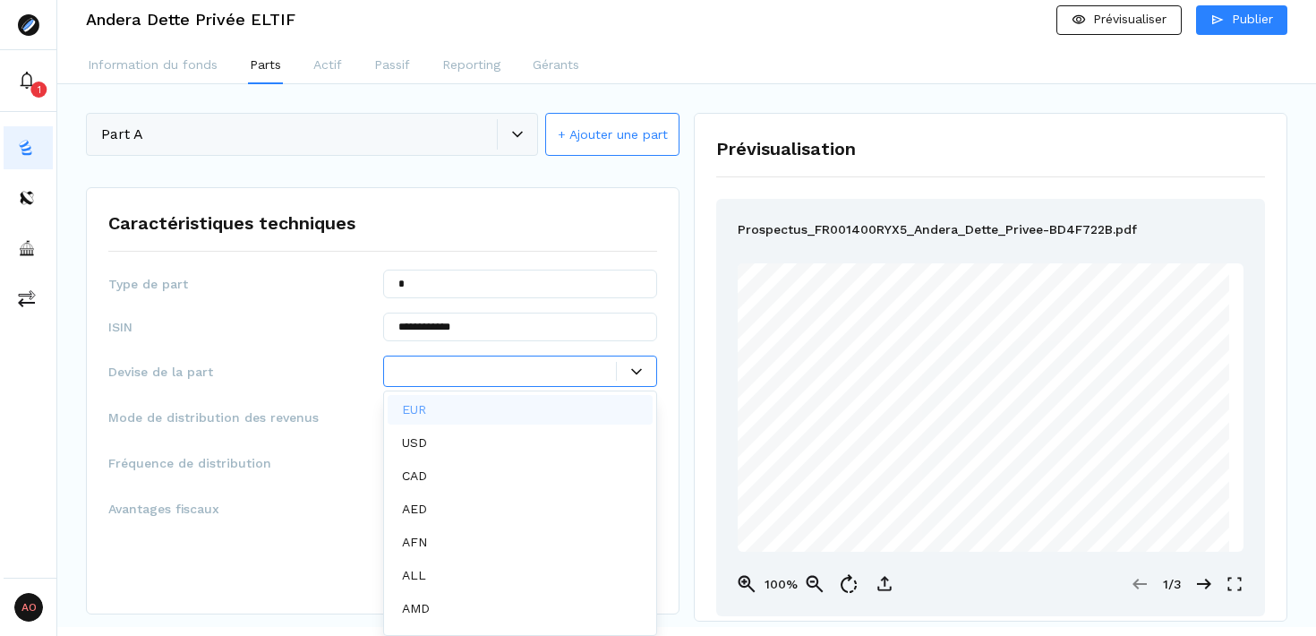
click at [518, 410] on div "EUR" at bounding box center [521, 410] width 266 height 30
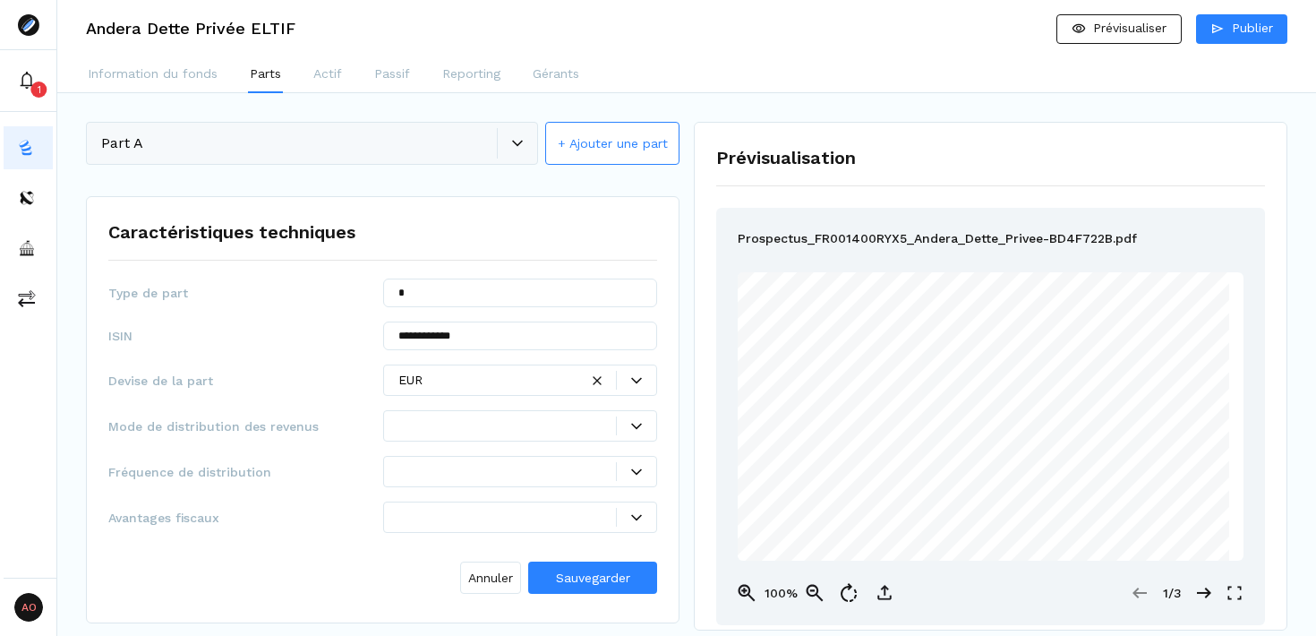
scroll to position [0, 0]
click at [311, 309] on div "**********" at bounding box center [382, 440] width 549 height 322
click at [635, 433] on div at bounding box center [636, 425] width 40 height 19
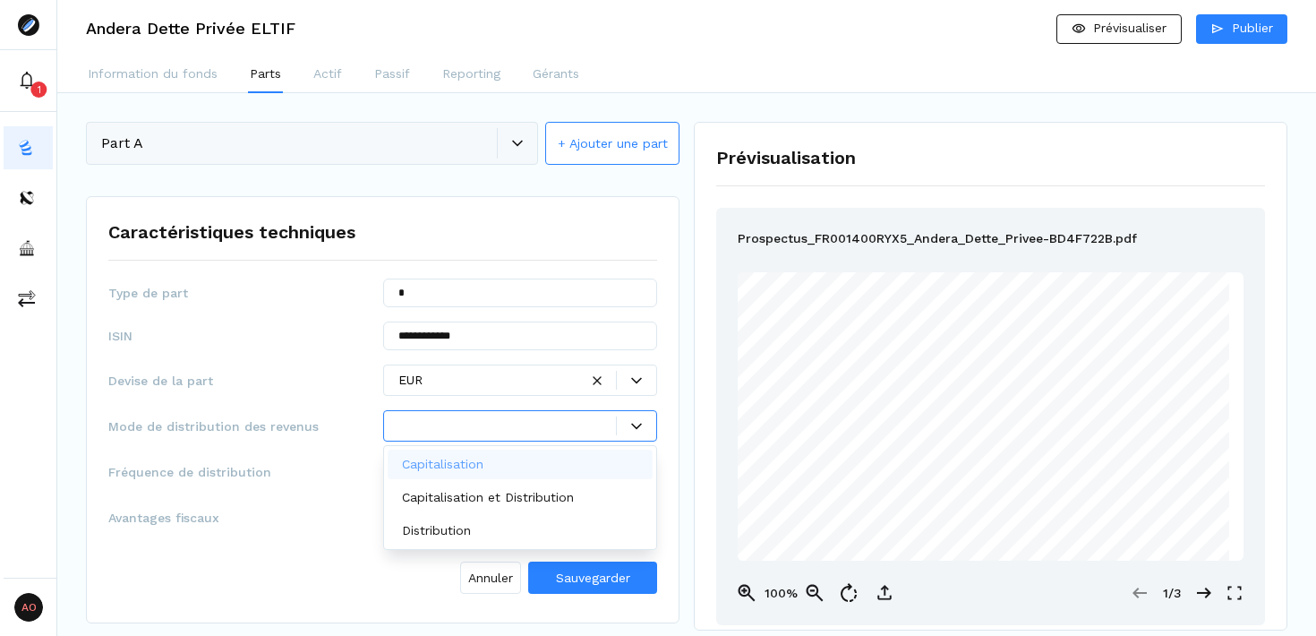
click at [554, 460] on div "Capitalisation" at bounding box center [521, 465] width 266 height 30
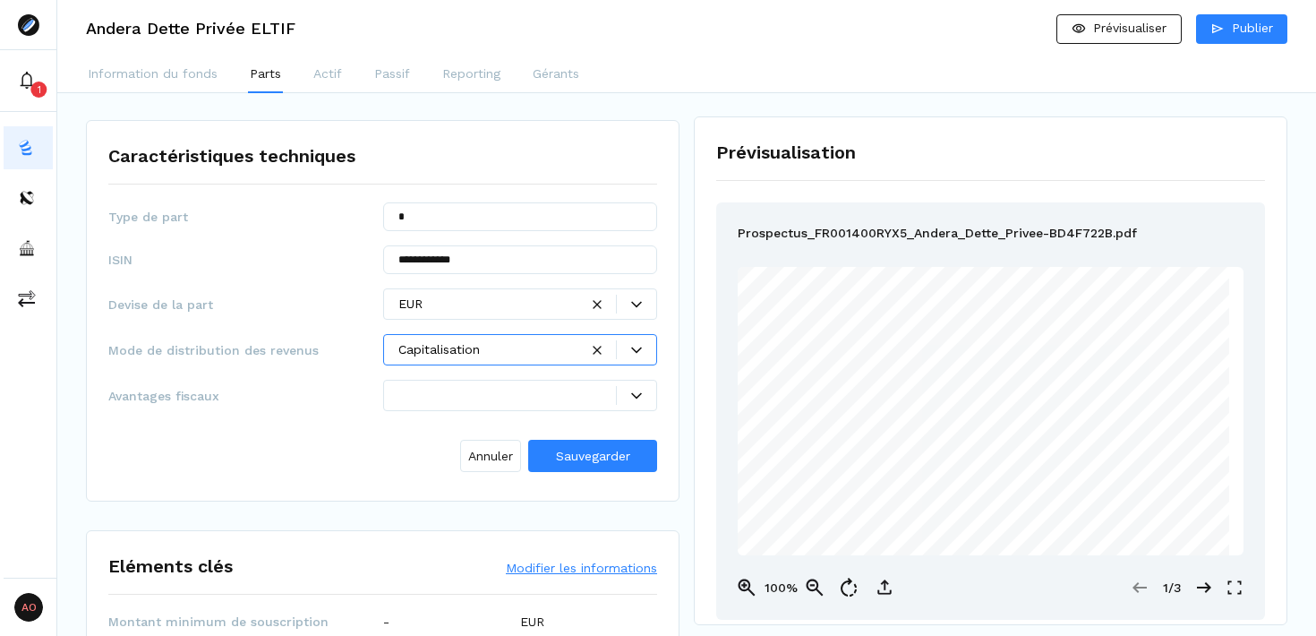
scroll to position [90, 0]
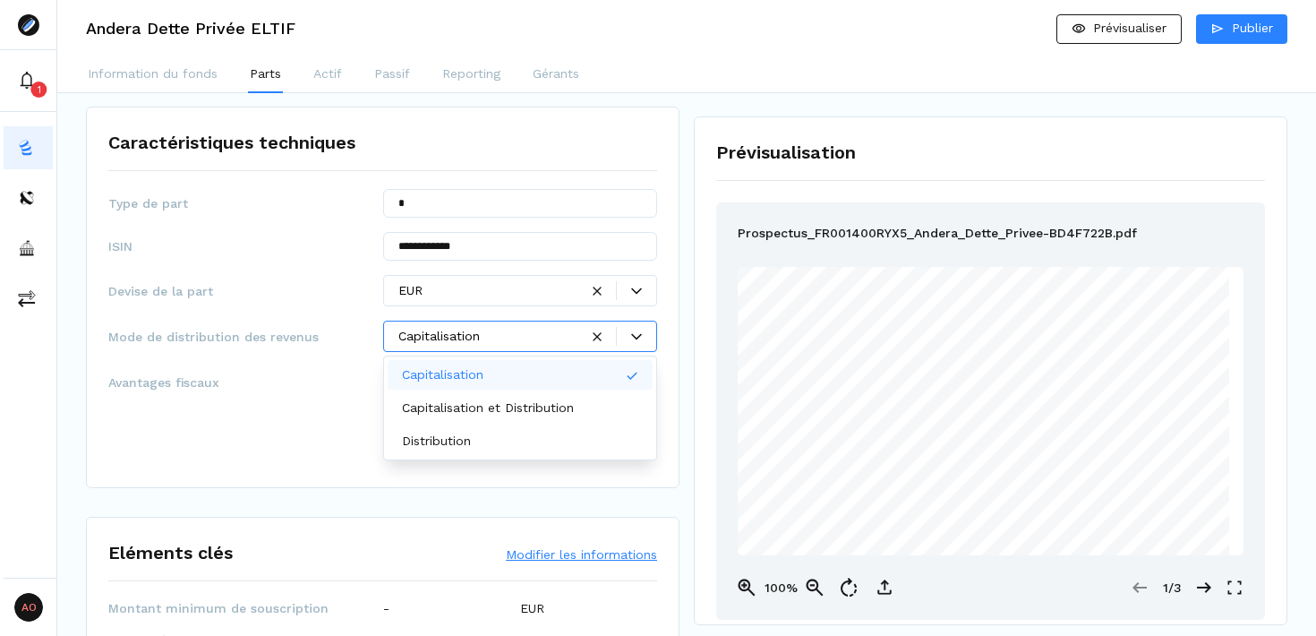
click at [122, 381] on span "Avantages fiscaux" at bounding box center [245, 382] width 275 height 18
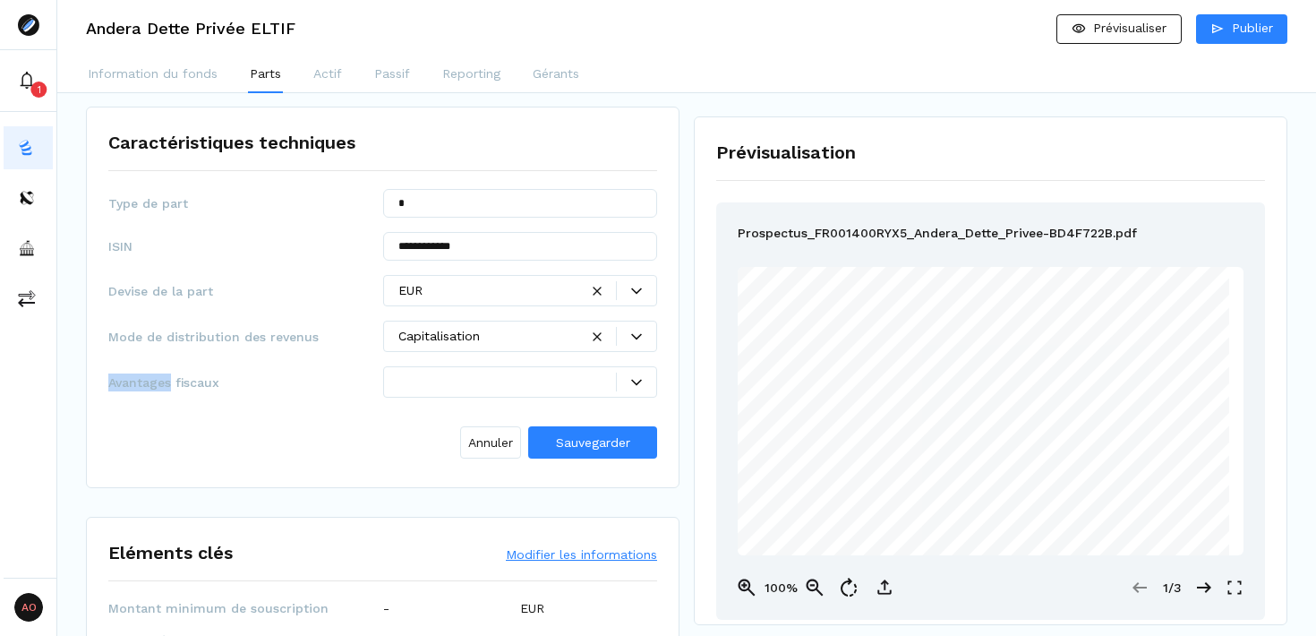
click at [122, 381] on span "Avantages fiscaux" at bounding box center [245, 382] width 275 height 18
copy span "Avantages fiscaux"
click at [603, 448] on span "Sauvegarder" at bounding box center [593, 442] width 74 height 14
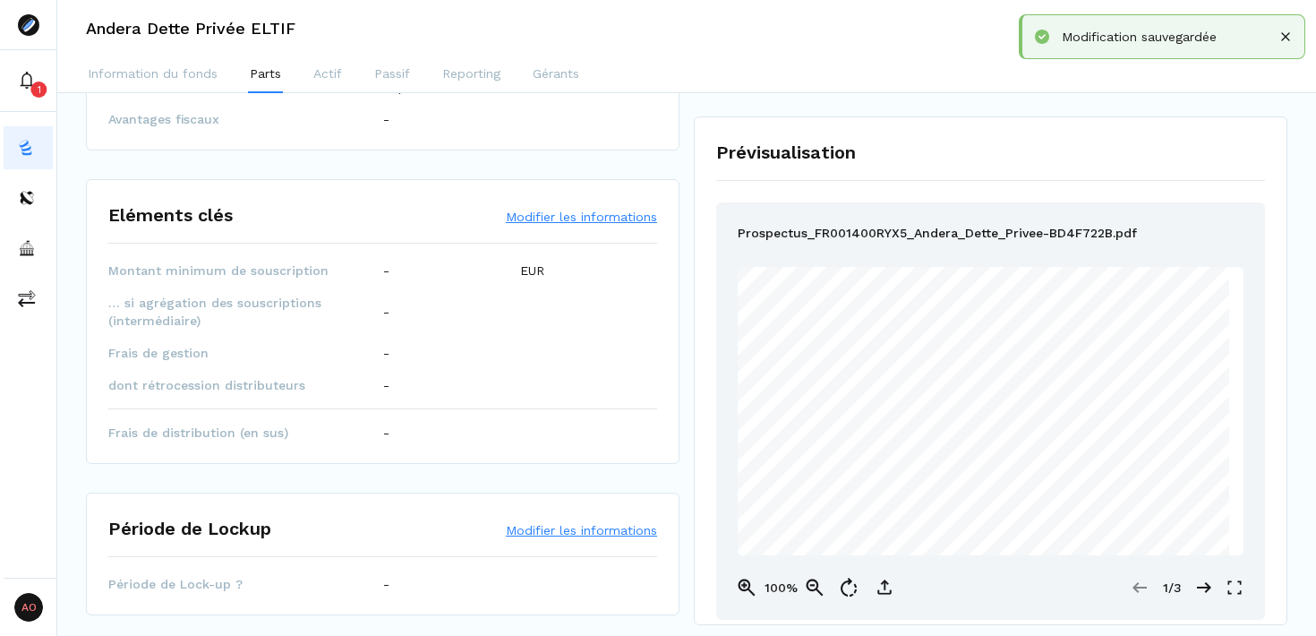
scroll to position [301, 0]
click at [560, 215] on button "Modifier les informations" at bounding box center [581, 213] width 151 height 18
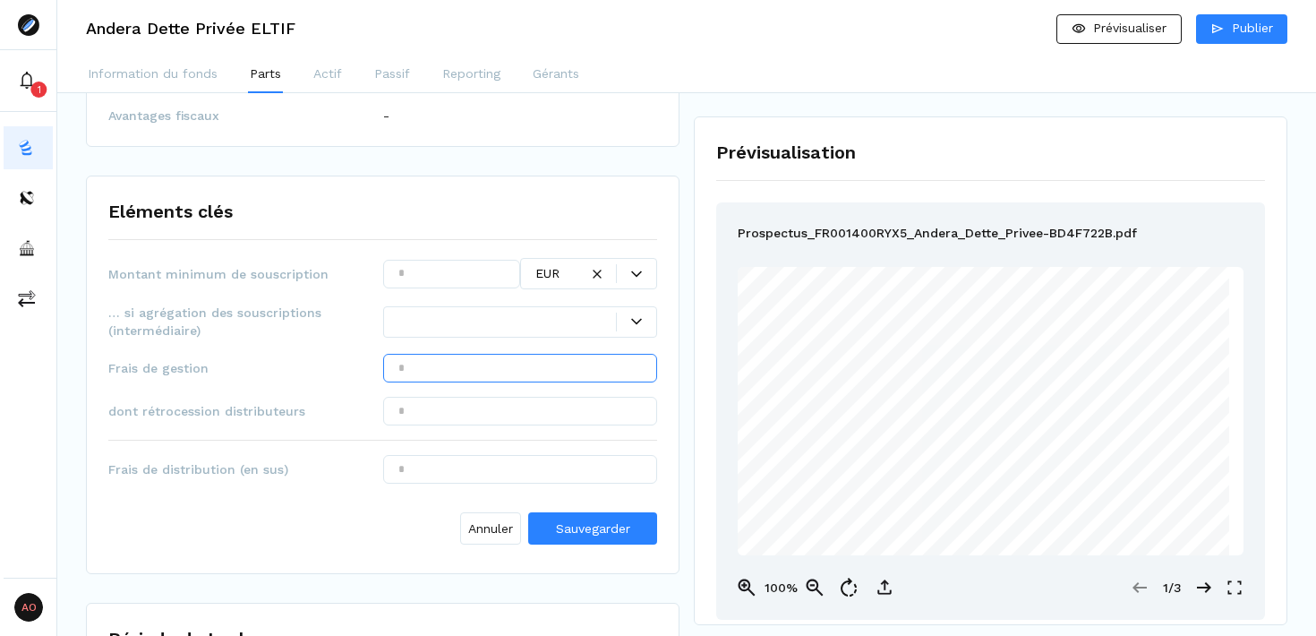
click at [549, 370] on input "text" at bounding box center [520, 368] width 275 height 29
type input "******"
drag, startPoint x: 314, startPoint y: 406, endPoint x: 142, endPoint y: 404, distance: 171.9
click at [142, 404] on span "dont rétrocession distributeurs" at bounding box center [245, 411] width 275 height 18
copy span "rétrocession distributeurs"
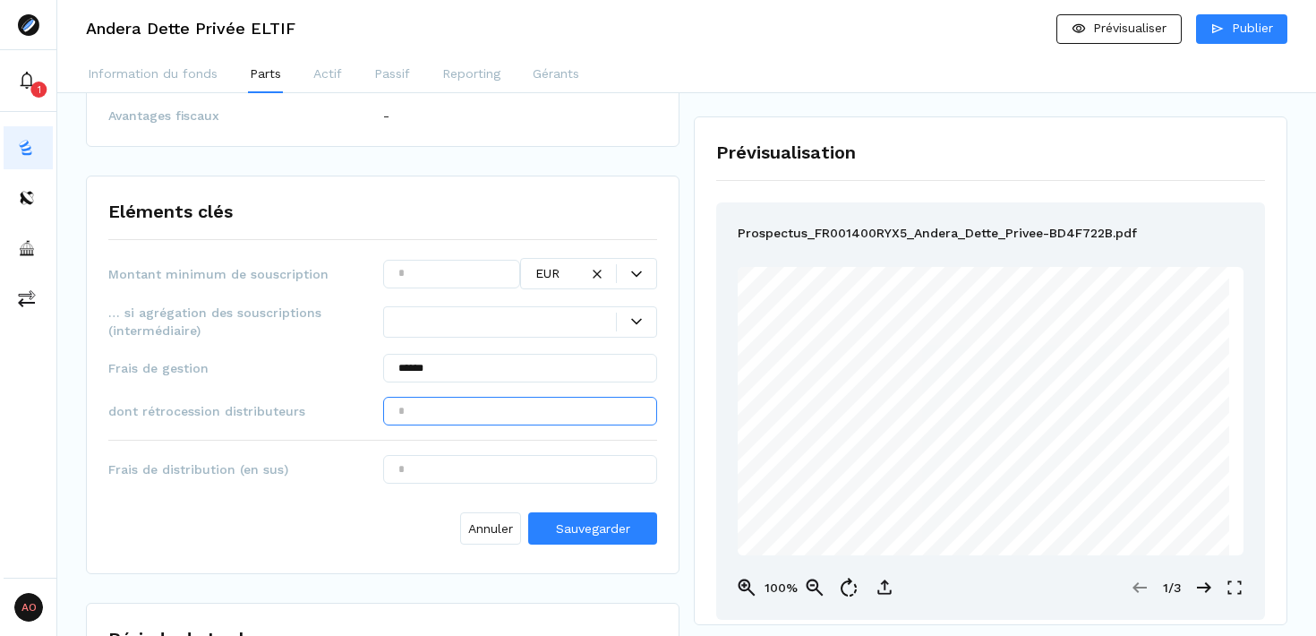
click at [483, 417] on input "text" at bounding box center [520, 411] width 275 height 29
type input "******"
click at [588, 527] on span "Sauvegarder" at bounding box center [593, 528] width 74 height 14
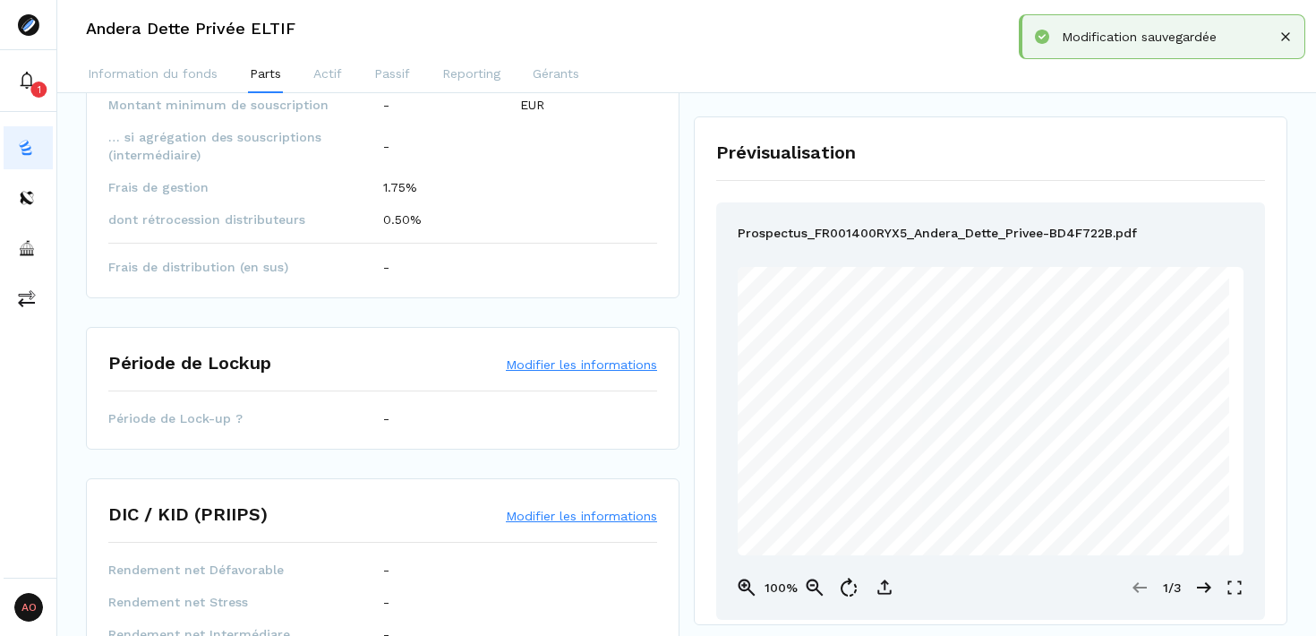
scroll to position [476, 0]
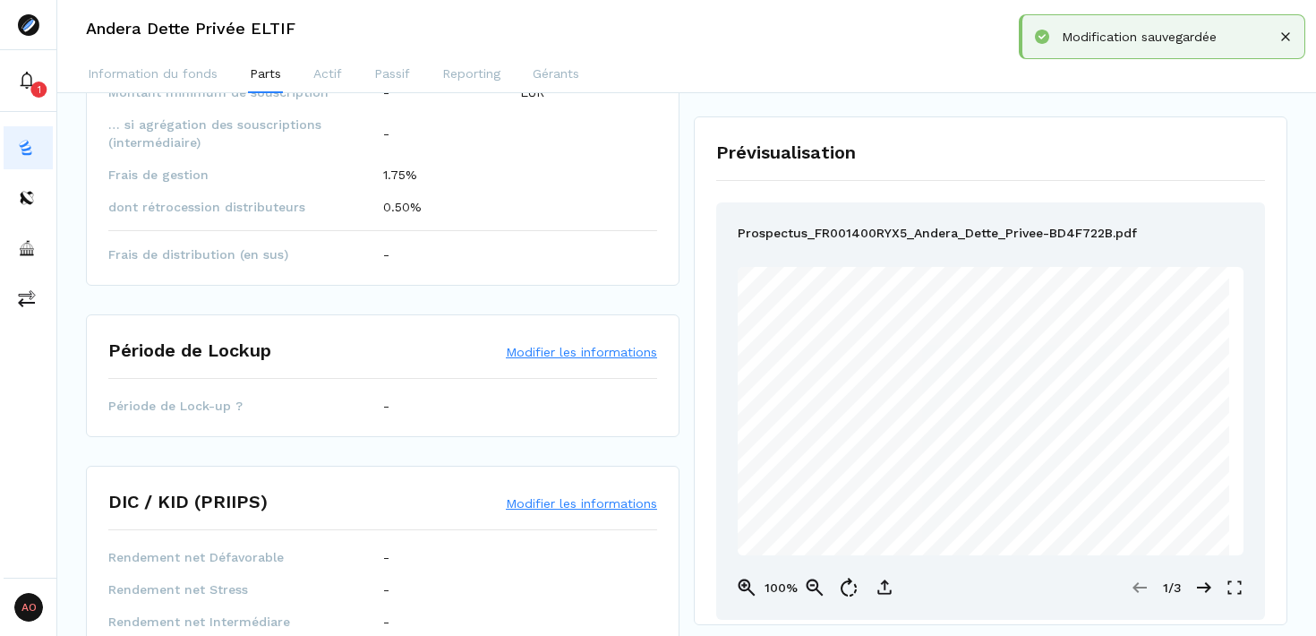
click at [245, 401] on span "Période de Lock-up ?" at bounding box center [245, 406] width 275 height 18
click at [221, 401] on span "Période de Lock-up ?" at bounding box center [245, 406] width 275 height 18
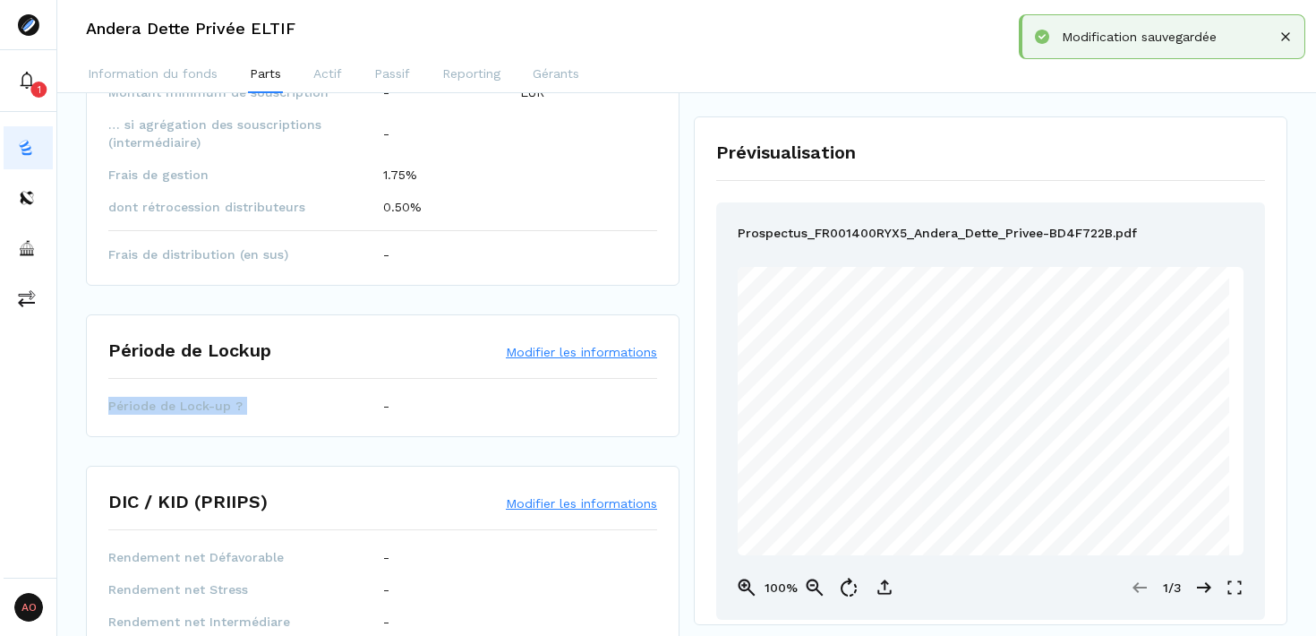
click at [221, 401] on span "Période de Lock-up ?" at bounding box center [245, 406] width 275 height 18
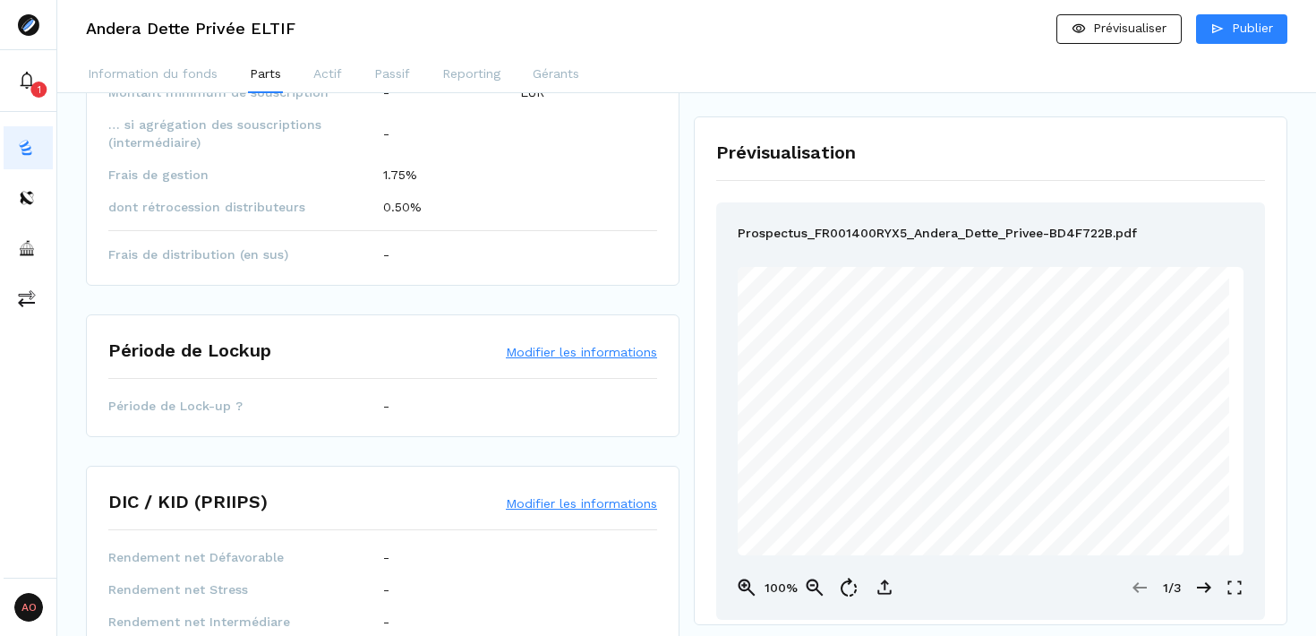
click at [512, 412] on div "-" at bounding box center [520, 406] width 275 height 18
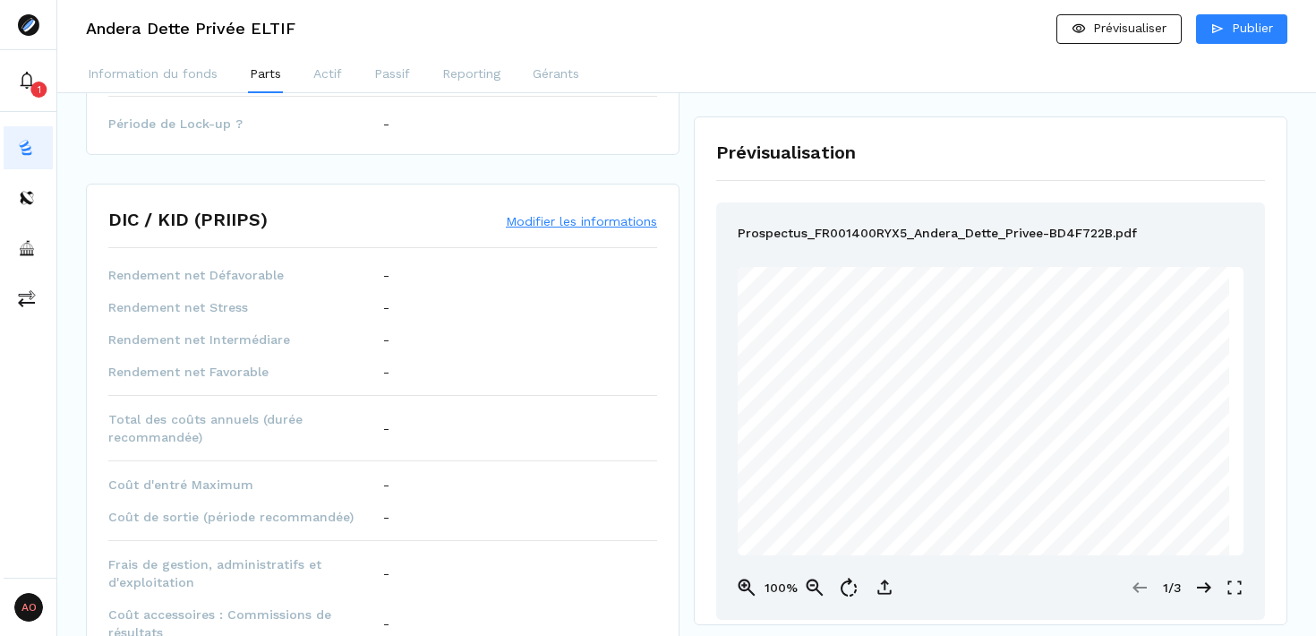
scroll to position [759, 0]
click at [589, 220] on button "Modifier les informations" at bounding box center [581, 220] width 151 height 18
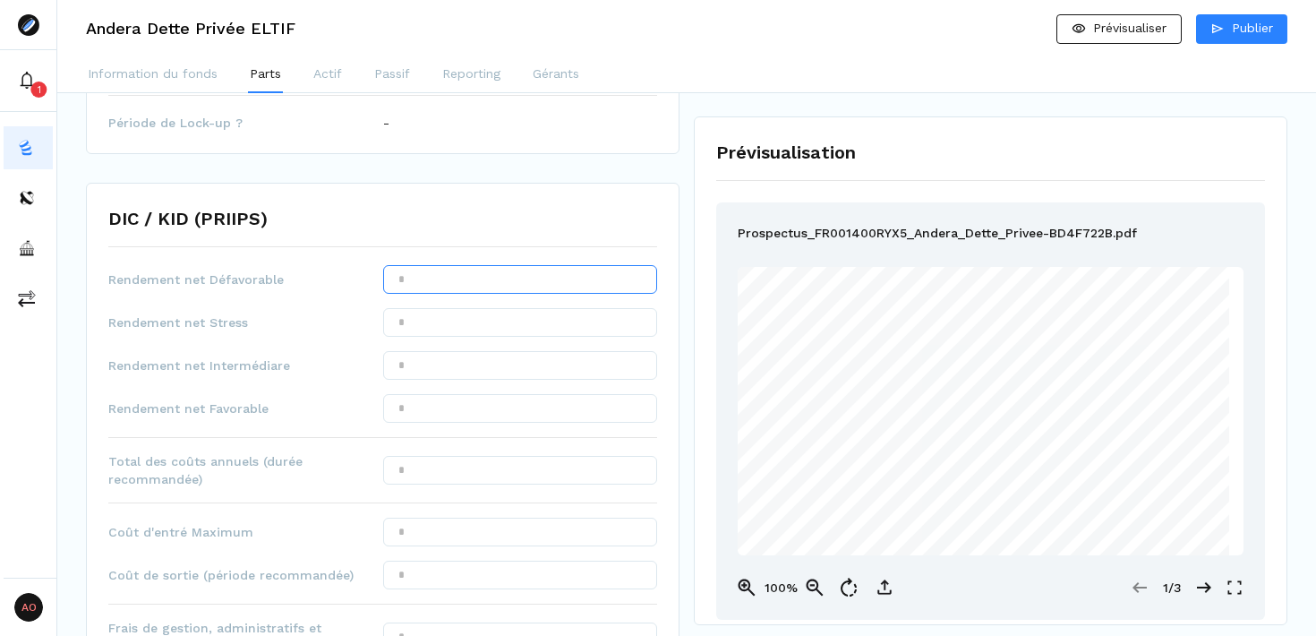
click at [399, 276] on input "text" at bounding box center [520, 279] width 275 height 29
click at [447, 323] on input "text" at bounding box center [520, 322] width 275 height 29
click at [453, 362] on input "text" at bounding box center [520, 365] width 275 height 29
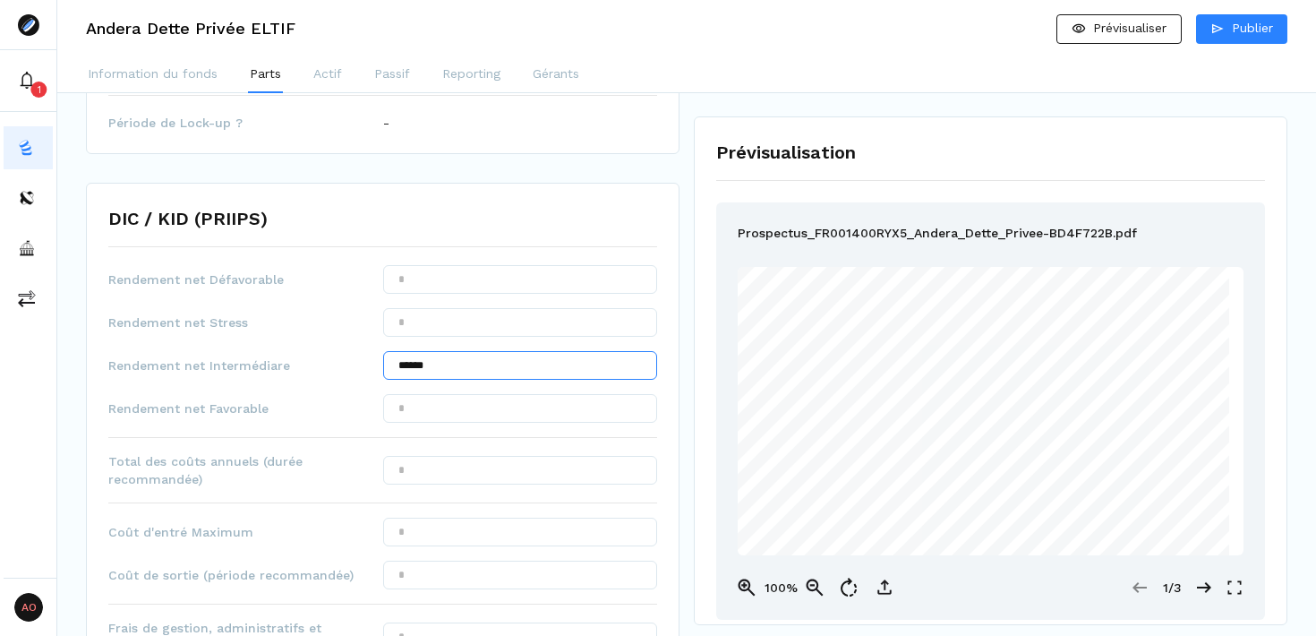
type input "******"
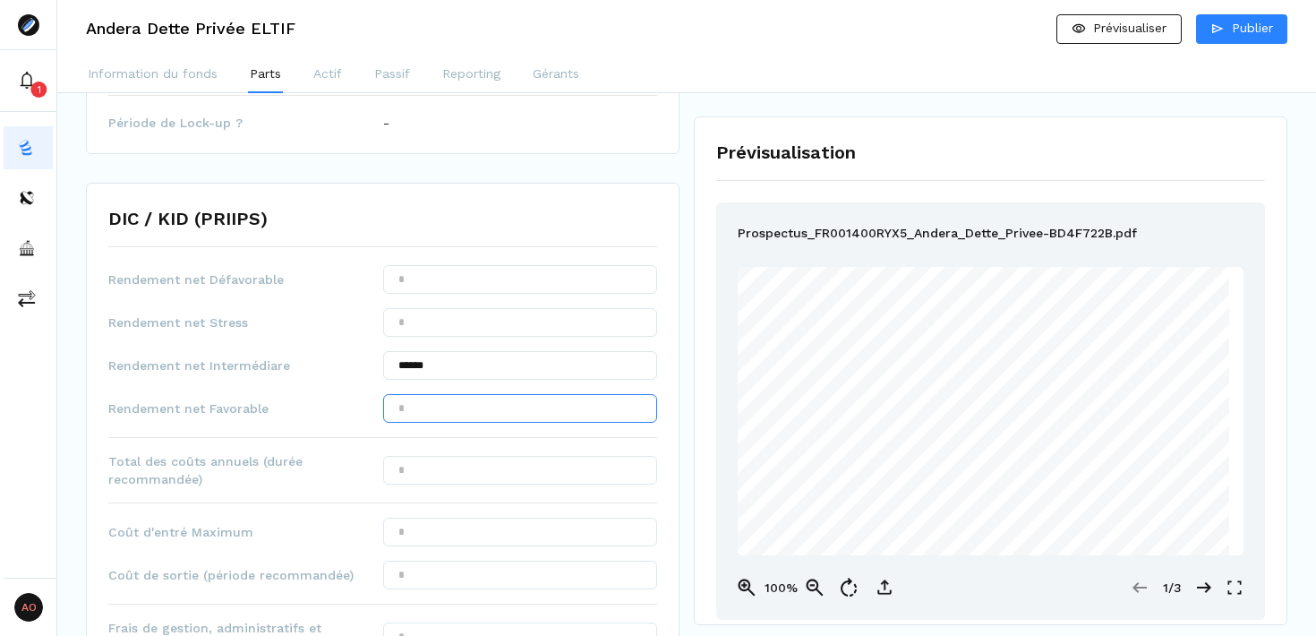
click at [489, 413] on input "text" at bounding box center [520, 408] width 275 height 29
type input "******"
click at [498, 470] on input "text" at bounding box center [520, 470] width 275 height 29
type input "*****"
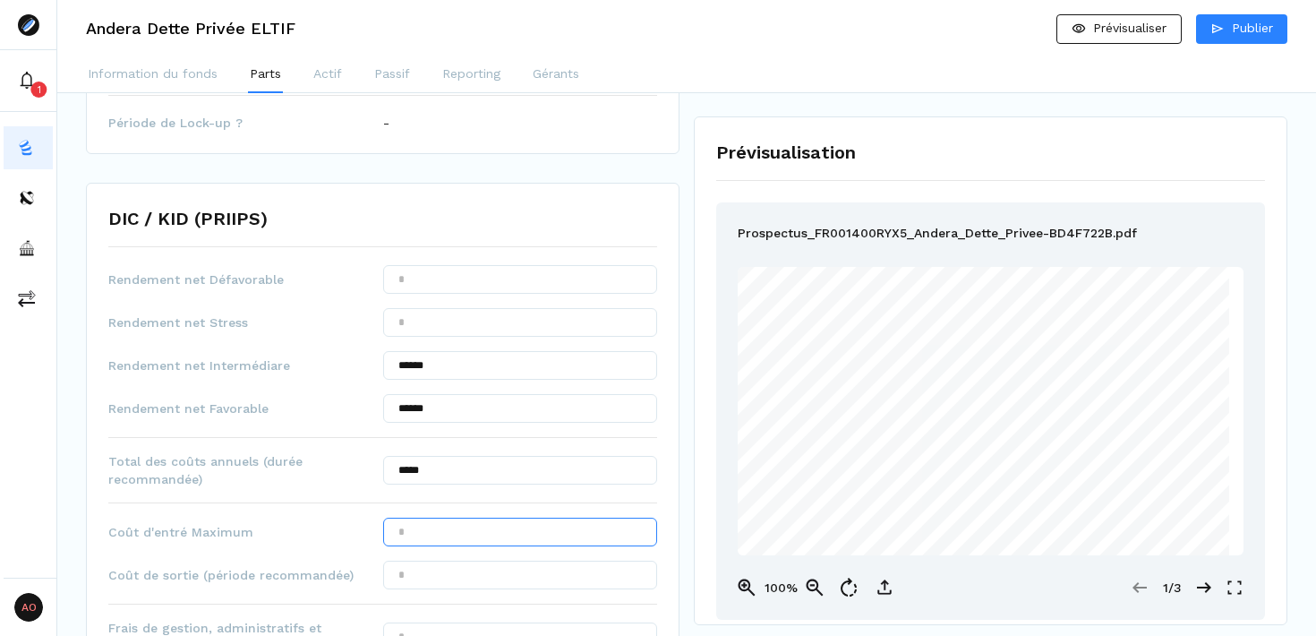
click at [461, 519] on input "text" at bounding box center [520, 532] width 275 height 29
type input "*****"
click at [527, 576] on input "text" at bounding box center [520, 575] width 275 height 29
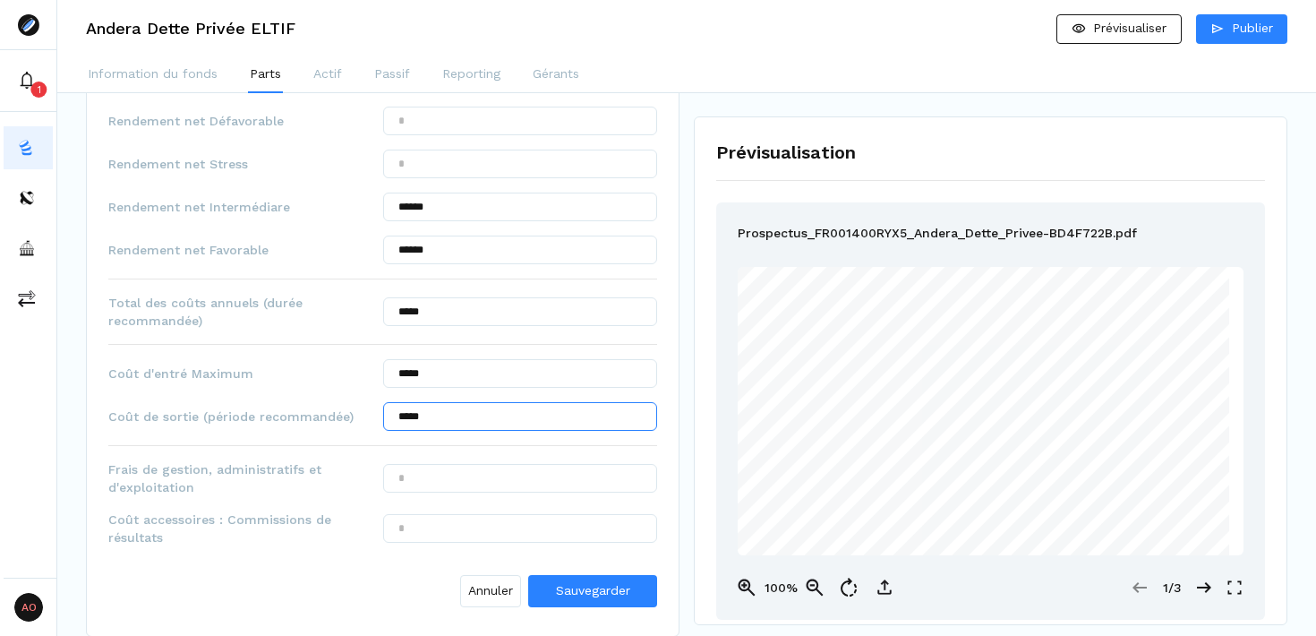
scroll to position [925, 0]
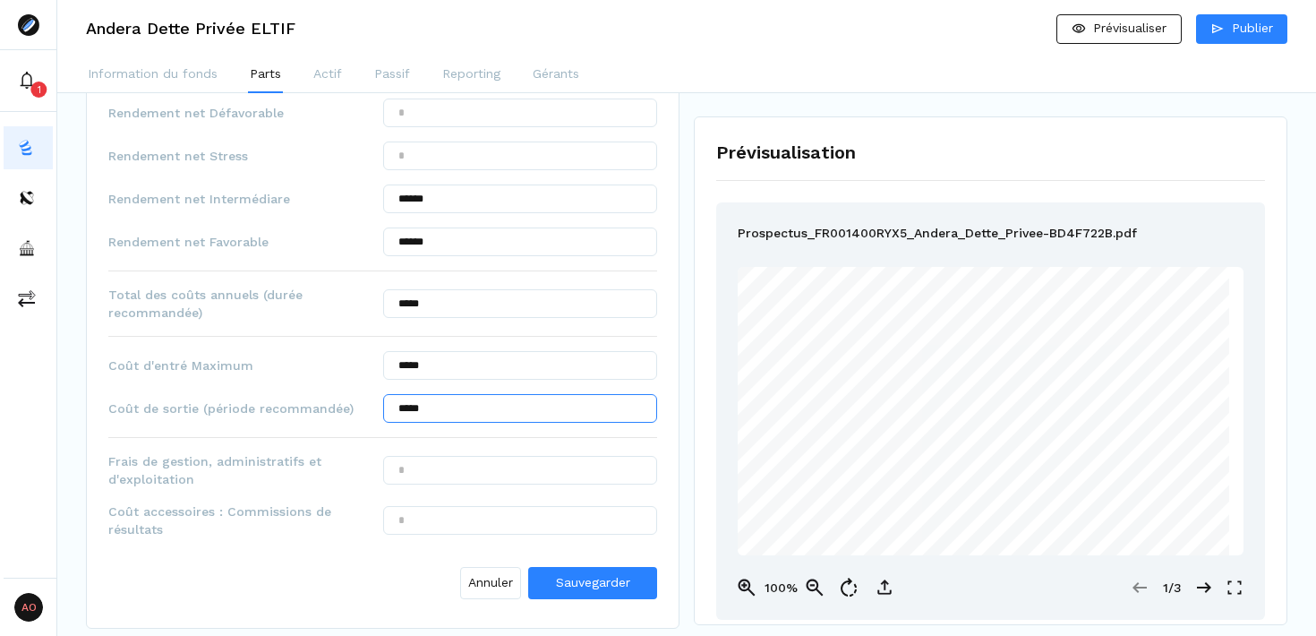
type input "*****"
click at [513, 466] on input "text" at bounding box center [520, 470] width 275 height 29
type input "*****"
click at [473, 518] on input "text" at bounding box center [520, 520] width 275 height 29
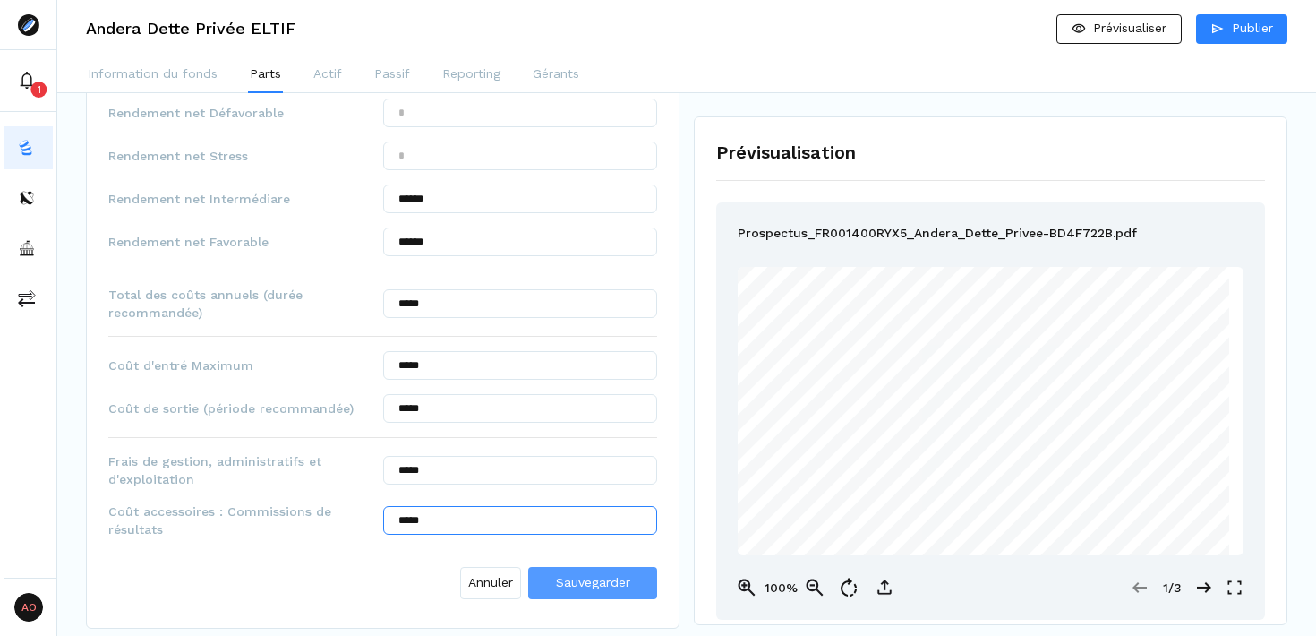
type input "*****"
click at [594, 584] on span "Sauvegarder" at bounding box center [593, 582] width 74 height 14
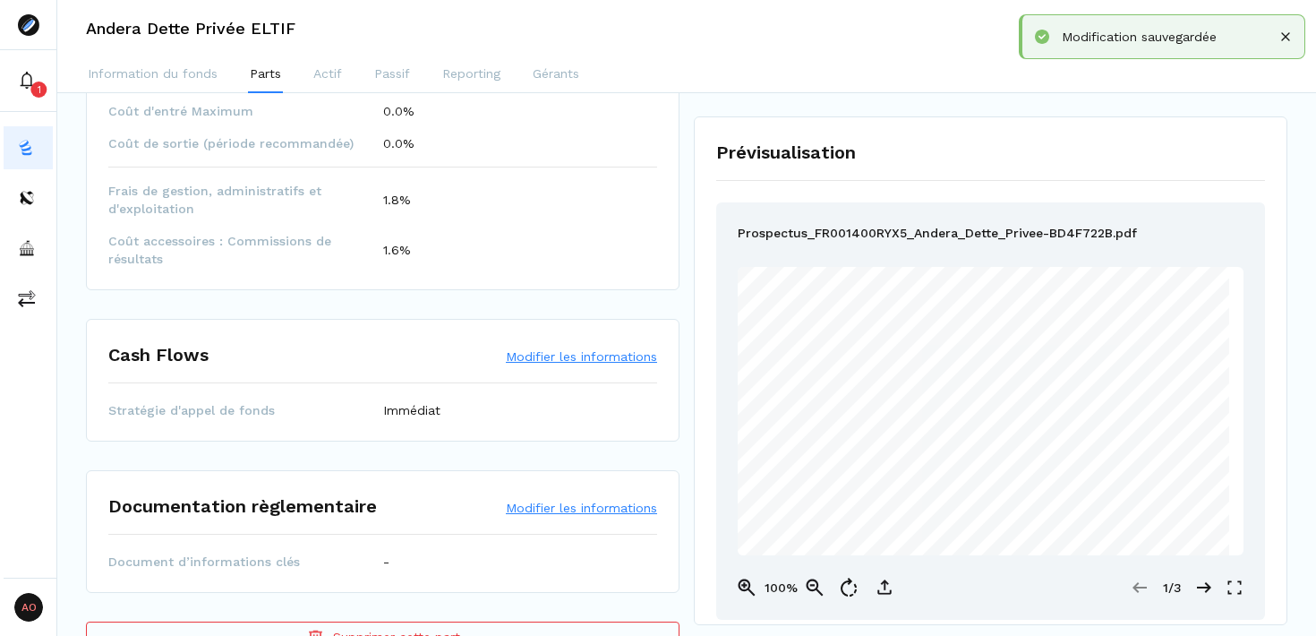
scroll to position [1178, 0]
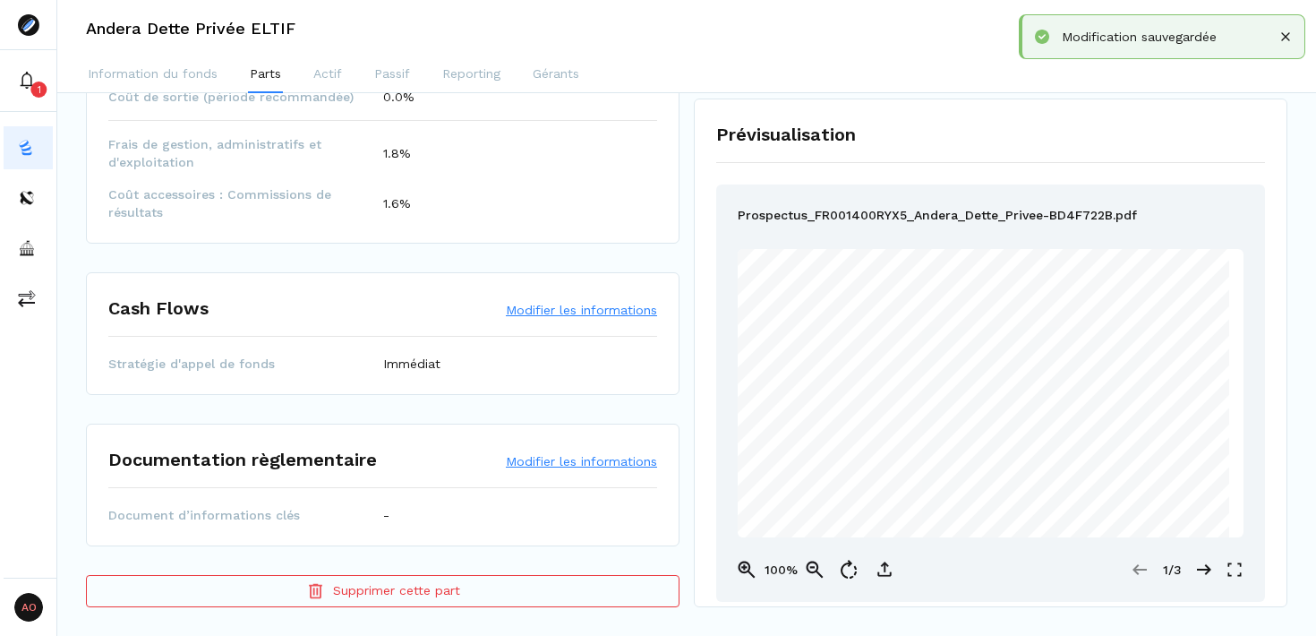
click at [561, 460] on button "Modifier les informations" at bounding box center [581, 461] width 151 height 18
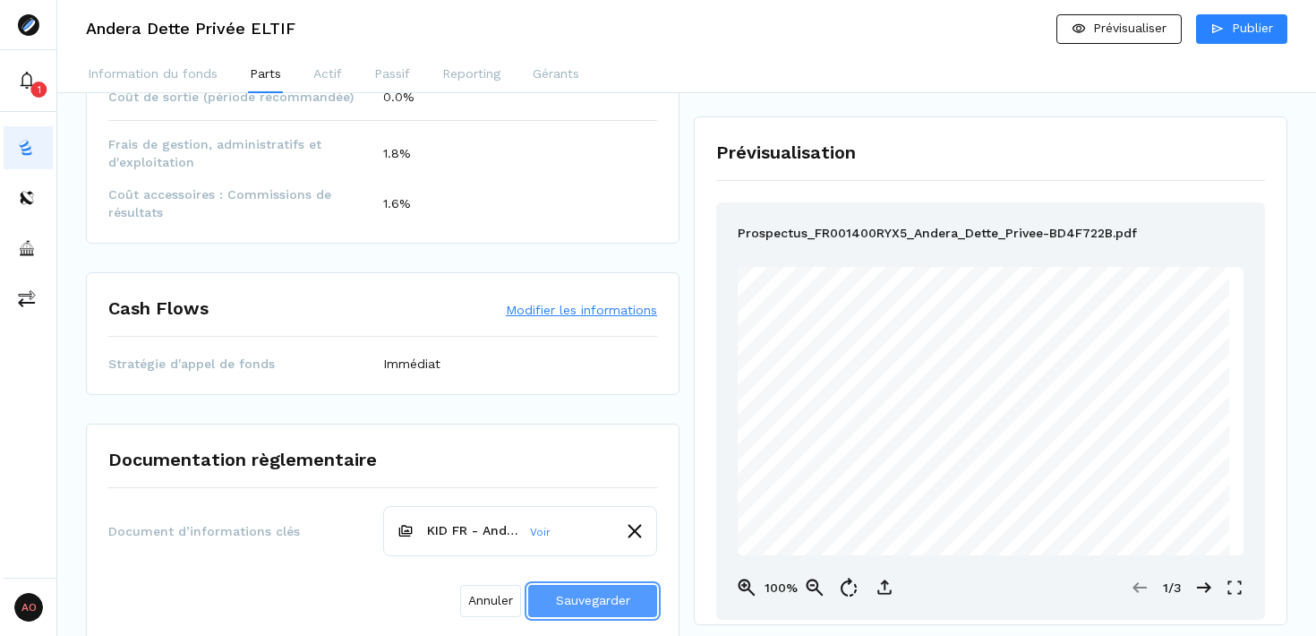
click at [584, 600] on span "Sauvegarder" at bounding box center [593, 600] width 74 height 14
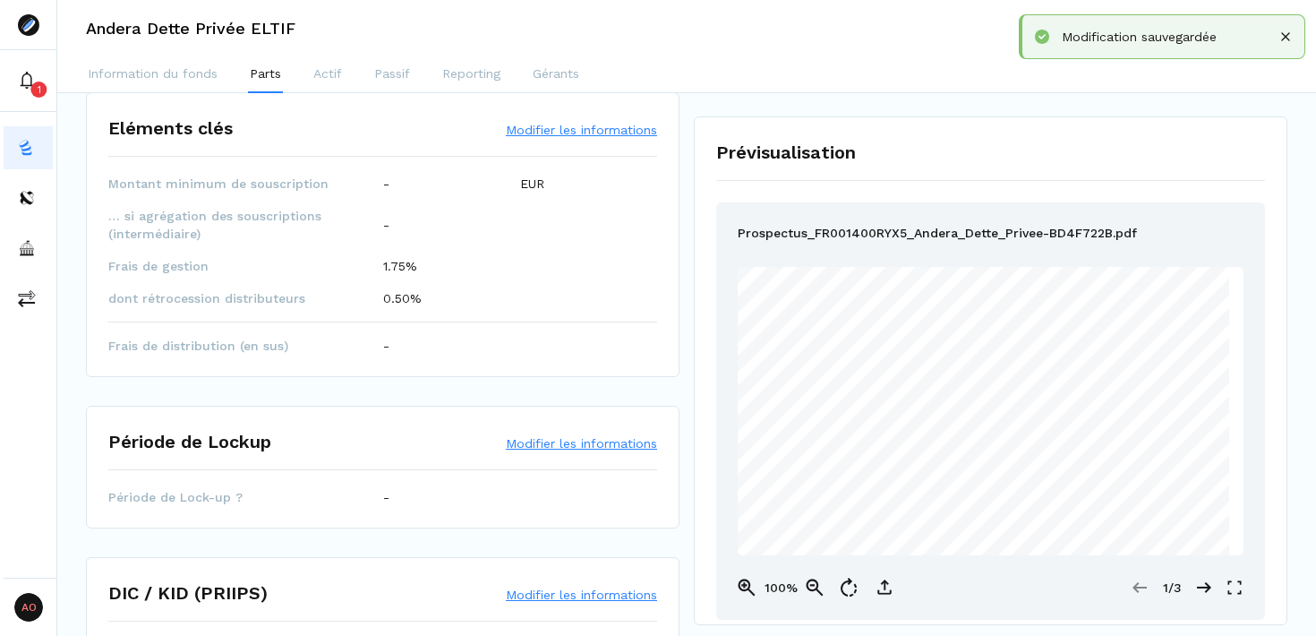
scroll to position [0, 0]
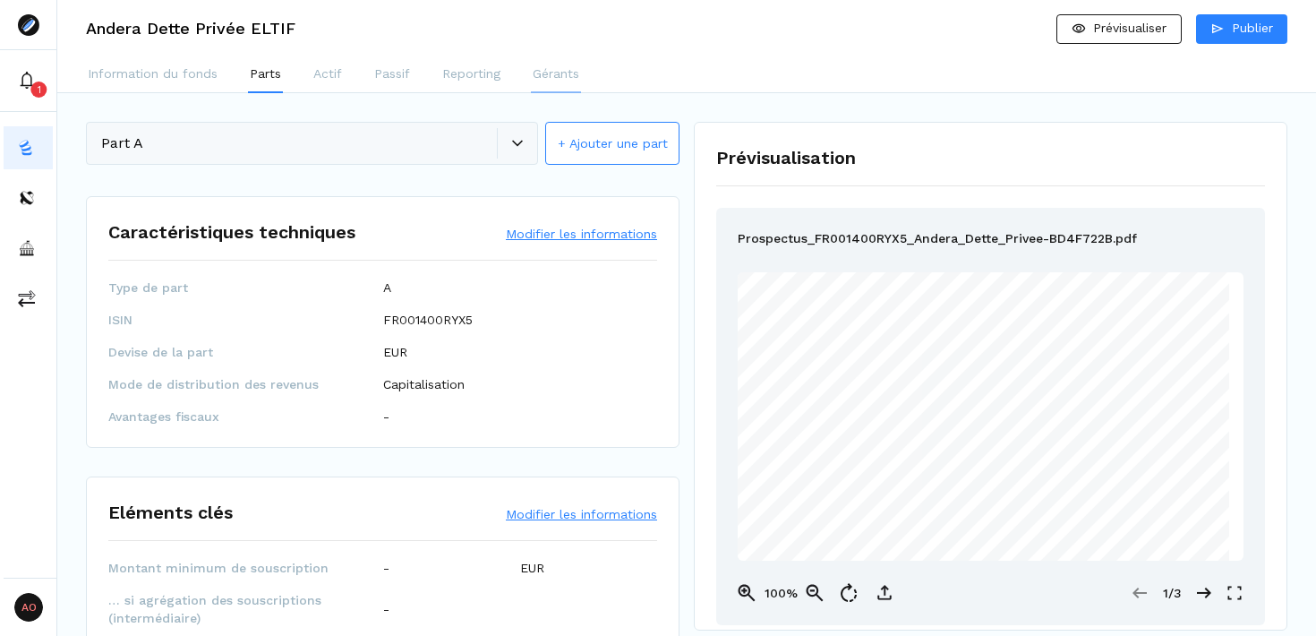
click at [558, 73] on p "Gérants" at bounding box center [556, 73] width 47 height 19
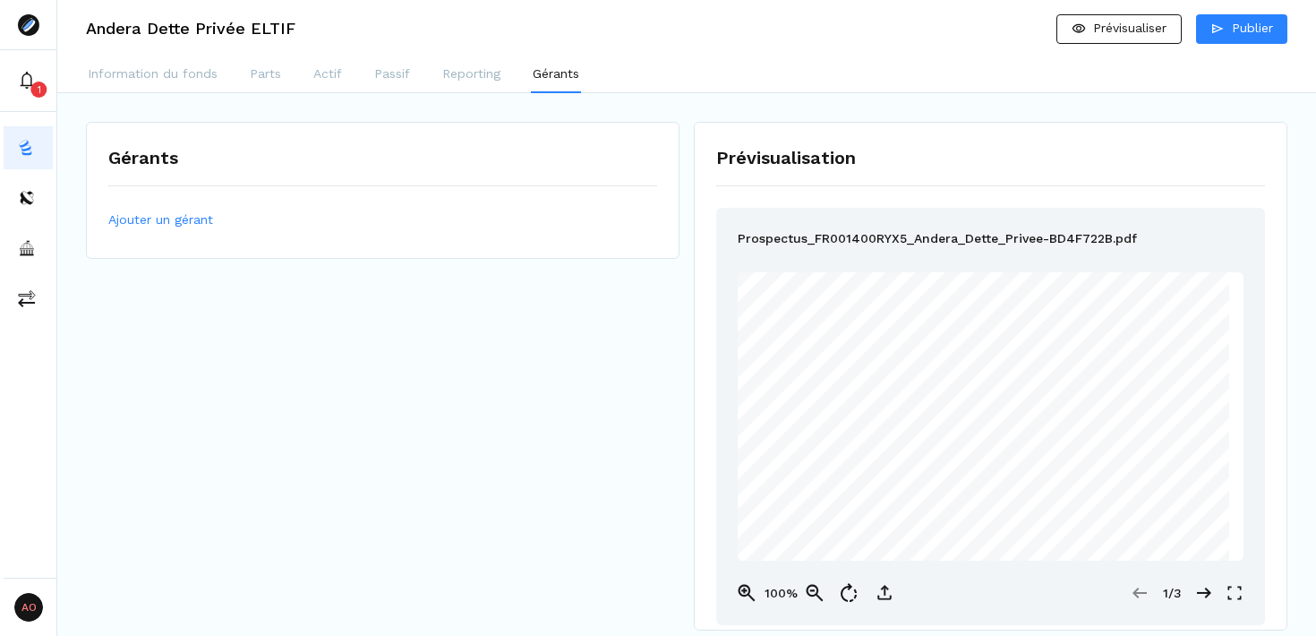
click at [271, 32] on h3 "Andera Dette Privée ELTIF" at bounding box center [191, 29] width 210 height 16
click at [157, 222] on span "Ajouter un gérant" at bounding box center [160, 219] width 105 height 19
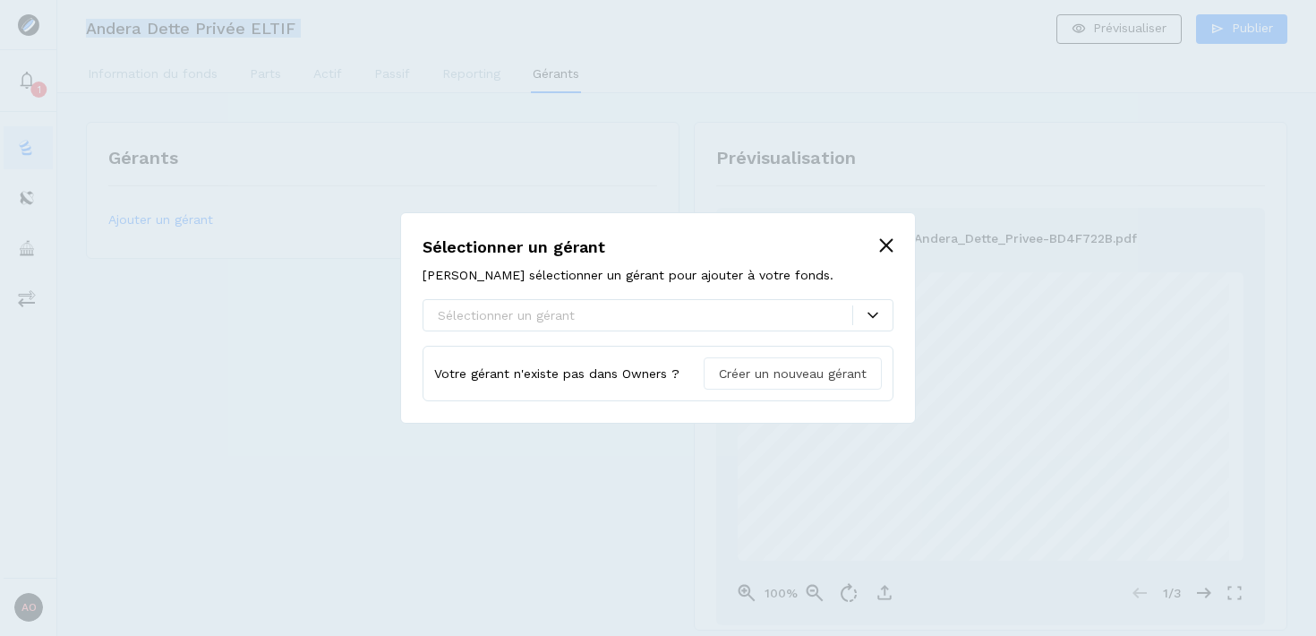
click at [824, 374] on span "Créer un nouveau gérant" at bounding box center [793, 373] width 148 height 19
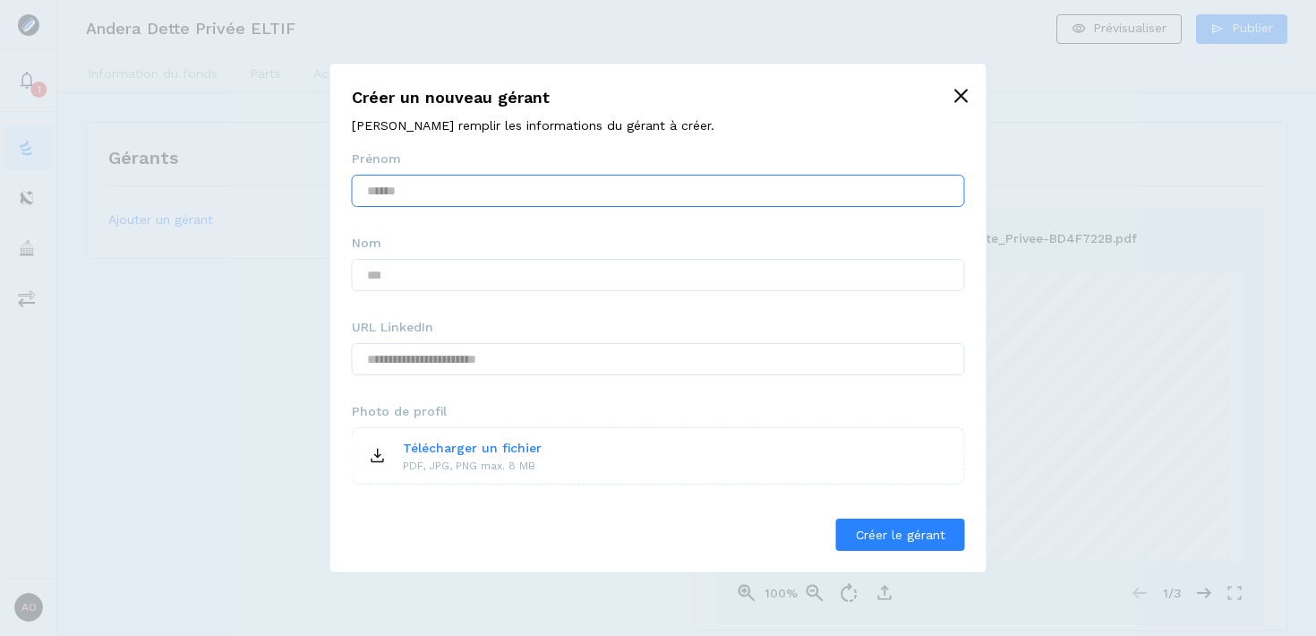
click at [533, 199] on input "text" at bounding box center [658, 191] width 613 height 32
type input "********"
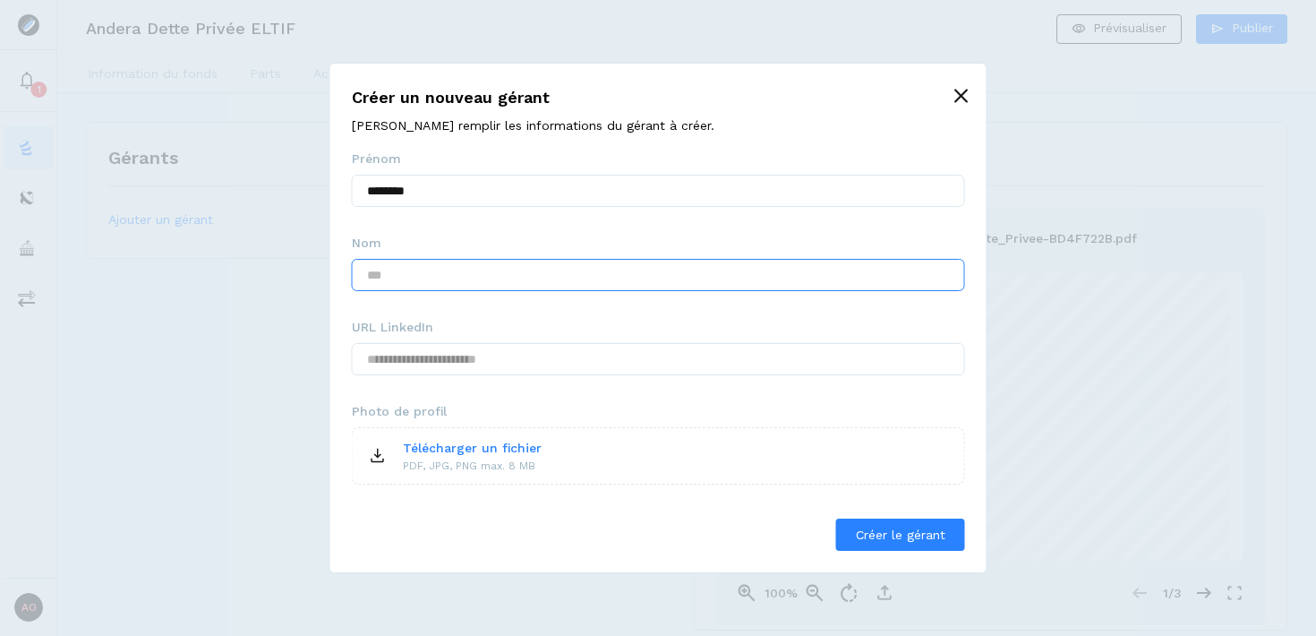
click at [573, 268] on input "text" at bounding box center [658, 275] width 613 height 32
type input "******"
click at [667, 371] on input "text" at bounding box center [658, 359] width 613 height 32
paste input "**********"
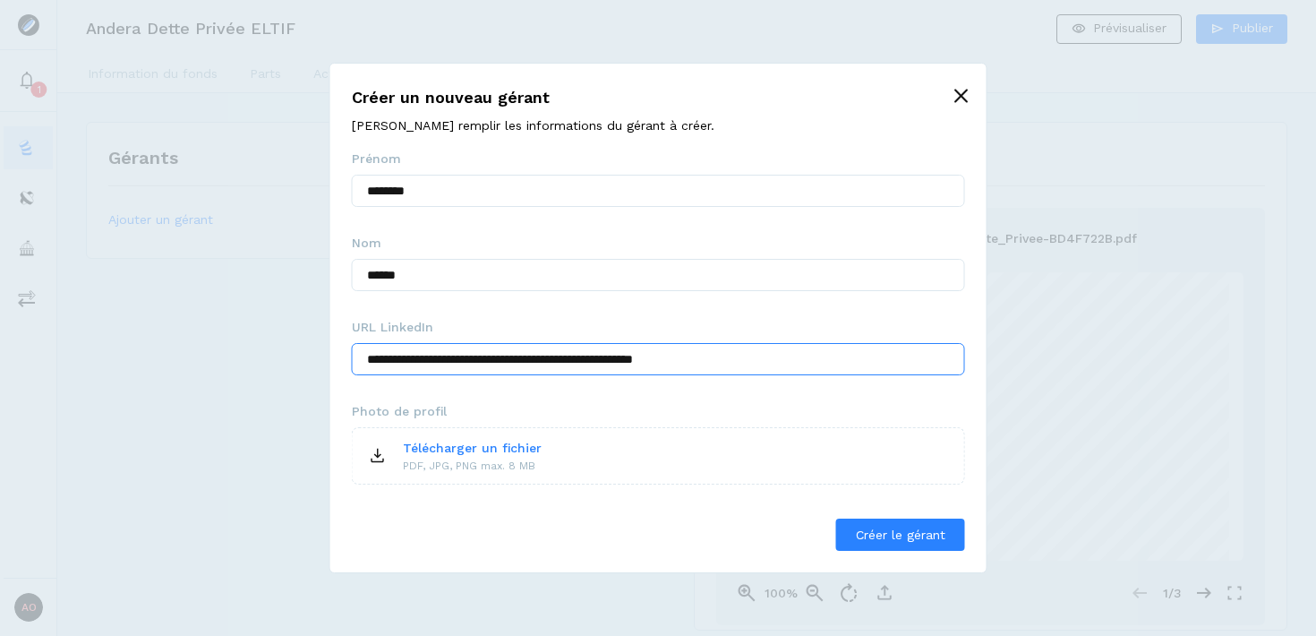
type input "**********"
click at [370, 457] on icon at bounding box center [377, 455] width 21 height 21
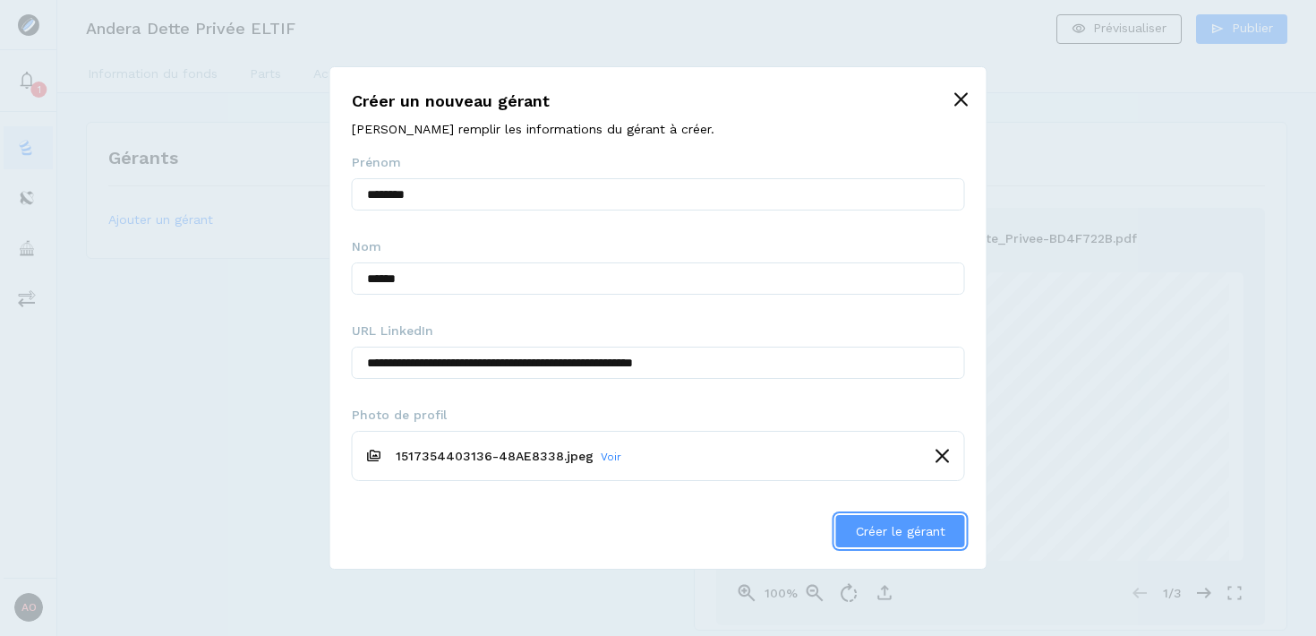
click at [896, 525] on span "Créer le gérant" at bounding box center [901, 531] width 90 height 14
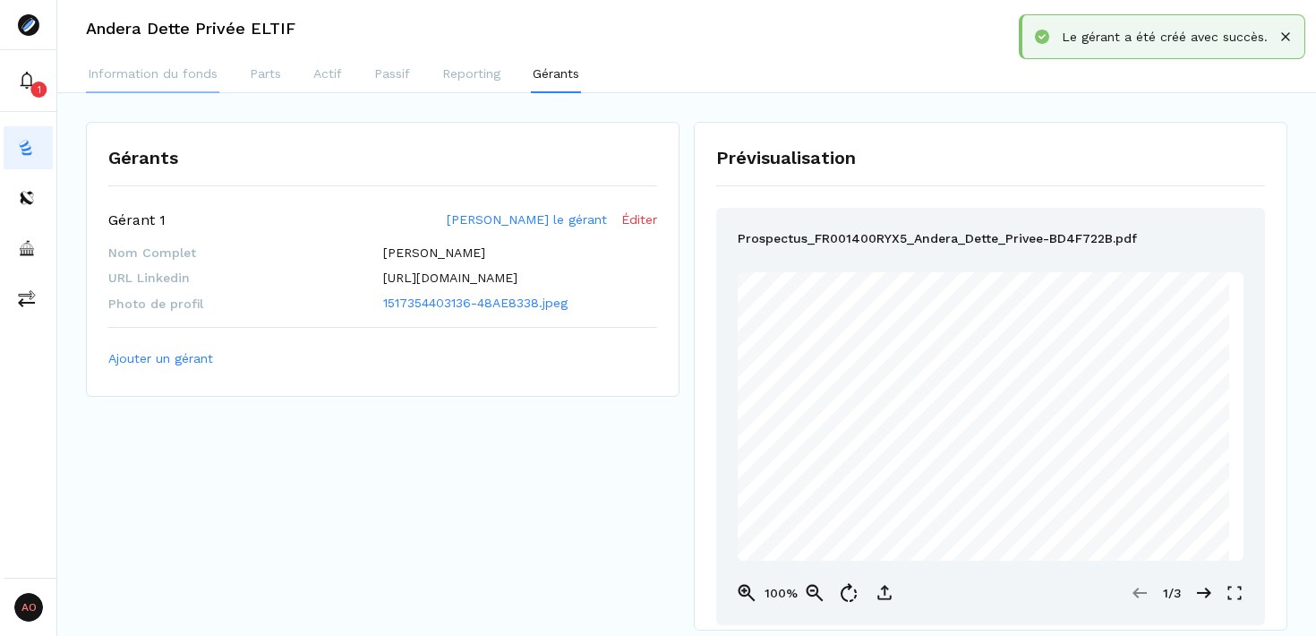
click at [206, 79] on p "Information du fonds" at bounding box center [153, 73] width 130 height 19
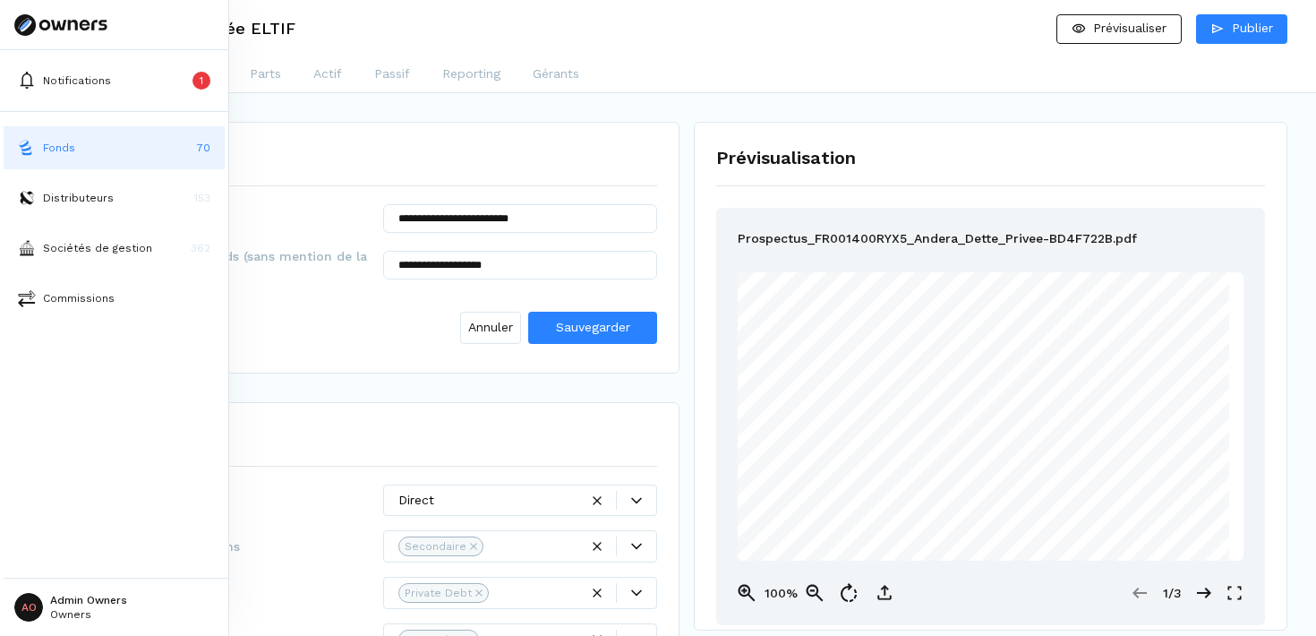
click at [104, 152] on button "Fonds 70" at bounding box center [114, 147] width 221 height 43
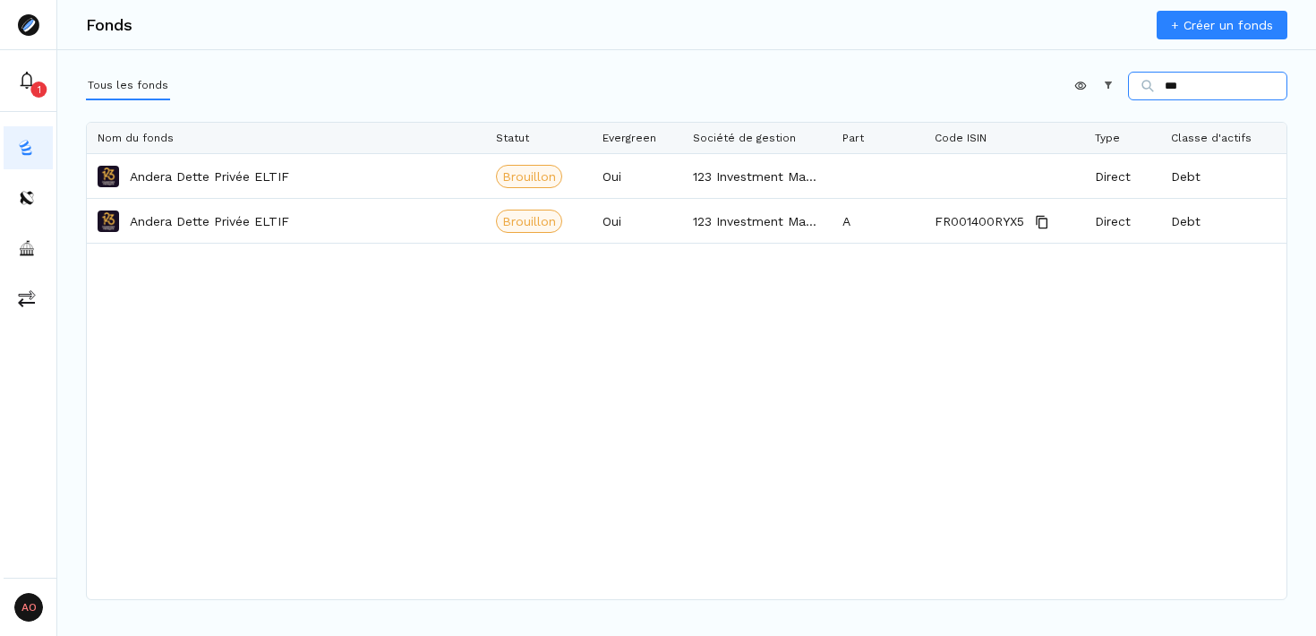
type input "****"
drag, startPoint x: 1196, startPoint y: 83, endPoint x: 1108, endPoint y: 95, distance: 88.5
click at [1108, 95] on div "Appliquer Constructeur ****" at bounding box center [1181, 86] width 213 height 29
drag, startPoint x: 1204, startPoint y: 76, endPoint x: 1229, endPoint y: 88, distance: 26.8
click at [1229, 88] on input "****" at bounding box center [1207, 86] width 159 height 29
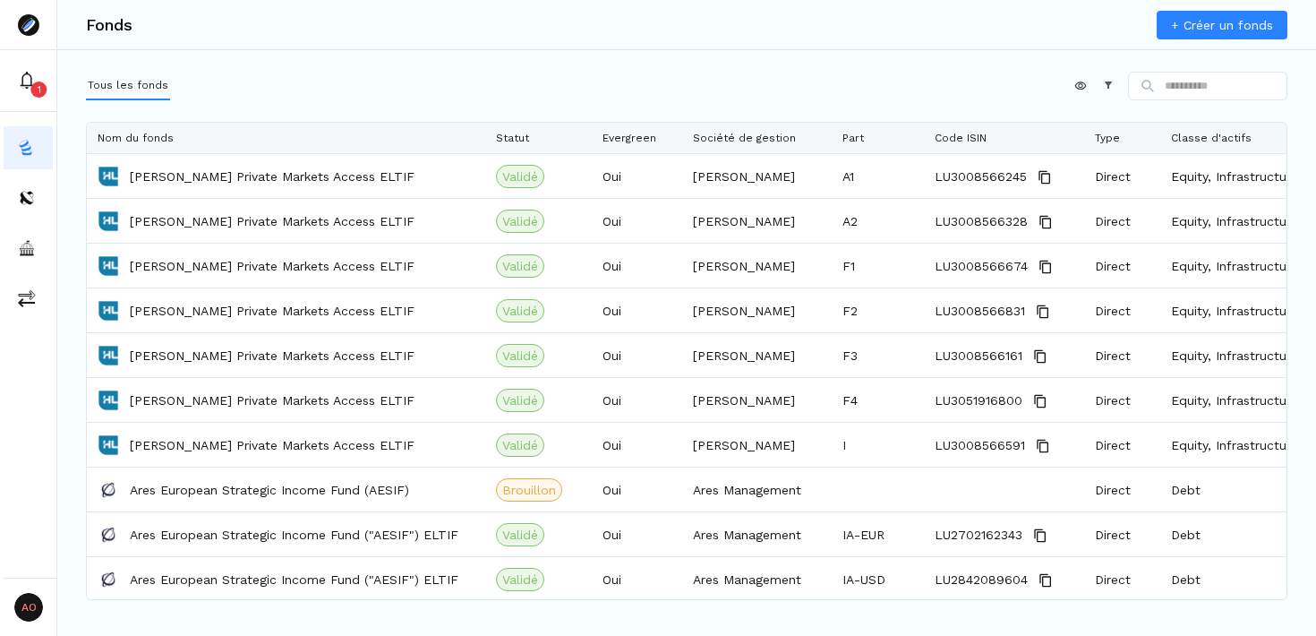
click at [1193, 23] on link "+ Créer un fonds" at bounding box center [1222, 25] width 131 height 29
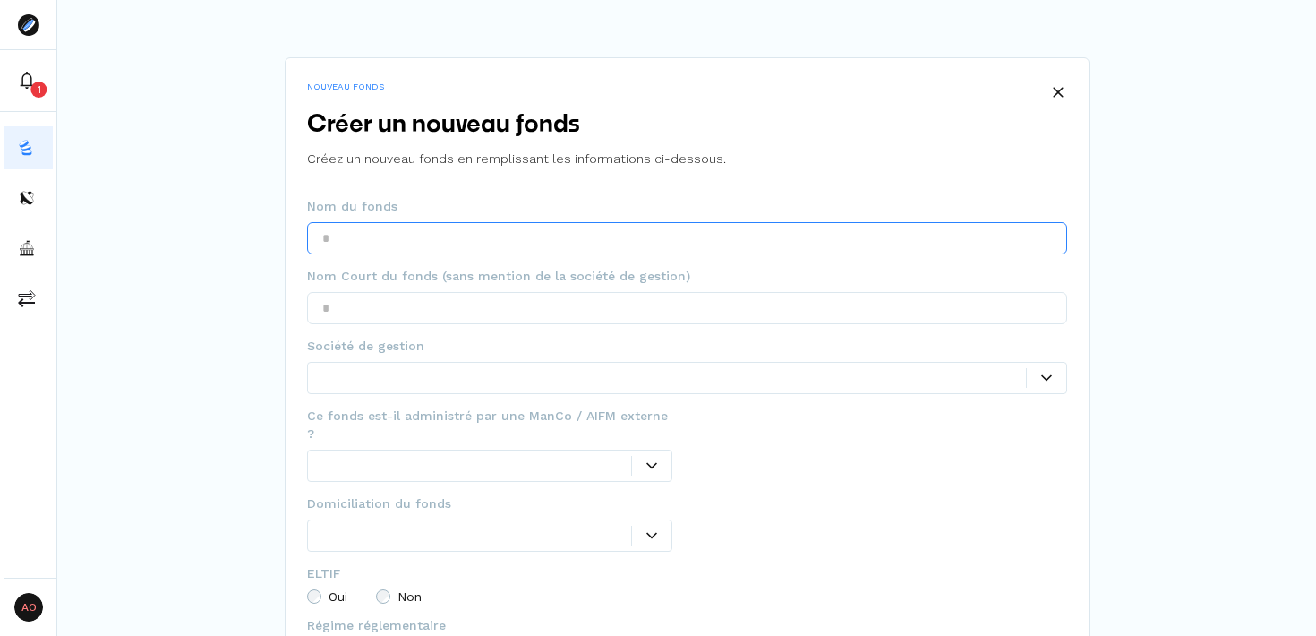
click at [567, 234] on input "text" at bounding box center [687, 238] width 760 height 32
paste input "**********"
drag, startPoint x: 476, startPoint y: 239, endPoint x: 266, endPoint y: 221, distance: 210.3
click at [266, 221] on div "**********" at bounding box center [686, 484] width 1259 height 968
click at [467, 251] on input "**********" at bounding box center [687, 238] width 760 height 32
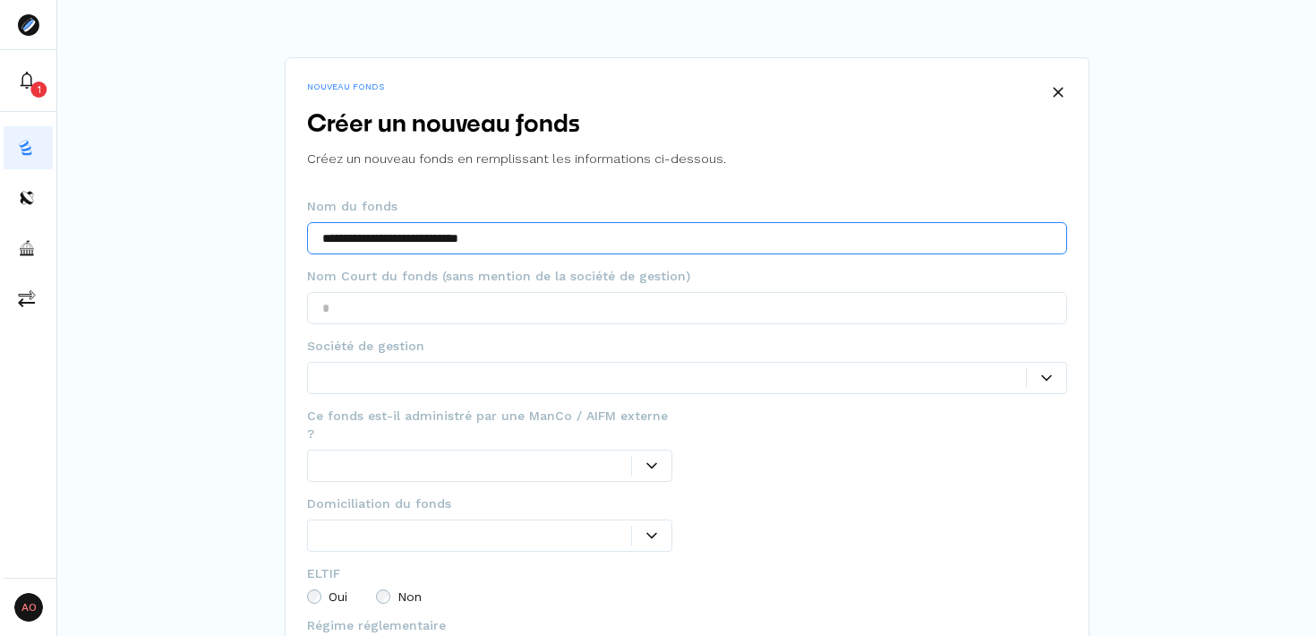
drag, startPoint x: 474, startPoint y: 238, endPoint x: 383, endPoint y: 236, distance: 90.5
click at [383, 236] on input "**********" at bounding box center [687, 238] width 760 height 32
type input "**********"
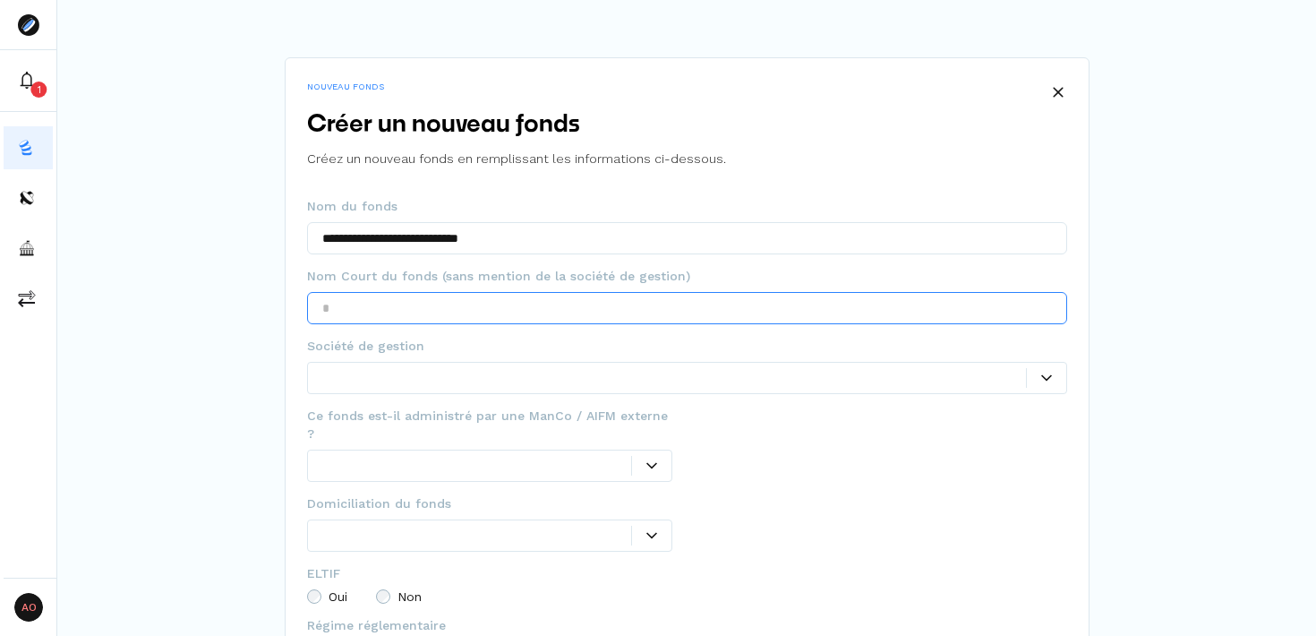
click at [408, 304] on input "text" at bounding box center [687, 308] width 760 height 32
paste input "**********"
type input "**********"
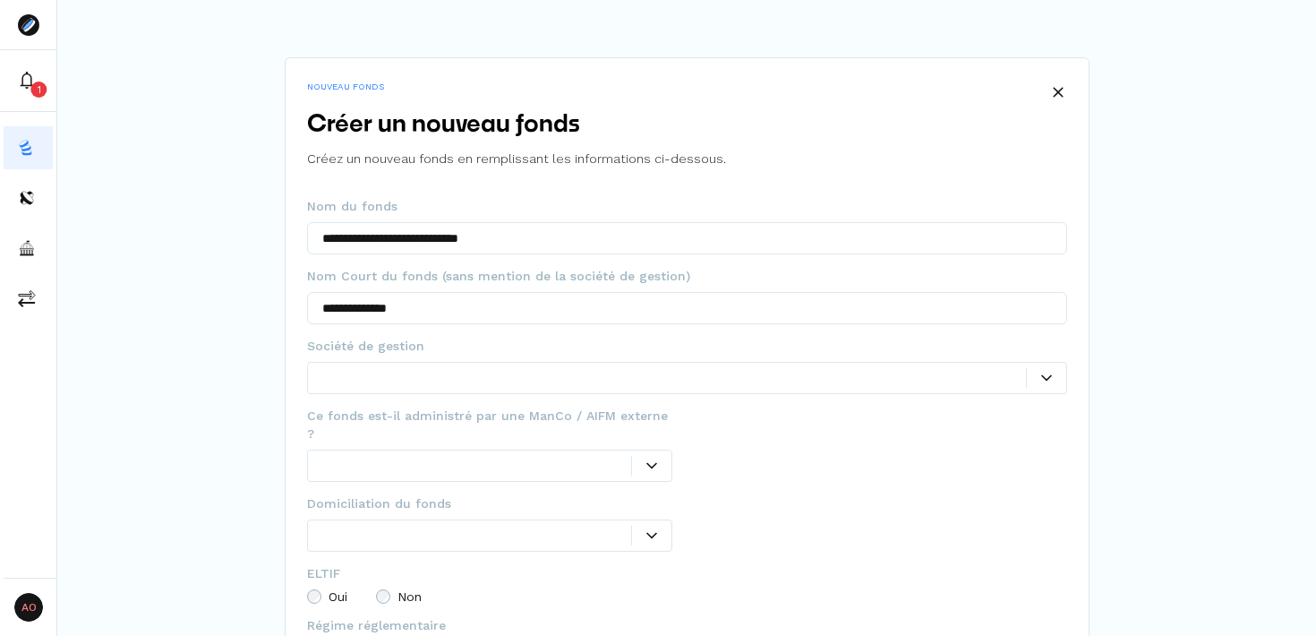
click at [722, 374] on div at bounding box center [674, 377] width 704 height 19
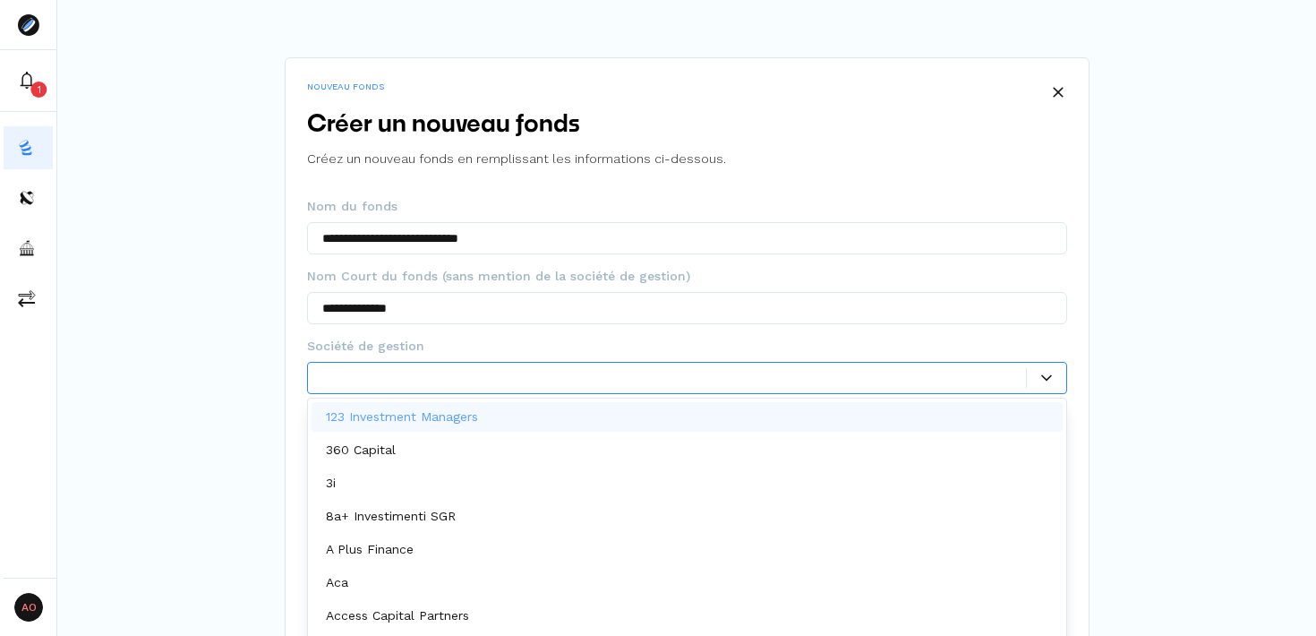
scroll to position [9, 0]
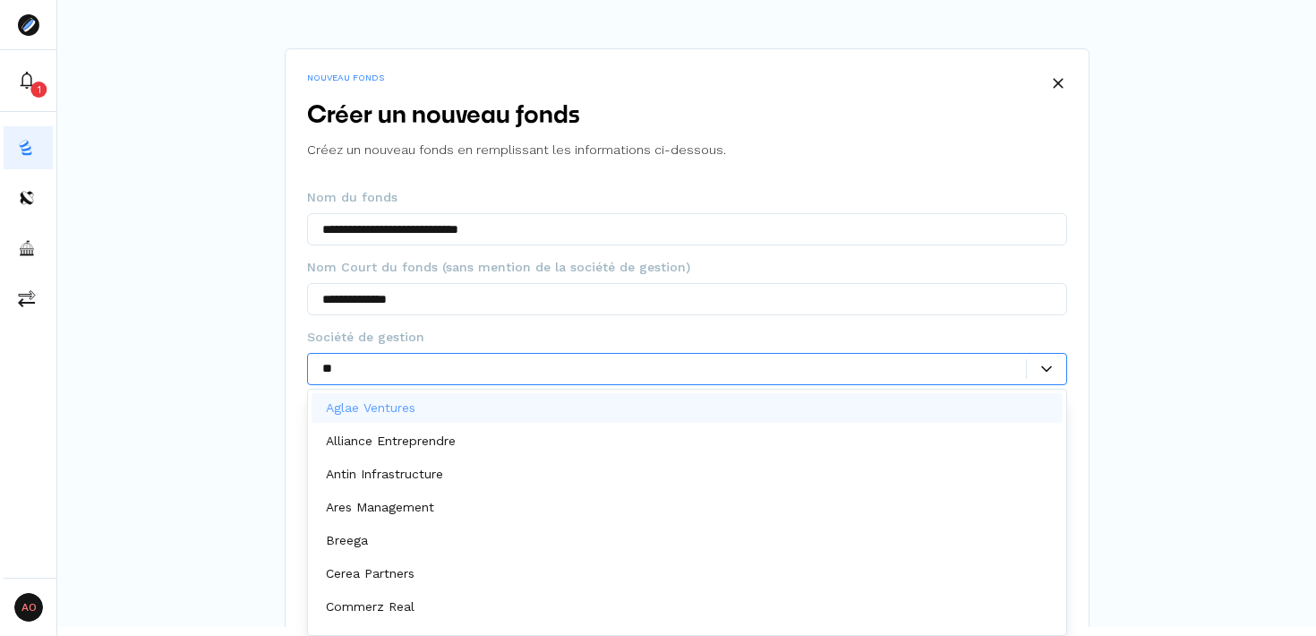
type input "***"
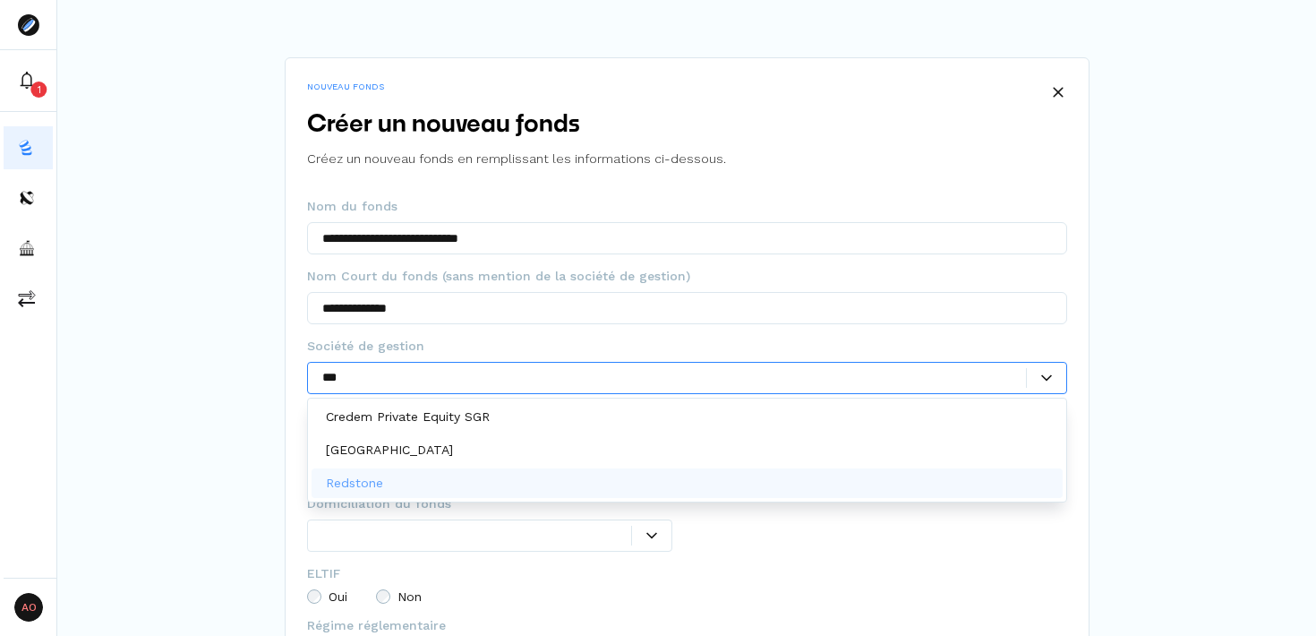
click at [636, 476] on div "Redstone" at bounding box center [687, 483] width 751 height 30
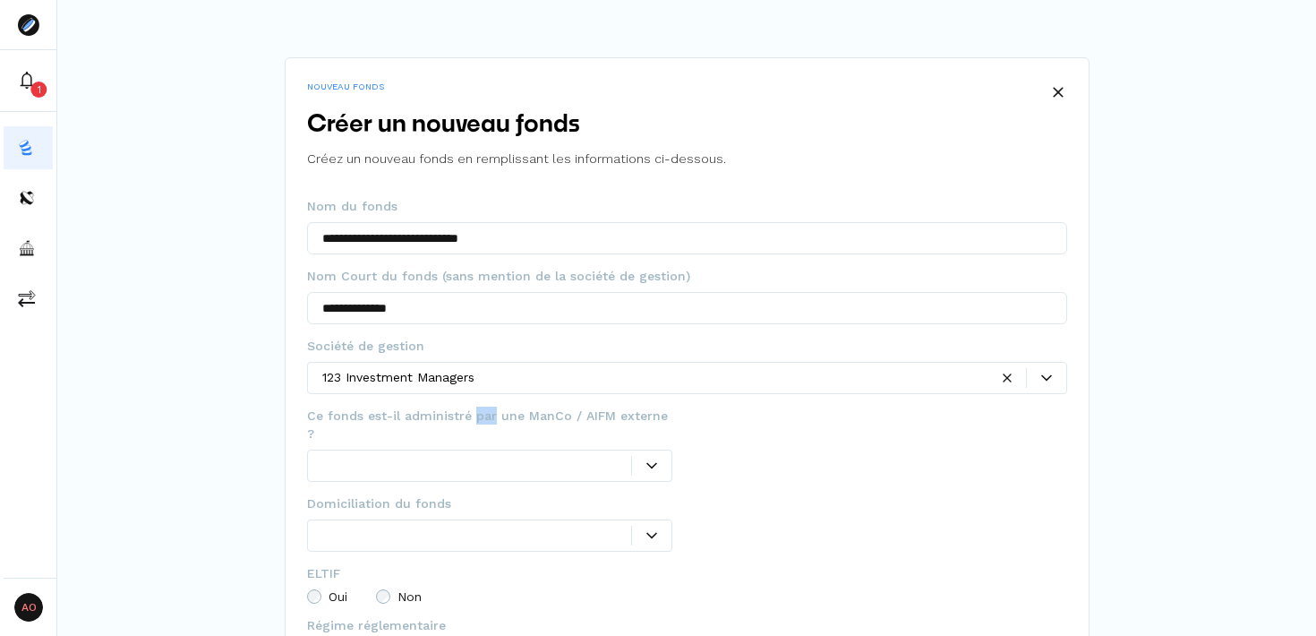
click at [473, 413] on span "Ce fonds est-il administré par une ManCo / AIFM externe ?" at bounding box center [490, 425] width 366 height 36
copy span "Ce fonds est-il administré par une ManCo / AIFM externe ?"
click at [663, 456] on div at bounding box center [651, 466] width 40 height 20
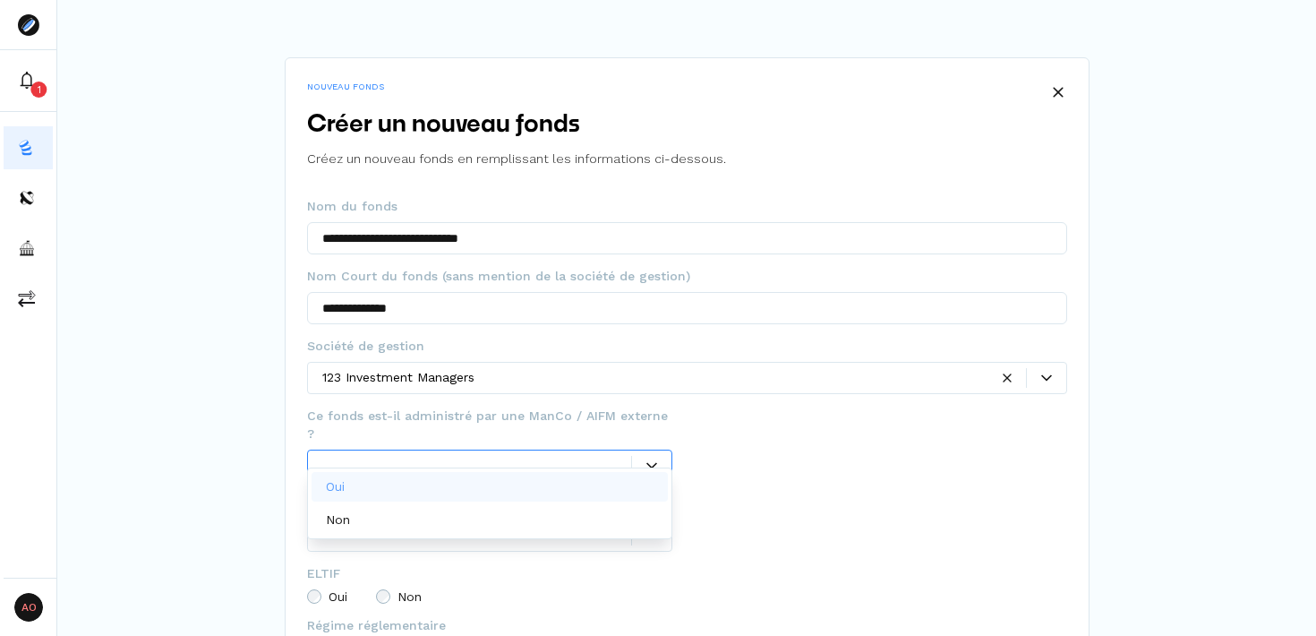
click at [514, 492] on div "Oui" at bounding box center [490, 487] width 357 height 30
click at [879, 454] on div at bounding box center [871, 447] width 310 height 19
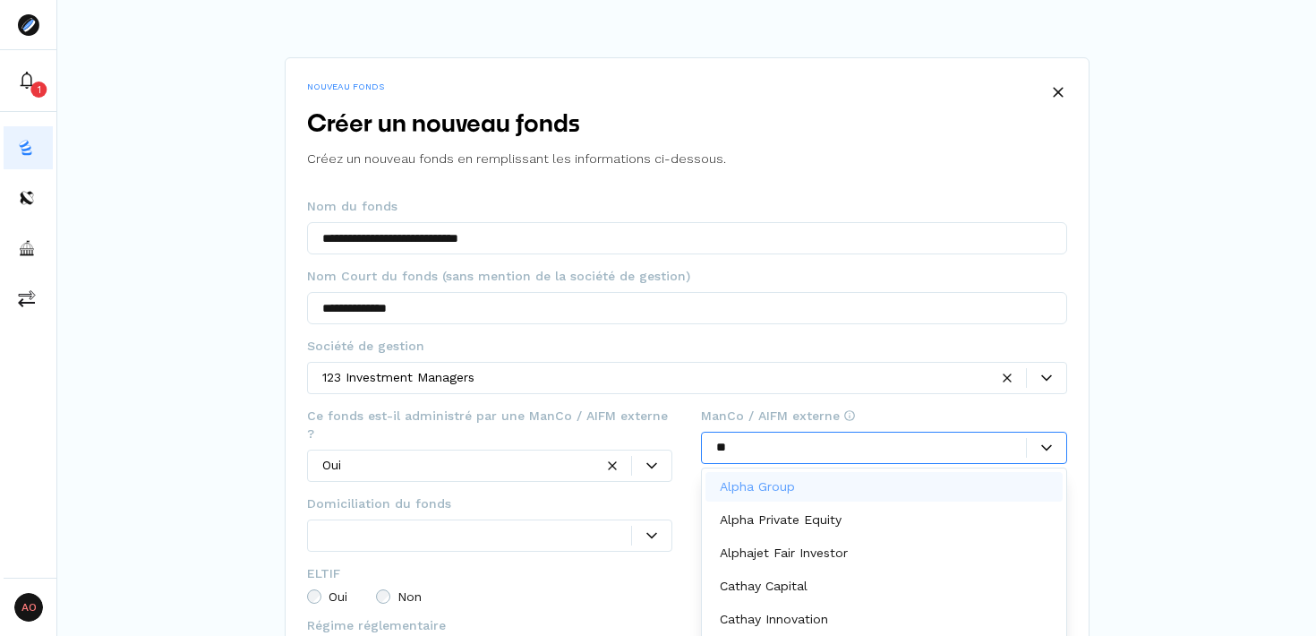
type input "***"
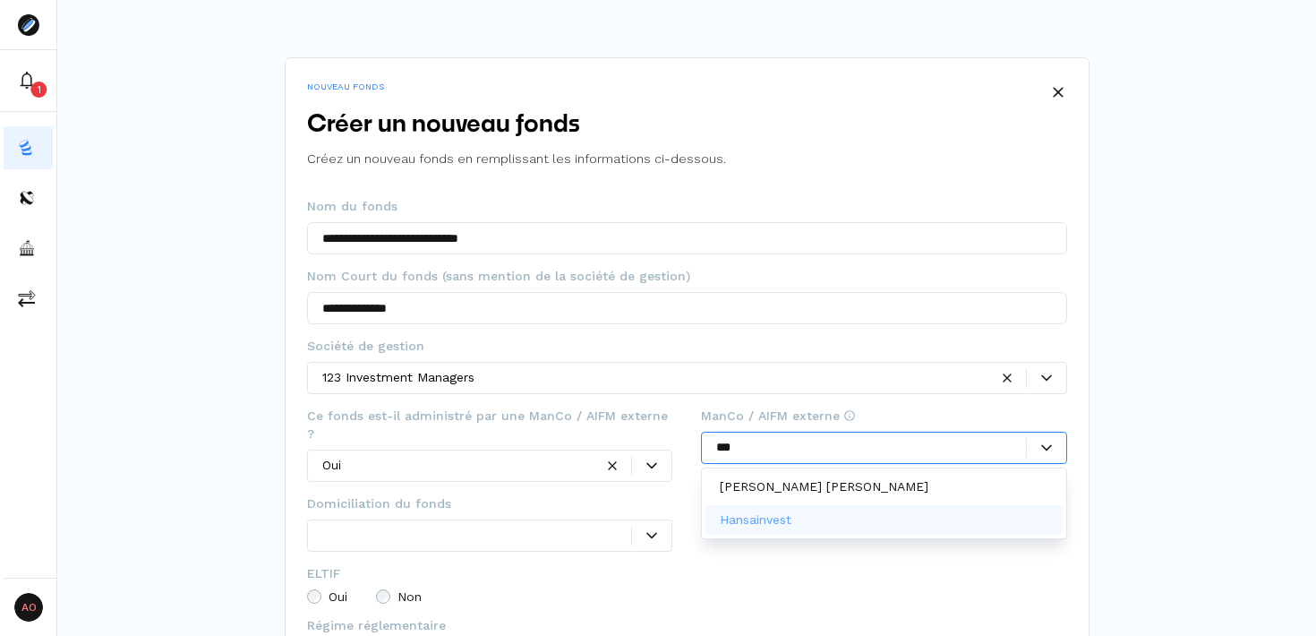
click at [888, 528] on div "Hansainvest" at bounding box center [884, 520] width 357 height 30
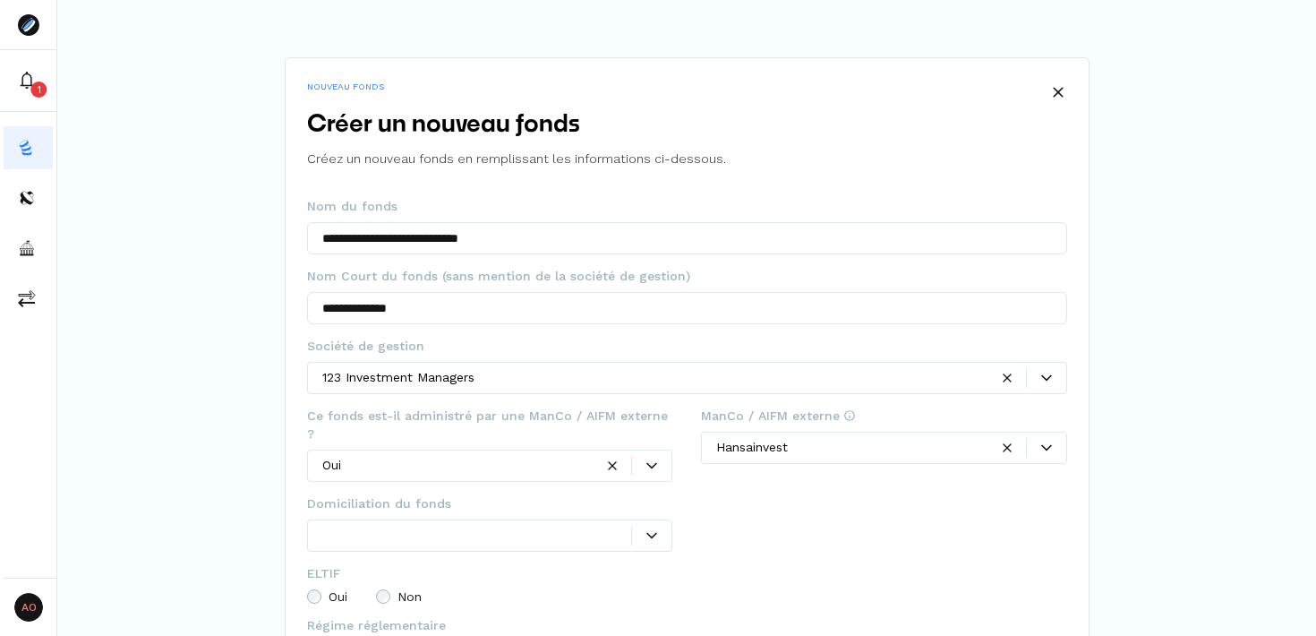
click at [407, 494] on span "Domiciliation du fonds" at bounding box center [379, 503] width 144 height 18
copy span "Domiciliation du fonds"
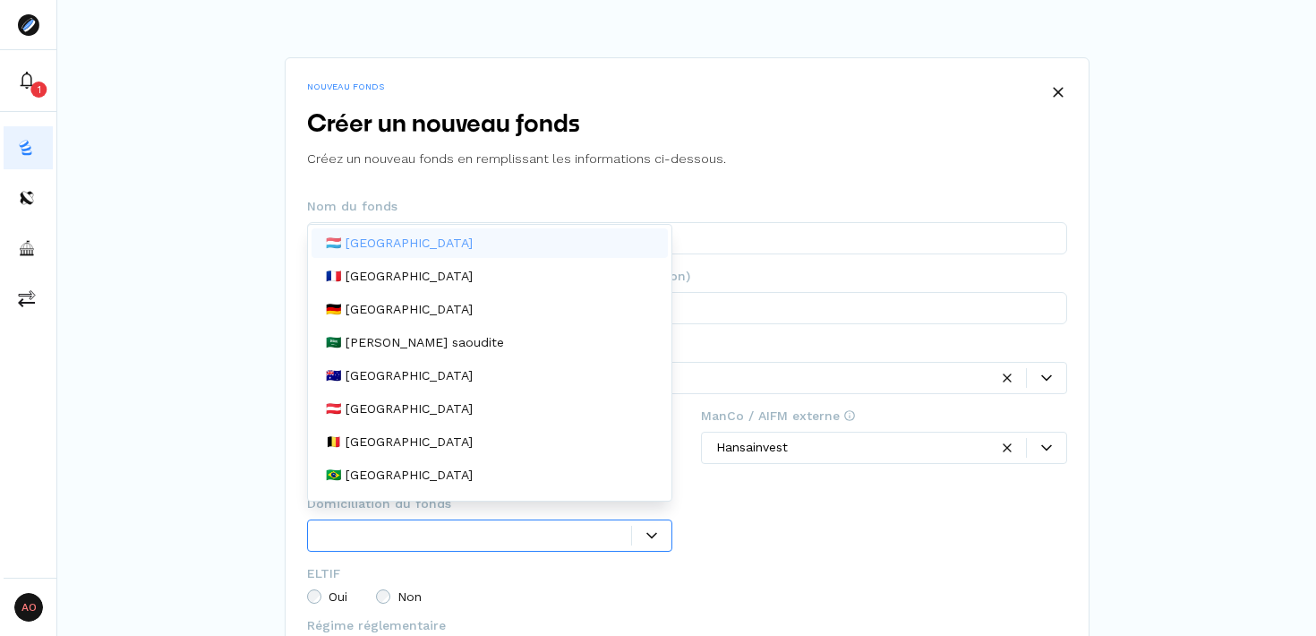
click at [655, 532] on icon at bounding box center [652, 535] width 11 height 6
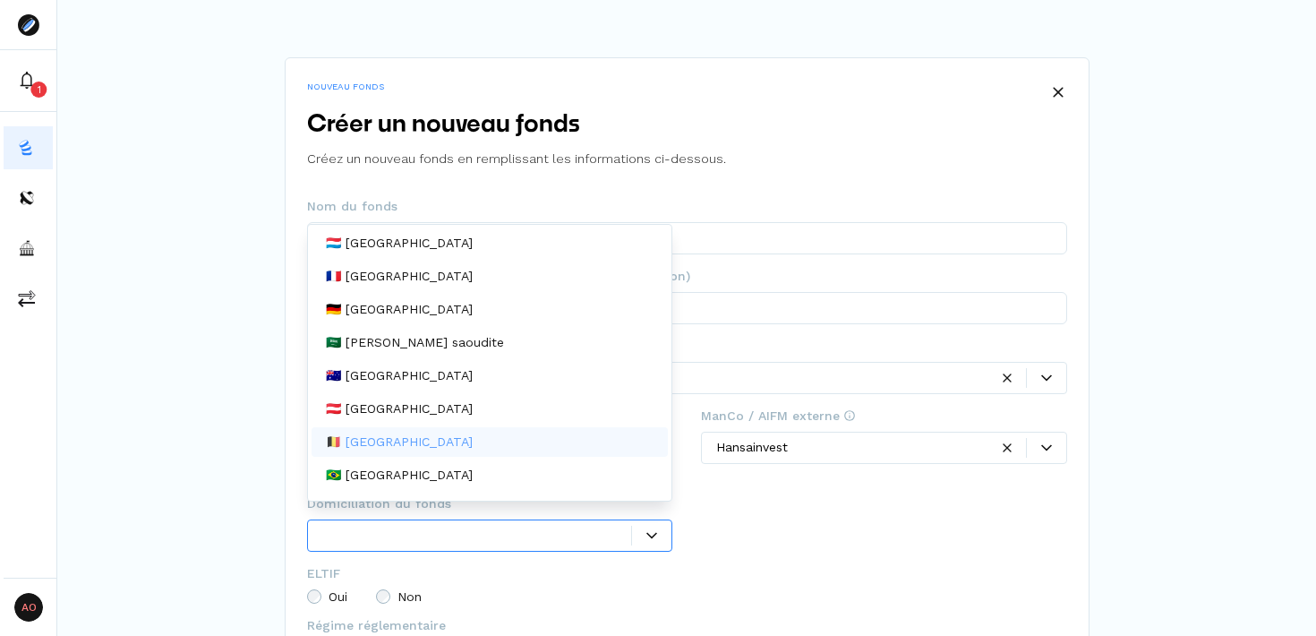
scroll to position [3, 0]
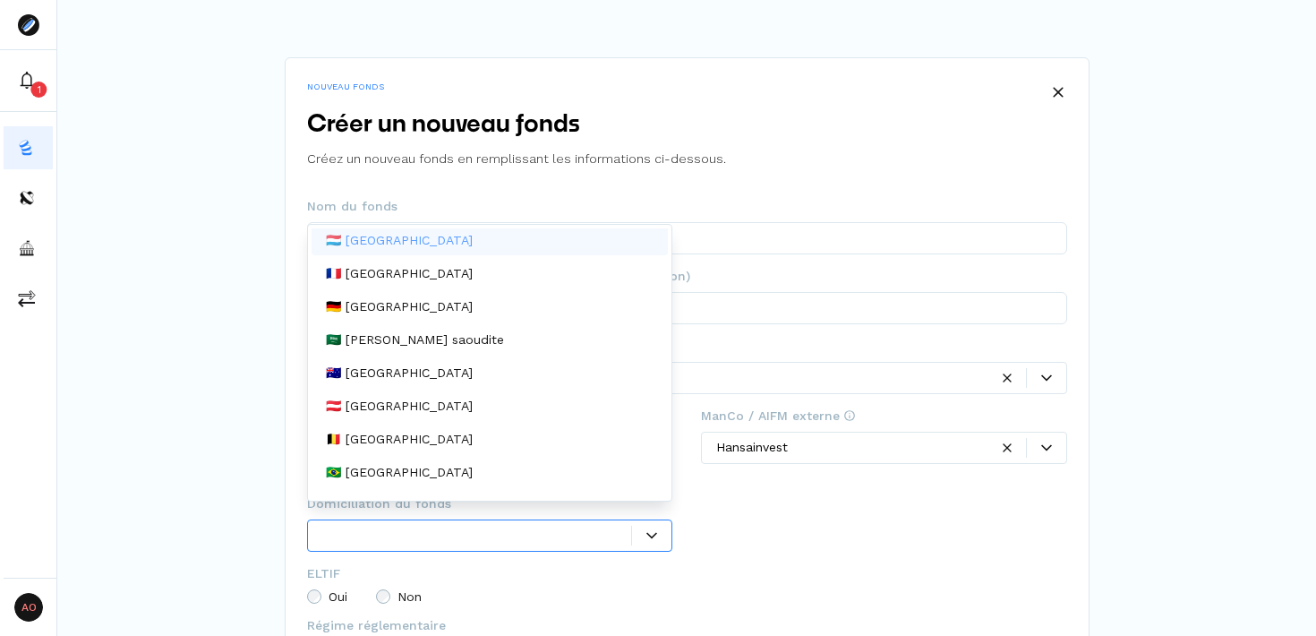
click at [472, 250] on div "🇱🇺 [GEOGRAPHIC_DATA]" at bounding box center [490, 241] width 357 height 30
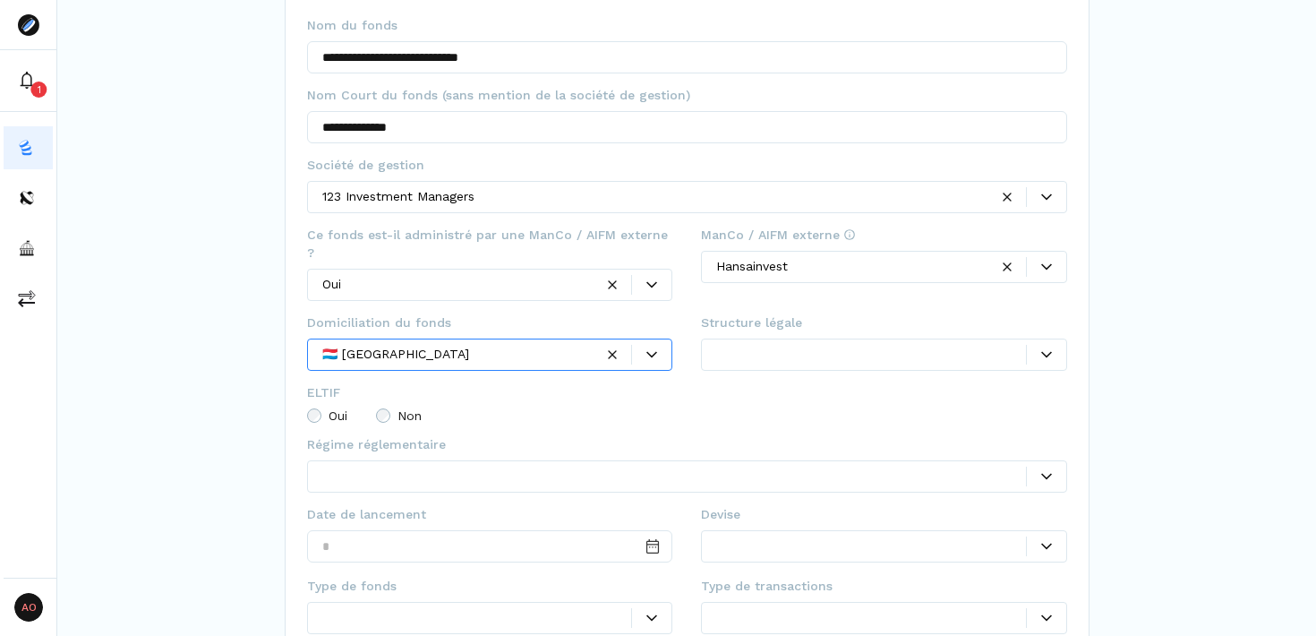
scroll to position [183, 0]
click at [305, 392] on div "**********" at bounding box center [687, 330] width 805 height 911
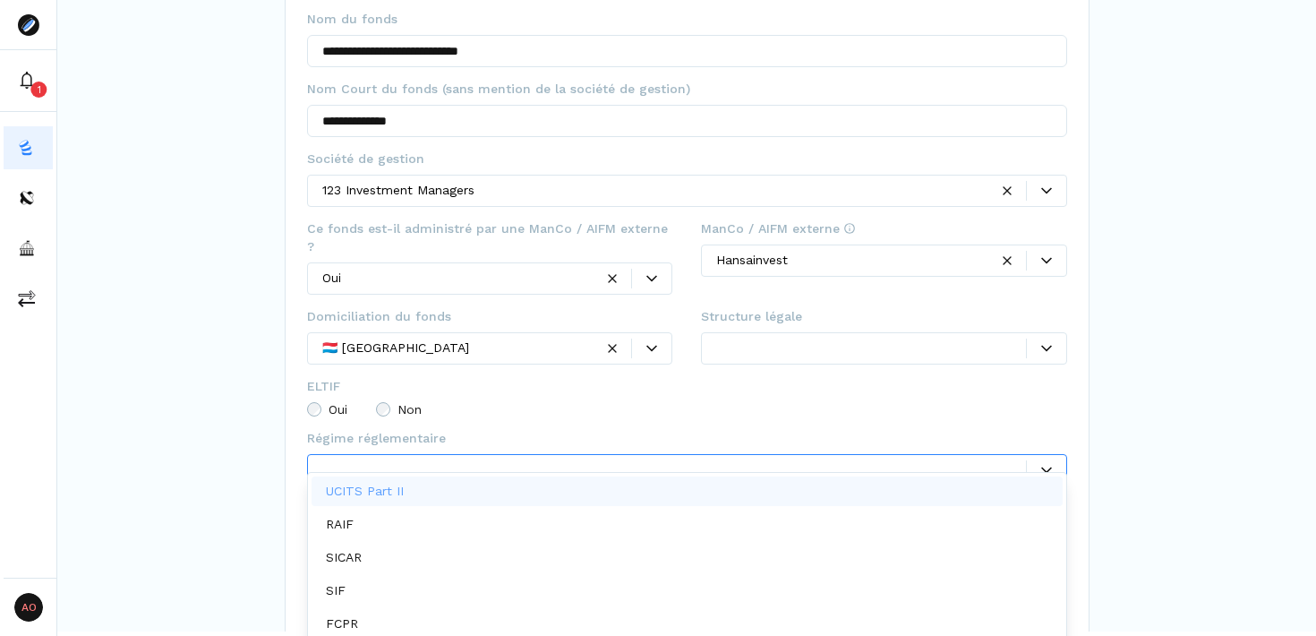
click at [501, 460] on div at bounding box center [674, 469] width 704 height 19
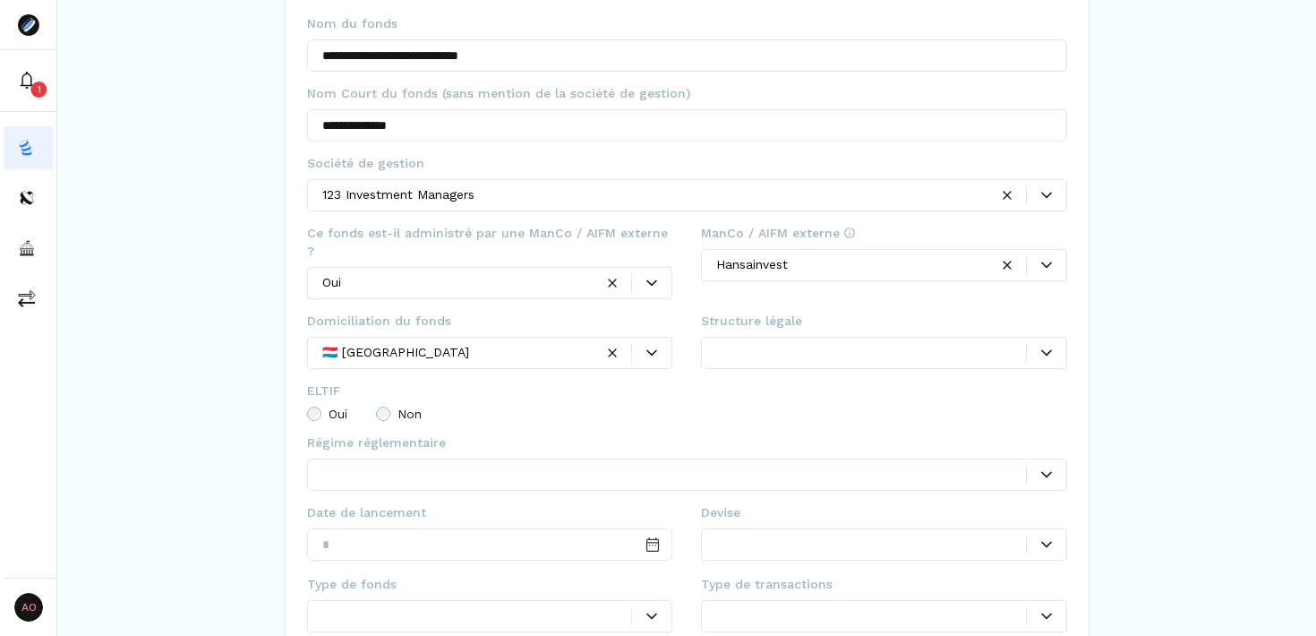
scroll to position [0, 0]
click at [597, 407] on div "Oui Non" at bounding box center [687, 414] width 760 height 14
click at [742, 312] on span "Structure légale" at bounding box center [751, 321] width 101 height 18
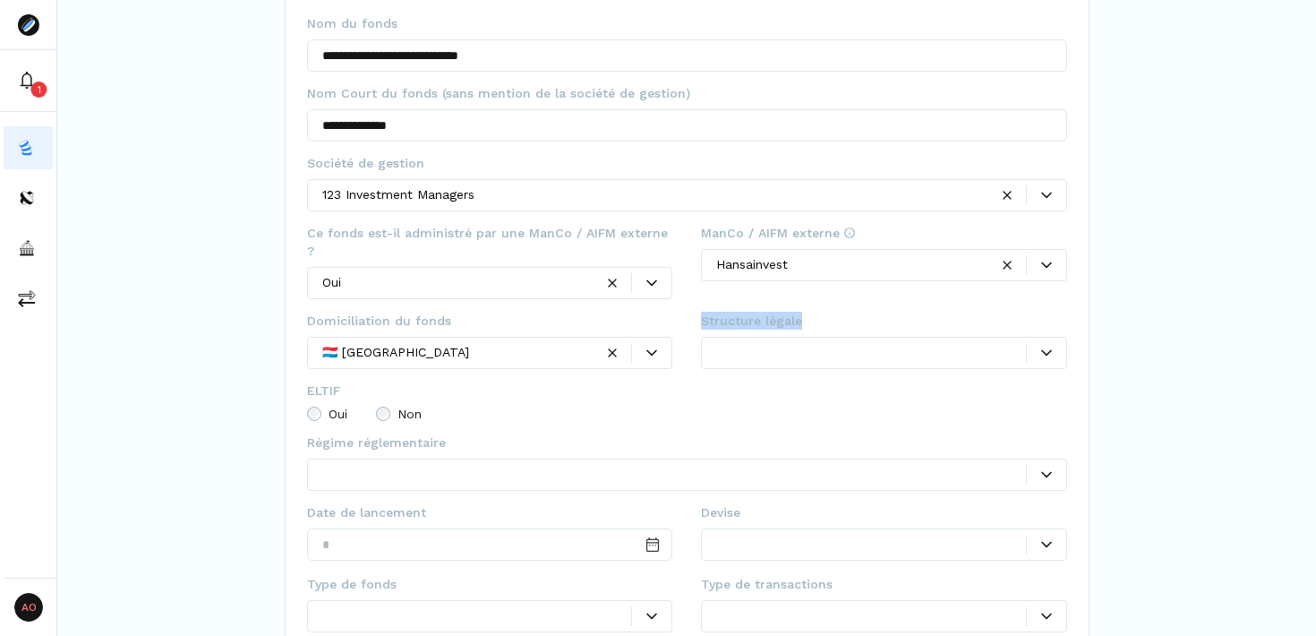
copy span "Structure légale"
click at [960, 343] on div at bounding box center [871, 352] width 310 height 19
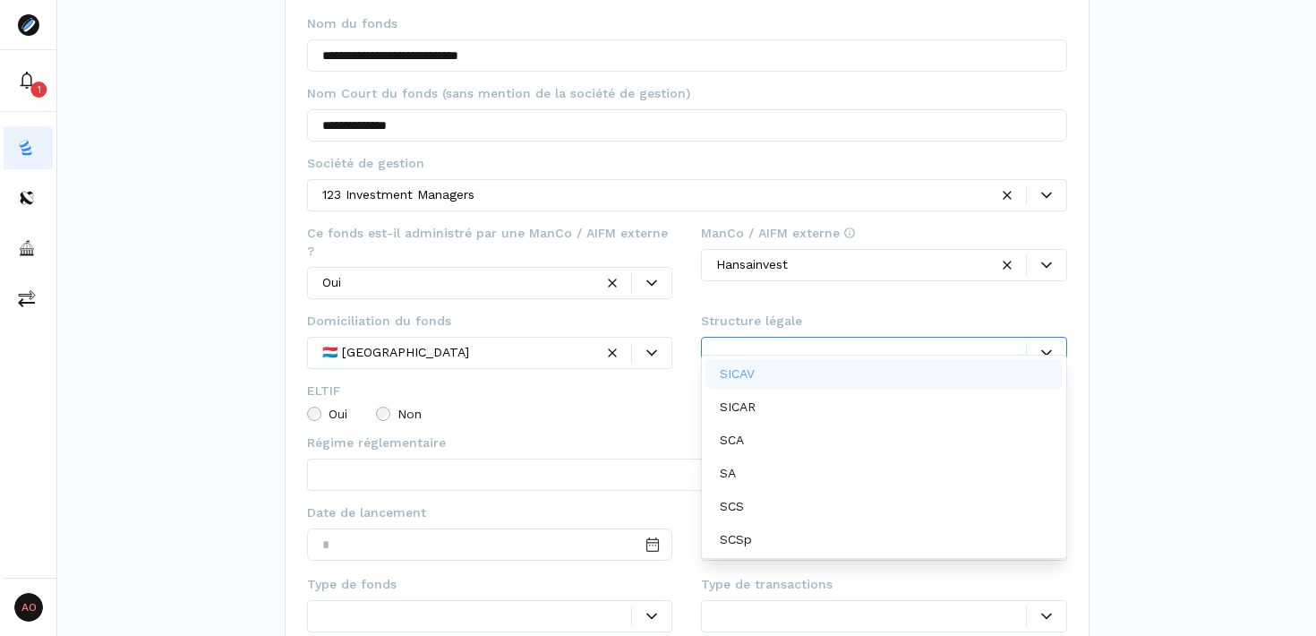
click at [620, 407] on div "Oui Non" at bounding box center [687, 414] width 760 height 14
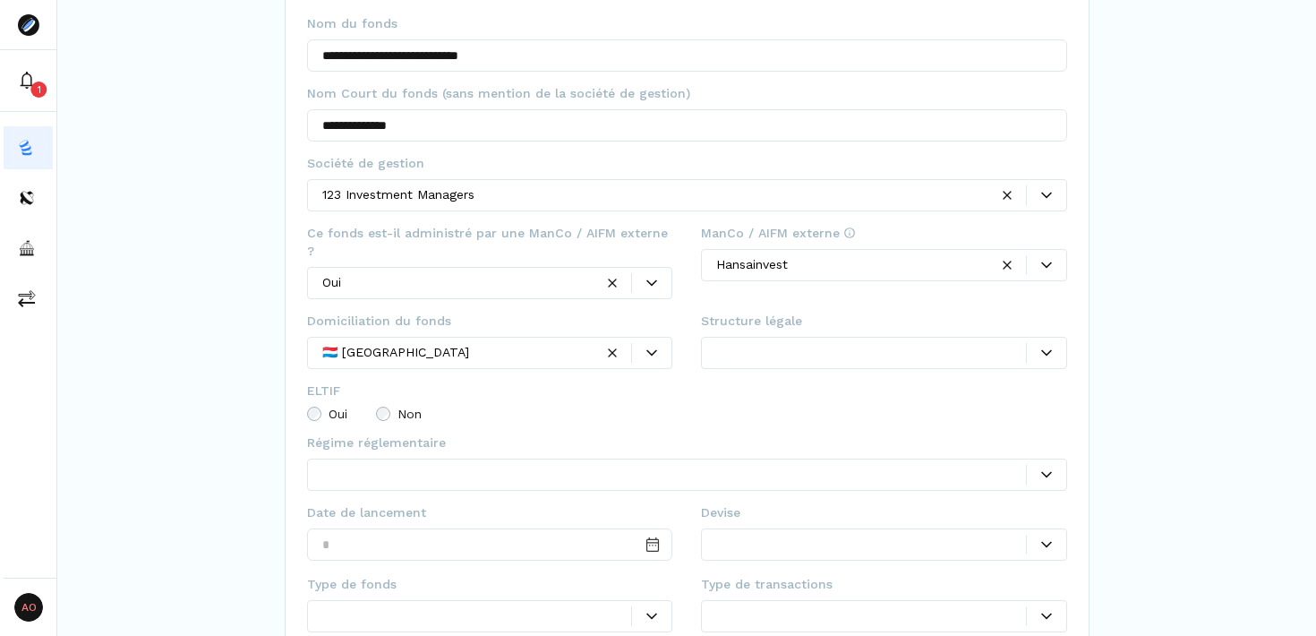
click at [502, 461] on div at bounding box center [687, 475] width 760 height 32
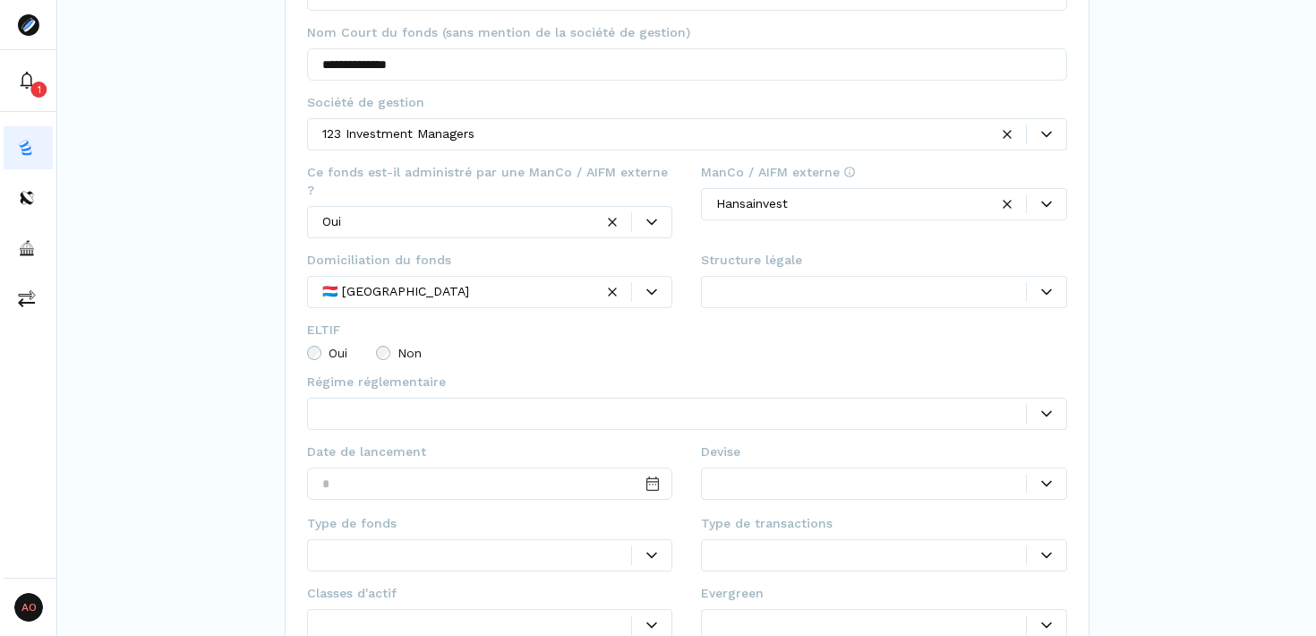
click at [606, 362] on div at bounding box center [687, 367] width 760 height 11
click at [544, 411] on body "**********" at bounding box center [658, 318] width 1316 height 636
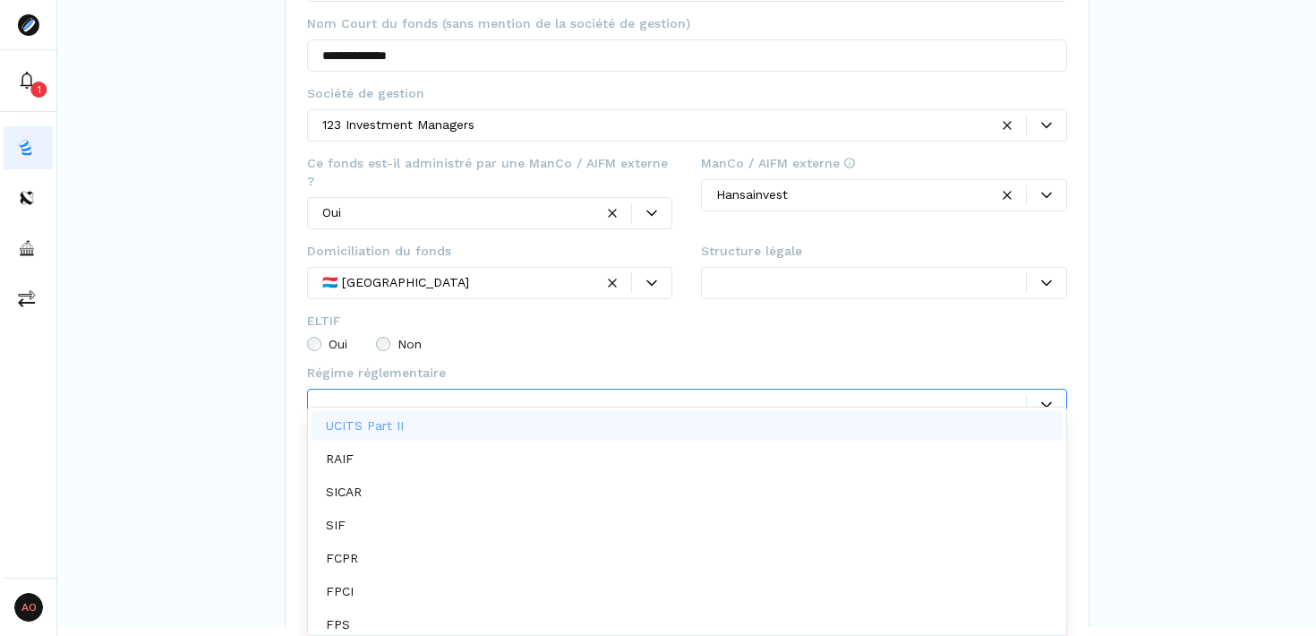
scroll to position [9, 0]
click at [522, 417] on div "UCITS Part II" at bounding box center [687, 426] width 751 height 30
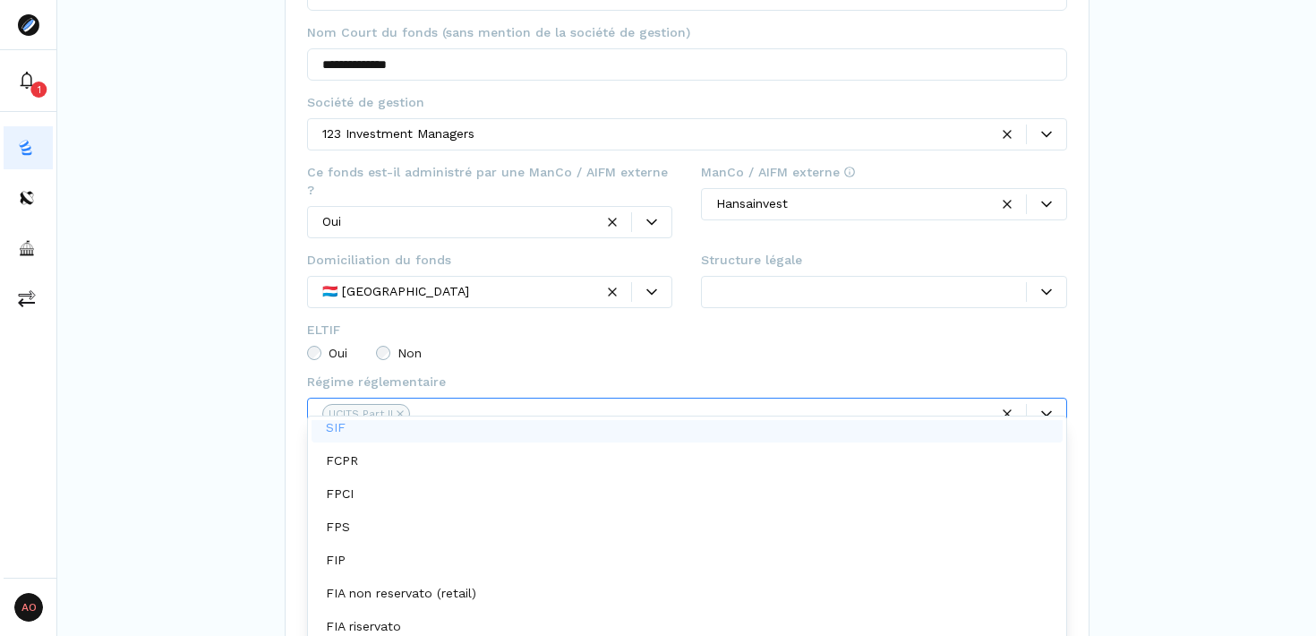
click at [844, 333] on fieldset "ELTIF Oui Non" at bounding box center [687, 347] width 760 height 52
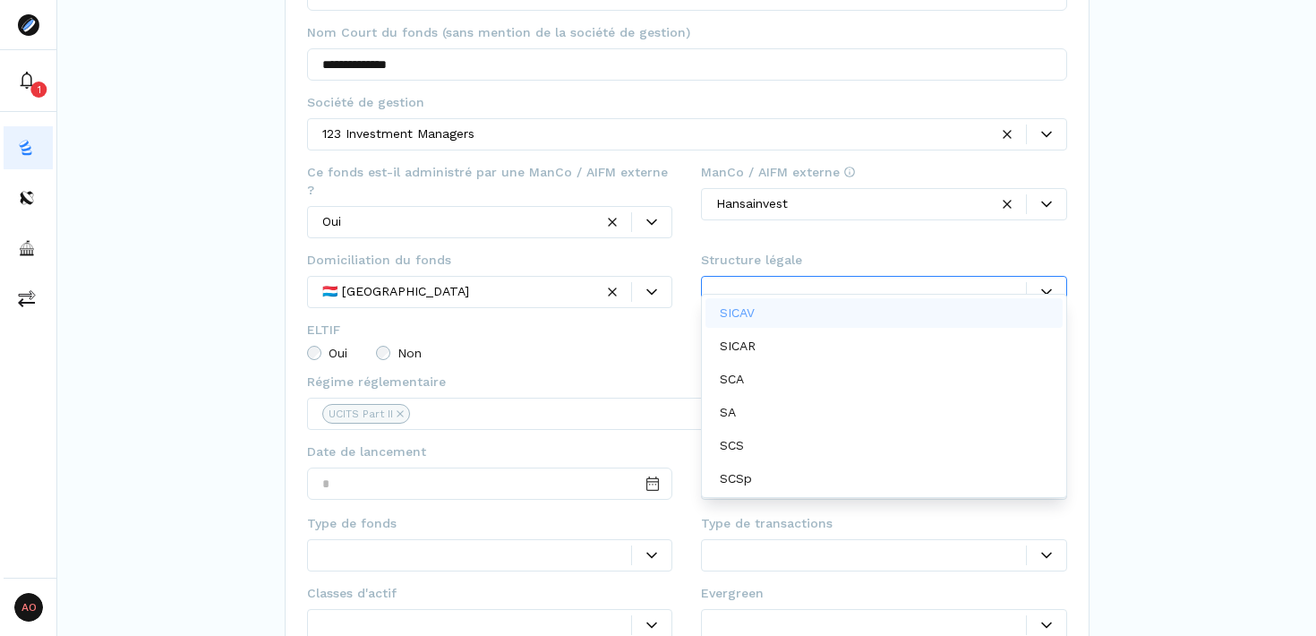
click at [973, 282] on div at bounding box center [871, 291] width 310 height 19
click at [927, 304] on div "SICAV" at bounding box center [884, 313] width 357 height 30
click at [400, 442] on span "Date de lancement" at bounding box center [366, 451] width 119 height 18
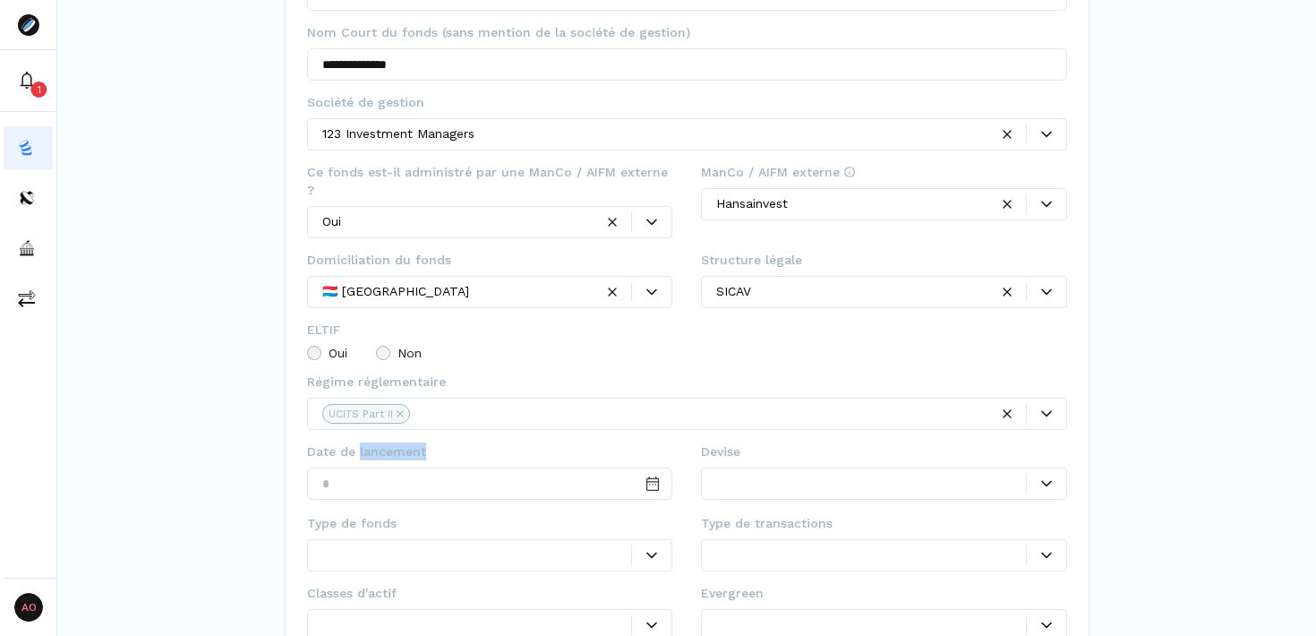
click at [400, 442] on span "Date de lancement" at bounding box center [366, 451] width 119 height 18
click at [627, 373] on fieldset "Régime réglementaire UCITS Part II" at bounding box center [687, 408] width 760 height 70
click at [486, 467] on input "Date input" at bounding box center [490, 483] width 366 height 32
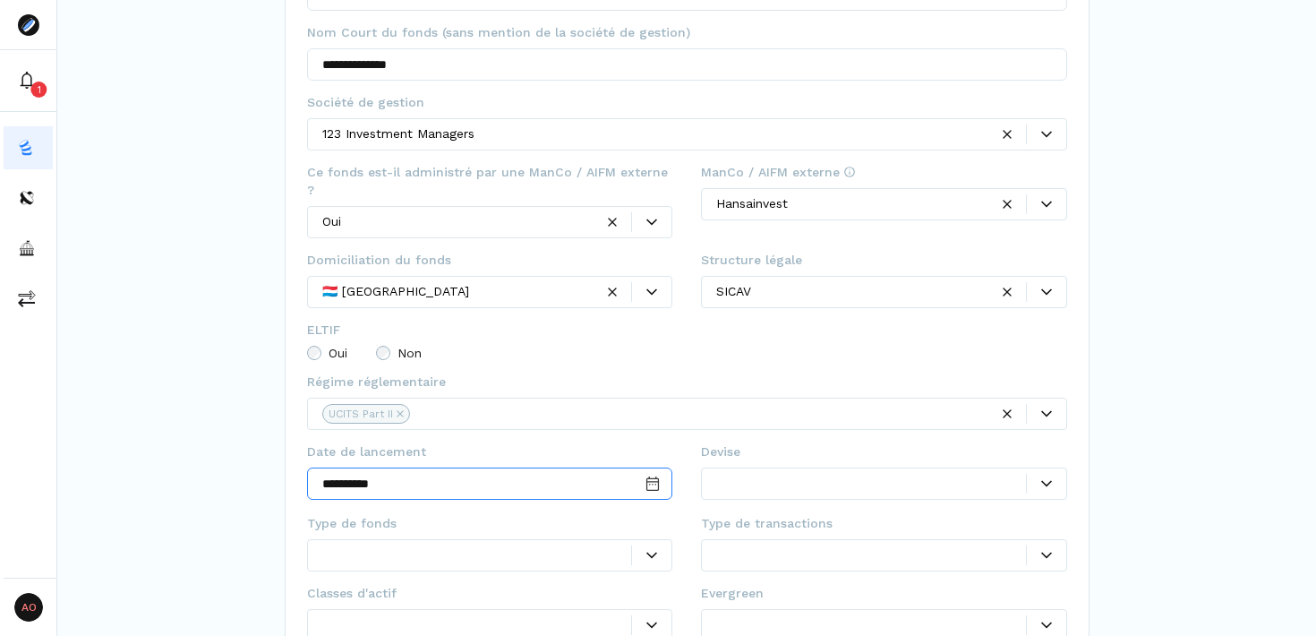
type input "**********"
click at [800, 474] on div at bounding box center [871, 483] width 310 height 19
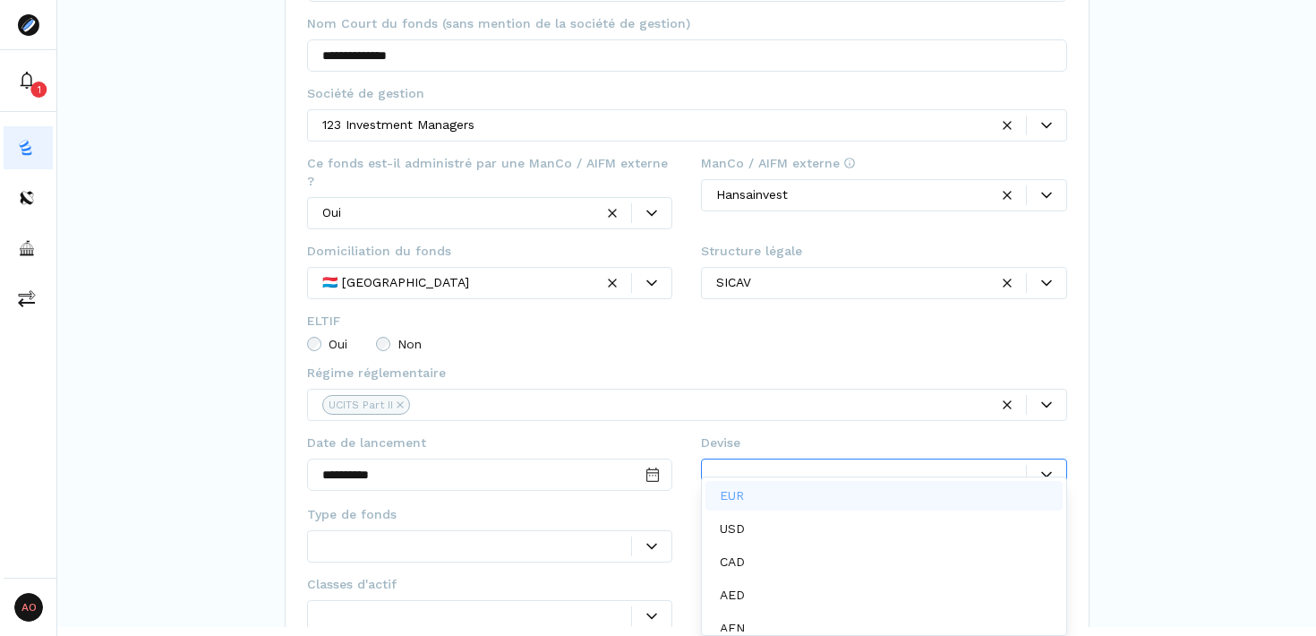
click at [879, 492] on div "EUR" at bounding box center [884, 496] width 357 height 30
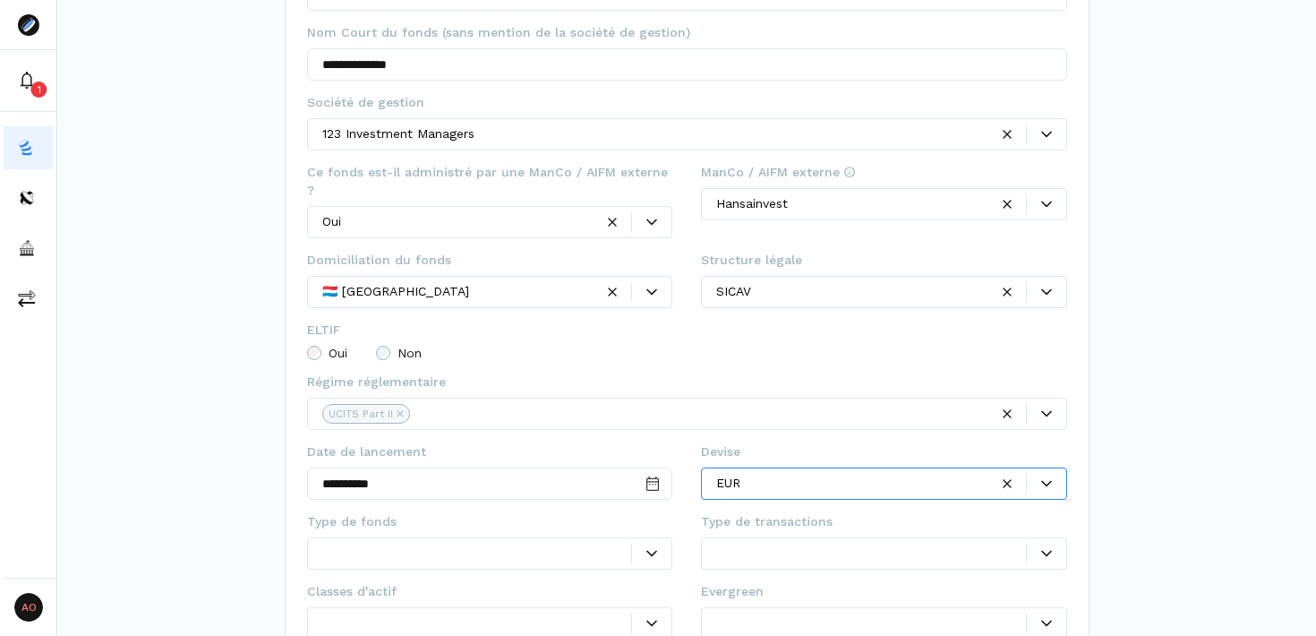
scroll to position [313, 0]
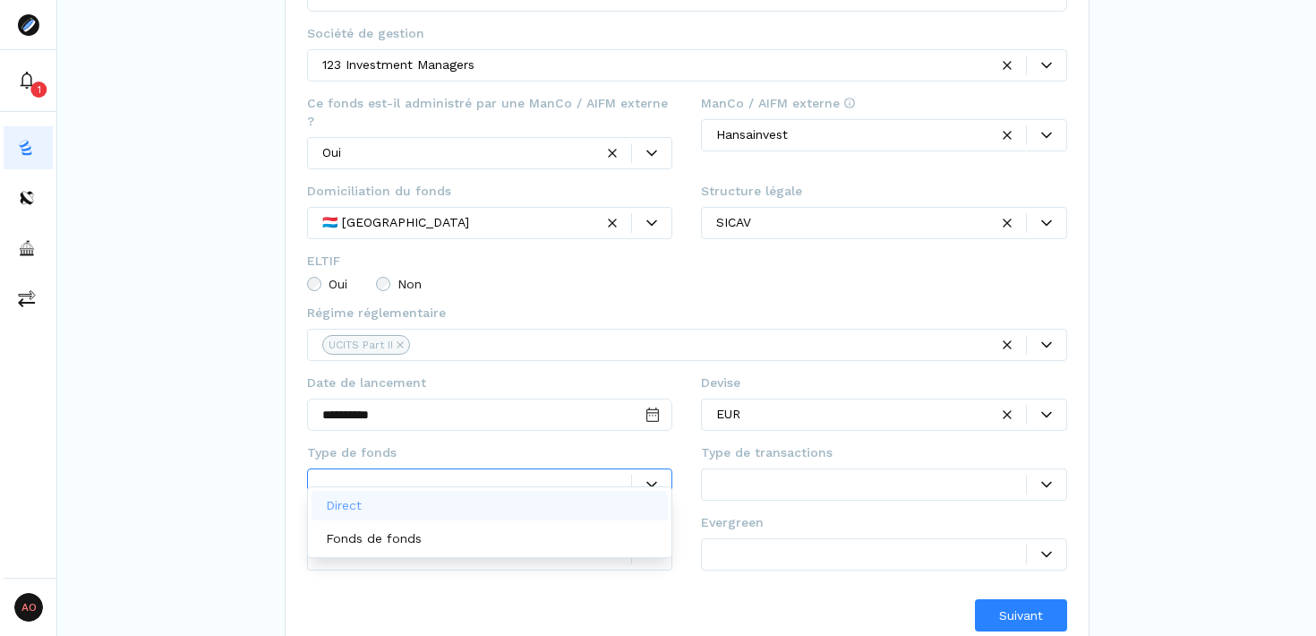
click at [668, 479] on div at bounding box center [651, 484] width 39 height 11
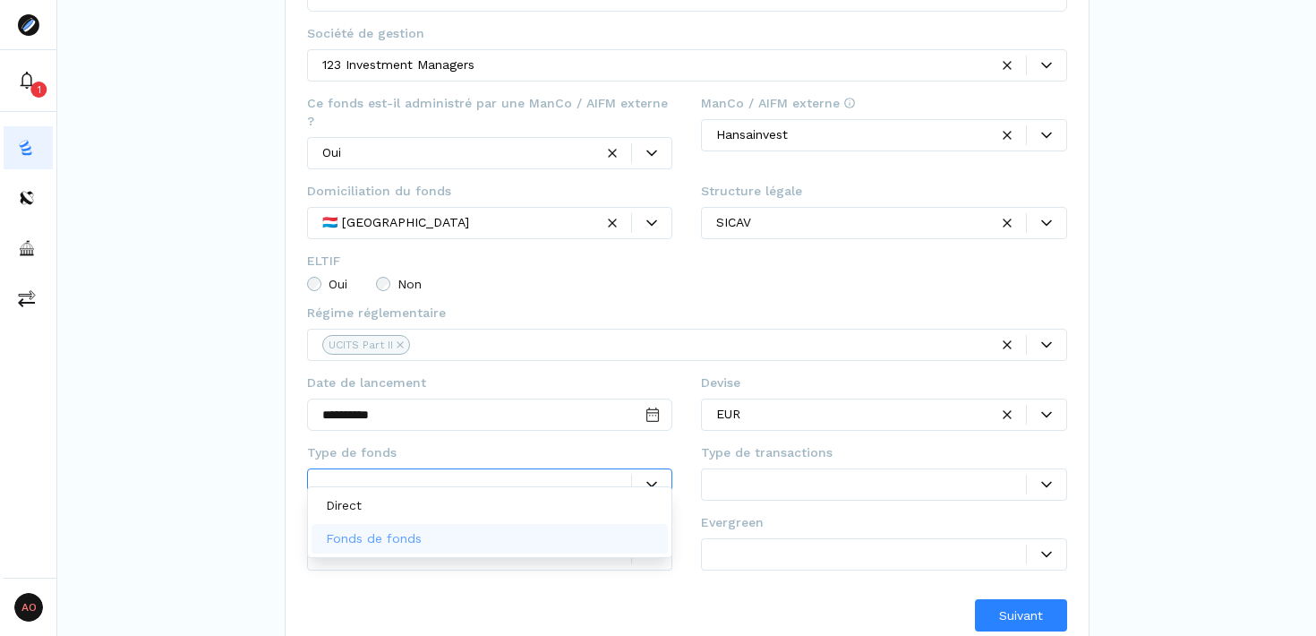
click at [565, 536] on div "Fonds de fonds" at bounding box center [490, 539] width 357 height 30
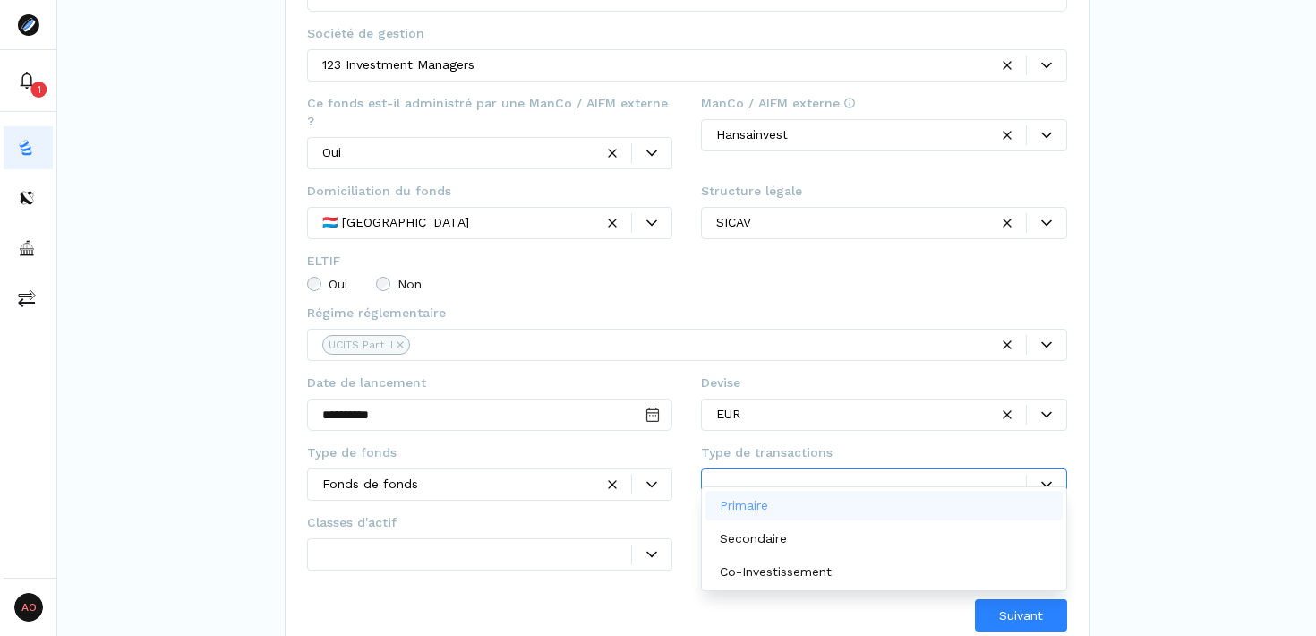
click at [922, 475] on div at bounding box center [871, 484] width 310 height 19
click at [839, 503] on div "Primaire" at bounding box center [884, 506] width 357 height 30
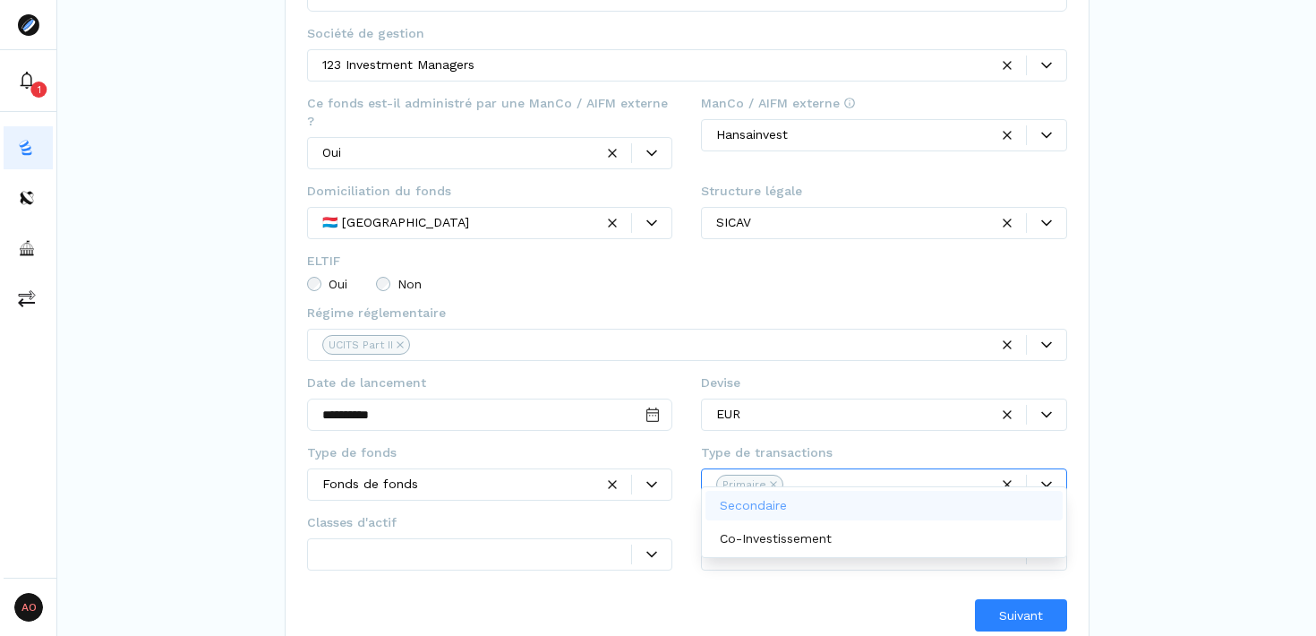
click at [839, 503] on div "Secondaire" at bounding box center [884, 506] width 357 height 30
click at [654, 551] on icon at bounding box center [652, 554] width 11 height 6
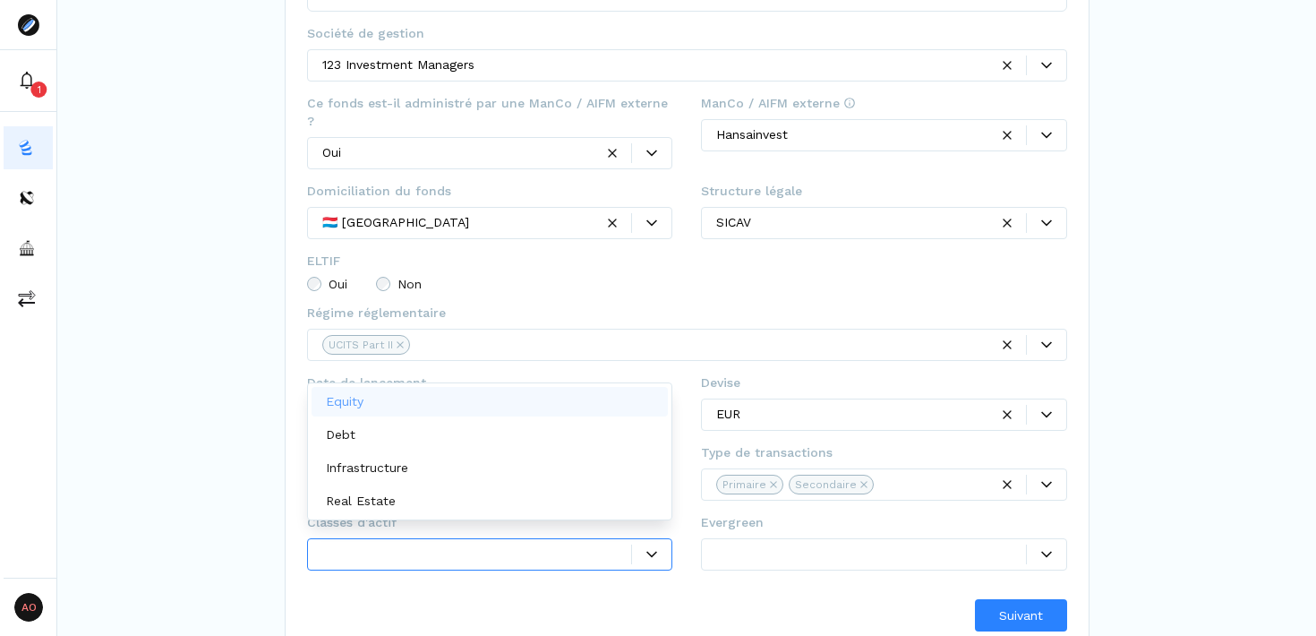
click at [553, 399] on div "Equity" at bounding box center [490, 402] width 357 height 30
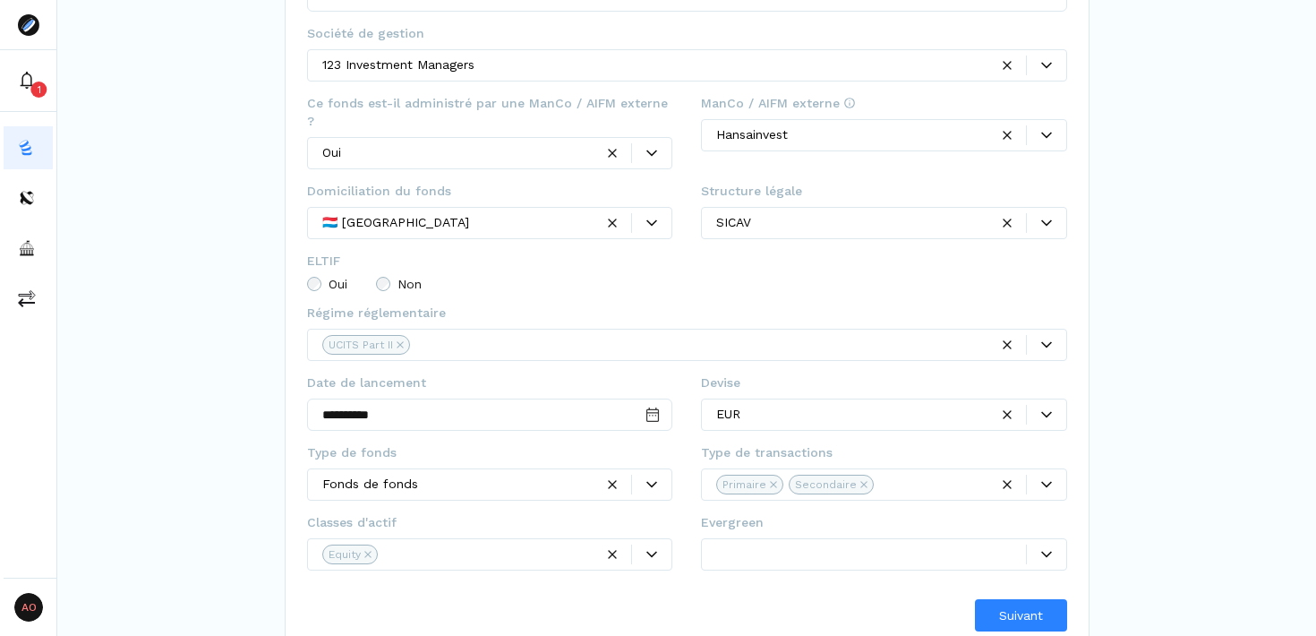
click at [741, 599] on div "Suivant" at bounding box center [687, 615] width 760 height 32
click at [981, 544] on div at bounding box center [871, 553] width 310 height 19
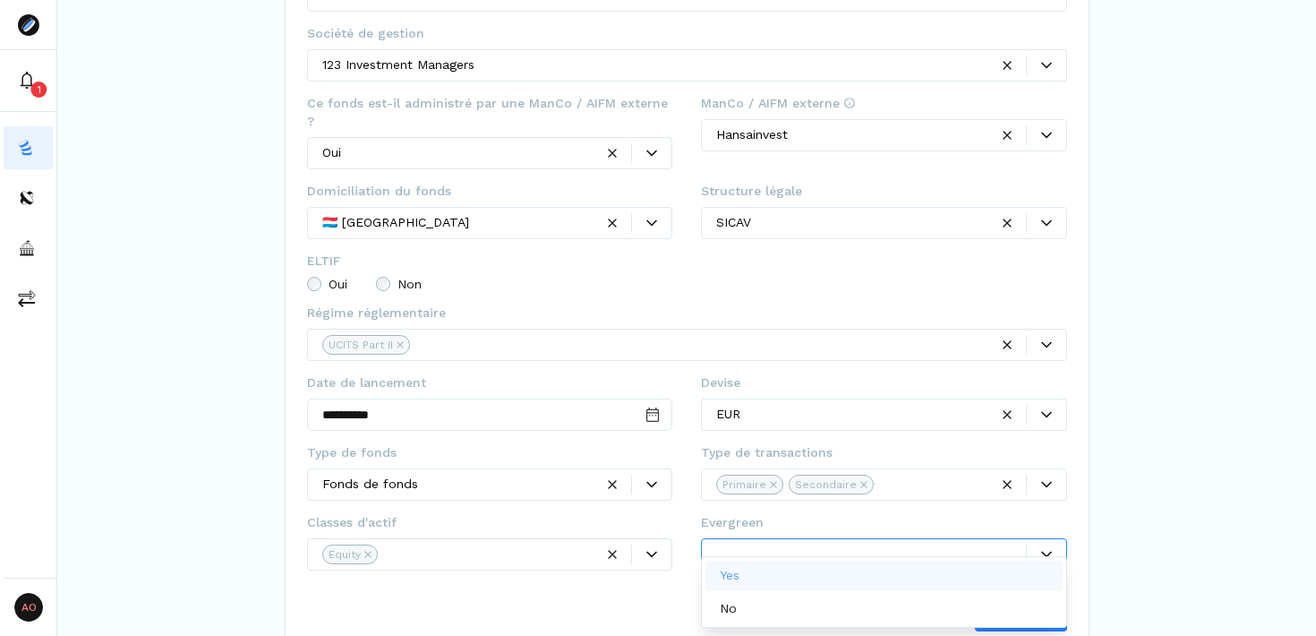
click at [931, 574] on div "Yes" at bounding box center [884, 576] width 357 height 30
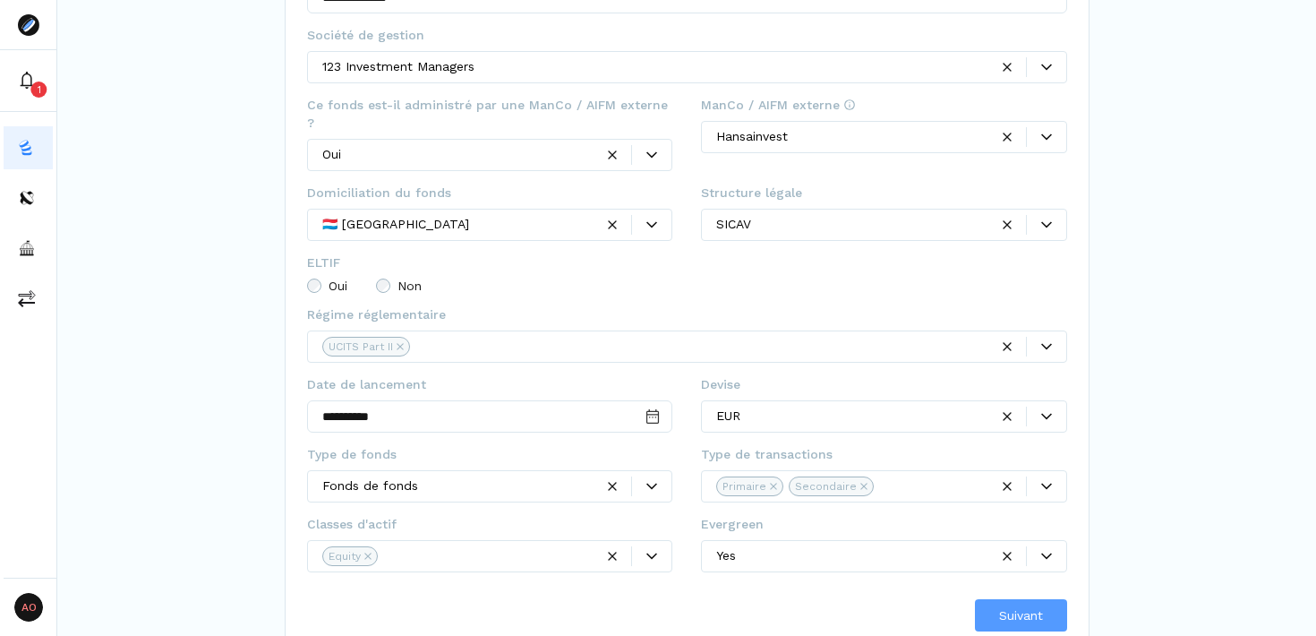
click at [1025, 606] on span "Suivant" at bounding box center [1021, 615] width 44 height 19
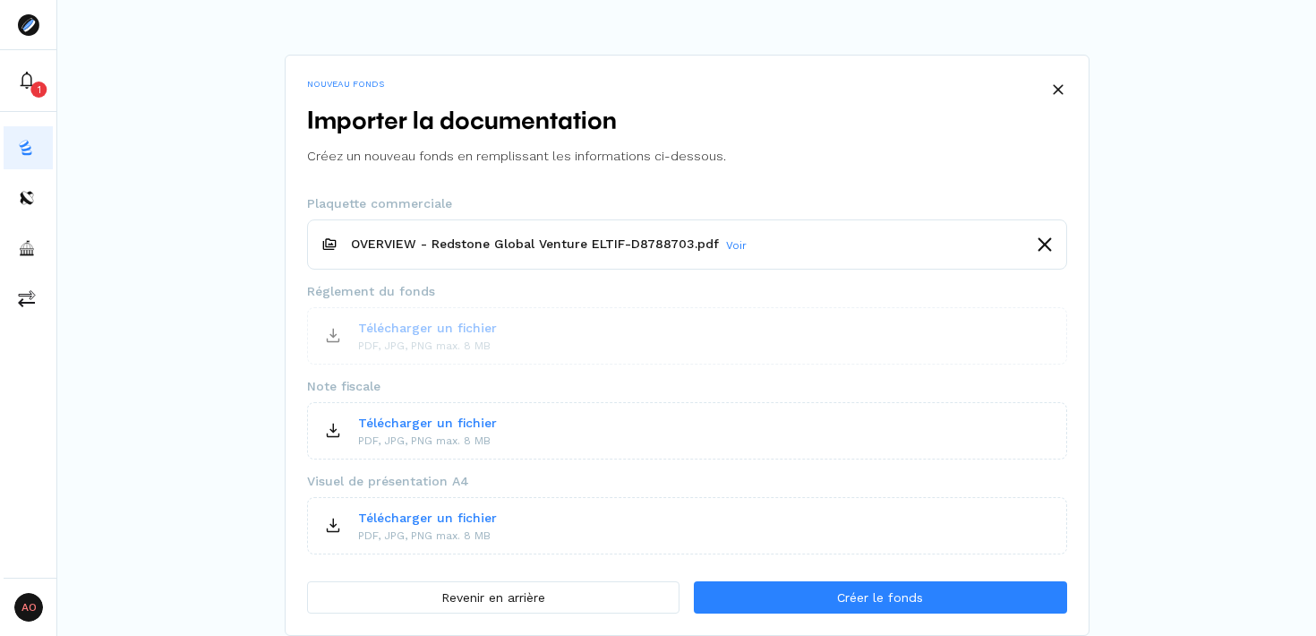
scroll to position [0, 0]
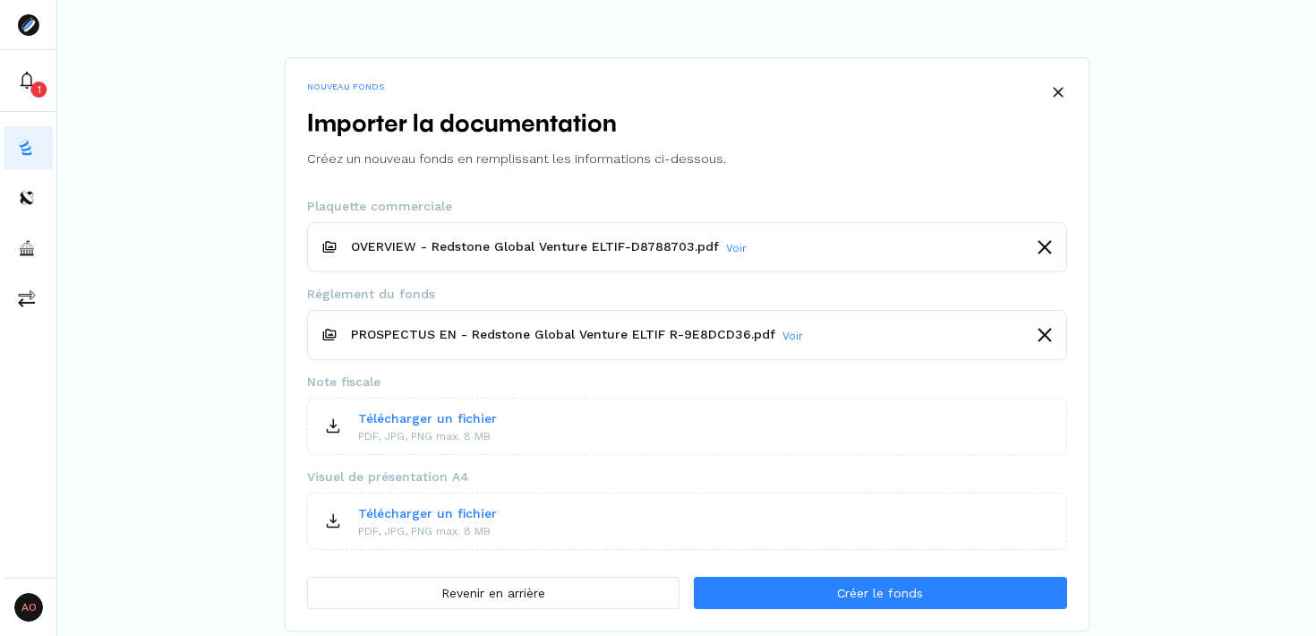
click at [1179, 142] on div "NOUVEAU FONDS Importer la documentation Créez un nouveau fonds en remplissant l…" at bounding box center [686, 315] width 1259 height 631
click at [329, 514] on icon at bounding box center [332, 520] width 21 height 21
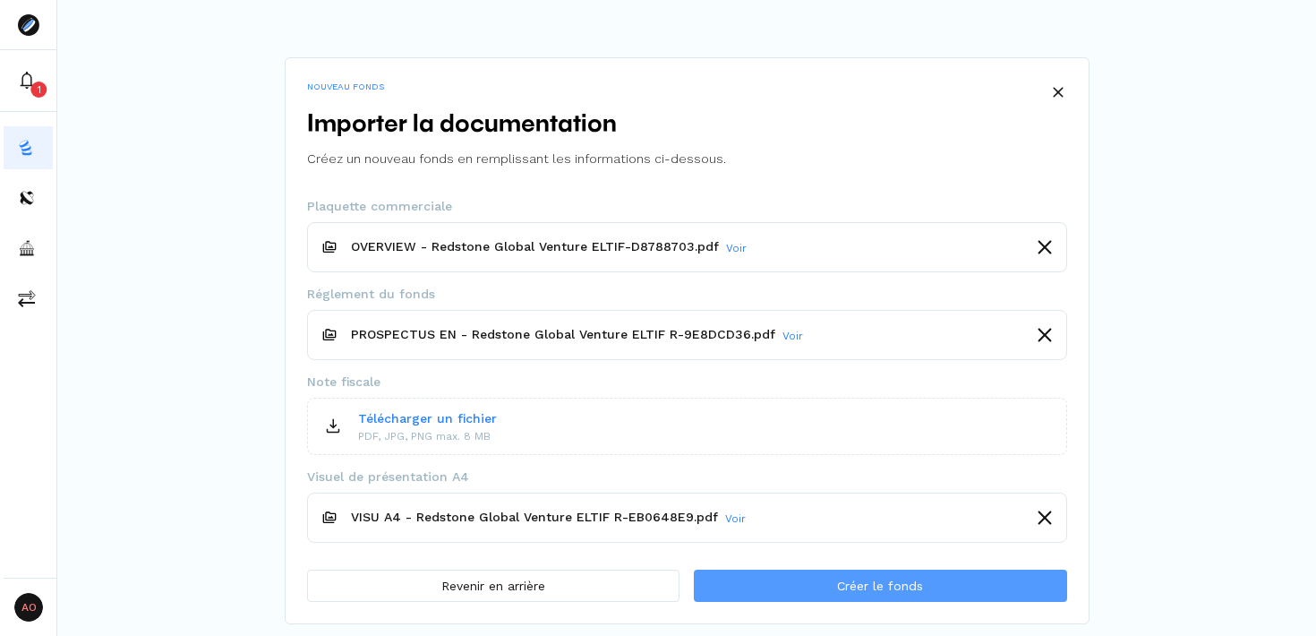
click at [827, 579] on button "Créer le fonds" at bounding box center [880, 586] width 373 height 32
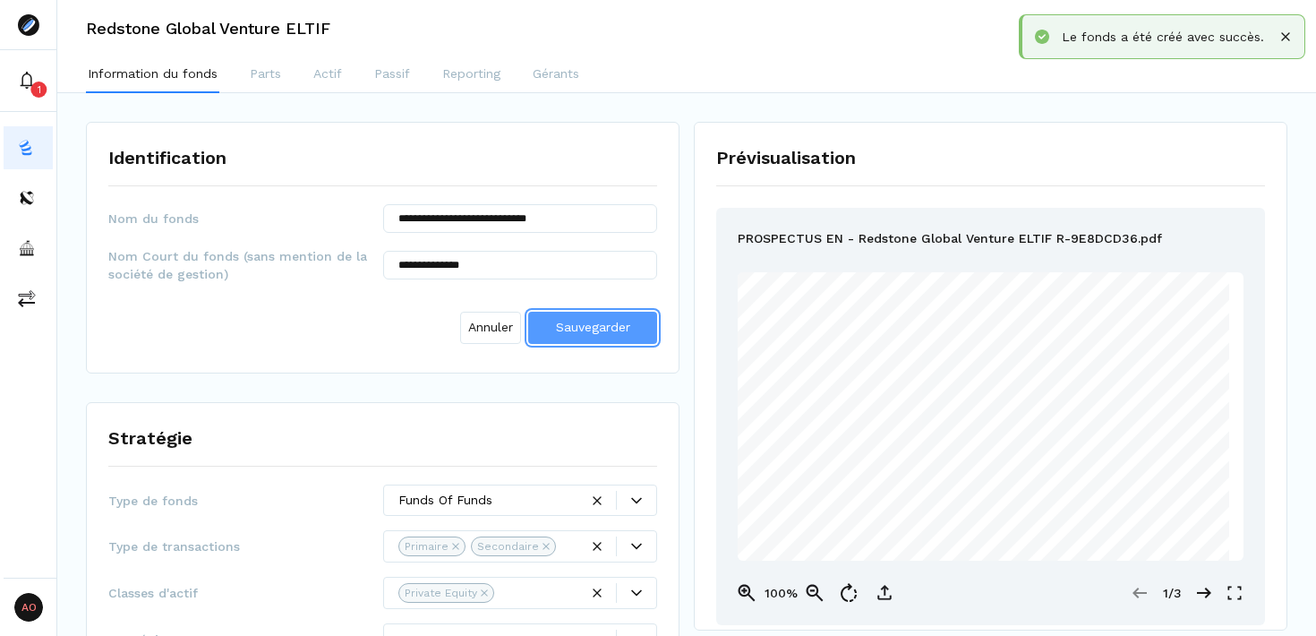
click at [571, 330] on span "Sauvegarder" at bounding box center [593, 327] width 74 height 14
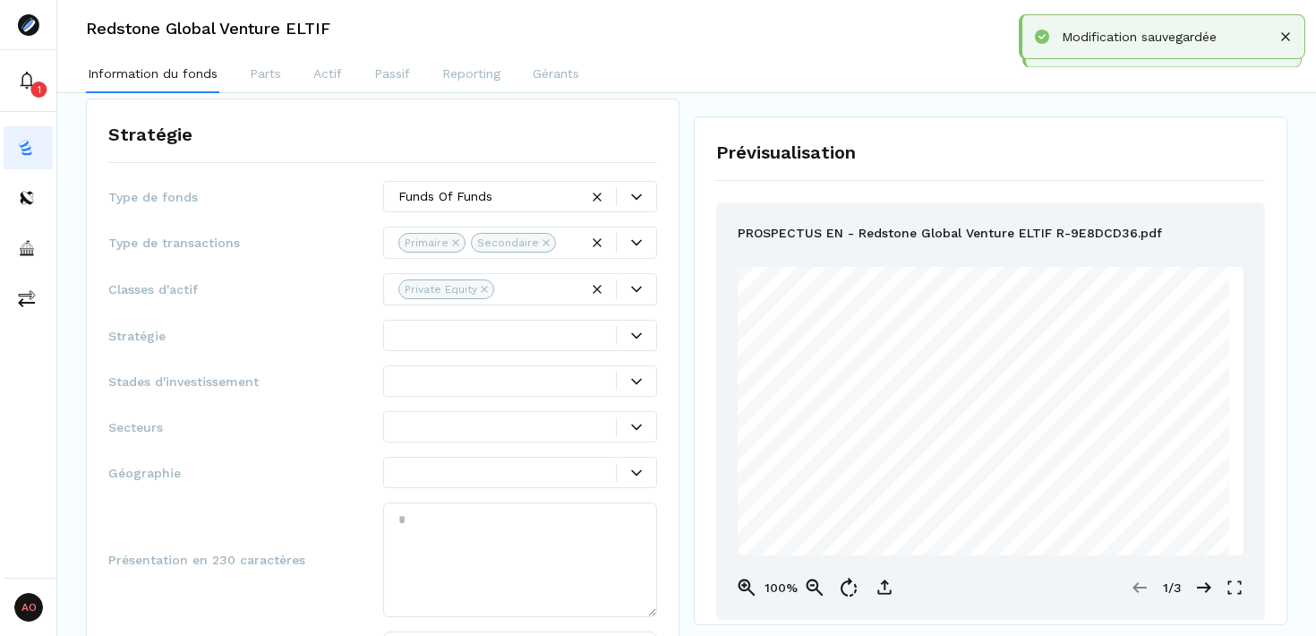
scroll to position [233, 0]
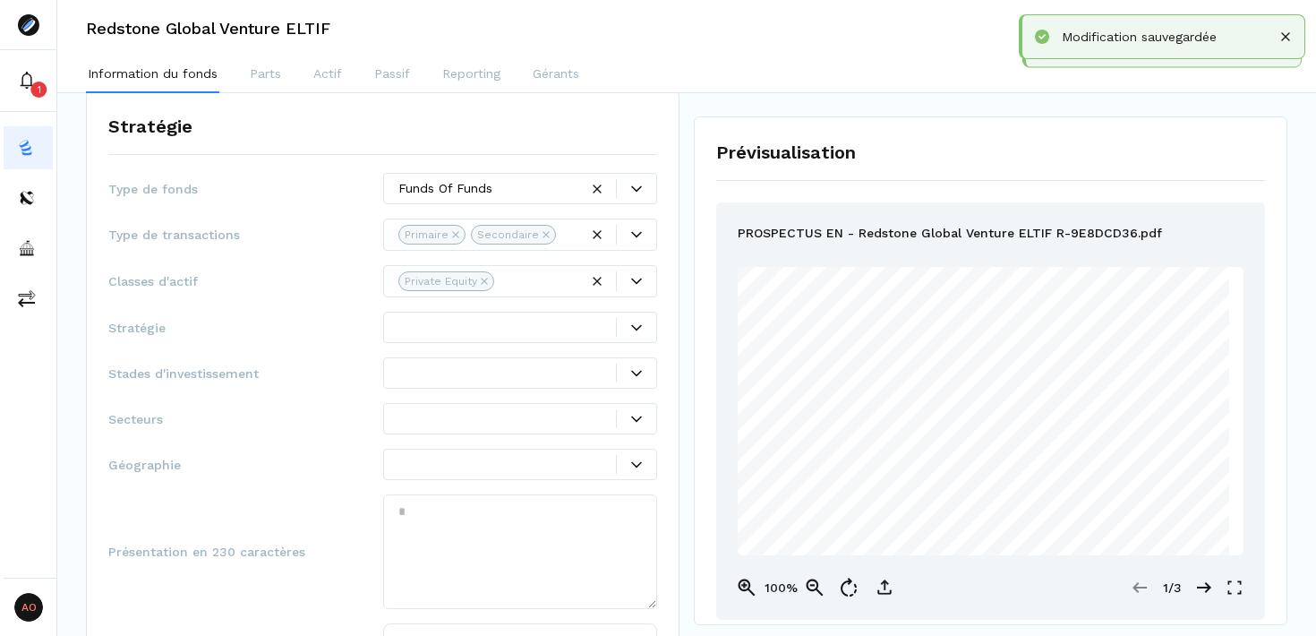
click at [643, 329] on div at bounding box center [636, 327] width 39 height 11
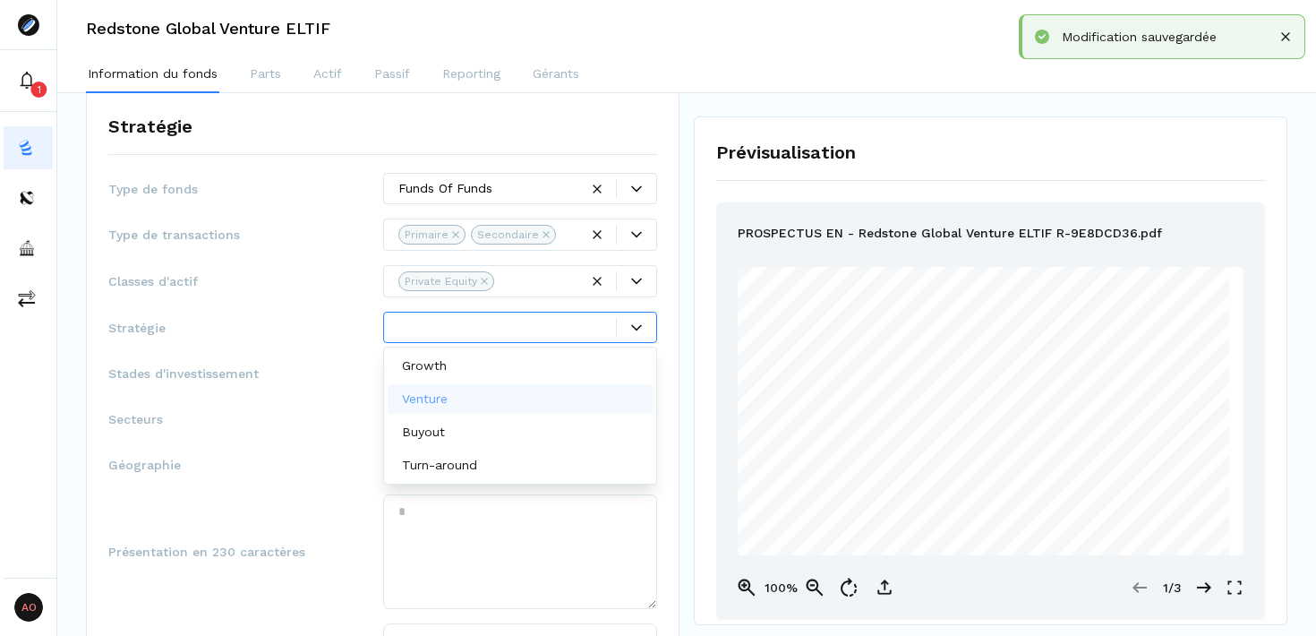
click at [475, 391] on div "Venture" at bounding box center [521, 399] width 266 height 30
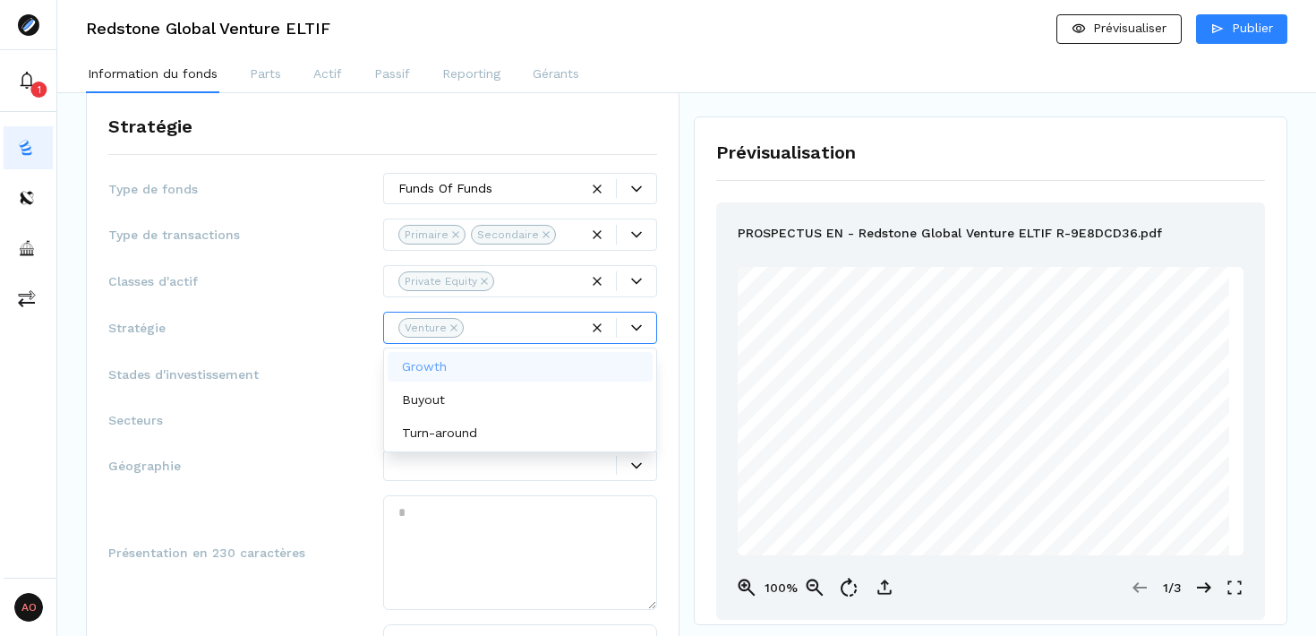
click at [292, 353] on div "Type de fonds Funds Of Funds Type de transactions Primaire Secondaire Classes d…" at bounding box center [382, 458] width 549 height 570
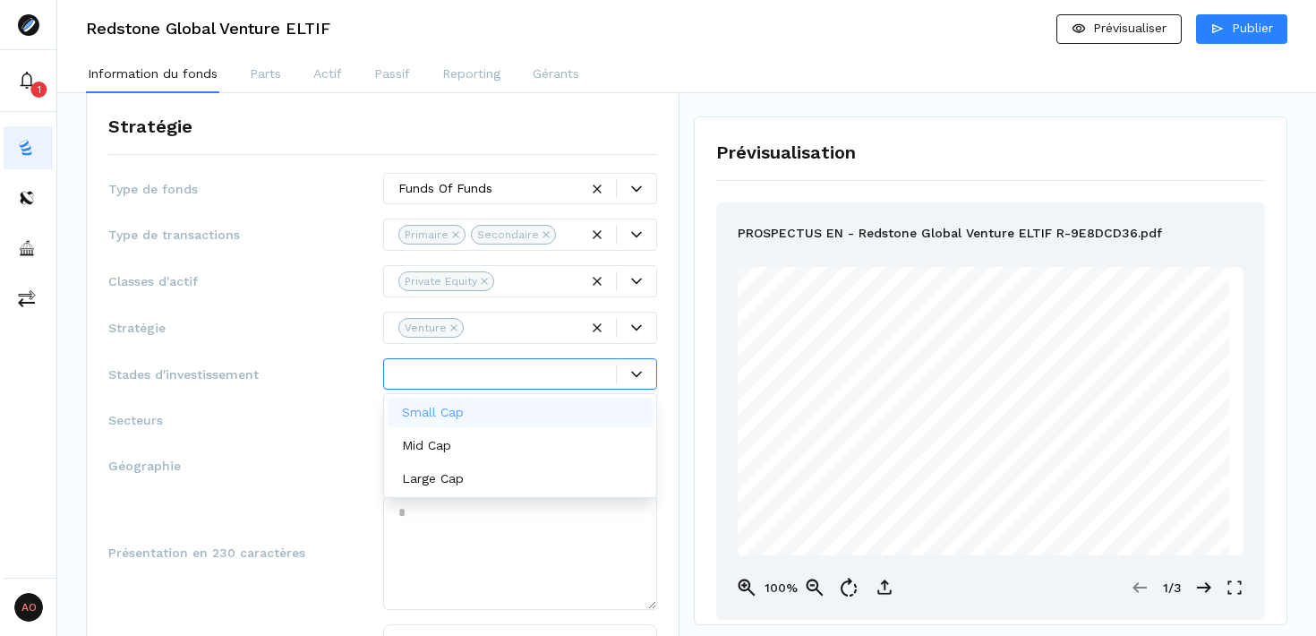
click at [625, 374] on div at bounding box center [636, 374] width 39 height 11
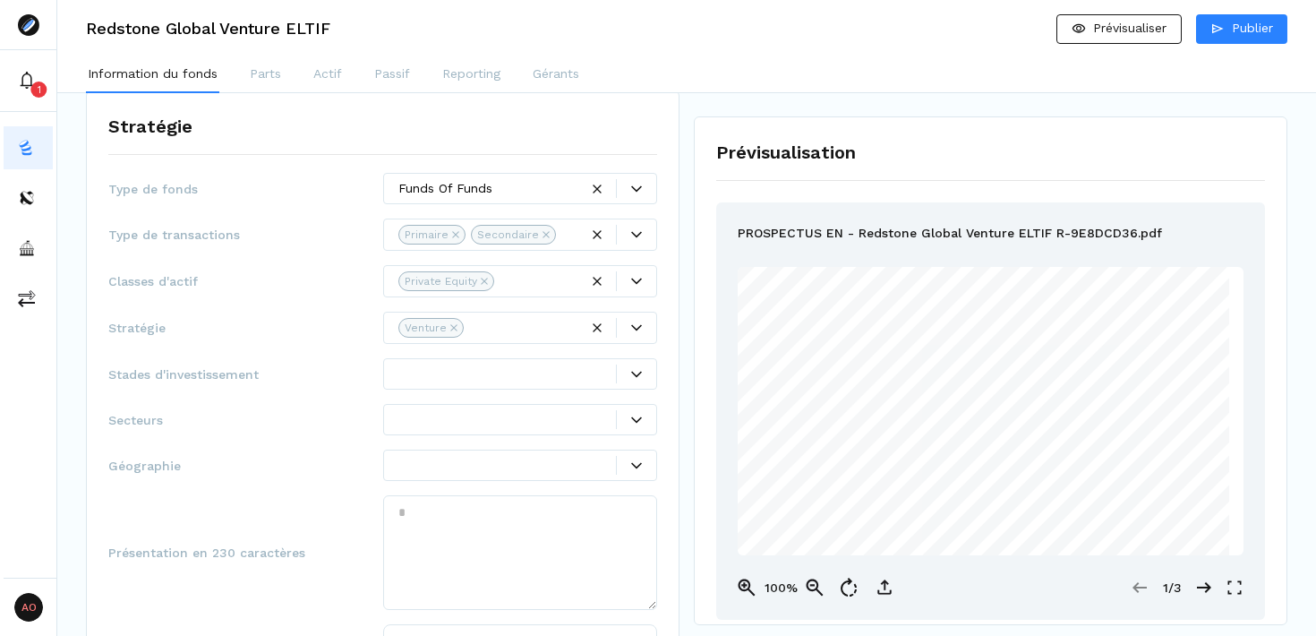
click at [310, 275] on span "Classes d'actif" at bounding box center [245, 281] width 275 height 18
click at [508, 367] on div at bounding box center [508, 373] width 219 height 19
click at [307, 347] on div "Type de fonds Funds Of Funds Type de transactions Primaire Secondaire Classes d…" at bounding box center [382, 458] width 549 height 570
click at [622, 371] on div at bounding box center [636, 374] width 39 height 11
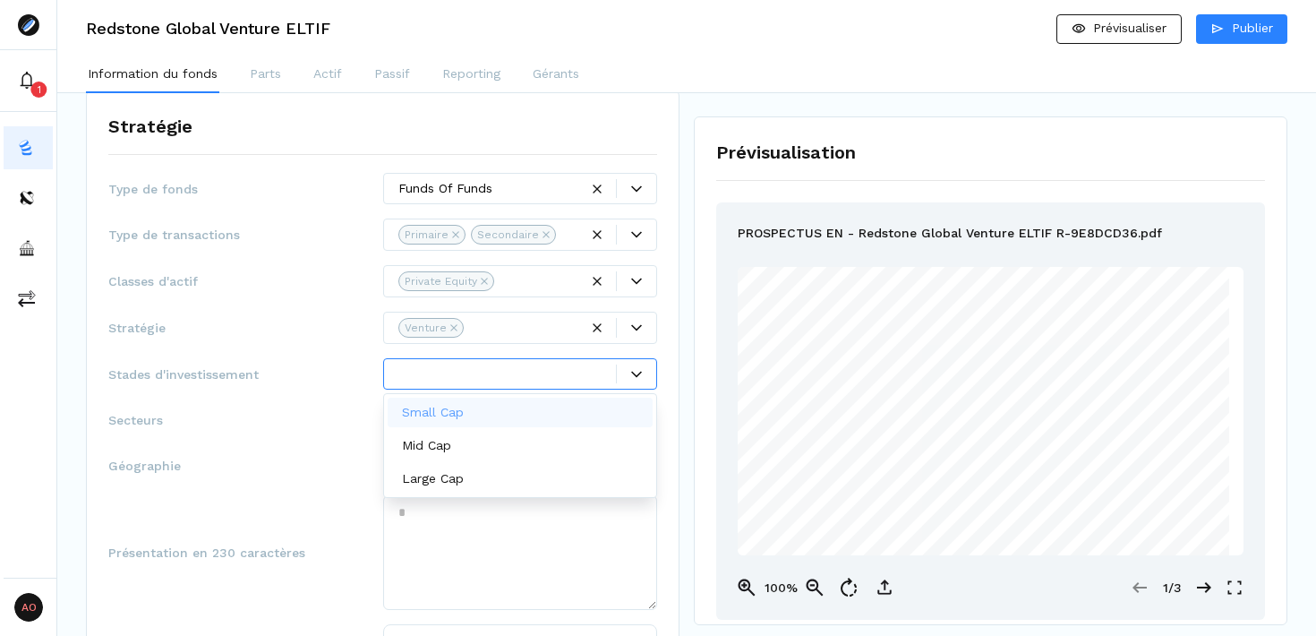
click at [481, 413] on div "Small Cap" at bounding box center [521, 413] width 266 height 30
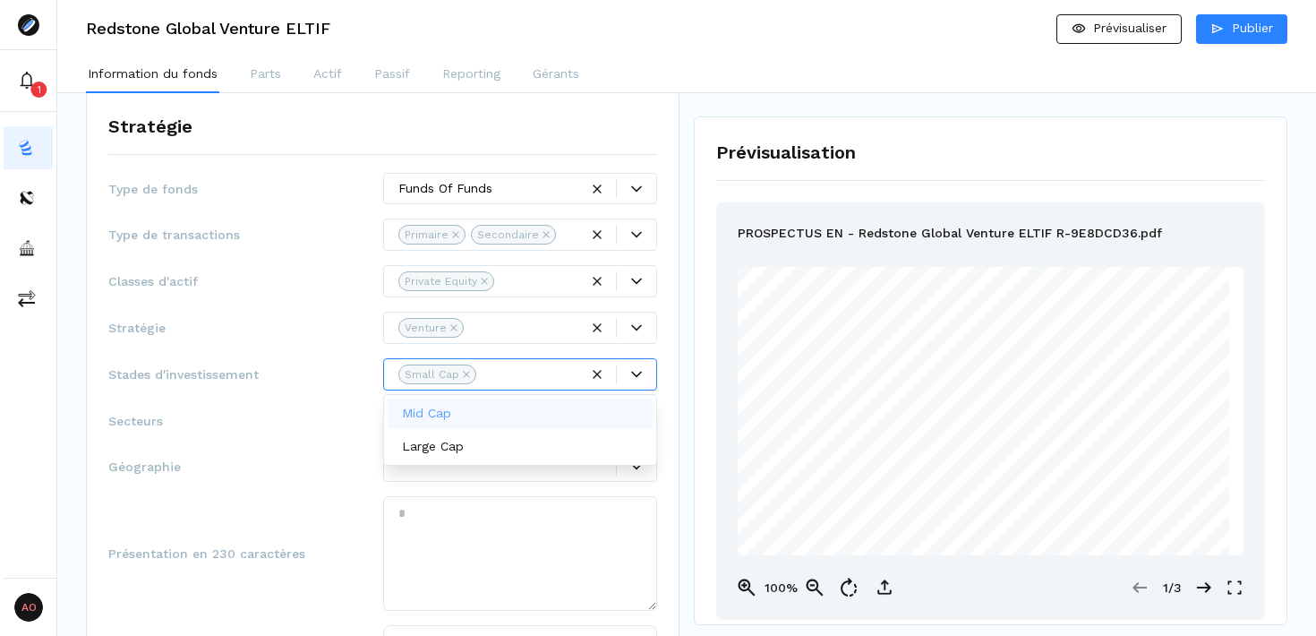
click at [481, 413] on div "Mid Cap" at bounding box center [521, 414] width 266 height 30
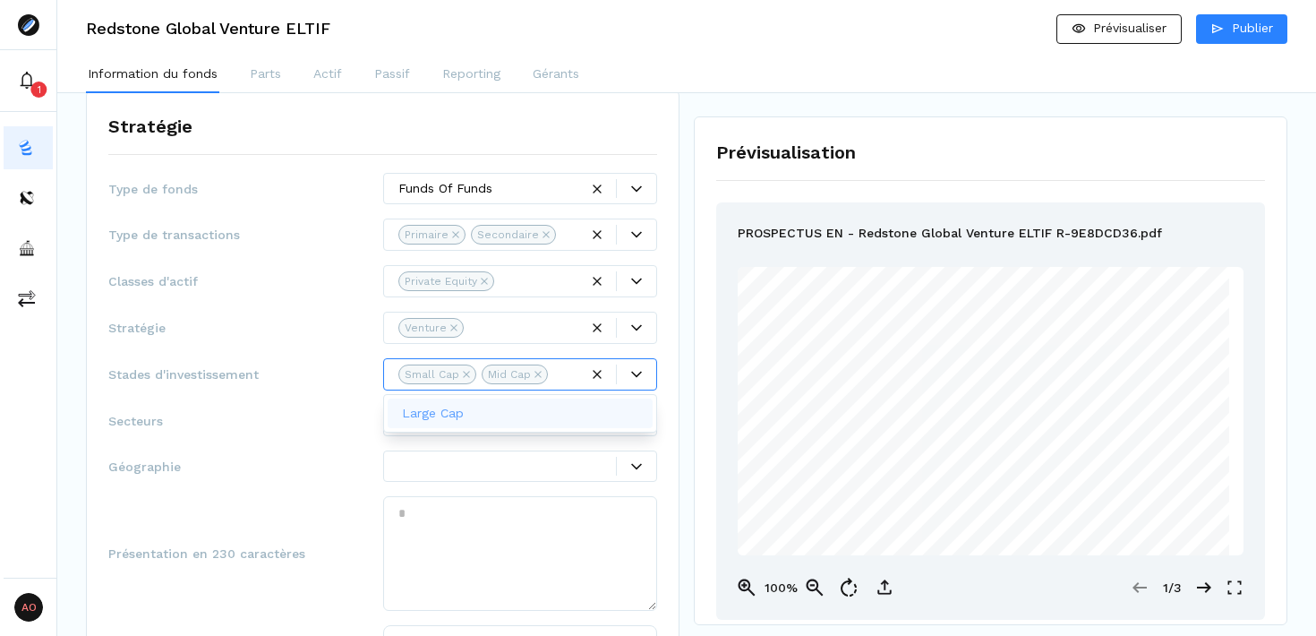
click at [238, 416] on span "Secteurs" at bounding box center [245, 421] width 275 height 18
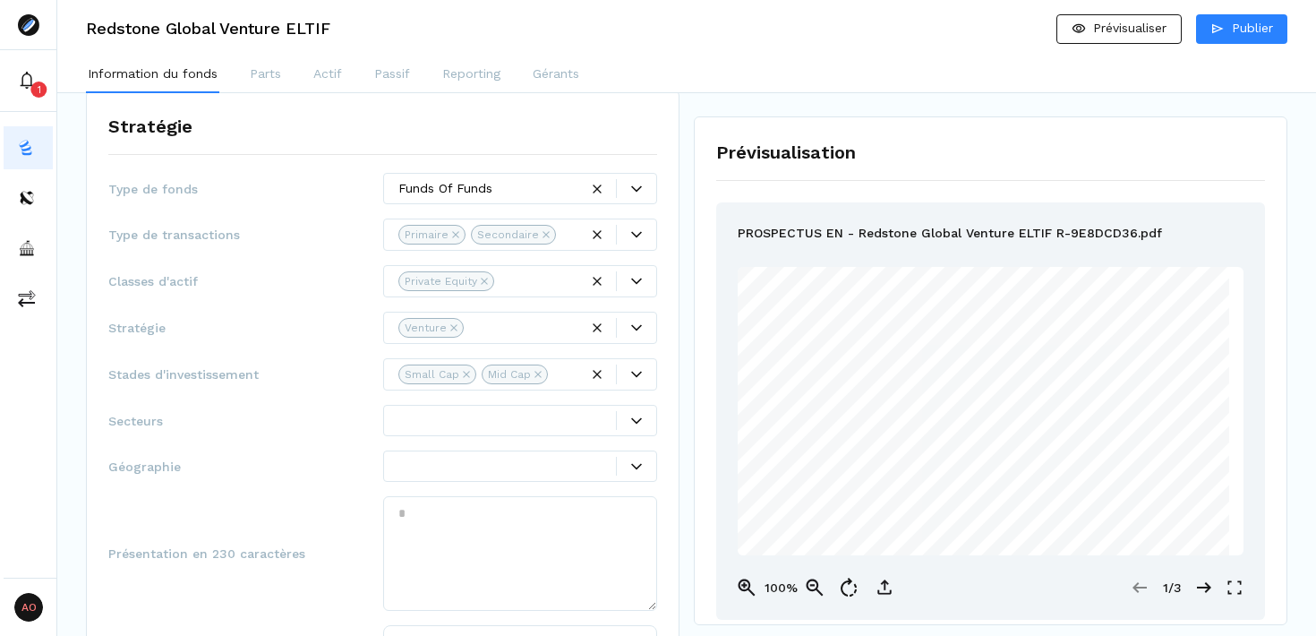
click at [612, 423] on div at bounding box center [508, 420] width 219 height 19
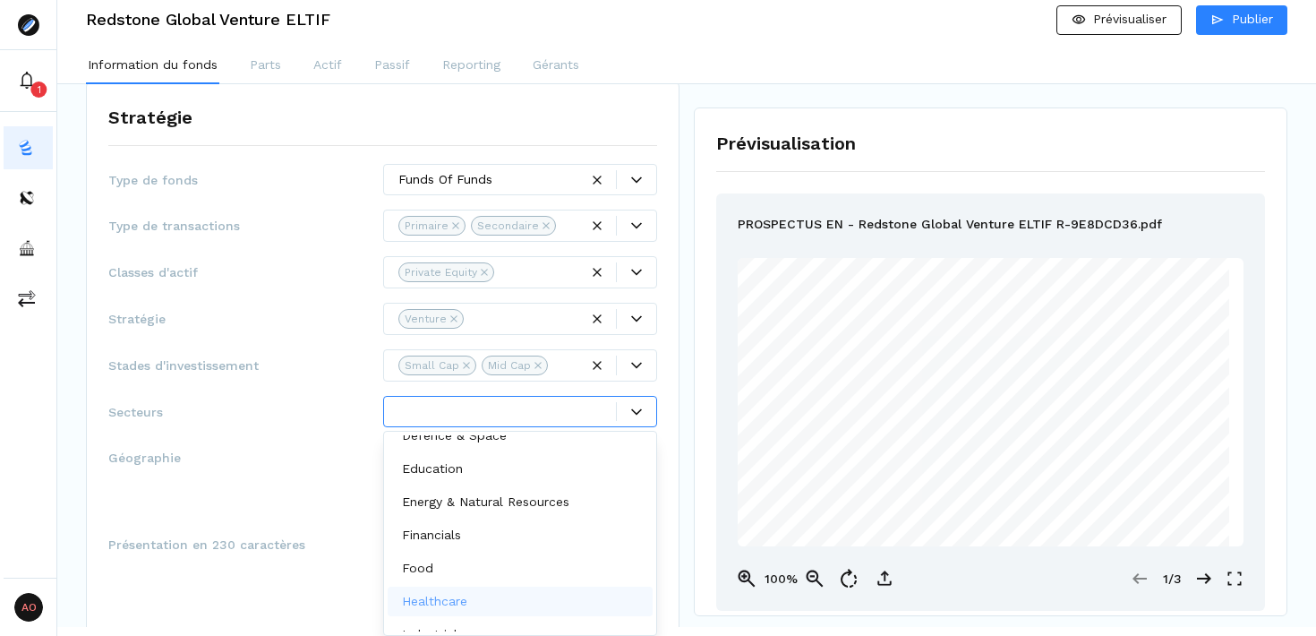
scroll to position [141, 0]
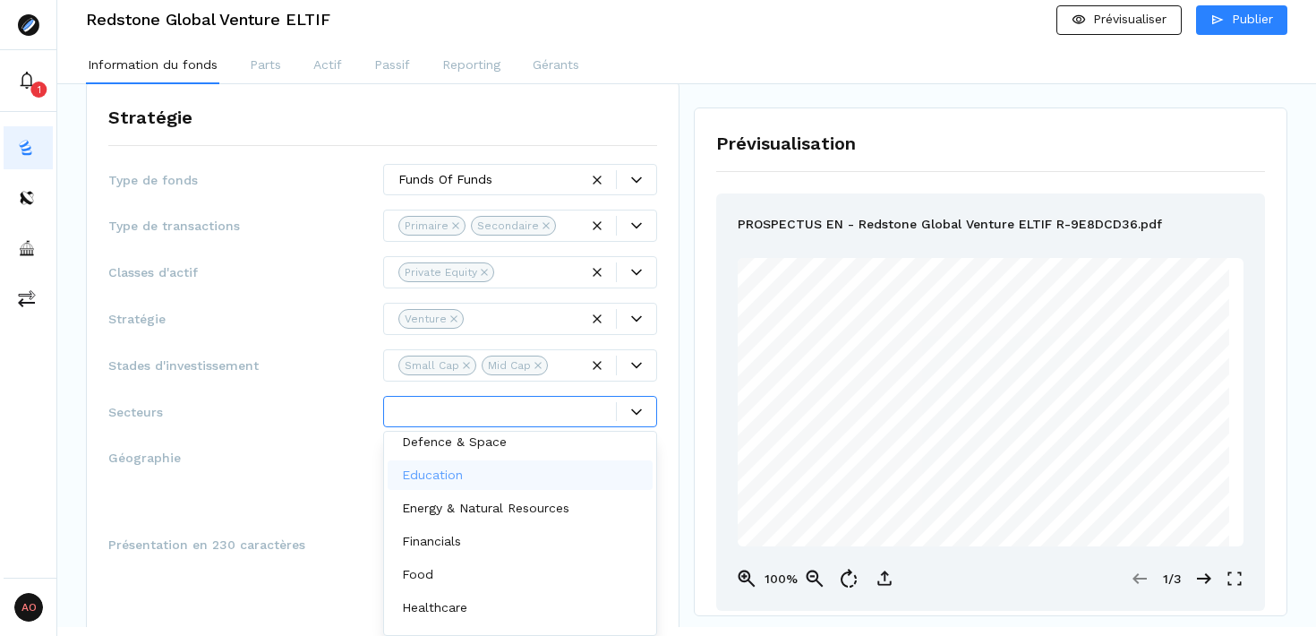
click at [529, 469] on div "Education" at bounding box center [521, 475] width 266 height 30
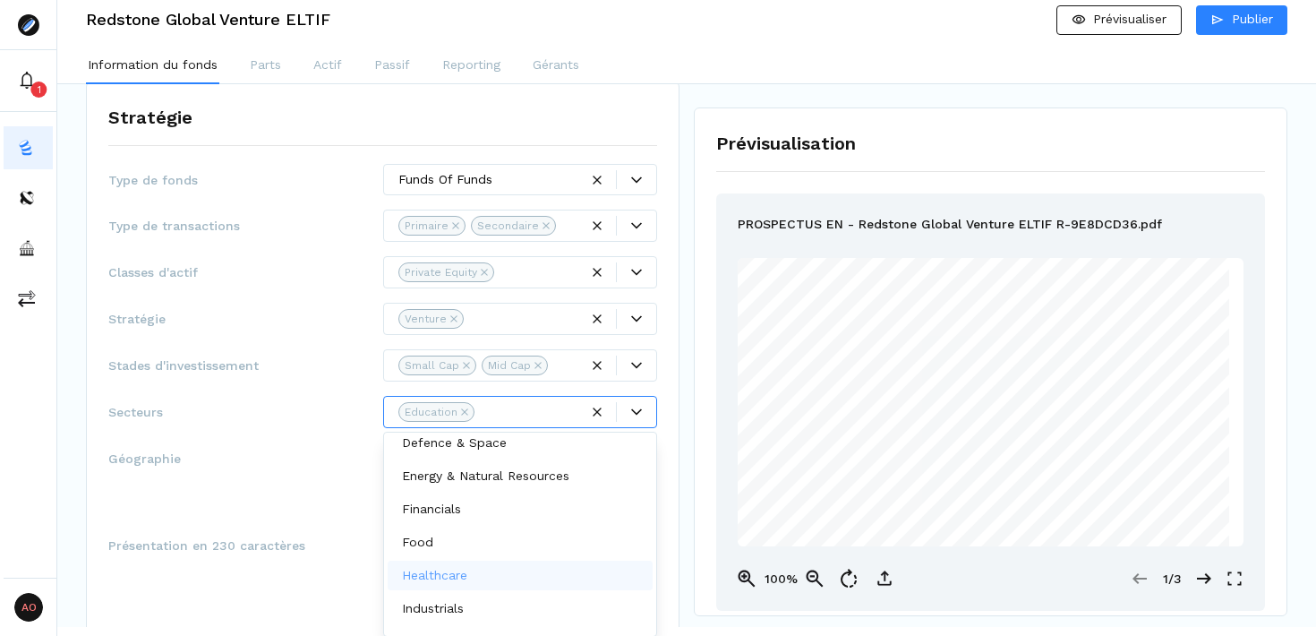
click at [527, 573] on div "Healthcare" at bounding box center [521, 576] width 266 height 30
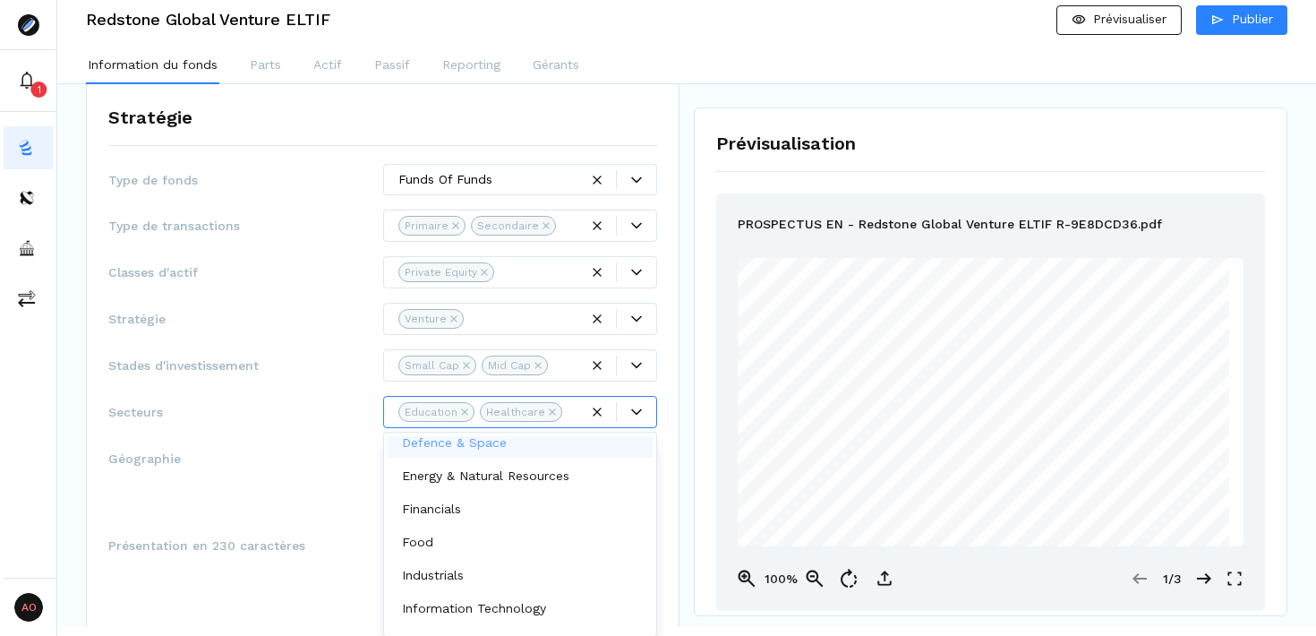
click at [461, 411] on icon "Remove Education" at bounding box center [464, 411] width 7 height 7
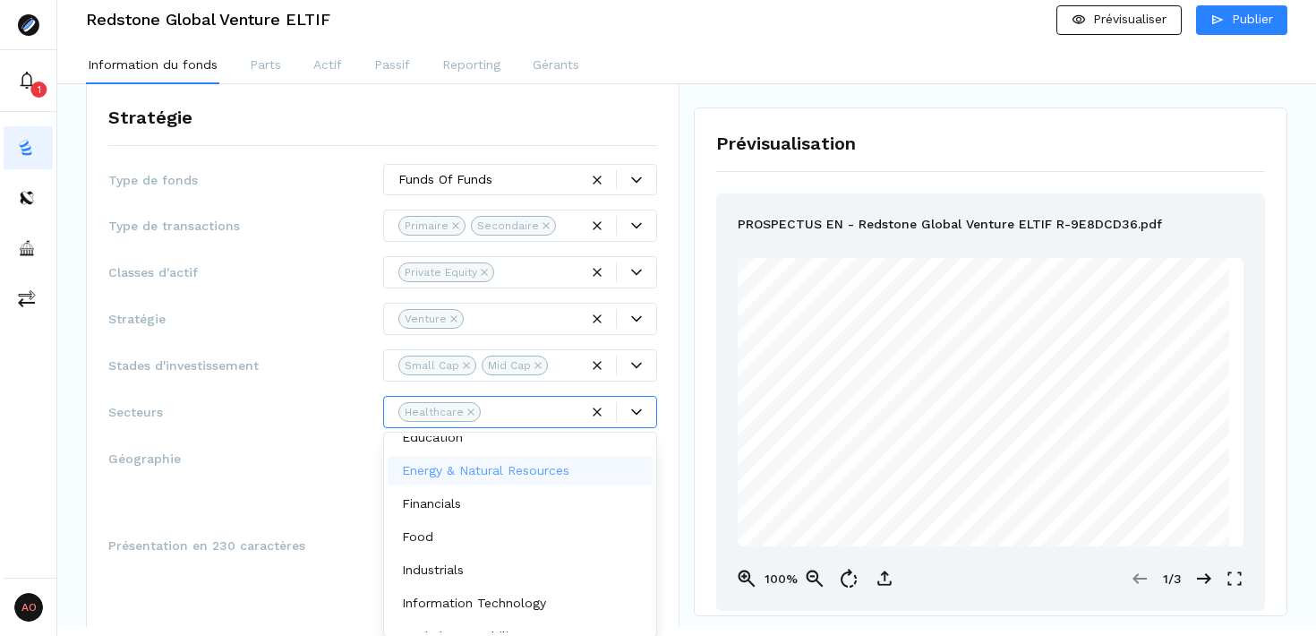
scroll to position [174, 0]
click at [509, 475] on p "Energy & Natural Resources" at bounding box center [485, 476] width 167 height 19
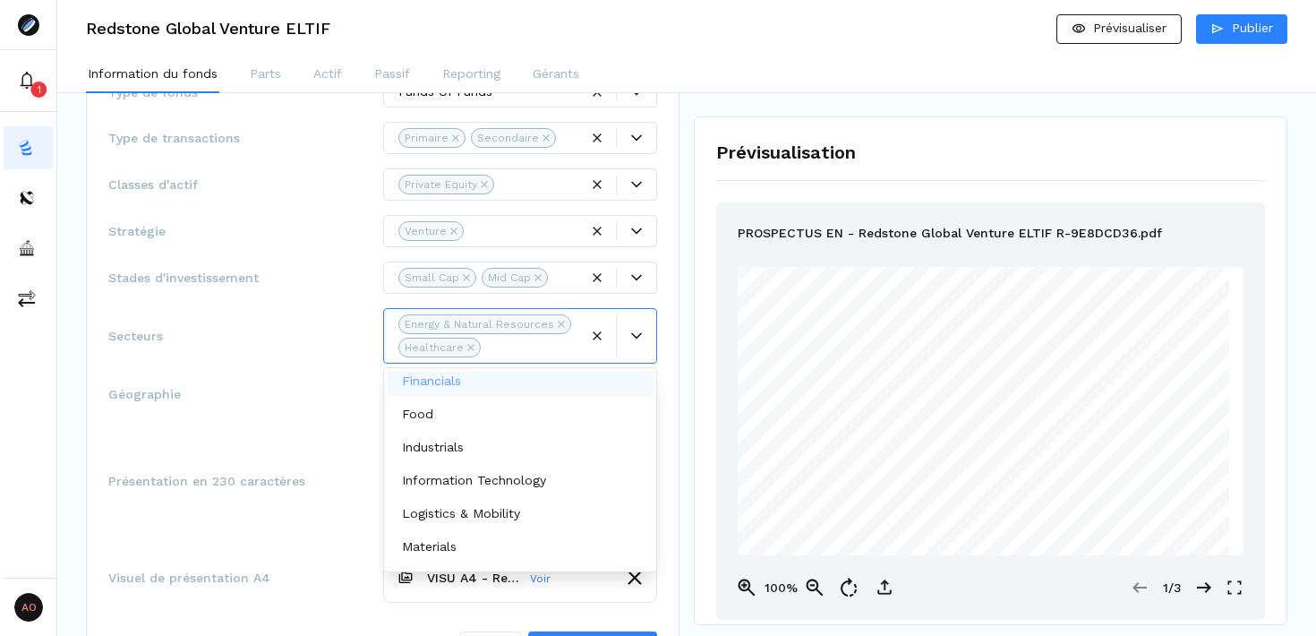
scroll to position [332, 0]
click at [522, 384] on div "Financials" at bounding box center [521, 379] width 266 height 30
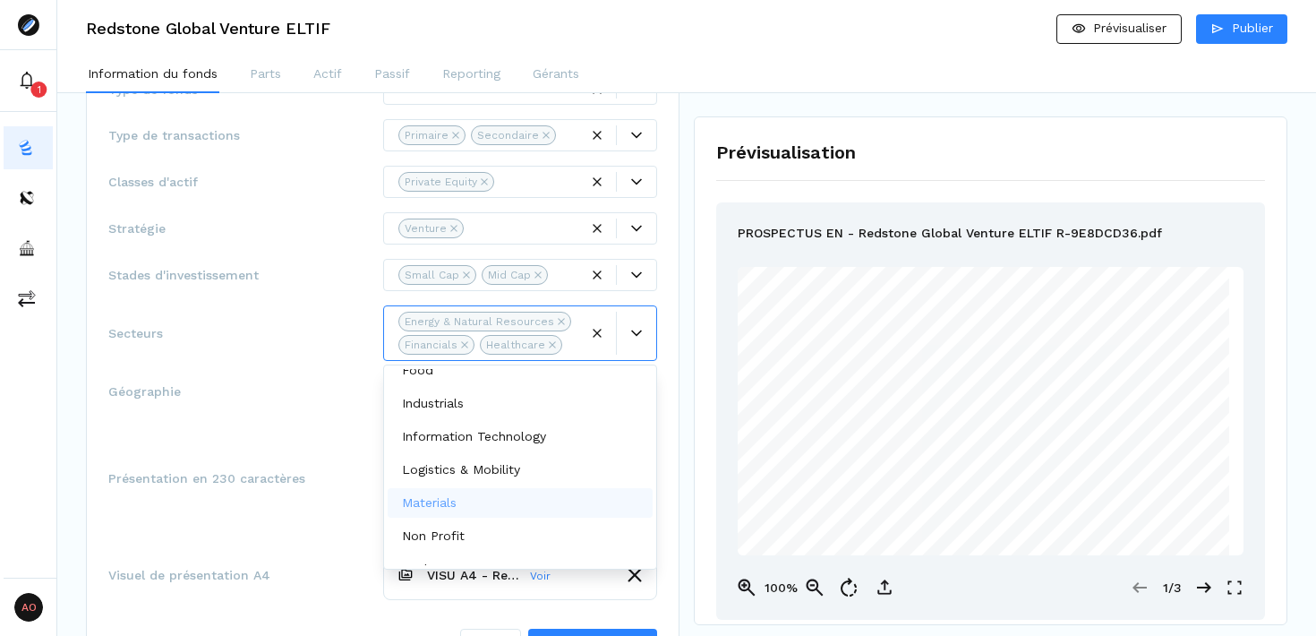
scroll to position [215, 0]
click at [527, 441] on p "Information Technology" at bounding box center [474, 433] width 144 height 19
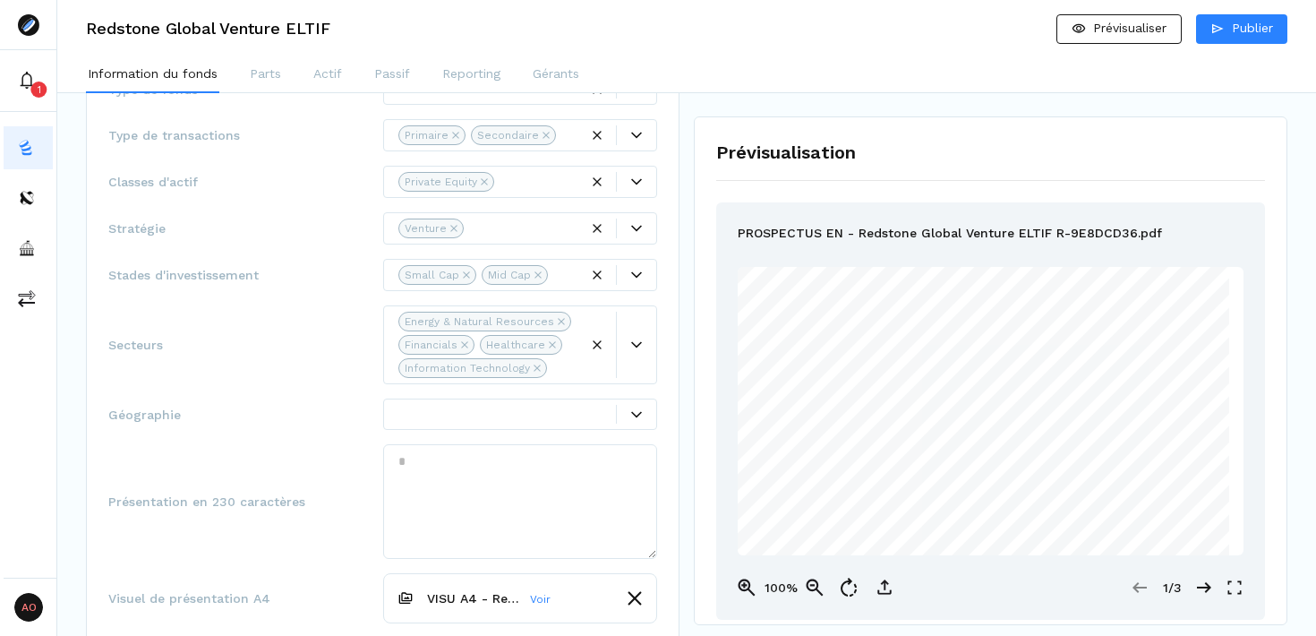
click at [670, 419] on div "Stratégie Type de fonds Funds Of Funds Type de transactions Primaire Secondaire…" at bounding box center [383, 352] width 594 height 723
click at [473, 462] on textarea at bounding box center [520, 501] width 275 height 115
paste textarea "**********"
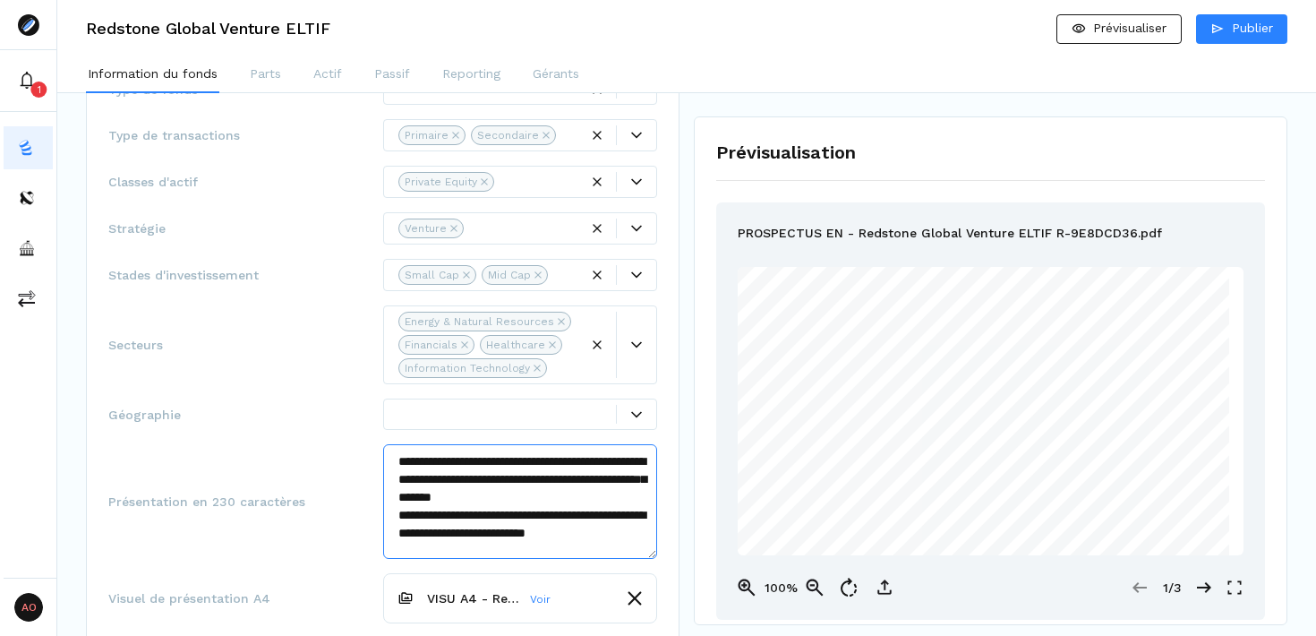
scroll to position [27, 0]
click at [398, 507] on textarea "**********" at bounding box center [520, 501] width 275 height 115
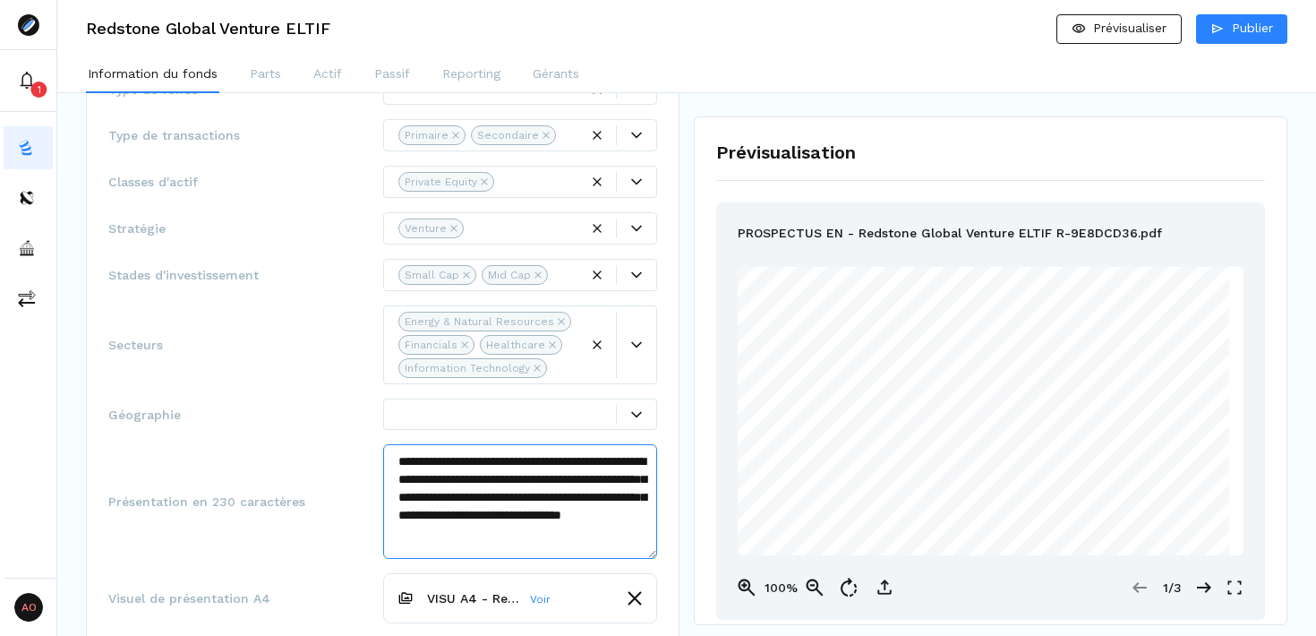
scroll to position [0, 0]
click at [398, 501] on textarea "**********" at bounding box center [520, 501] width 275 height 115
click at [399, 489] on textarea "**********" at bounding box center [520, 501] width 275 height 115
type textarea "**********"
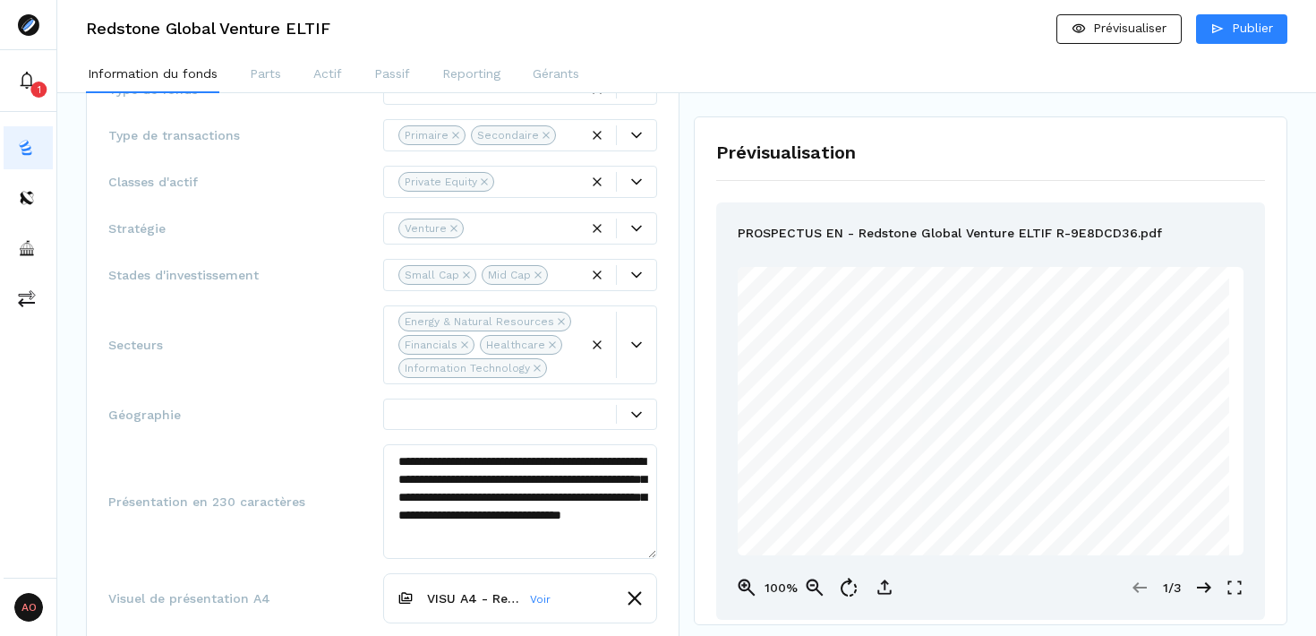
click at [343, 459] on div "**********" at bounding box center [382, 501] width 549 height 115
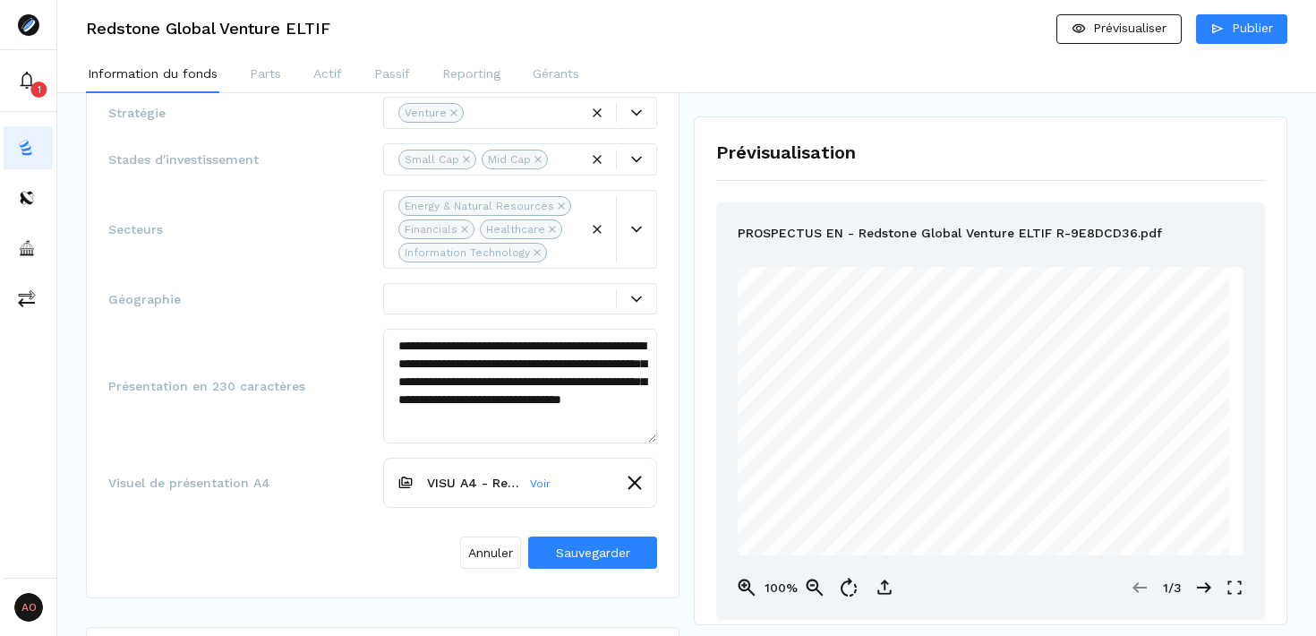
scroll to position [450, 0]
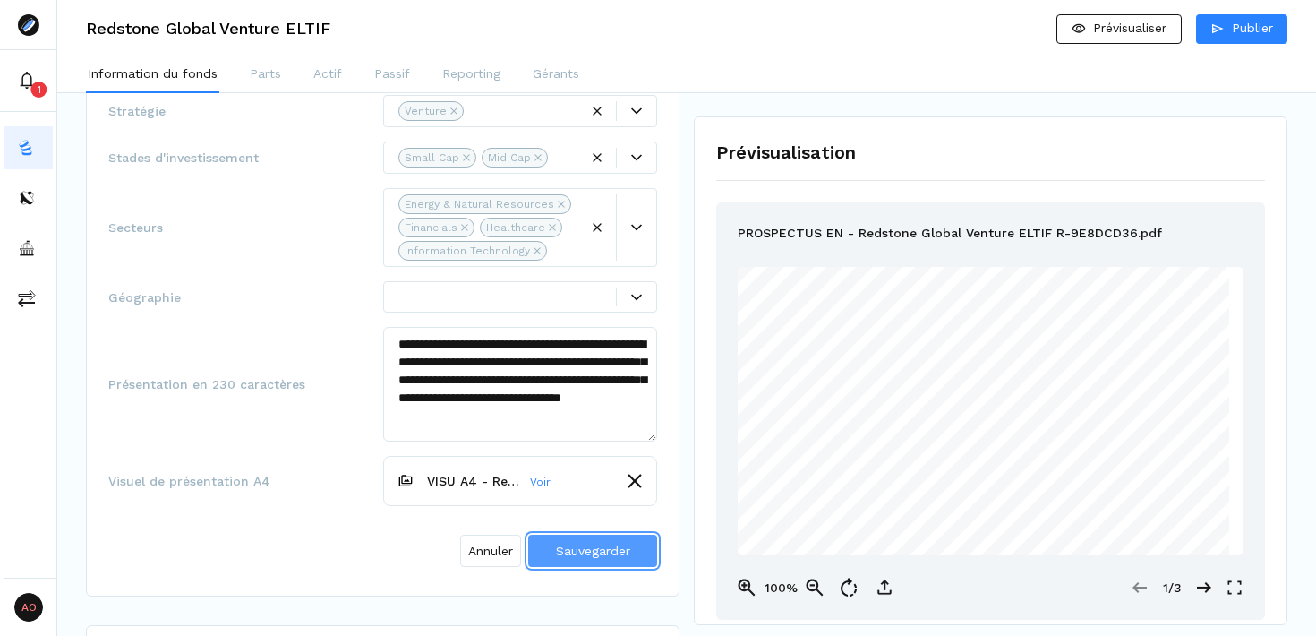
click at [606, 557] on span "Sauvegarder" at bounding box center [593, 551] width 74 height 14
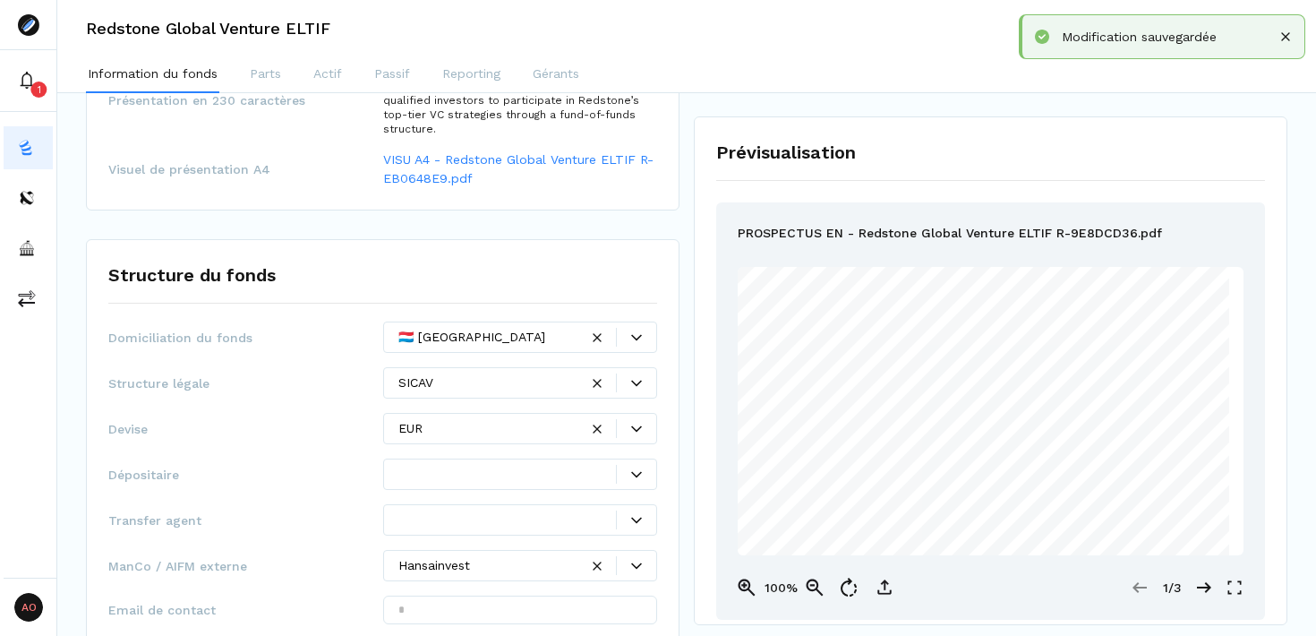
scroll to position [750, 0]
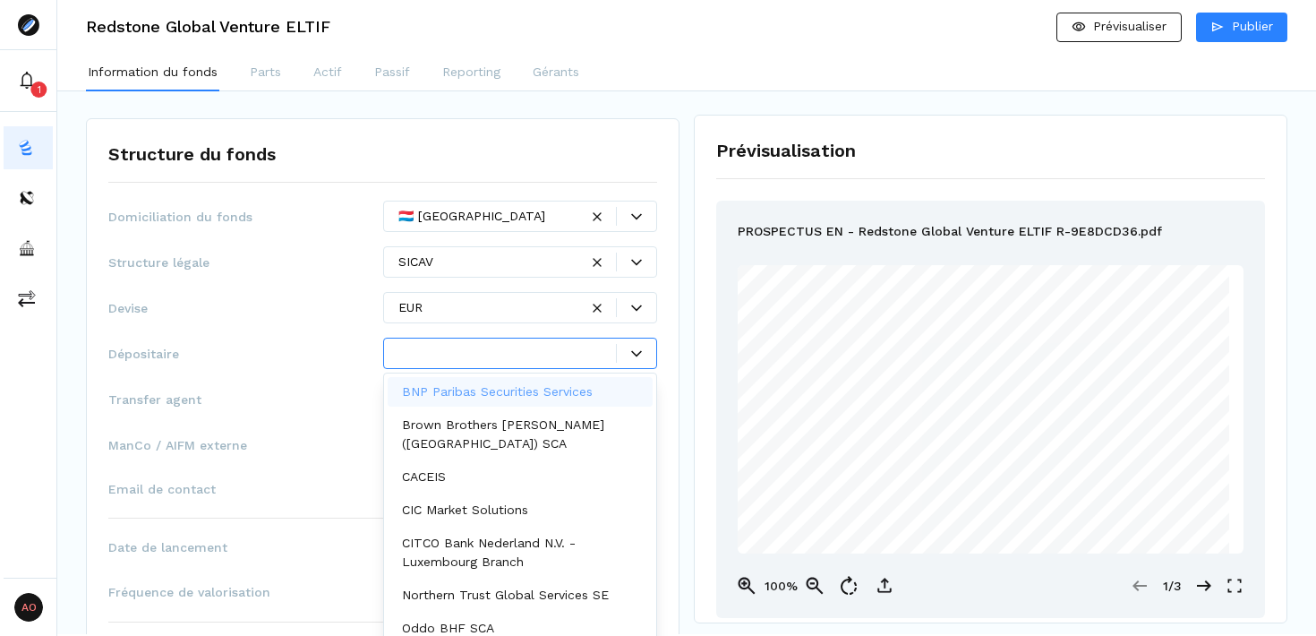
click at [477, 356] on div at bounding box center [508, 353] width 219 height 19
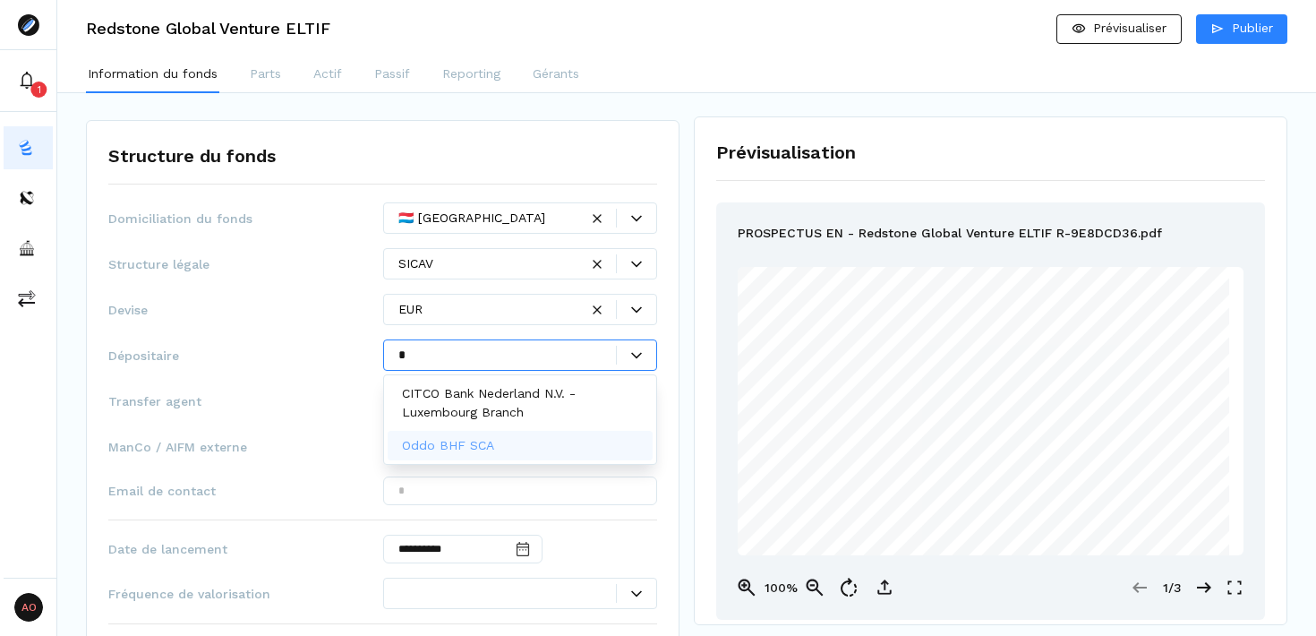
type input "*"
click at [293, 322] on div "Devise EUR" at bounding box center [382, 309] width 549 height 31
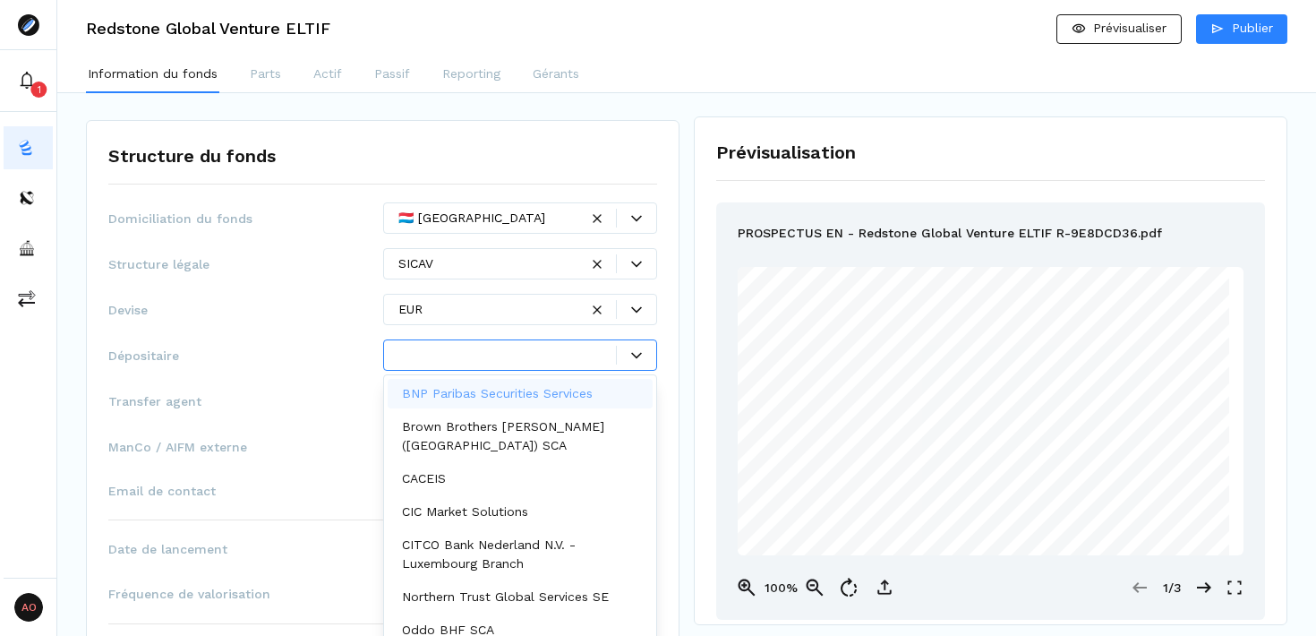
click at [435, 352] on div at bounding box center [508, 355] width 219 height 19
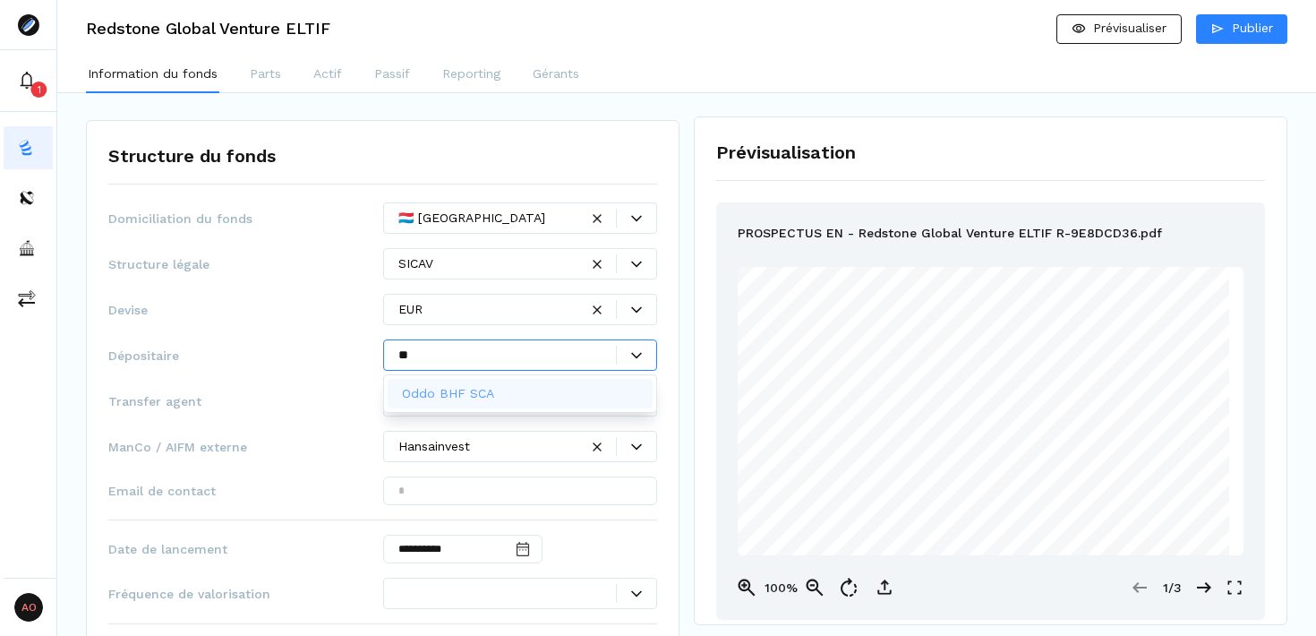
type input "**"
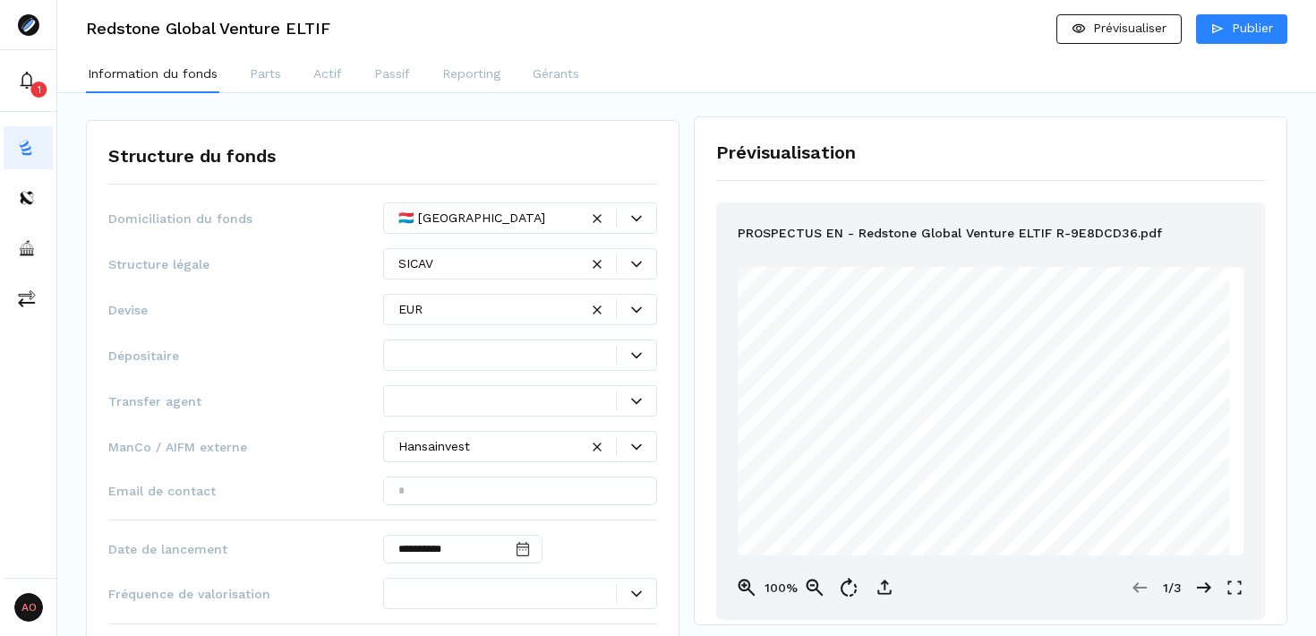
click at [328, 352] on span "Dépositaire" at bounding box center [245, 356] width 275 height 18
click at [182, 396] on span "Transfer agent" at bounding box center [245, 401] width 275 height 18
copy span "Transfer agent"
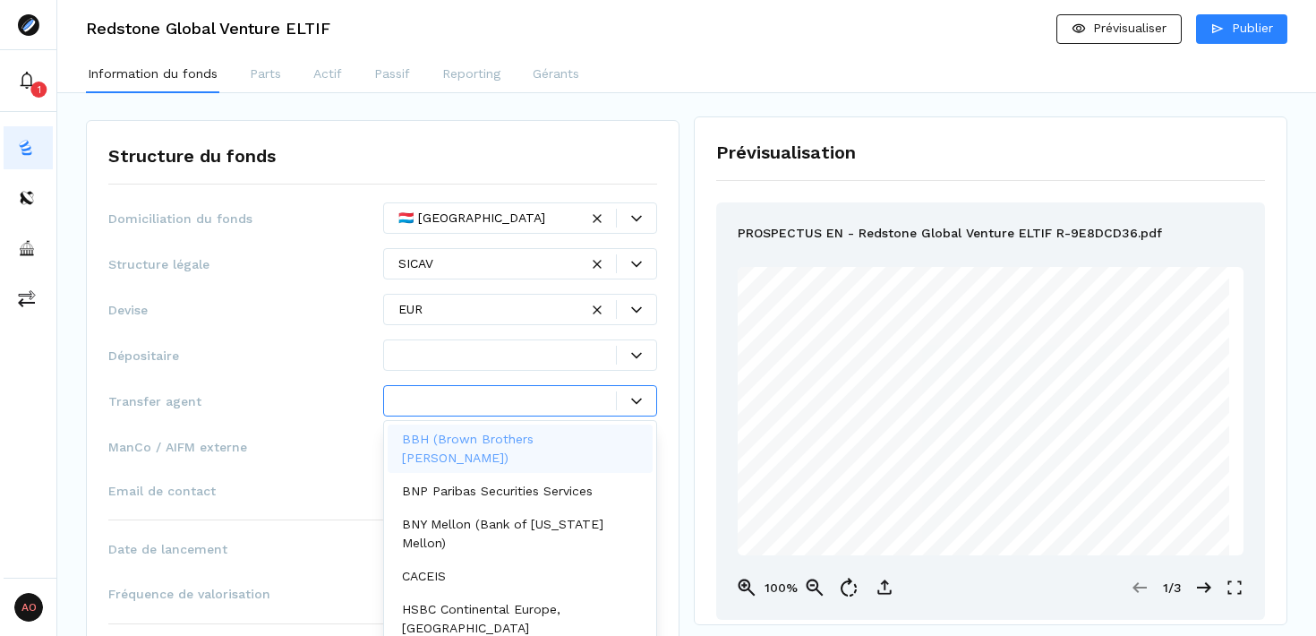
click at [470, 401] on div at bounding box center [508, 400] width 219 height 19
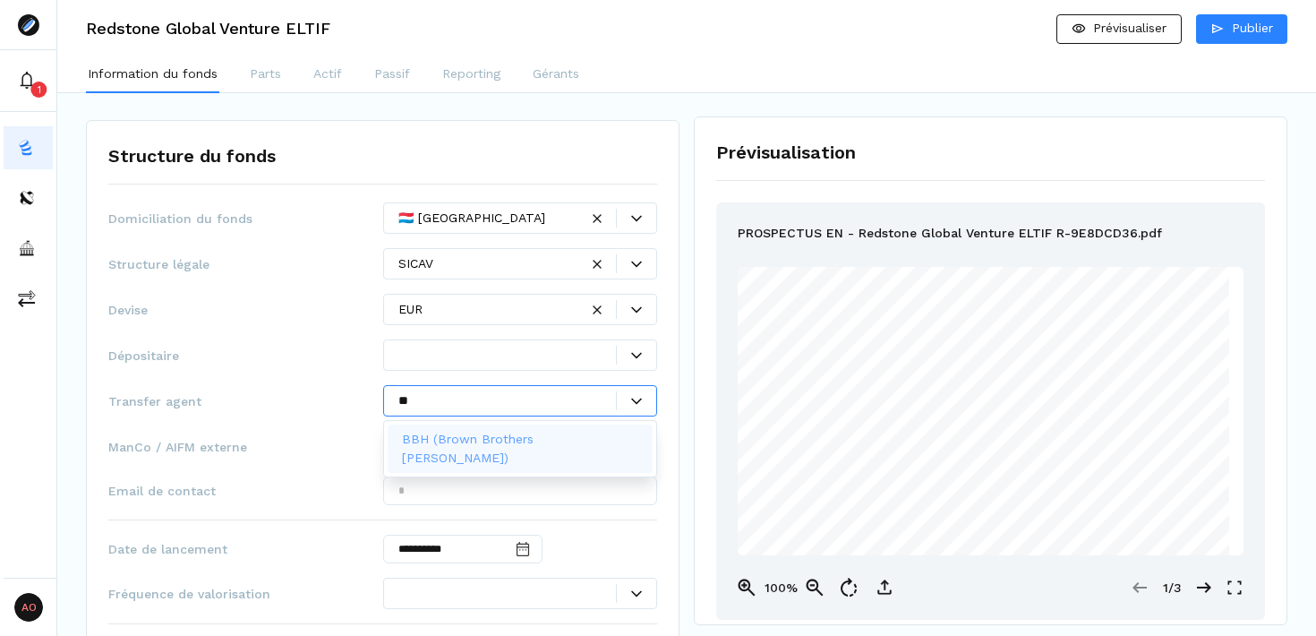
type input "*"
type input "**"
click at [341, 392] on span "Transfer agent" at bounding box center [245, 401] width 275 height 18
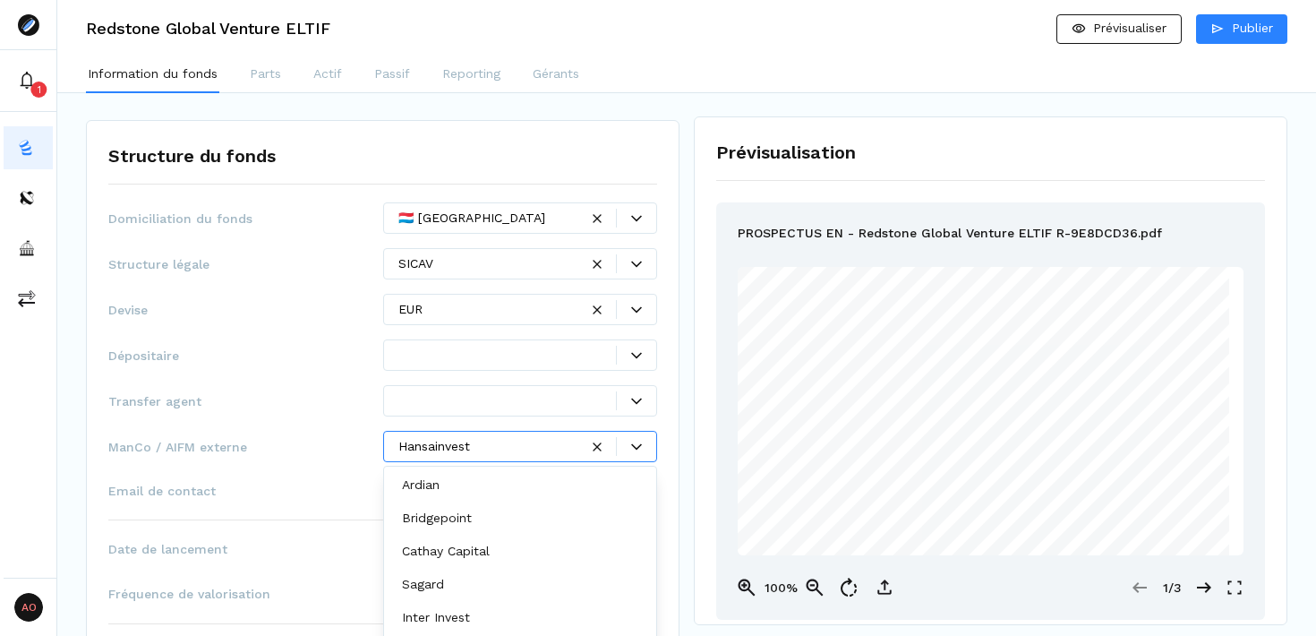
click at [558, 458] on div "Hansainvest" at bounding box center [520, 446] width 275 height 31
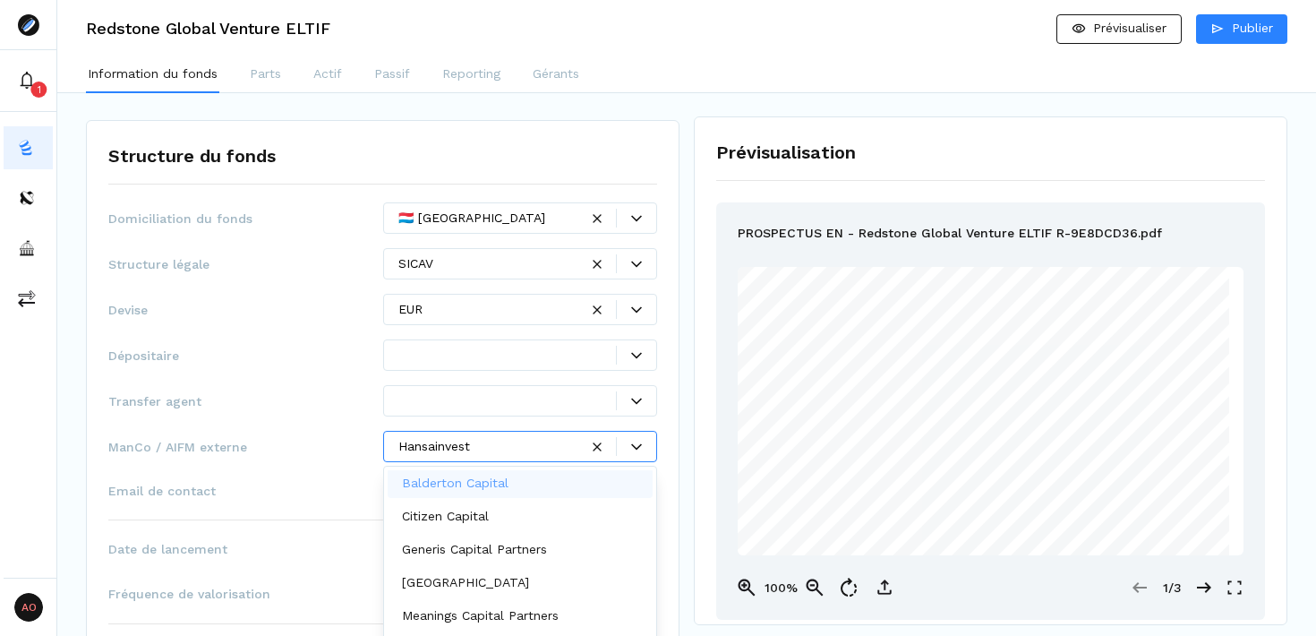
click at [480, 432] on div "Hansainvest" at bounding box center [520, 446] width 275 height 31
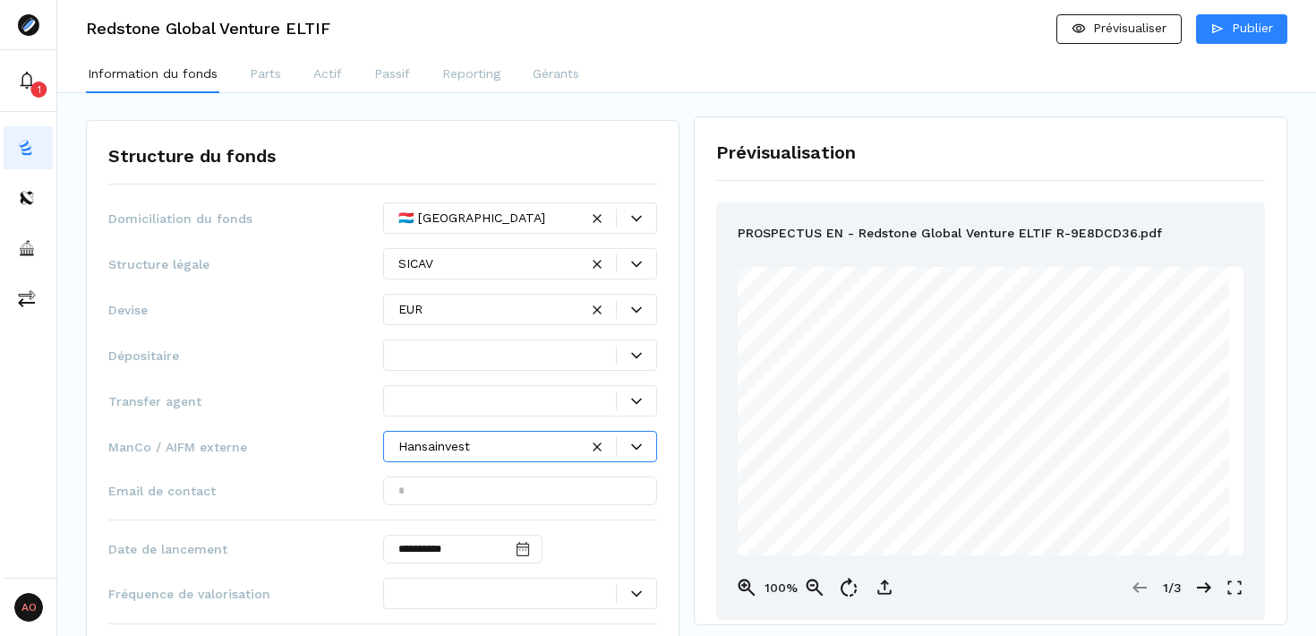
click at [480, 432] on div "Hansainvest" at bounding box center [520, 446] width 275 height 31
click at [480, 432] on div "Hansainvest" at bounding box center [520, 445] width 275 height 31
click at [469, 434] on div "Hansainvest" at bounding box center [520, 446] width 275 height 31
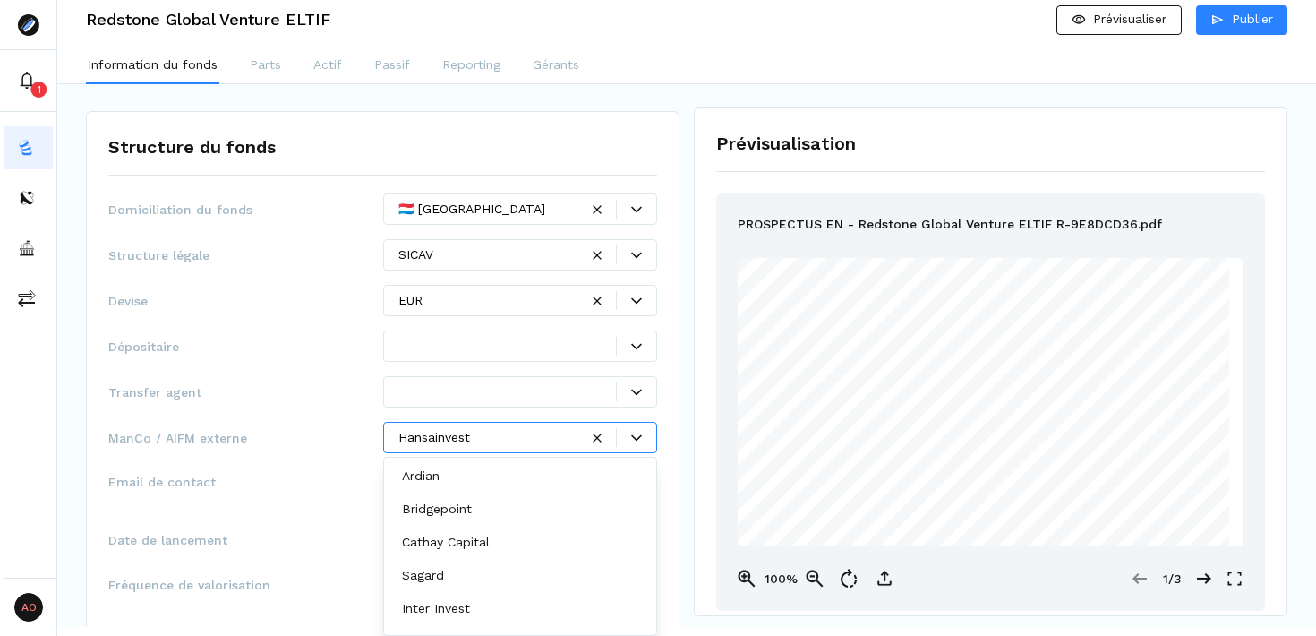
scroll to position [9, 0]
drag, startPoint x: 400, startPoint y: 444, endPoint x: 494, endPoint y: 438, distance: 94.2
click at [493, 438] on div at bounding box center [489, 437] width 181 height 19
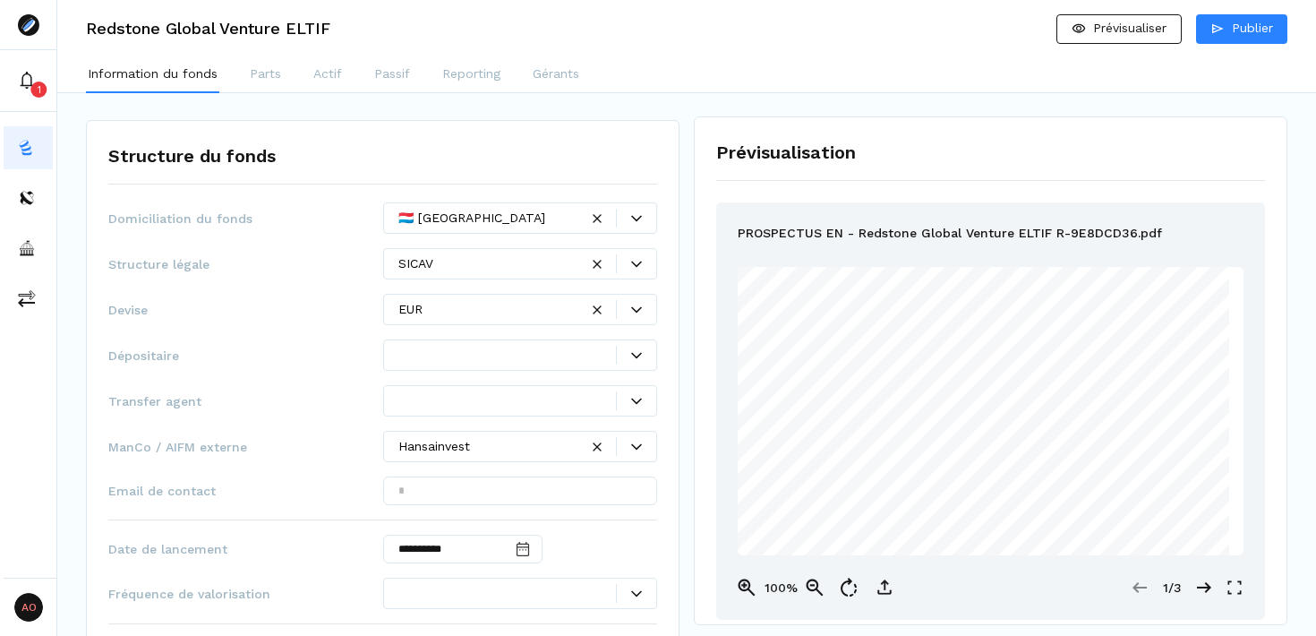
scroll to position [0, 0]
click at [310, 396] on span "Transfer agent" at bounding box center [245, 401] width 275 height 18
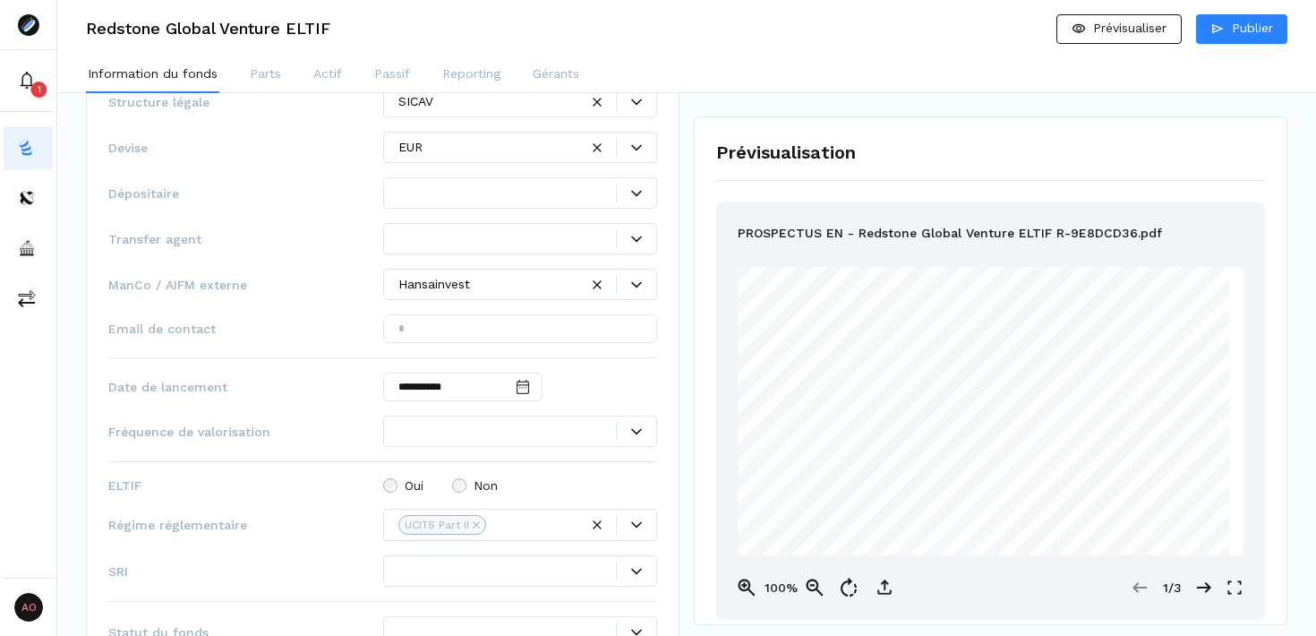
scroll to position [944, 0]
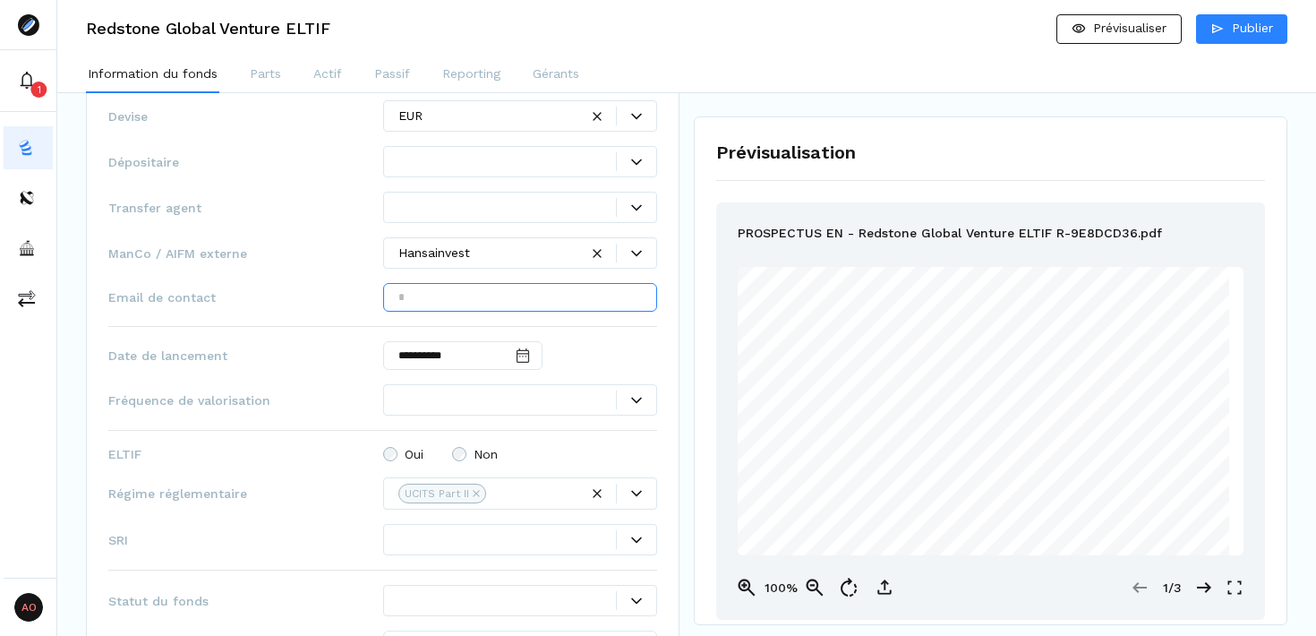
click at [466, 298] on input "text" at bounding box center [520, 297] width 275 height 29
paste input "**********"
type input "**********"
click at [226, 397] on span "Fréquence de valorisation" at bounding box center [245, 400] width 275 height 18
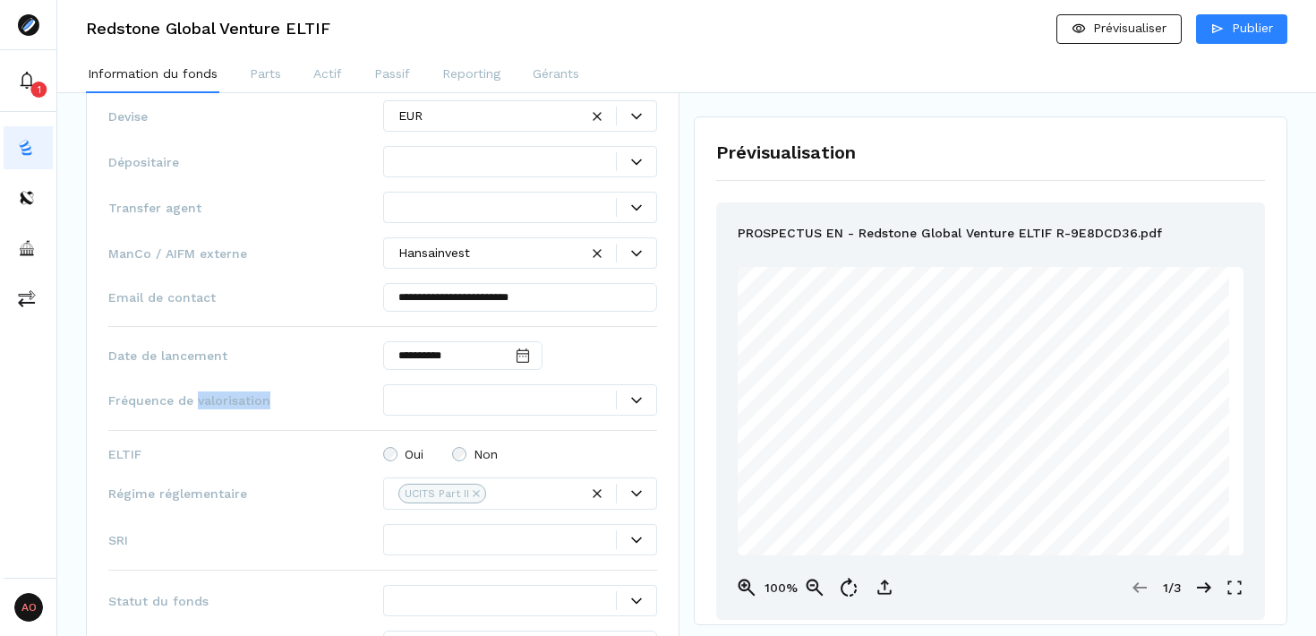
click at [226, 397] on span "Fréquence de valorisation" at bounding box center [245, 400] width 275 height 18
copy span "Fréquence de valorisation"
click at [636, 398] on icon at bounding box center [636, 400] width 11 height 11
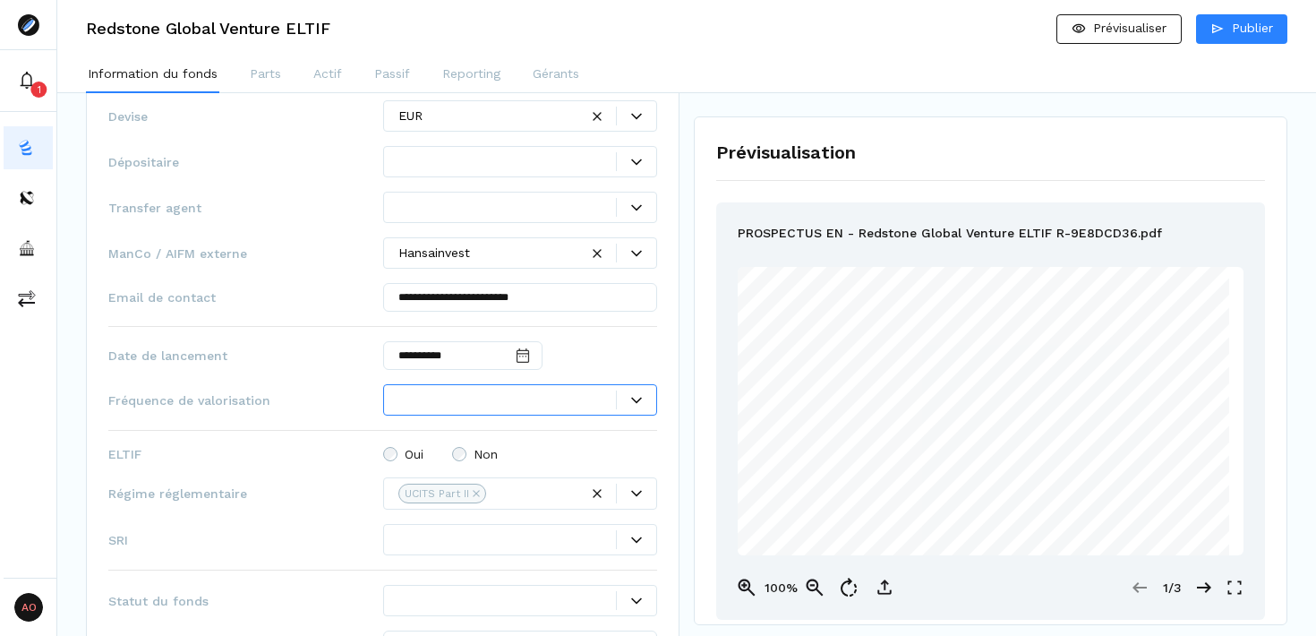
click at [636, 398] on div at bounding box center [636, 399] width 40 height 19
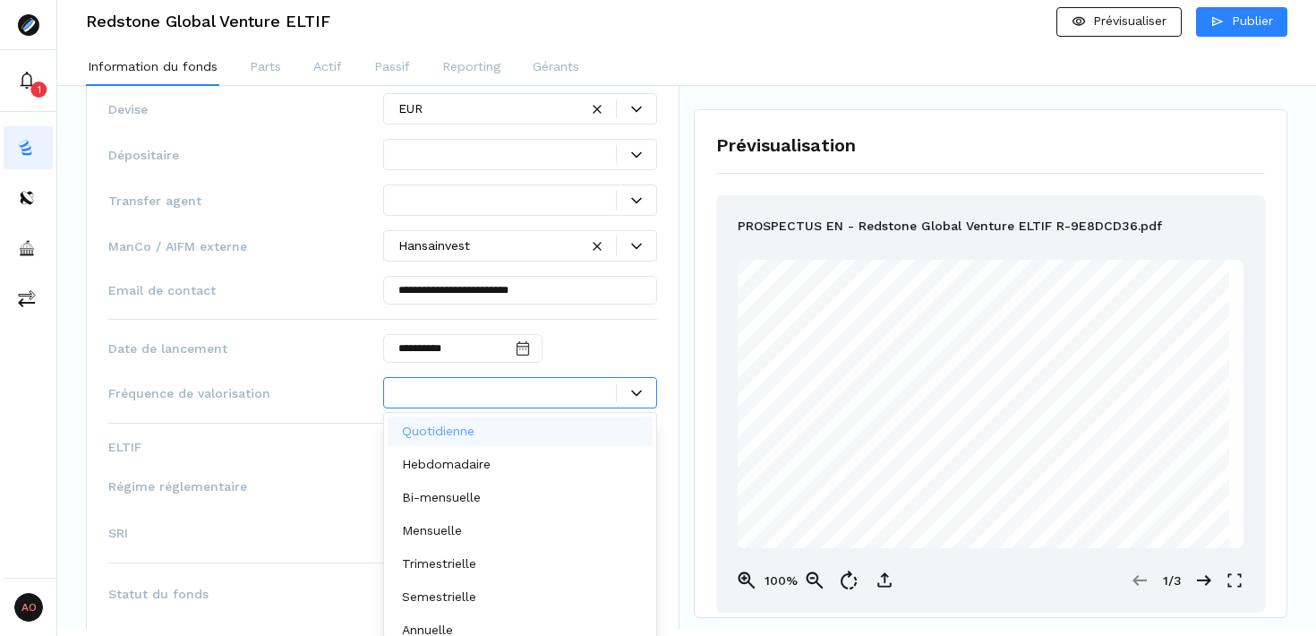
scroll to position [7, 0]
click at [511, 425] on div "Quotidienne" at bounding box center [521, 431] width 266 height 30
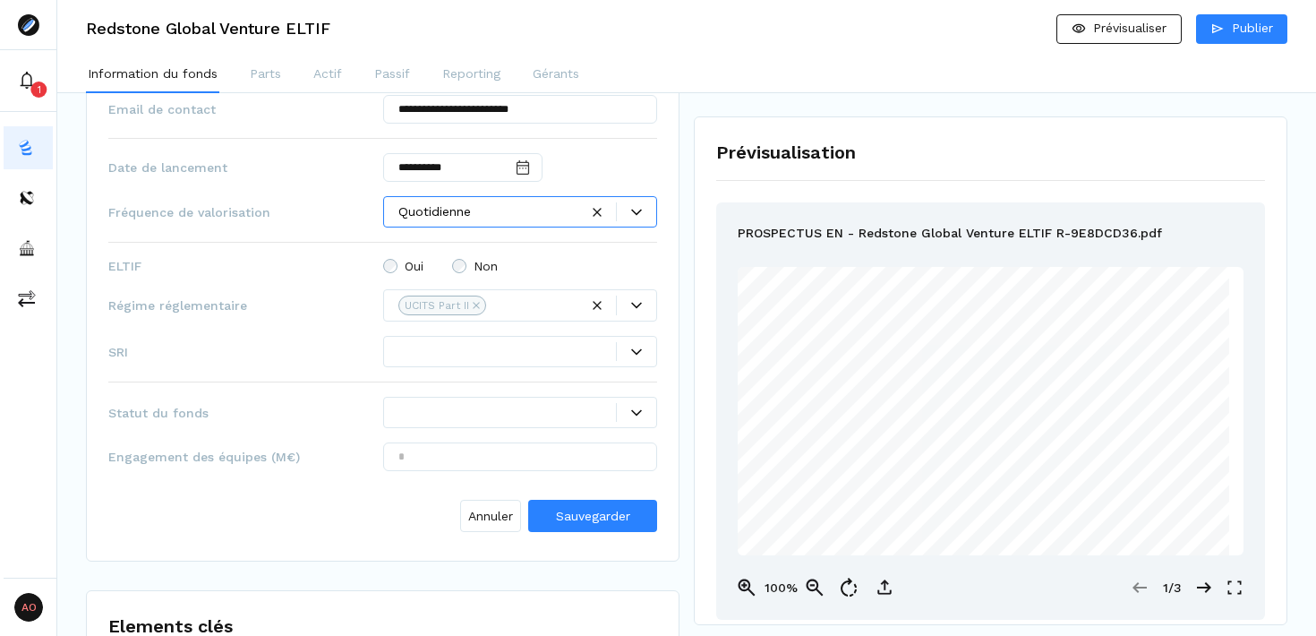
scroll to position [1155, 0]
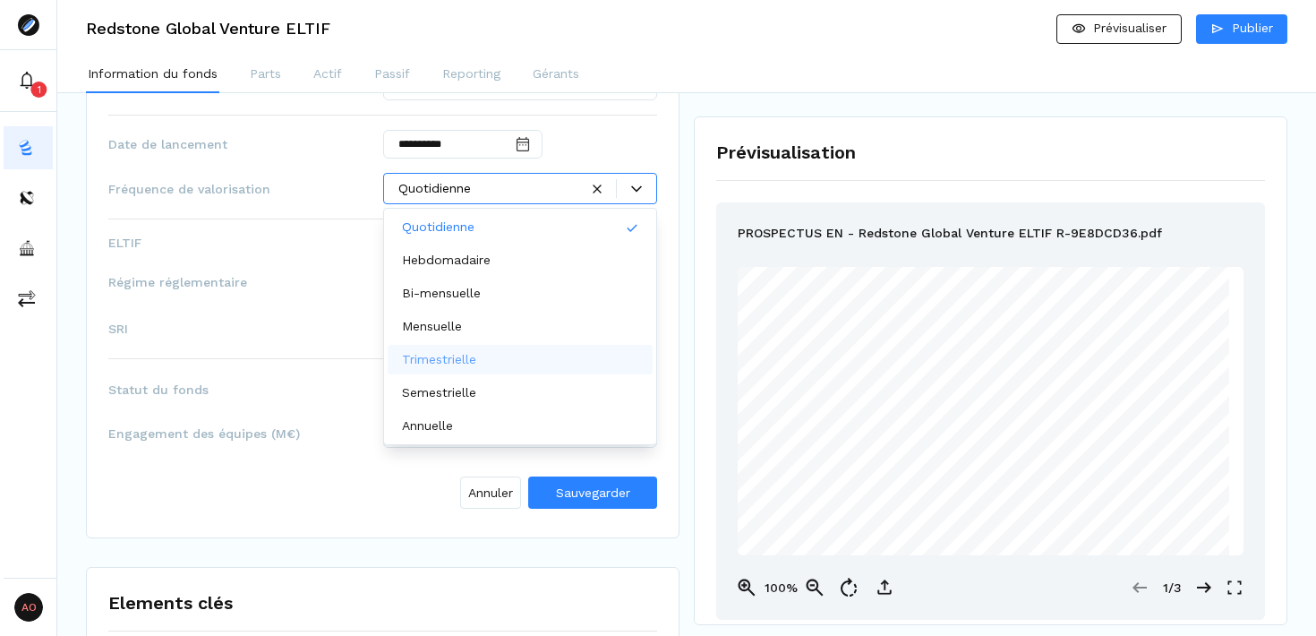
click at [260, 311] on div "**********" at bounding box center [382, 157] width 549 height 718
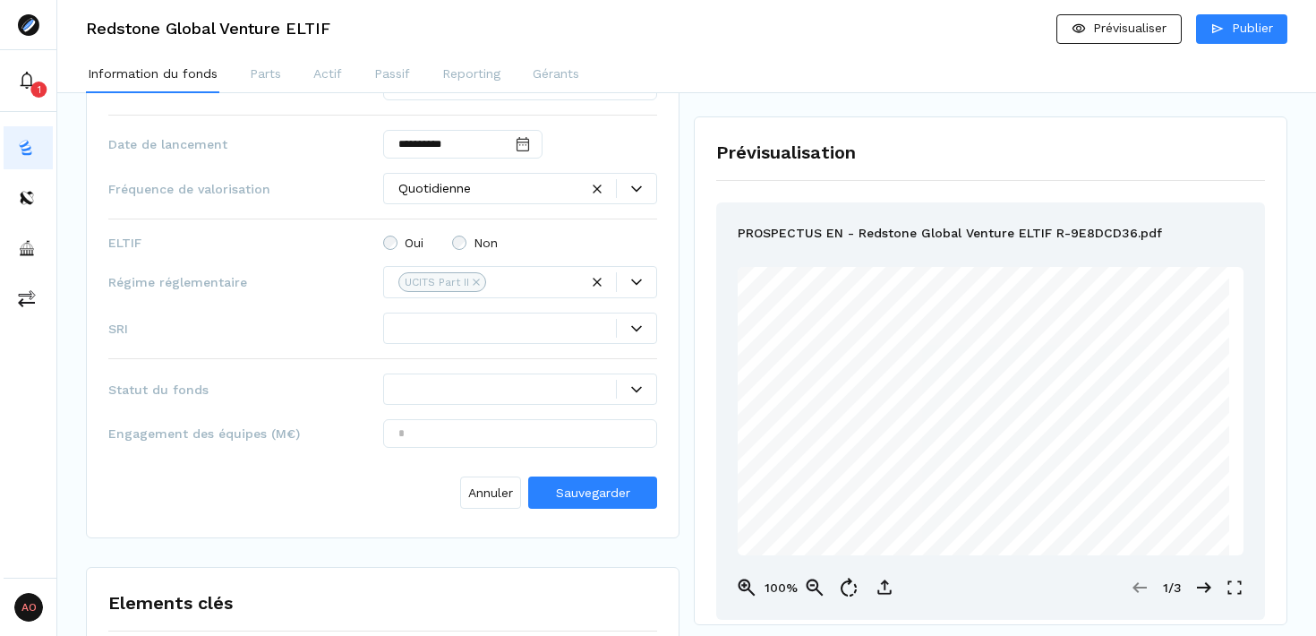
click at [505, 324] on div at bounding box center [508, 328] width 219 height 19
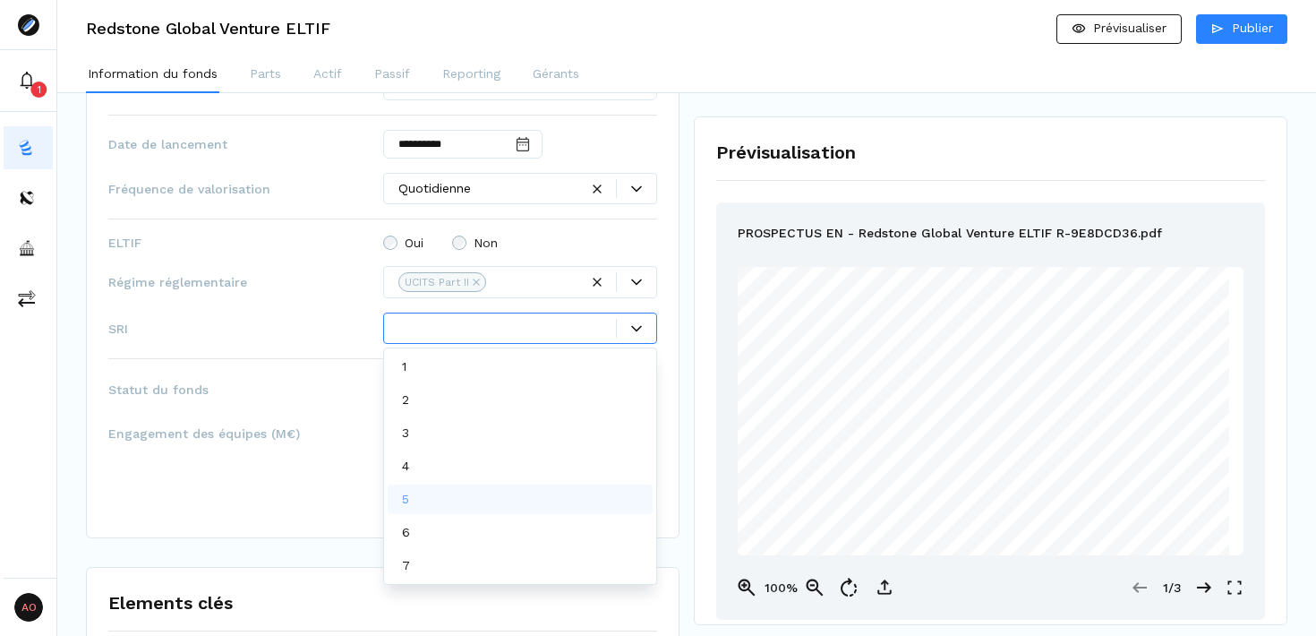
click at [476, 491] on div "5" at bounding box center [521, 499] width 266 height 30
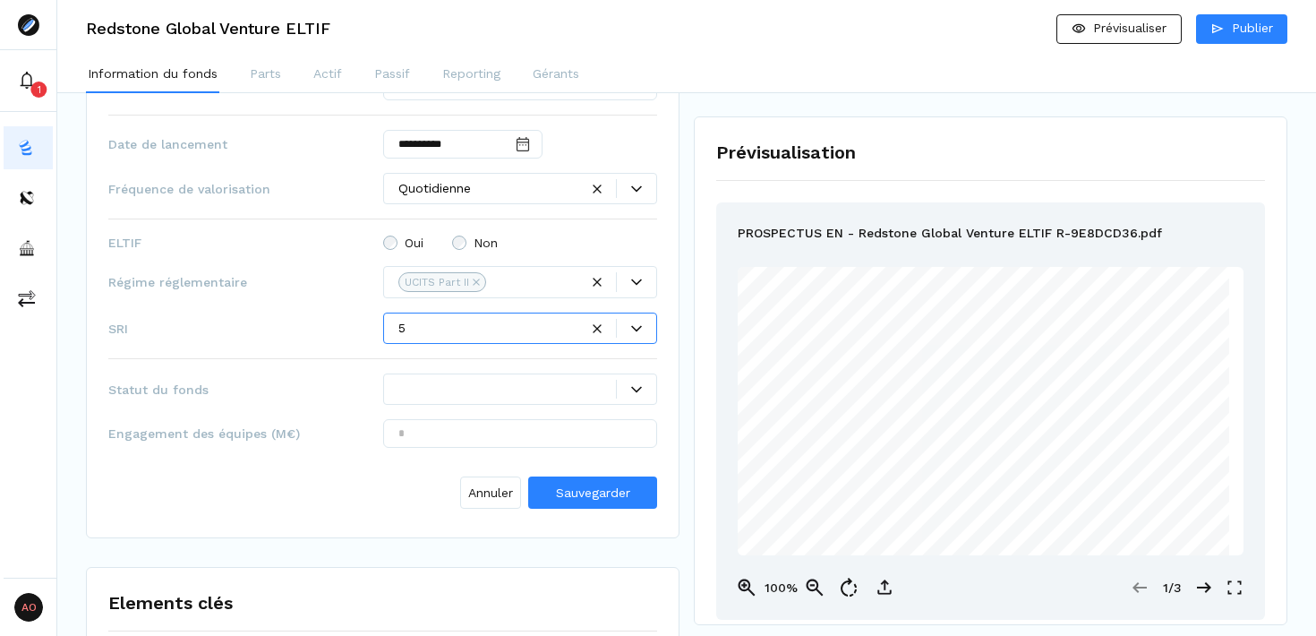
click at [624, 387] on div at bounding box center [636, 389] width 39 height 11
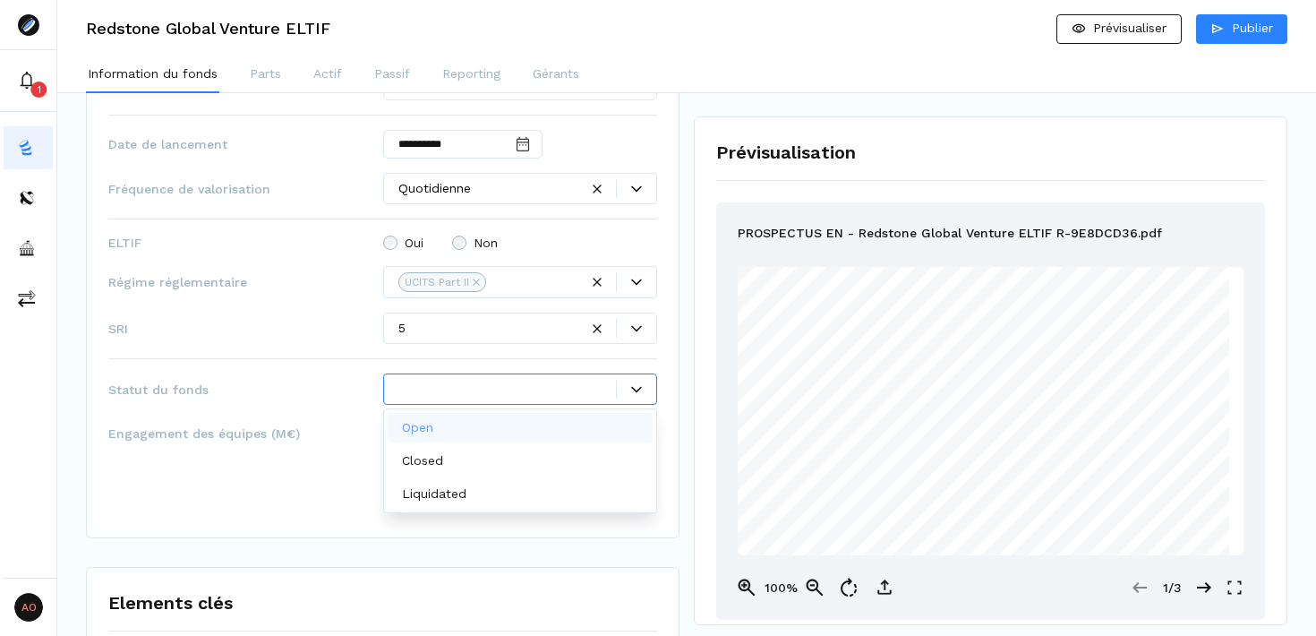
click at [542, 418] on div "Open" at bounding box center [521, 428] width 266 height 30
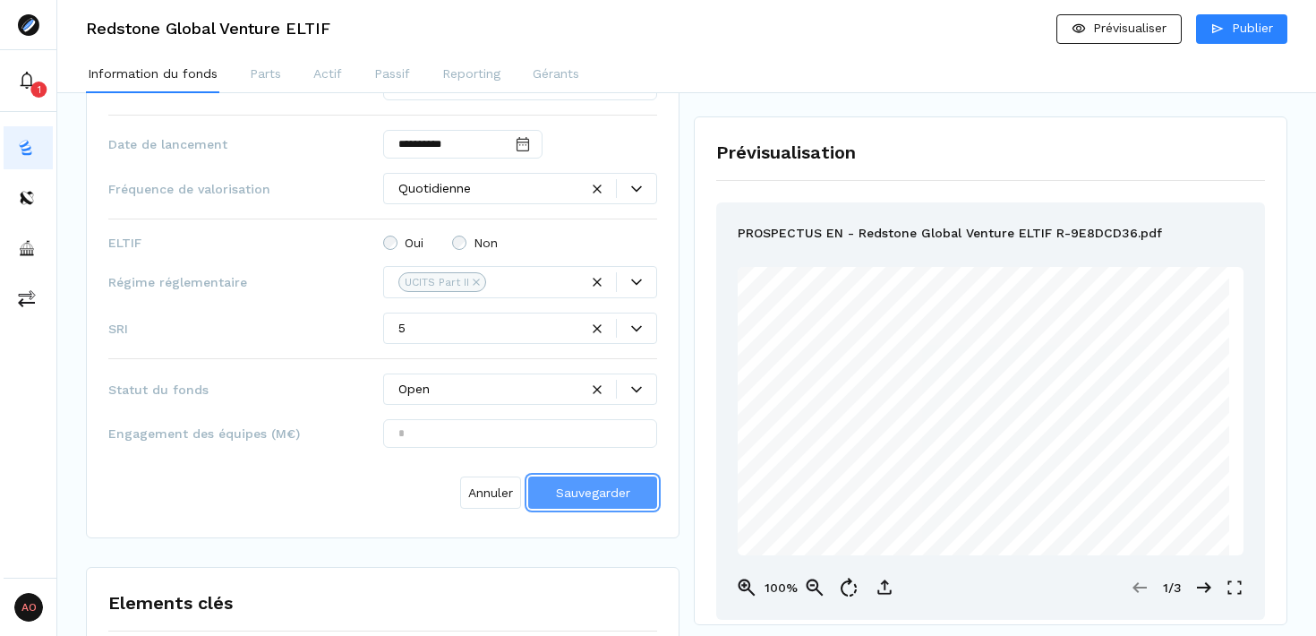
click at [611, 503] on button "Sauvegarder" at bounding box center [592, 492] width 129 height 32
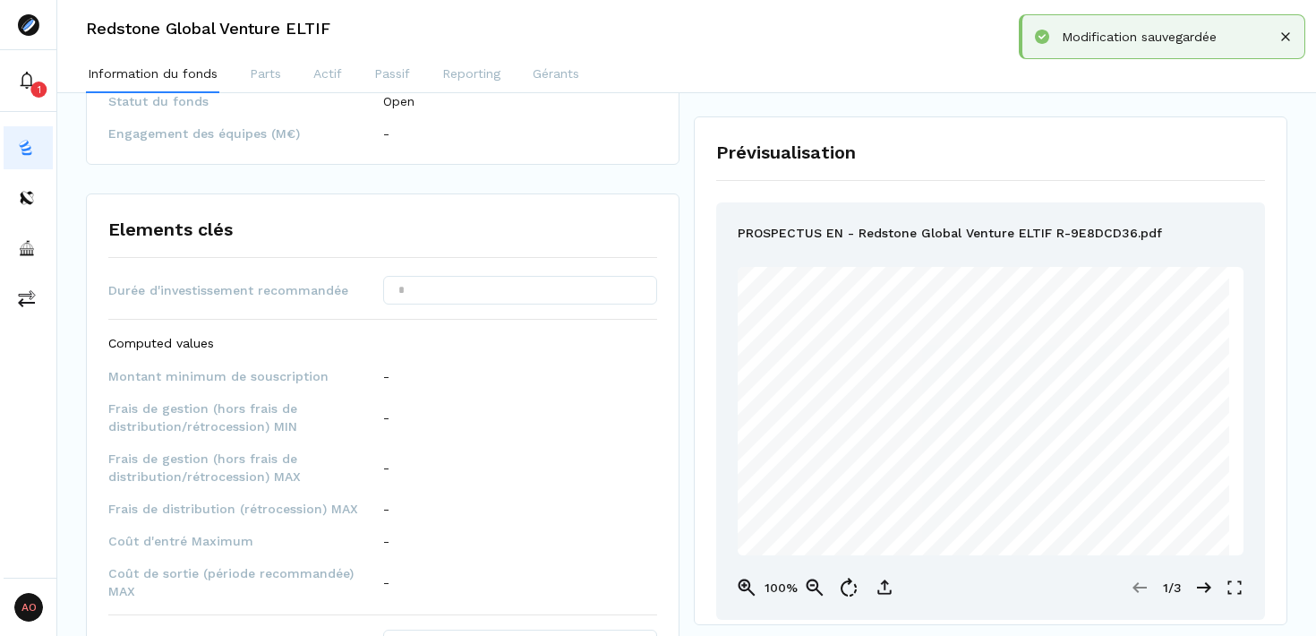
scroll to position [1313, 0]
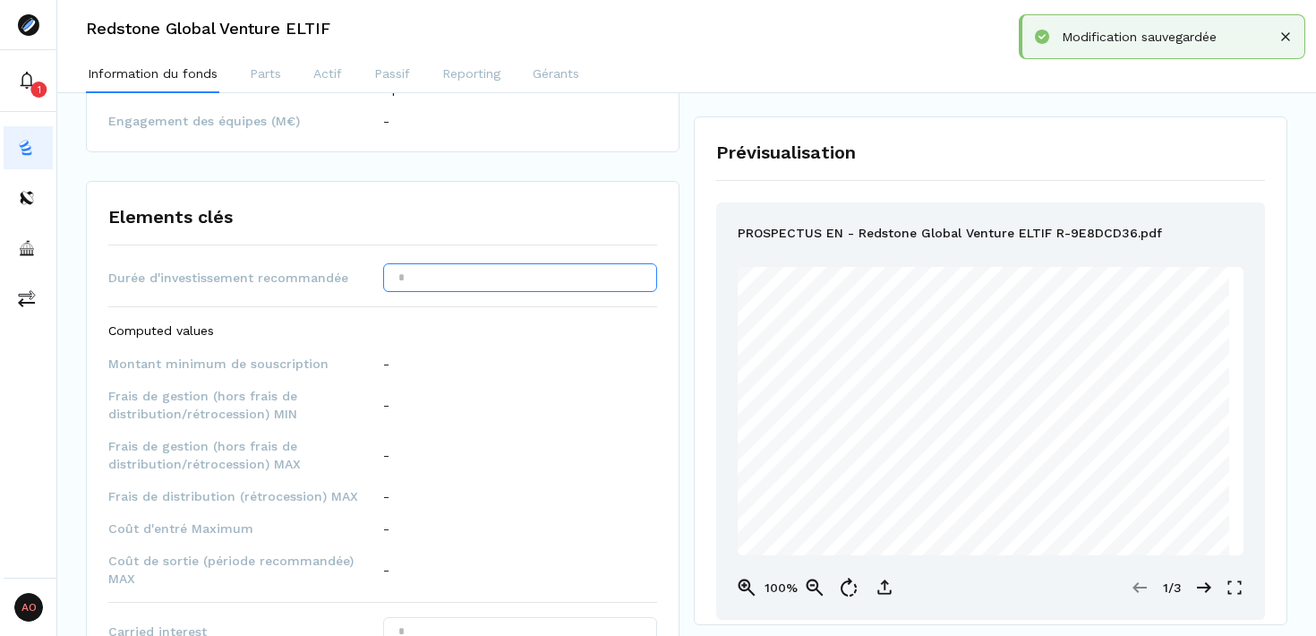
click at [484, 281] on input "text" at bounding box center [520, 277] width 275 height 29
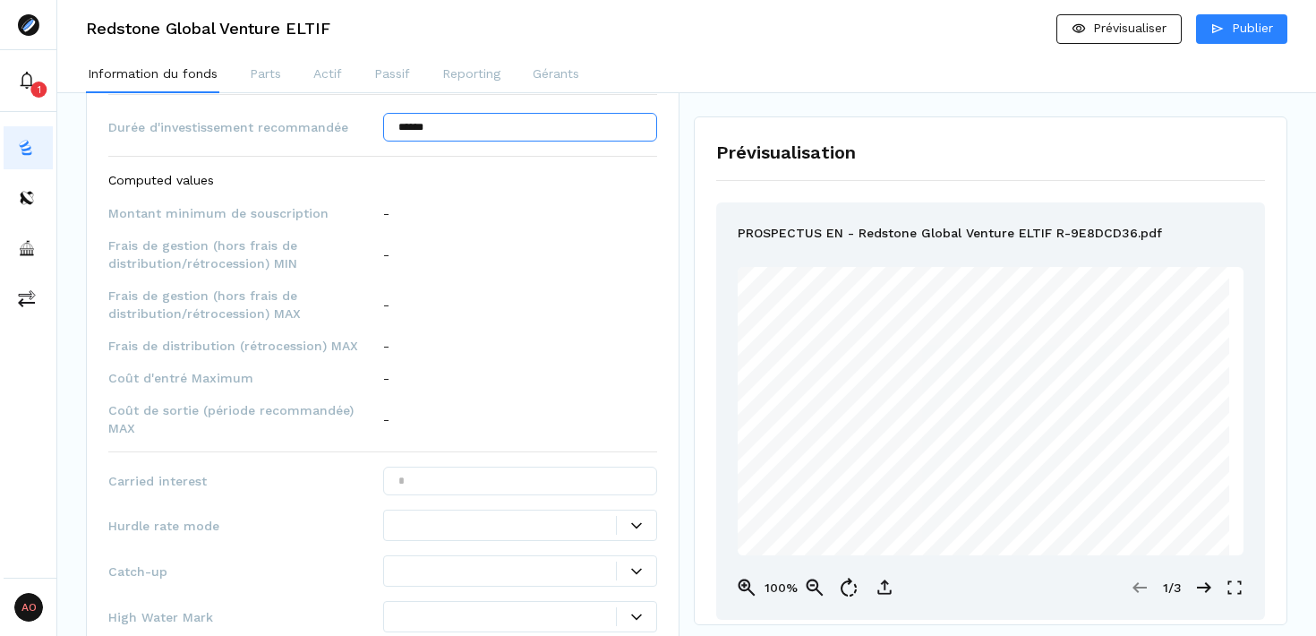
scroll to position [1489, 0]
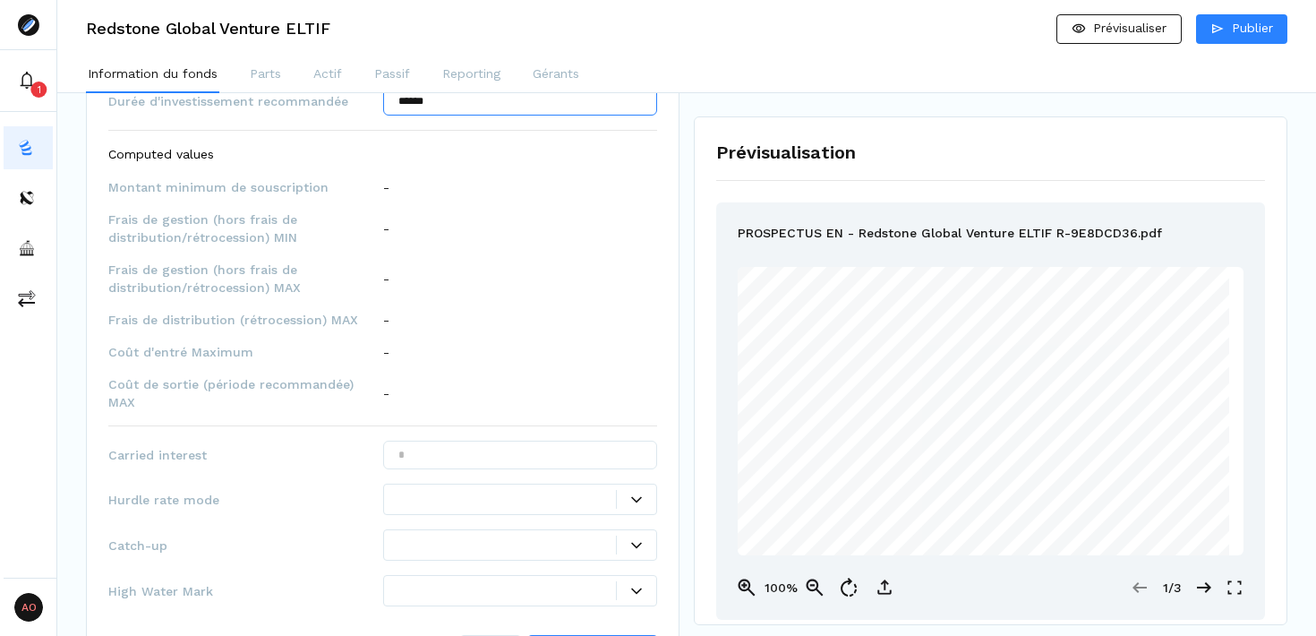
type input "******"
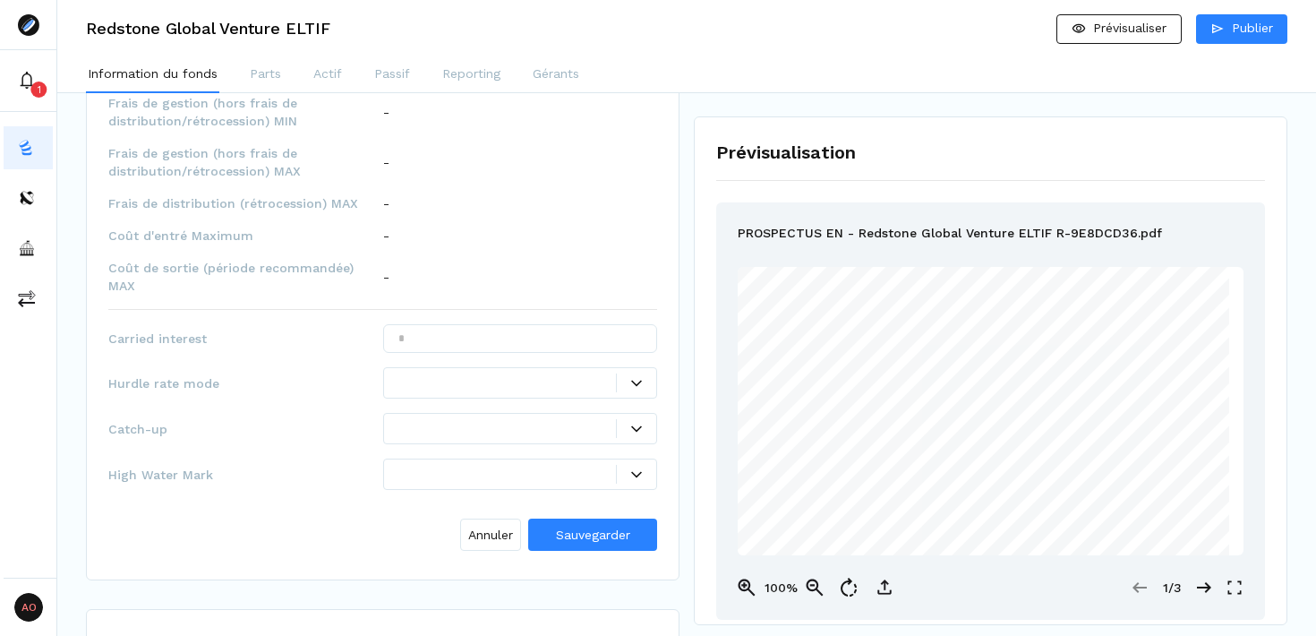
scroll to position [1608, 0]
click at [589, 525] on span "Sauvegarder" at bounding box center [593, 532] width 74 height 14
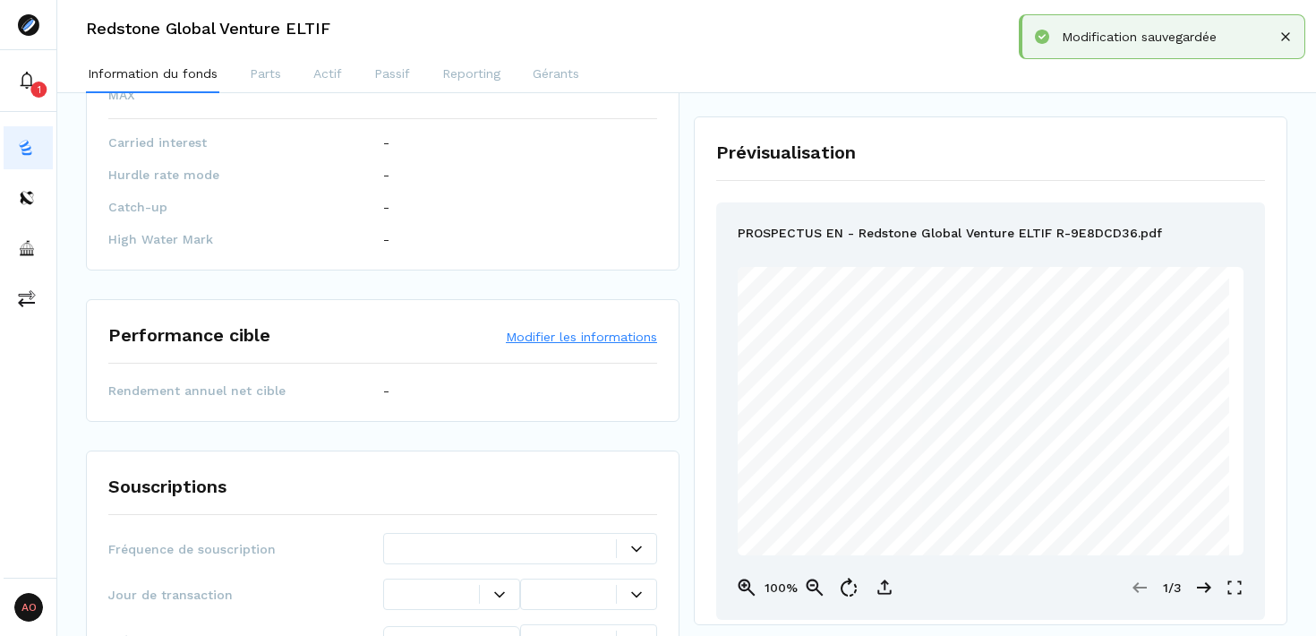
scroll to position [1807, 0]
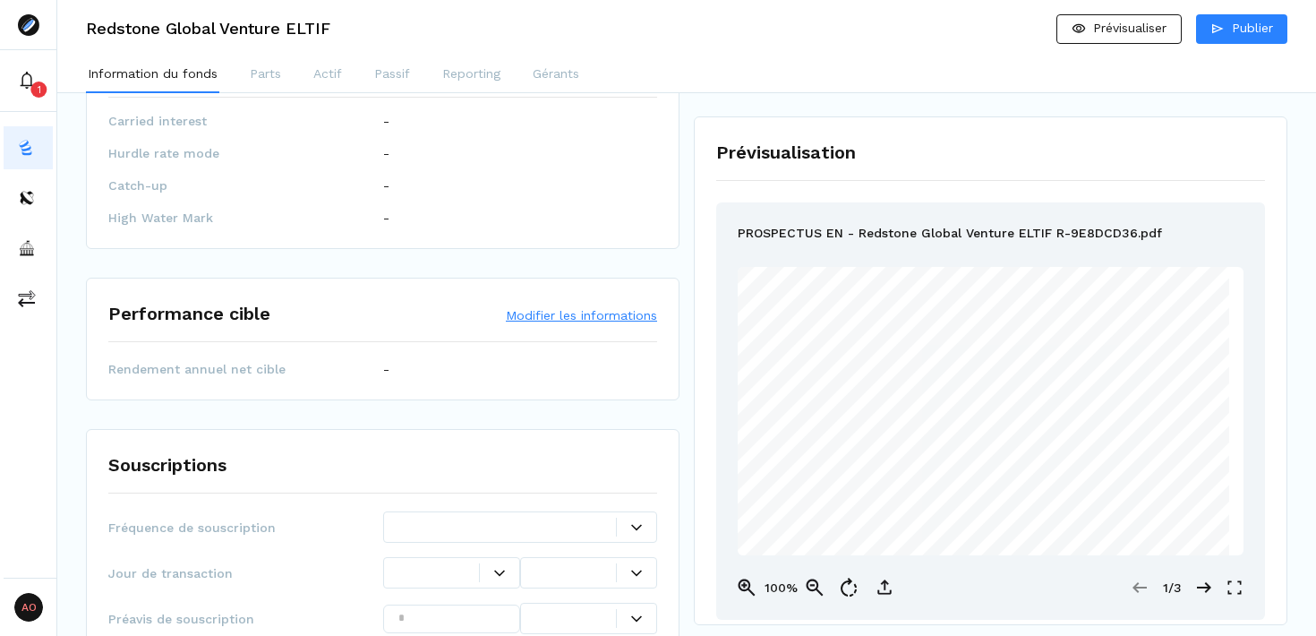
click at [587, 306] on button "Modifier les informations" at bounding box center [581, 315] width 151 height 18
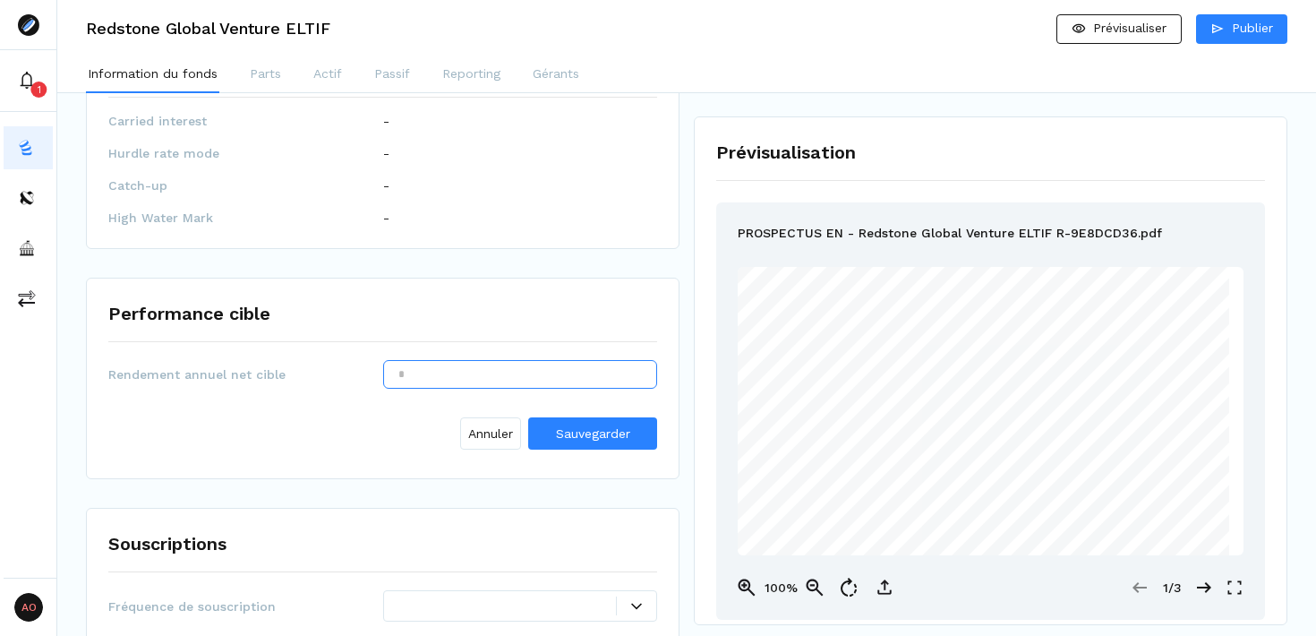
click at [502, 360] on input "text" at bounding box center [520, 374] width 275 height 29
type input "****"
click at [610, 426] on span "Sauvegarder" at bounding box center [593, 433] width 74 height 14
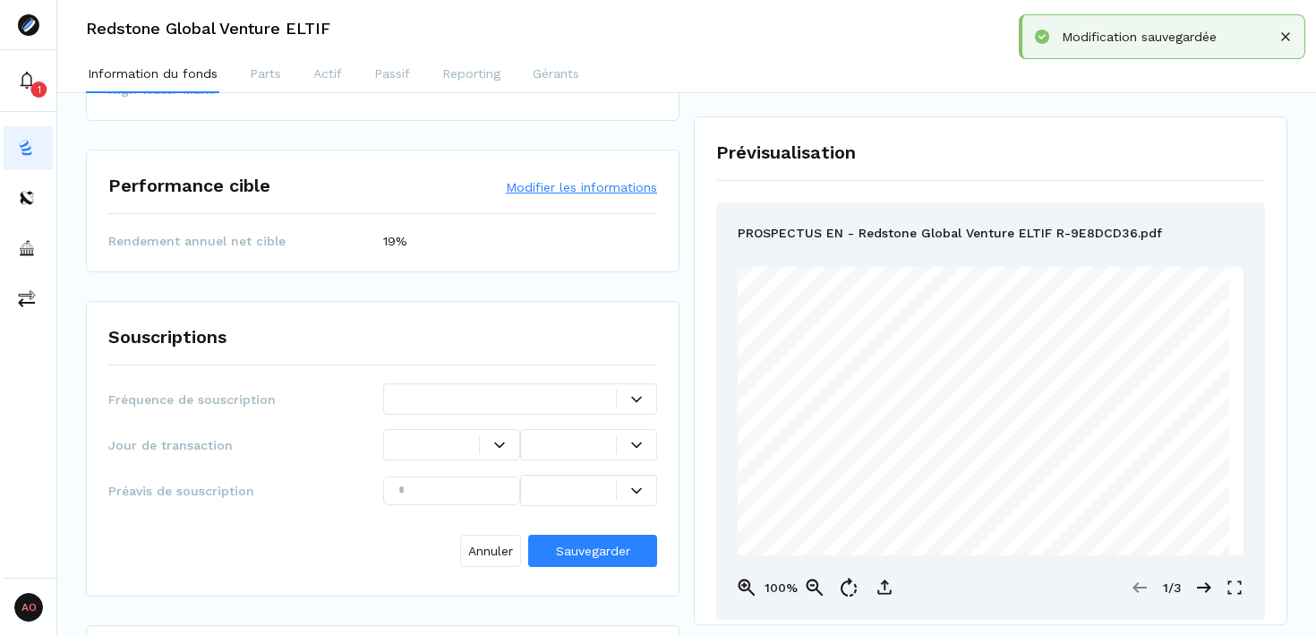
scroll to position [1956, 0]
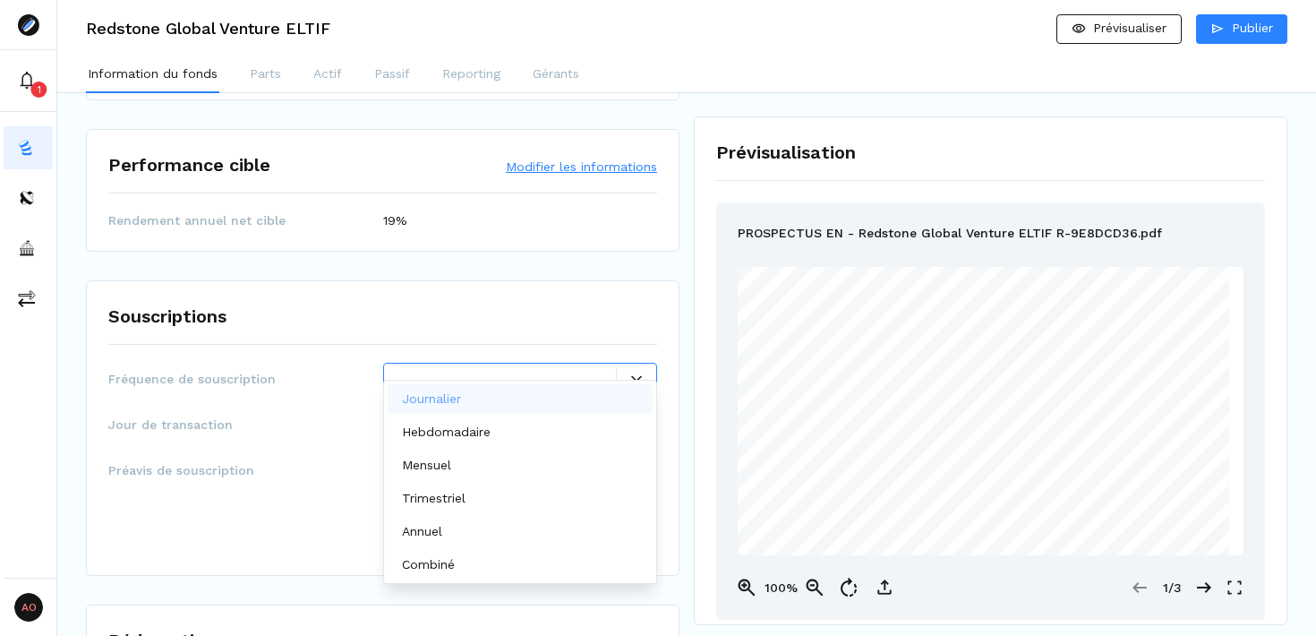
click at [635, 375] on icon at bounding box center [636, 378] width 11 height 6
click at [554, 391] on div "Journalier" at bounding box center [521, 399] width 266 height 30
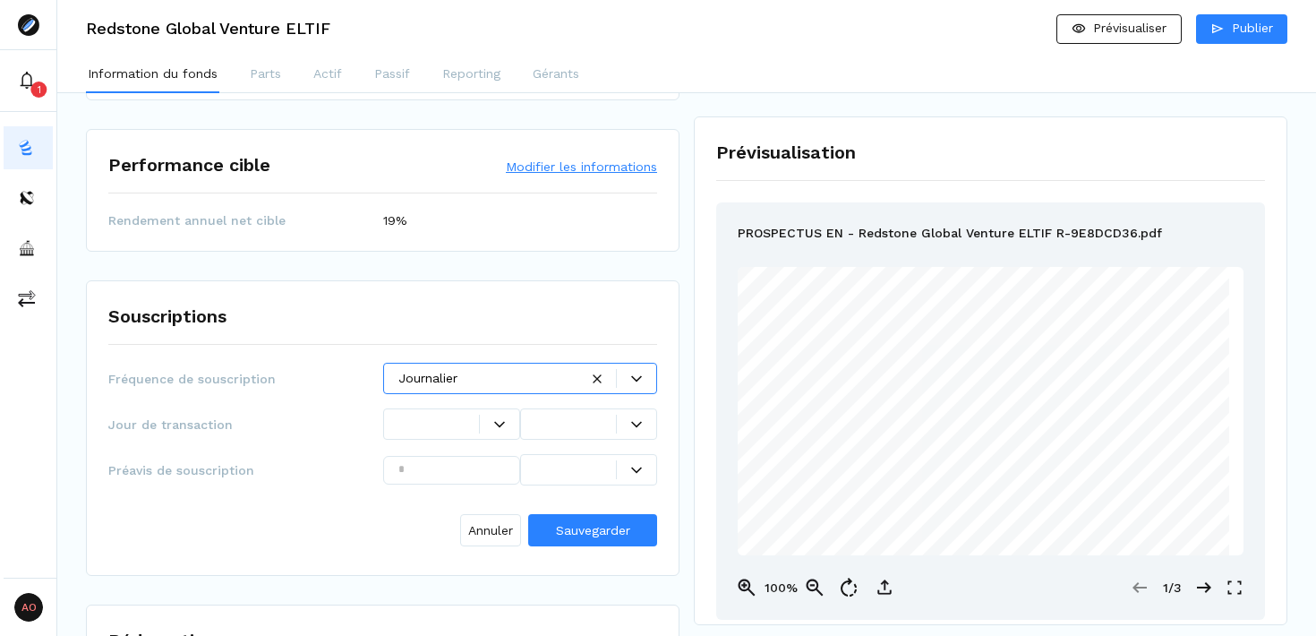
click at [504, 419] on div at bounding box center [499, 424] width 39 height 11
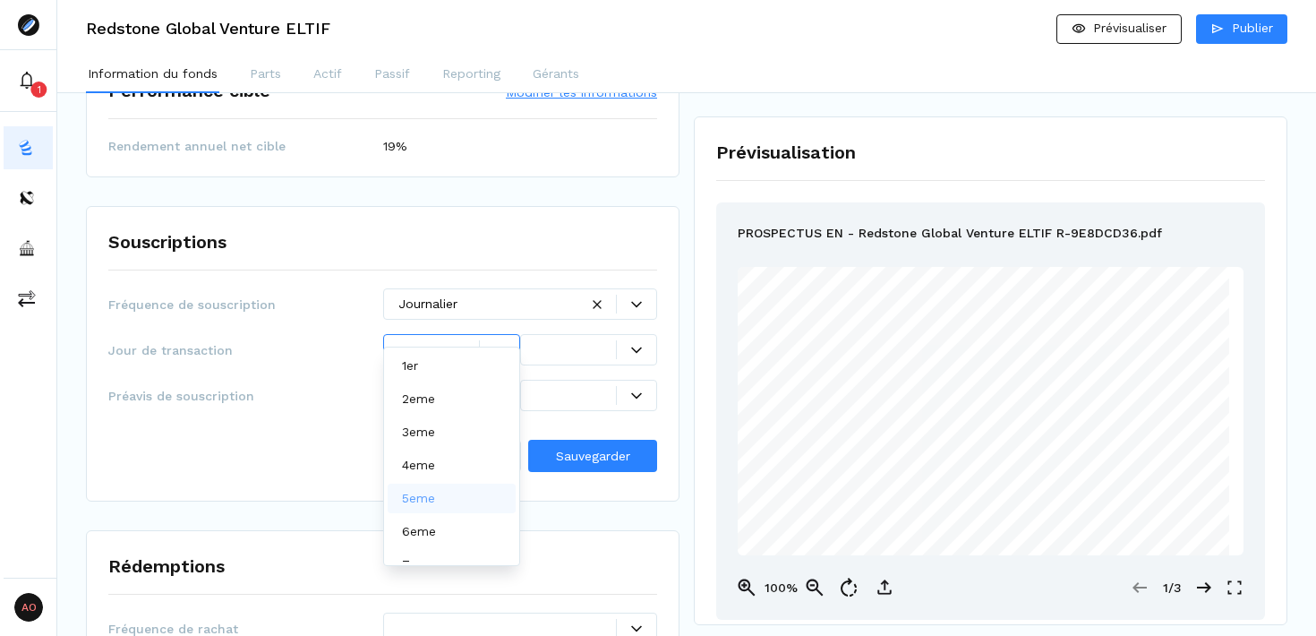
scroll to position [2036, 0]
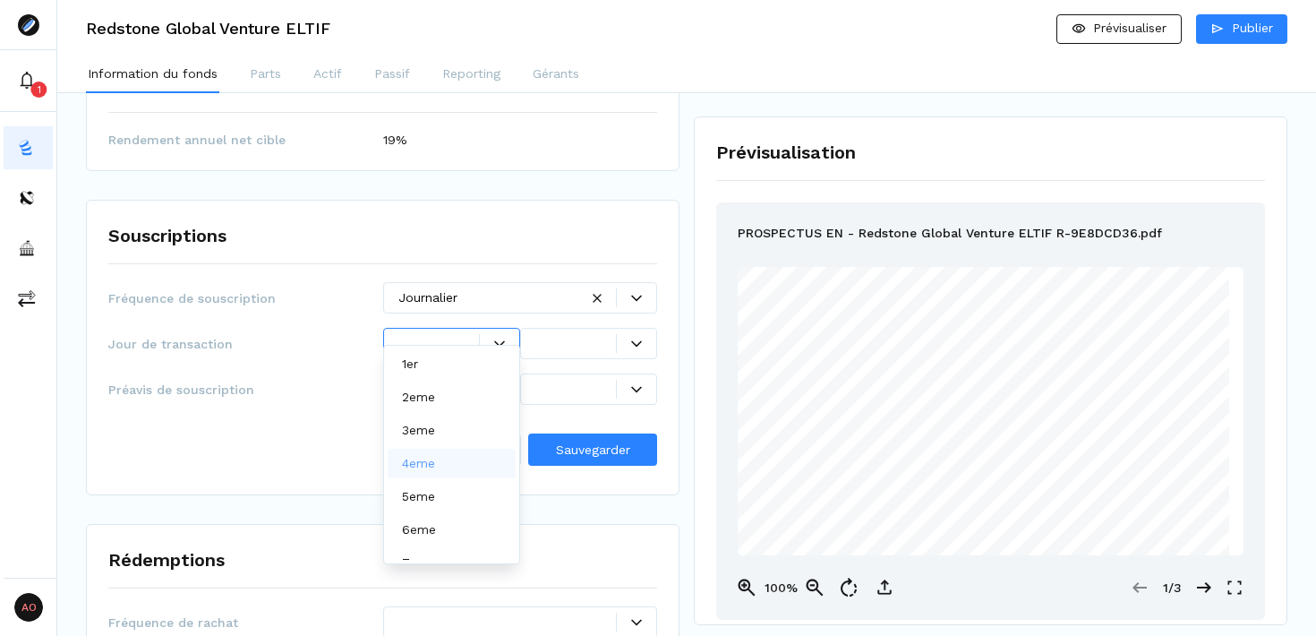
click at [333, 422] on div "Annuler Sauvegarder" at bounding box center [382, 446] width 549 height 54
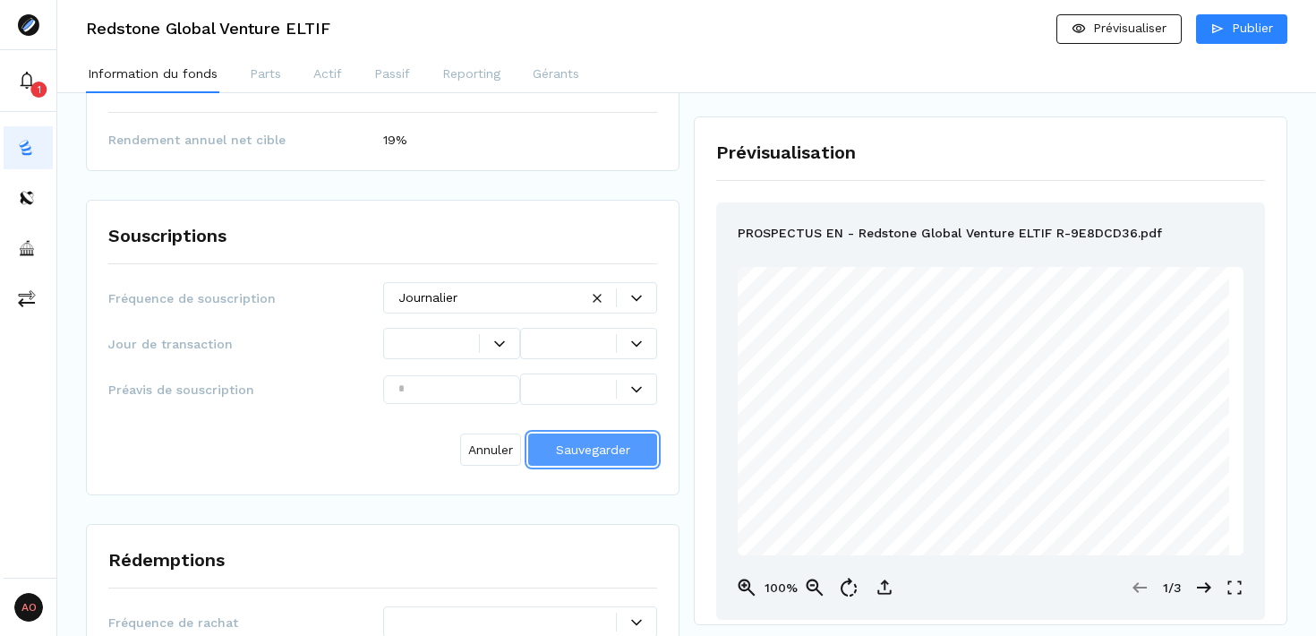
click at [590, 442] on span "Sauvegarder" at bounding box center [593, 449] width 74 height 14
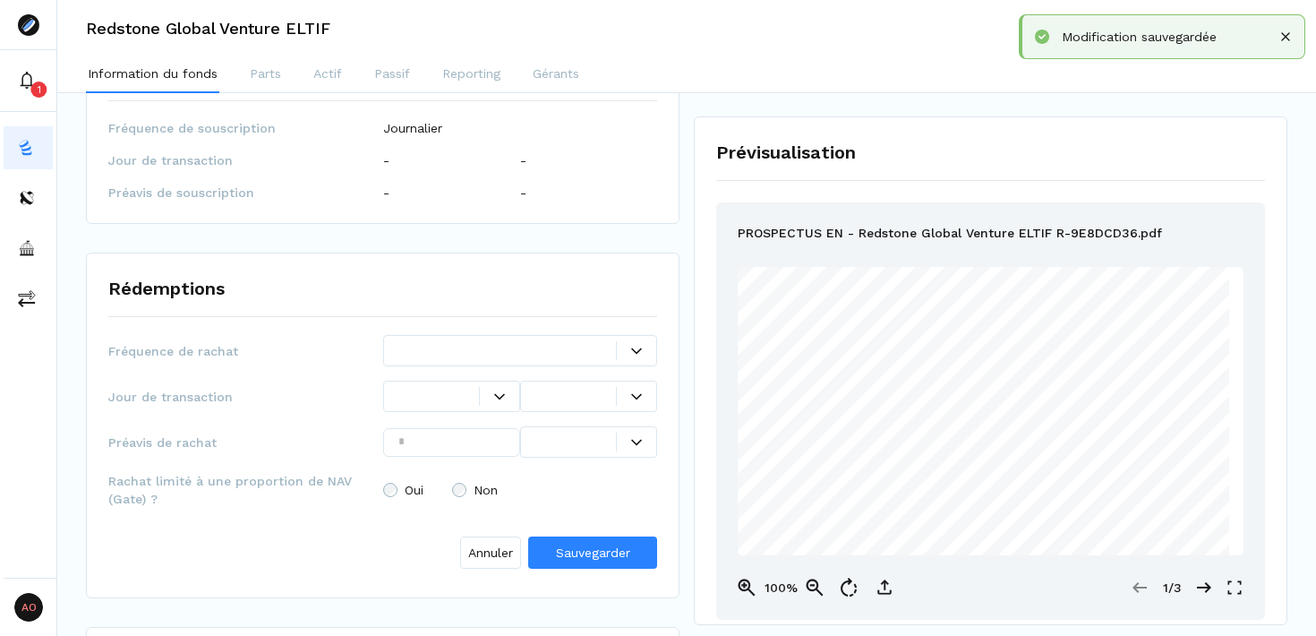
scroll to position [2205, 0]
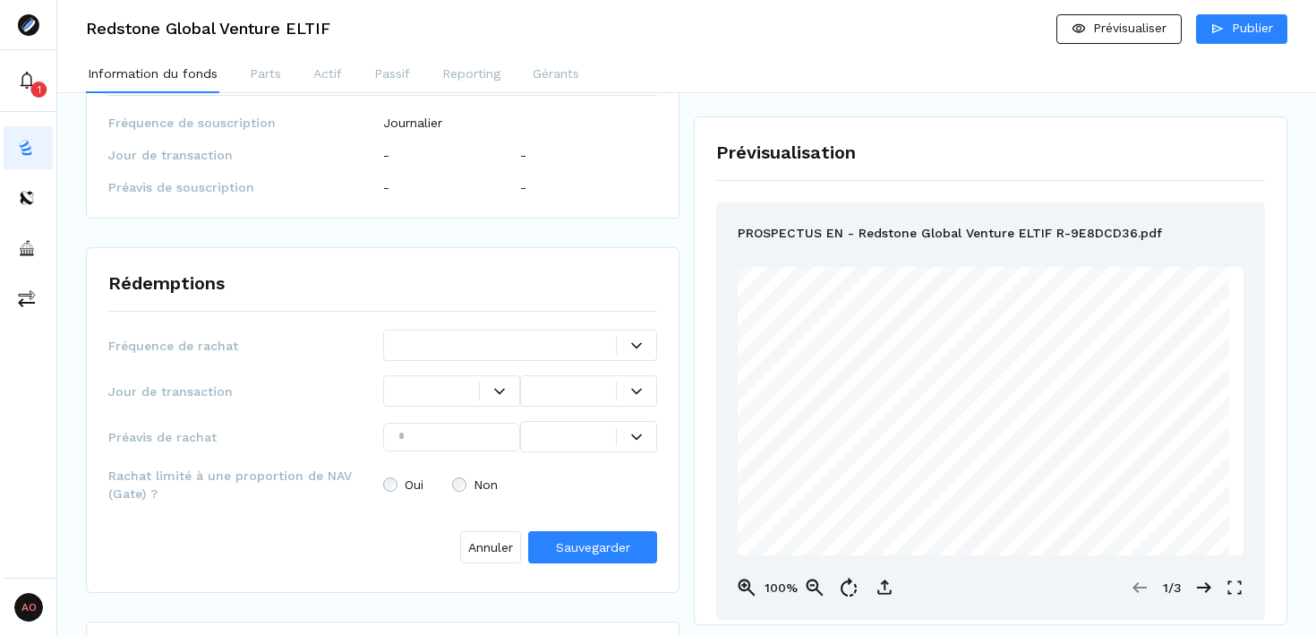
click at [645, 336] on div at bounding box center [636, 345] width 40 height 19
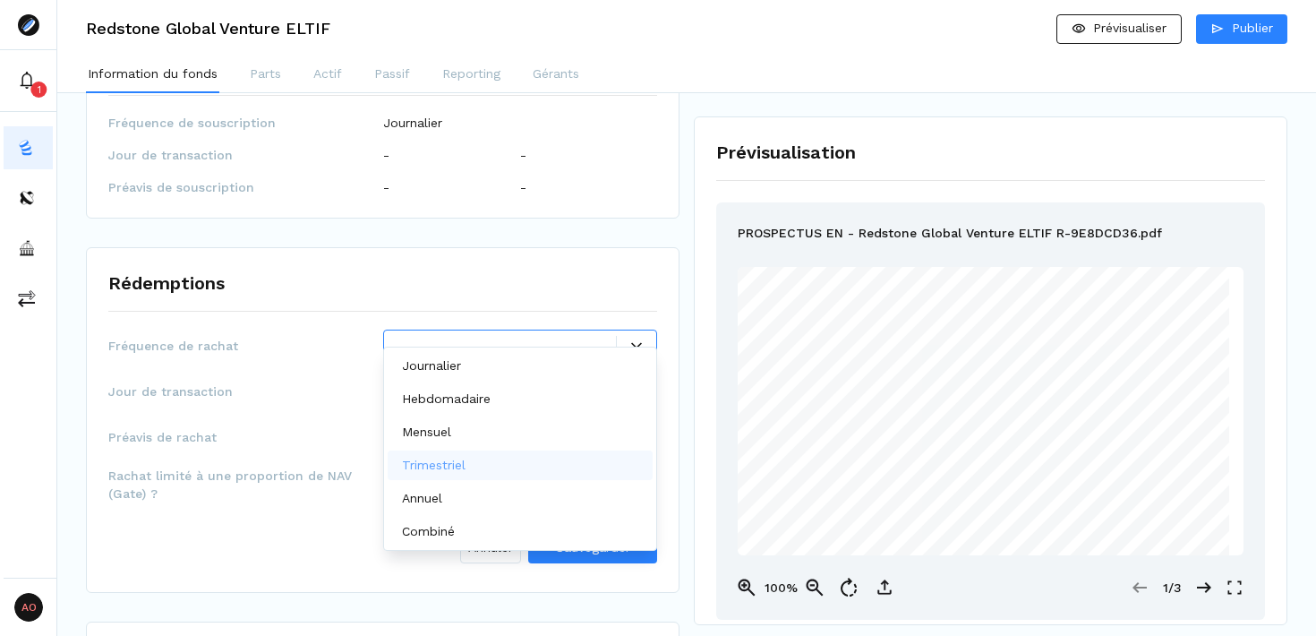
click at [531, 463] on div "Trimestriel" at bounding box center [521, 465] width 266 height 30
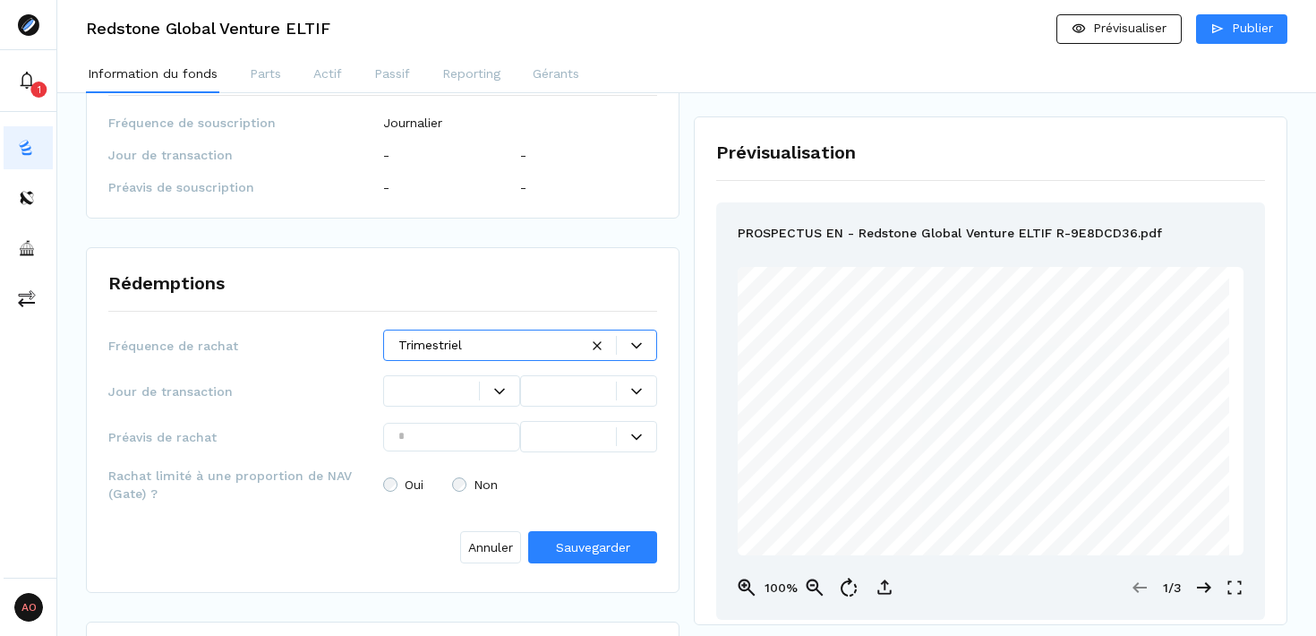
click at [501, 388] on icon at bounding box center [499, 391] width 11 height 6
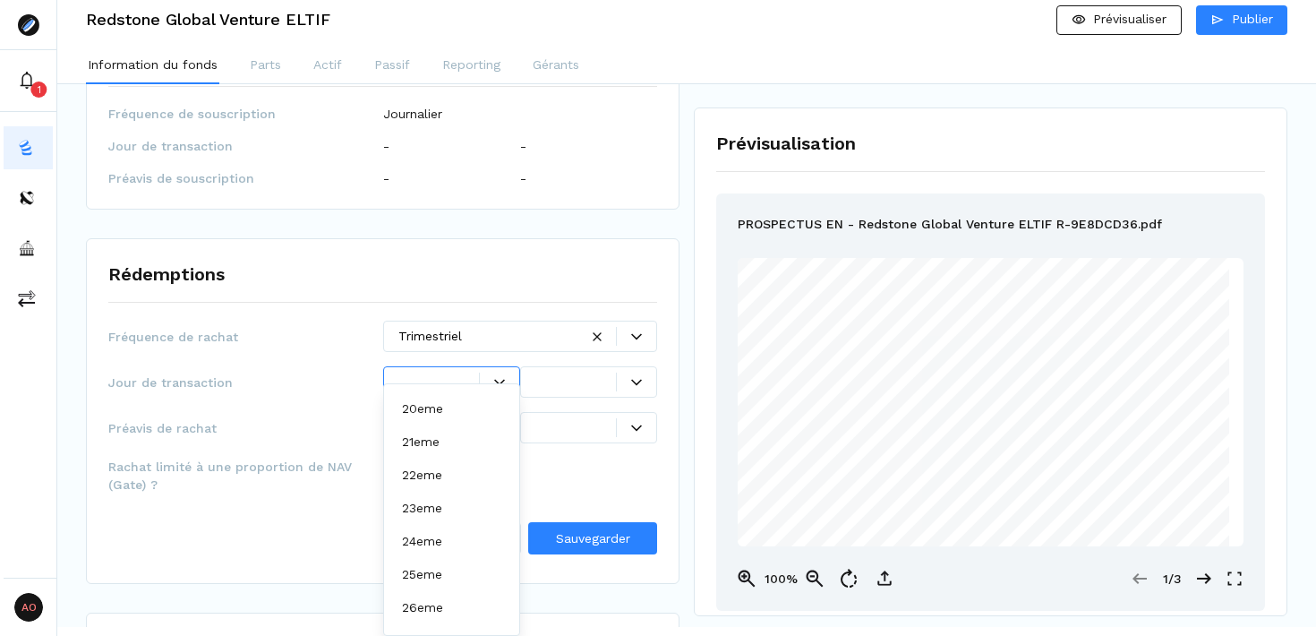
scroll to position [813, 0]
click at [448, 613] on div "dernier" at bounding box center [426, 617] width 48 height 19
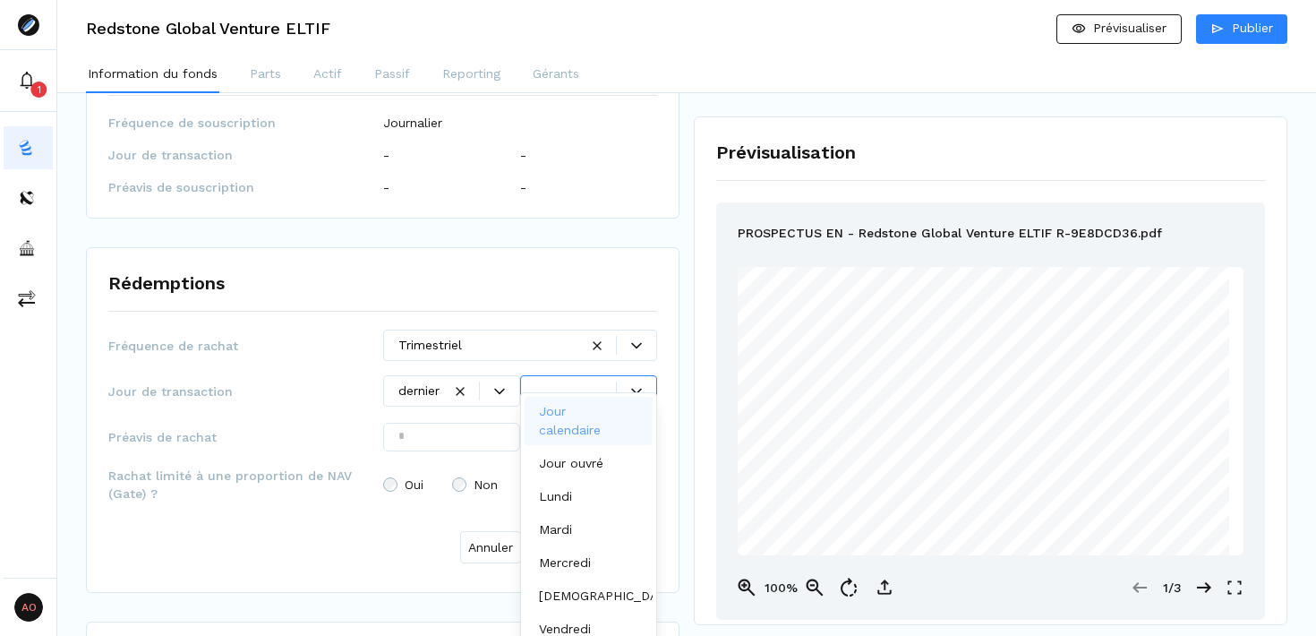
click at [633, 386] on icon at bounding box center [636, 391] width 11 height 11
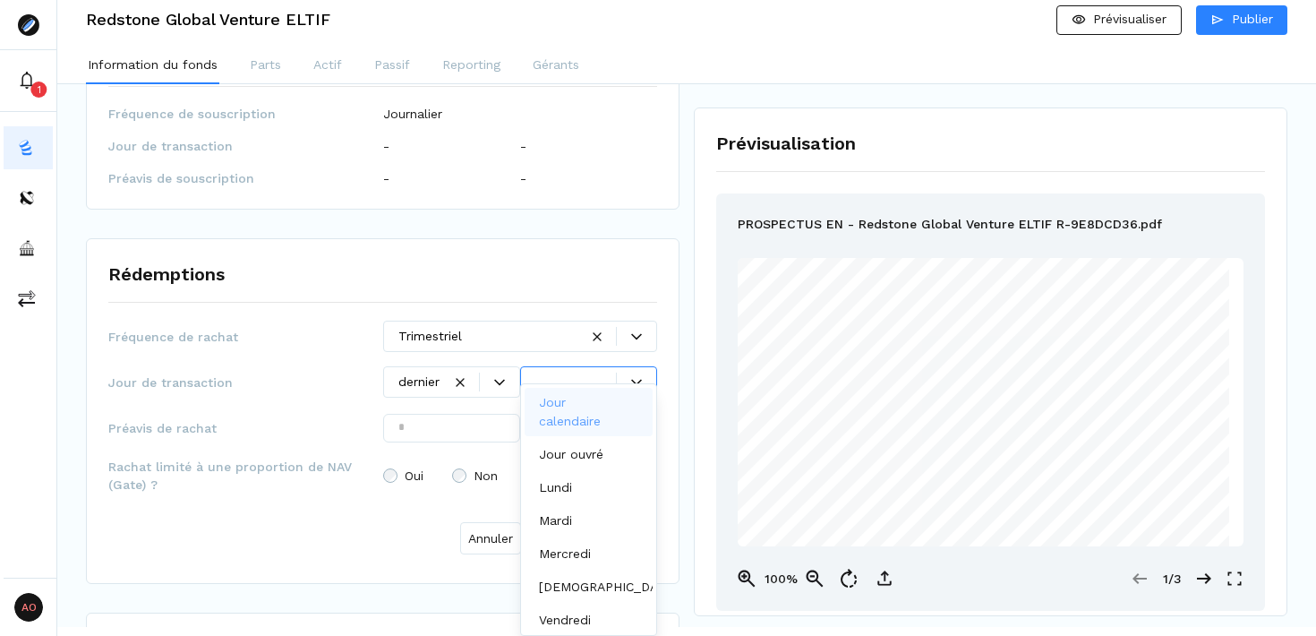
click at [593, 405] on p "Jour calendaire" at bounding box center [585, 412] width 92 height 38
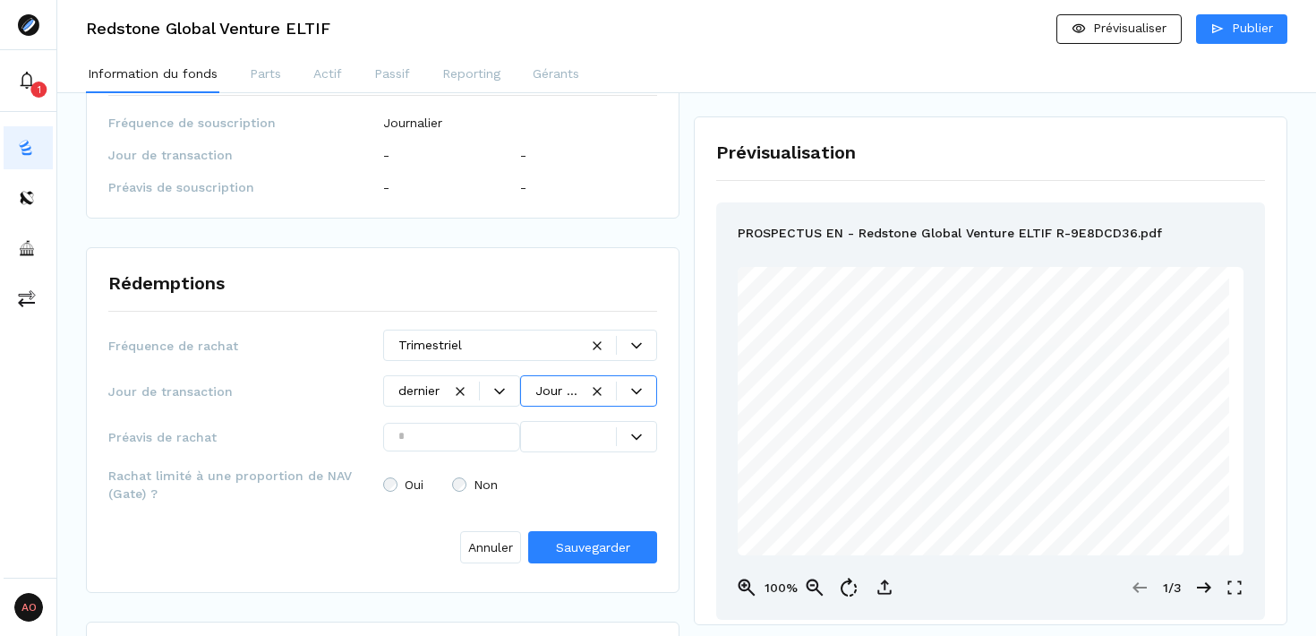
scroll to position [0, 0]
click at [451, 424] on input "text" at bounding box center [451, 437] width 137 height 29
type input "**"
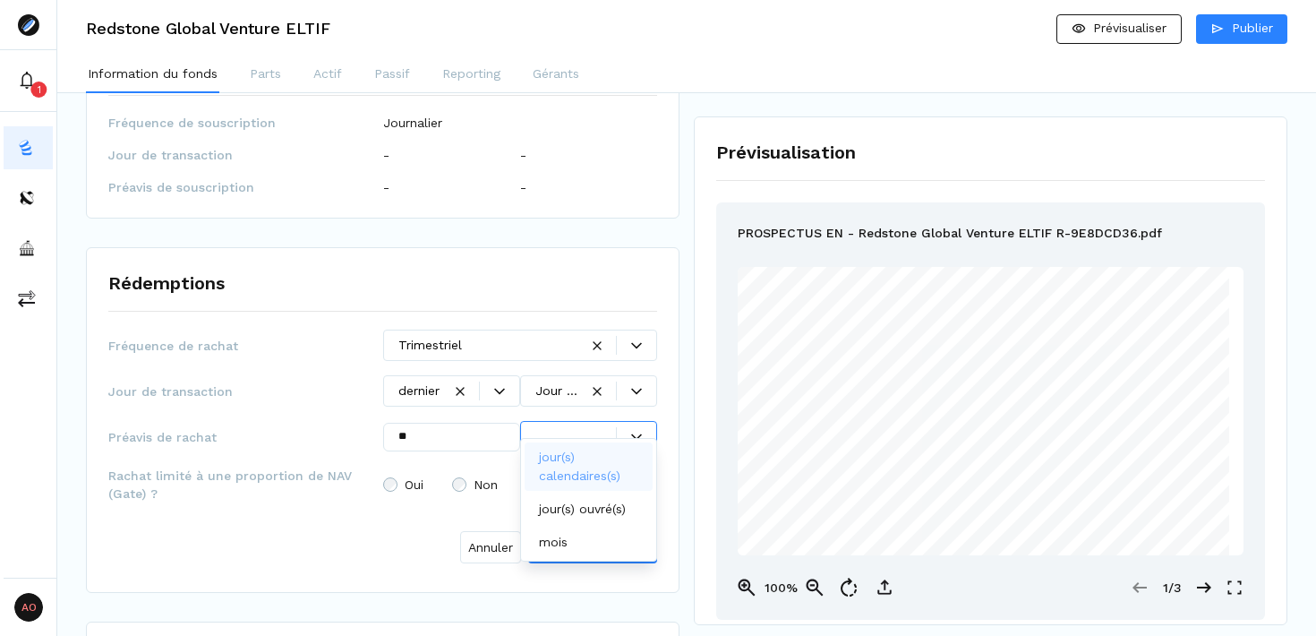
click at [637, 433] on icon at bounding box center [636, 436] width 11 height 6
click at [591, 538] on div "mois" at bounding box center [589, 542] width 128 height 30
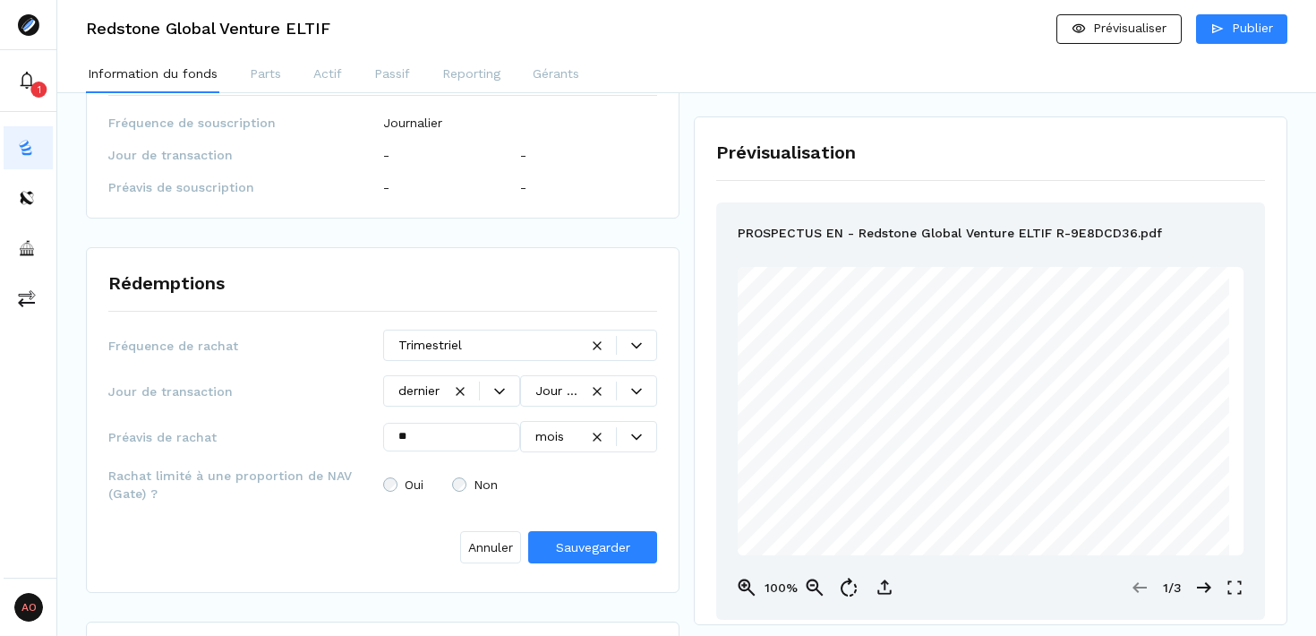
click at [568, 480] on div "Rachat limité à une proportion de NAV (Gate) ? Oui Non" at bounding box center [382, 485] width 549 height 36
click at [586, 540] on span "Sauvegarder" at bounding box center [593, 547] width 74 height 14
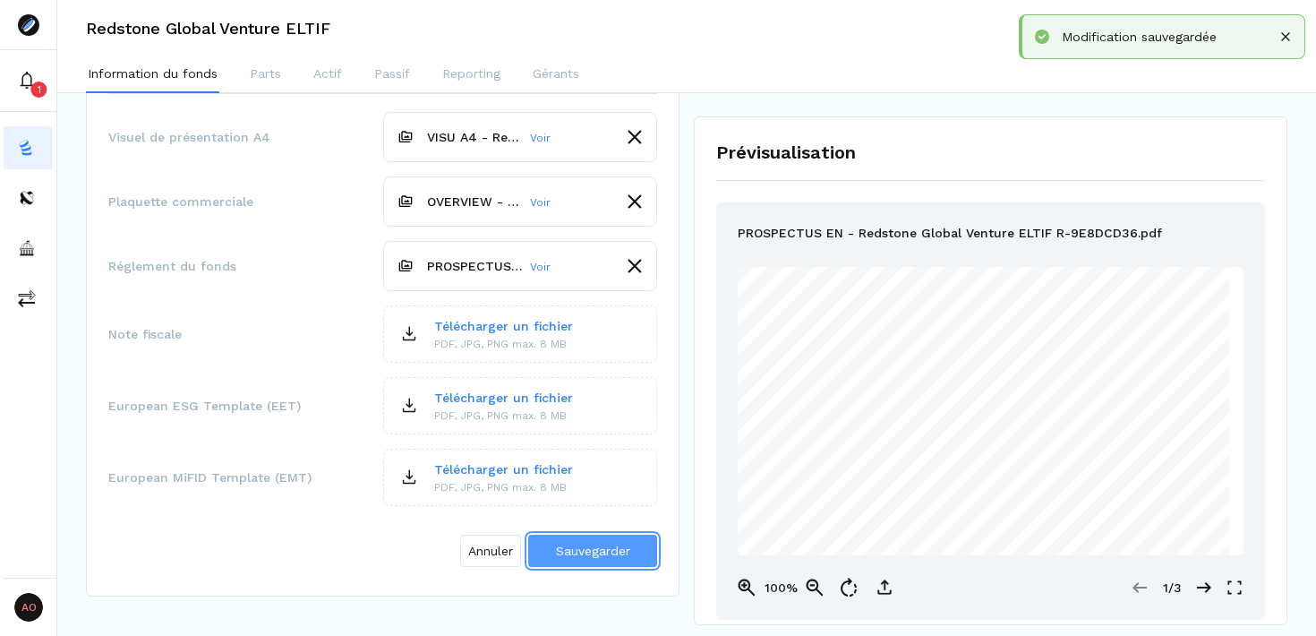
click at [586, 544] on span "Sauvegarder" at bounding box center [593, 551] width 74 height 14
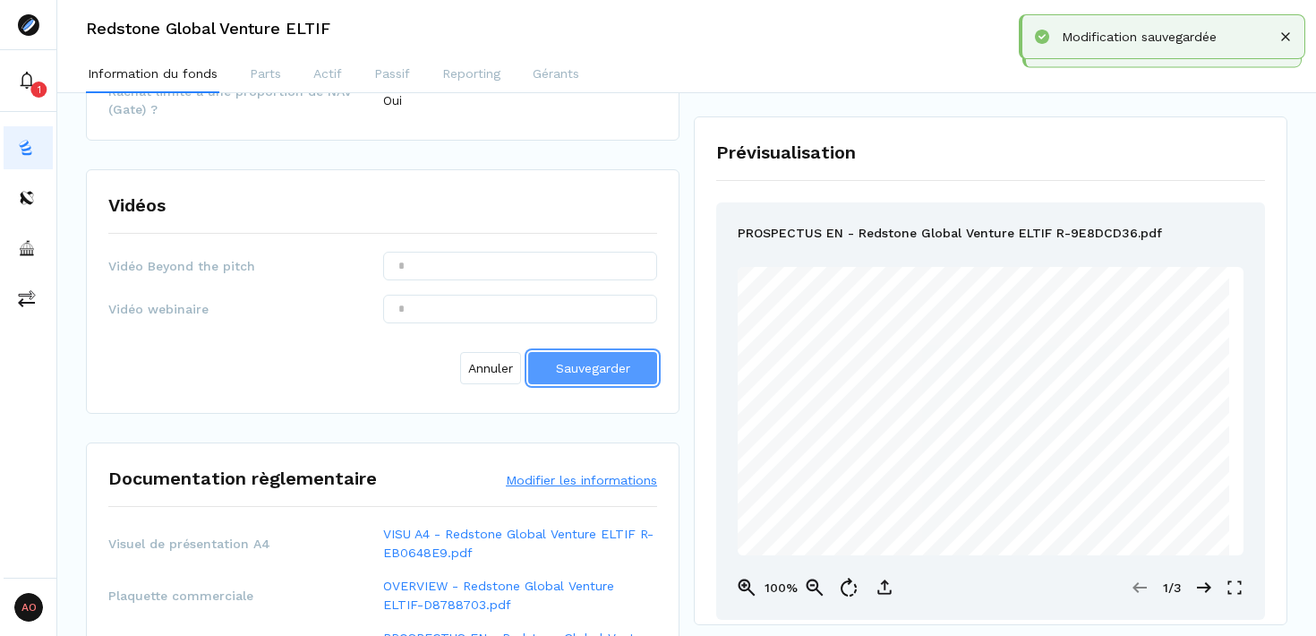
click at [572, 361] on span "Sauvegarder" at bounding box center [593, 368] width 74 height 14
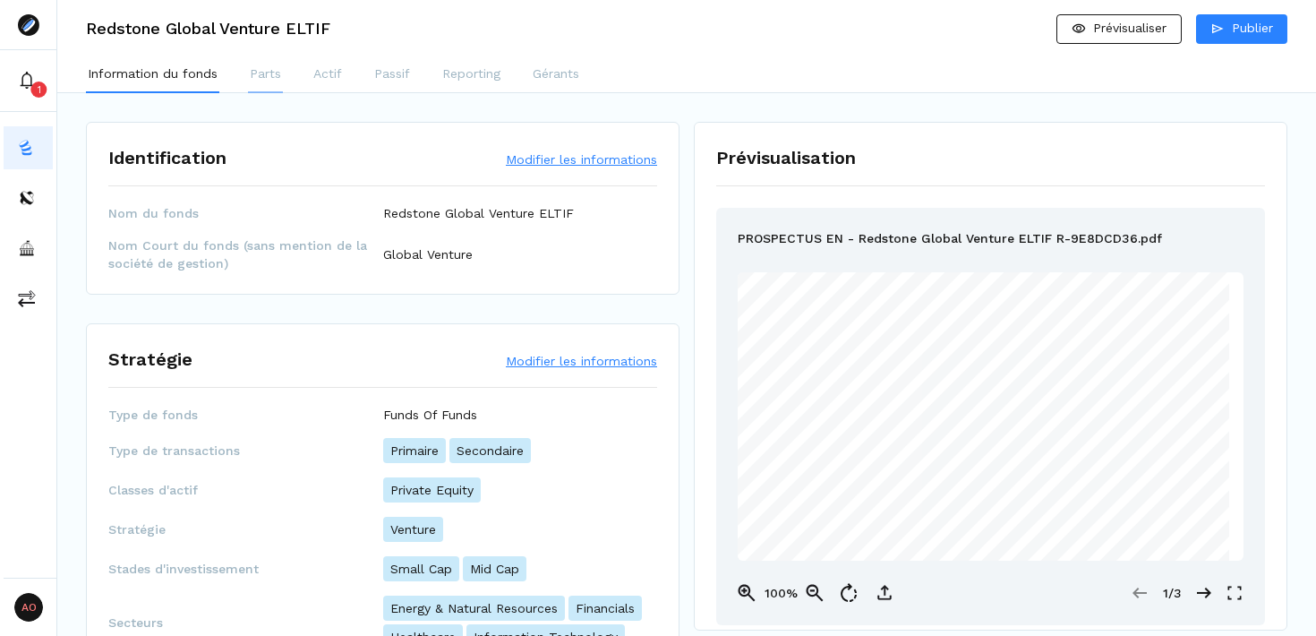
click at [270, 78] on p "Parts" at bounding box center [265, 73] width 31 height 19
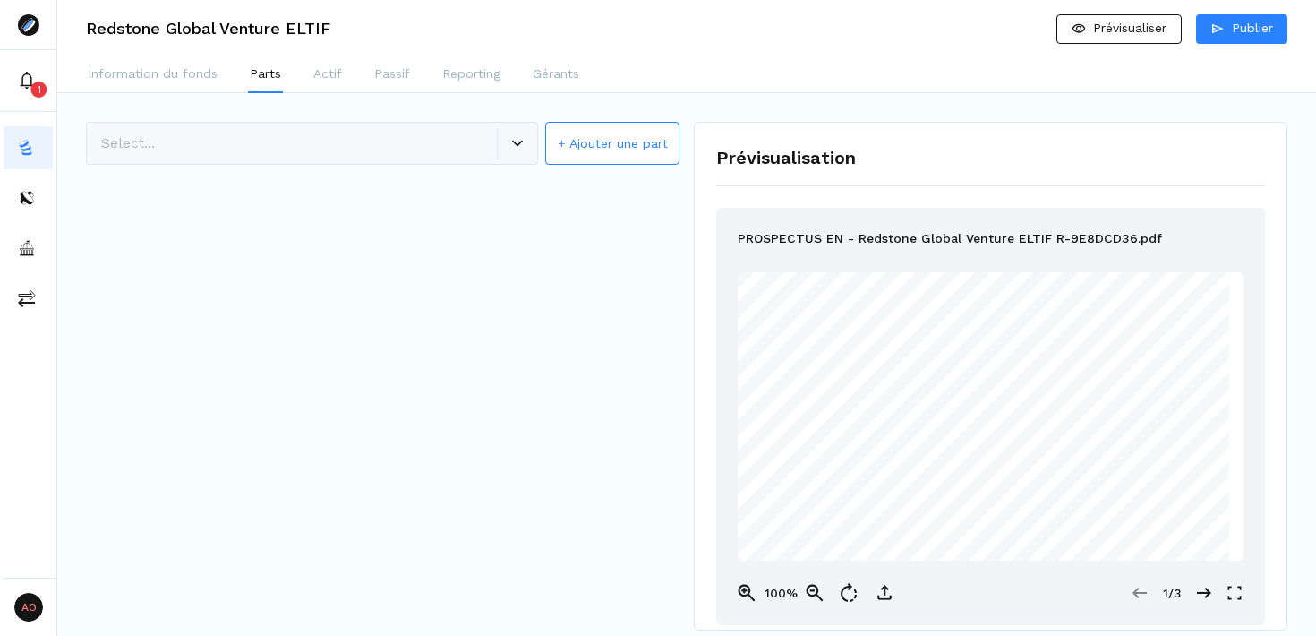
click at [604, 141] on button "+ Ajouter une part" at bounding box center [612, 143] width 134 height 43
click at [429, 220] on input "*" at bounding box center [520, 222] width 275 height 29
type input "*"
click at [613, 276] on span "Créer la part" at bounding box center [593, 273] width 76 height 14
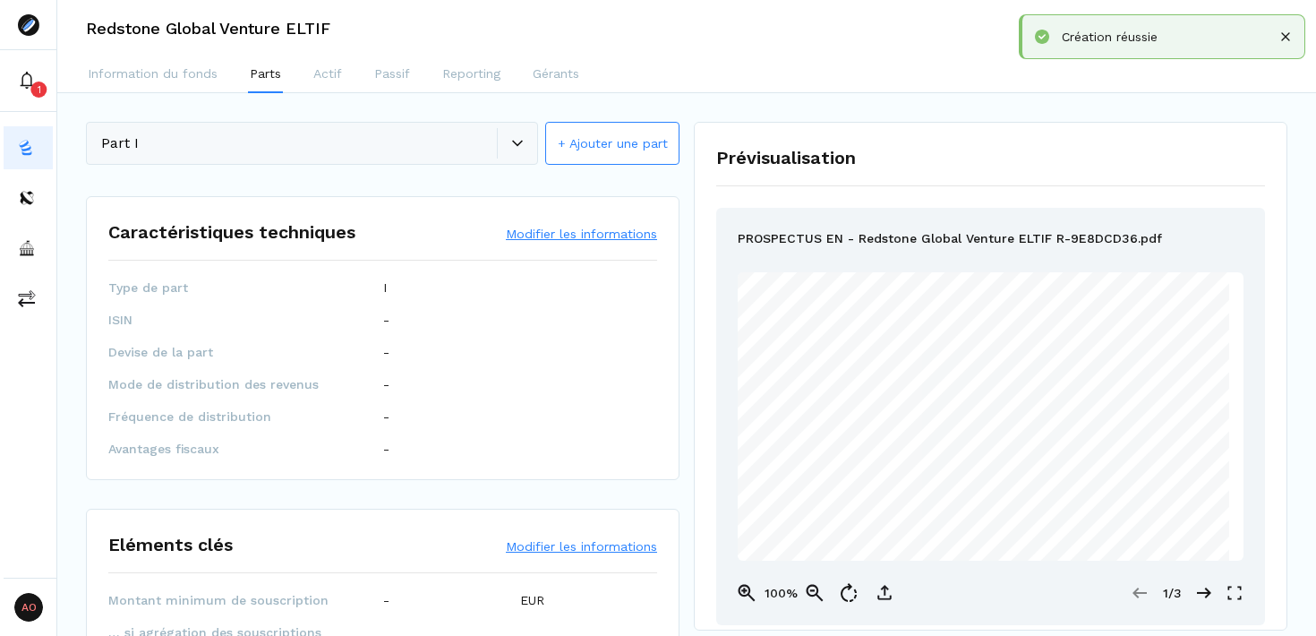
click at [602, 237] on button "Modifier les informations" at bounding box center [581, 234] width 151 height 18
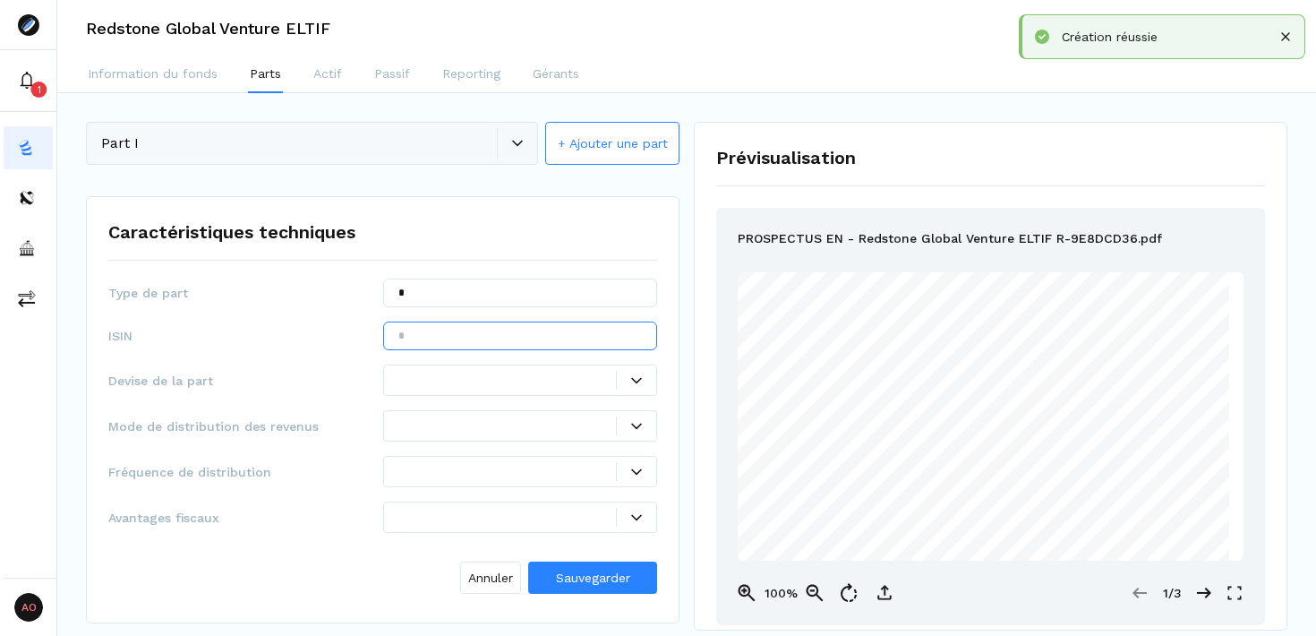
click at [436, 341] on input "text" at bounding box center [520, 335] width 275 height 29
paste input "**********"
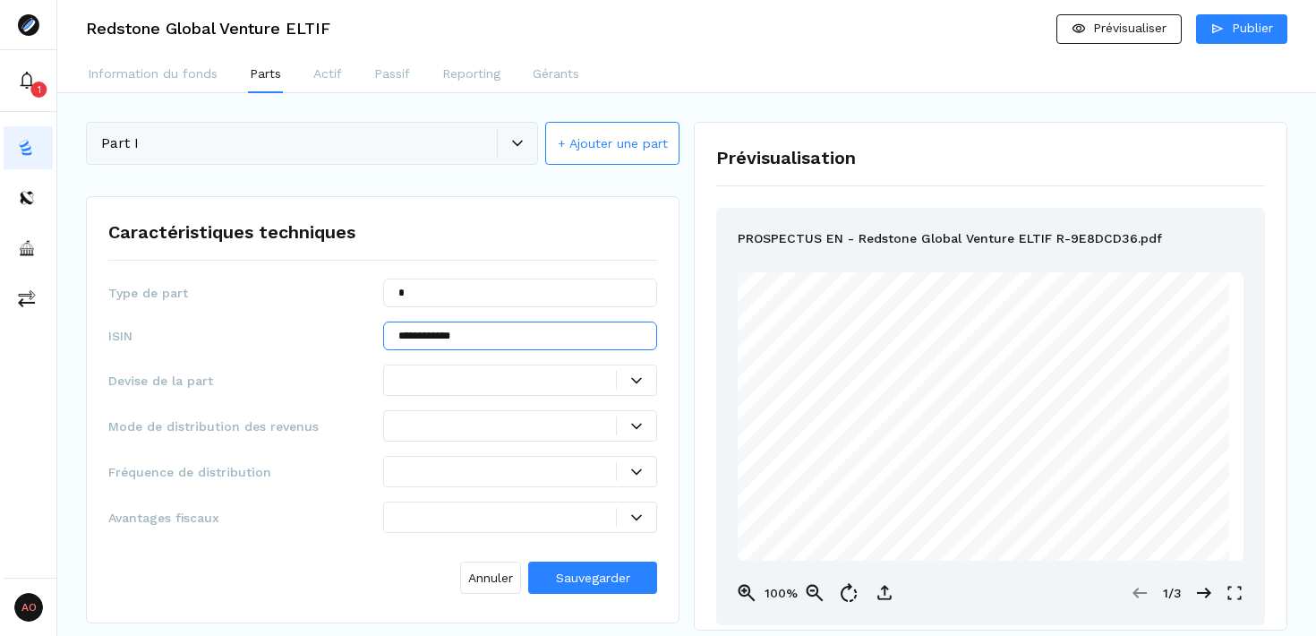
type input "**********"
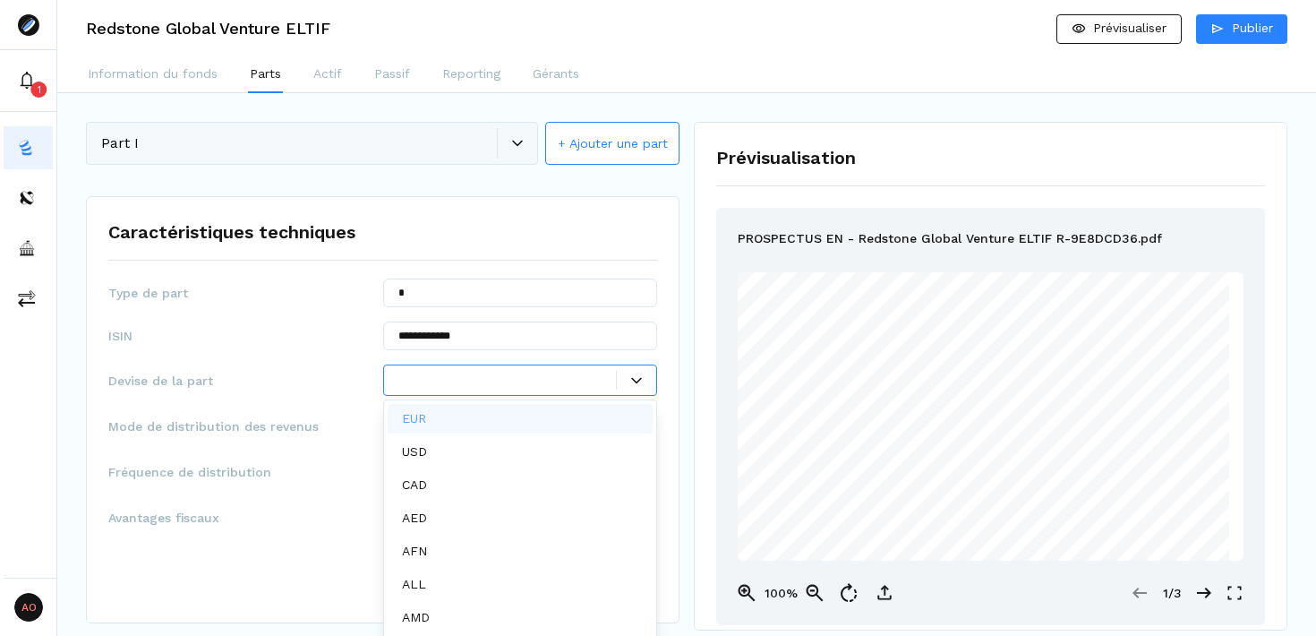
click at [642, 381] on div at bounding box center [636, 380] width 39 height 11
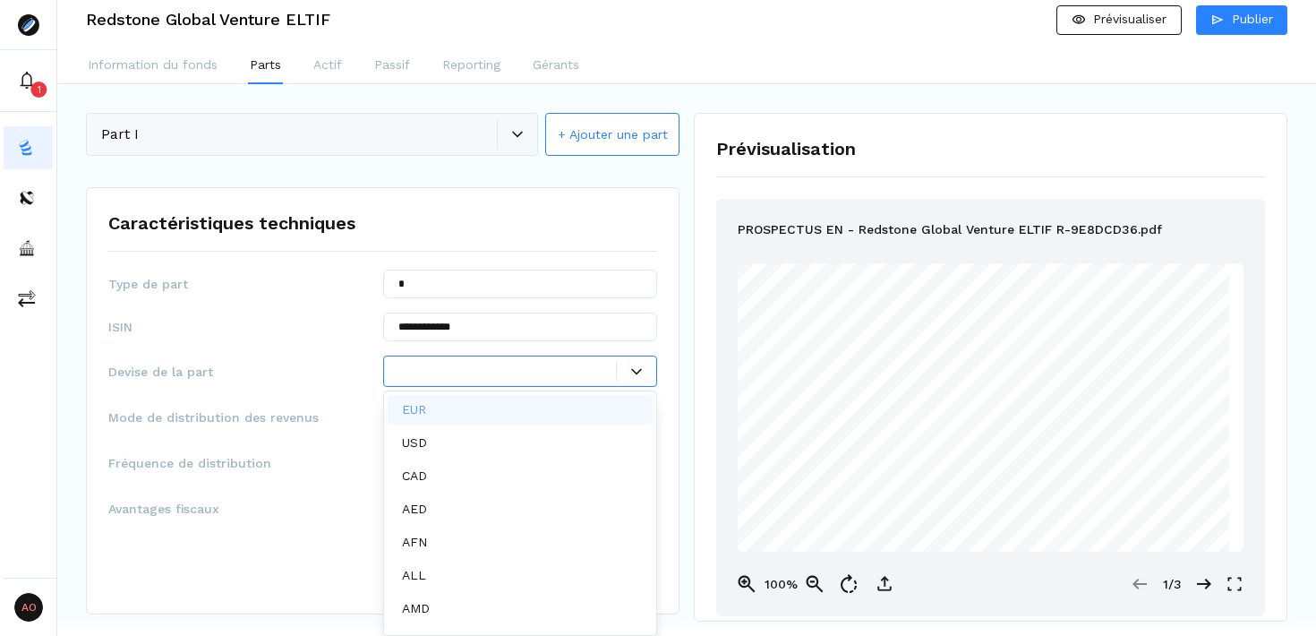
click at [512, 407] on div "EUR" at bounding box center [521, 410] width 266 height 30
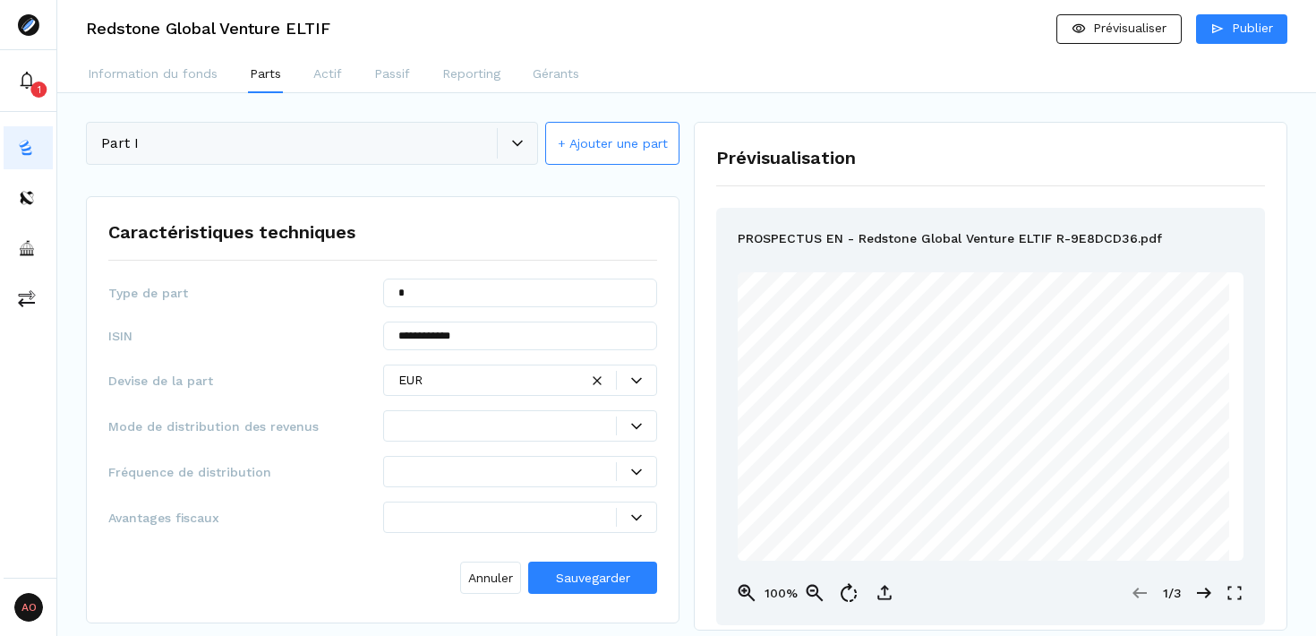
click at [294, 304] on div "Type de part *" at bounding box center [382, 293] width 549 height 29
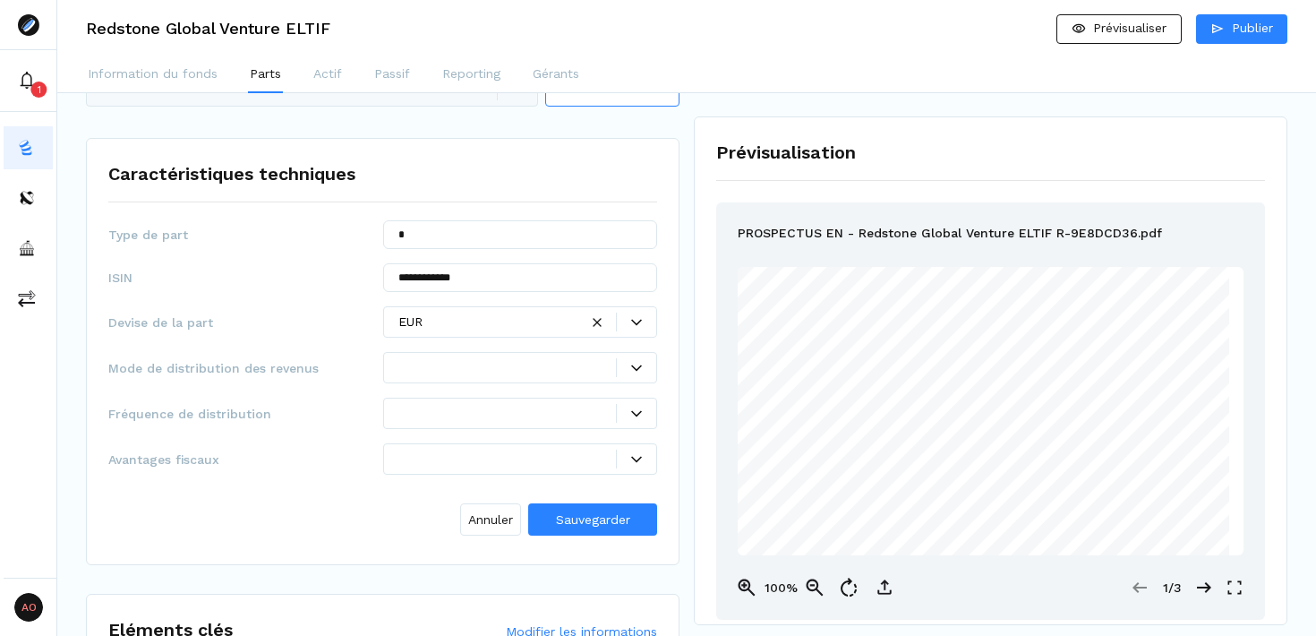
scroll to position [71, 0]
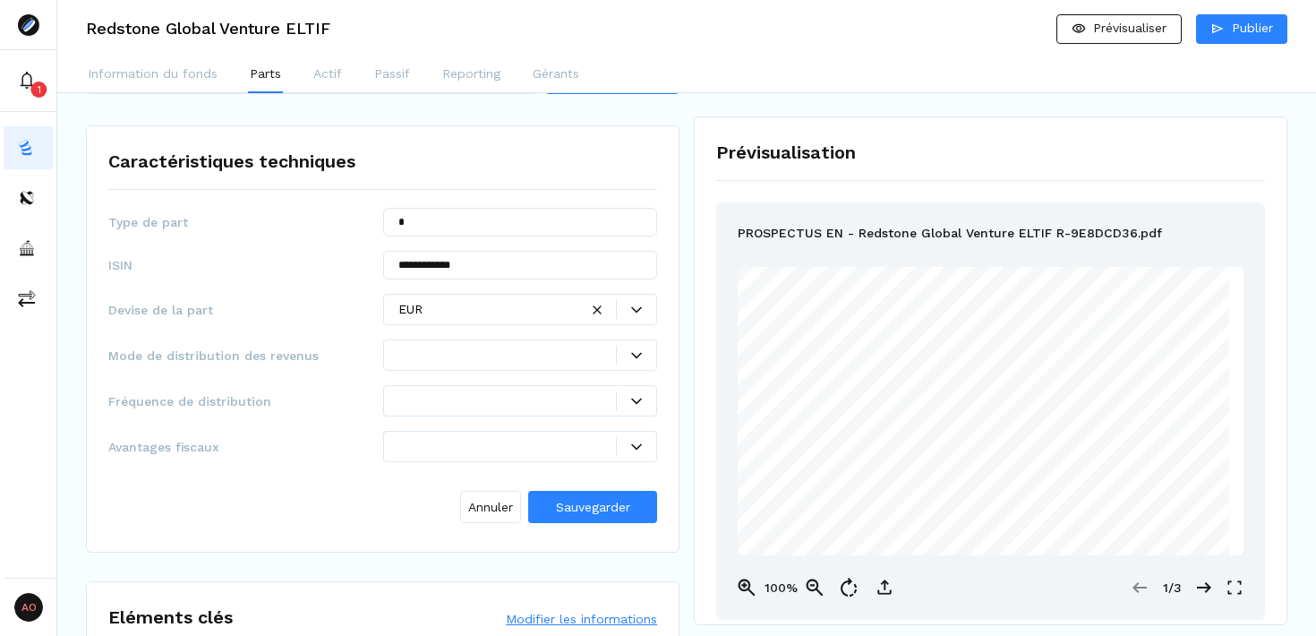
click at [638, 359] on icon at bounding box center [636, 355] width 11 height 11
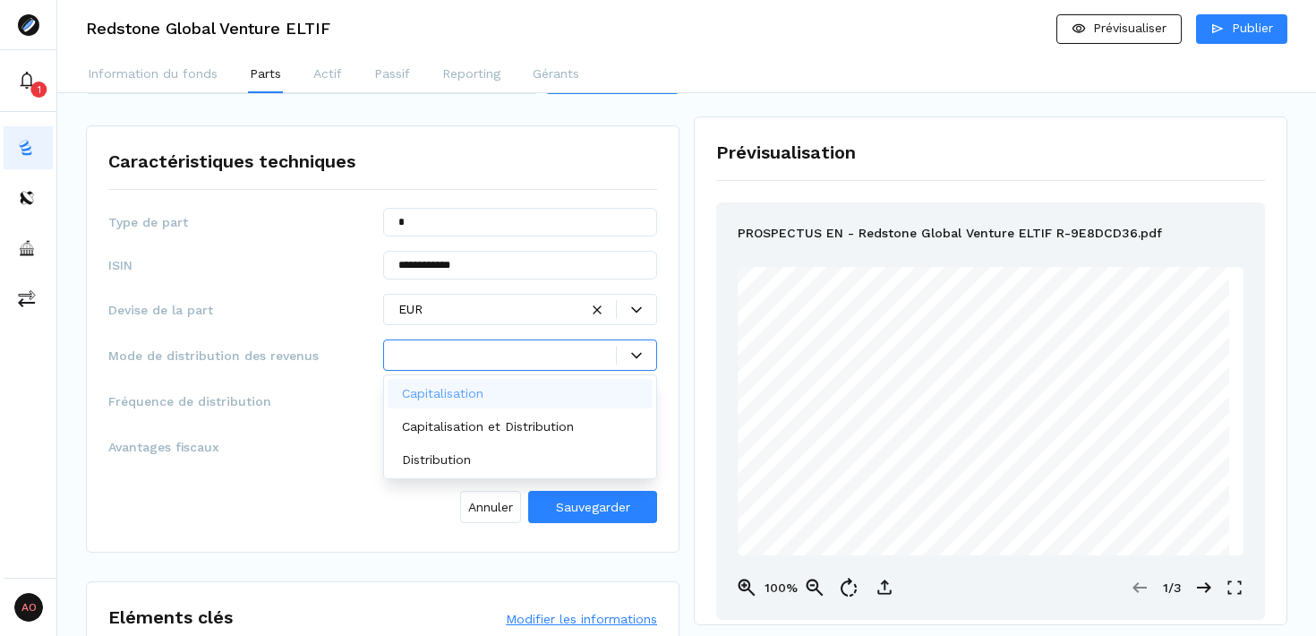
click at [308, 279] on div "**********" at bounding box center [382, 369] width 549 height 322
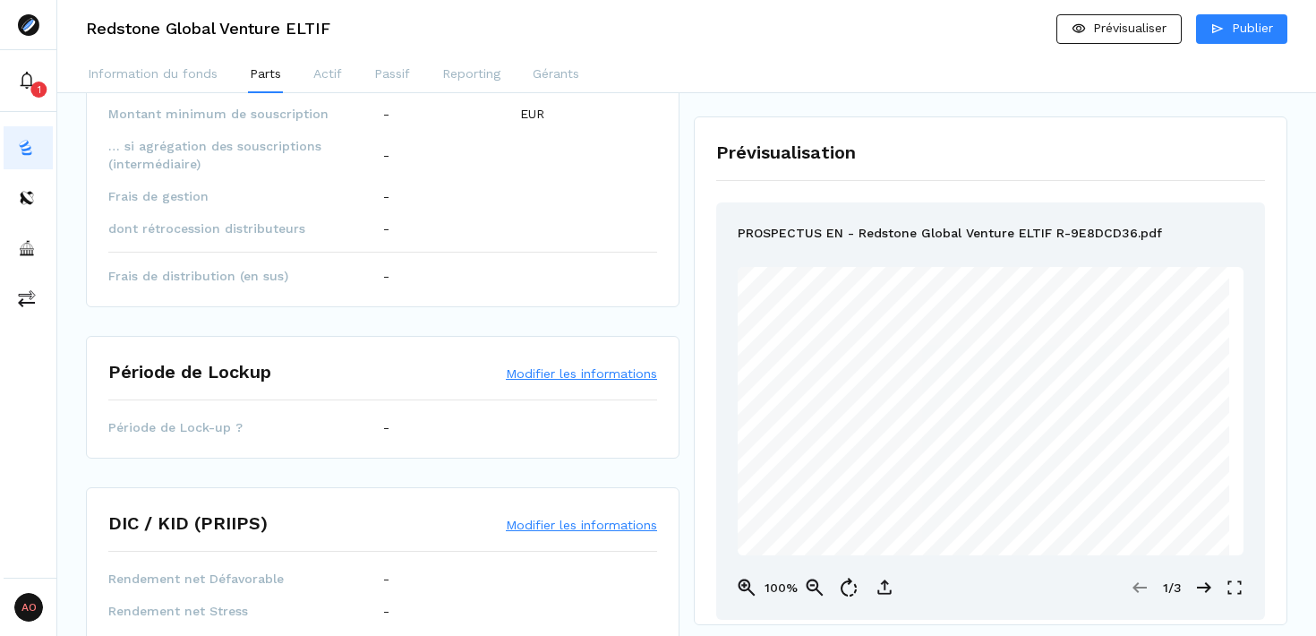
scroll to position [748, 0]
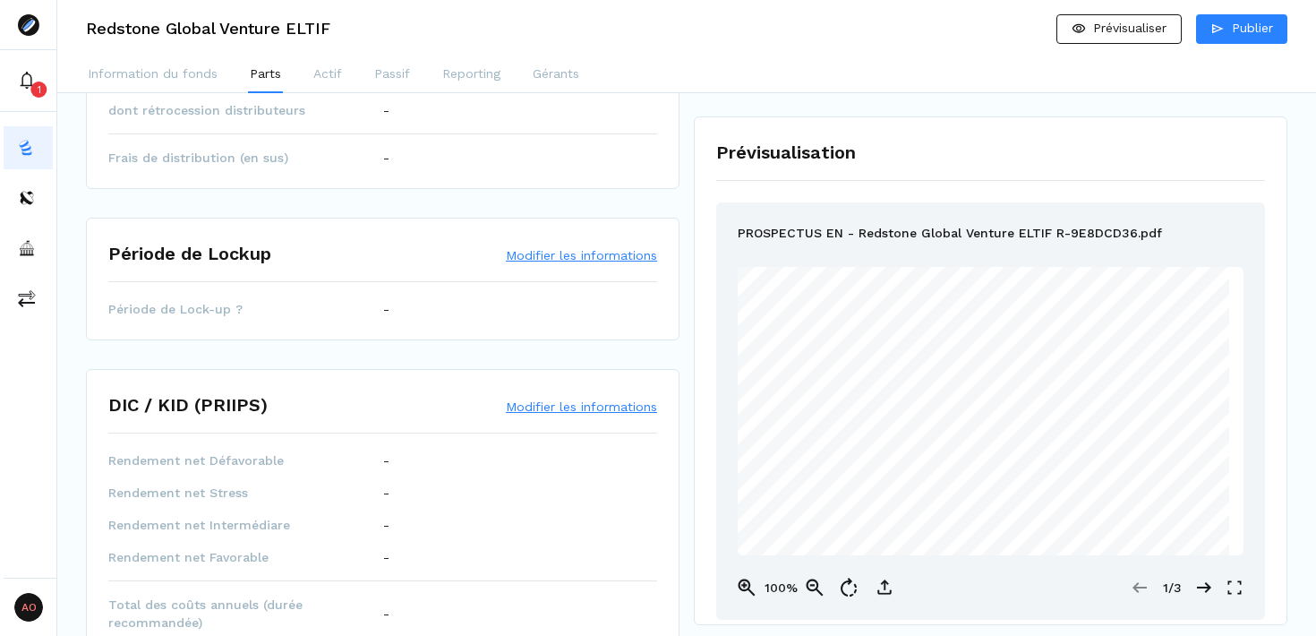
click at [551, 253] on button "Modifier les informations" at bounding box center [581, 255] width 151 height 18
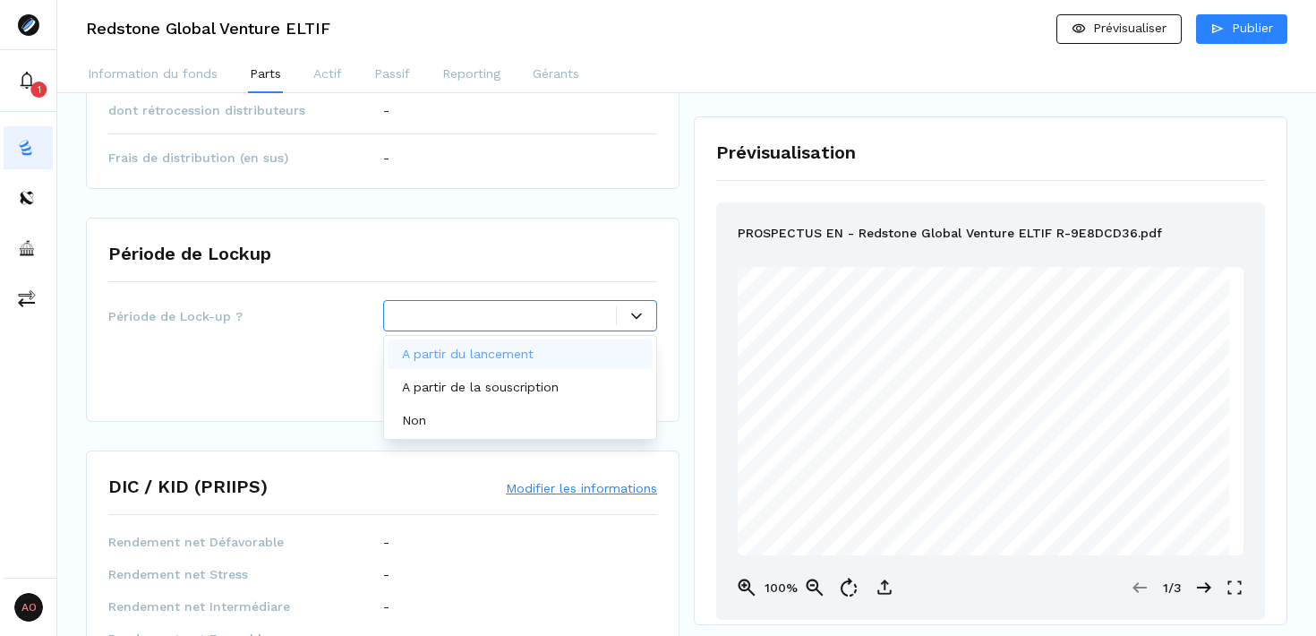
click at [513, 327] on div at bounding box center [520, 315] width 275 height 31
click at [510, 379] on p "A partir de la souscription" at bounding box center [480, 387] width 157 height 19
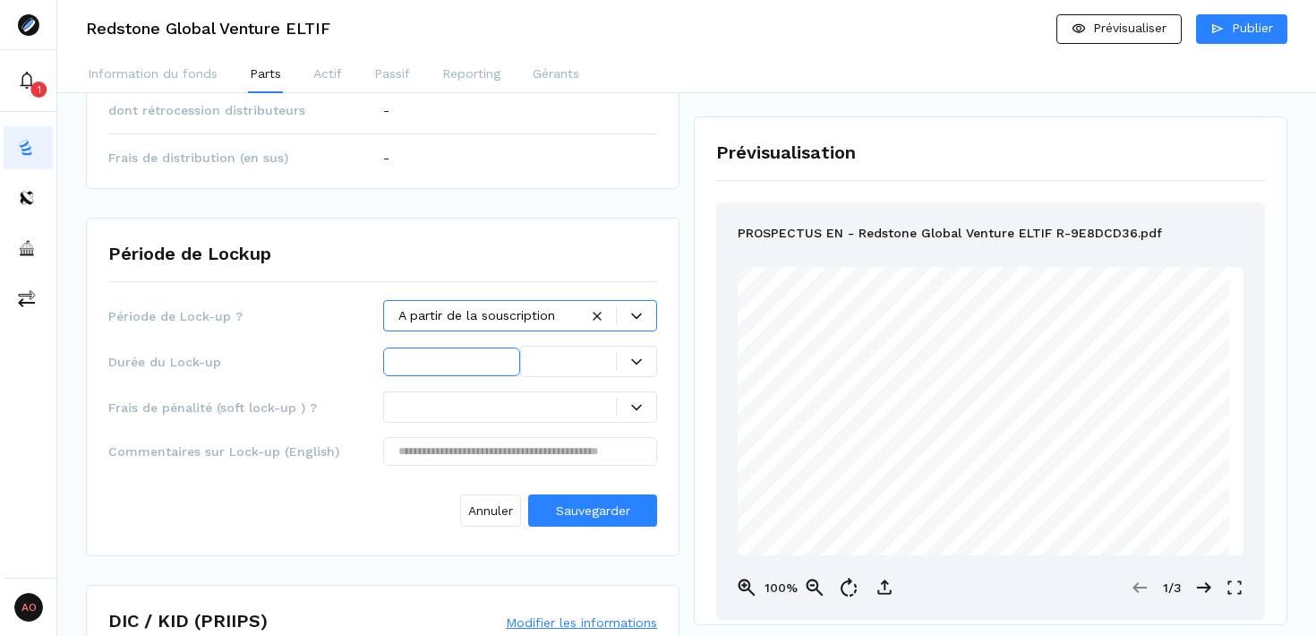
click at [475, 362] on input "text" at bounding box center [451, 361] width 137 height 29
type input "*"
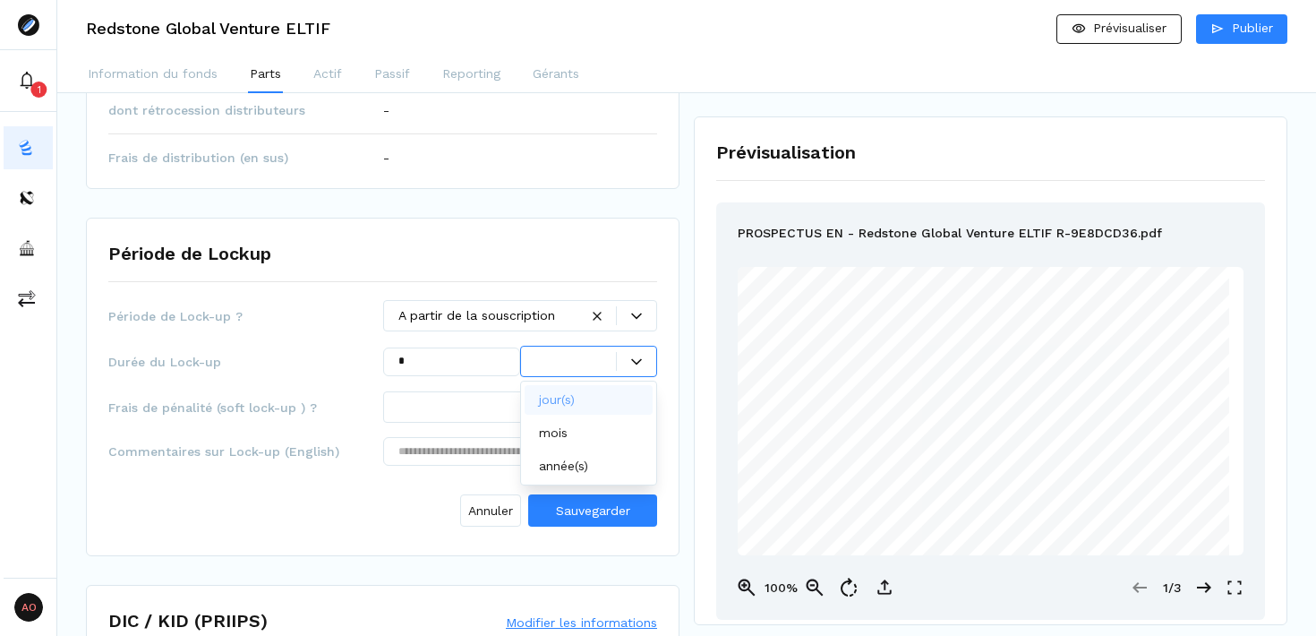
click at [610, 364] on div at bounding box center [576, 361] width 81 height 19
click at [569, 461] on p "année(s)" at bounding box center [563, 466] width 49 height 19
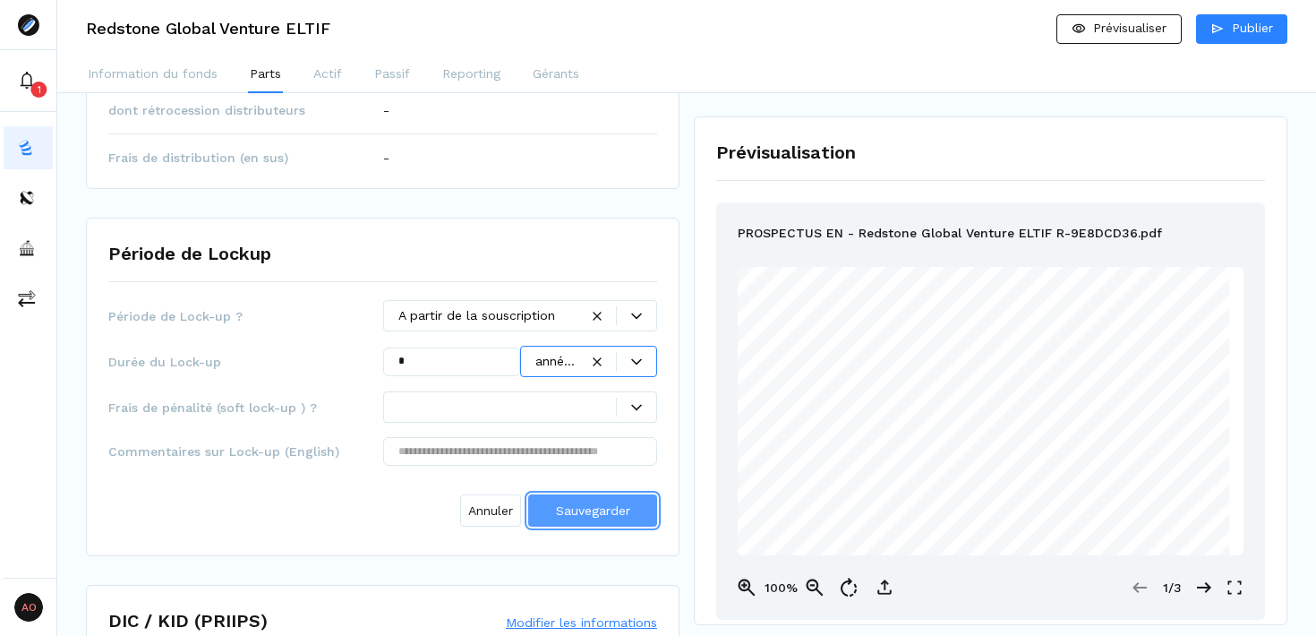
click at [587, 494] on button "Sauvegarder" at bounding box center [592, 510] width 129 height 32
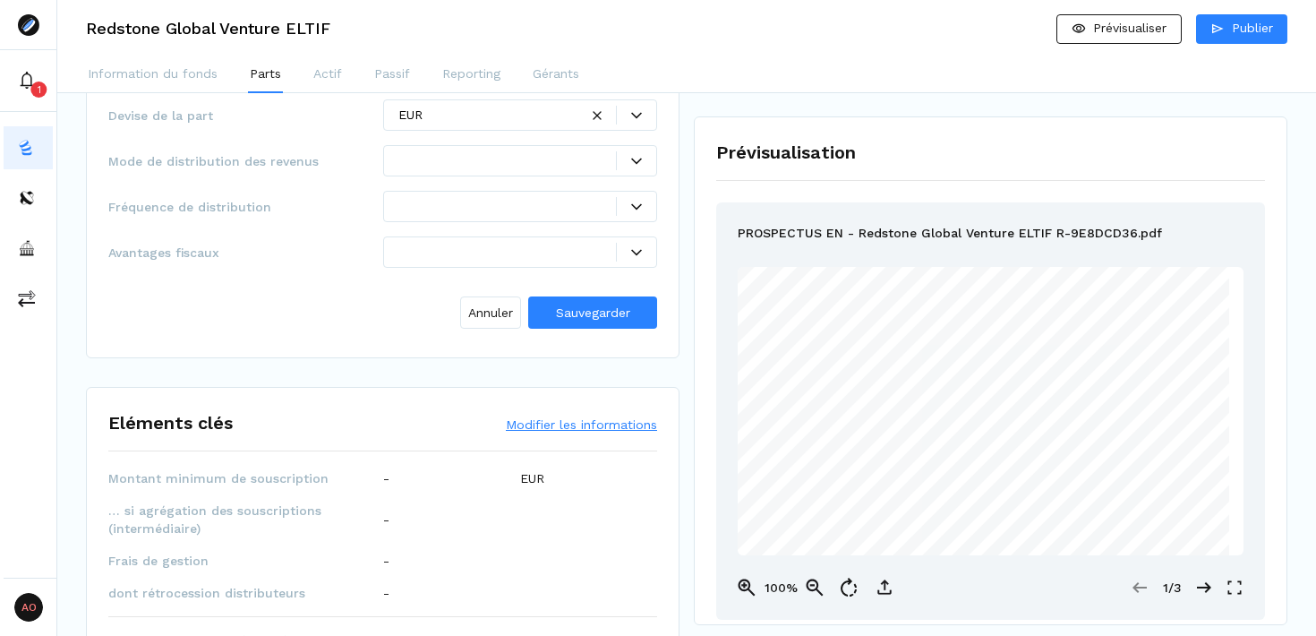
scroll to position [262, 0]
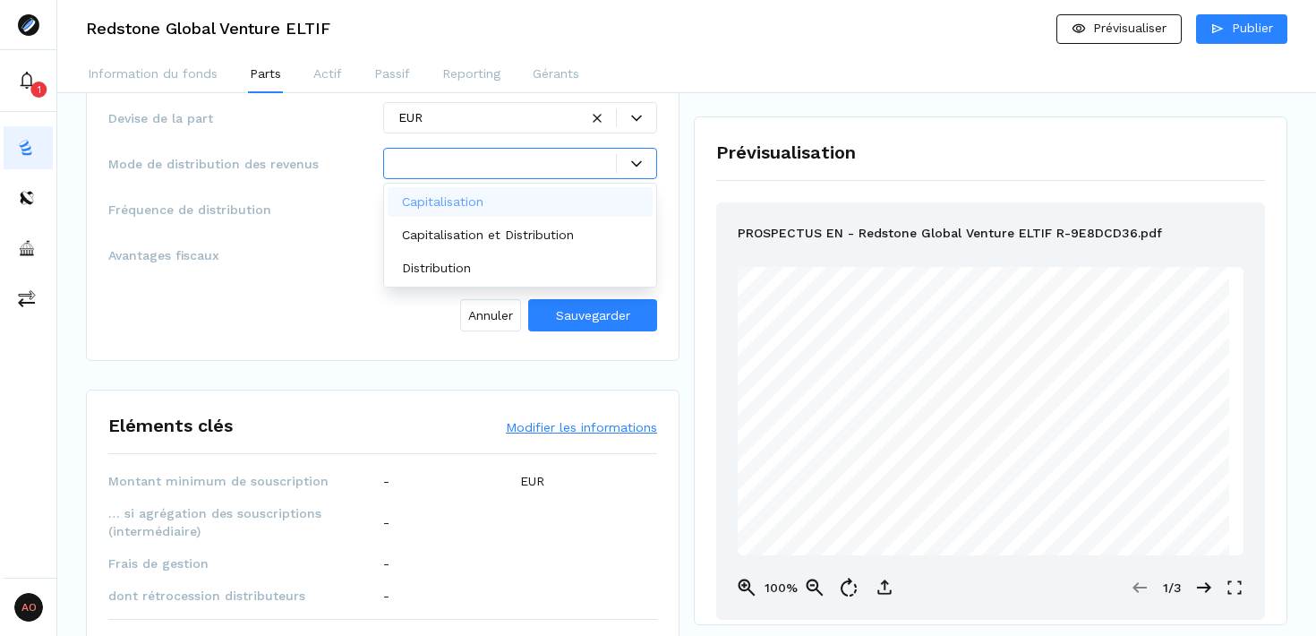
click at [638, 174] on div at bounding box center [520, 163] width 275 height 31
click at [535, 261] on div "Distribution" at bounding box center [521, 268] width 266 height 30
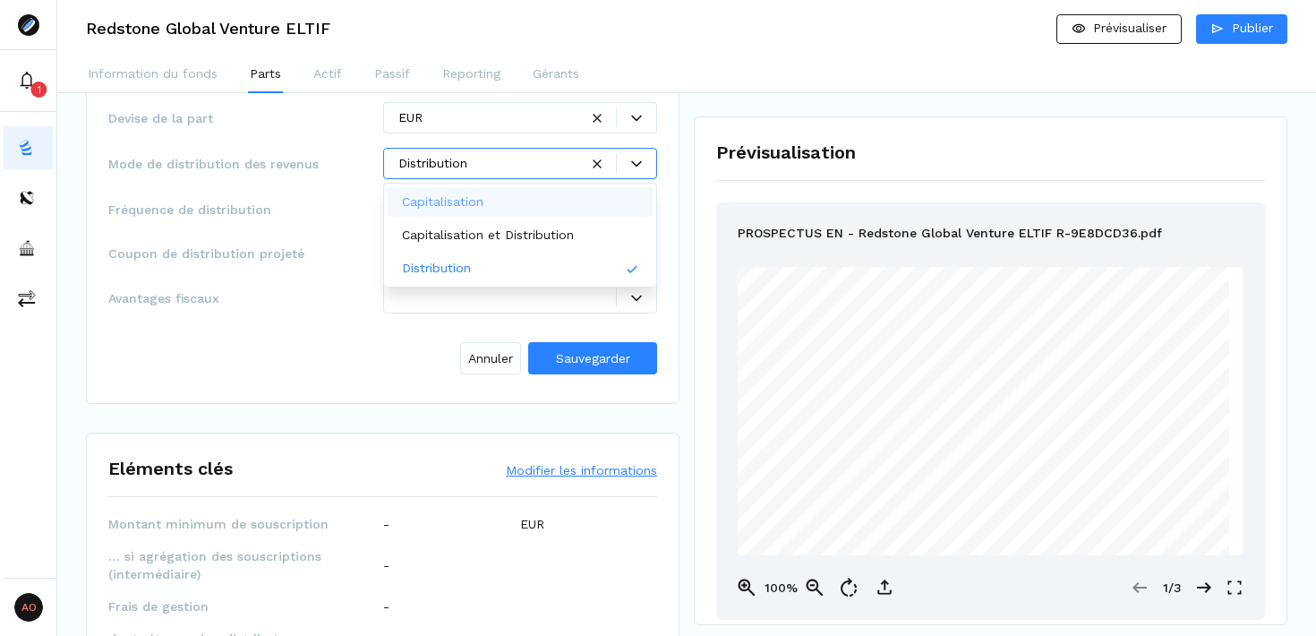
click at [226, 208] on span "Fréquence de distribution" at bounding box center [245, 210] width 275 height 18
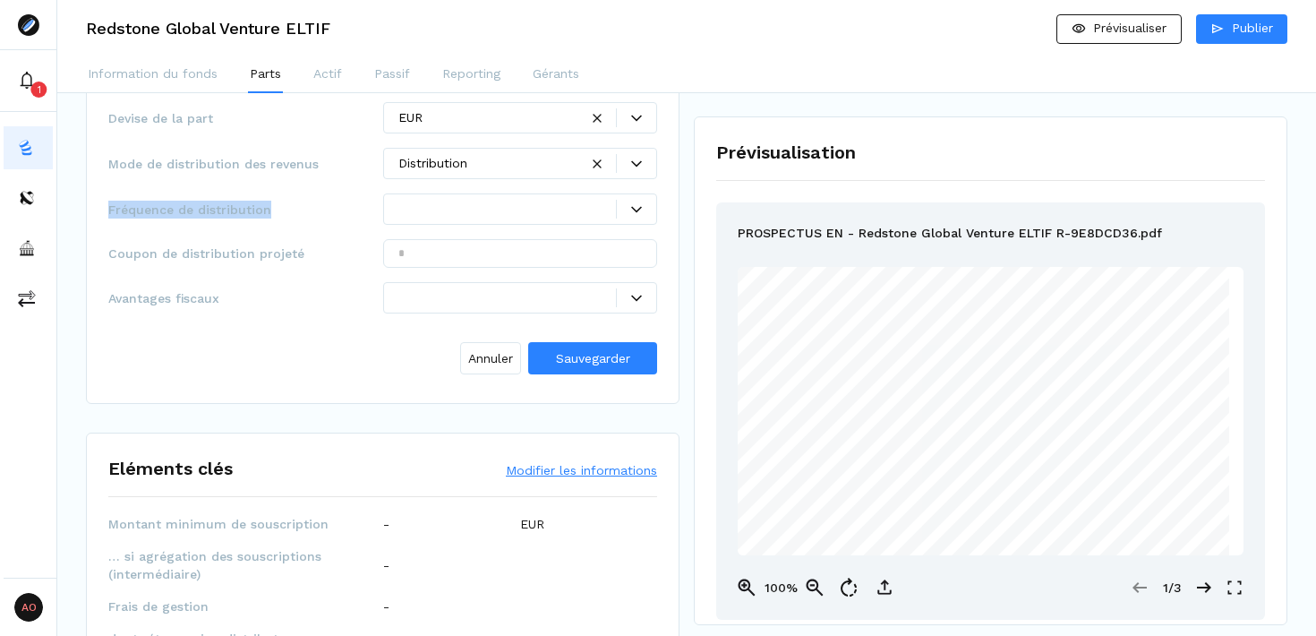
click at [226, 208] on span "Fréquence de distribution" at bounding box center [245, 210] width 275 height 18
copy span "Fréquence de distribution"
click at [314, 362] on div "Annuler Sauvegarder" at bounding box center [382, 355] width 549 height 54
click at [616, 359] on span "Sauvegarder" at bounding box center [593, 358] width 74 height 14
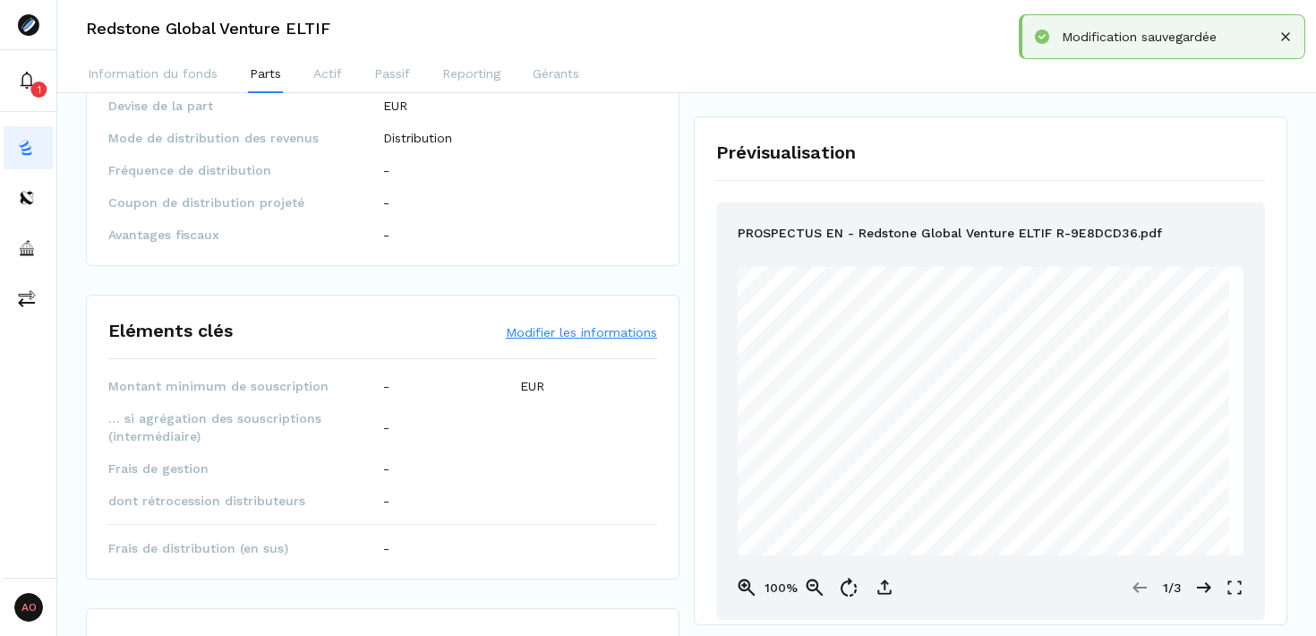
scroll to position [258, 0]
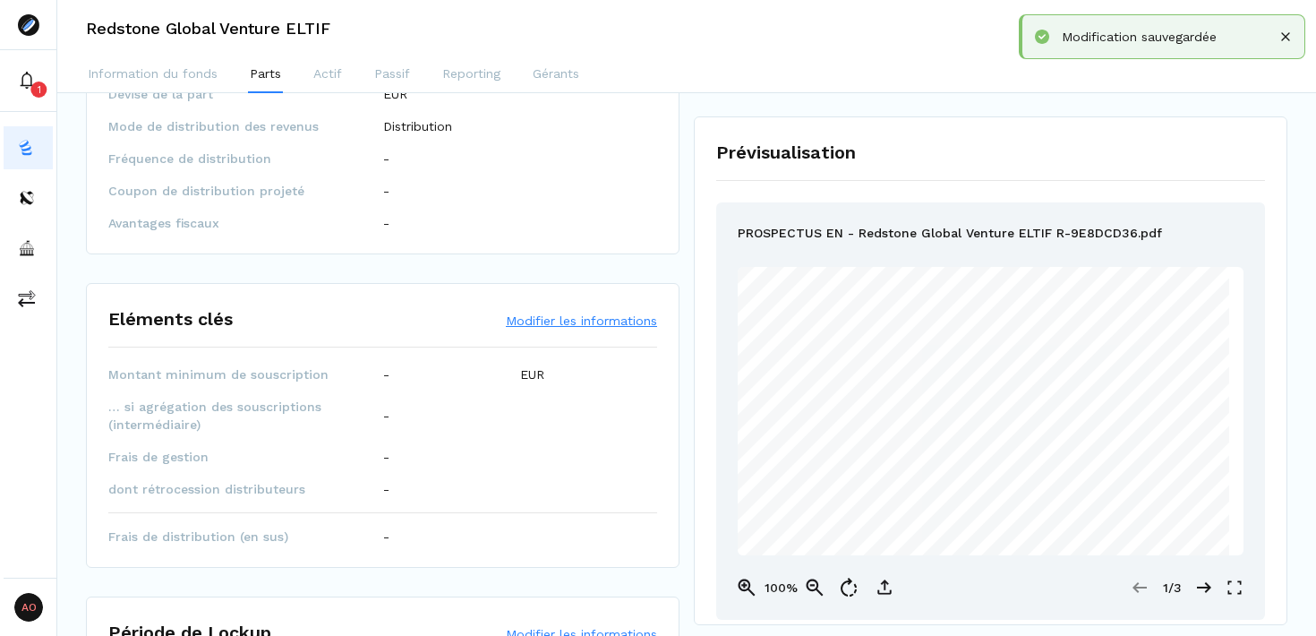
click at [587, 325] on button "Modifier les informations" at bounding box center [581, 321] width 151 height 18
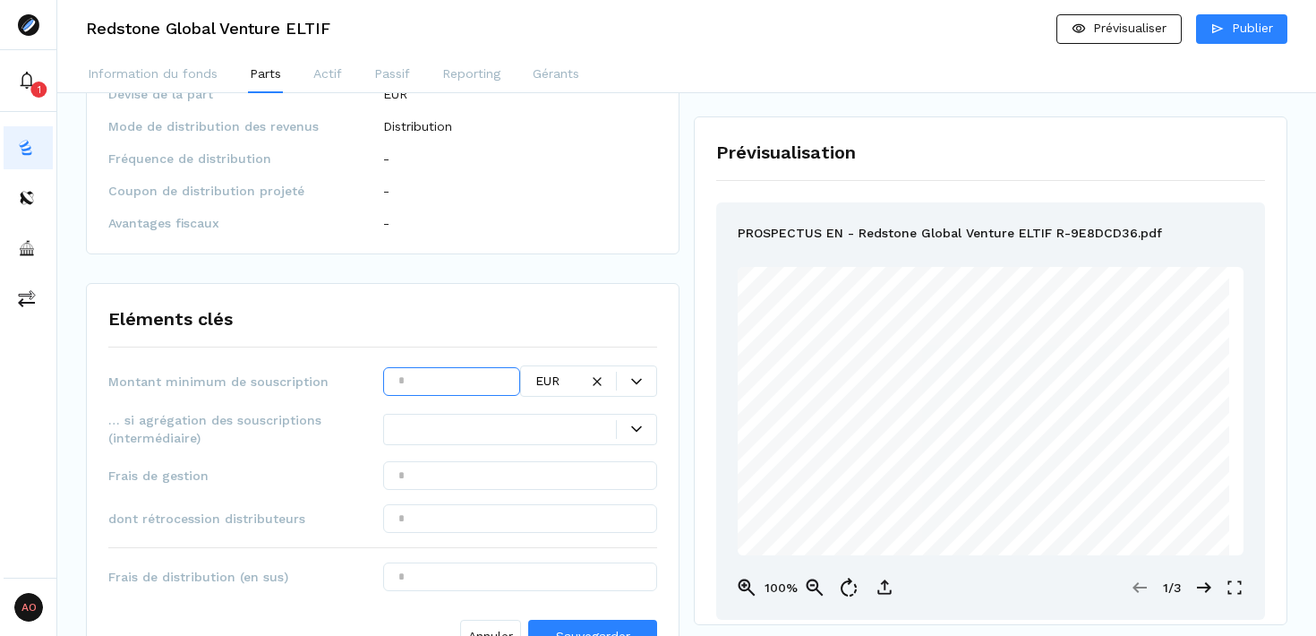
click at [420, 392] on input "text" at bounding box center [451, 381] width 137 height 29
type input "*******"
click at [427, 426] on div at bounding box center [508, 429] width 219 height 19
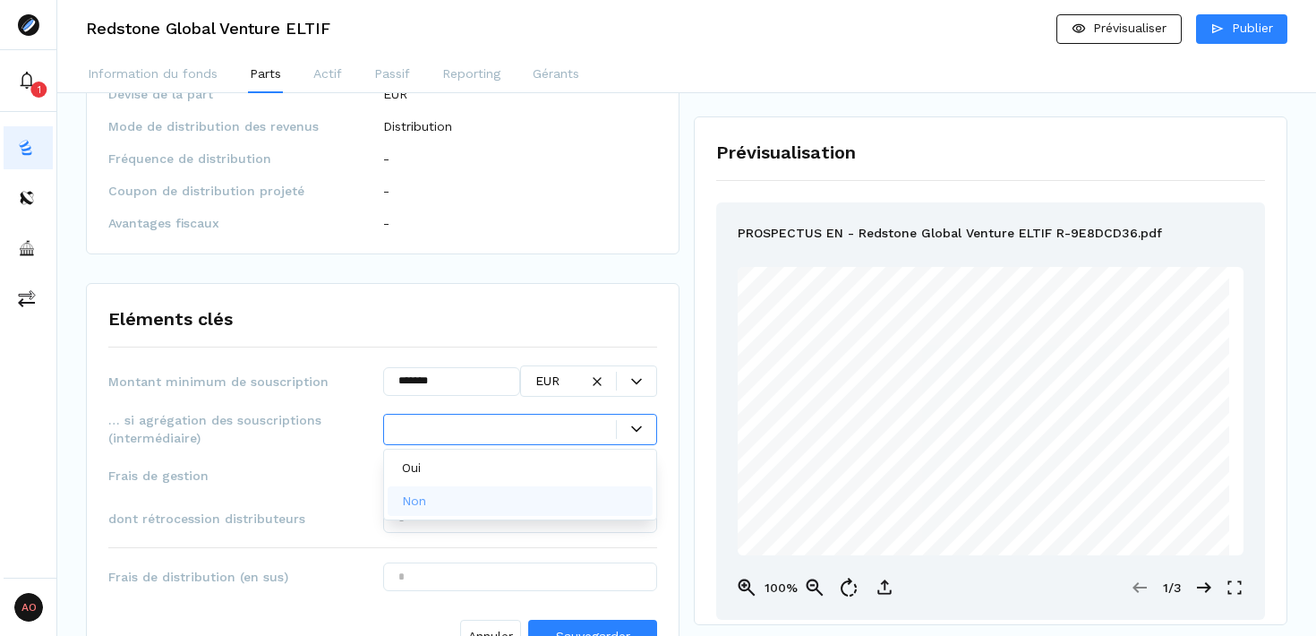
click at [420, 504] on p "Non" at bounding box center [414, 501] width 24 height 19
click at [316, 464] on div "Frais de gestion" at bounding box center [382, 475] width 549 height 29
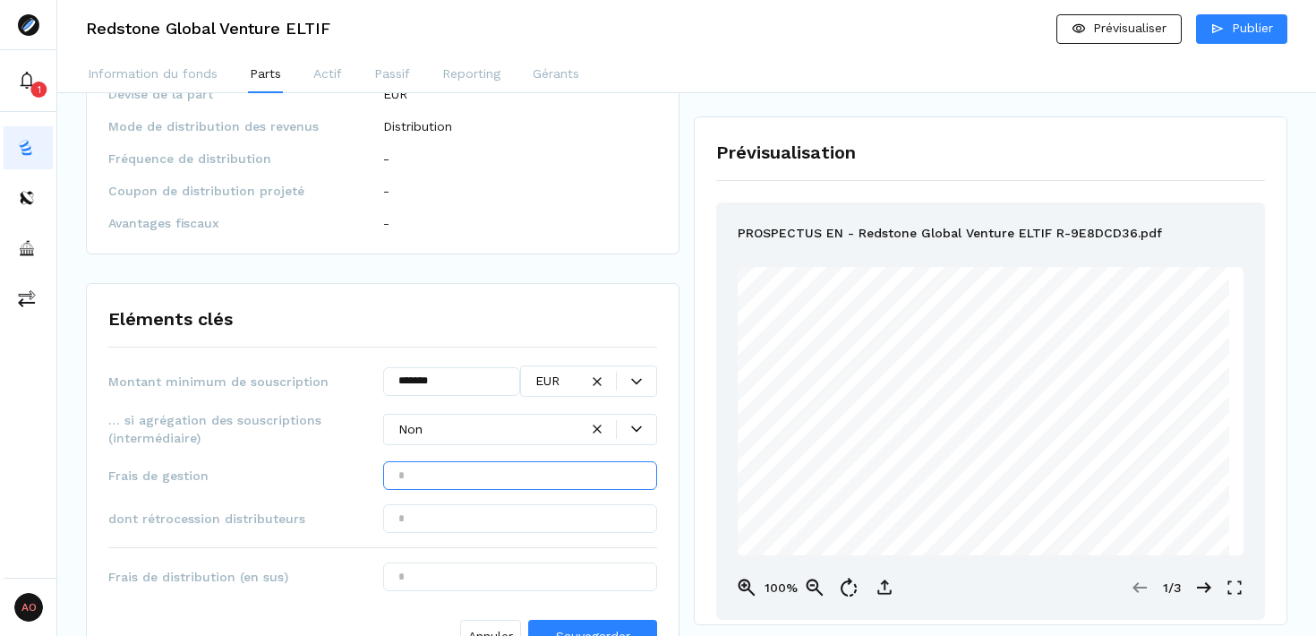
click at [443, 484] on input "text" at bounding box center [520, 475] width 275 height 29
type input "*******"
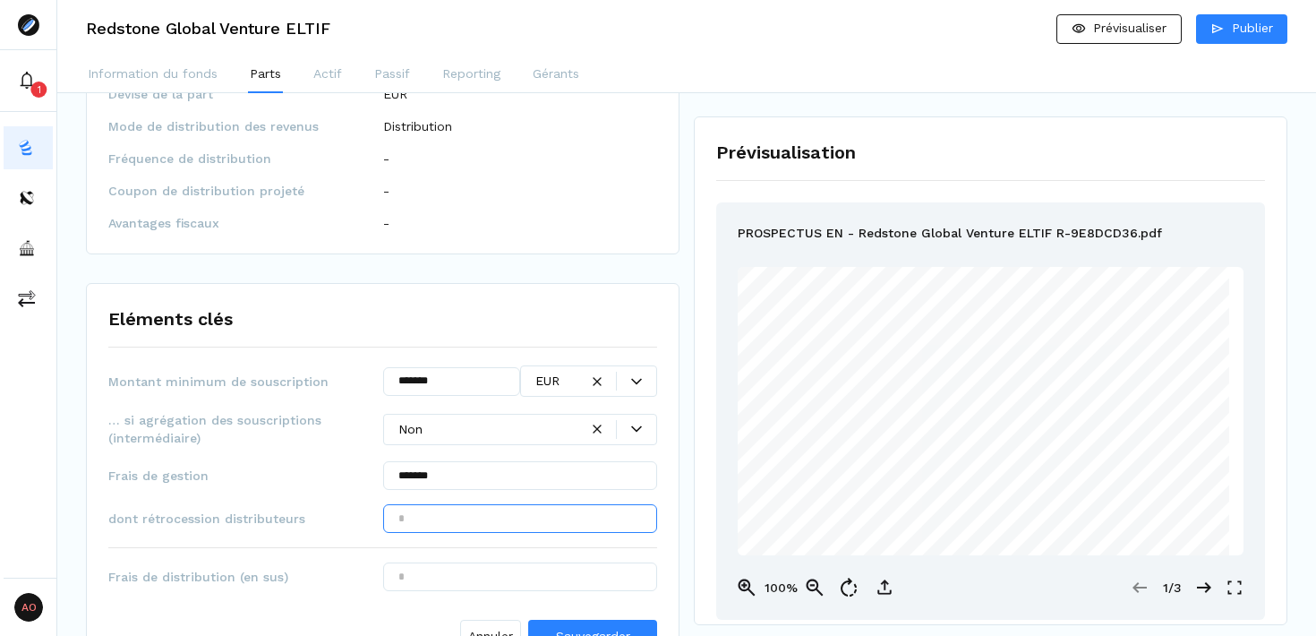
click at [495, 516] on input "text" at bounding box center [520, 518] width 275 height 29
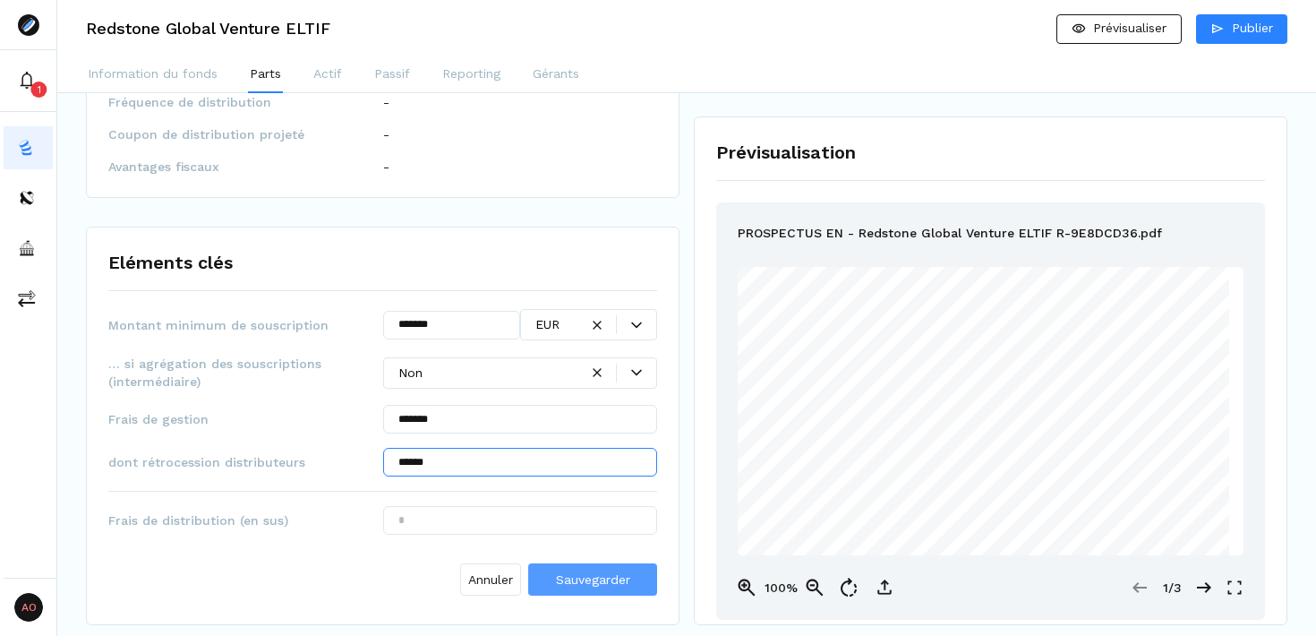
type input "******"
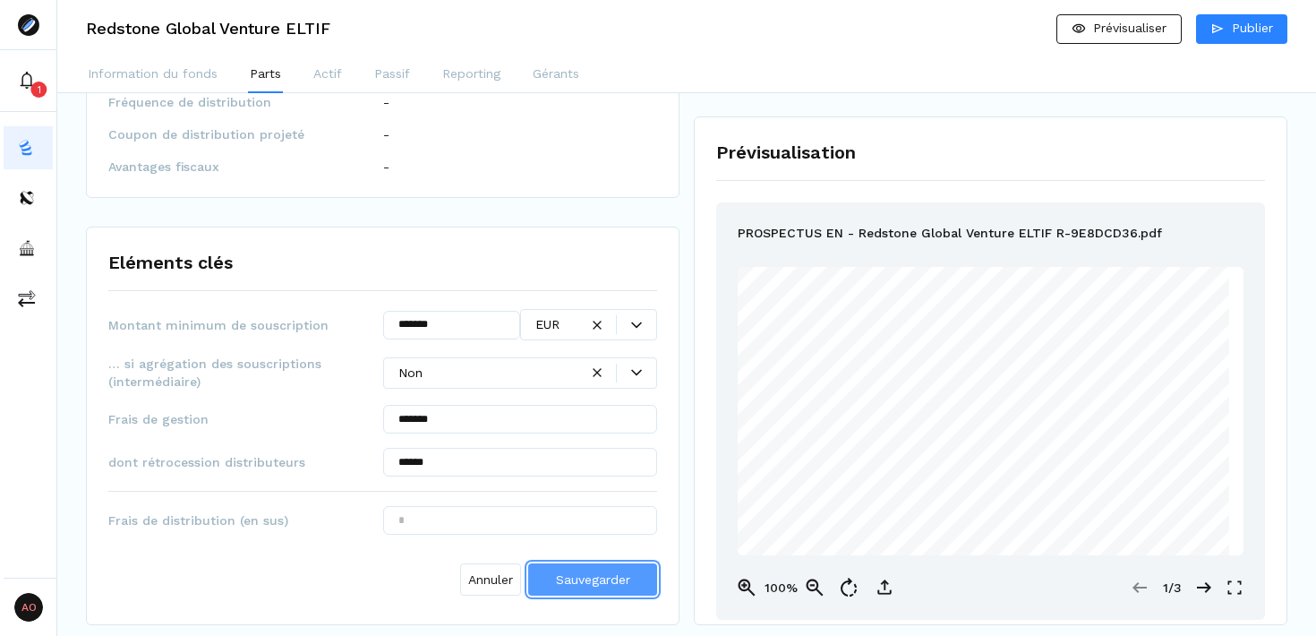
click at [625, 585] on span "Sauvegarder" at bounding box center [593, 579] width 74 height 14
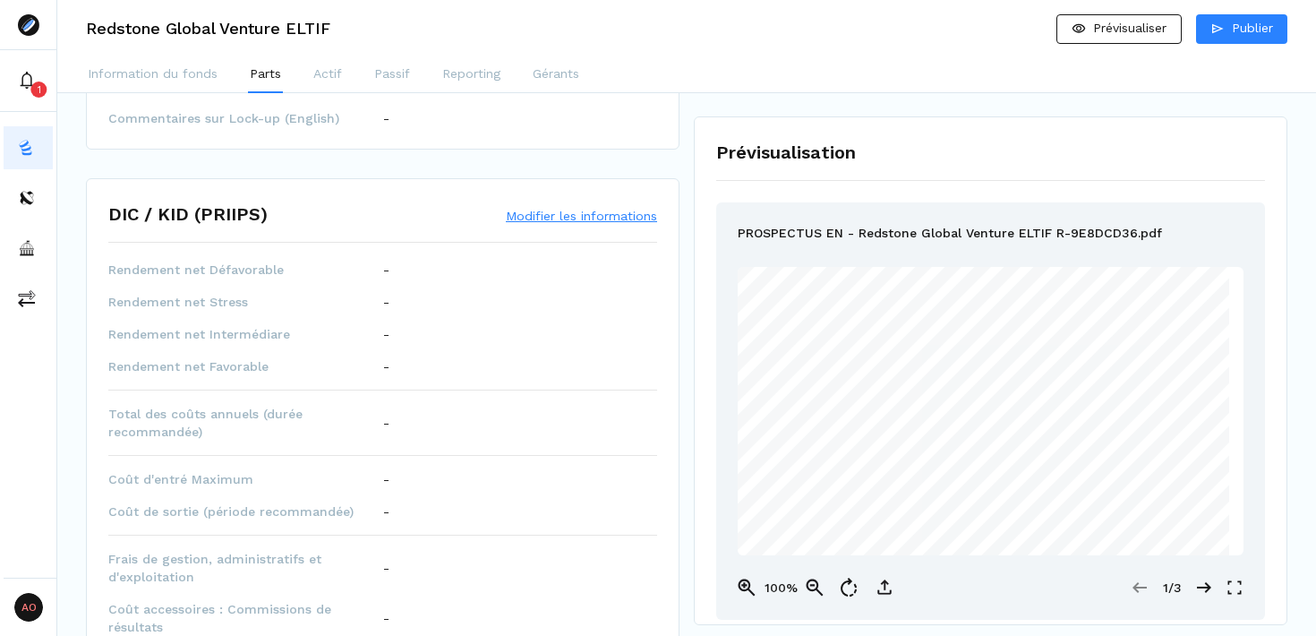
scroll to position [934, 0]
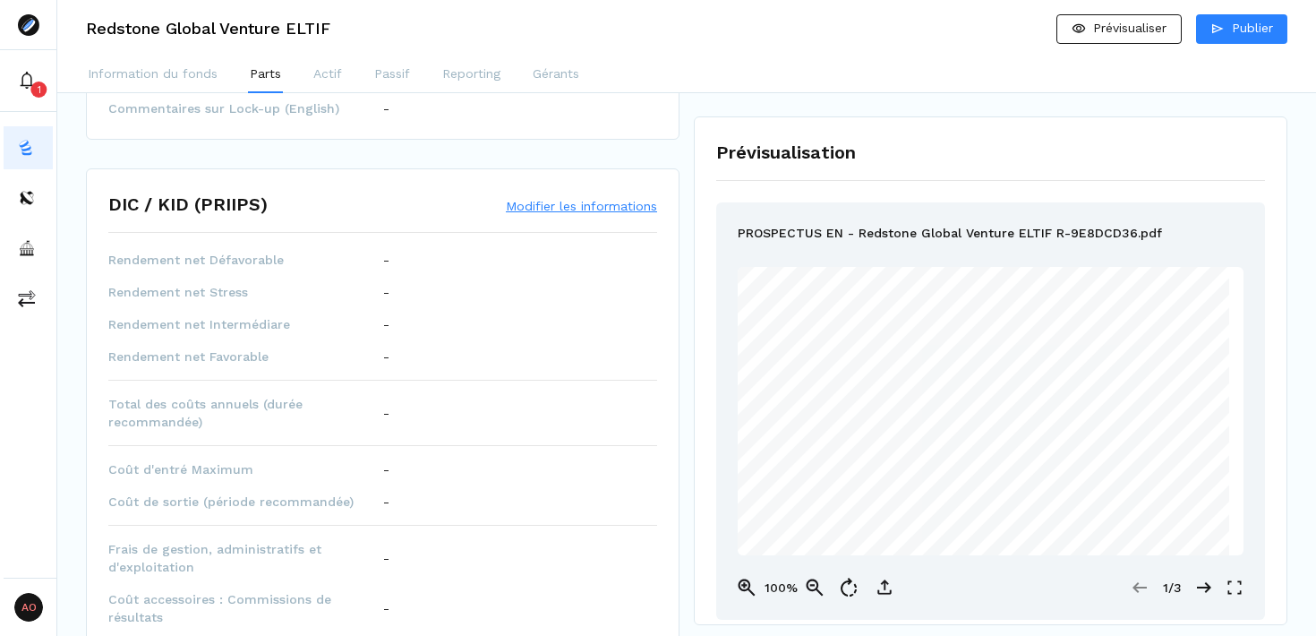
click at [587, 206] on button "Modifier les informations" at bounding box center [581, 206] width 151 height 18
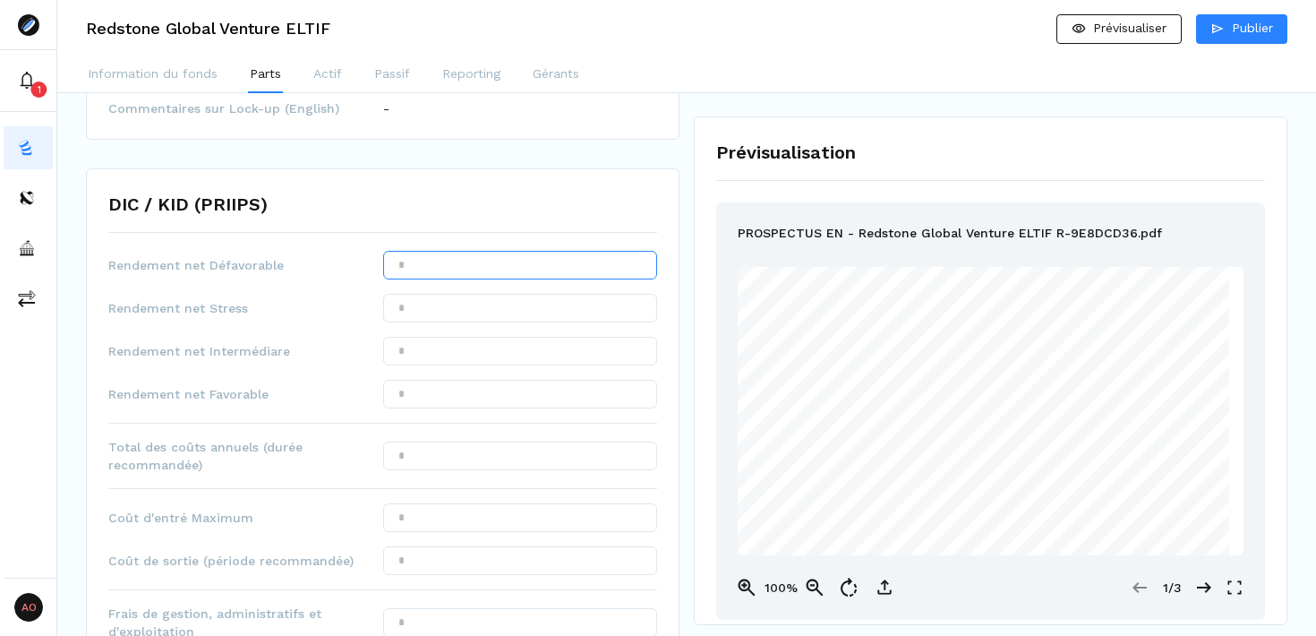
click at [439, 270] on input "text" at bounding box center [520, 265] width 275 height 29
type input "*****"
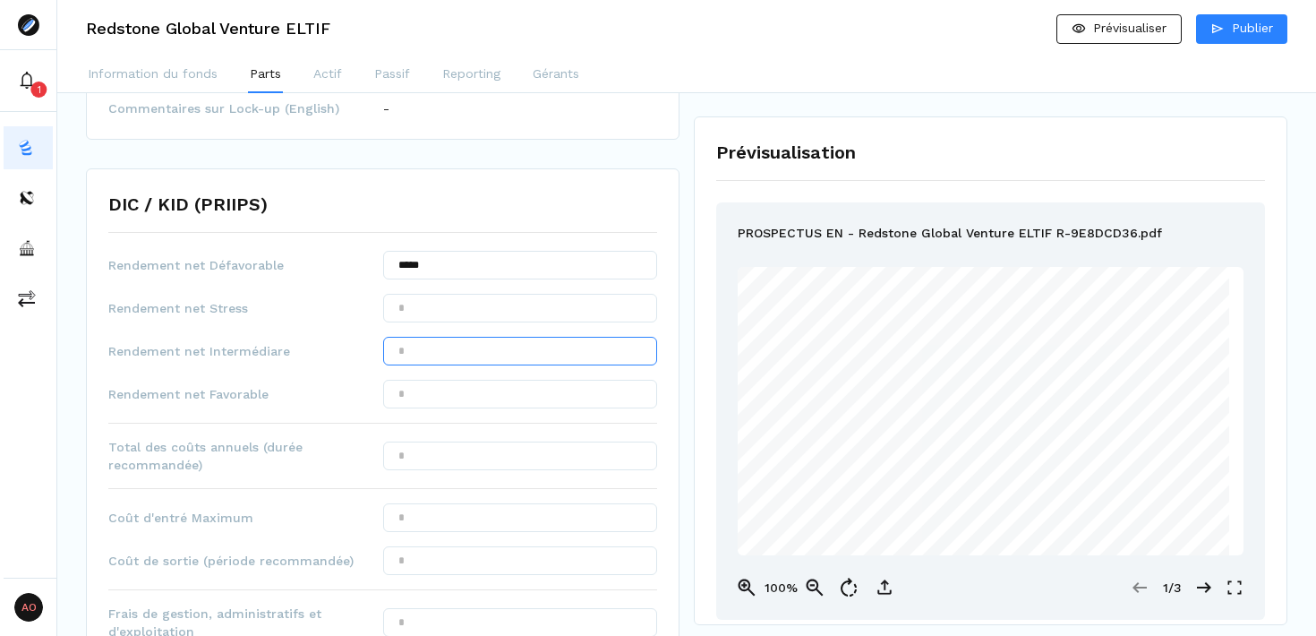
click at [441, 339] on input "text" at bounding box center [520, 351] width 275 height 29
type input "******"
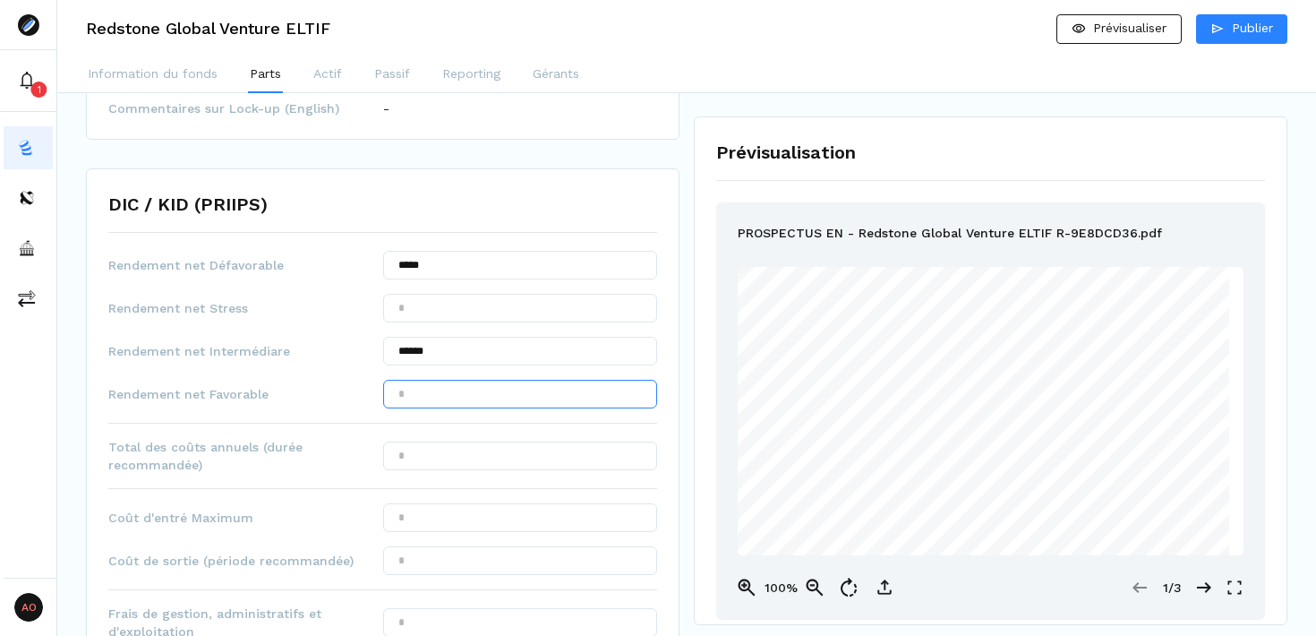
click at [434, 396] on input "text" at bounding box center [520, 394] width 275 height 29
type input "******"
click at [449, 449] on input "text" at bounding box center [520, 455] width 275 height 29
type input "*****"
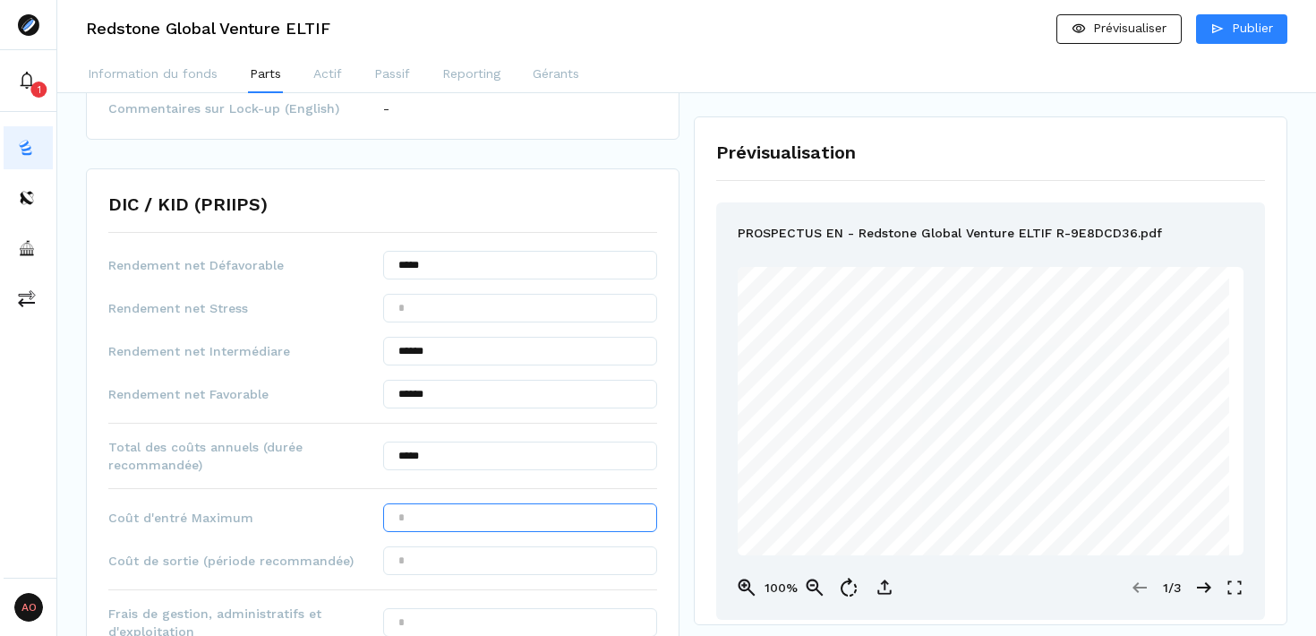
click at [432, 516] on input "text" at bounding box center [520, 517] width 275 height 29
type input "*****"
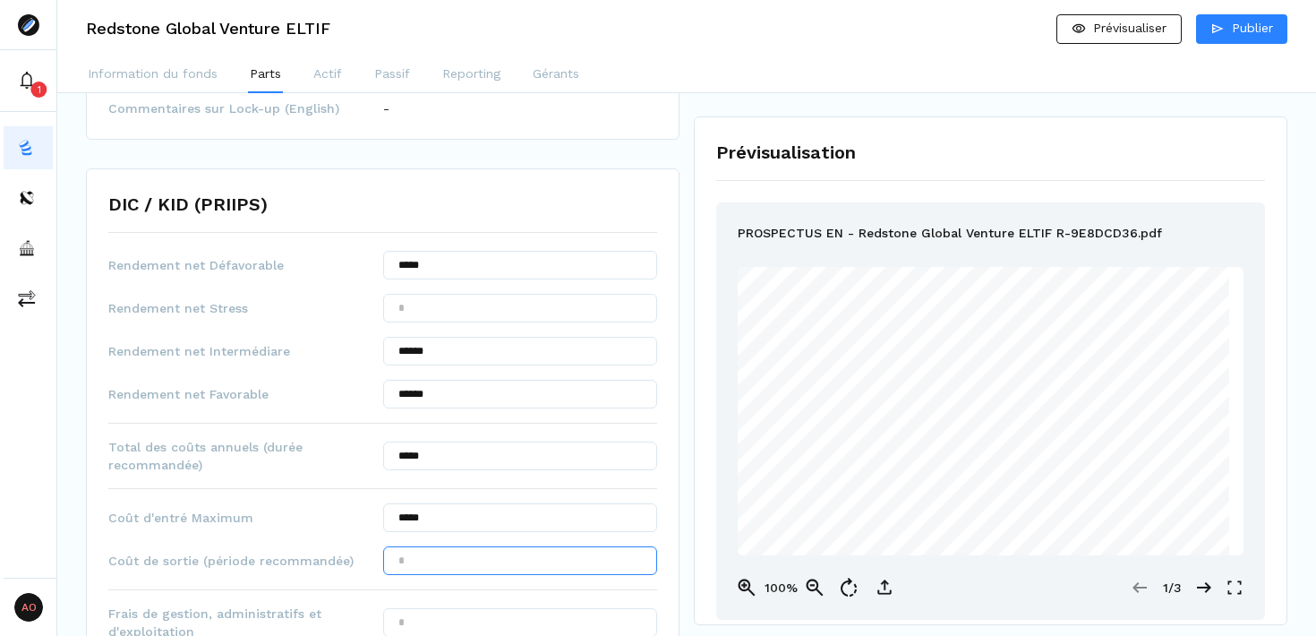
click at [480, 562] on input "text" at bounding box center [520, 560] width 275 height 29
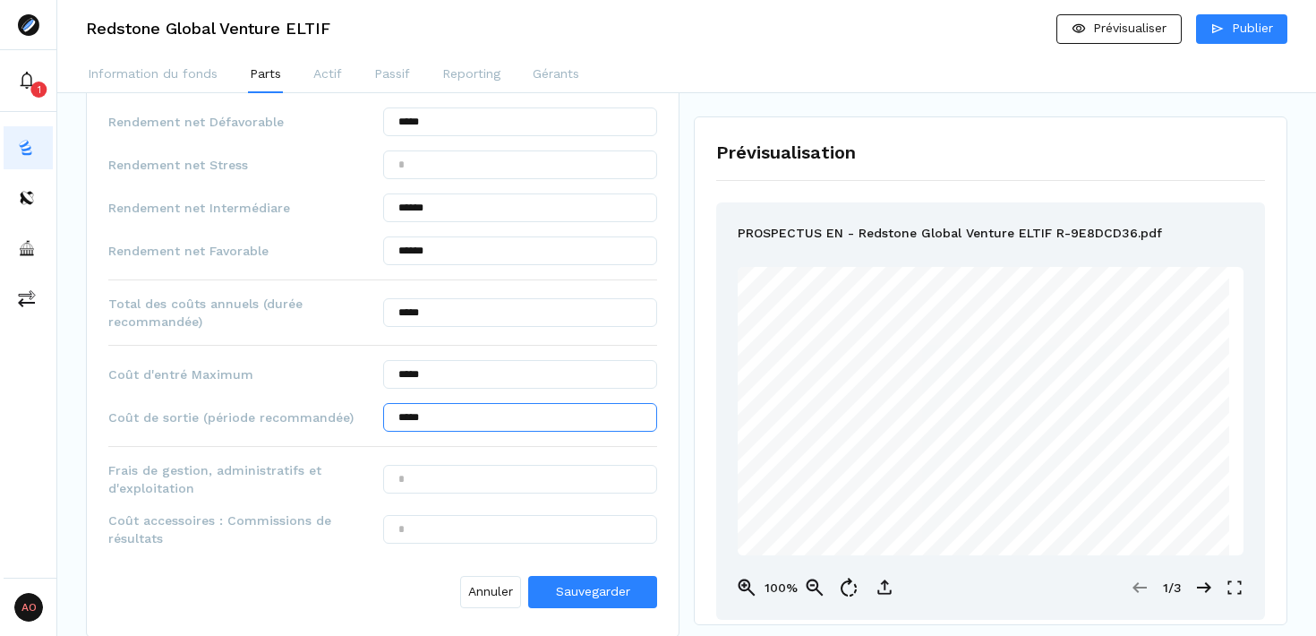
scroll to position [1086, 0]
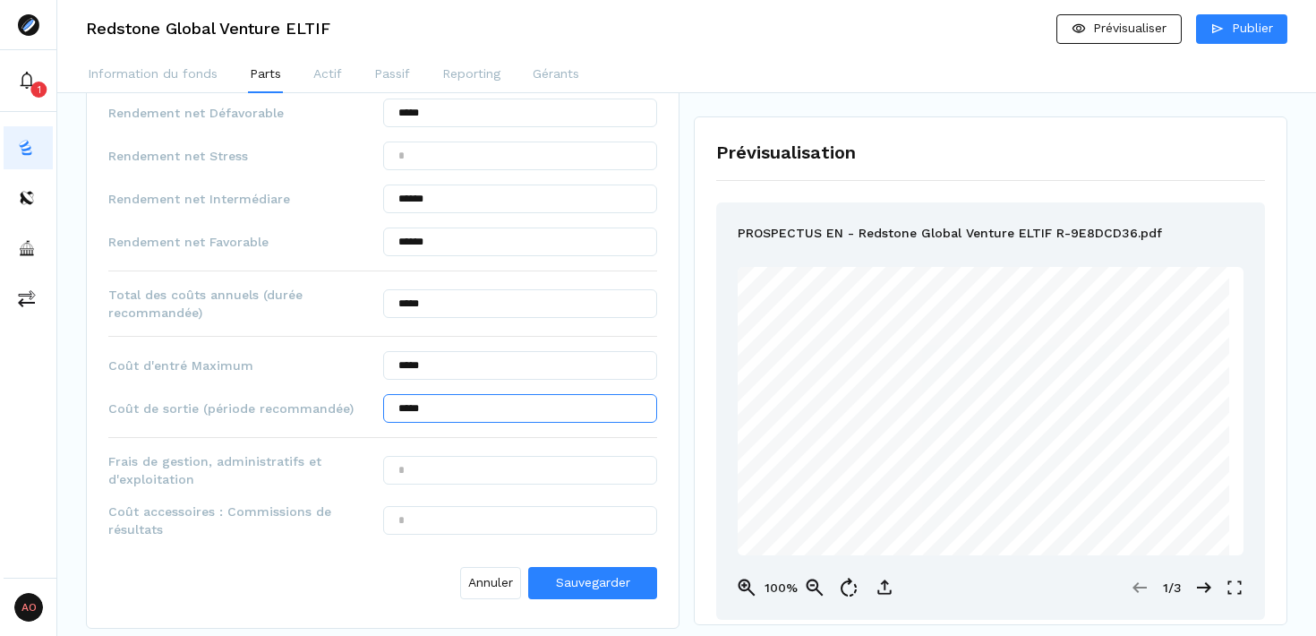
type input "*****"
click at [483, 476] on input "text" at bounding box center [520, 470] width 275 height 29
type input "*****"
click at [434, 521] on input "text" at bounding box center [520, 520] width 275 height 29
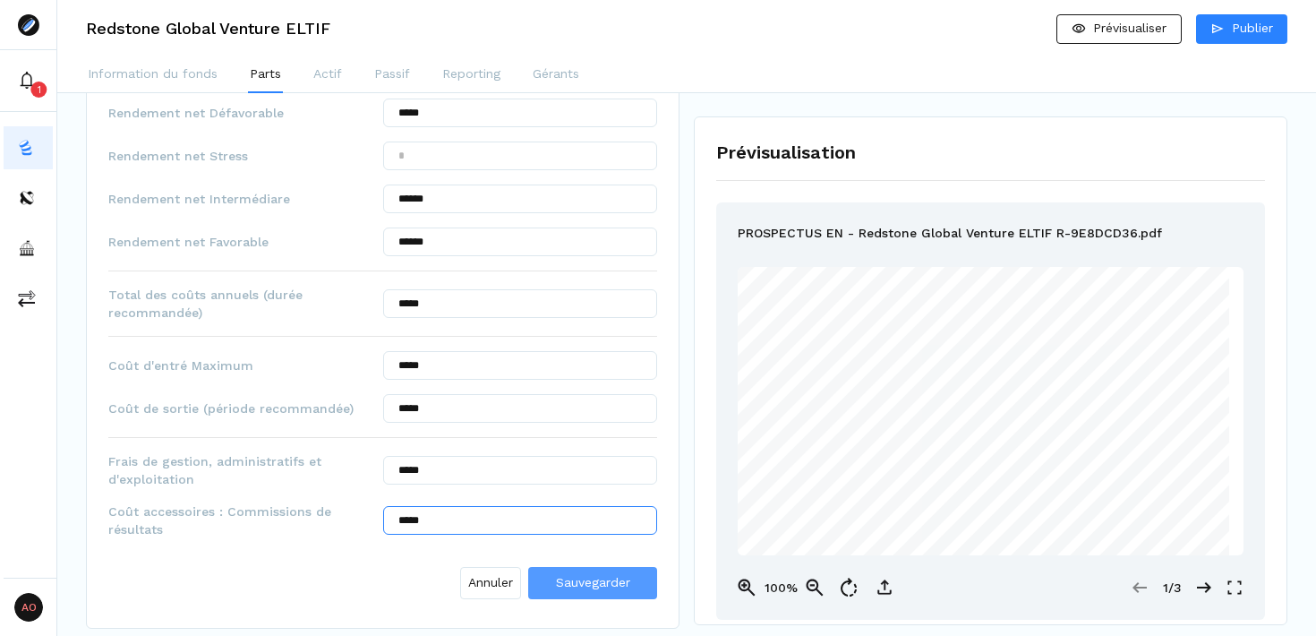
type input "*****"
click at [571, 582] on span "Sauvegarder" at bounding box center [593, 582] width 74 height 14
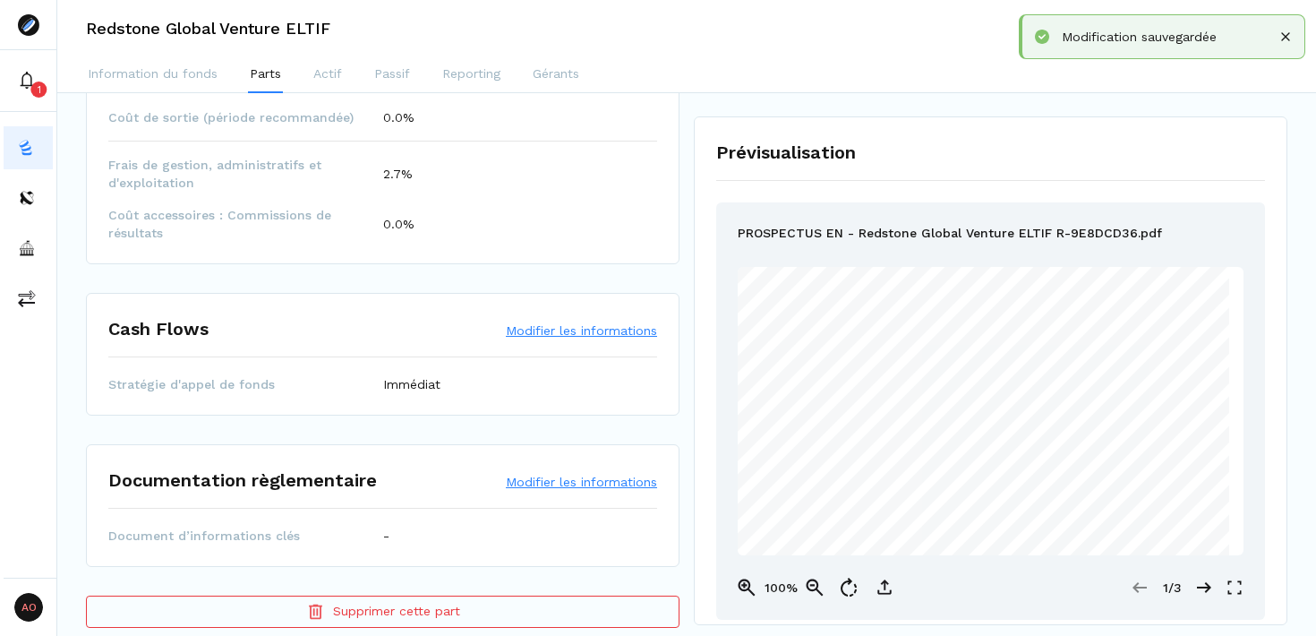
scroll to position [1339, 0]
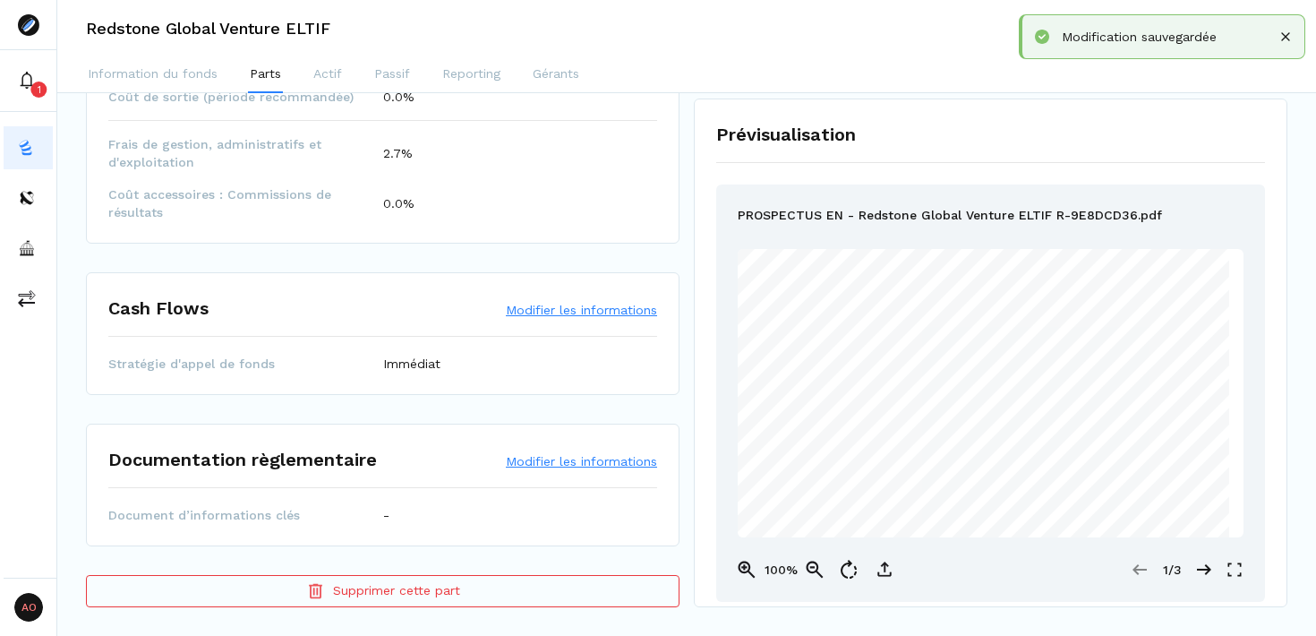
click at [564, 460] on button "Modifier les informations" at bounding box center [581, 461] width 151 height 18
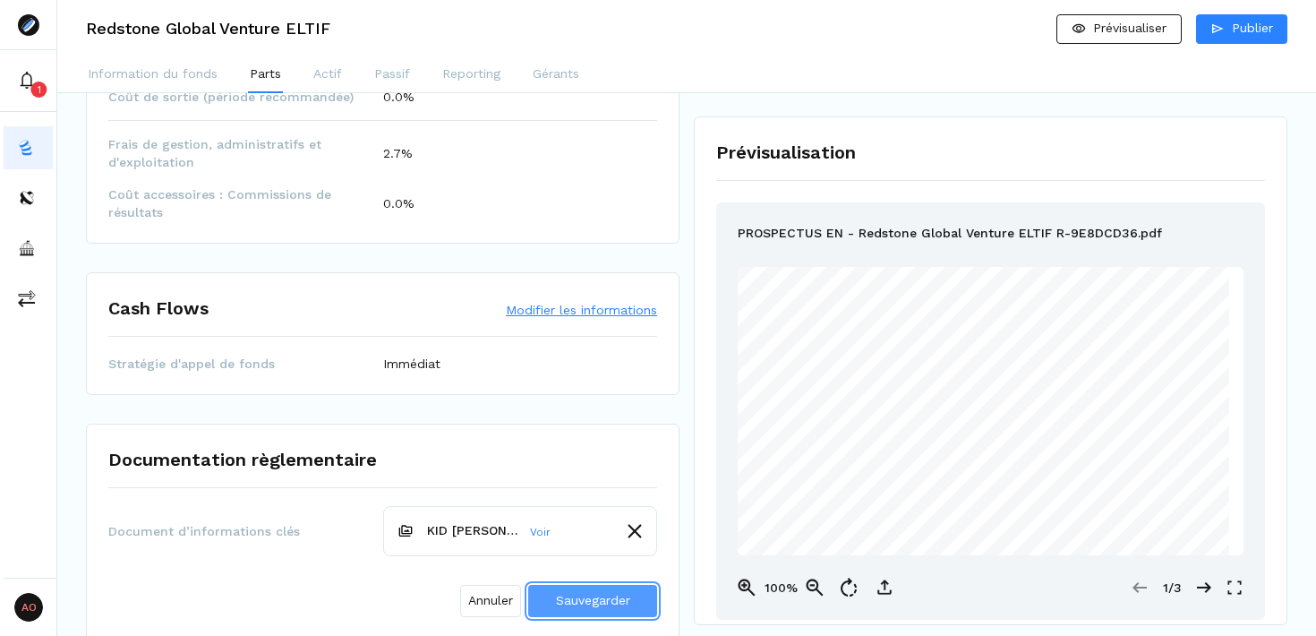
click at [591, 600] on span "Sauvegarder" at bounding box center [593, 600] width 74 height 14
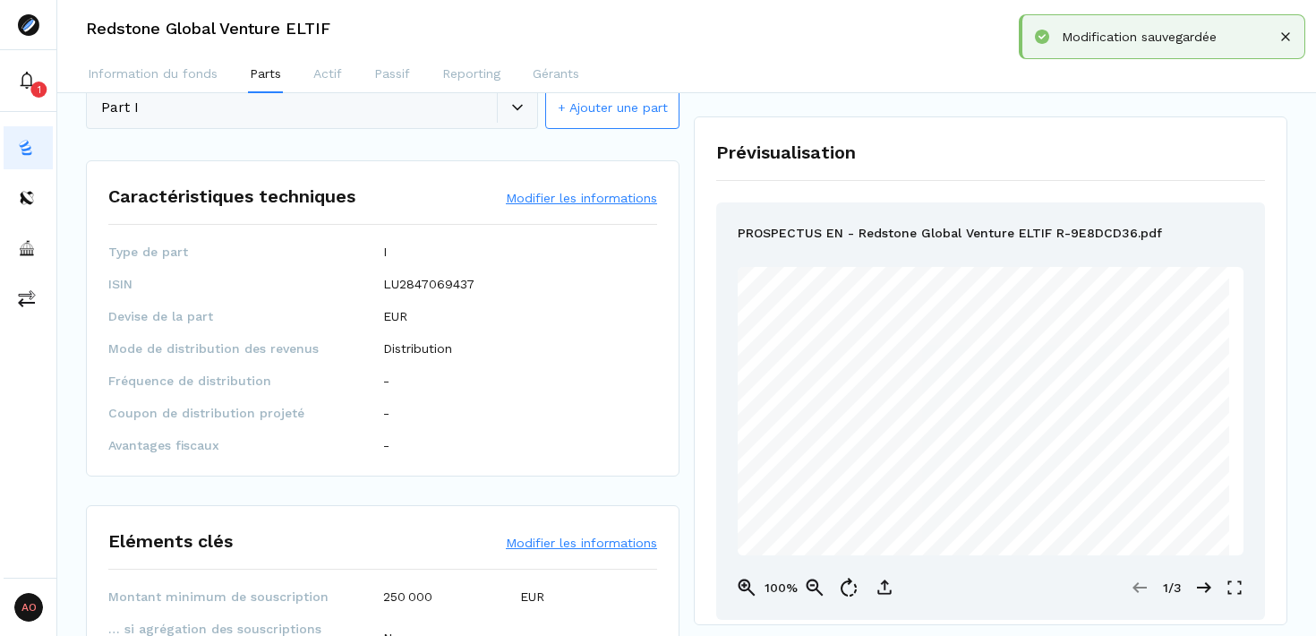
scroll to position [0, 0]
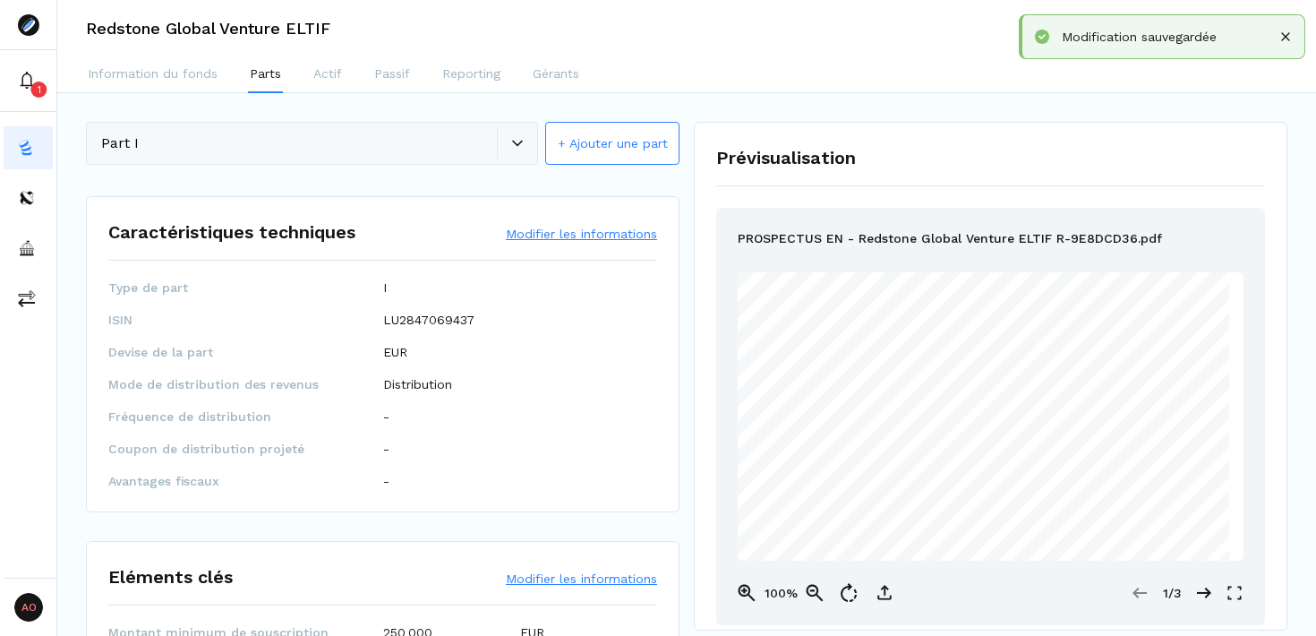
click at [1290, 35] on icon at bounding box center [1285, 36] width 9 height 9
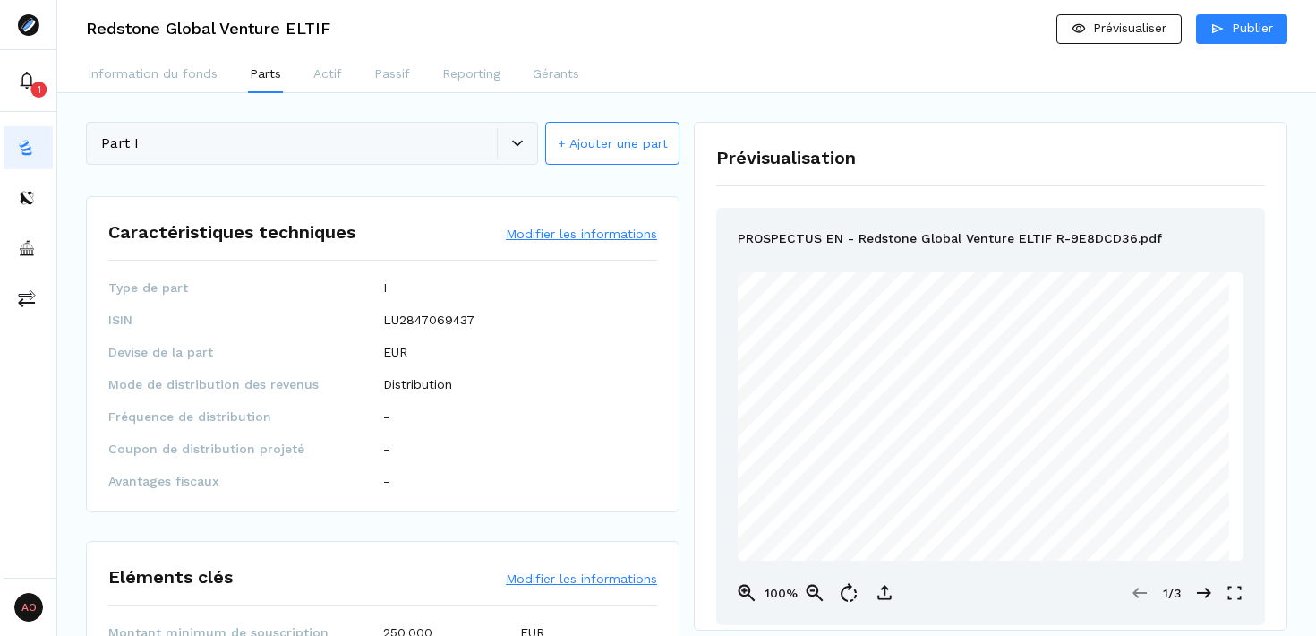
click at [616, 144] on button "+ Ajouter une part" at bounding box center [612, 143] width 134 height 43
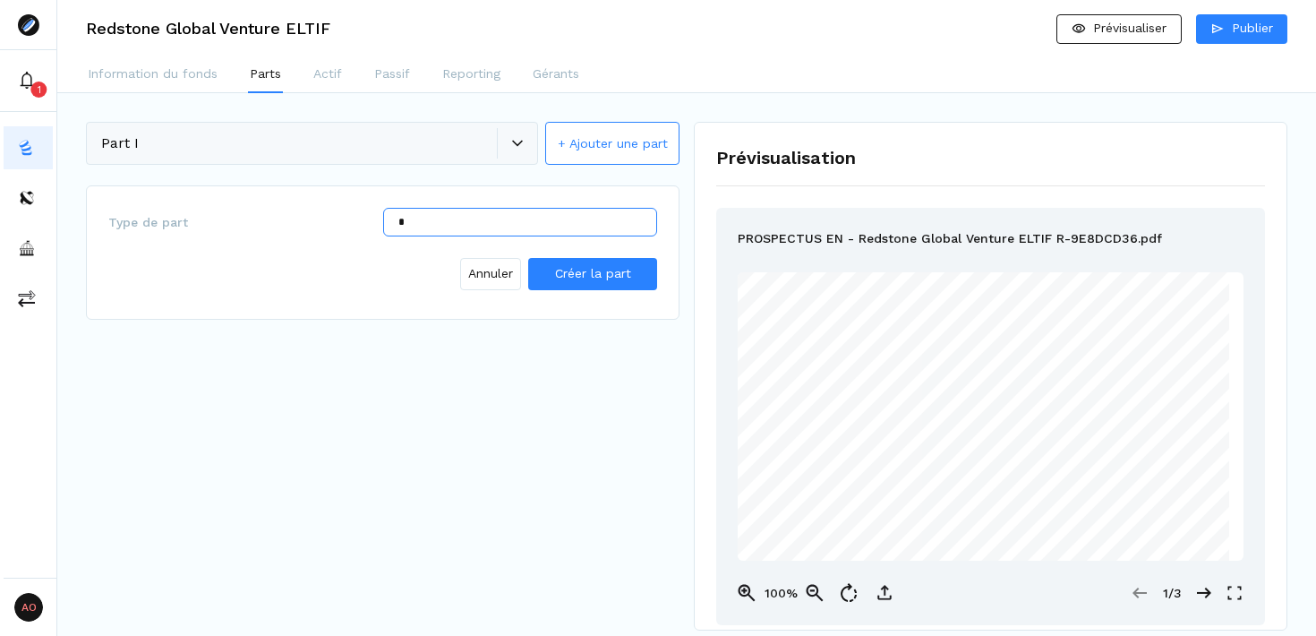
click at [441, 225] on input "*" at bounding box center [520, 222] width 275 height 29
type input "*"
click at [601, 272] on span "Créer la part" at bounding box center [593, 273] width 76 height 14
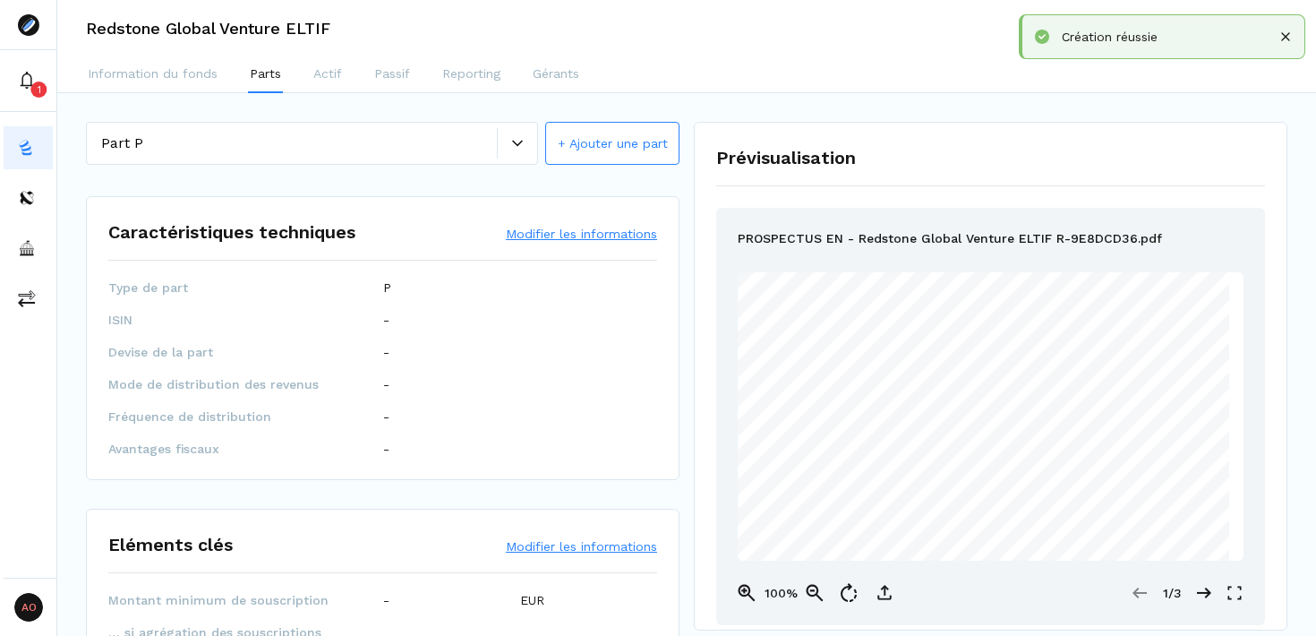
click at [561, 235] on button "Modifier les informations" at bounding box center [581, 234] width 151 height 18
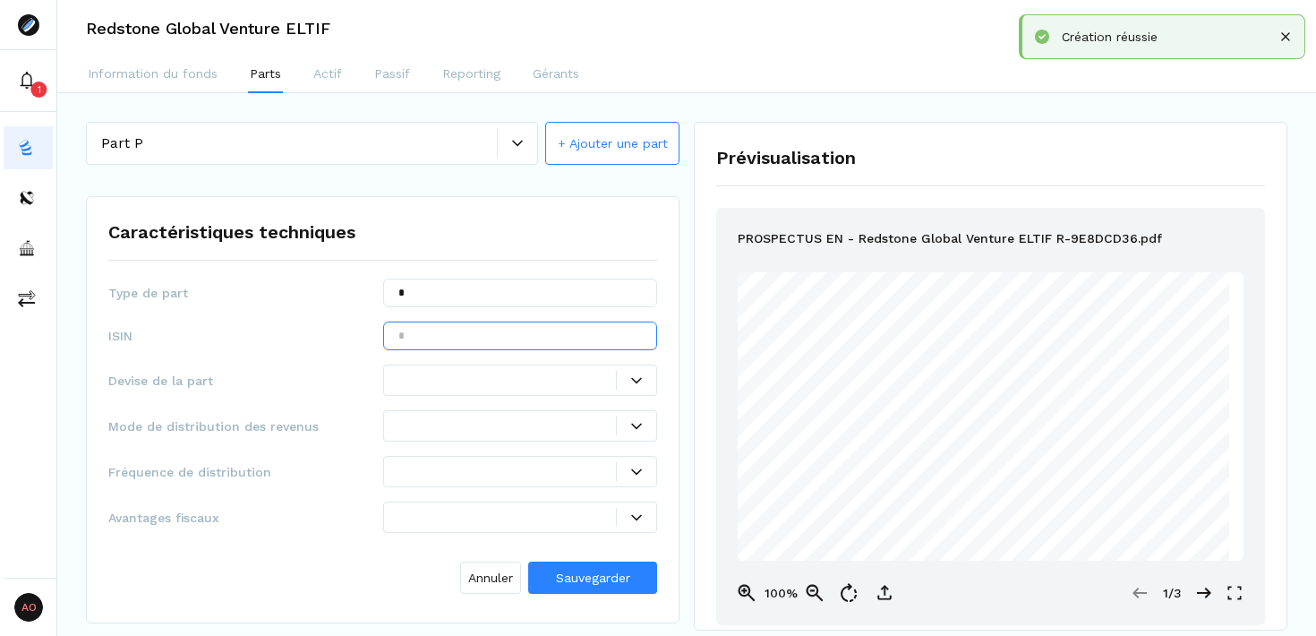
click at [470, 334] on input "text" at bounding box center [520, 335] width 275 height 29
paste input "**********"
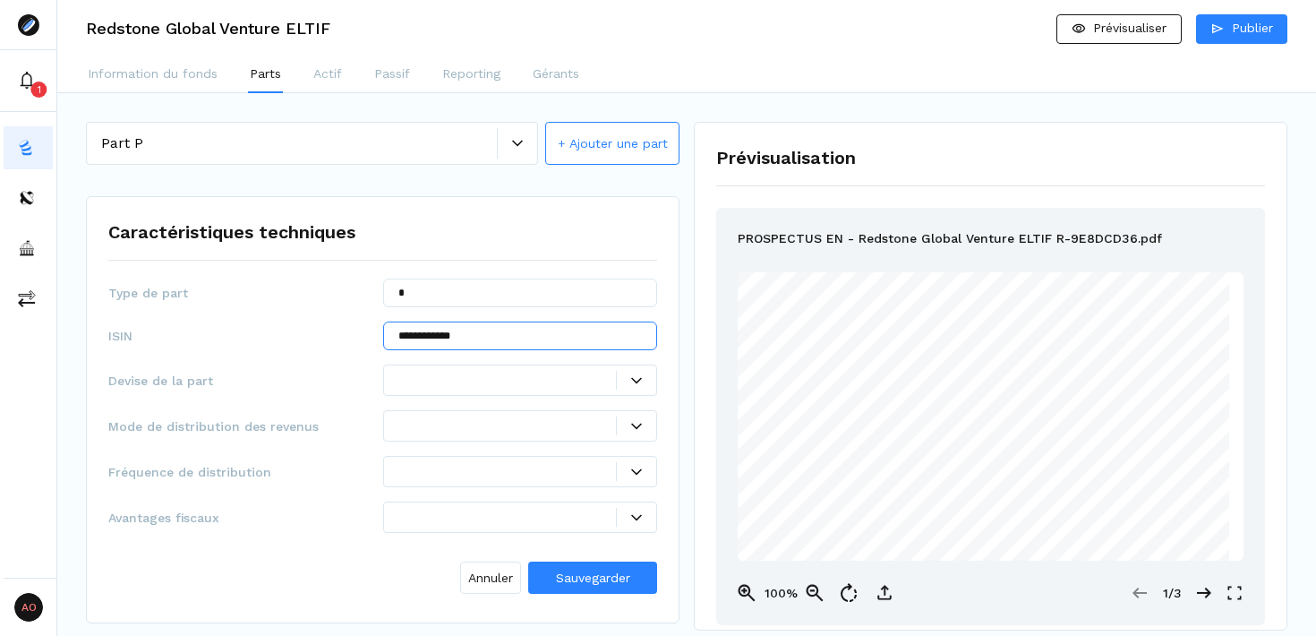
type input "**********"
click at [638, 384] on icon at bounding box center [636, 380] width 11 height 11
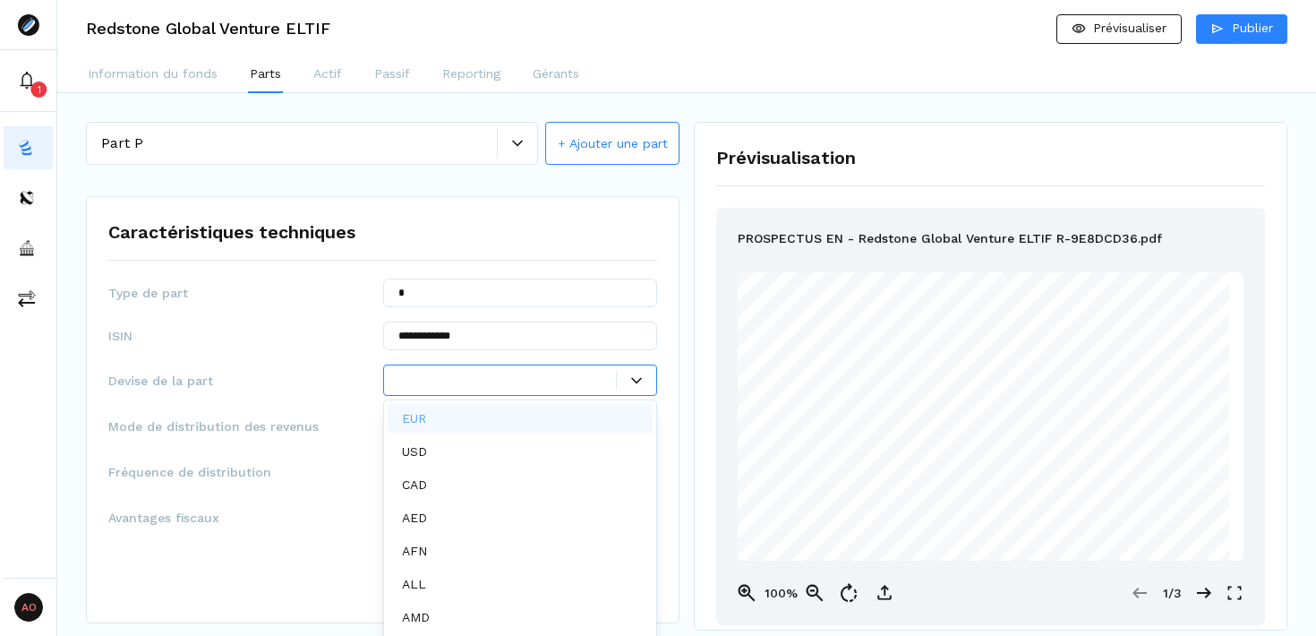
scroll to position [9, 0]
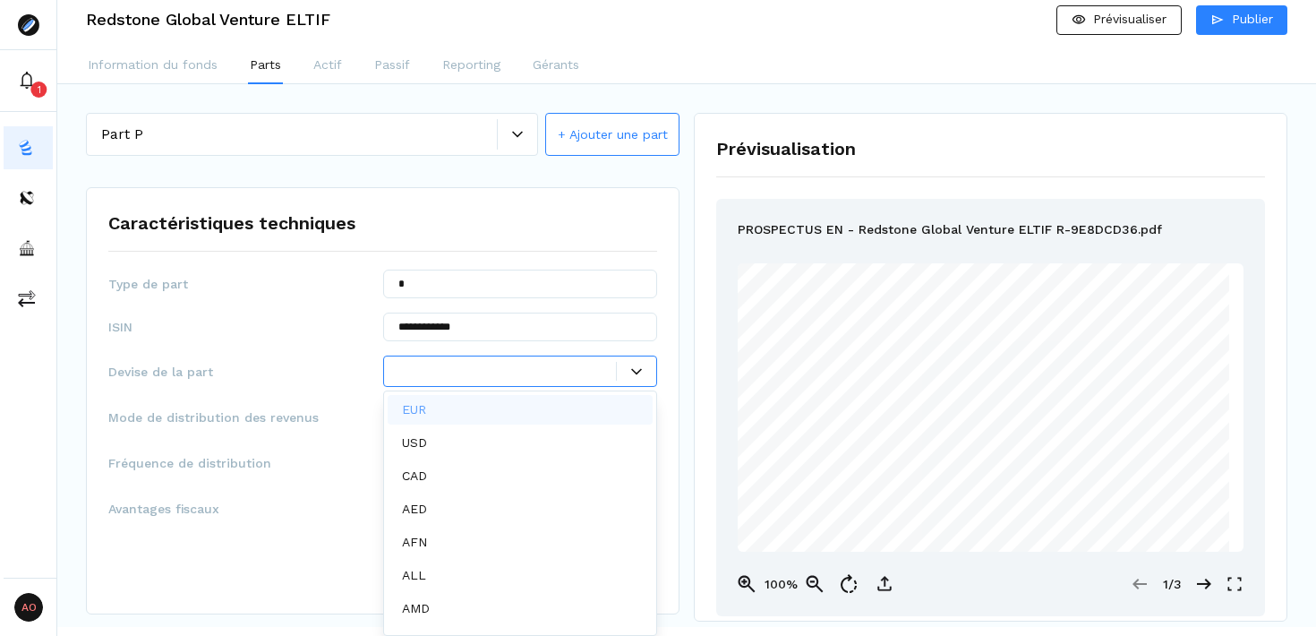
click at [505, 403] on div "EUR" at bounding box center [521, 410] width 266 height 30
click at [293, 329] on span "ISIN" at bounding box center [245, 327] width 275 height 18
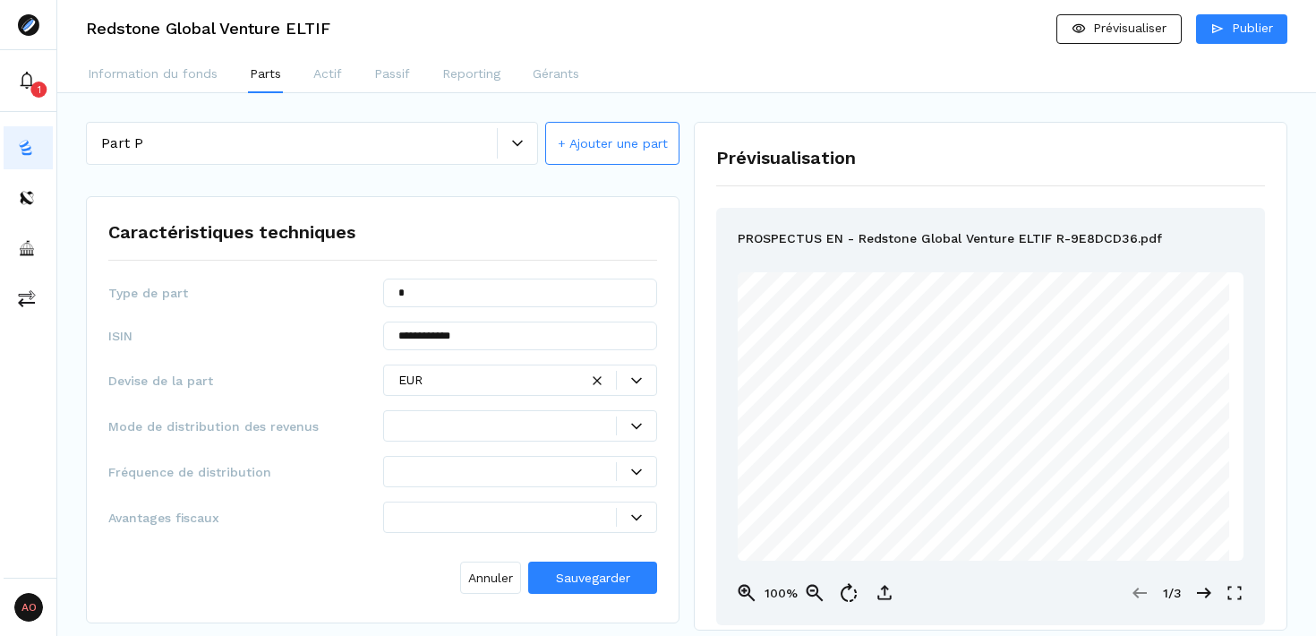
click at [633, 433] on div at bounding box center [636, 425] width 40 height 19
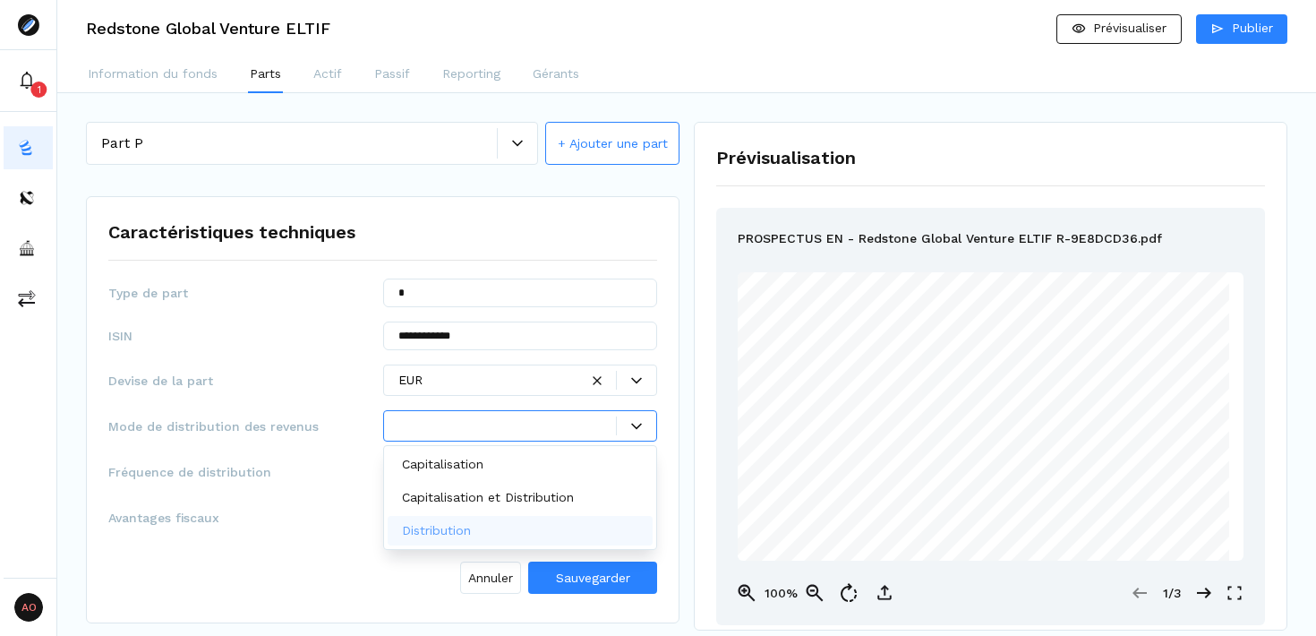
click at [509, 527] on div "Distribution" at bounding box center [521, 531] width 266 height 30
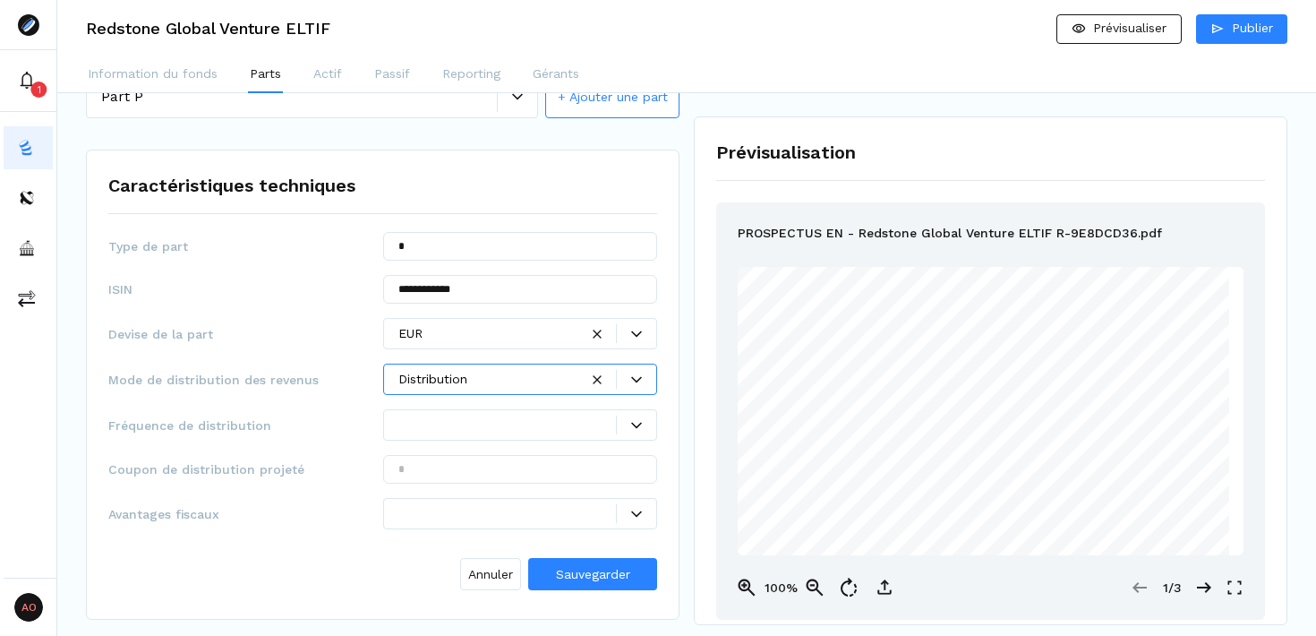
scroll to position [66, 0]
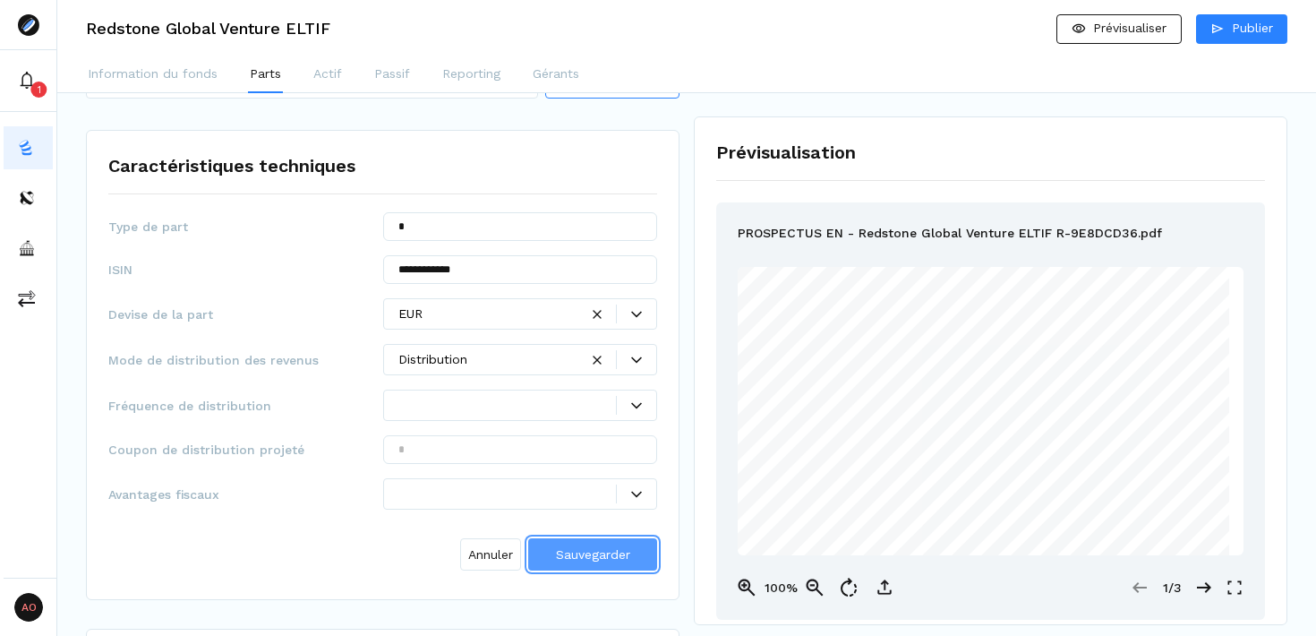
click at [596, 556] on span "Sauvegarder" at bounding box center [593, 554] width 74 height 14
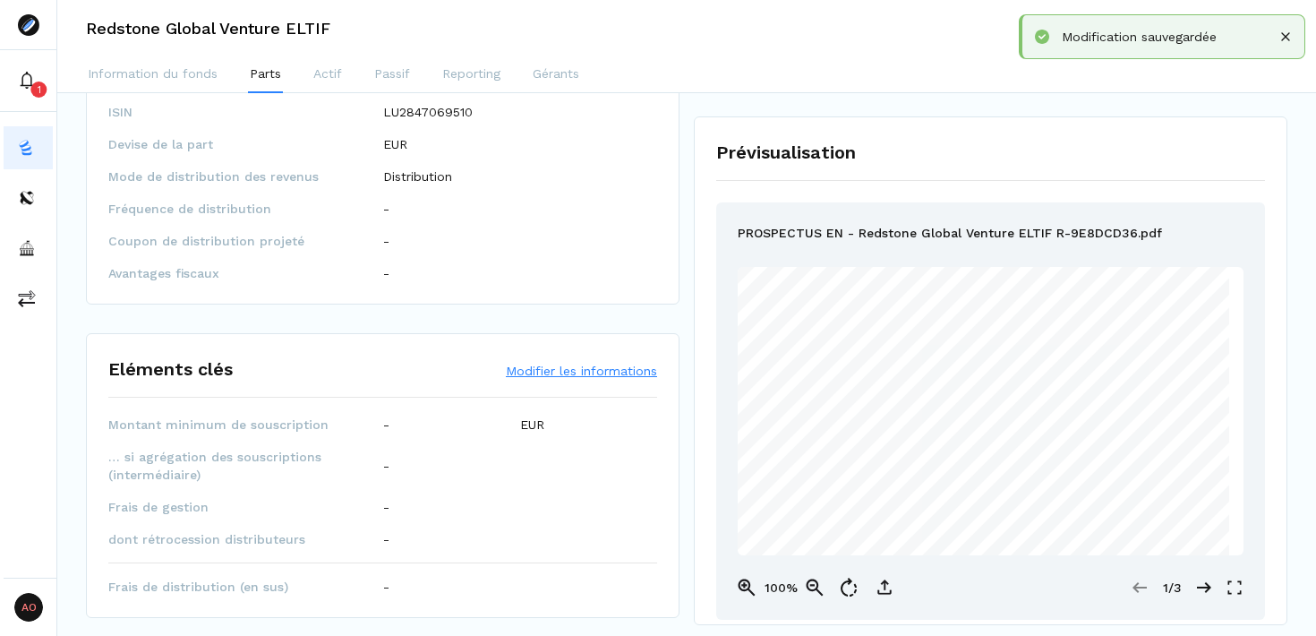
scroll to position [217, 0]
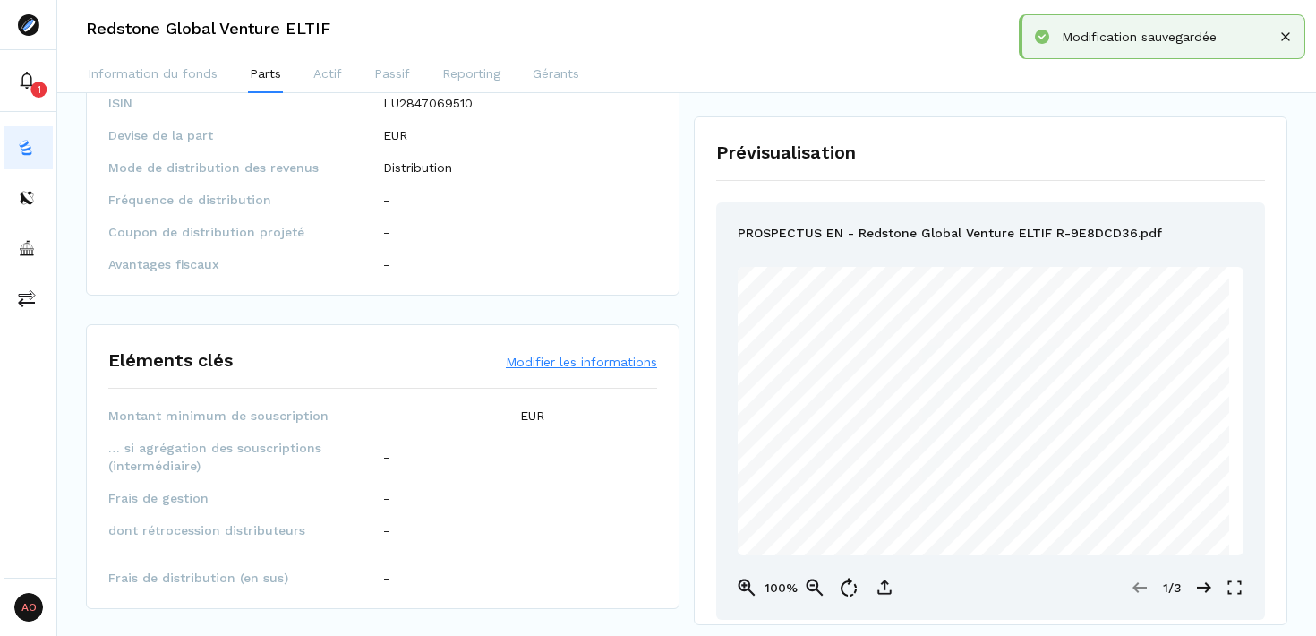
click at [582, 364] on button "Modifier les informations" at bounding box center [581, 362] width 151 height 18
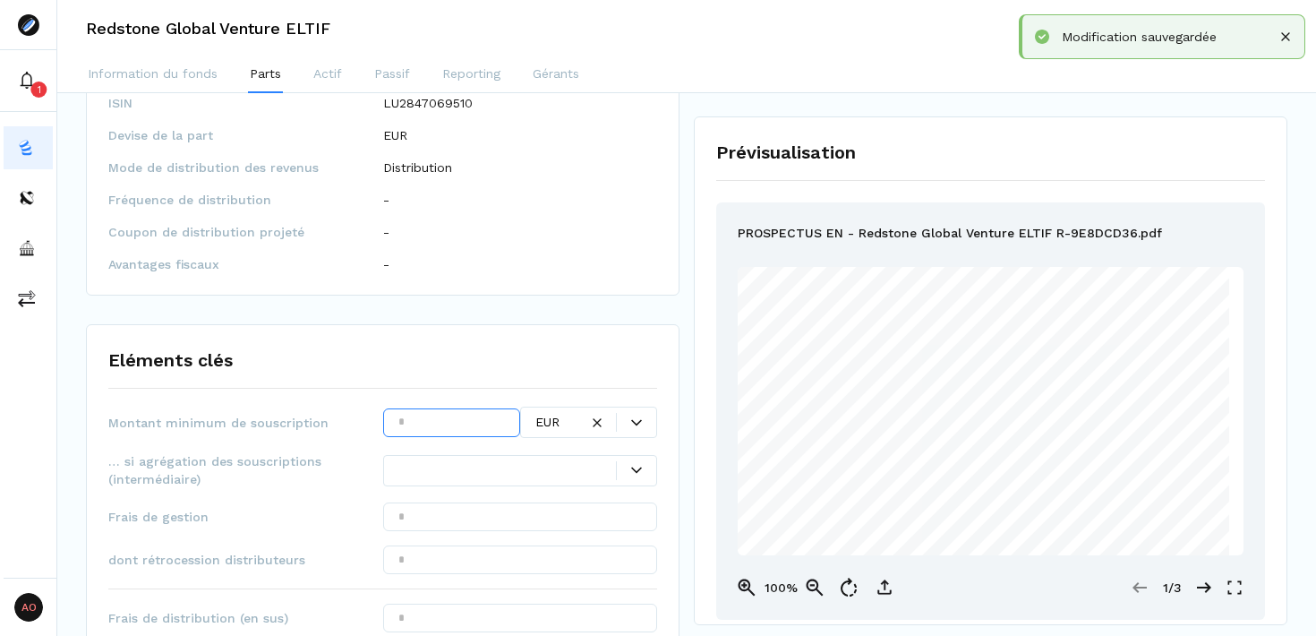
click at [456, 423] on input "text" at bounding box center [451, 422] width 137 height 29
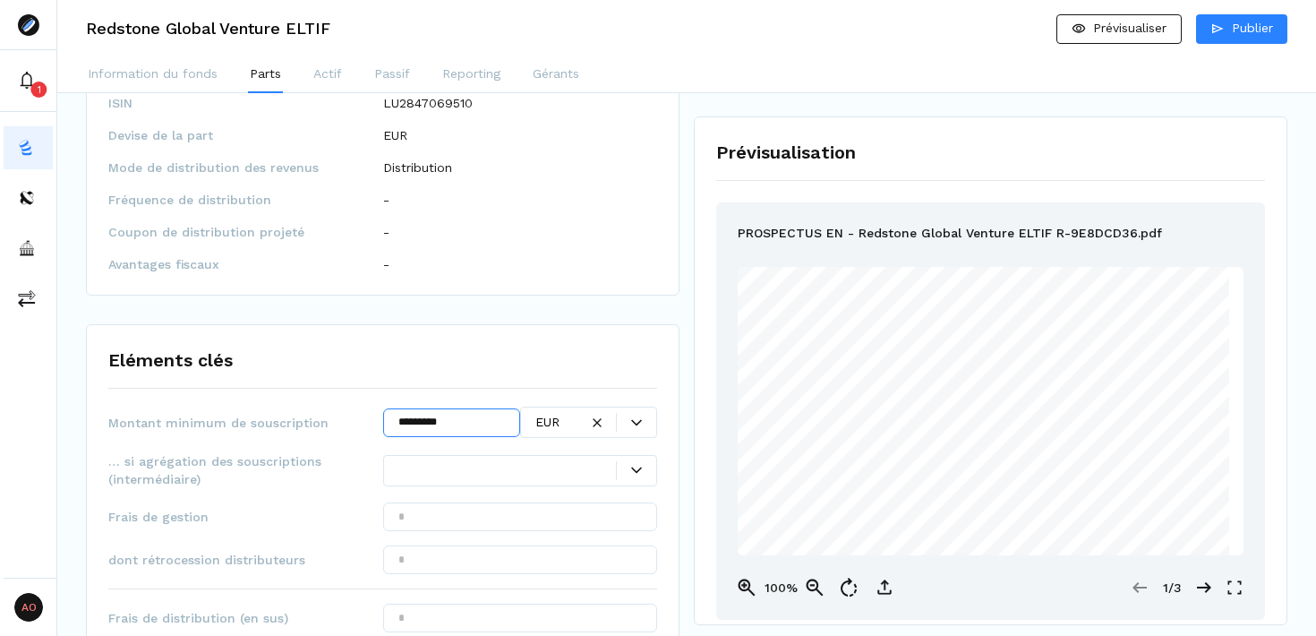
type input "*********"
click at [636, 474] on icon at bounding box center [636, 470] width 11 height 11
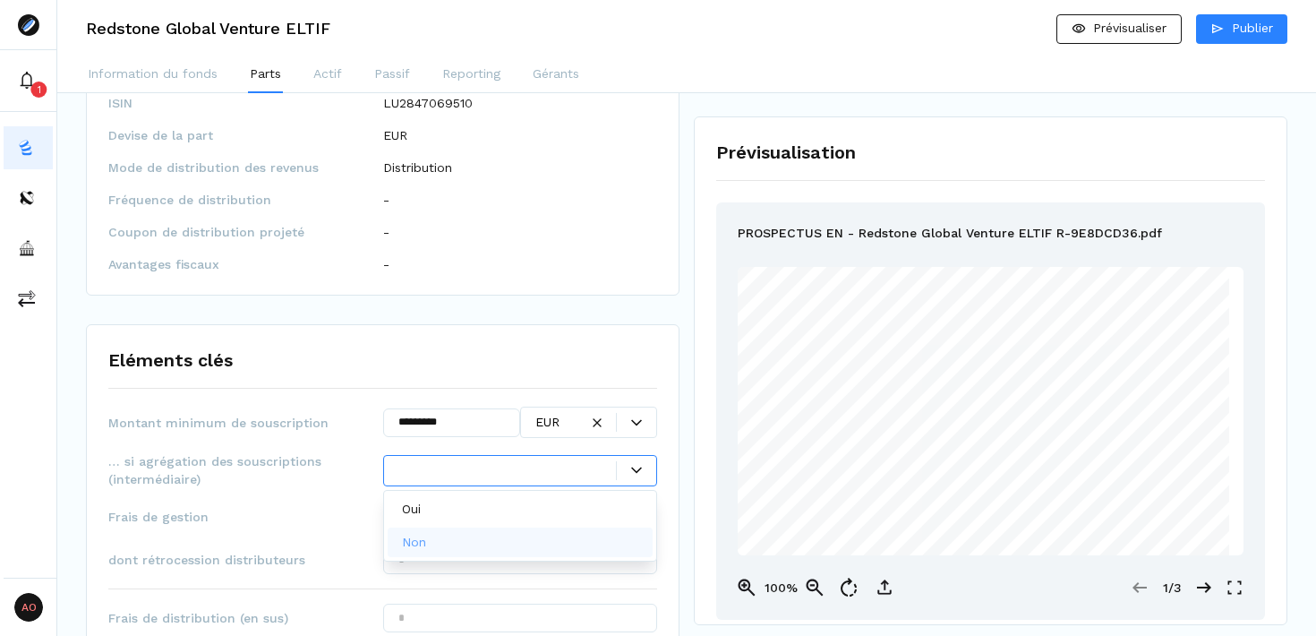
click at [480, 534] on div "Non" at bounding box center [521, 542] width 266 height 30
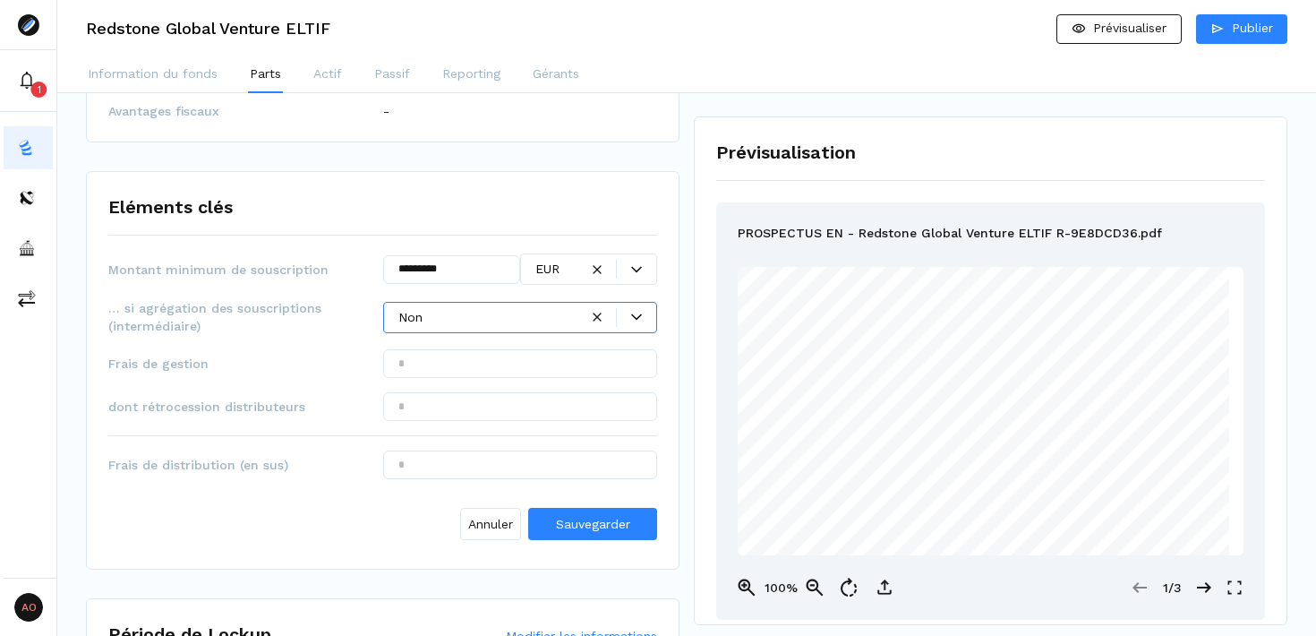
scroll to position [372, 0]
click at [450, 360] on input "text" at bounding box center [520, 361] width 275 height 29
type input "*******"
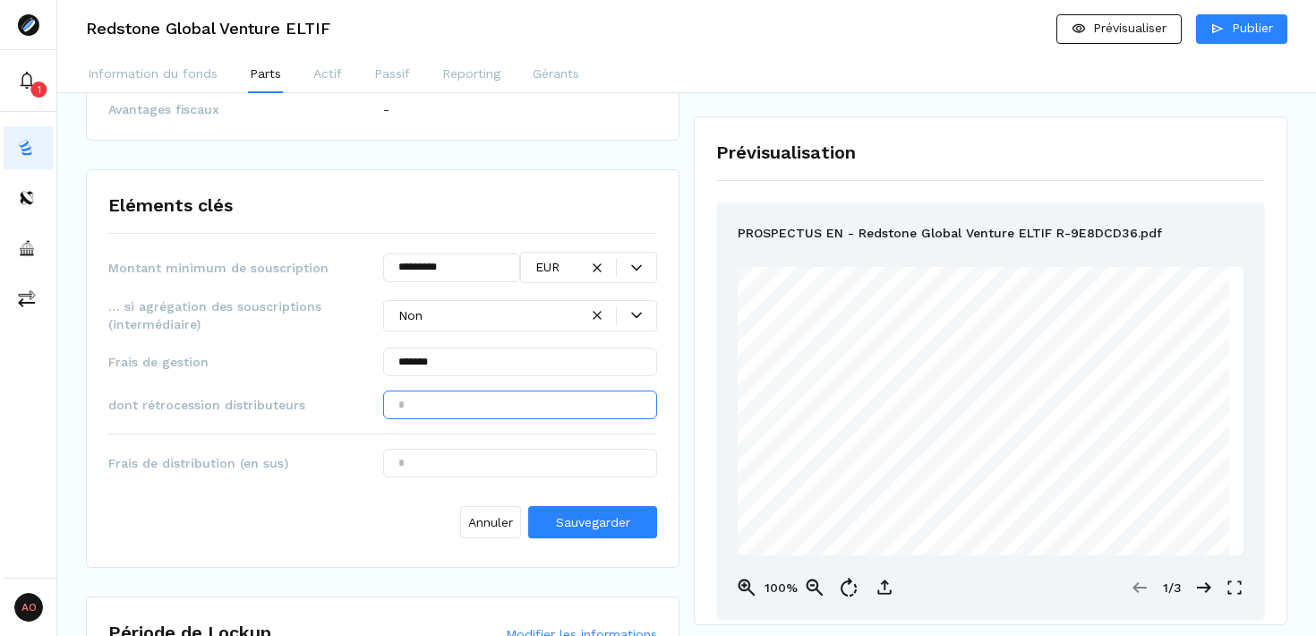
click at [426, 403] on input "text" at bounding box center [520, 404] width 275 height 29
type input "*****"
click at [590, 523] on span "Sauvegarder" at bounding box center [593, 522] width 74 height 14
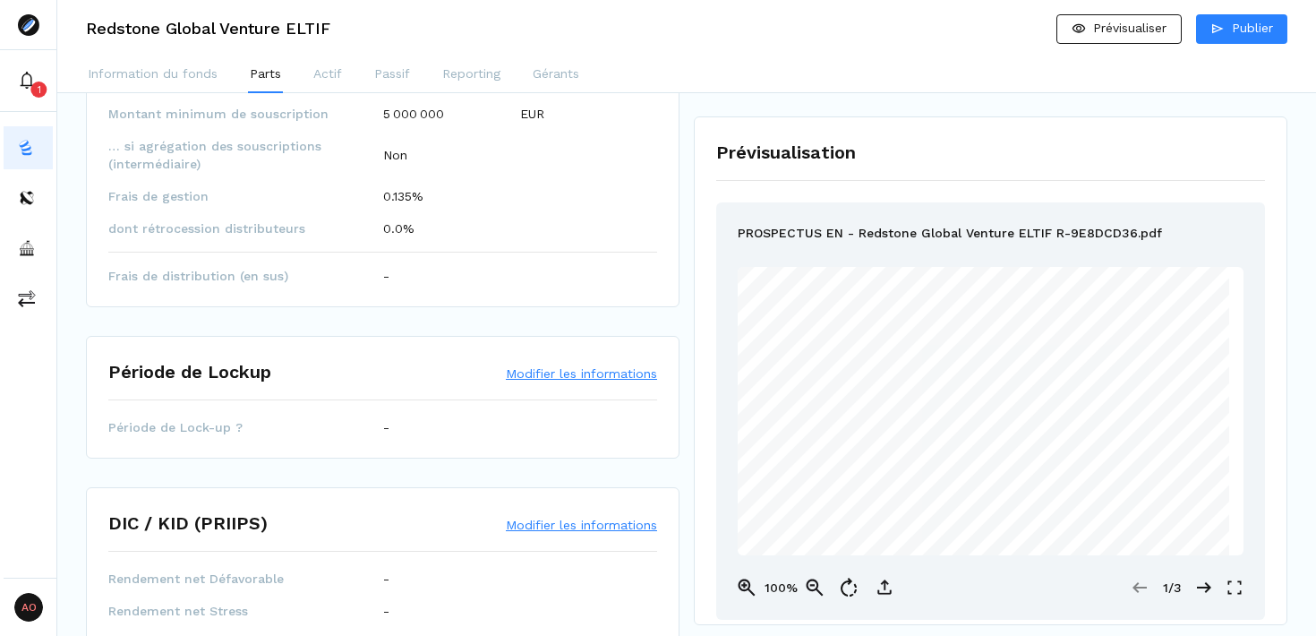
scroll to position [521, 0]
click at [551, 370] on button "Modifier les informations" at bounding box center [581, 371] width 151 height 18
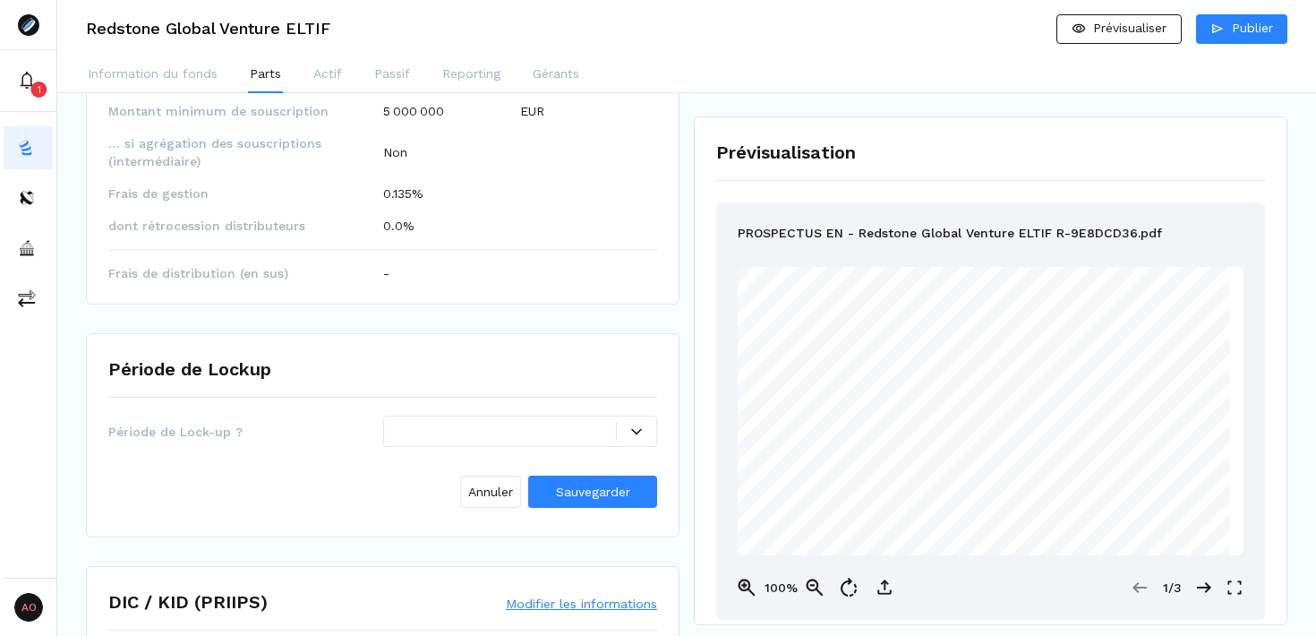
click at [458, 439] on div at bounding box center [508, 431] width 219 height 19
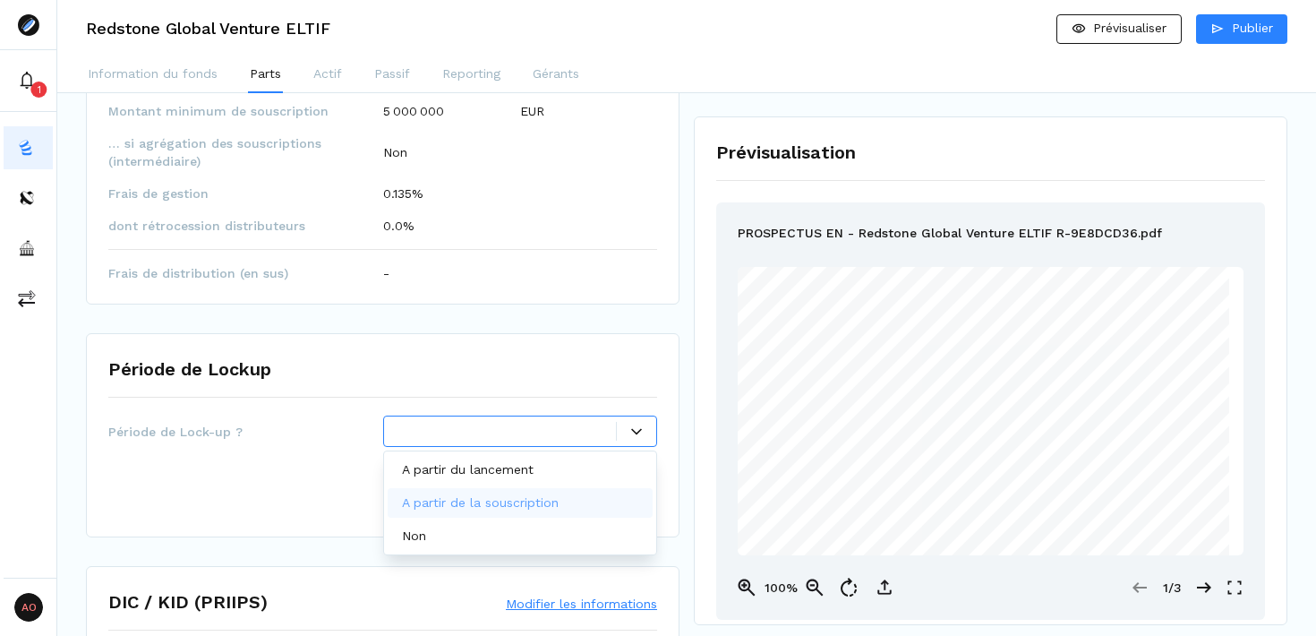
click at [460, 494] on p "A partir de la souscription" at bounding box center [480, 502] width 157 height 19
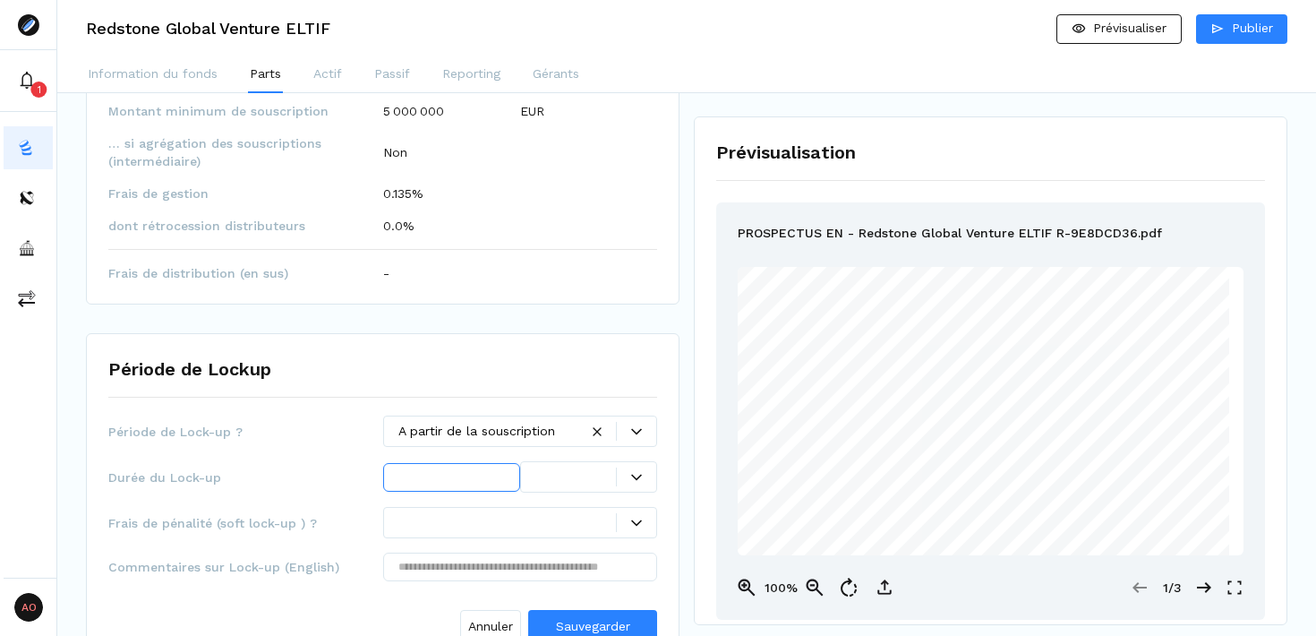
click at [442, 482] on input "text" at bounding box center [451, 477] width 137 height 29
type input "*"
click at [630, 489] on div at bounding box center [588, 476] width 137 height 31
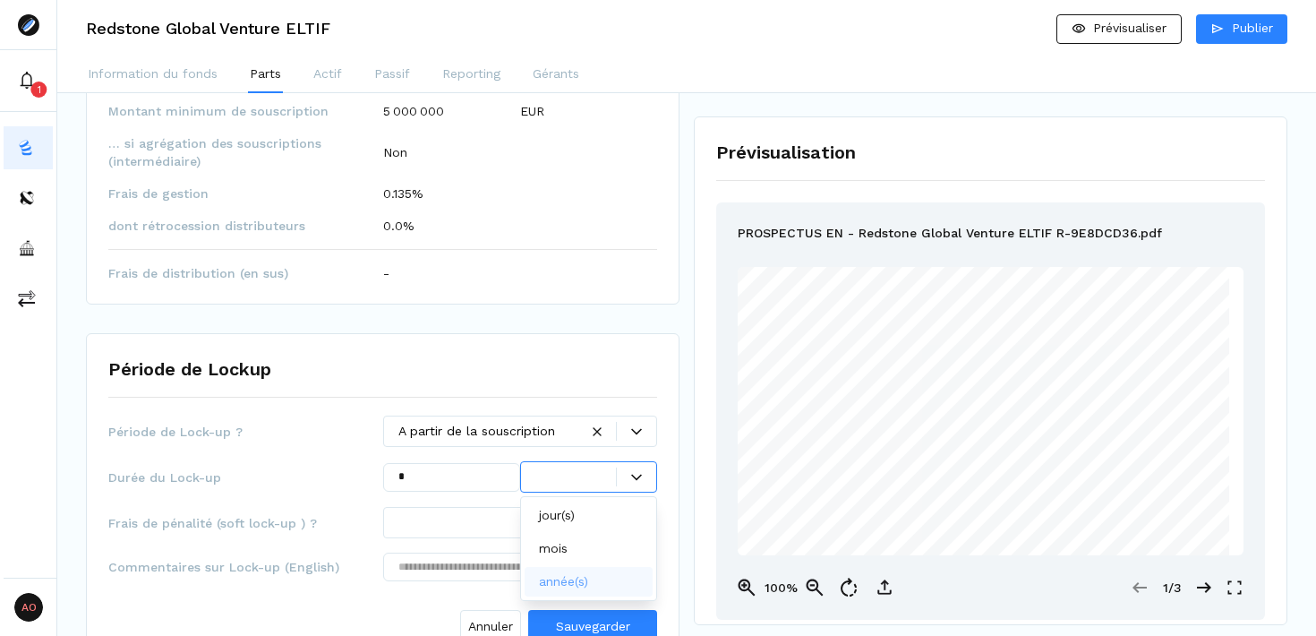
click at [577, 577] on p "année(s)" at bounding box center [563, 581] width 49 height 19
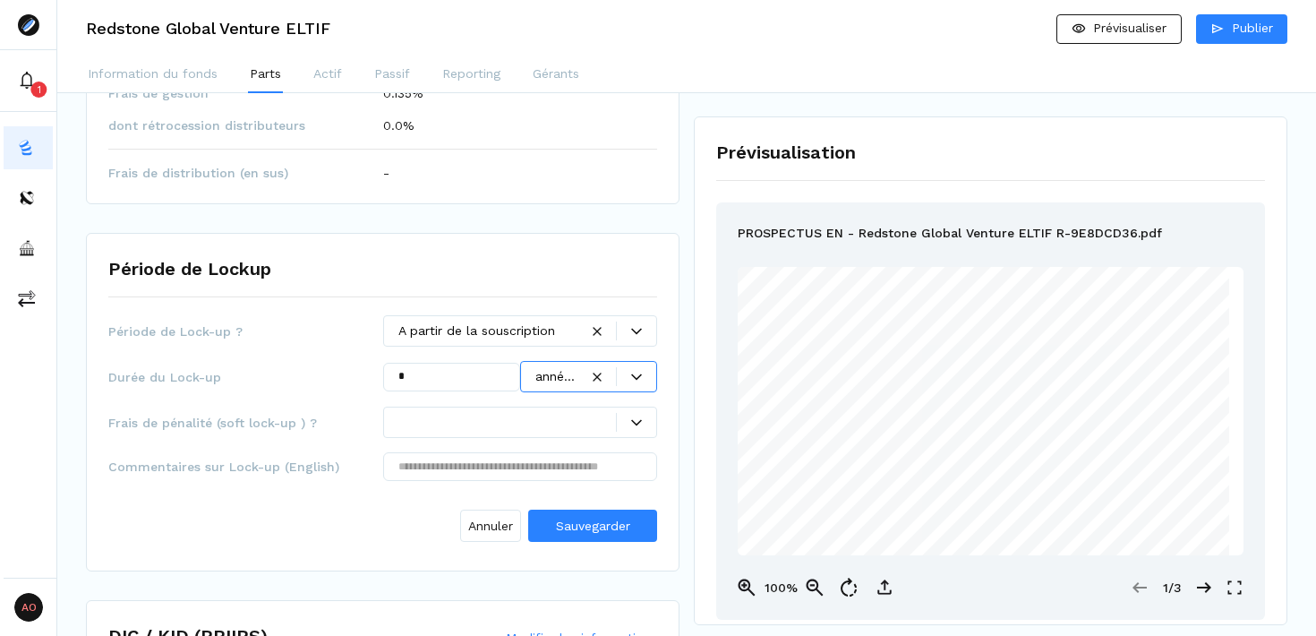
scroll to position [624, 0]
click at [594, 521] on span "Sauvegarder" at bounding box center [593, 523] width 74 height 14
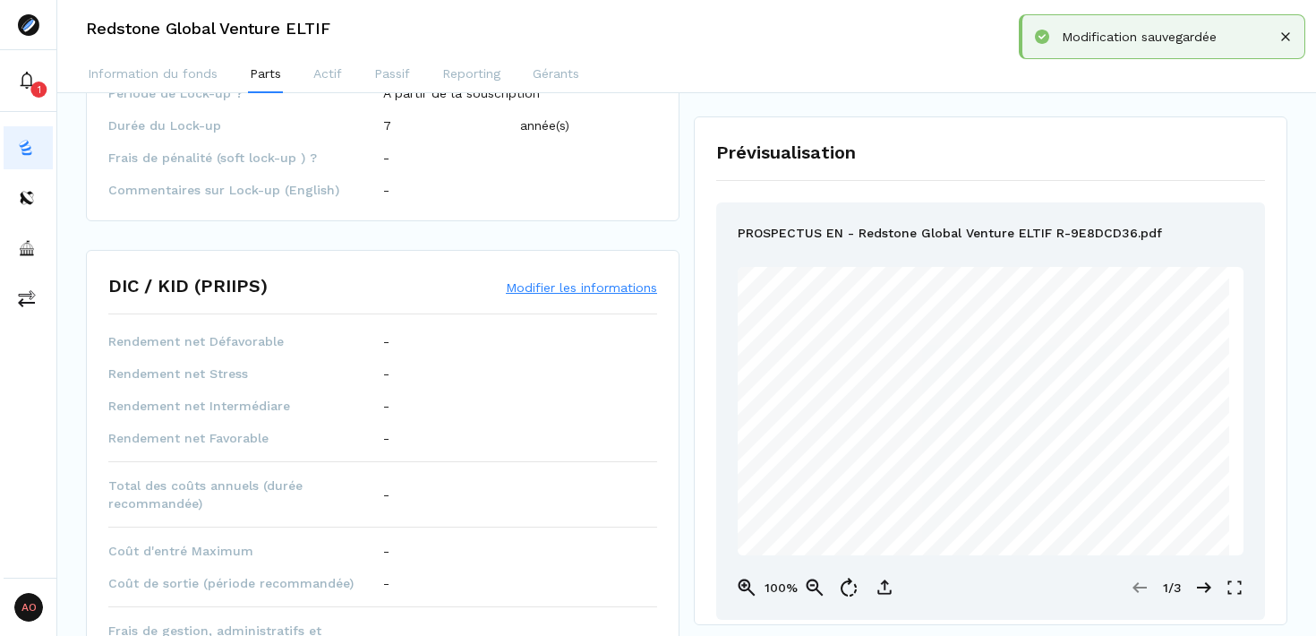
scroll to position [854, 0]
click at [572, 287] on button "Modifier les informations" at bounding box center [581, 286] width 151 height 18
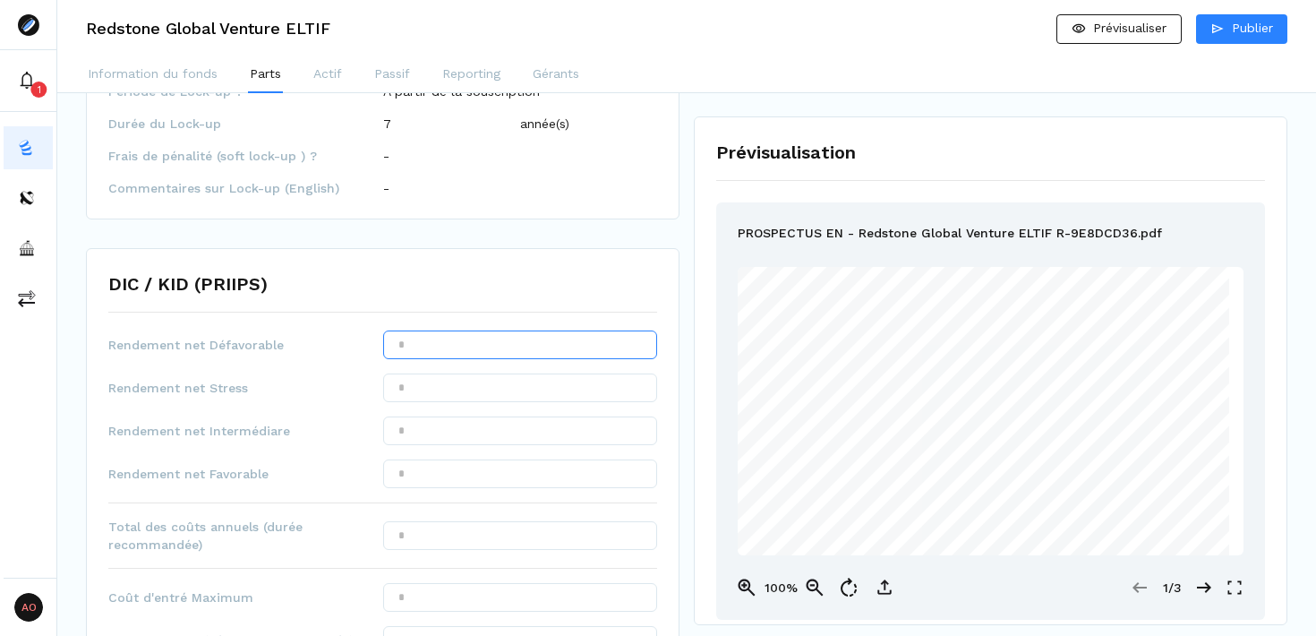
click at [437, 345] on input "text" at bounding box center [520, 344] width 275 height 29
type input "*****"
click at [489, 426] on input "text" at bounding box center [520, 430] width 275 height 29
type input "******"
click at [533, 496] on div "Rendement net Défavorable ***** Rendement net Stress Rendement net Intermédiare…" at bounding box center [382, 584] width 549 height 508
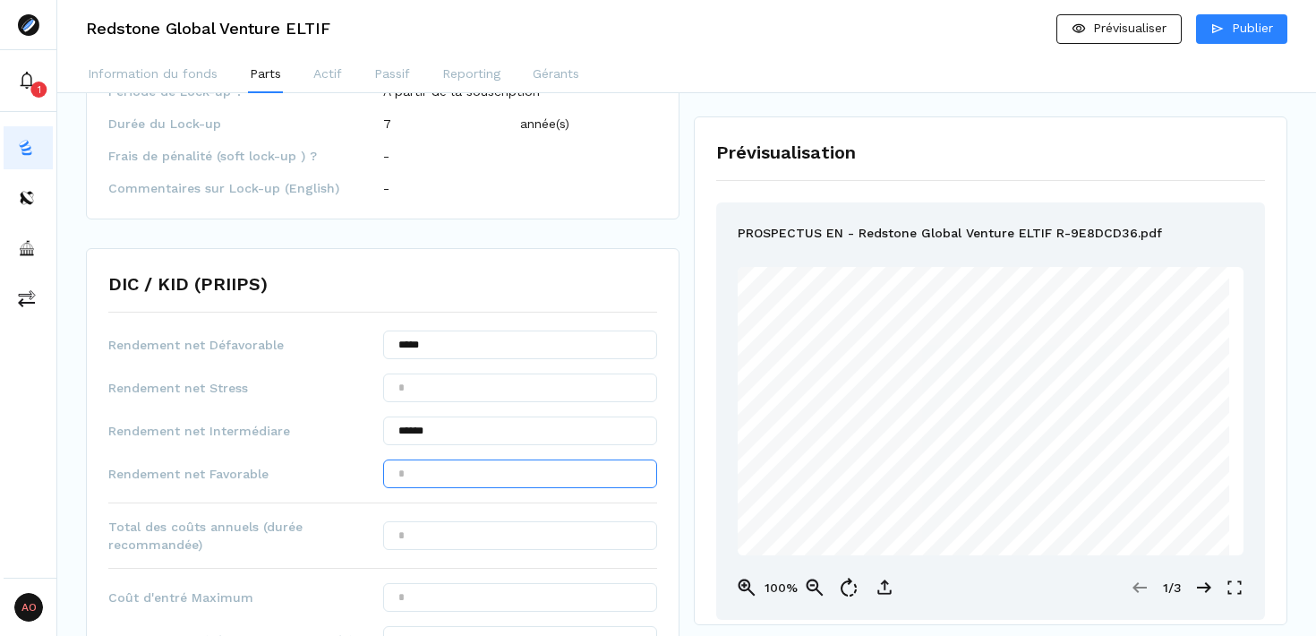
click at [533, 477] on input "text" at bounding box center [520, 473] width 275 height 29
type input "******"
click at [418, 430] on input "******" at bounding box center [520, 430] width 275 height 29
type input "******"
click at [431, 526] on input "text" at bounding box center [520, 535] width 275 height 29
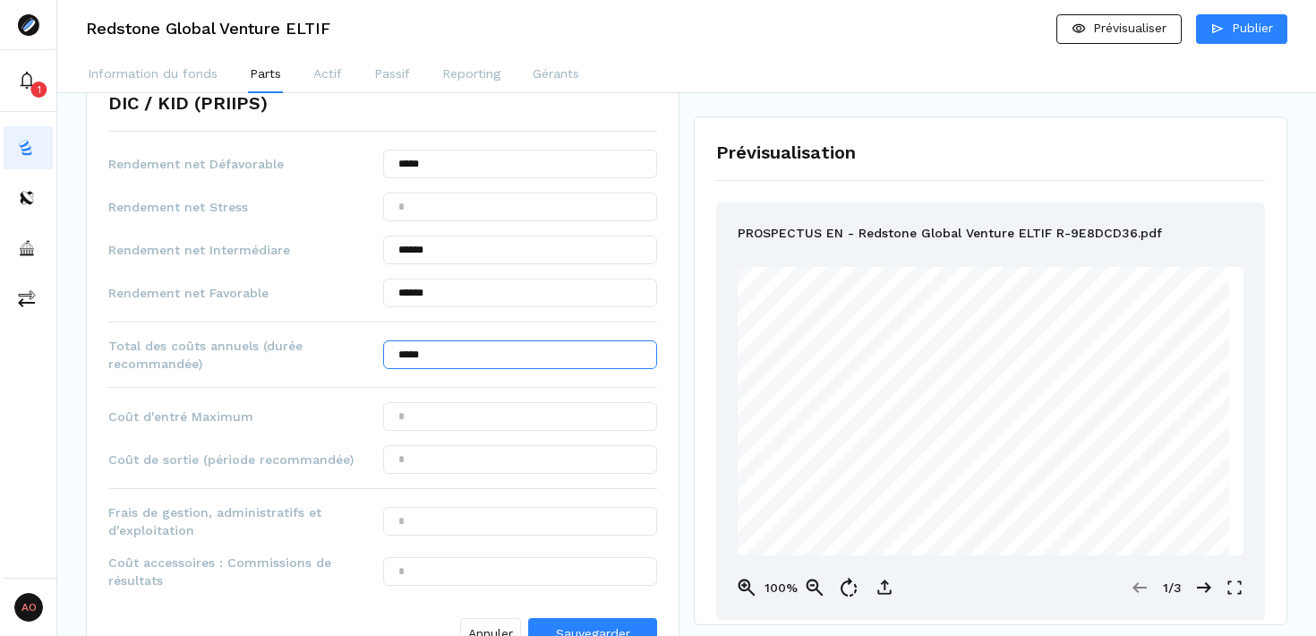
scroll to position [1050, 0]
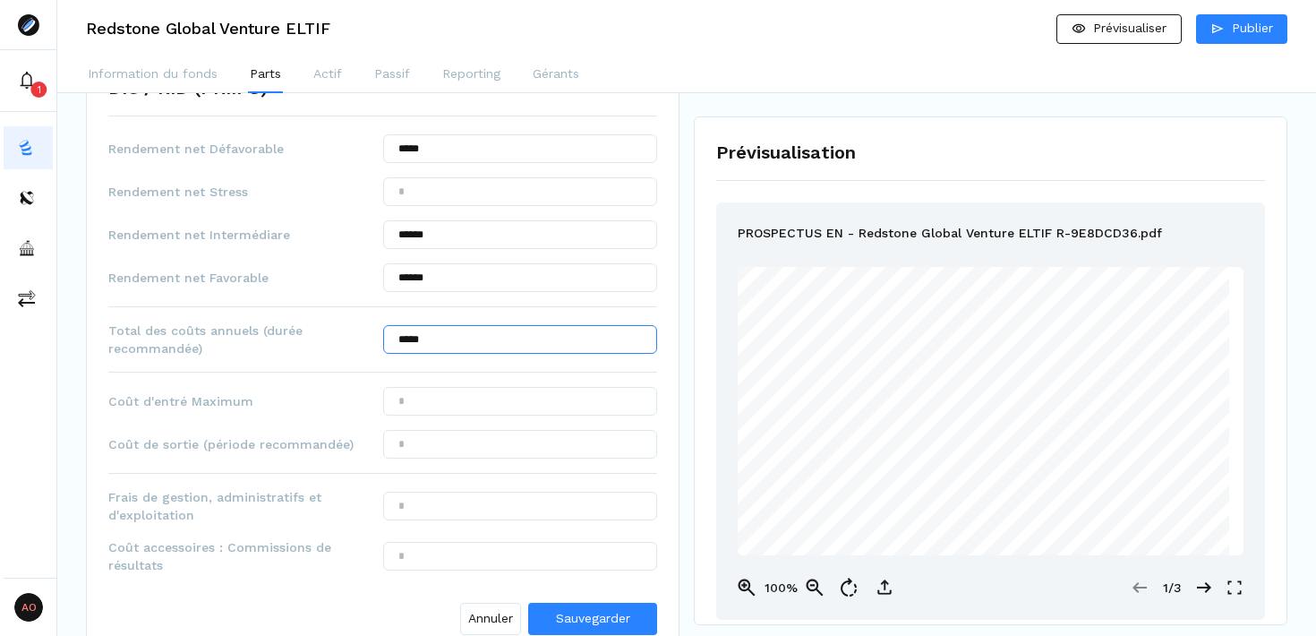
type input "*****"
click at [454, 397] on input "text" at bounding box center [520, 401] width 275 height 29
type input "*****"
click at [462, 445] on input "text" at bounding box center [520, 444] width 275 height 29
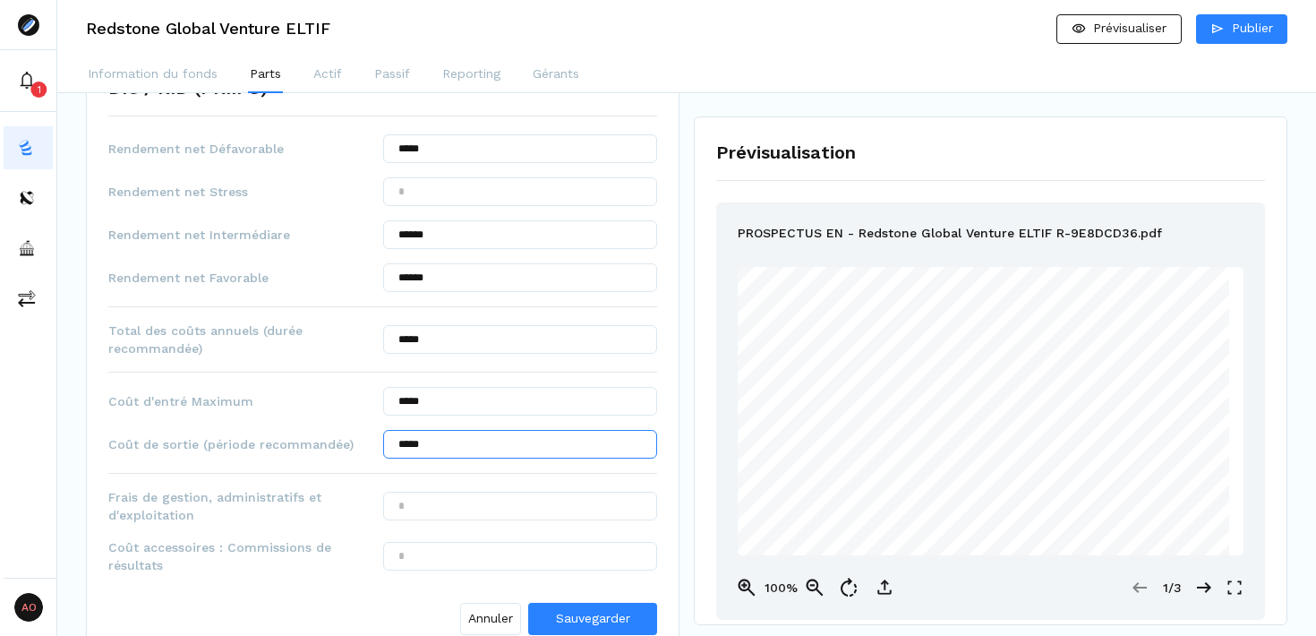
type input "*****"
click at [450, 498] on input "text" at bounding box center [520, 506] width 275 height 29
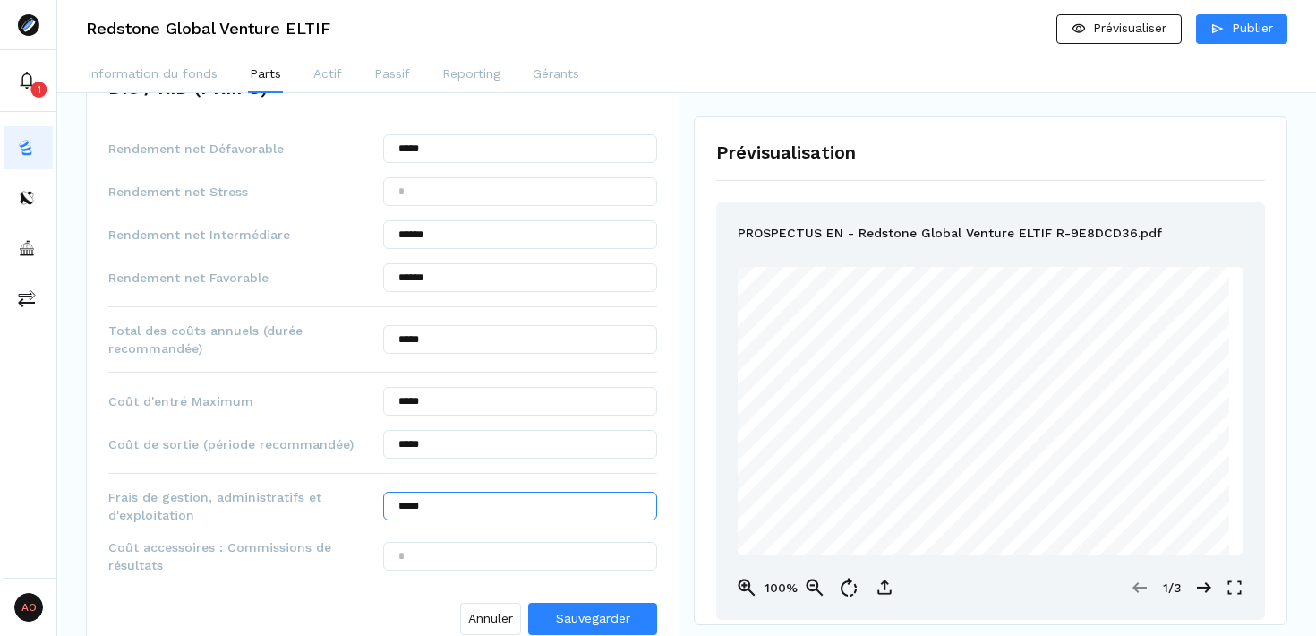
type input "*****"
click at [487, 563] on input "text" at bounding box center [520, 556] width 275 height 29
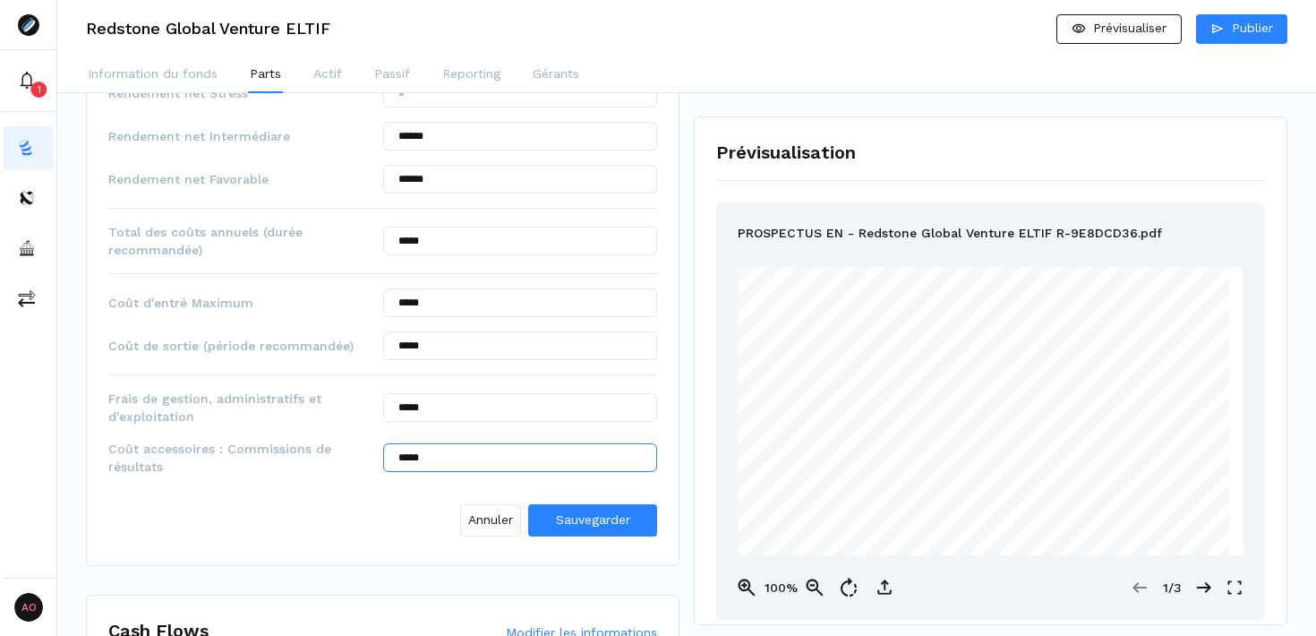
scroll to position [1148, 0]
type input "*****"
click at [618, 525] on span "Sauvegarder" at bounding box center [593, 520] width 74 height 14
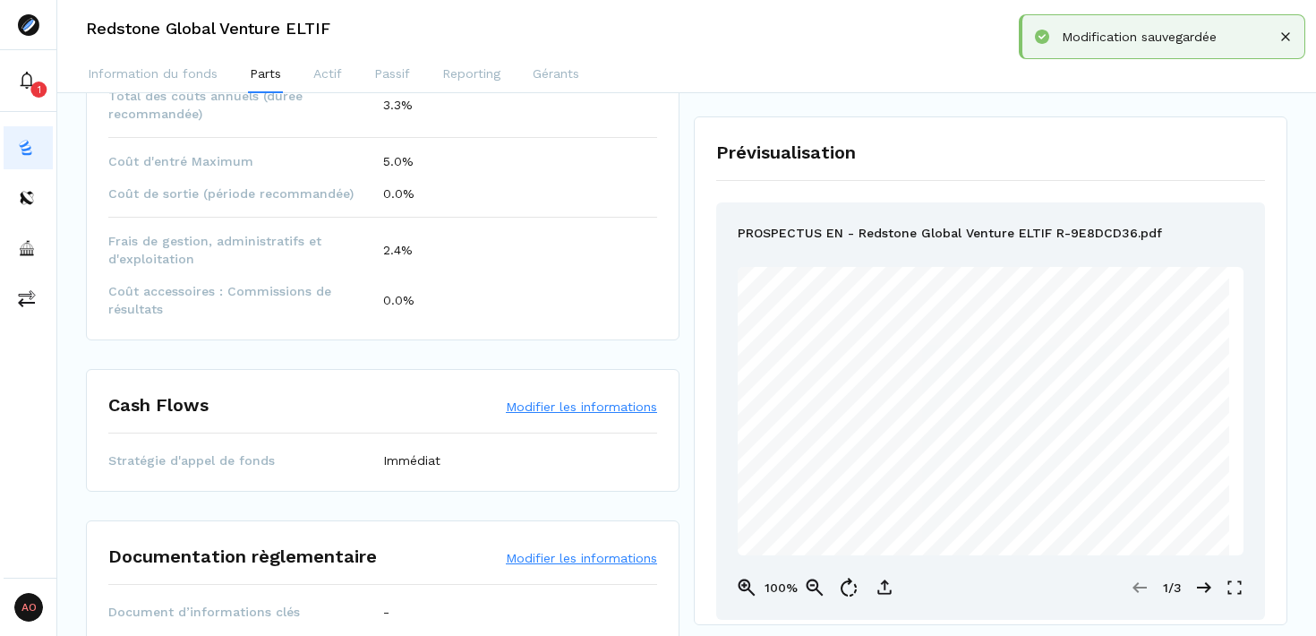
scroll to position [1339, 0]
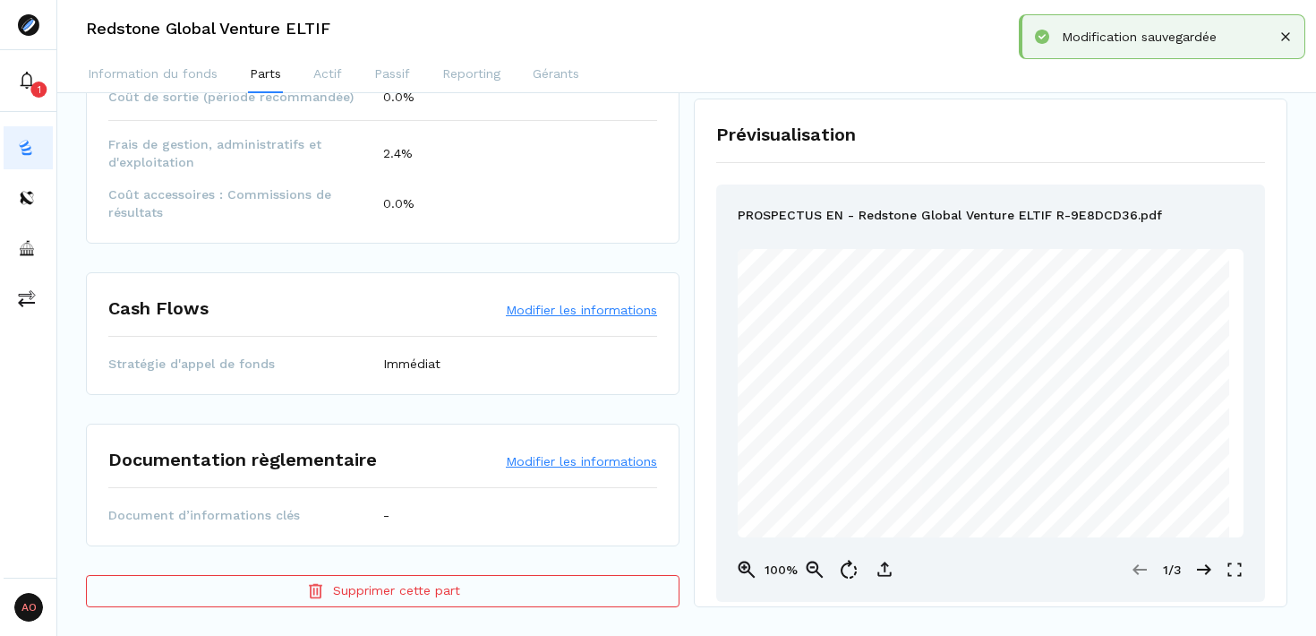
click at [952, 67] on div "Information du fonds Parts Actif Passif Reporting Gérants" at bounding box center [686, 75] width 1259 height 36
click at [545, 465] on button "Modifier les informations" at bounding box center [581, 461] width 151 height 18
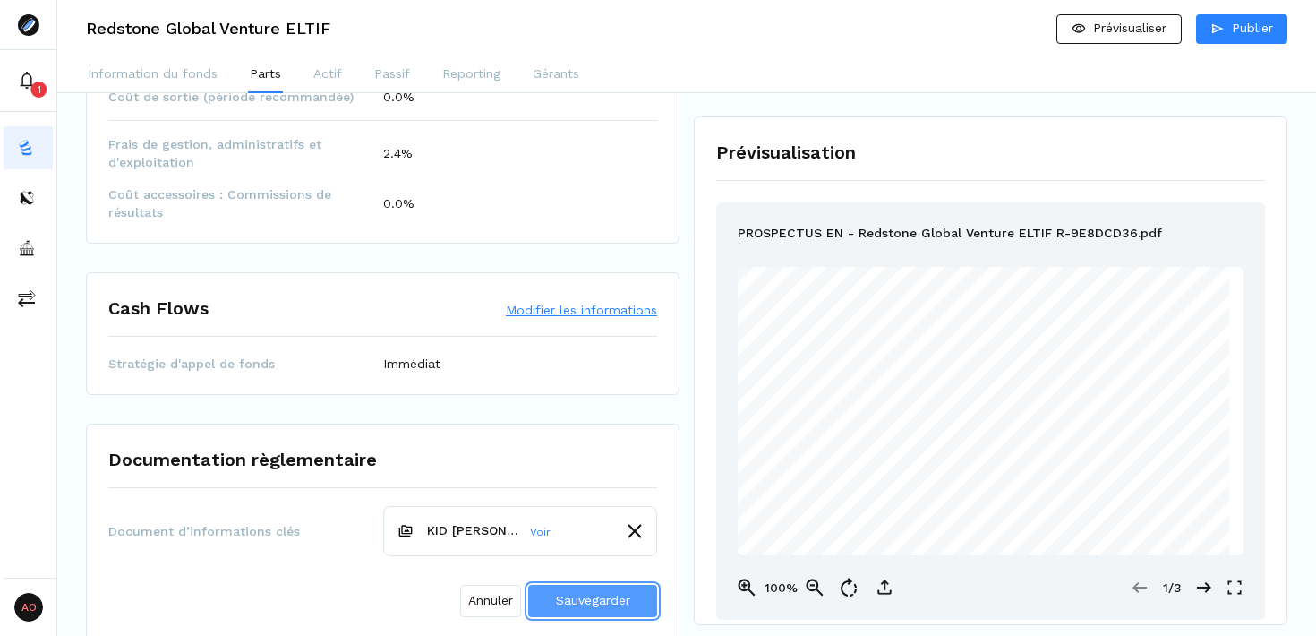
click at [599, 608] on span "Sauvegarder" at bounding box center [593, 600] width 74 height 19
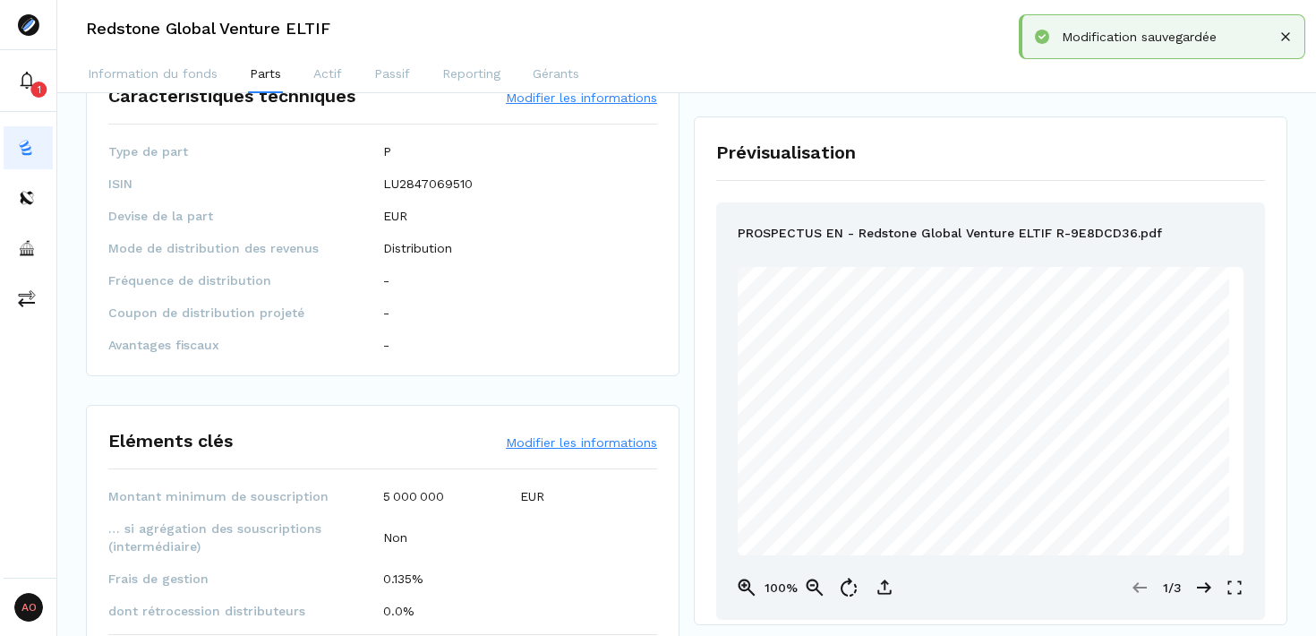
scroll to position [0, 0]
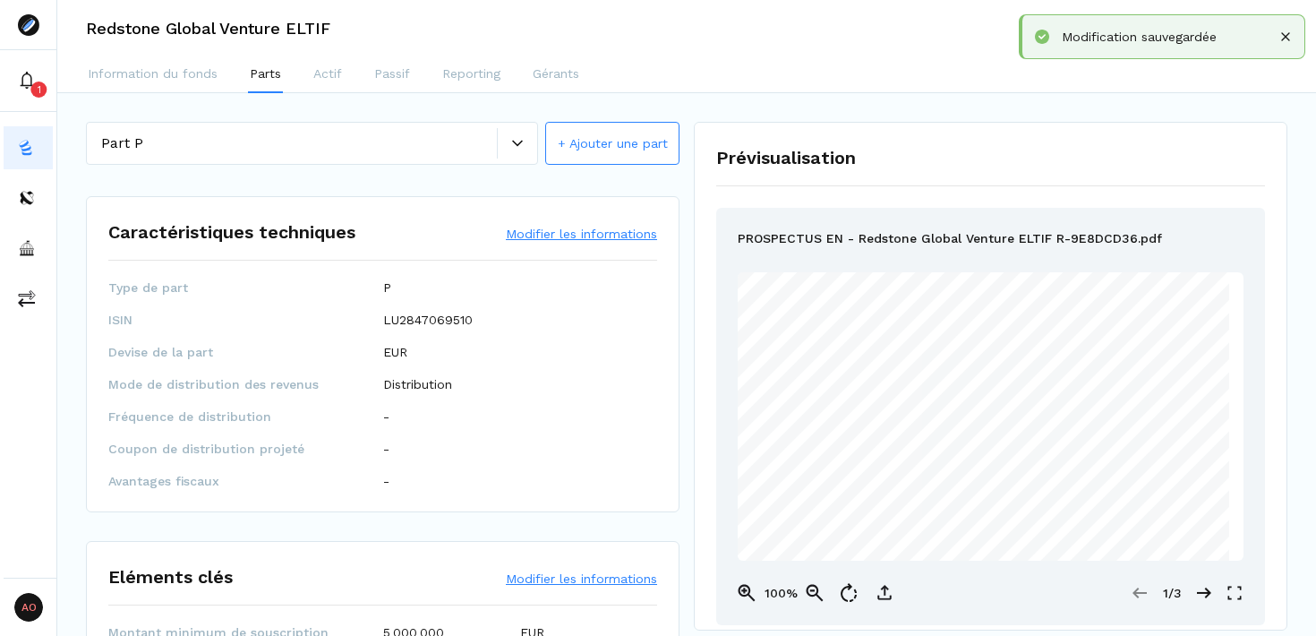
click at [592, 154] on button "+ Ajouter une part" at bounding box center [612, 143] width 134 height 43
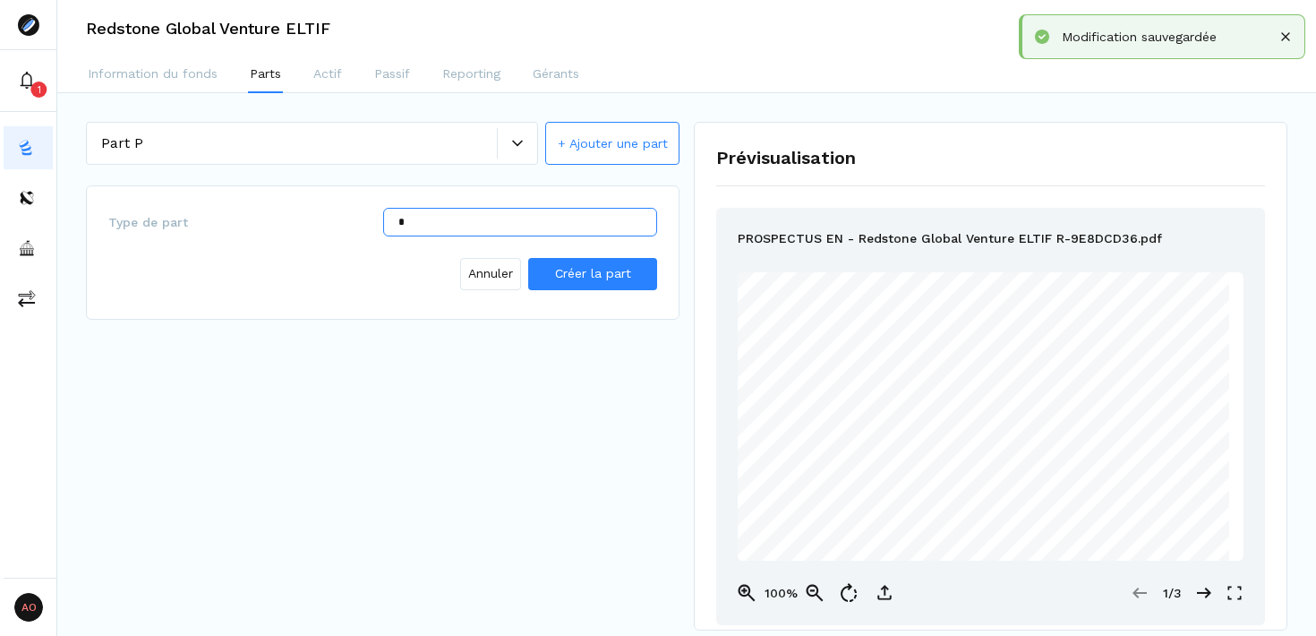
click at [455, 213] on input "*" at bounding box center [520, 222] width 275 height 29
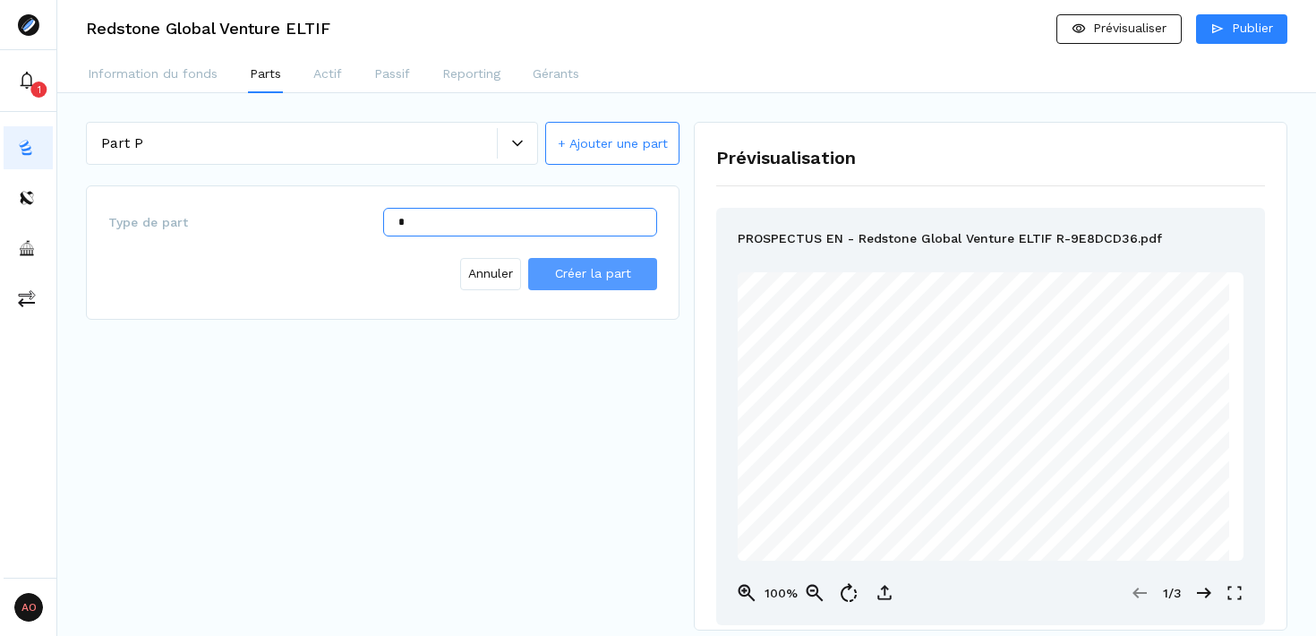
type input "*"
click at [589, 274] on span "Créer la part" at bounding box center [593, 273] width 76 height 14
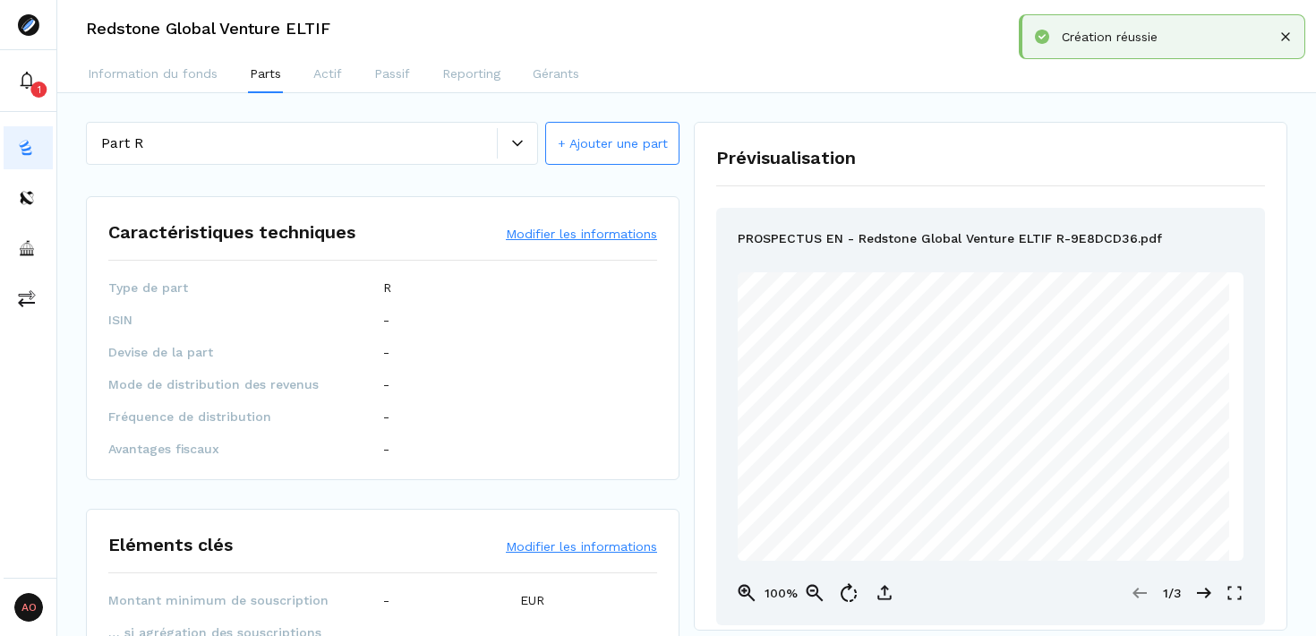
click at [587, 232] on button "Modifier les informations" at bounding box center [581, 234] width 151 height 18
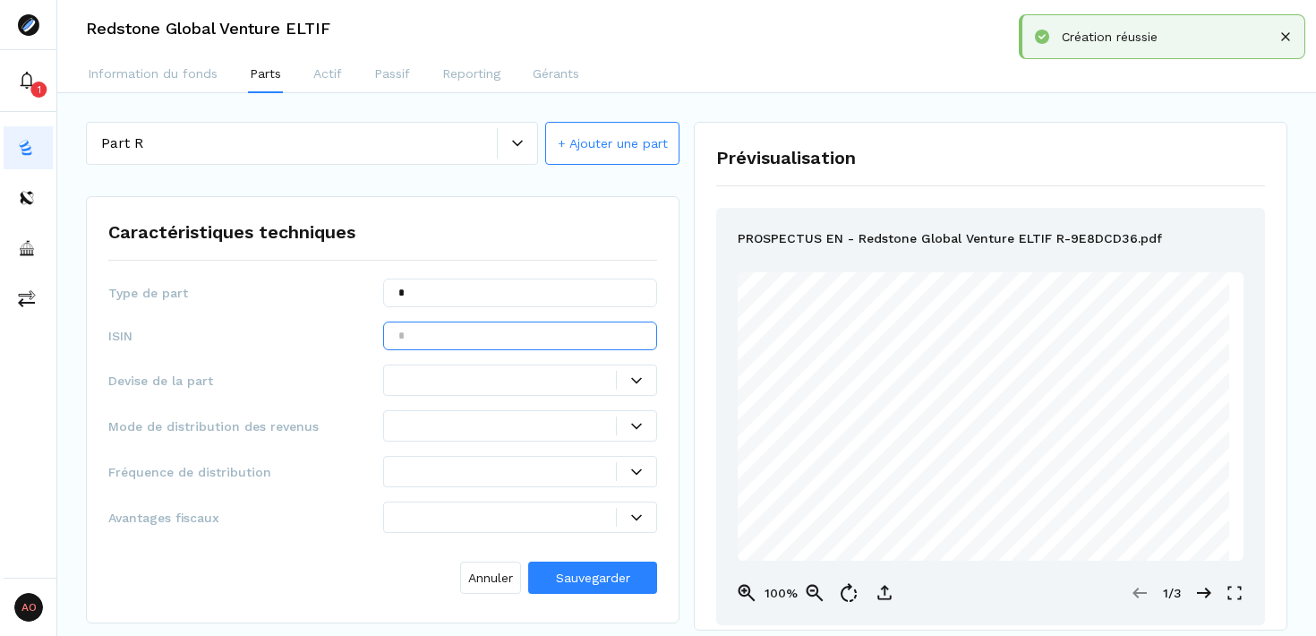
click at [437, 336] on input "text" at bounding box center [520, 335] width 275 height 29
paste input "**********"
type input "**********"
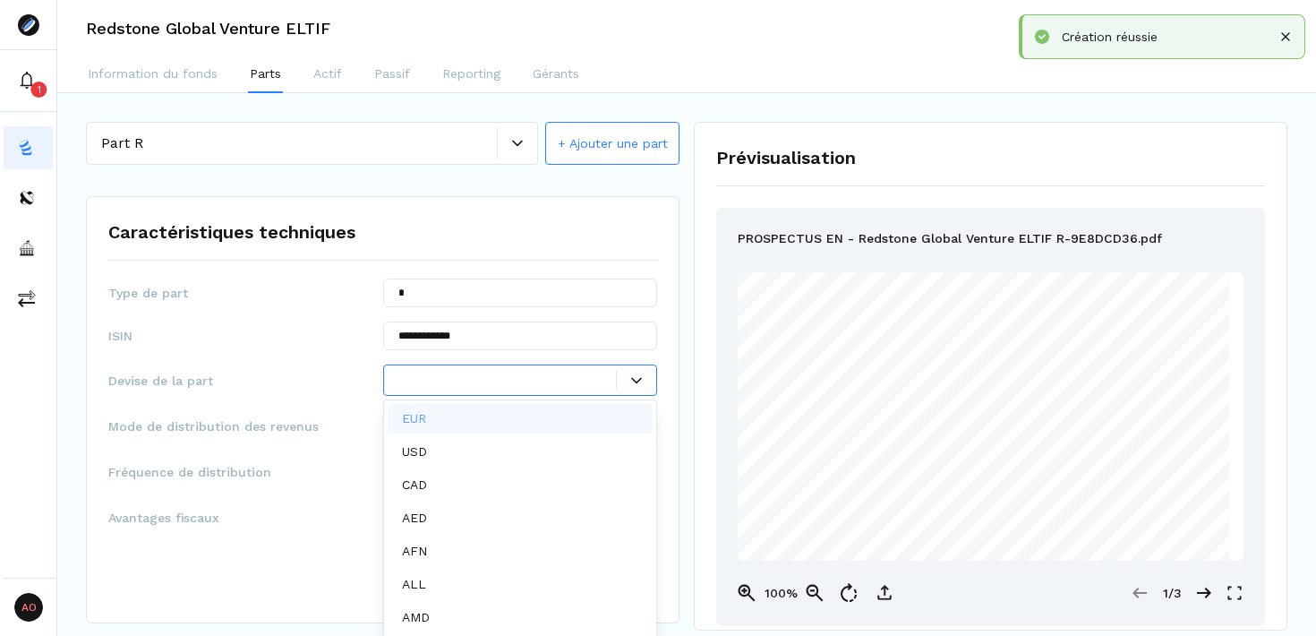
click at [630, 390] on div at bounding box center [520, 379] width 275 height 31
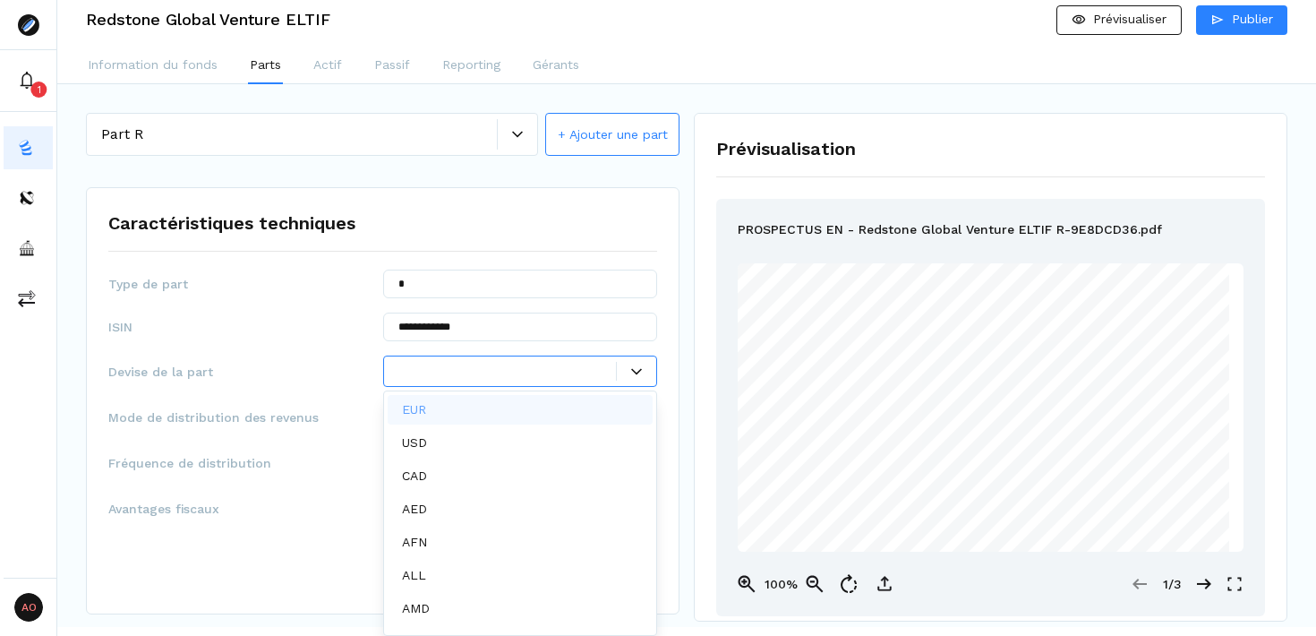
click at [547, 411] on div "EUR" at bounding box center [521, 410] width 266 height 30
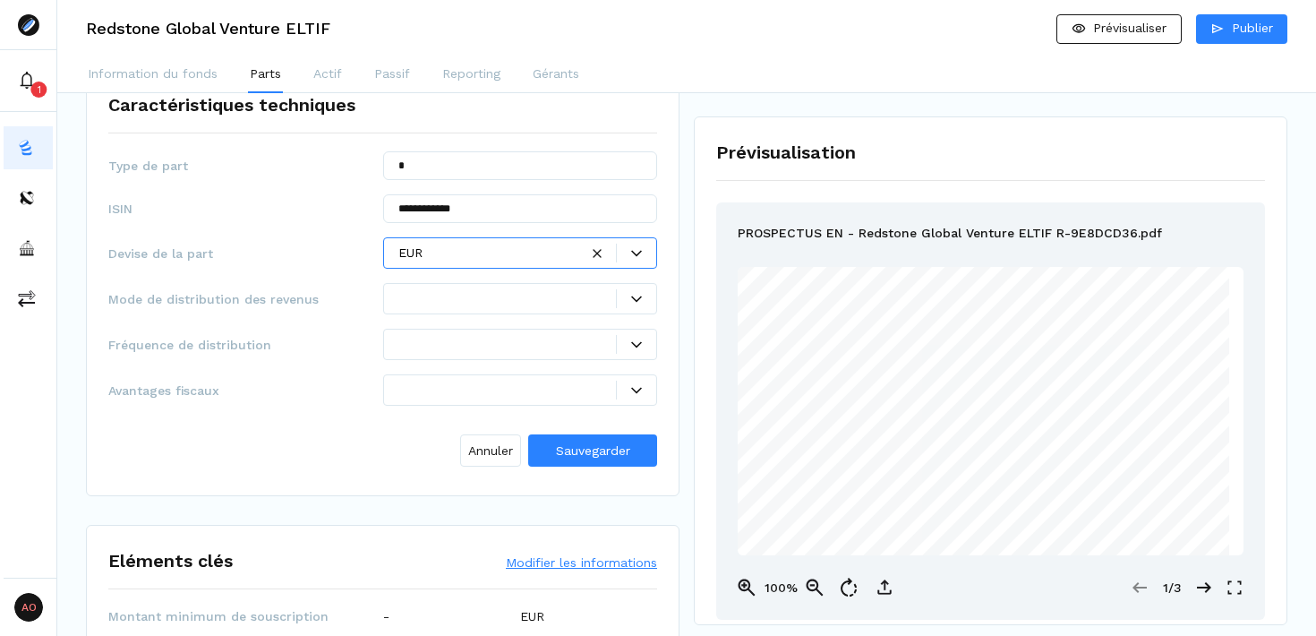
scroll to position [131, 0]
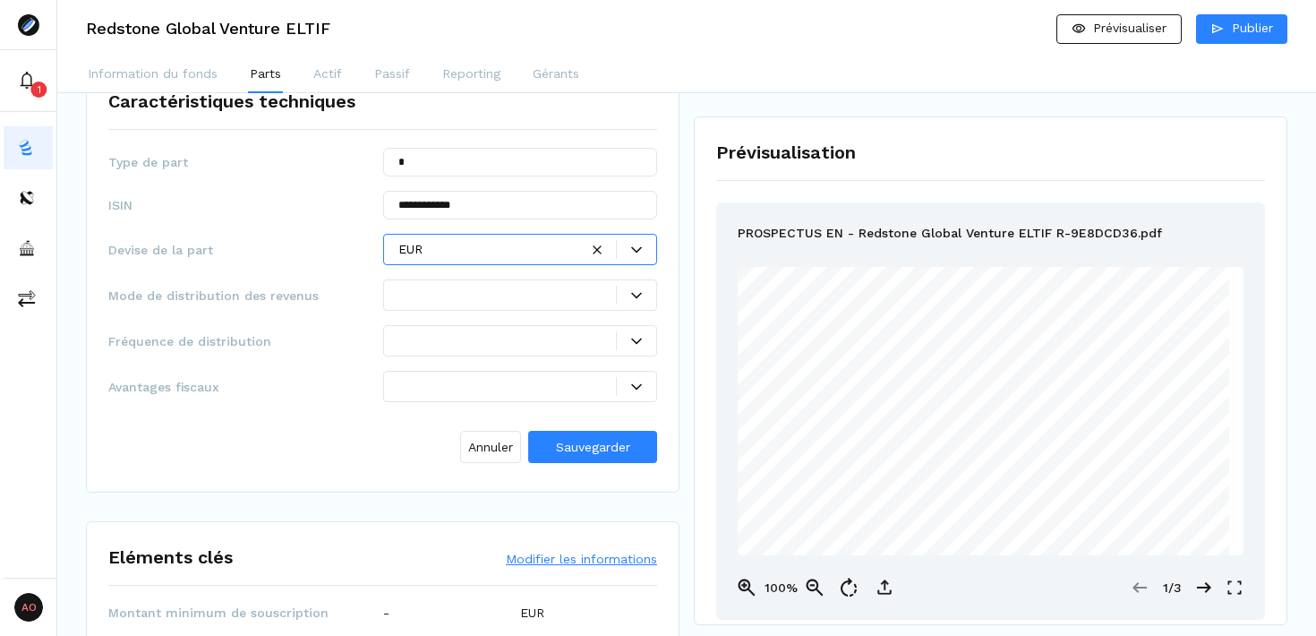
click at [532, 309] on div at bounding box center [520, 294] width 275 height 31
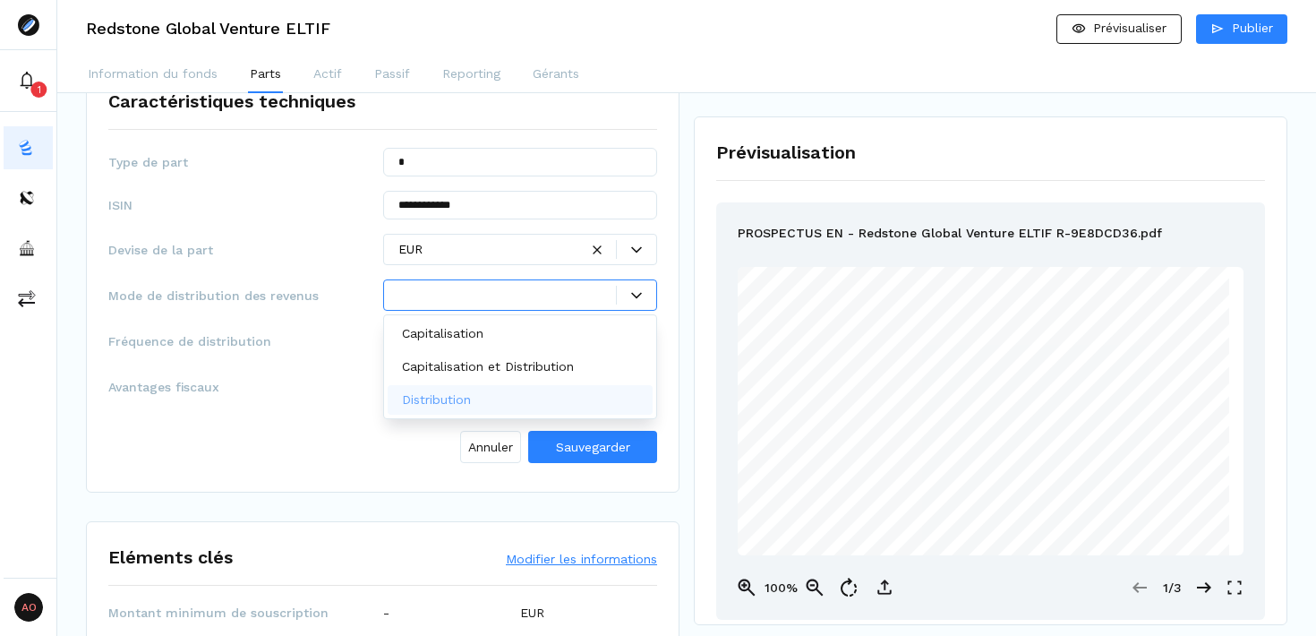
click at [509, 390] on div "Distribution" at bounding box center [521, 400] width 266 height 30
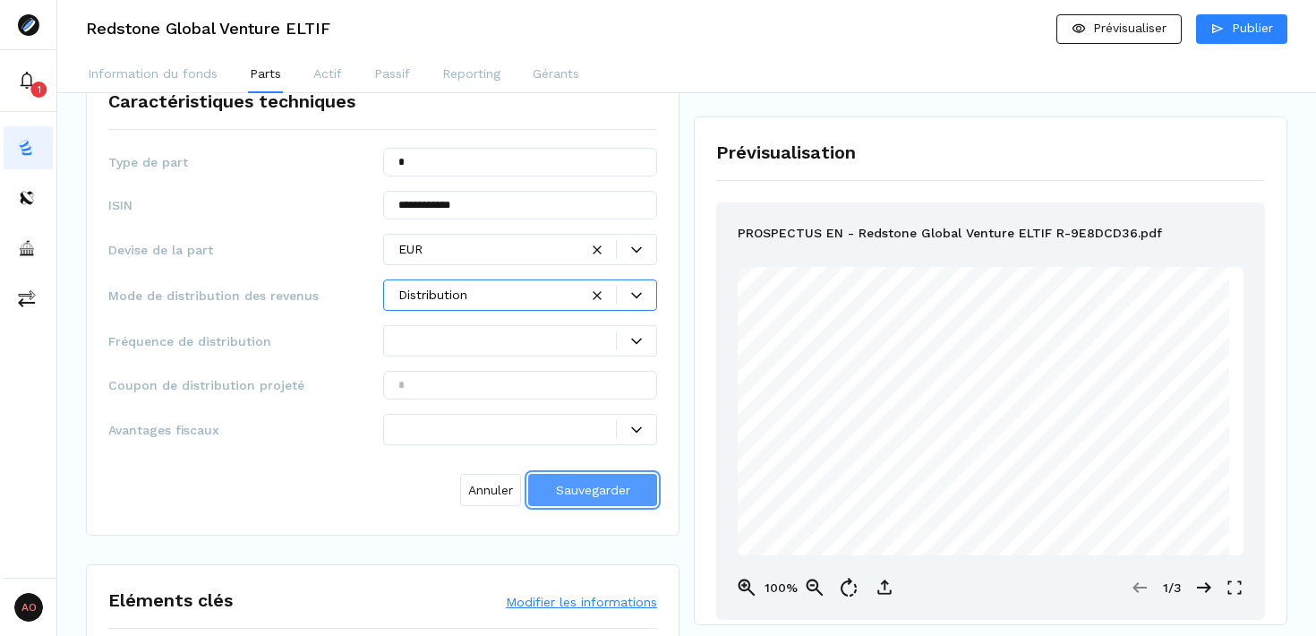
click at [581, 496] on span "Sauvegarder" at bounding box center [593, 490] width 74 height 14
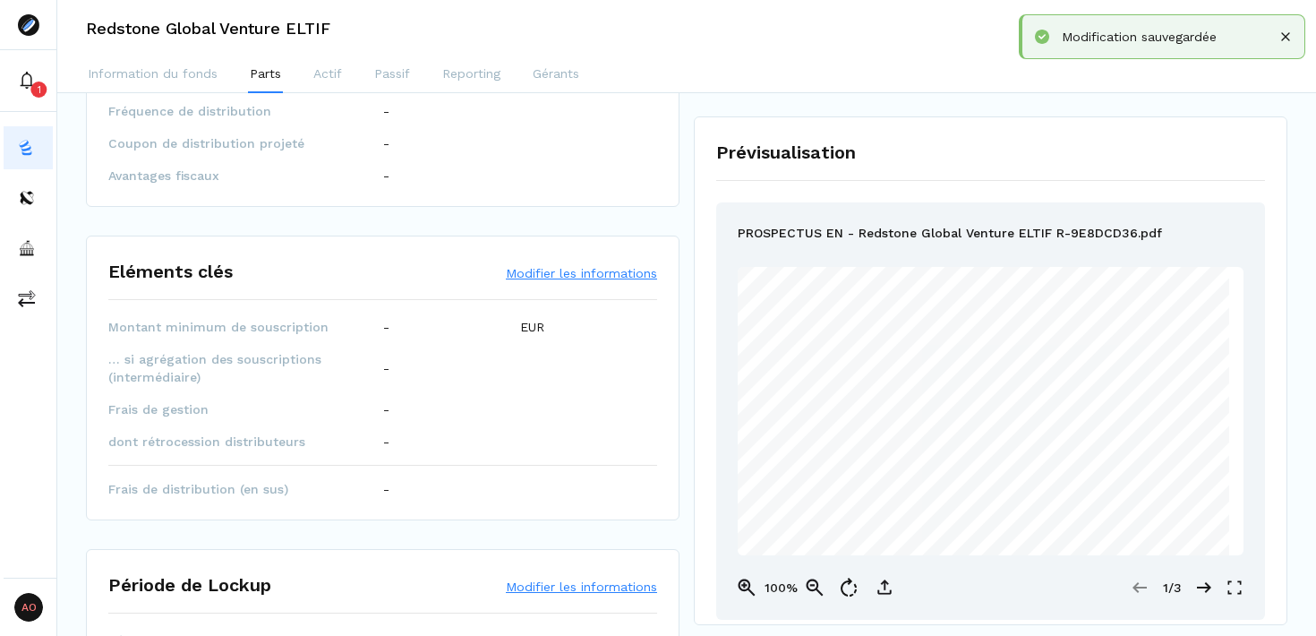
scroll to position [333, 0]
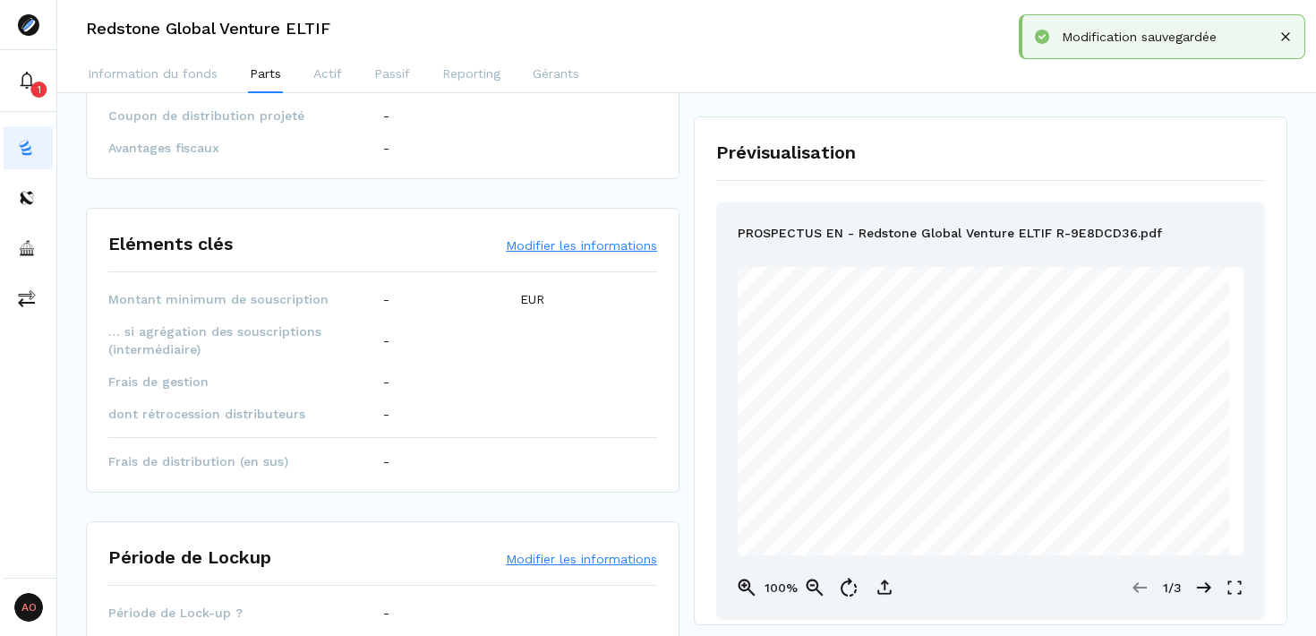
click at [544, 253] on button "Modifier les informations" at bounding box center [581, 245] width 151 height 18
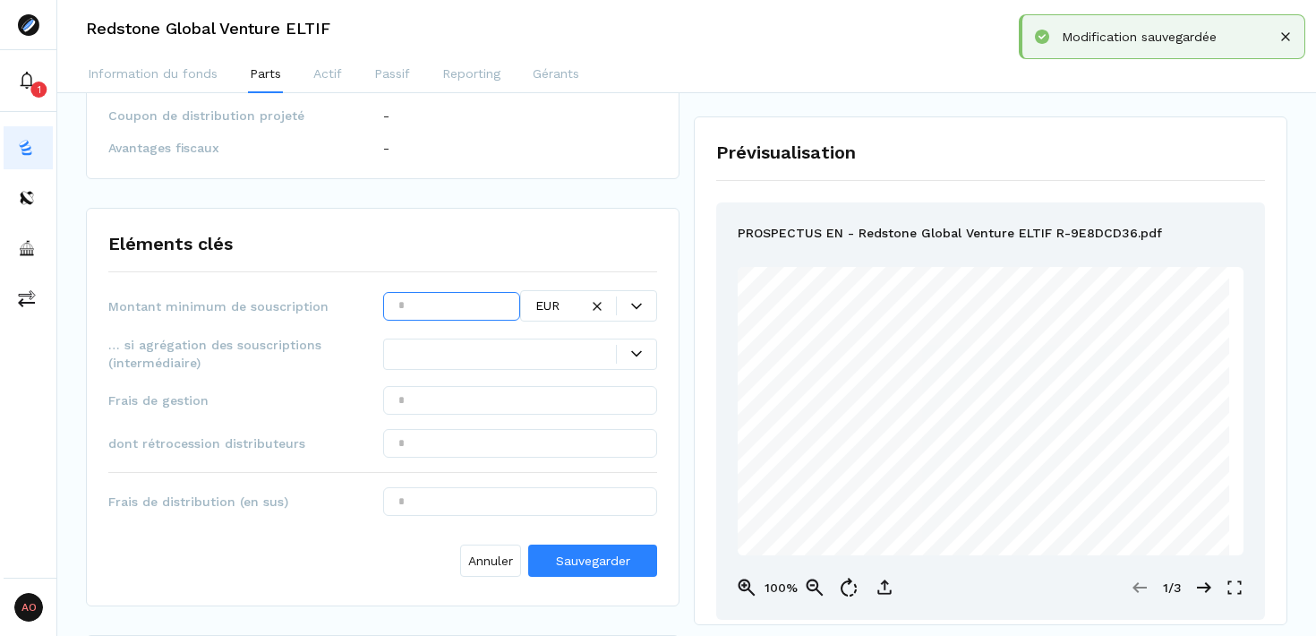
click at [436, 317] on input "text" at bounding box center [451, 306] width 137 height 29
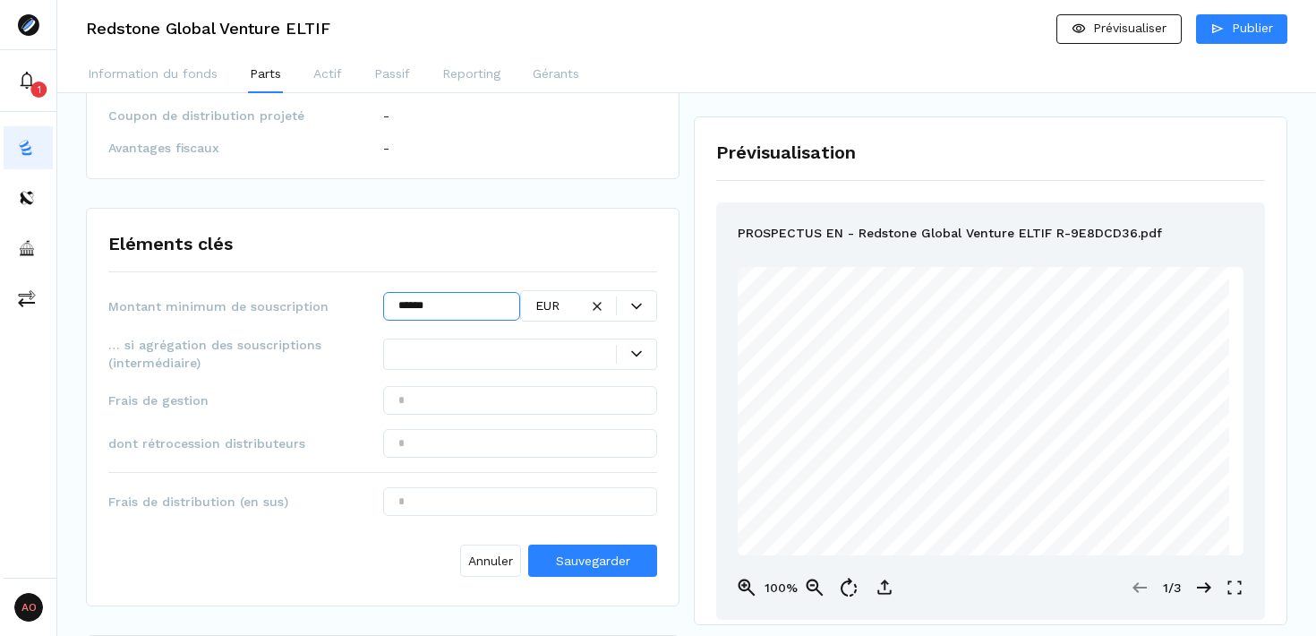
type input "******"
click at [487, 349] on div at bounding box center [508, 354] width 219 height 19
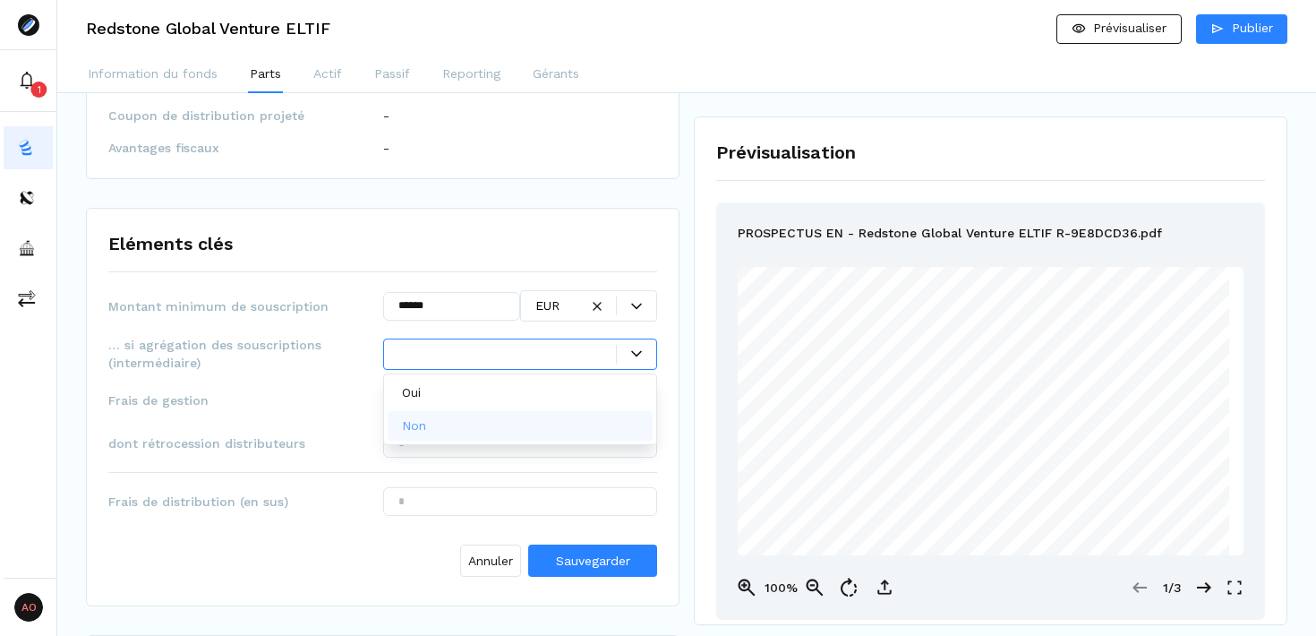
click at [453, 425] on div "Non" at bounding box center [521, 426] width 266 height 30
click at [553, 404] on input "text" at bounding box center [520, 400] width 275 height 29
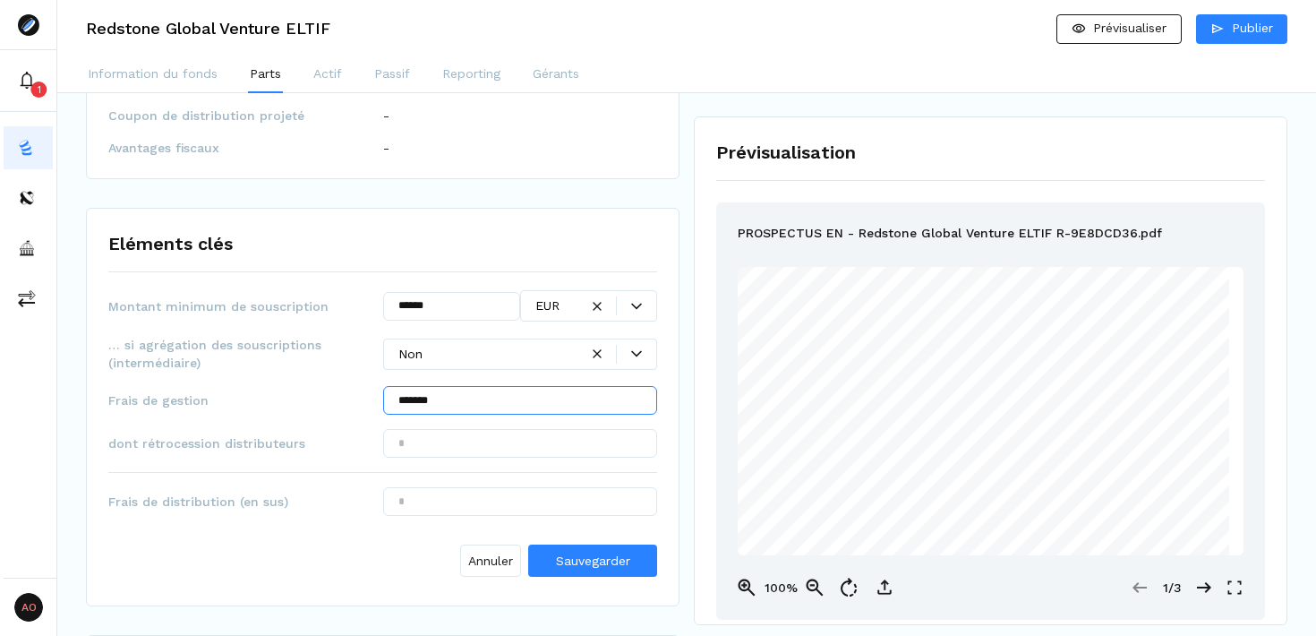
type input "*******"
click at [502, 446] on input "text" at bounding box center [520, 443] width 275 height 29
type input "******"
click at [581, 558] on span "Sauvegarder" at bounding box center [593, 560] width 74 height 14
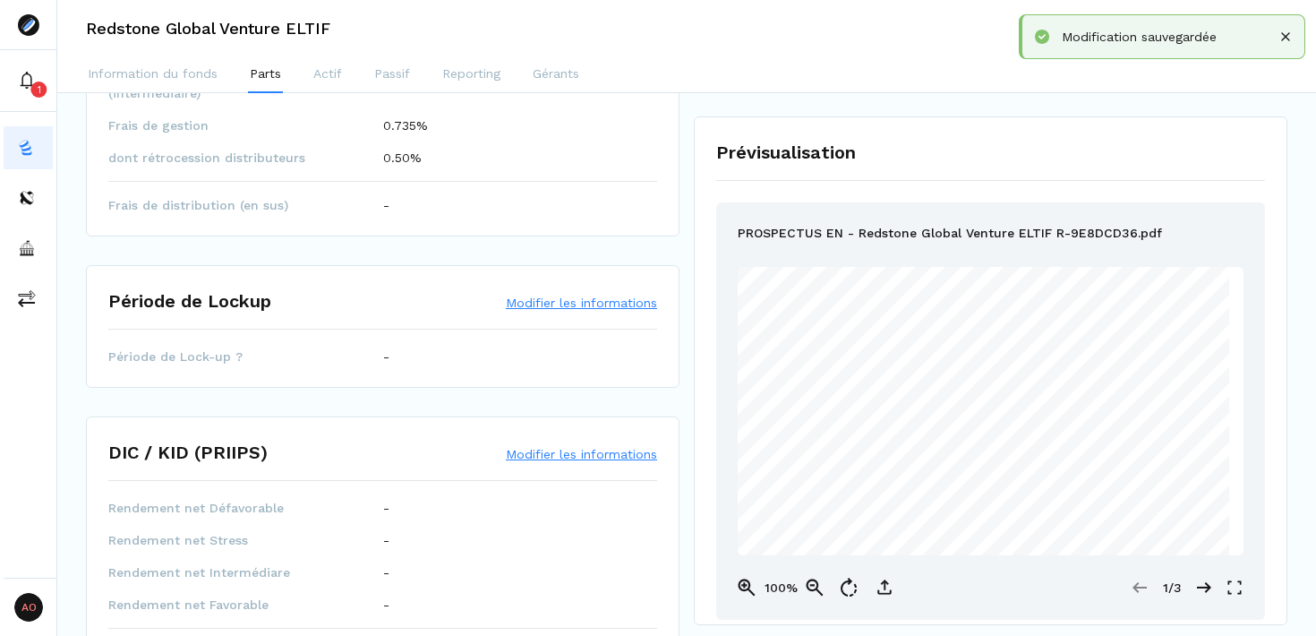
scroll to position [593, 0]
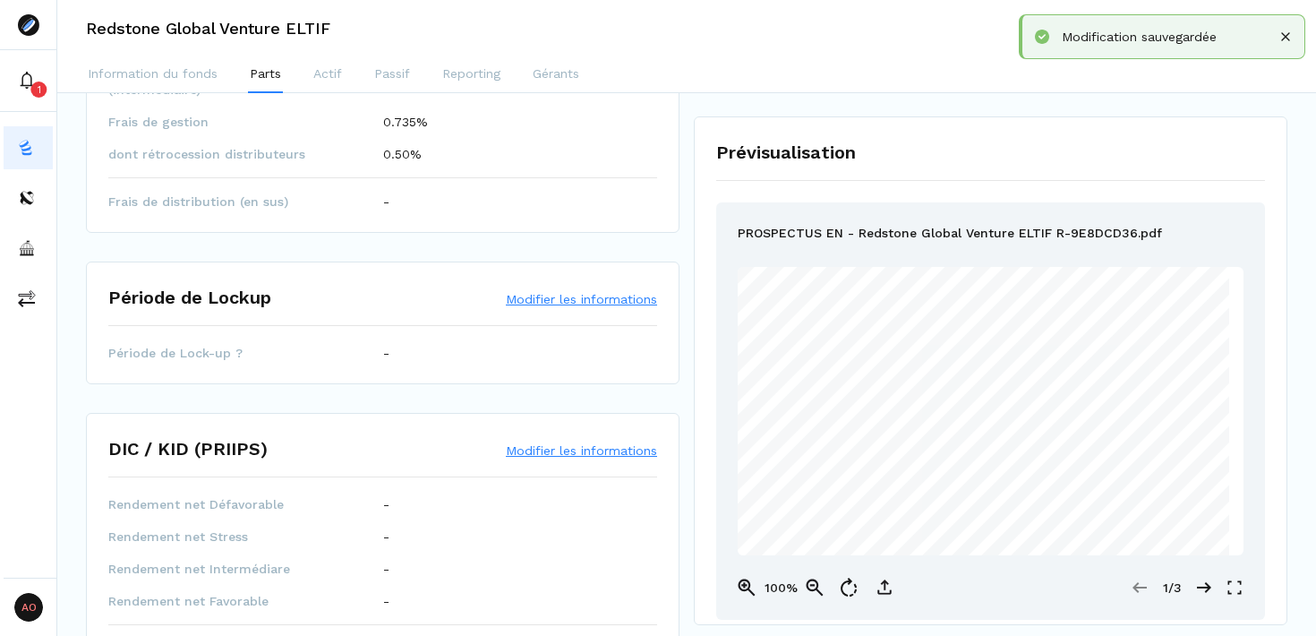
click at [605, 300] on button "Modifier les informations" at bounding box center [581, 299] width 151 height 18
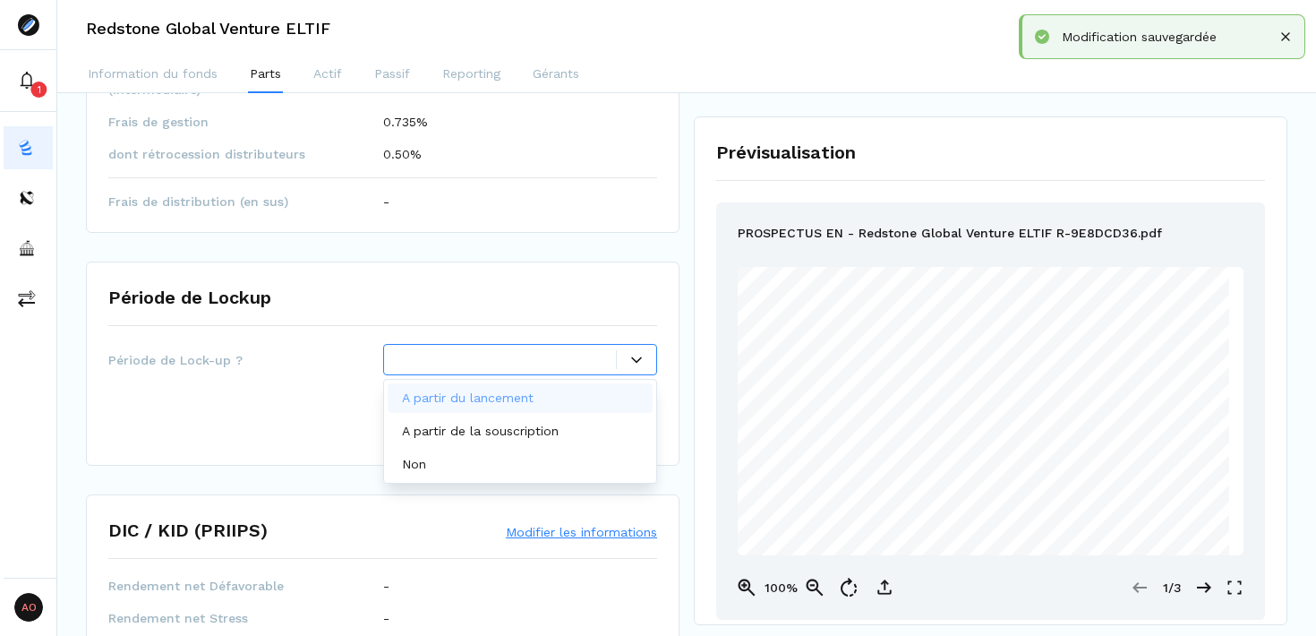
click at [493, 362] on div at bounding box center [508, 359] width 219 height 19
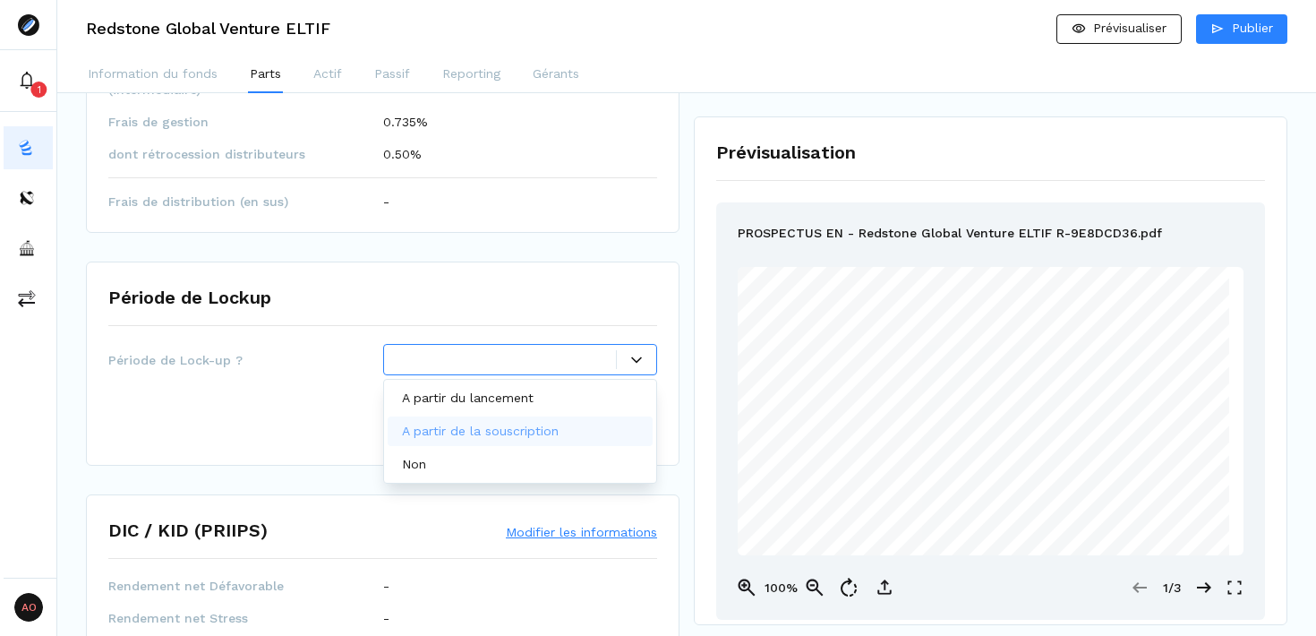
click at [542, 428] on p "A partir de la souscription" at bounding box center [480, 431] width 157 height 19
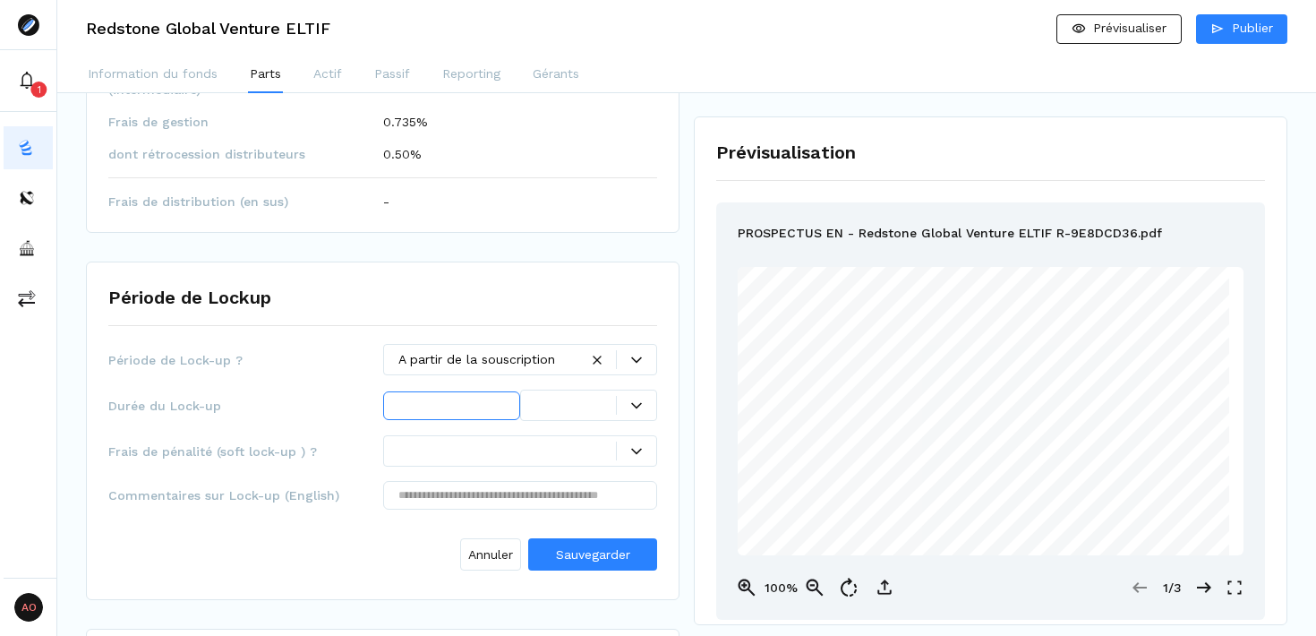
click at [452, 403] on input "text" at bounding box center [451, 405] width 137 height 29
type input "*"
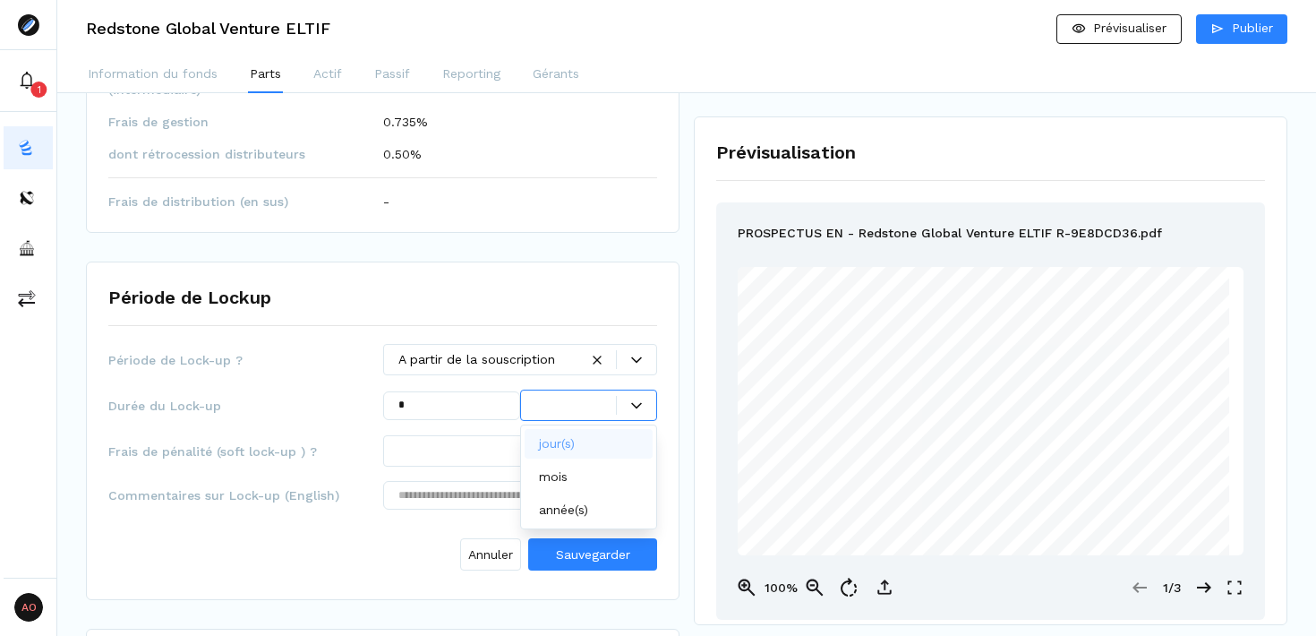
click at [592, 409] on div at bounding box center [576, 405] width 81 height 19
click at [561, 505] on p "année(s)" at bounding box center [563, 510] width 49 height 19
click at [488, 452] on div at bounding box center [508, 450] width 219 height 19
click at [291, 386] on div "Période de Lock-up ? A partir de la souscription Durée du Lock-up * année(s) Fr…" at bounding box center [382, 461] width 549 height 234
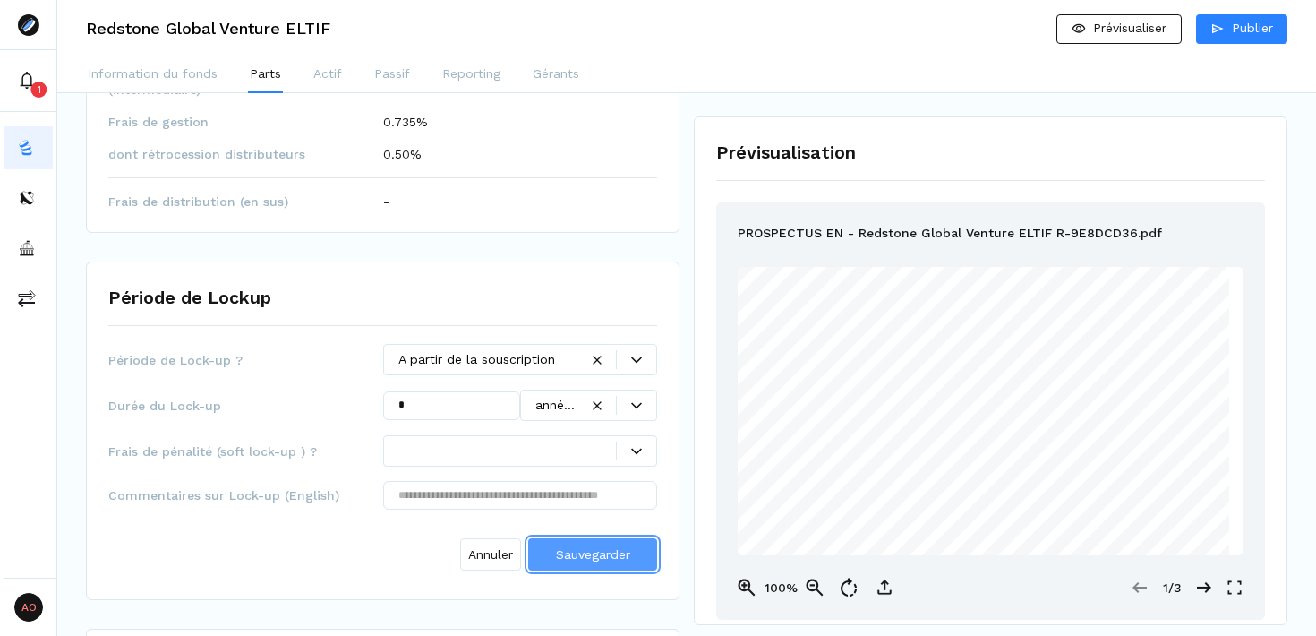
click at [589, 553] on span "Sauvegarder" at bounding box center [593, 554] width 74 height 14
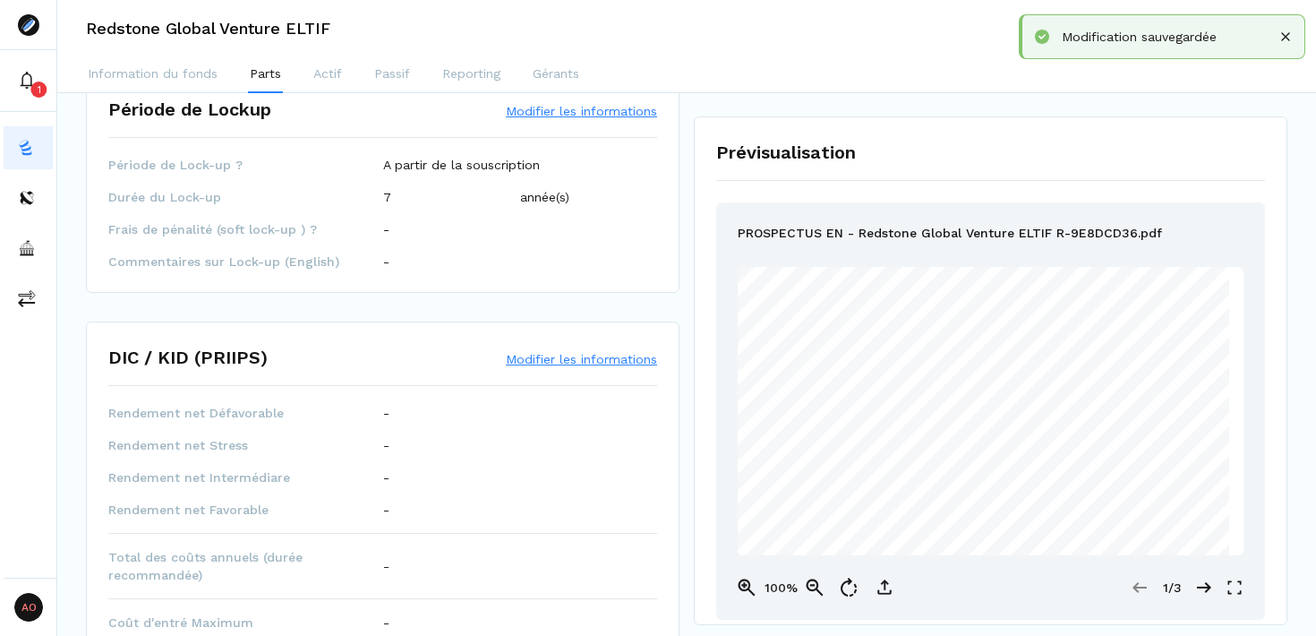
scroll to position [815, 0]
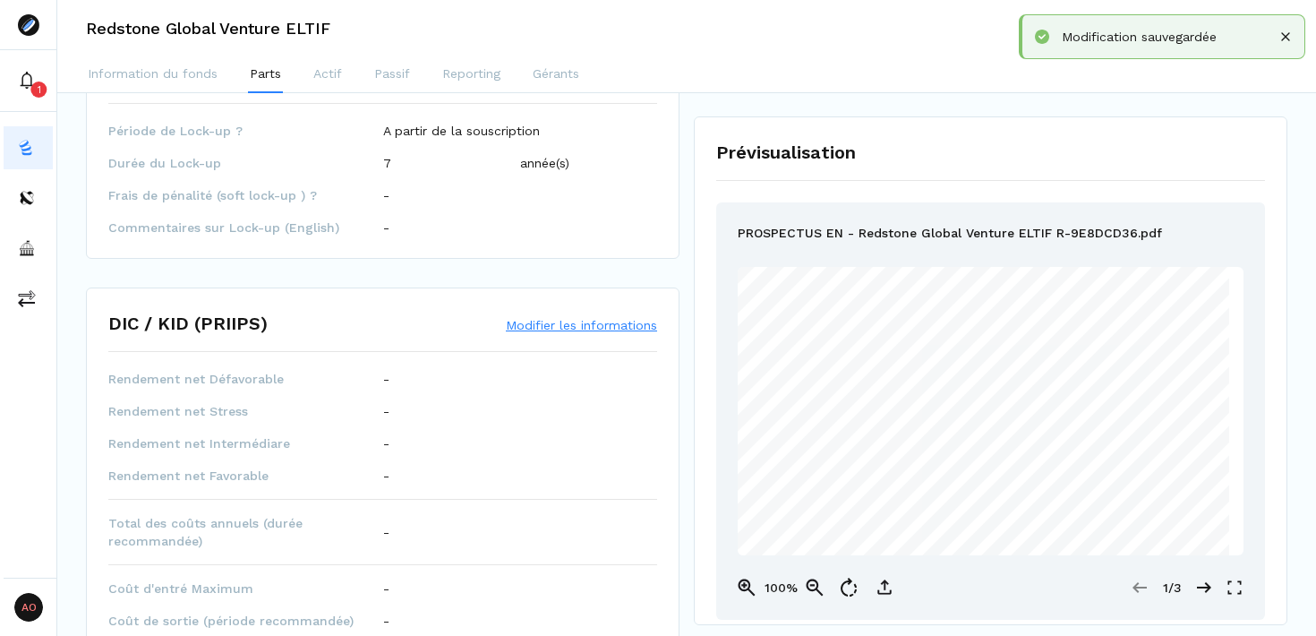
click at [609, 327] on button "Modifier les informations" at bounding box center [581, 325] width 151 height 18
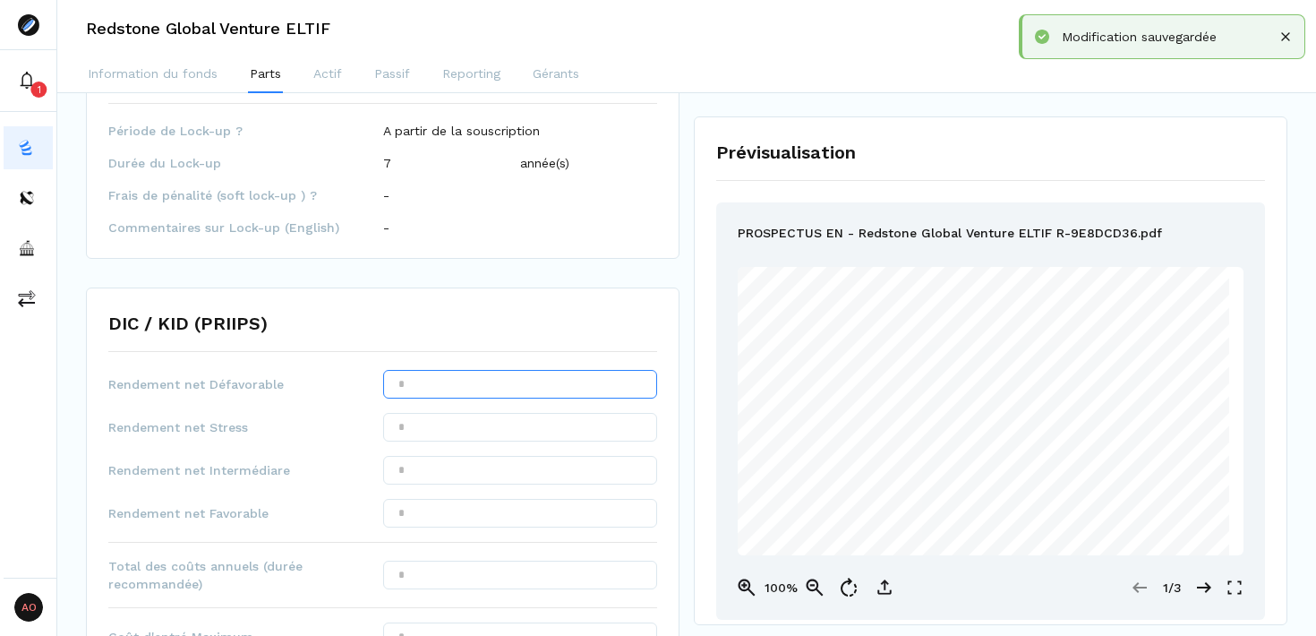
click at [454, 386] on input "text" at bounding box center [520, 384] width 275 height 29
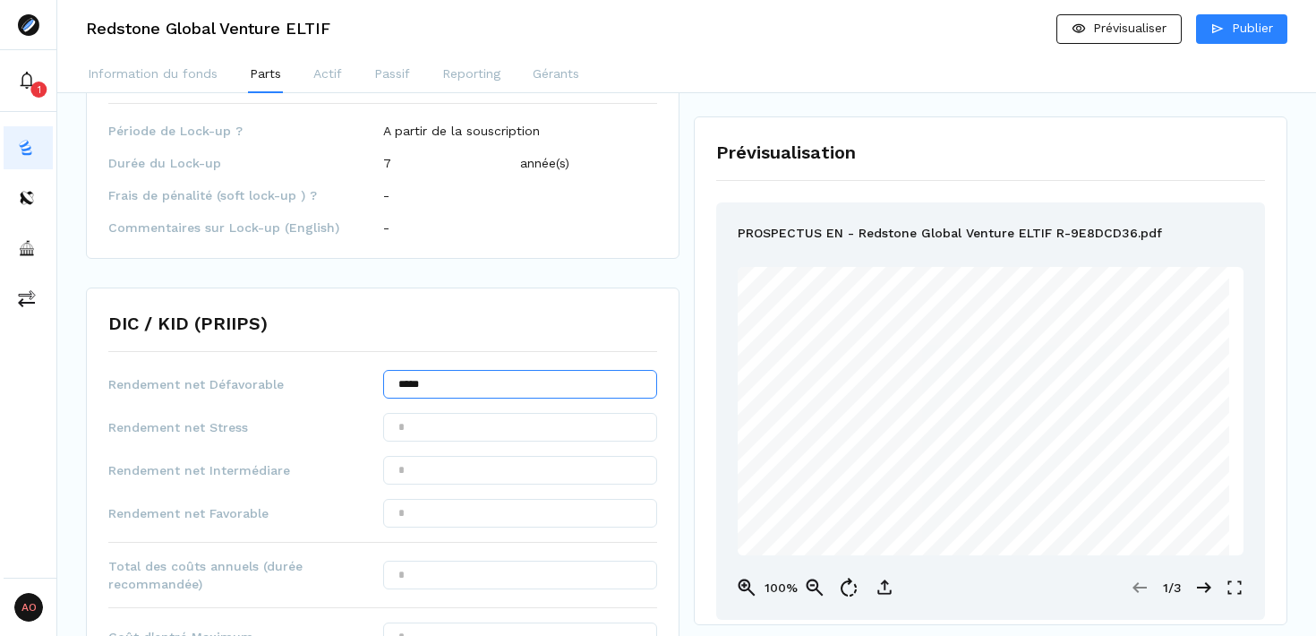
type input "*****"
click at [469, 433] on input "text" at bounding box center [520, 427] width 275 height 29
click at [469, 459] on input "text" at bounding box center [520, 470] width 275 height 29
type input "*****"
click at [495, 511] on input "text" at bounding box center [520, 513] width 275 height 29
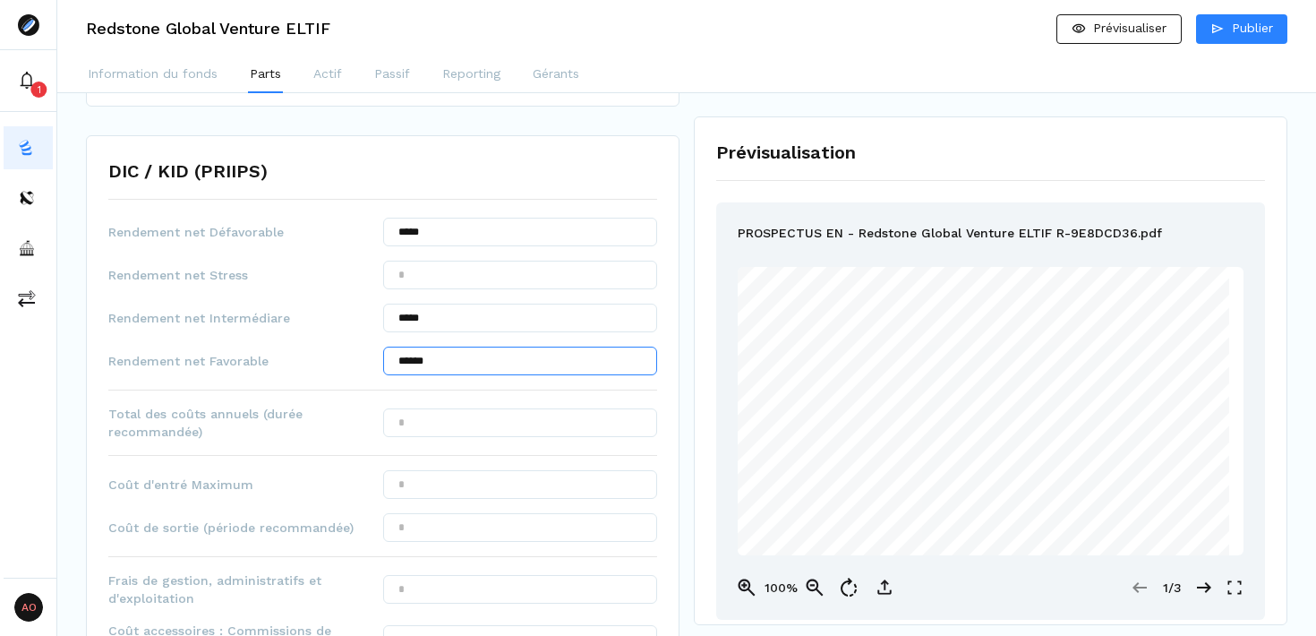
scroll to position [991, 0]
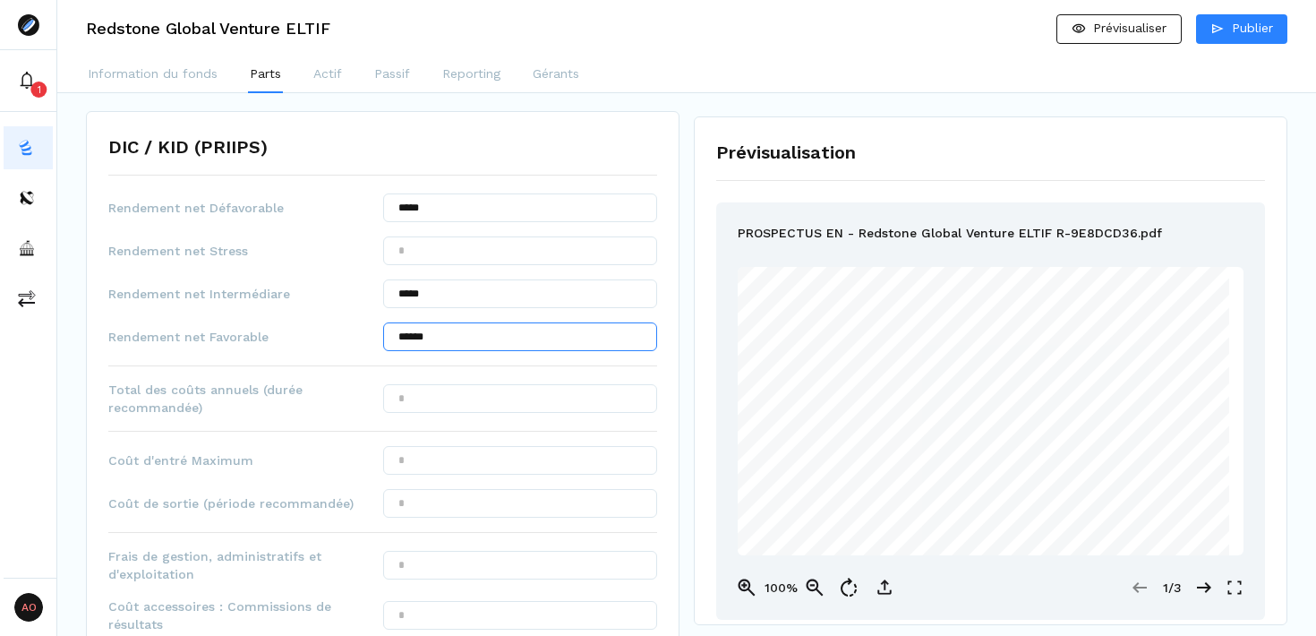
type input "******"
click at [479, 400] on input "text" at bounding box center [520, 398] width 275 height 29
type input "*****"
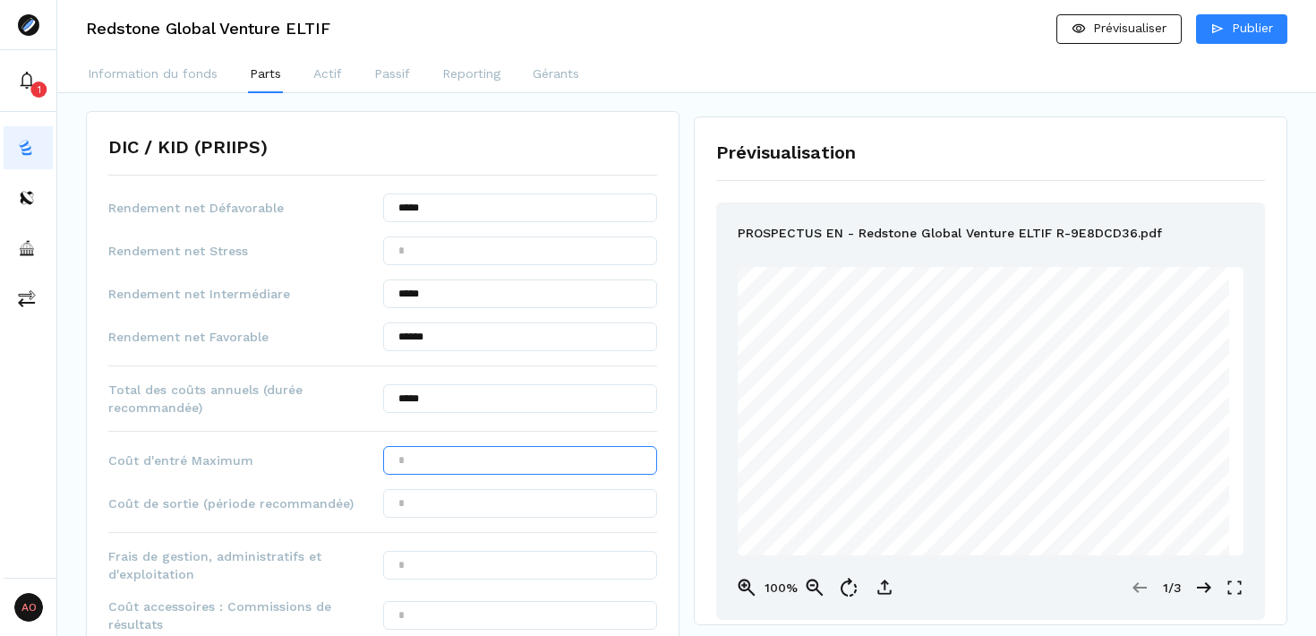
click at [460, 459] on input "text" at bounding box center [520, 460] width 275 height 29
type input "*****"
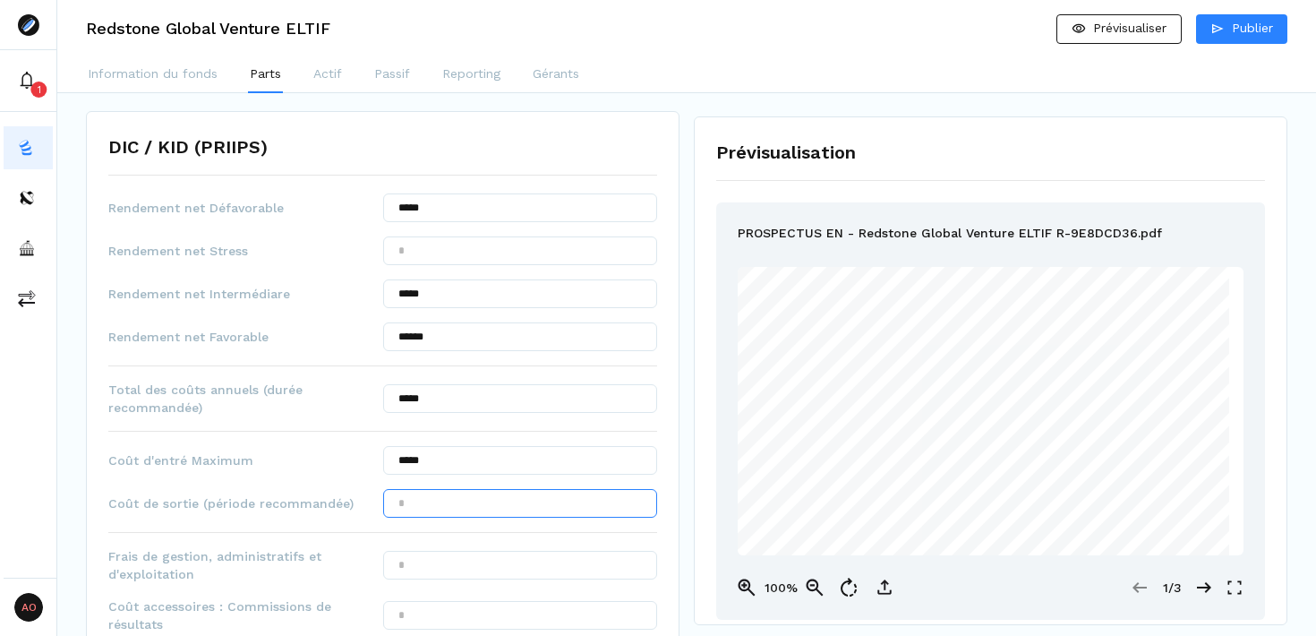
click at [467, 505] on input "text" at bounding box center [520, 503] width 275 height 29
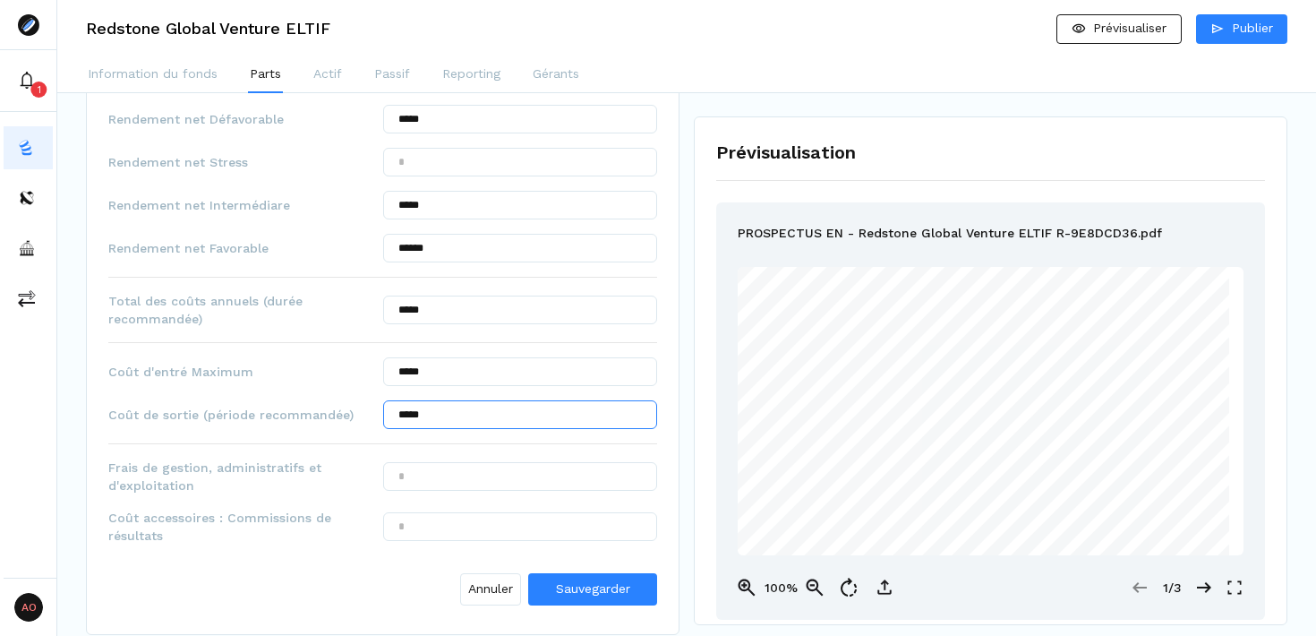
scroll to position [1085, 0]
type input "*****"
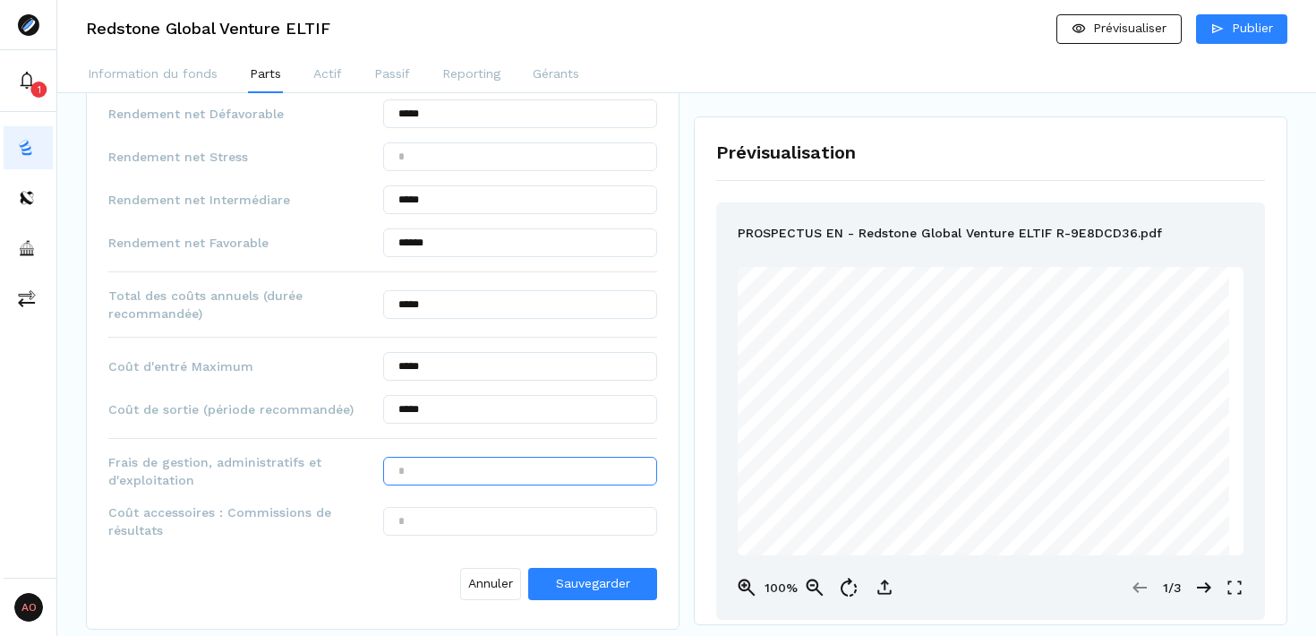
click at [483, 471] on input "text" at bounding box center [520, 471] width 275 height 29
type input "*****"
click at [486, 525] on input "text" at bounding box center [520, 521] width 275 height 29
type input "*****"
click at [612, 574] on span "Sauvegarder" at bounding box center [593, 583] width 74 height 19
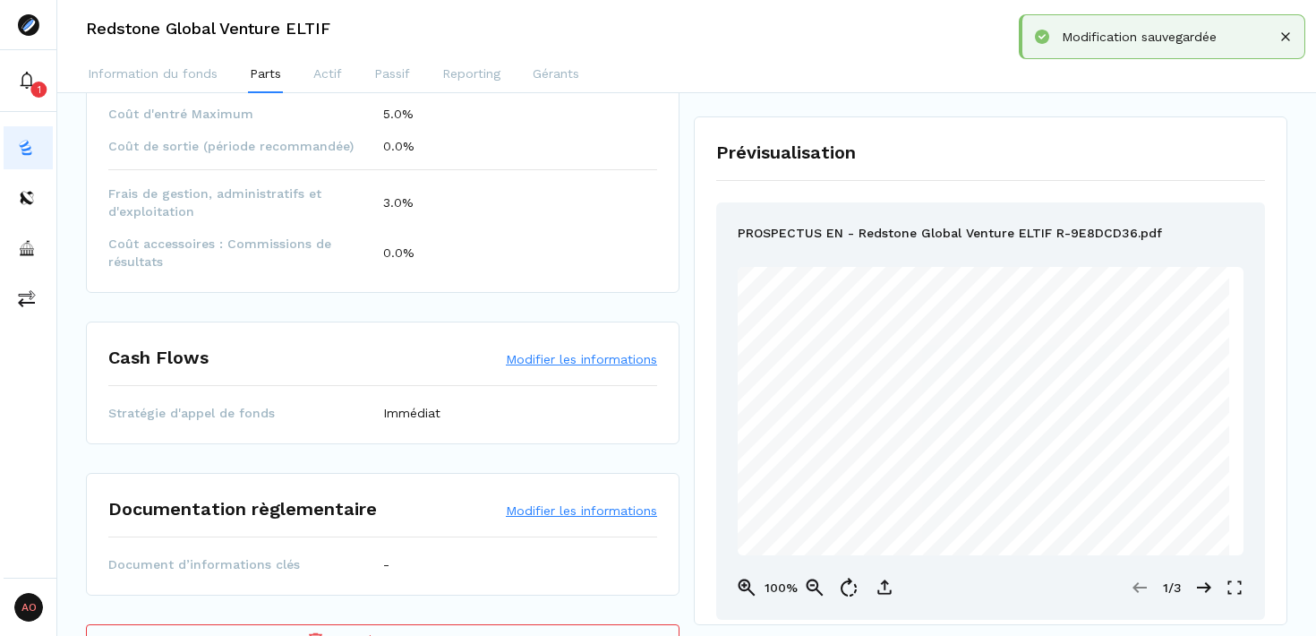
scroll to position [1339, 0]
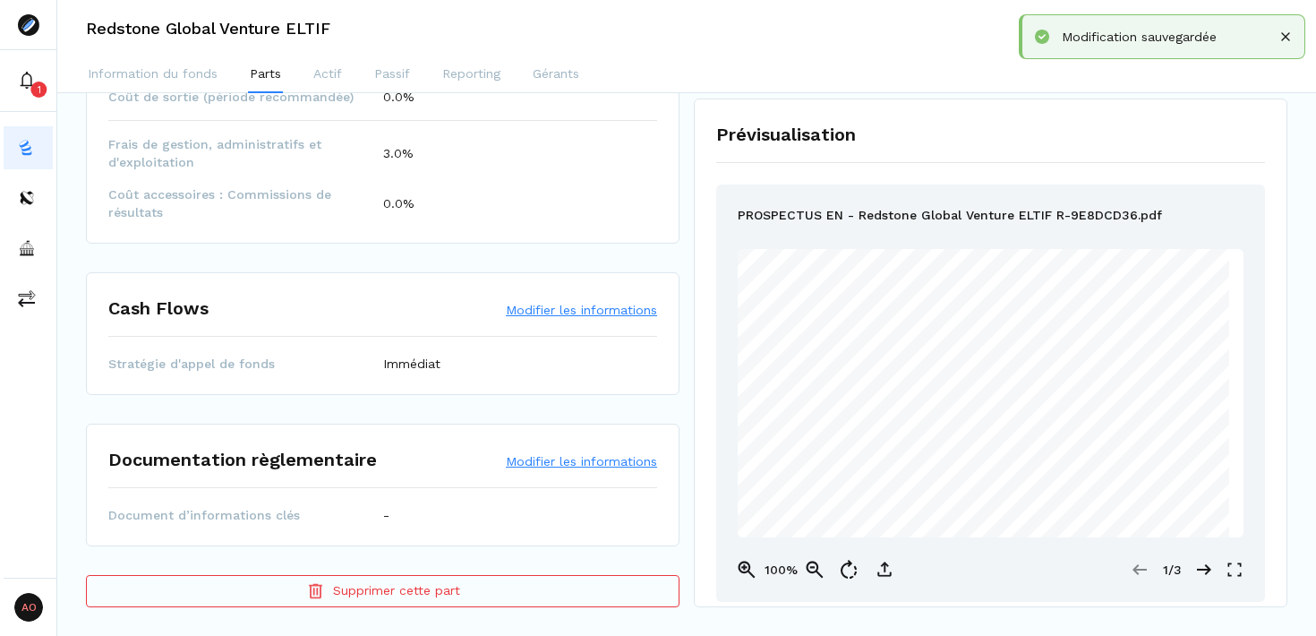
click at [544, 461] on button "Modifier les informations" at bounding box center [581, 461] width 151 height 18
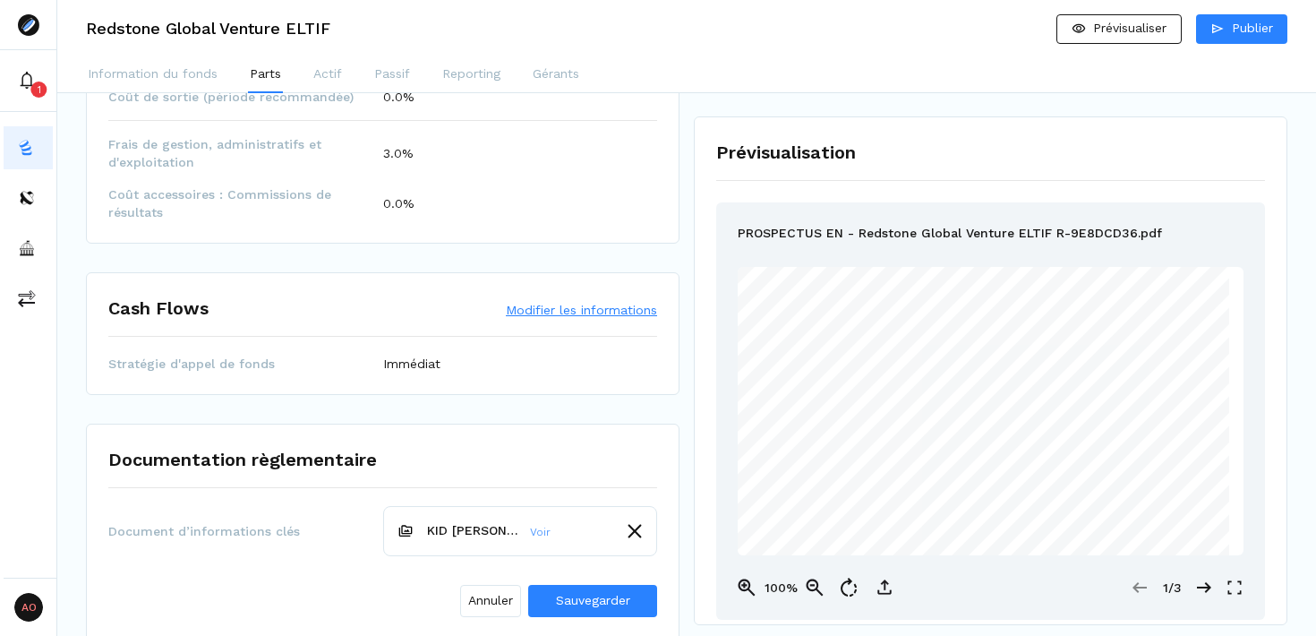
click at [537, 531] on link "Voir" at bounding box center [540, 532] width 21 height 16
click at [580, 601] on span "Sauvegarder" at bounding box center [593, 600] width 74 height 14
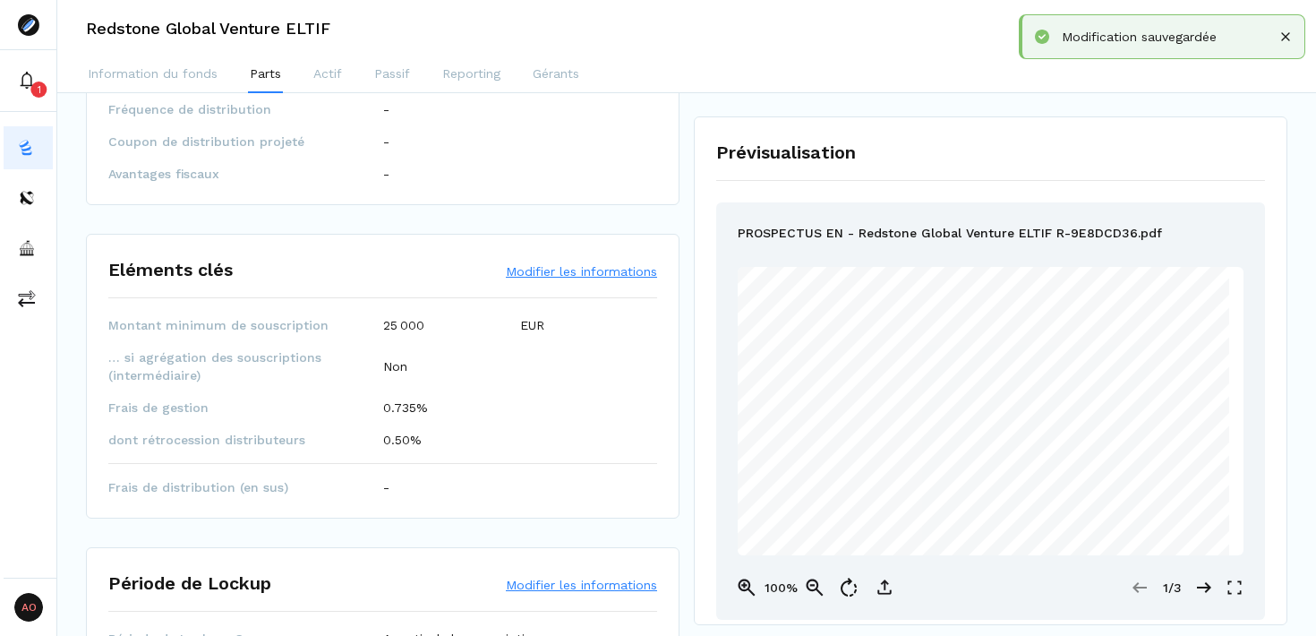
scroll to position [0, 0]
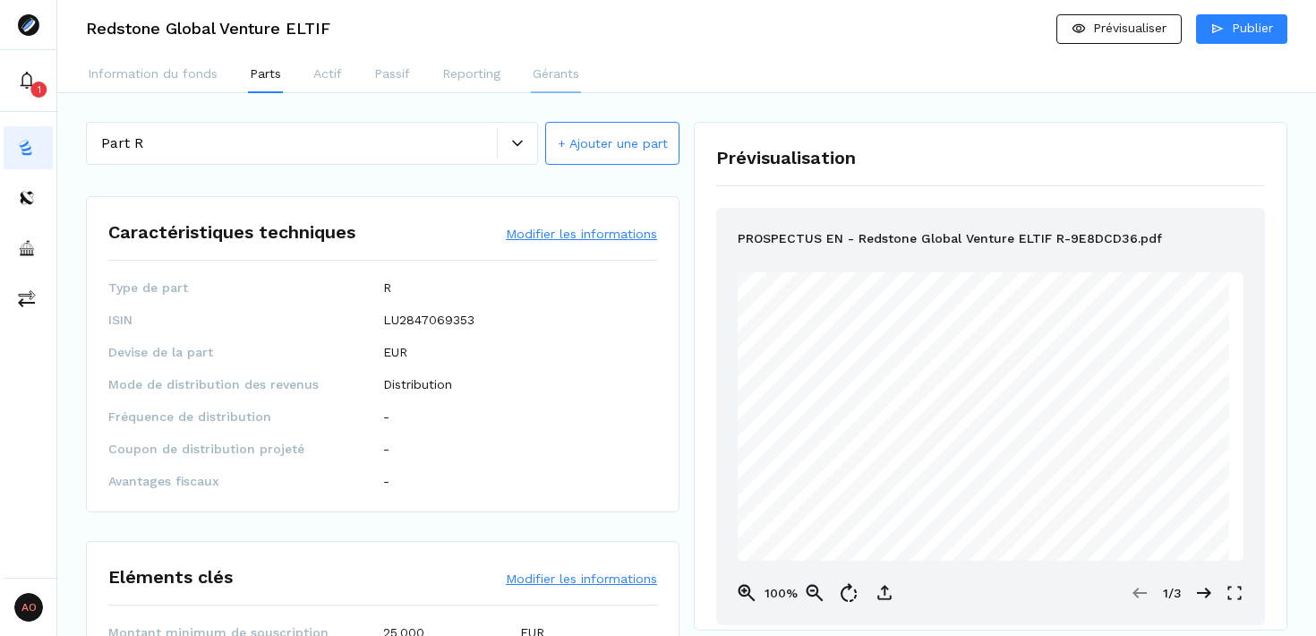
click at [549, 72] on p "Gérants" at bounding box center [556, 73] width 47 height 19
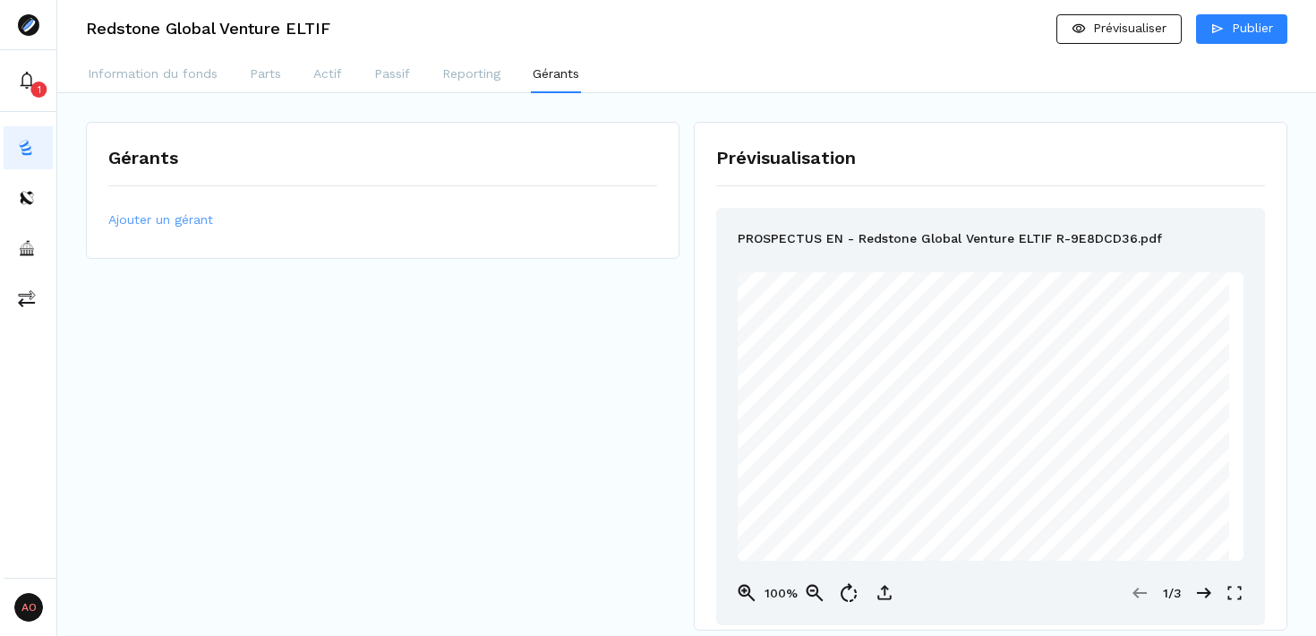
click at [162, 222] on span "Ajouter un gérant" at bounding box center [160, 219] width 105 height 19
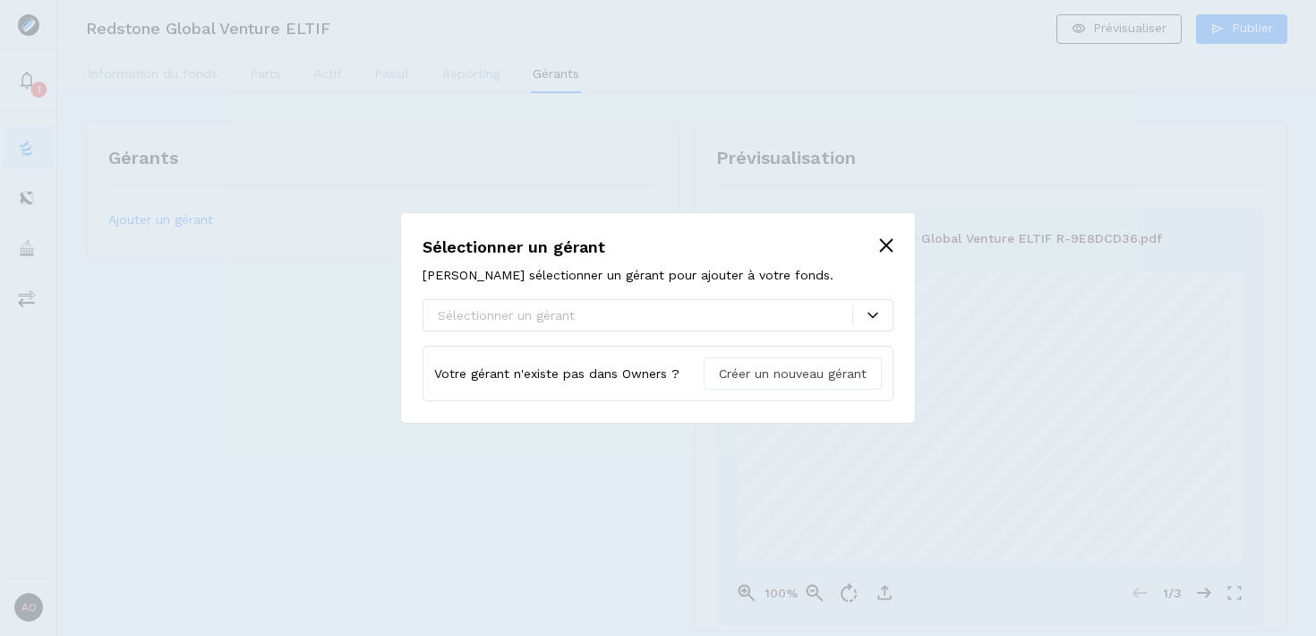
click at [804, 373] on span "Créer un nouveau gérant" at bounding box center [793, 373] width 148 height 19
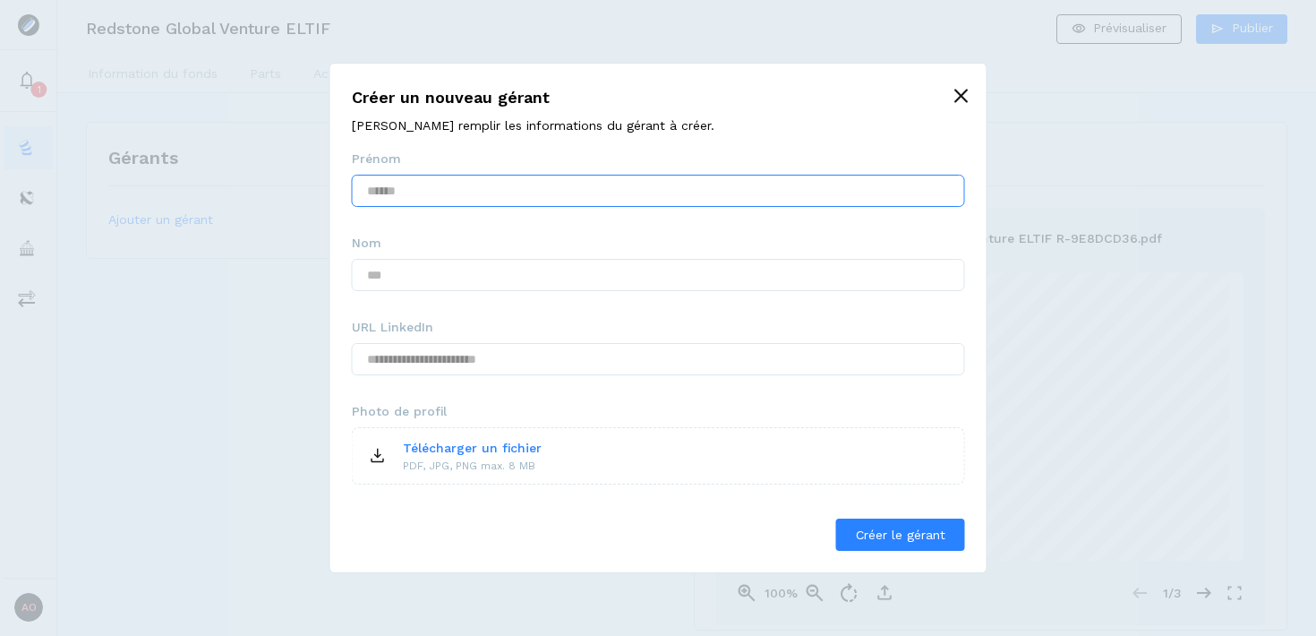
click at [553, 201] on input "text" at bounding box center [658, 191] width 613 height 32
type input "******"
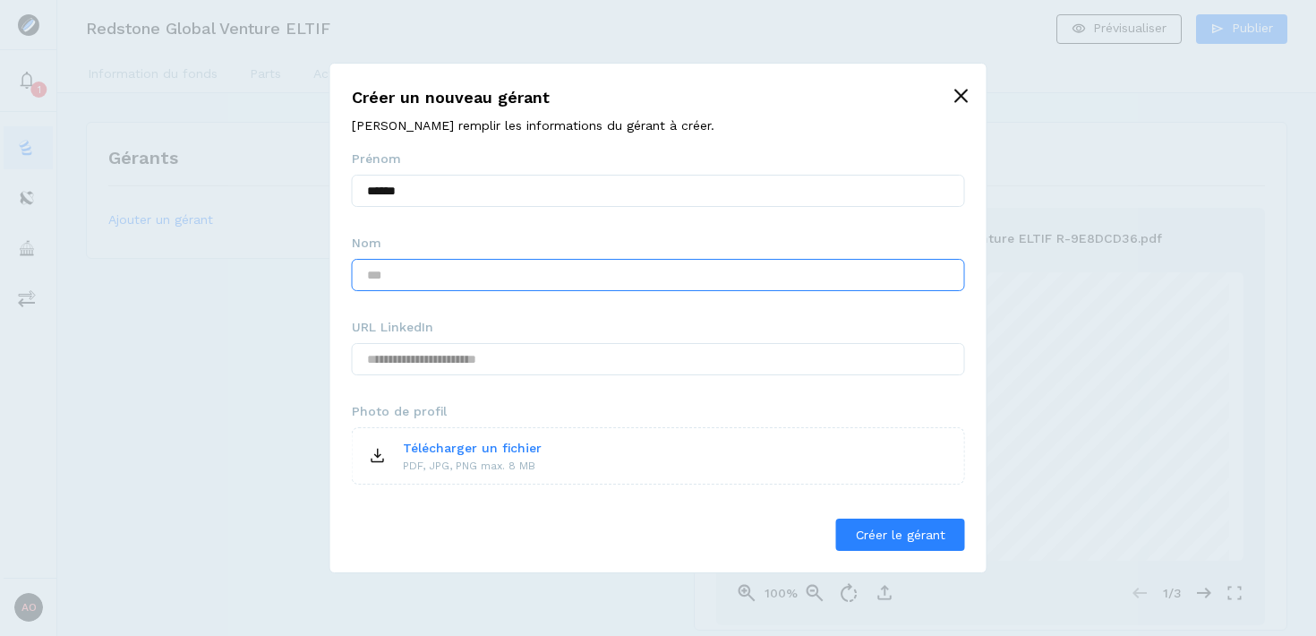
click at [528, 281] on input "text" at bounding box center [658, 275] width 613 height 32
type input "*****"
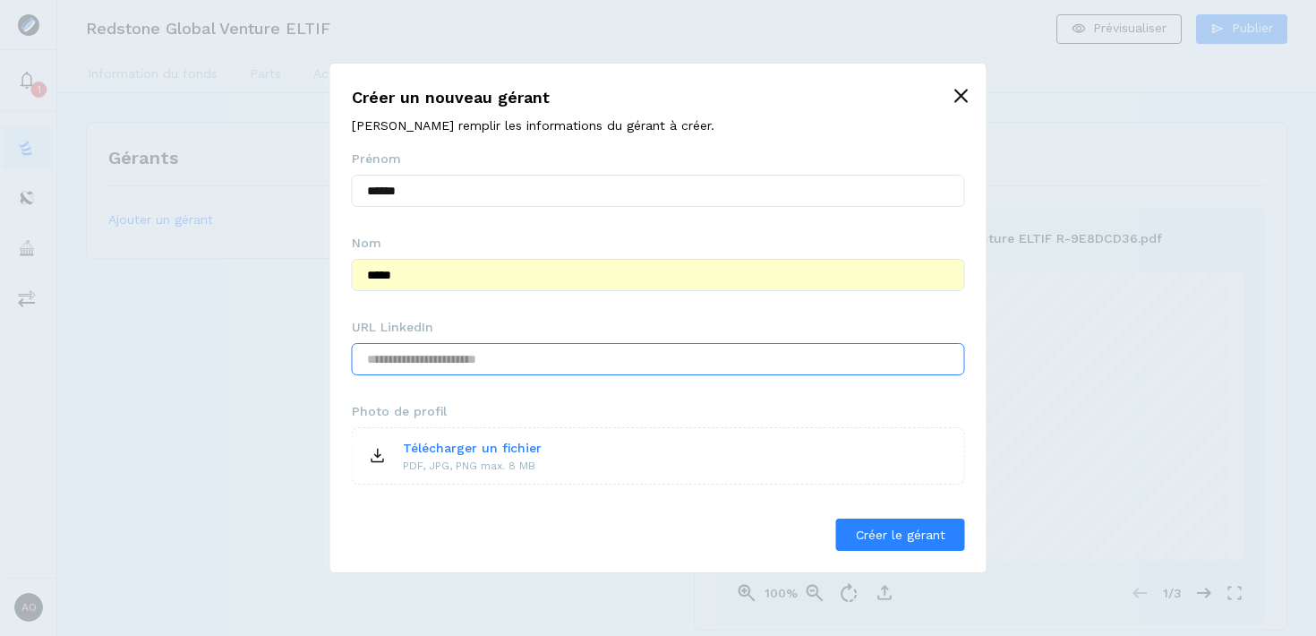
click at [464, 357] on input "text" at bounding box center [658, 359] width 613 height 32
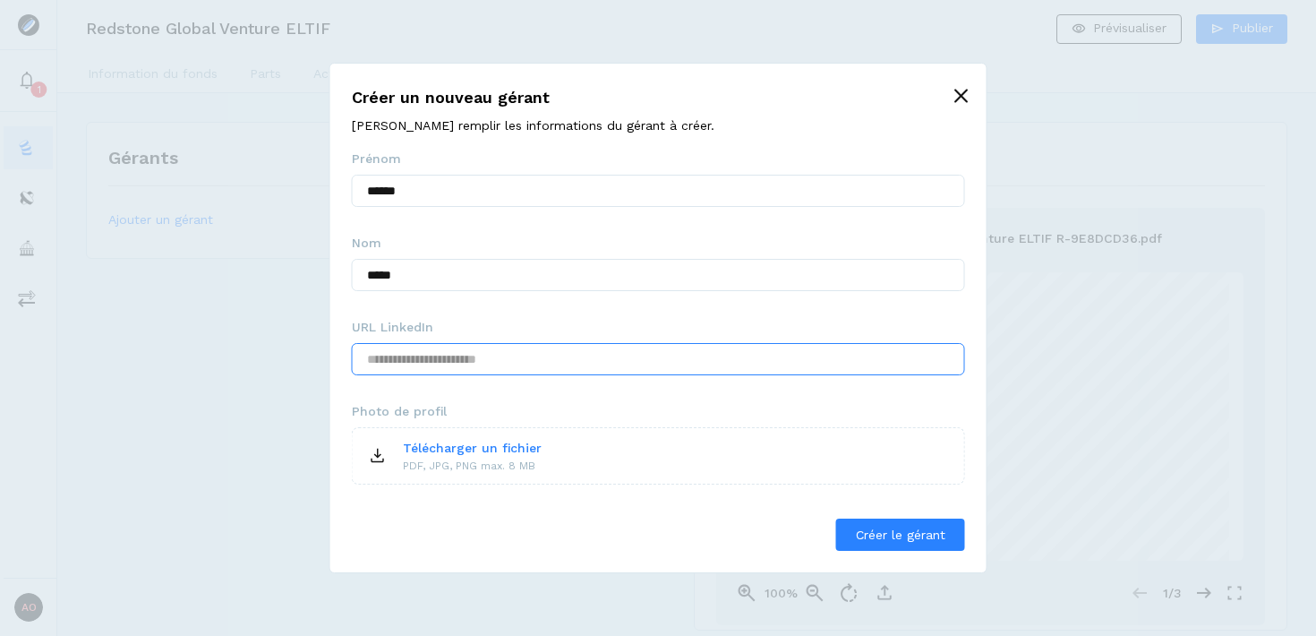
type input "*"
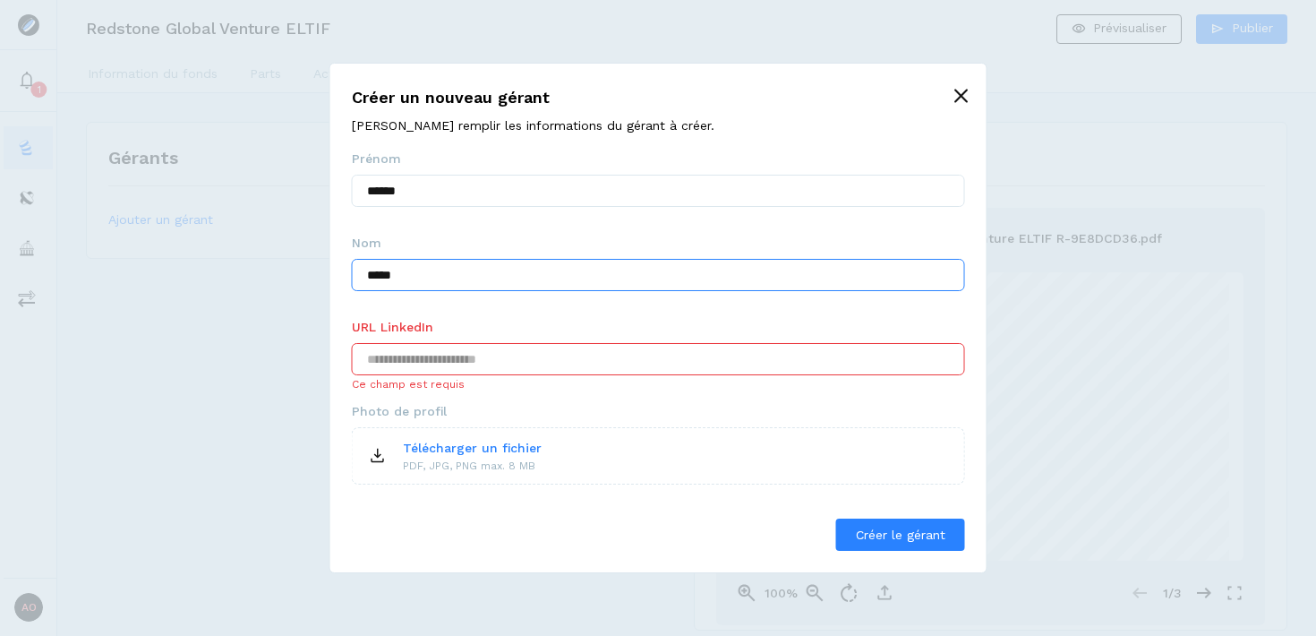
click at [464, 278] on input "*****" at bounding box center [658, 275] width 613 height 32
type input "*****"
click at [516, 363] on input "text" at bounding box center [658, 359] width 613 height 32
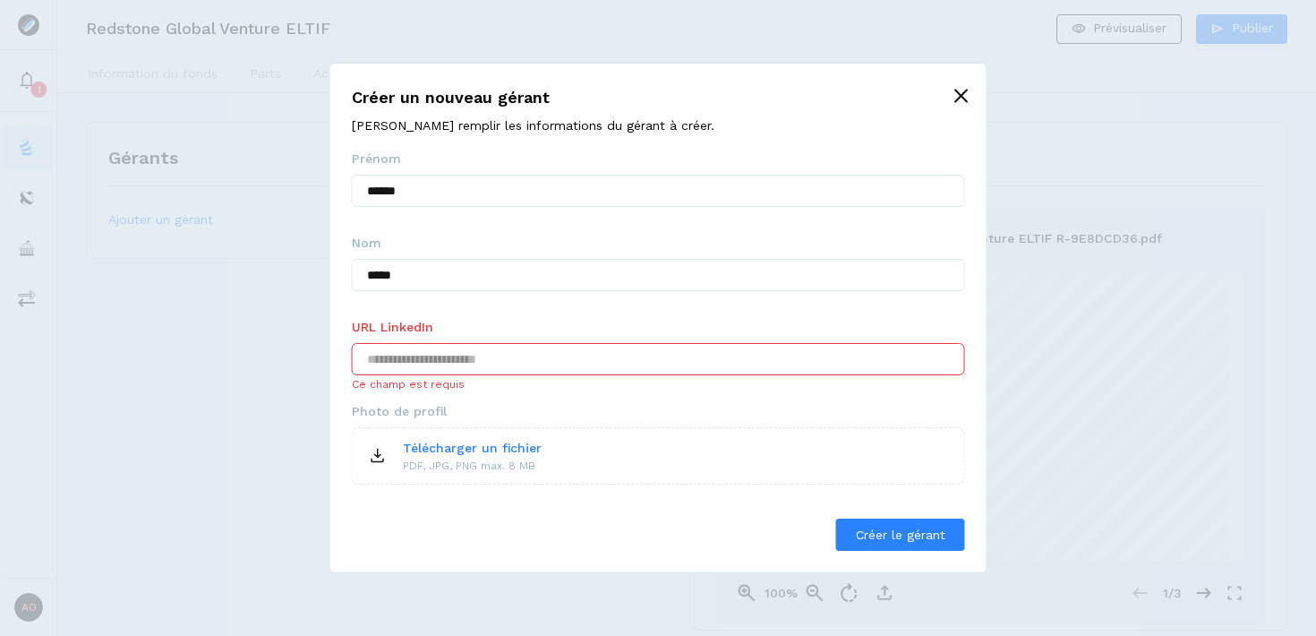
paste input "**********"
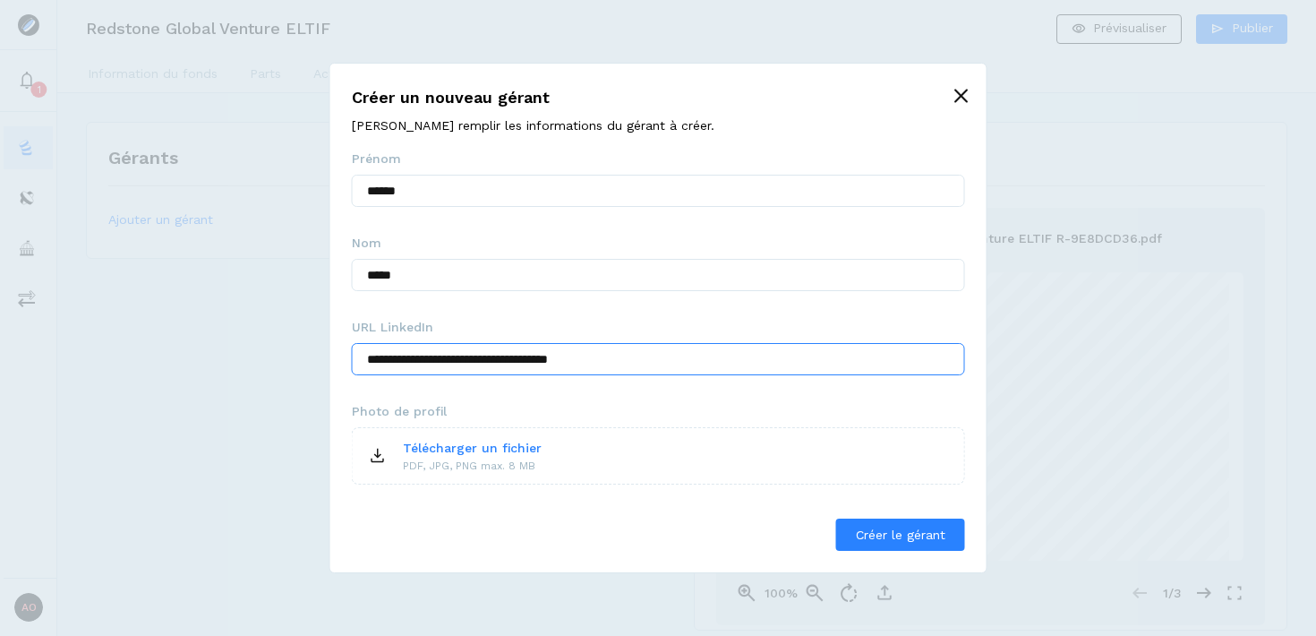
type input "**********"
click at [418, 447] on p "Télécharger un fichier" at bounding box center [472, 448] width 139 height 19
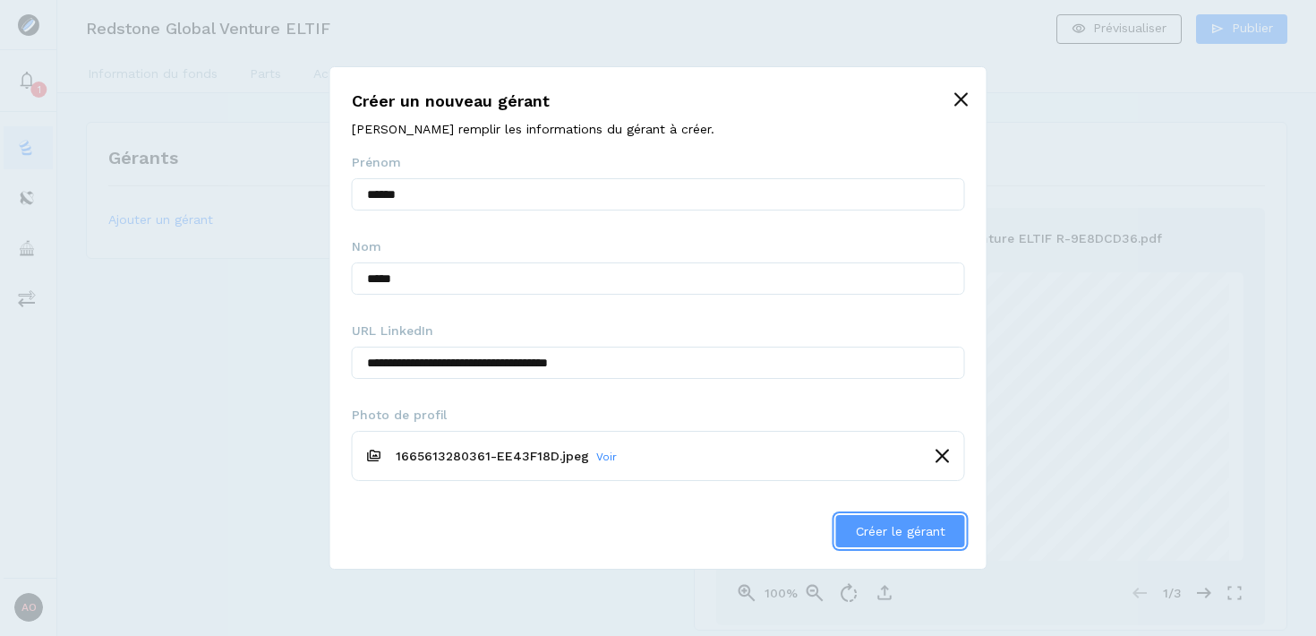
click at [897, 538] on span "Créer le gérant" at bounding box center [901, 531] width 90 height 19
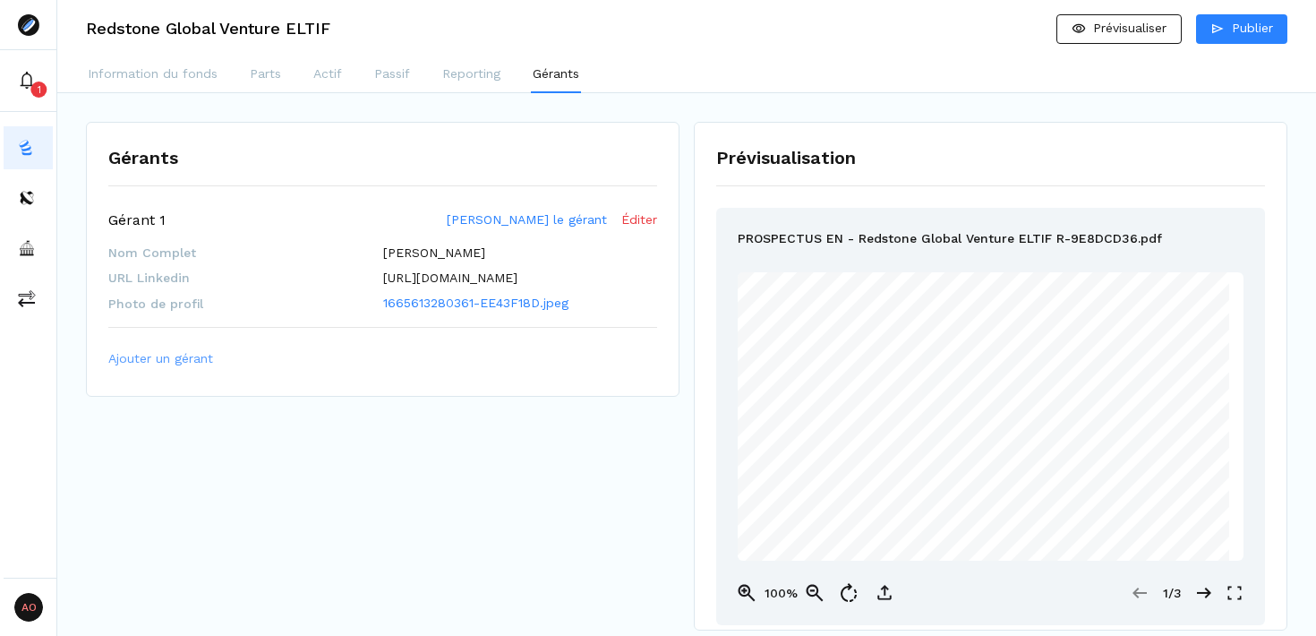
click at [156, 362] on span "Ajouter un gérant" at bounding box center [160, 358] width 105 height 19
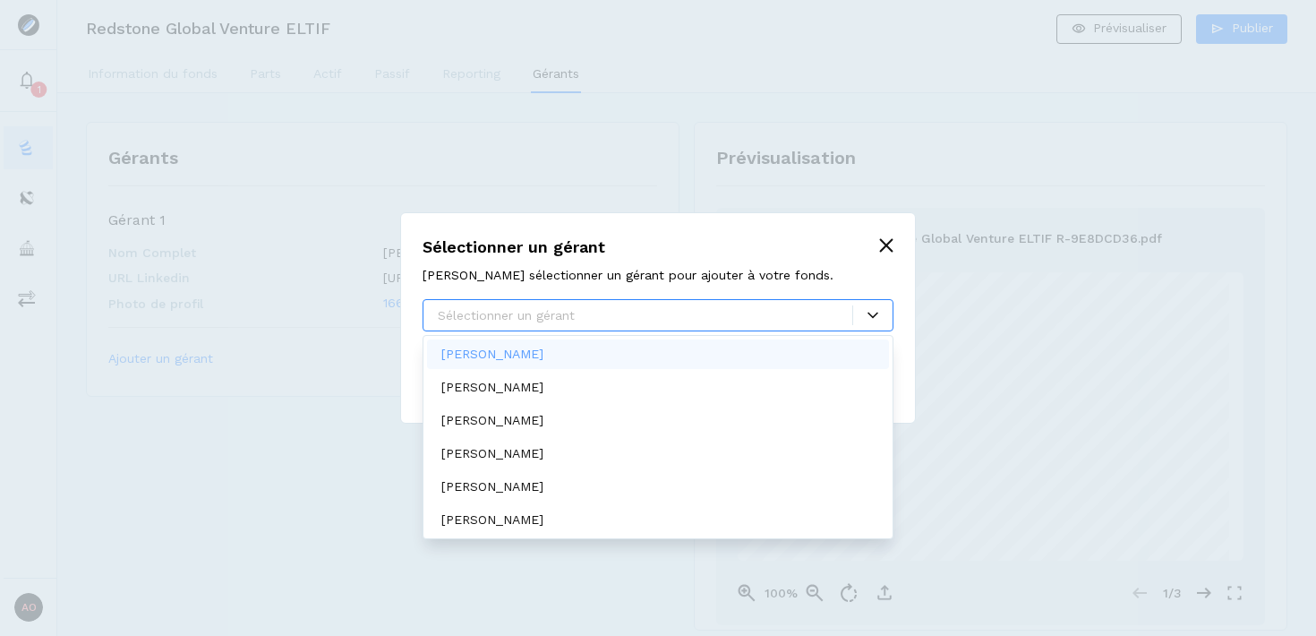
click at [651, 325] on div "Sélectionner un gérant" at bounding box center [658, 315] width 471 height 32
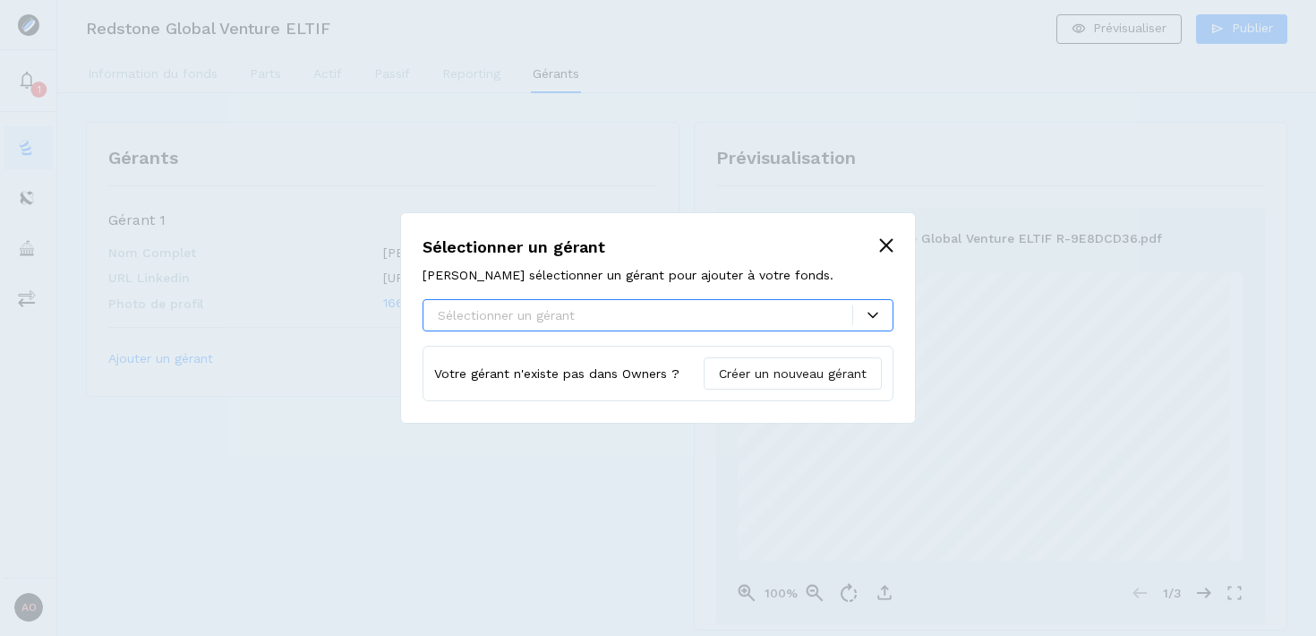
click at [653, 318] on div at bounding box center [645, 315] width 415 height 19
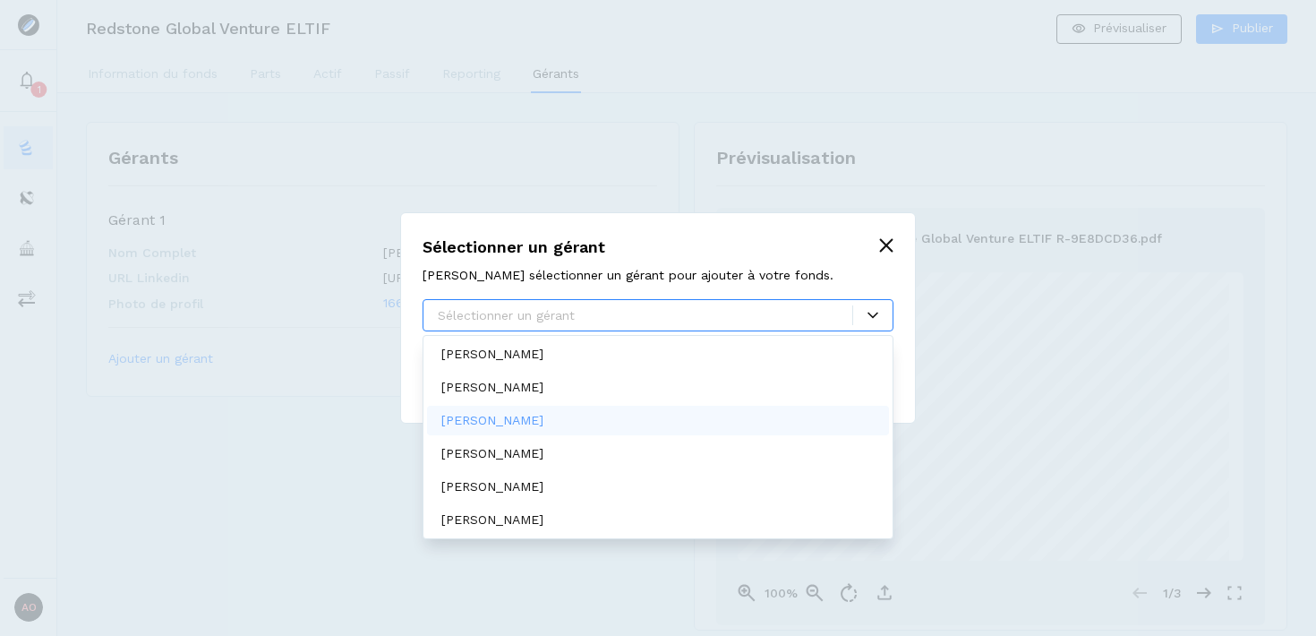
click at [210, 470] on div at bounding box center [658, 318] width 1316 height 636
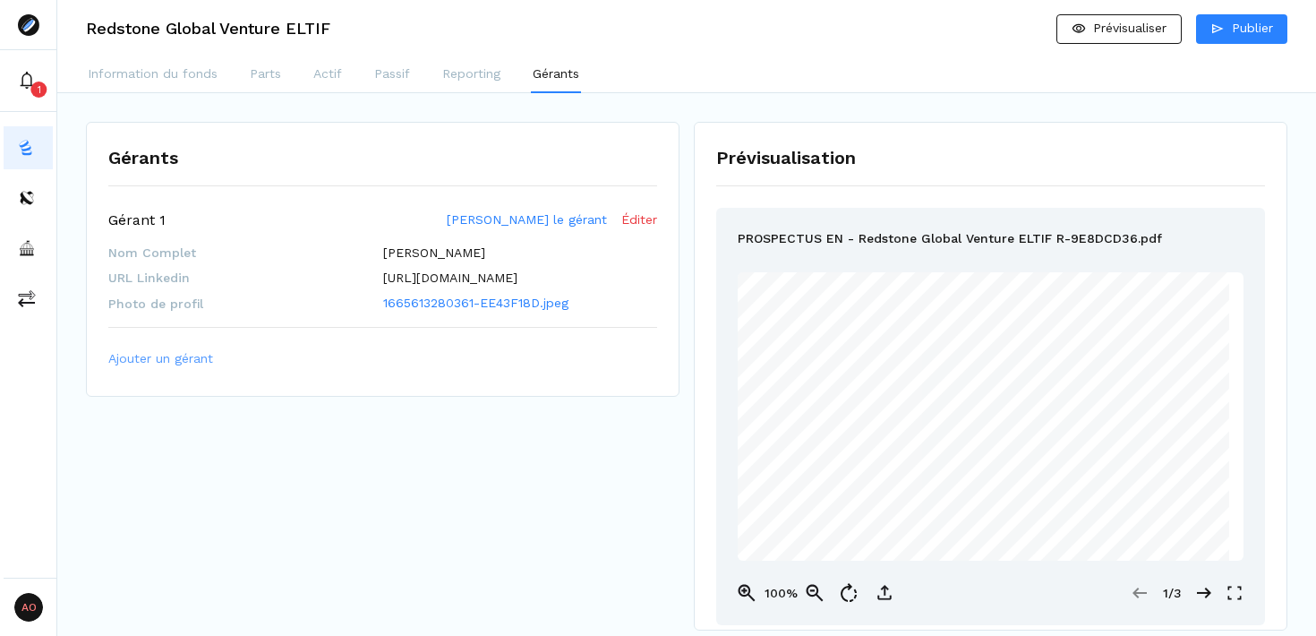
click at [169, 363] on span "Ajouter un gérant" at bounding box center [160, 358] width 105 height 19
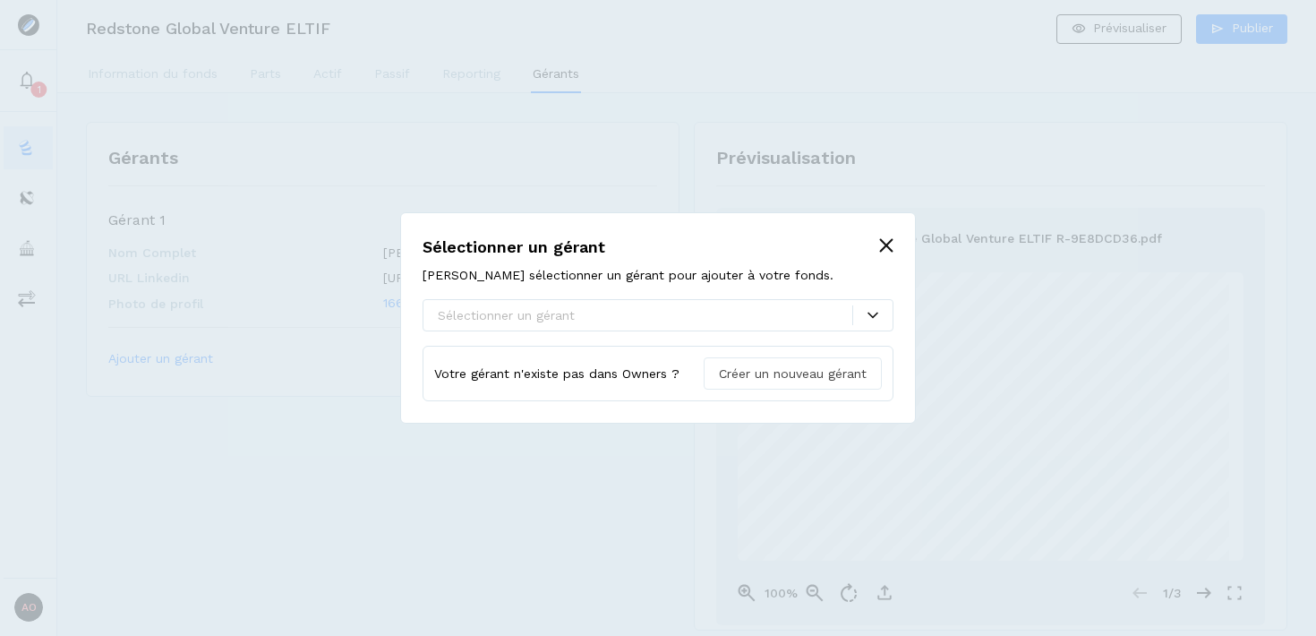
click at [827, 373] on span "Créer un nouveau gérant" at bounding box center [793, 373] width 148 height 19
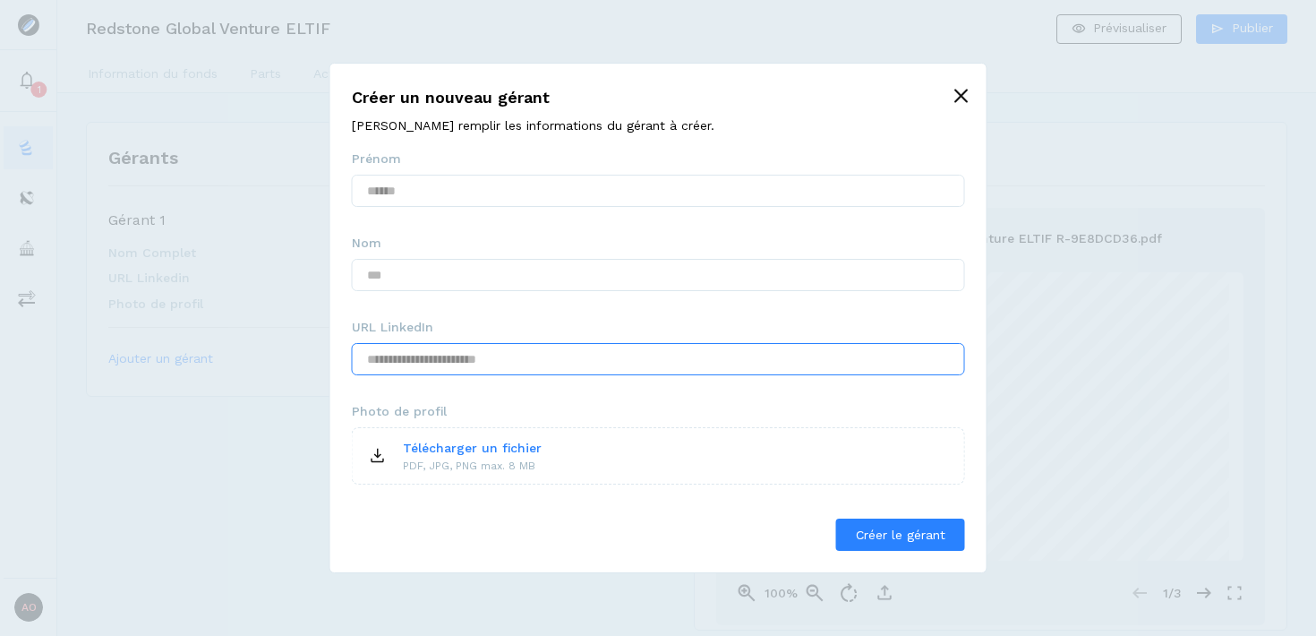
click at [636, 359] on input "text" at bounding box center [658, 359] width 613 height 32
paste input "**********"
type input "**********"
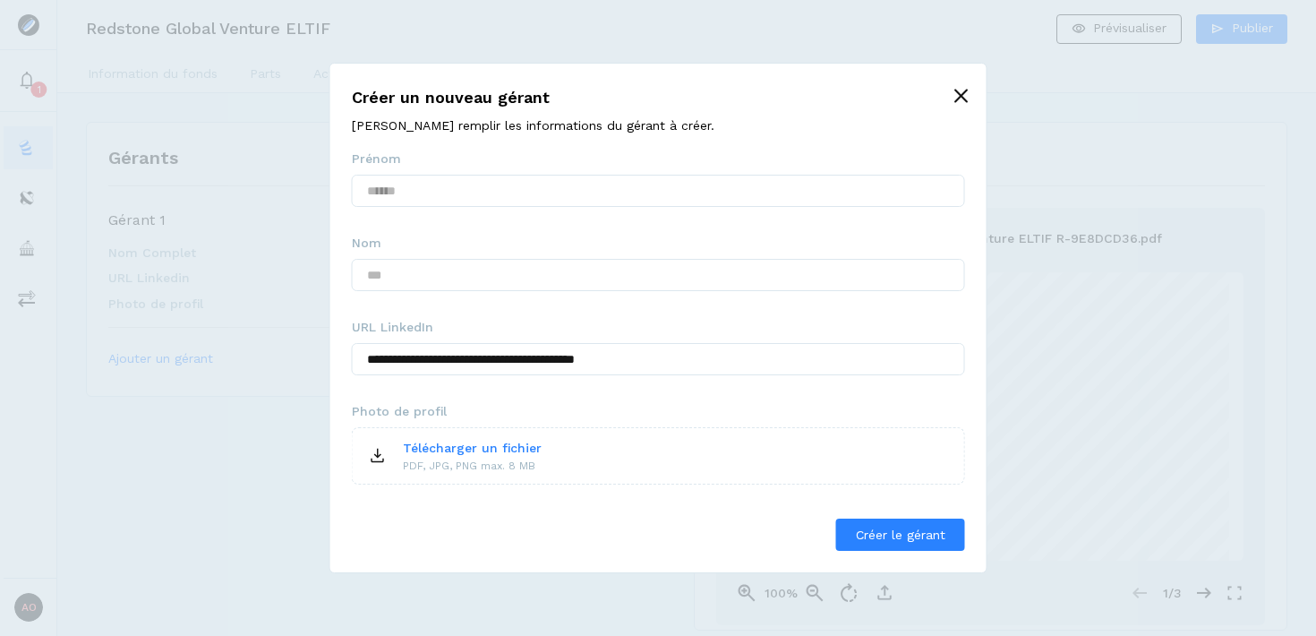
click at [600, 461] on div "Télécharger un fichier PDF, JPG, PNG max. 8 MB" at bounding box center [658, 455] width 613 height 57
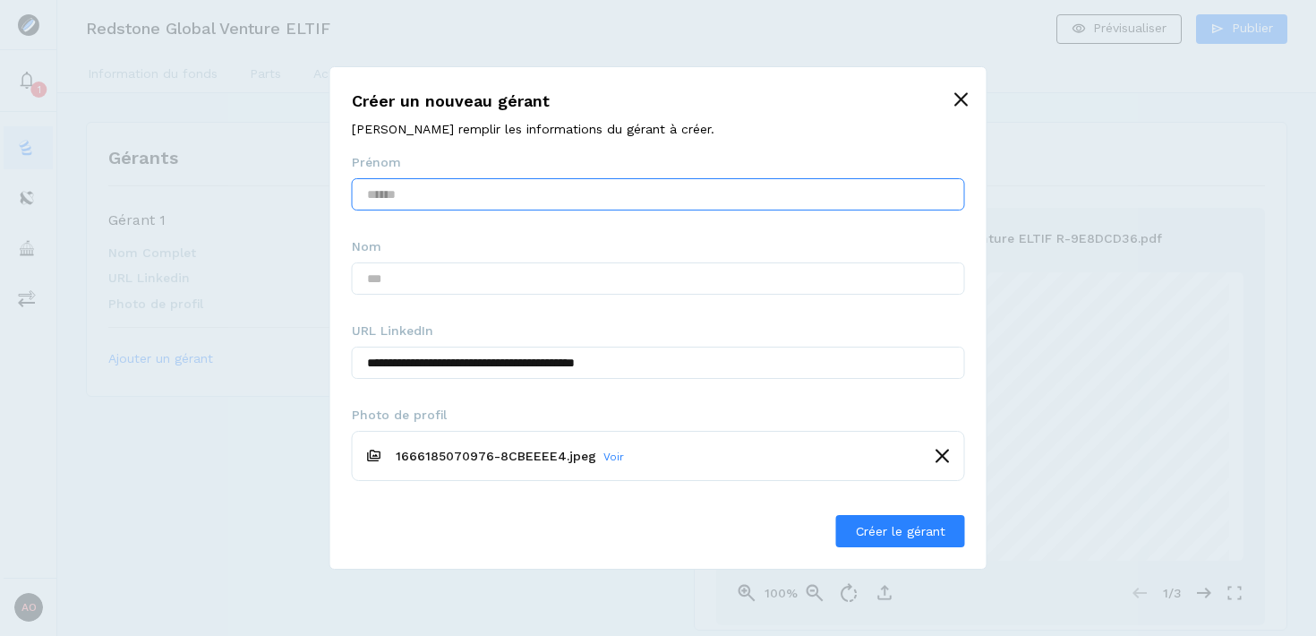
click at [433, 195] on input "text" at bounding box center [658, 194] width 613 height 32
paste input "**********"
drag, startPoint x: 480, startPoint y: 196, endPoint x: 419, endPoint y: 193, distance: 61.0
click at [419, 193] on input "**********" at bounding box center [658, 194] width 613 height 32
type input "**********"
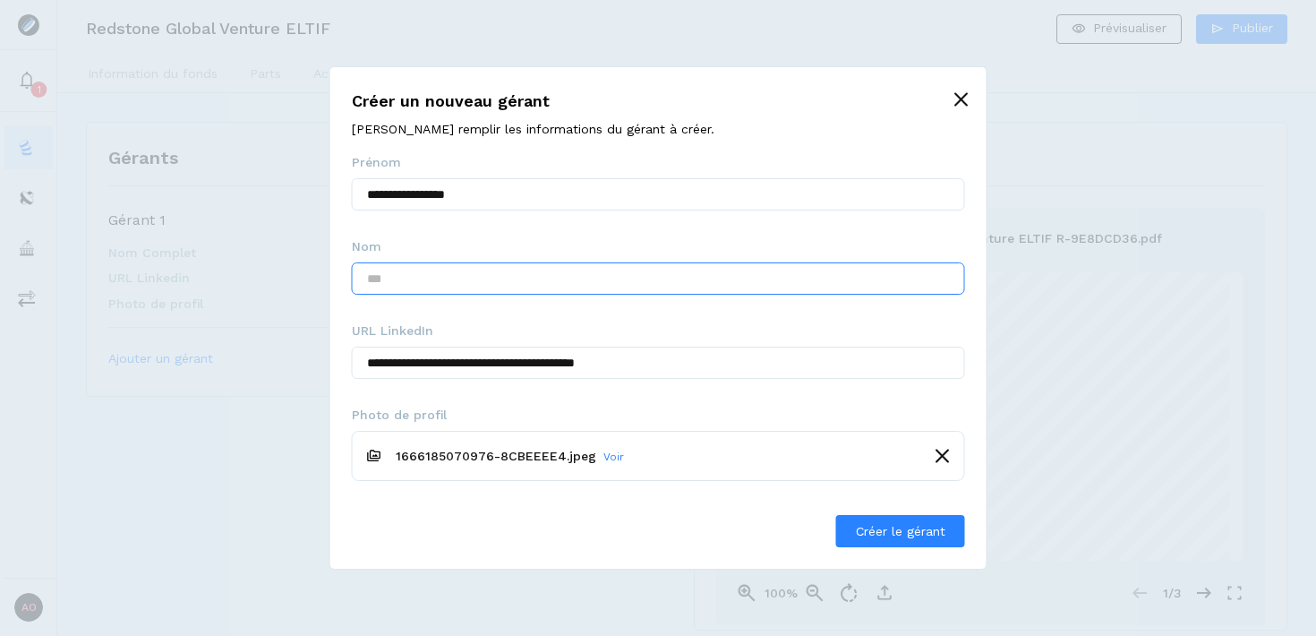
click at [494, 284] on input "text" at bounding box center [658, 278] width 613 height 32
paste input "*********"
type input "*********"
click at [479, 194] on input "**********" at bounding box center [658, 194] width 613 height 32
type input "*******"
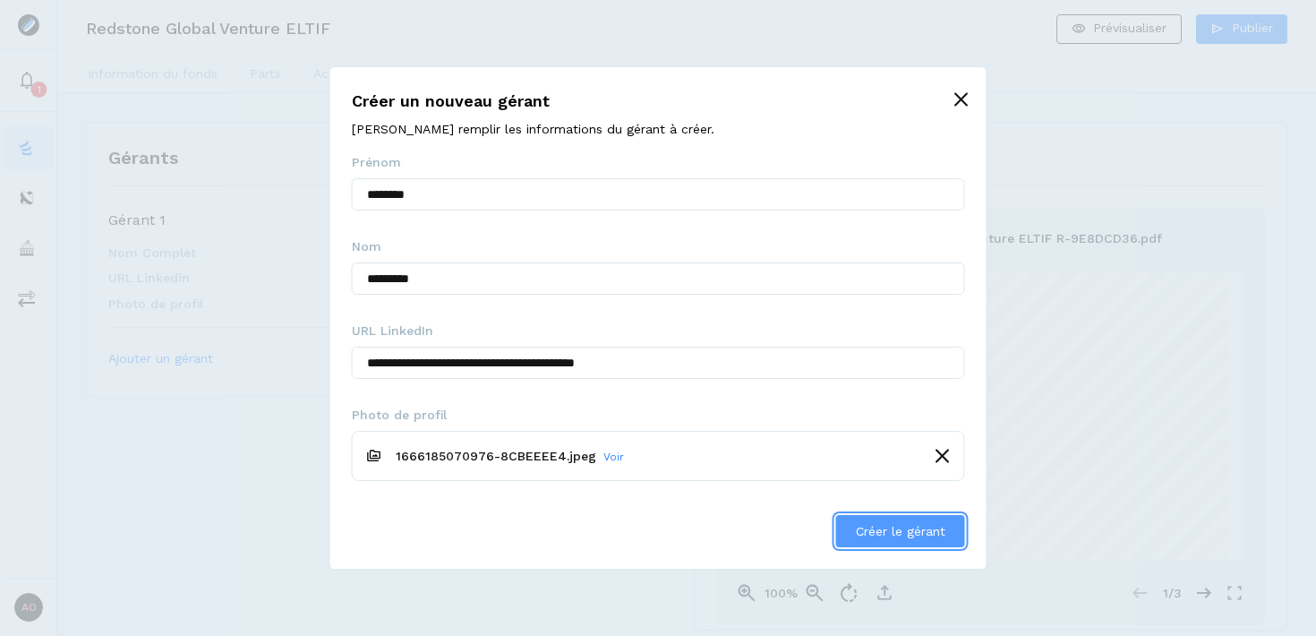
click at [884, 529] on span "Créer le gérant" at bounding box center [901, 531] width 90 height 14
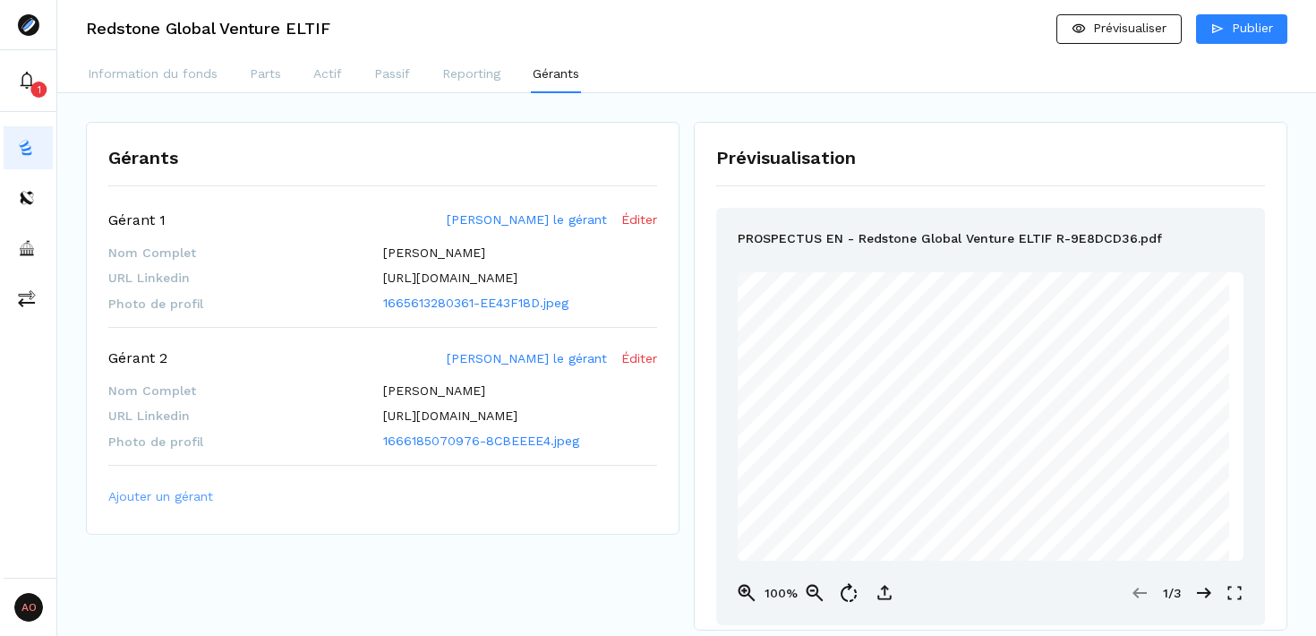
click at [183, 506] on span "Ajouter un gérant" at bounding box center [160, 496] width 105 height 19
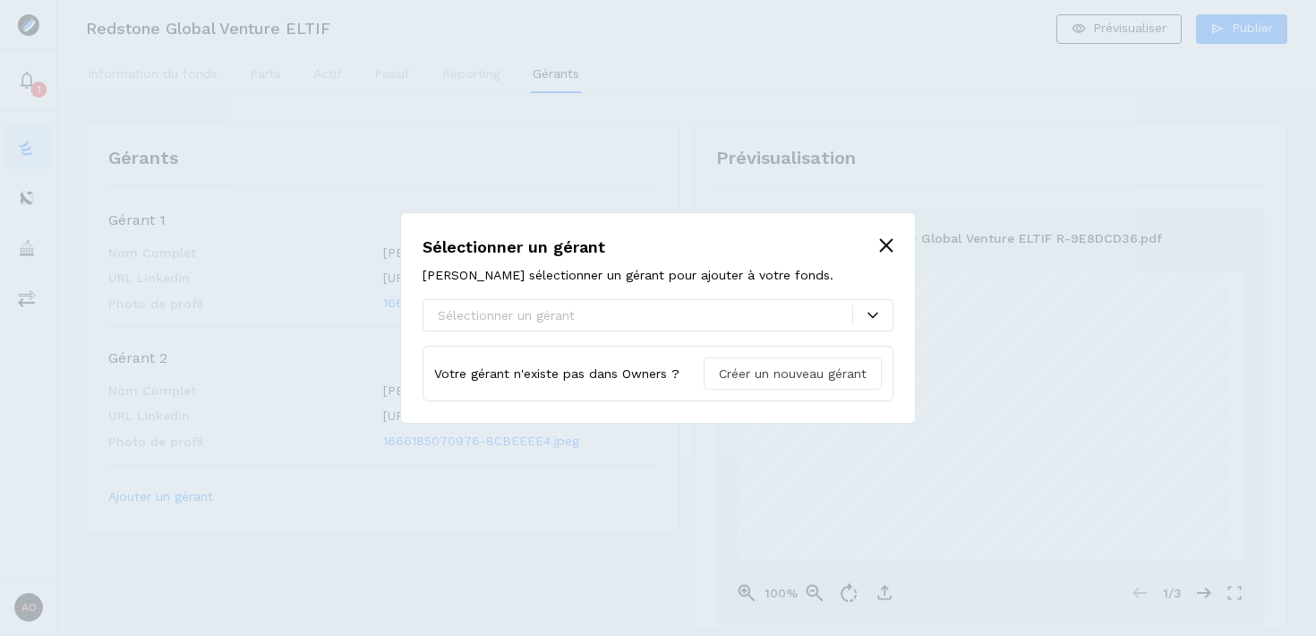
click at [853, 370] on span "Créer un nouveau gérant" at bounding box center [793, 373] width 148 height 19
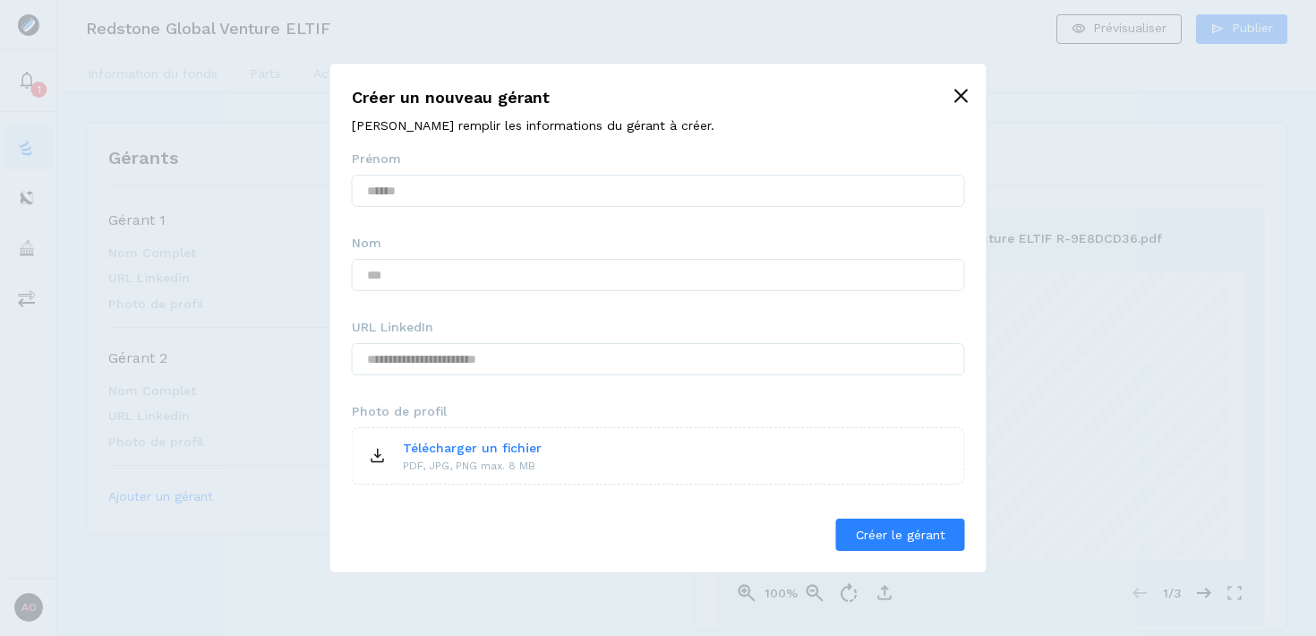
click at [571, 331] on fieldset "URL LinkedIn" at bounding box center [658, 353] width 613 height 70
click at [581, 358] on input "text" at bounding box center [658, 359] width 613 height 32
paste input "**********"
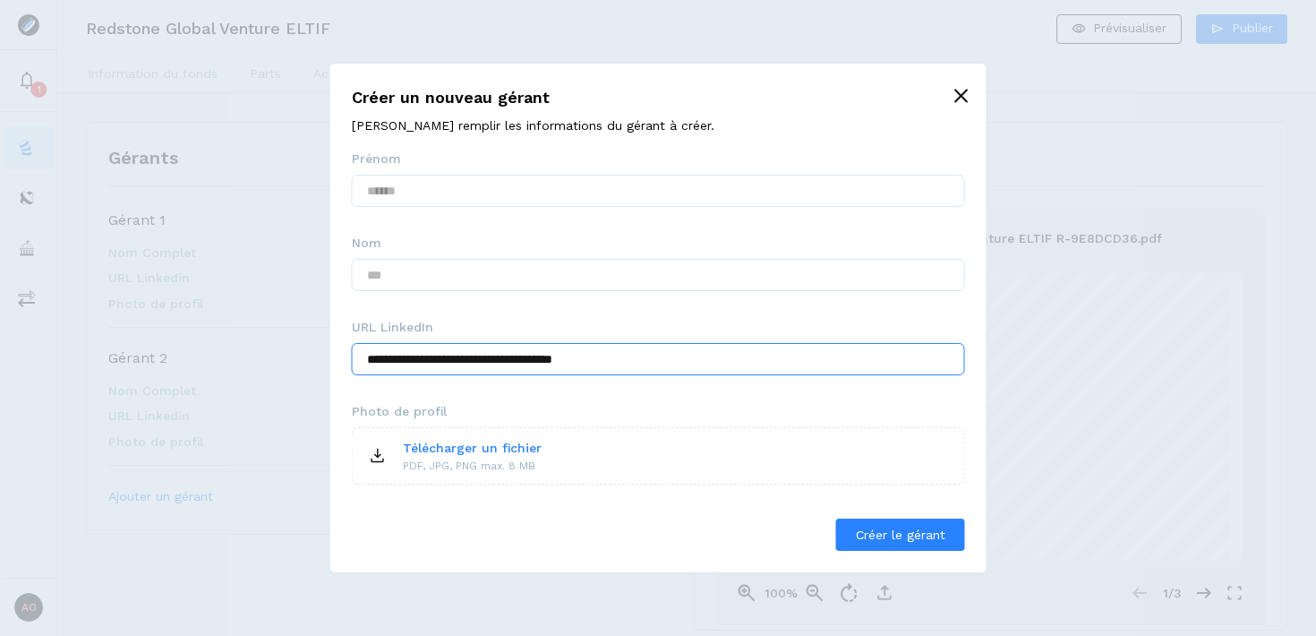
type input "**********"
click at [431, 454] on p "Télécharger un fichier" at bounding box center [472, 448] width 139 height 19
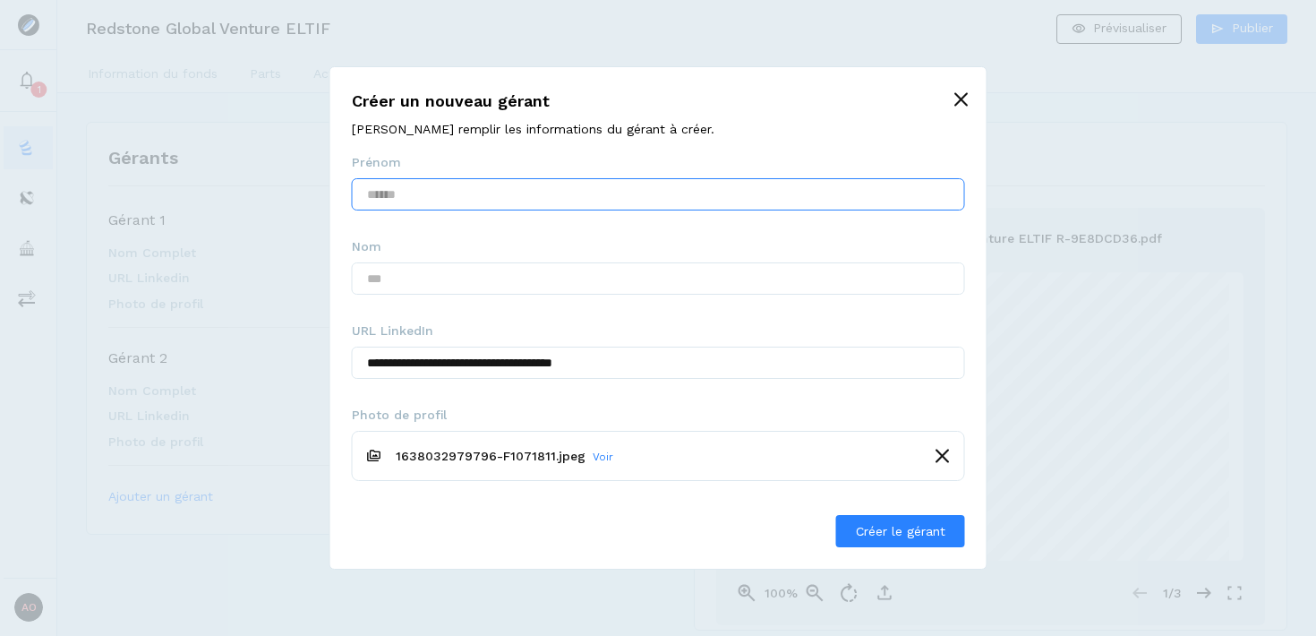
click at [505, 203] on input "text" at bounding box center [658, 194] width 613 height 32
type input "*******"
click at [522, 284] on input "text" at bounding box center [658, 278] width 613 height 32
type input "*****"
click at [882, 529] on span "Créer le gérant" at bounding box center [901, 531] width 90 height 14
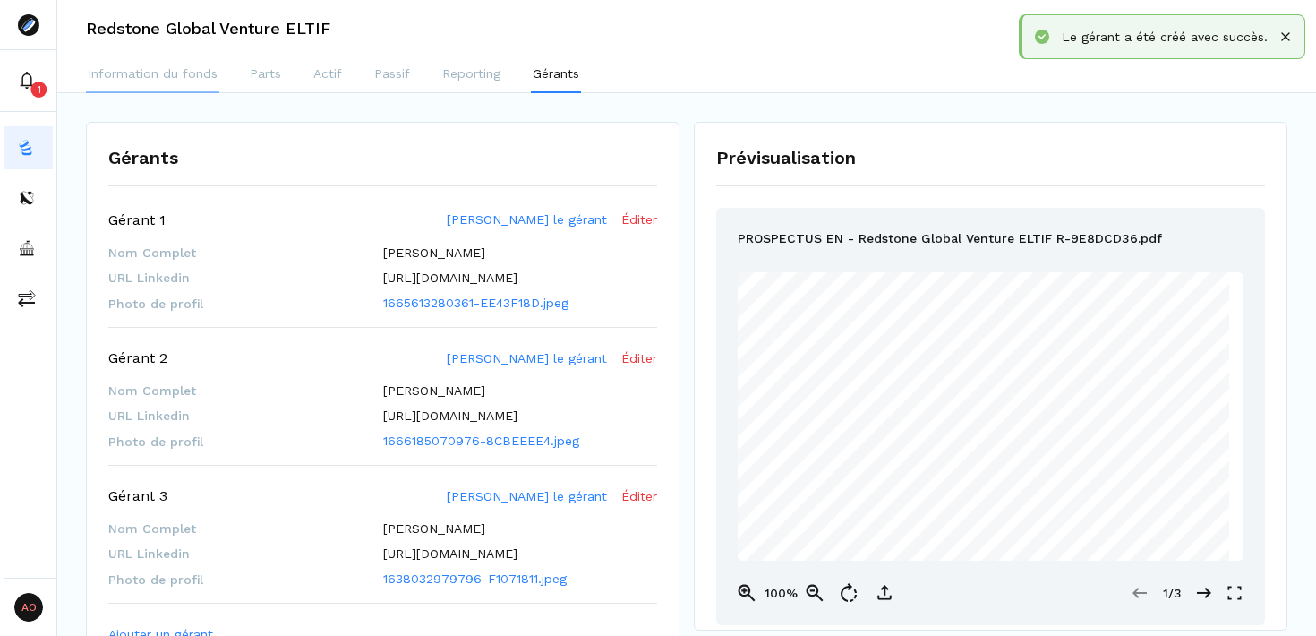
click at [147, 77] on p "Information du fonds" at bounding box center [153, 73] width 130 height 19
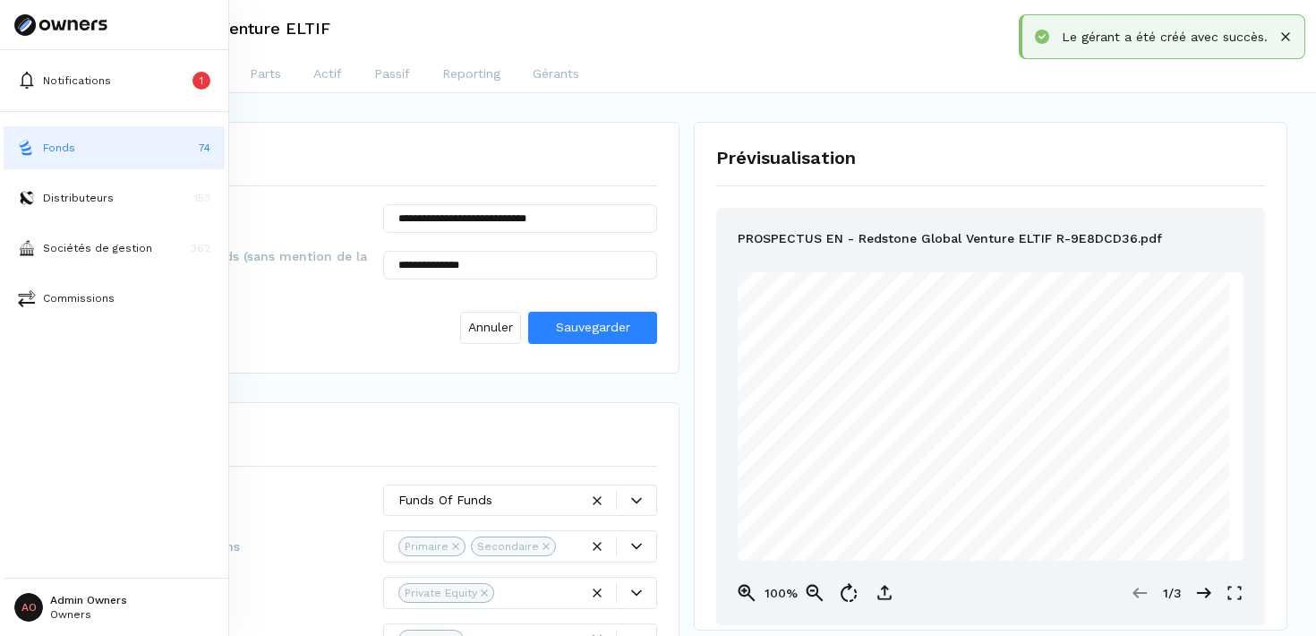
click at [96, 151] on button "Fonds 74" at bounding box center [114, 147] width 221 height 43
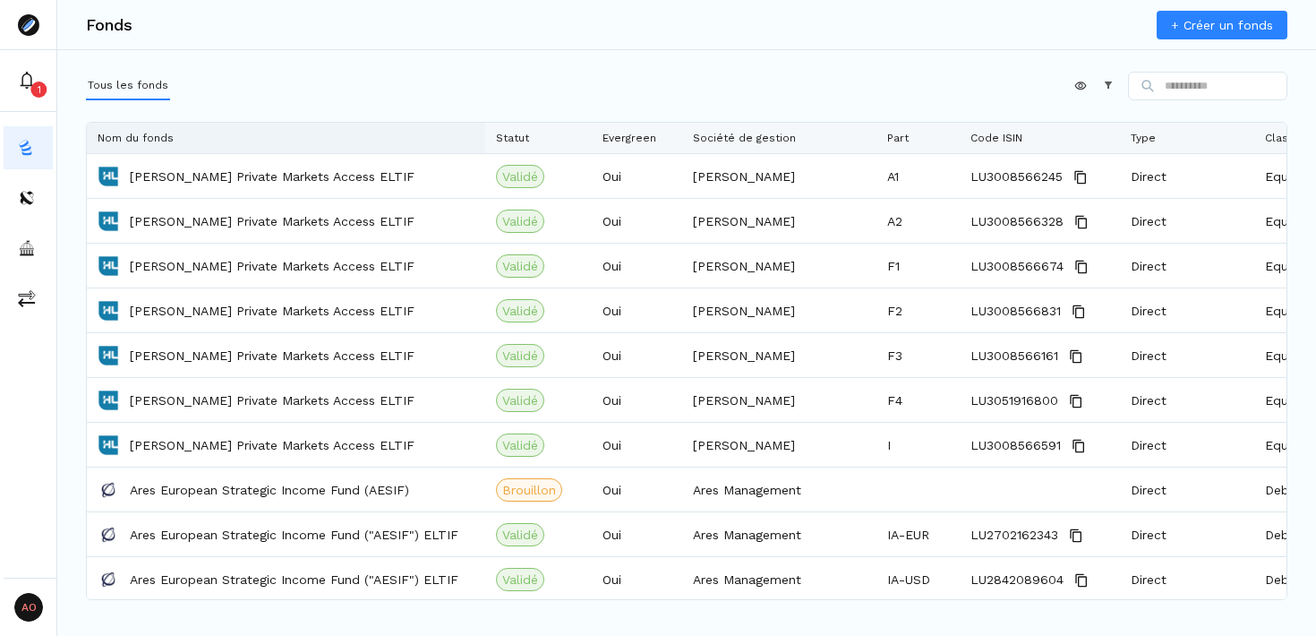
click at [141, 144] on div "Nom du fonds" at bounding box center [286, 138] width 377 height 30
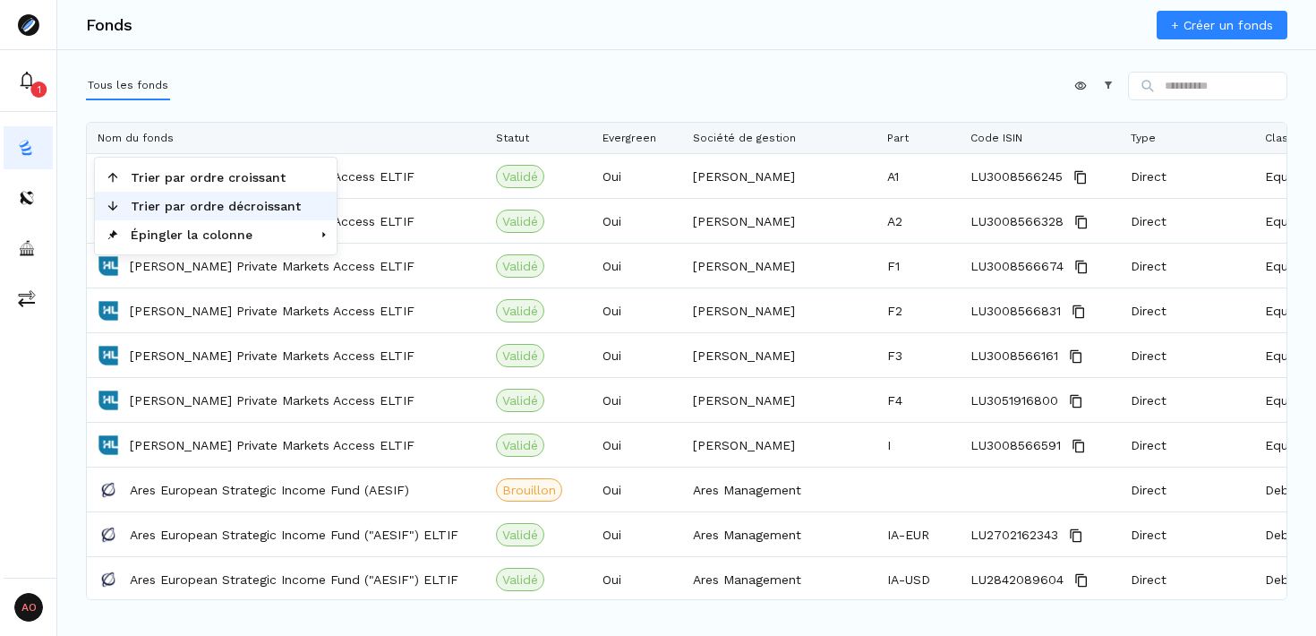
click at [169, 202] on span "Trier par ordre décroissant" at bounding box center [216, 206] width 192 height 29
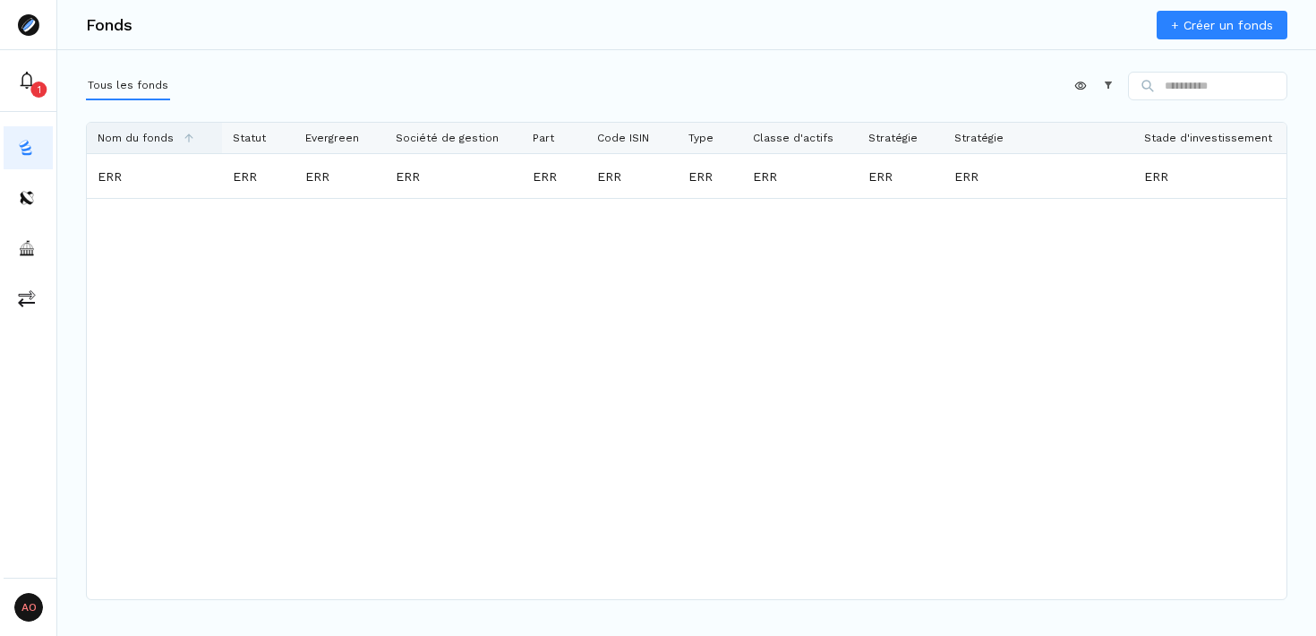
click at [176, 134] on div "Nom du fonds" at bounding box center [155, 138] width 114 height 30
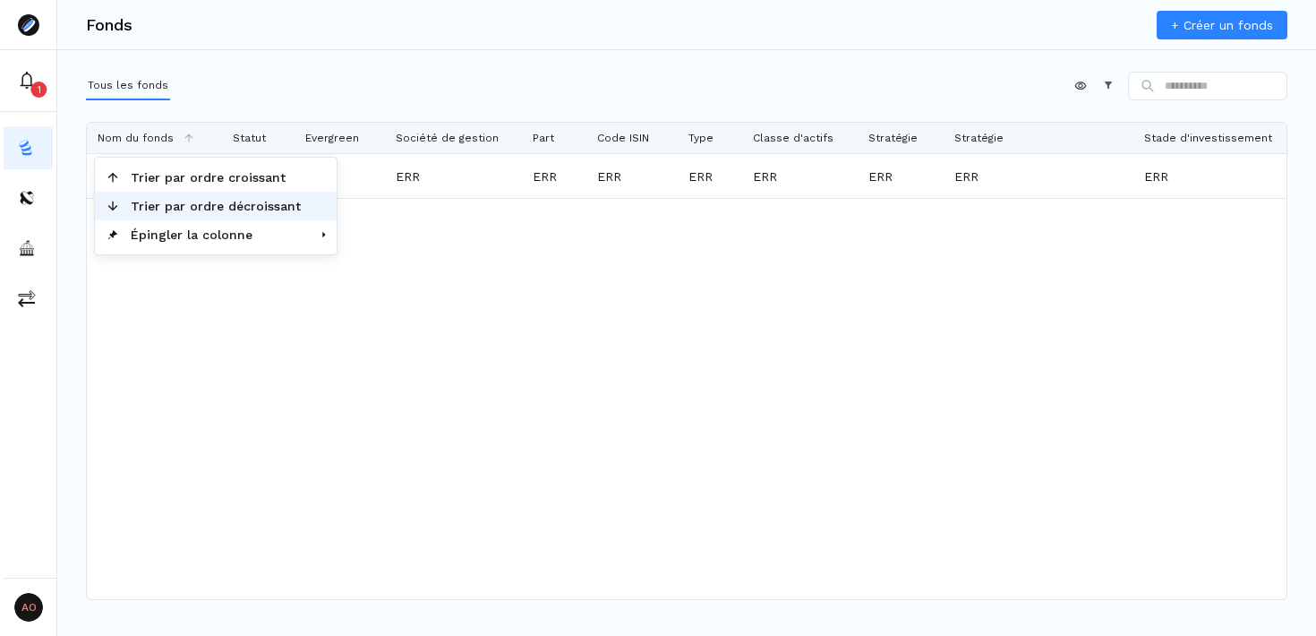
click at [183, 201] on span "Trier par ordre décroissant" at bounding box center [216, 206] width 192 height 29
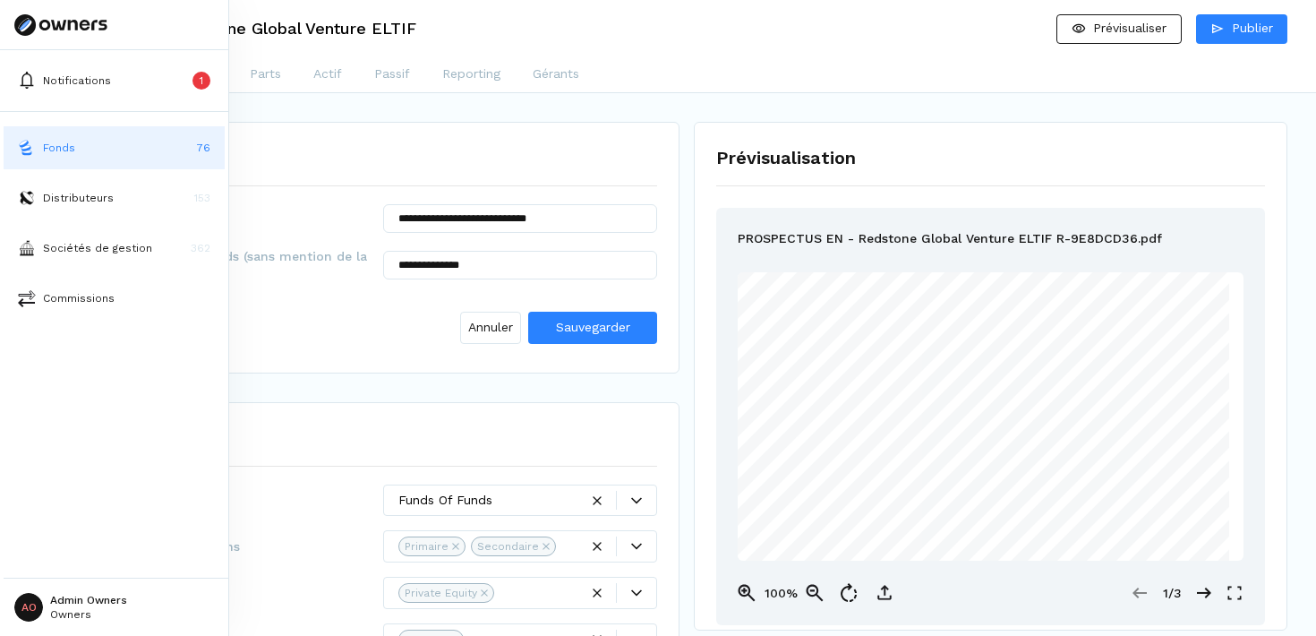
click at [35, 159] on button "Fonds 76" at bounding box center [114, 147] width 221 height 43
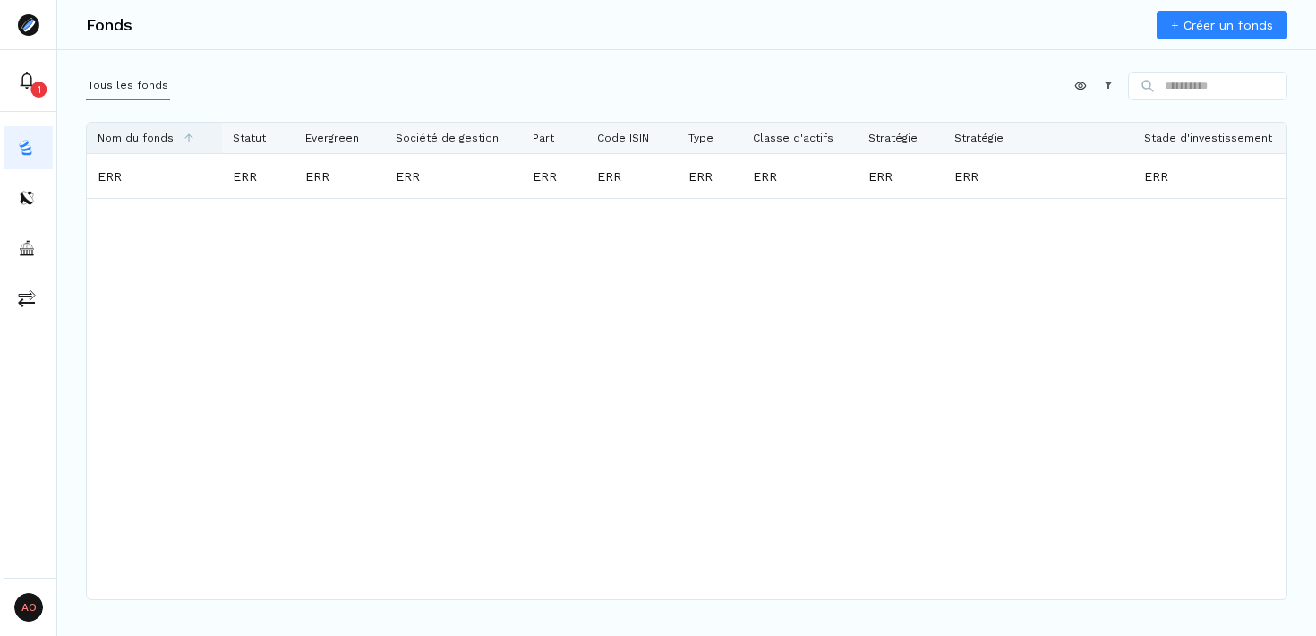
click at [156, 140] on span "Nom du fonds" at bounding box center [136, 138] width 76 height 13
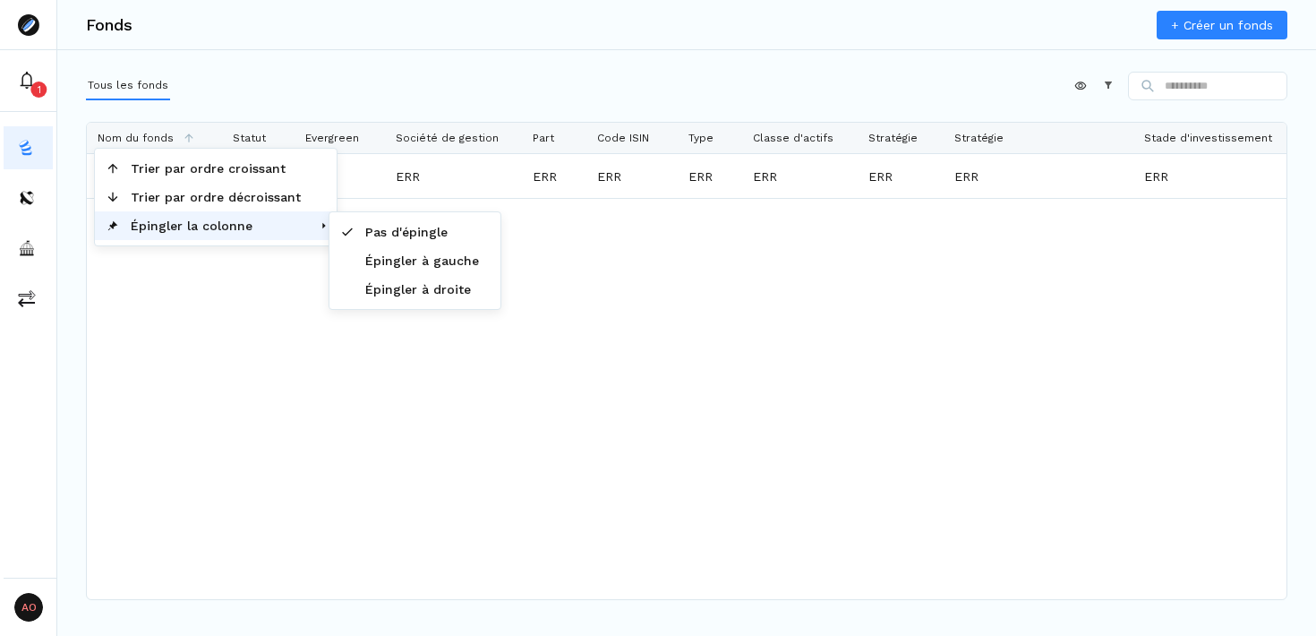
click at [174, 227] on span "Épingler la colonne" at bounding box center [216, 225] width 192 height 29
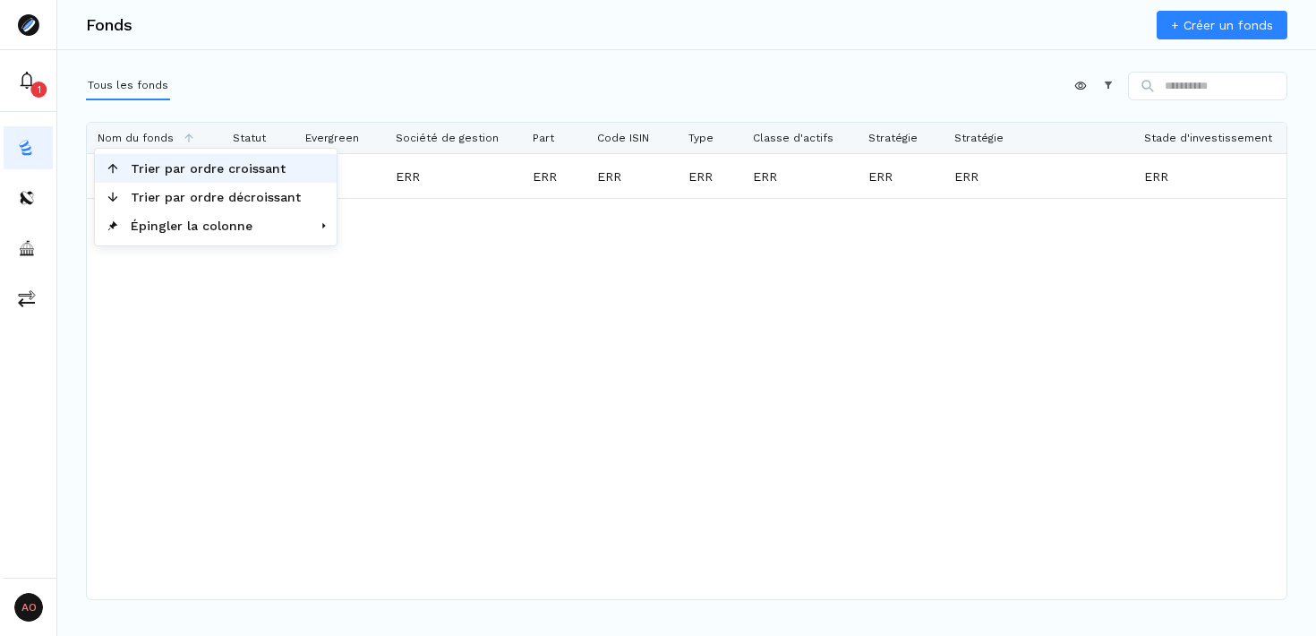
click at [185, 173] on span "Trier par ordre croissant" at bounding box center [216, 168] width 192 height 29
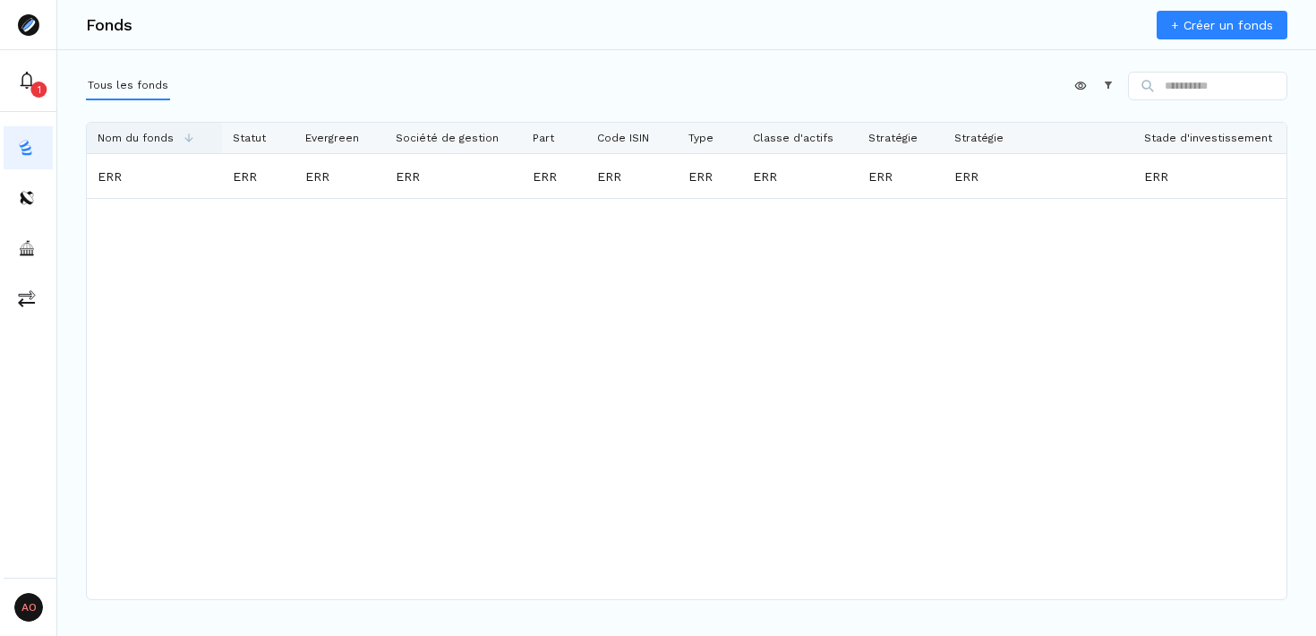
click at [154, 147] on div "Nom du fonds" at bounding box center [155, 138] width 114 height 30
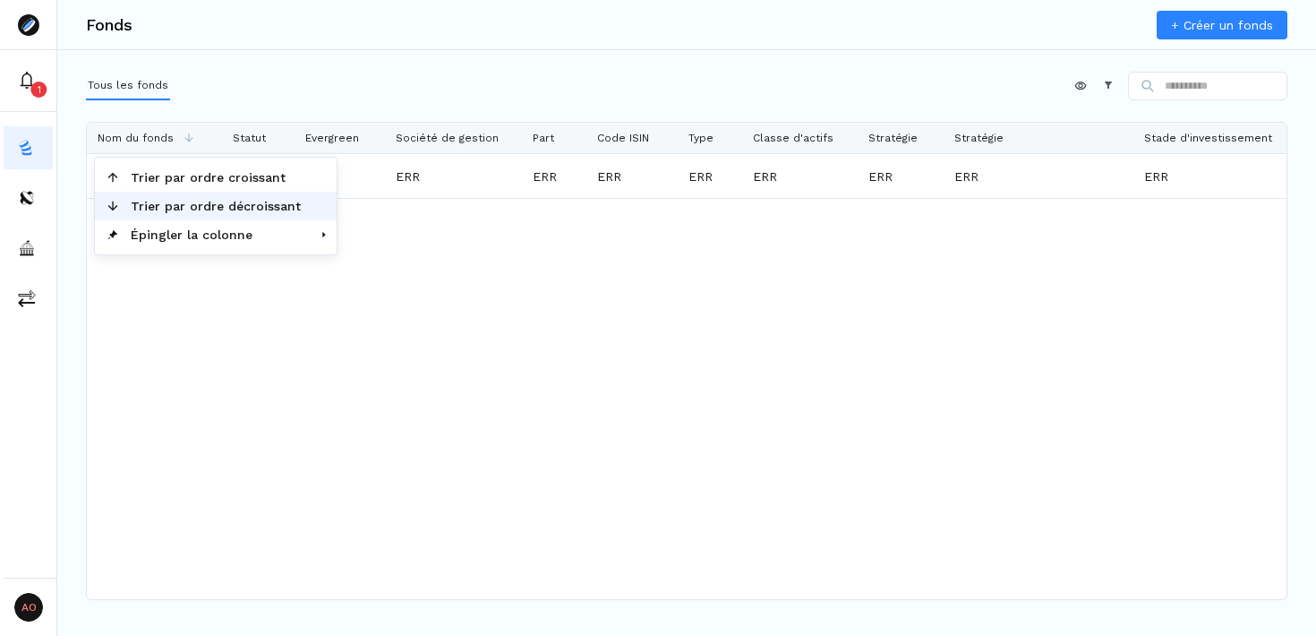
click at [178, 198] on span "Trier par ordre décroissant" at bounding box center [216, 206] width 192 height 29
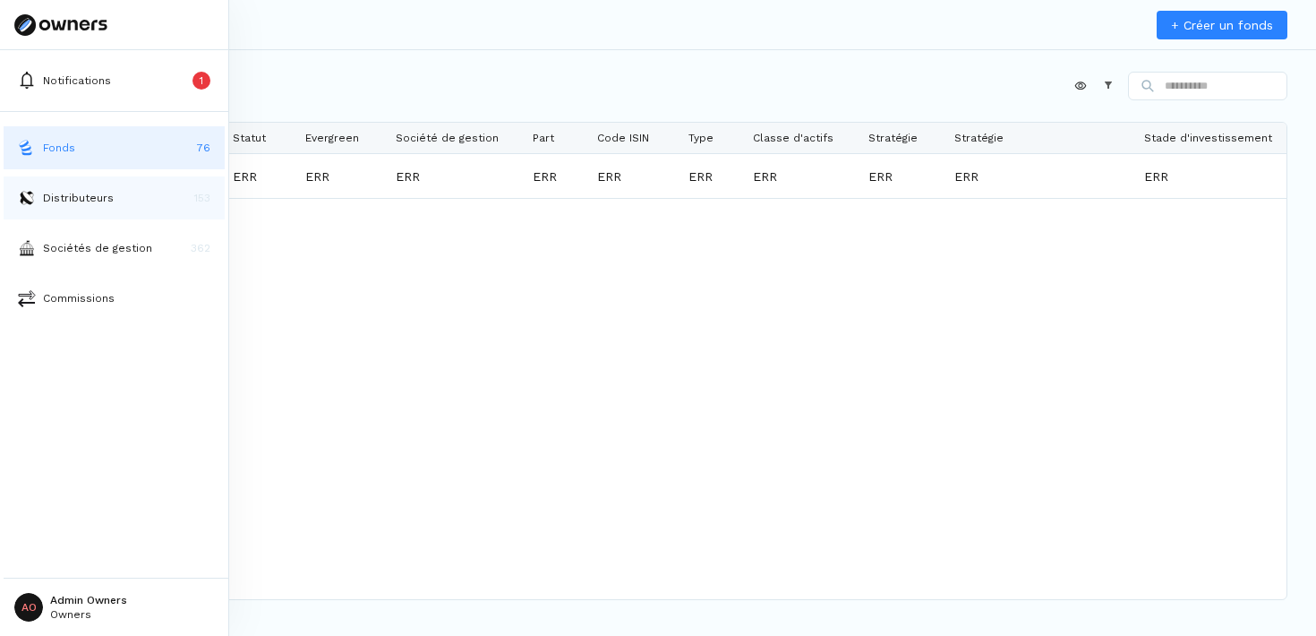
click at [43, 204] on p "Distributeurs" at bounding box center [78, 198] width 71 height 16
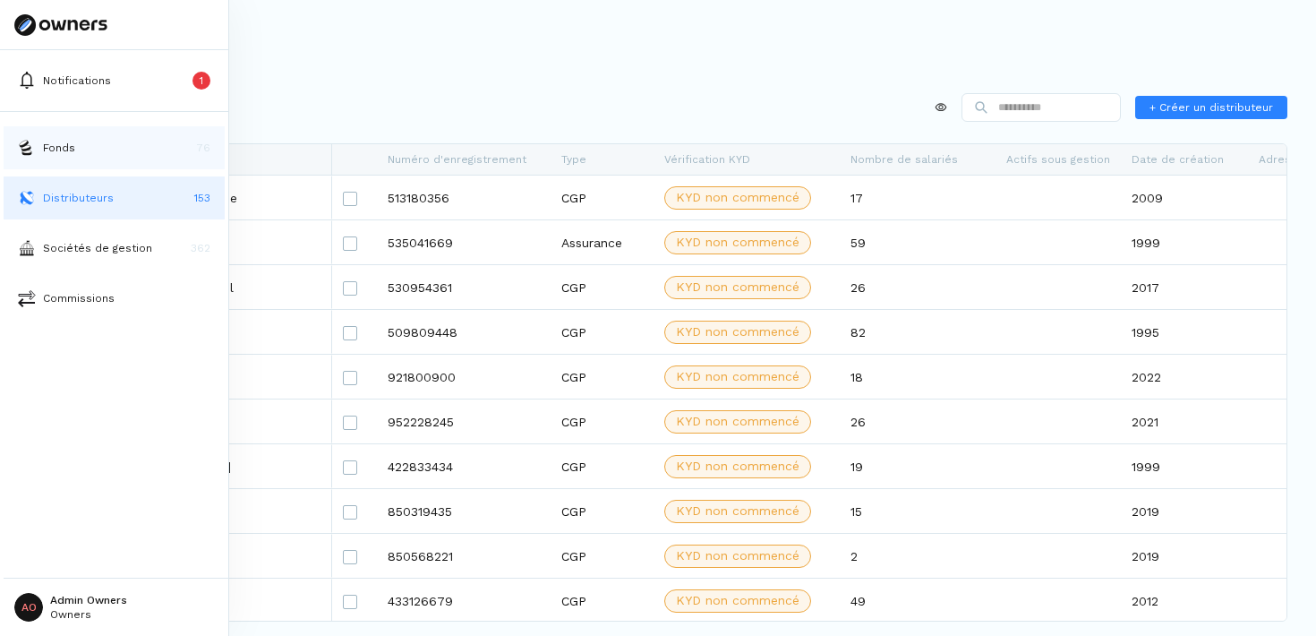
click at [45, 153] on p "Fonds" at bounding box center [59, 148] width 32 height 16
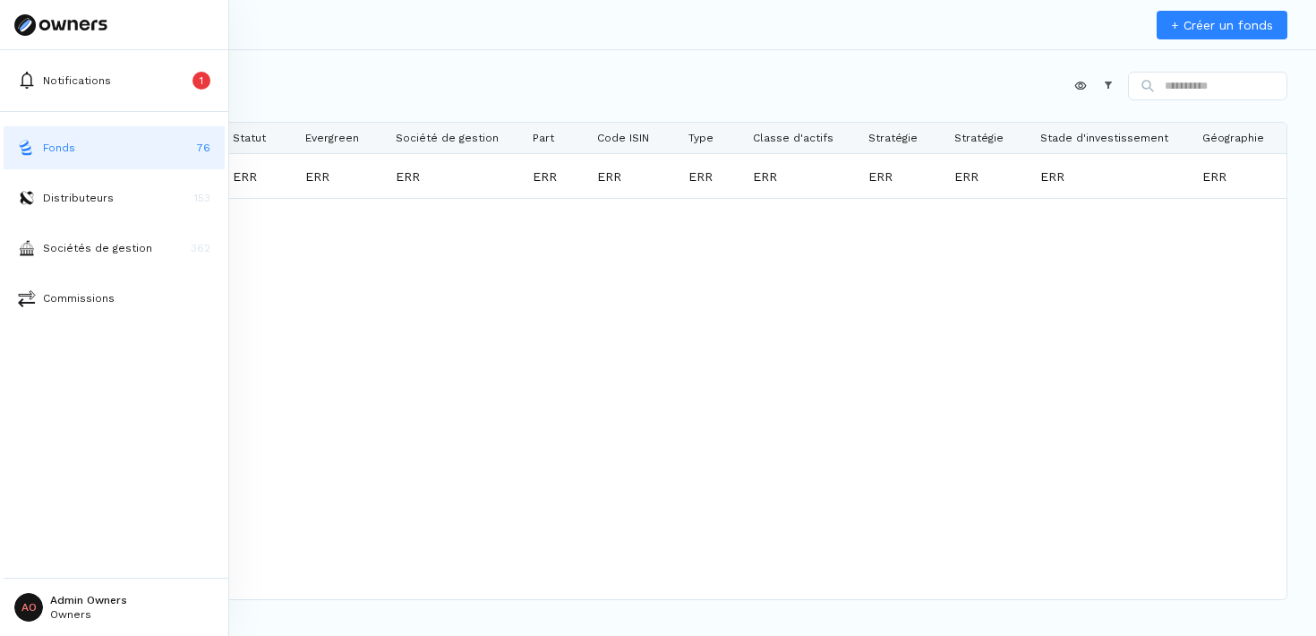
click at [84, 609] on html "Notifications 1 Fonds 76 Distributeurs 153 Sociétés de gestion 362 Commissions …" at bounding box center [658, 318] width 1316 height 636
click at [85, 553] on p "Déconnexion" at bounding box center [89, 554] width 77 height 19
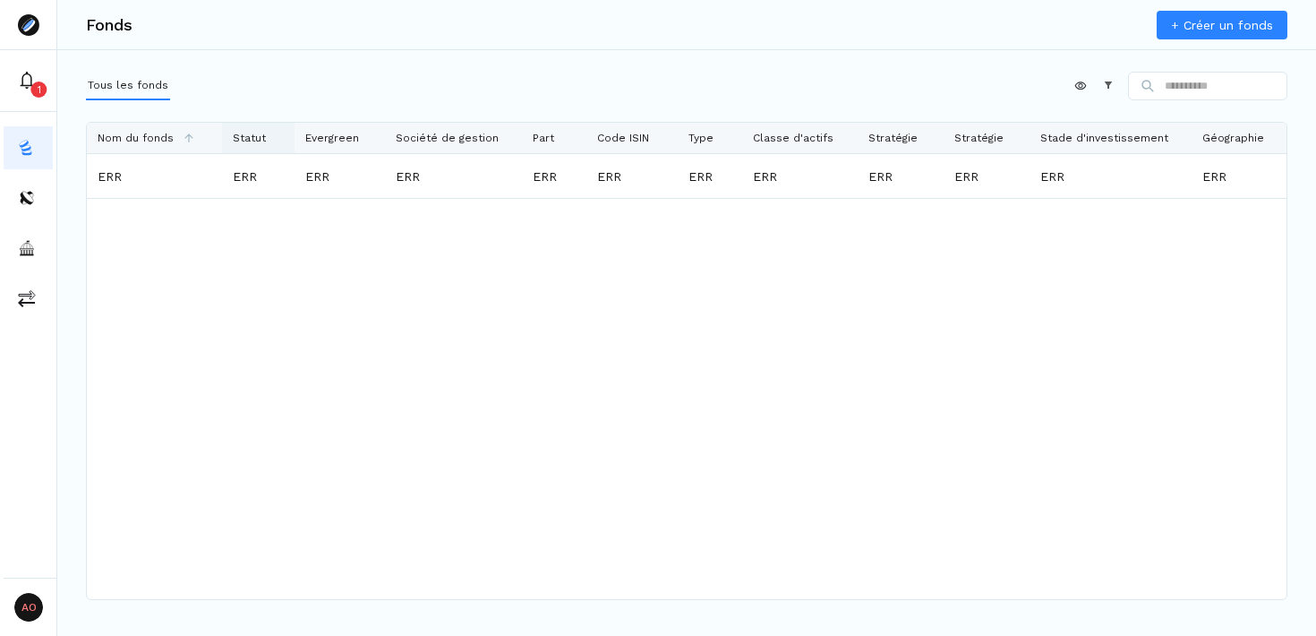
click at [275, 141] on div "Statut" at bounding box center [258, 138] width 51 height 30
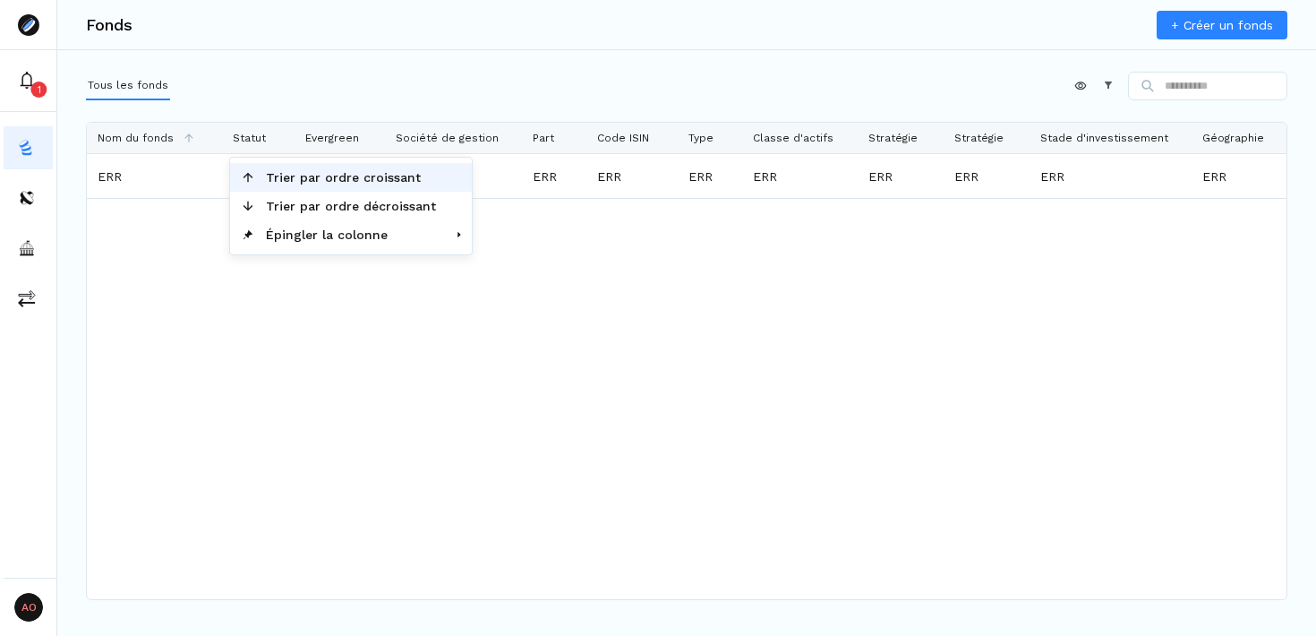
click at [304, 178] on span "Trier par ordre croissant" at bounding box center [351, 177] width 192 height 29
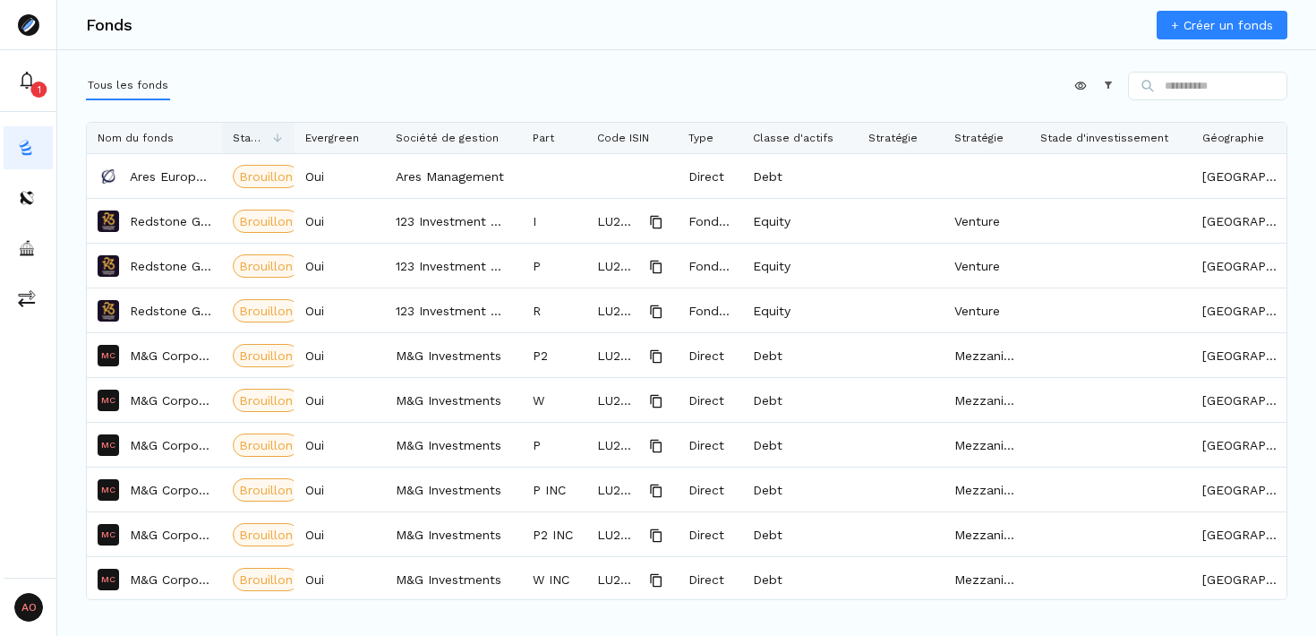
click at [272, 143] on icon at bounding box center [277, 138] width 13 height 13
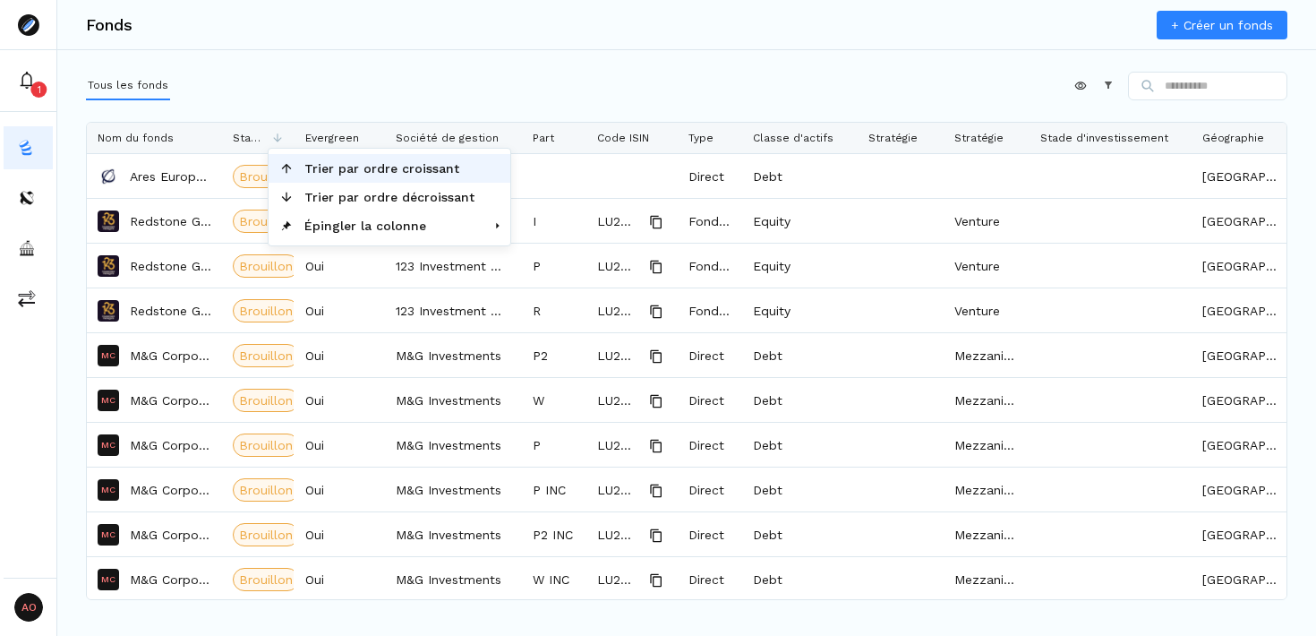
click at [315, 166] on span "Trier par ordre croissant" at bounding box center [390, 168] width 192 height 29
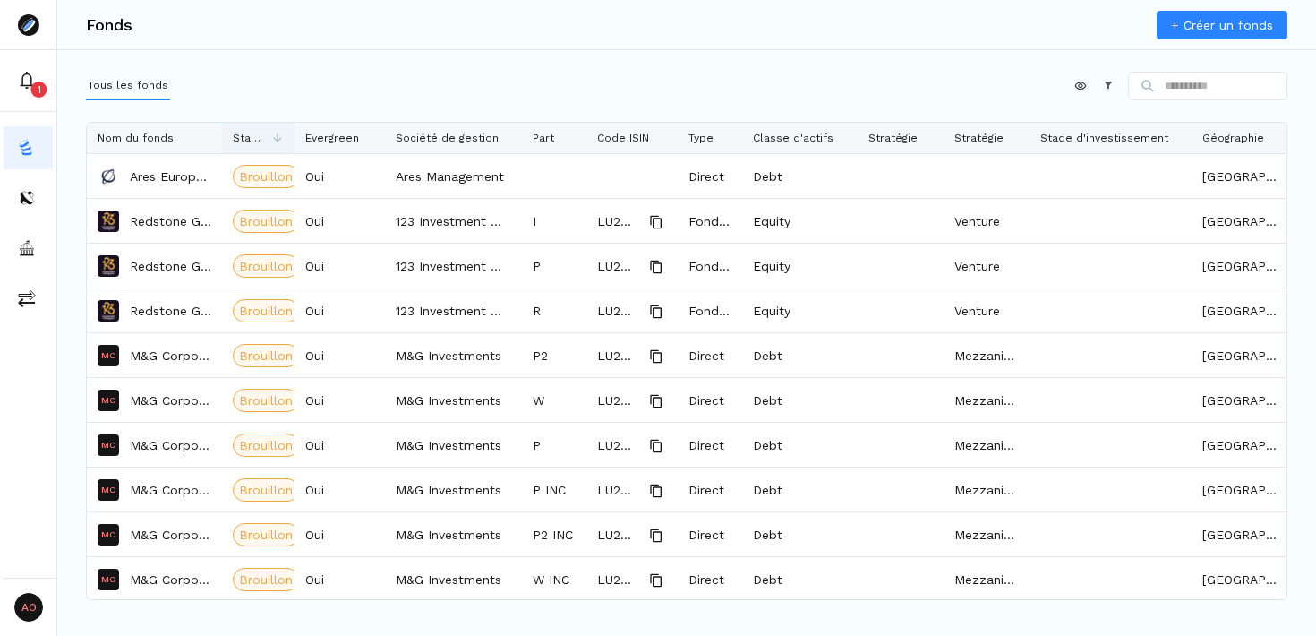
click at [271, 136] on icon at bounding box center [277, 138] width 13 height 13
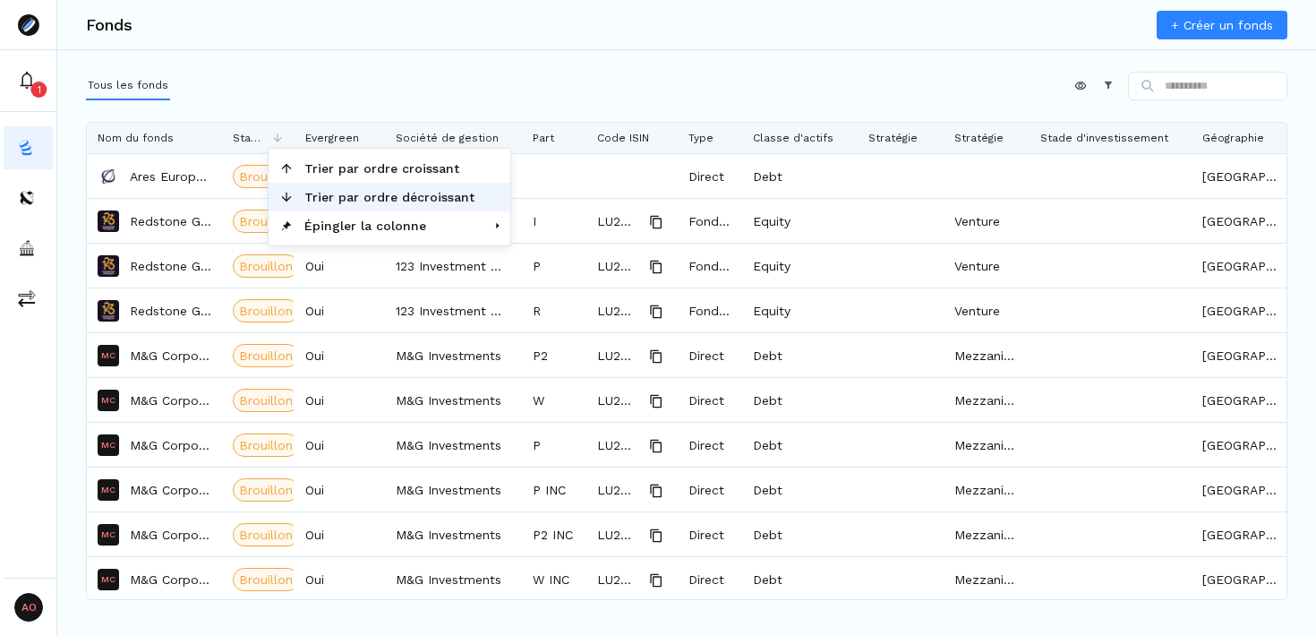
click at [332, 188] on span "Trier par ordre décroissant" at bounding box center [390, 197] width 192 height 29
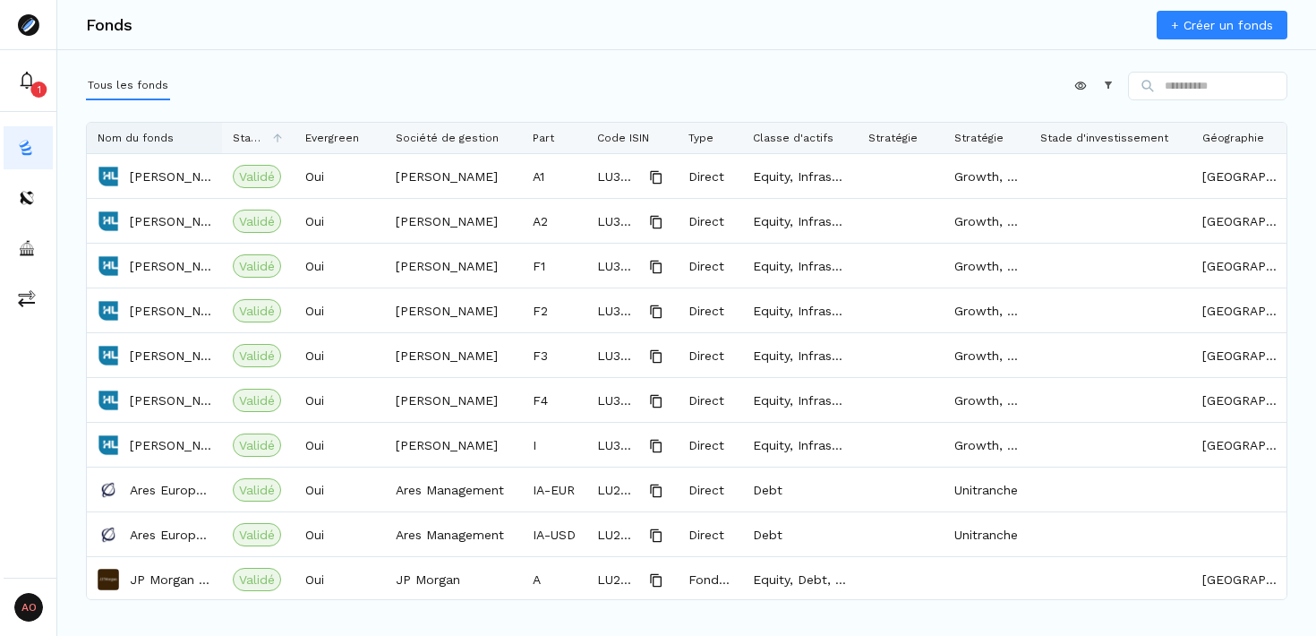
click at [149, 137] on span "Nom du fonds" at bounding box center [136, 138] width 76 height 13
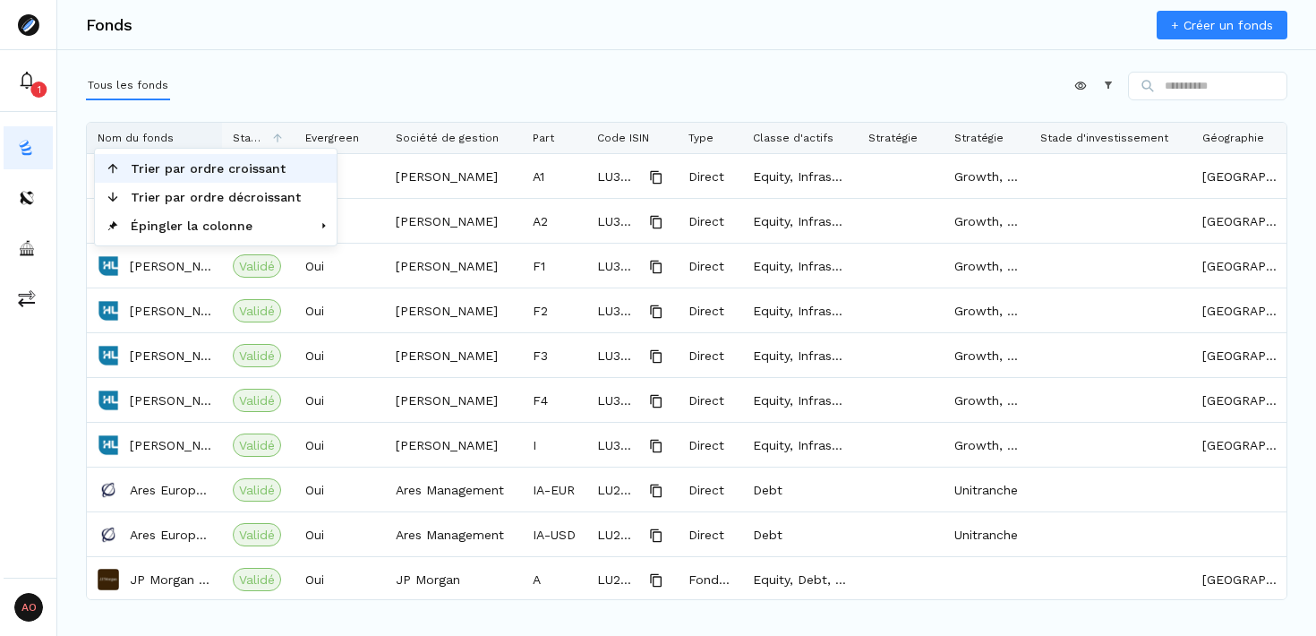
click at [149, 137] on span "Nom du fonds" at bounding box center [136, 138] width 76 height 13
click at [168, 164] on span "Trier par ordre croissant" at bounding box center [216, 168] width 192 height 29
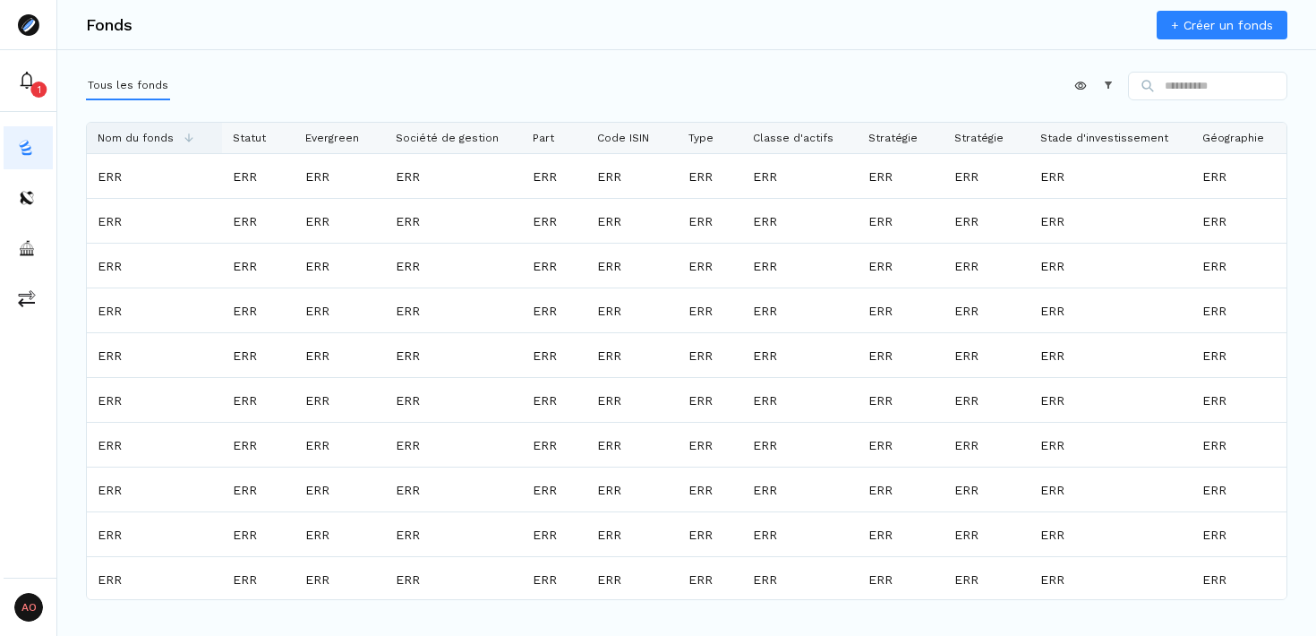
click at [156, 137] on span "Nom du fonds" at bounding box center [136, 138] width 76 height 13
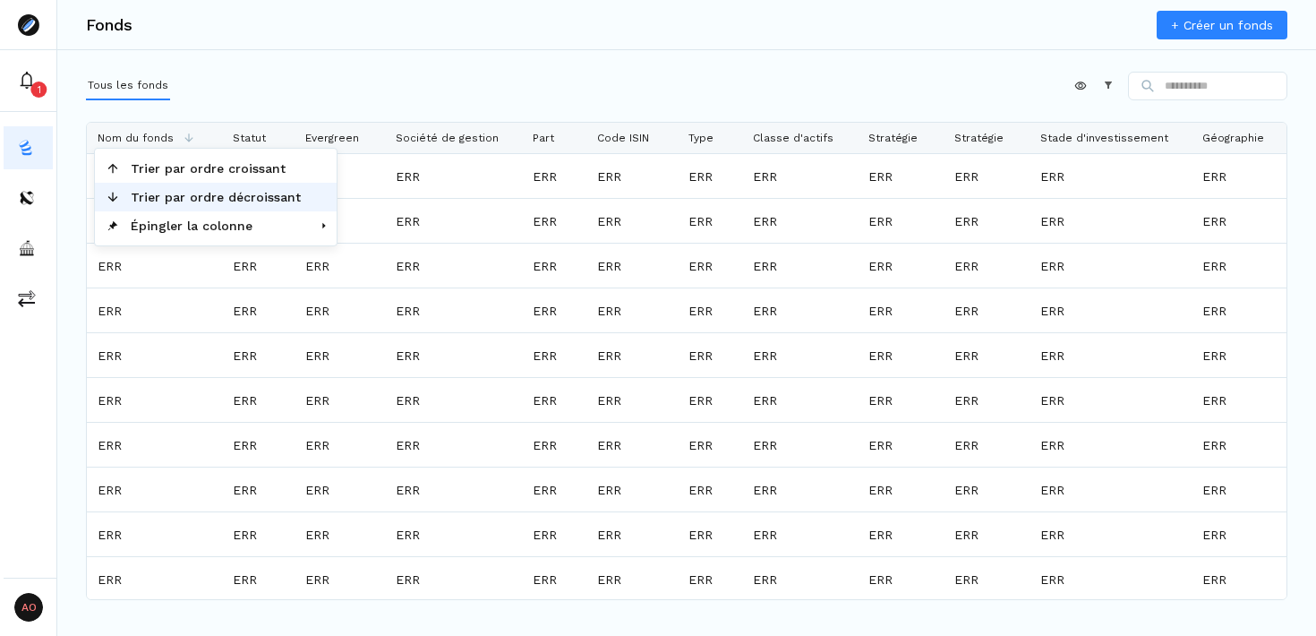
click at [190, 189] on span "Trier par ordre décroissant" at bounding box center [216, 197] width 192 height 29
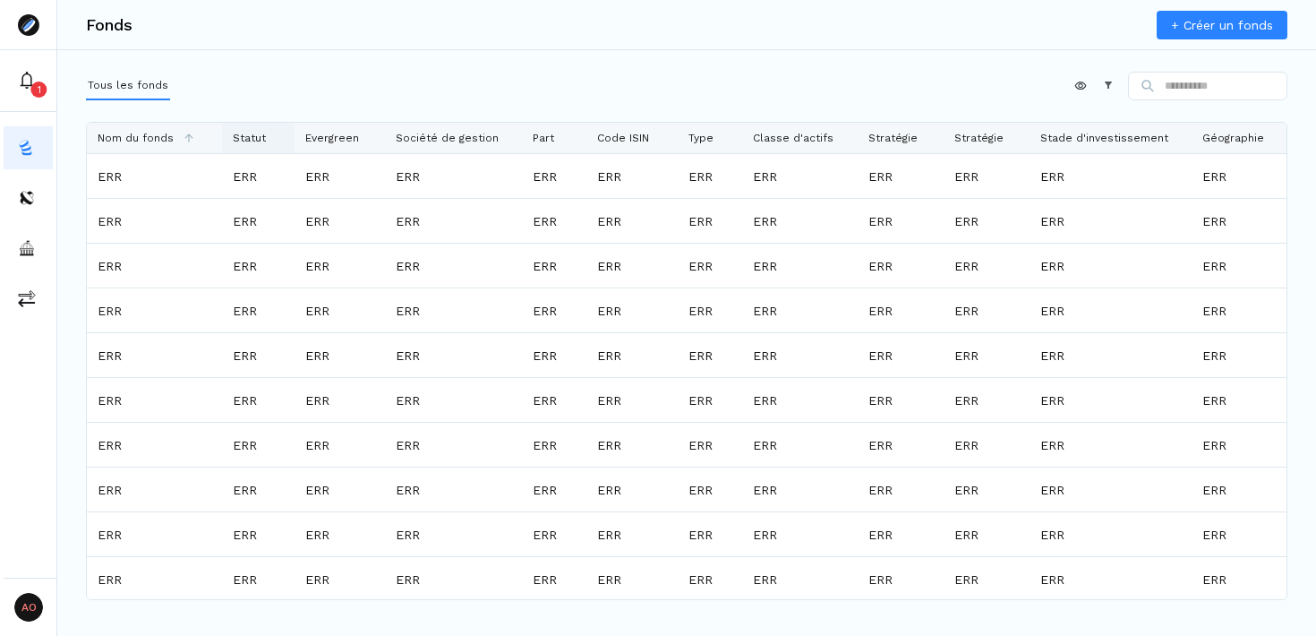
click at [262, 137] on span "Statut" at bounding box center [249, 138] width 33 height 13
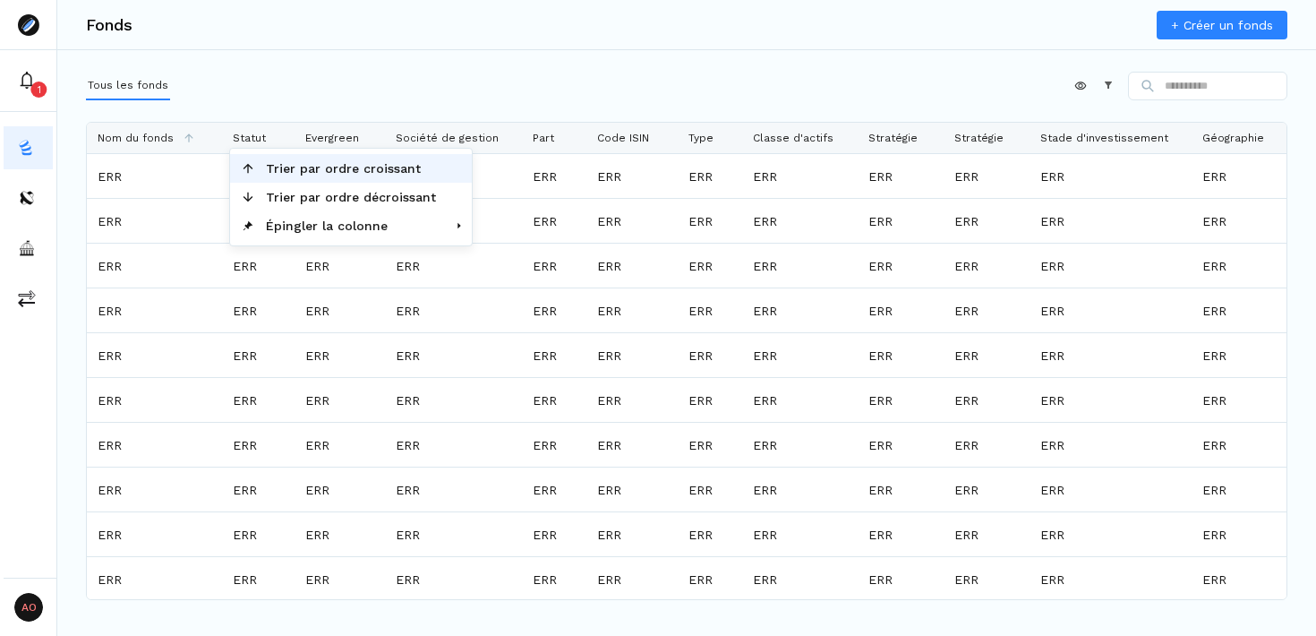
click at [290, 170] on span "Trier par ordre croissant" at bounding box center [351, 168] width 192 height 29
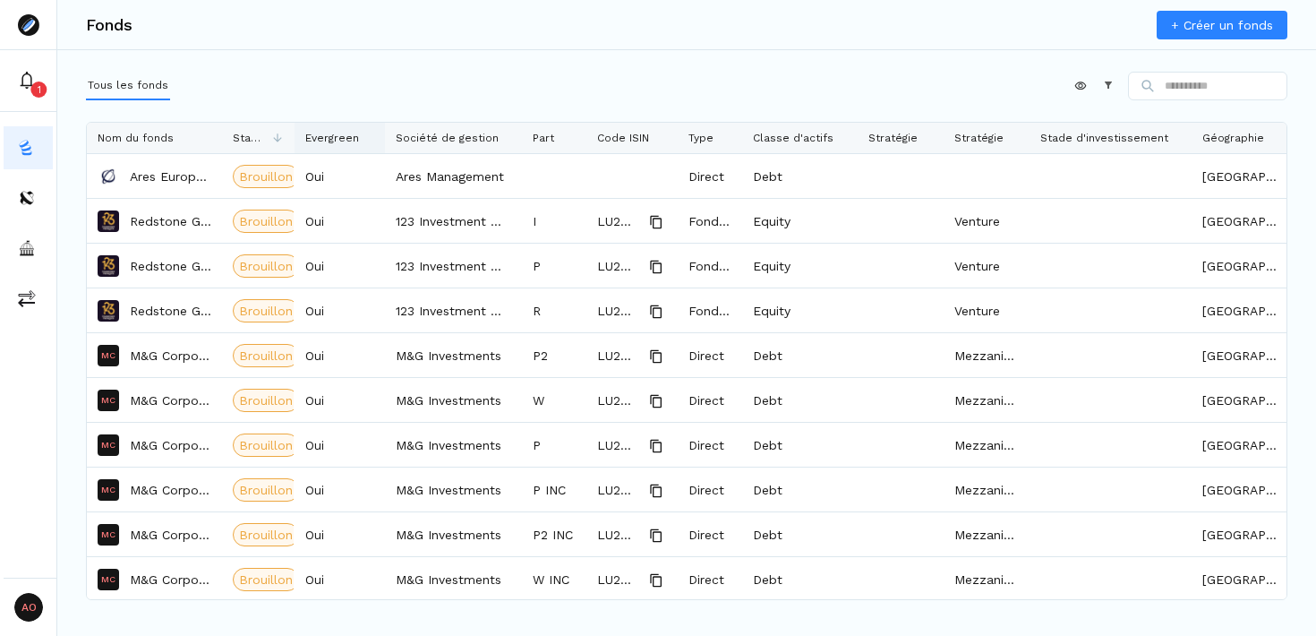
click at [328, 141] on span "Evergreen" at bounding box center [332, 138] width 54 height 13
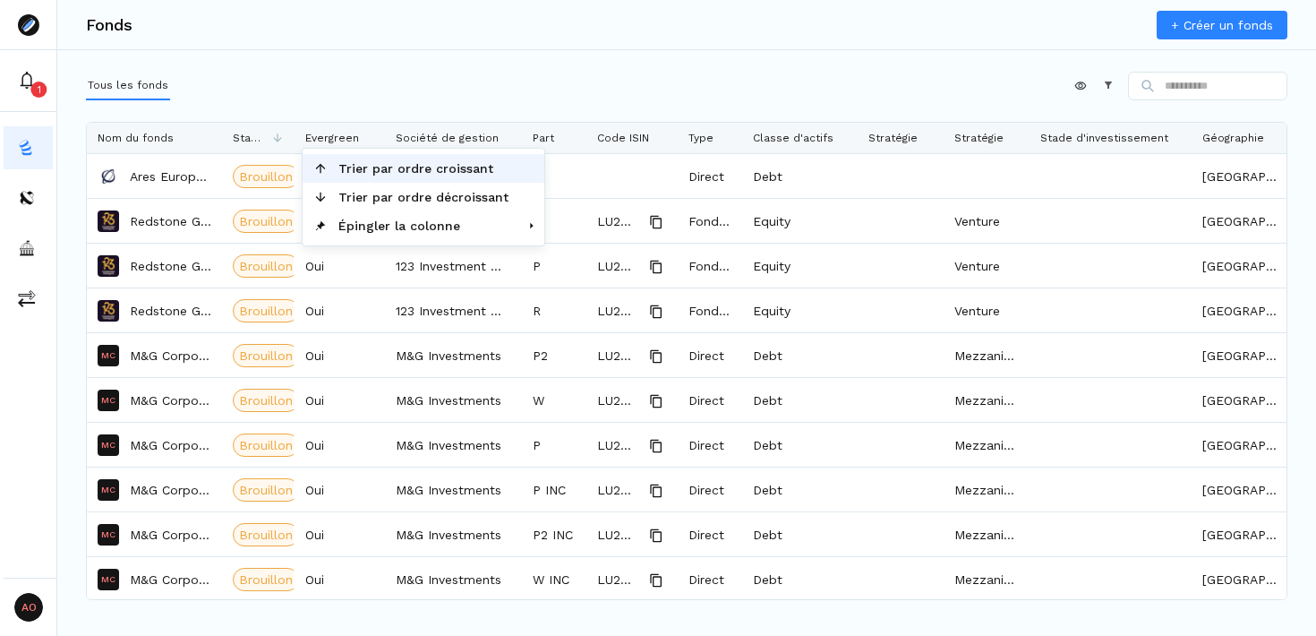
click at [354, 166] on span "Trier par ordre croissant" at bounding box center [424, 168] width 192 height 29
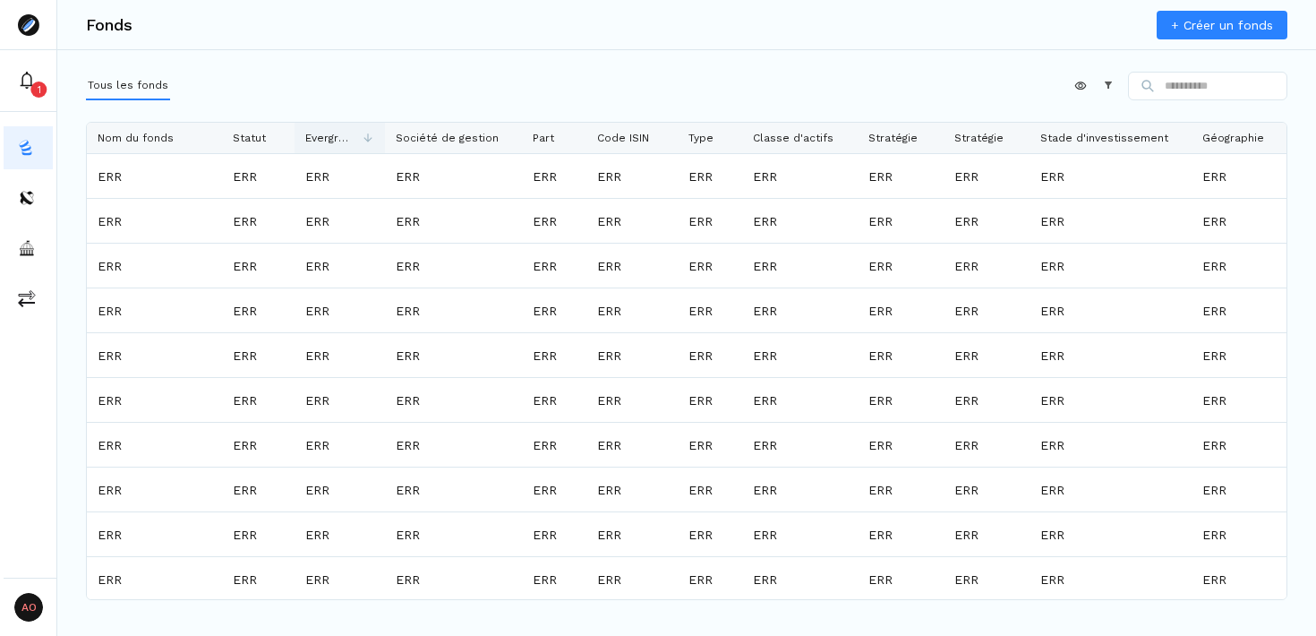
click at [328, 141] on span "Evergreen" at bounding box center [328, 138] width 47 height 13
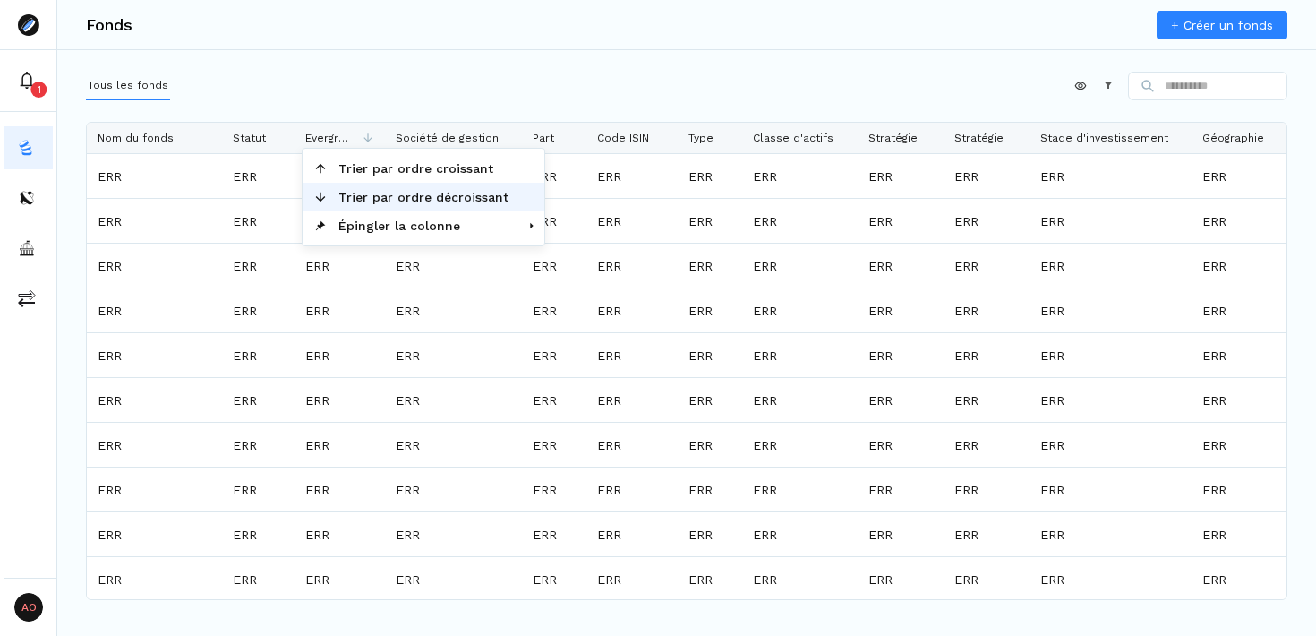
click at [371, 197] on span "Trier par ordre décroissant" at bounding box center [424, 197] width 192 height 29
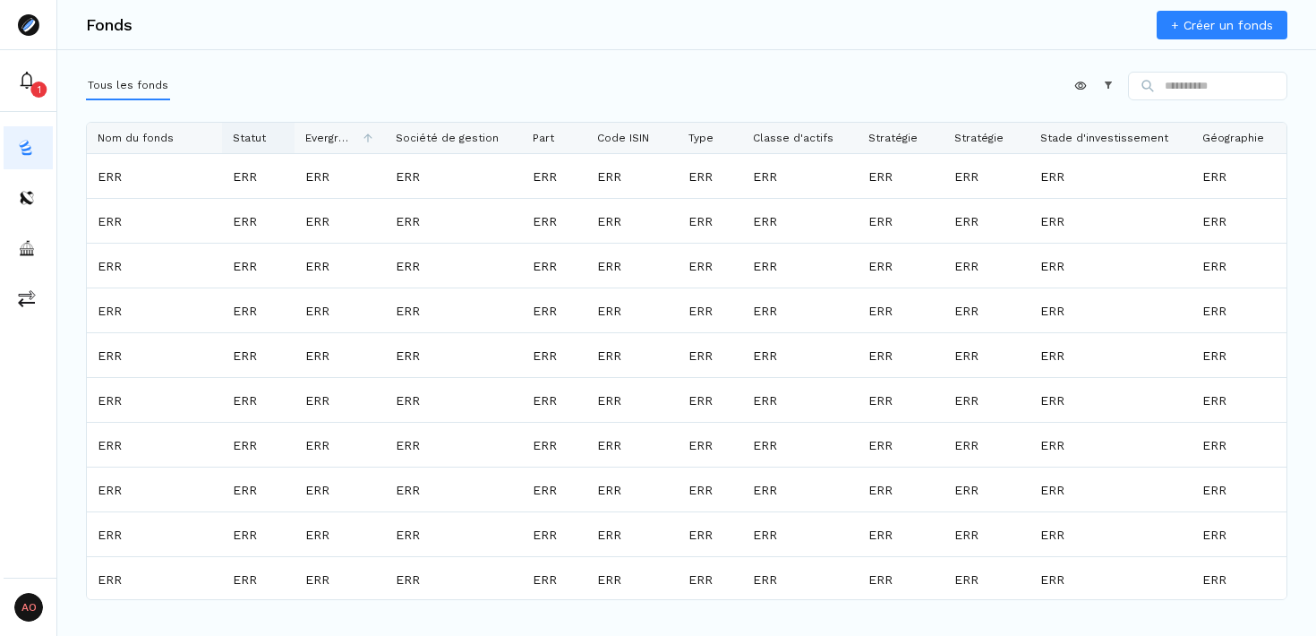
click at [262, 142] on span "Statut" at bounding box center [249, 138] width 33 height 13
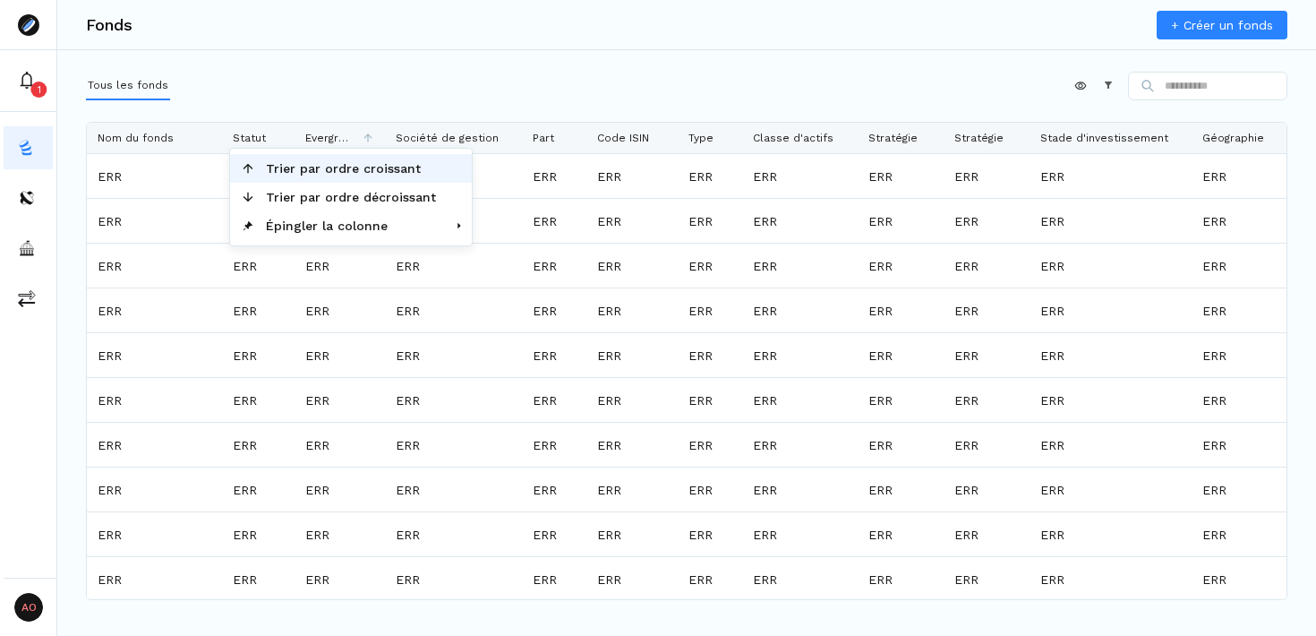
click at [290, 169] on span "Trier par ordre croissant" at bounding box center [351, 168] width 192 height 29
